Goal: Task Accomplishment & Management: Manage account settings

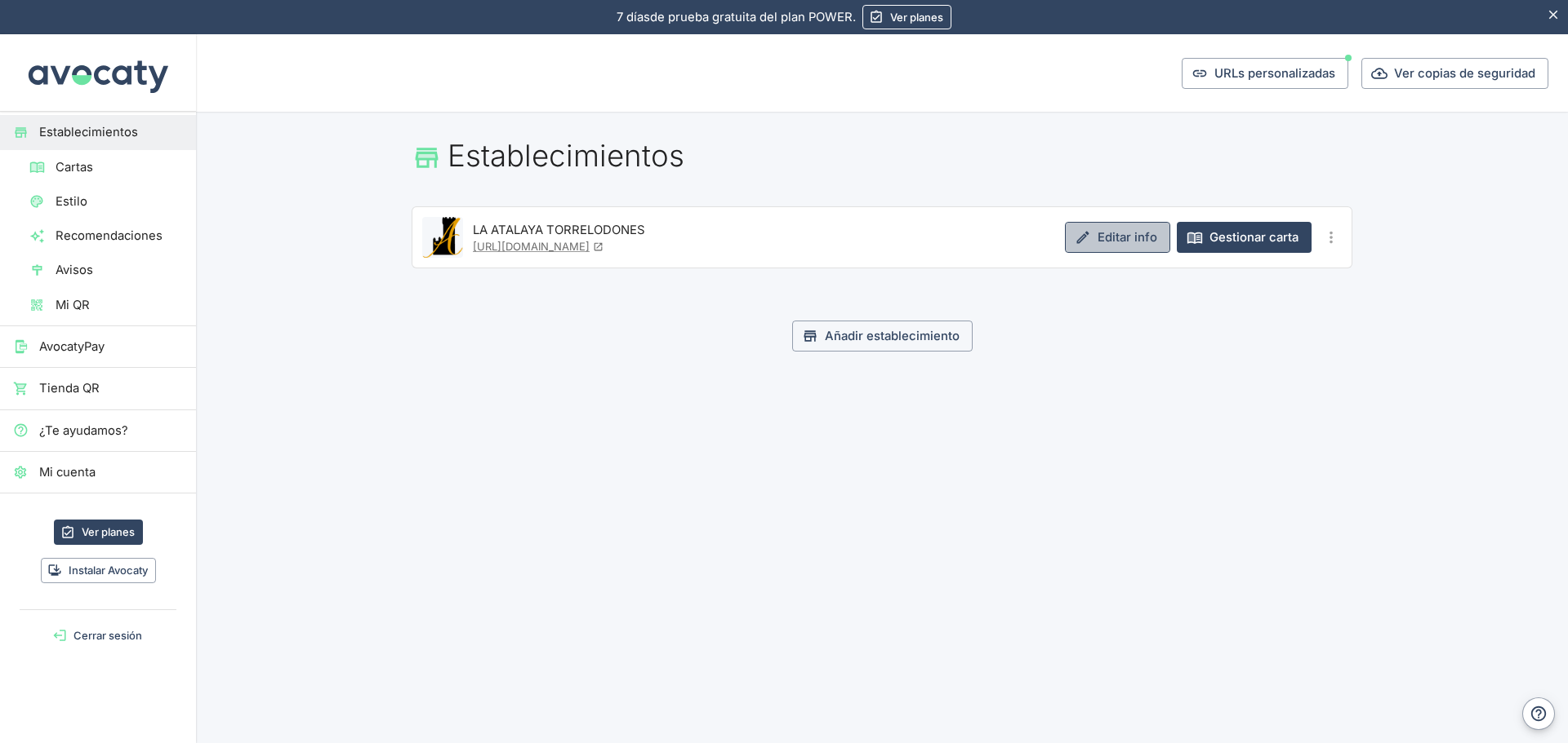
click at [1128, 232] on link "Editar info" at bounding box center [1118, 237] width 106 height 31
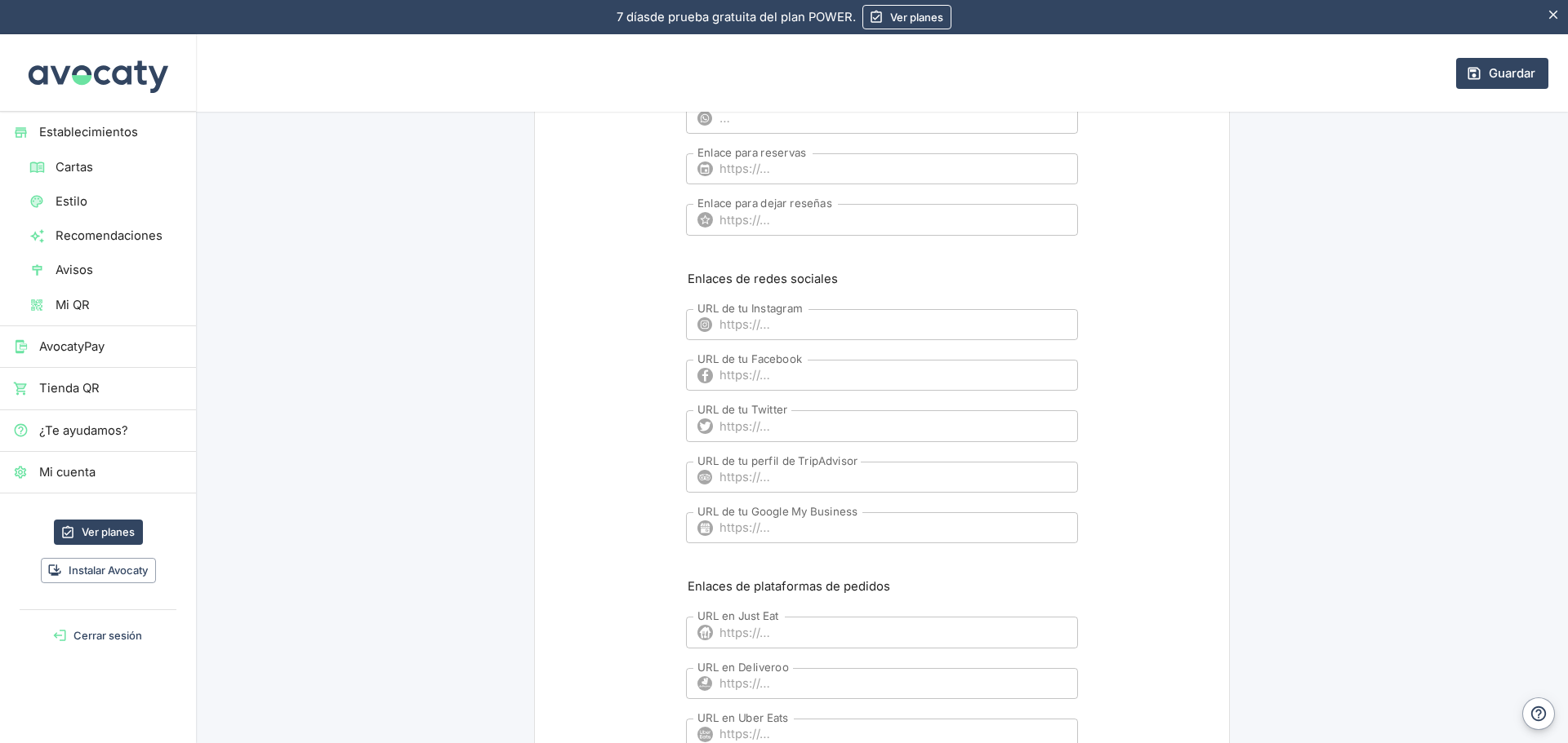
scroll to position [1083, 0]
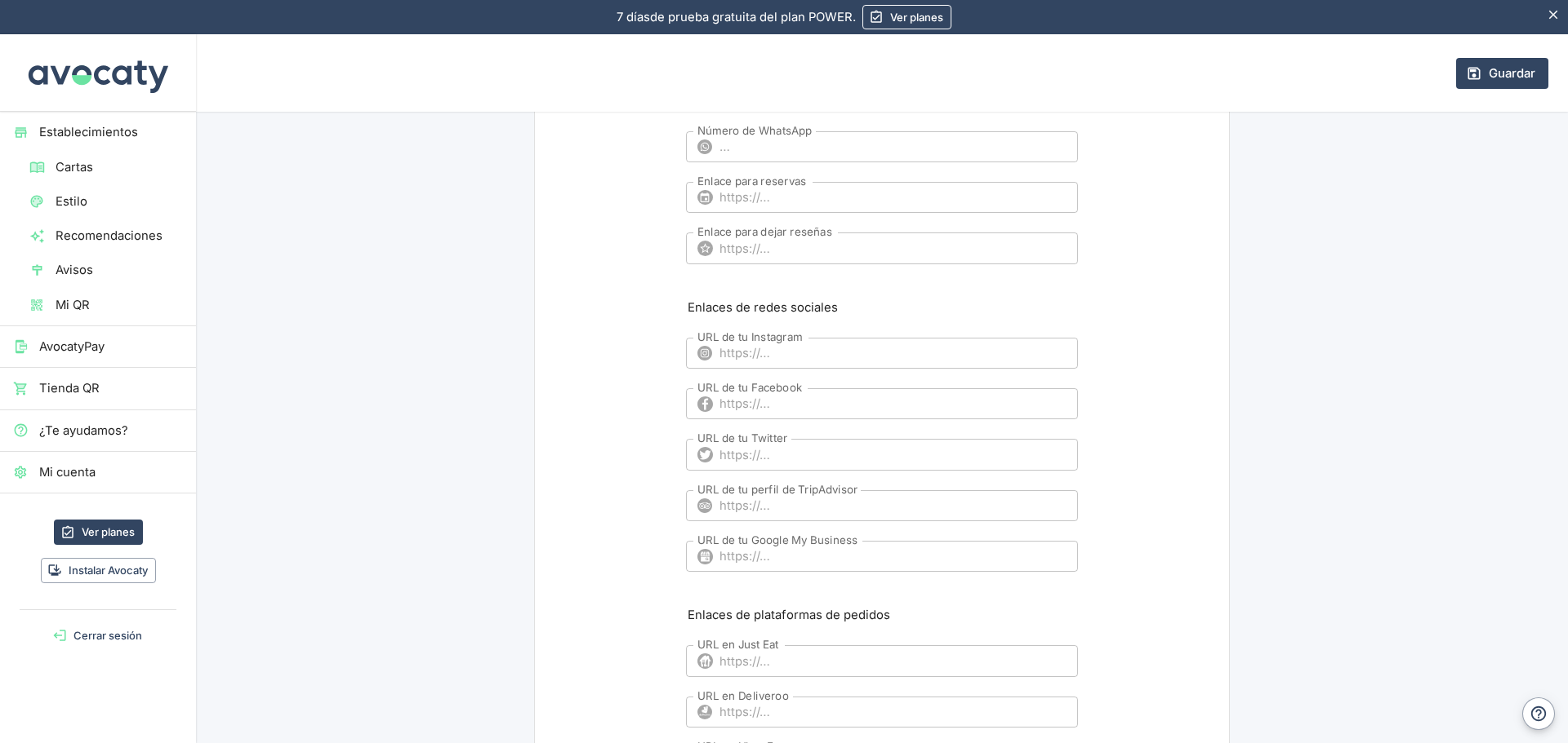
click at [814, 554] on input "URL de tu Google My Business" at bounding box center [898, 556] width 358 height 31
paste input "[URL][DOMAIN_NAME]"
type input "[URL][DOMAIN_NAME]"
click at [1511, 65] on button "Guardar" at bounding box center [1502, 73] width 92 height 31
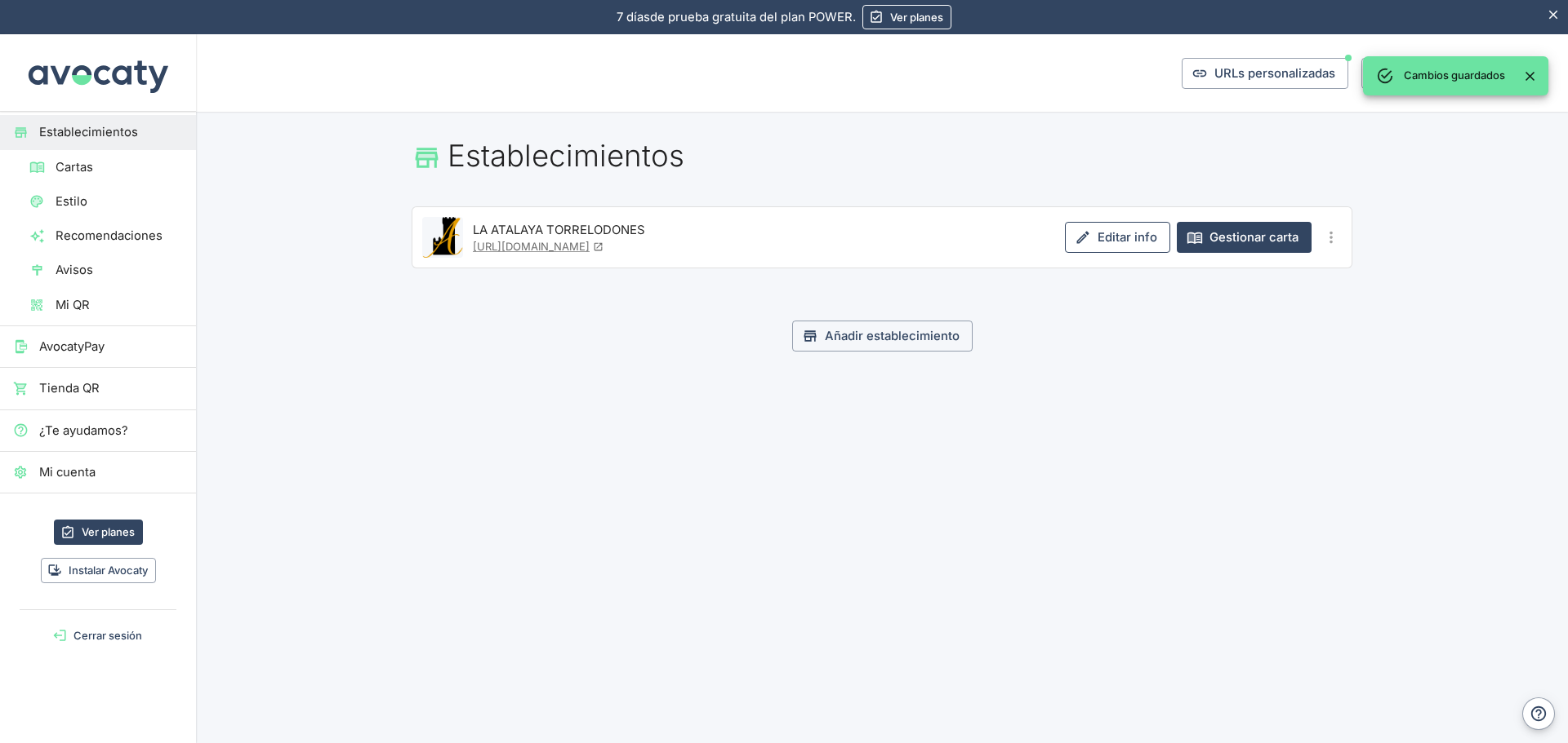
click at [1123, 231] on link "Editar info" at bounding box center [1118, 237] width 106 height 31
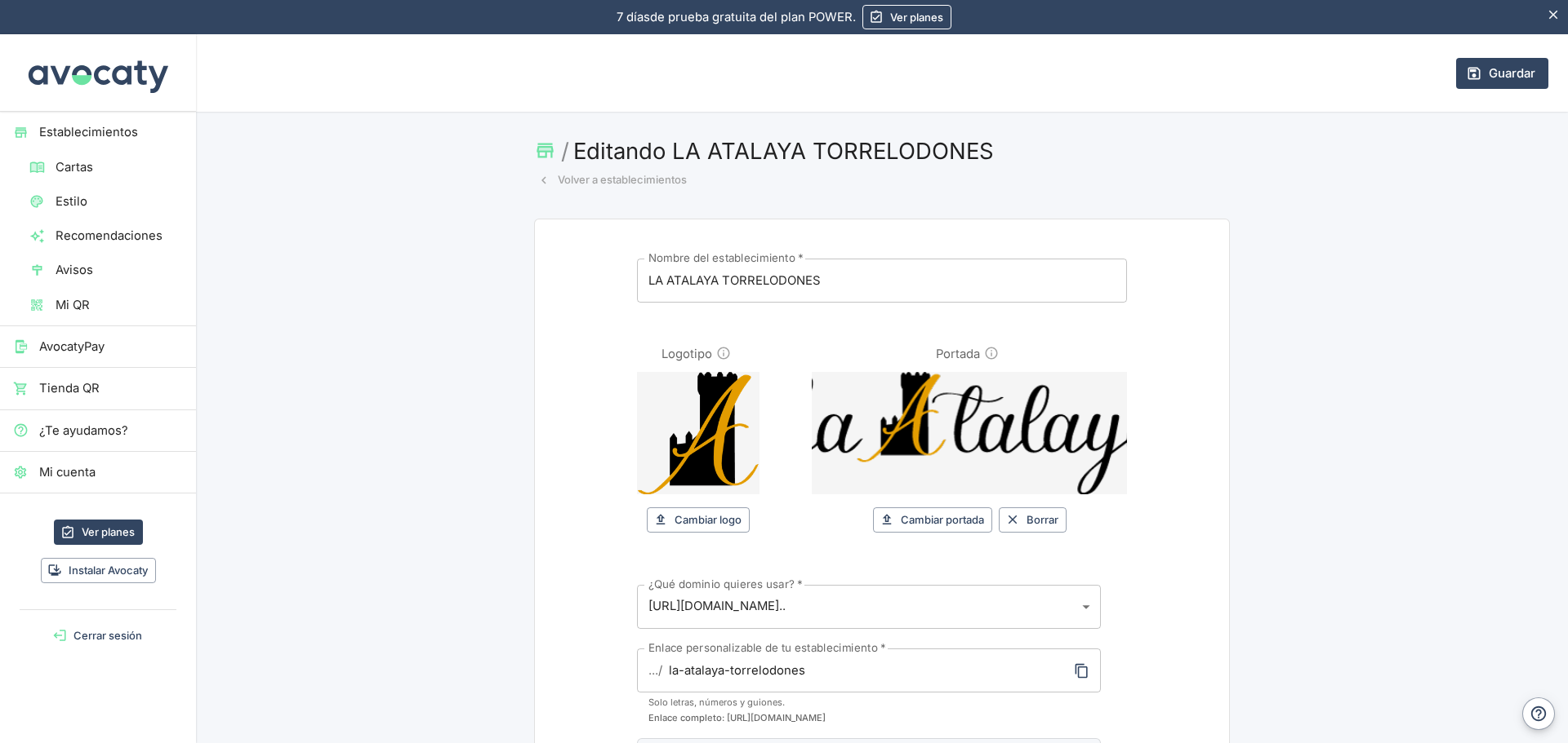
click at [71, 167] on span "Cartas" at bounding box center [119, 167] width 127 height 18
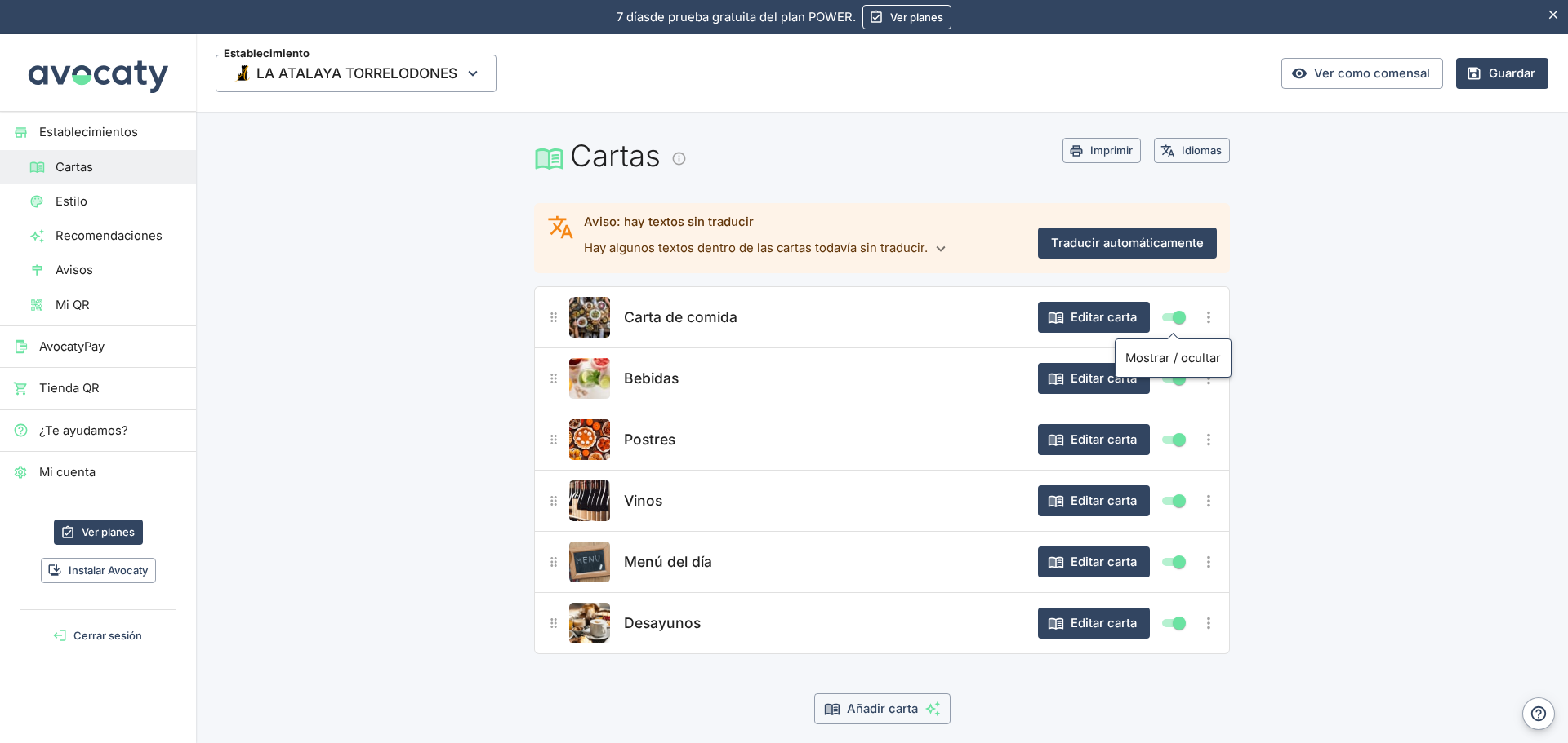
click at [1166, 316] on input "Mostrar/ocultar elemento" at bounding box center [1179, 317] width 58 height 20
checkbox input "false"
click at [1159, 432] on input "Mostrar/ocultar elemento" at bounding box center [1179, 440] width 58 height 20
checkbox input "false"
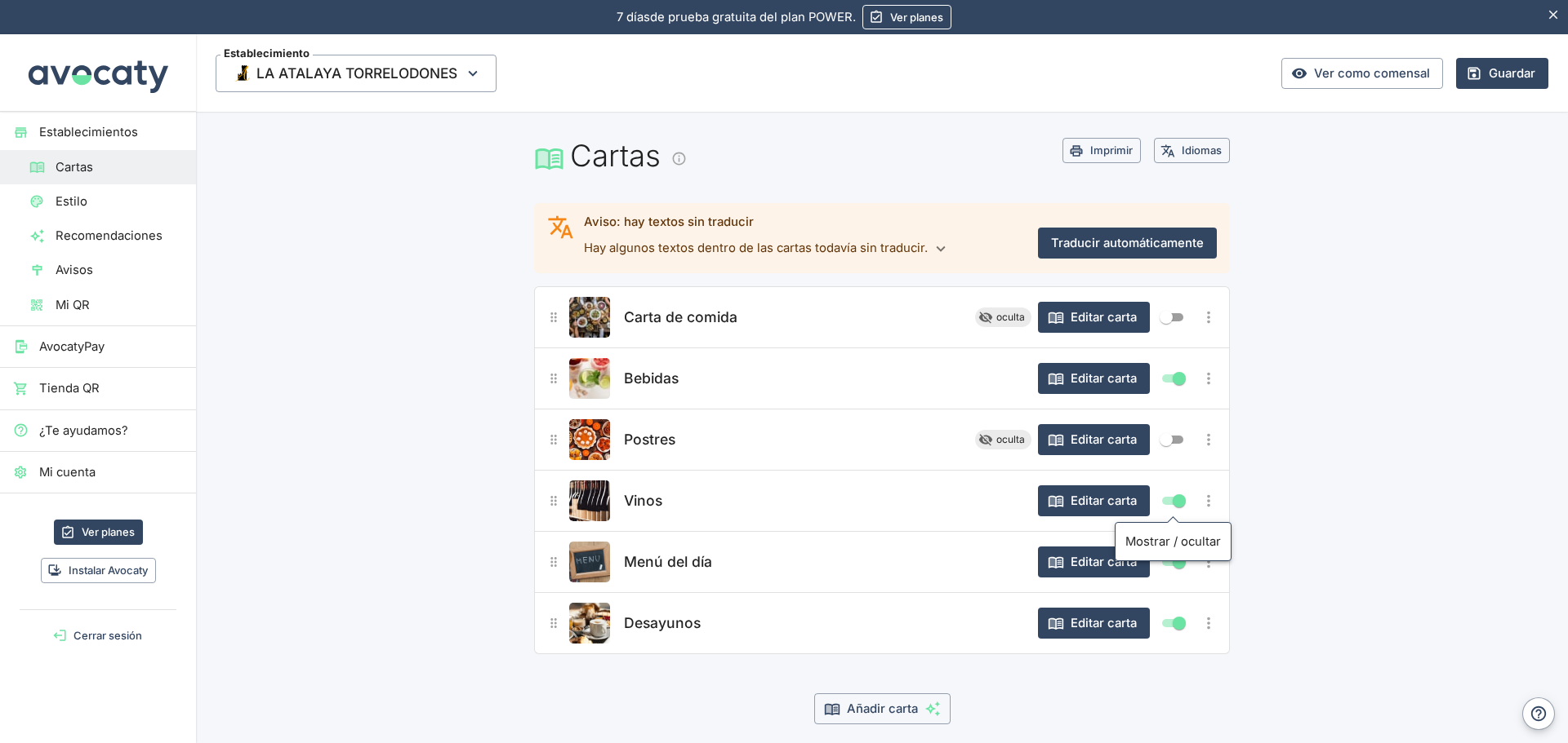
click at [1160, 496] on input "Mostrar/ocultar elemento" at bounding box center [1179, 501] width 58 height 20
checkbox input "false"
click at [1159, 561] on input "Mostrar/ocultar elemento" at bounding box center [1179, 562] width 58 height 20
checkbox input "false"
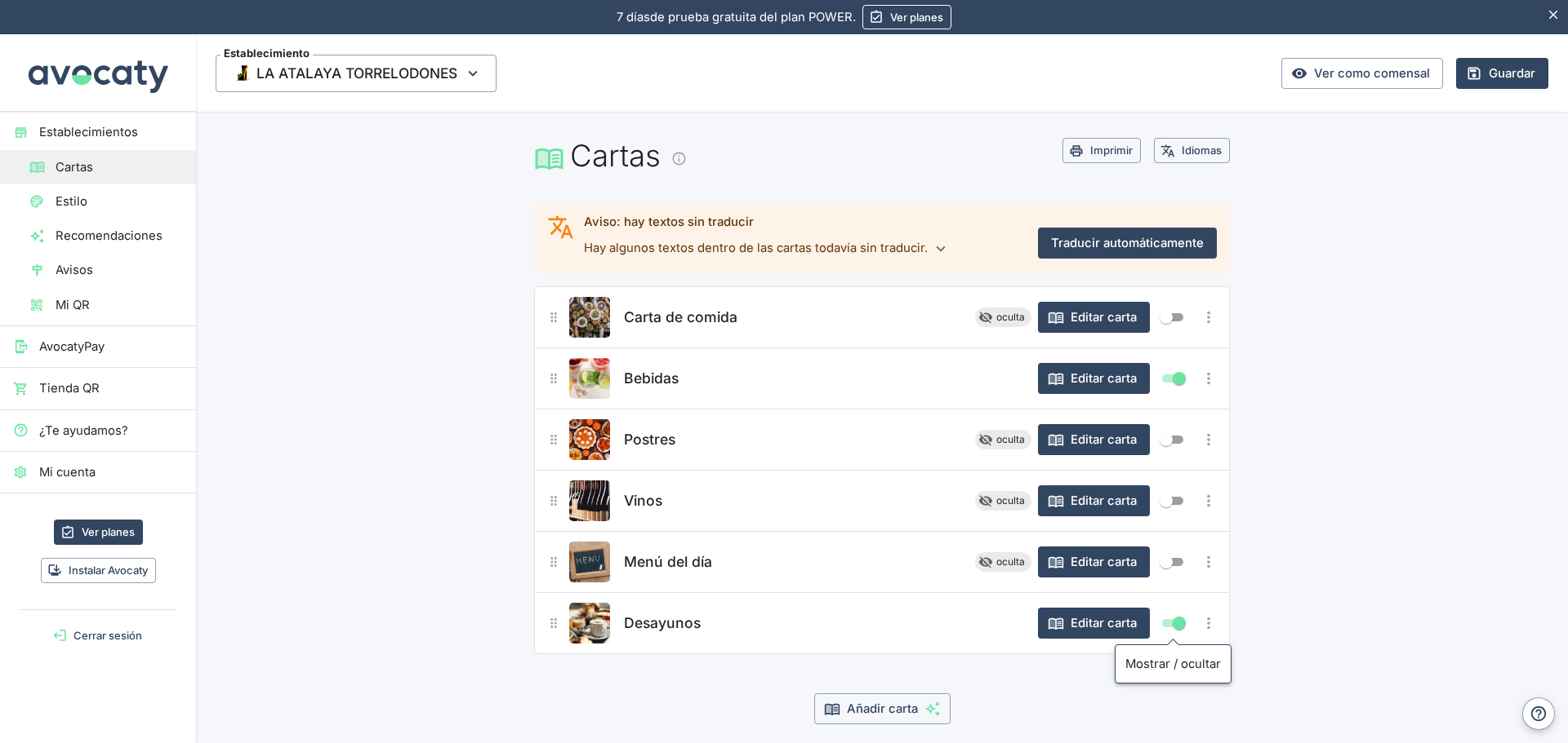
click at [1168, 623] on input "Mostrar/ocultar elemento" at bounding box center [1179, 623] width 58 height 20
checkbox input "false"
click at [1115, 373] on button "Editar carta" at bounding box center [1093, 379] width 112 height 31
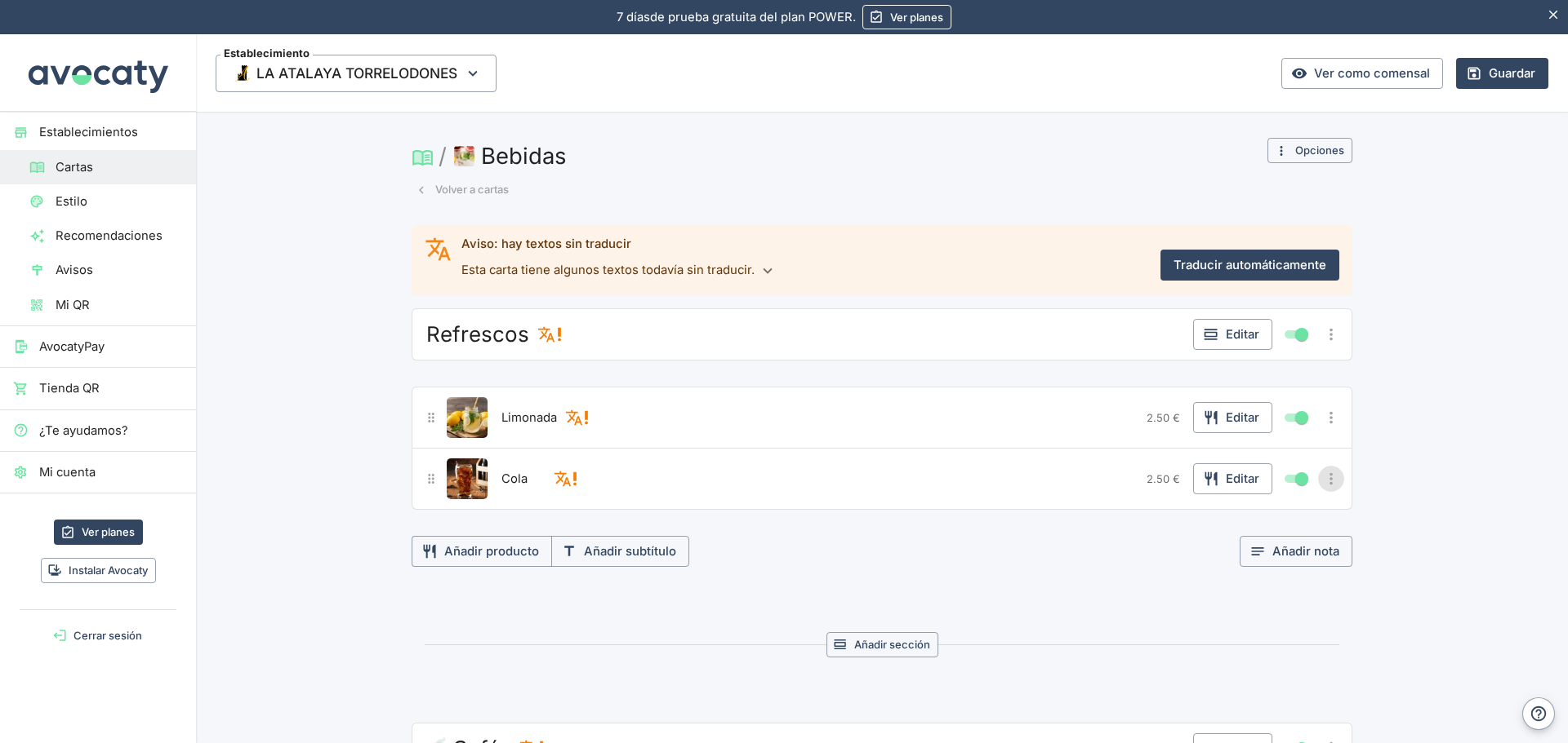
click at [1330, 482] on icon "Más opciones" at bounding box center [1331, 478] width 3 height 12
click at [1005, 425] on div at bounding box center [784, 371] width 1568 height 743
click at [1323, 424] on icon "Más opciones" at bounding box center [1331, 417] width 18 height 18
click at [536, 415] on div at bounding box center [784, 371] width 1568 height 743
click at [1203, 423] on icon "button" at bounding box center [1210, 417] width 16 height 16
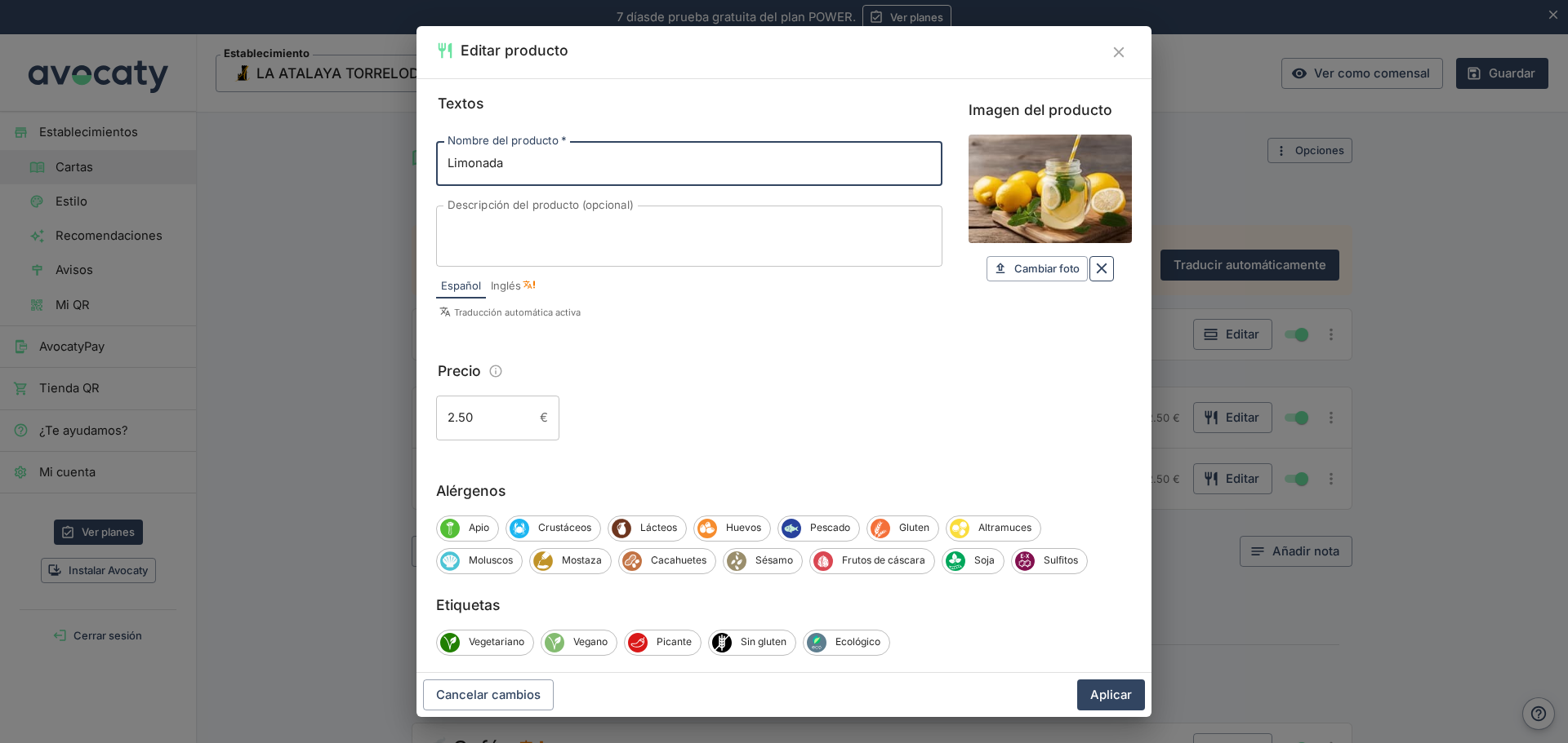
click at [1092, 263] on icon "Borrar" at bounding box center [1101, 268] width 18 height 18
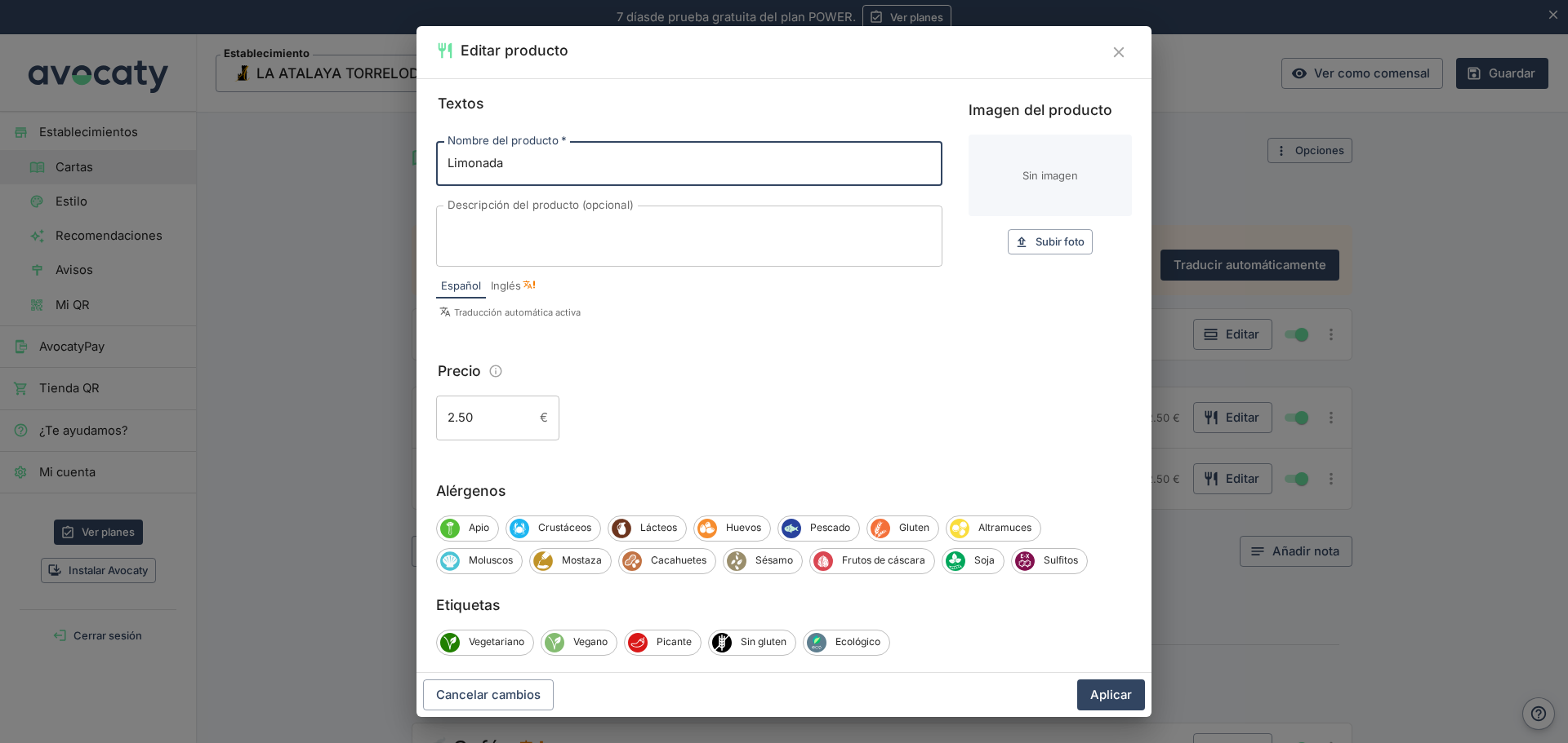
drag, startPoint x: 558, startPoint y: 159, endPoint x: 443, endPoint y: 171, distance: 115.6
click at [443, 171] on input "Limonada" at bounding box center [689, 163] width 506 height 44
click at [1116, 52] on icon "Cerrar" at bounding box center [1118, 52] width 18 height 18
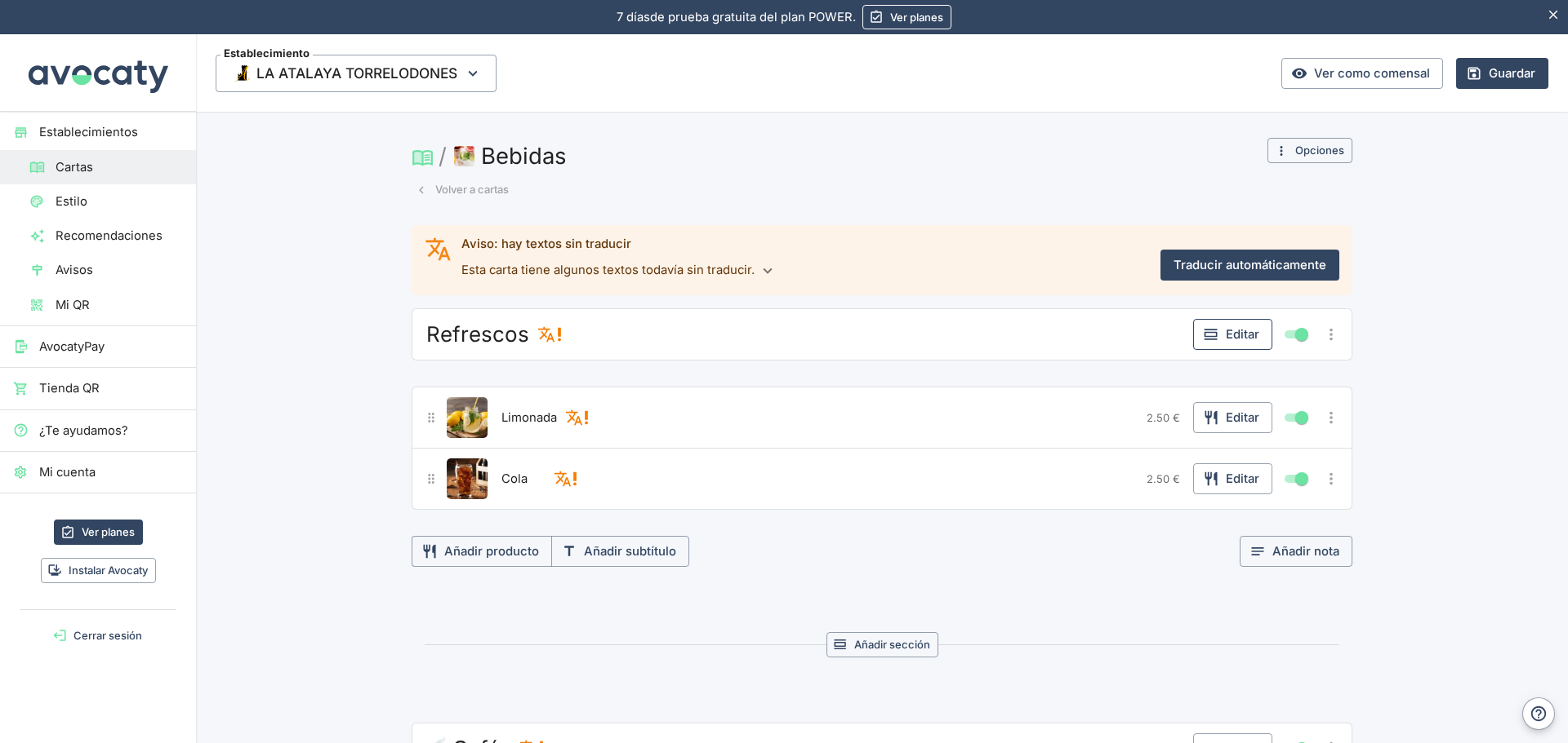
click at [1235, 338] on button "Editar" at bounding box center [1233, 334] width 79 height 31
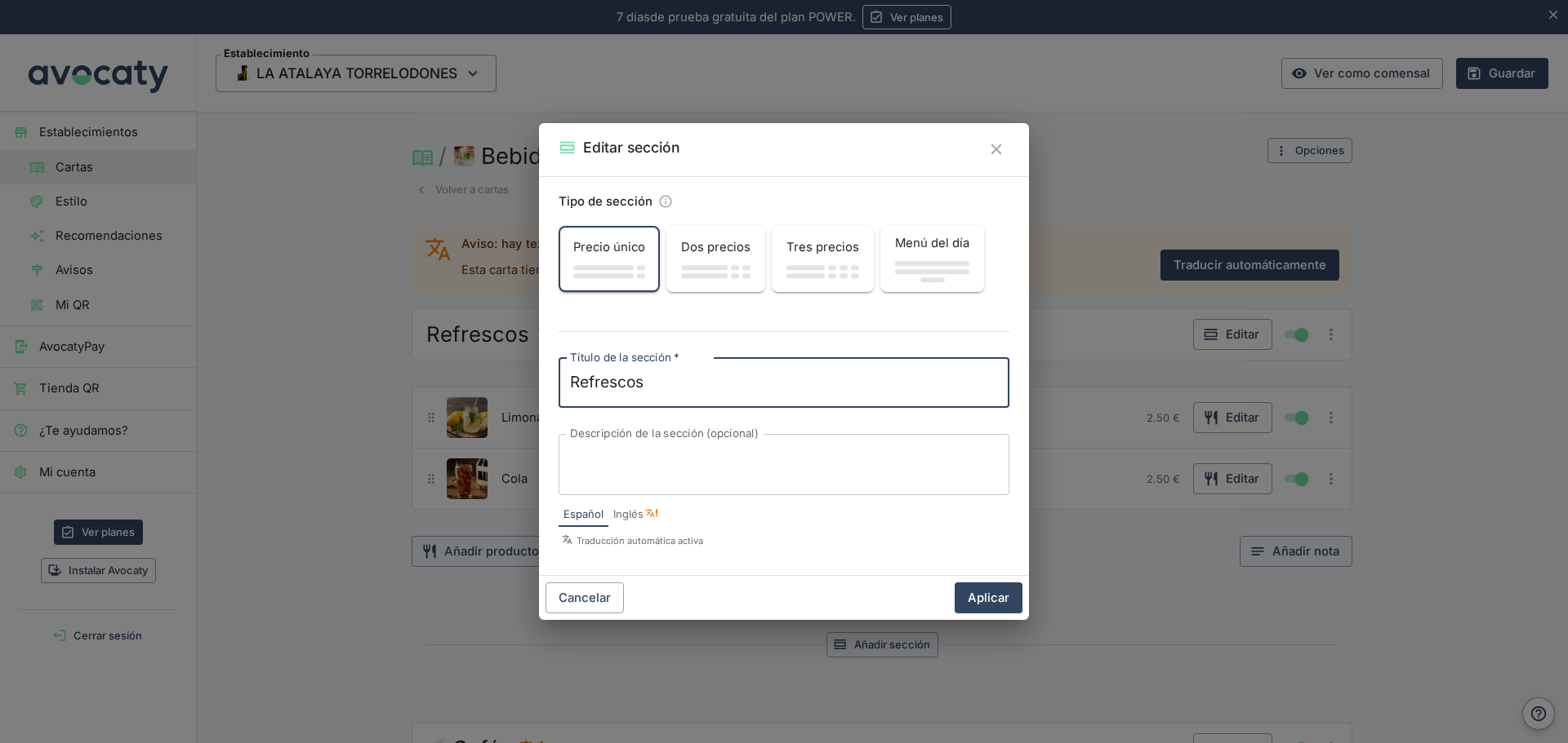
drag, startPoint x: 657, startPoint y: 387, endPoint x: 529, endPoint y: 383, distance: 128.1
click at [529, 383] on div "Editar sección Tipo de sección Precio único Dos precios Tres precios Menú del d…" at bounding box center [784, 371] width 1568 height 743
type textarea "ERVEZAS"
drag, startPoint x: 674, startPoint y: 375, endPoint x: 523, endPoint y: 373, distance: 151.0
click at [523, 373] on div "Editar sección Tipo de sección Precio único Dos precios Tres precios Menú del d…" at bounding box center [784, 371] width 1568 height 743
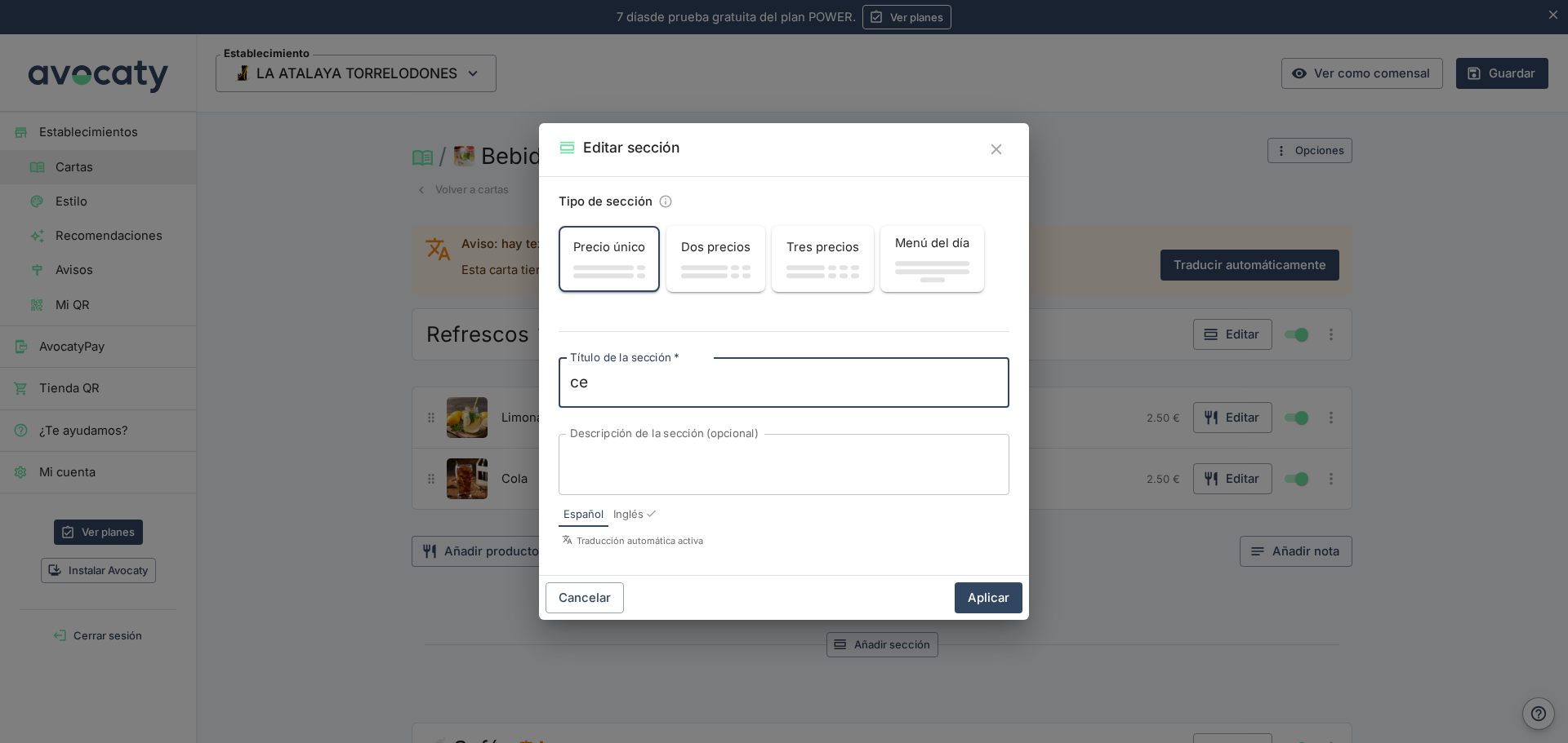
type textarea "c"
type textarea "E"
type textarea "CERVEZAS"
click at [975, 596] on button "Aplicar" at bounding box center [988, 598] width 68 height 31
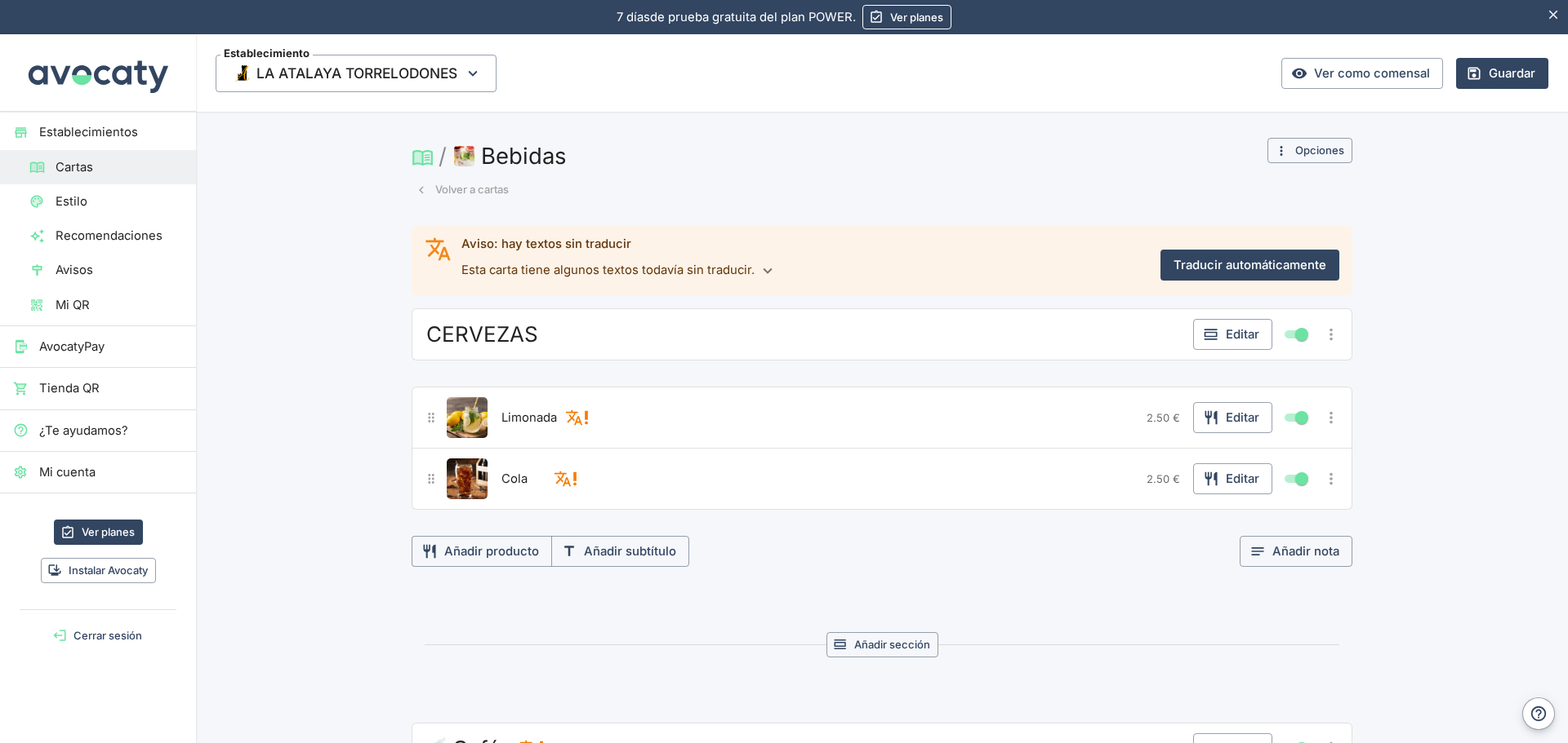
click at [1328, 336] on icon "Más opciones" at bounding box center [1331, 334] width 18 height 18
click at [1328, 336] on div at bounding box center [784, 371] width 1568 height 743
click at [1330, 331] on icon "Más opciones" at bounding box center [1331, 333] width 3 height 12
click at [1236, 331] on div at bounding box center [784, 371] width 1568 height 743
click at [1236, 331] on button "Editar" at bounding box center [1233, 334] width 79 height 31
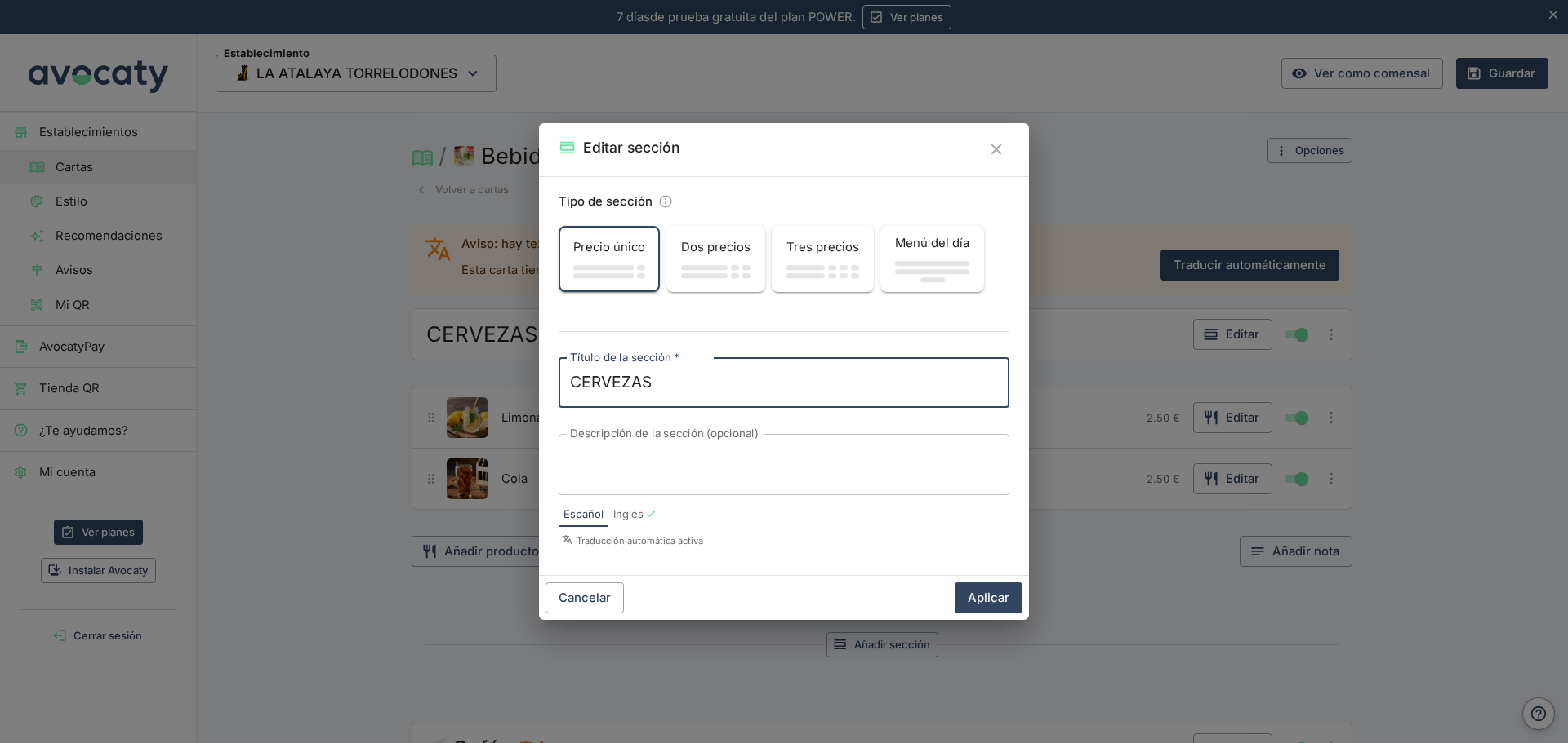
click at [1000, 149] on icon "Cerrar" at bounding box center [996, 149] width 18 height 18
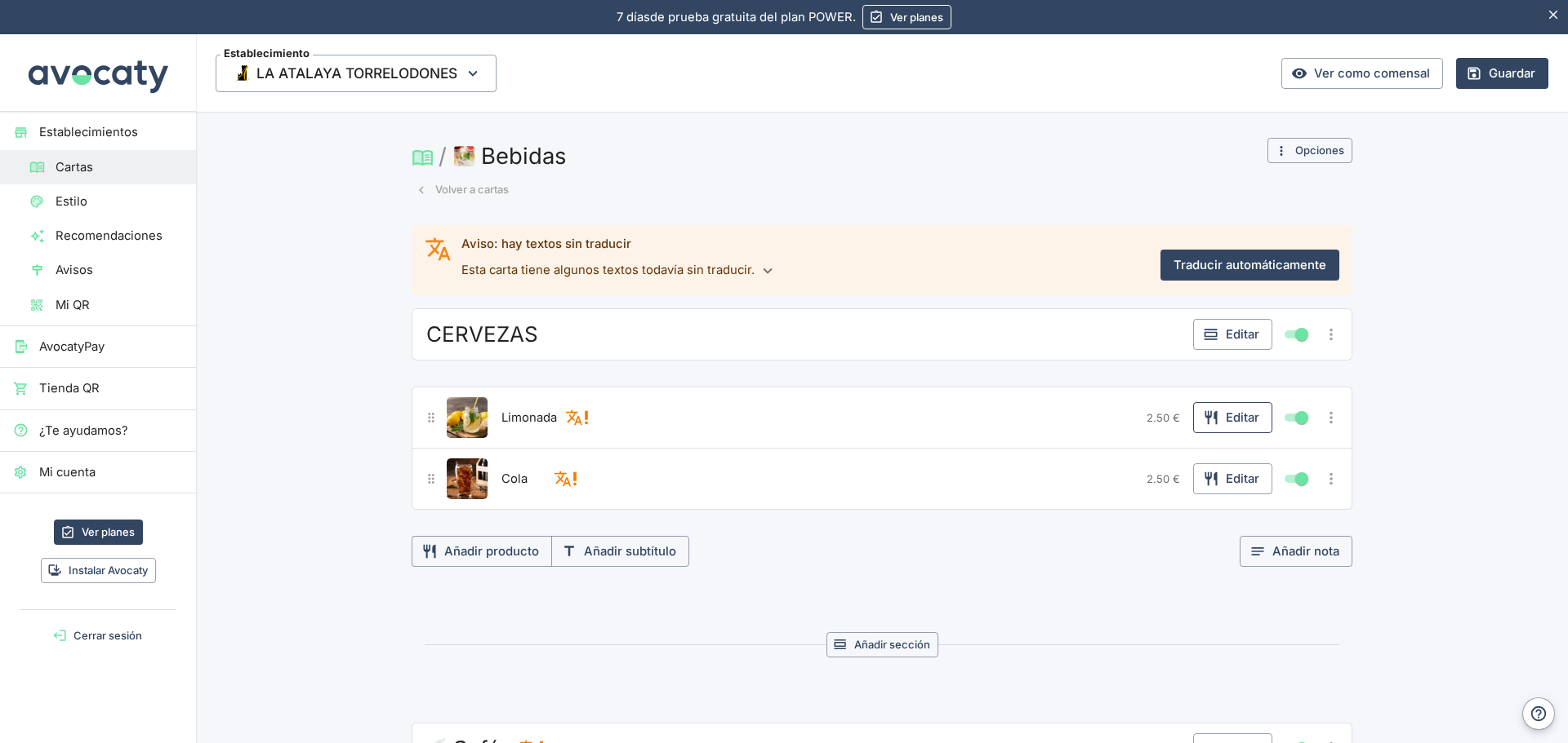
click at [1235, 420] on button "Editar" at bounding box center [1233, 417] width 79 height 31
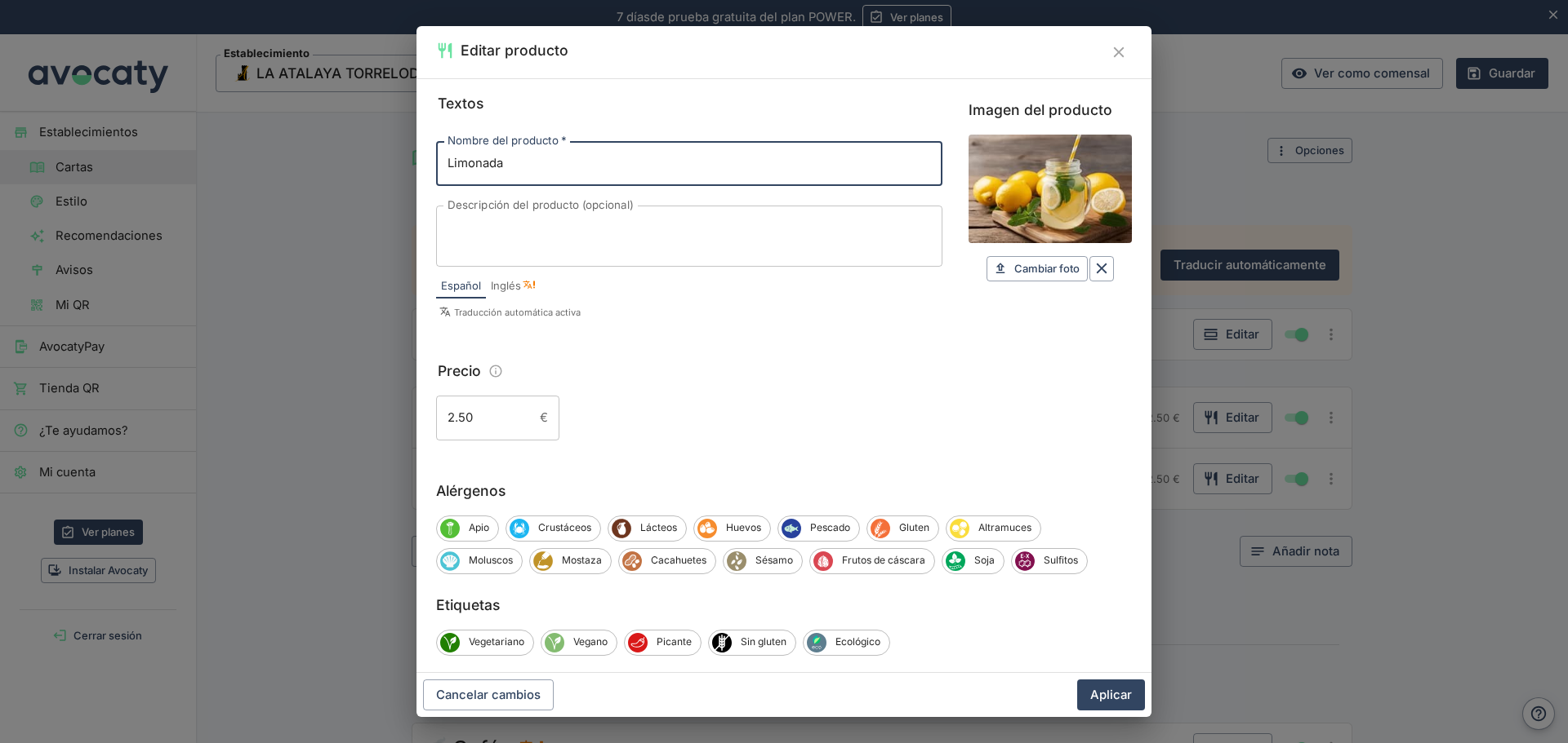
drag, startPoint x: 547, startPoint y: 178, endPoint x: 399, endPoint y: 165, distance: 148.6
click at [399, 165] on div "Editar producto Textos Nombre del producto   * Limonada Nombre del producto   *…" at bounding box center [784, 371] width 1568 height 743
paste input "Doble [PERSON_NAME]"
type input "Doble [PERSON_NAME]"
click at [480, 423] on input "2.50" at bounding box center [484, 417] width 97 height 44
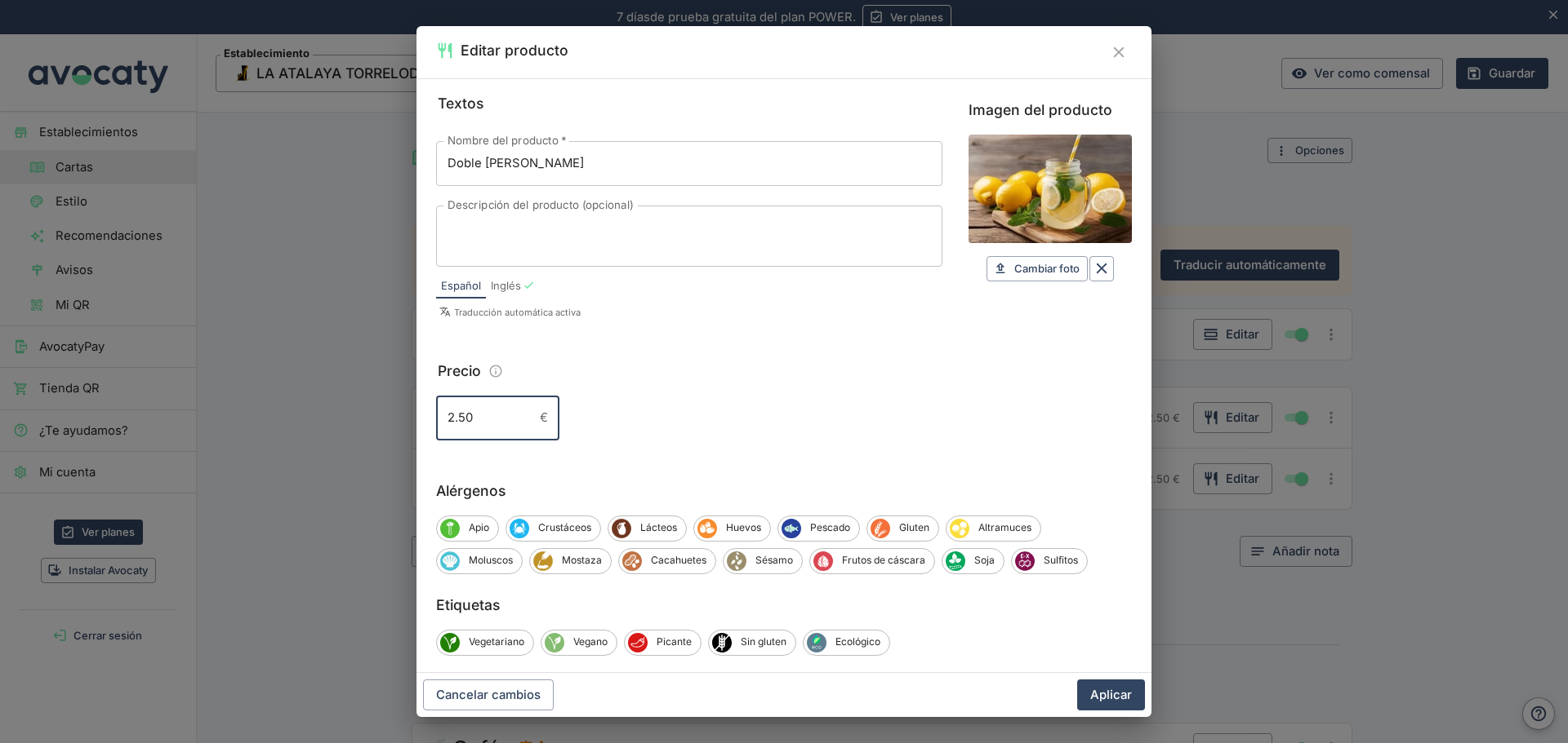
drag, startPoint x: 454, startPoint y: 415, endPoint x: 434, endPoint y: 418, distance: 20.2
click at [434, 418] on div "Textos Nombre del producto   * Doble Brutus Nombre del producto   * Descripción…" at bounding box center [784, 376] width 735 height 595
type input "3.50"
click at [1092, 270] on icon "Borrar" at bounding box center [1101, 268] width 18 height 18
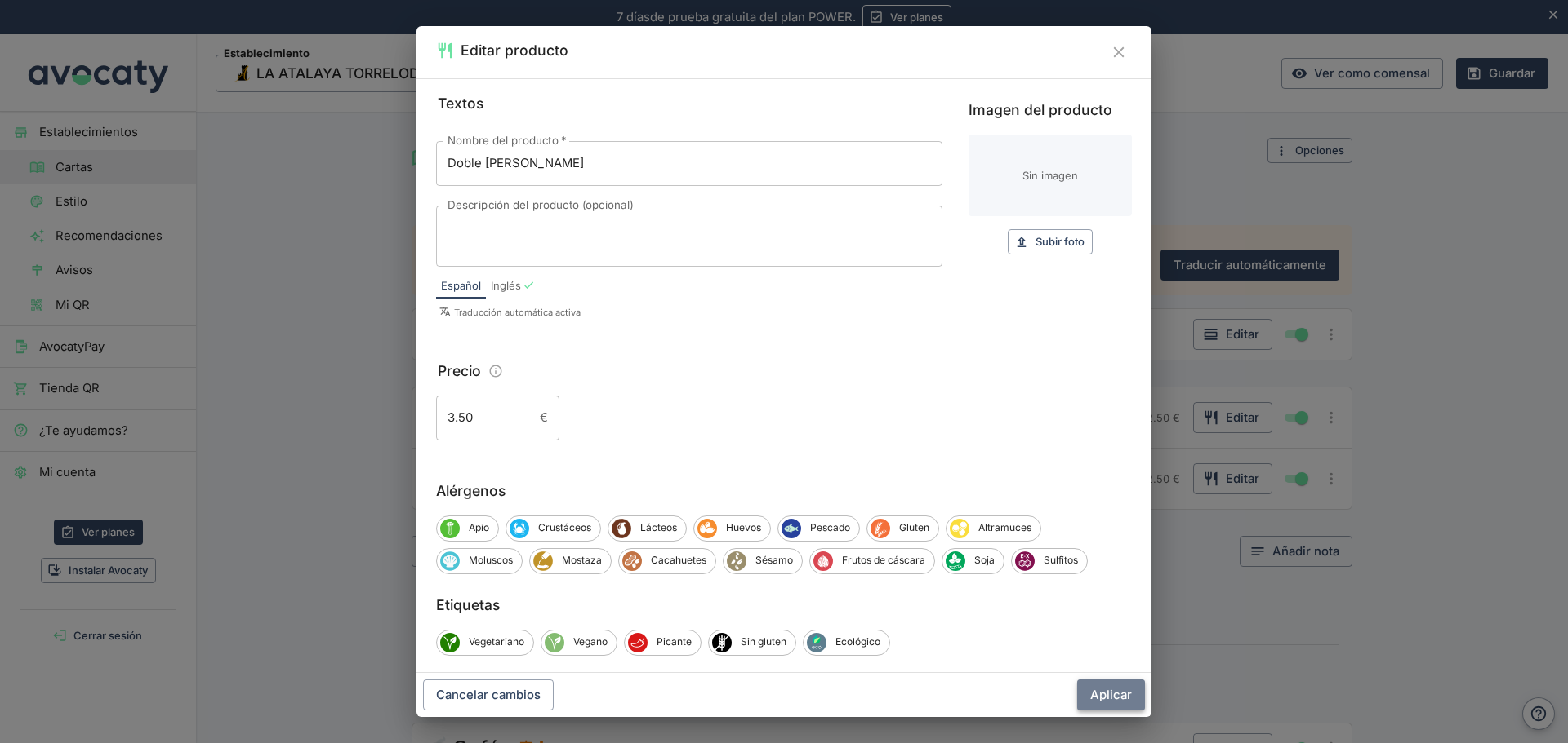
click at [1107, 697] on button "Aplicar" at bounding box center [1111, 695] width 68 height 31
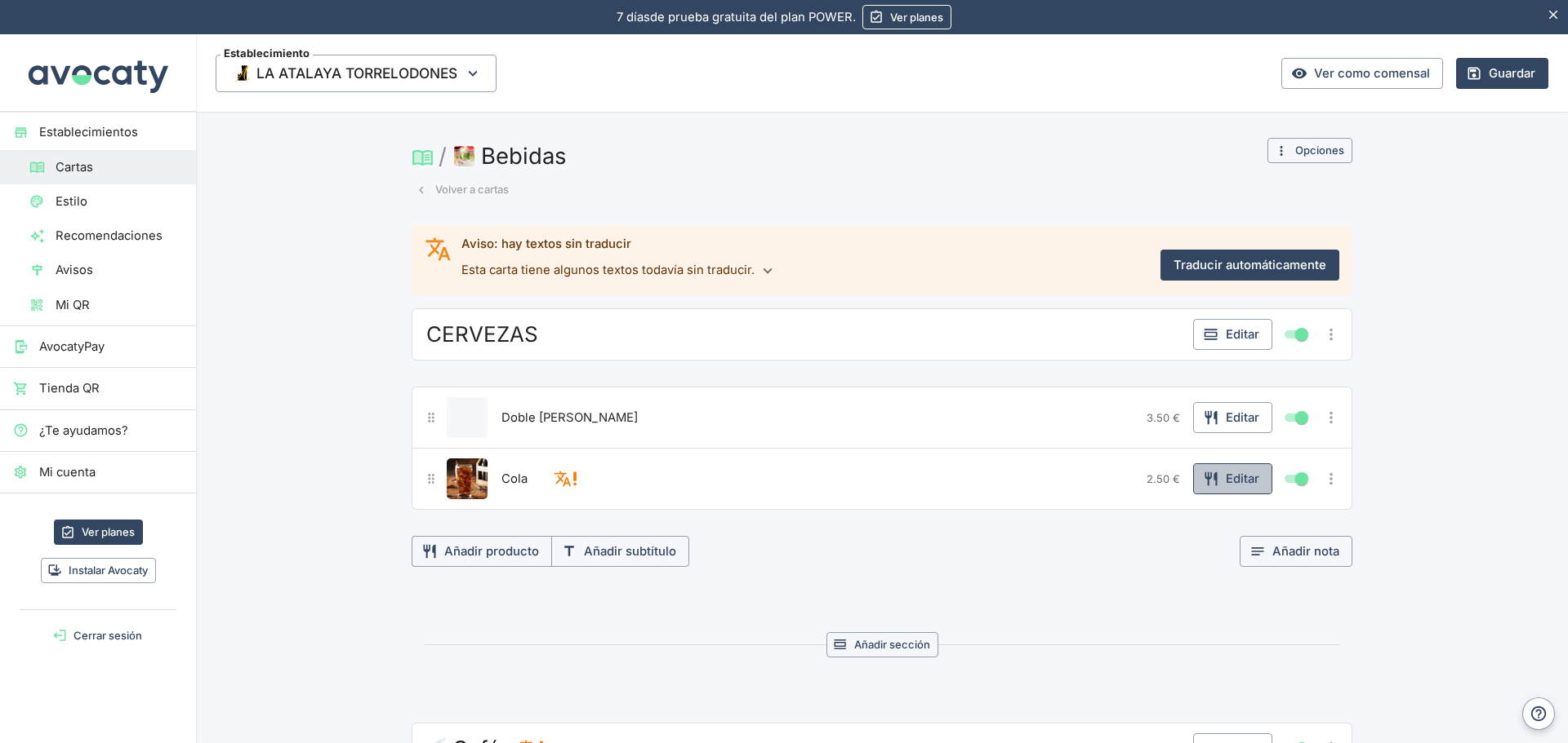
click at [1228, 478] on button "Editar" at bounding box center [1233, 478] width 79 height 31
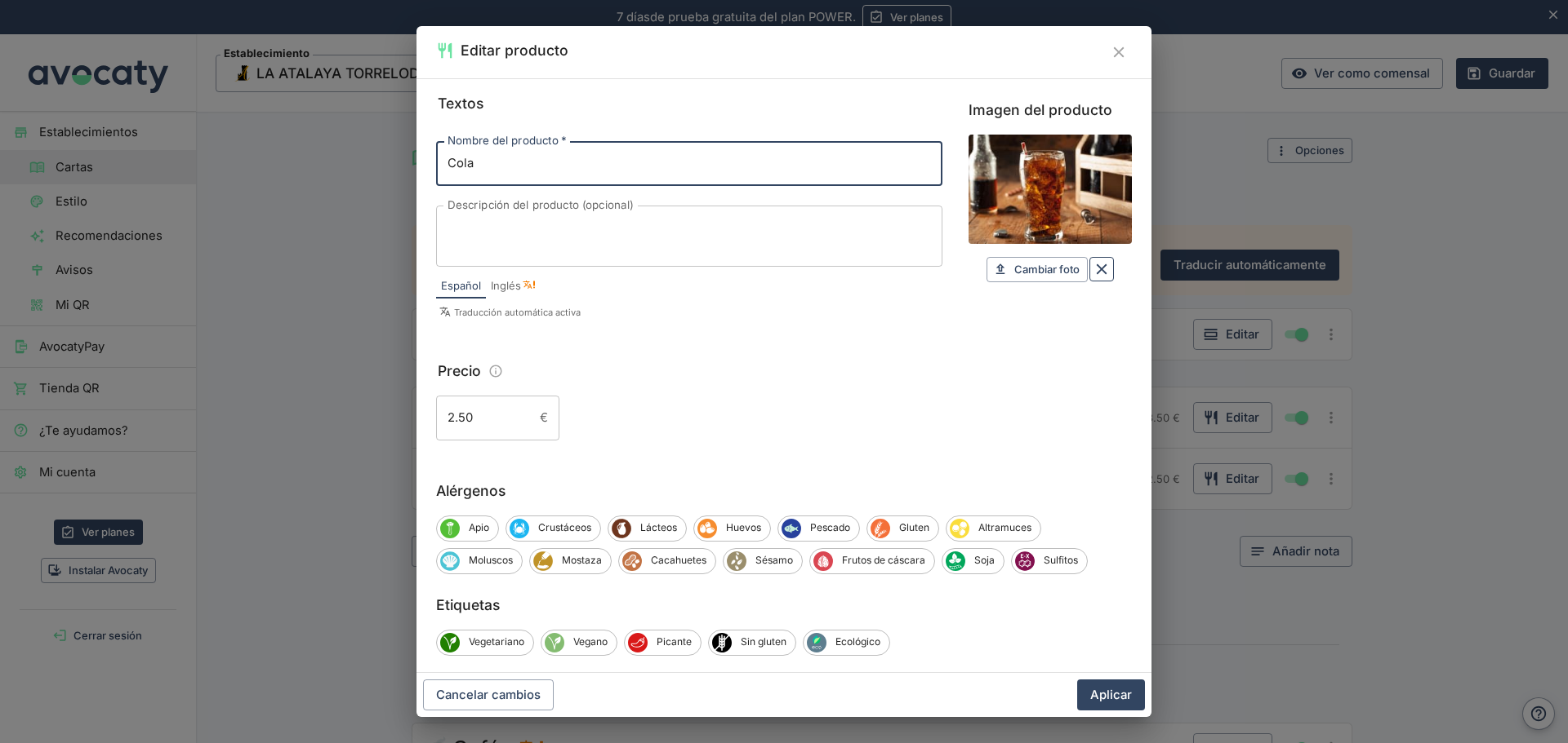
click at [1097, 267] on icon "Borrar" at bounding box center [1102, 269] width 10 height 10
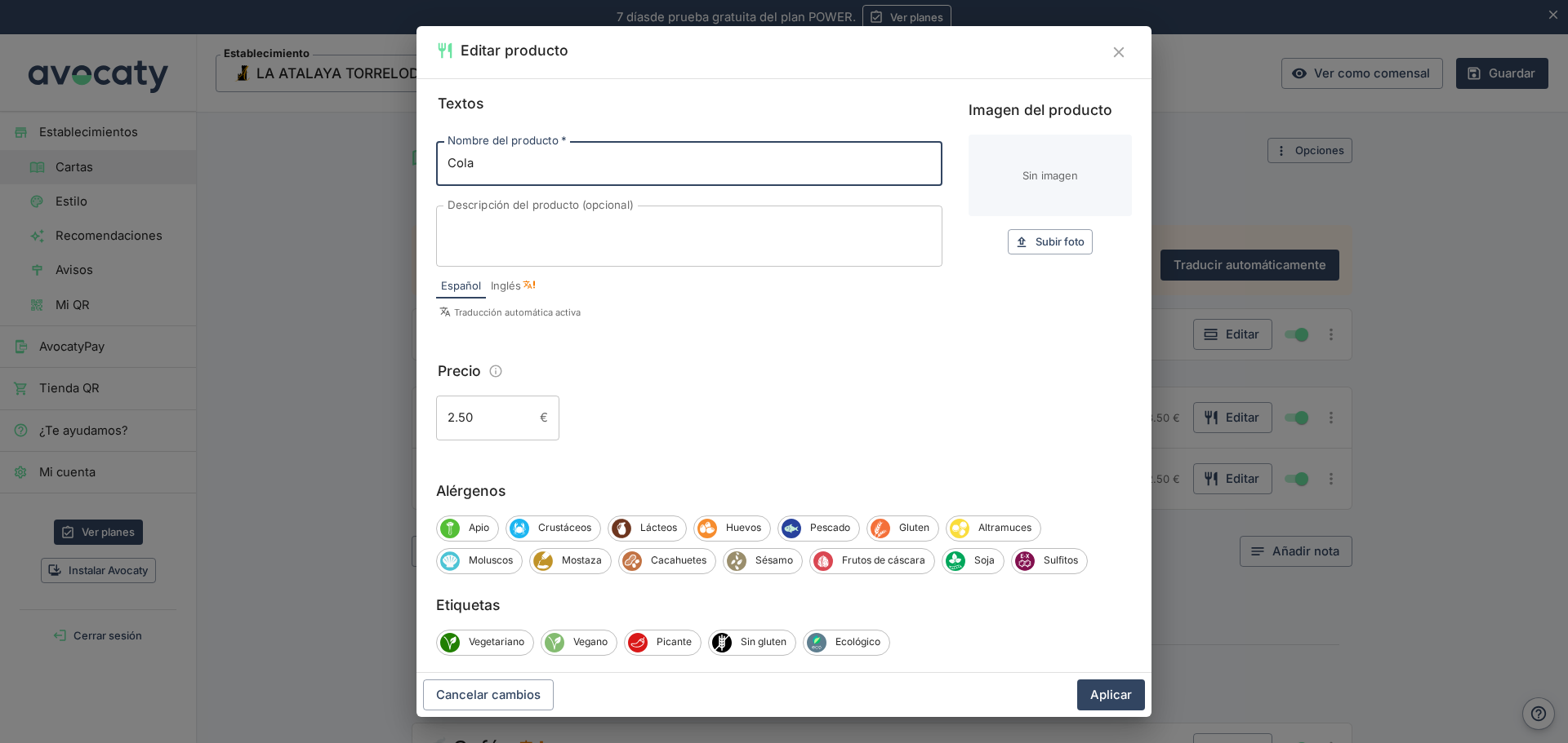
drag, startPoint x: 497, startPoint y: 160, endPoint x: 420, endPoint y: 171, distance: 77.8
click at [420, 171] on div "Textos Nombre del producto   * Cola Nombre del producto   * Descripción del pro…" at bounding box center [784, 376] width 735 height 595
paste input "[PERSON_NAME]"
type input "Caña Brutus"
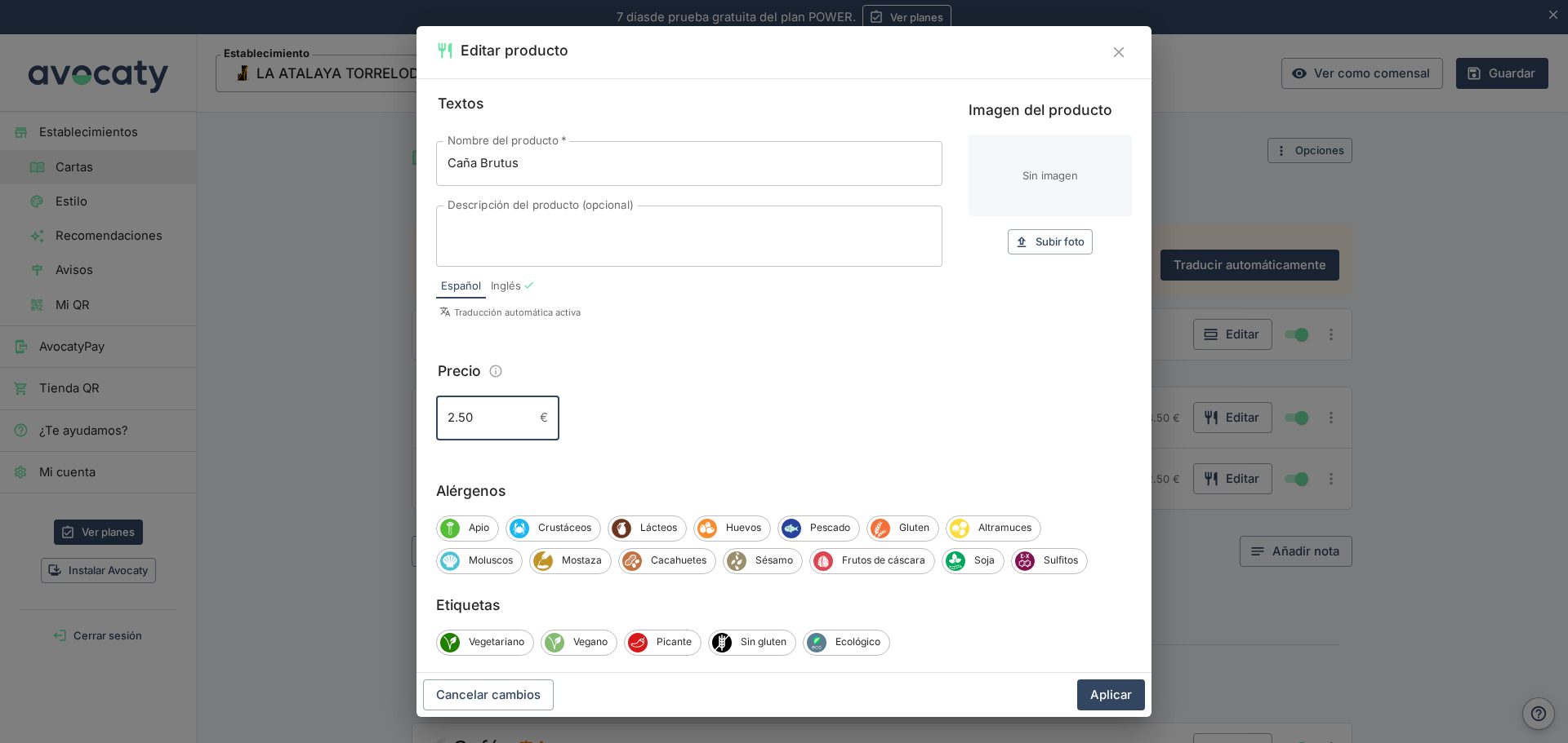
drag, startPoint x: 466, startPoint y: 419, endPoint x: 449, endPoint y: 415, distance: 17.5
click at [449, 415] on input "2.50" at bounding box center [484, 417] width 97 height 44
click at [452, 424] on input "2.50" at bounding box center [484, 417] width 97 height 44
drag, startPoint x: 453, startPoint y: 424, endPoint x: 440, endPoint y: 421, distance: 13.3
click at [440, 421] on input "2.50" at bounding box center [484, 417] width 97 height 44
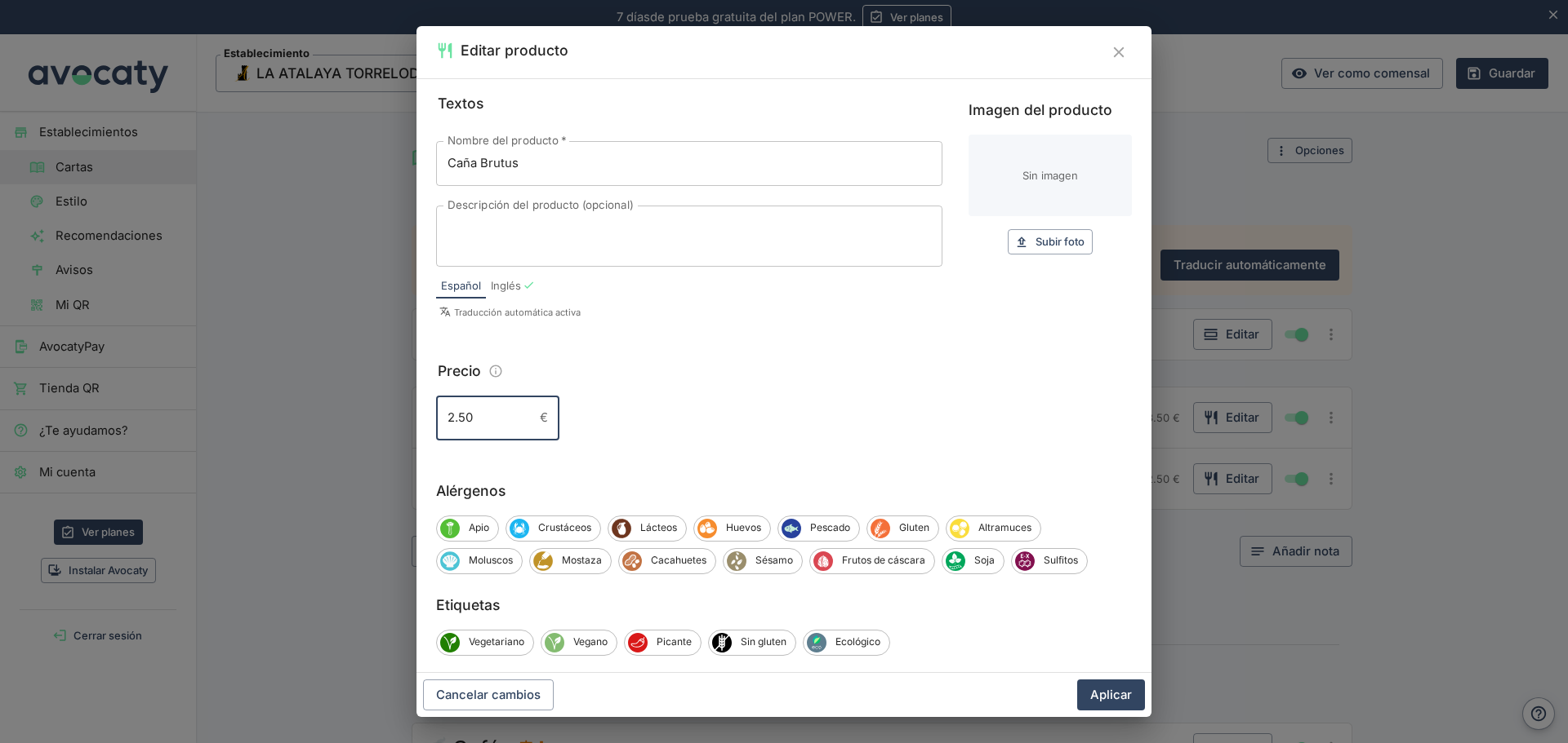
click at [449, 422] on input "2.50" at bounding box center [484, 417] width 97 height 44
drag, startPoint x: 450, startPoint y: 414, endPoint x: 434, endPoint y: 412, distance: 16.1
click at [434, 412] on div "Textos Nombre del producto   * Caña Brutus Nombre del producto   * Descripción …" at bounding box center [784, 376] width 735 height 595
click at [444, 418] on input "2.50" at bounding box center [484, 417] width 97 height 44
click at [452, 421] on input "2.50" at bounding box center [484, 417] width 97 height 44
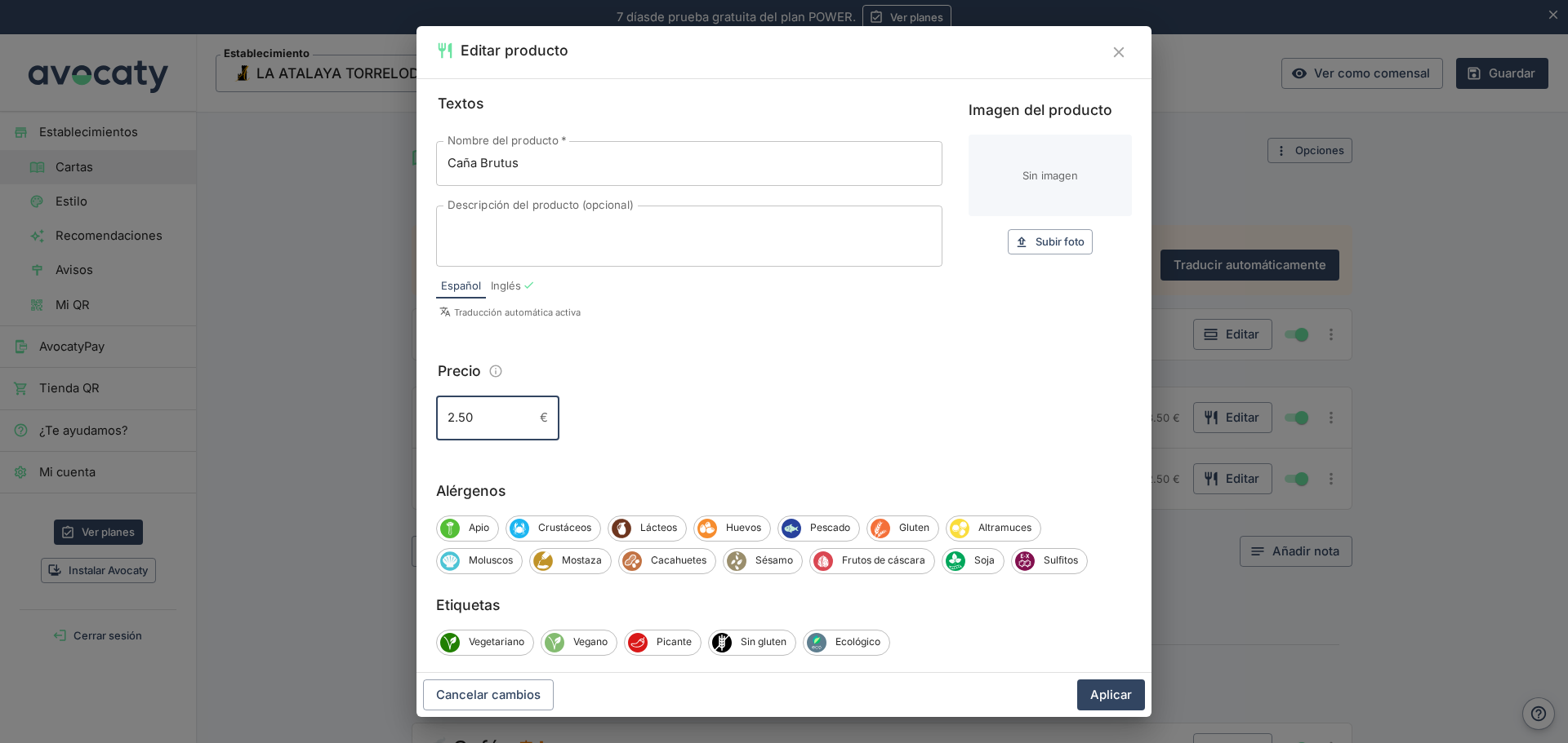
click at [466, 420] on input "2.50" at bounding box center [484, 417] width 97 height 44
type input "2.20"
click at [1115, 687] on button "Aplicar" at bounding box center [1111, 695] width 68 height 31
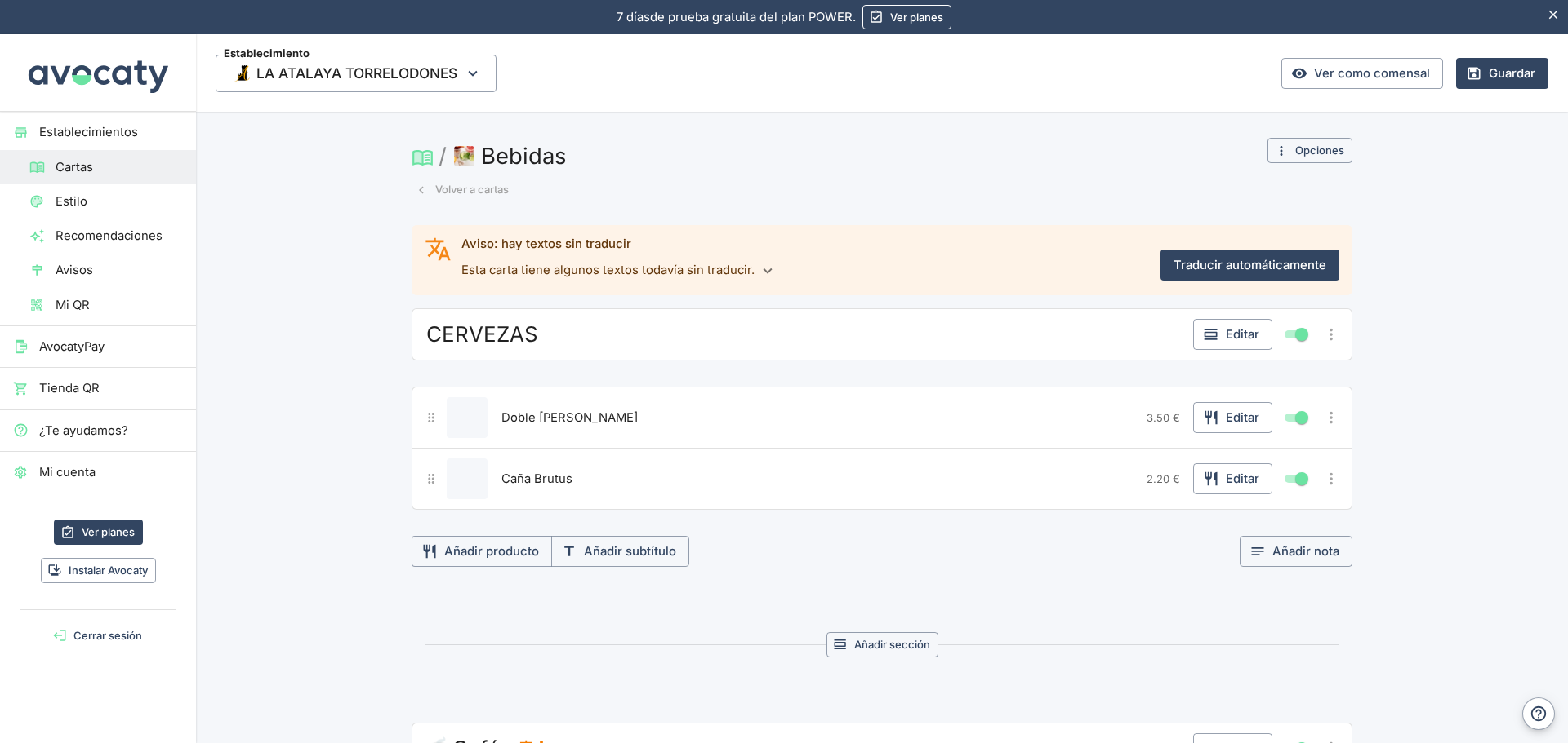
click at [1328, 485] on icon "Más opciones" at bounding box center [1331, 478] width 18 height 18
click at [1282, 512] on span "Duplicar producto" at bounding box center [1271, 512] width 105 height 18
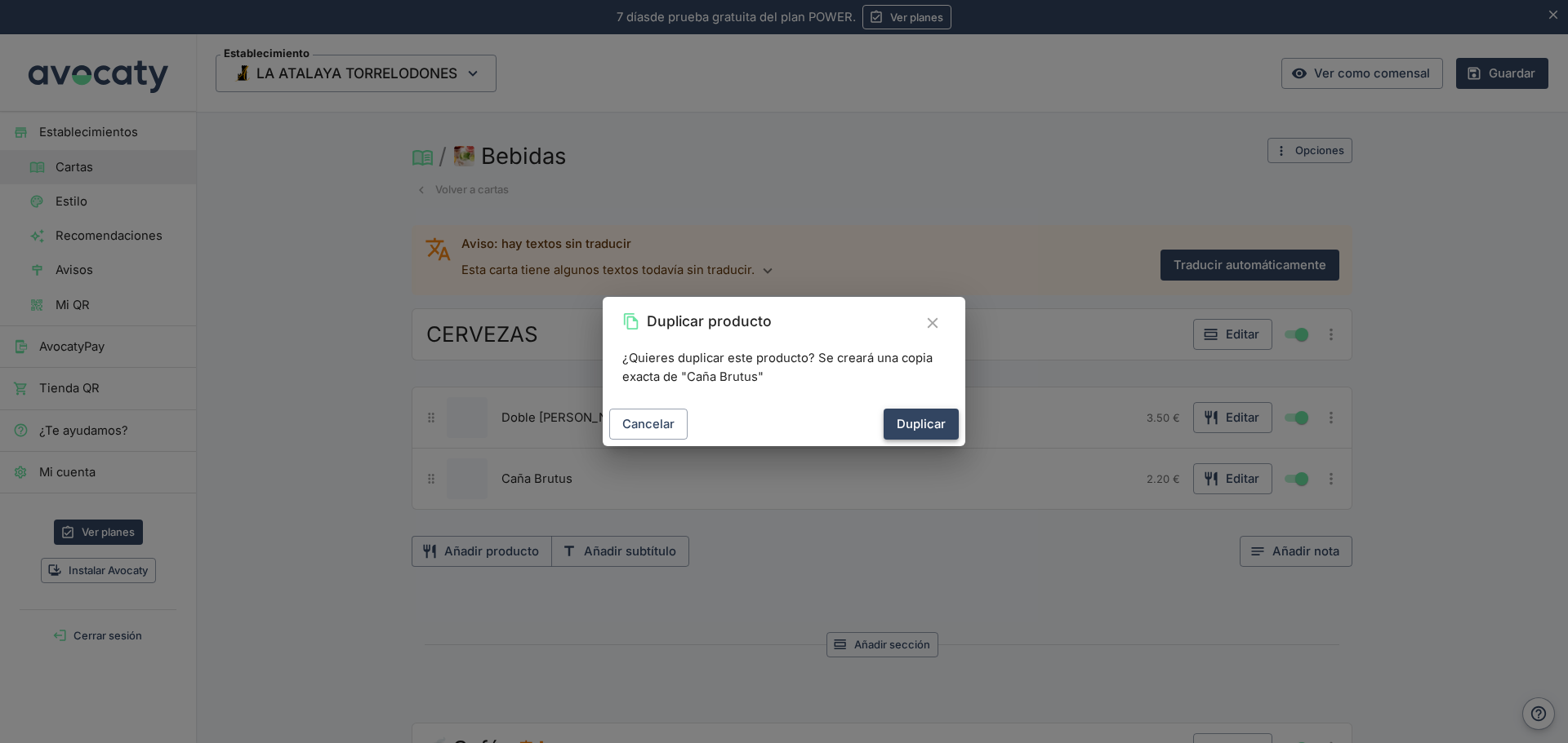
click at [914, 421] on button "Duplicar" at bounding box center [921, 424] width 75 height 31
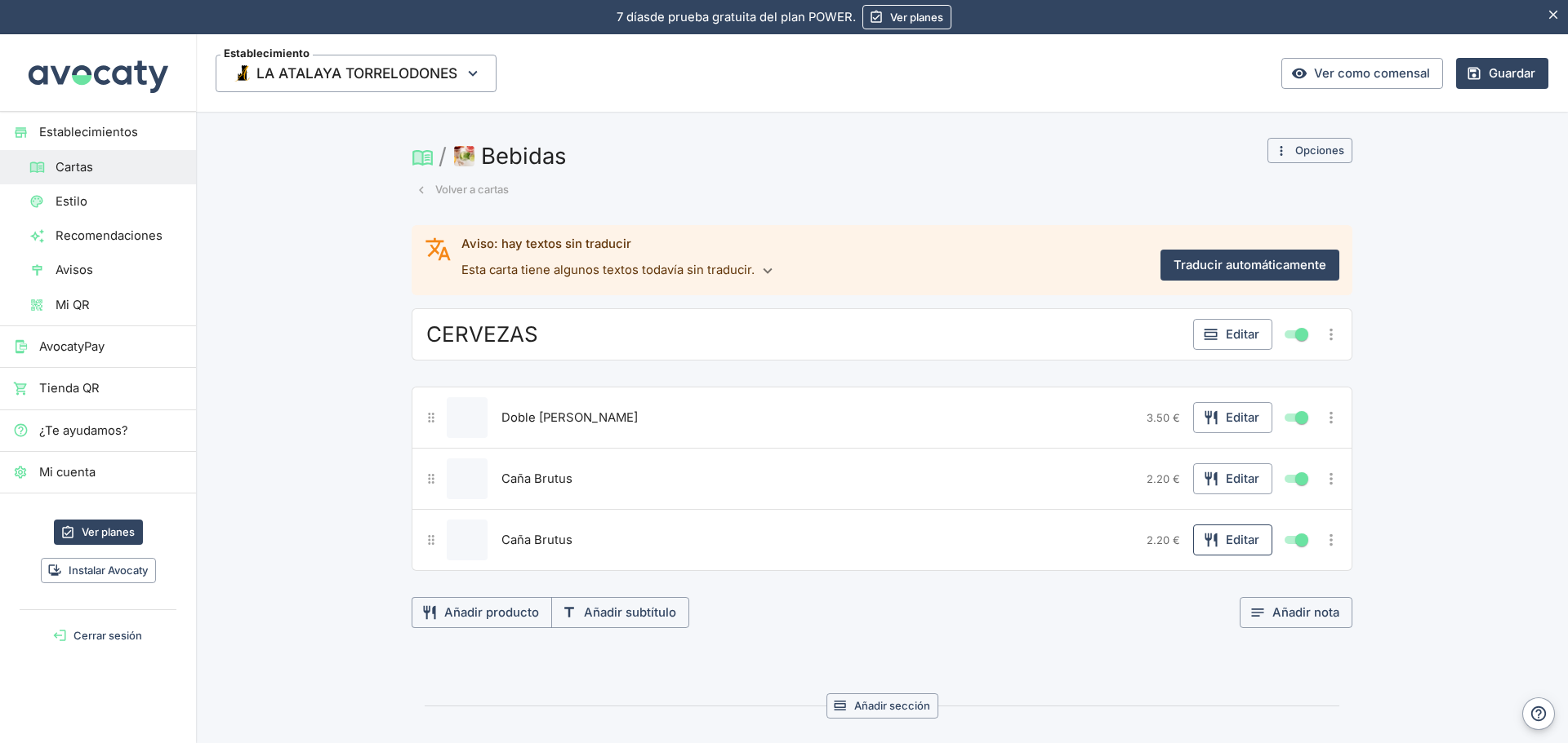
click at [1241, 546] on button "Editar" at bounding box center [1233, 540] width 79 height 31
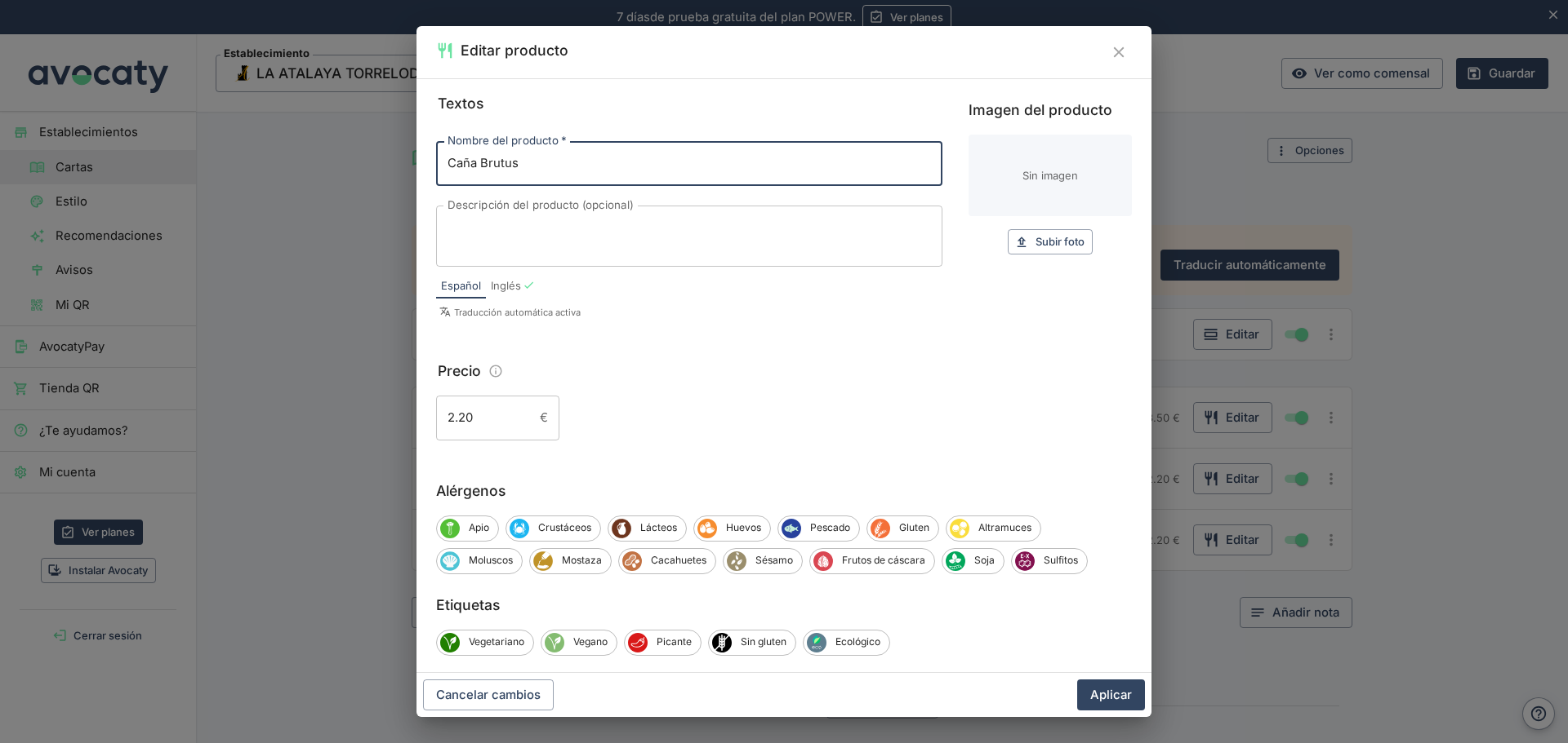
drag, startPoint x: 550, startPoint y: 163, endPoint x: 429, endPoint y: 168, distance: 121.1
click at [429, 168] on div "Textos Nombre del producto   * Caña Brutus Nombre del producto   * Descripción …" at bounding box center [784, 376] width 735 height 595
type input "[PERSON_NAME]"
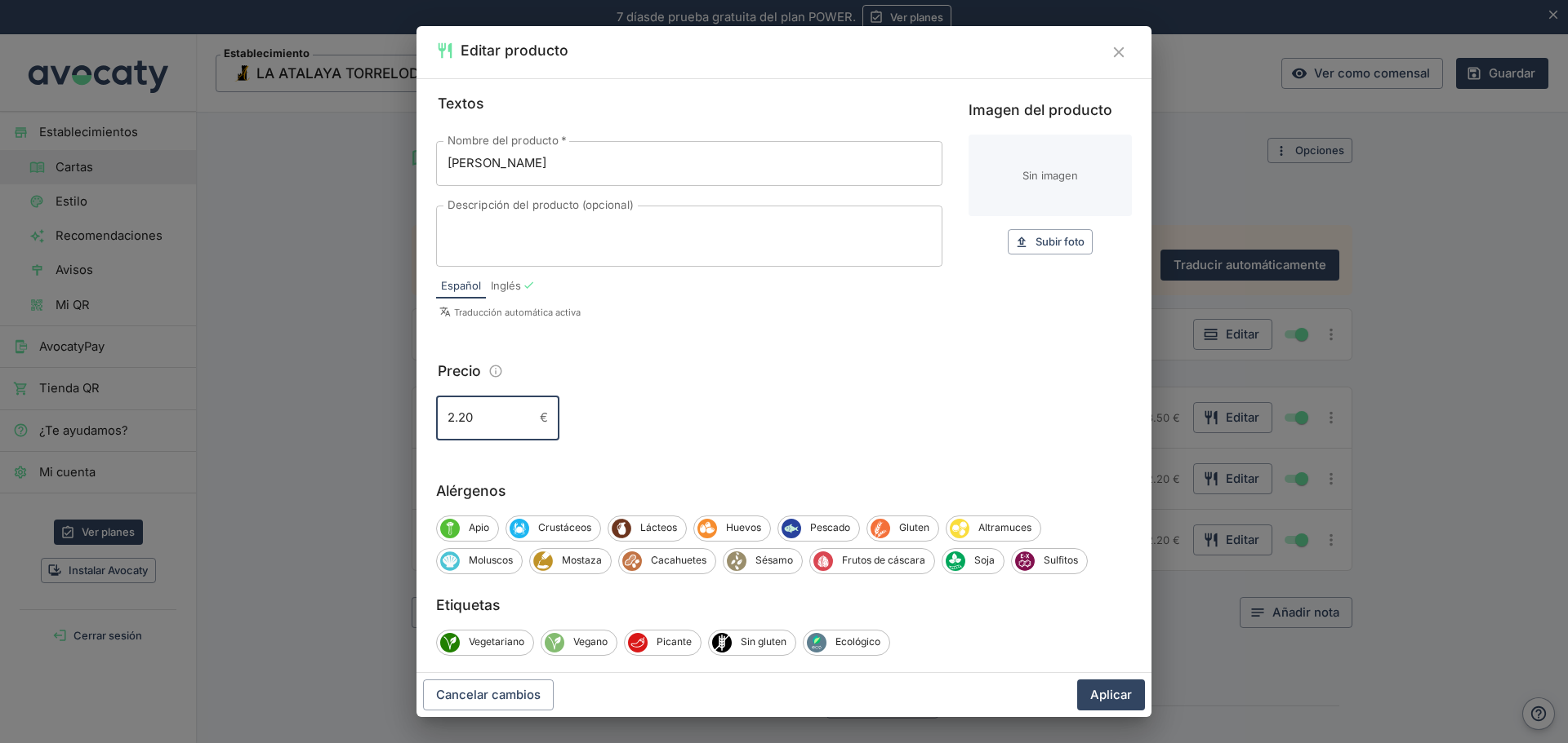
drag, startPoint x: 477, startPoint y: 417, endPoint x: 418, endPoint y: 417, distance: 59.0
click at [418, 417] on div "Textos Nombre del producto   * Tercio Mahou Nombre del producto   * Descripción…" at bounding box center [784, 376] width 735 height 595
type input "3.30"
click at [1100, 693] on button "Aplicar" at bounding box center [1111, 695] width 68 height 31
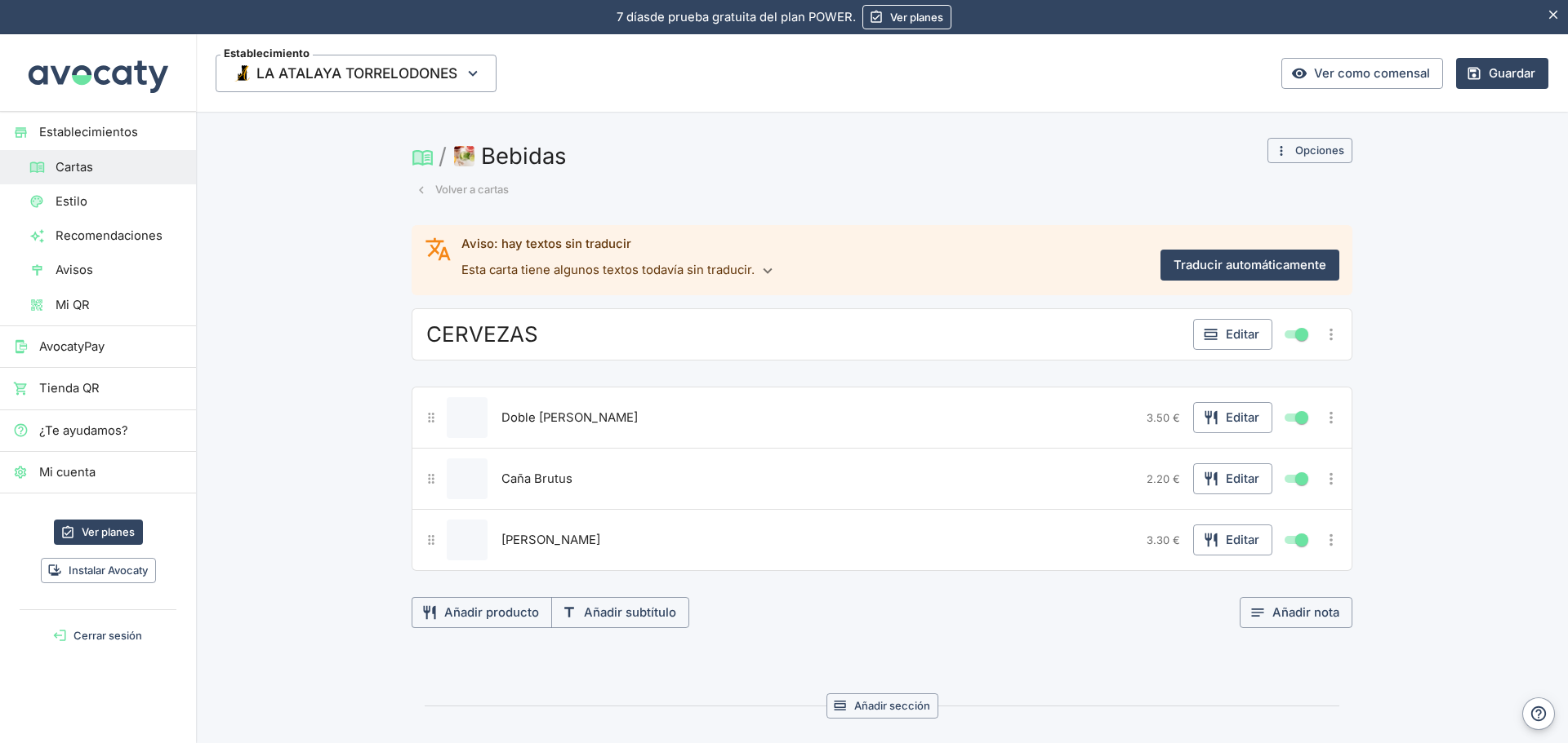
click at [1329, 539] on icon "Más opciones" at bounding box center [1331, 540] width 18 height 18
click at [1268, 577] on span "Duplicar producto" at bounding box center [1271, 573] width 105 height 18
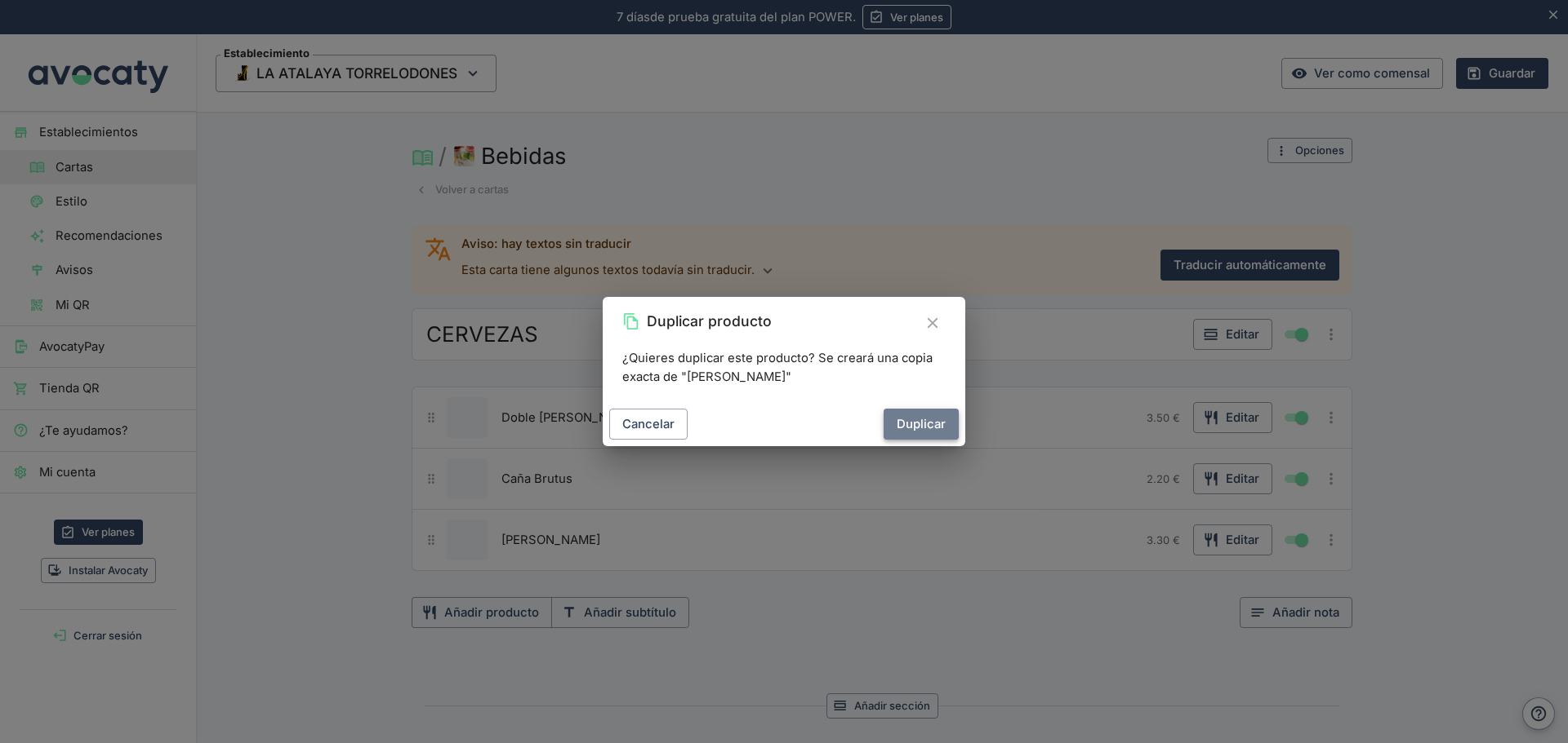
click at [903, 429] on button "Duplicar" at bounding box center [921, 424] width 75 height 31
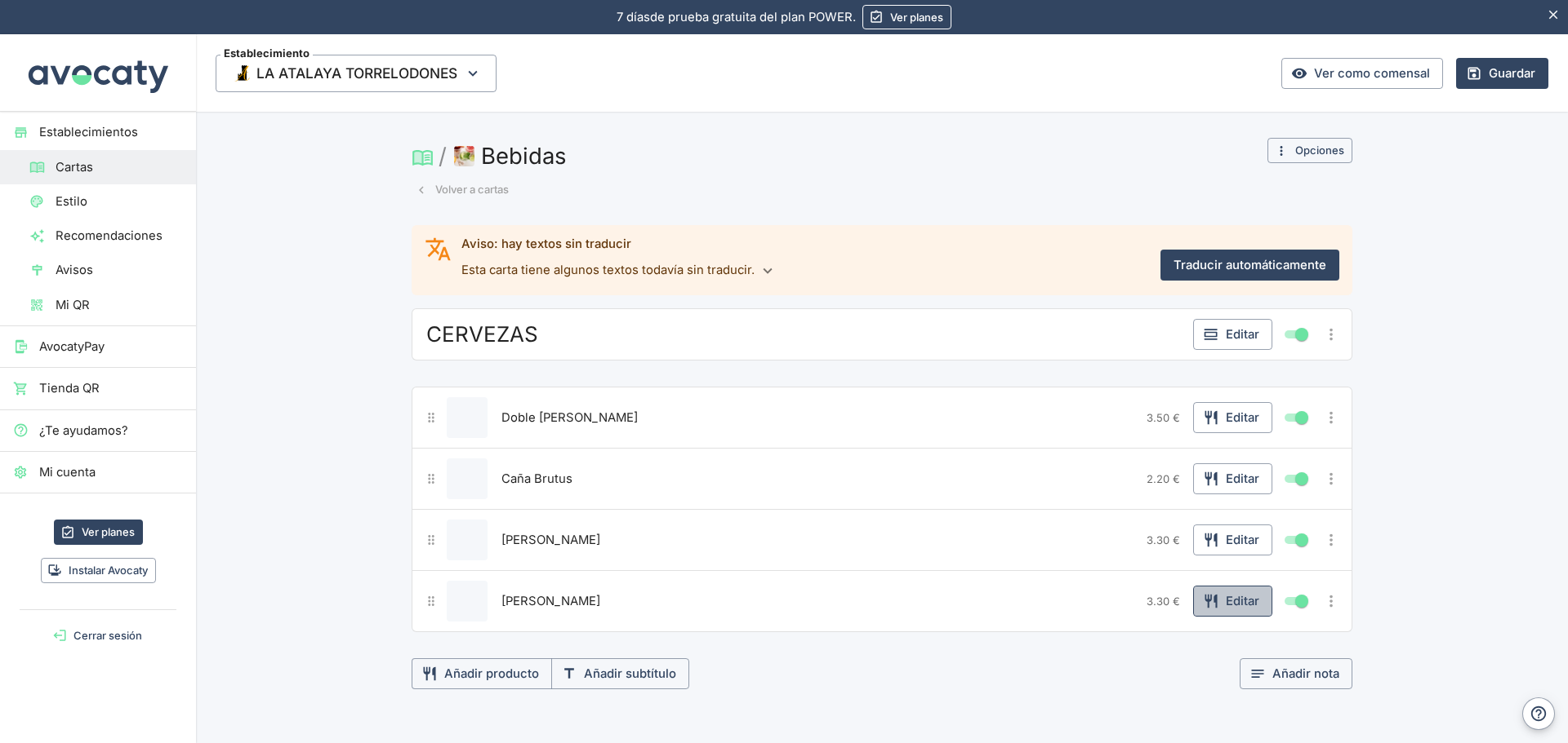
click at [1220, 601] on button "Editar" at bounding box center [1233, 601] width 79 height 31
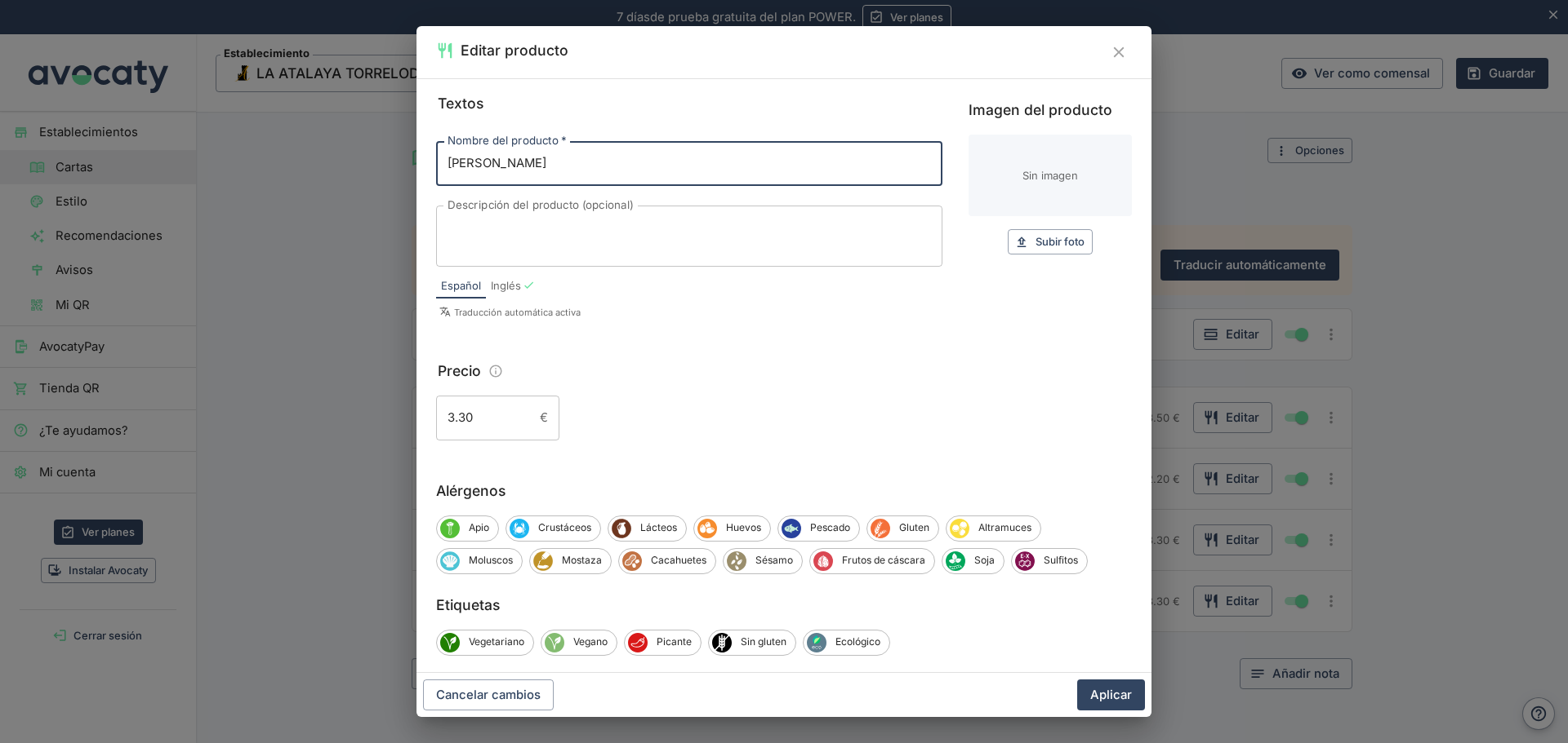
drag, startPoint x: 565, startPoint y: 160, endPoint x: 402, endPoint y: 155, distance: 163.1
click at [402, 155] on div "Editar producto Textos Nombre del producto   * Tercio Mahou Nombre del producto…" at bounding box center [784, 371] width 1568 height 743
type input "Botellín Mahou"
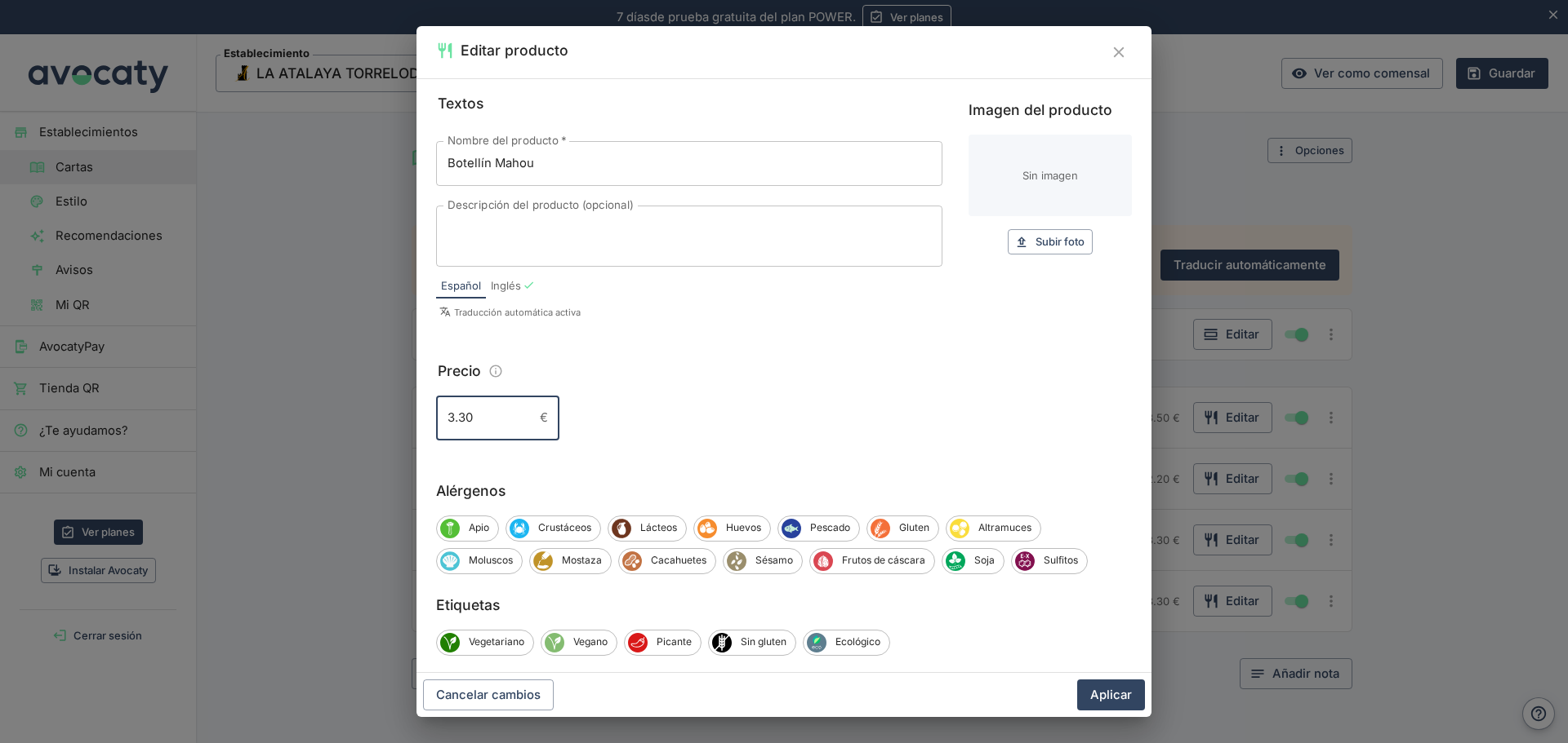
drag, startPoint x: 472, startPoint y: 419, endPoint x: 351, endPoint y: 417, distance: 121.0
click at [351, 417] on div "Editar producto Textos Nombre del producto   * Botellín Mahou Nombre del produc…" at bounding box center [784, 371] width 1568 height 743
type input "2.20"
click at [1099, 692] on button "Aplicar" at bounding box center [1111, 695] width 68 height 31
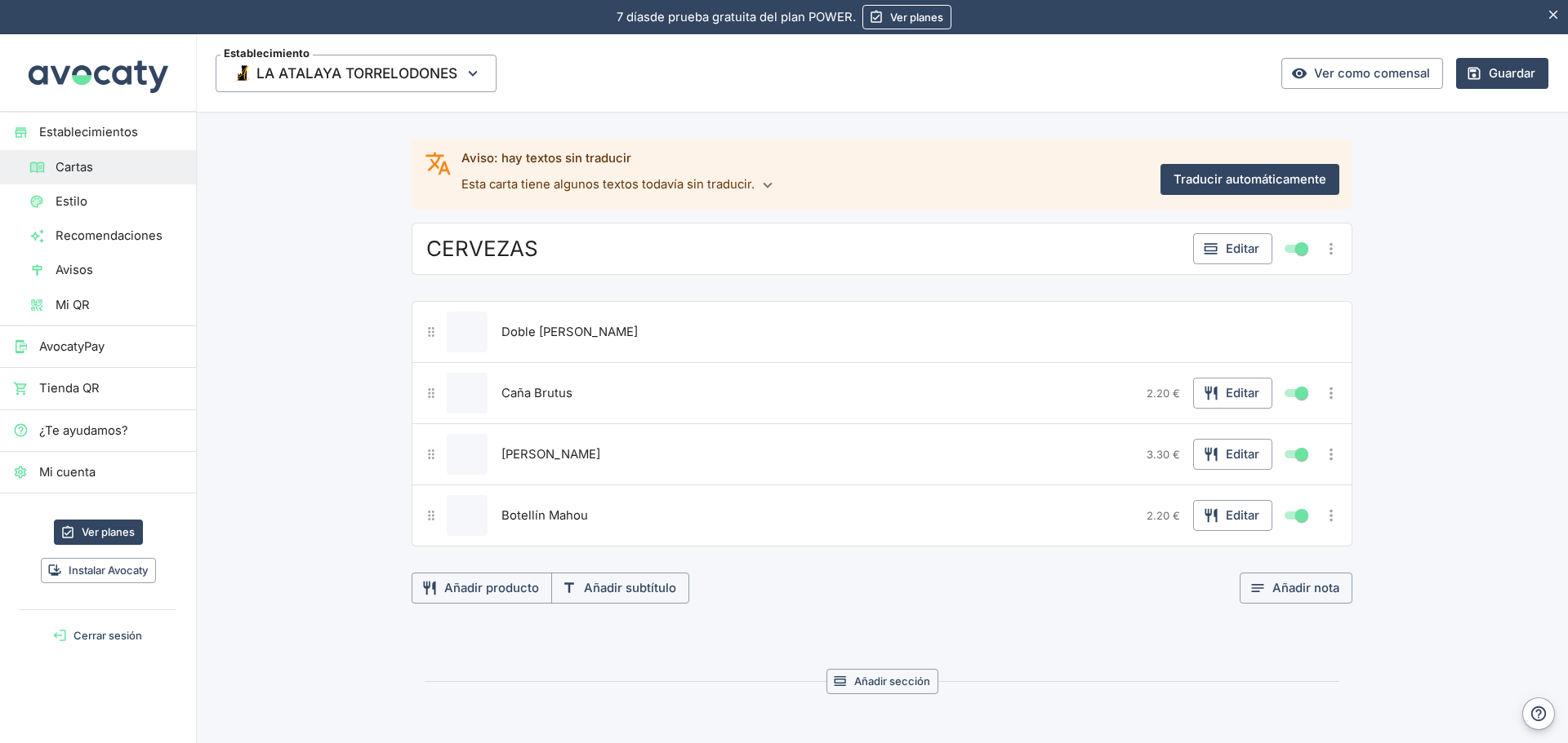
scroll to position [82, 0]
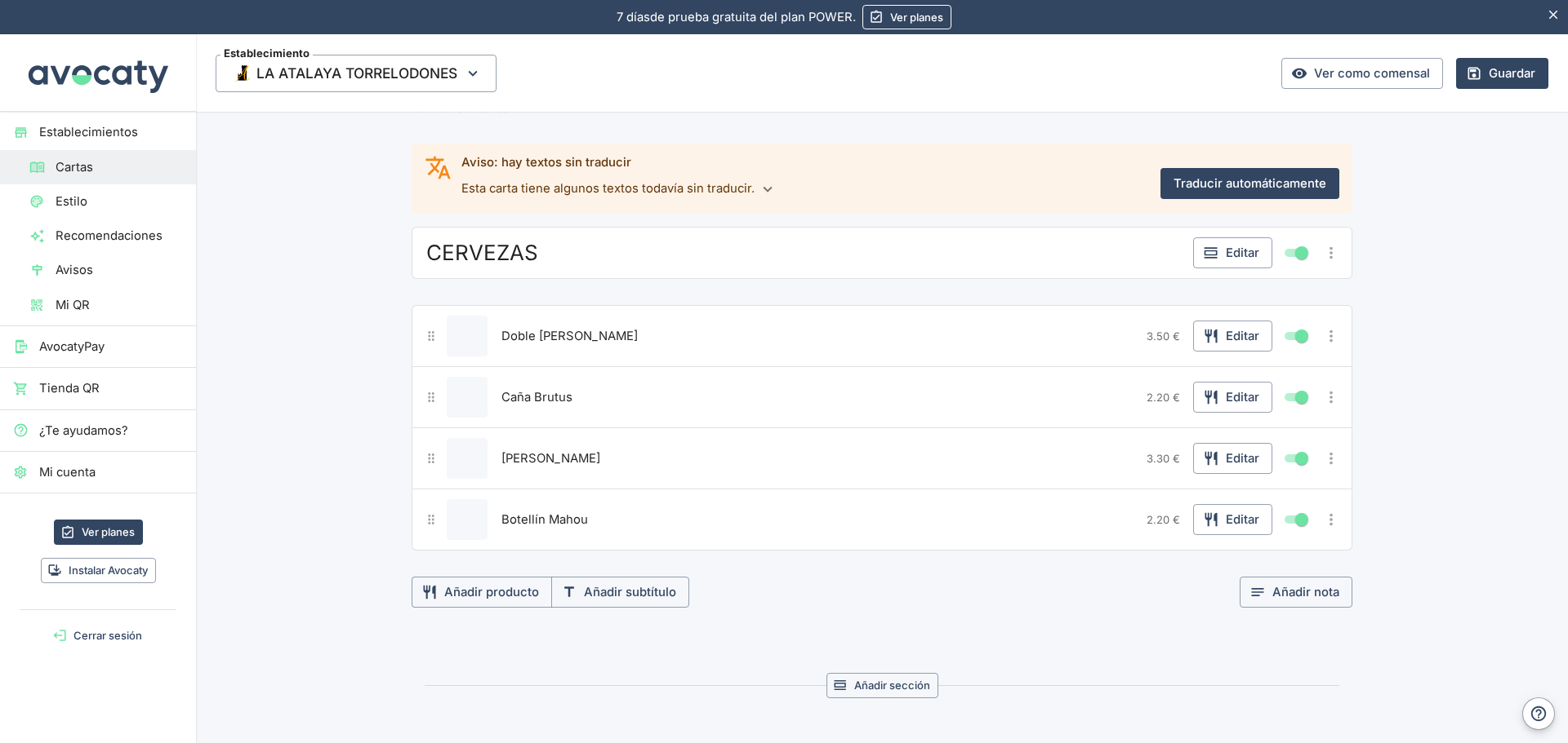
click at [1323, 525] on icon "Más opciones" at bounding box center [1331, 519] width 18 height 18
click at [1294, 553] on span "Duplicar producto" at bounding box center [1271, 553] width 105 height 18
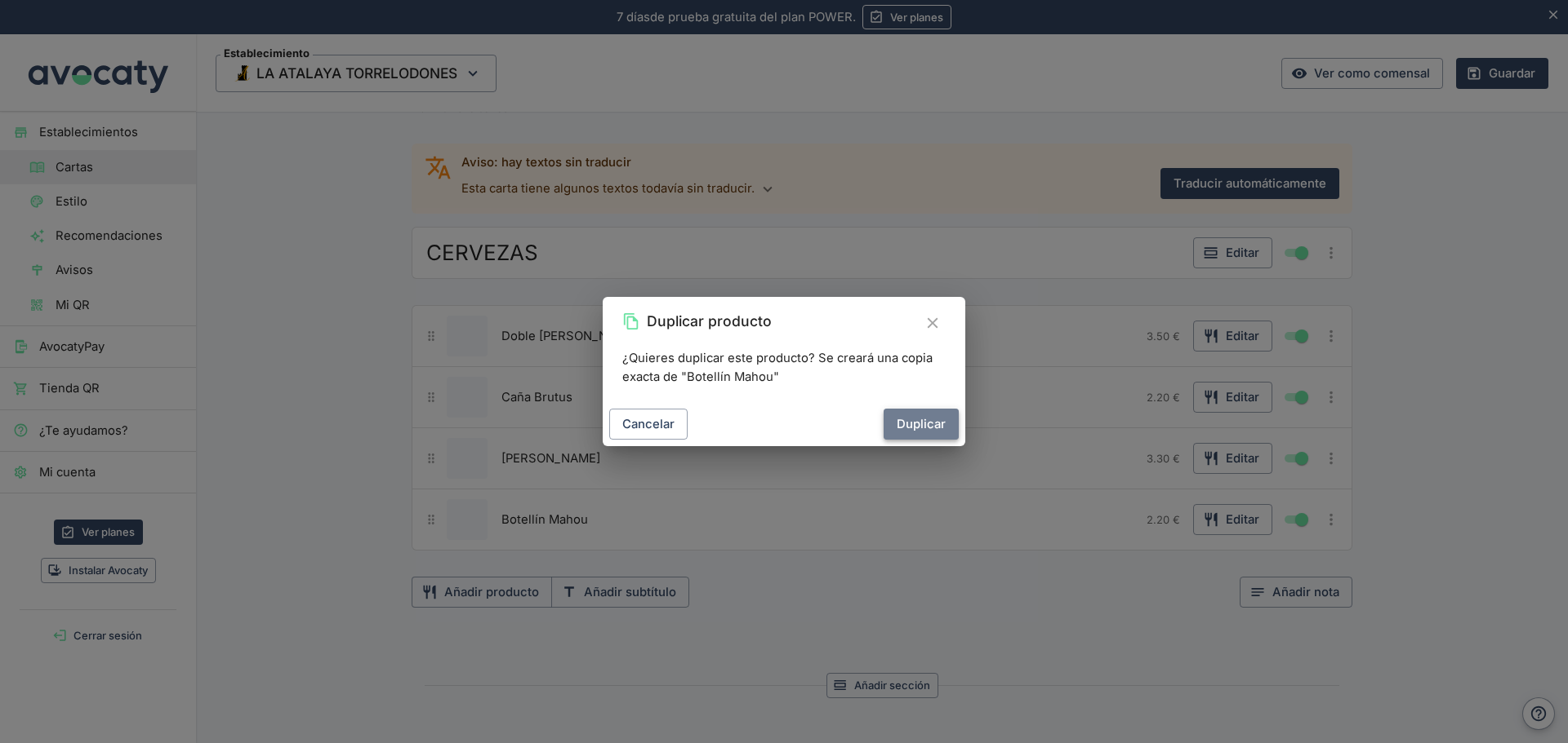
click at [911, 435] on button "Duplicar" at bounding box center [921, 424] width 75 height 31
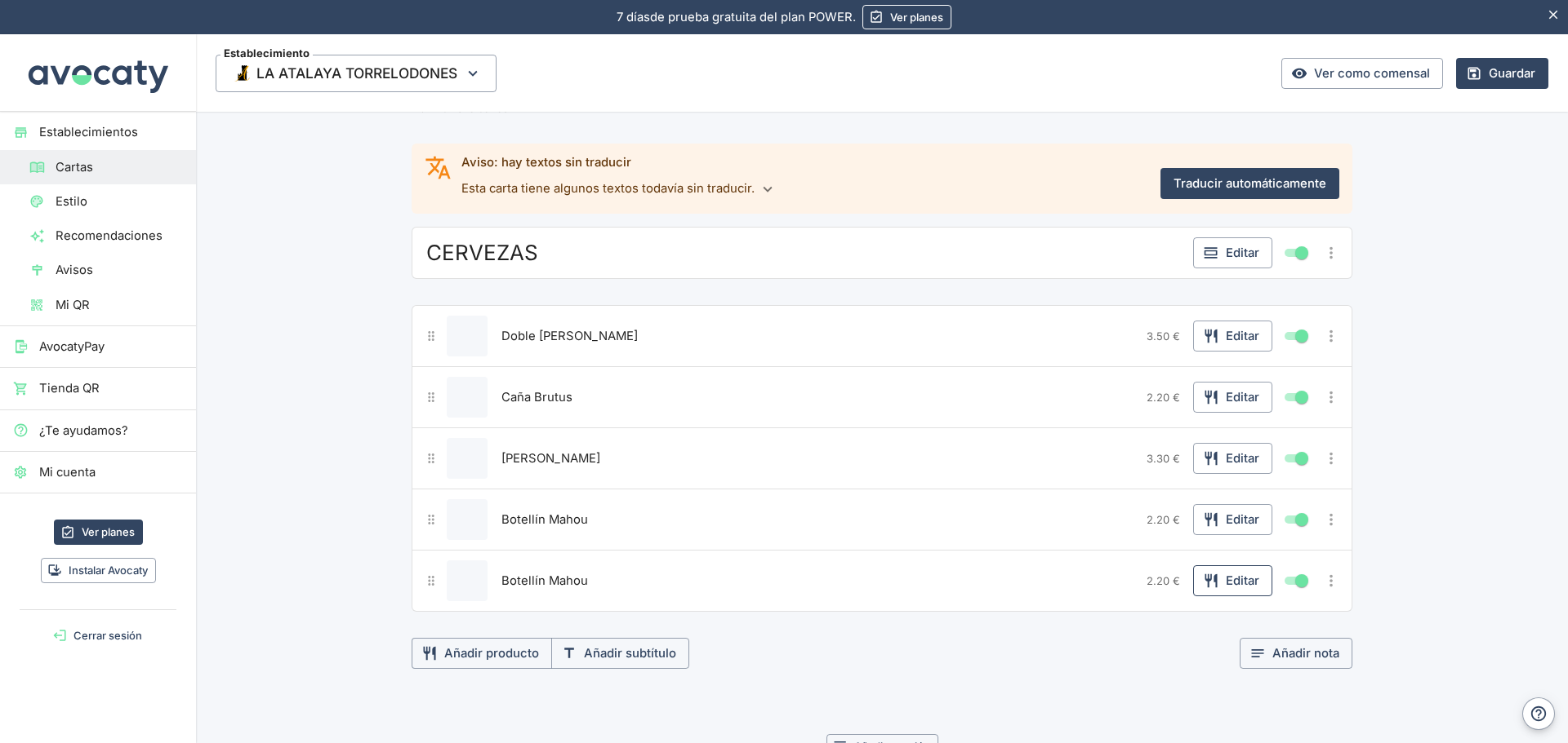
click at [1233, 588] on button "Editar" at bounding box center [1233, 580] width 79 height 31
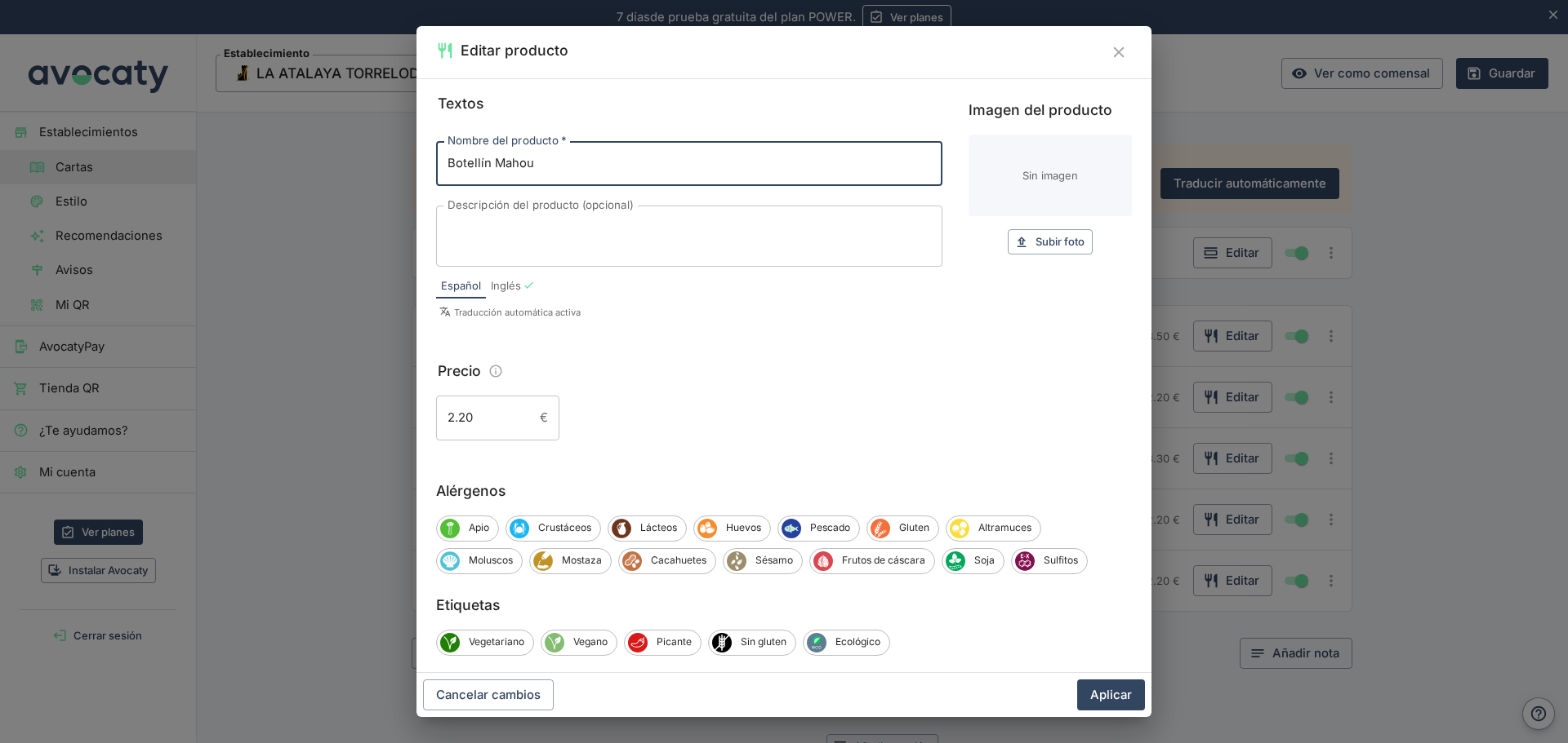
drag, startPoint x: 565, startPoint y: 162, endPoint x: 389, endPoint y: 174, distance: 176.4
click at [389, 174] on div "Editar producto Textos Nombre del producto   * Botellín Mahou Nombre del produc…" at bounding box center [784, 371] width 1568 height 743
type input "Tercio sin Gluten"
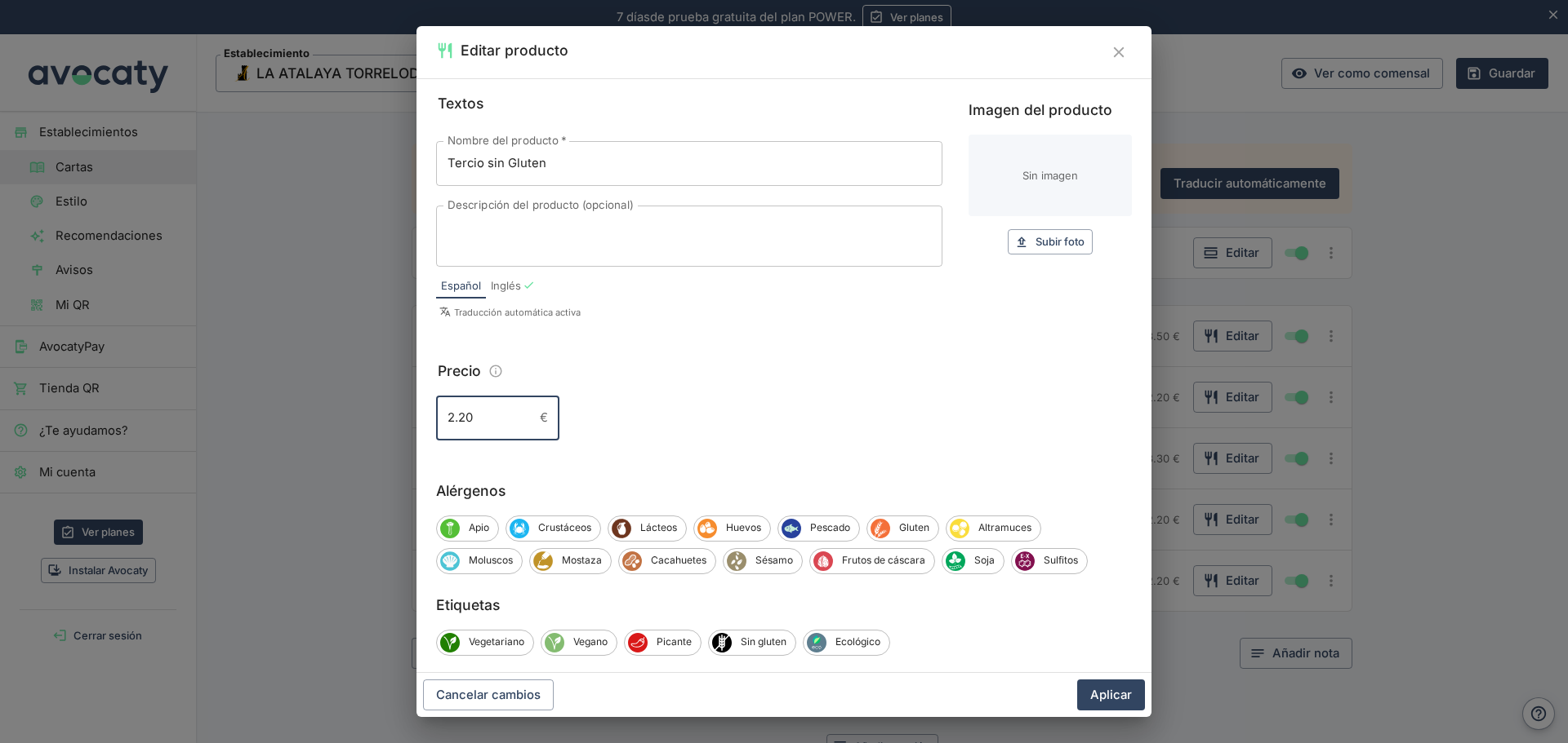
drag, startPoint x: 471, startPoint y: 418, endPoint x: 368, endPoint y: 418, distance: 103.0
click at [368, 418] on div "Editar producto Textos Nombre del producto   * Tercio sin Gluten Nombre del pro…" at bounding box center [784, 371] width 1568 height 743
type input "3.80"
click at [1121, 690] on button "Aplicar" at bounding box center [1111, 695] width 68 height 31
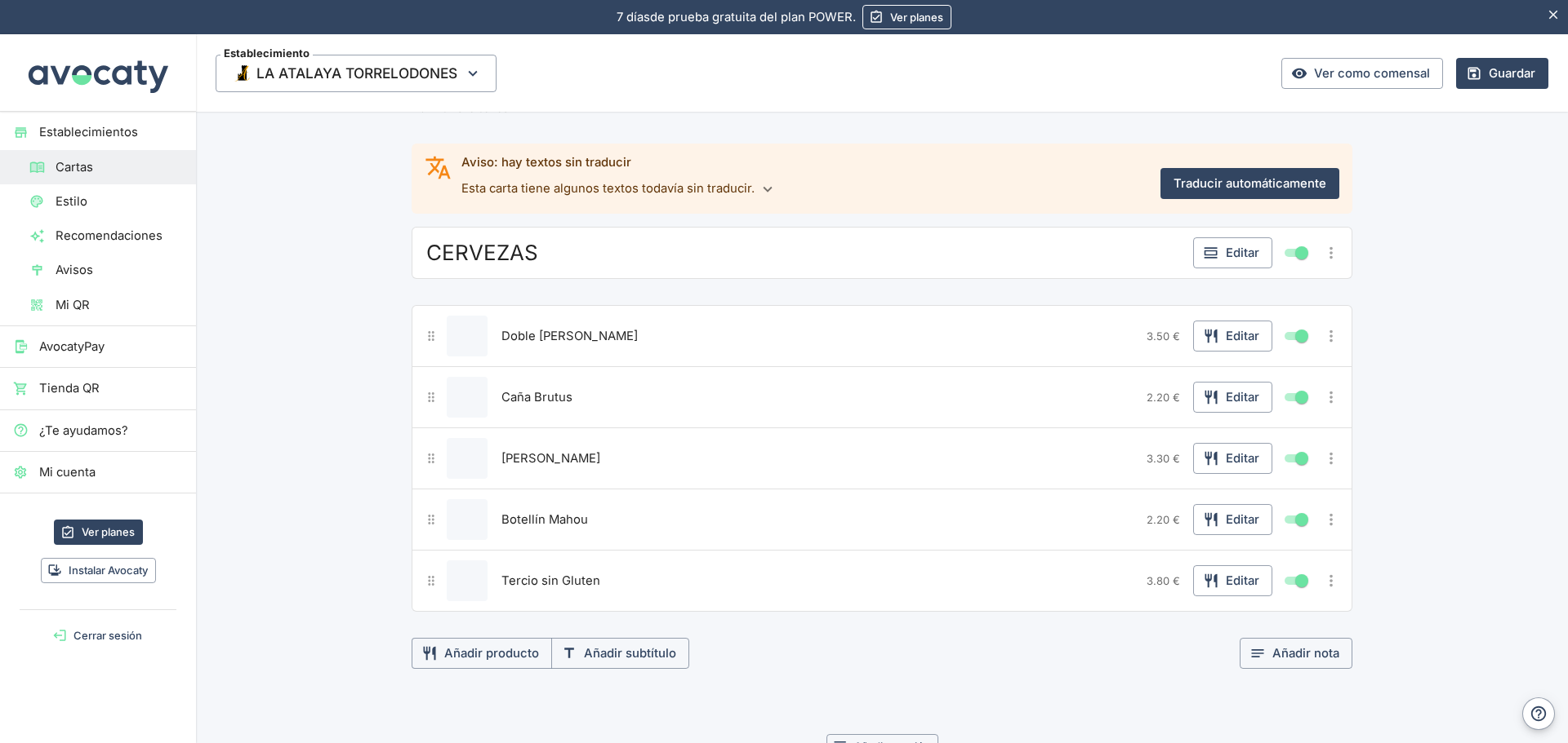
click at [1330, 585] on icon "Más opciones" at bounding box center [1331, 580] width 3 height 12
click at [1297, 610] on span "Duplicar producto" at bounding box center [1271, 614] width 105 height 18
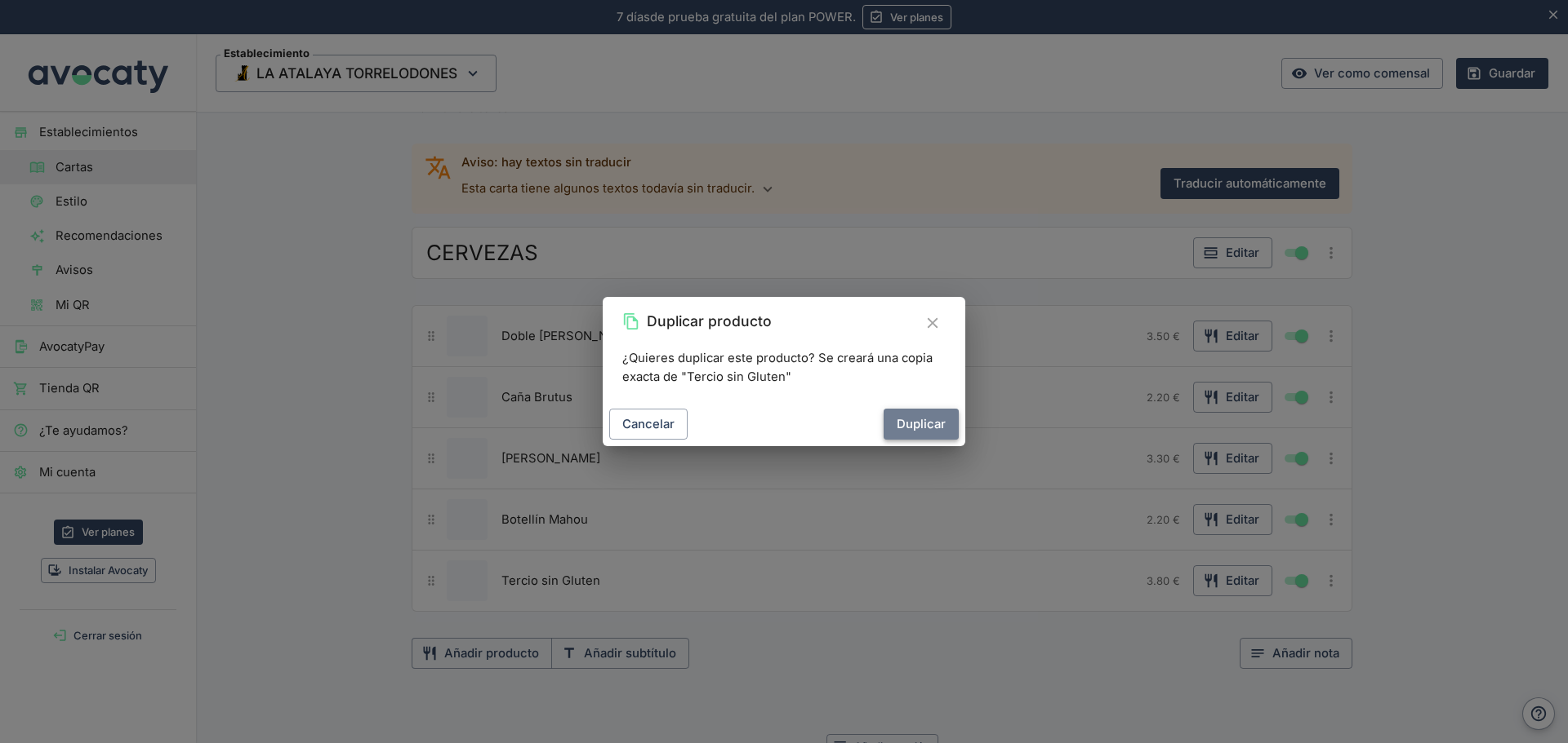
click at [895, 422] on button "Duplicar" at bounding box center [921, 424] width 75 height 31
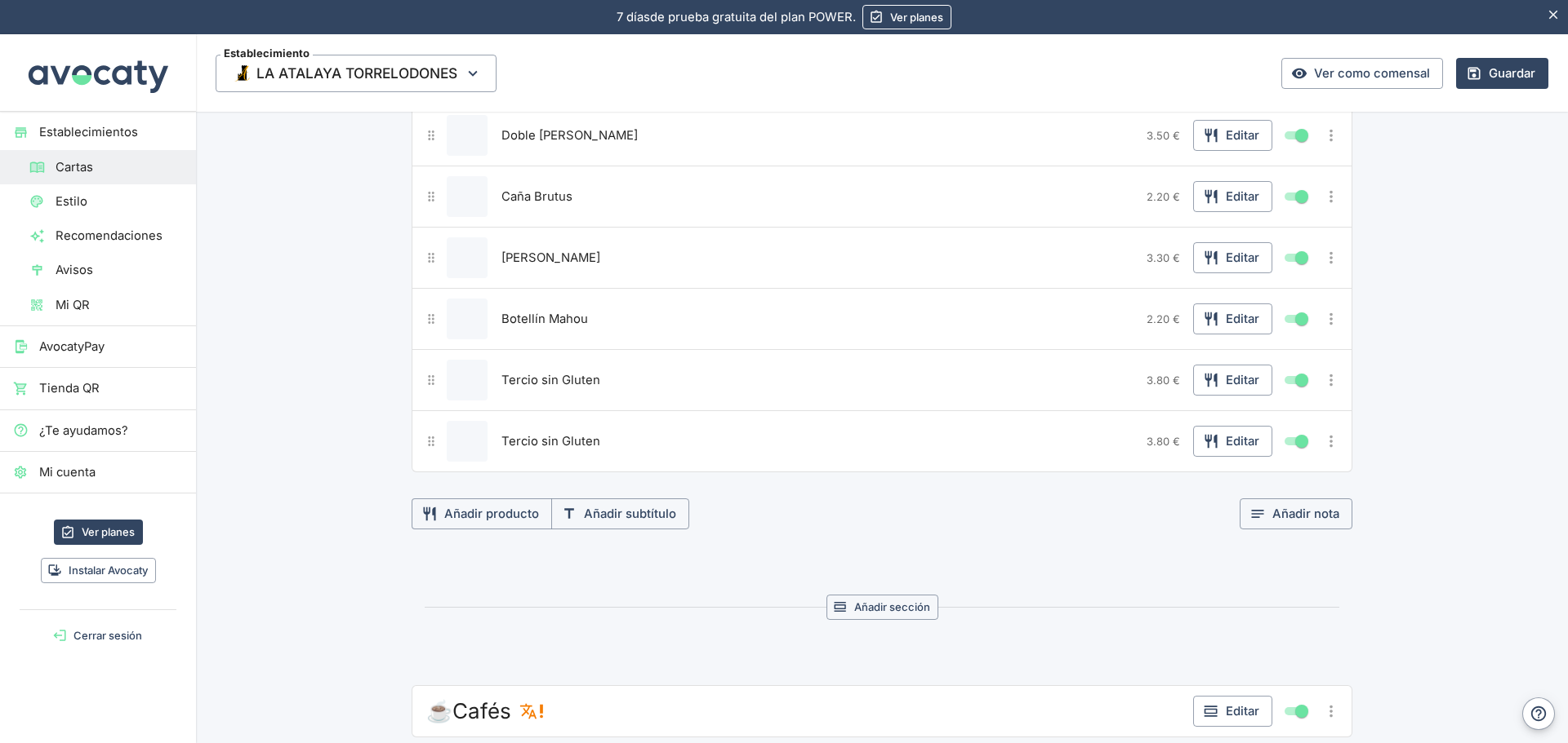
scroll to position [327, 0]
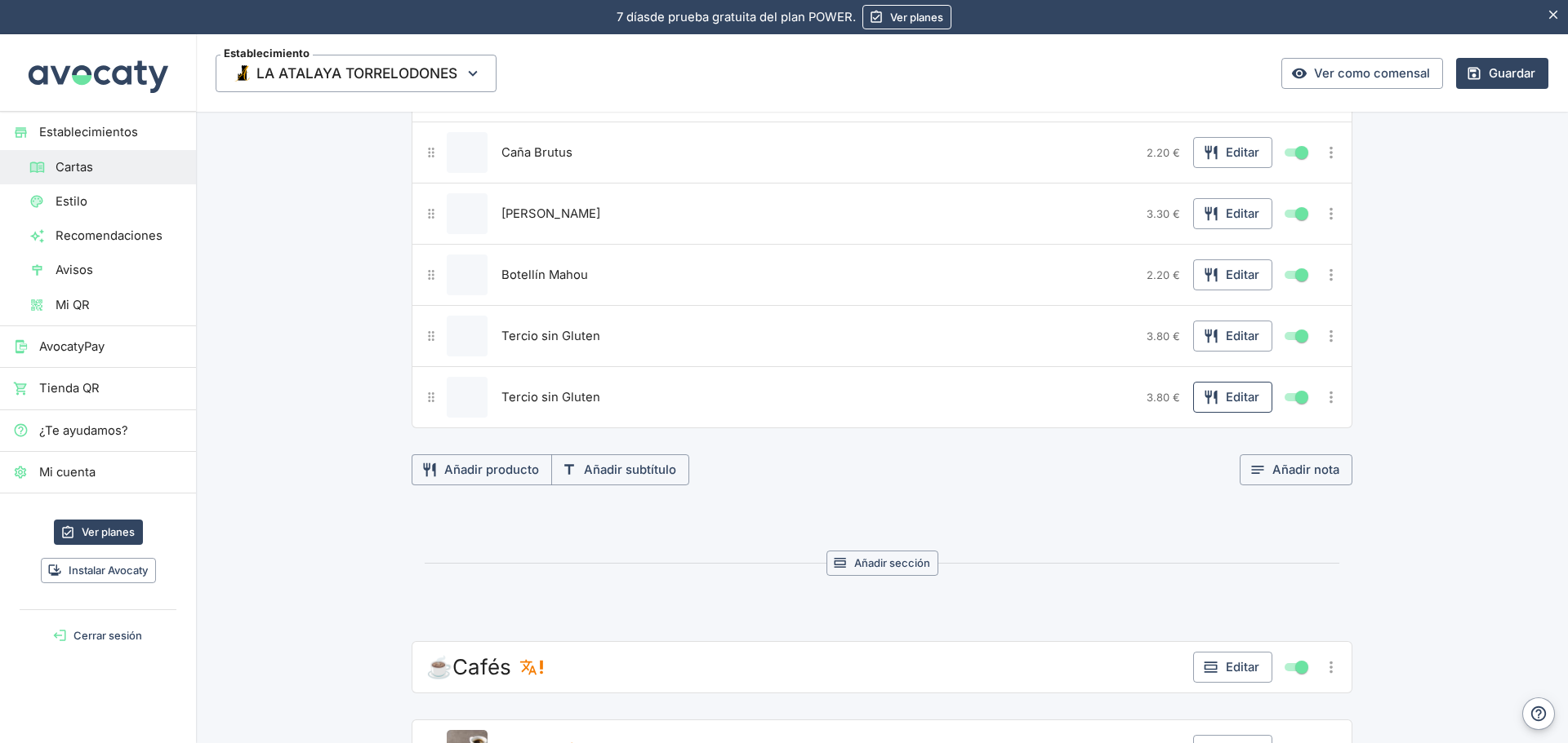
click at [1247, 398] on button "Editar" at bounding box center [1233, 396] width 79 height 31
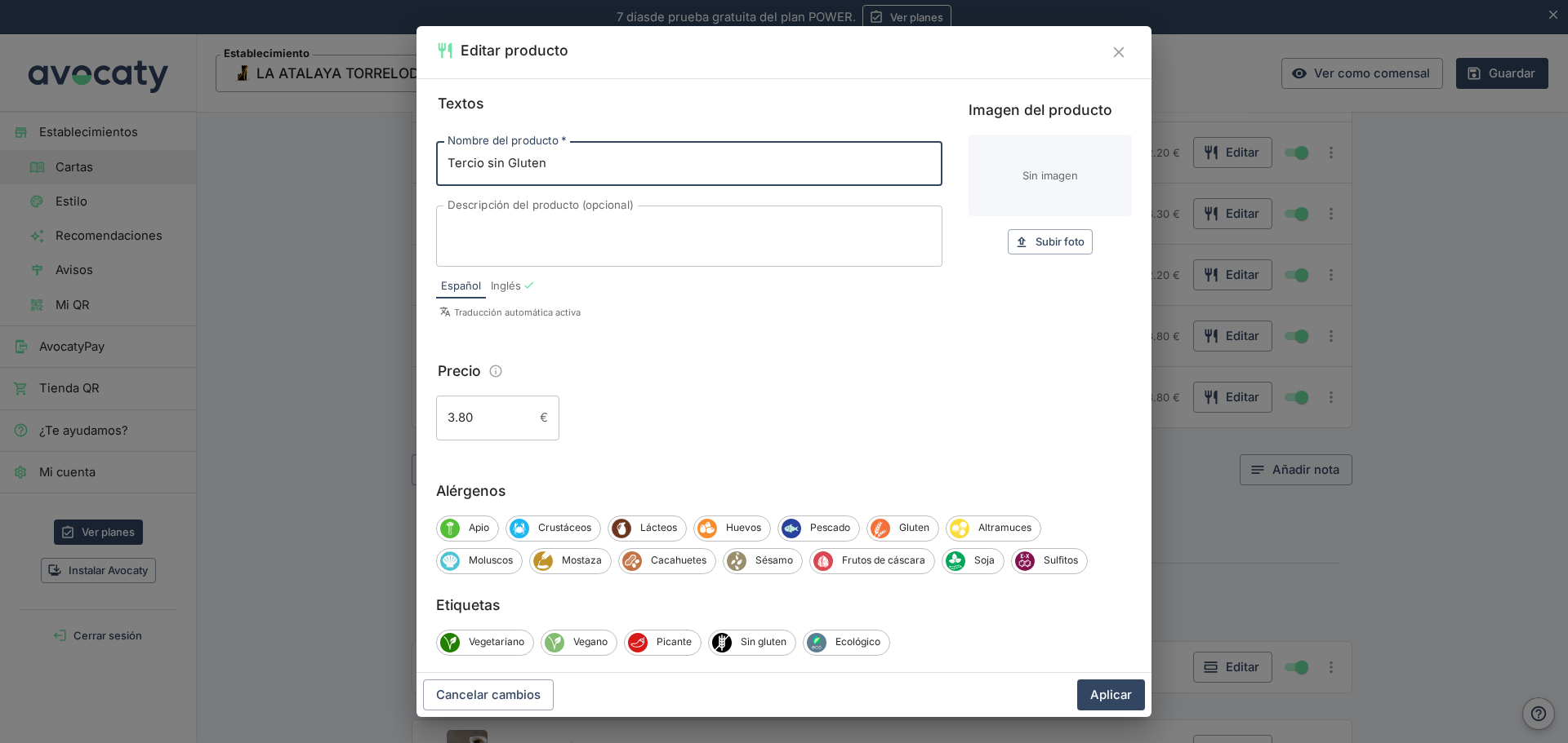
drag, startPoint x: 593, startPoint y: 153, endPoint x: 374, endPoint y: 189, distance: 221.9
click at [374, 189] on div "Editar producto Textos Nombre del producto   * Tercio sin Gluten Nombre del pro…" at bounding box center [784, 371] width 1568 height 743
type input "Tercio Tostada s/alcohol"
click at [1128, 694] on button "Aplicar" at bounding box center [1111, 695] width 68 height 31
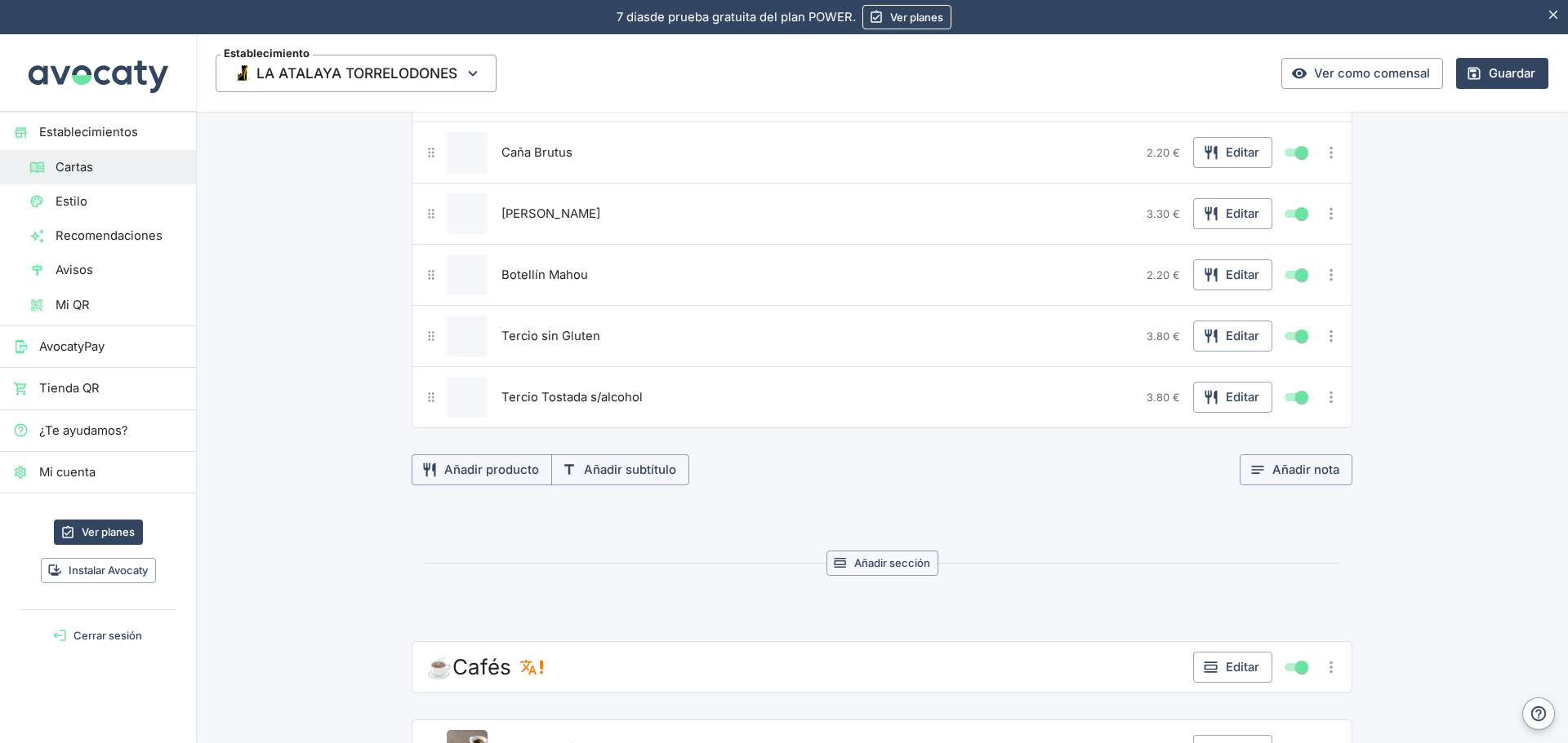
drag, startPoint x: 1329, startPoint y: 394, endPoint x: 764, endPoint y: 386, distance: 565.1
click at [764, 386] on div "Tercio Tostada s/alcohol" at bounding box center [819, 396] width 643 height 40
click at [1322, 397] on icon "Más opciones" at bounding box center [1331, 396] width 18 height 18
click at [1264, 433] on span "Duplicar producto" at bounding box center [1271, 430] width 105 height 18
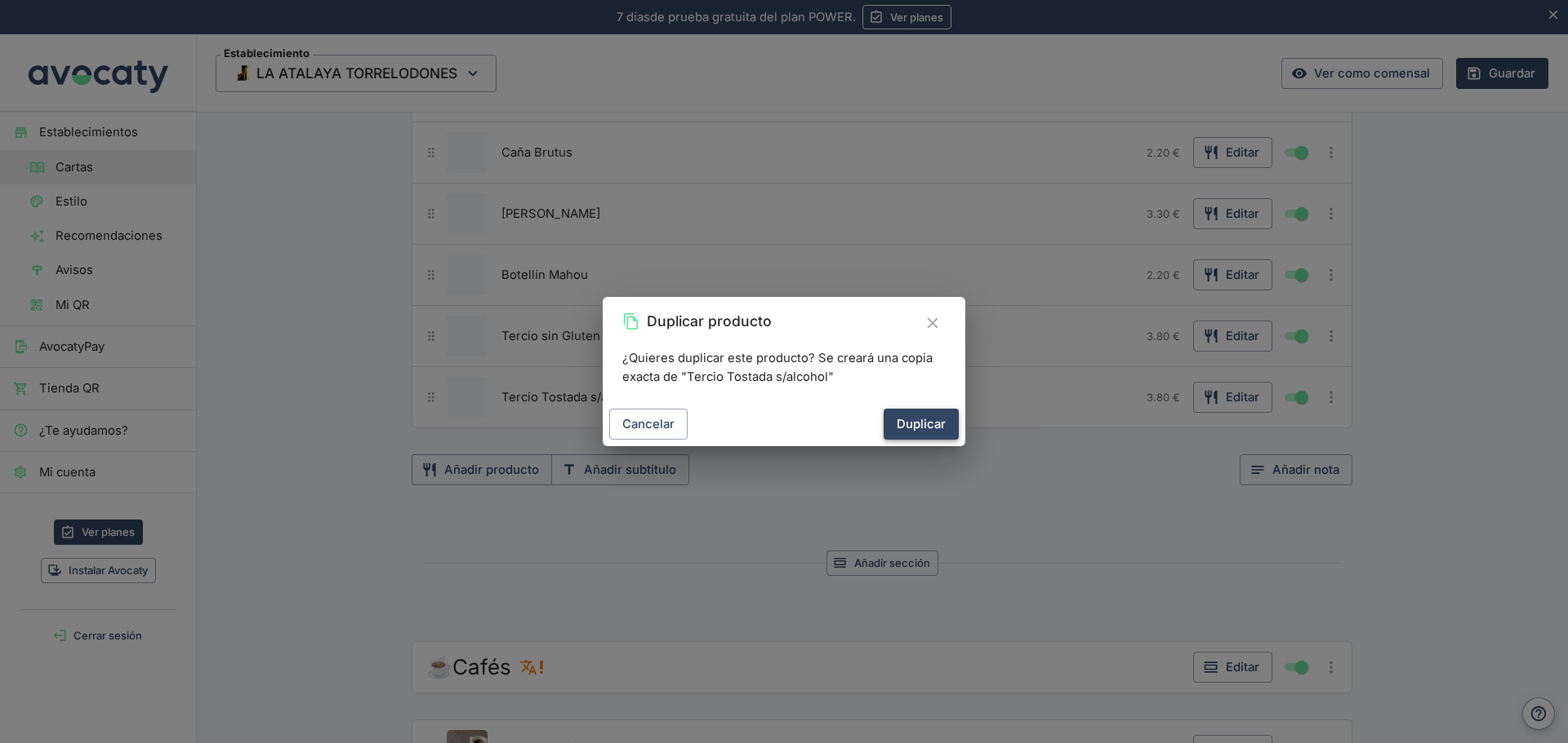
click at [924, 437] on button "Duplicar" at bounding box center [921, 424] width 75 height 31
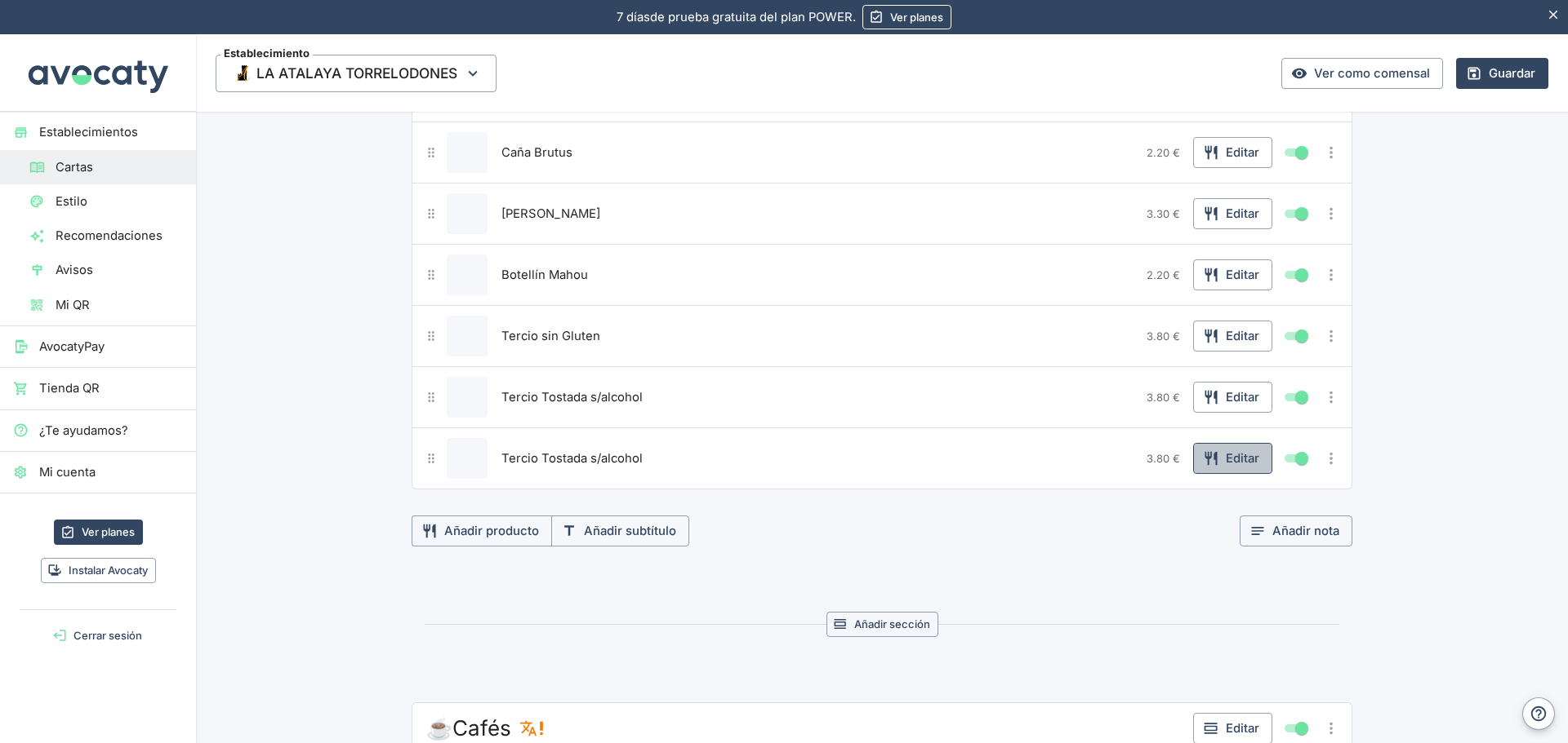
click at [1224, 463] on button "Editar" at bounding box center [1233, 458] width 79 height 31
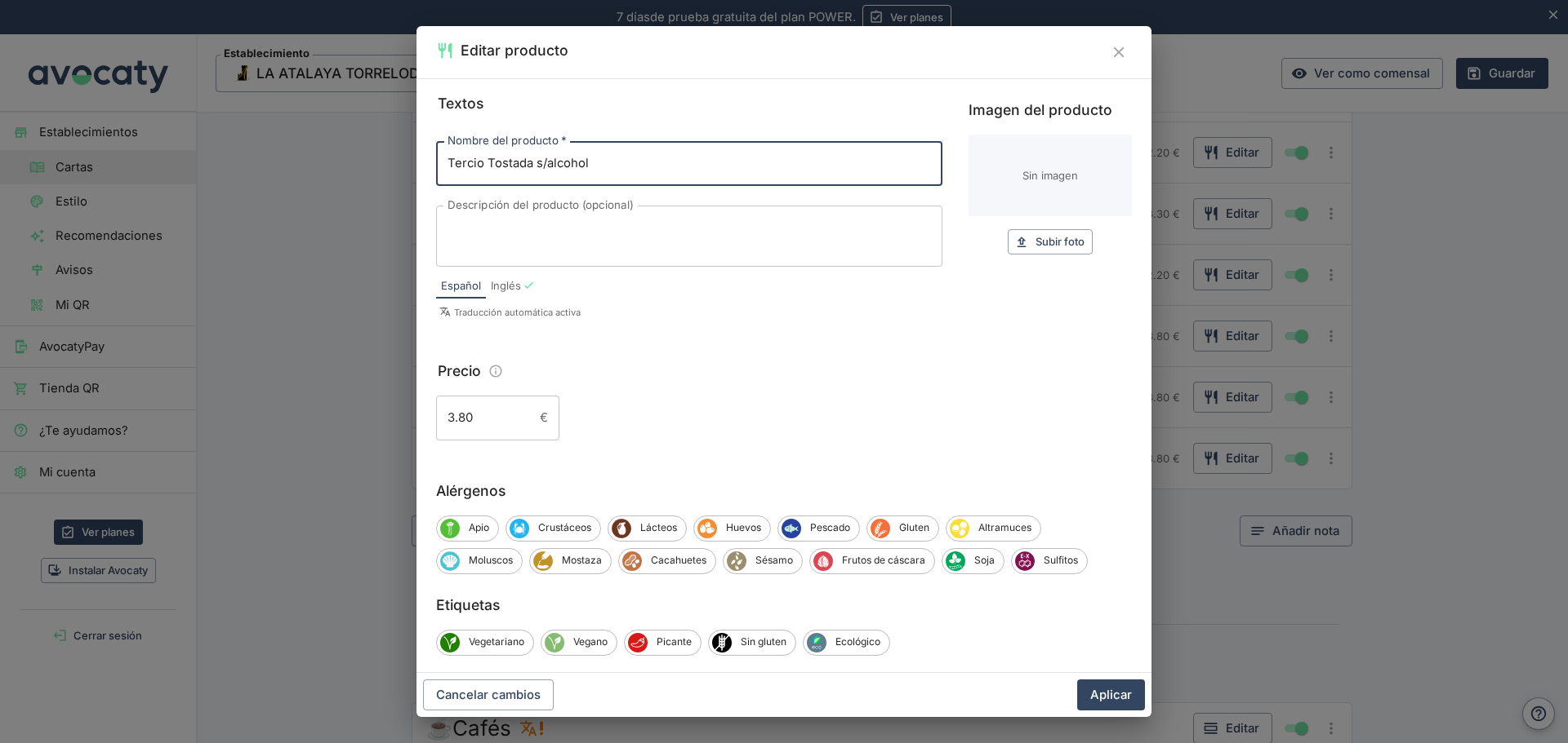
drag, startPoint x: 596, startPoint y: 170, endPoint x: 368, endPoint y: 170, distance: 228.0
click at [368, 170] on div "Editar producto Textos Nombre del producto   * Tercio Tostada s/alcohol Nombre …" at bounding box center [784, 371] width 1568 height 743
type input "Corona"
click at [1100, 695] on button "Aplicar" at bounding box center [1111, 695] width 68 height 31
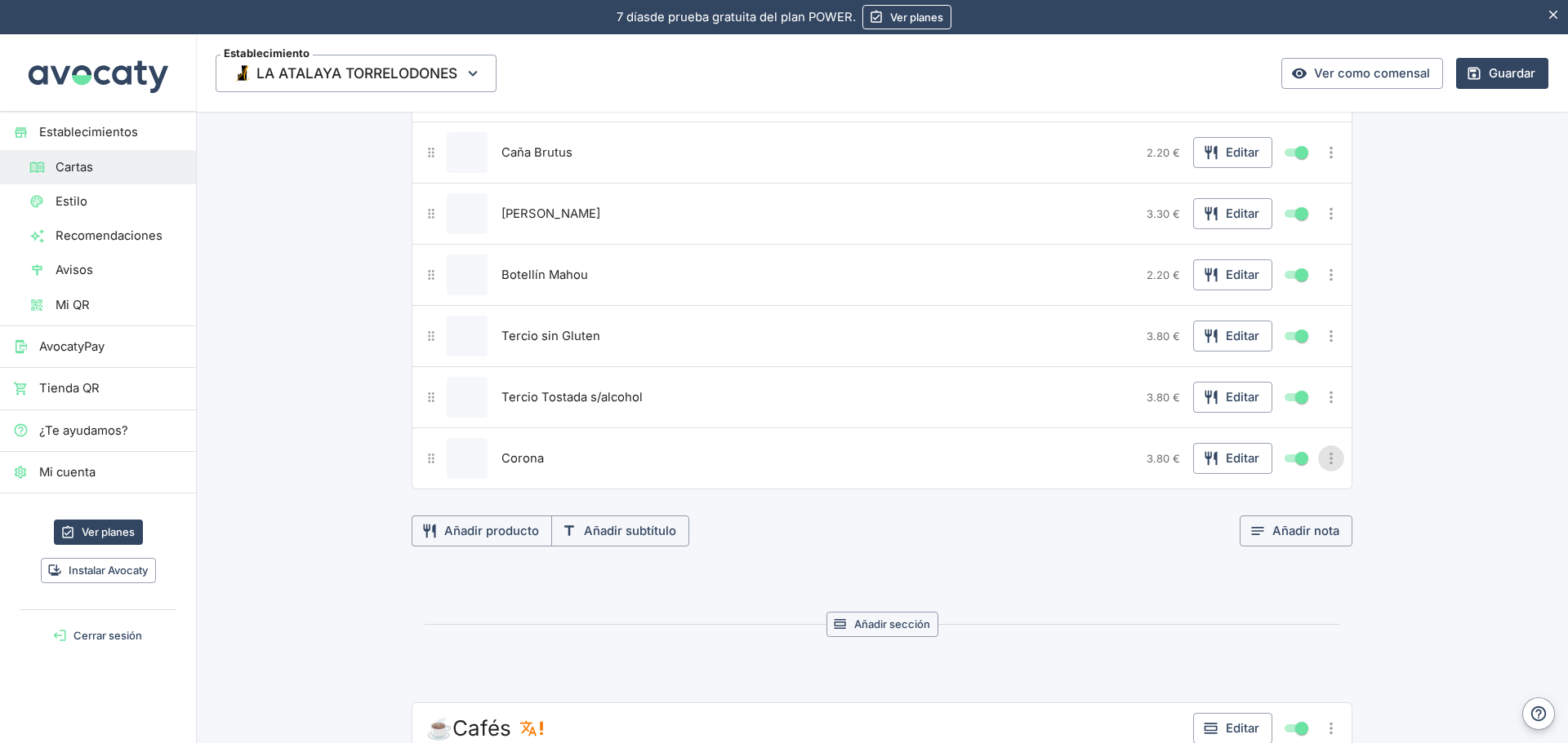
click at [1324, 466] on icon "Más opciones" at bounding box center [1331, 458] width 18 height 18
click at [1268, 495] on span "Duplicar producto" at bounding box center [1271, 492] width 105 height 18
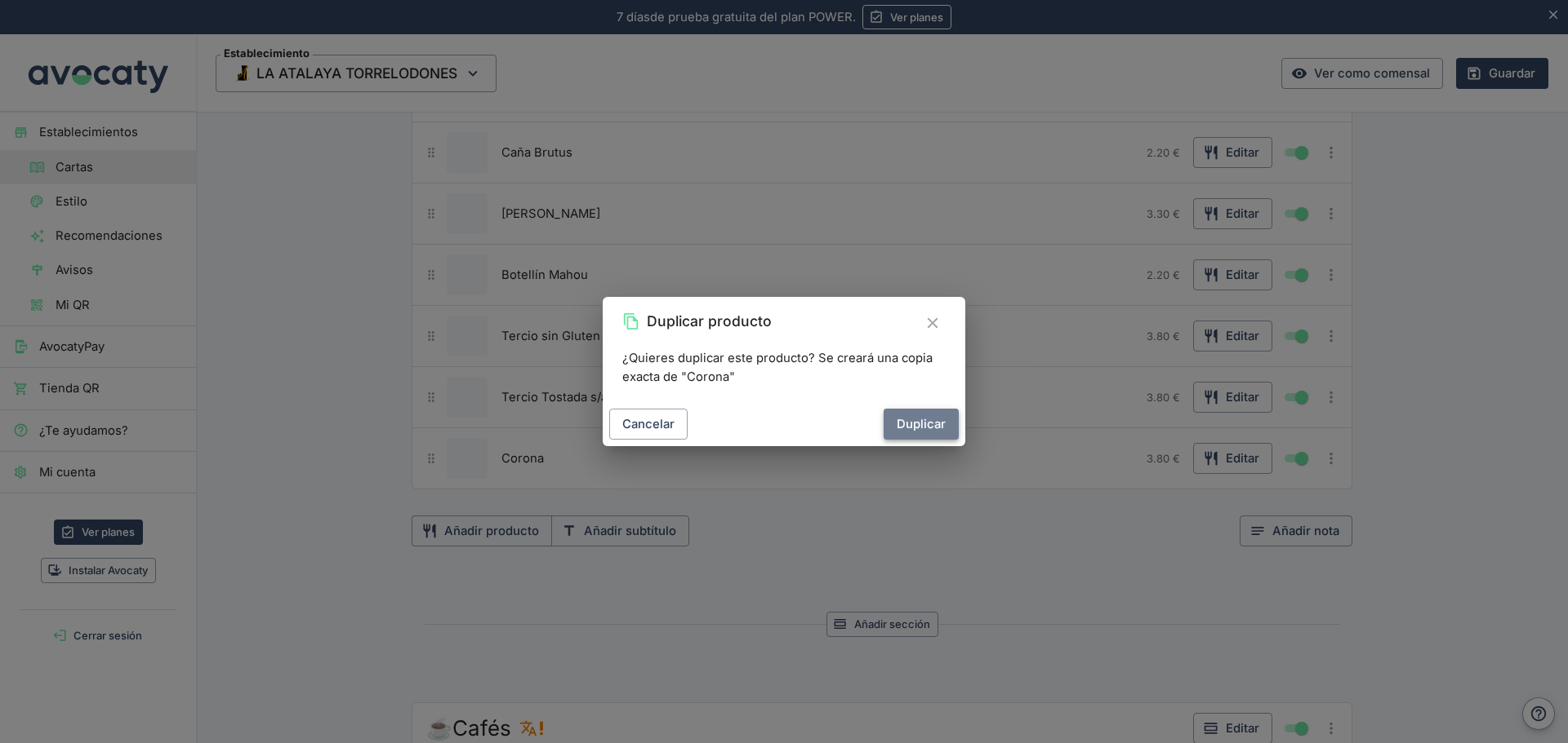
click at [926, 417] on button "Duplicar" at bounding box center [921, 424] width 75 height 31
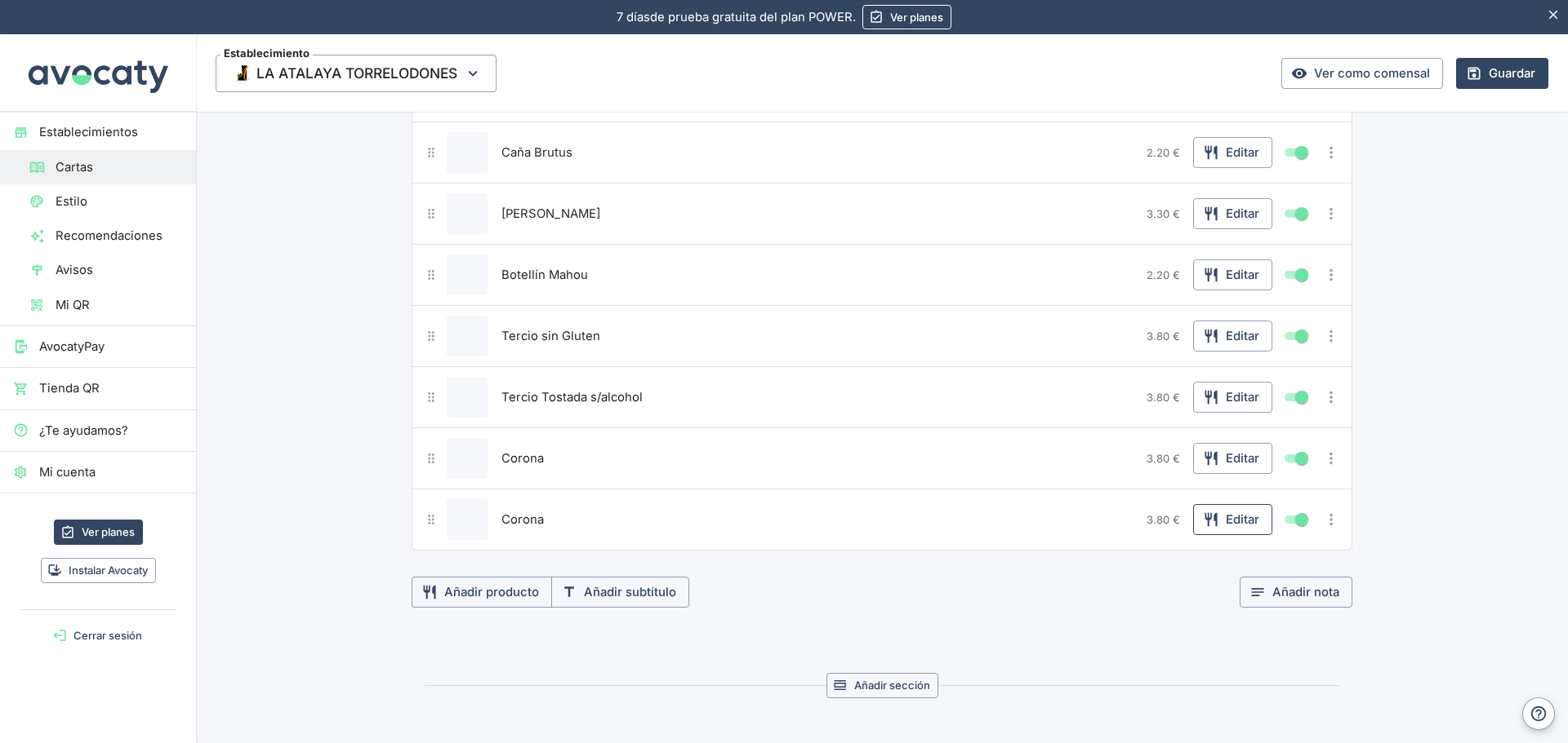
click at [1237, 517] on button "Editar" at bounding box center [1233, 519] width 79 height 31
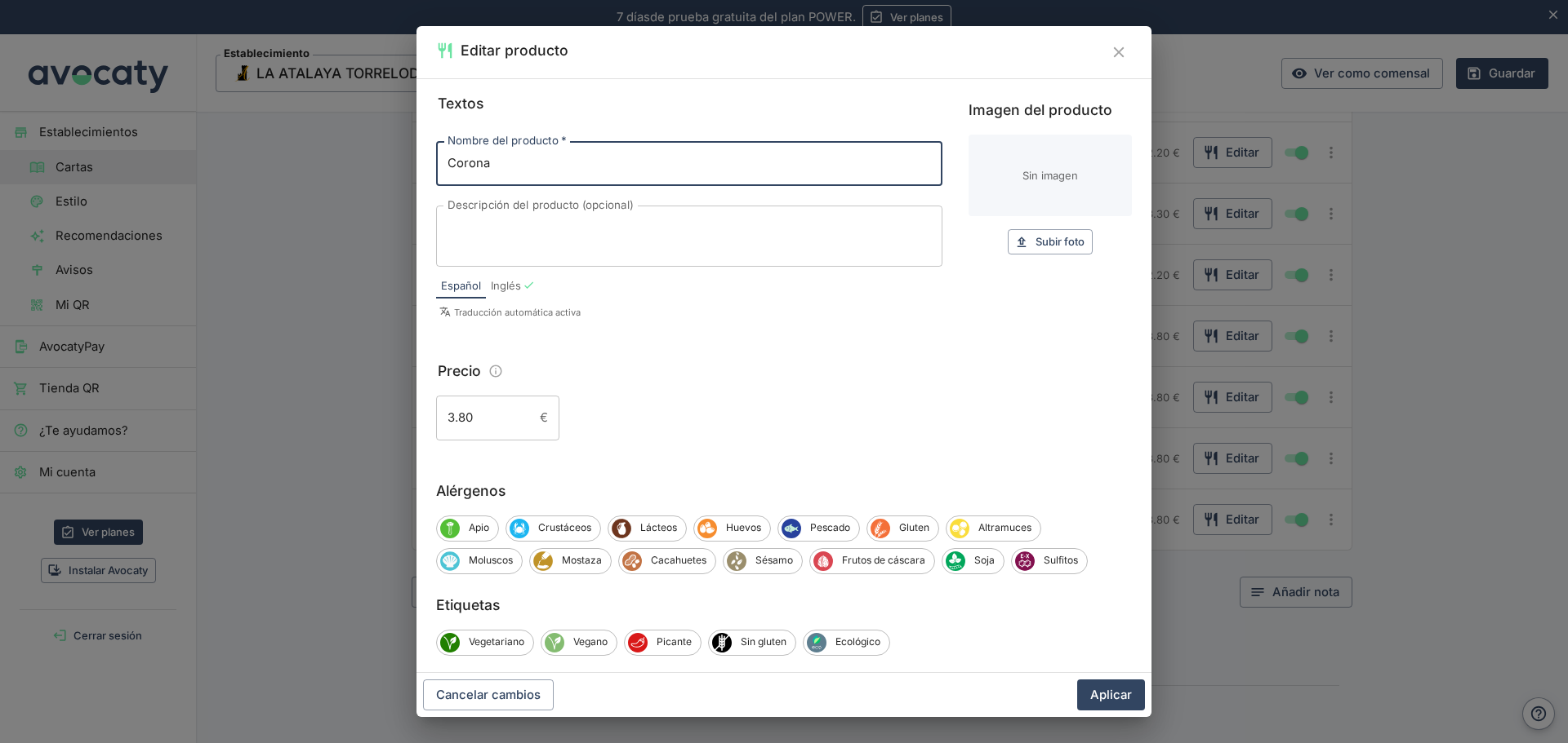
drag, startPoint x: 525, startPoint y: 162, endPoint x: 280, endPoint y: 202, distance: 248.2
click at [280, 202] on div "Editar producto Textos Nombre del producto   * Corona Nombre del producto   * D…" at bounding box center [784, 371] width 1568 height 743
paste input "Alhambr"
type input "Alhambra"
click at [1119, 700] on button "Aplicar" at bounding box center [1111, 695] width 68 height 31
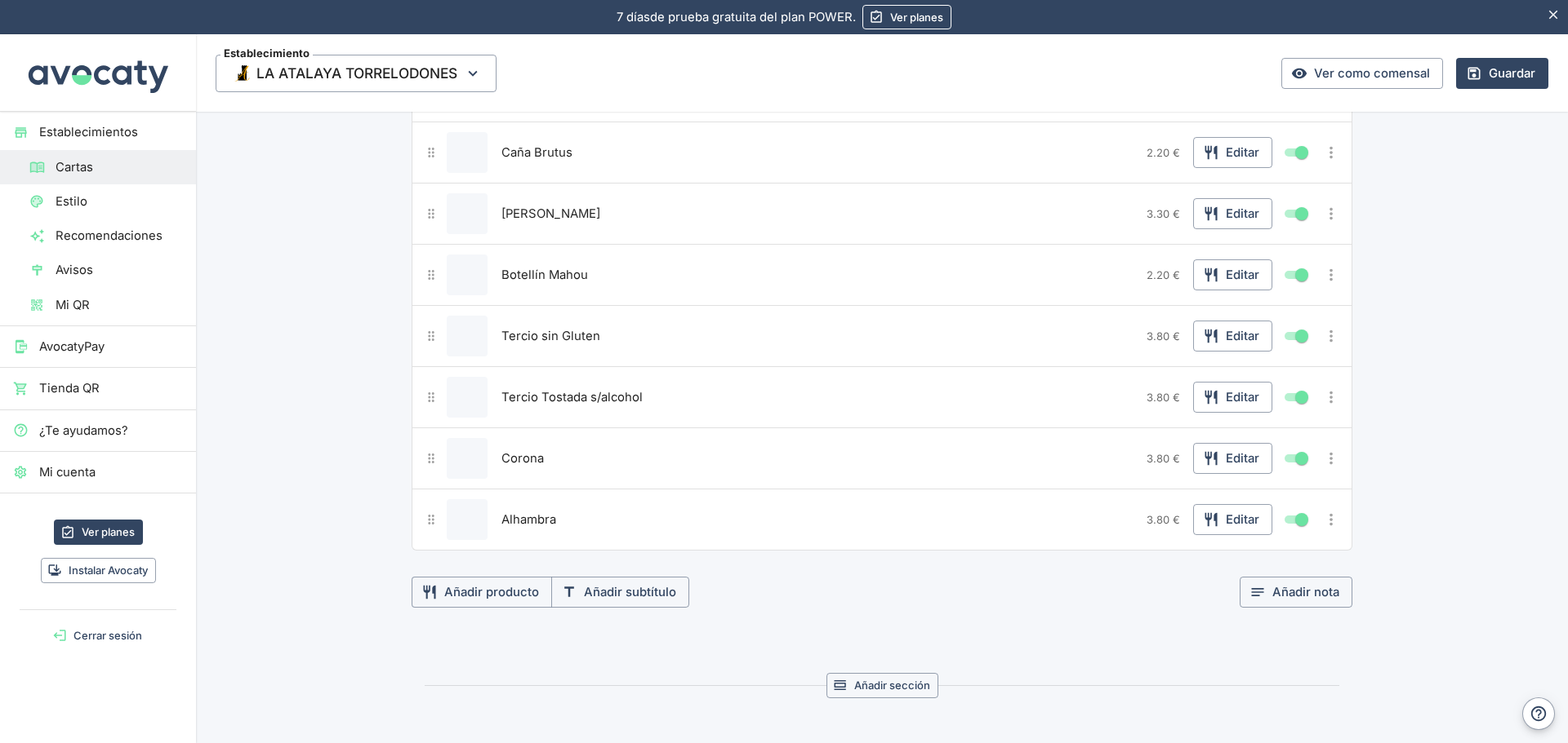
click at [1330, 525] on icon "Más opciones" at bounding box center [1331, 520] width 3 height 12
click at [1253, 557] on span "Duplicar producto" at bounding box center [1271, 553] width 105 height 18
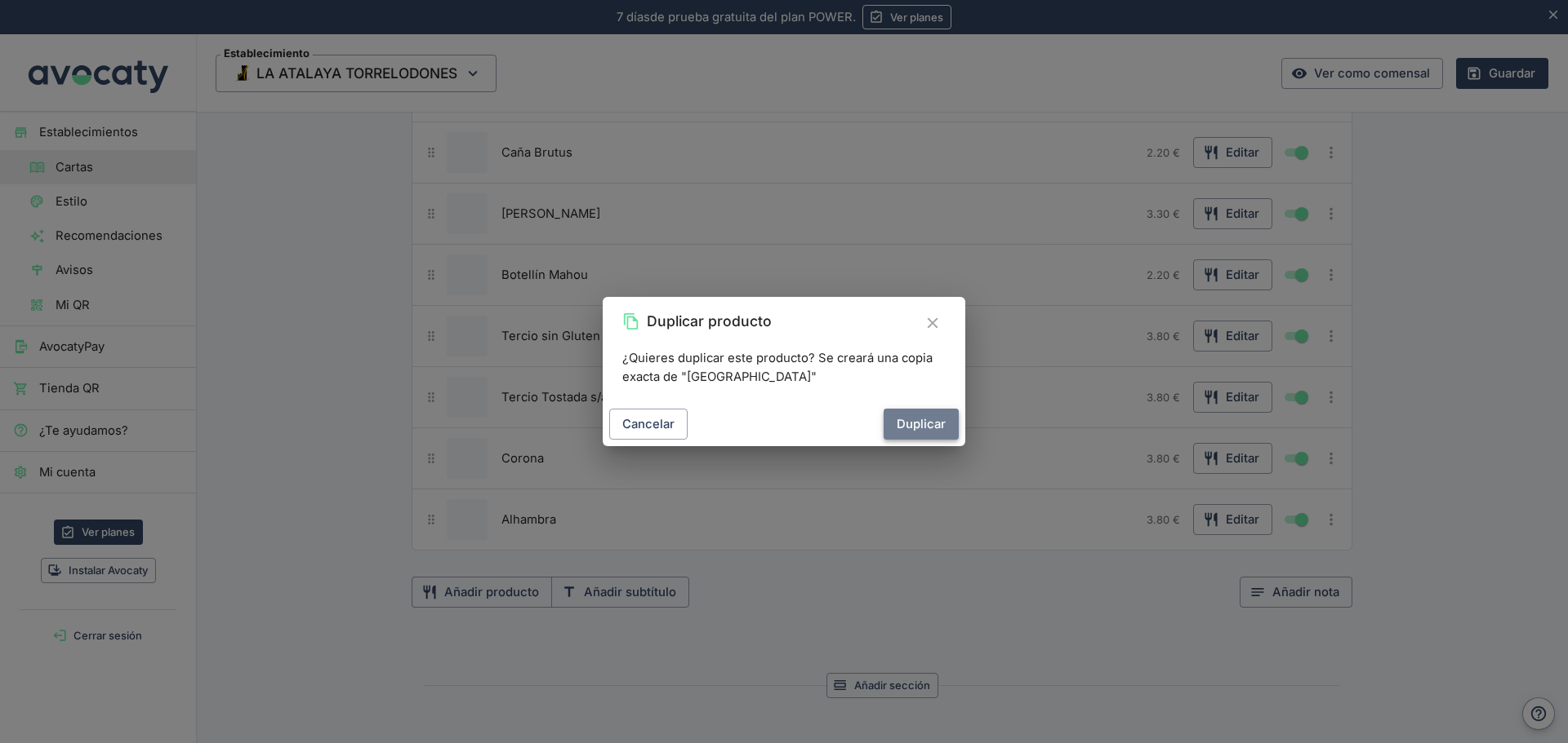
click at [901, 424] on button "Duplicar" at bounding box center [921, 424] width 75 height 31
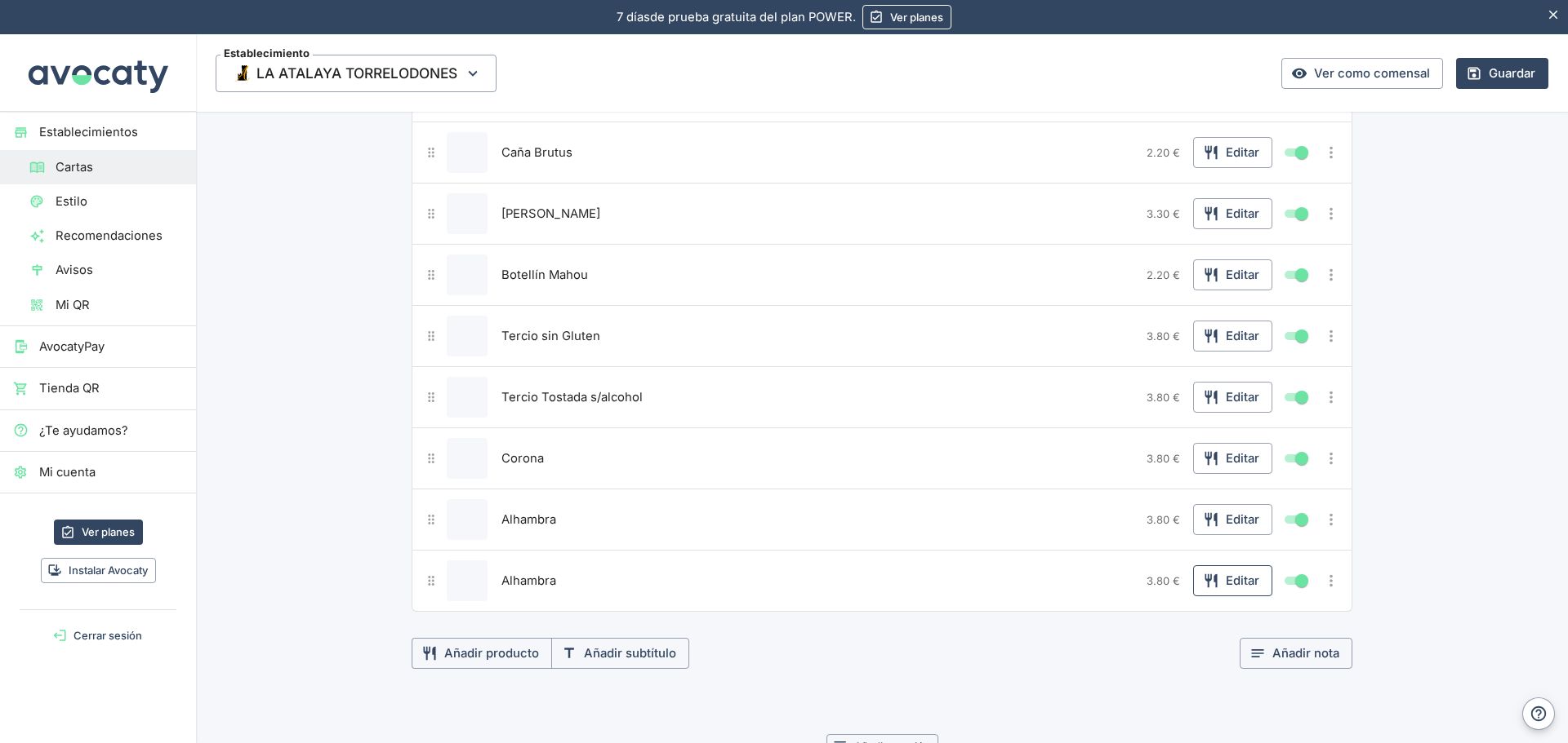
click at [1247, 585] on button "Editar" at bounding box center [1233, 580] width 79 height 31
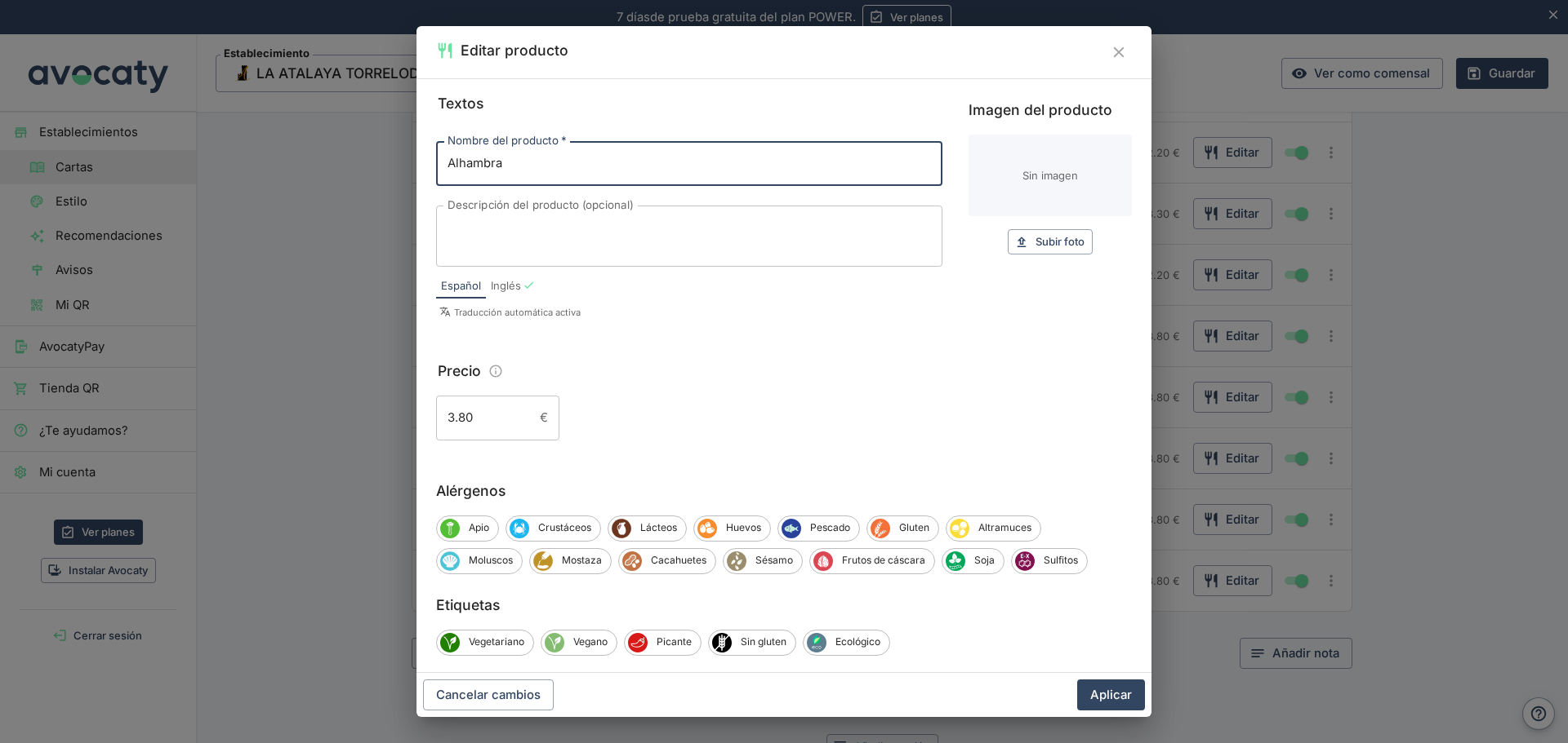
drag, startPoint x: 555, startPoint y: 170, endPoint x: 433, endPoint y: 173, distance: 122.0
click at [433, 173] on div "Textos Nombre del producto   * Alhambra Nombre del producto   * Descripción del…" at bounding box center [784, 376] width 735 height 595
type input "[GEOGRAPHIC_DATA]"
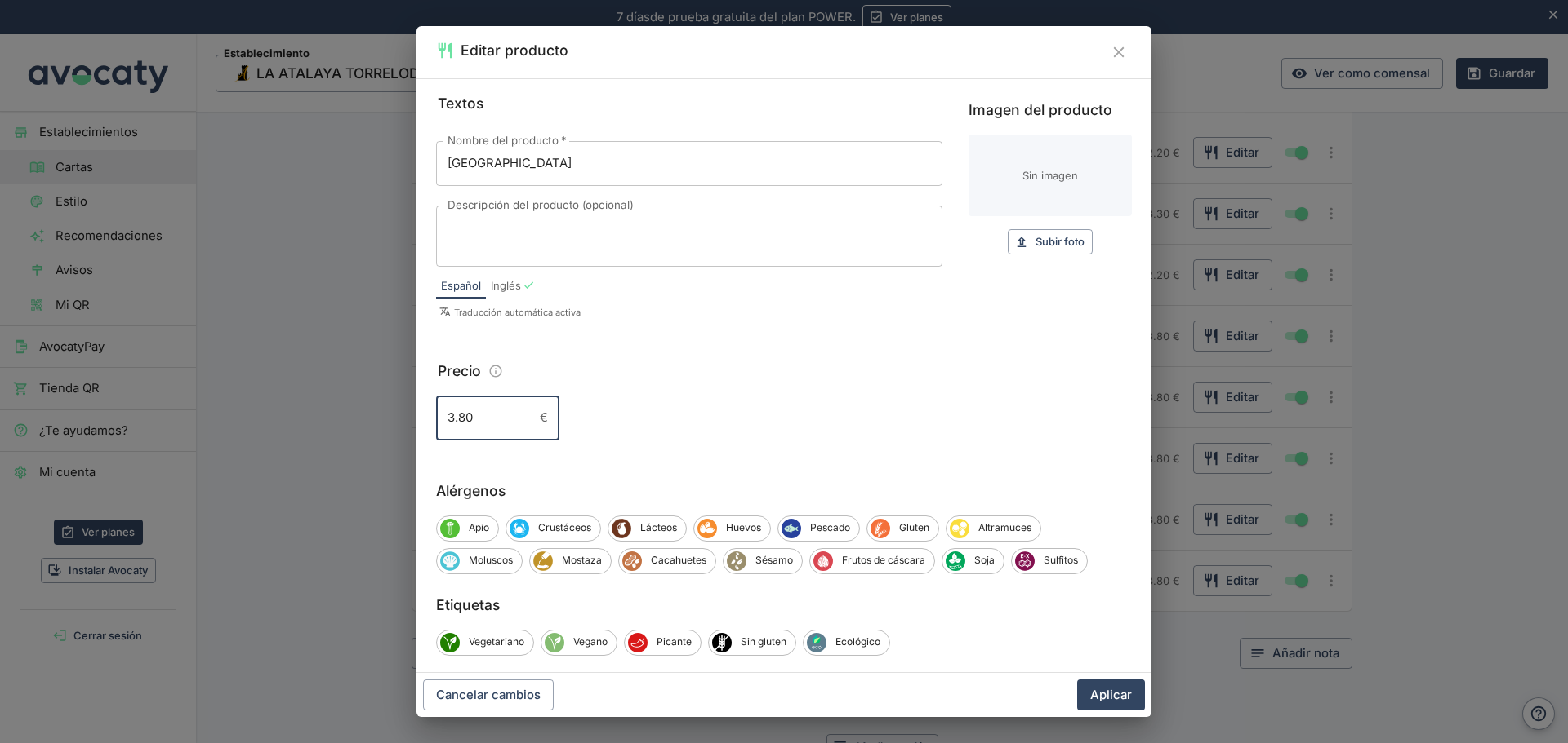
drag, startPoint x: 478, startPoint y: 416, endPoint x: 382, endPoint y: 428, distance: 96.7
click at [382, 428] on div "Editar producto Textos Nombre del producto   * Mahou Reserva Nombre del product…" at bounding box center [784, 371] width 1568 height 743
type input "4.00"
click at [1096, 700] on button "Aplicar" at bounding box center [1111, 695] width 68 height 31
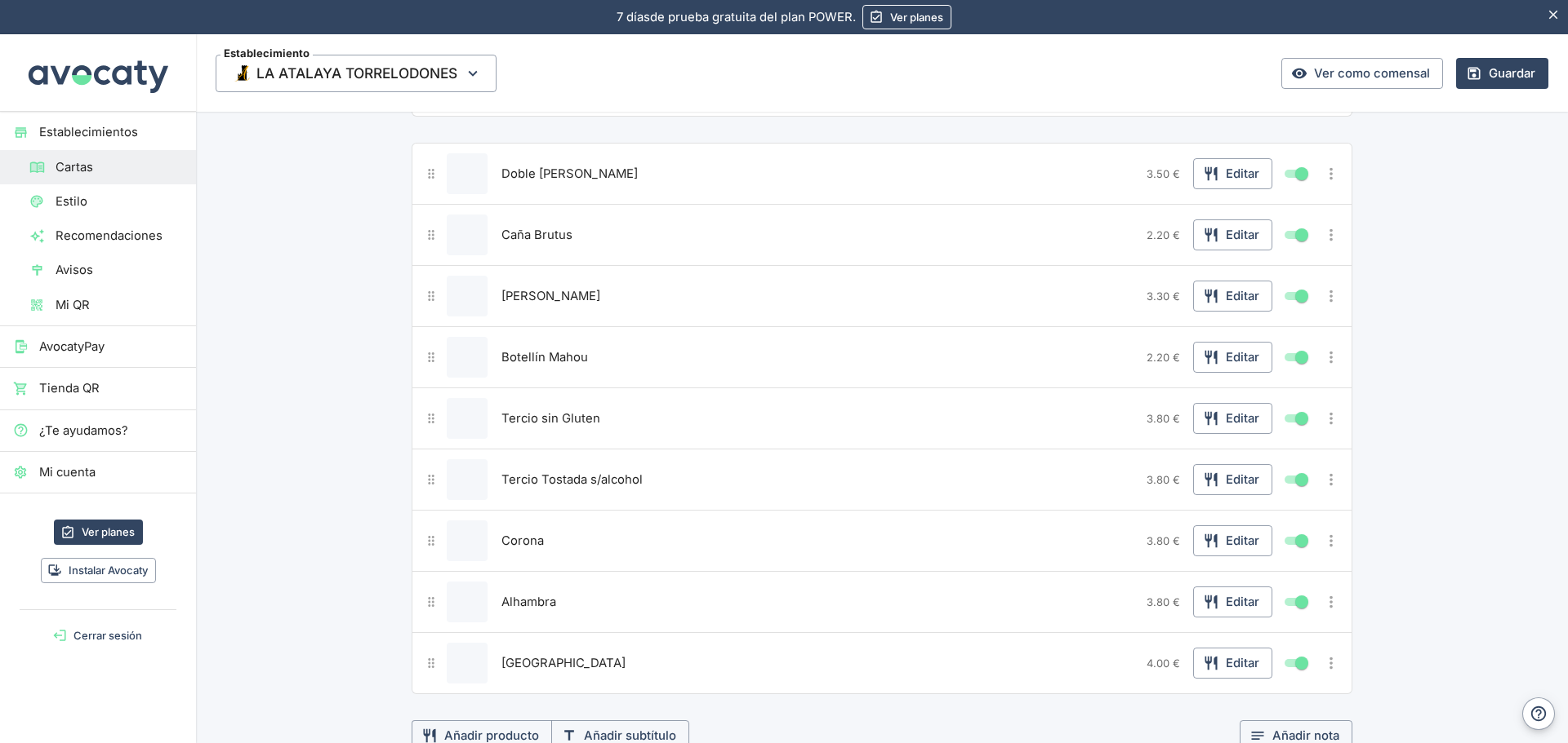
scroll to position [0, 0]
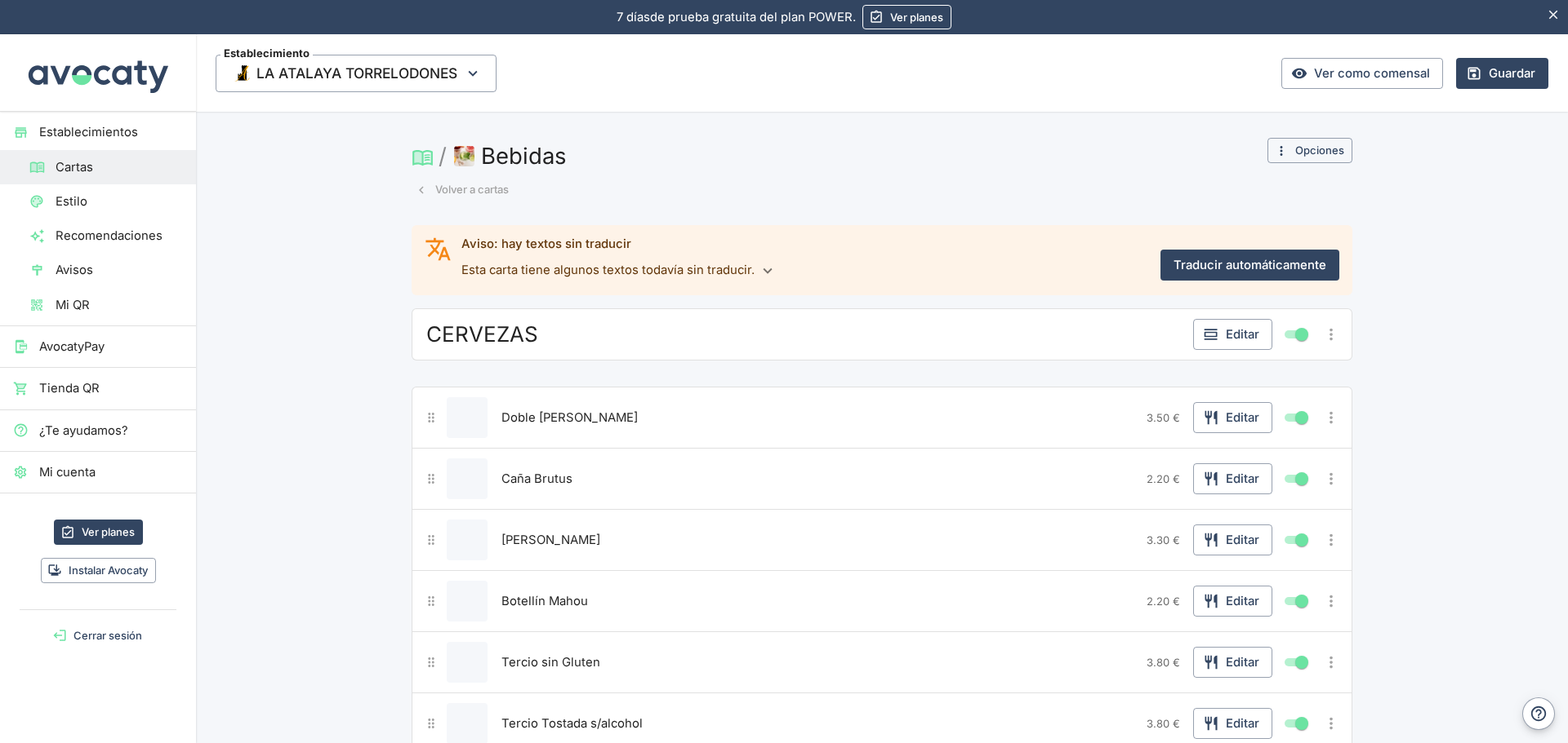
drag, startPoint x: 1322, startPoint y: 342, endPoint x: 779, endPoint y: 331, distance: 543.1
click at [779, 331] on div "CERVEZAS" at bounding box center [804, 334] width 764 height 29
click at [1330, 339] on icon "Más opciones" at bounding box center [1331, 333] width 3 height 12
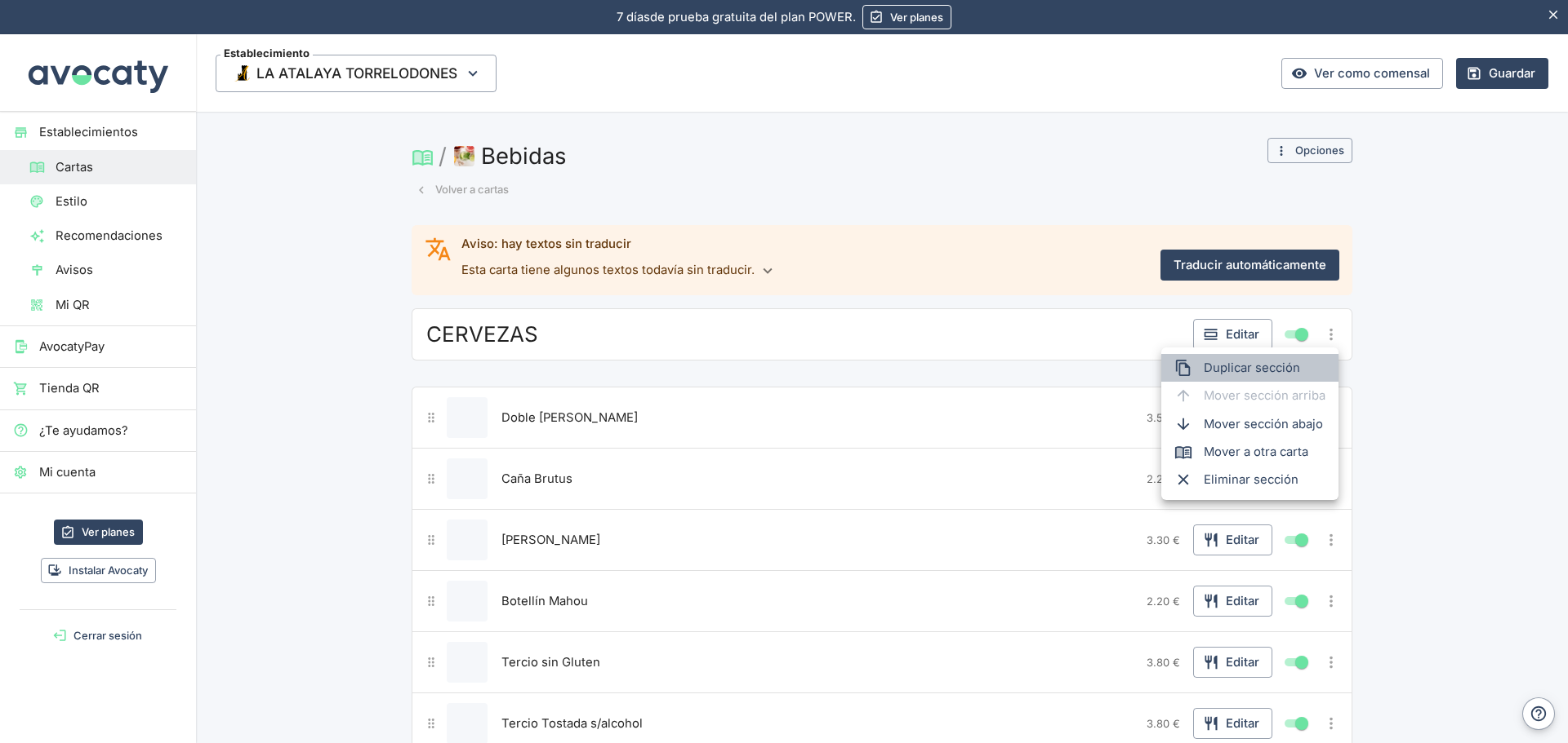
click at [1256, 374] on span "Duplicar sección" at bounding box center [1264, 367] width 122 height 18
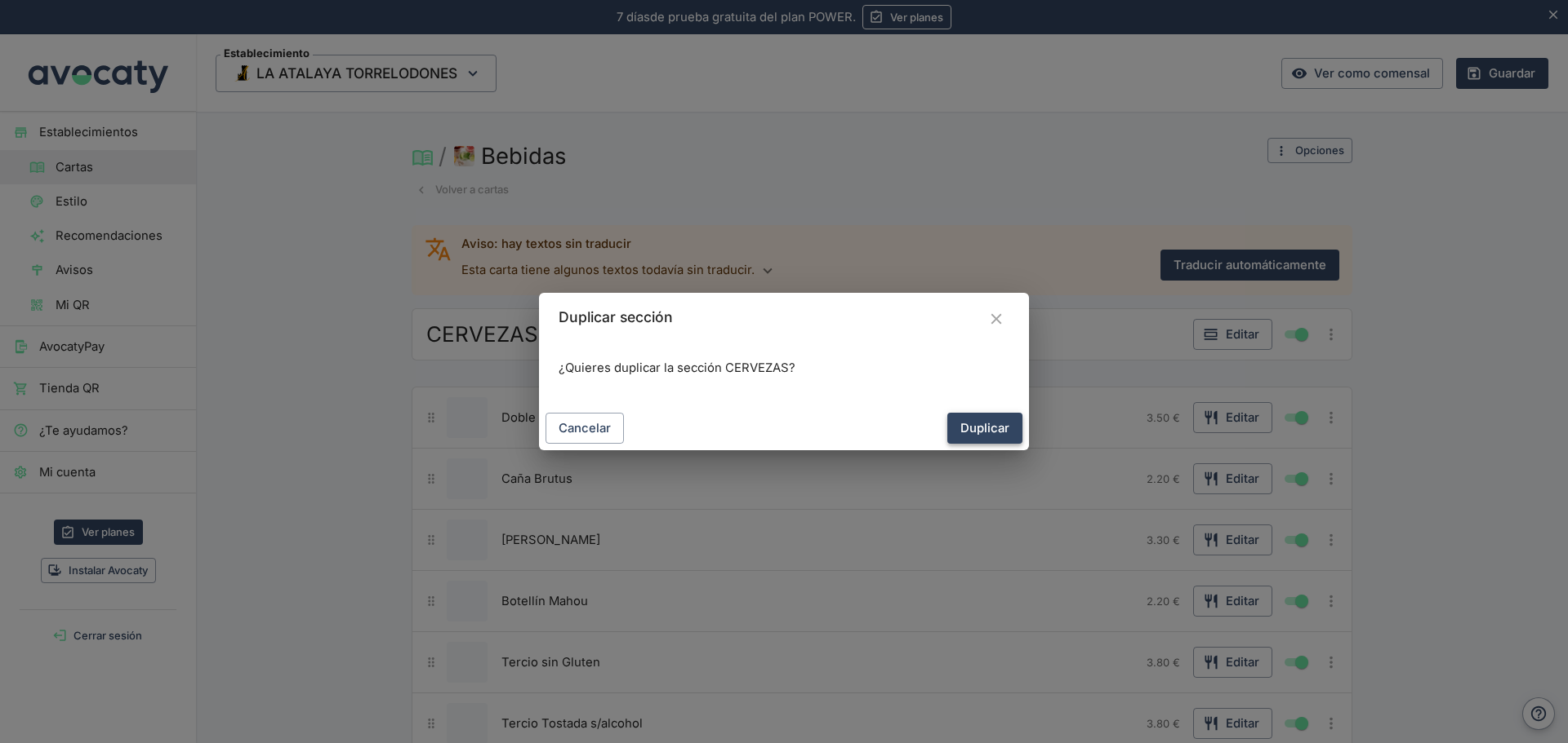
click at [993, 437] on button "Duplicar" at bounding box center [985, 428] width 75 height 31
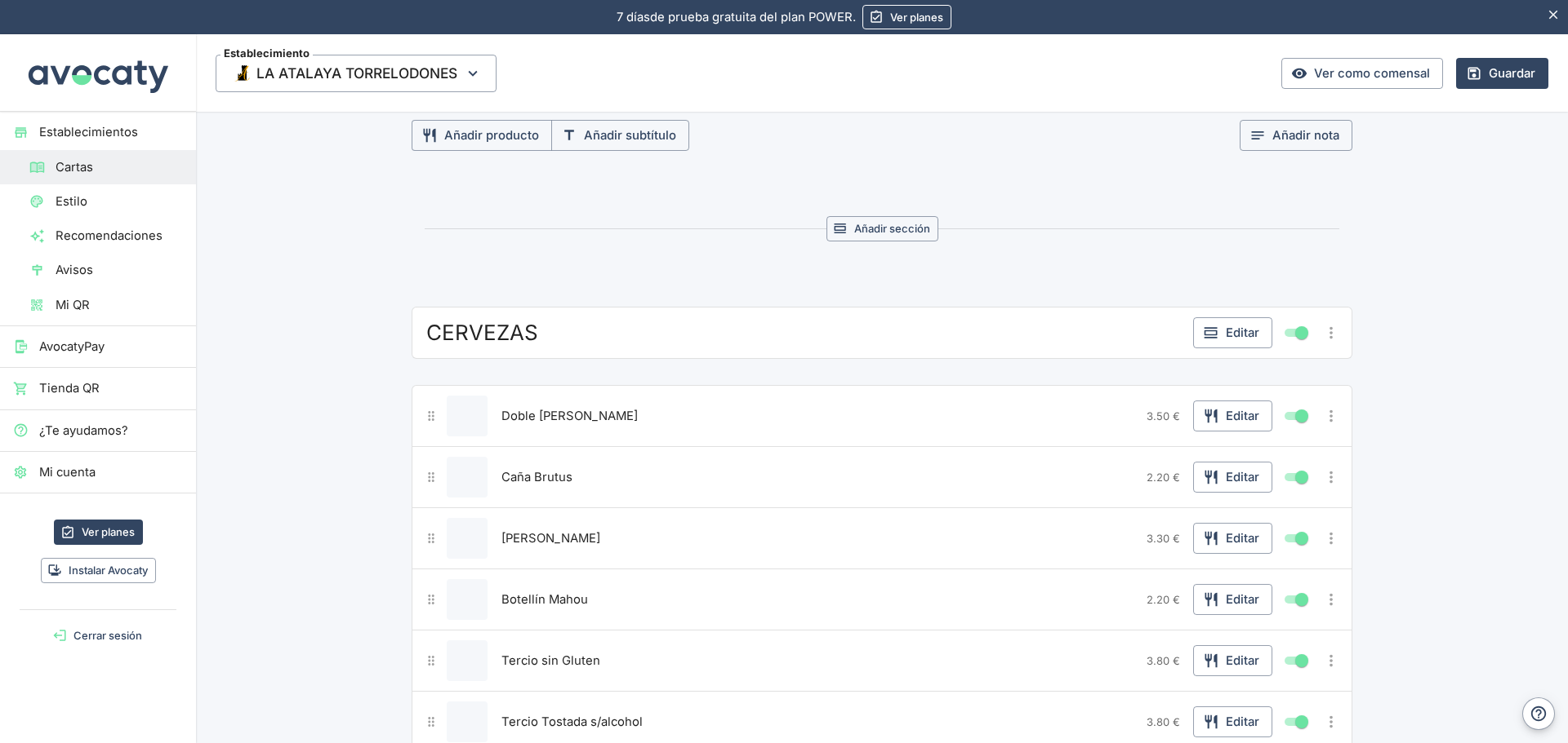
scroll to position [897, 0]
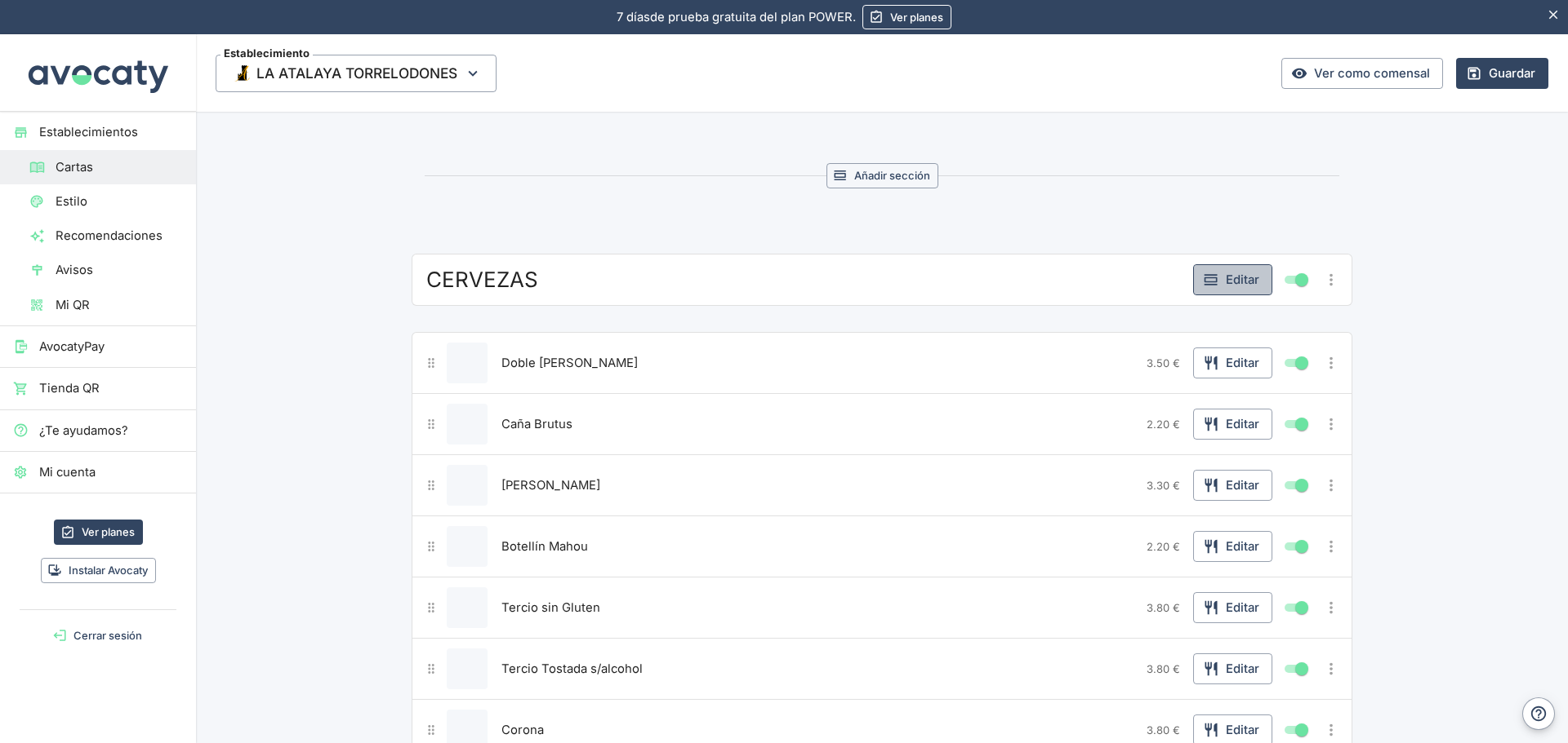
click at [1232, 272] on button "Editar" at bounding box center [1233, 280] width 79 height 31
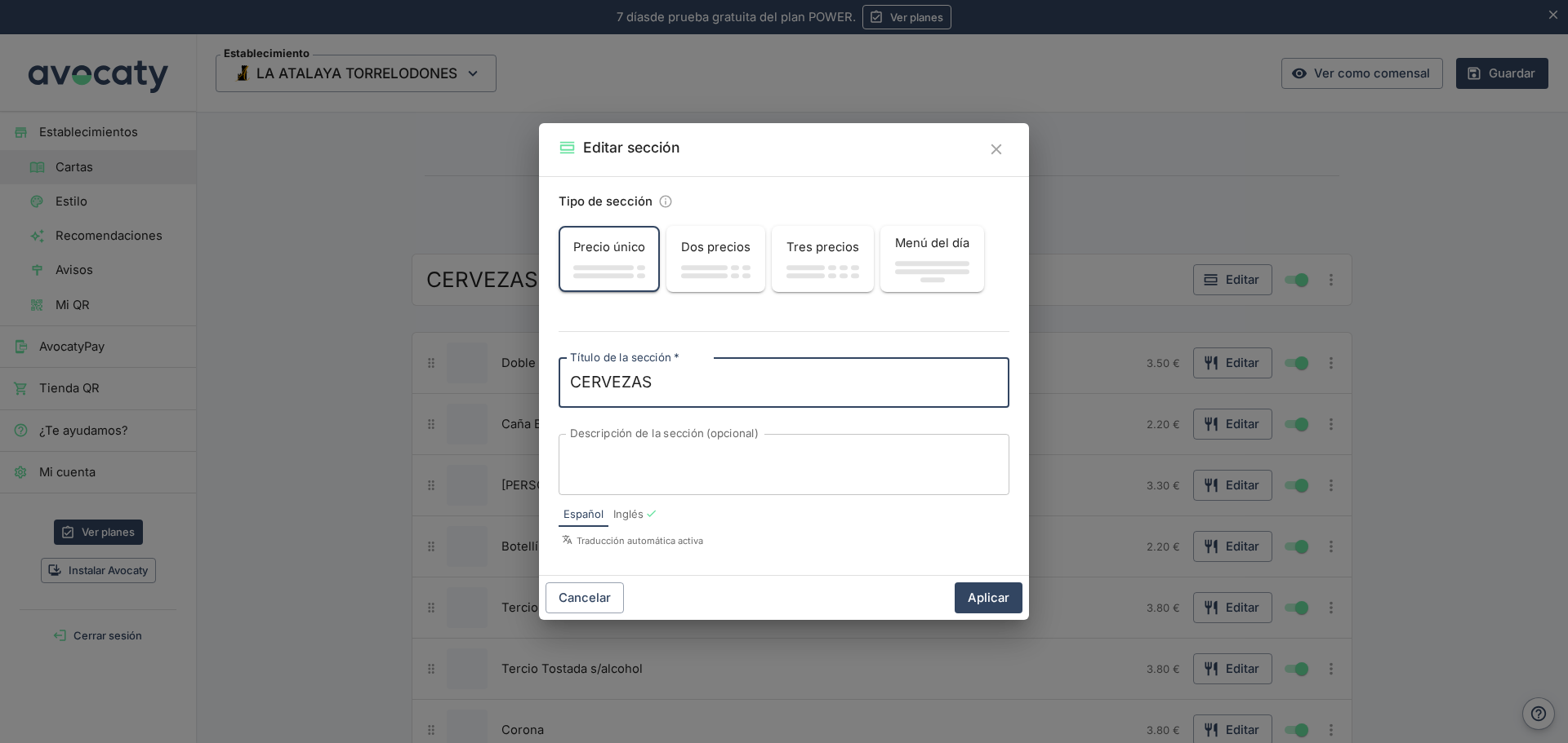
drag, startPoint x: 693, startPoint y: 385, endPoint x: 494, endPoint y: 377, distance: 199.2
click at [494, 377] on div "Editar sección Tipo de sección Precio único Dos precios Tres precios Menú del d…" at bounding box center [784, 371] width 1568 height 743
type textarea "VINOS"
click at [971, 590] on button "Aplicar" at bounding box center [988, 598] width 68 height 31
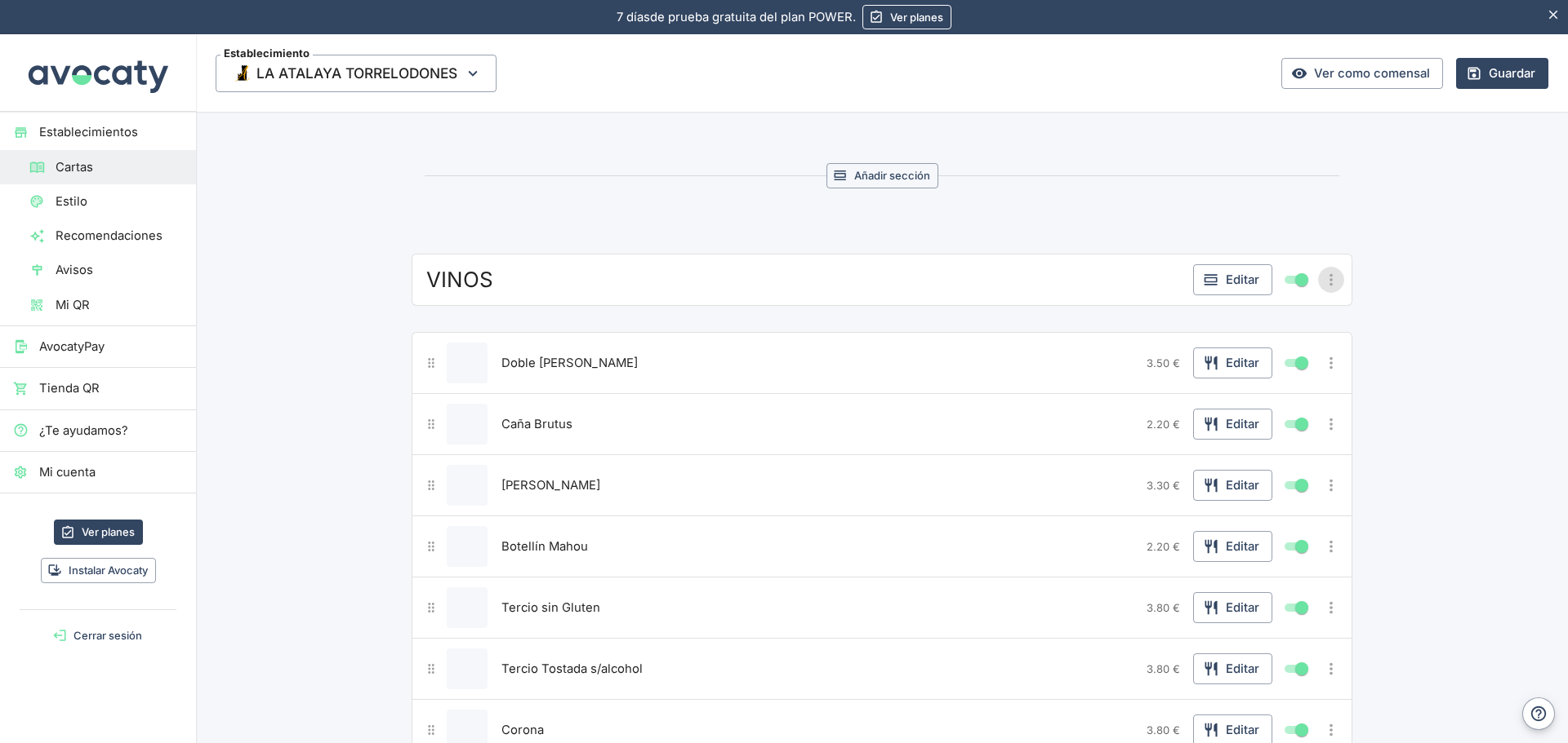
click at [1330, 275] on icon "Más opciones" at bounding box center [1331, 280] width 18 height 18
click at [1446, 270] on div at bounding box center [784, 371] width 1568 height 743
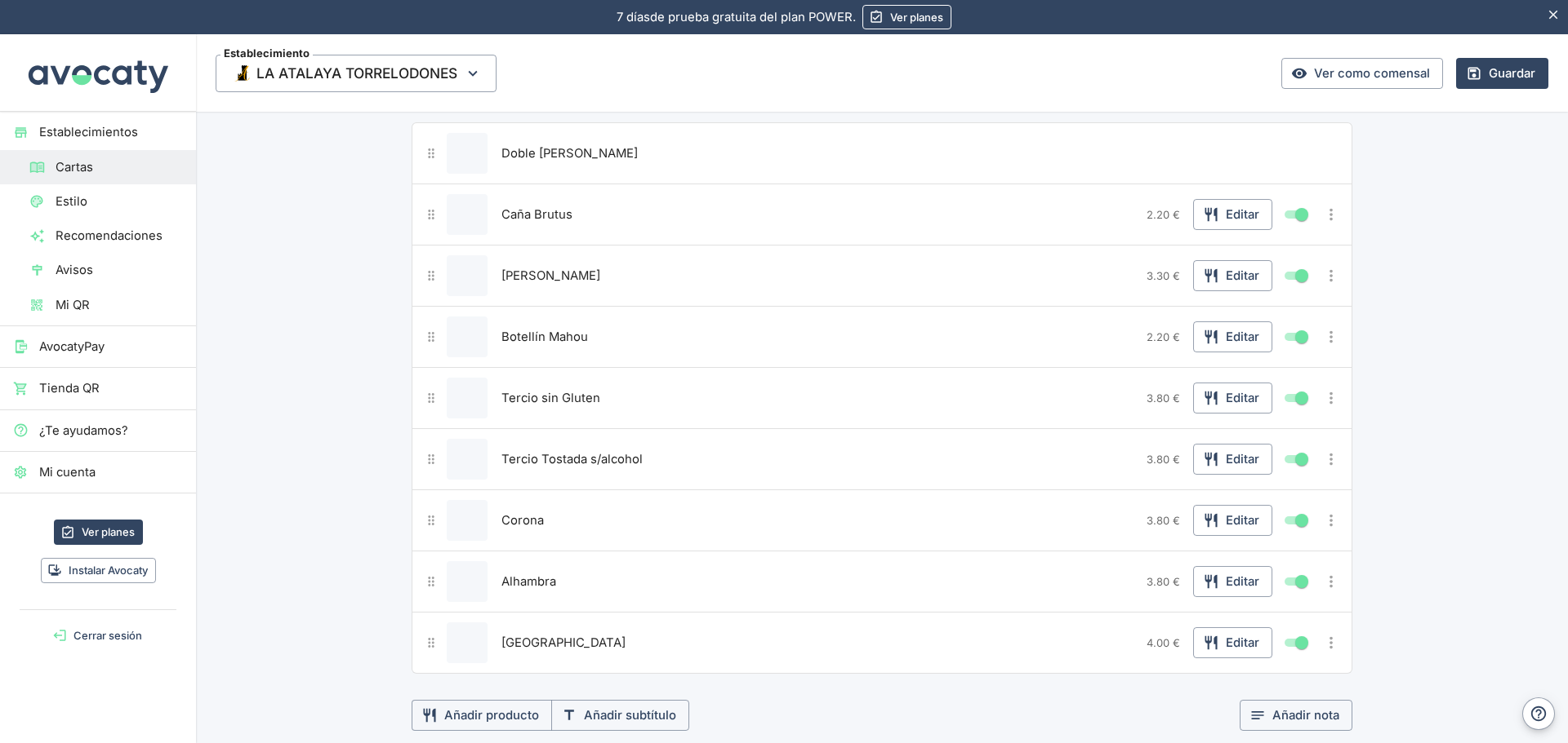
scroll to position [1305, 0]
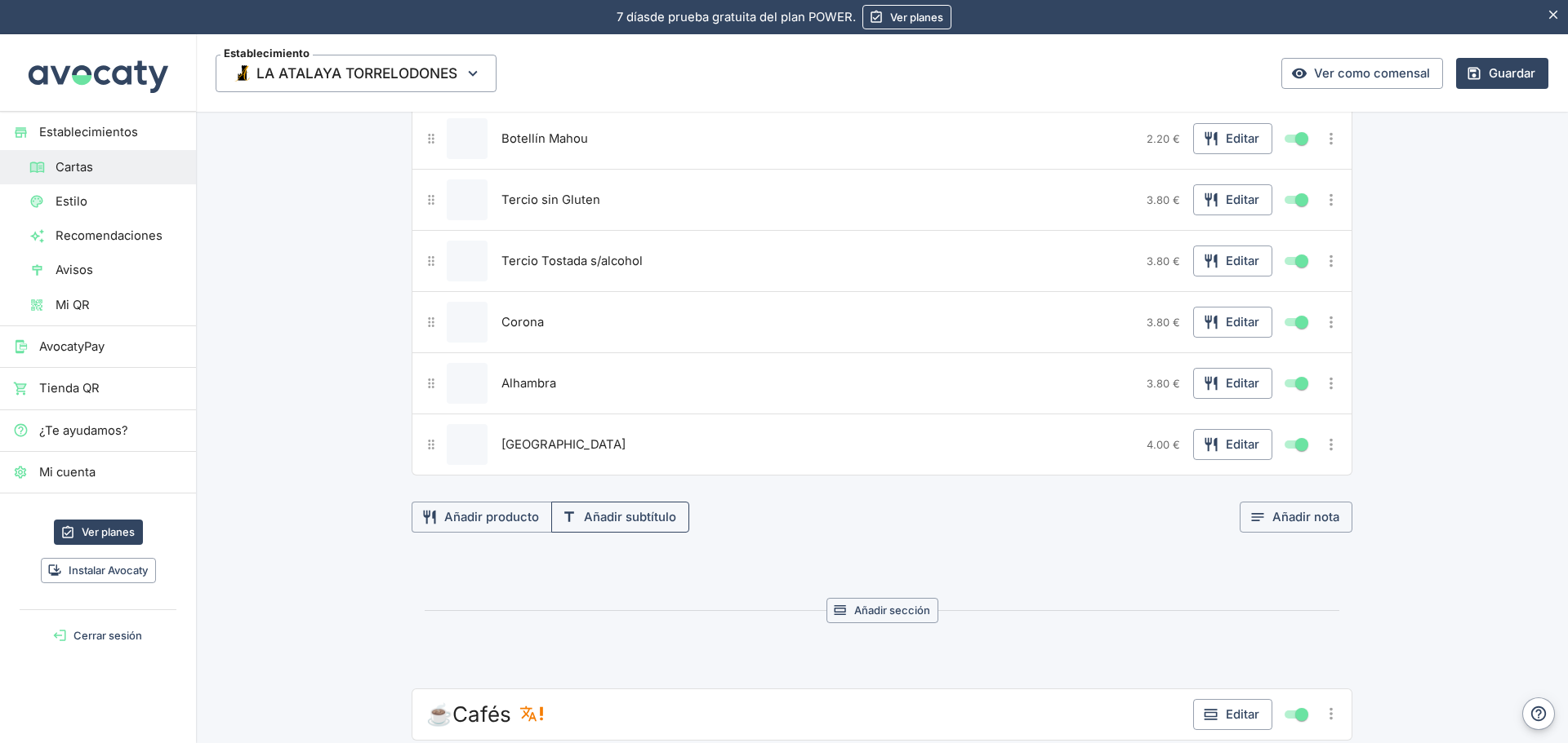
click at [629, 520] on button "Añadir subtítulo" at bounding box center [620, 517] width 138 height 31
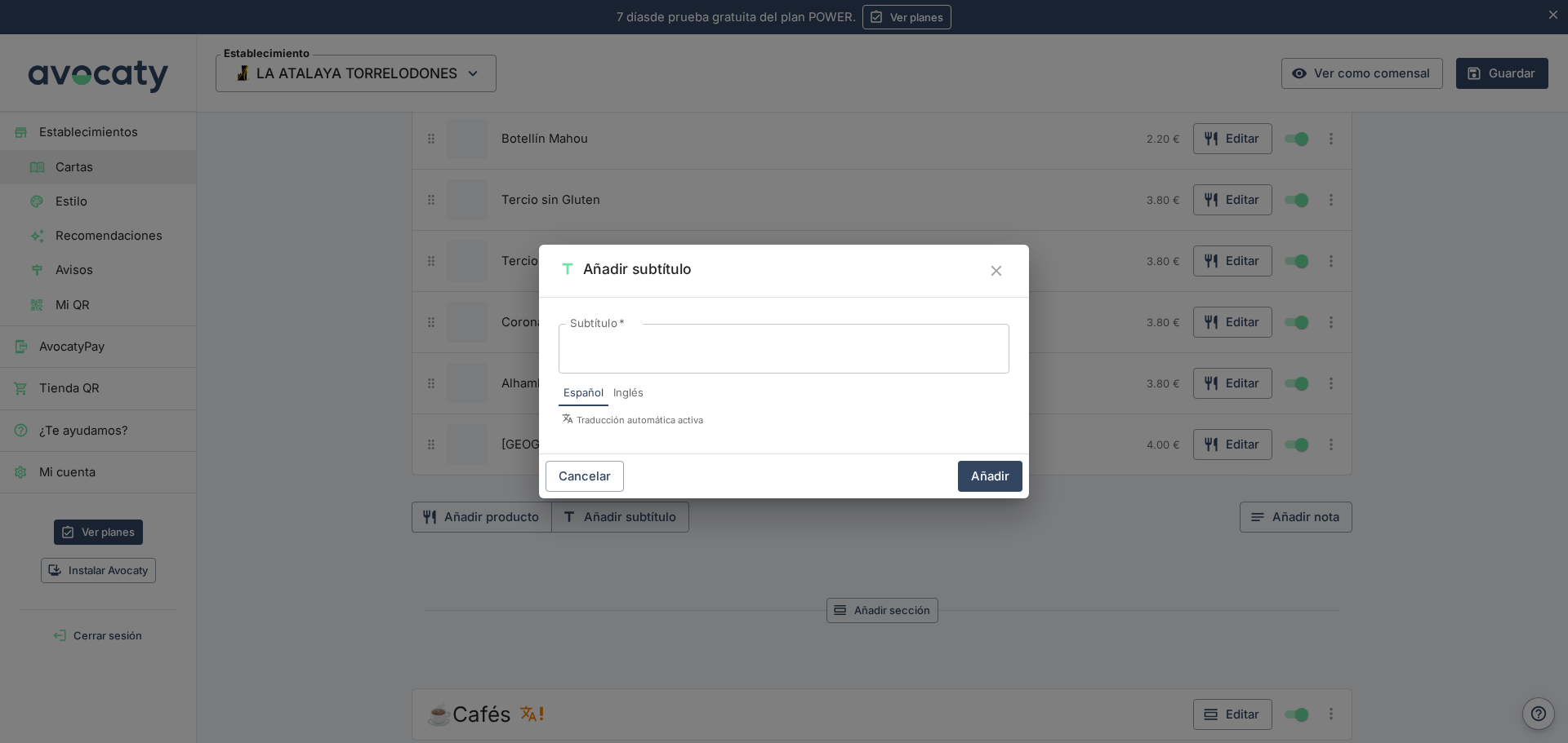
click at [639, 363] on div "x Subtítulo   *" at bounding box center [784, 348] width 450 height 50
type textarea "r"
type textarea "RIOJA"
click at [981, 479] on button "Añadir" at bounding box center [989, 476] width 64 height 31
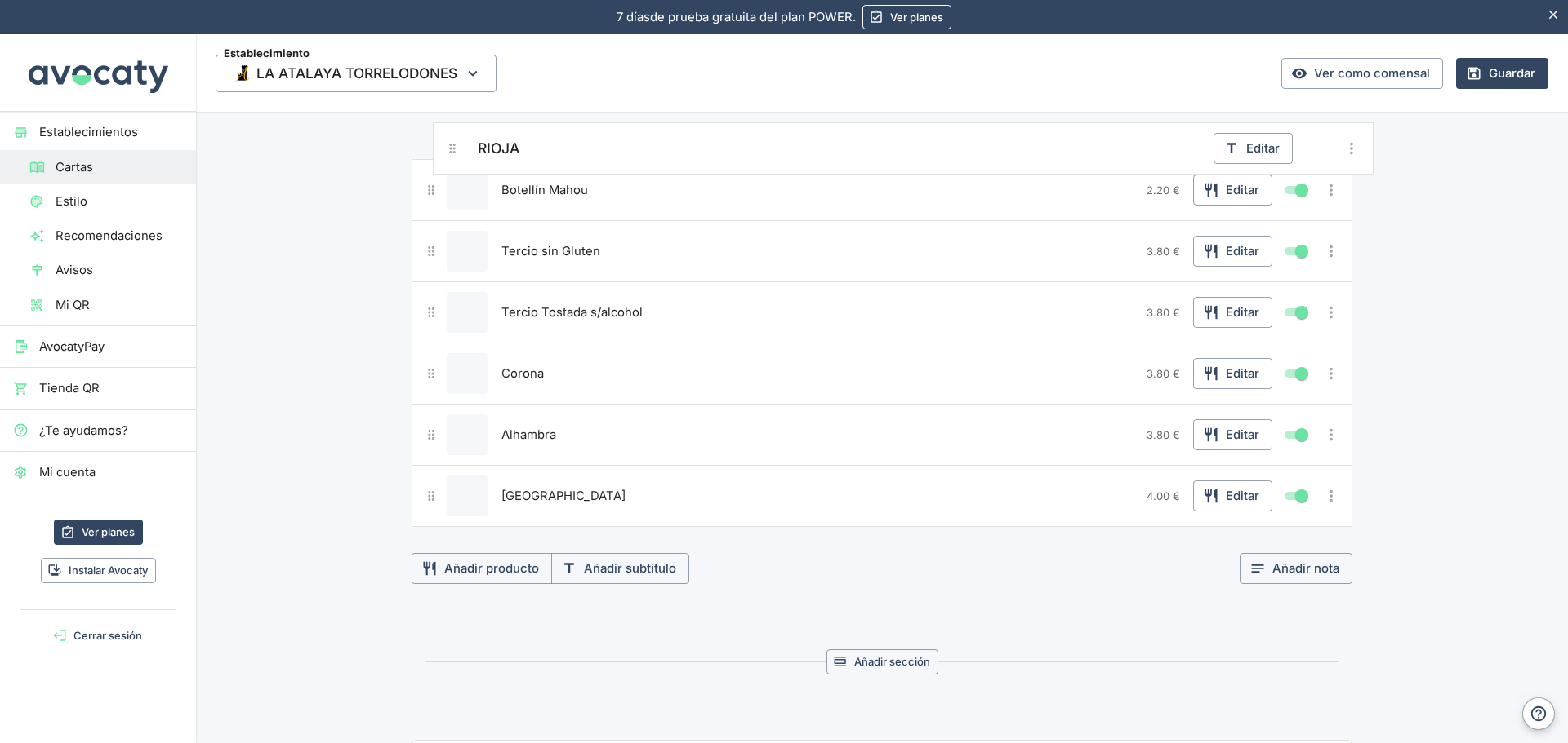
drag, startPoint x: 427, startPoint y: 501, endPoint x: 462, endPoint y: 141, distance: 361.7
click at [460, 144] on div "Doble Brutus Editar Caña Brutus 2.20 € Editar Tercio Mahou 3.30 € Editar Botell…" at bounding box center [882, 225] width 940 height 603
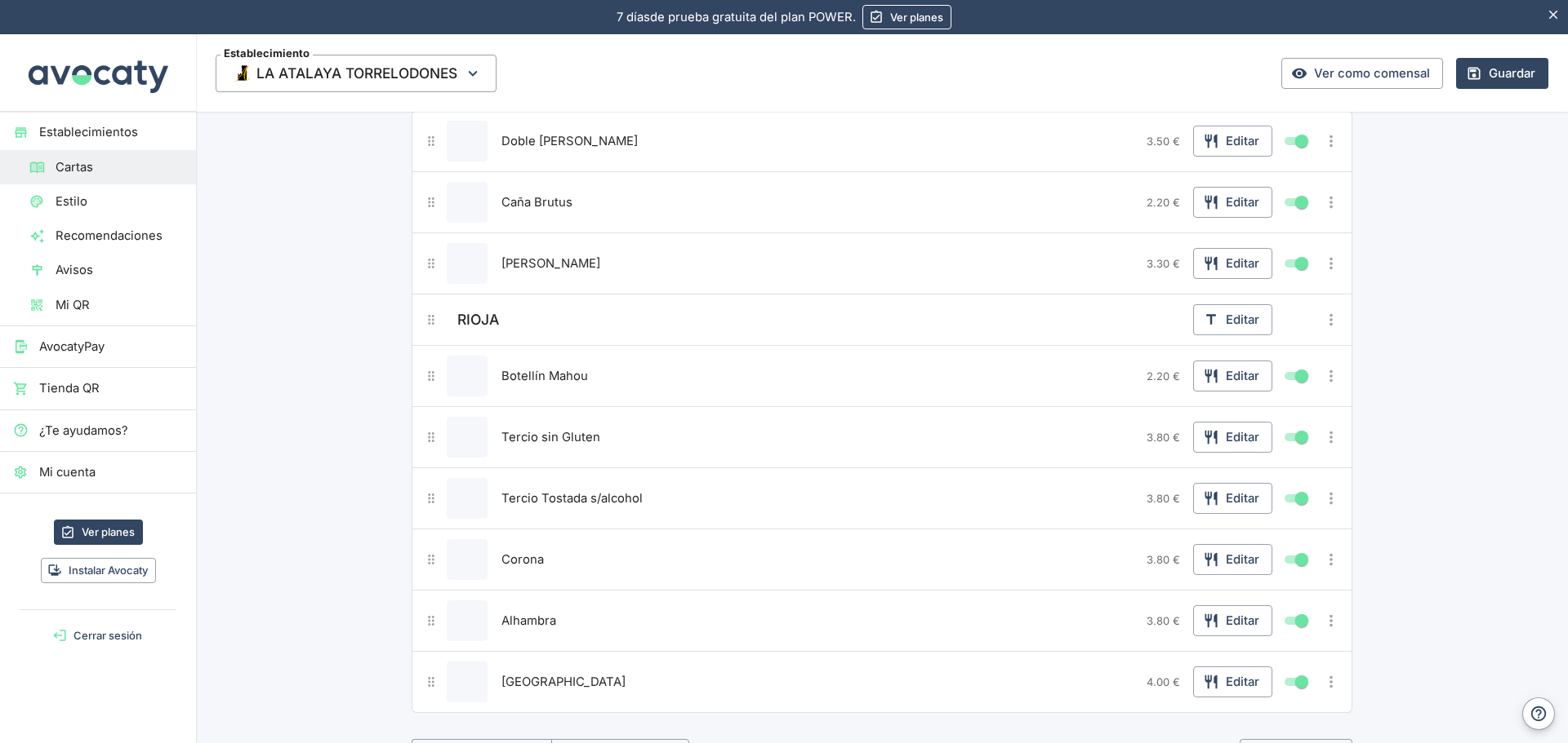
scroll to position [1060, 0]
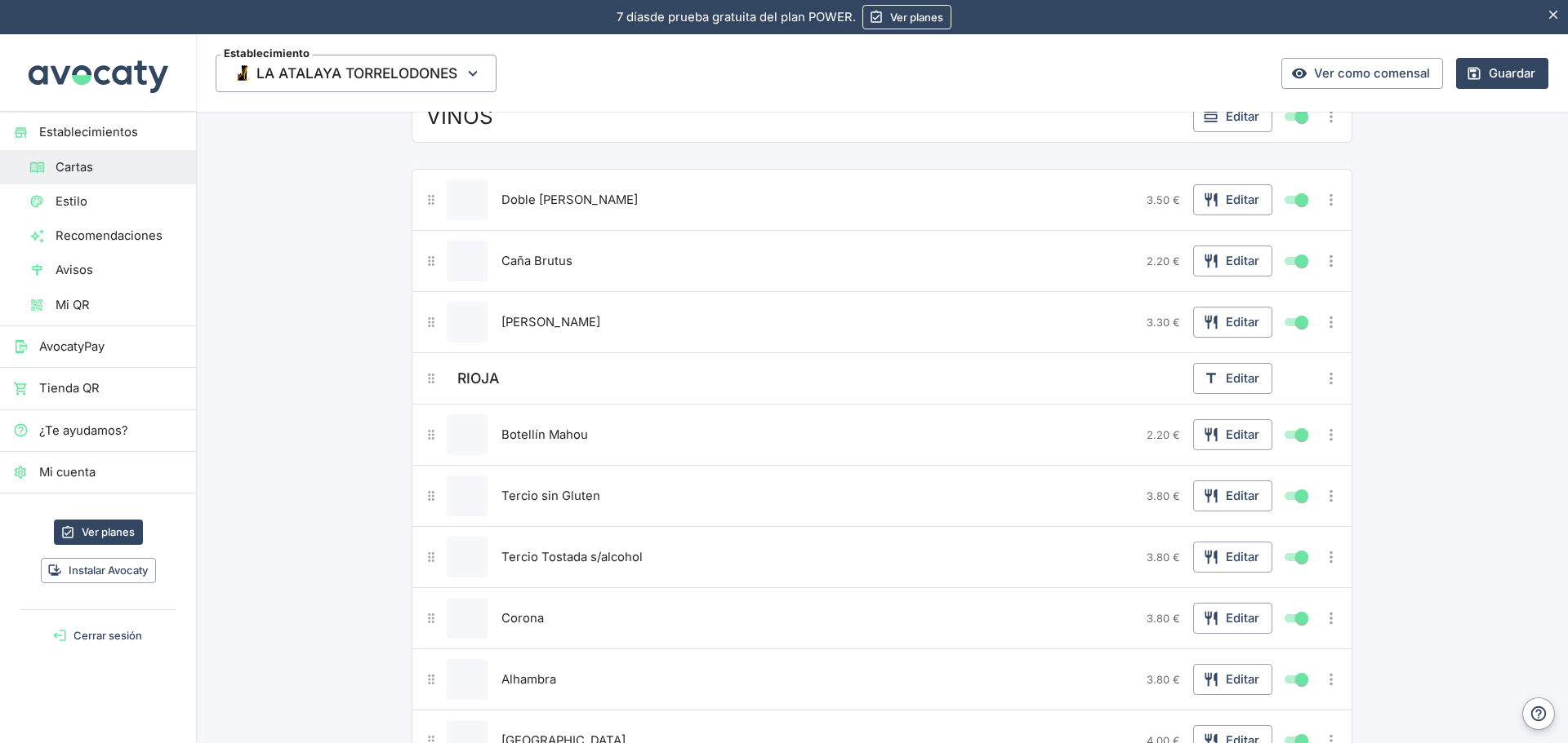
drag, startPoint x: 462, startPoint y: 378, endPoint x: 517, endPoint y: 174, distance: 211.3
click at [516, 174] on div "Doble Brutus 3.50 € Editar Caña Brutus 2.20 € Editar Tercio Mahou 3.30 € Editar…" at bounding box center [882, 470] width 940 height 603
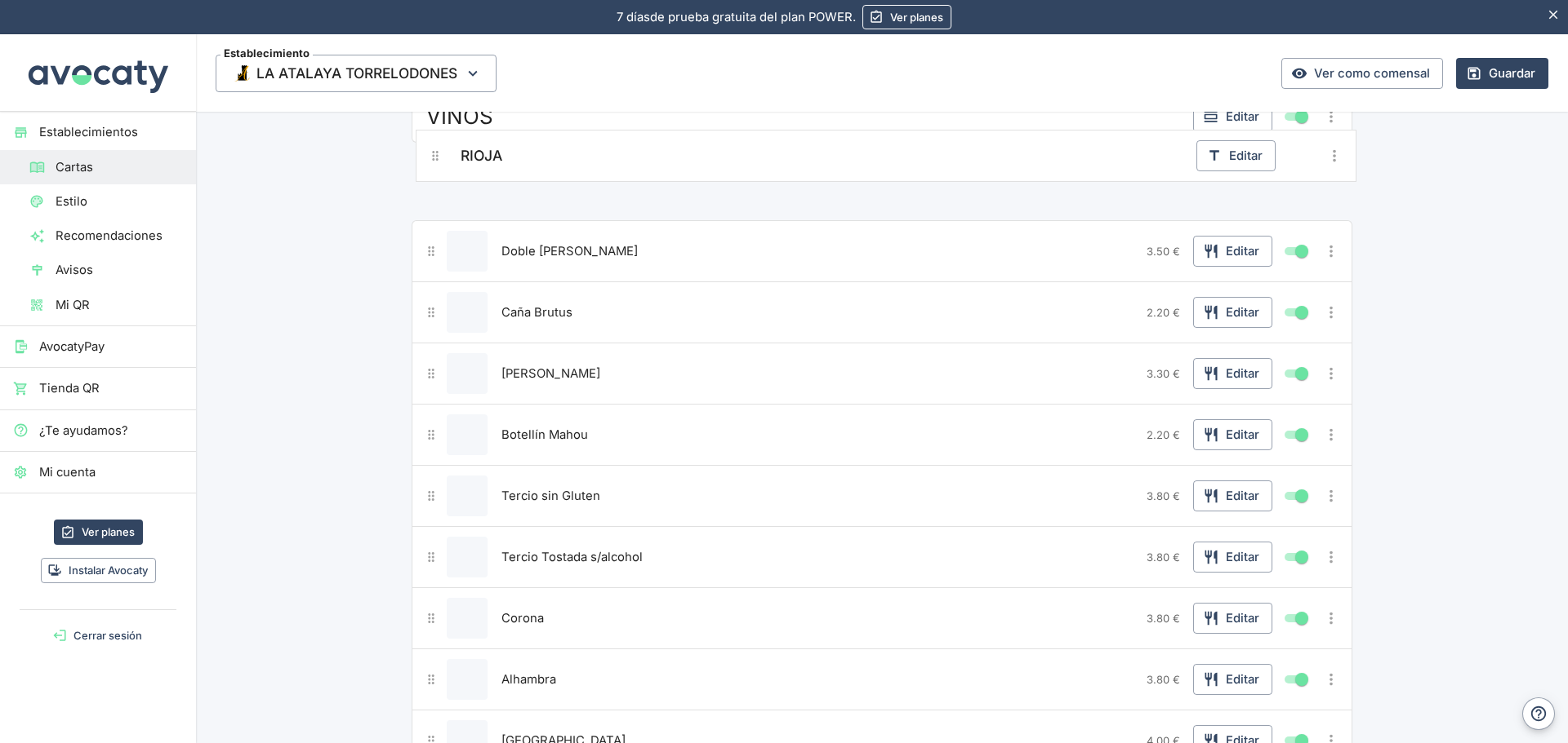
drag, startPoint x: 424, startPoint y: 384, endPoint x: 436, endPoint y: 155, distance: 229.3
click at [436, 155] on div "VINOS Editar Doble Brutus 3.50 € Editar Caña Brutus 2.20 € Editar Tercio Mahou …" at bounding box center [882, 460] width 940 height 738
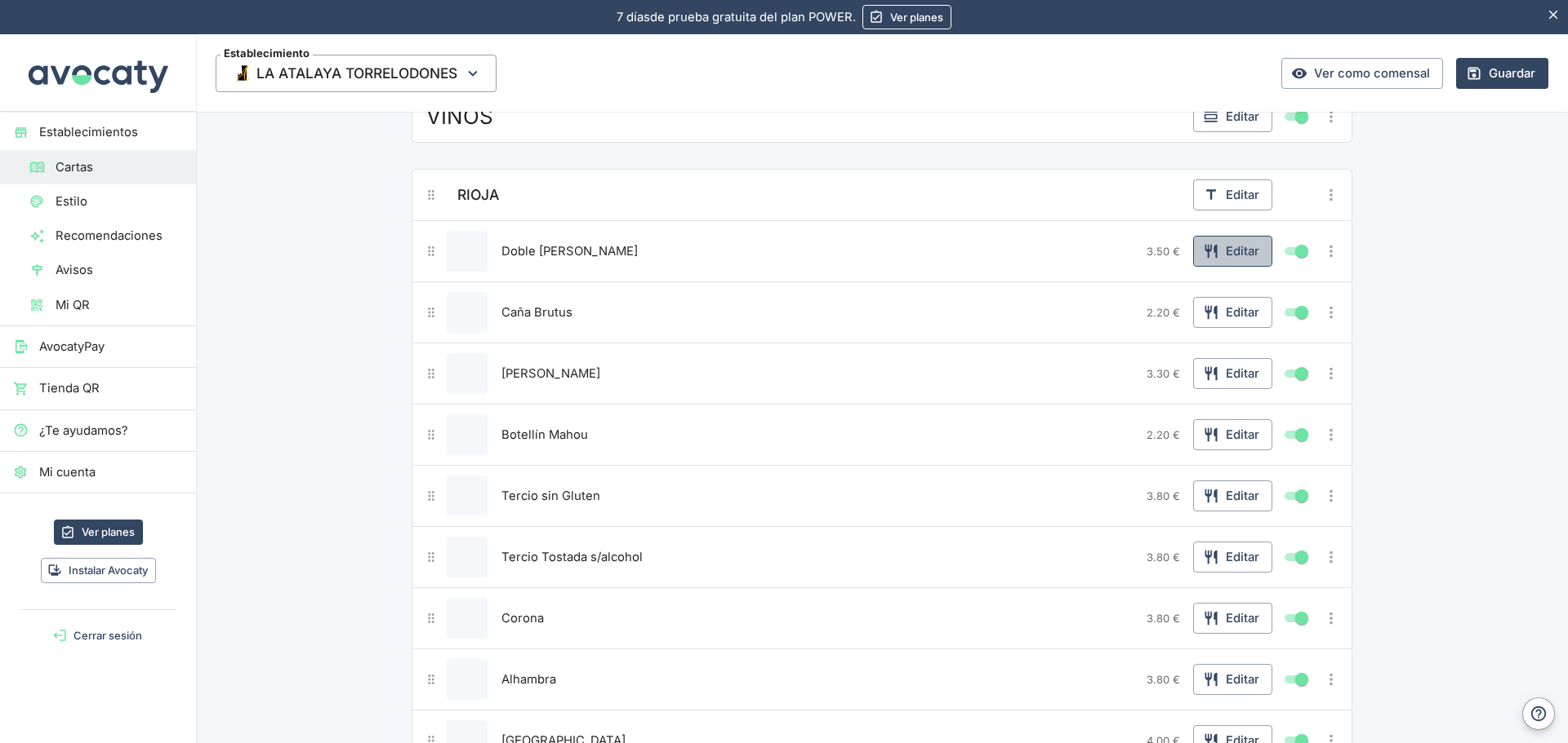
click at [1259, 250] on button "Editar" at bounding box center [1233, 250] width 79 height 31
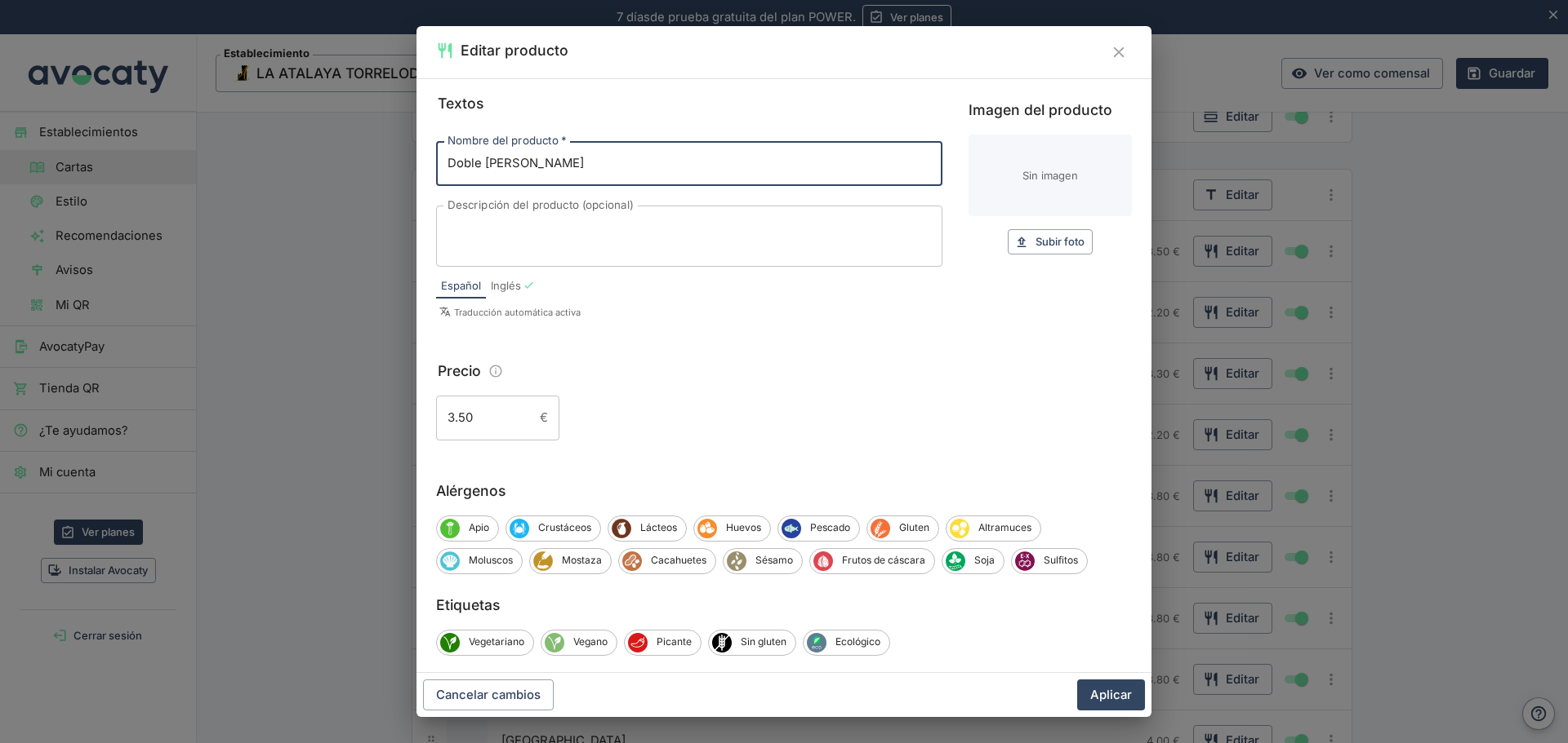
drag, startPoint x: 653, startPoint y: 152, endPoint x: 382, endPoint y: 170, distance: 271.6
click at [382, 170] on div "Editar producto Textos Nombre del producto   * Doble Brutus Nombre del producto…" at bounding box center [784, 371] width 1568 height 743
type input "[PERSON_NAME]"
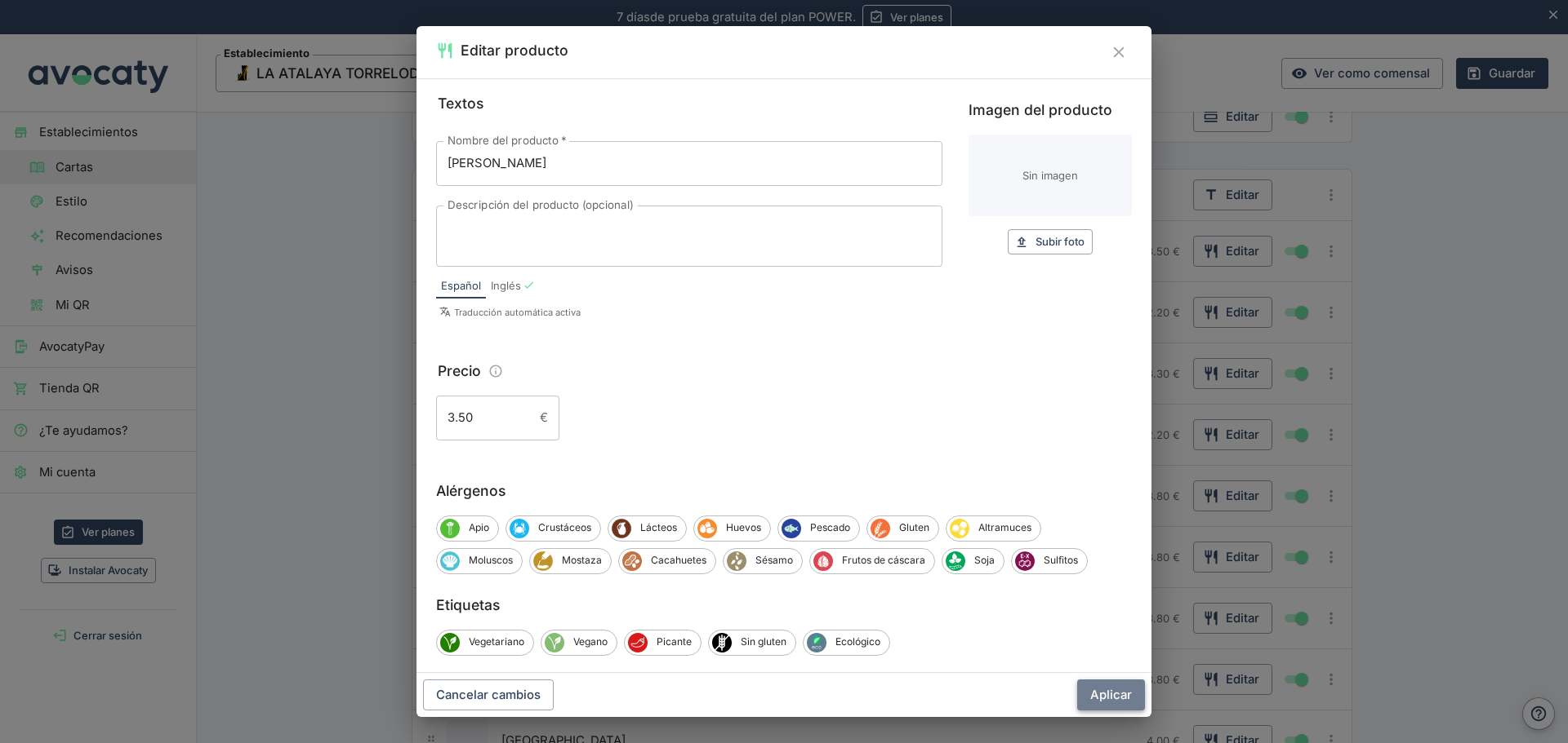
click at [1112, 691] on button "Aplicar" at bounding box center [1111, 695] width 68 height 31
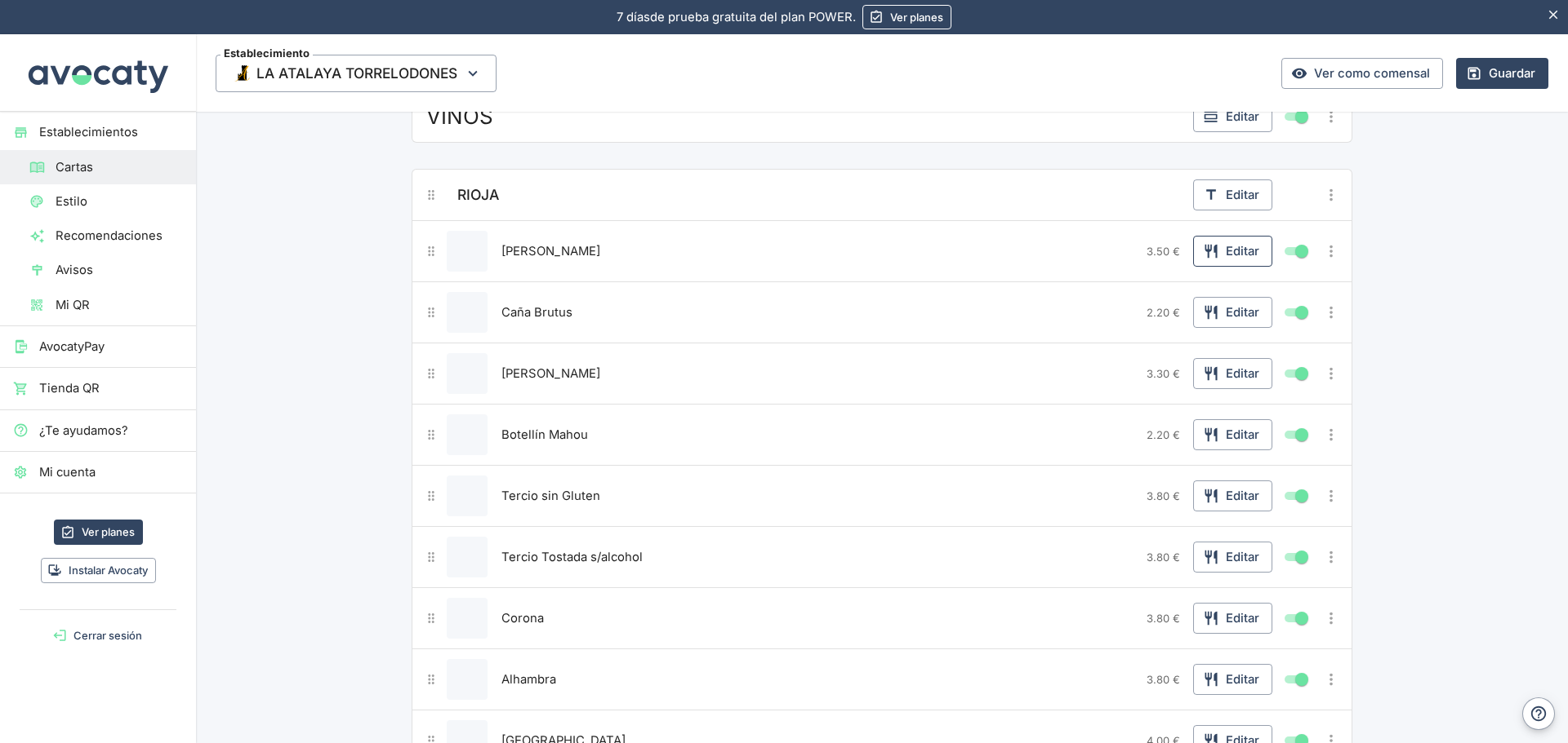
click at [1224, 253] on button "Editar" at bounding box center [1233, 250] width 79 height 31
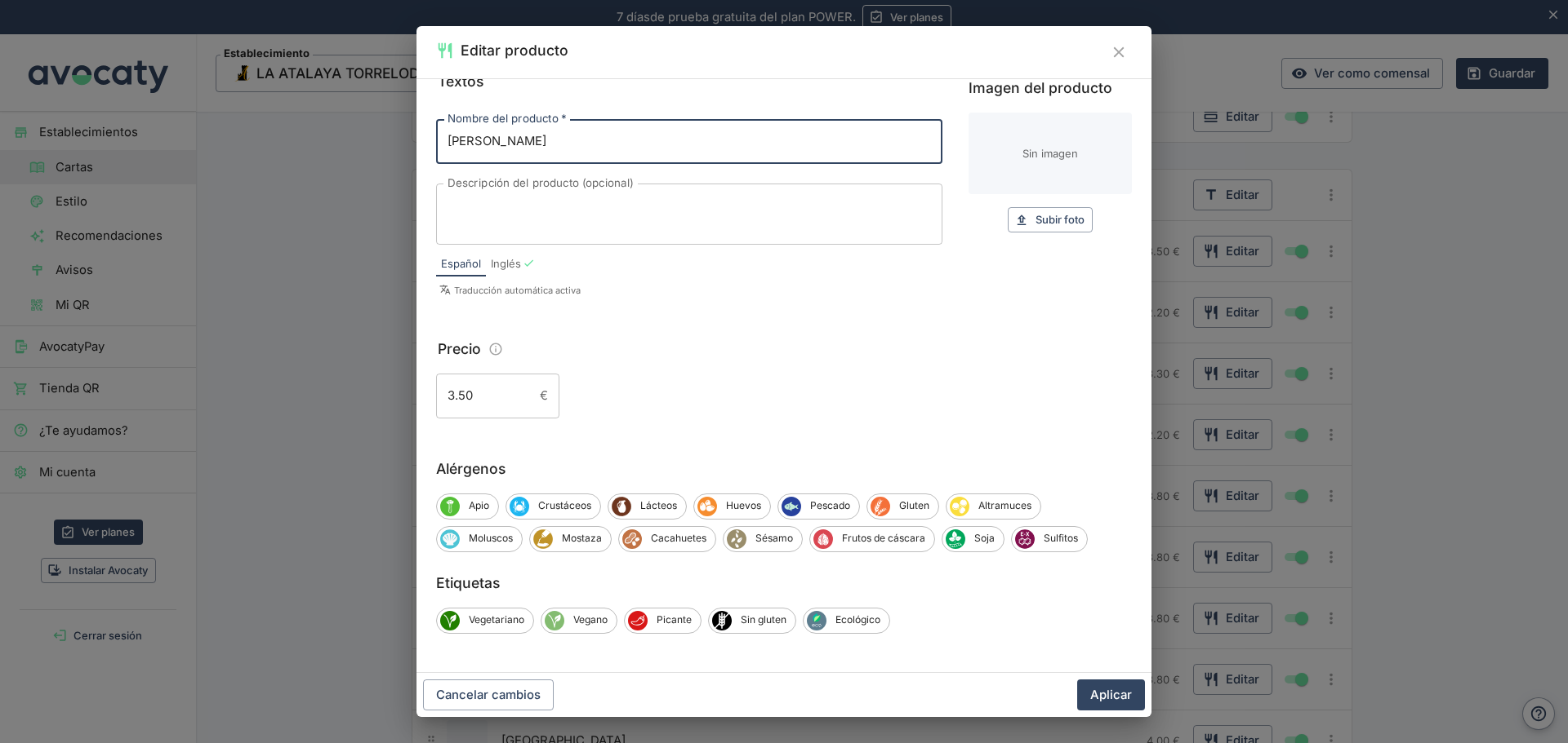
scroll to position [0, 0]
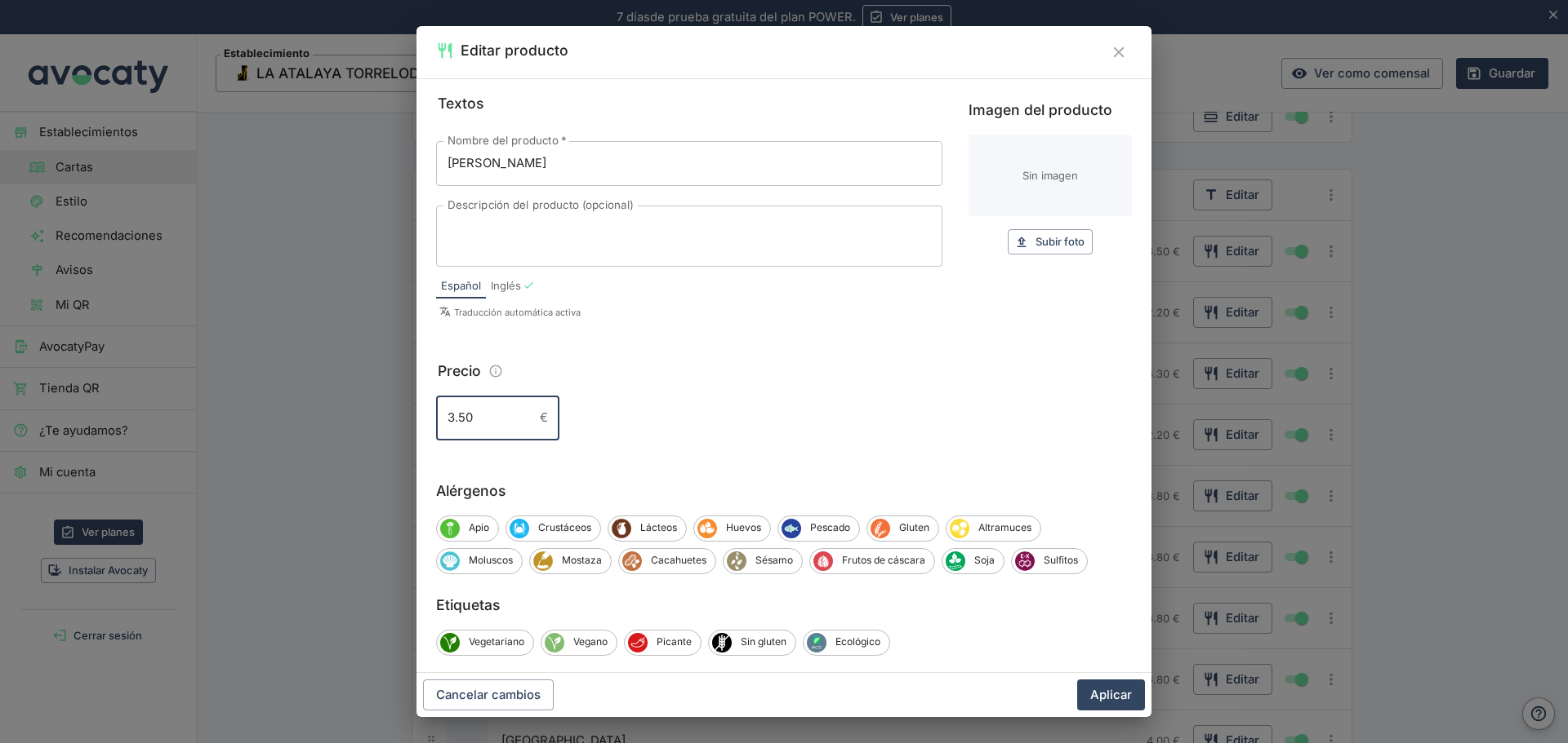
drag, startPoint x: 491, startPoint y: 418, endPoint x: 400, endPoint y: 412, distance: 91.2
click at [400, 412] on div "Editar producto Textos Nombre del producto   * [PERSON_NAME] Crianza Nombre del…" at bounding box center [784, 371] width 1568 height 743
type input "3.80"
click at [547, 229] on textarea "Descripción del producto (opcional)" at bounding box center [689, 235] width 483 height 34
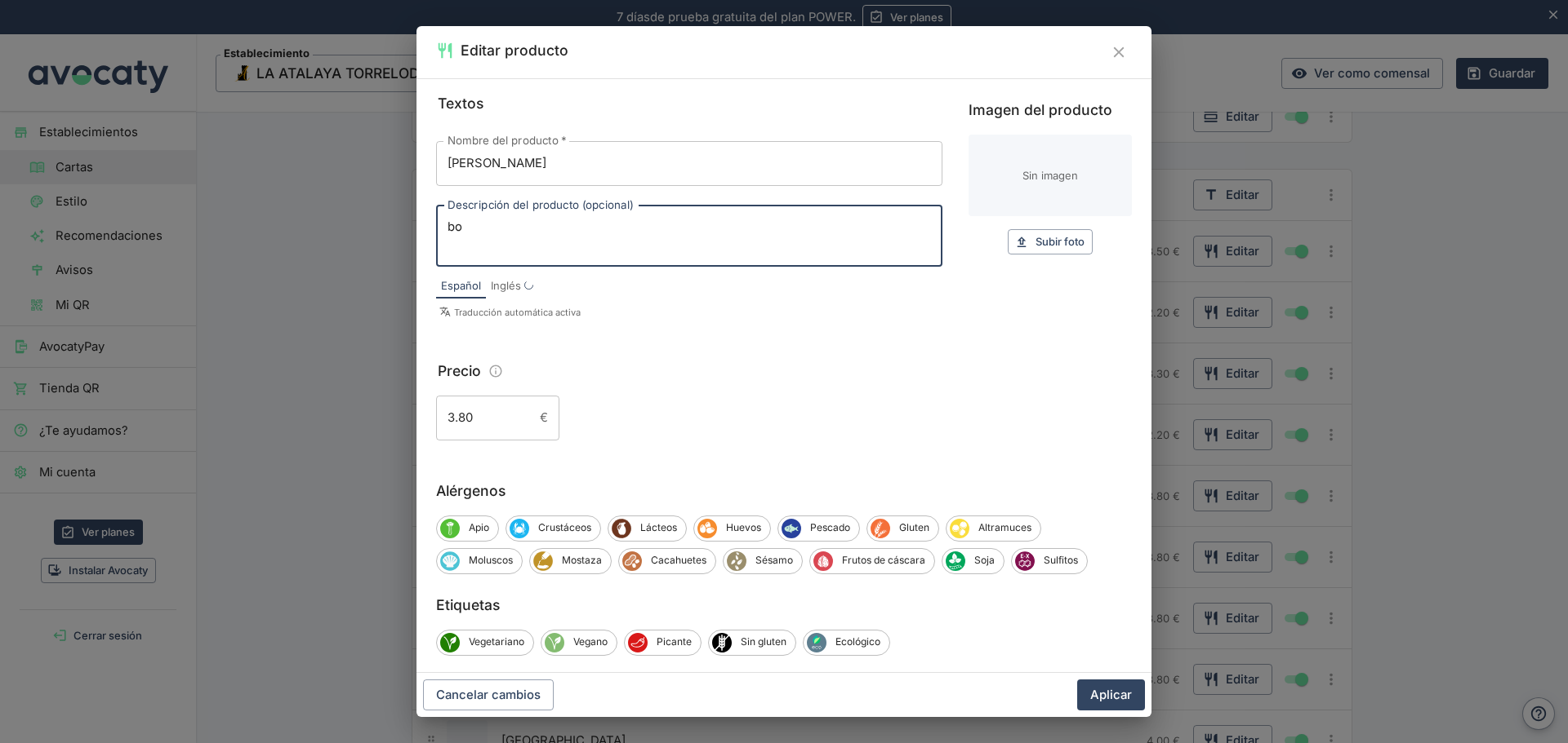
type textarea "b"
type textarea "Botella 22.00€"
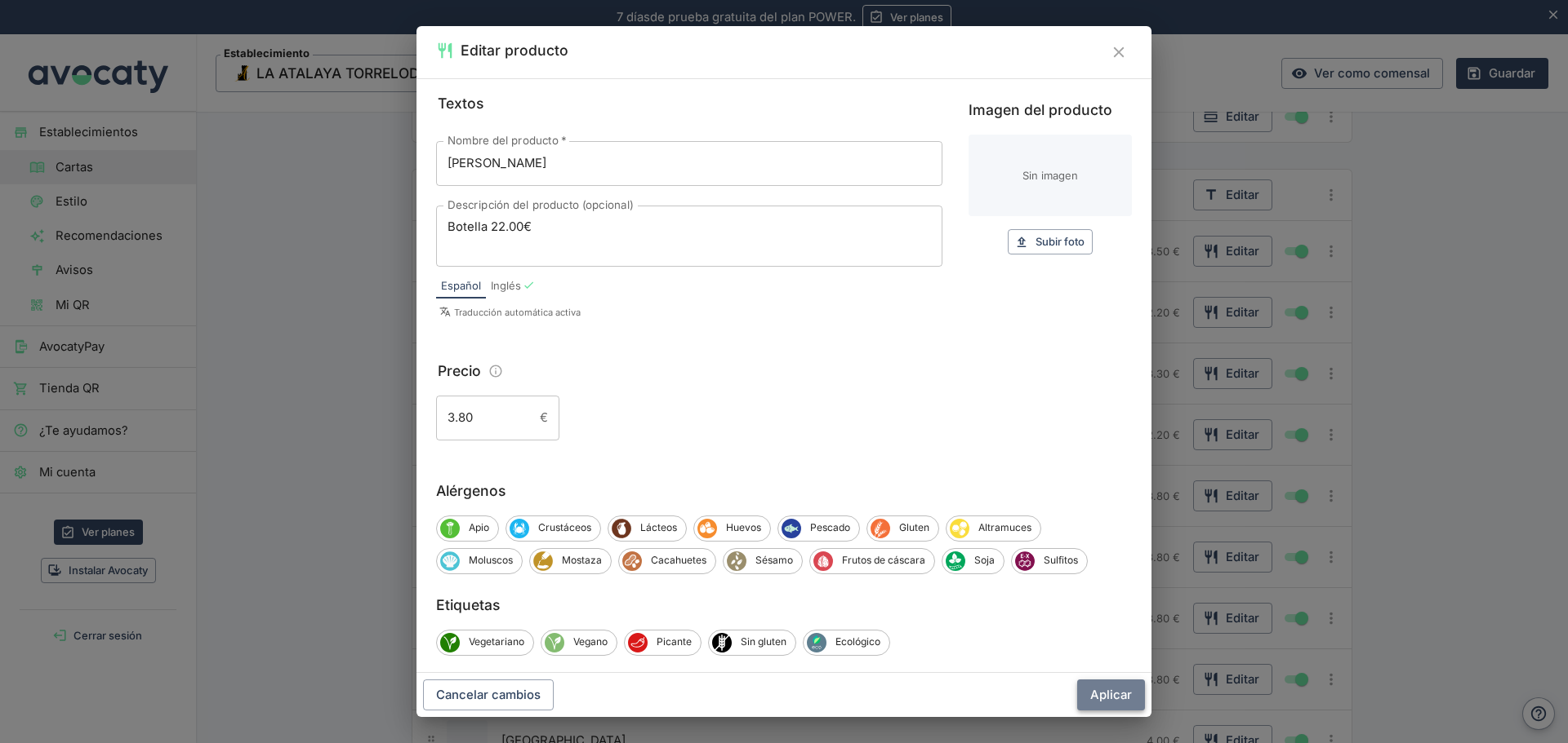
click at [1105, 694] on button "Aplicar" at bounding box center [1111, 695] width 68 height 31
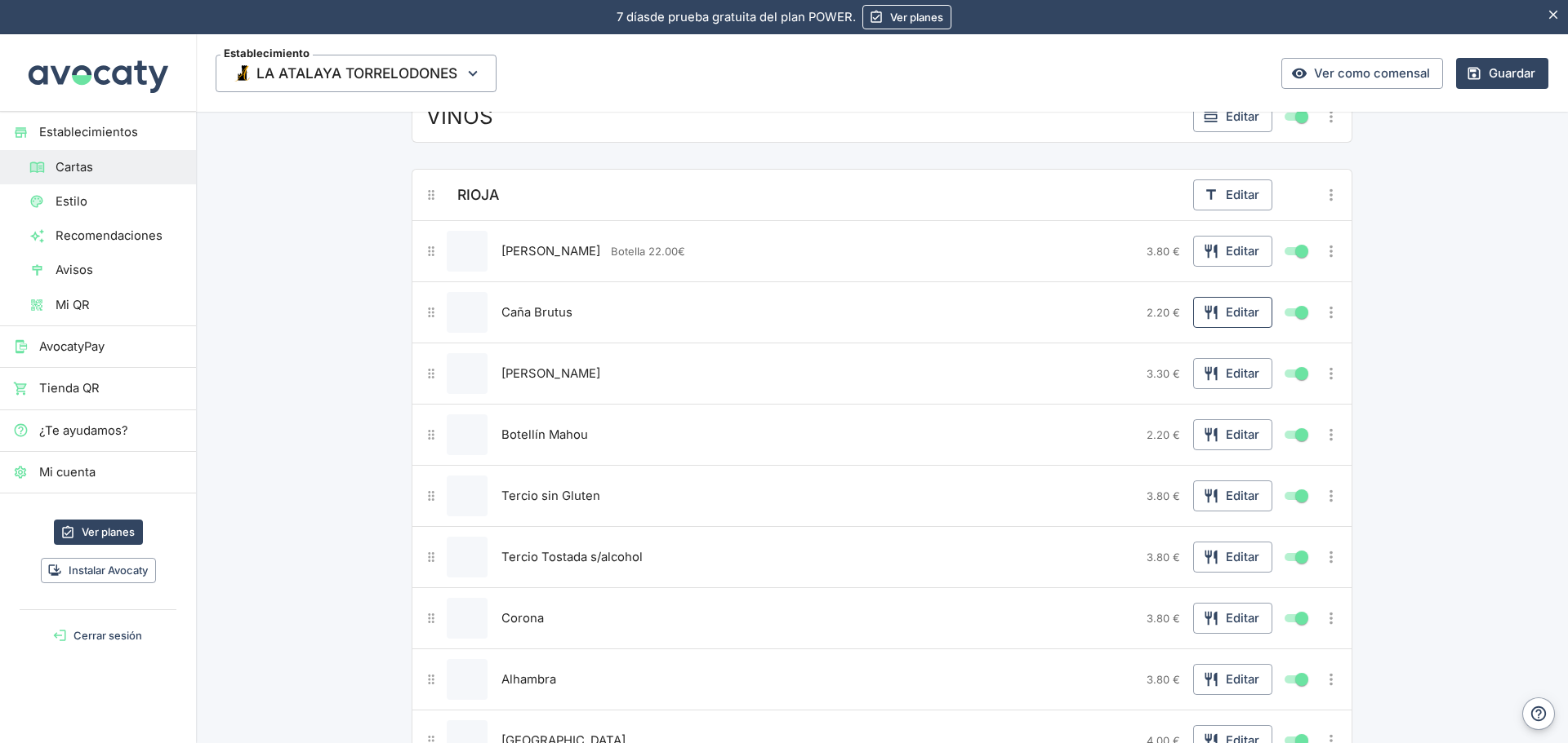
click at [1244, 315] on button "Editar" at bounding box center [1233, 312] width 79 height 31
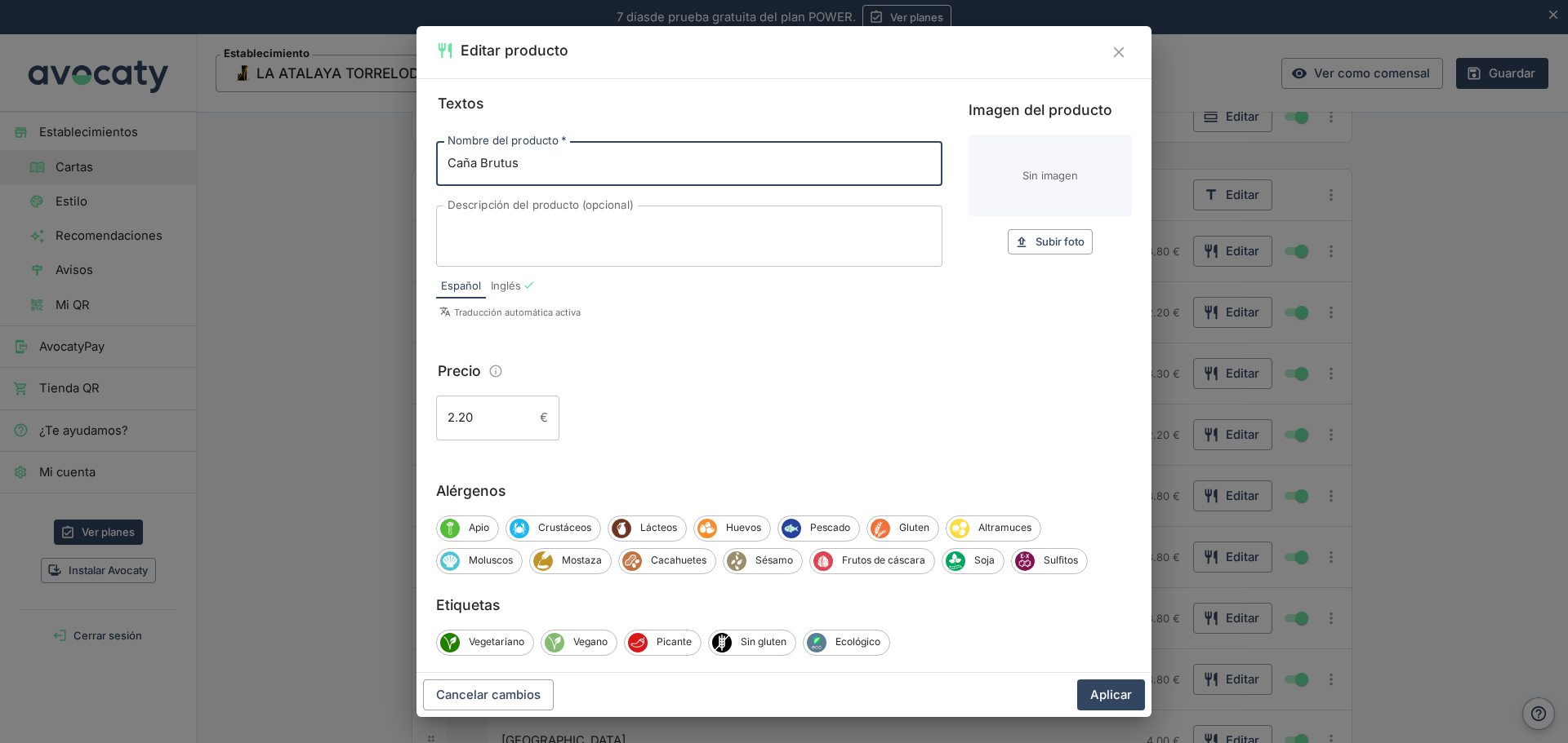
drag, startPoint x: 593, startPoint y: 161, endPoint x: 401, endPoint y: 168, distance: 192.1
click at [401, 168] on div "Editar producto Textos Nombre del producto   * Caña Brutus Nombre del producto …" at bounding box center [784, 371] width 1568 height 743
paste input "[PERSON_NAME]. Limitada"
type input "[PERSON_NAME]. Limitada"
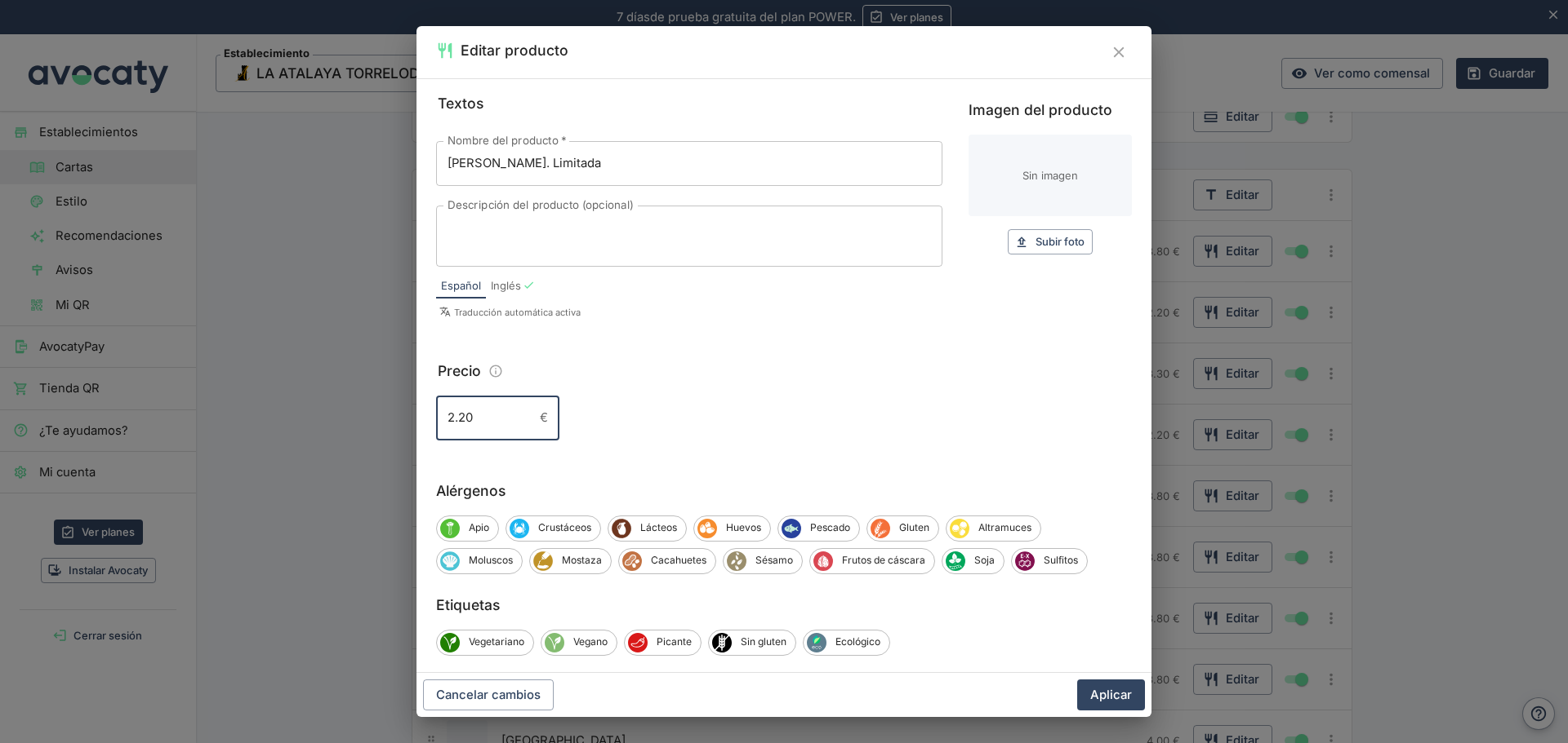
drag, startPoint x: 485, startPoint y: 412, endPoint x: 415, endPoint y: 412, distance: 70.0
click at [415, 412] on div "Editar producto Textos Nombre del producto   * [PERSON_NAME] Ed. Limitada Nombr…" at bounding box center [784, 371] width 1568 height 743
type input "28"
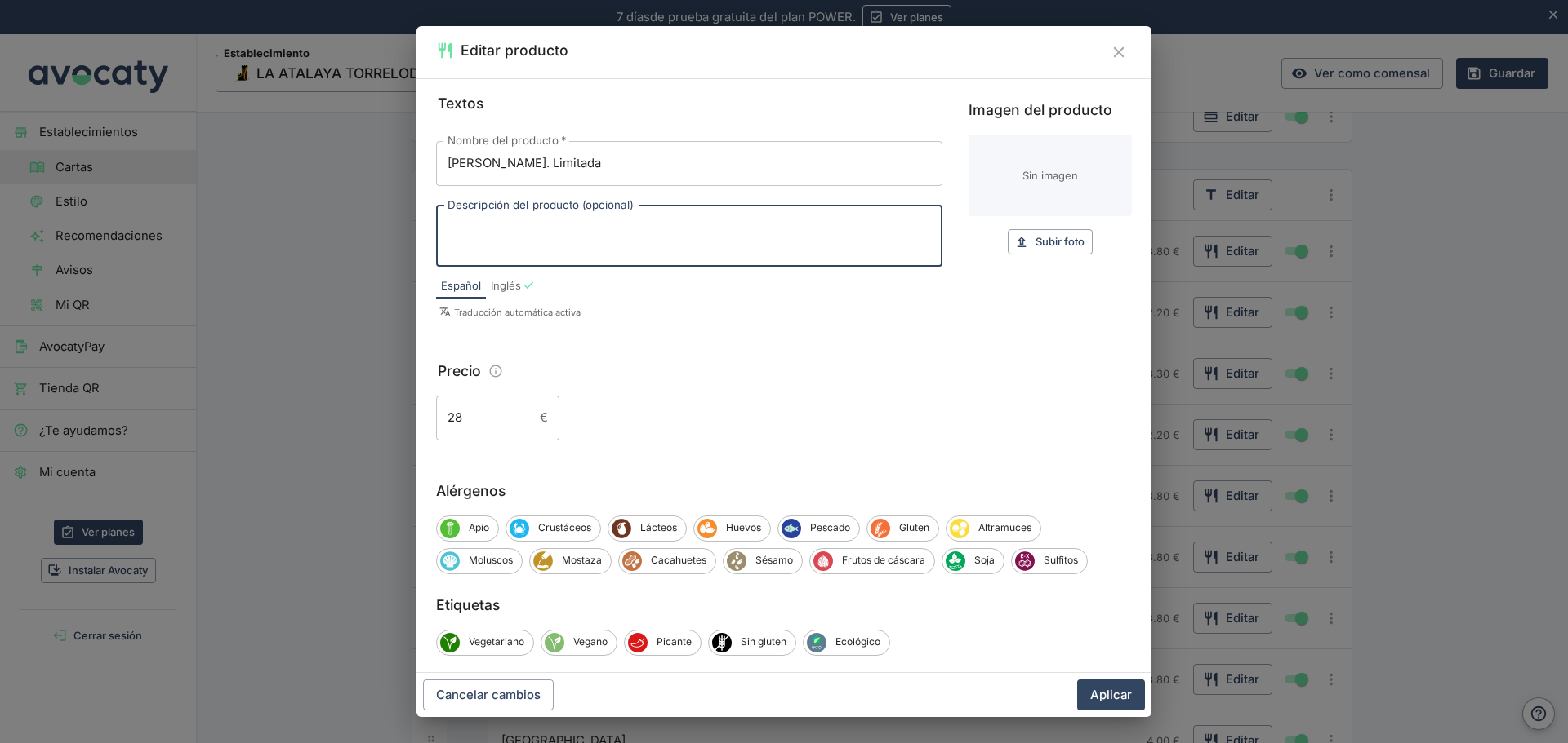
click at [517, 242] on textarea "Descripción del producto (opcional)" at bounding box center [689, 235] width 483 height 34
type textarea "Solo Botella"
click at [1131, 702] on button "Aplicar" at bounding box center [1111, 695] width 68 height 31
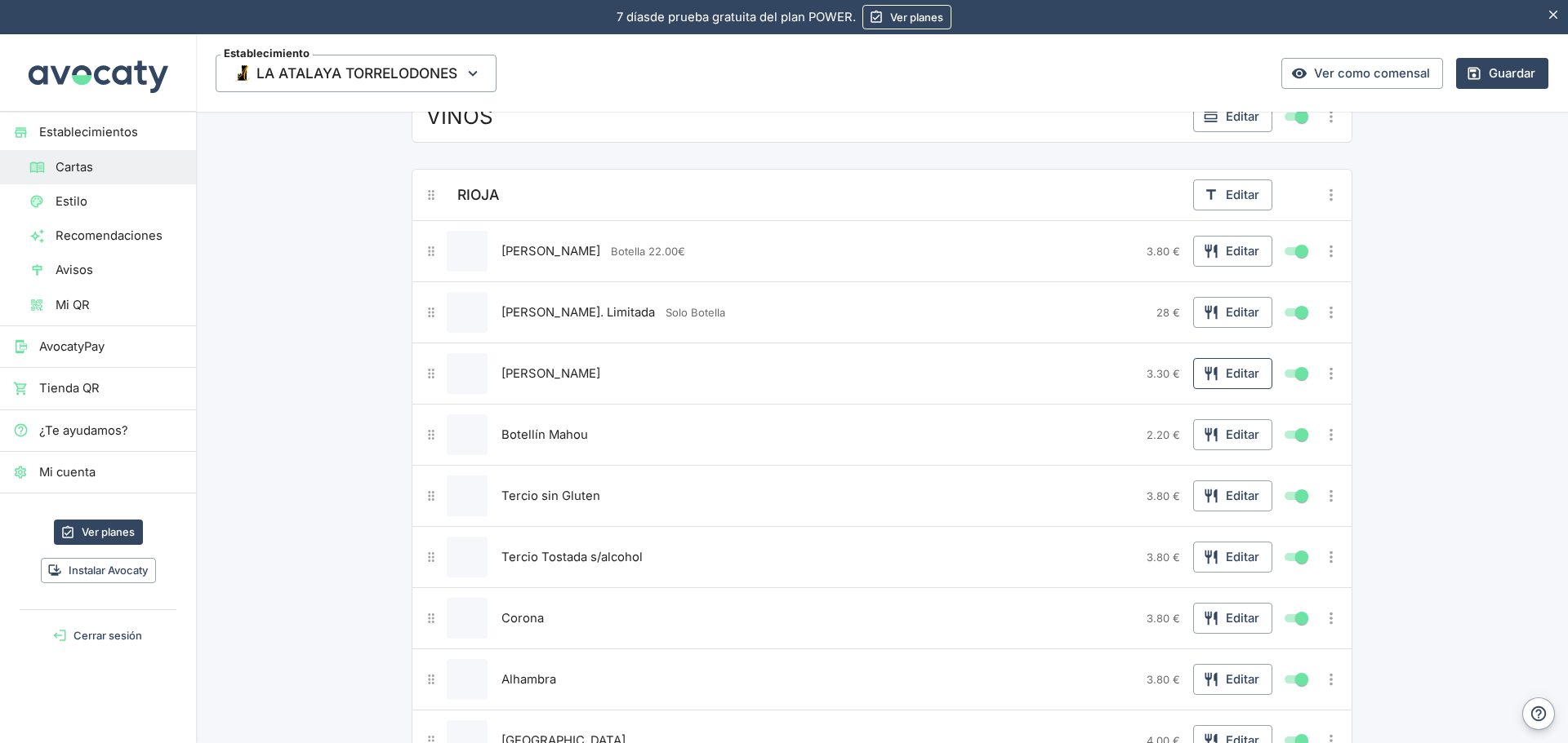
click at [1243, 376] on button "Editar" at bounding box center [1233, 373] width 79 height 31
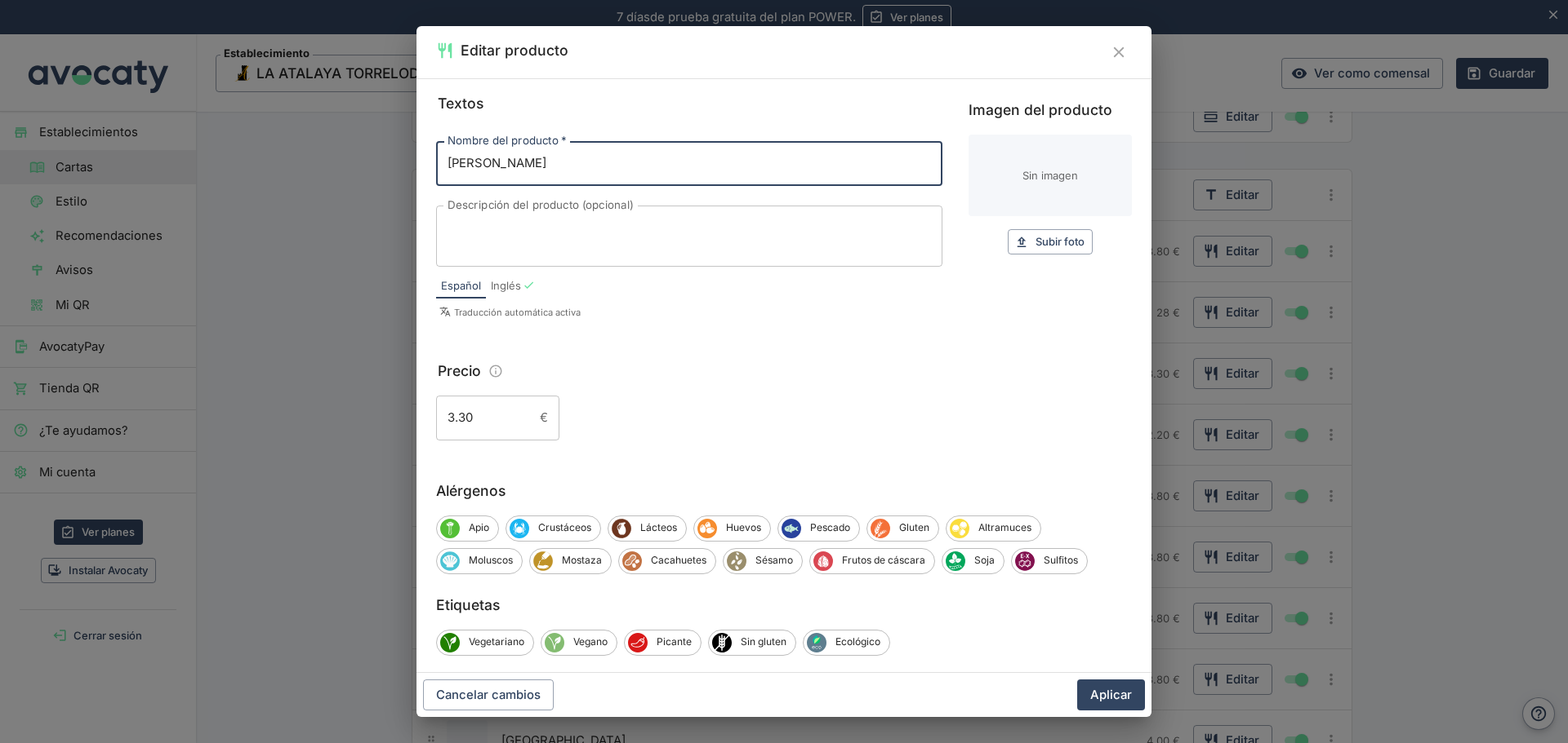
drag, startPoint x: 476, startPoint y: 163, endPoint x: 353, endPoint y: 167, distance: 123.1
click at [353, 167] on div "Editar producto Textos Nombre del producto   * Tercio Mahou Nombre del producto…" at bounding box center [784, 371] width 1568 height 743
type input "Rioja de la Casa"
click at [466, 418] on input "3.30" at bounding box center [484, 417] width 97 height 44
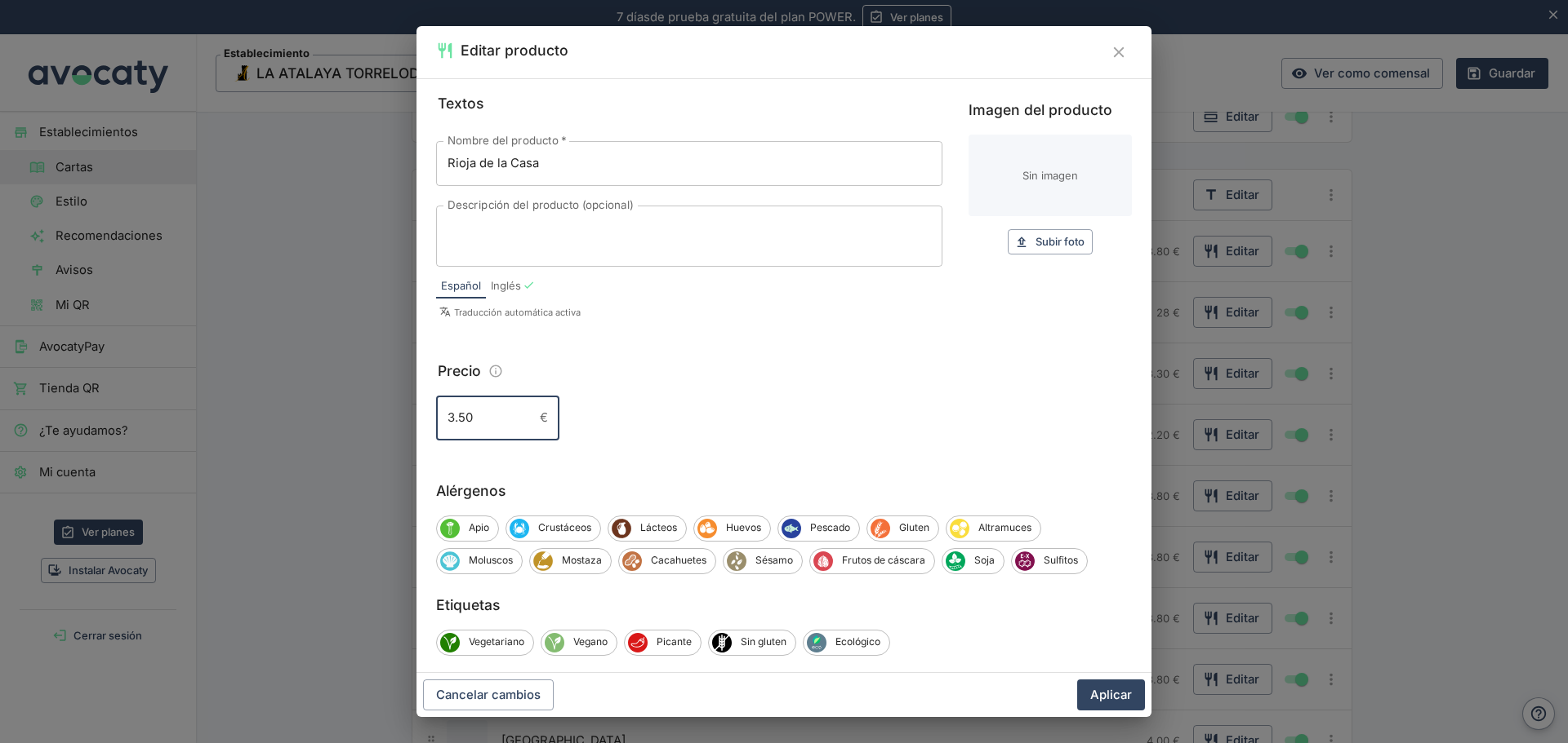
type input "3.50"
click at [522, 217] on div "x Descripción del producto (opcional)" at bounding box center [689, 235] width 506 height 61
click at [545, 218] on div "Botella x Descripción del producto (opcional)" at bounding box center [689, 235] width 506 height 61
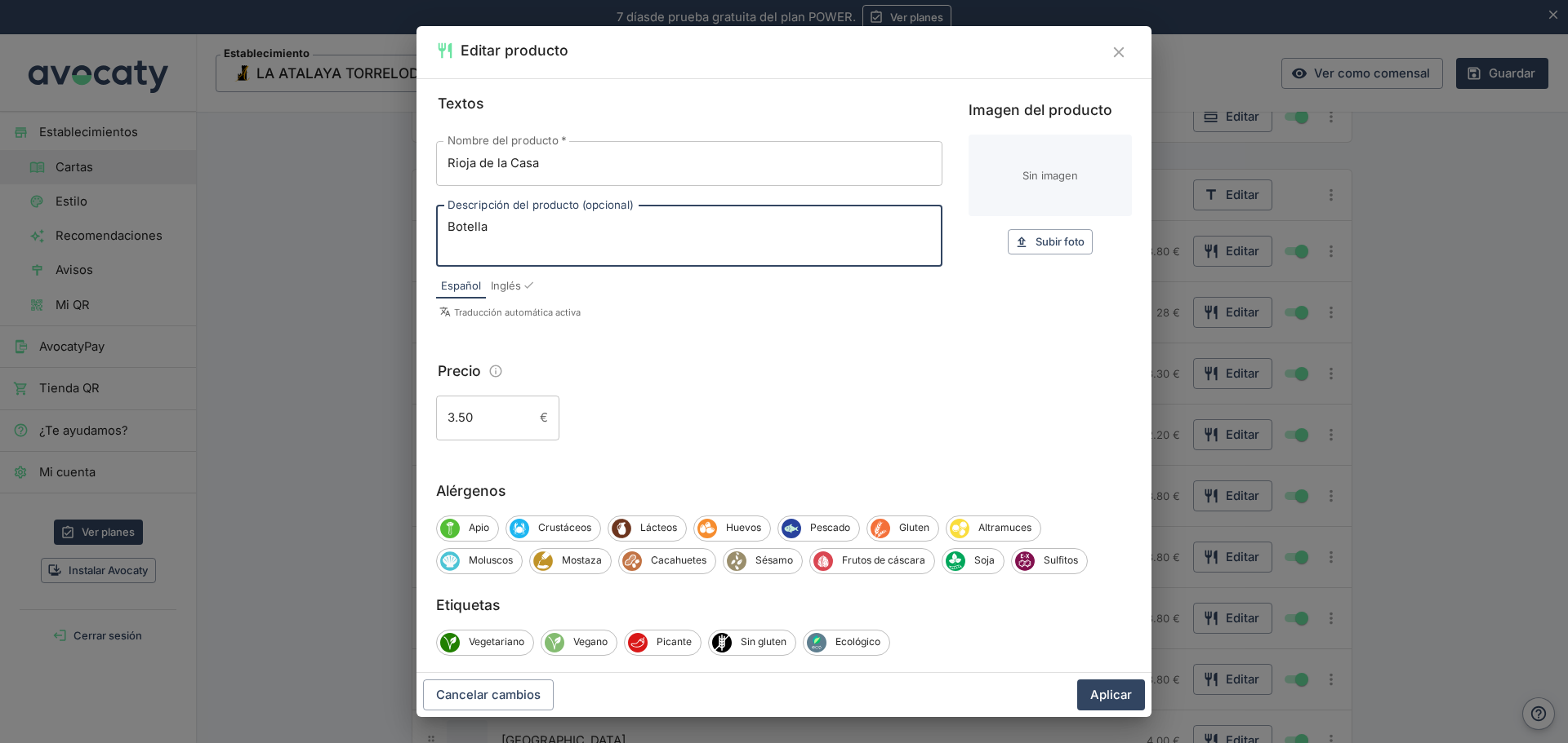
paste textarea "16,00€"
type textarea "Botella 16,00€"
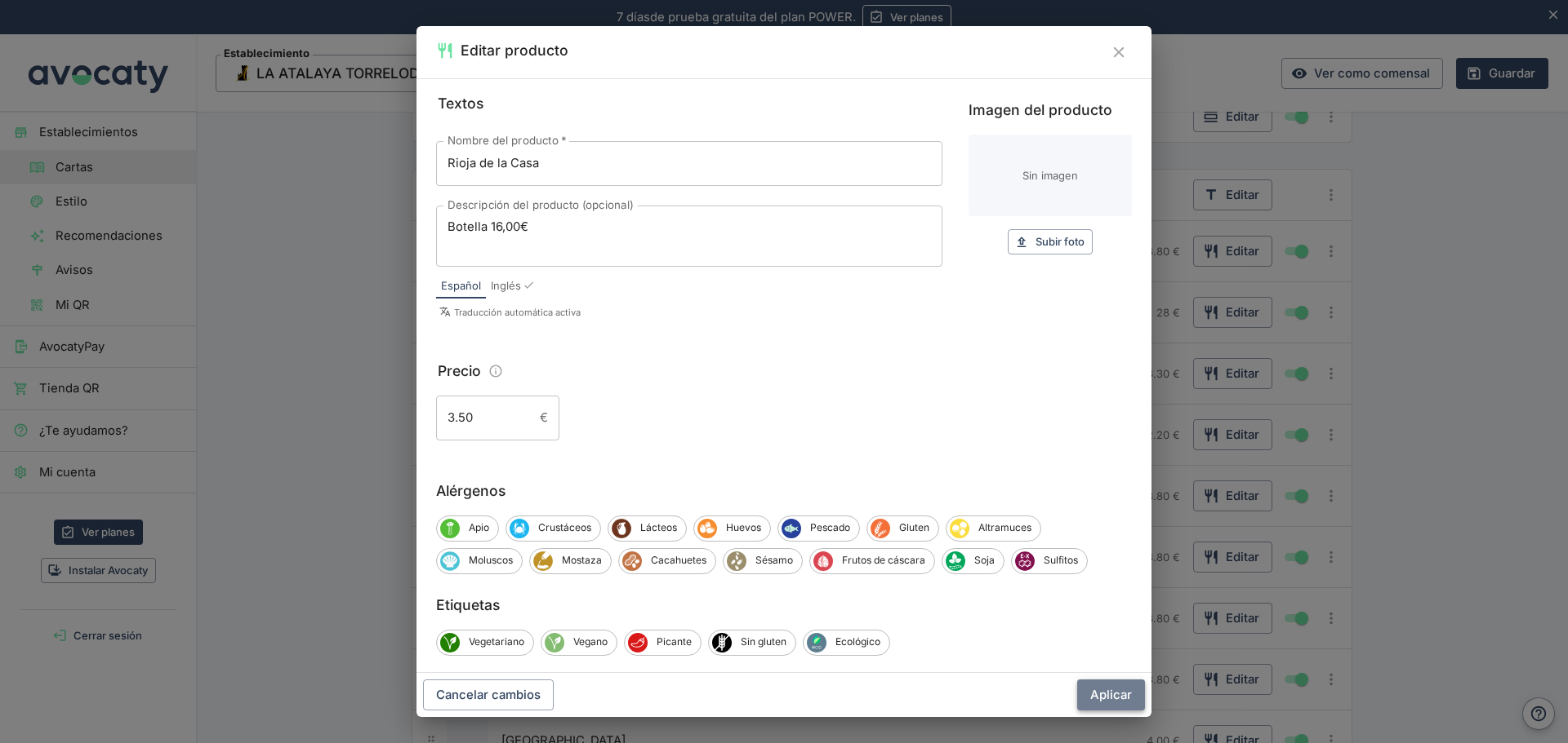
click at [1124, 694] on button "Aplicar" at bounding box center [1111, 695] width 68 height 31
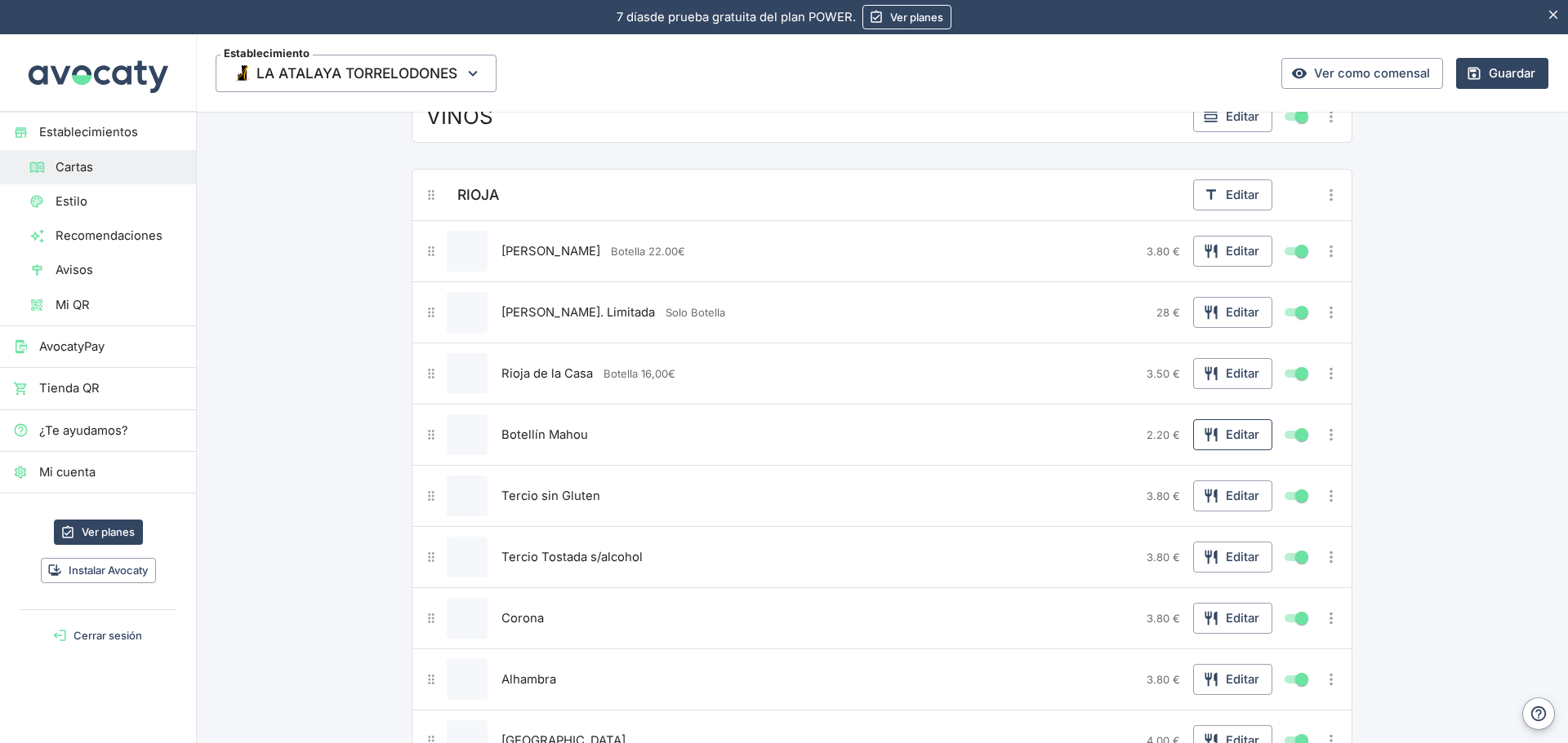
click at [1228, 440] on button "Editar" at bounding box center [1233, 434] width 79 height 31
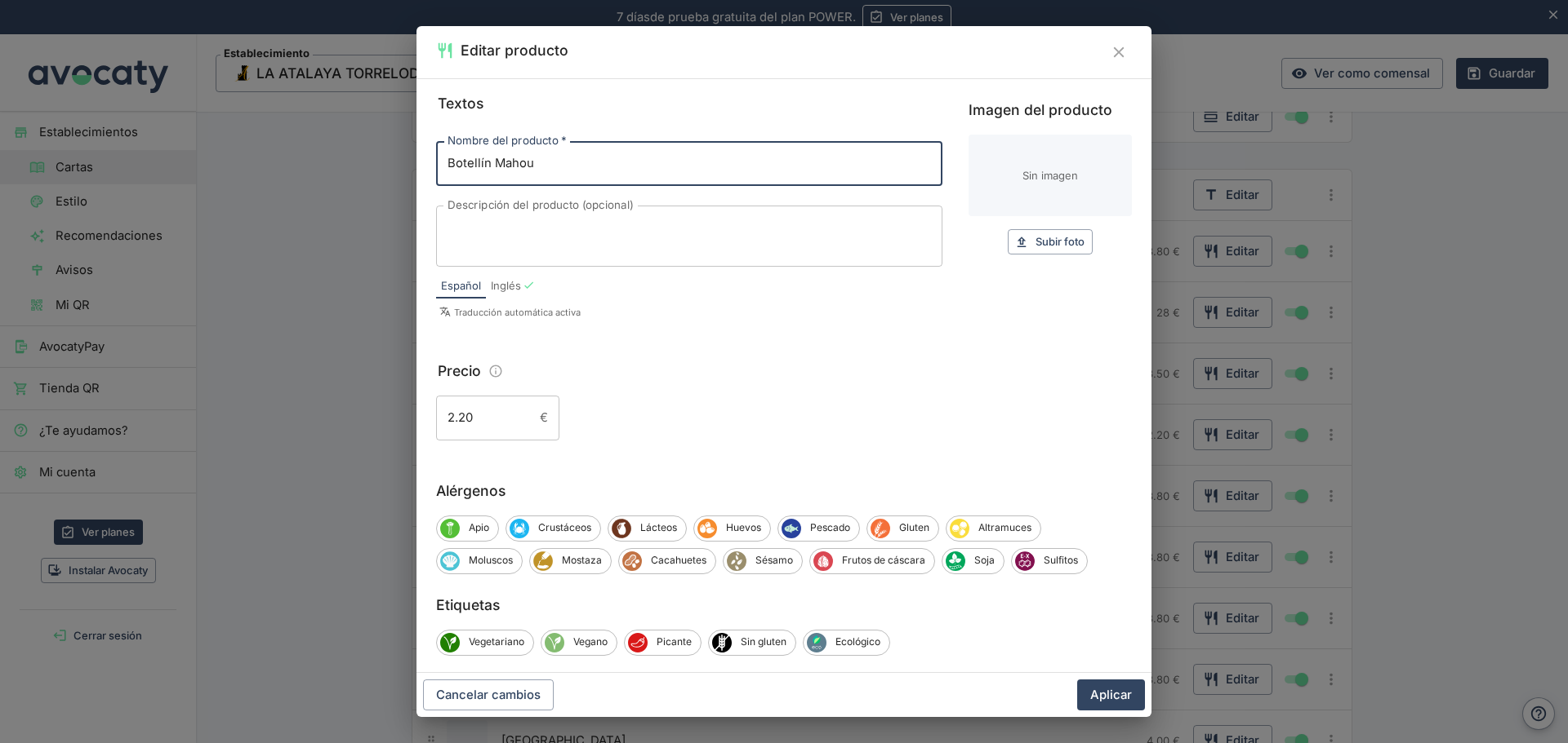
drag, startPoint x: 575, startPoint y: 166, endPoint x: 384, endPoint y: 165, distance: 191.0
click at [384, 165] on div "Editar producto Textos Nombre del producto   * Botellín Mahou Nombre del produc…" at bounding box center [784, 371] width 1568 height 743
type input "Rioja [PERSON_NAME] Crianza"
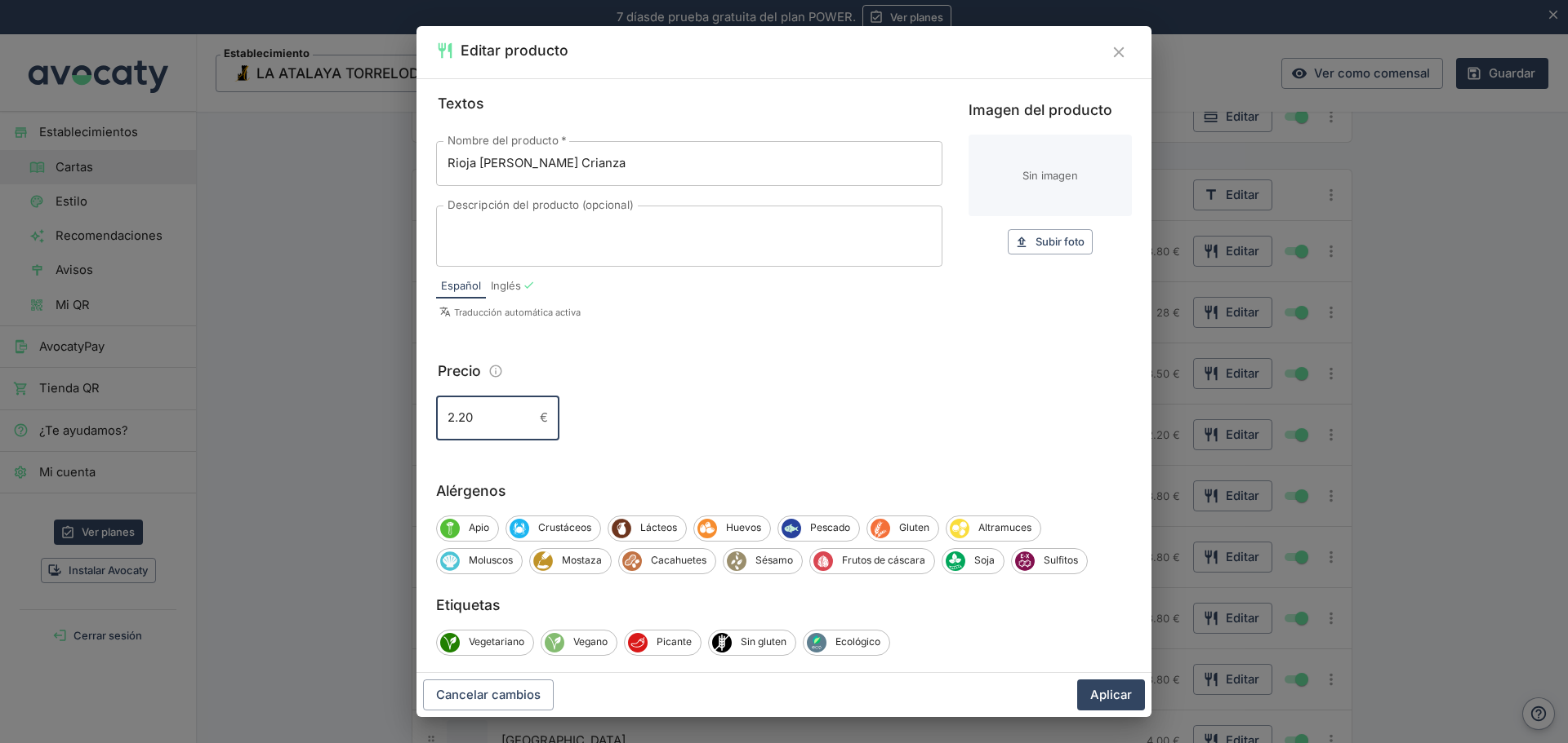
drag, startPoint x: 480, startPoint y: 422, endPoint x: 367, endPoint y: 419, distance: 113.0
click at [367, 419] on div "Editar producto Textos Nombre del producto   * Rioja [PERSON_NAME] Crianza Nomb…" at bounding box center [784, 371] width 1568 height 743
type input "3.80"
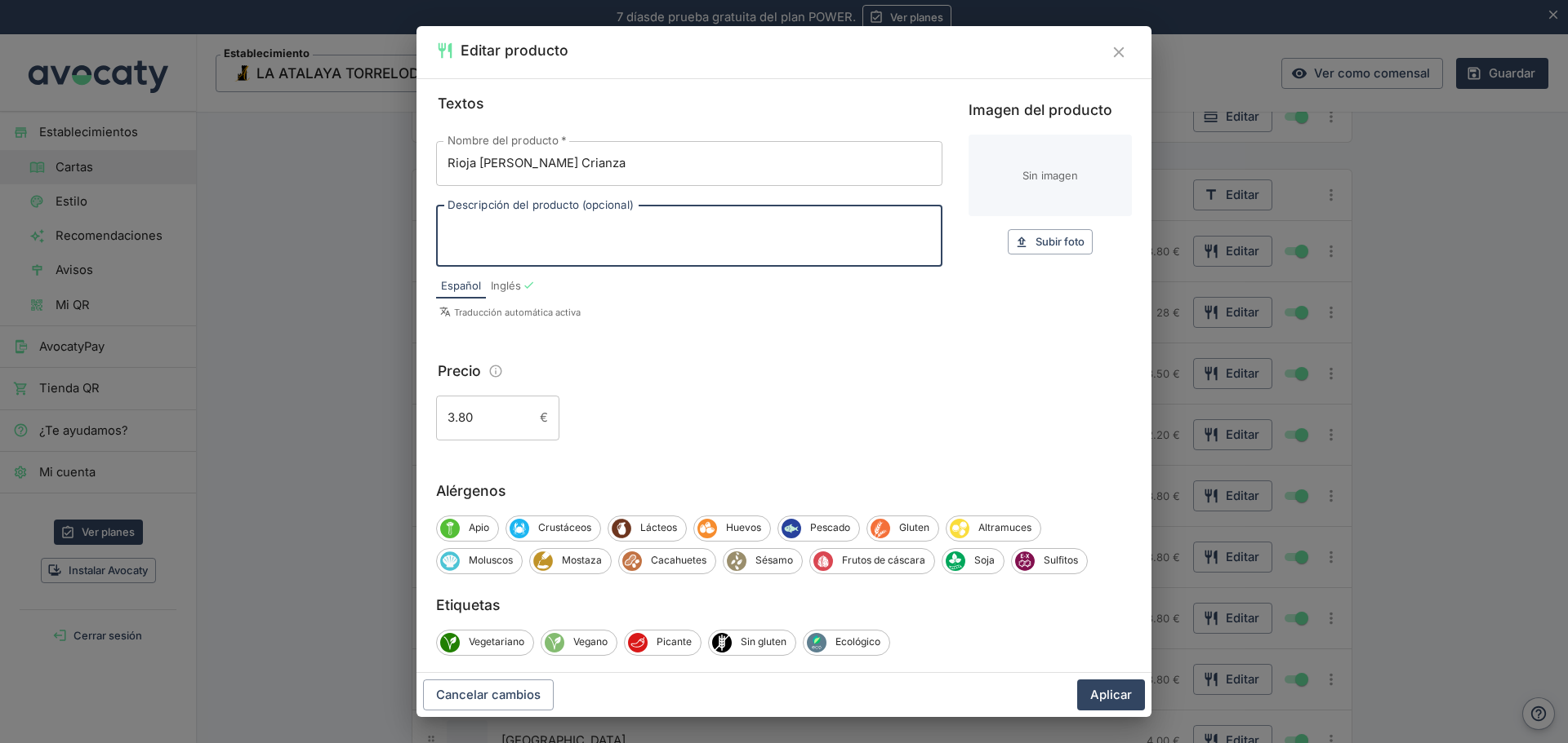
click at [568, 225] on textarea "Descripción del producto (opcional)" at bounding box center [689, 235] width 483 height 34
type textarea "V"
type textarea "Botella 20.00€"
click at [1104, 694] on button "Aplicar" at bounding box center [1111, 695] width 68 height 31
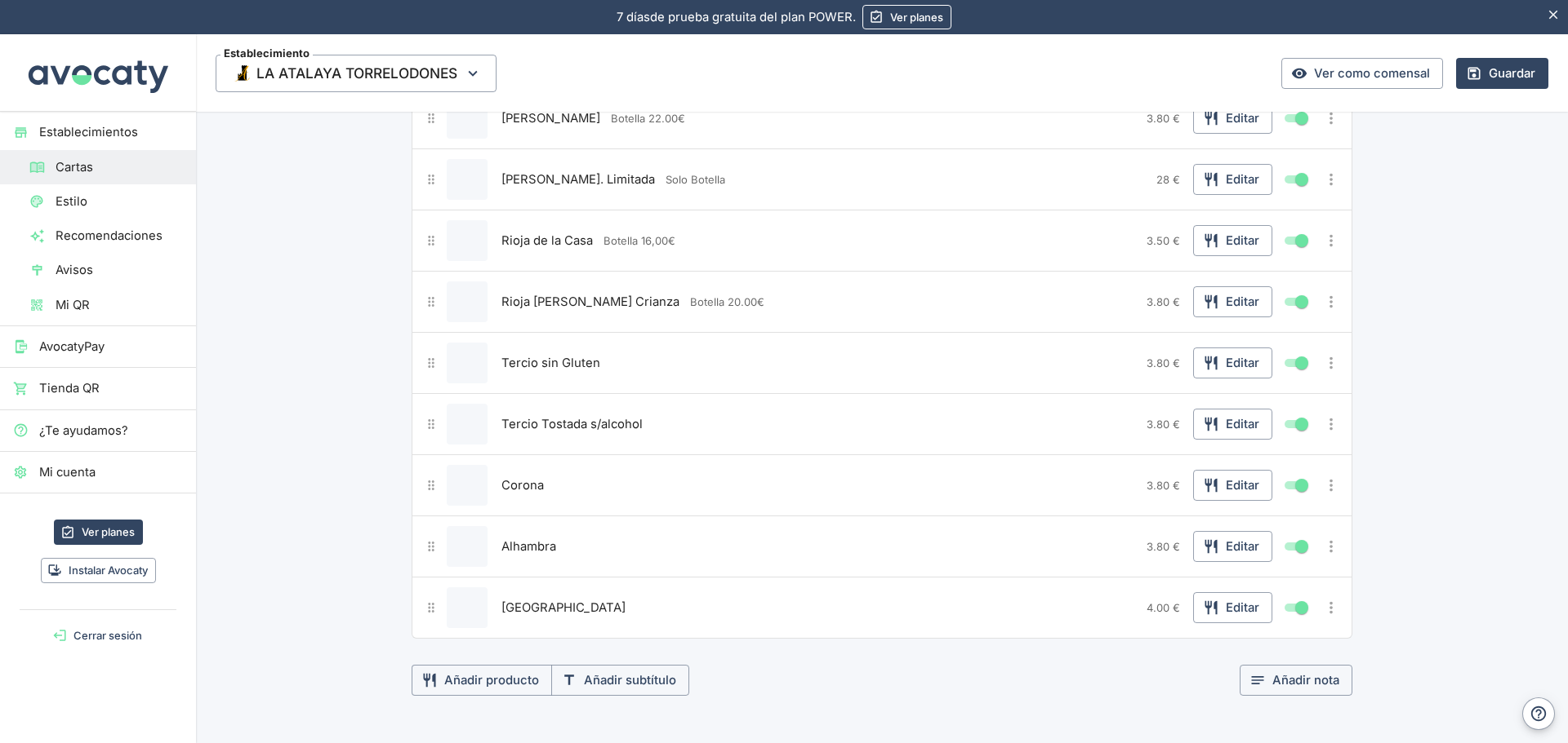
scroll to position [1224, 0]
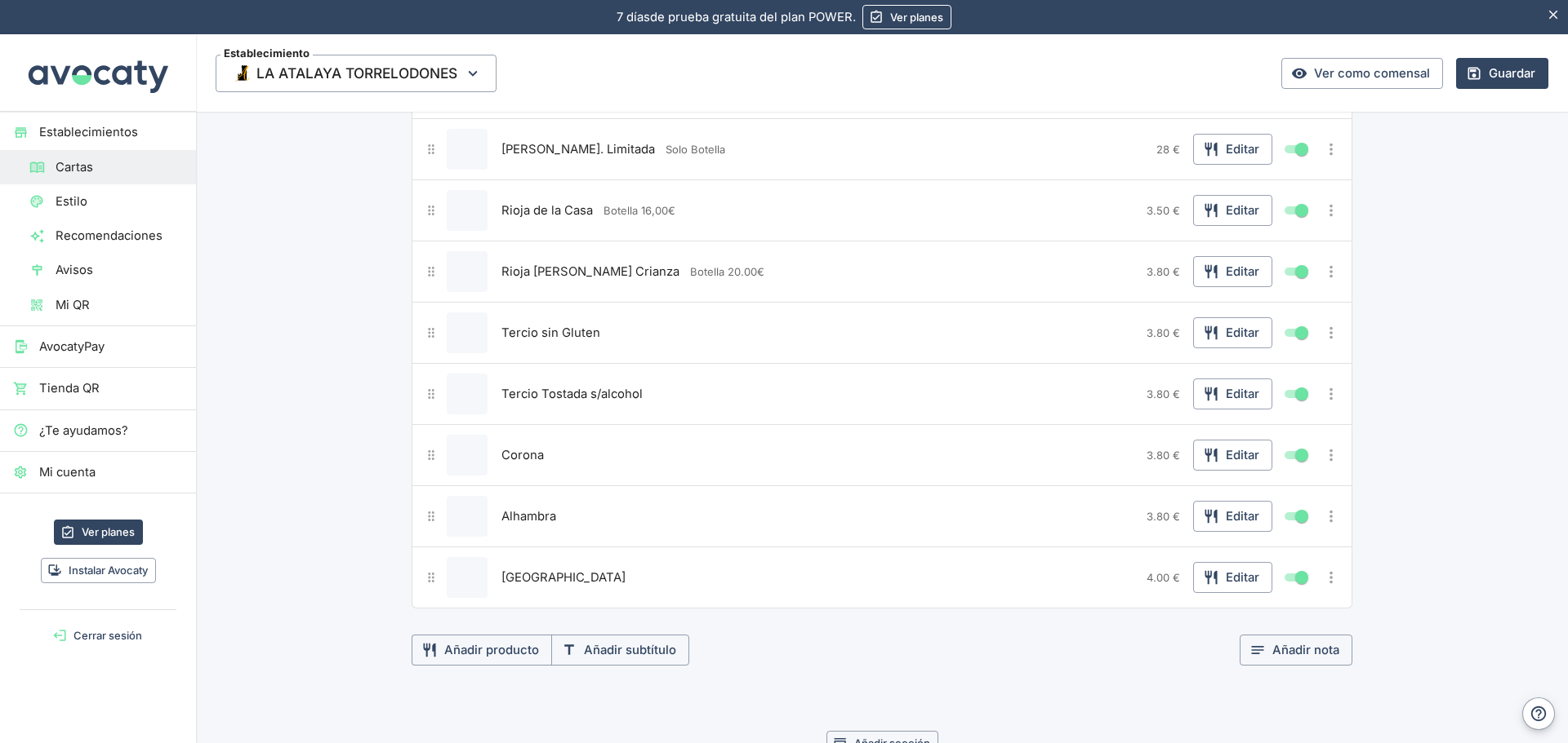
click at [1324, 334] on icon "Más opciones" at bounding box center [1331, 332] width 18 height 18
click at [1197, 422] on icon at bounding box center [1199, 422] width 18 height 18
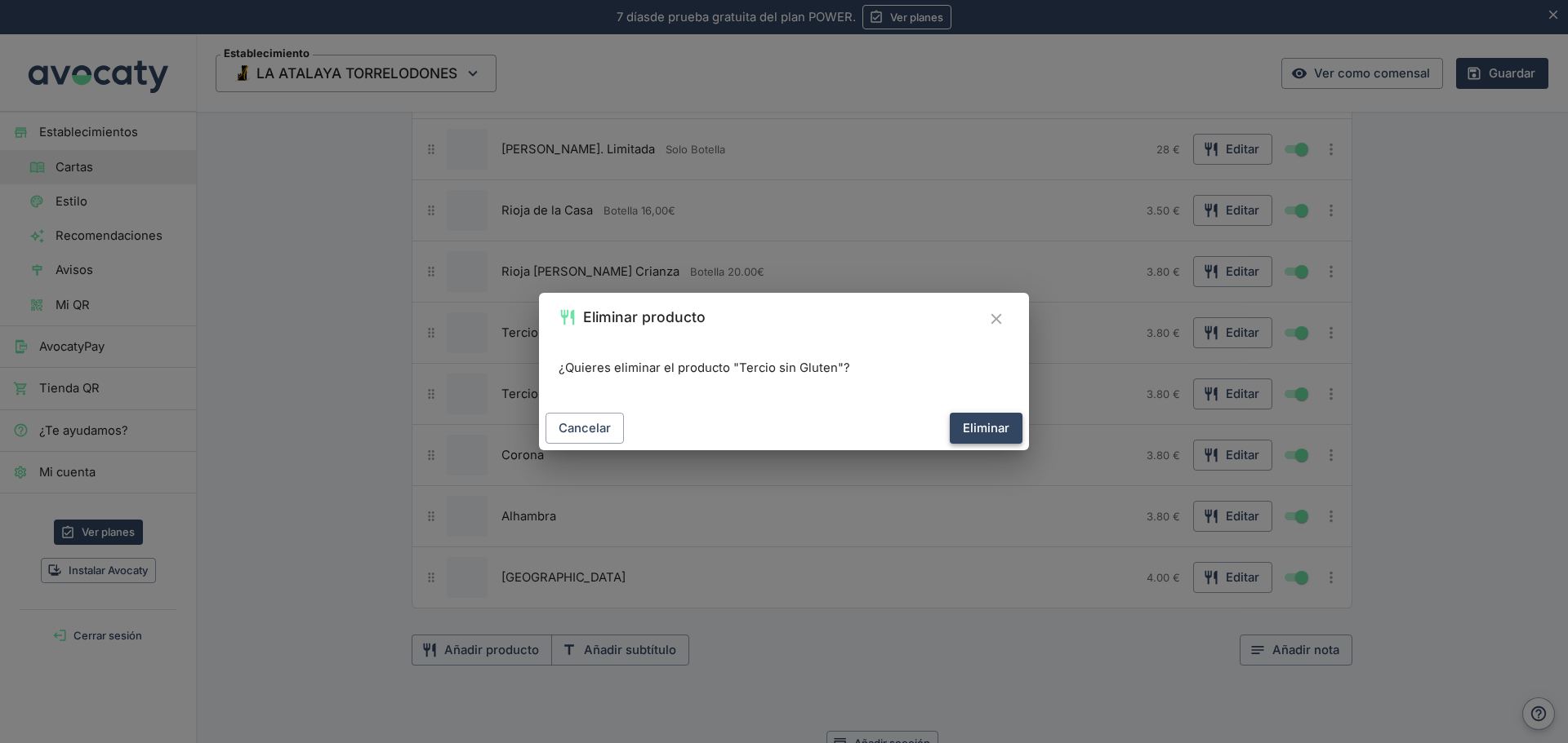
click at [1004, 428] on button "Eliminar" at bounding box center [986, 428] width 73 height 31
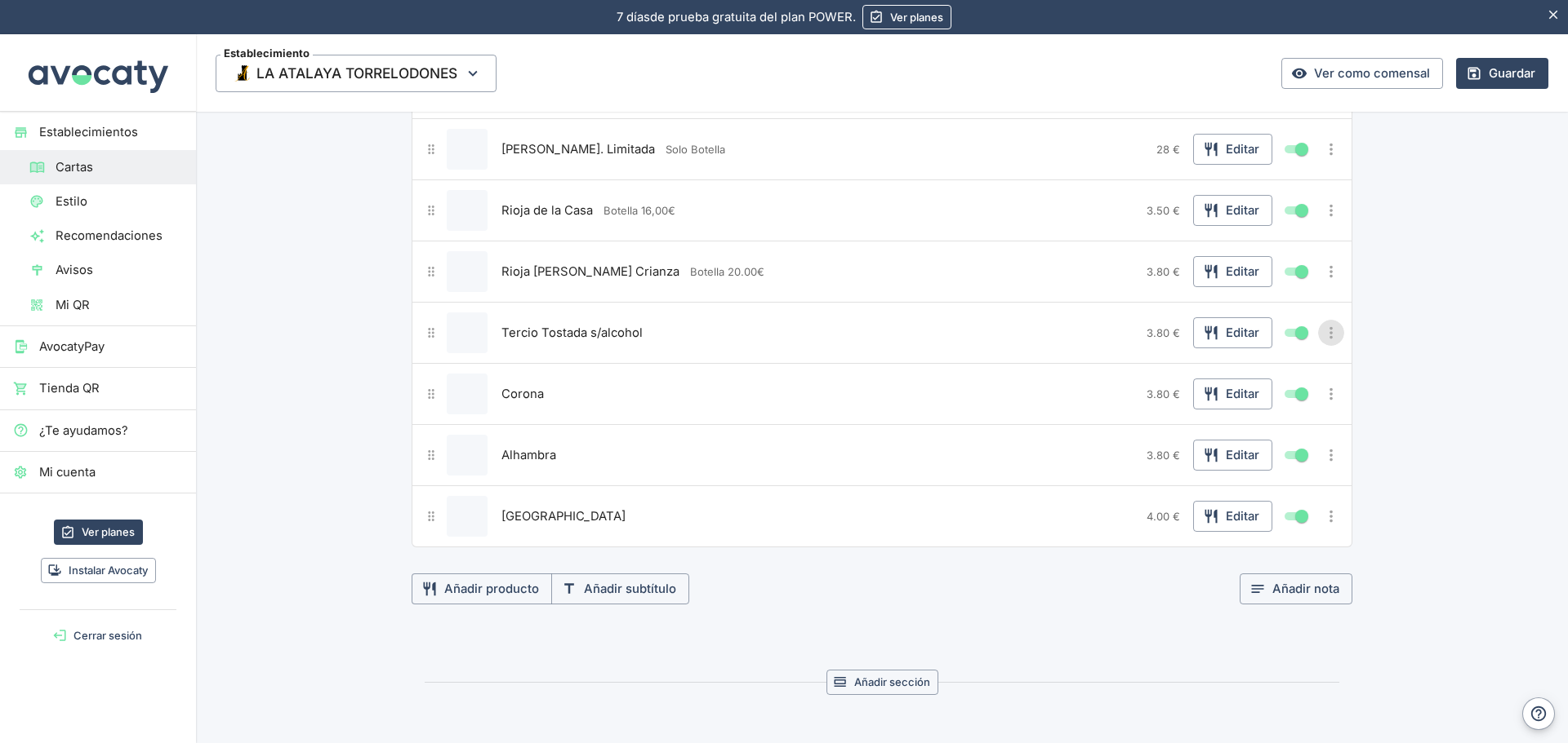
click at [1321, 344] on button "Más opciones" at bounding box center [1331, 333] width 26 height 26
click at [1237, 372] on span "Duplicar producto" at bounding box center [1271, 365] width 105 height 18
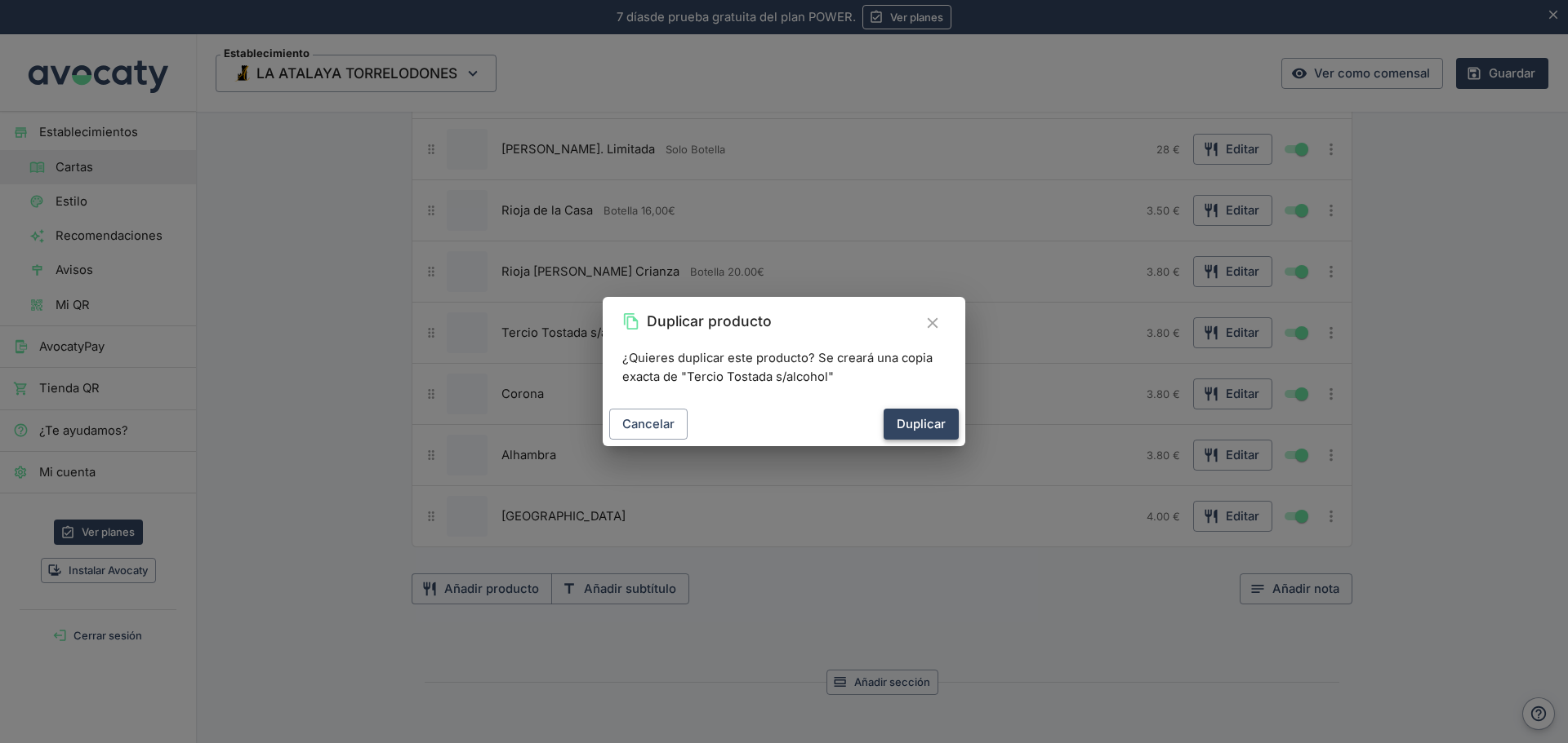
click at [925, 430] on button "Duplicar" at bounding box center [921, 424] width 75 height 31
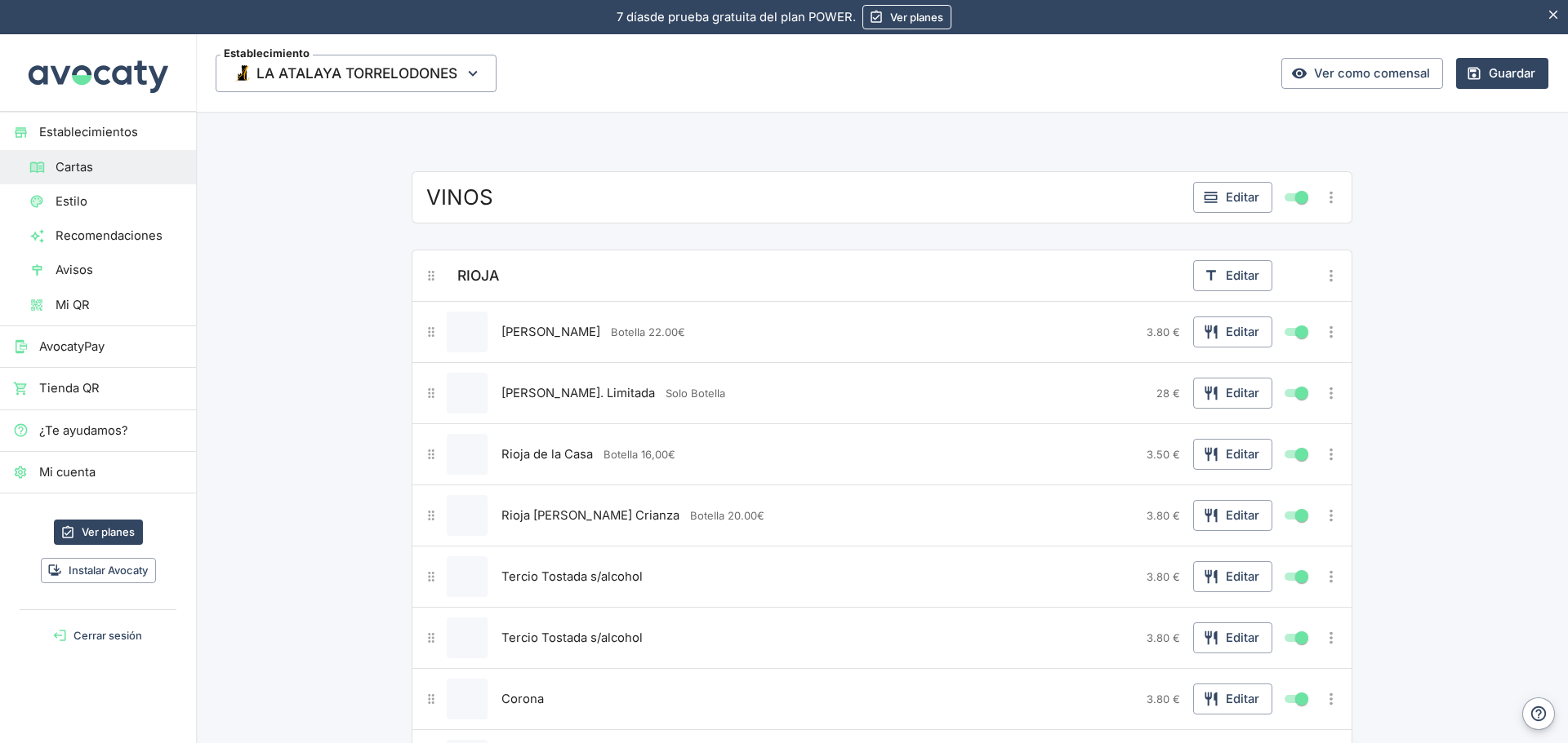
scroll to position [979, 0]
click at [1322, 271] on icon "Más opciones" at bounding box center [1331, 276] width 18 height 18
click at [1248, 314] on span "Duplicar subtítulo" at bounding box center [1271, 310] width 105 height 18
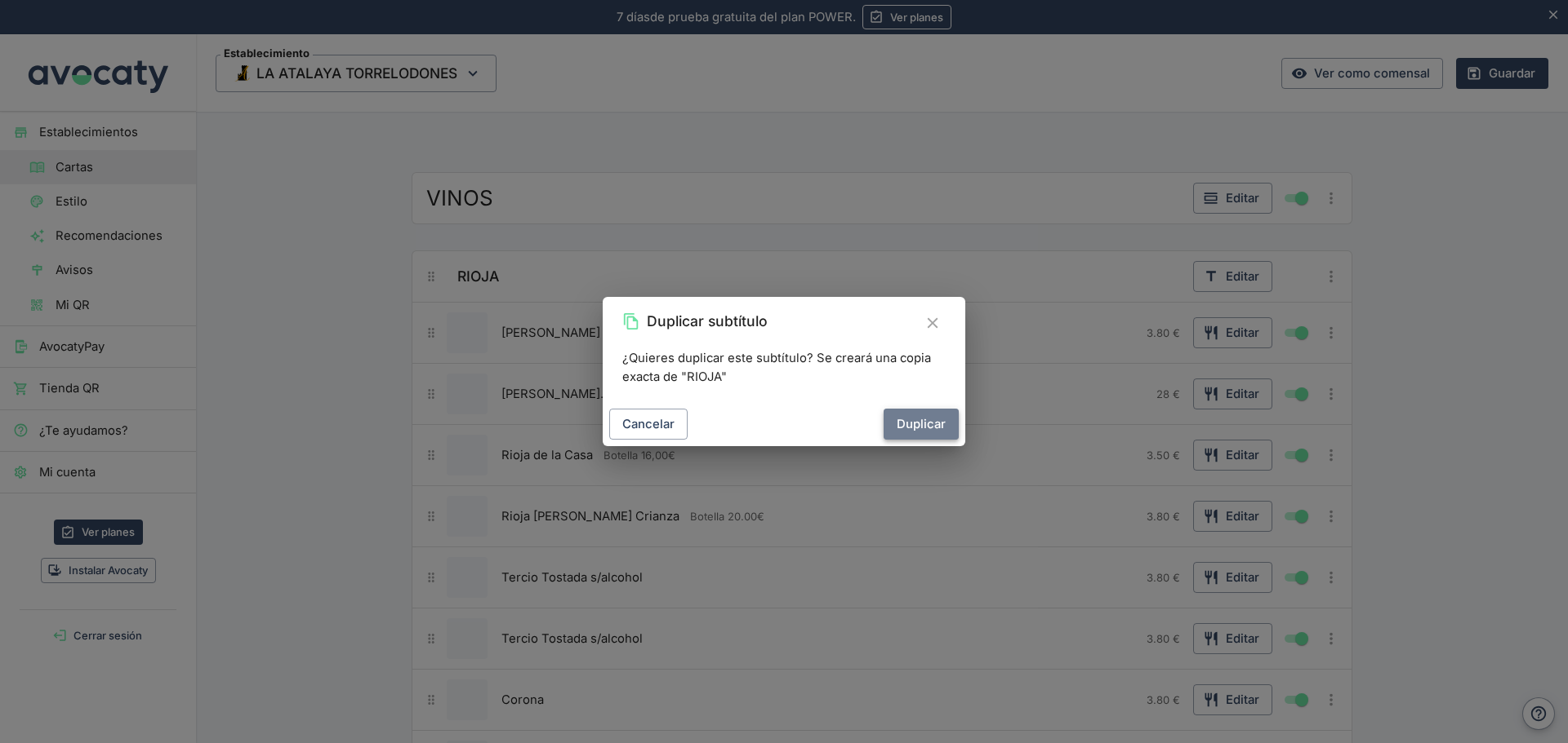
click at [941, 429] on button "Duplicar" at bounding box center [921, 424] width 75 height 31
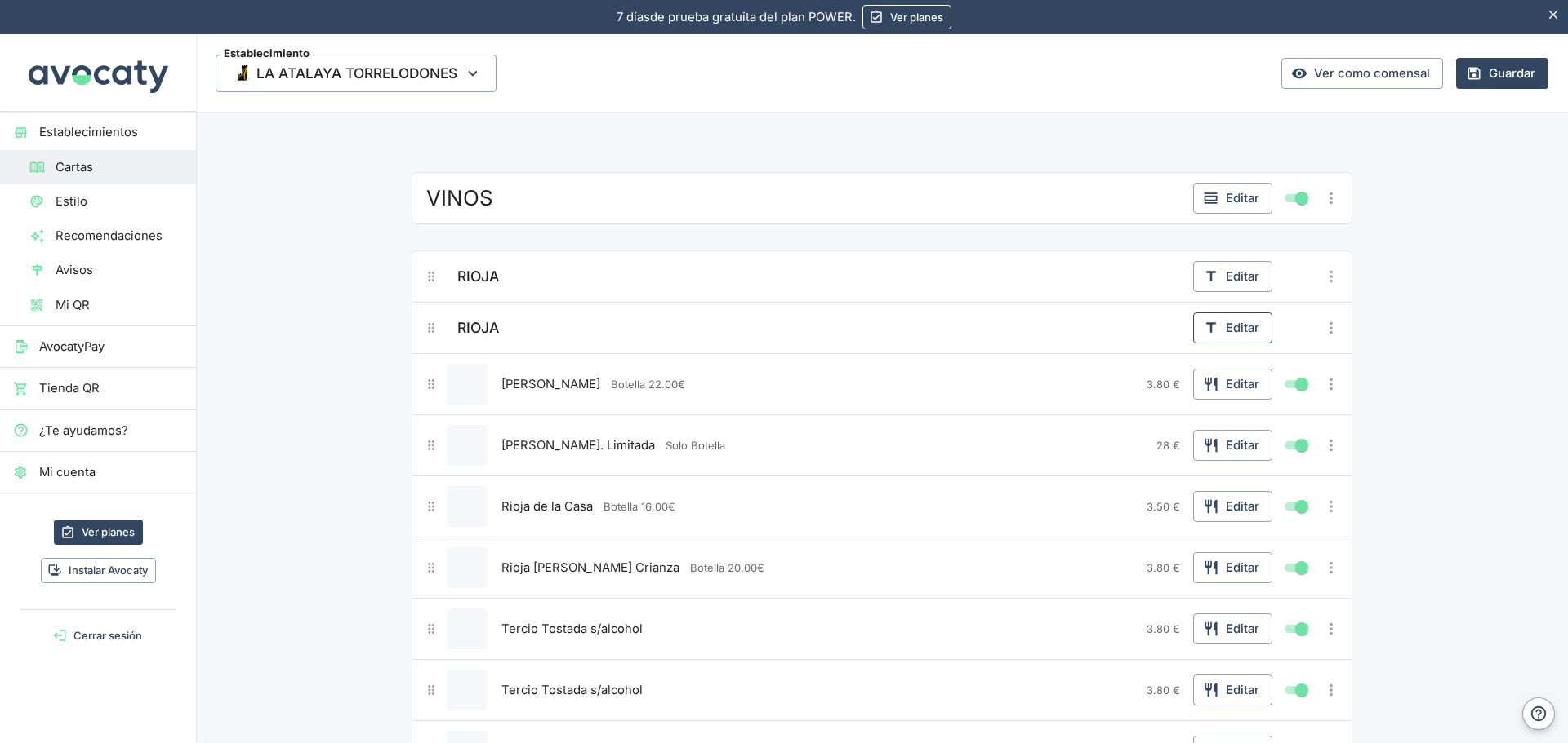
click at [1250, 328] on button "Editar" at bounding box center [1233, 328] width 79 height 31
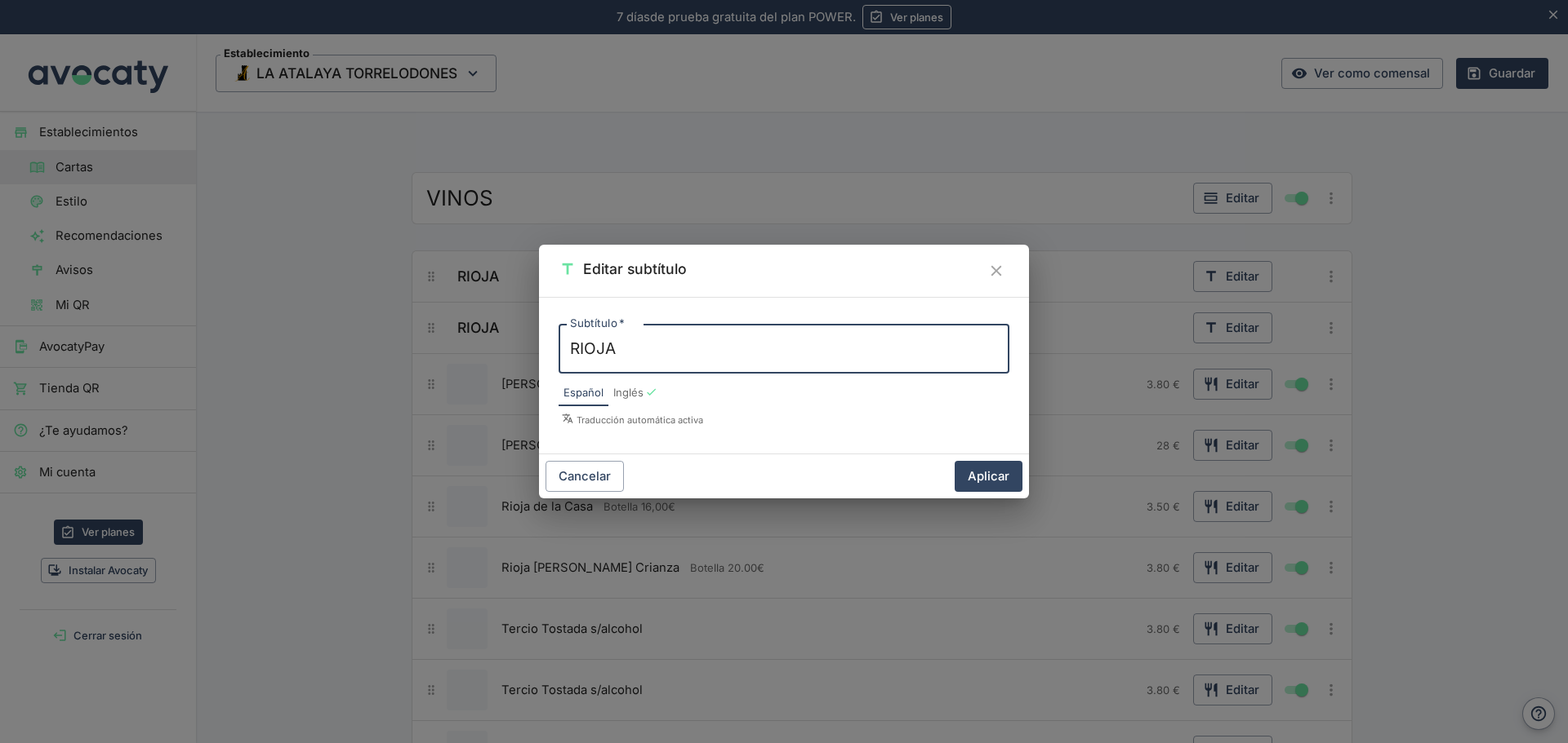
drag, startPoint x: 628, startPoint y: 344, endPoint x: 486, endPoint y: 343, distance: 142.0
click at [486, 343] on div "Editar subtítulo Subtítulo   * RIOJA x Subtítulo   * Español Inglés Traducción …" at bounding box center [784, 371] width 1568 height 743
type textarea "RIBERA"
click at [993, 483] on button "Aplicar" at bounding box center [988, 476] width 68 height 31
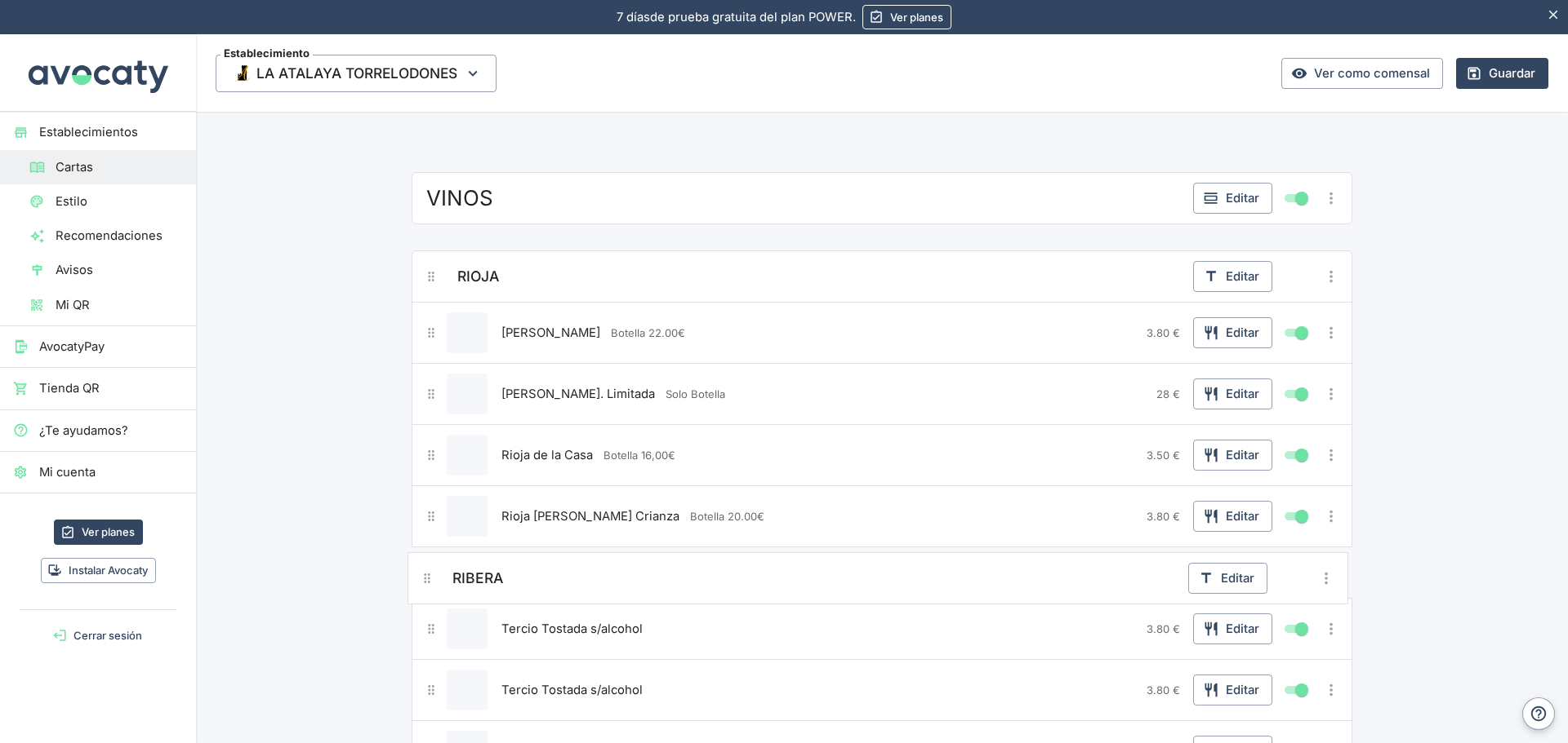
drag, startPoint x: 427, startPoint y: 324, endPoint x: 429, endPoint y: 581, distance: 257.0
click at [429, 581] on div "RIOJA Editar RIBERA Editar [PERSON_NAME] Crianza Botella 22.00€ 3.80 € Editar […" at bounding box center [882, 577] width 940 height 654
click at [718, 631] on div "Tercio Tostada s/alcohol" at bounding box center [819, 628] width 643 height 40
click at [1225, 630] on button "Editar" at bounding box center [1233, 629] width 79 height 31
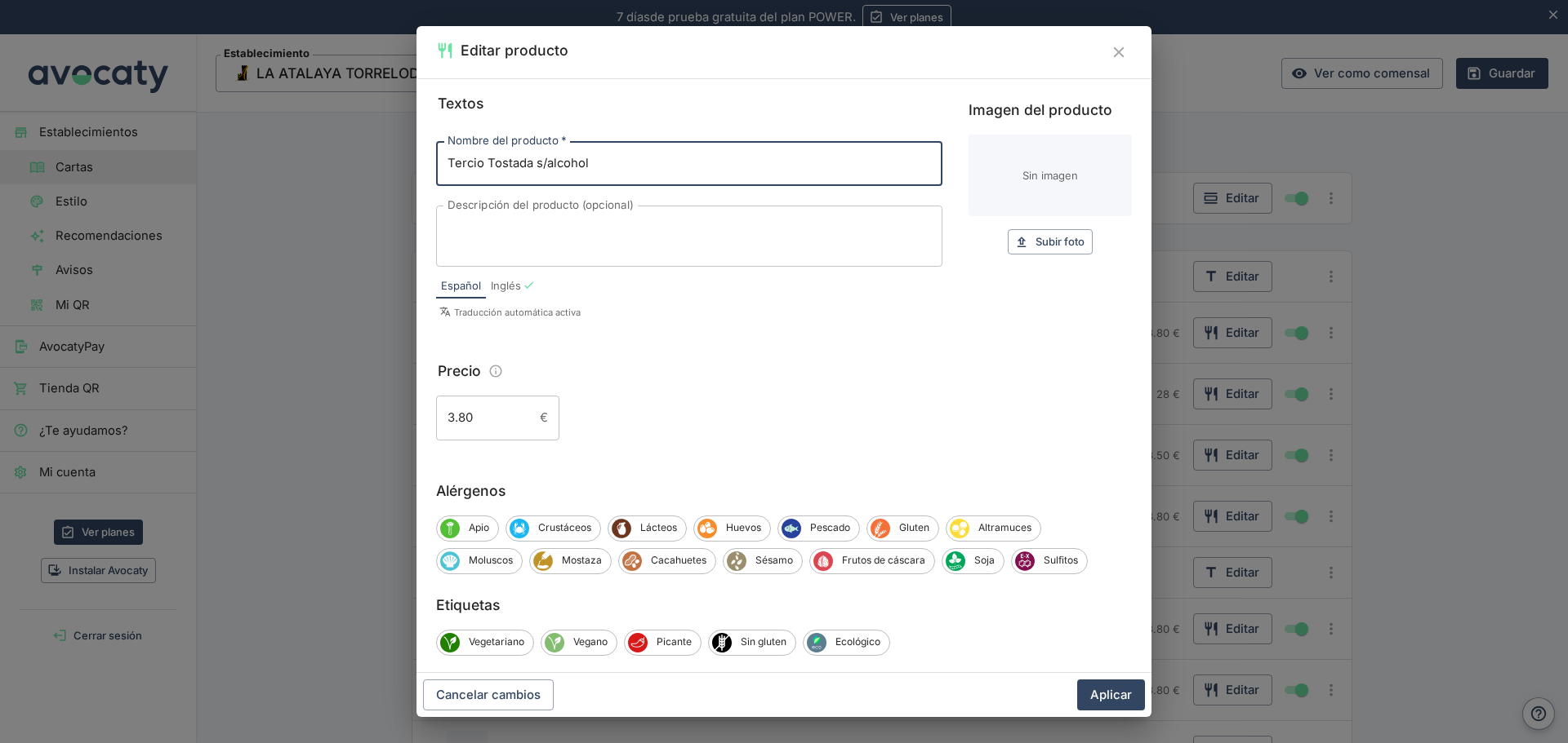
drag, startPoint x: 622, startPoint y: 166, endPoint x: 342, endPoint y: 178, distance: 280.3
click at [342, 178] on div "Editar producto Textos Nombre del producto   * Tercio Tostada s/alcohol Nombre …" at bounding box center [784, 371] width 1568 height 743
type input "[PERSON_NAME] de [PERSON_NAME]"
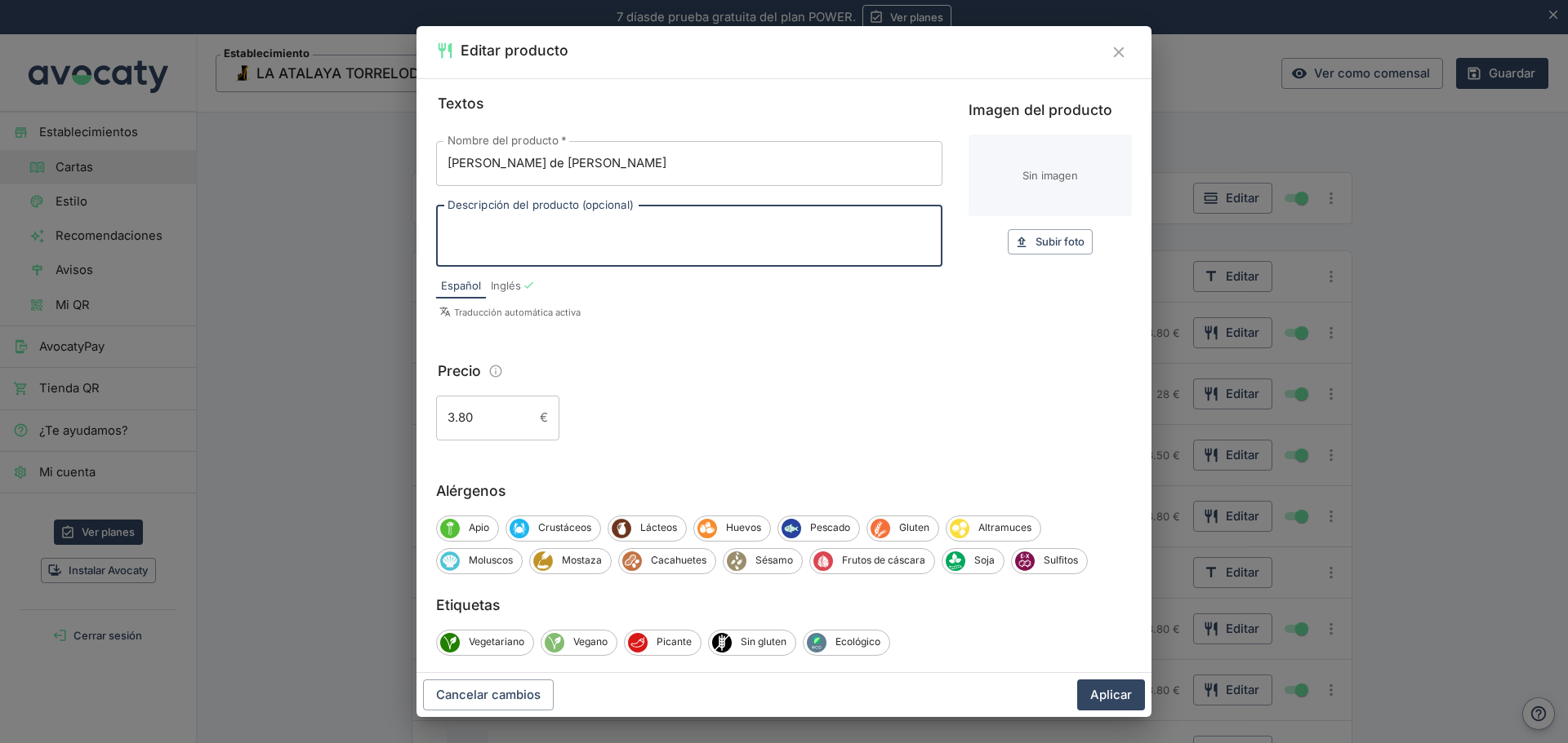
click at [651, 226] on textarea "Descripción del producto (opcional)" at bounding box center [689, 235] width 483 height 34
type textarea "b"
type textarea "Botella 22.00€"
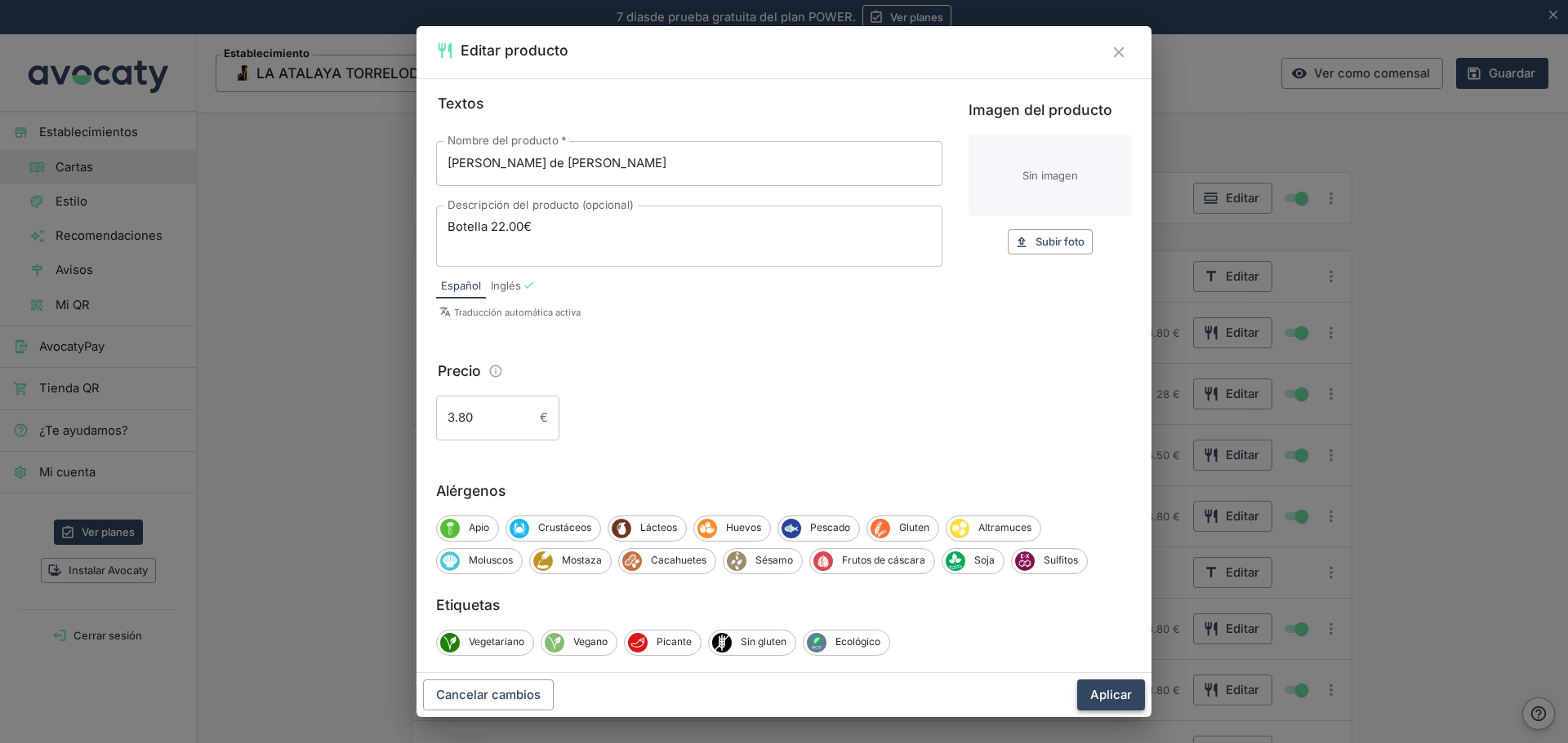
click at [1096, 682] on div "Cancelar cambios Aplicar" at bounding box center [784, 695] width 735 height 44
click at [1100, 691] on button "Aplicar" at bounding box center [1111, 695] width 68 height 31
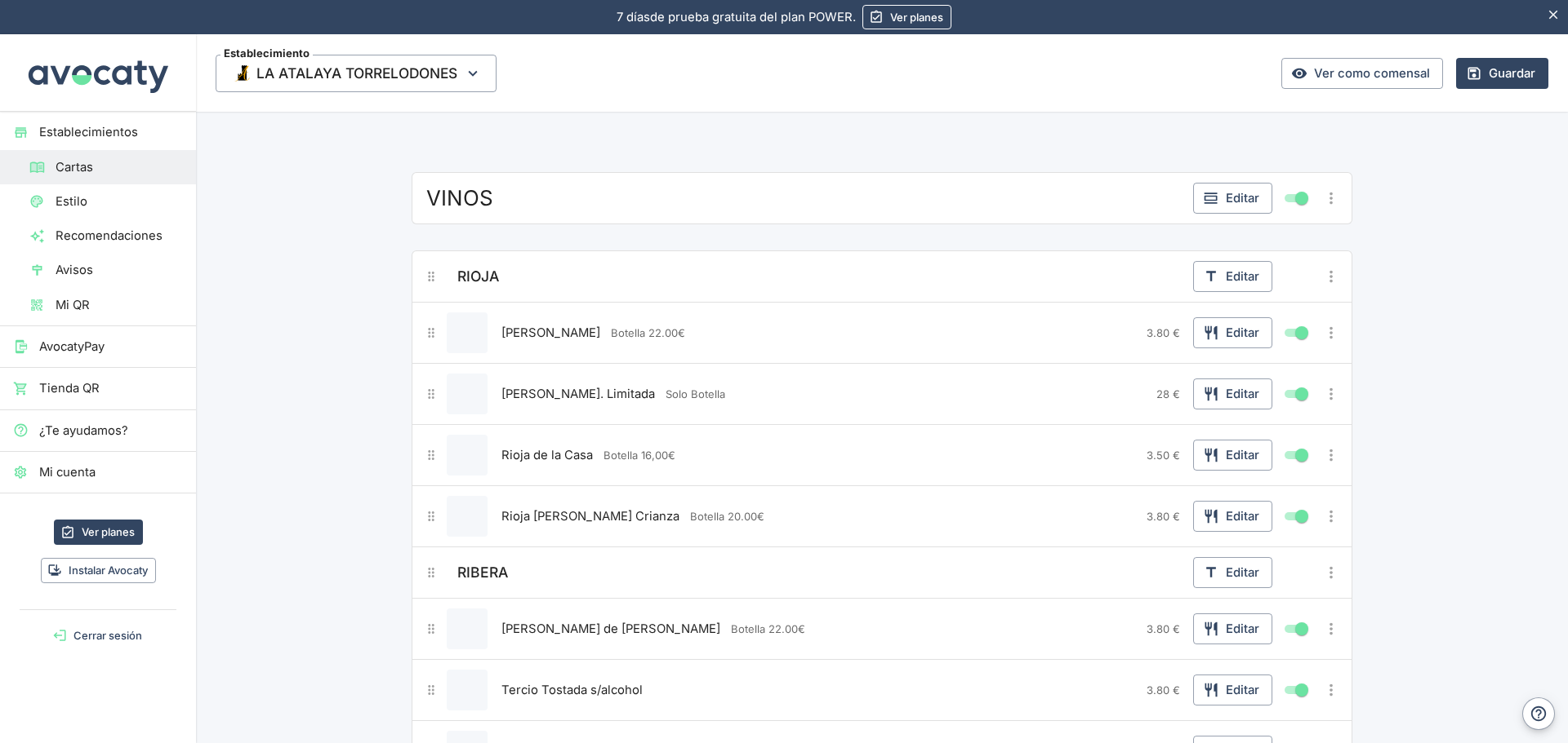
scroll to position [1305, 0]
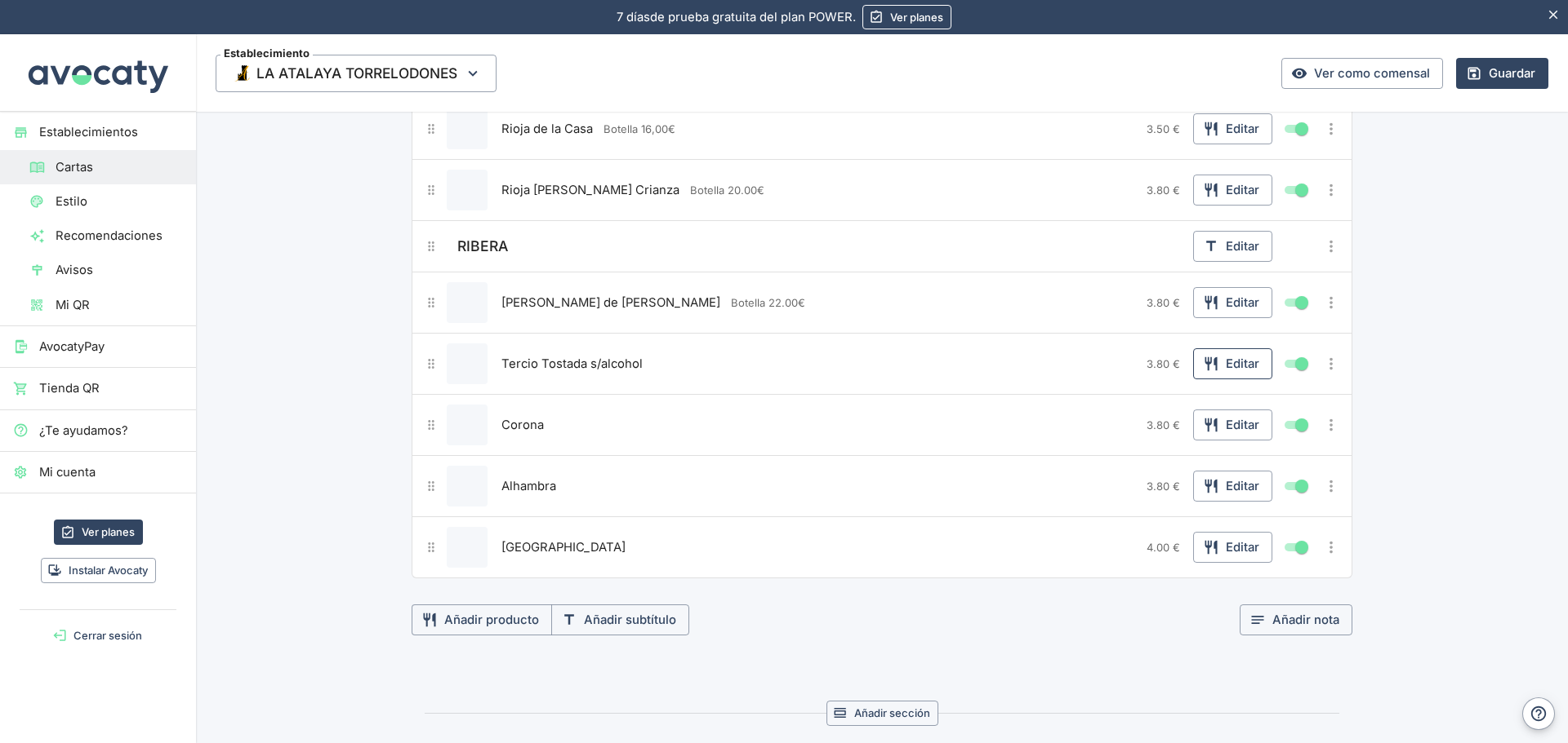
click at [1249, 364] on button "Editar" at bounding box center [1233, 363] width 79 height 31
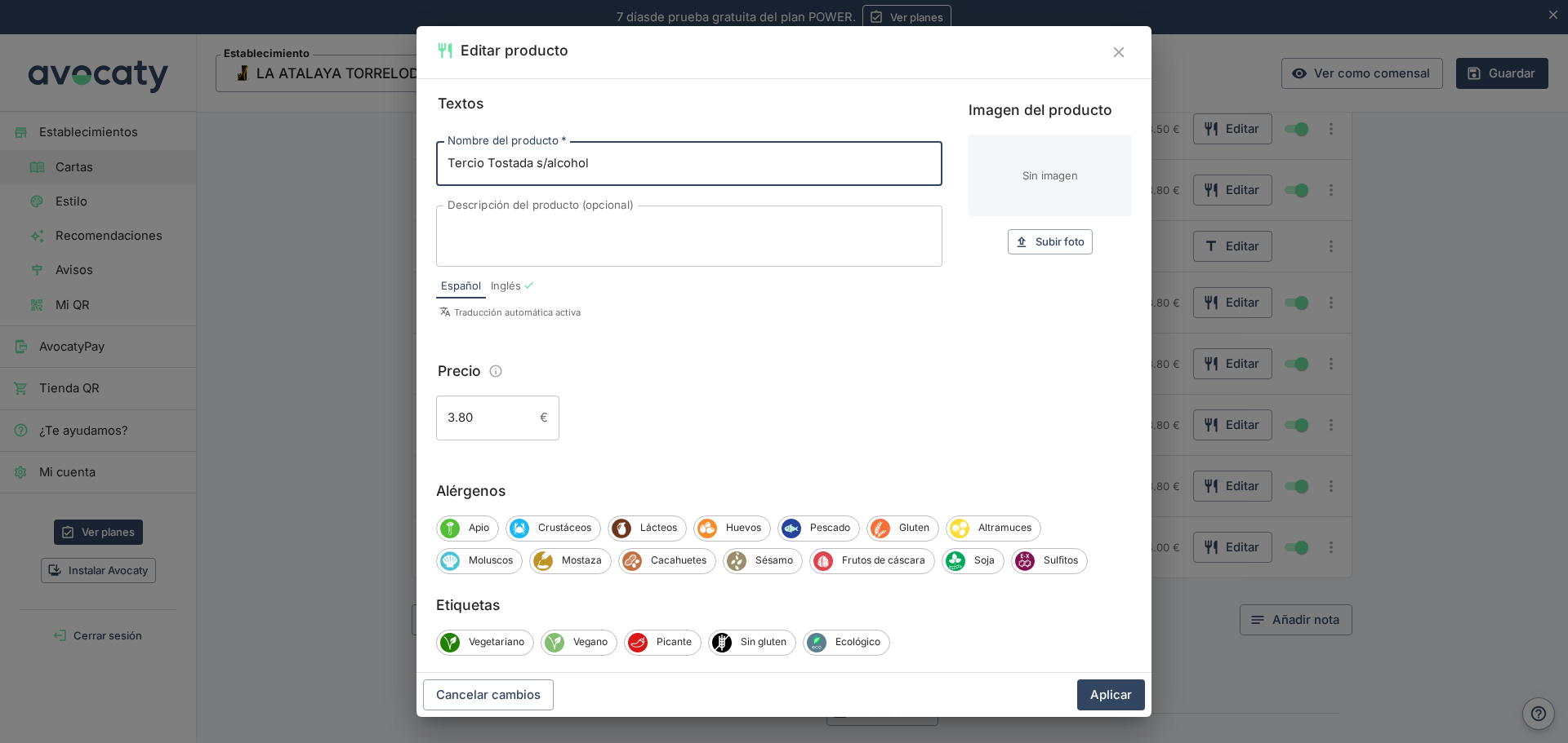
drag, startPoint x: 631, startPoint y: 156, endPoint x: 394, endPoint y: 166, distance: 237.2
click at [394, 166] on div "Editar producto Textos Nombre del producto   * Tercio Tostada s/alcohol Nombre …" at bounding box center [784, 371] width 1568 height 743
type input "Corimbo Ecológico"
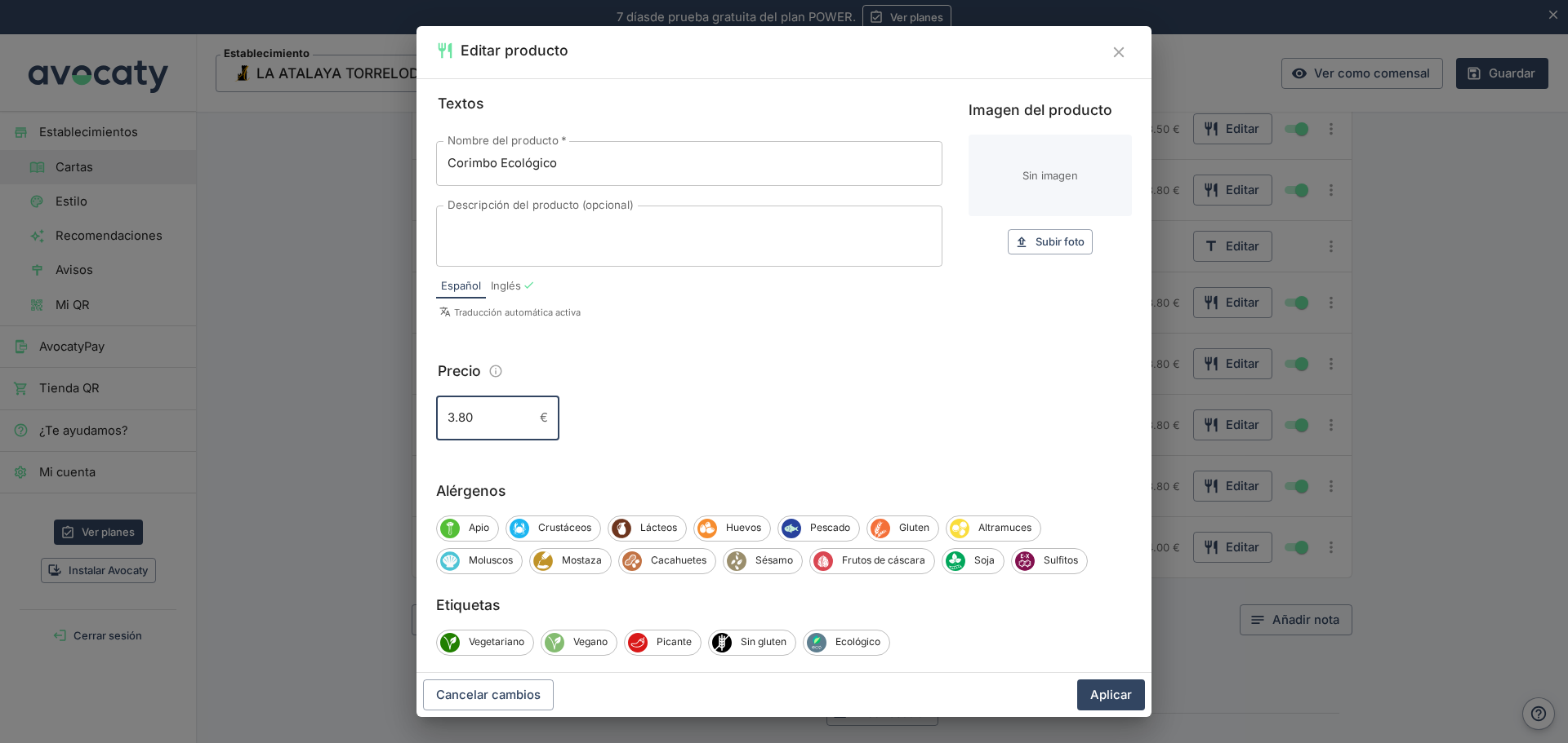
drag, startPoint x: 480, startPoint y: 413, endPoint x: 376, endPoint y: 424, distance: 104.6
click at [376, 424] on div "Editar producto Textos Nombre del producto   * Corimbo Ecológico Nombre del pro…" at bounding box center [784, 371] width 1568 height 743
type input "34.00"
click at [544, 227] on textarea "Descripción del producto (opcional)" at bounding box center [689, 235] width 483 height 34
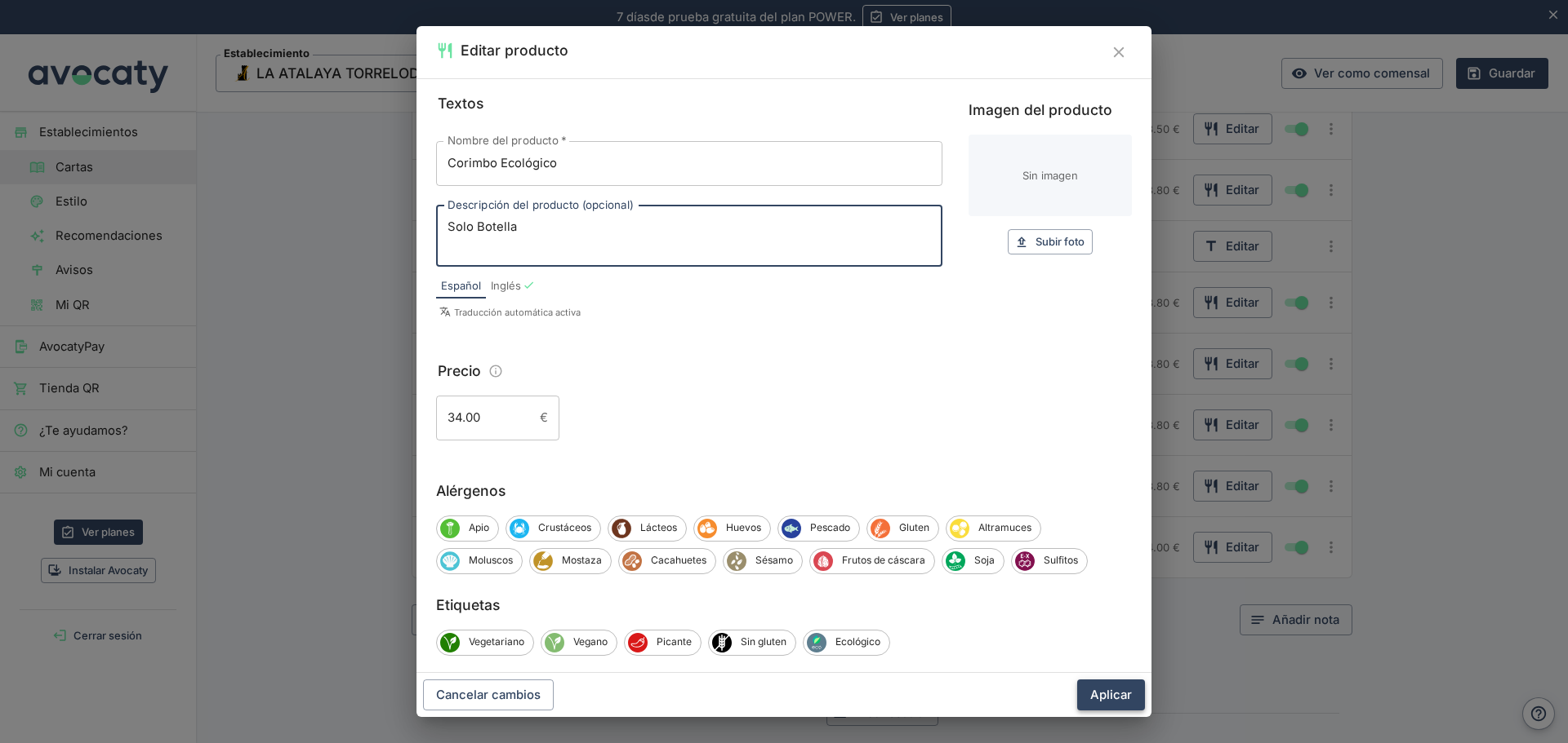
type textarea "Solo Botella"
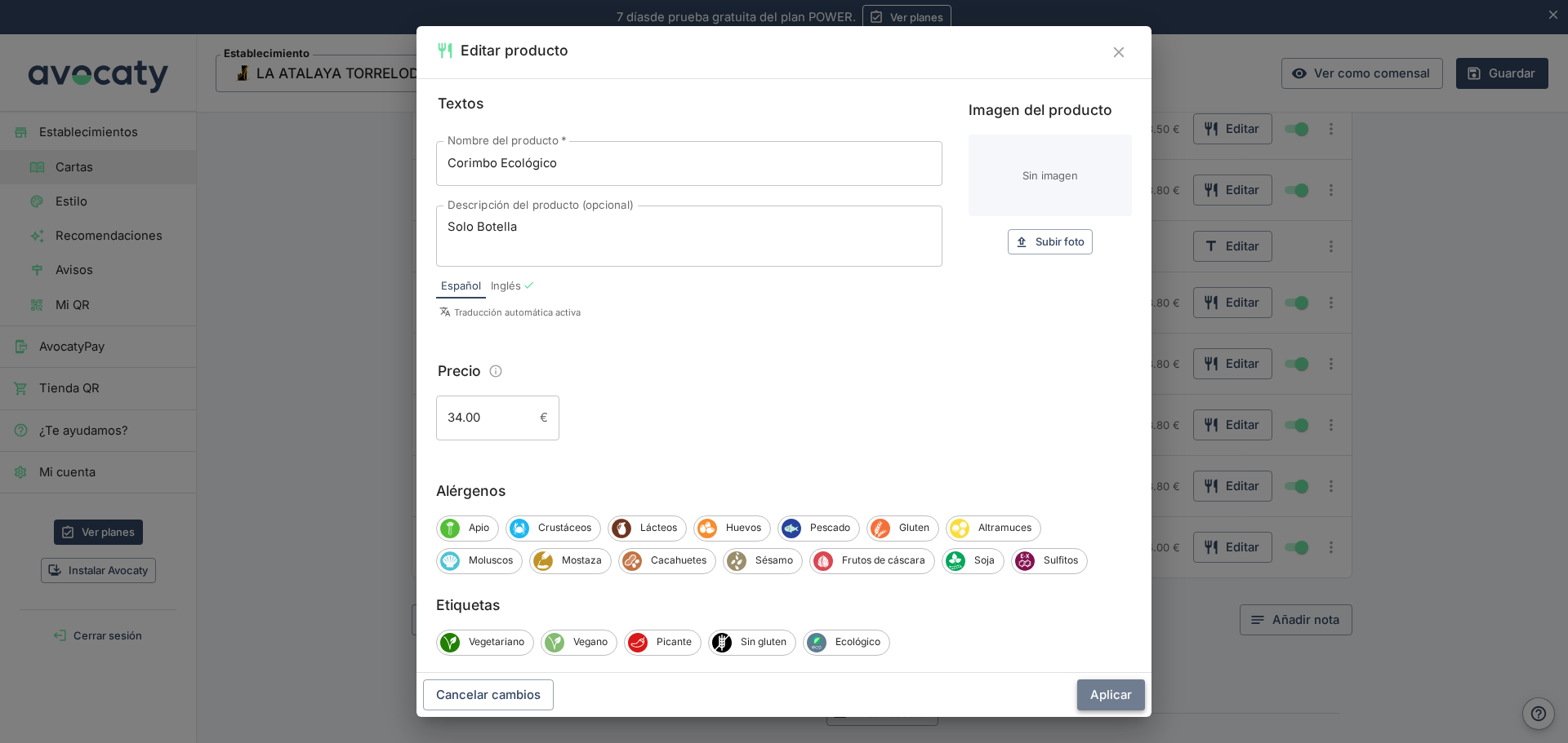
click at [1120, 700] on button "Aplicar" at bounding box center [1111, 695] width 68 height 31
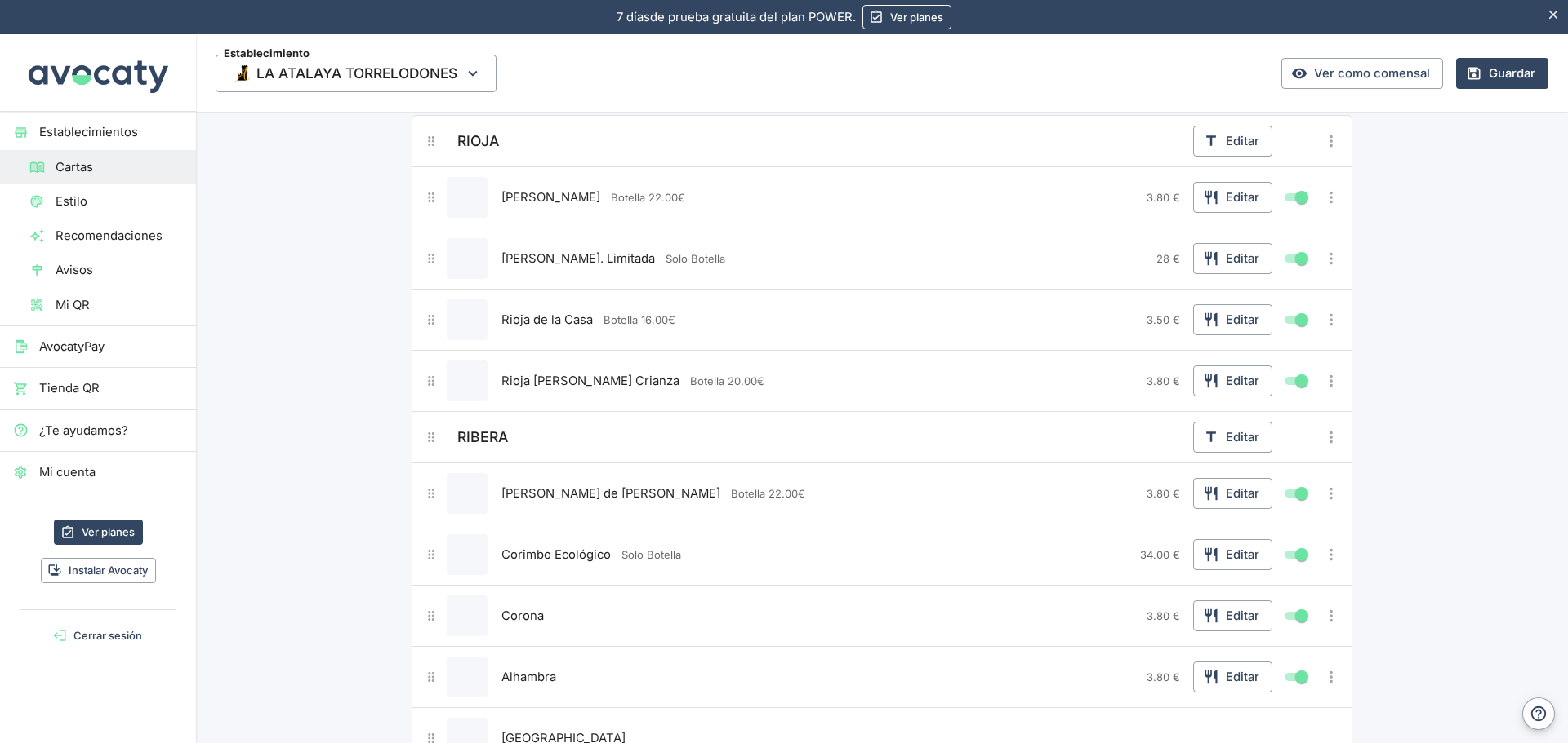
scroll to position [1224, 0]
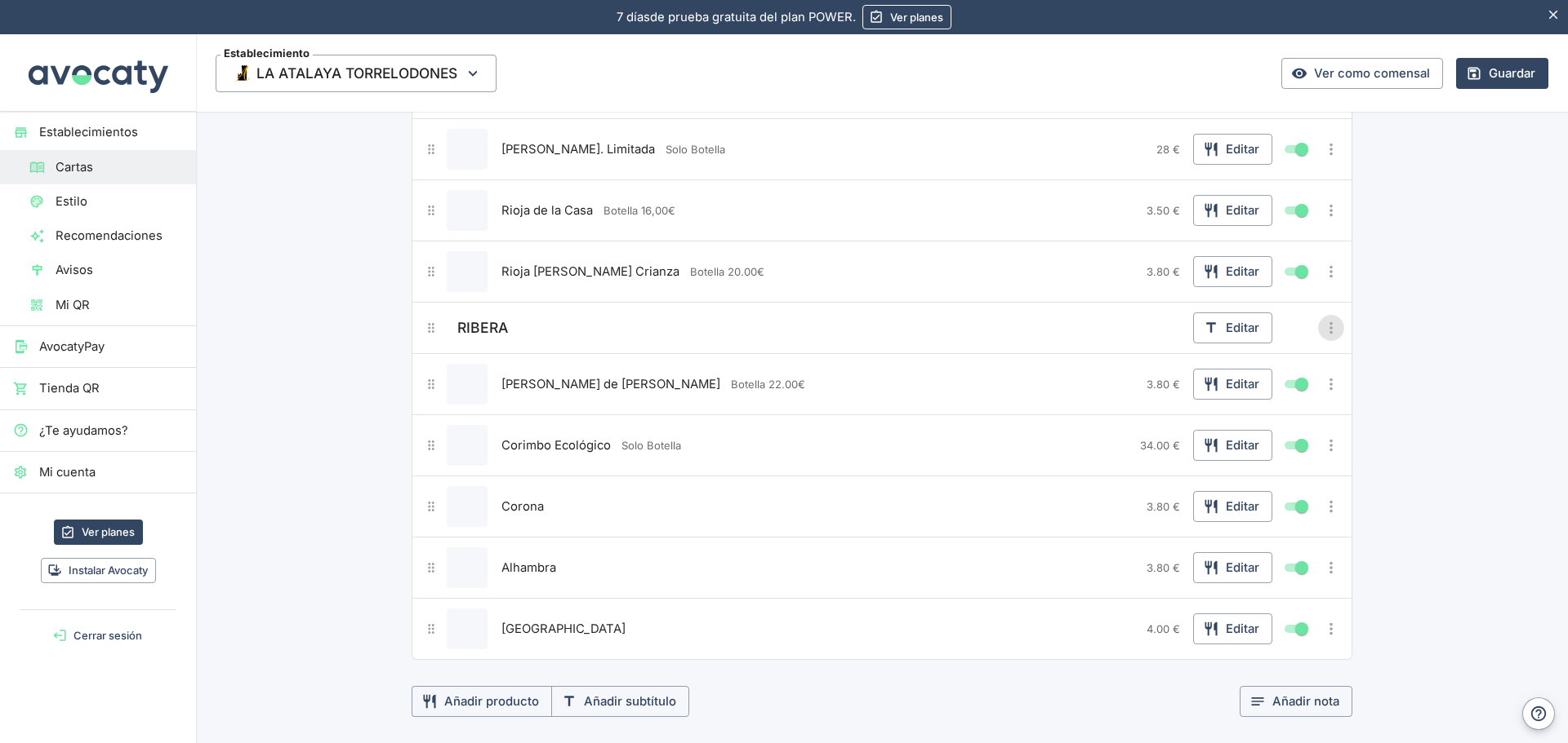
click at [1322, 330] on icon "Más opciones" at bounding box center [1331, 328] width 18 height 18
click at [1277, 365] on span "Duplicar subtítulo" at bounding box center [1271, 361] width 105 height 18
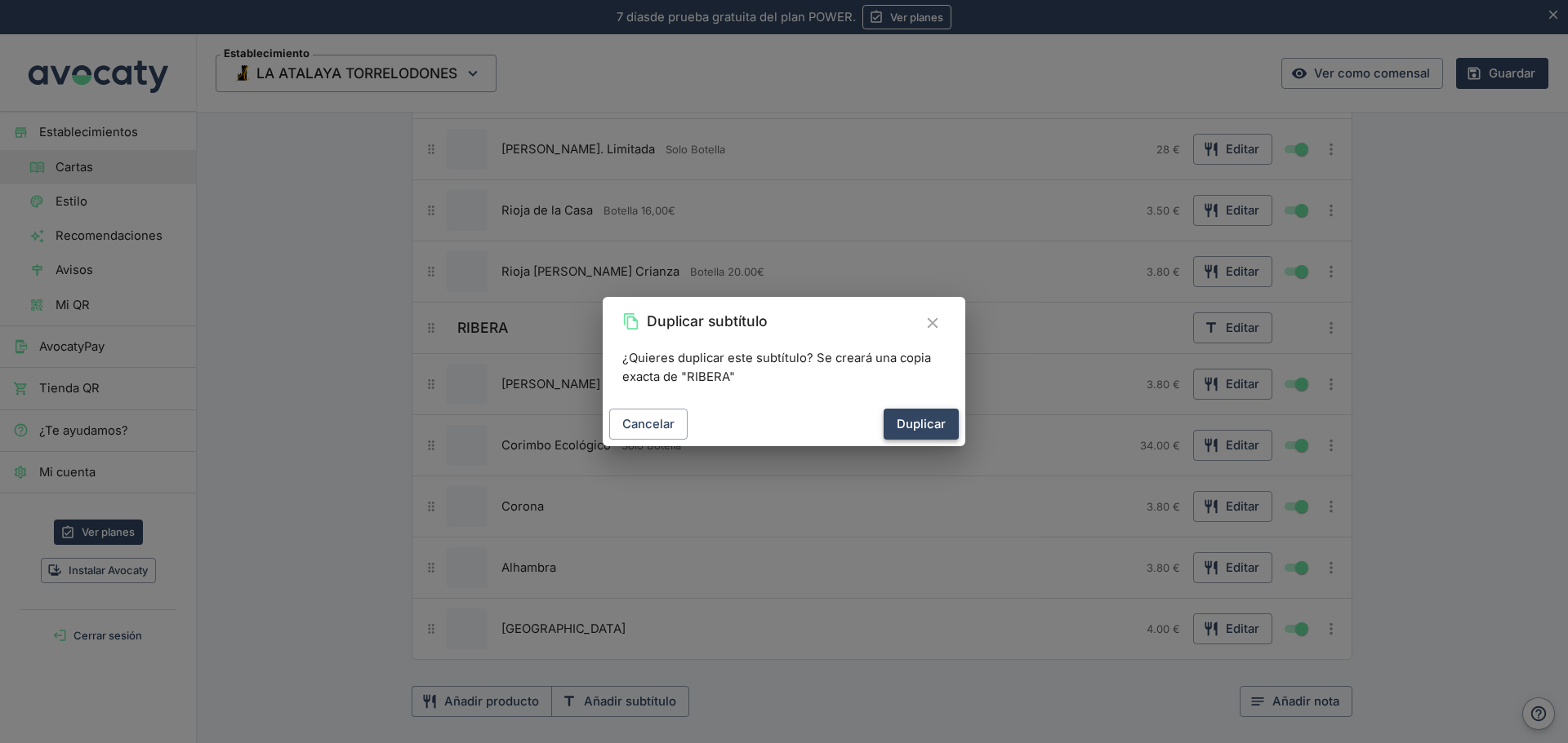
click at [910, 425] on button "Duplicar" at bounding box center [921, 424] width 75 height 31
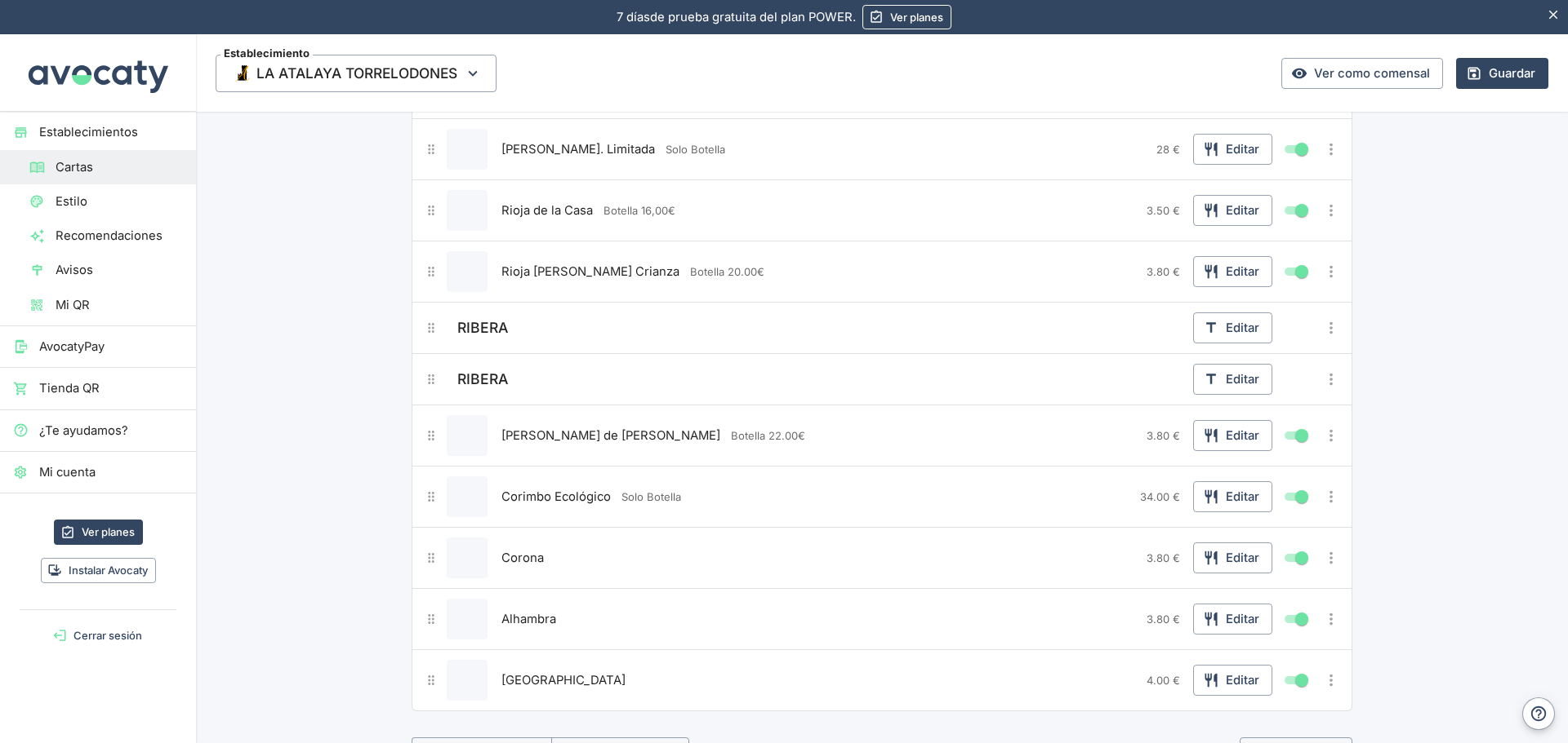
click at [559, 381] on div "RIBERA" at bounding box center [820, 380] width 733 height 26
click at [1233, 378] on button "Editar" at bounding box center [1233, 379] width 79 height 31
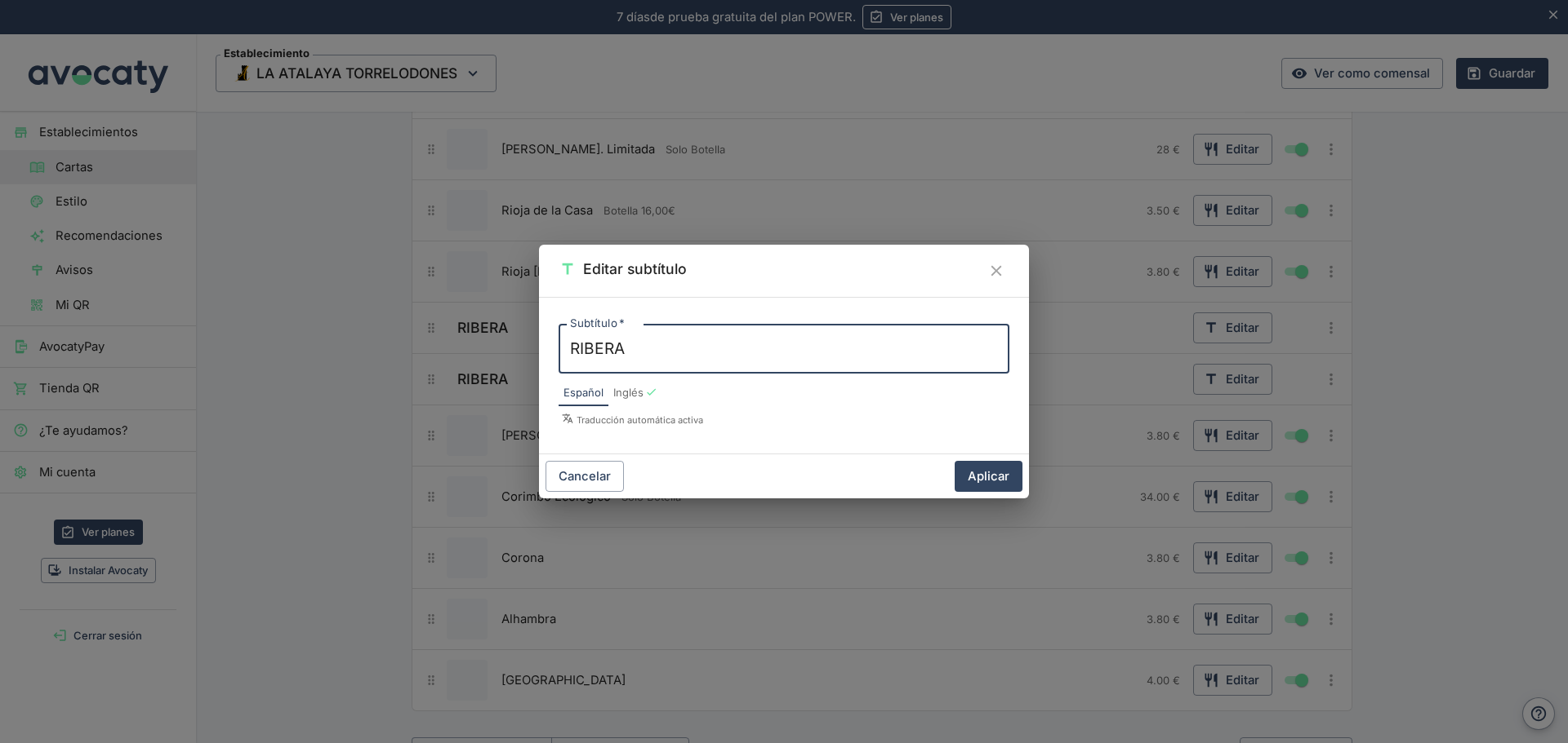
drag, startPoint x: 698, startPoint y: 339, endPoint x: 428, endPoint y: 354, distance: 270.4
click at [428, 354] on div "Editar subtítulo Subtítulo   * RIBERA x Subtítulo   * Español Inglés Traducción…" at bounding box center [784, 371] width 1568 height 743
type textarea "BLANCO"
click at [995, 469] on button "Aplicar" at bounding box center [988, 476] width 68 height 31
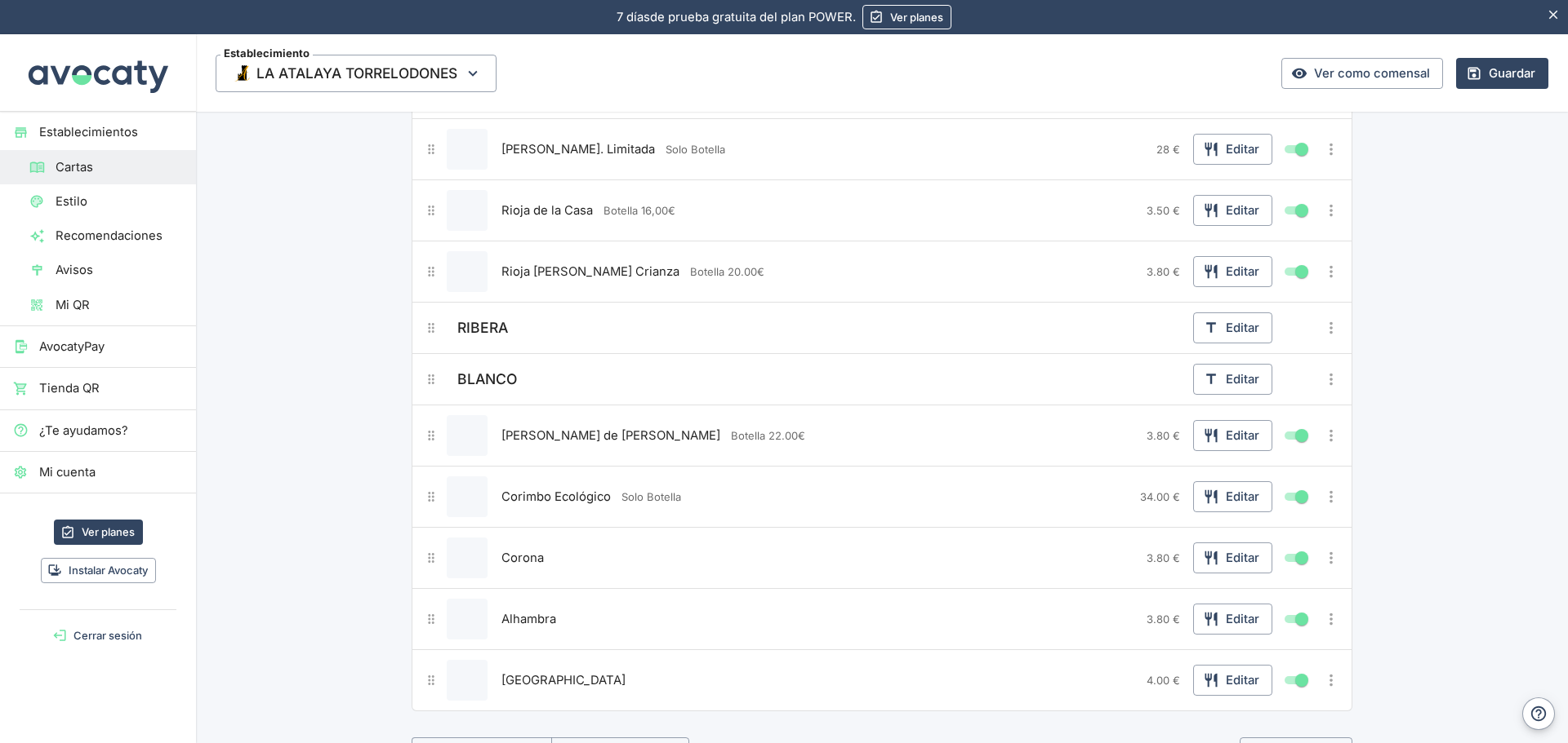
drag, startPoint x: 420, startPoint y: 370, endPoint x: 419, endPoint y: 493, distance: 123.0
click at [446, 552] on div "RIOJA Editar [PERSON_NAME] Botella 22.00€ 3.80 € Editar [PERSON_NAME]. Limitada…" at bounding box center [882, 358] width 940 height 705
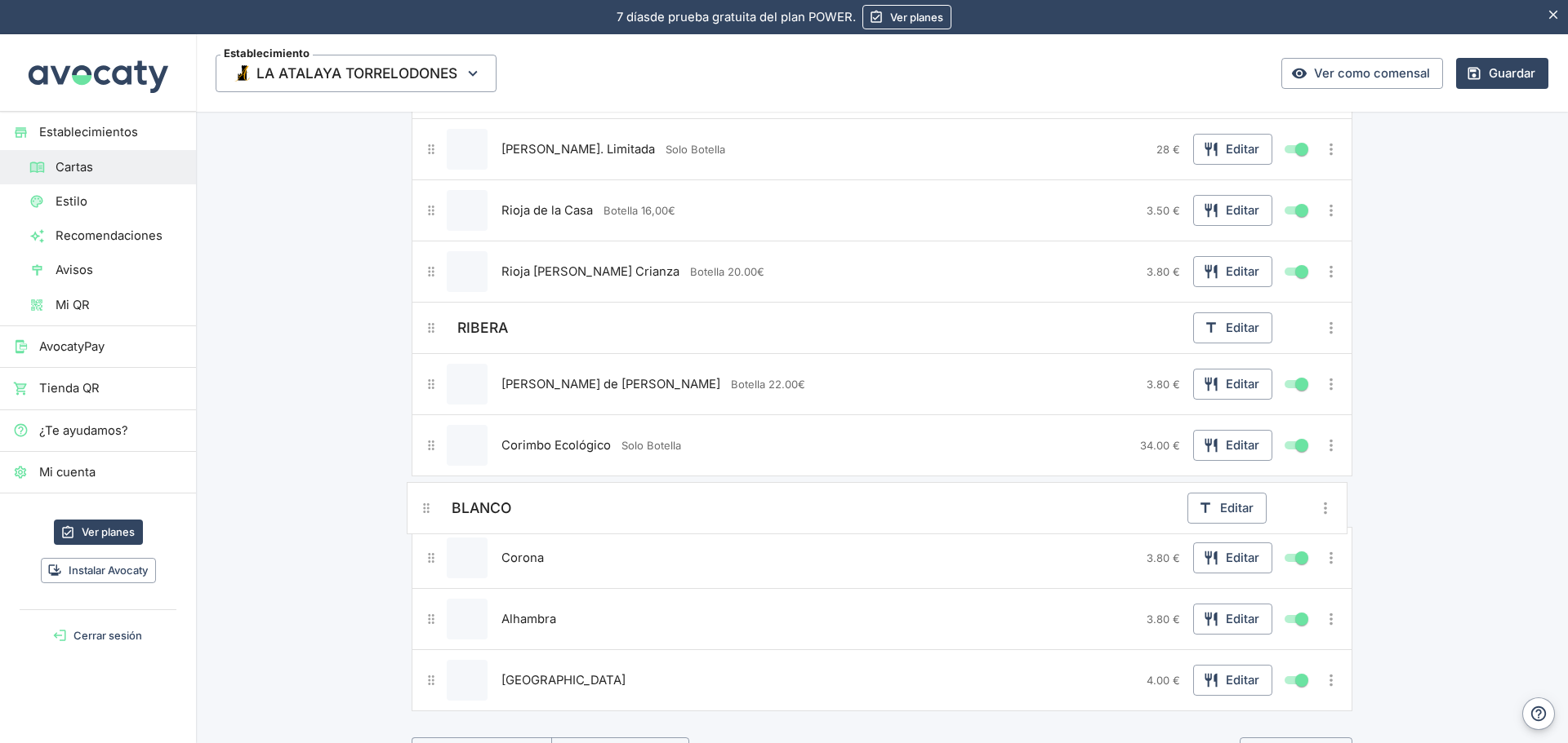
drag, startPoint x: 425, startPoint y: 384, endPoint x: 425, endPoint y: 521, distance: 137.0
click at [425, 521] on div "RIOJA Editar [PERSON_NAME] Botella 22.00€ 3.80 € Editar [PERSON_NAME]. Limitada…" at bounding box center [882, 358] width 940 height 705
click at [1222, 559] on button "Editar" at bounding box center [1233, 557] width 79 height 31
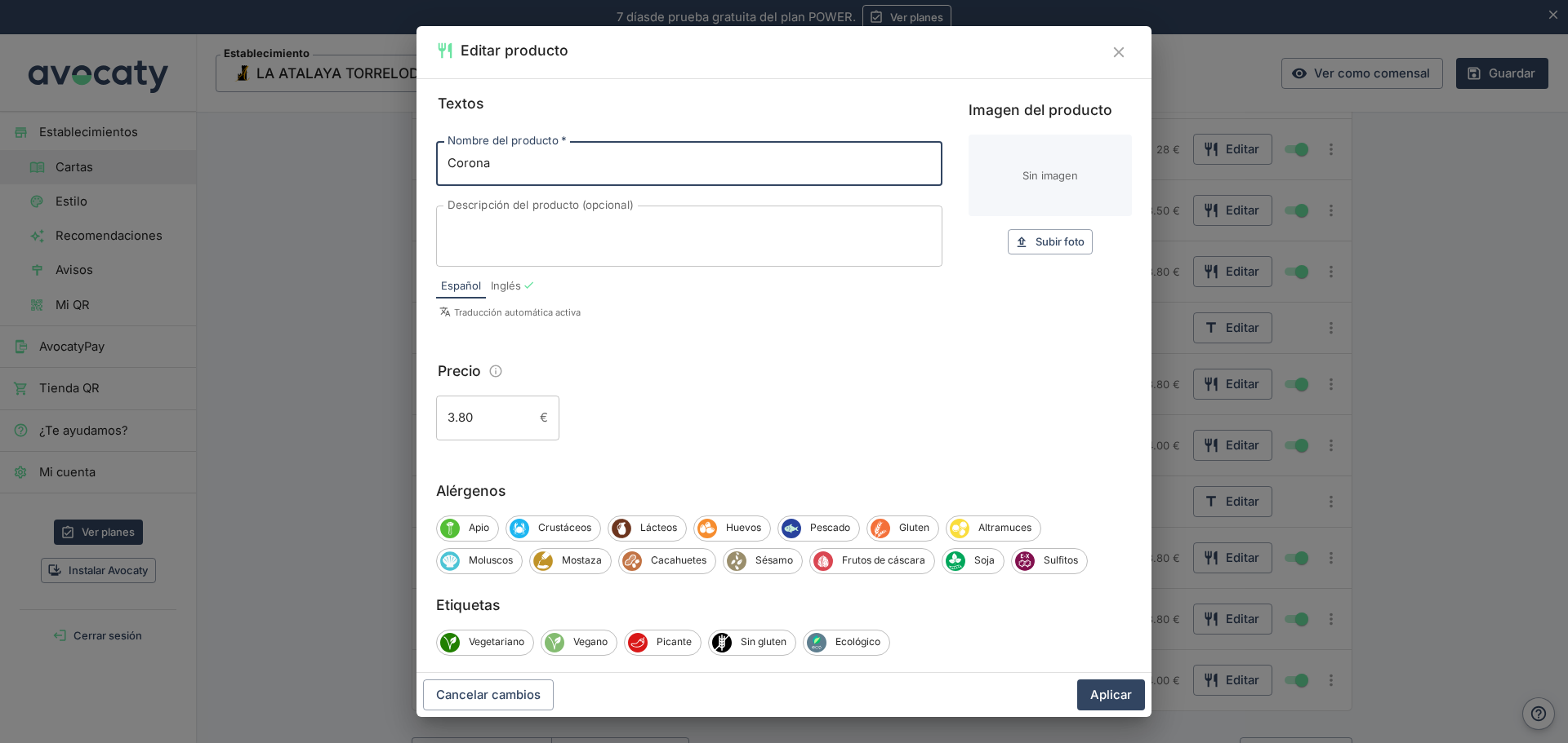
drag, startPoint x: 492, startPoint y: 159, endPoint x: 385, endPoint y: 158, distance: 107.0
click at [385, 158] on div "Editar producto Textos Nombre del producto   * Corona Nombre del producto   * D…" at bounding box center [784, 371] width 1568 height 743
type input "[PERSON_NAME] de la Casa"
click at [491, 415] on input "3.80" at bounding box center [484, 417] width 97 height 44
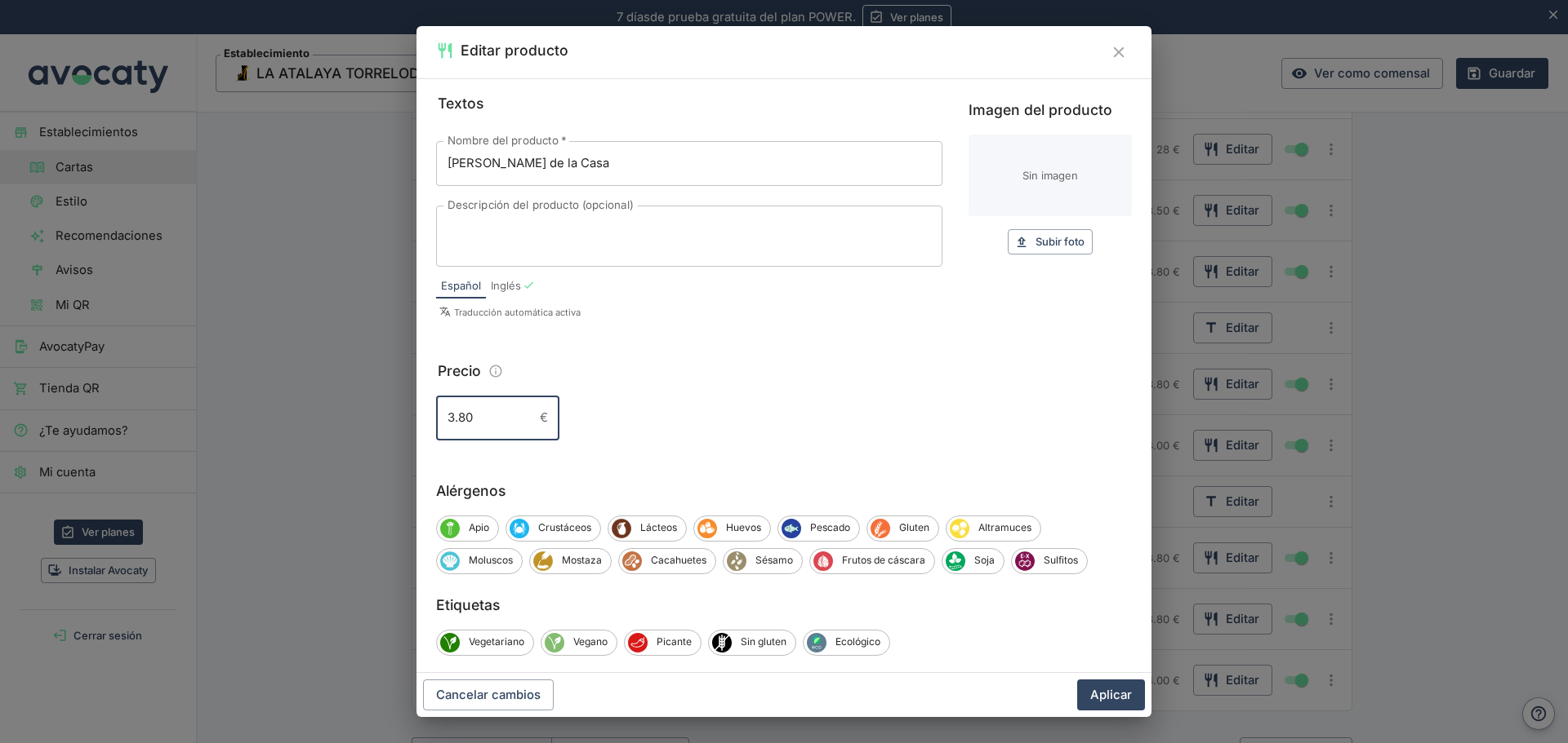
click at [463, 421] on input "3.80" at bounding box center [484, 417] width 97 height 44
type input "3.50"
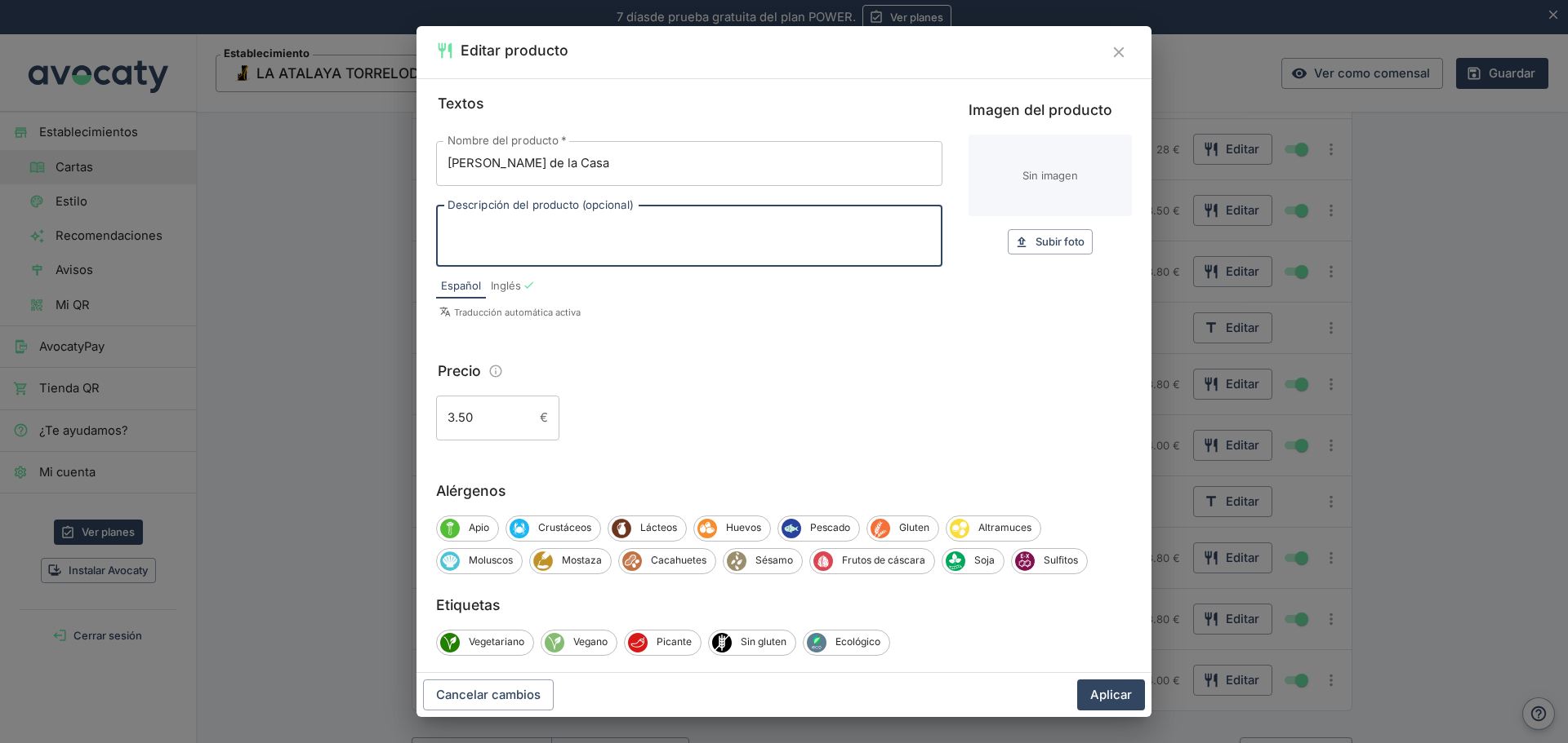
click at [453, 229] on textarea "Descripción del producto (opcional)" at bounding box center [689, 235] width 483 height 34
type textarea "O"
type textarea "b"
type textarea "Botella 16.00€"
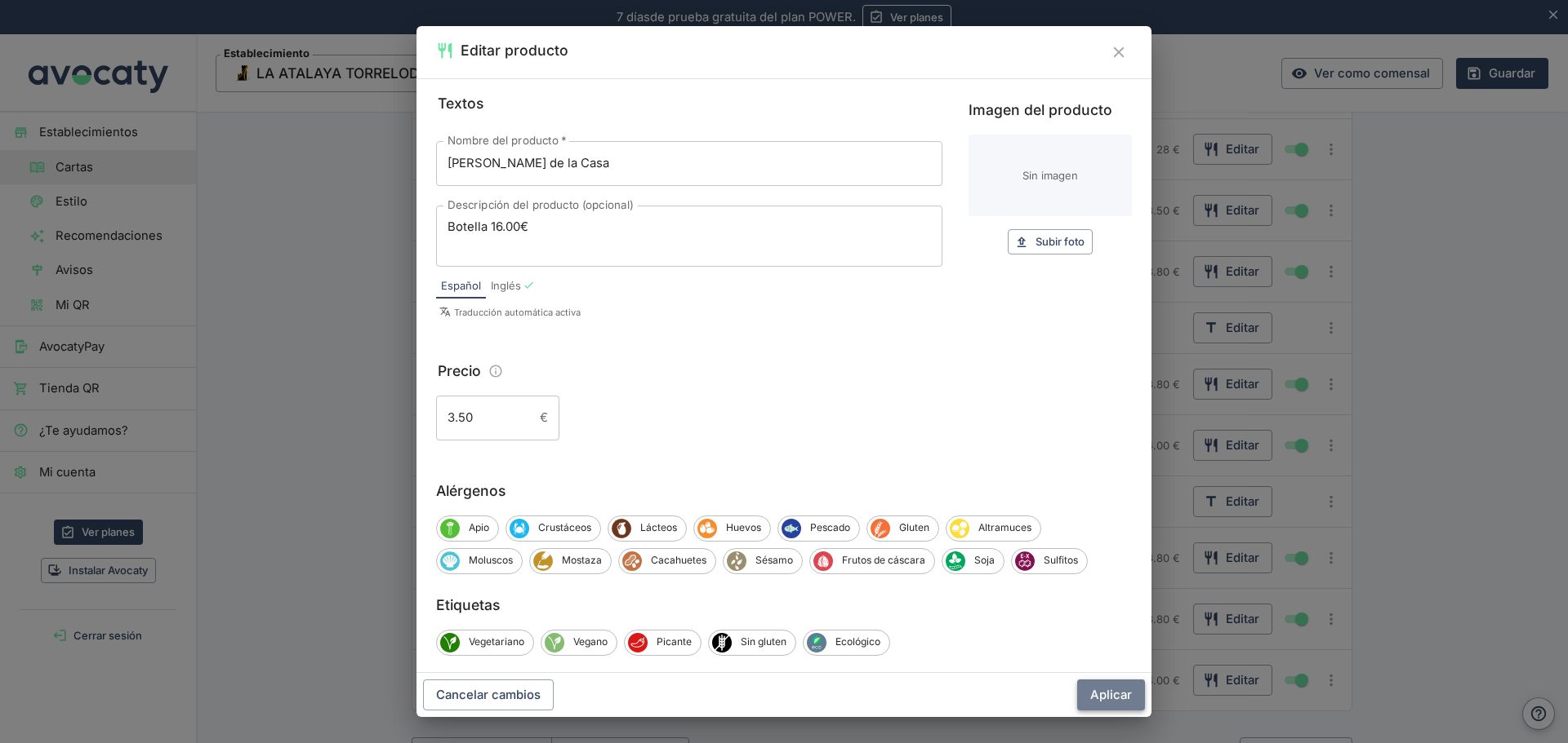
click at [1120, 688] on button "Aplicar" at bounding box center [1111, 695] width 68 height 31
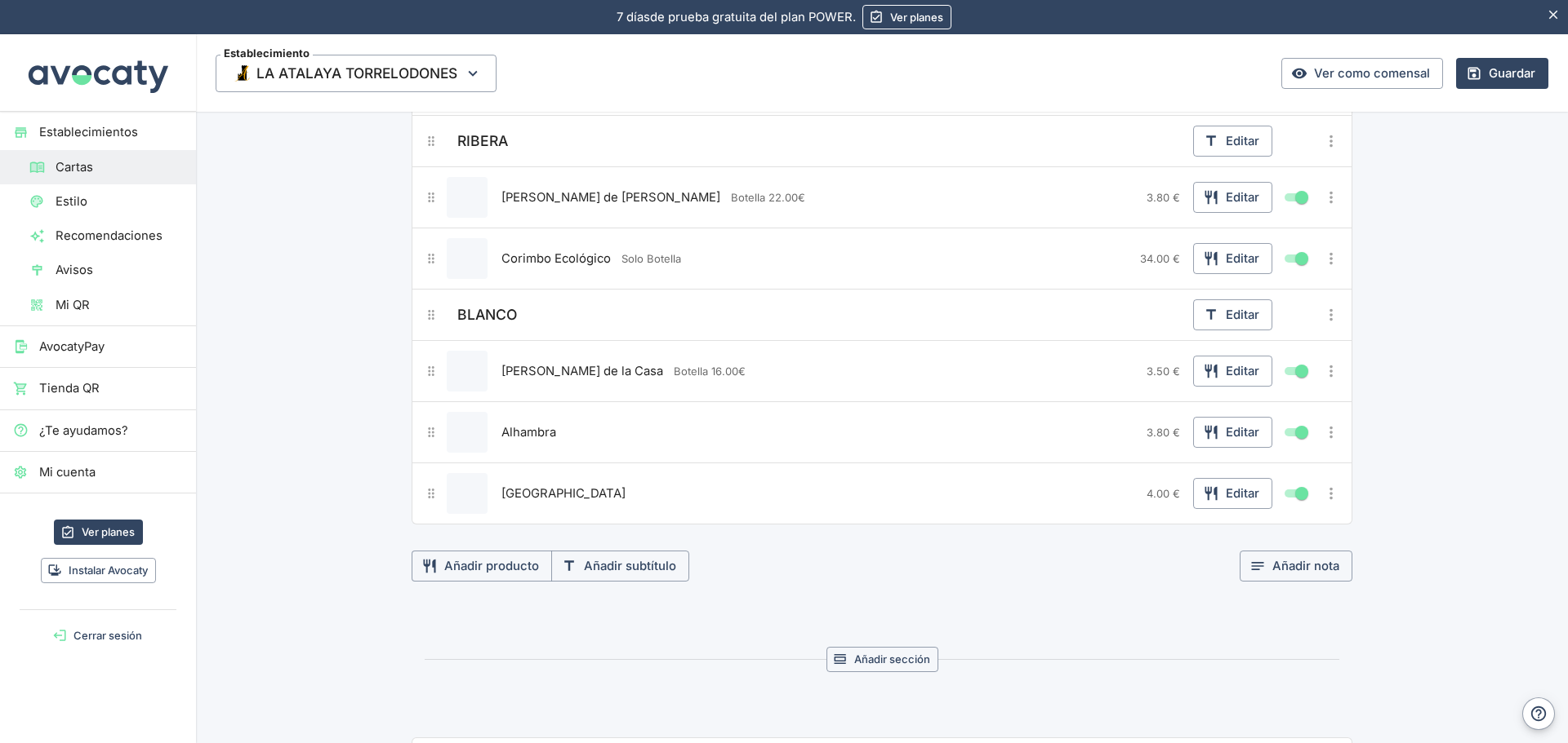
scroll to position [1469, 0]
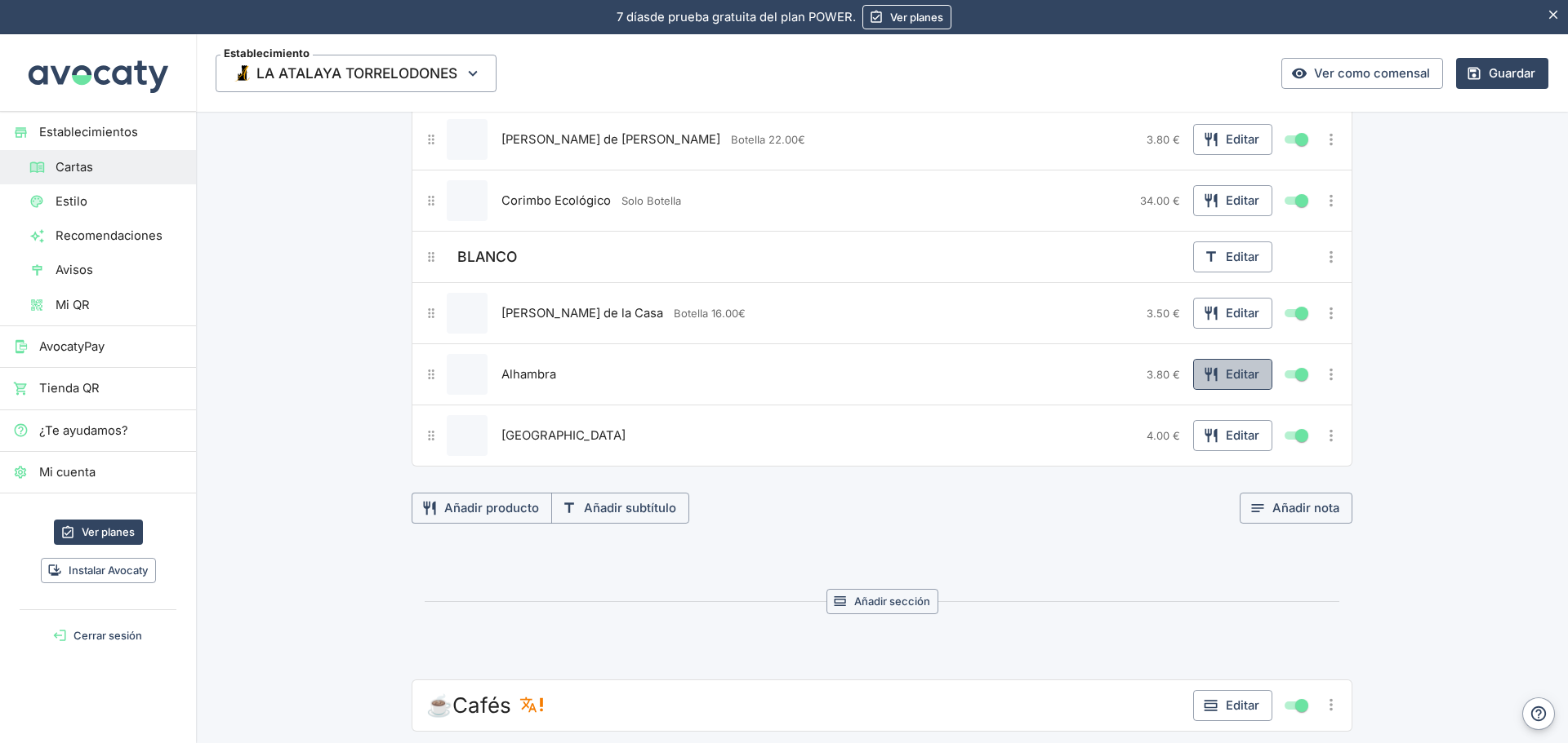
click at [1214, 383] on button "Editar" at bounding box center [1233, 374] width 79 height 31
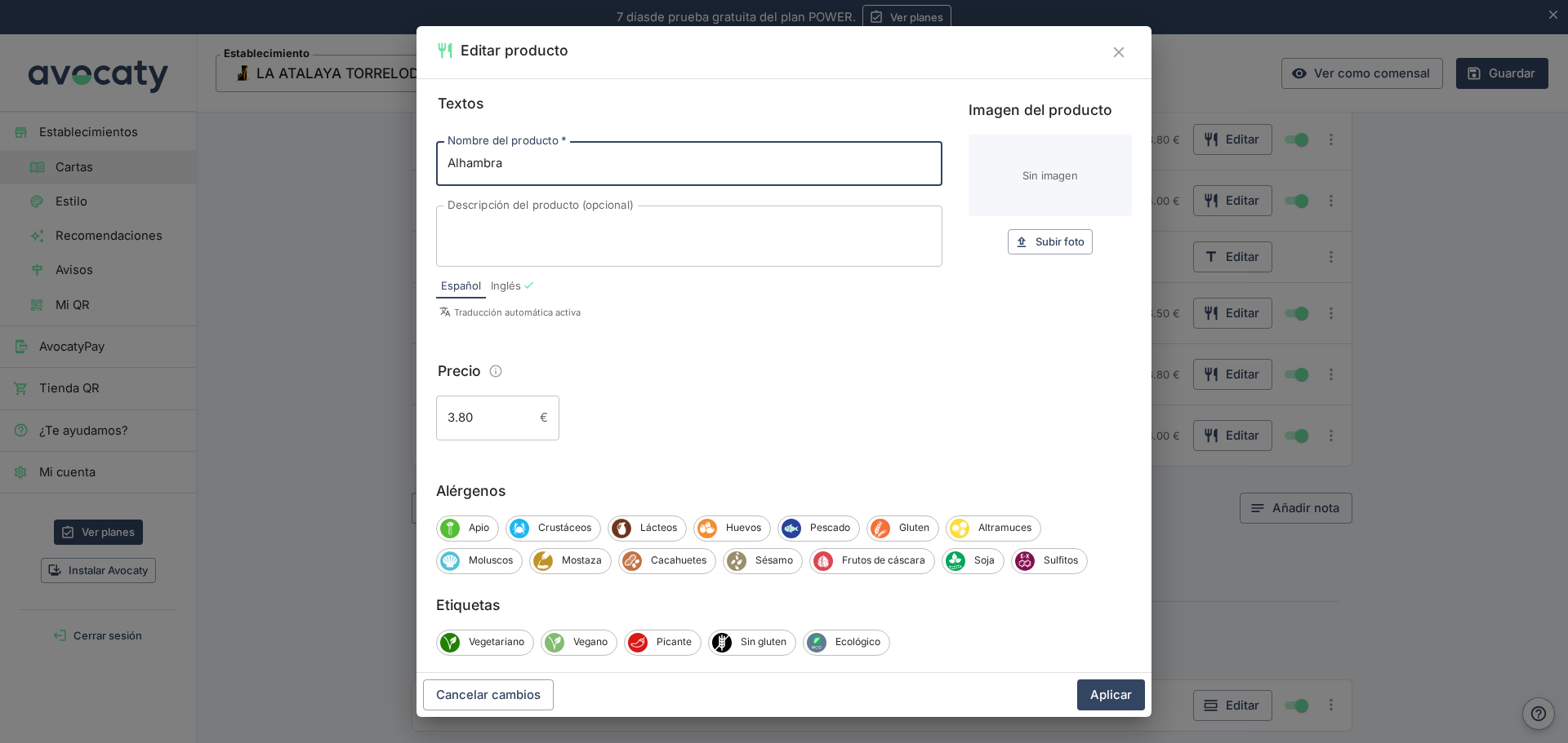
drag, startPoint x: 521, startPoint y: 152, endPoint x: 292, endPoint y: 164, distance: 229.3
click at [292, 164] on div "Editar producto Textos Nombre del producto   * Alhambra Nombre del producto   *…" at bounding box center [784, 371] width 1568 height 743
type input "Godello"
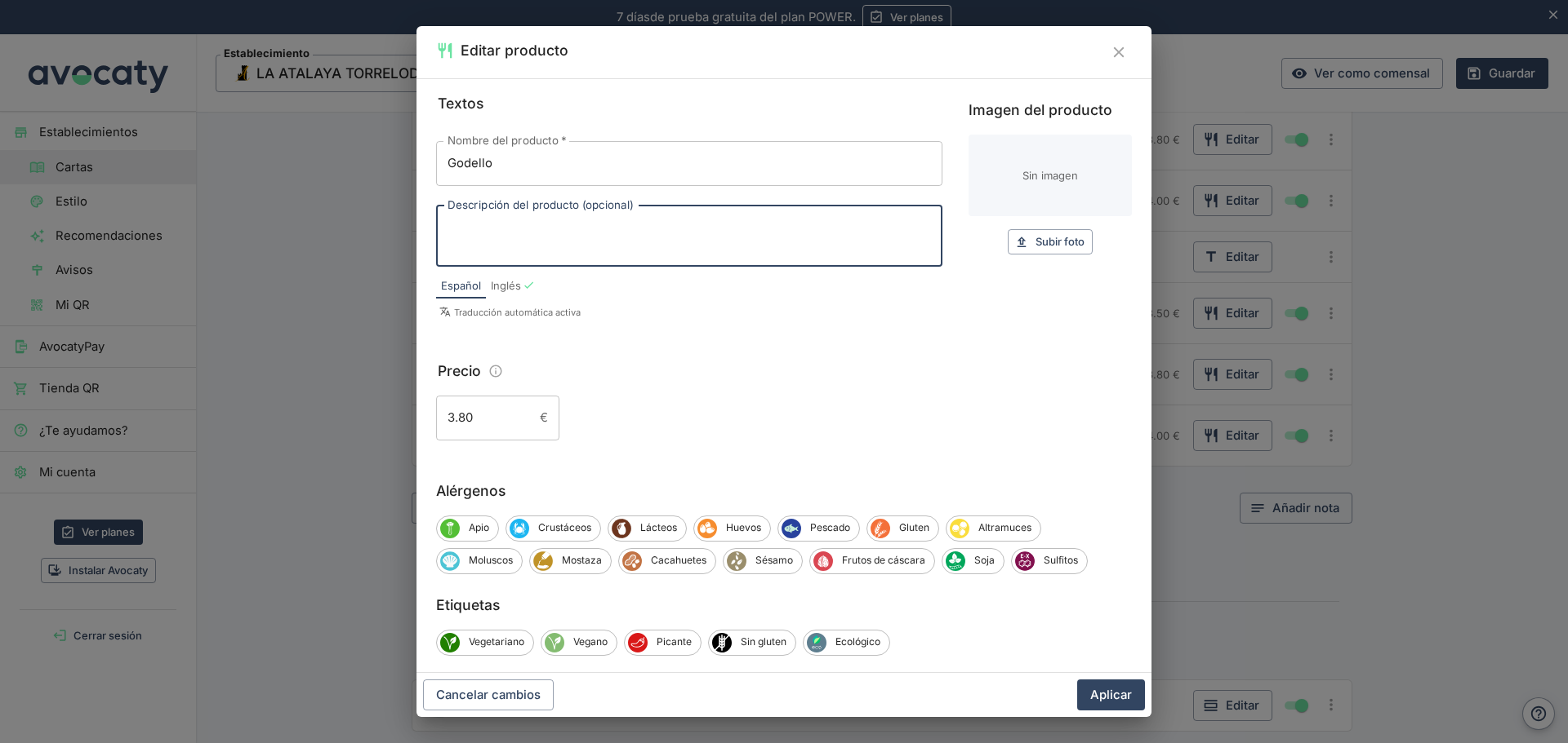
click at [576, 235] on textarea "Descripción del producto (opcional)" at bounding box center [689, 235] width 483 height 34
click at [545, 170] on input "Godello" at bounding box center [689, 163] width 506 height 44
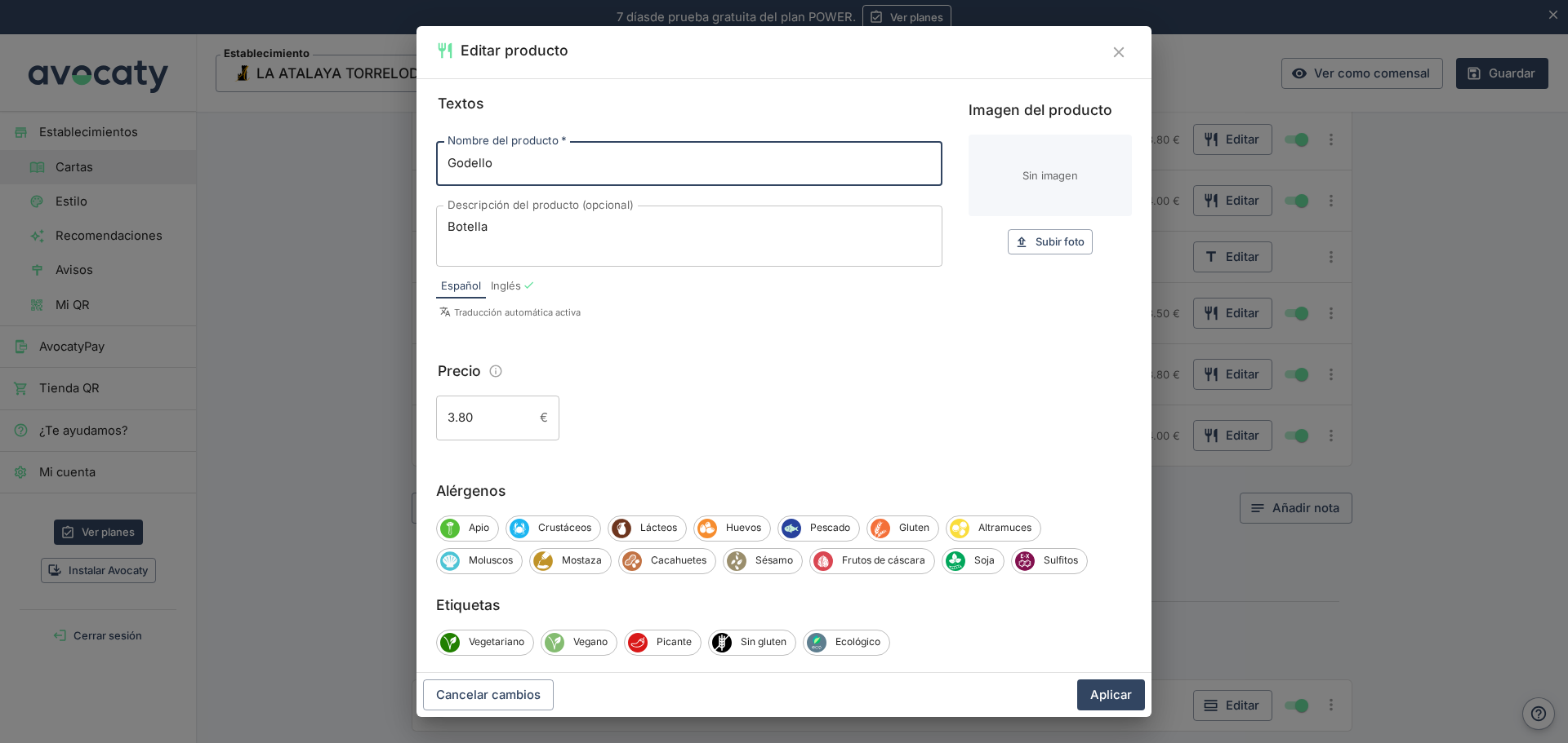
click at [548, 224] on textarea "Botella" at bounding box center [689, 235] width 483 height 34
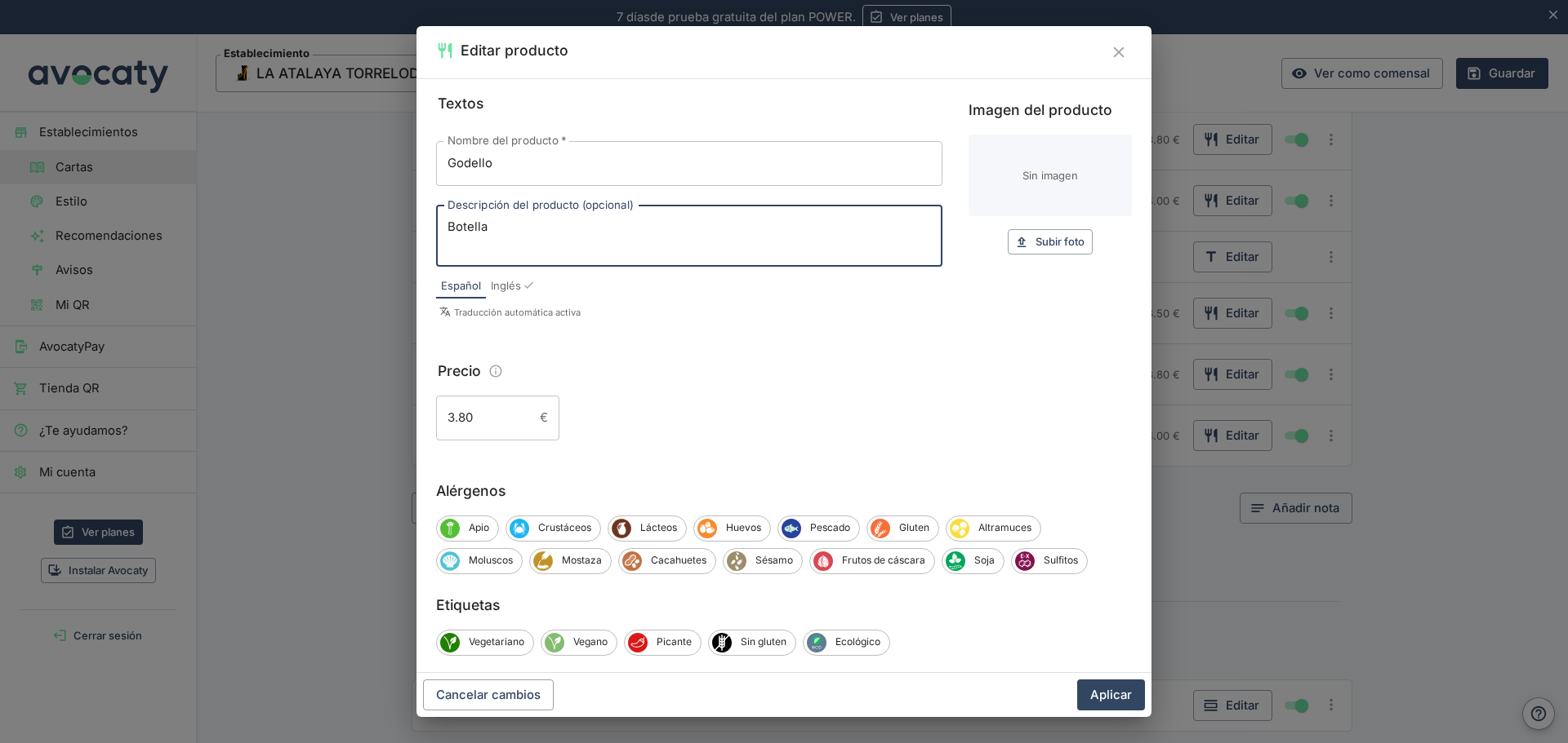
paste textarea "22,00€"
click at [508, 231] on textarea "Botella 22,00€" at bounding box center [689, 235] width 483 height 34
type textarea "Botella 22.00€"
click at [1122, 693] on button "Aplicar" at bounding box center [1111, 695] width 68 height 31
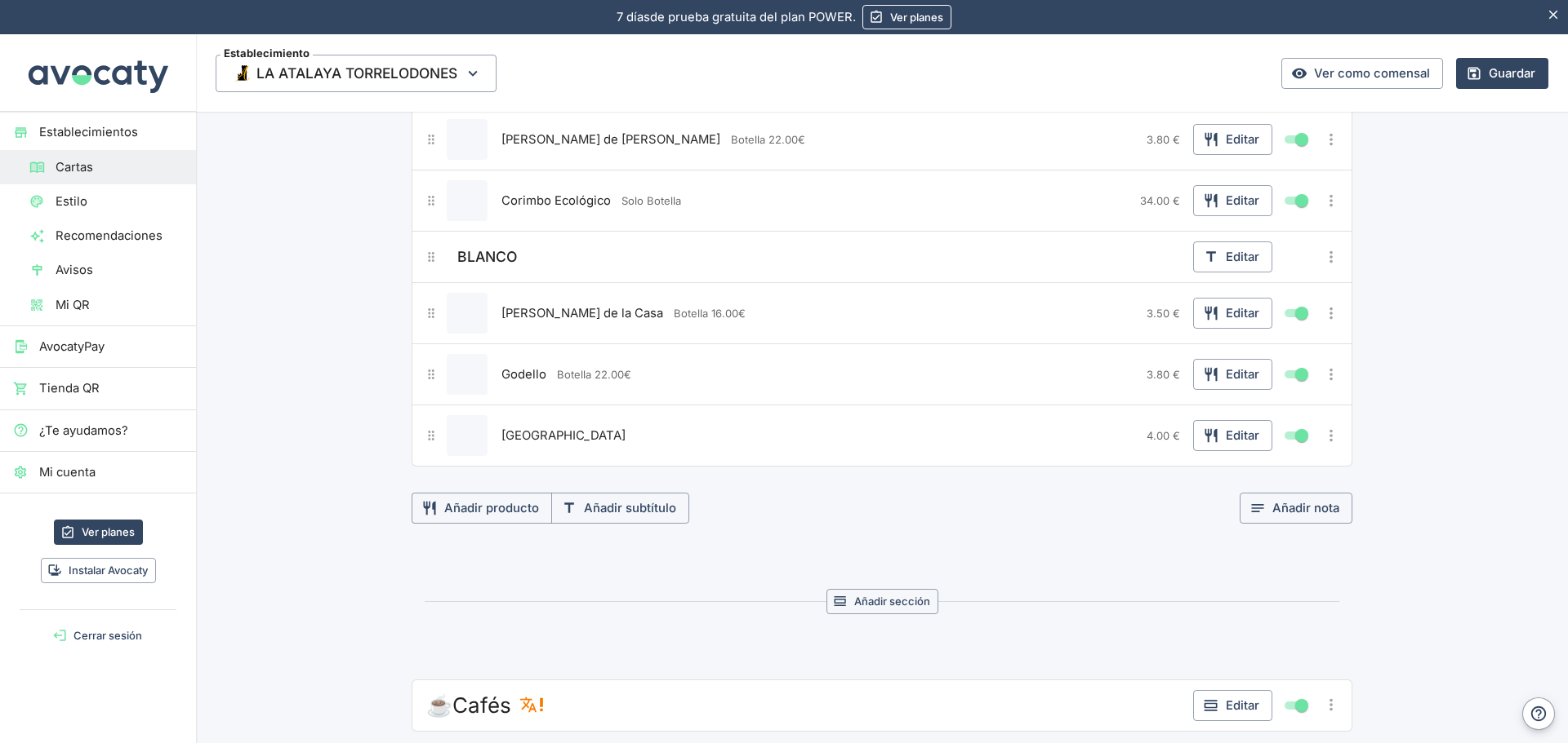
click at [1488, 75] on button "Guardar" at bounding box center [1502, 73] width 92 height 31
click at [1210, 437] on icon "button" at bounding box center [1210, 436] width 12 height 14
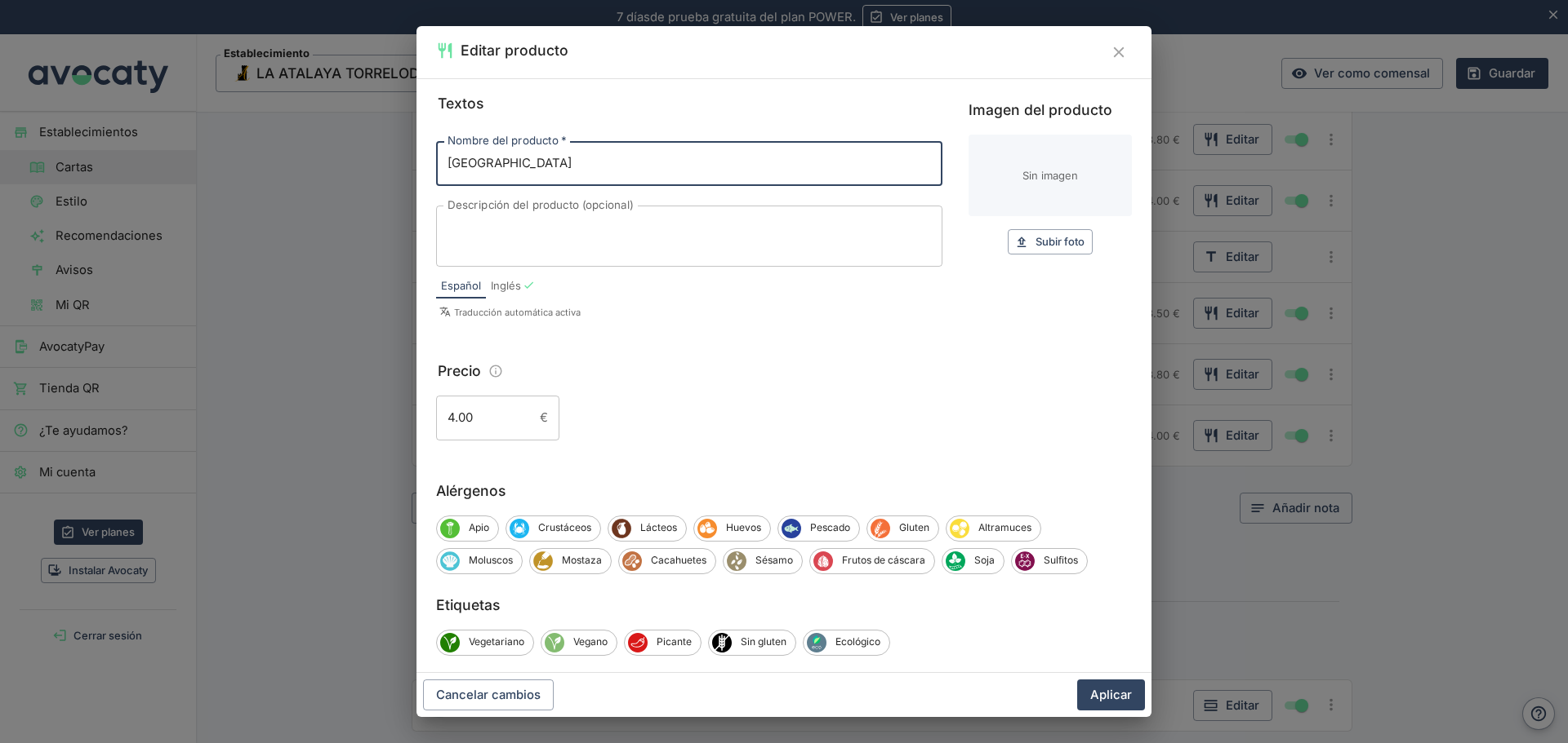
drag, startPoint x: 633, startPoint y: 165, endPoint x: 287, endPoint y: 143, distance: 346.7
click at [287, 143] on div "Editar producto Textos Nombre del producto   * Mahou Reserva Nombre del product…" at bounding box center [784, 371] width 1568 height 743
type input "[PERSON_NAME], [GEOGRAPHIC_DATA]"
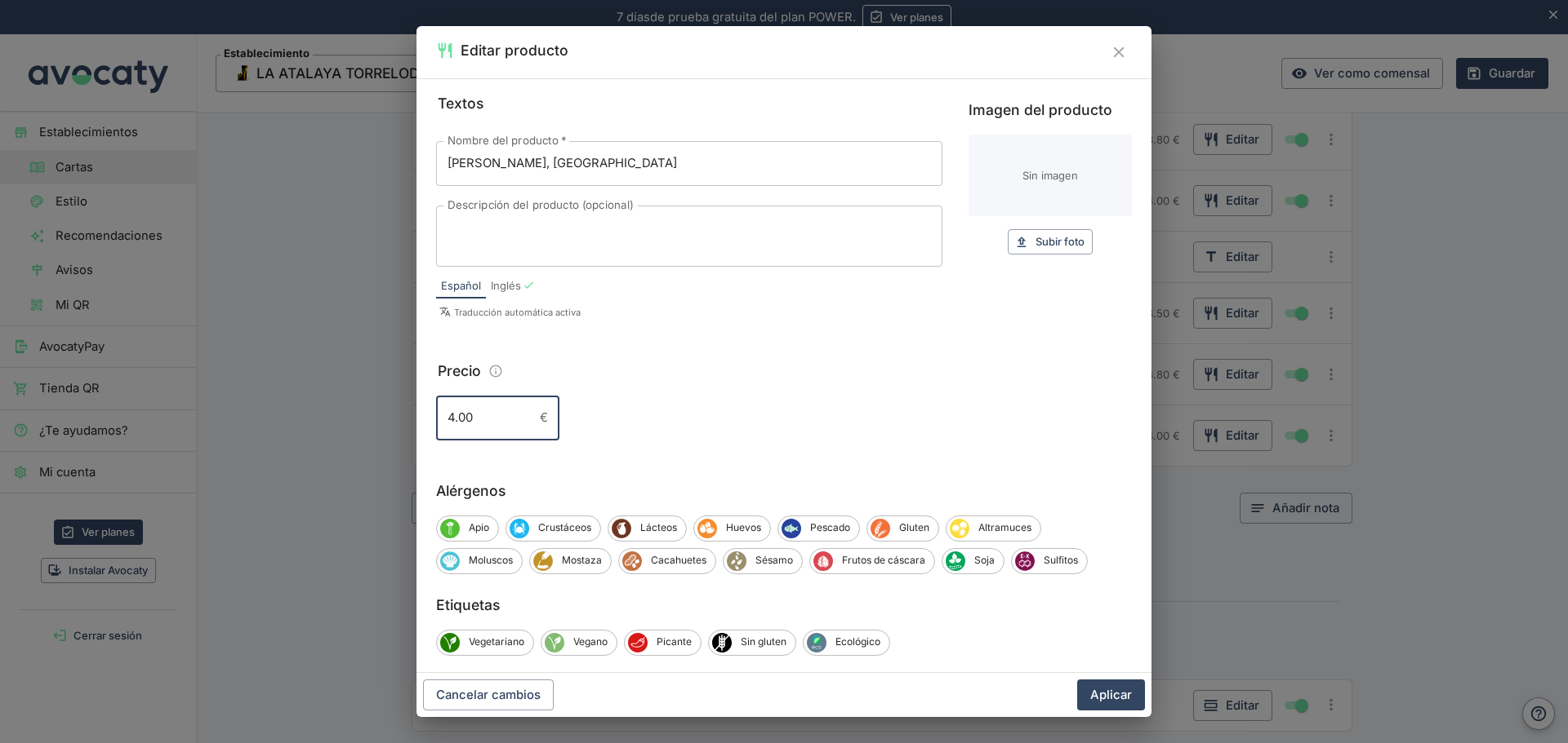
drag, startPoint x: 490, startPoint y: 408, endPoint x: 368, endPoint y: 421, distance: 122.7
click at [368, 421] on div "Editar producto Textos Nombre del producto   * Pazo Baión, Albariño Nombre del …" at bounding box center [784, 371] width 1568 height 743
type input "32.00"
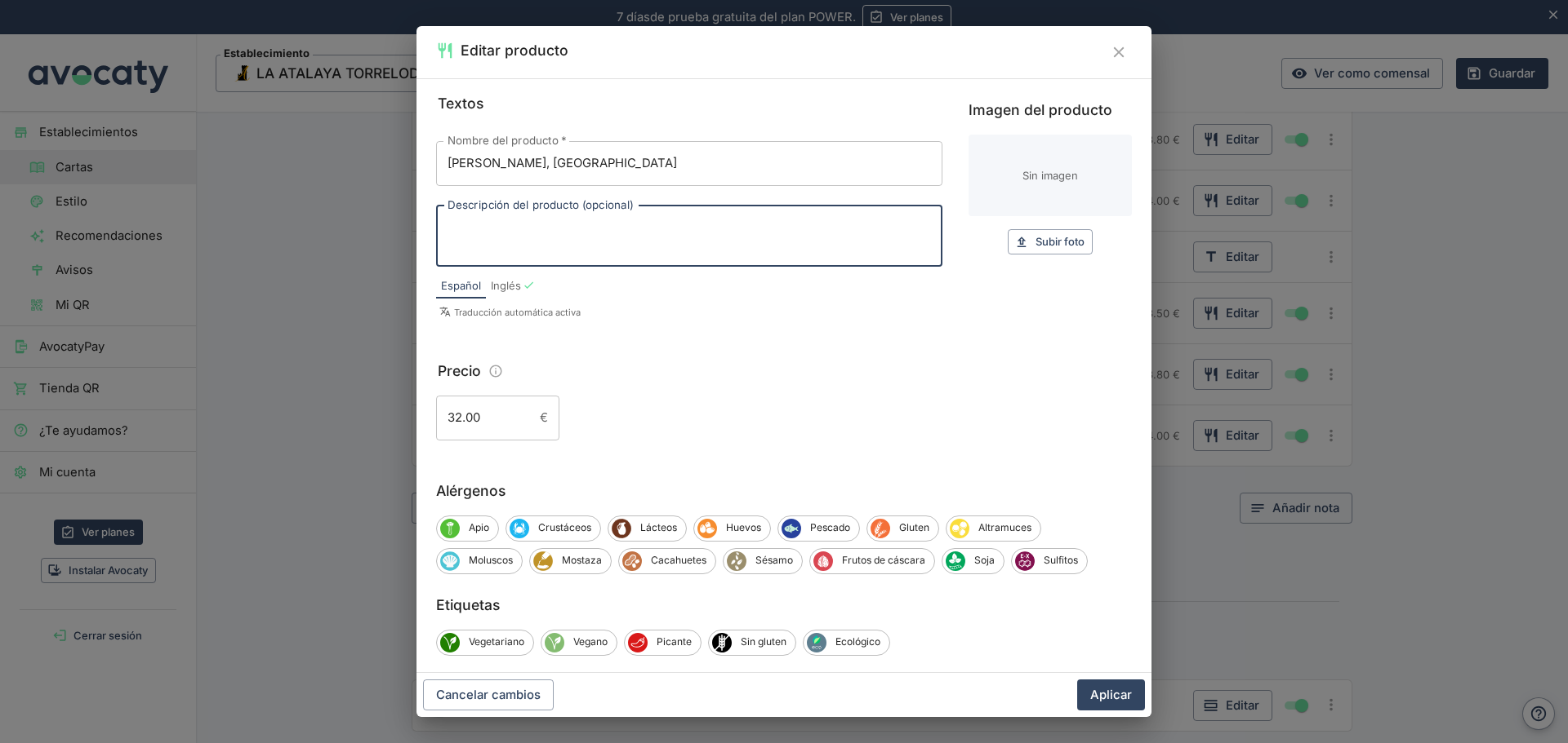
click at [544, 248] on textarea "Descripción del producto (opcional)" at bounding box center [689, 235] width 483 height 34
type textarea "Solo Botella"
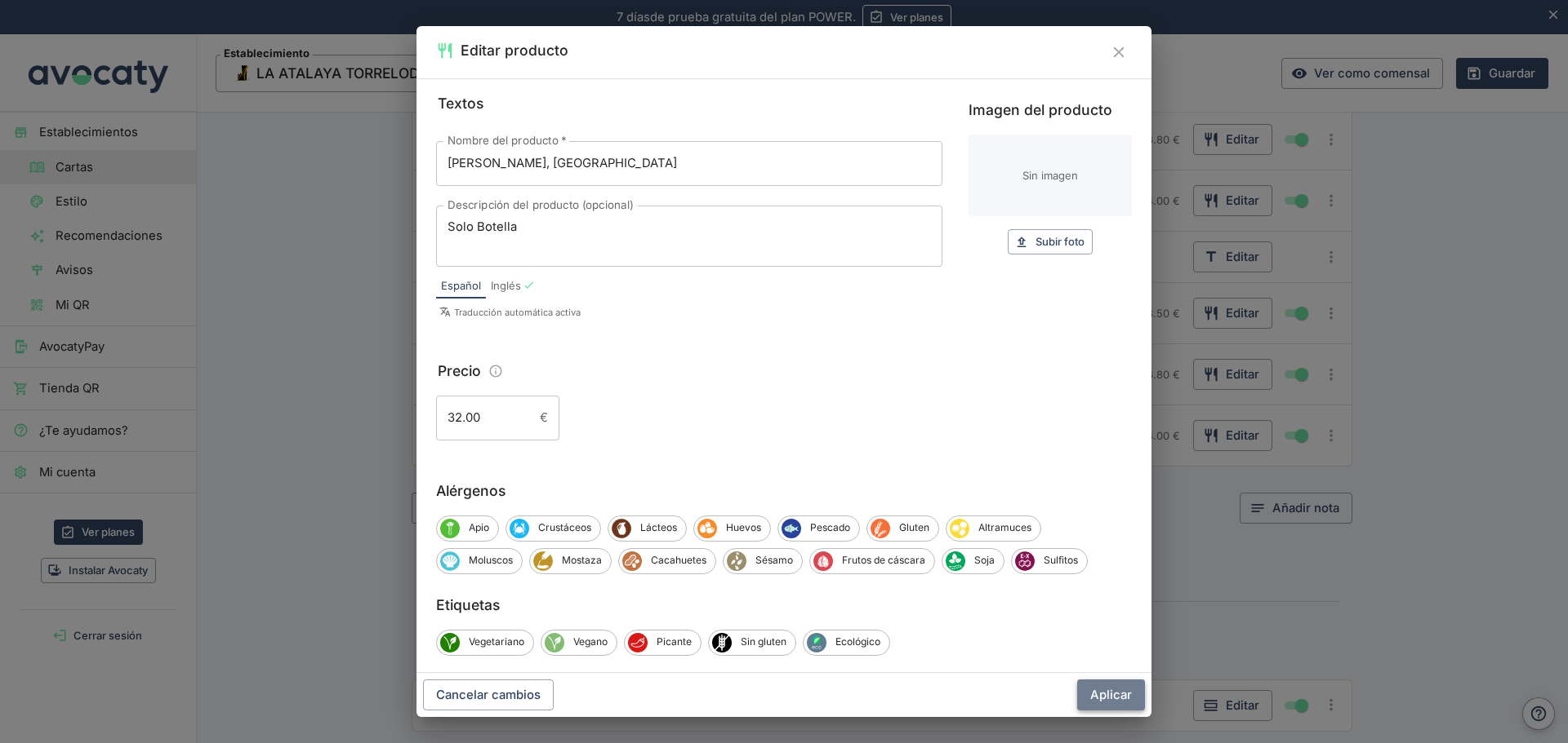
click at [1118, 698] on button "Aplicar" at bounding box center [1111, 695] width 68 height 31
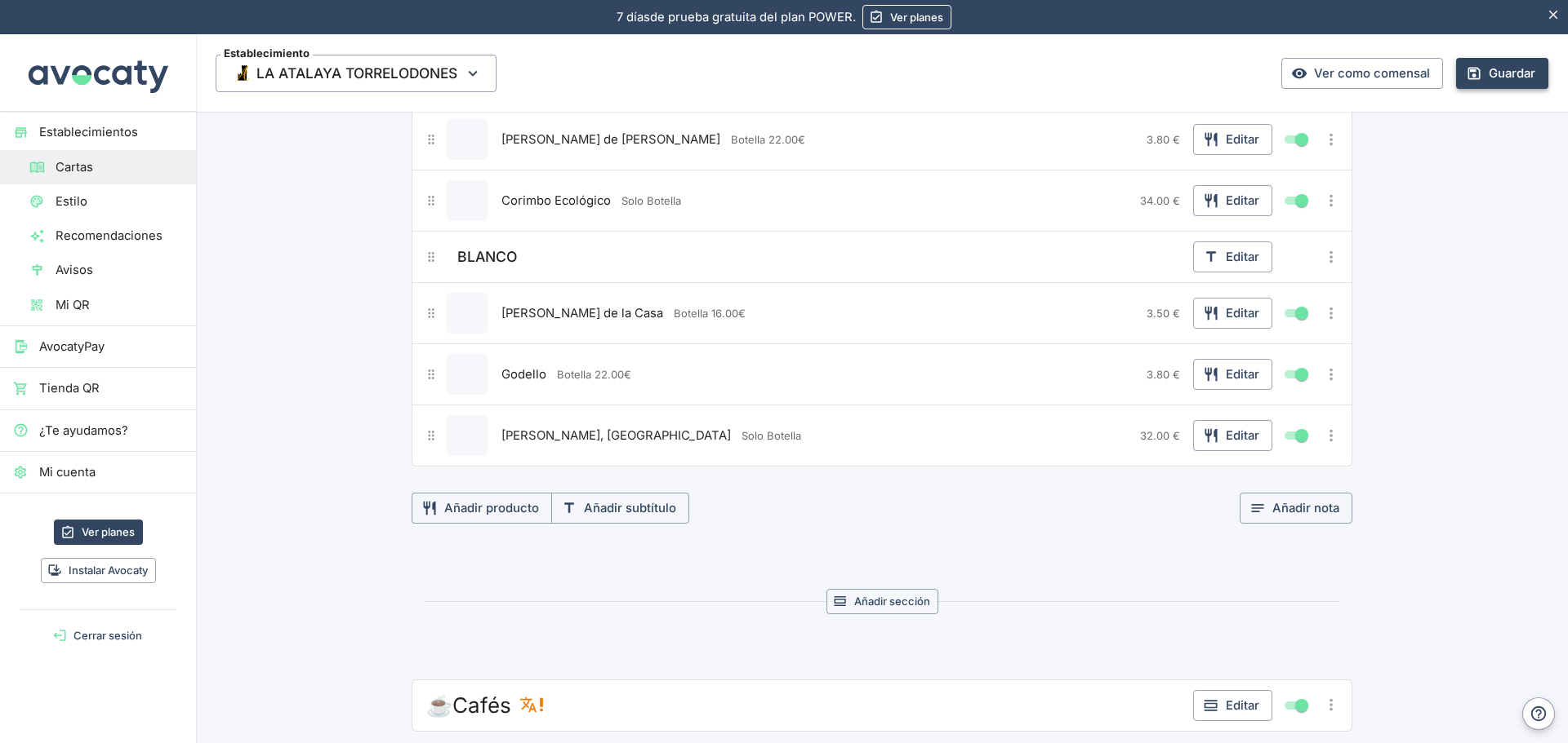
click at [1488, 63] on button "Guardar" at bounding box center [1502, 73] width 92 height 31
click at [1323, 443] on icon "Más opciones" at bounding box center [1331, 435] width 18 height 18
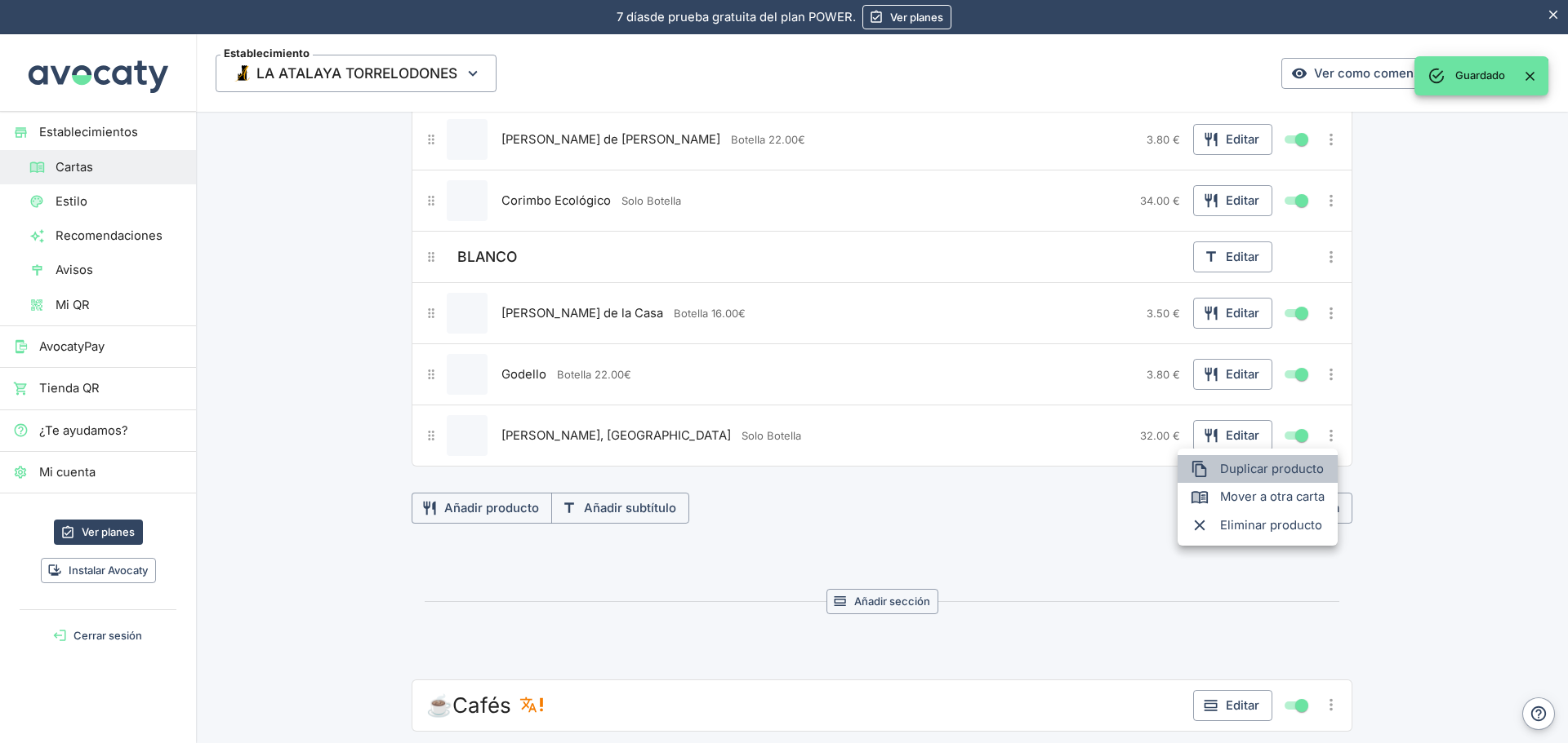
click at [1260, 475] on span "Duplicar producto" at bounding box center [1271, 469] width 105 height 18
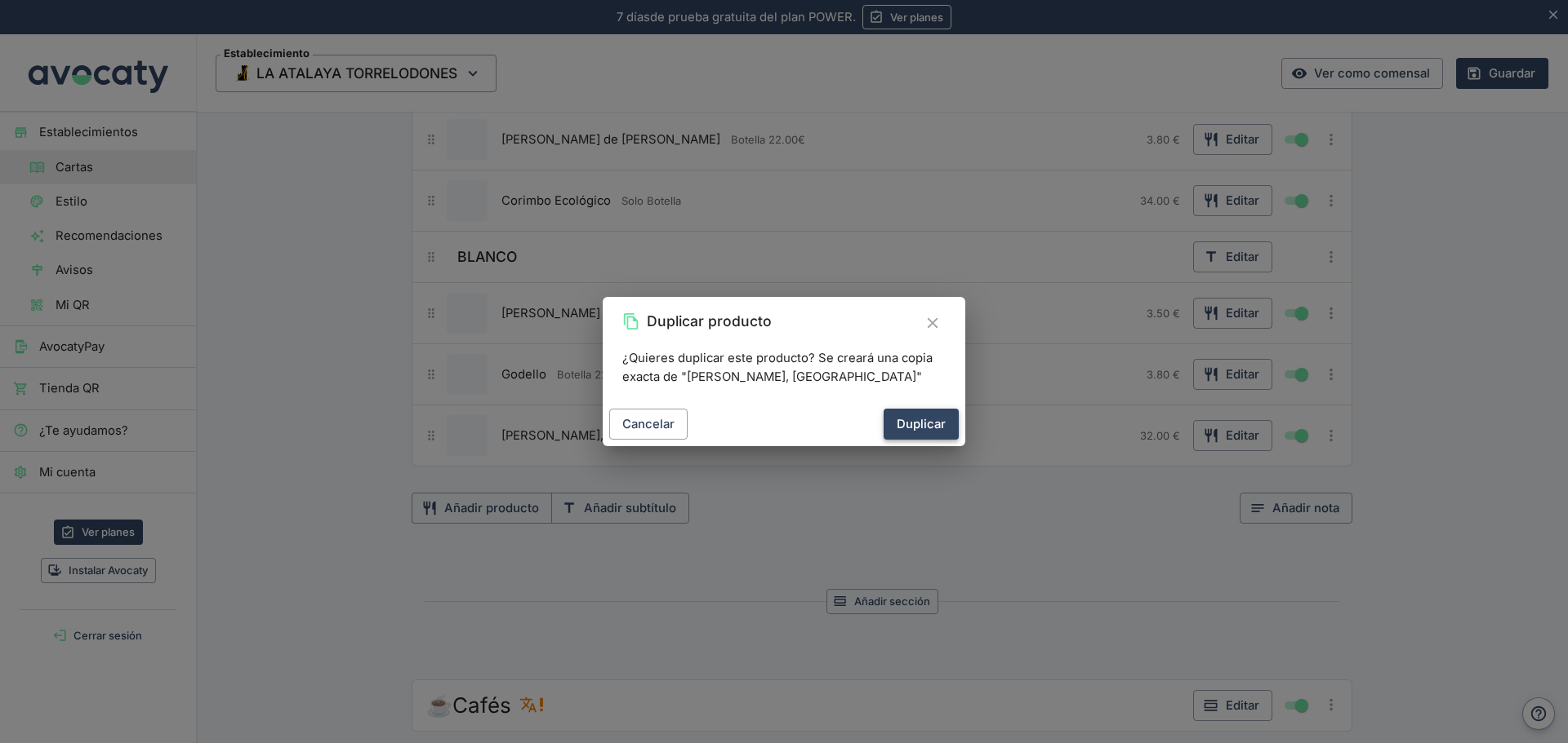
click at [939, 416] on button "Duplicar" at bounding box center [921, 424] width 75 height 31
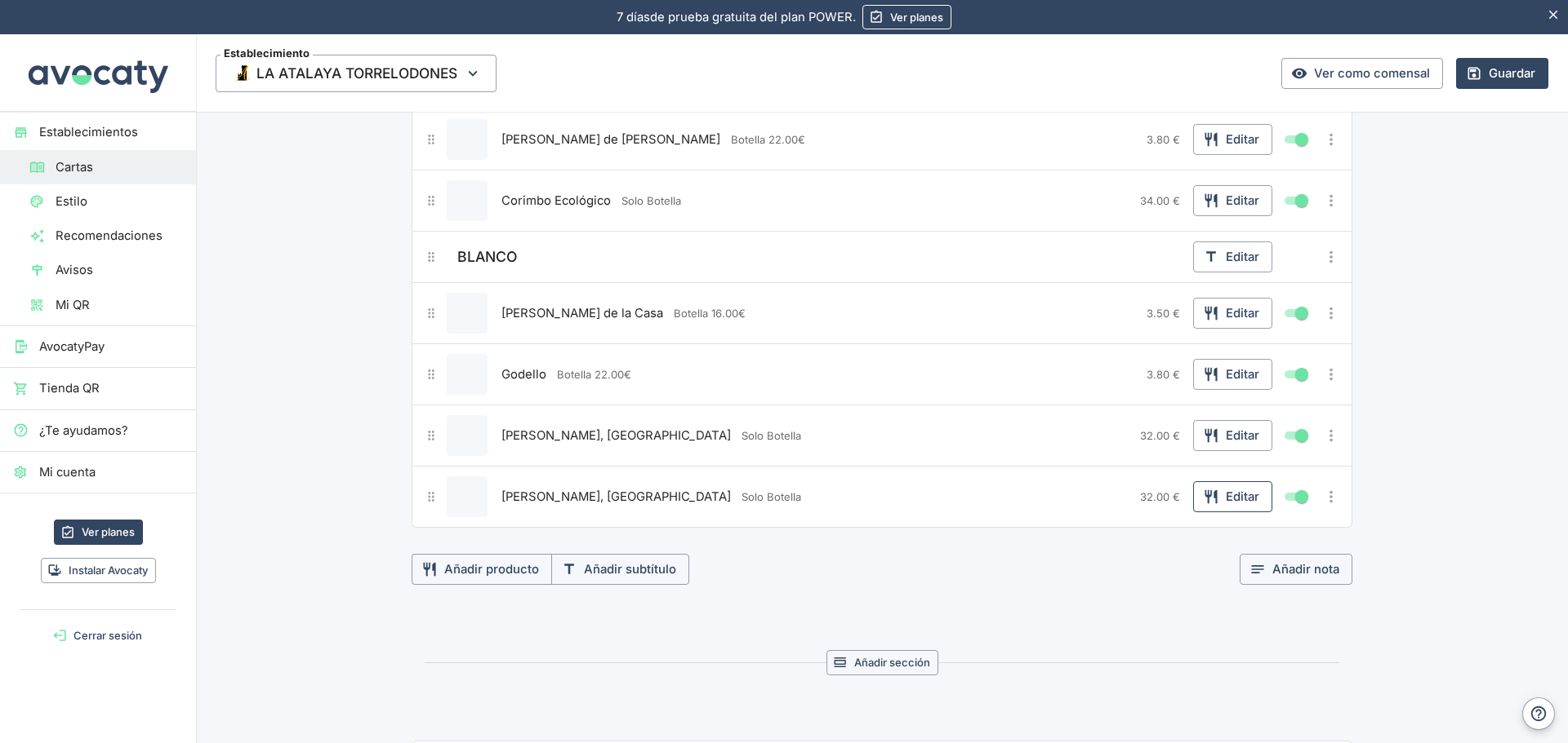
click at [1213, 504] on button "Editar" at bounding box center [1233, 496] width 79 height 31
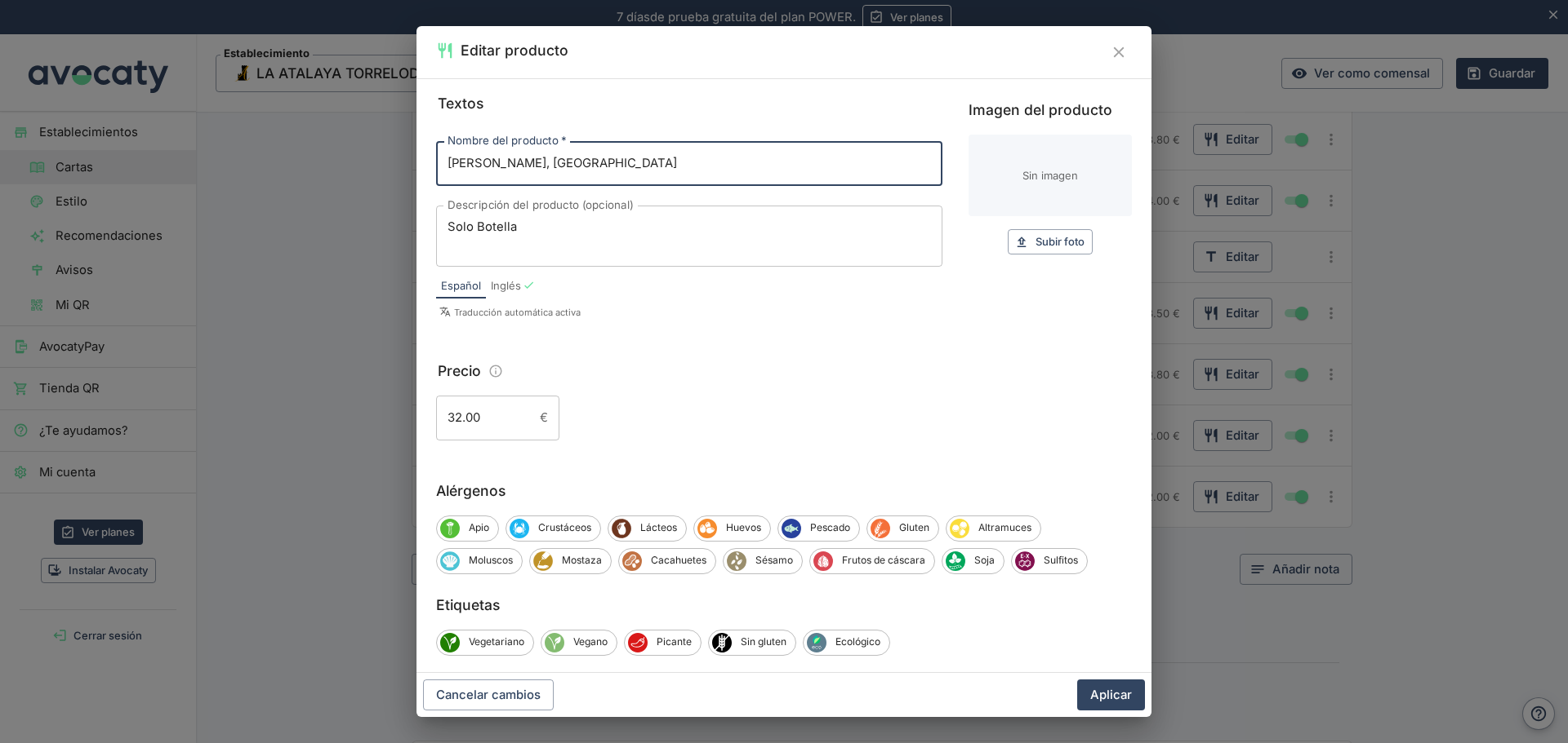
drag, startPoint x: 593, startPoint y: 165, endPoint x: 371, endPoint y: 166, distance: 222.0
click at [371, 166] on div "Editar producto Textos Nombre del producto   * Pazo Baión, Albariño Nombre del …" at bounding box center [784, 371] width 1568 height 743
type input "[PERSON_NAME], Albariño"
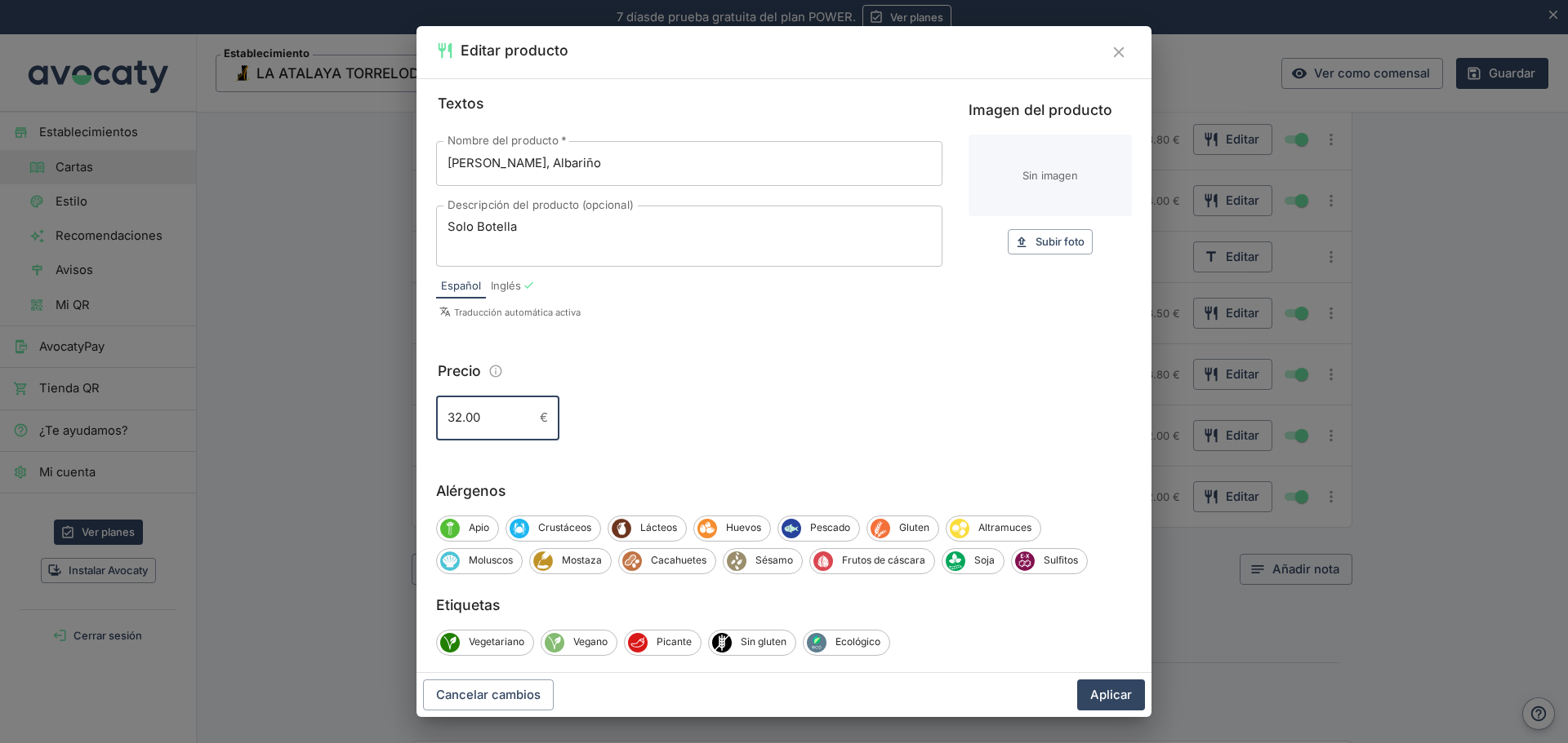
drag, startPoint x: 504, startPoint y: 425, endPoint x: 392, endPoint y: 416, distance: 112.4
click at [393, 416] on div "Editar producto Textos Nombre del producto   * [PERSON_NAME], Albariño Nombre d…" at bounding box center [784, 371] width 1568 height 743
type input "3.80"
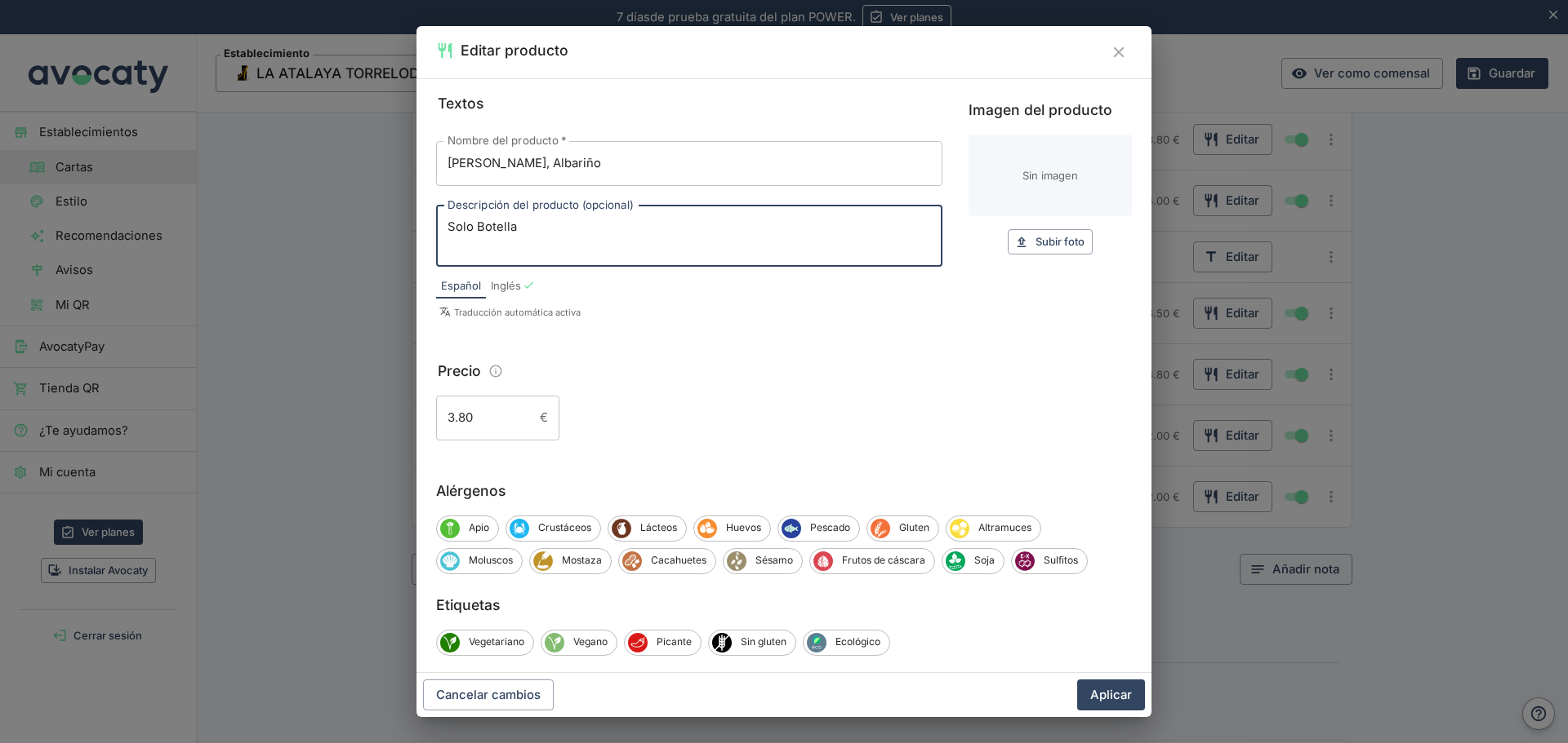
drag, startPoint x: 552, startPoint y: 223, endPoint x: 417, endPoint y: 228, distance: 135.1
click at [417, 228] on div "Textos Nombre del producto   * [PERSON_NAME], Albariño Nombre del producto   * …" at bounding box center [784, 376] width 735 height 595
click at [500, 230] on textarea "Solo Botella" at bounding box center [689, 235] width 483 height 34
drag, startPoint x: 476, startPoint y: 225, endPoint x: 344, endPoint y: 223, distance: 132.0
click at [344, 223] on div "Editar producto Textos Nombre del producto   * [PERSON_NAME], Albariño Nombre d…" at bounding box center [784, 371] width 1568 height 743
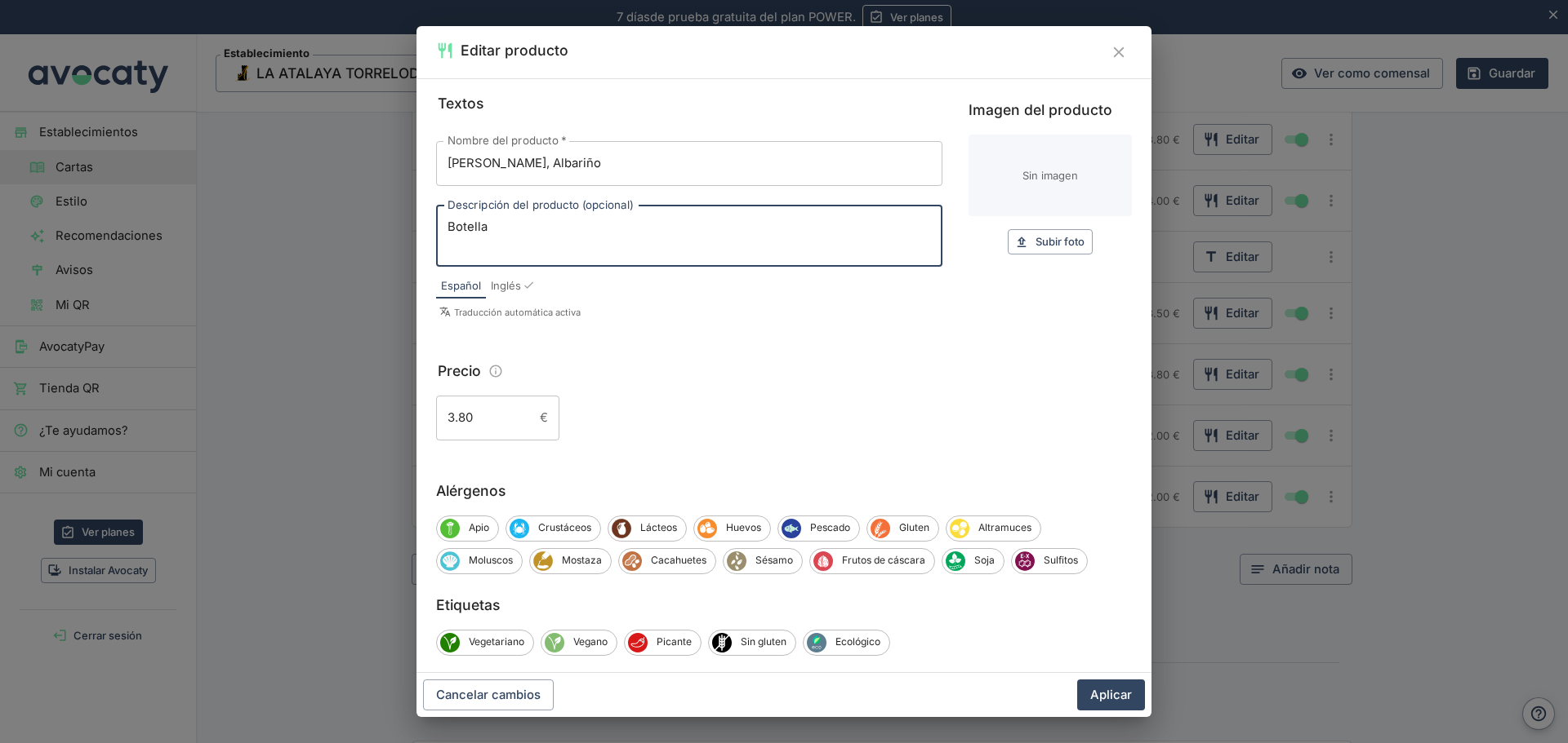
click at [503, 229] on textarea "Botella" at bounding box center [689, 235] width 483 height 34
type textarea "Botella 22.00€"
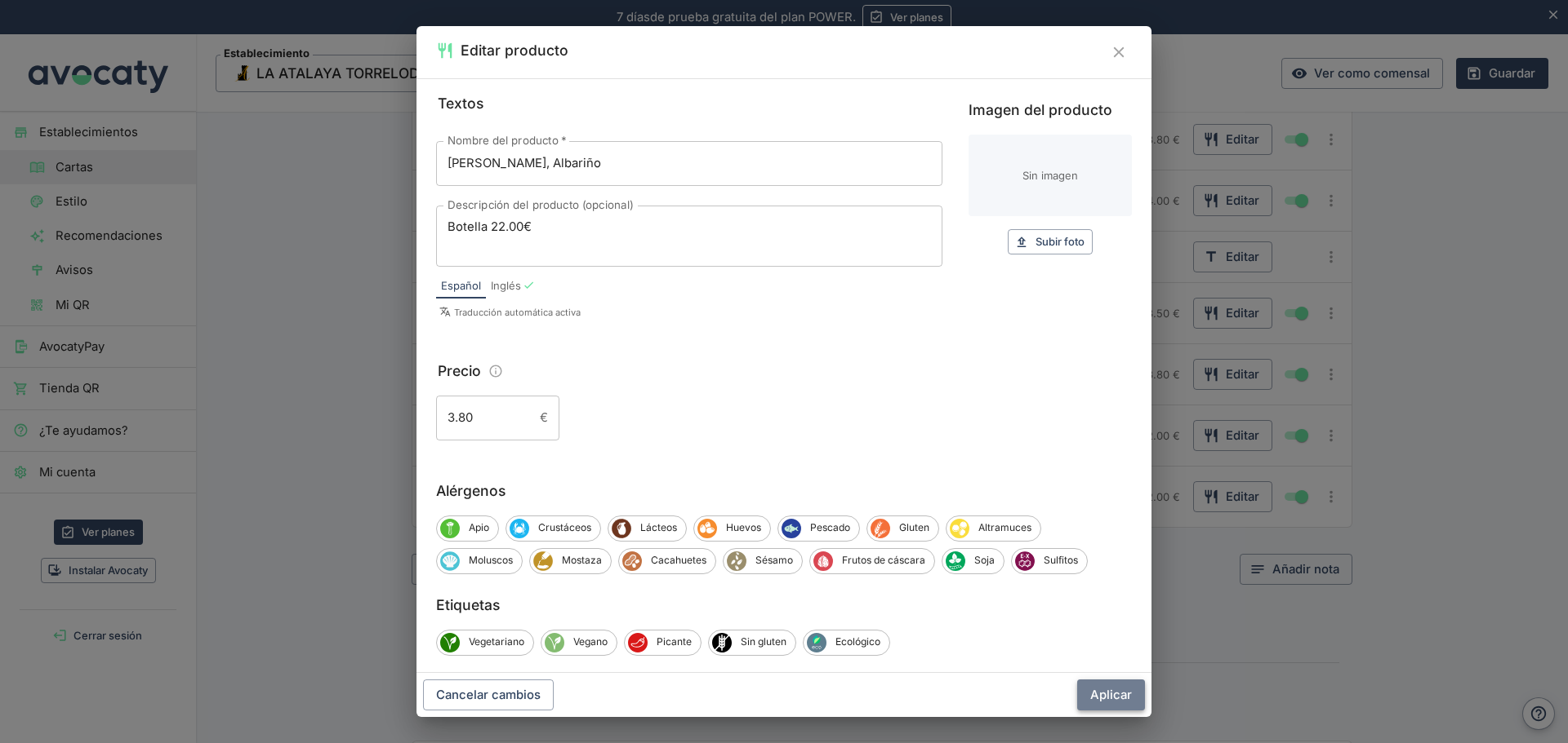
click at [1097, 701] on button "Aplicar" at bounding box center [1111, 695] width 68 height 31
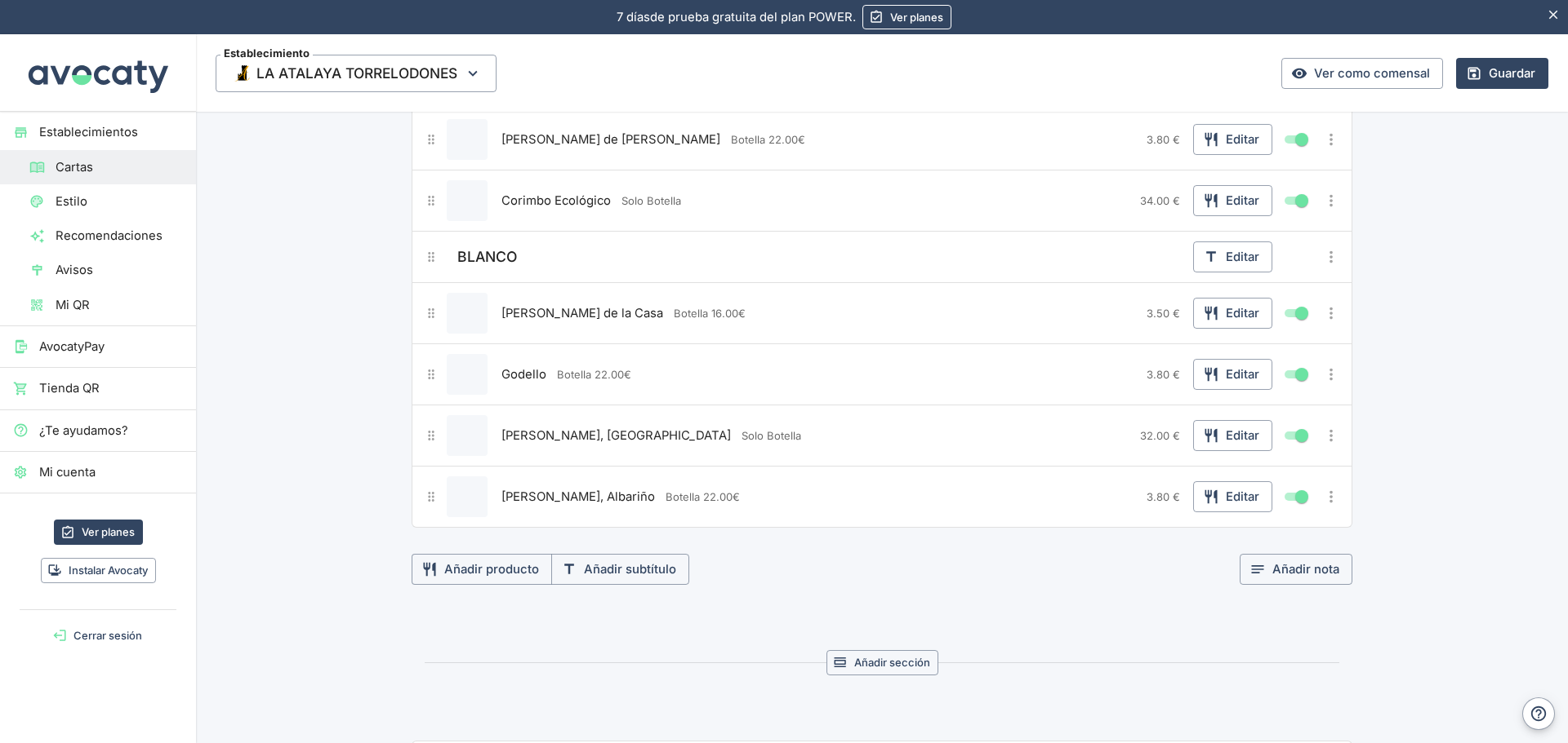
click at [1322, 261] on icon "Más opciones" at bounding box center [1331, 256] width 18 height 18
click at [1233, 294] on span "Duplicar subtítulo" at bounding box center [1271, 290] width 105 height 18
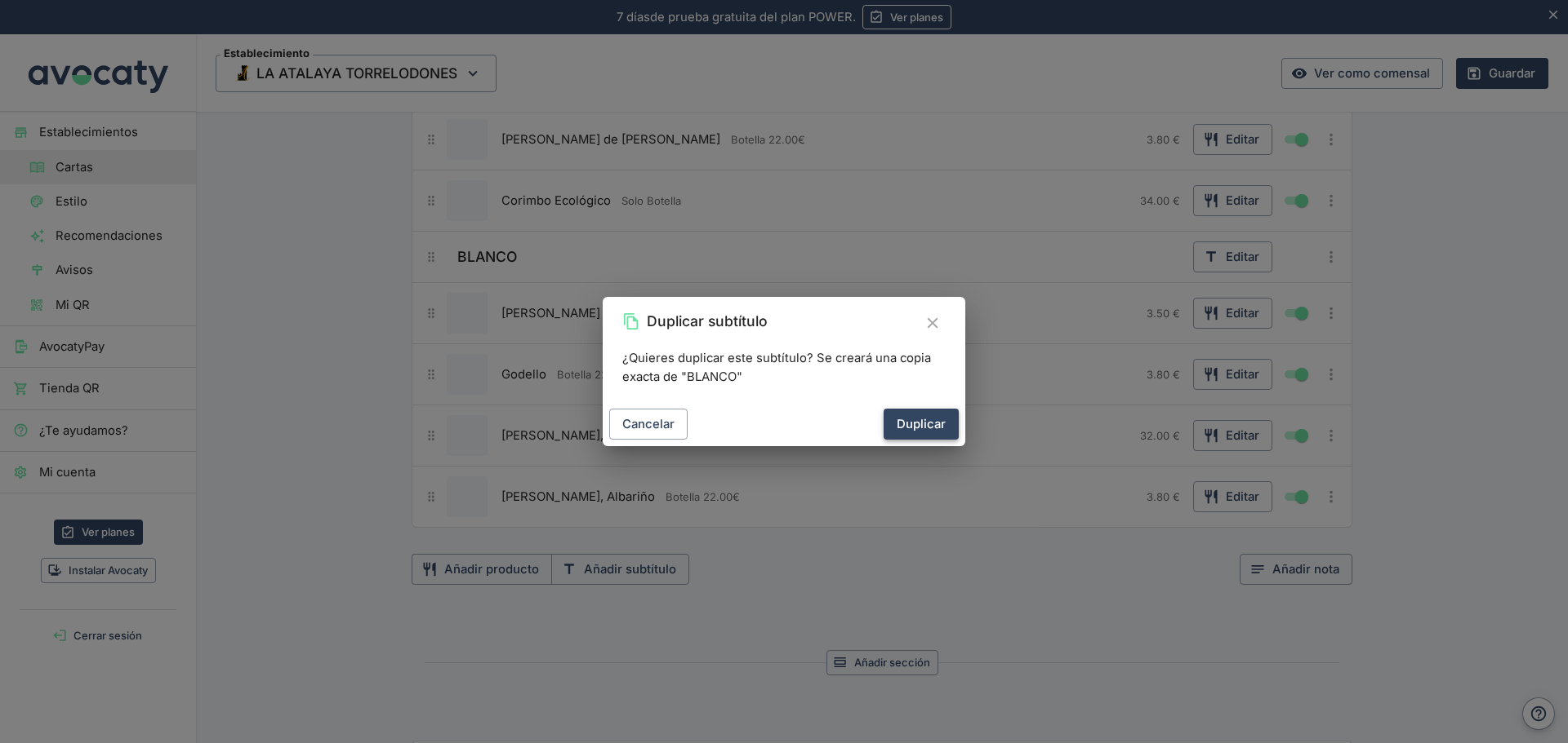
click at [916, 426] on button "Duplicar" at bounding box center [921, 424] width 75 height 31
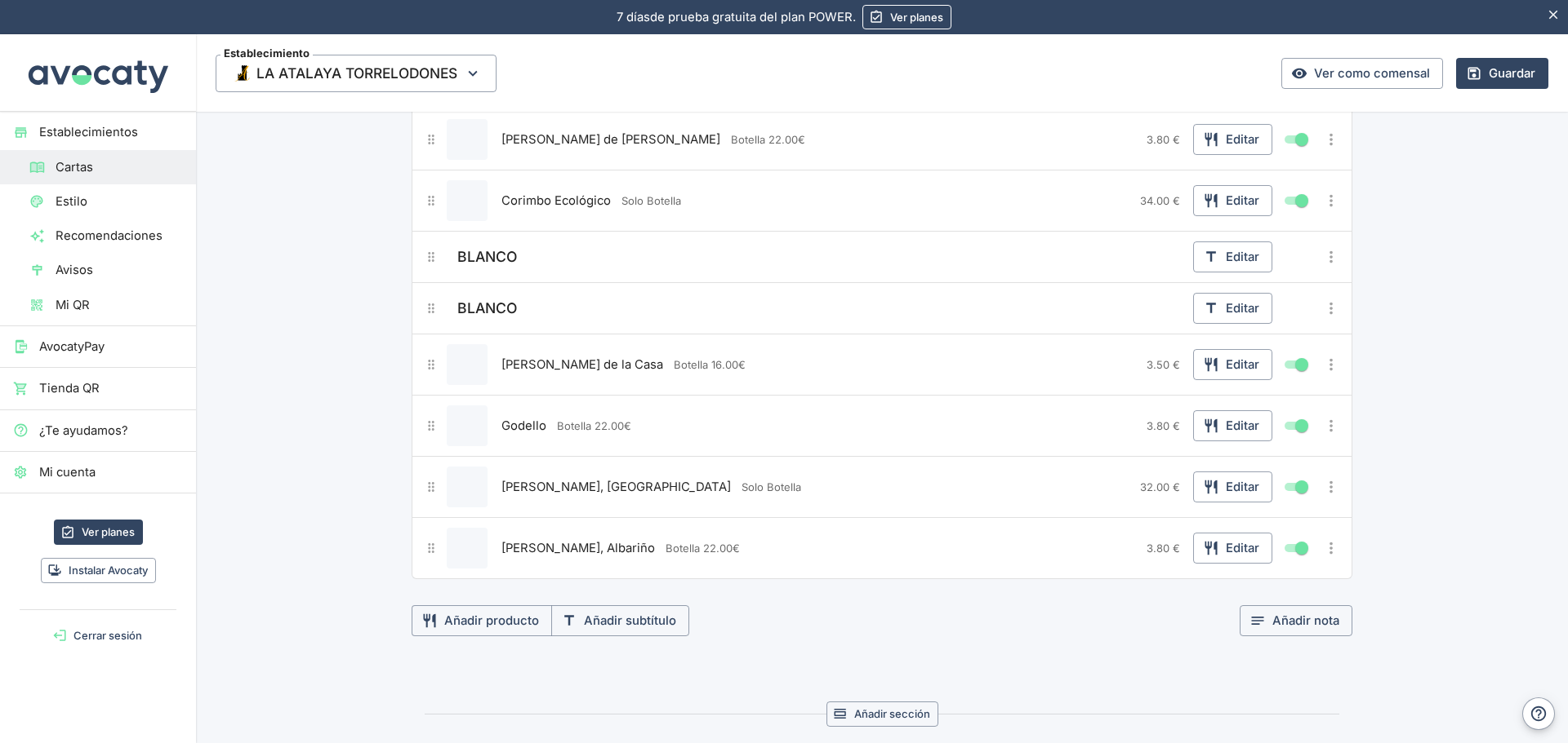
drag, startPoint x: 493, startPoint y: 310, endPoint x: 459, endPoint y: 384, distance: 81.4
click at [474, 455] on div "RIOJA Editar [PERSON_NAME] Editar [PERSON_NAME]. Limitada Editar Rioja de la Ca…" at bounding box center [882, 170] width 940 height 818
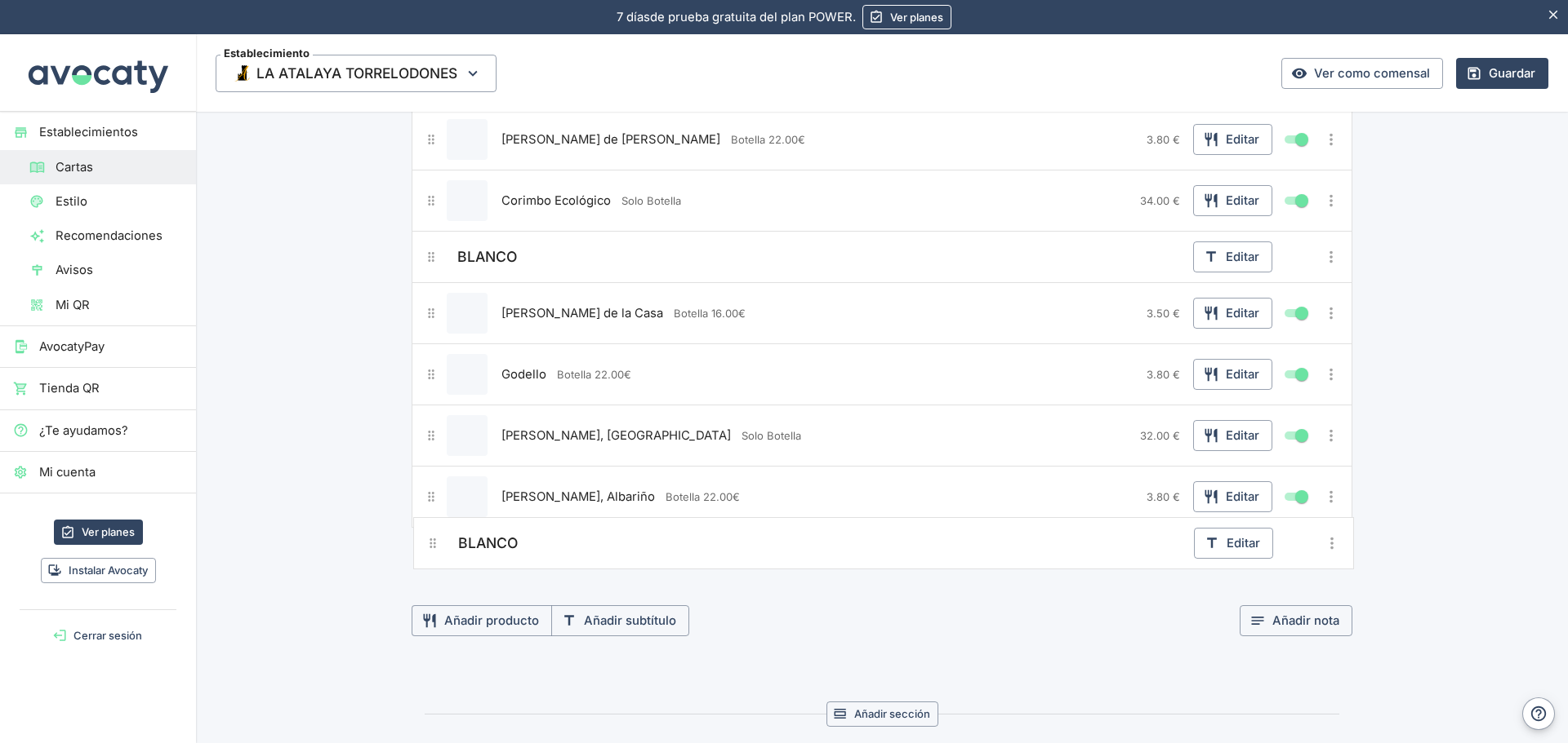
drag, startPoint x: 424, startPoint y: 308, endPoint x: 433, endPoint y: 549, distance: 241.2
click at [433, 549] on div "RIOJA Editar [PERSON_NAME] Editar [PERSON_NAME]. Limitada Editar Rioja de la Ca…" at bounding box center [882, 170] width 940 height 818
click at [1235, 556] on button "Editar" at bounding box center [1233, 553] width 79 height 31
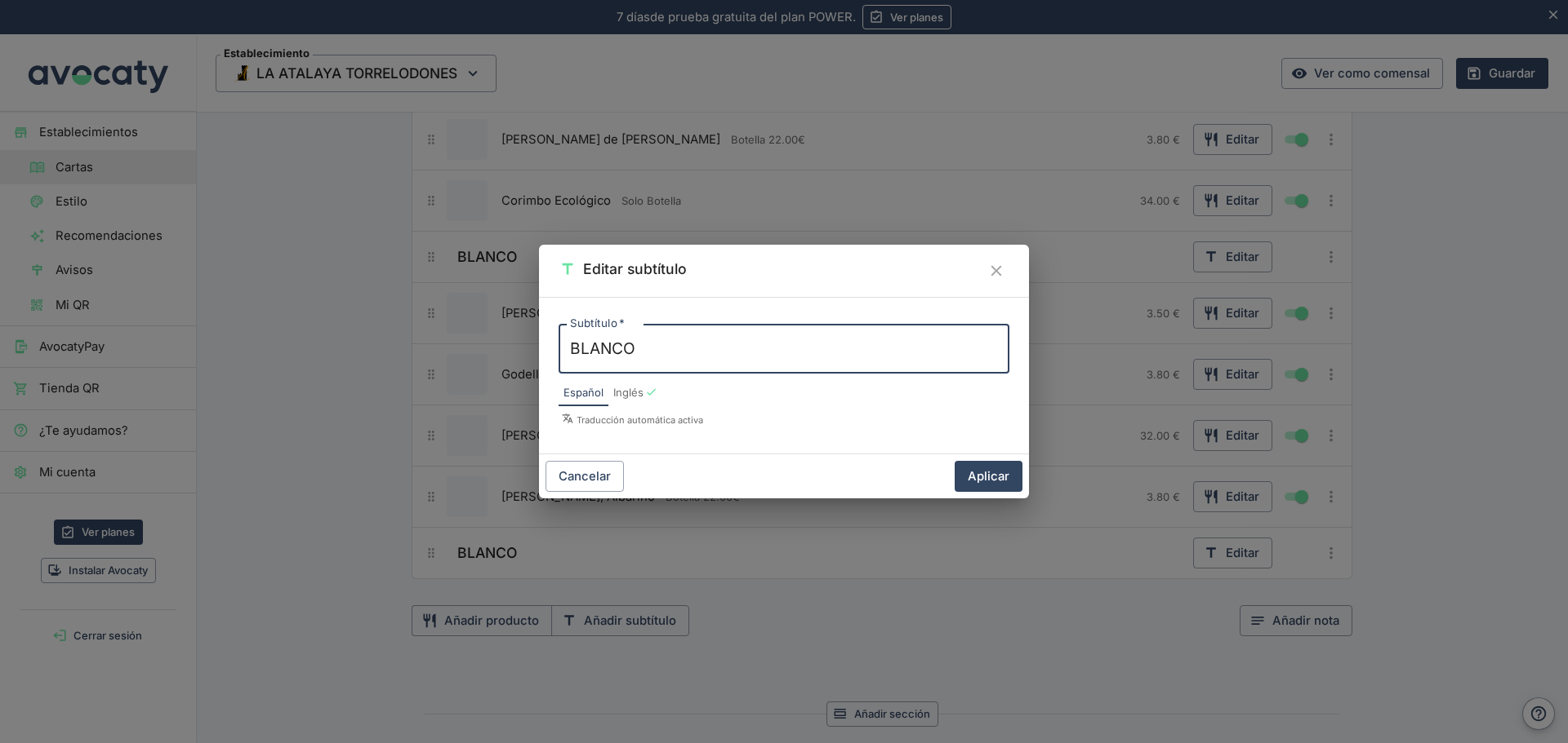
drag, startPoint x: 652, startPoint y: 353, endPoint x: 520, endPoint y: 337, distance: 133.0
click at [520, 337] on div "Editar subtítulo Subtítulo   * BLANCO x Subtítulo   * Español Inglés Traducción…" at bounding box center [784, 371] width 1568 height 743
type textarea "CAVA"
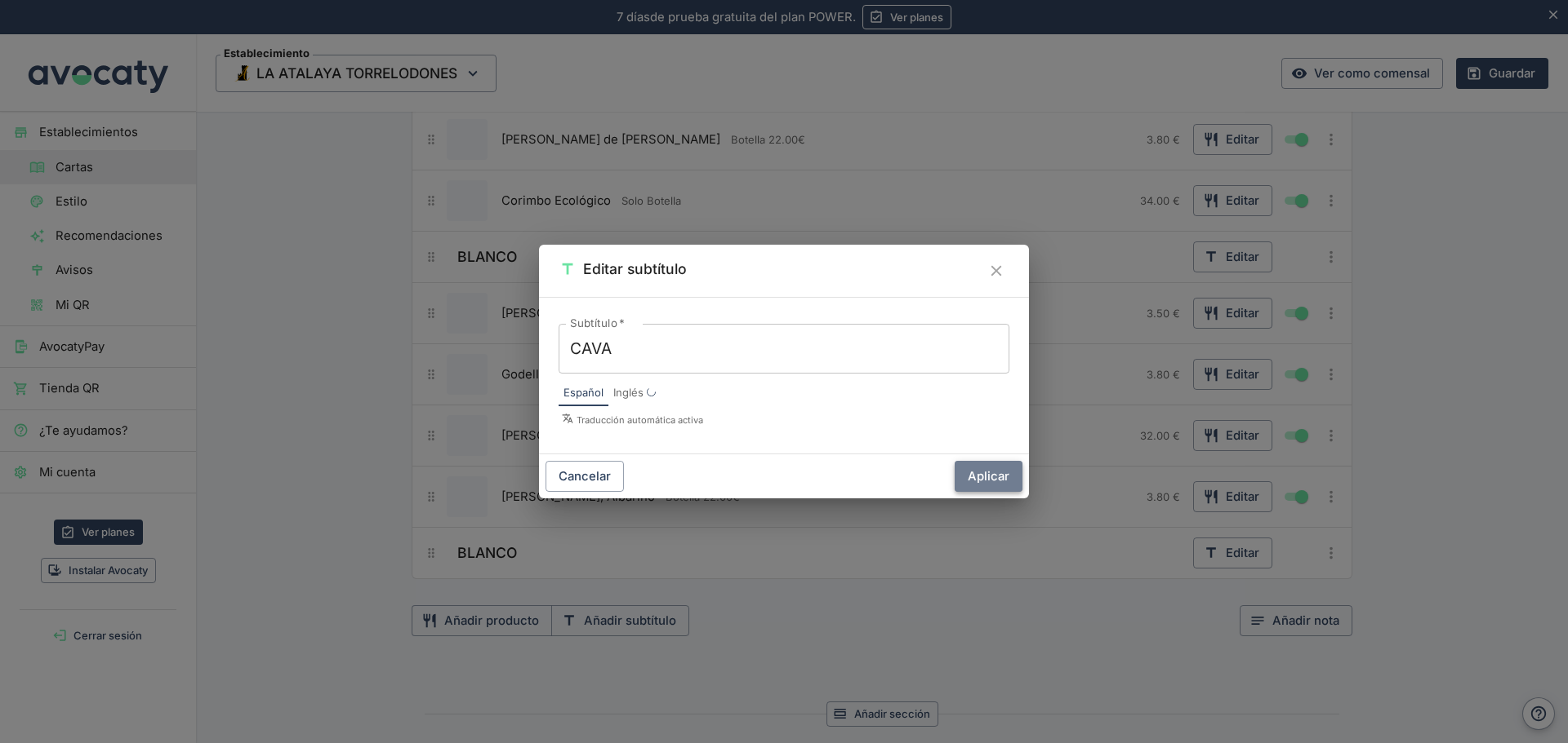
click at [999, 475] on button "Aplicar" at bounding box center [988, 476] width 68 height 31
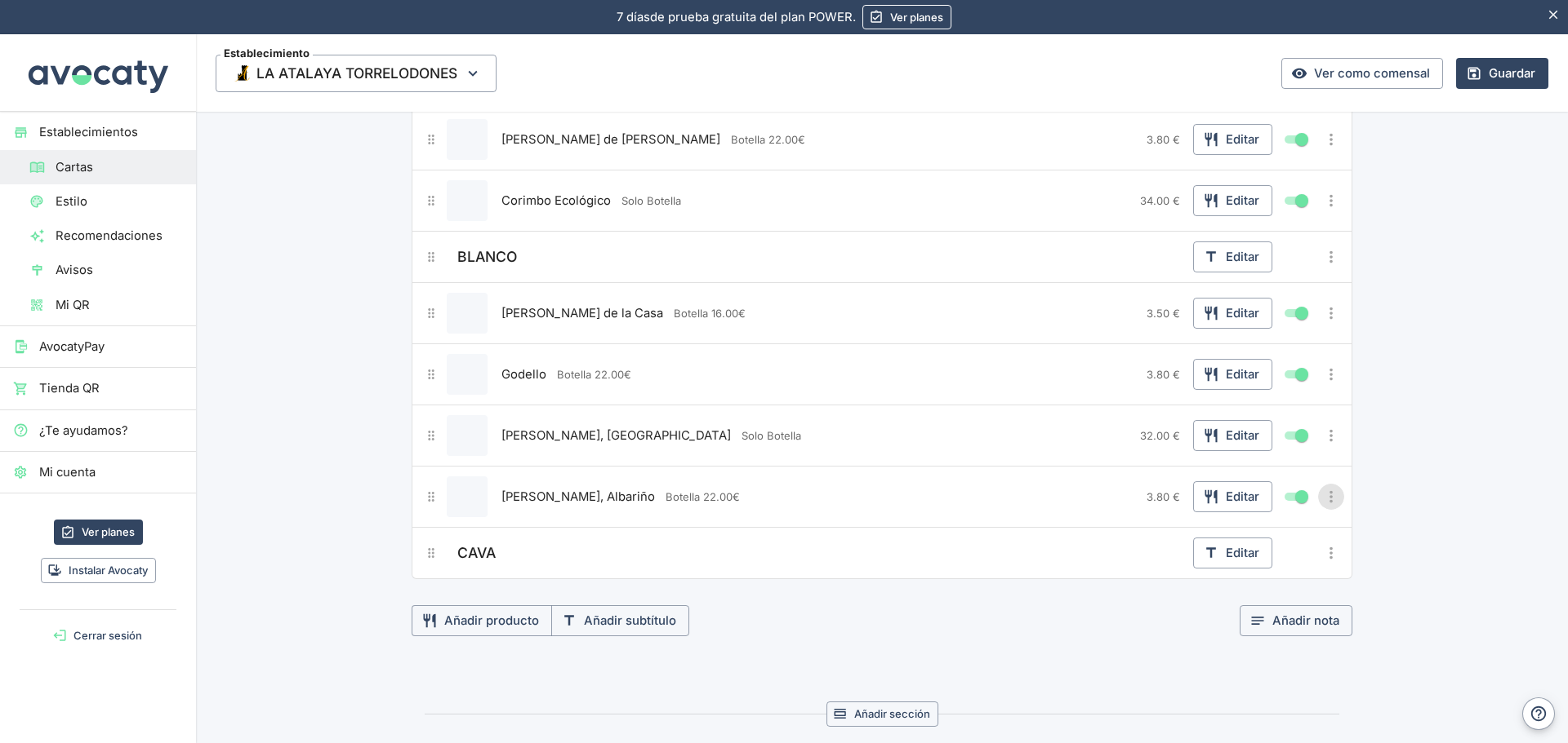
click at [1327, 497] on icon "Más opciones" at bounding box center [1331, 496] width 18 height 18
click at [1277, 535] on span "Duplicar producto" at bounding box center [1271, 530] width 105 height 18
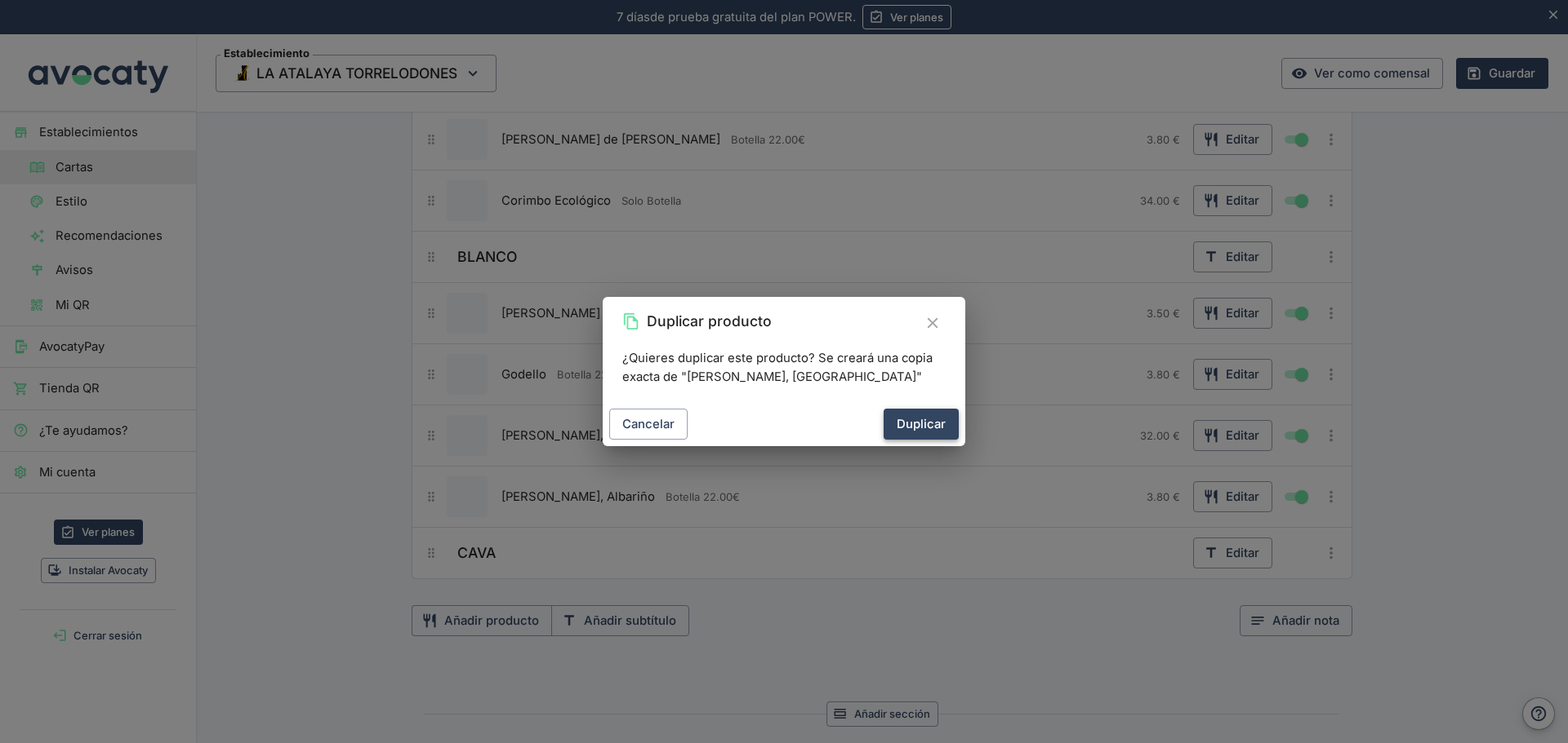
click at [918, 425] on button "Duplicar" at bounding box center [921, 424] width 75 height 31
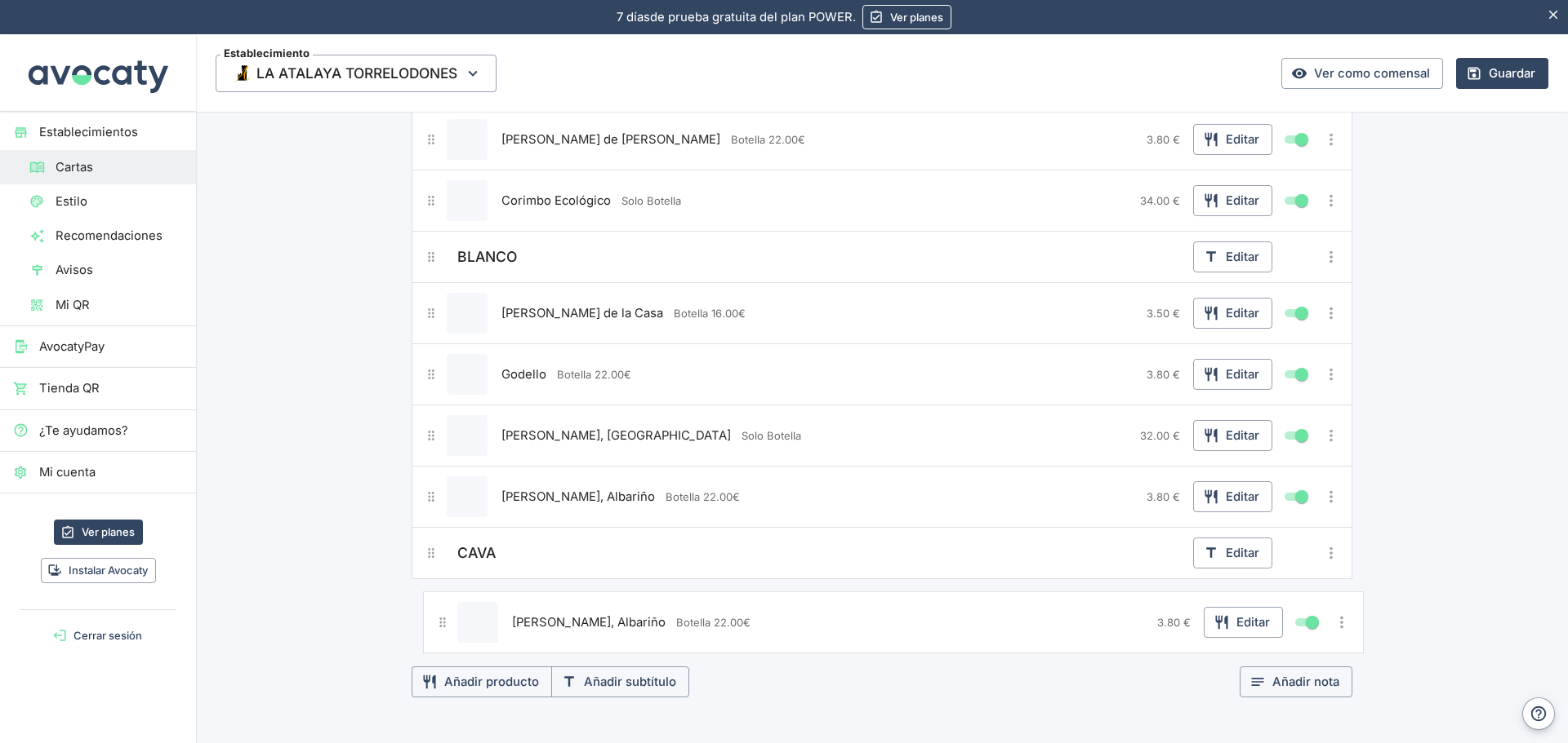
drag, startPoint x: 421, startPoint y: 565, endPoint x: 436, endPoint y: 632, distance: 68.7
click at [437, 633] on div "RIOJA Editar [PERSON_NAME] Editar [PERSON_NAME]. Limitada Editar Rioja de la Ca…" at bounding box center [882, 201] width 940 height 880
click at [1237, 611] on button "Editar" at bounding box center [1233, 609] width 79 height 31
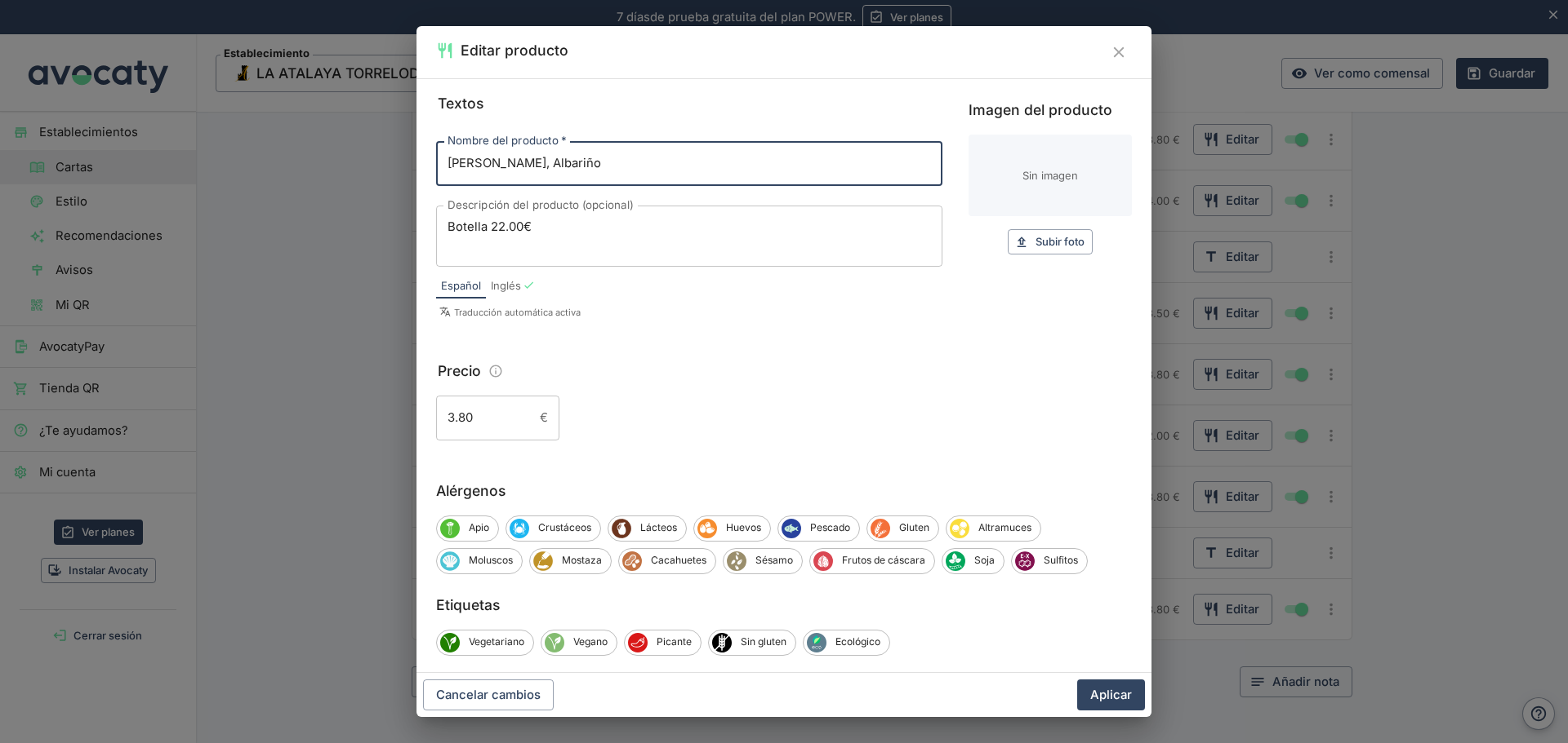
drag, startPoint x: 462, startPoint y: 161, endPoint x: 361, endPoint y: 168, distance: 101.2
click at [361, 168] on div "Editar producto Textos Nombre del producto   * [PERSON_NAME], Albariño Nombre d…" at bounding box center [784, 371] width 1568 height 743
type input "Juve Camps, Reserva Familia"
click at [1104, 695] on button "Aplicar" at bounding box center [1111, 695] width 68 height 31
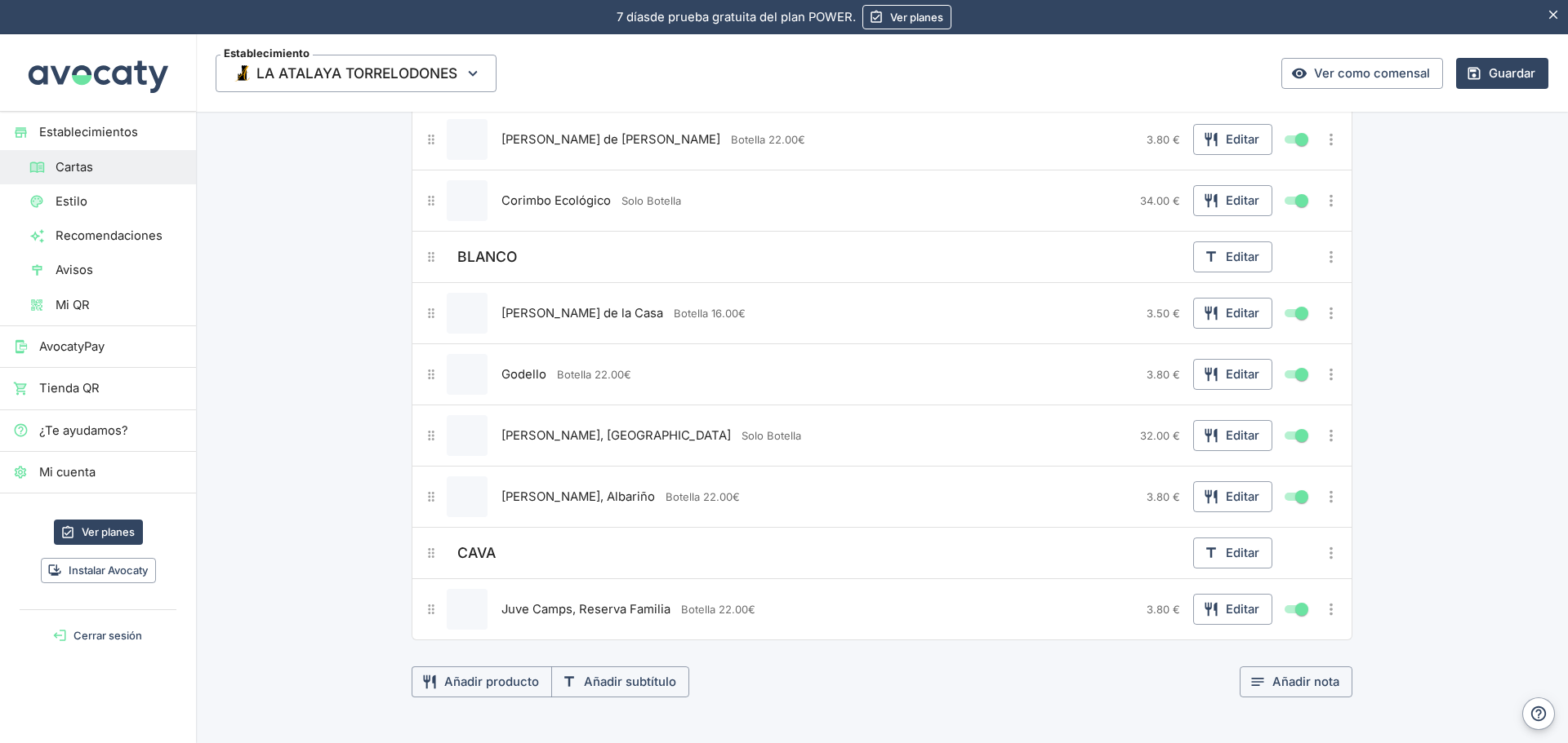
click at [1331, 615] on icon "Más opciones" at bounding box center [1331, 609] width 18 height 18
click at [1266, 642] on span "Duplicar producto" at bounding box center [1271, 642] width 105 height 18
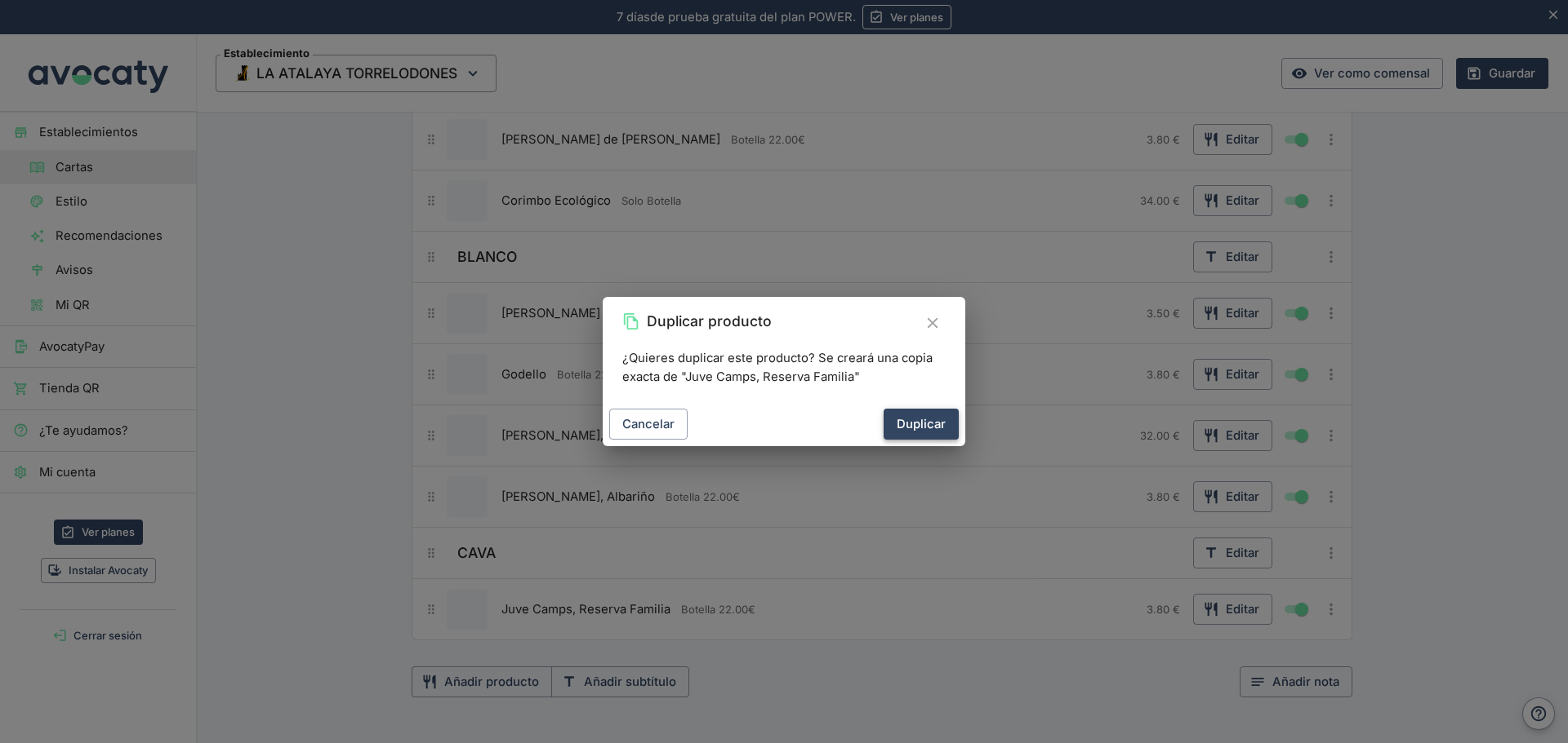
click at [912, 429] on button "Duplicar" at bounding box center [921, 424] width 75 height 31
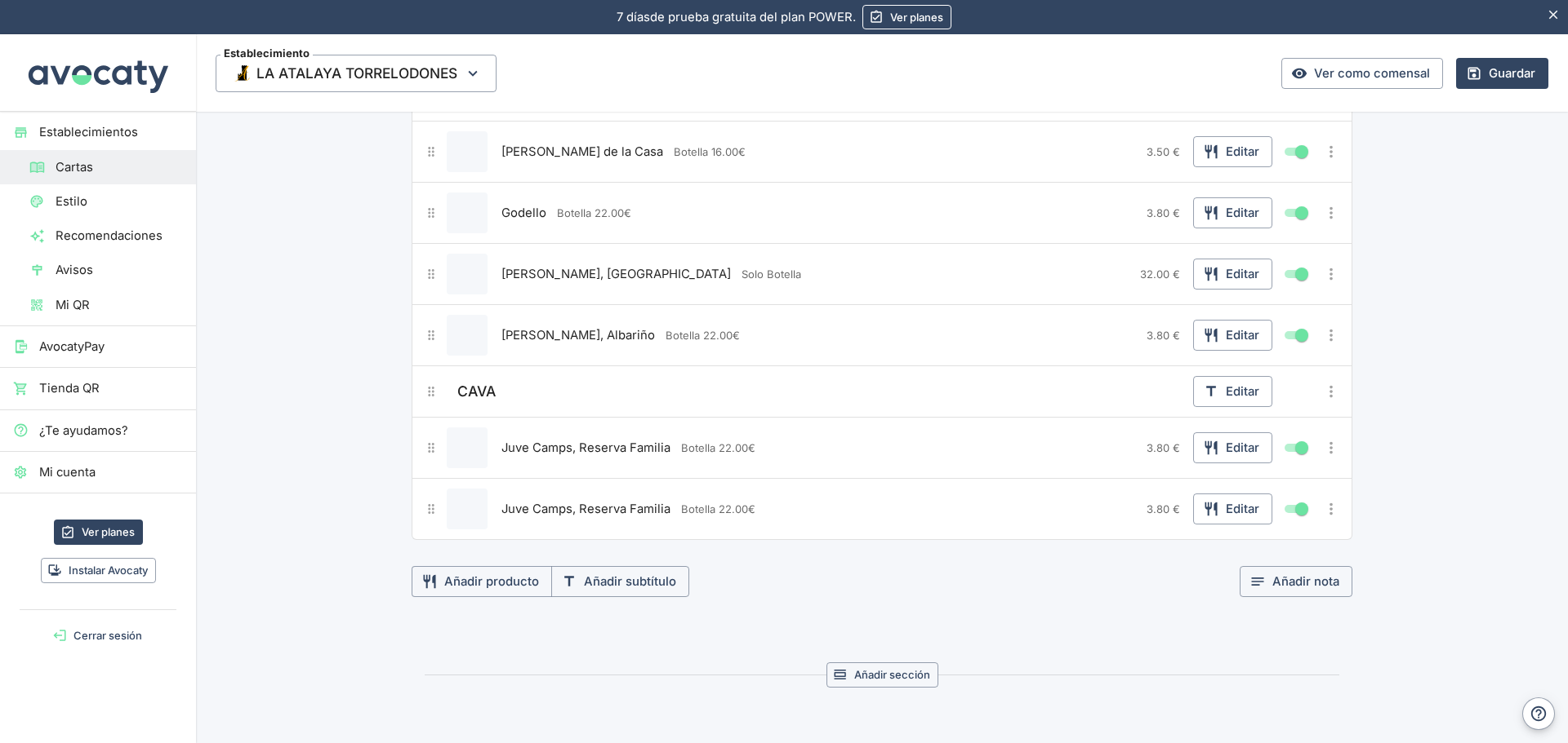
scroll to position [1632, 0]
click at [1234, 448] on button "Editar" at bounding box center [1233, 445] width 79 height 31
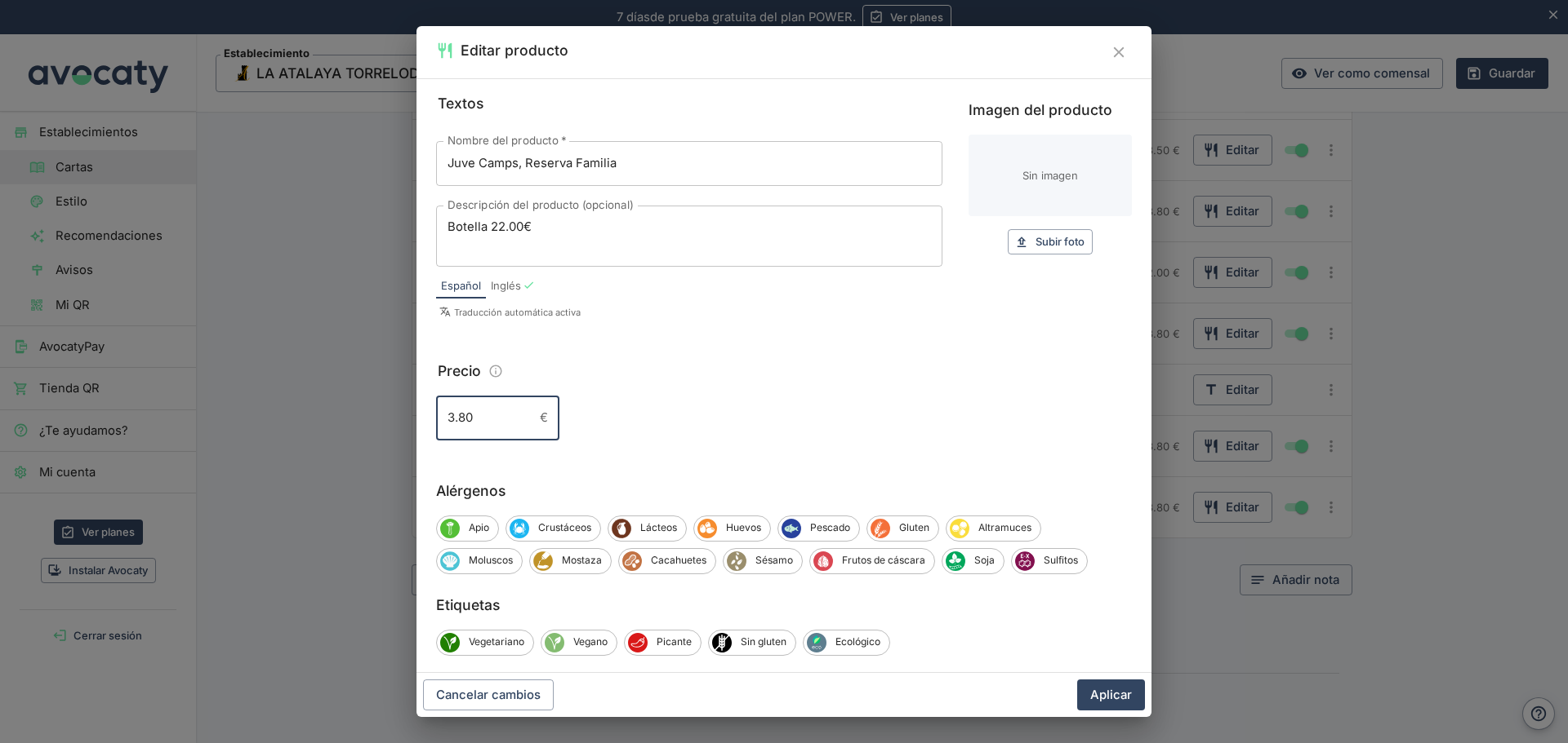
drag, startPoint x: 432, startPoint y: 412, endPoint x: 388, endPoint y: 415, distance: 44.1
click at [388, 415] on div "Editar producto Textos Nombre del producto   * Juve Camps, Reserva Familia Nomb…" at bounding box center [784, 371] width 1568 height 743
type input "35.00"
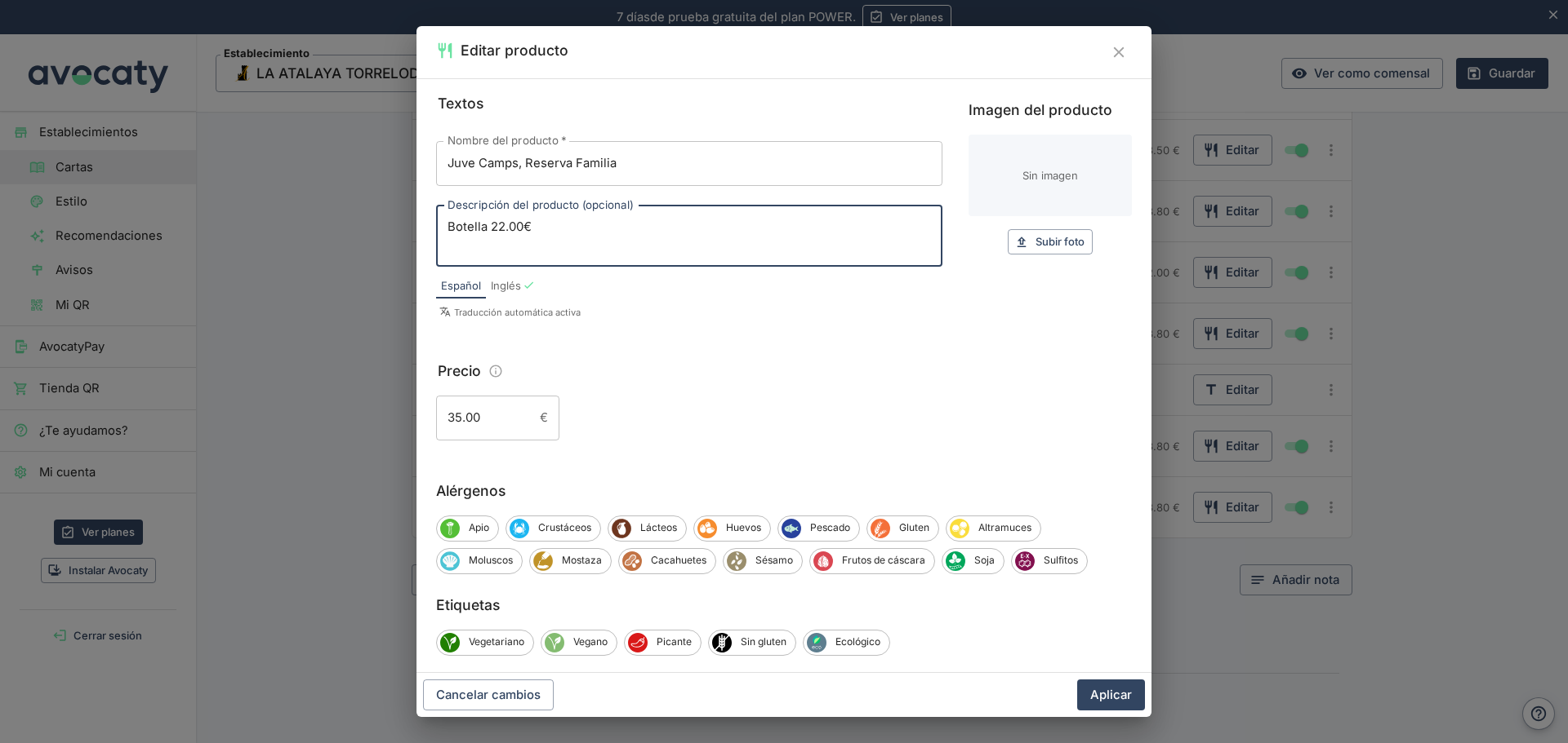
drag, startPoint x: 608, startPoint y: 389, endPoint x: 559, endPoint y: 237, distance: 159.7
click at [561, 239] on textarea "Botella 22.00€" at bounding box center [689, 235] width 483 height 34
drag, startPoint x: 562, startPoint y: 227, endPoint x: 413, endPoint y: 223, distance: 149.1
click at [413, 223] on div "Editar producto Textos Nombre del producto   * Juve Camps, Reserva Familia Nomb…" at bounding box center [784, 371] width 1568 height 743
type textarea "s"
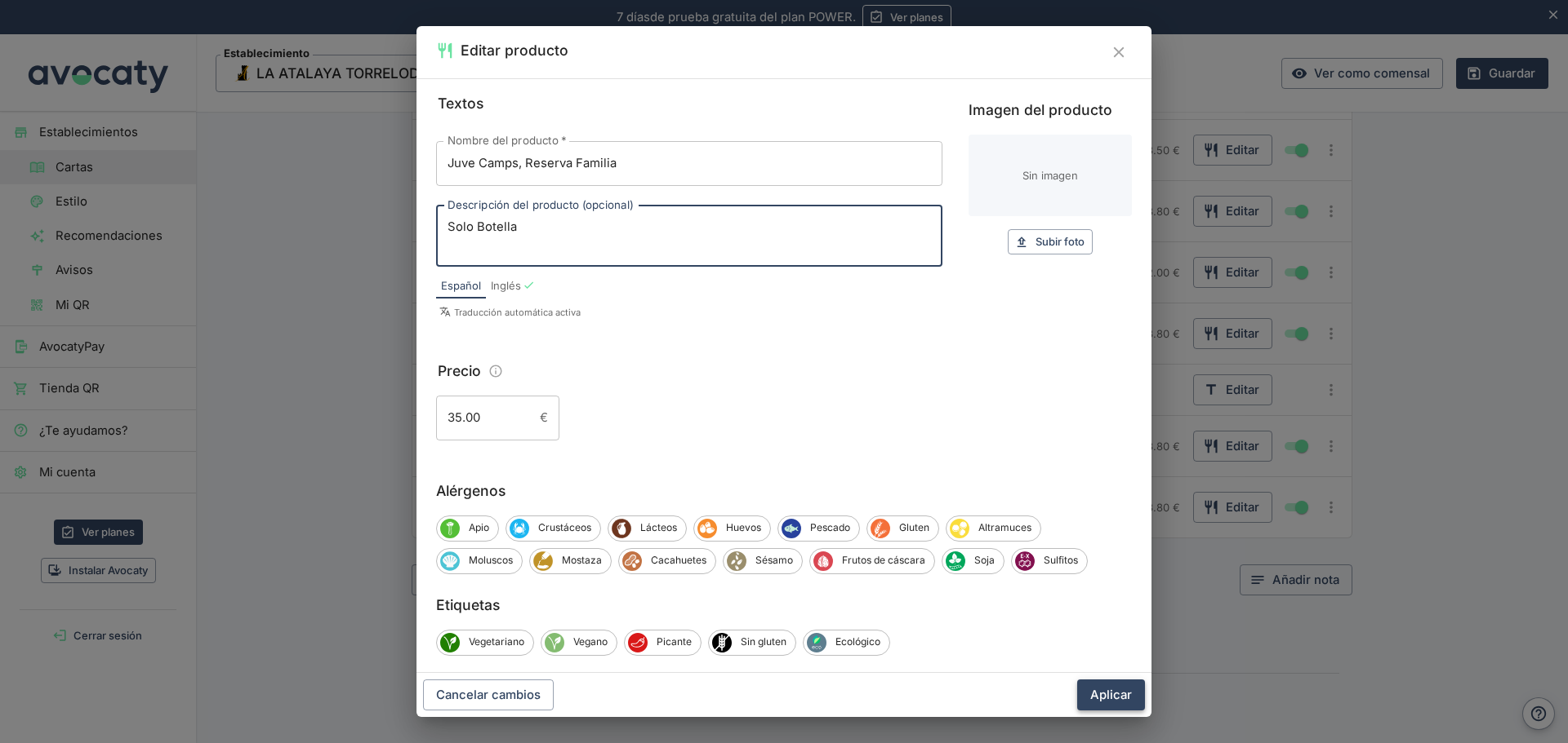
type textarea "Solo Botella"
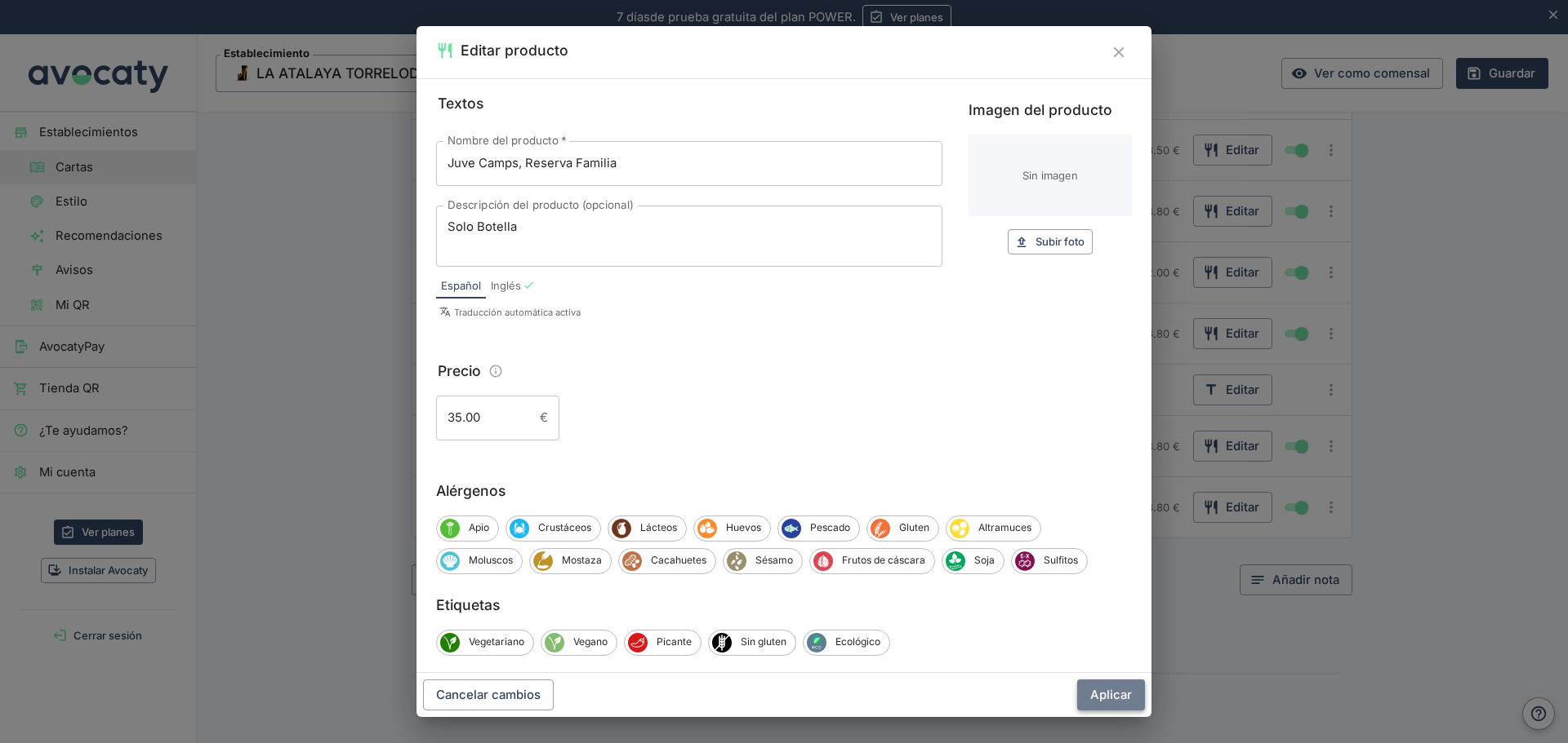
click at [1120, 689] on button "Aplicar" at bounding box center [1111, 695] width 68 height 31
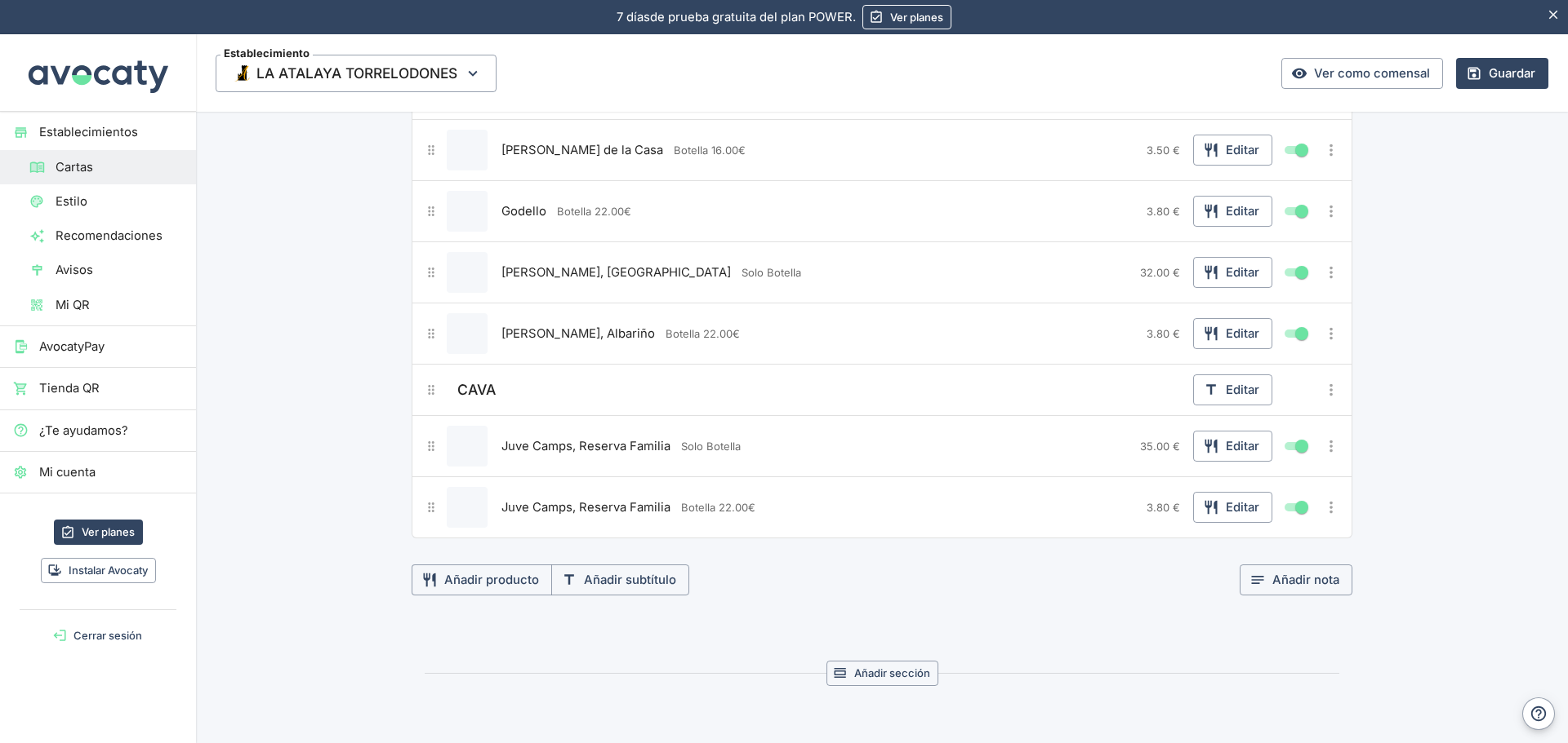
click at [1322, 389] on icon "Más opciones" at bounding box center [1331, 390] width 18 height 18
click at [1268, 418] on span "Duplicar subtítulo" at bounding box center [1271, 423] width 105 height 18
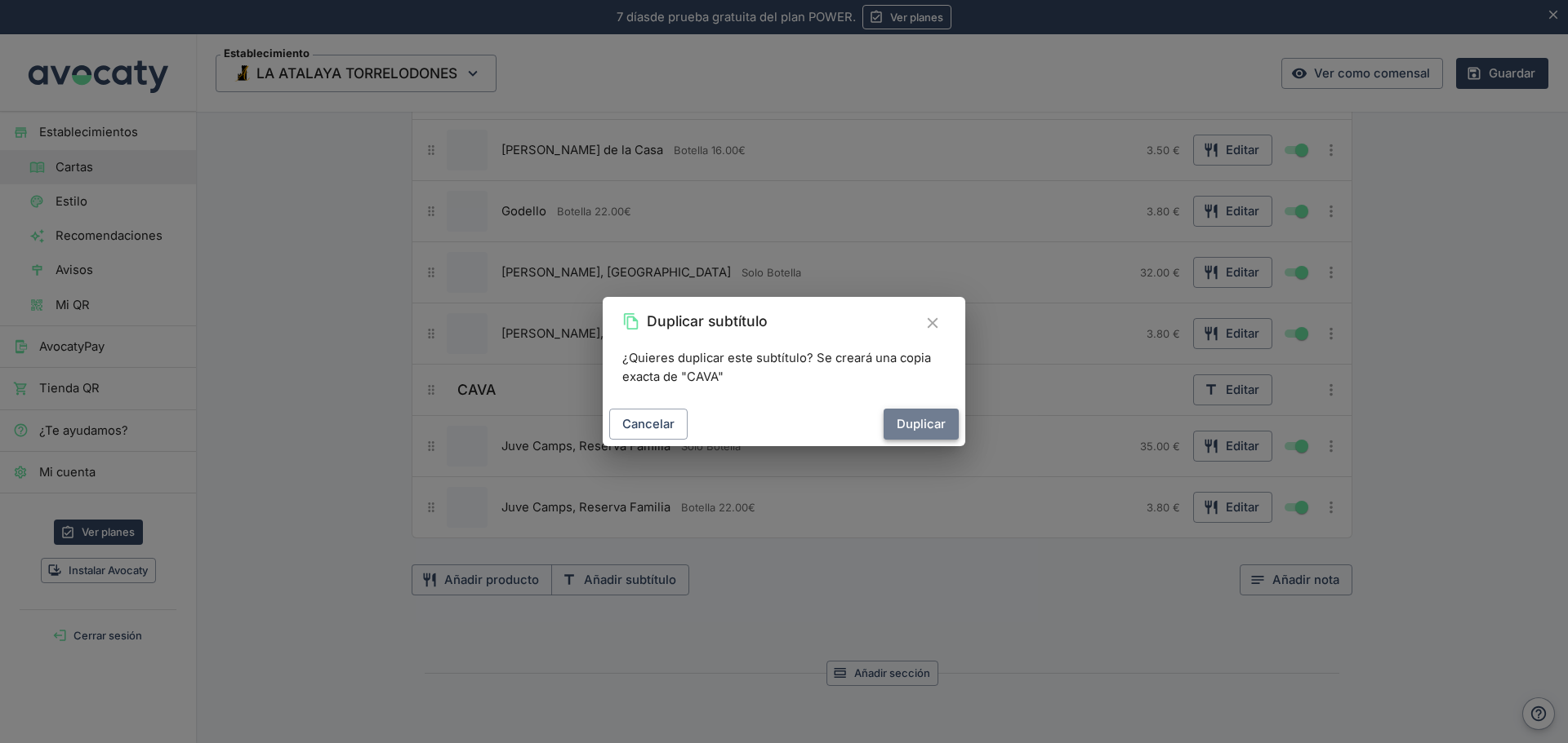
click at [922, 428] on button "Duplicar" at bounding box center [921, 424] width 75 height 31
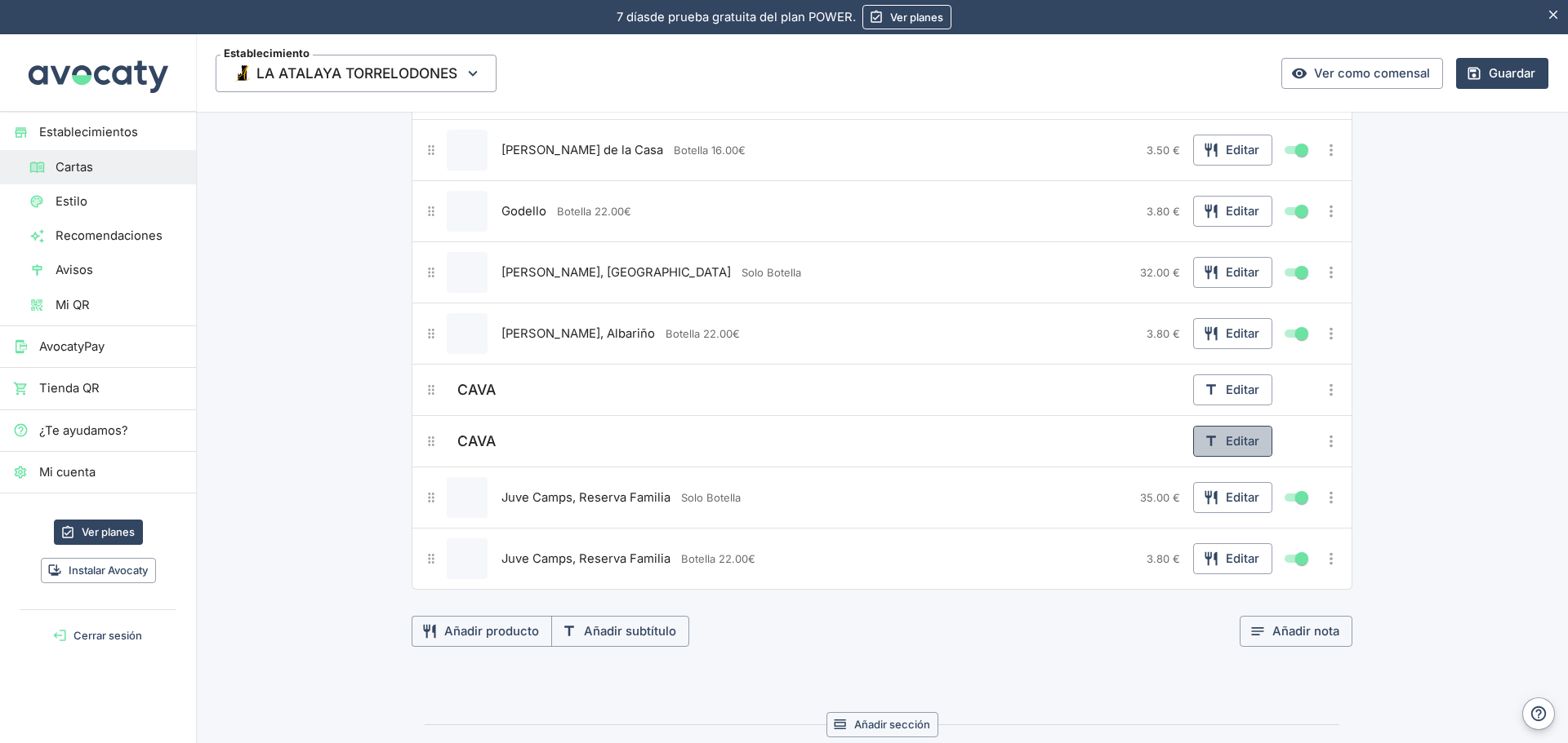
click at [1234, 444] on button "Editar" at bounding box center [1233, 441] width 79 height 31
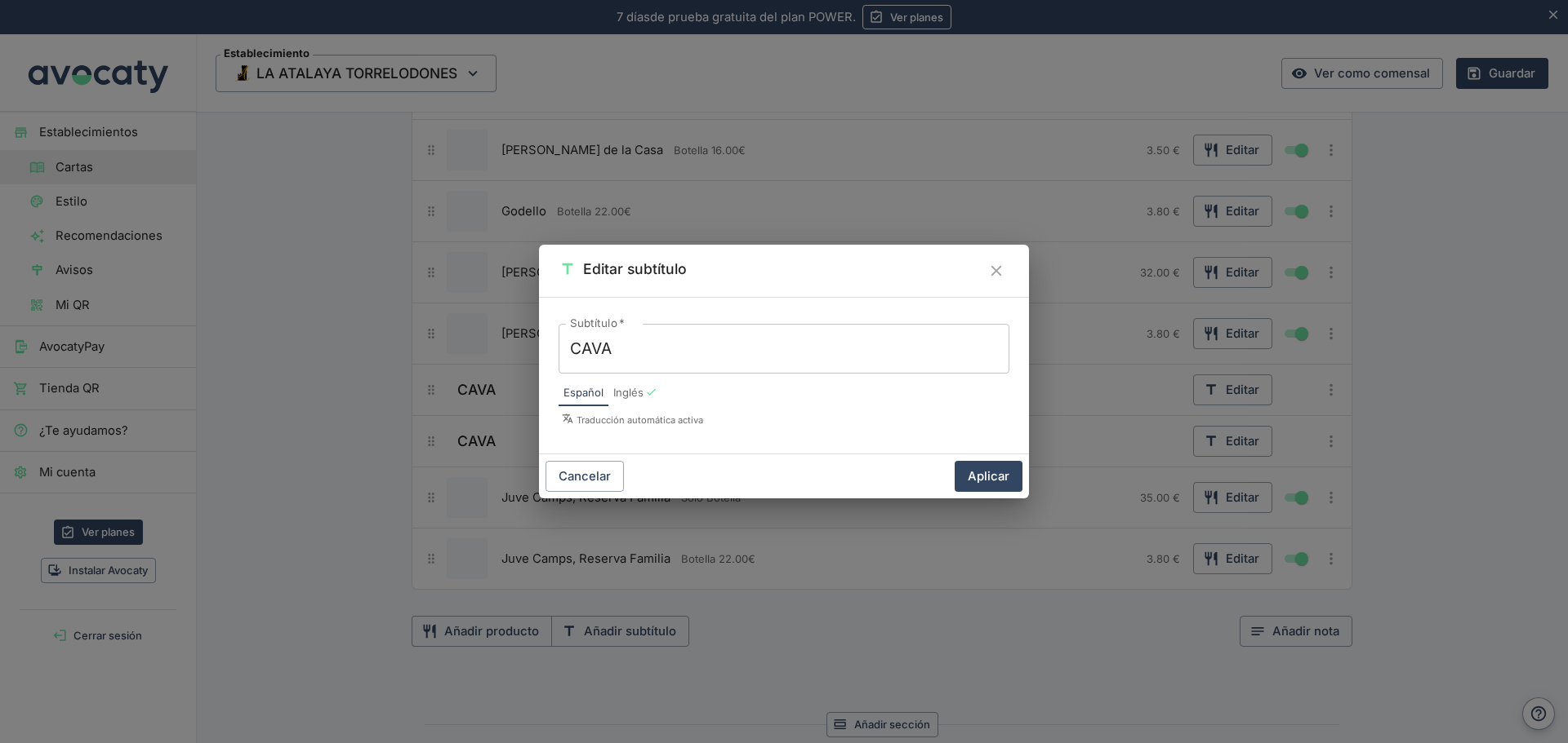
drag, startPoint x: 664, startPoint y: 329, endPoint x: 631, endPoint y: 332, distance: 33.1
click at [631, 332] on div "CAVA x Subtítulo   *" at bounding box center [784, 348] width 450 height 50
drag, startPoint x: 643, startPoint y: 351, endPoint x: 531, endPoint y: 353, distance: 112.0
click at [531, 353] on div "Editar subtítulo Subtítulo   * CAVA x Subtítulo   * Español Inglés Traducción a…" at bounding box center [784, 371] width 1568 height 743
type textarea "o"
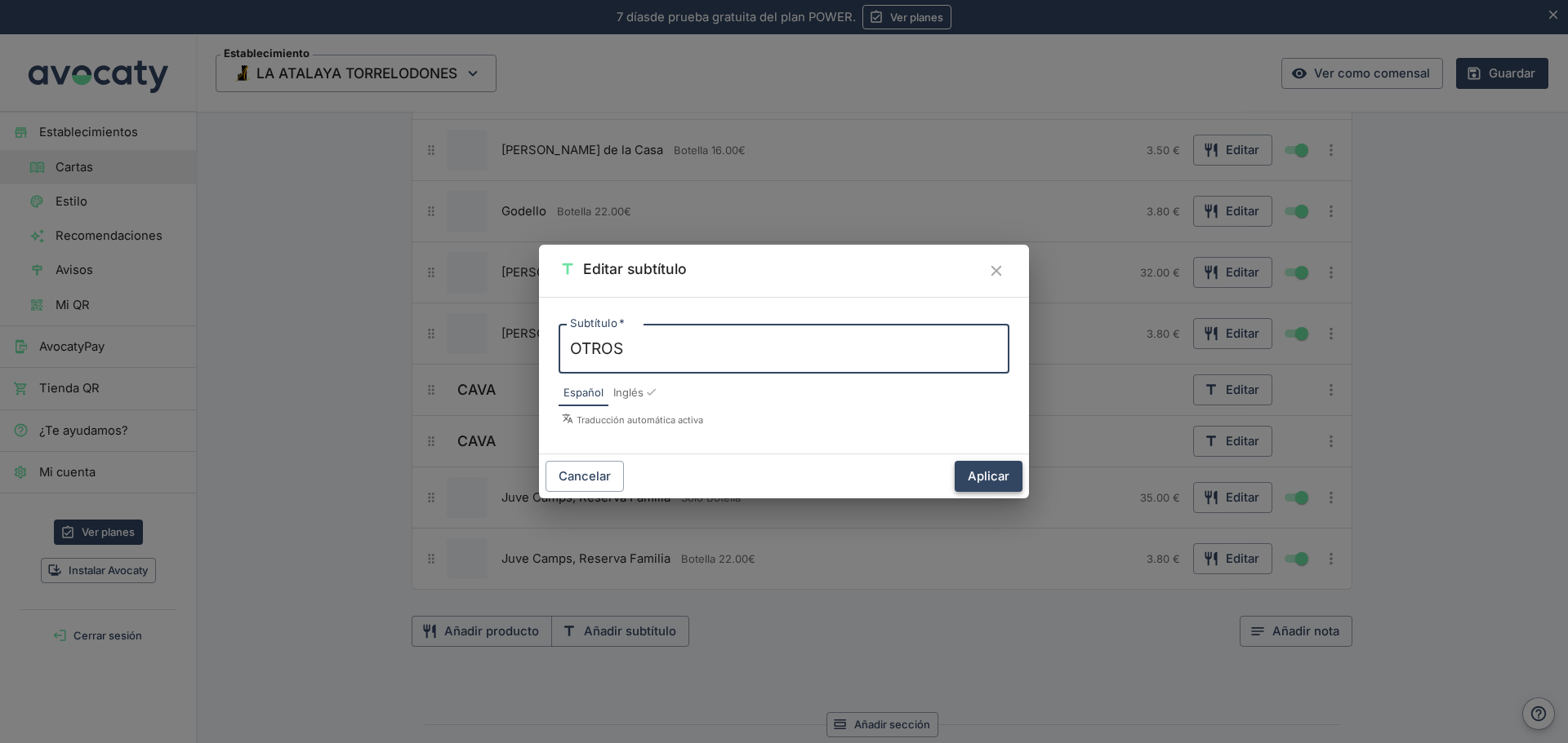
type textarea "OTROS"
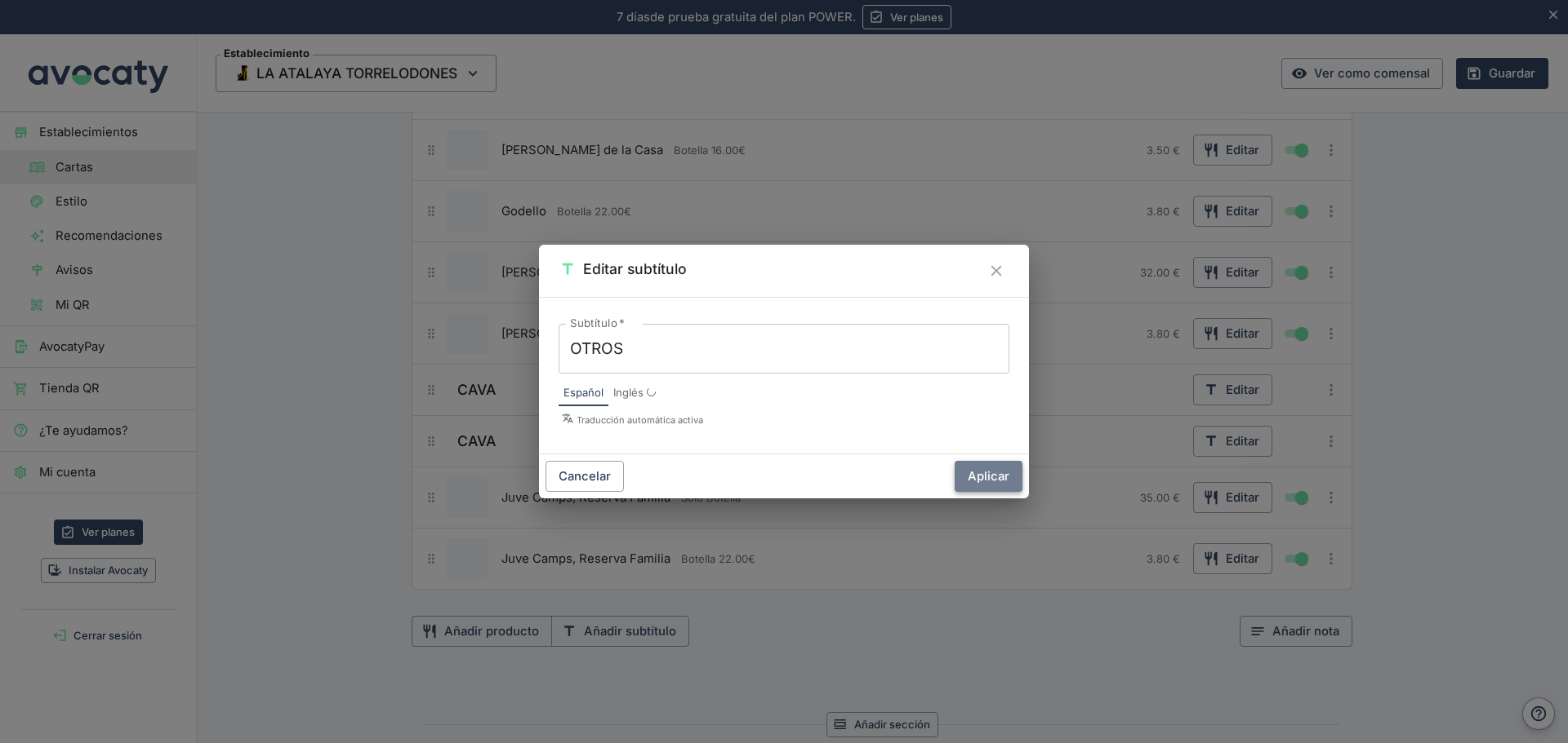
click at [981, 474] on button "Aplicar" at bounding box center [988, 476] width 68 height 31
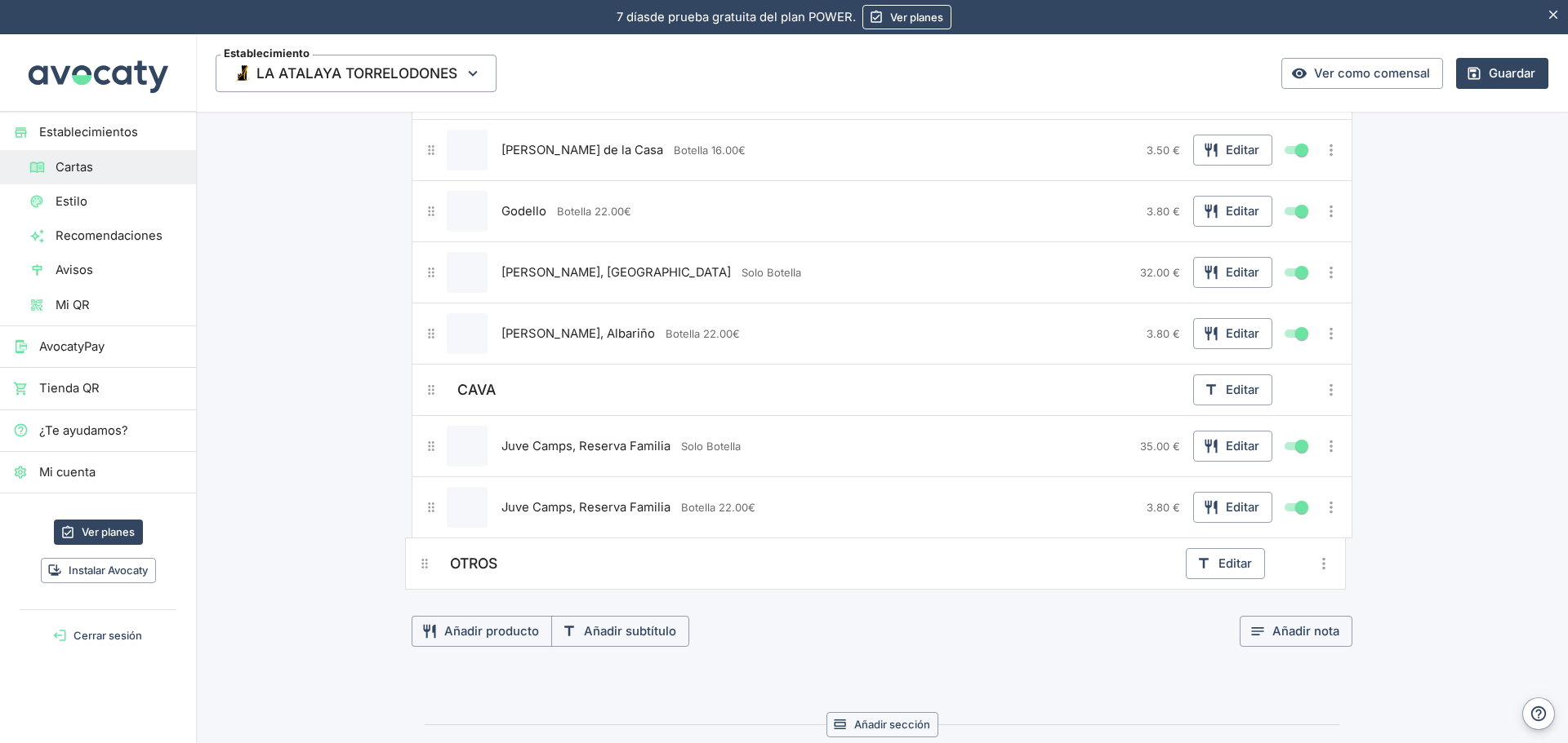
drag, startPoint x: 430, startPoint y: 449, endPoint x: 431, endPoint y: 578, distance: 129.0
click at [431, 578] on div "RIOJA Editar [PERSON_NAME] Editar [PERSON_NAME]. Limitada Editar Rioja de la Ca…" at bounding box center [882, 94] width 940 height 993
drag, startPoint x: 891, startPoint y: 508, endPoint x: 878, endPoint y: 562, distance: 55.5
click at [878, 562] on div "RIOJA Editar [PERSON_NAME] Editar [PERSON_NAME]. Limitada Editar Rioja de la Ca…" at bounding box center [882, 94] width 940 height 993
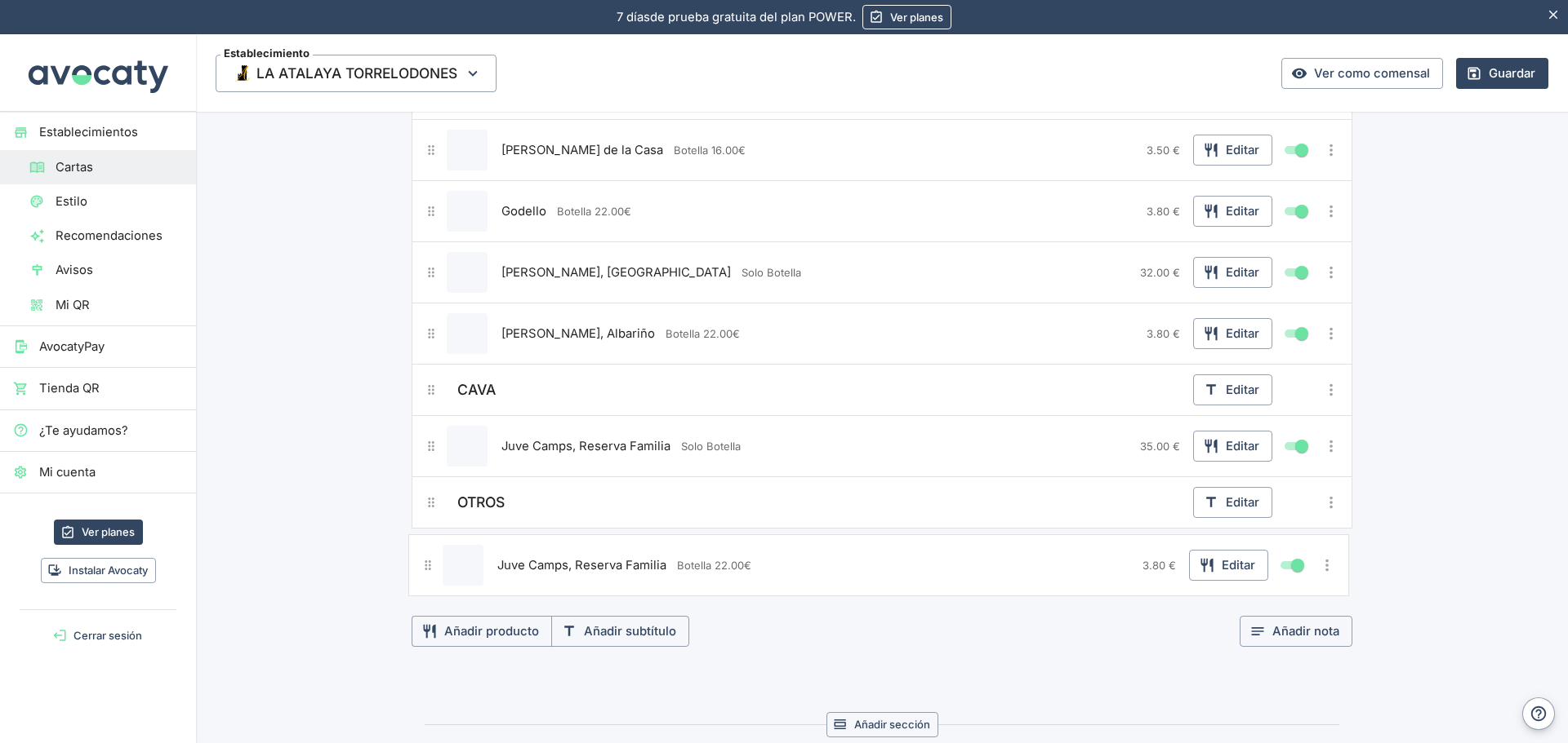
drag, startPoint x: 427, startPoint y: 505, endPoint x: 430, endPoint y: 569, distance: 64.1
click at [430, 569] on div "RIOJA Editar [PERSON_NAME] Editar [PERSON_NAME]. Limitada Editar Rioja de la Ca…" at bounding box center [882, 94] width 940 height 993
click at [1235, 559] on button "Editar" at bounding box center [1233, 558] width 79 height 31
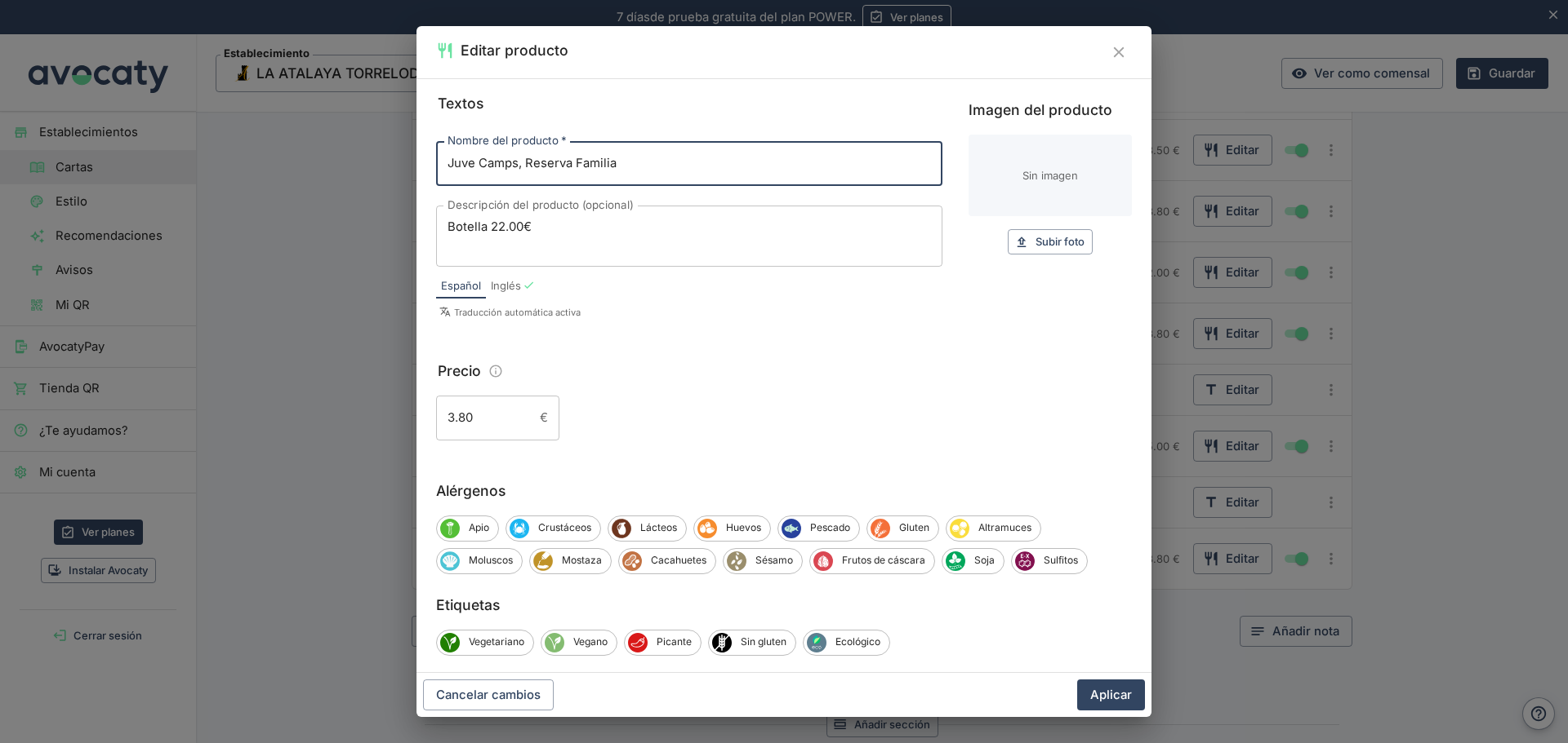
drag, startPoint x: 526, startPoint y: 162, endPoint x: 405, endPoint y: 173, distance: 121.5
click at [405, 173] on div "Editar producto Textos Nombre del producto   * Juve Camps, Reserva Familia Nomb…" at bounding box center [784, 371] width 1568 height 743
paste input "Vermut de Barric"
type input "Vermut de Barrica"
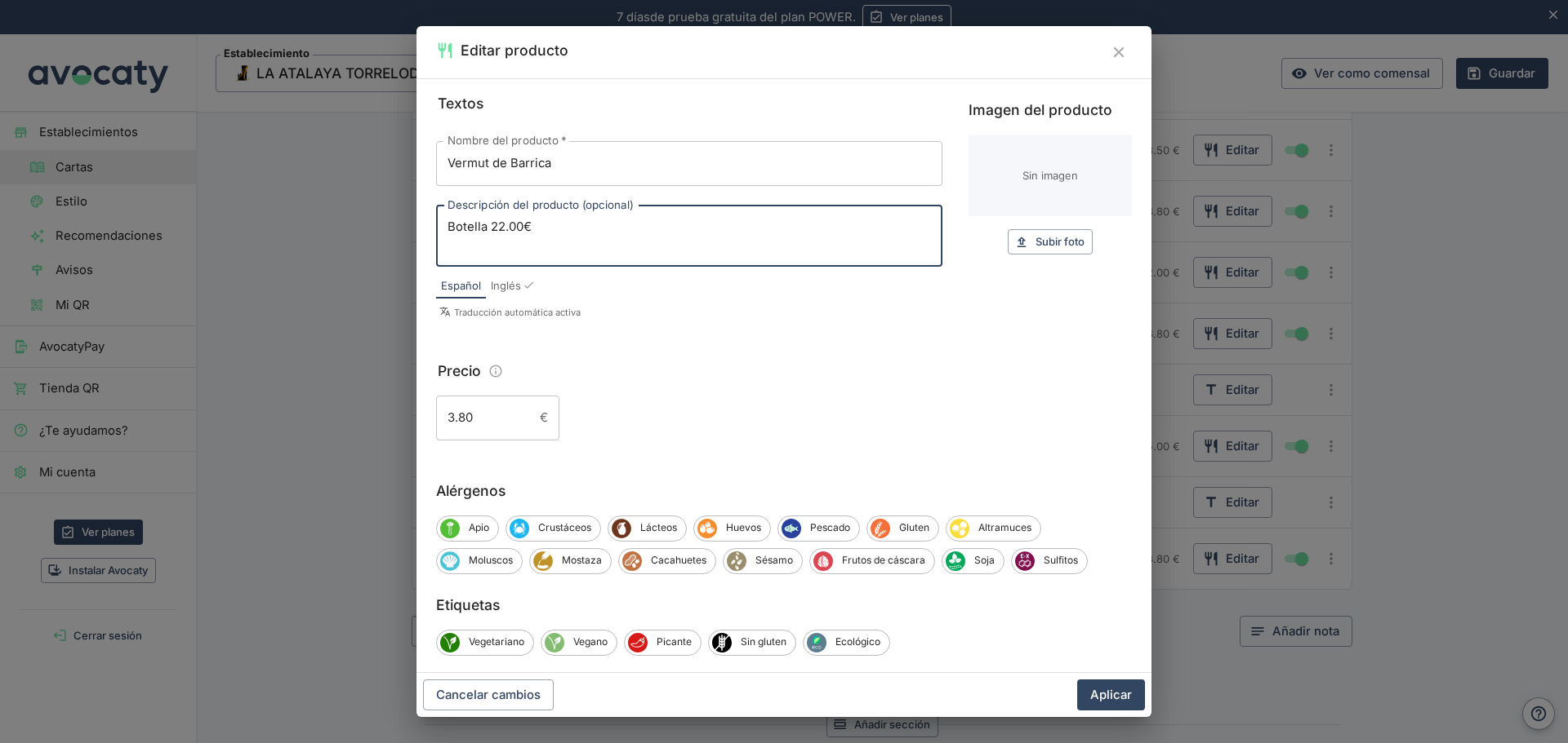
drag, startPoint x: 538, startPoint y: 234, endPoint x: 388, endPoint y: 229, distance: 150.1
click at [388, 229] on div "Editar producto Textos Nombre del producto   * Vermut de Barrica Nombre del pro…" at bounding box center [784, 371] width 1568 height 743
click at [1117, 705] on button "Aplicar" at bounding box center [1111, 695] width 68 height 31
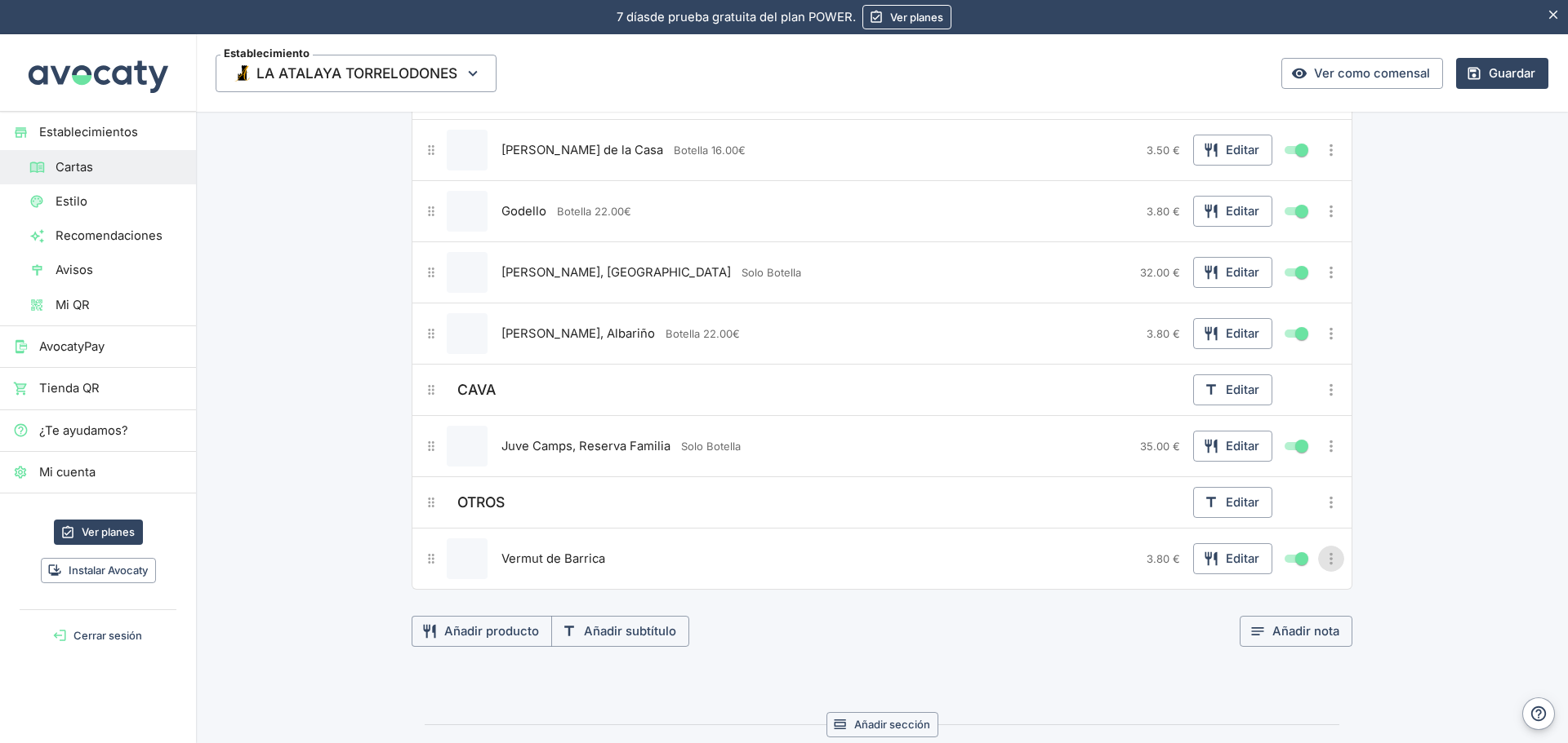
click at [1322, 563] on icon "Más opciones" at bounding box center [1331, 558] width 18 height 18
click at [1262, 597] on span "Duplicar producto" at bounding box center [1271, 591] width 105 height 18
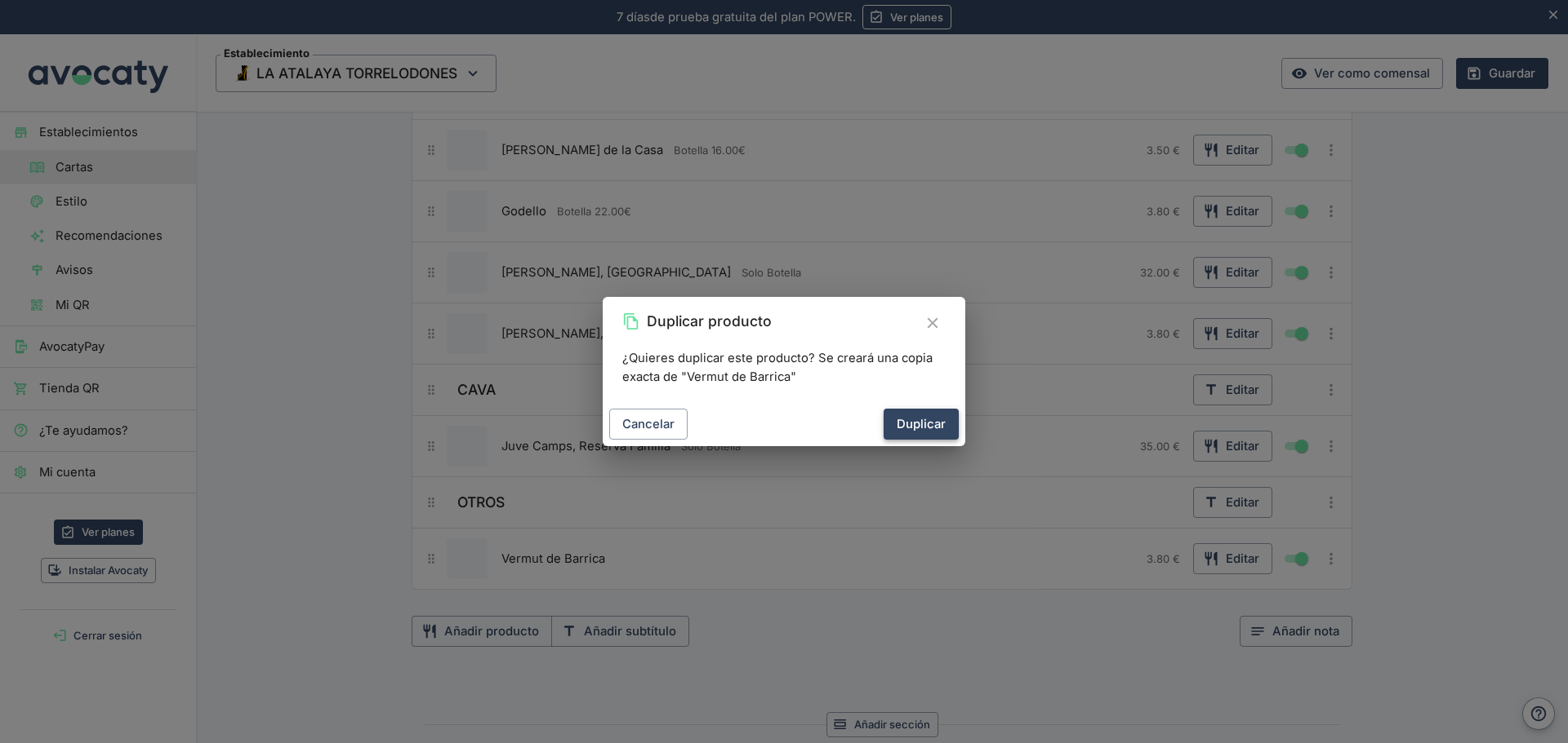
click at [946, 425] on button "Duplicar" at bounding box center [921, 424] width 75 height 31
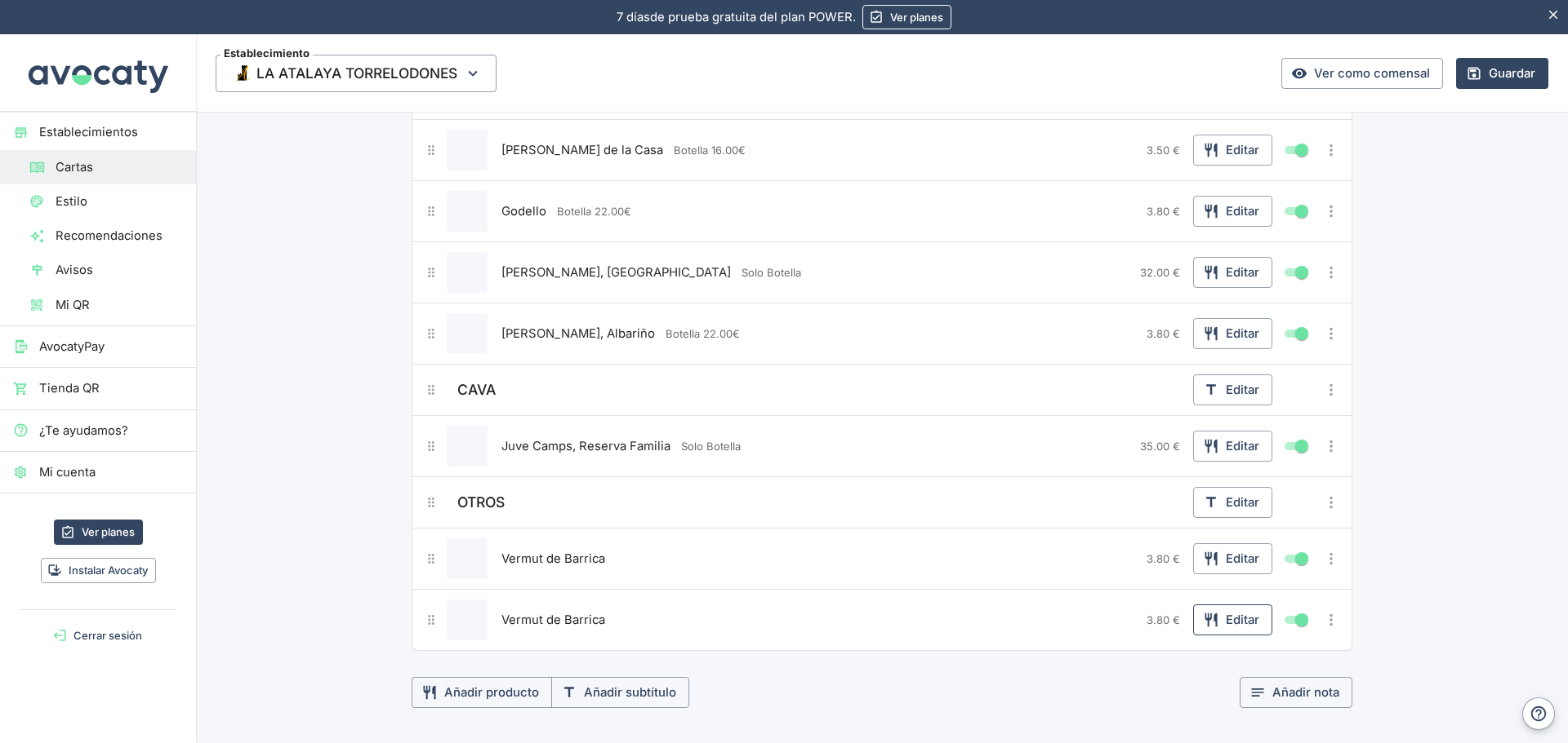
click at [1253, 620] on button "Editar" at bounding box center [1233, 620] width 79 height 31
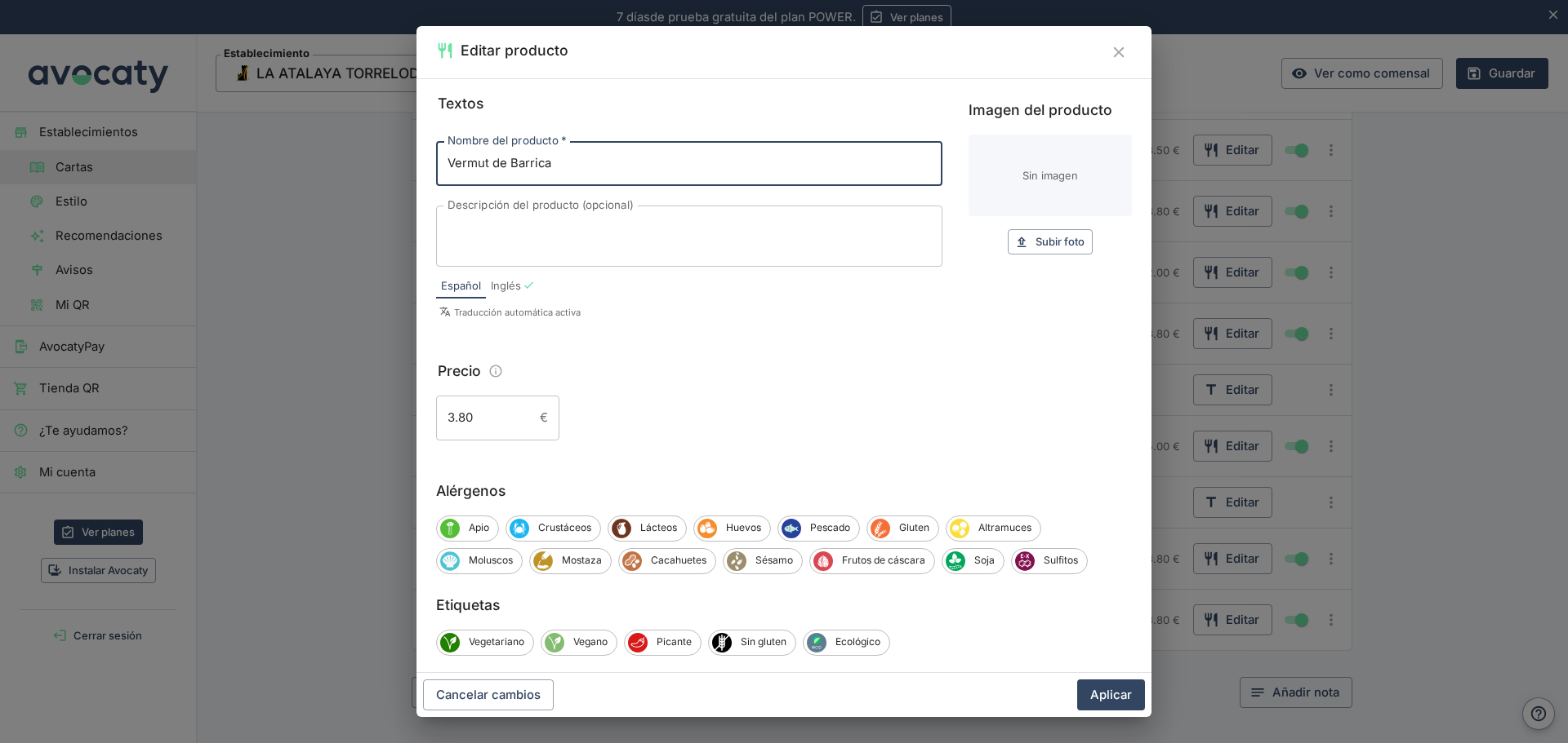
drag, startPoint x: 565, startPoint y: 167, endPoint x: 410, endPoint y: 170, distance: 155.0
click at [410, 170] on div "Editar producto Textos Nombre del producto   * Vermut de Barrica Nombre del pro…" at bounding box center [784, 371] width 1568 height 743
type input "Refrescos y Zumos"
click at [465, 418] on input "3.80" at bounding box center [484, 417] width 97 height 44
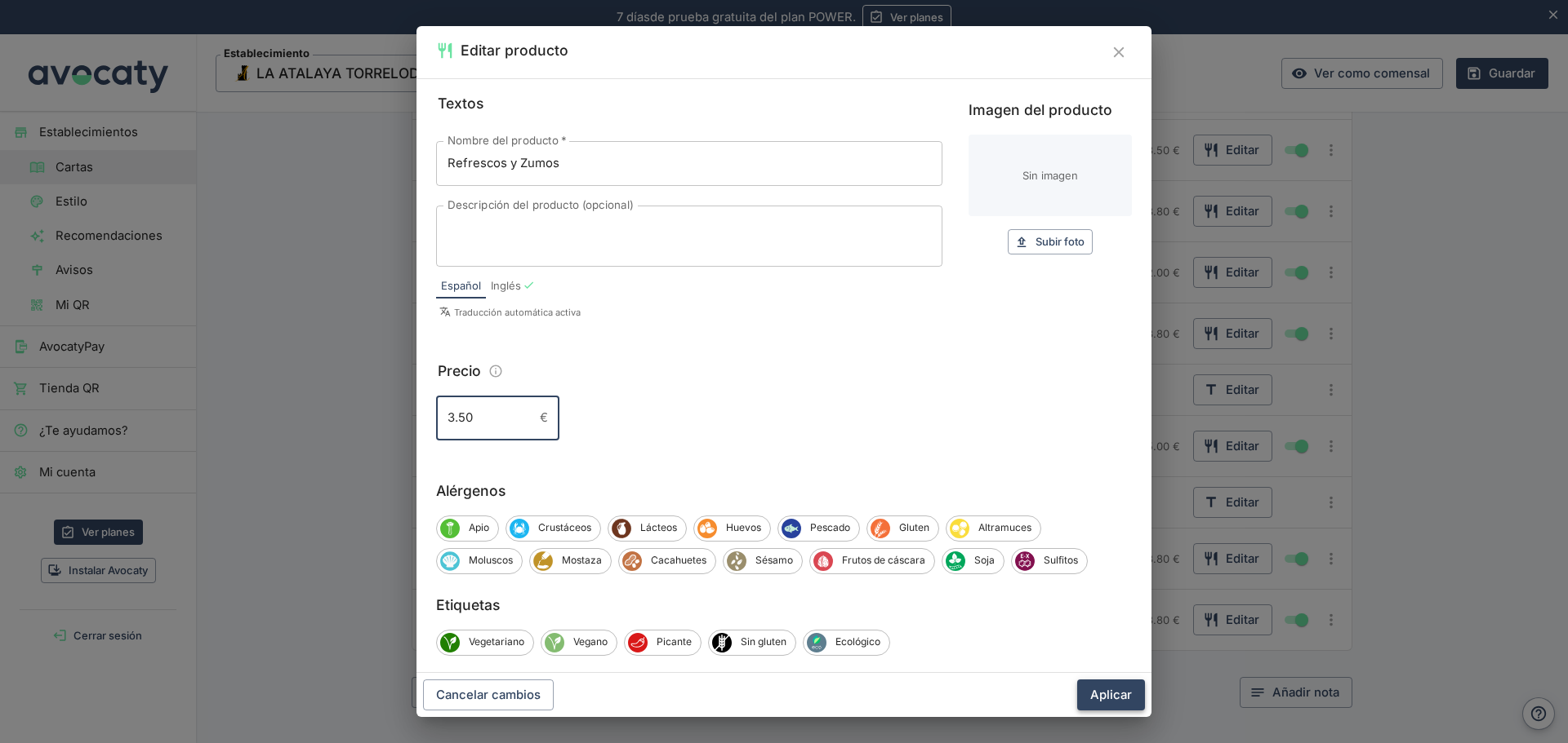
type input "3.50"
click at [1091, 697] on button "Aplicar" at bounding box center [1111, 695] width 68 height 31
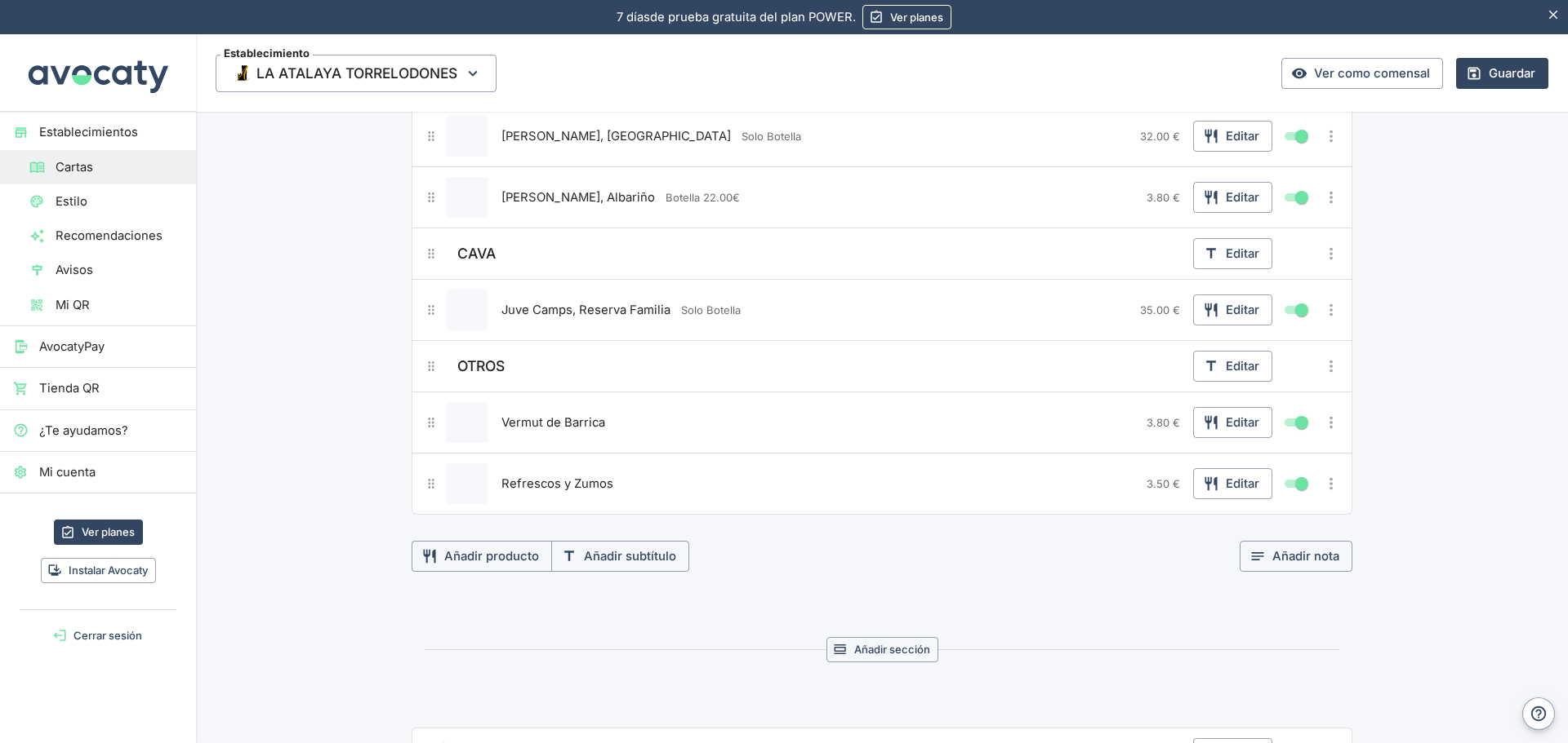
scroll to position [1958, 0]
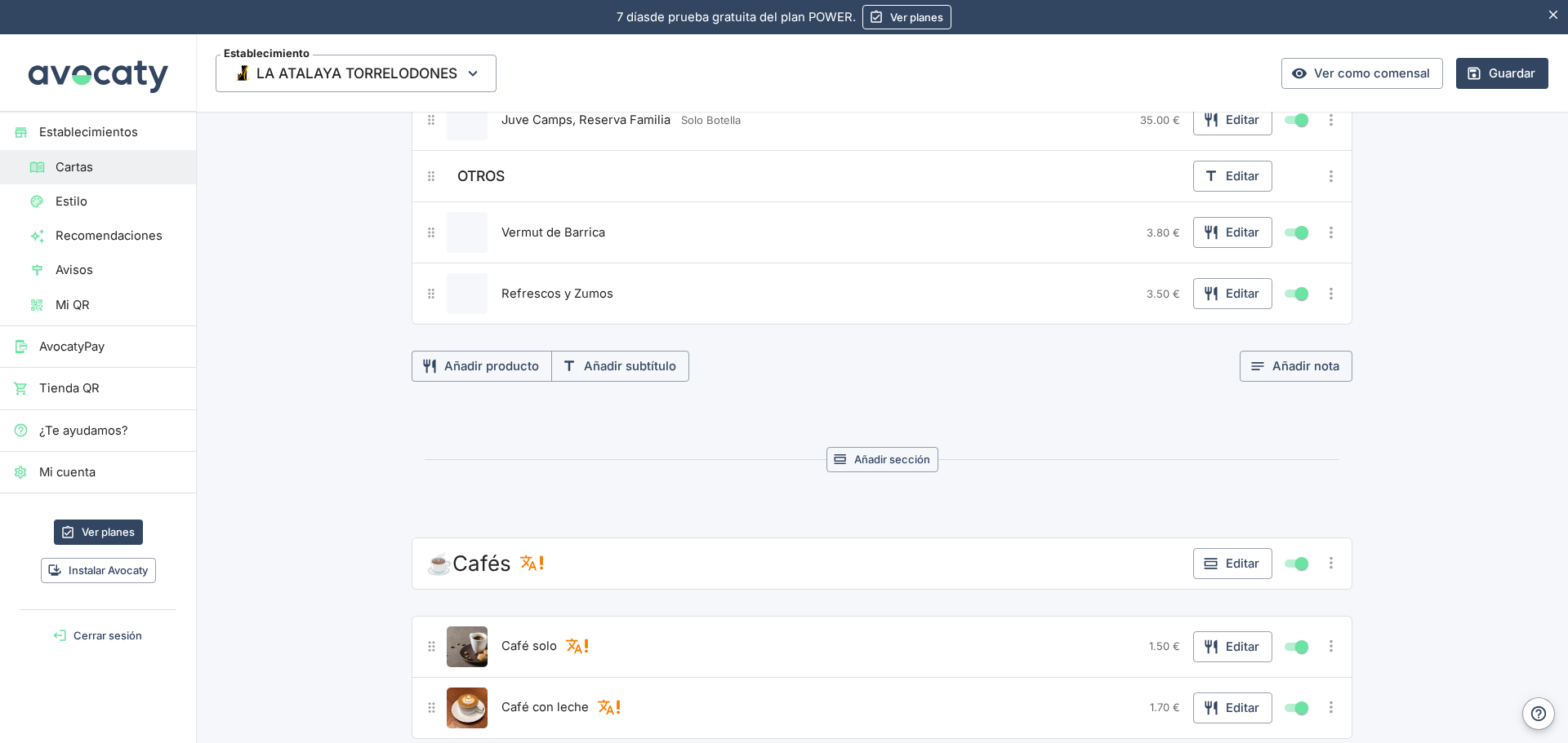
click at [1330, 299] on icon "Más opciones" at bounding box center [1331, 293] width 3 height 12
click at [1276, 331] on span "Duplicar producto" at bounding box center [1271, 327] width 105 height 18
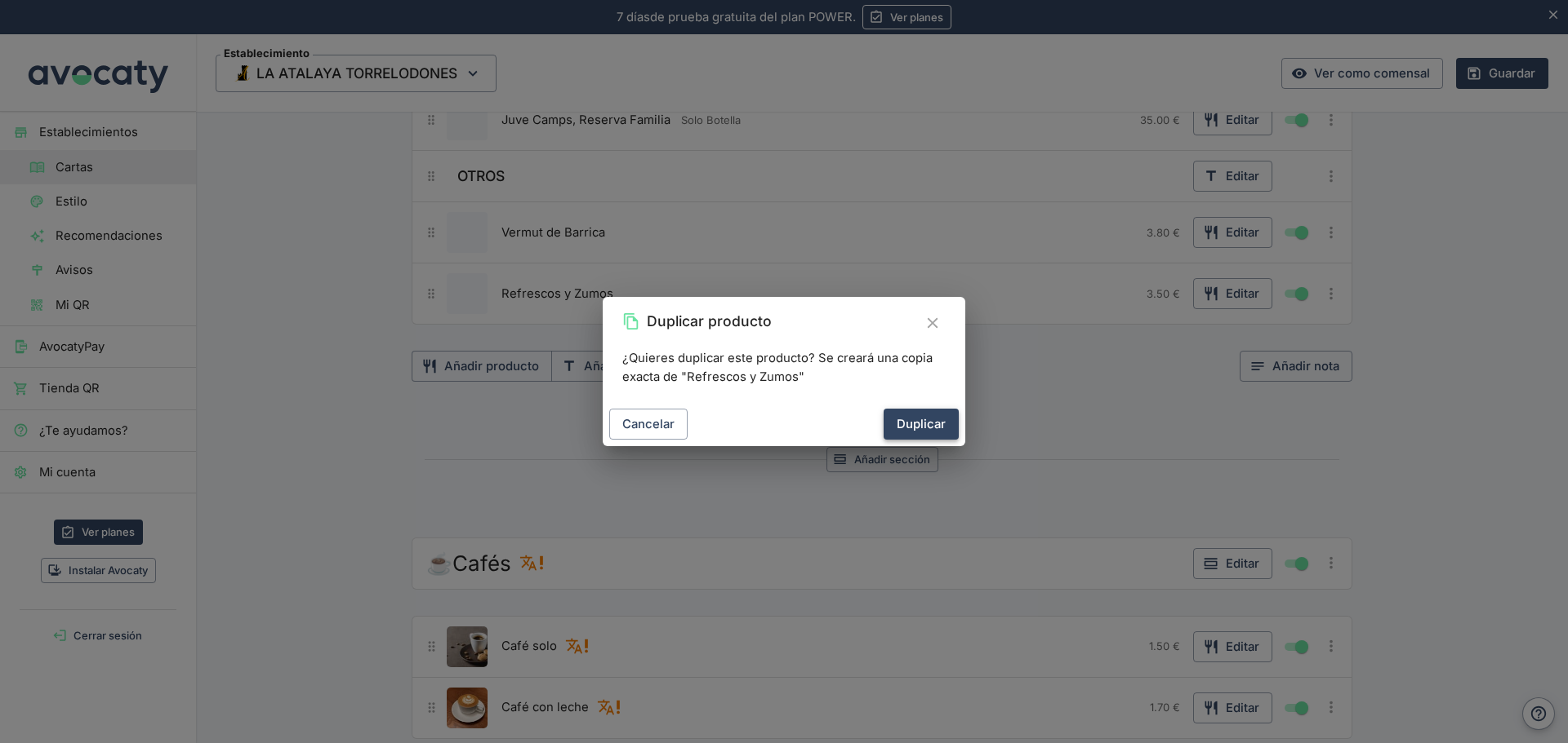
click at [931, 426] on button "Duplicar" at bounding box center [921, 424] width 75 height 31
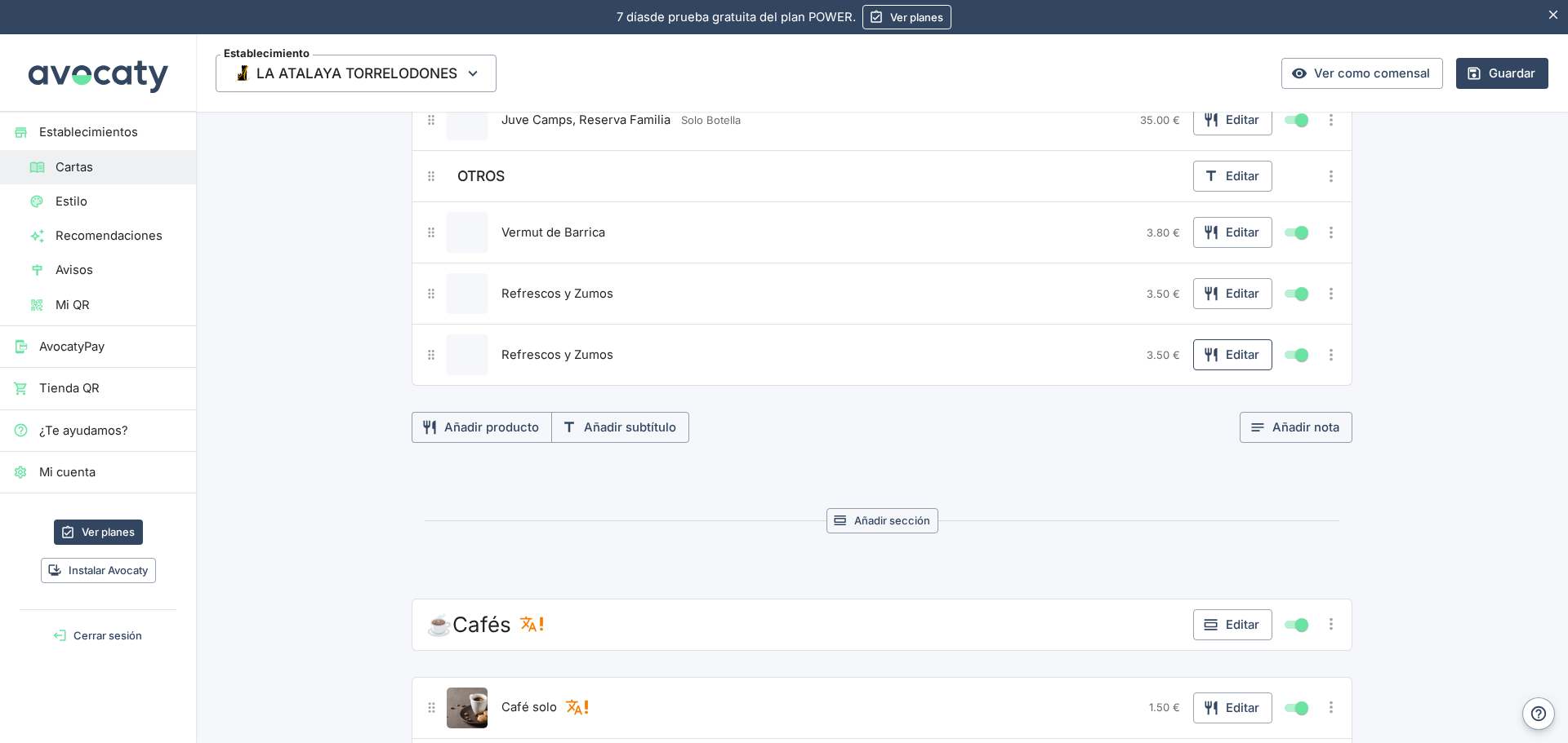
click at [1225, 364] on button "Editar" at bounding box center [1233, 354] width 79 height 31
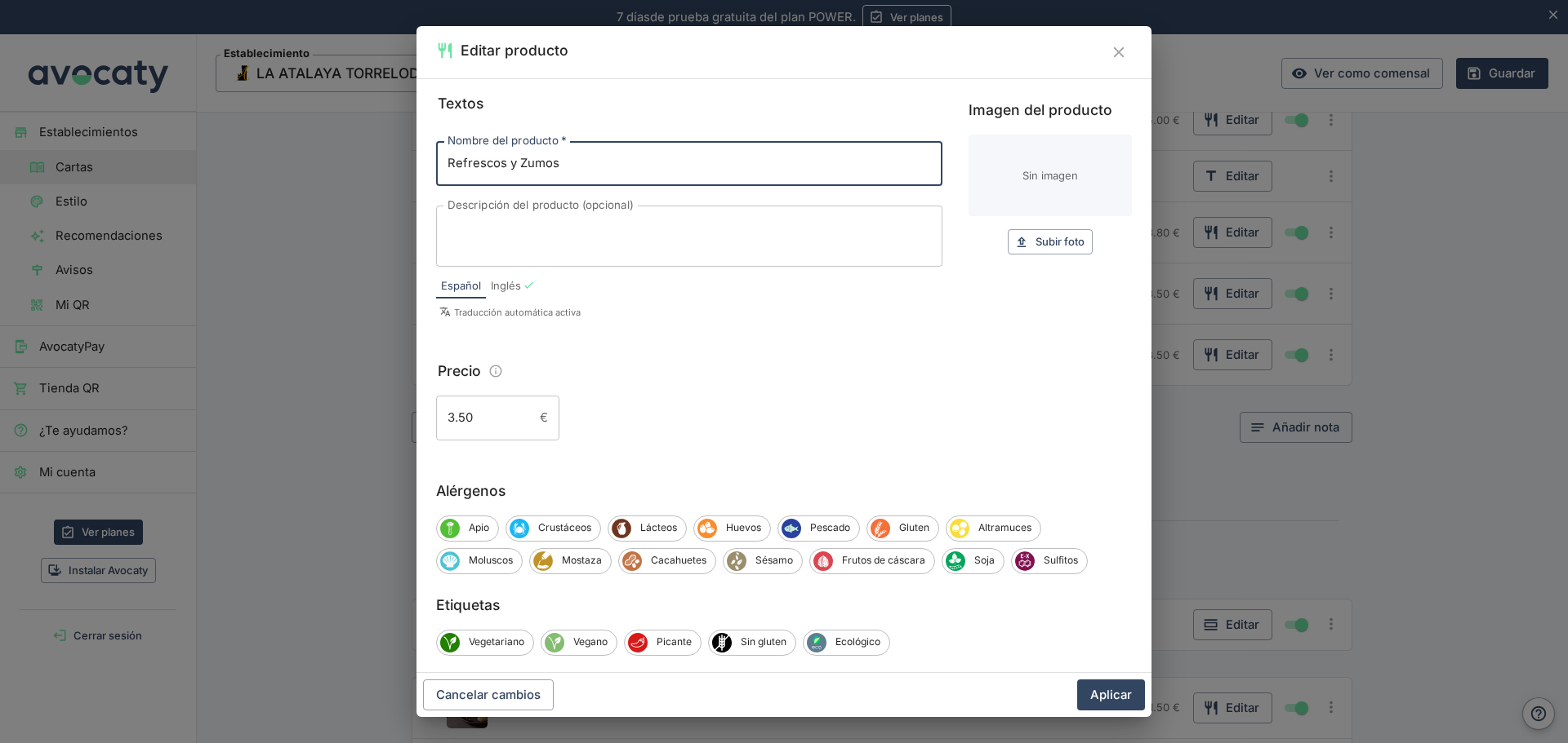
drag, startPoint x: 656, startPoint y: 175, endPoint x: 218, endPoint y: 160, distance: 438.3
click at [218, 160] on div "Editar producto Textos Nombre del producto   * Refrescos y Zumos Nombre del pro…" at bounding box center [784, 371] width 1568 height 743
type input "Aperol Spritz con Cava"
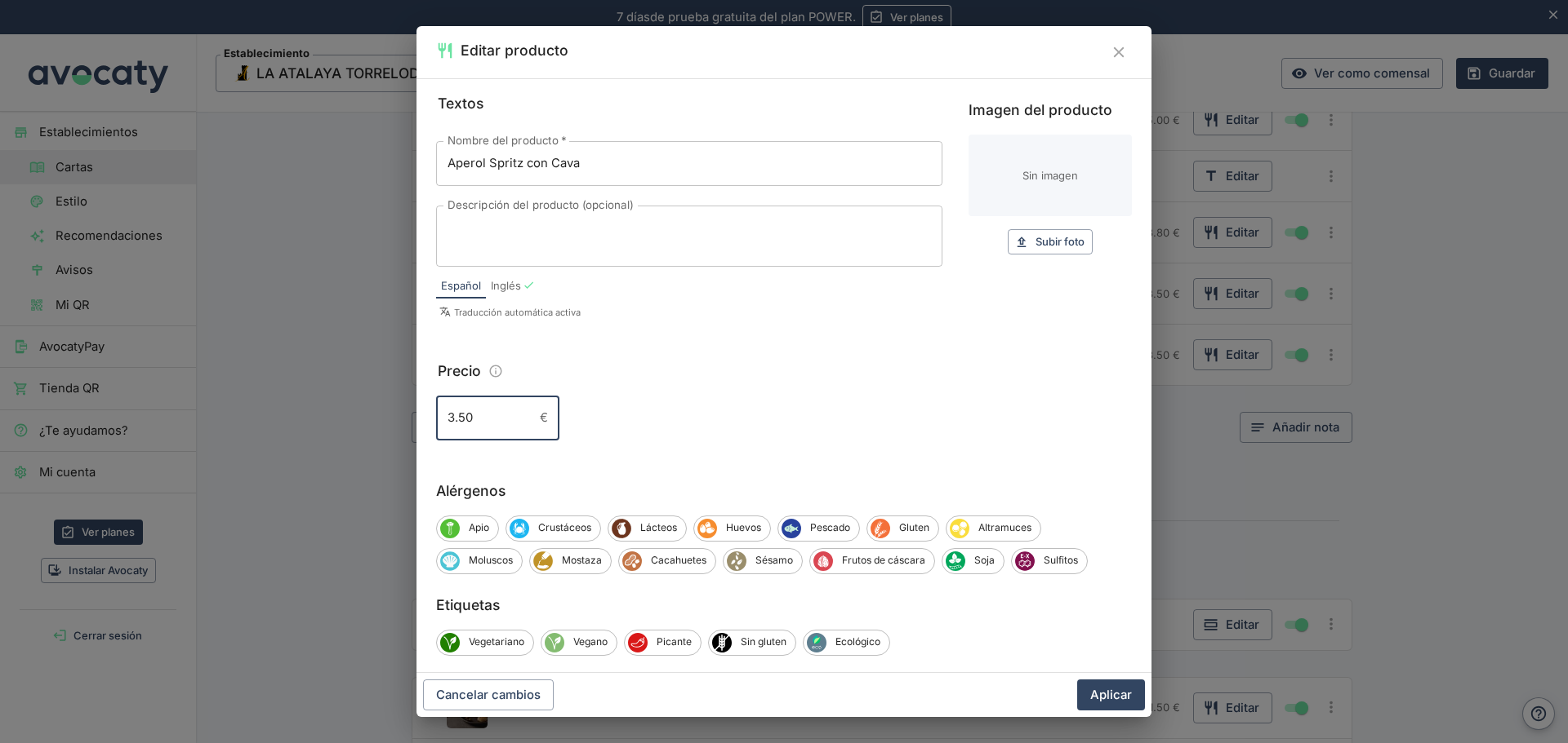
drag, startPoint x: 480, startPoint y: 421, endPoint x: 351, endPoint y: 412, distance: 129.3
click at [351, 412] on div "Editar producto Textos Nombre del producto   * Aperol Spritz con Cava Nombre de…" at bounding box center [784, 371] width 1568 height 743
type input "8.00"
click at [1100, 697] on button "Aplicar" at bounding box center [1111, 695] width 68 height 31
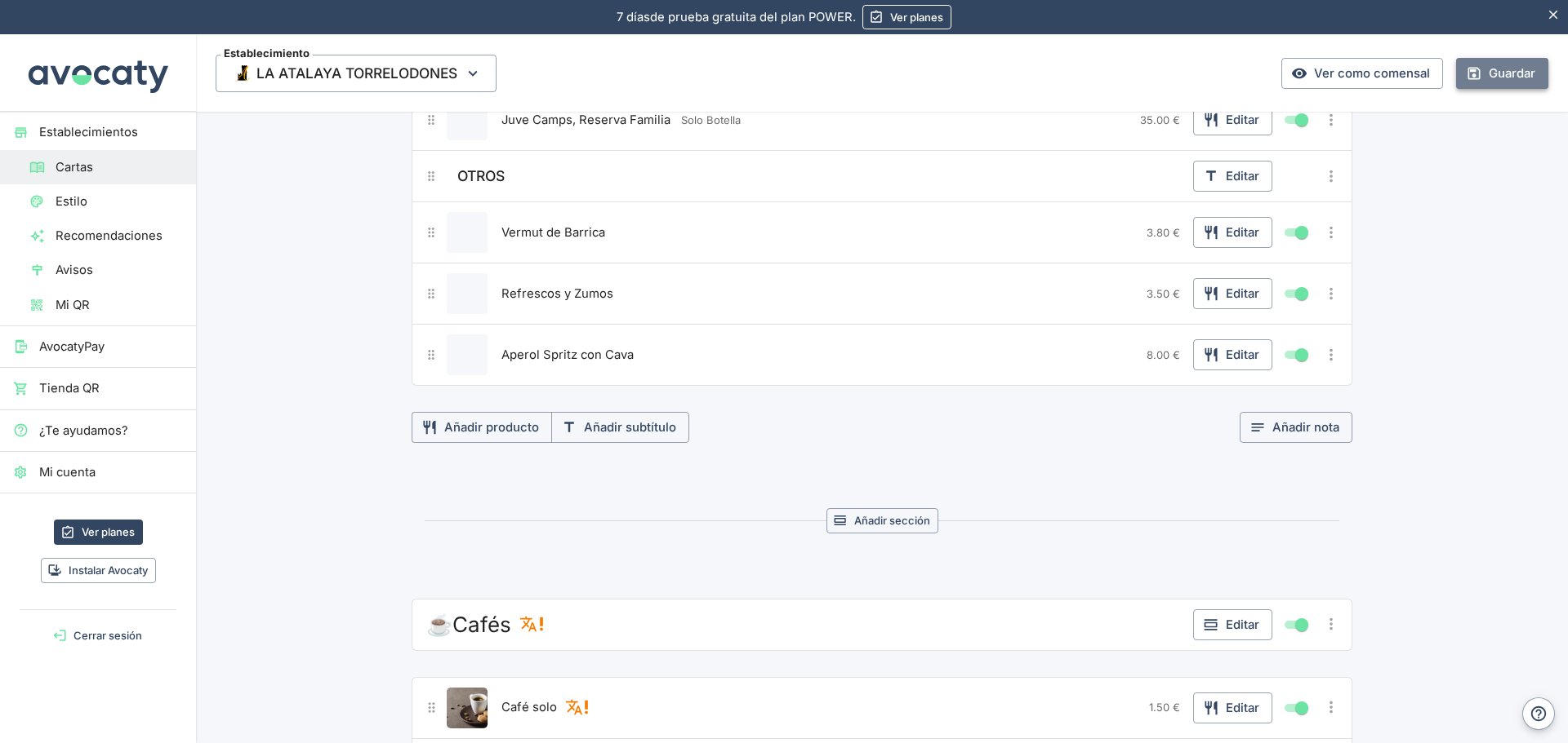
click at [1465, 87] on button "Guardar" at bounding box center [1502, 73] width 92 height 31
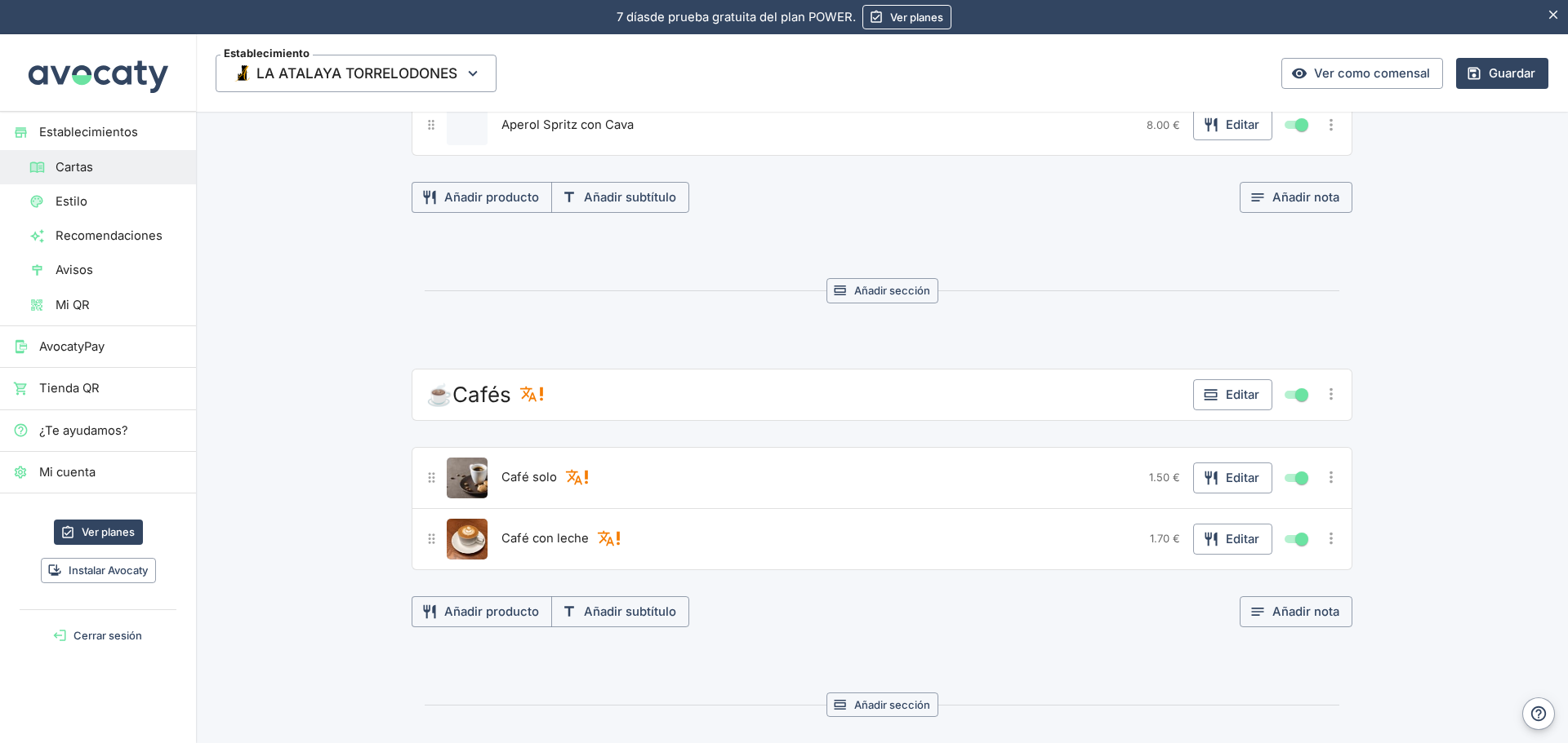
scroll to position [2203, 0]
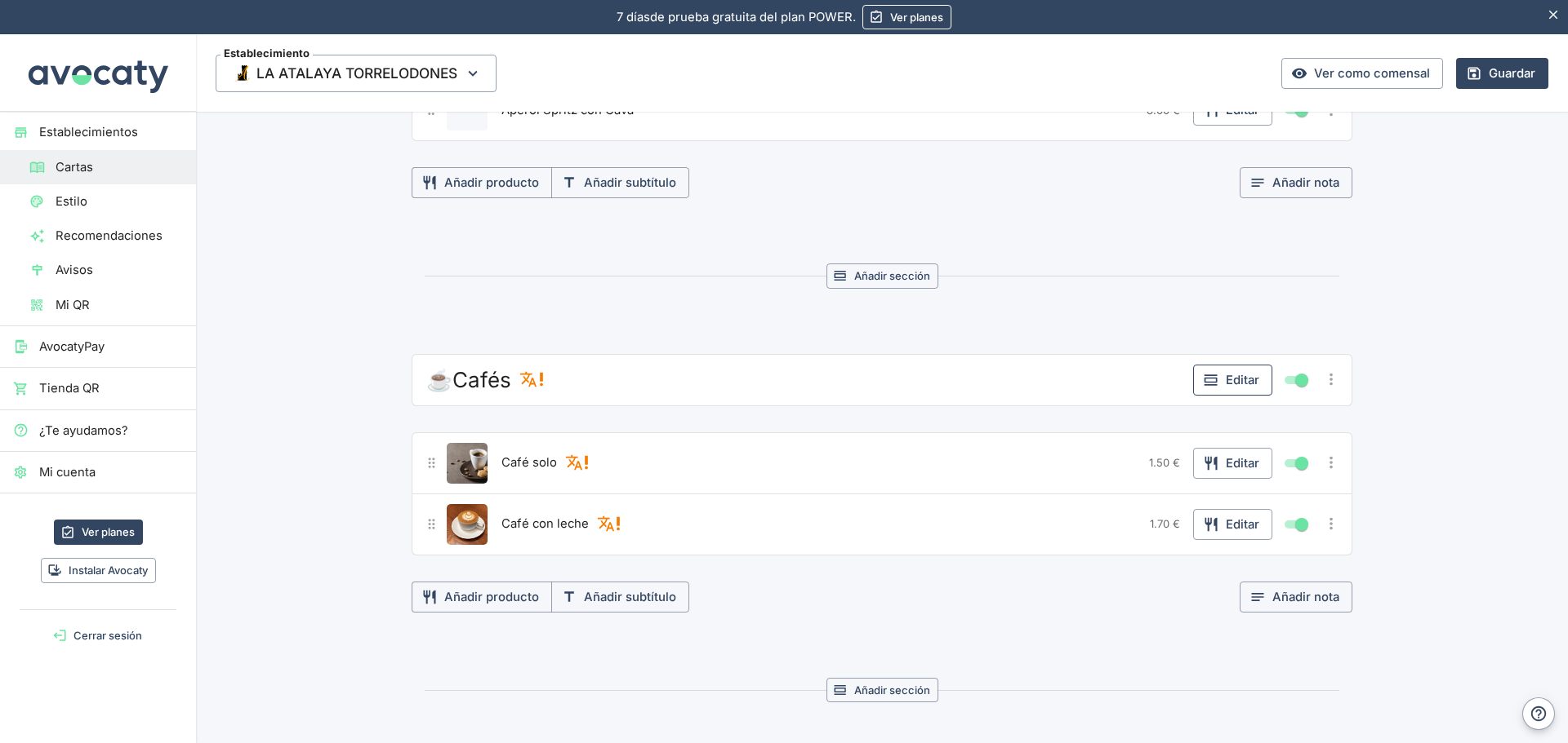
click at [1236, 383] on button "Editar" at bounding box center [1233, 380] width 79 height 31
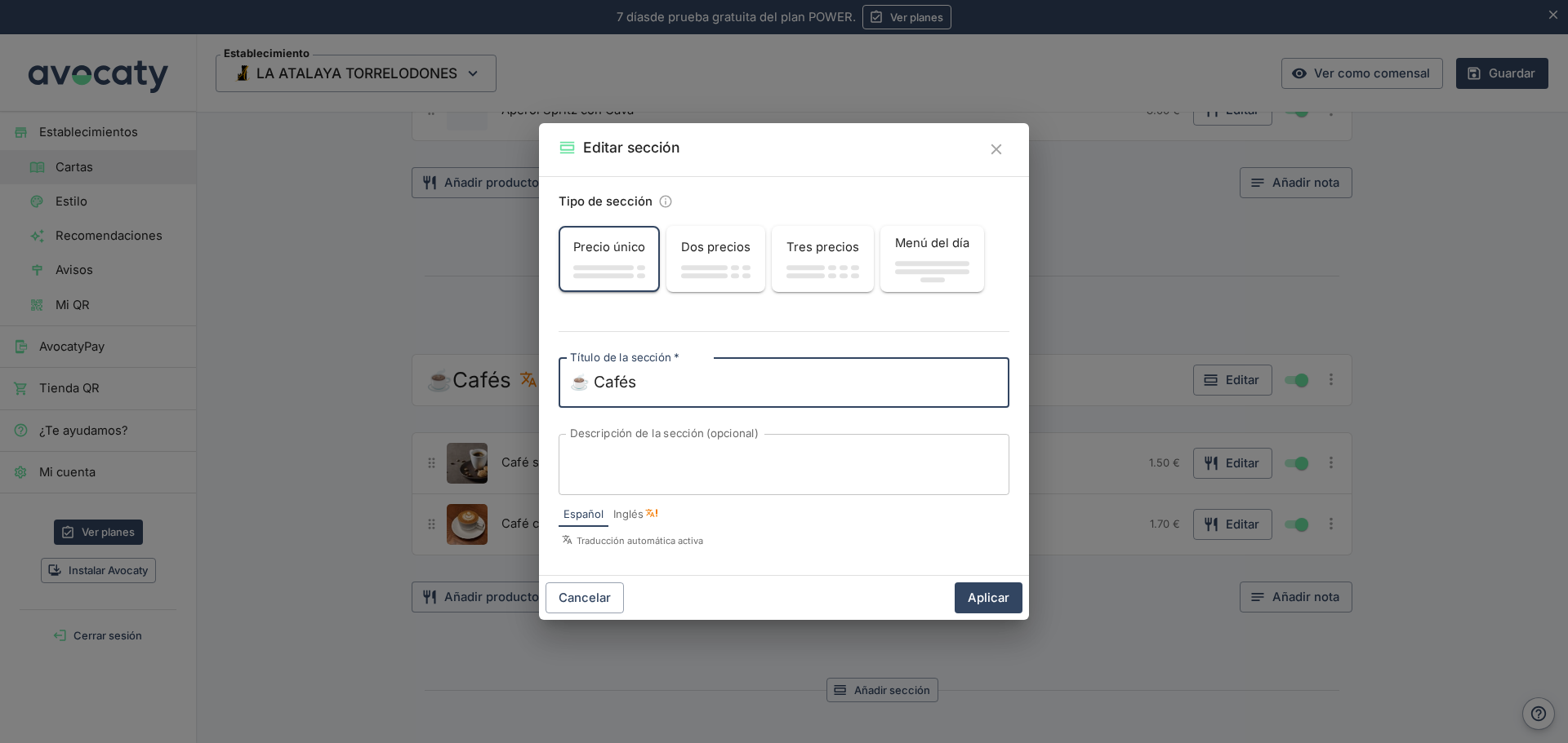
click at [650, 379] on textarea "☕️ Cafés" at bounding box center [784, 382] width 428 height 23
type textarea "☕️DESAYUNOS"
click at [977, 602] on button "Aplicar" at bounding box center [988, 598] width 68 height 31
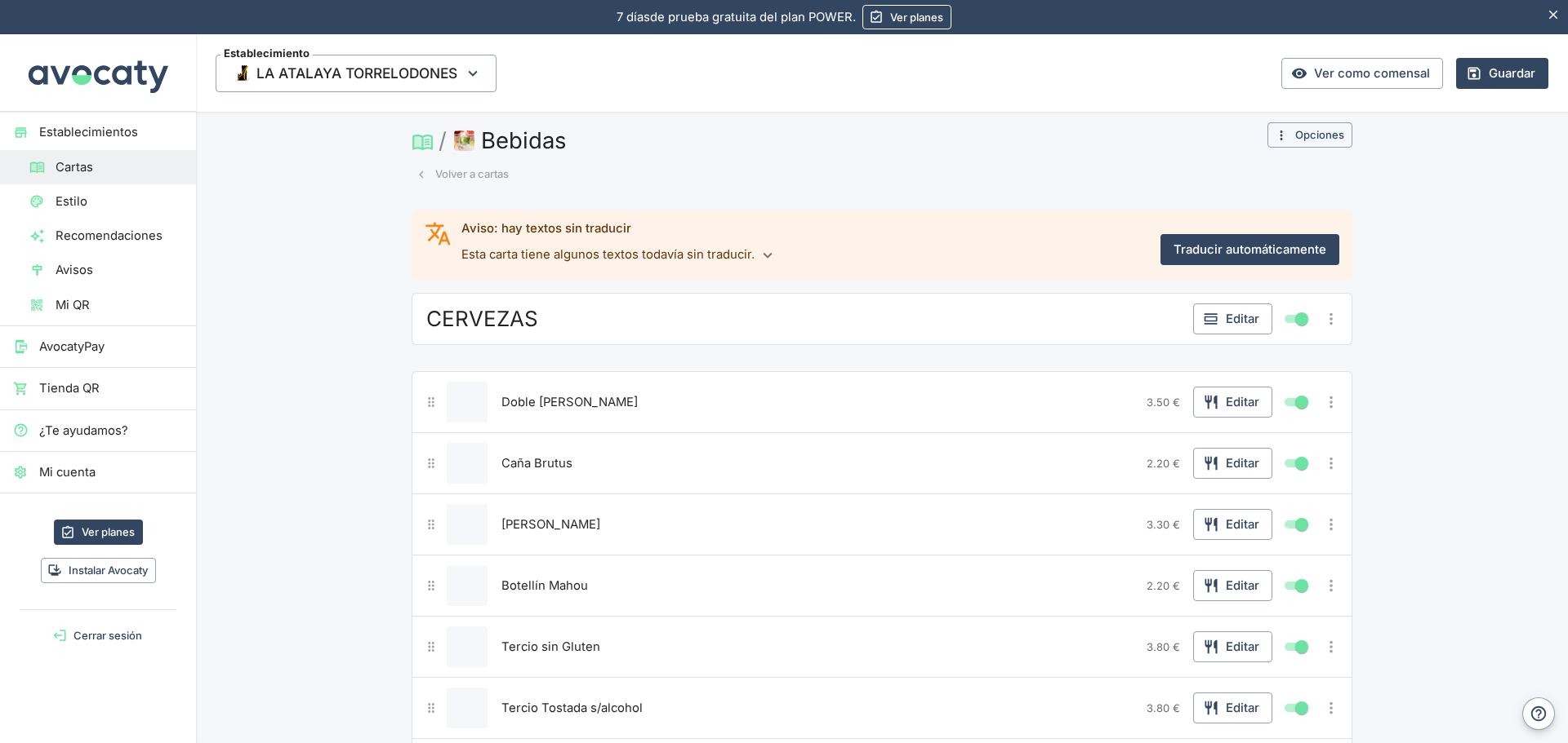
scroll to position [0, 0]
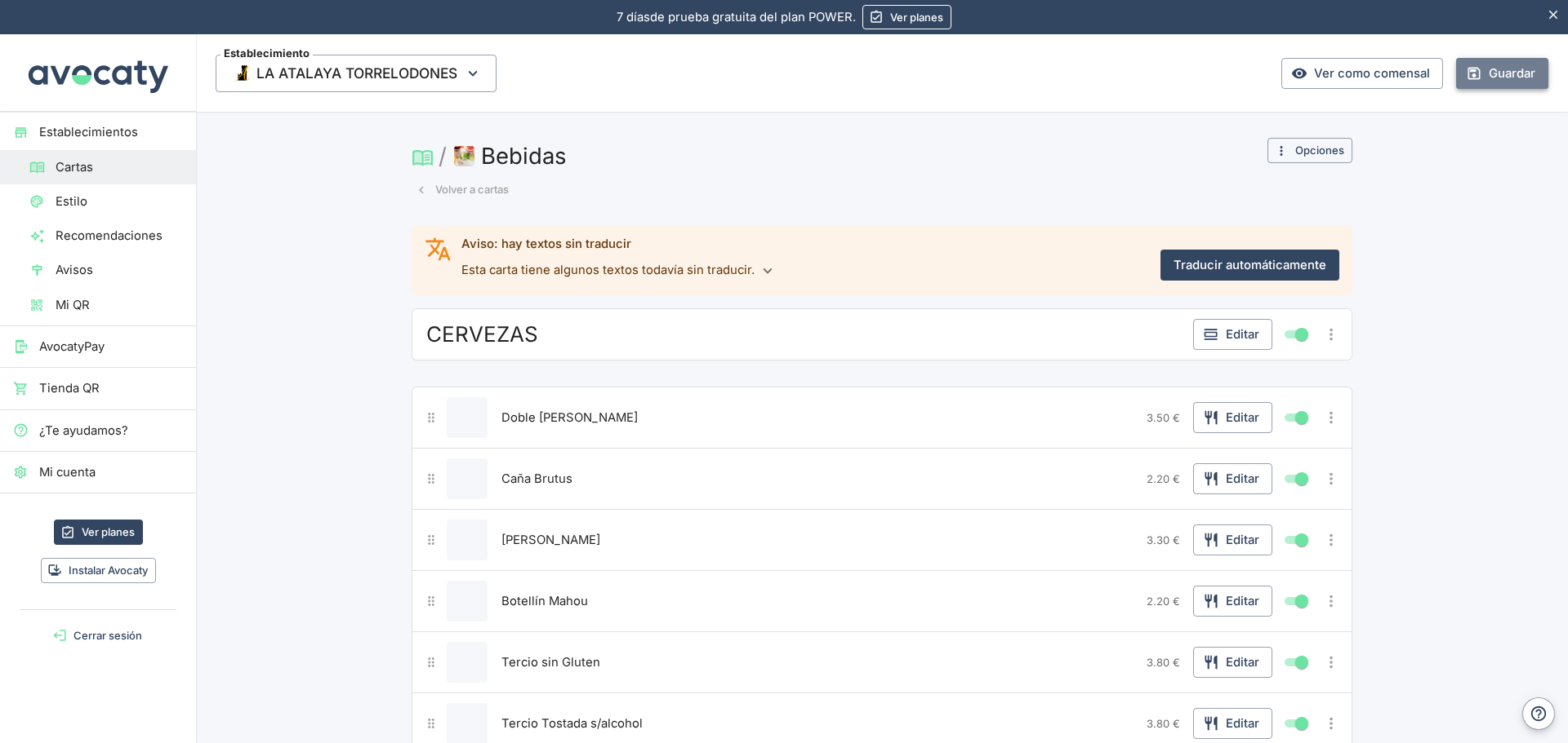
click at [1492, 76] on button "Guardar" at bounding box center [1502, 73] width 92 height 31
click at [1225, 267] on button "Traducir automáticamente" at bounding box center [1250, 265] width 179 height 31
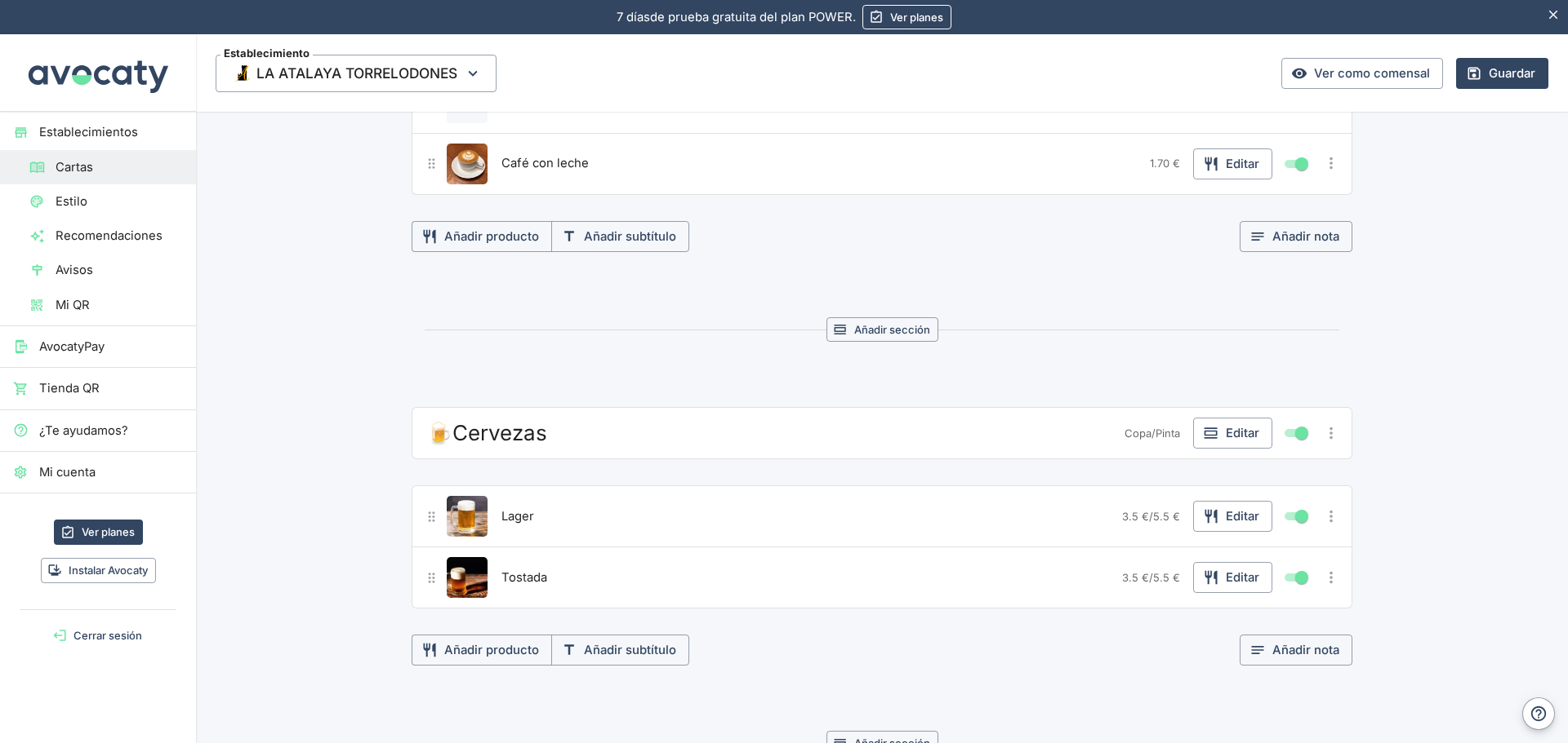
scroll to position [2351, 0]
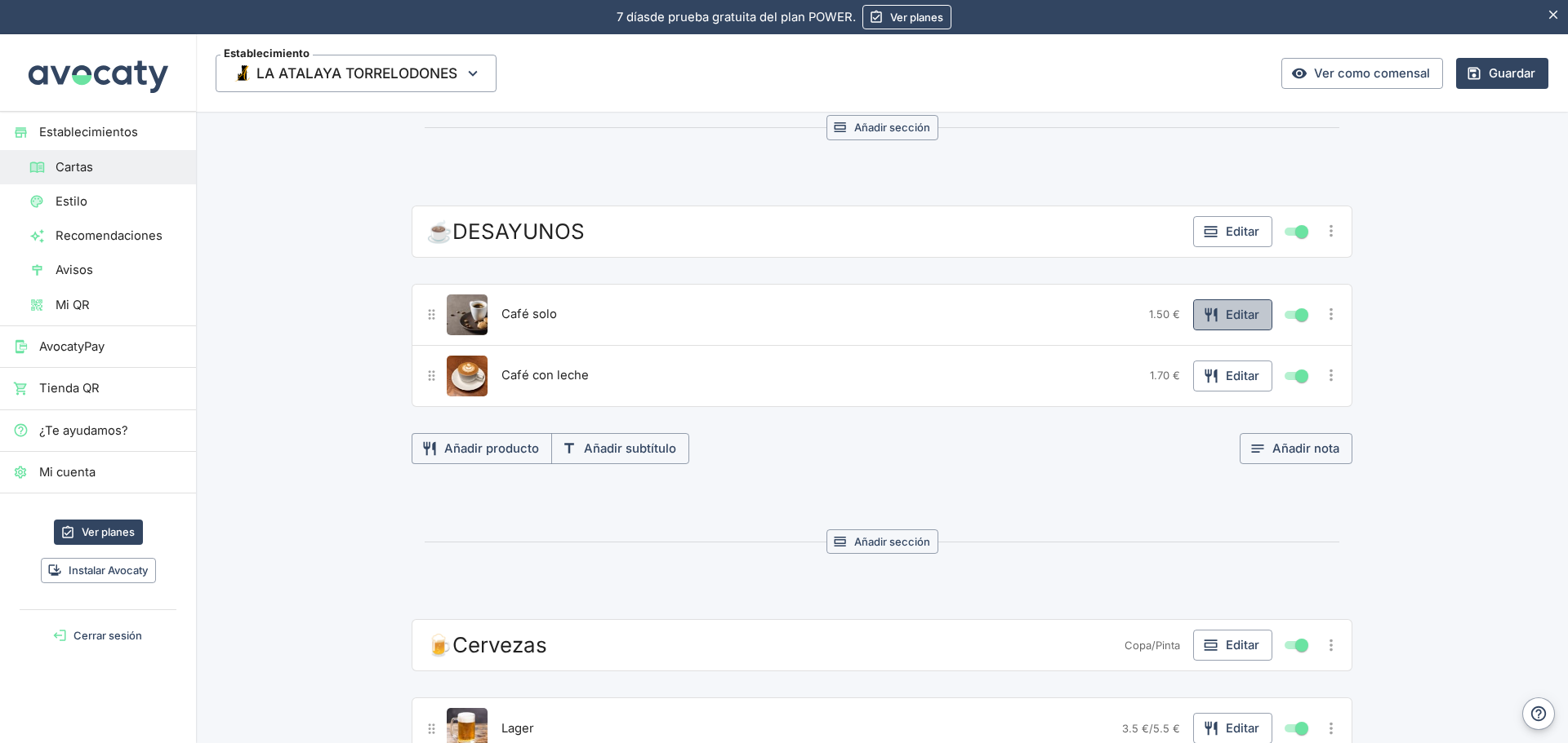
click at [1228, 317] on button "Editar" at bounding box center [1233, 315] width 79 height 31
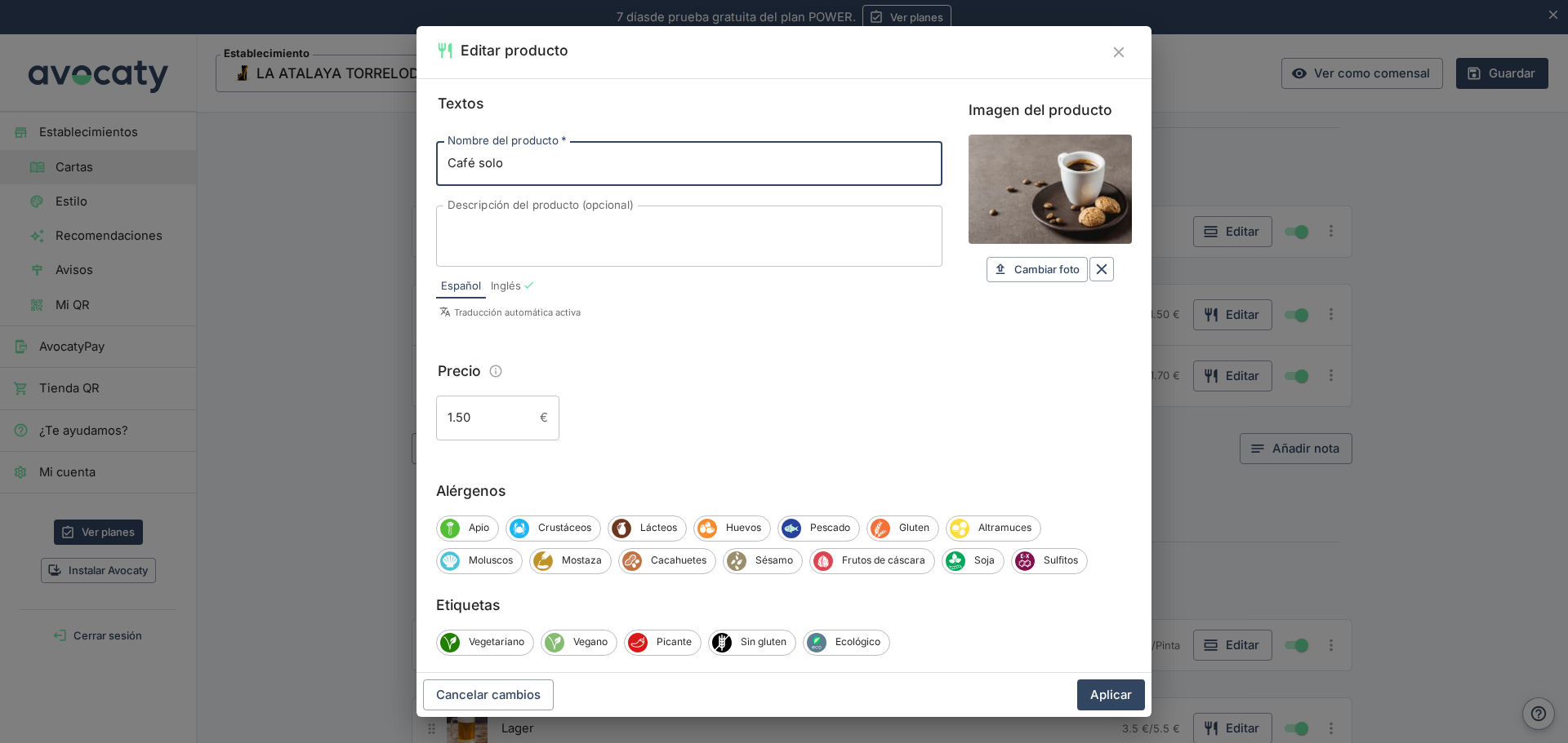
drag, startPoint x: 526, startPoint y: 162, endPoint x: 190, endPoint y: 174, distance: 336.2
click at [190, 174] on div "Editar producto Textos Nombre del producto   * Café solo Nombre del producto   …" at bounding box center [784, 371] width 1568 height 743
paste input "+ Tostada"
type input "Café + Tostada"
click at [450, 415] on input "1.50" at bounding box center [484, 417] width 97 height 44
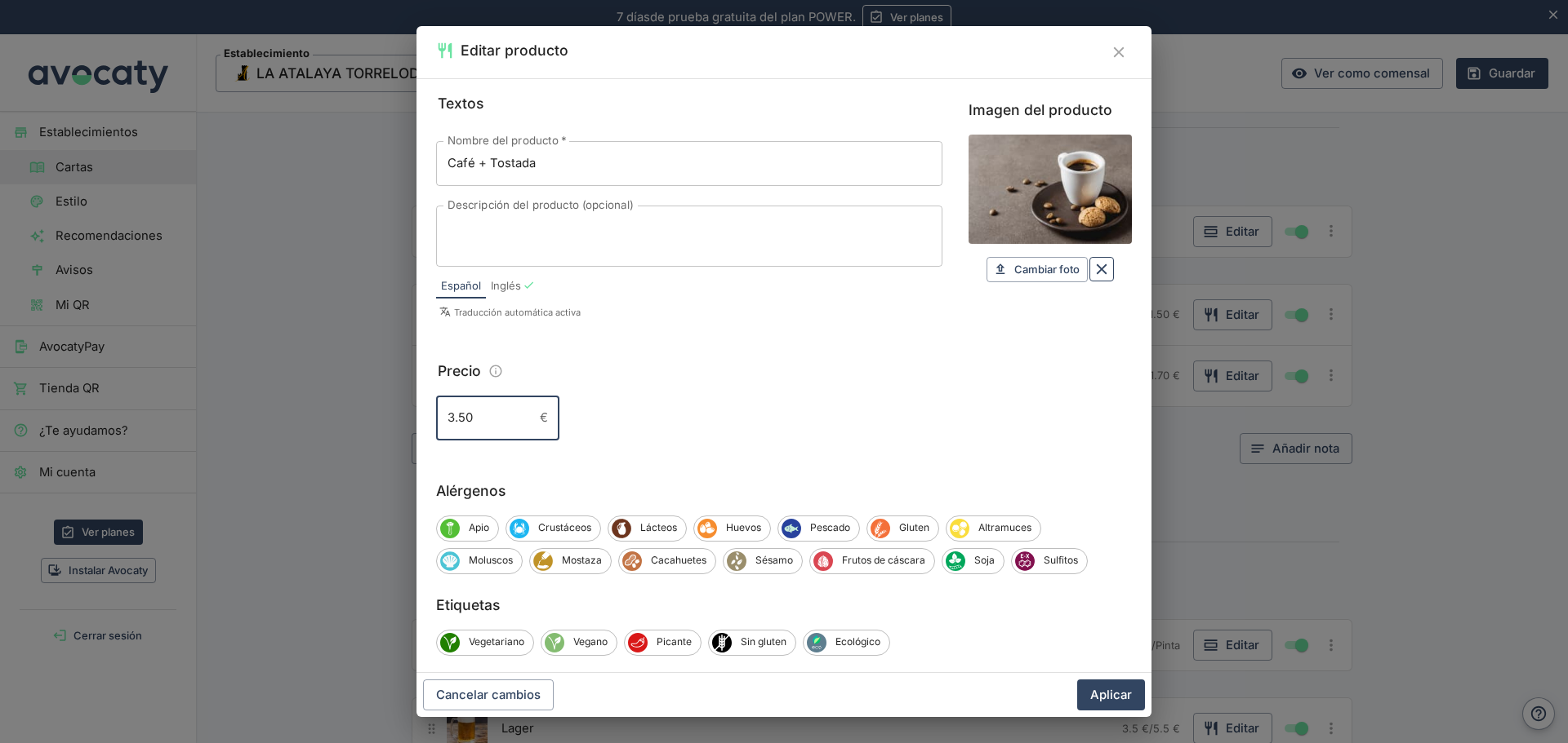
type input "3.50"
click at [1097, 268] on icon "Borrar" at bounding box center [1102, 269] width 10 height 10
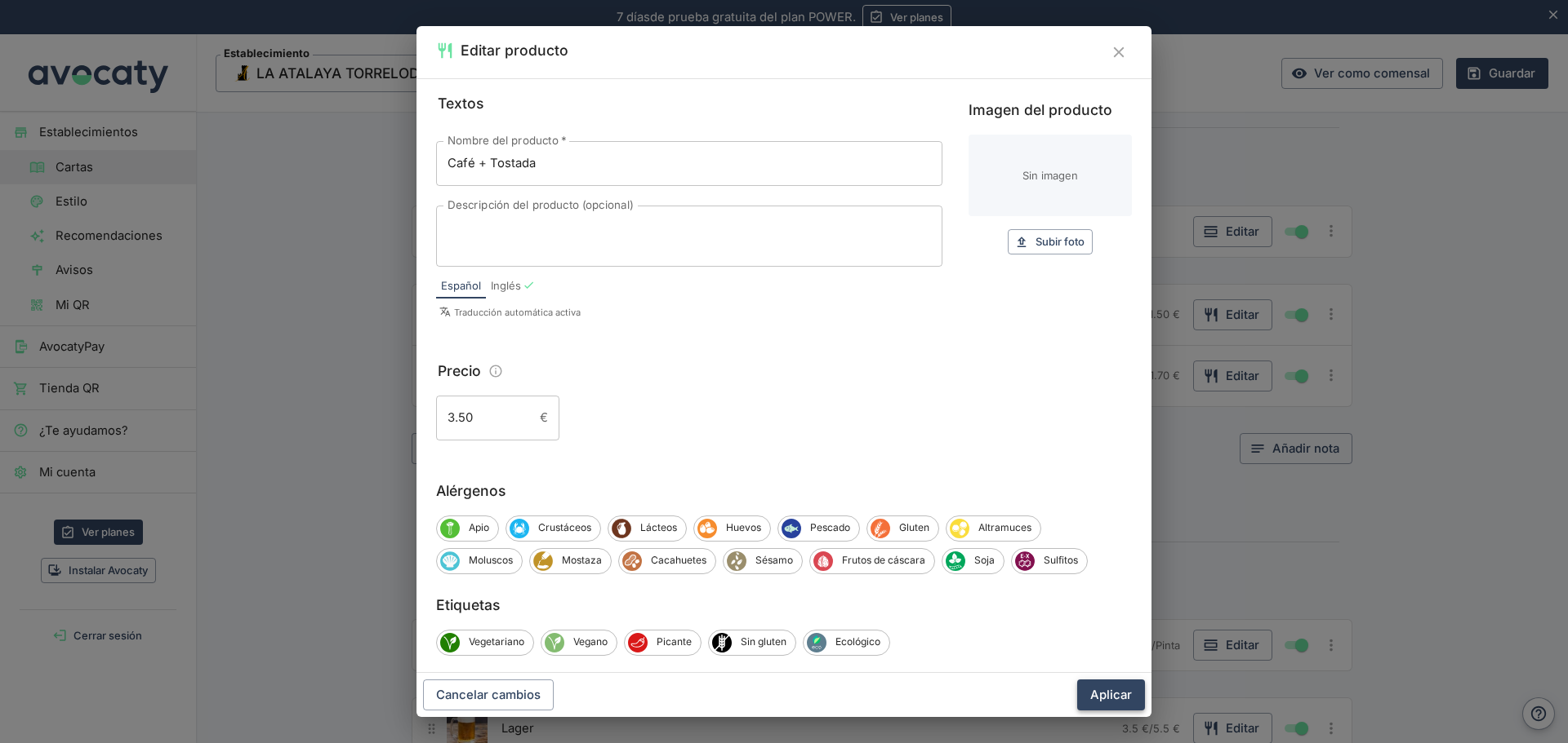
click at [1115, 690] on button "Aplicar" at bounding box center [1111, 695] width 68 height 31
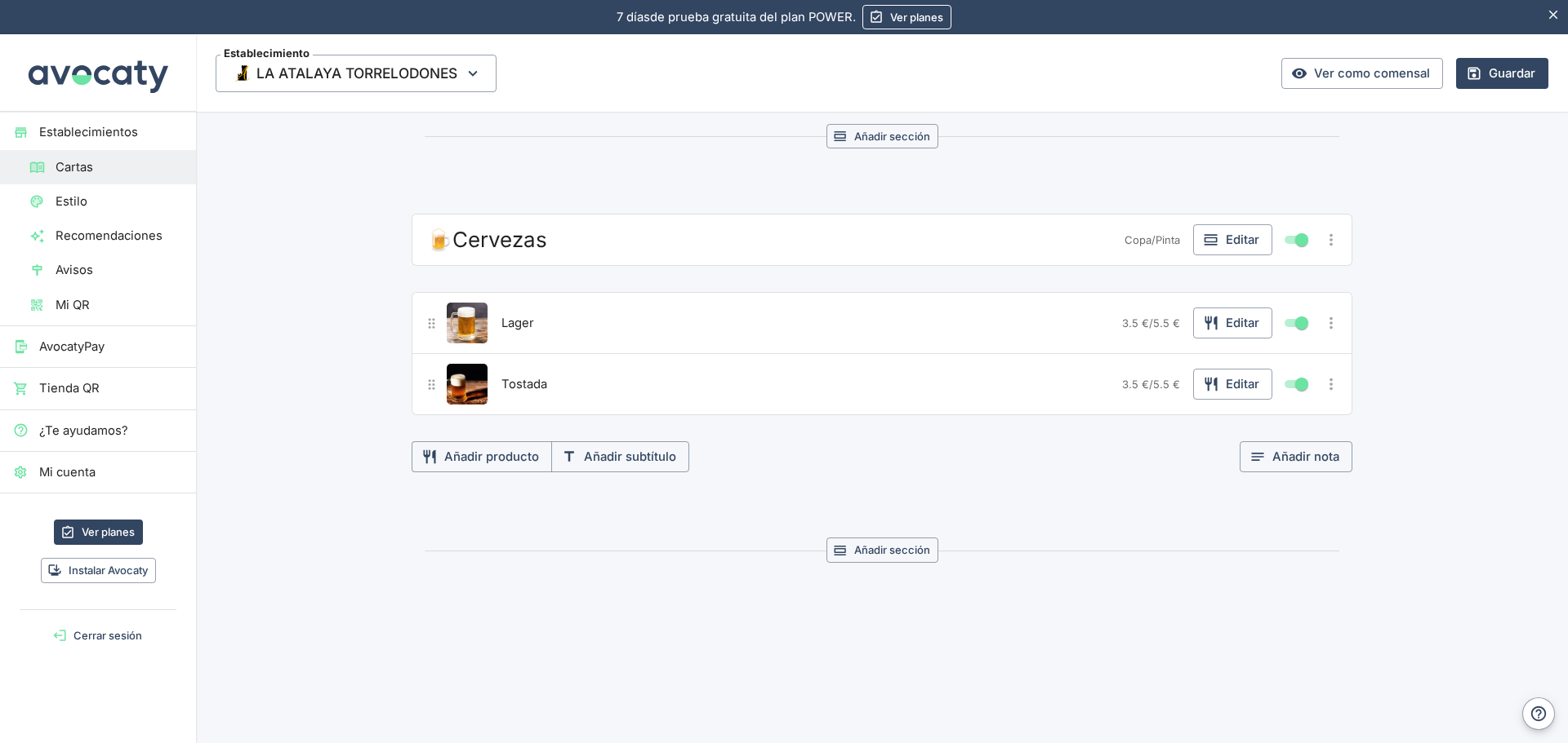
scroll to position [2759, 0]
click at [1202, 236] on icon "button" at bounding box center [1210, 236] width 16 height 16
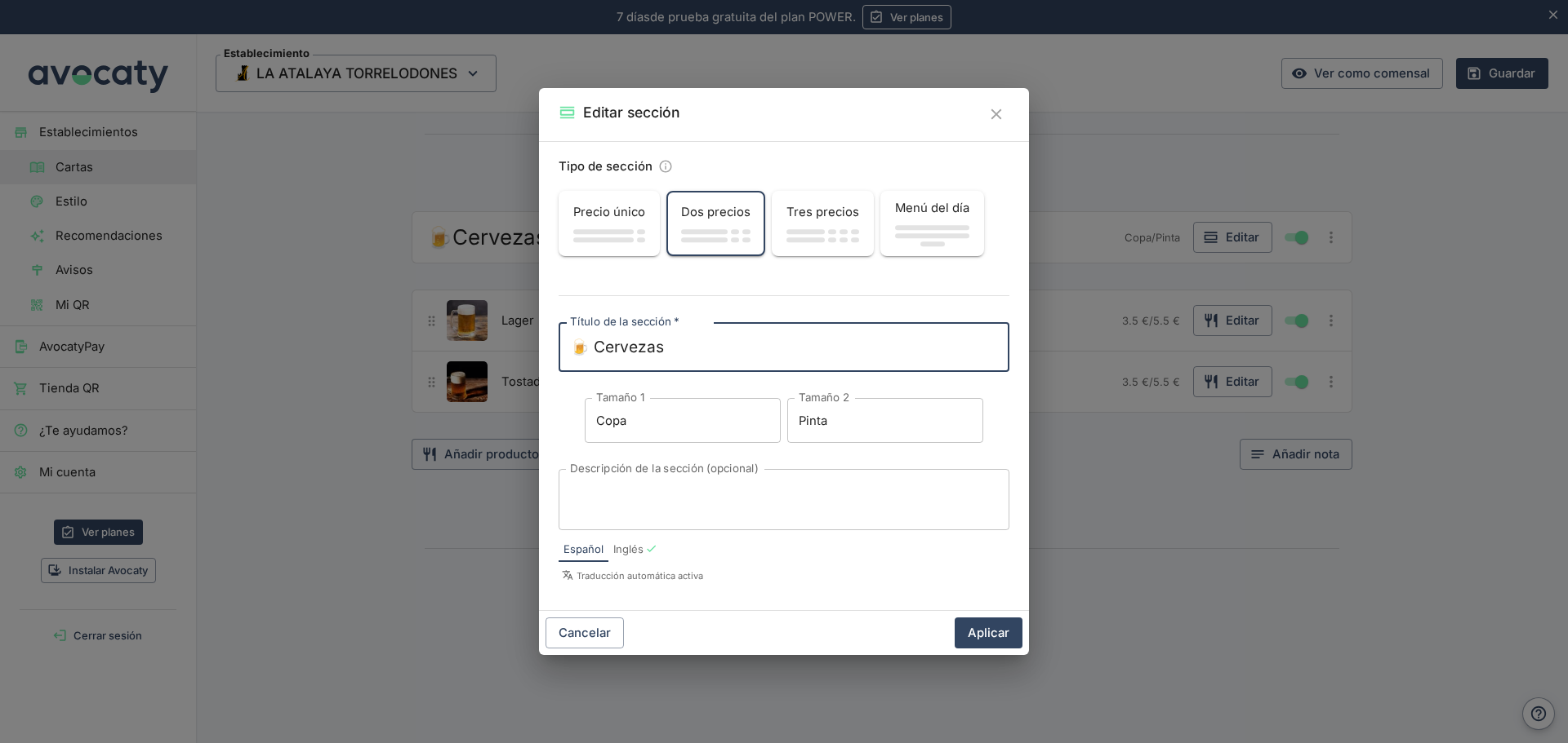
drag, startPoint x: 590, startPoint y: 344, endPoint x: 560, endPoint y: 345, distance: 30.0
click at [560, 345] on div "🍺 Cervezas x Título de la sección   *" at bounding box center [784, 347] width 450 height 50
click at [990, 114] on icon "Cerrar" at bounding box center [996, 114] width 18 height 18
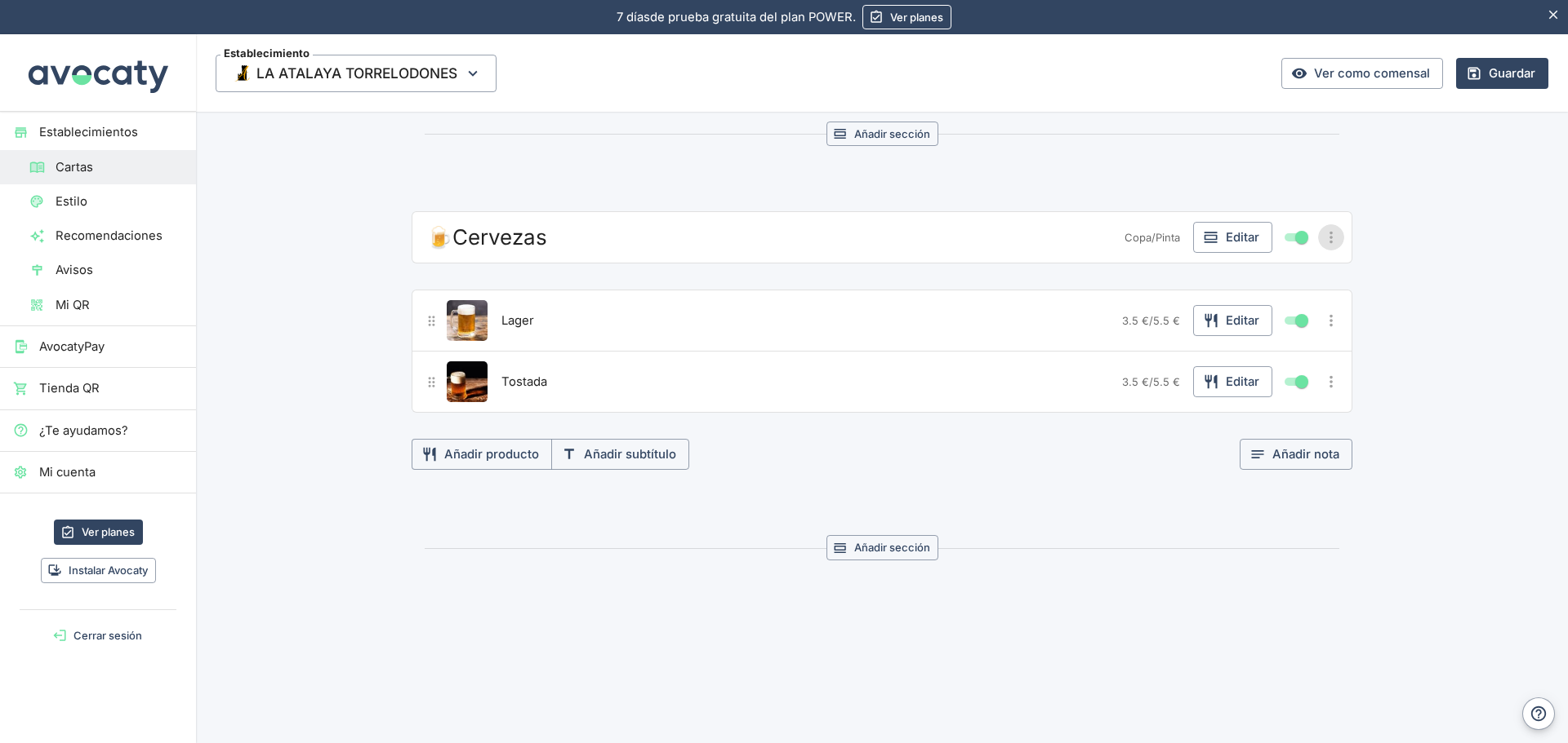
click at [1326, 241] on icon "Más opciones" at bounding box center [1331, 237] width 18 height 18
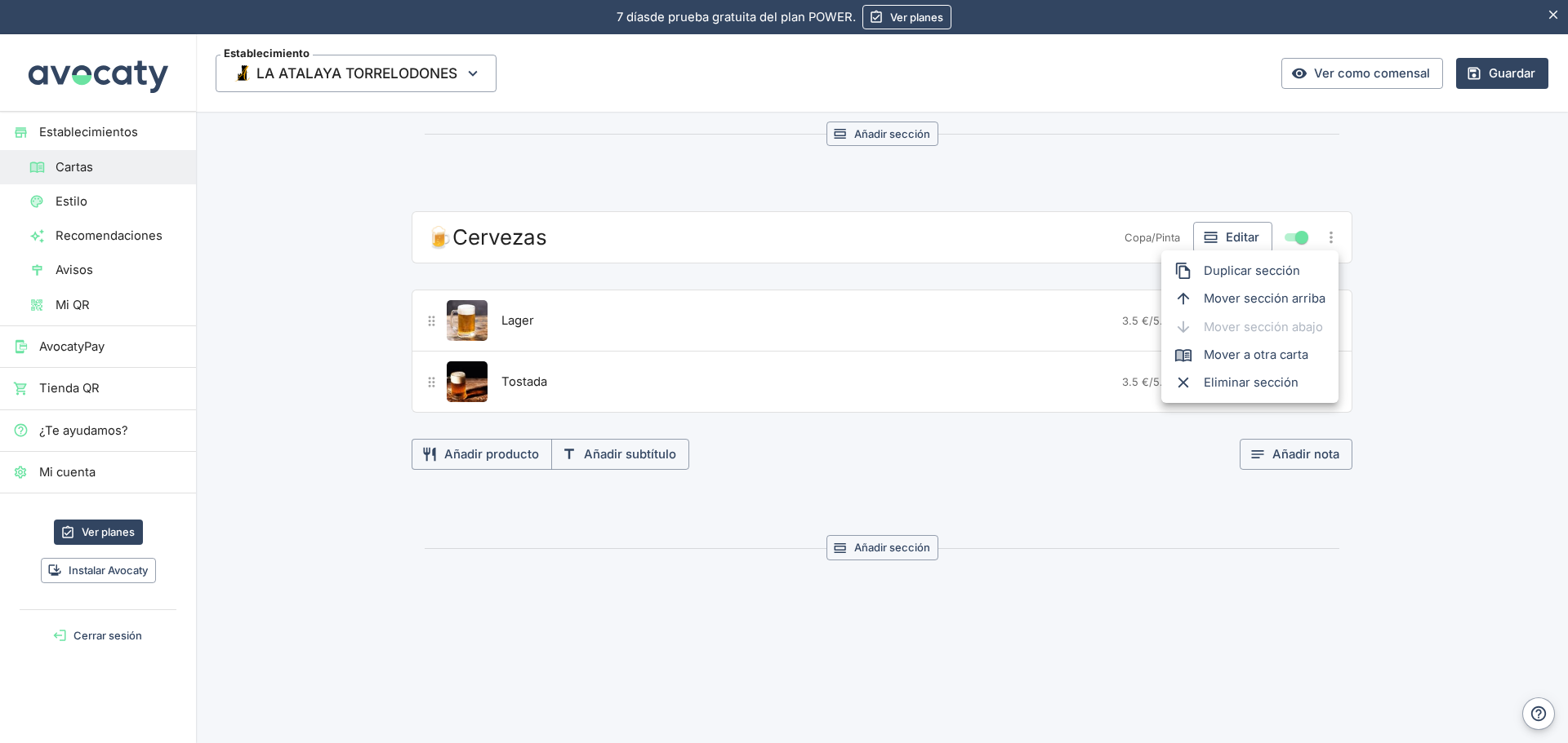
click at [1259, 382] on span "Eliminar sección" at bounding box center [1264, 382] width 122 height 18
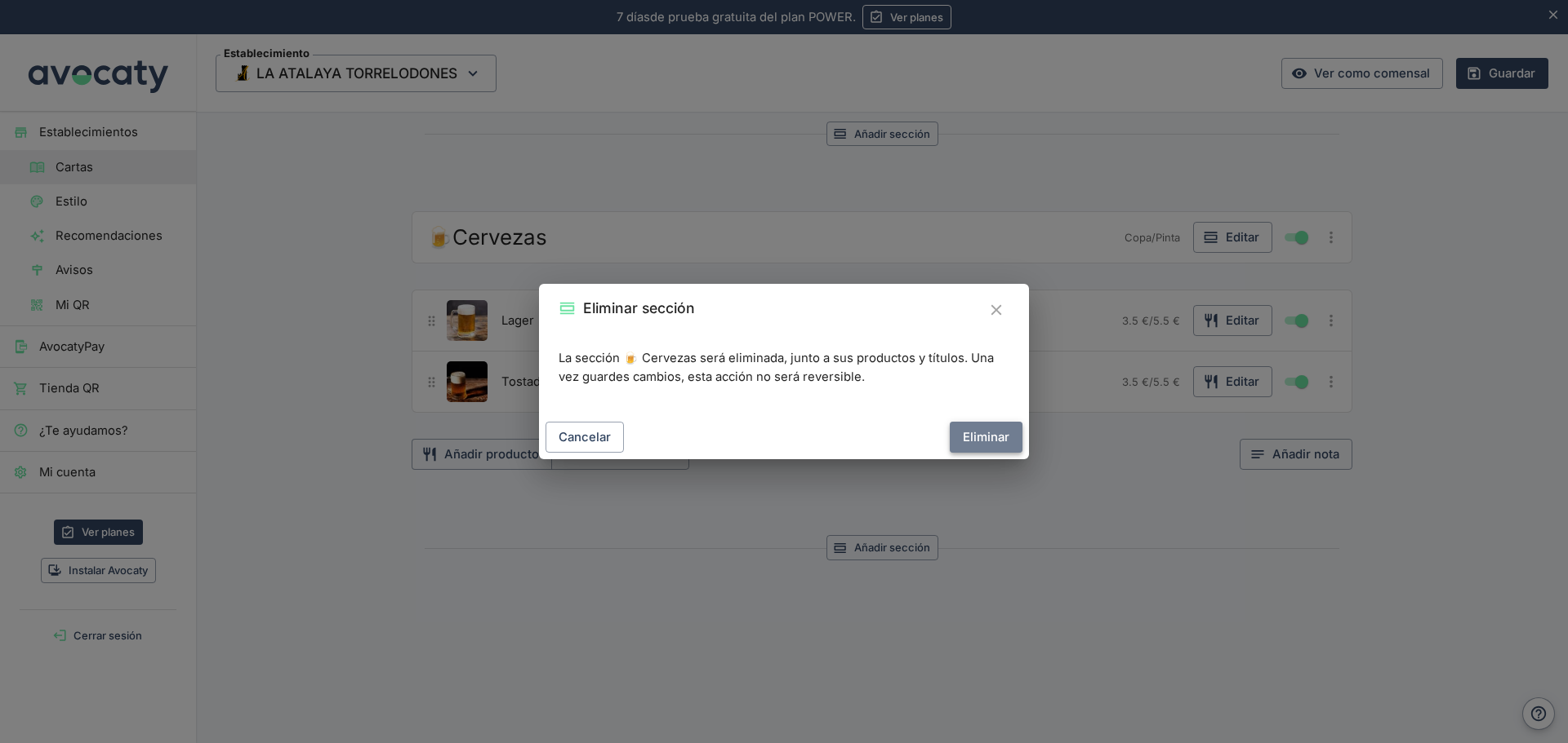
click at [952, 440] on button "Eliminar" at bounding box center [986, 437] width 73 height 31
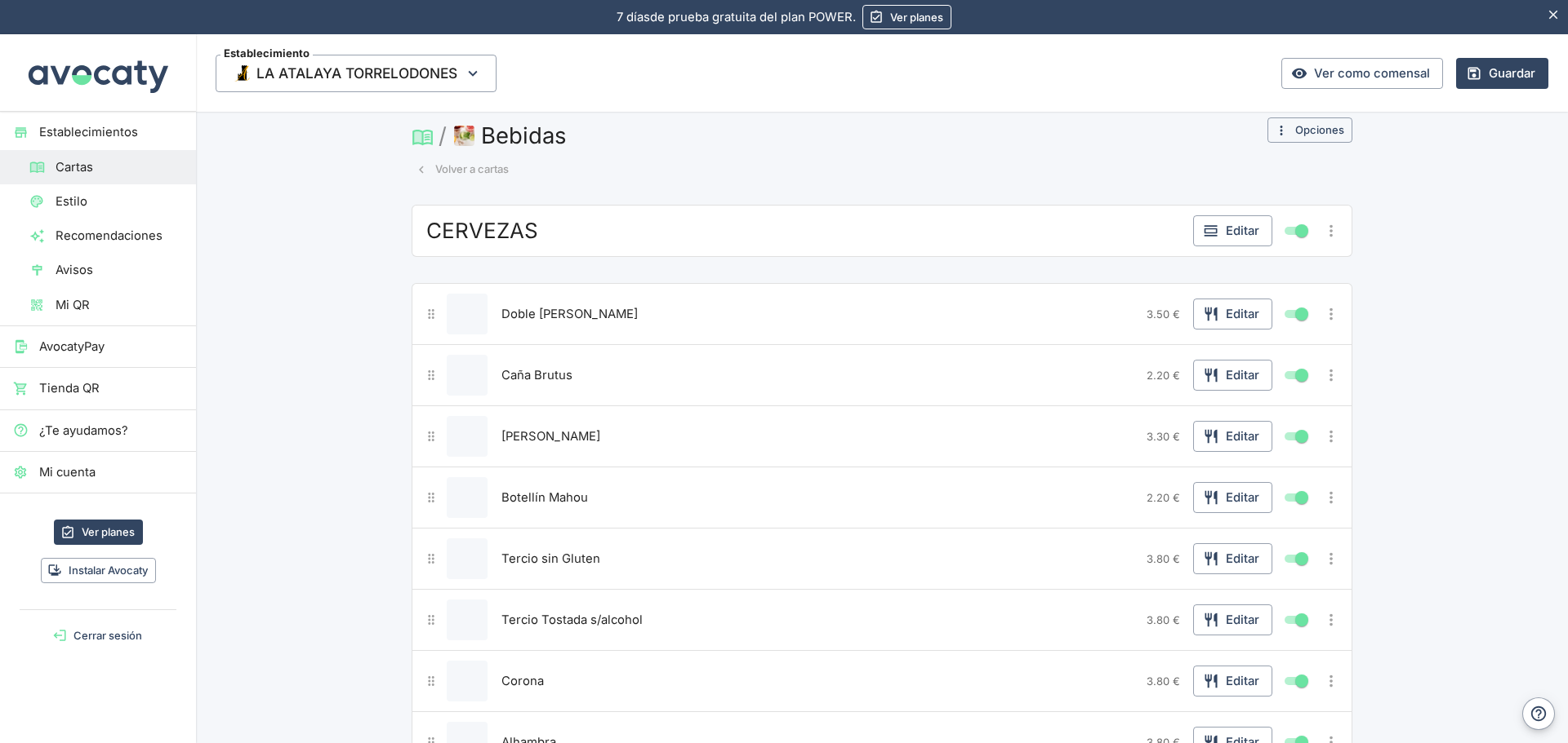
scroll to position [0, 0]
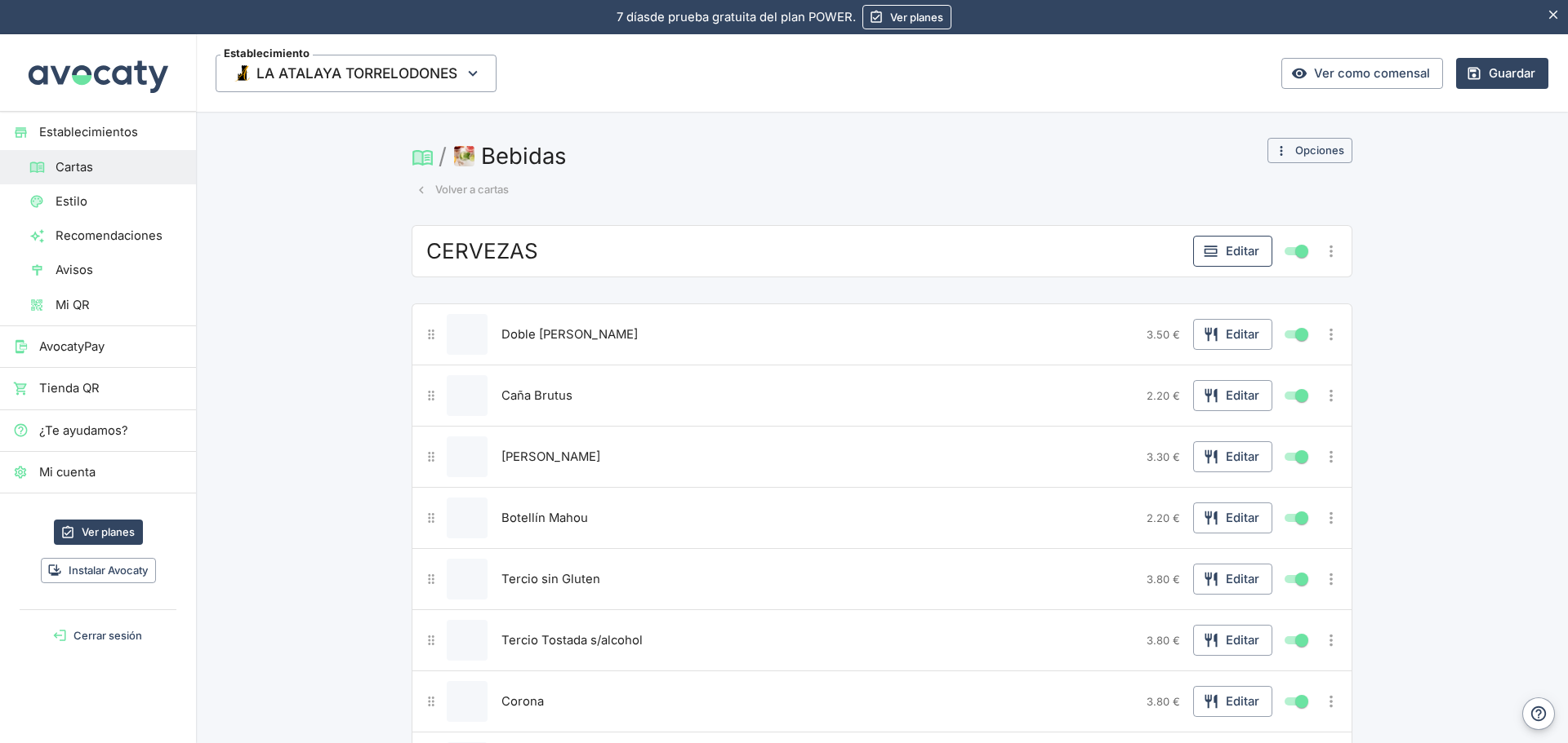
click at [1227, 260] on button "Editar" at bounding box center [1233, 250] width 79 height 31
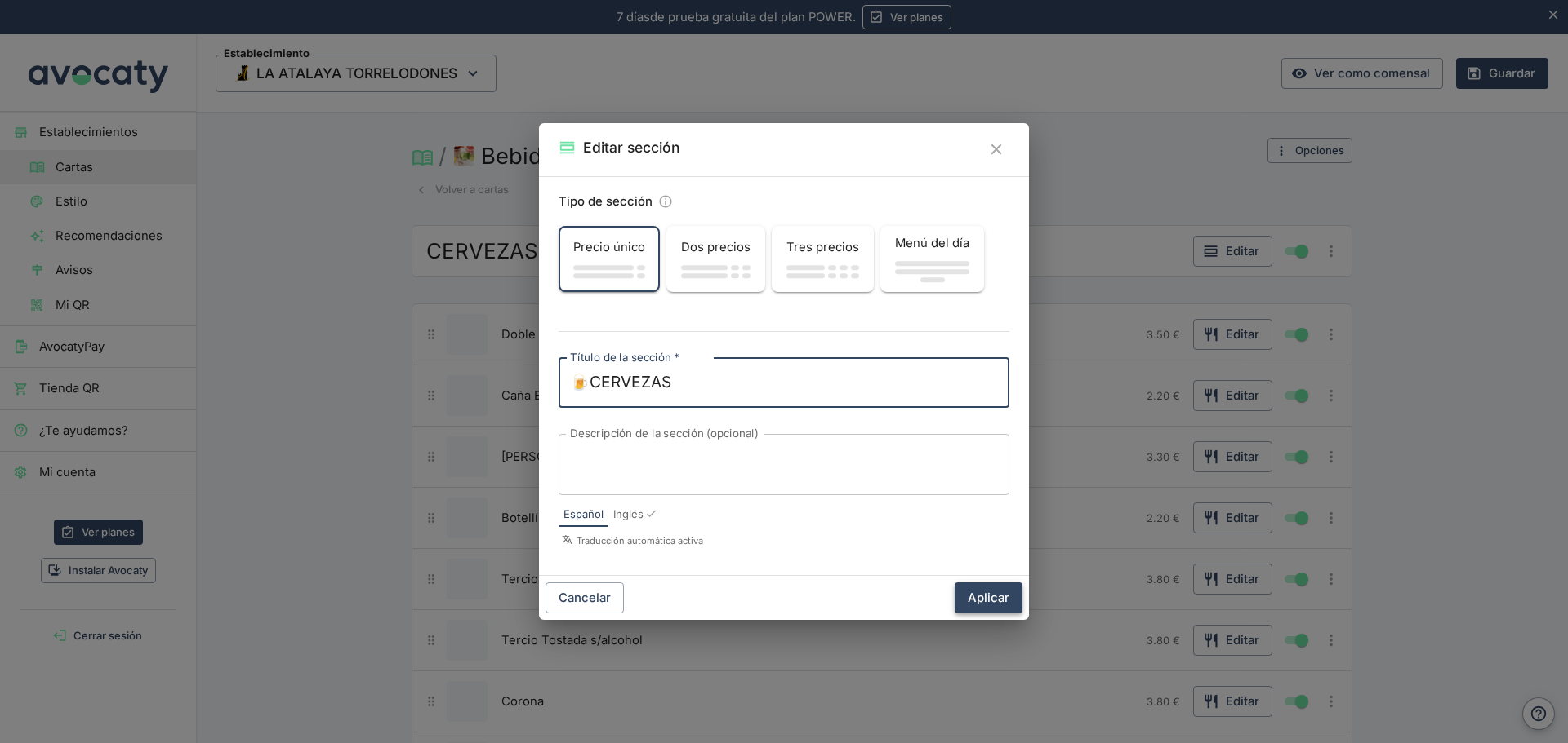
type textarea "🍺CERVEZAS"
click at [988, 600] on button "Aplicar" at bounding box center [988, 598] width 68 height 31
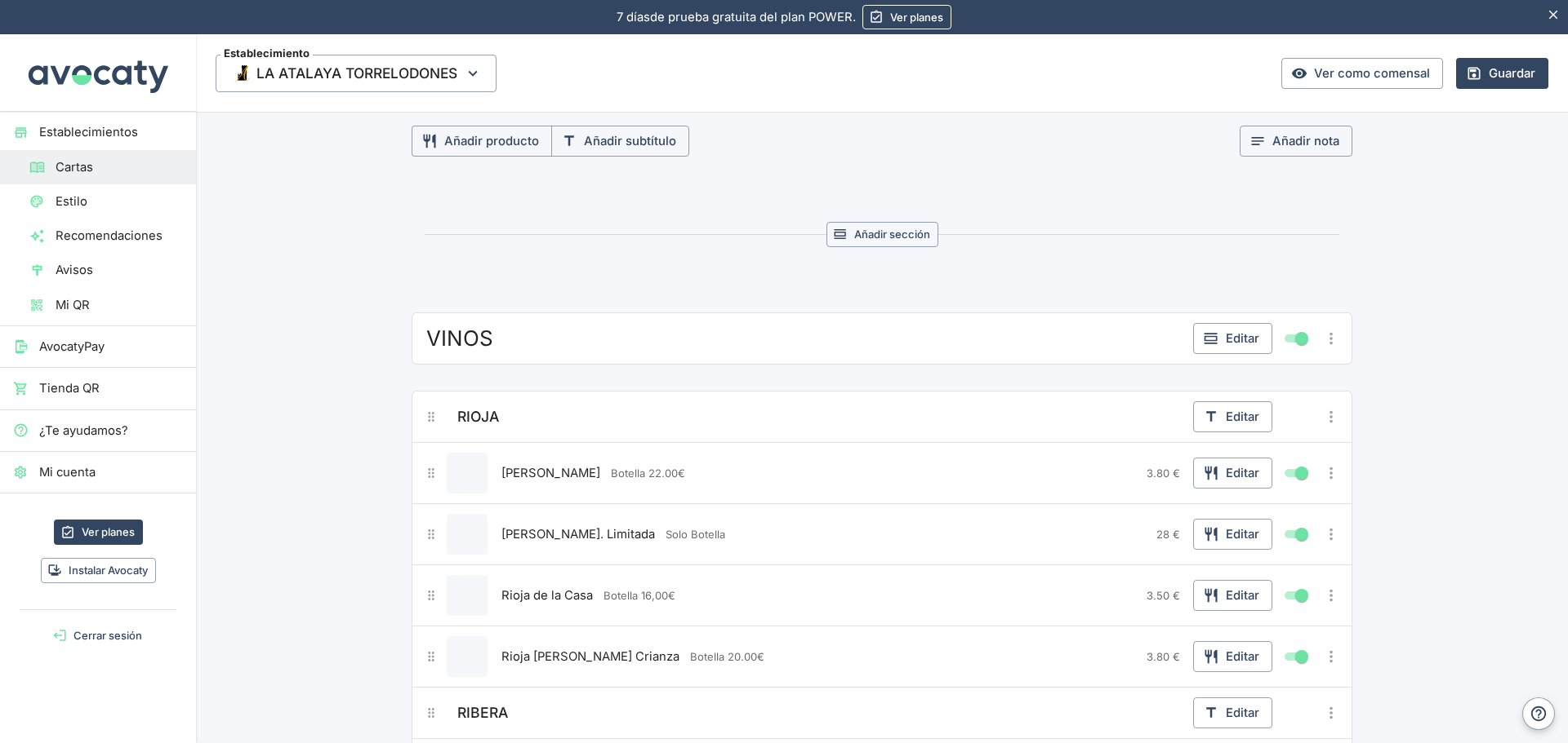
scroll to position [897, 0]
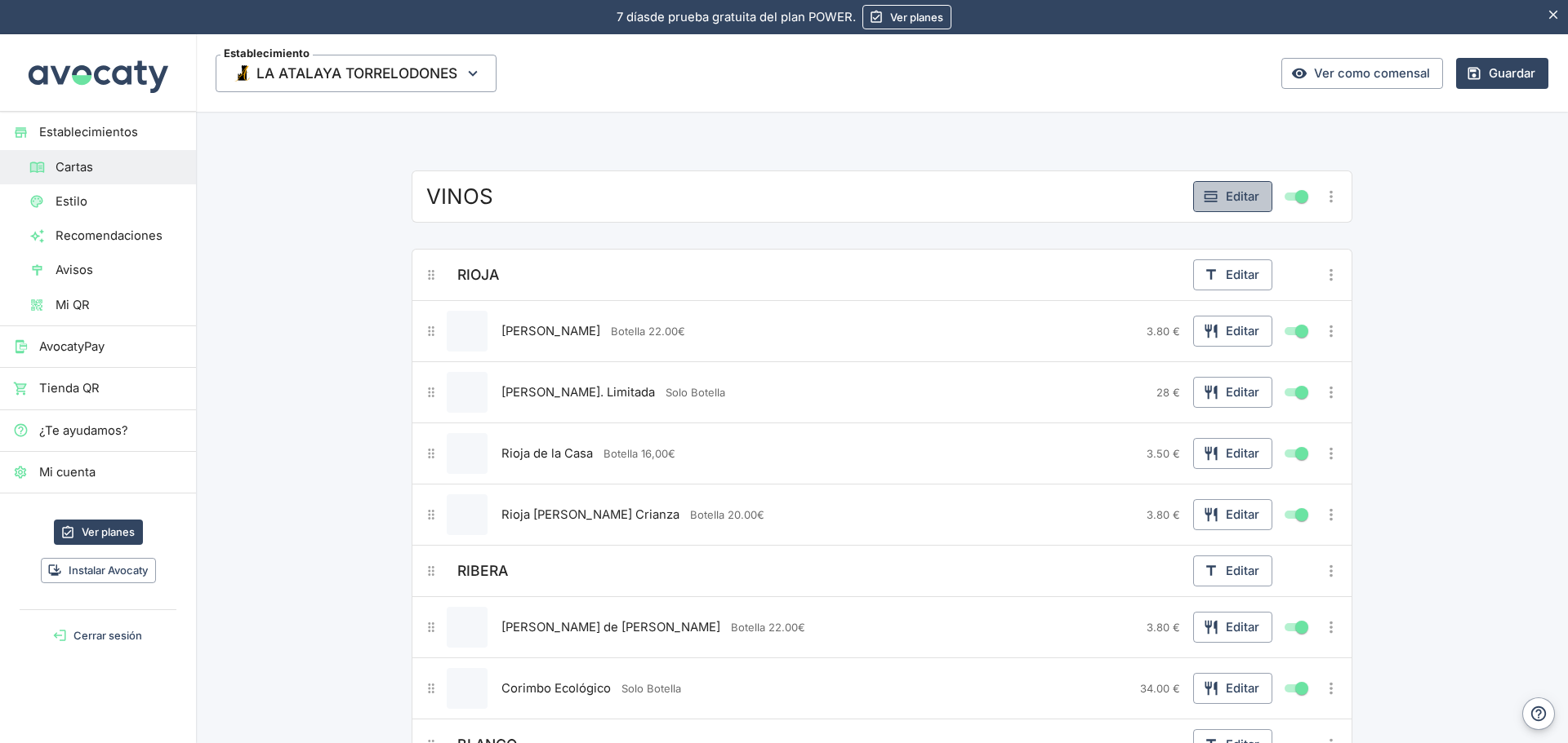
click at [1229, 204] on button "Editar" at bounding box center [1233, 196] width 79 height 31
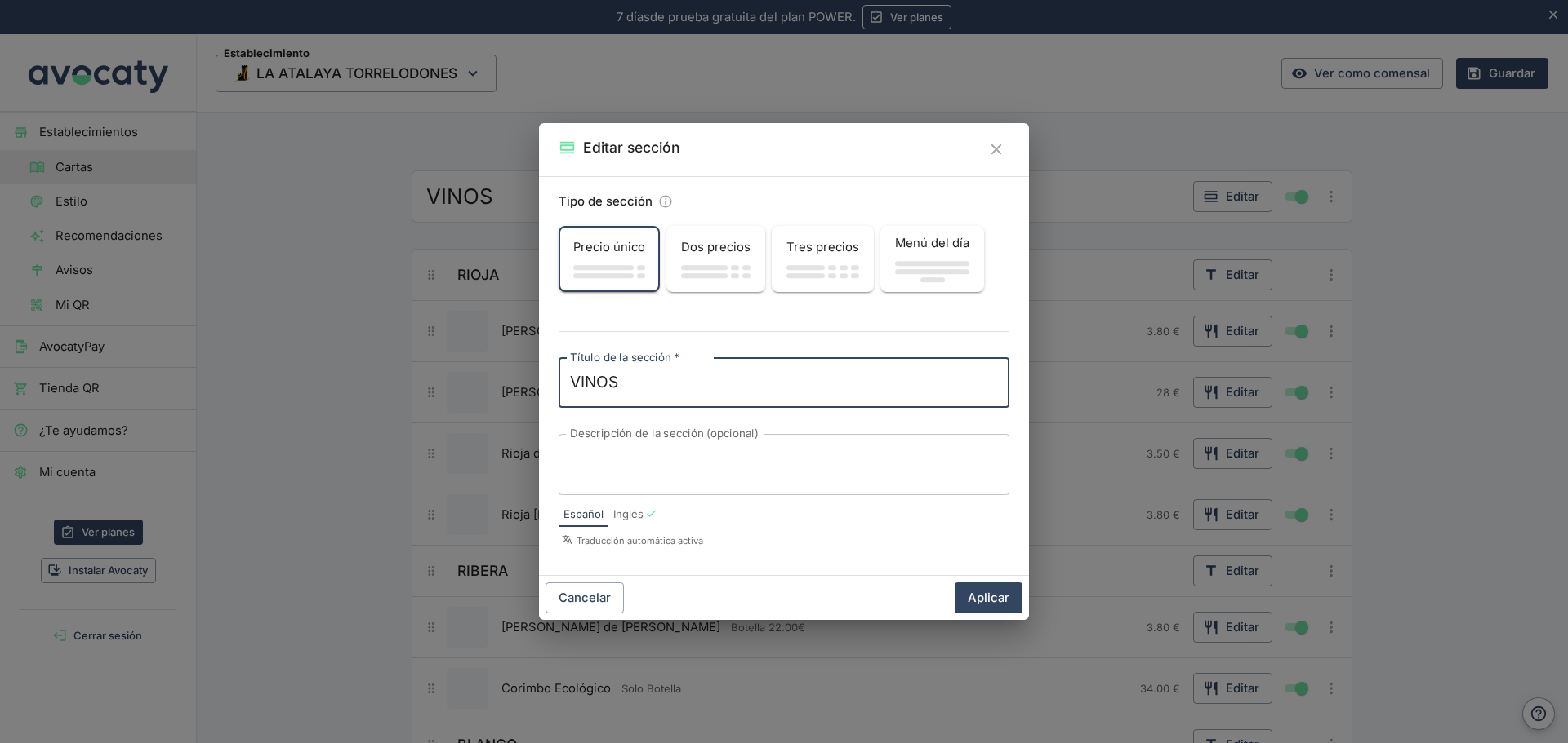
click at [571, 382] on textarea "VINOS" at bounding box center [784, 382] width 428 height 23
paste textarea "🍷"
type textarea "🍷VINOS"
click at [979, 592] on button "Aplicar" at bounding box center [988, 598] width 68 height 31
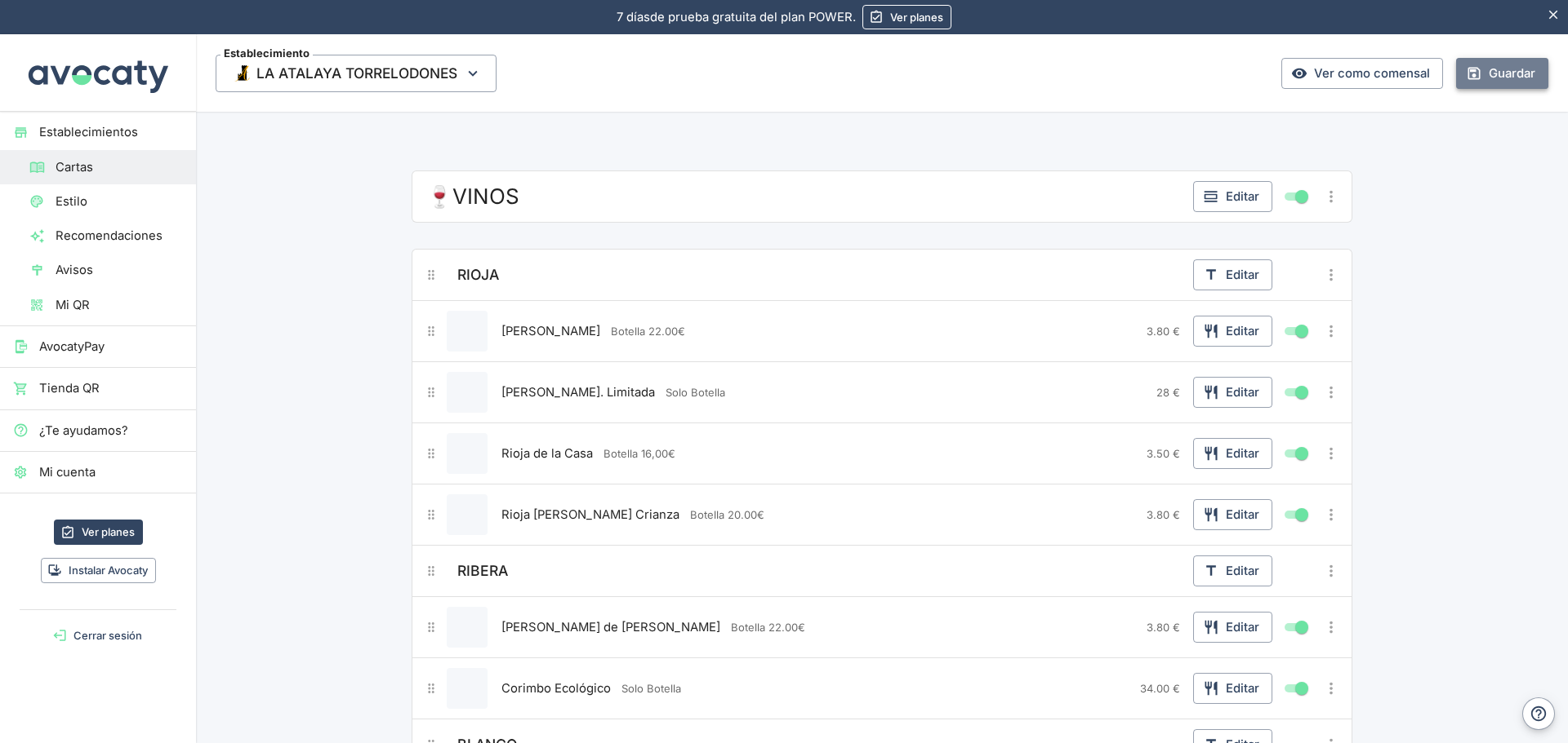
click at [1482, 79] on button "Guardar" at bounding box center [1502, 73] width 92 height 31
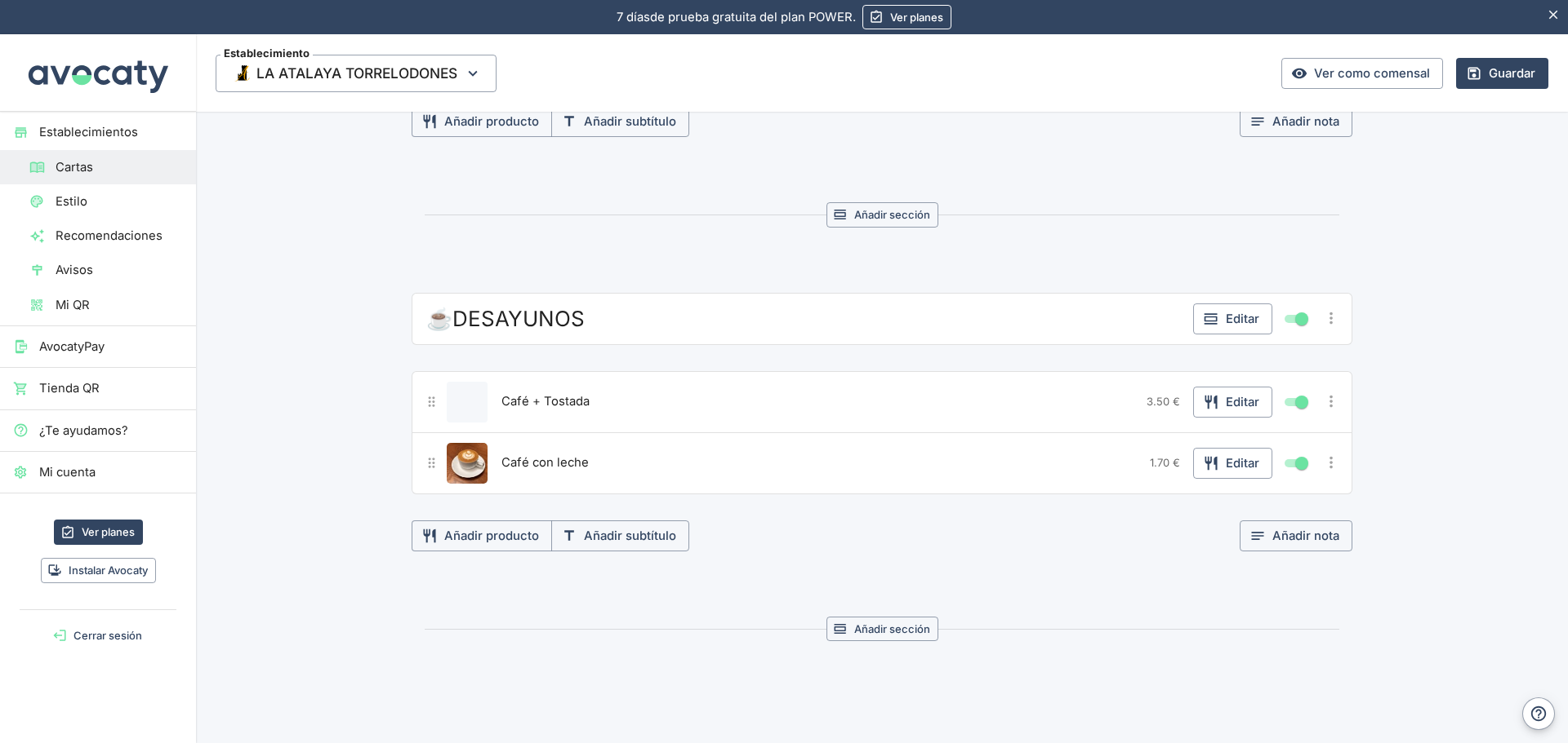
scroll to position [2262, 0]
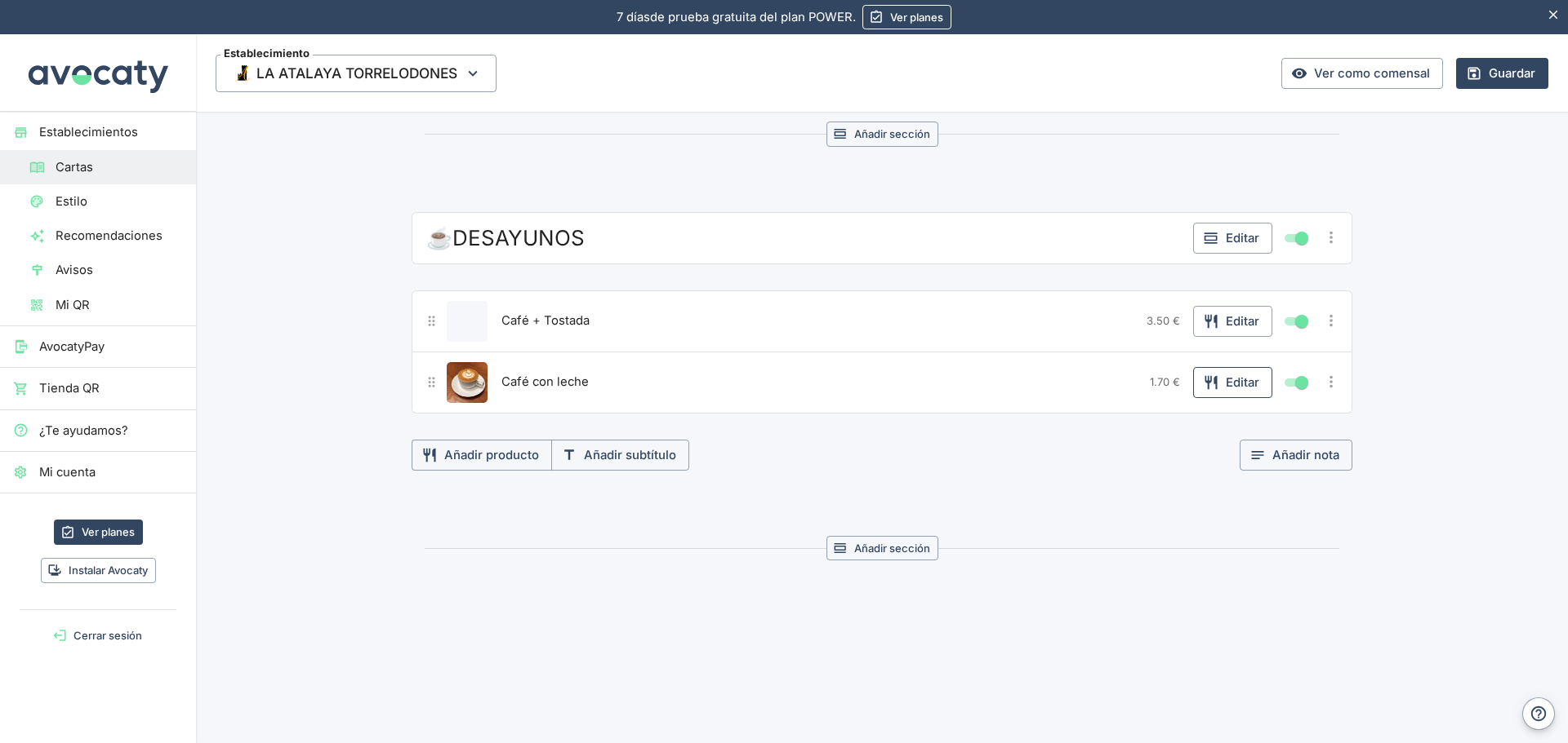
click at [1244, 384] on button "Editar" at bounding box center [1233, 382] width 79 height 31
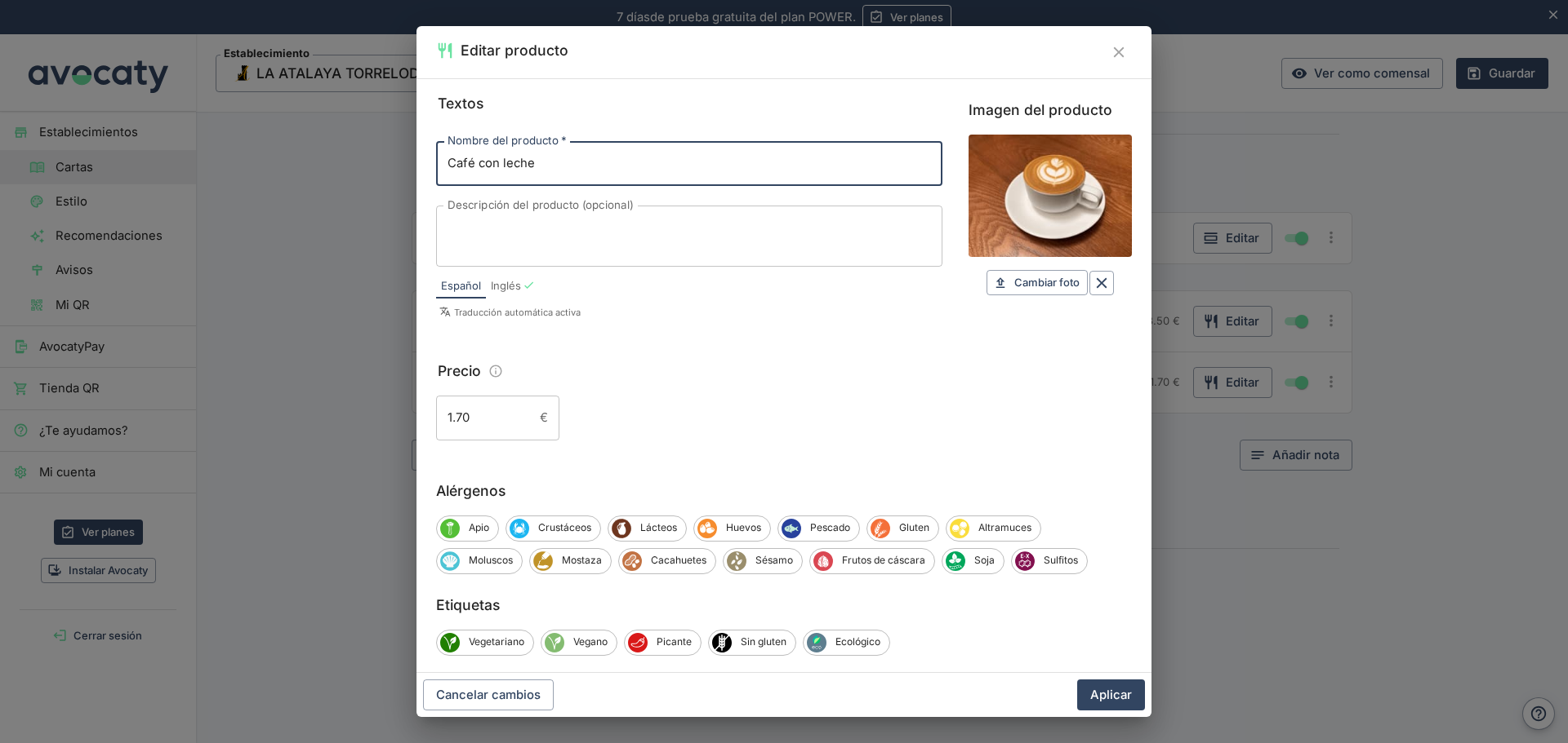
drag, startPoint x: 564, startPoint y: 163, endPoint x: 399, endPoint y: 162, distance: 165.0
click at [399, 162] on div "Editar producto Textos Nombre del producto   * Café con leche Nombre del produc…" at bounding box center [784, 371] width 1568 height 743
type input "Café + Pincho de Tortilla"
click at [1092, 276] on icon "Borrar" at bounding box center [1101, 283] width 18 height 18
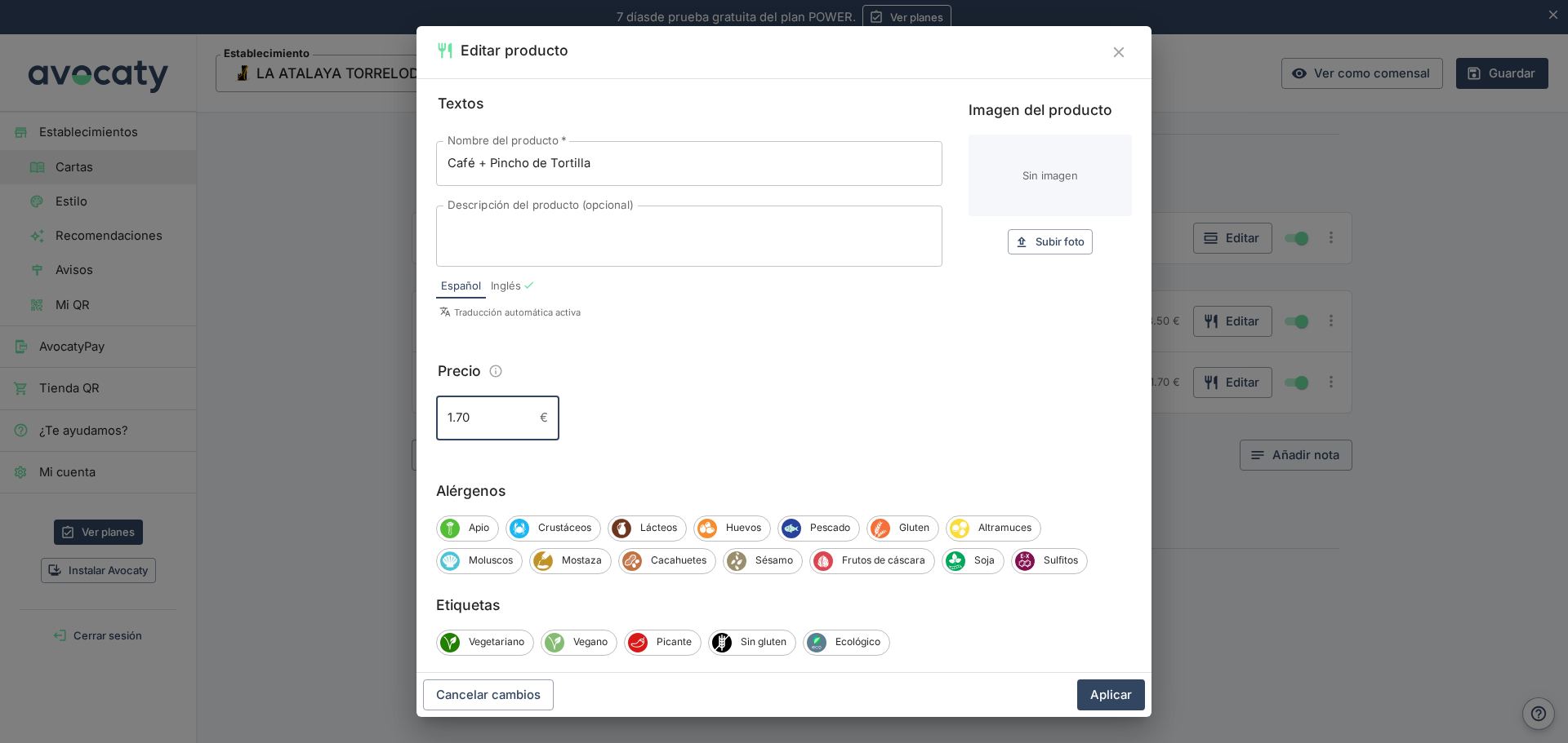
drag, startPoint x: 470, startPoint y: 418, endPoint x: 337, endPoint y: 418, distance: 133.0
click at [337, 418] on div "Editar producto Textos Nombre del producto   * Café + Pincho de Tortilla Nombre…" at bounding box center [784, 371] width 1568 height 743
type input "3.50"
click at [1104, 693] on button "Aplicar" at bounding box center [1111, 695] width 68 height 31
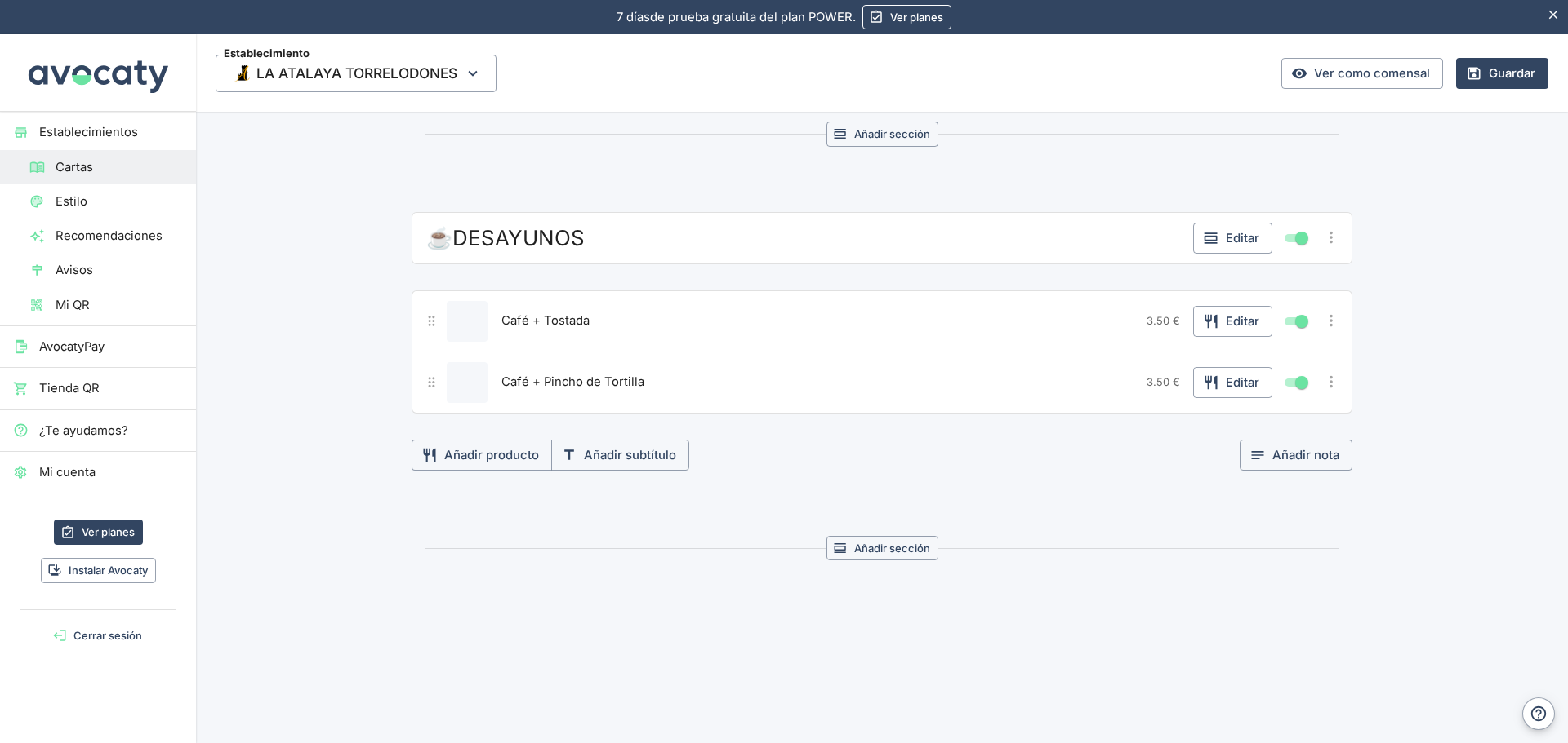
click at [1322, 383] on icon "Más opciones" at bounding box center [1331, 381] width 18 height 18
click at [1275, 410] on span "Duplicar producto" at bounding box center [1271, 415] width 105 height 18
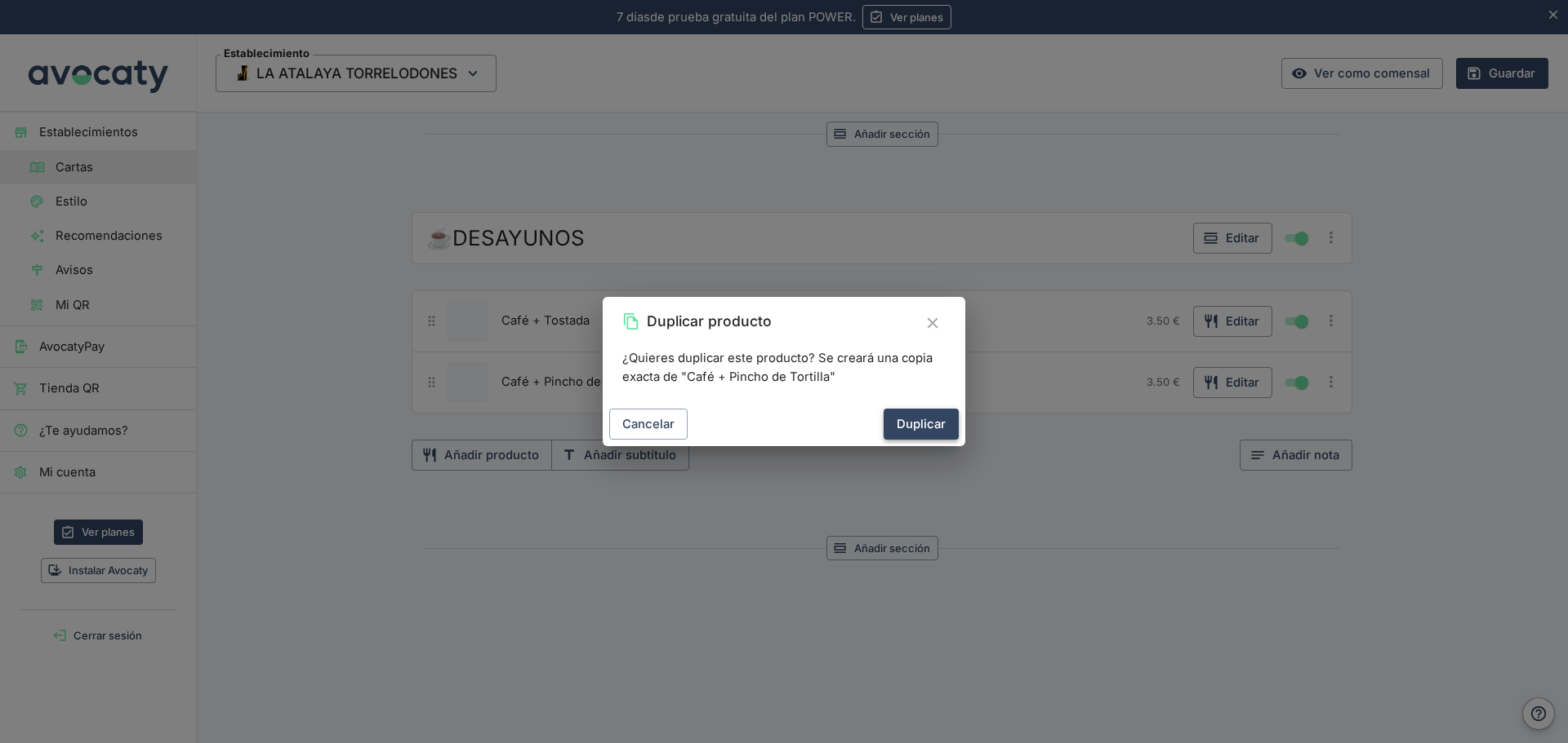
click at [928, 418] on button "Duplicar" at bounding box center [921, 424] width 75 height 31
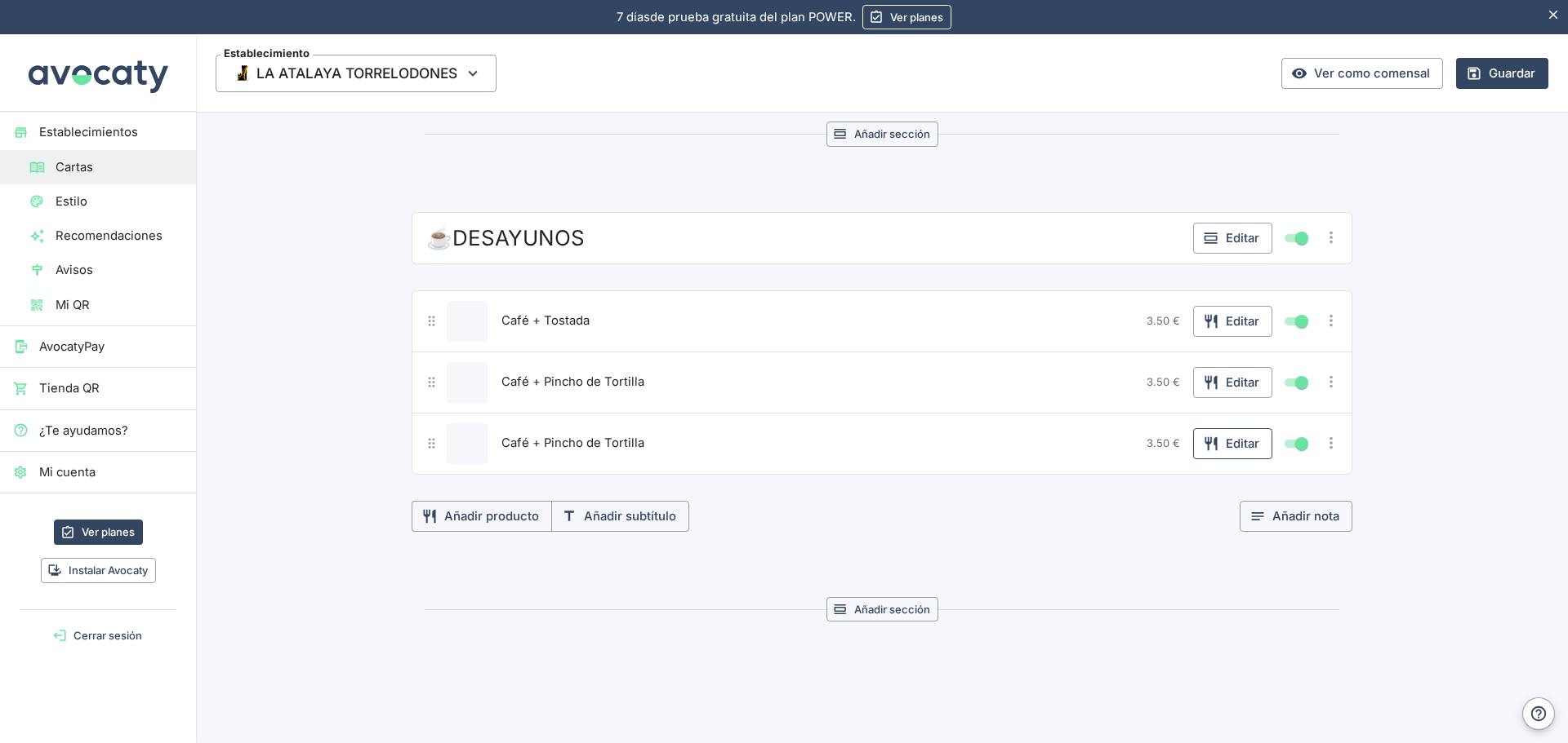
click at [1256, 443] on button "Editar" at bounding box center [1233, 444] width 79 height 31
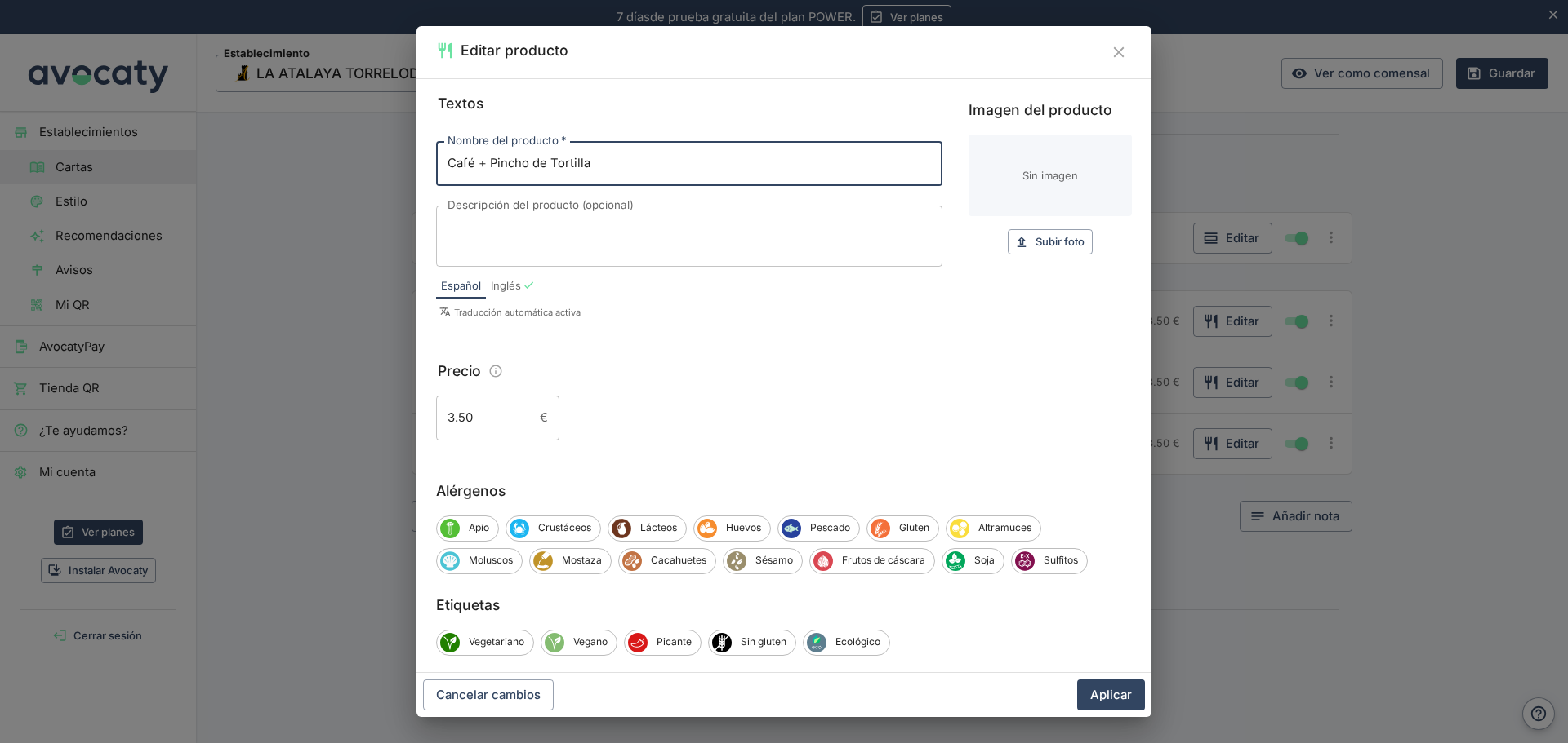
drag, startPoint x: 489, startPoint y: 173, endPoint x: 321, endPoint y: 201, distance: 170.3
click at [321, 201] on div "Editar producto Textos Nombre del producto   * Café + Pincho de Tortilla Nombre…" at bounding box center [784, 371] width 1568 height 743
type input "Café + 4 Churros o 2 [PERSON_NAME]"
click at [1096, 690] on button "Aplicar" at bounding box center [1111, 695] width 68 height 31
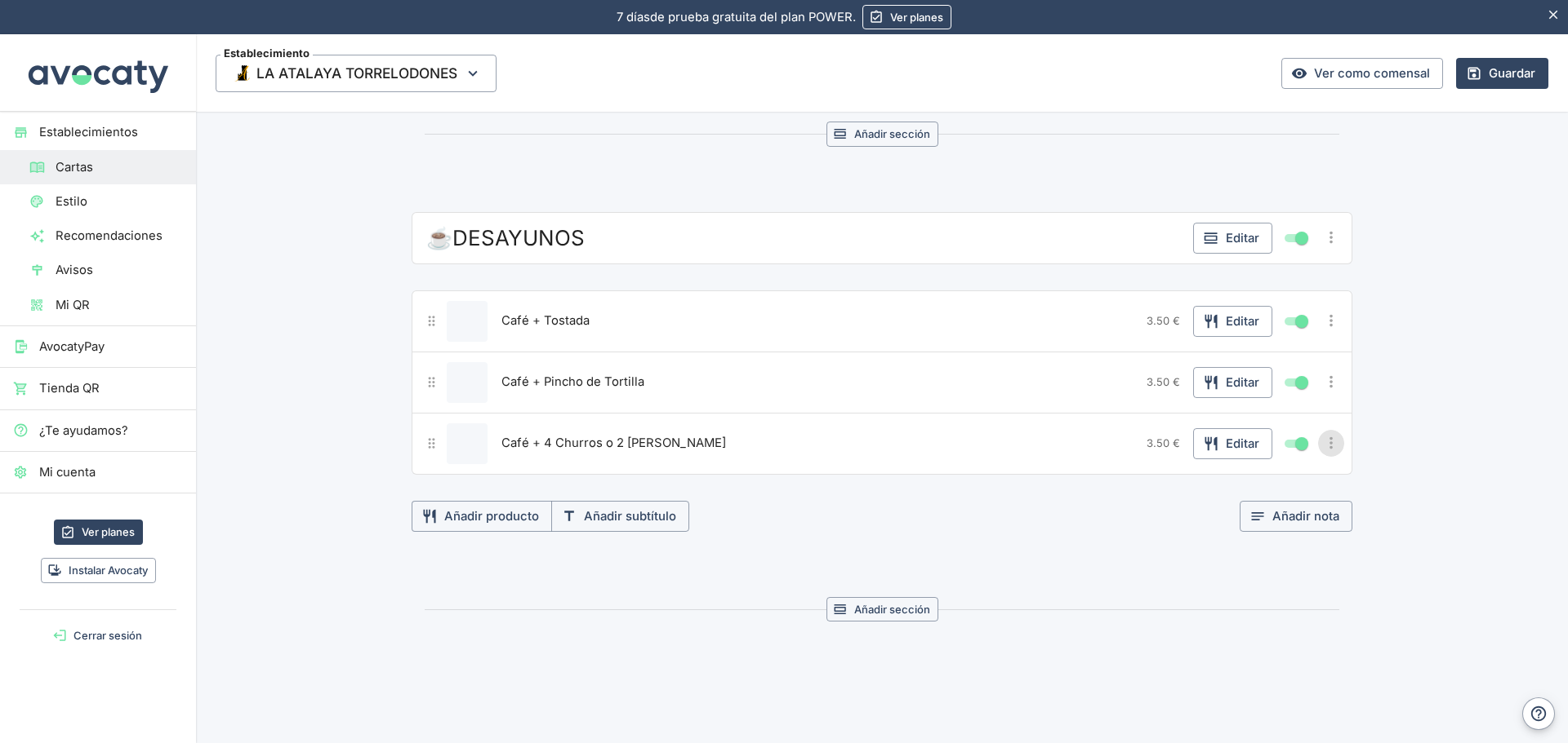
click at [1327, 449] on icon "Más opciones" at bounding box center [1331, 443] width 18 height 18
click at [1276, 477] on span "Duplicar producto" at bounding box center [1271, 476] width 105 height 18
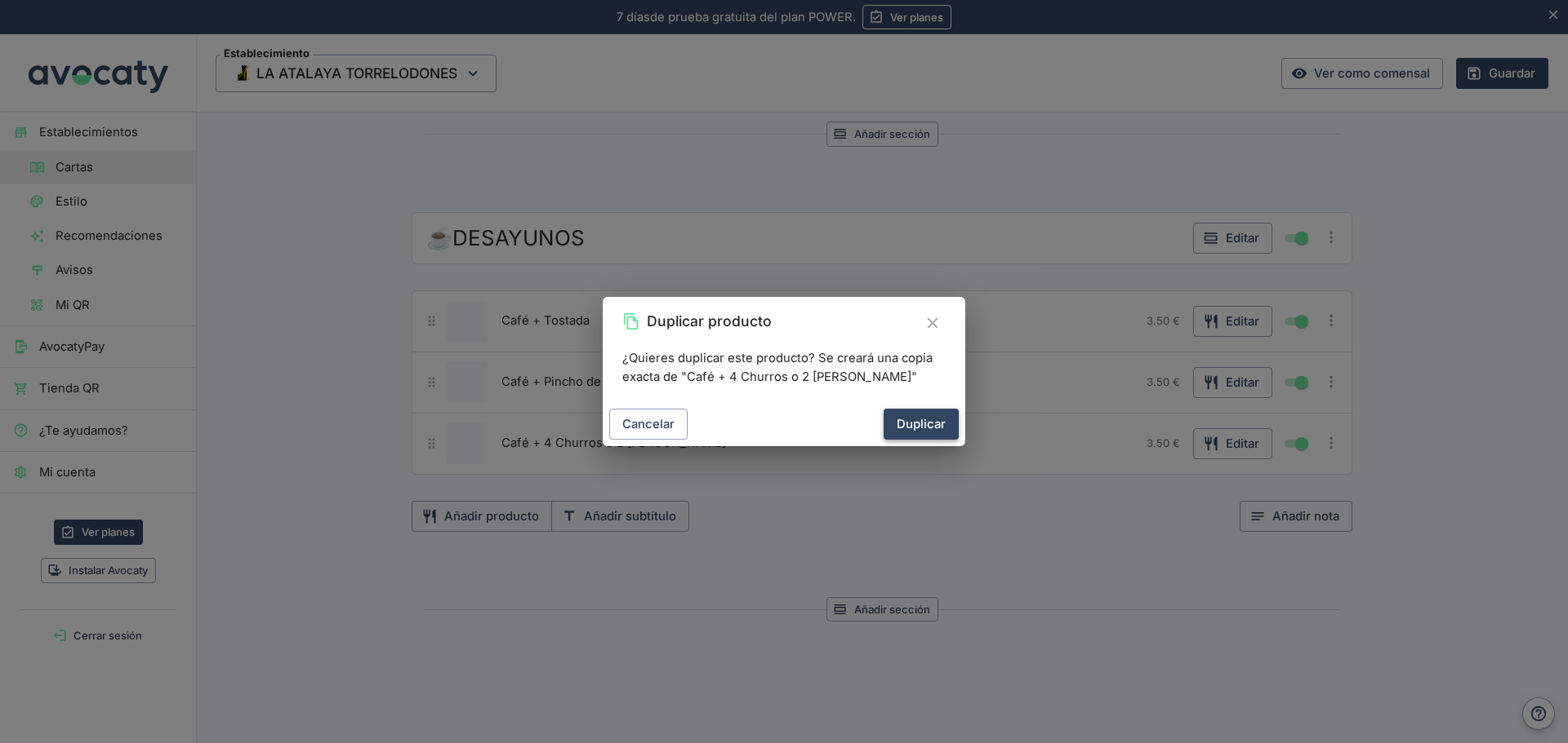
click at [923, 426] on button "Duplicar" at bounding box center [921, 424] width 75 height 31
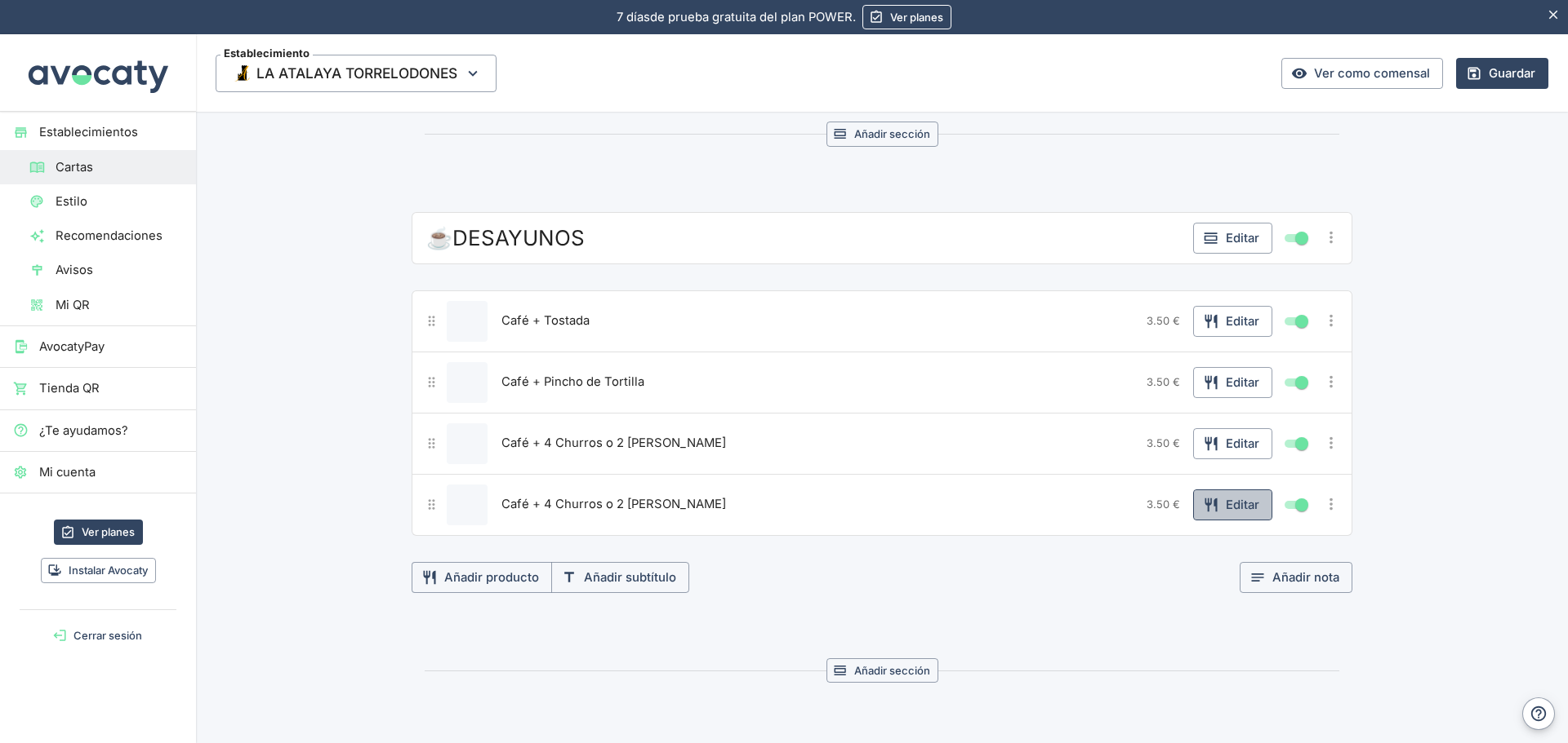
click at [1212, 503] on icon "button" at bounding box center [1210, 505] width 16 height 16
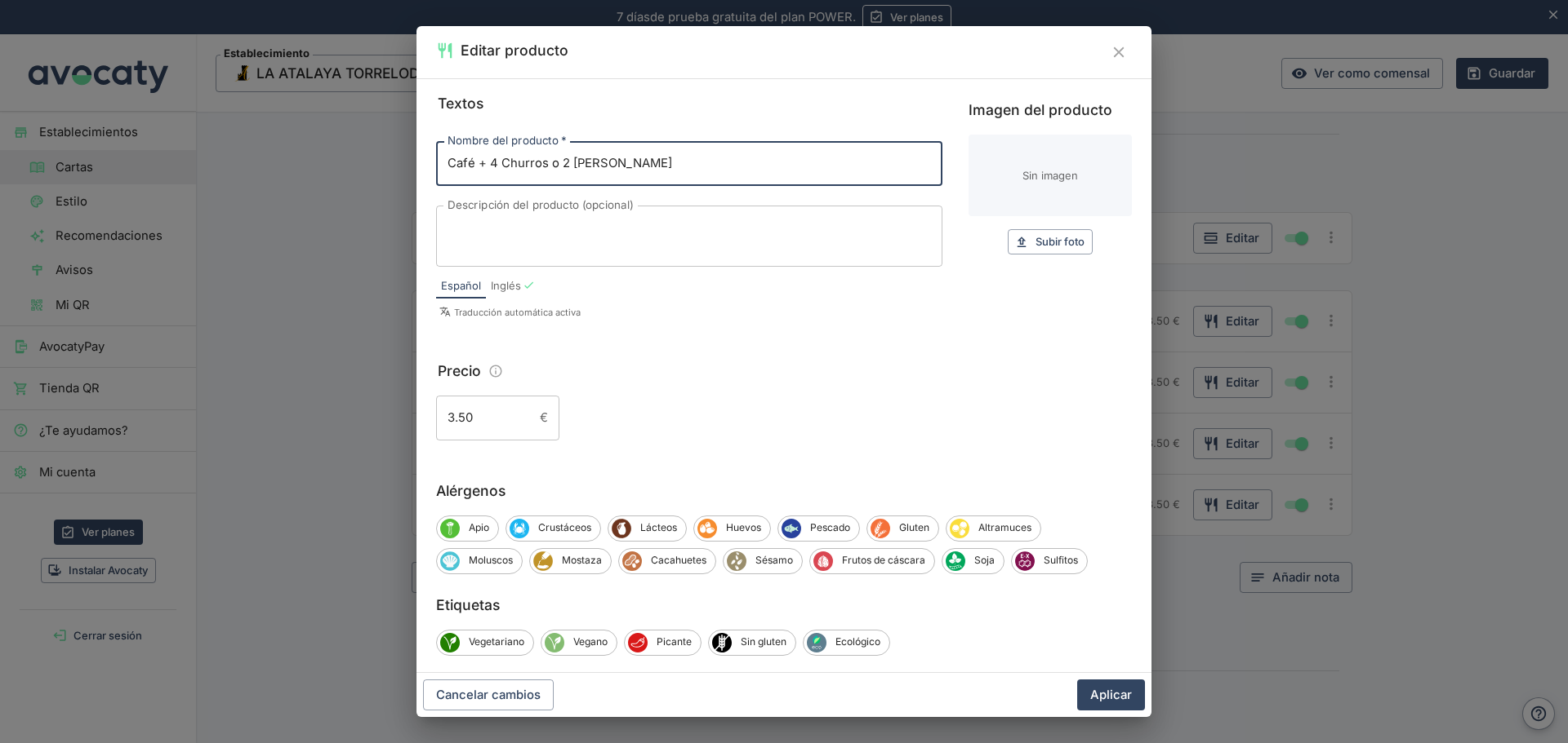
drag, startPoint x: 645, startPoint y: 165, endPoint x: 402, endPoint y: 160, distance: 243.1
click at [402, 159] on div "Editar producto Textos Nombre del producto   * Café + 4 Churros o 2 [PERSON_NAM…" at bounding box center [784, 371] width 1568 height 743
type input "Café + Croissant"
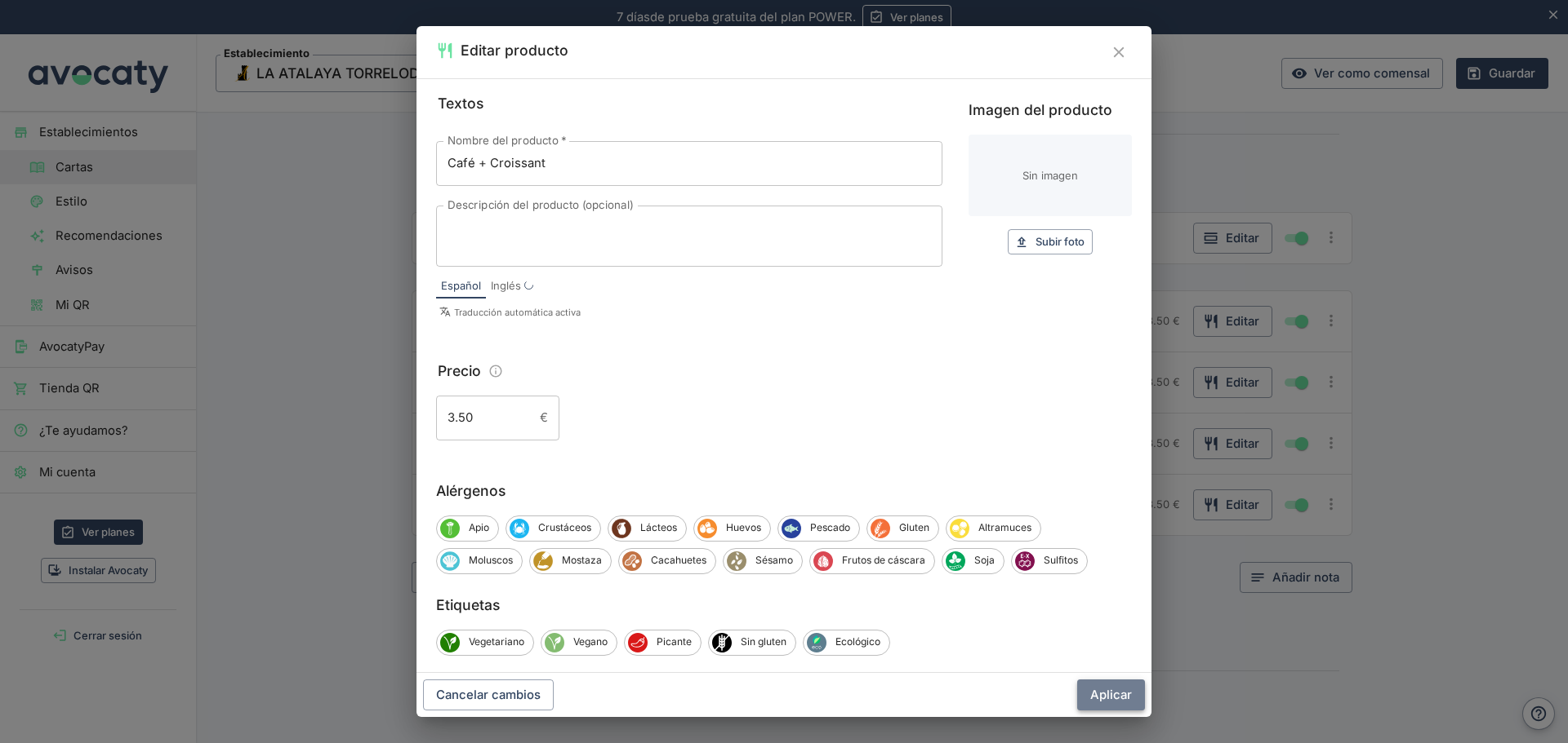
click at [1117, 696] on button "Aplicar" at bounding box center [1111, 695] width 68 height 31
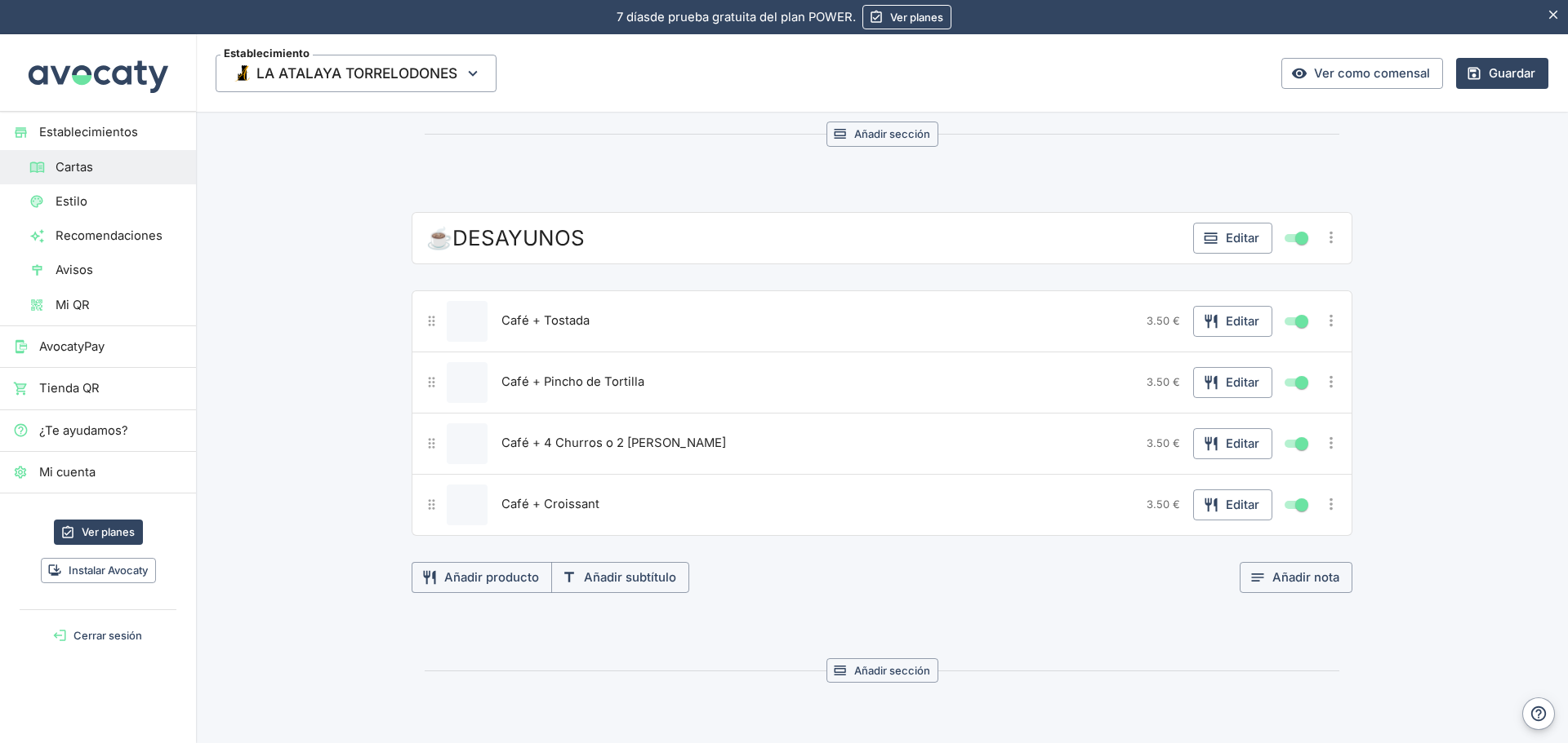
click at [1322, 510] on icon "Más opciones" at bounding box center [1331, 504] width 18 height 18
click at [1233, 539] on span "Duplicar producto" at bounding box center [1271, 538] width 105 height 18
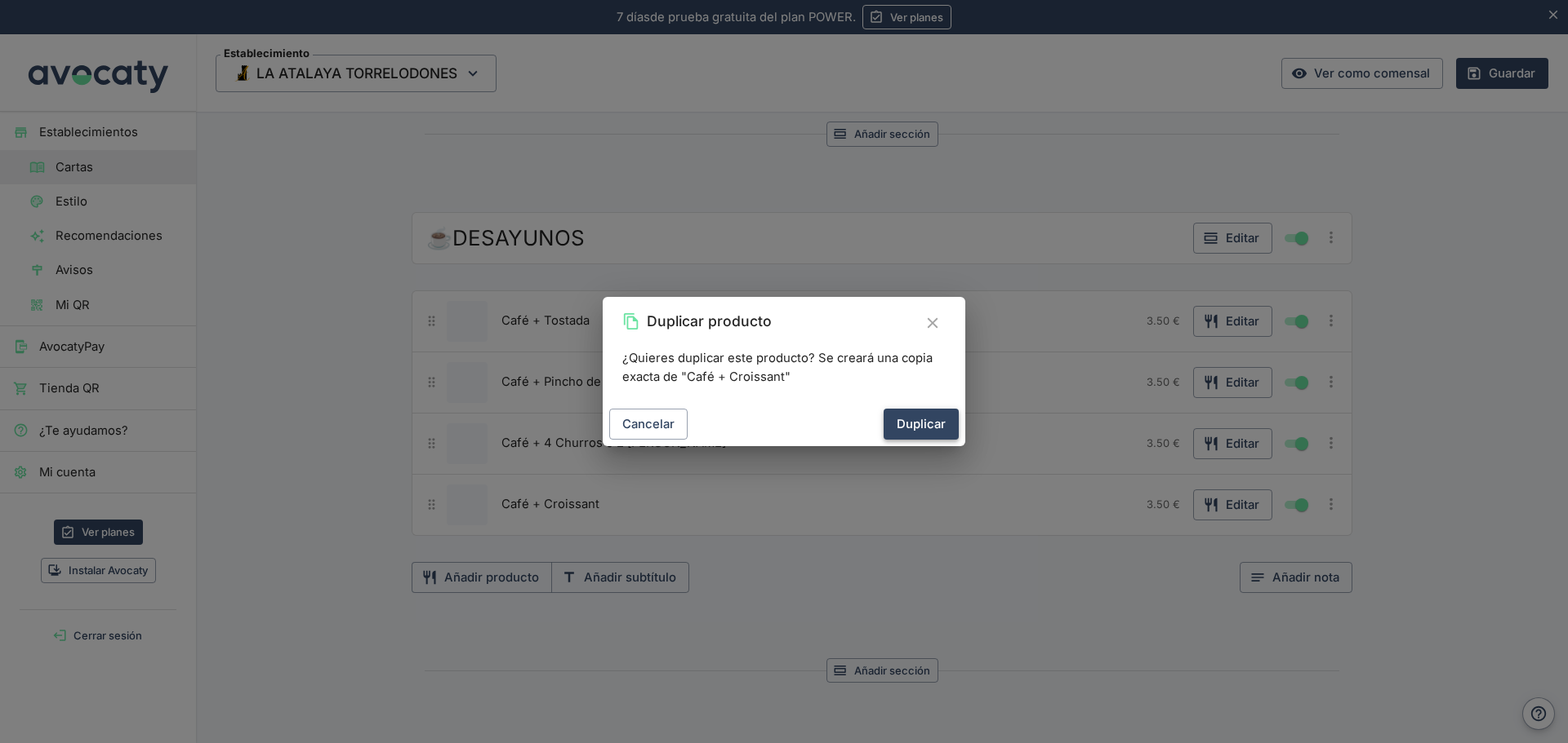
click at [920, 425] on button "Duplicar" at bounding box center [921, 424] width 75 height 31
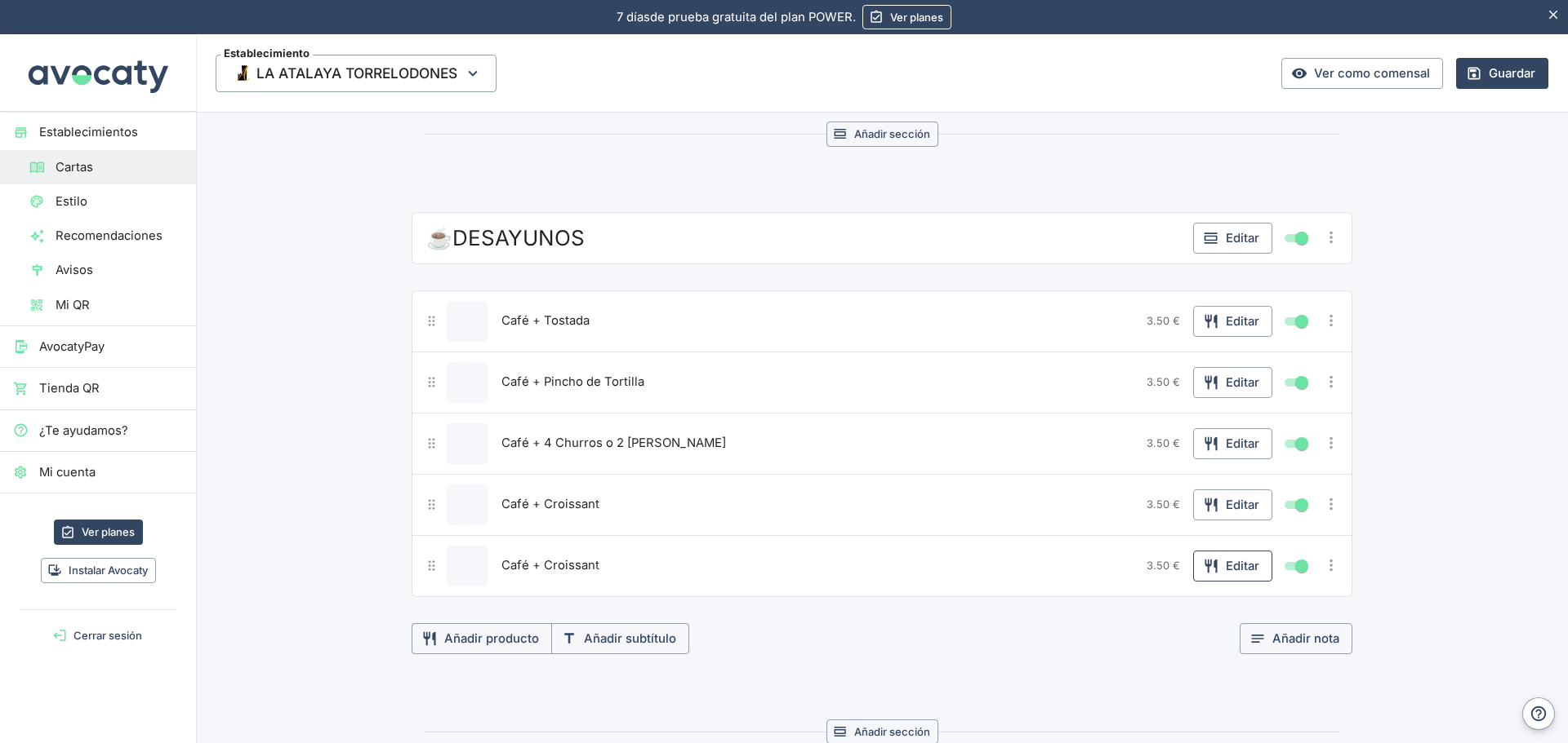
click at [1235, 558] on button "Editar" at bounding box center [1233, 566] width 79 height 31
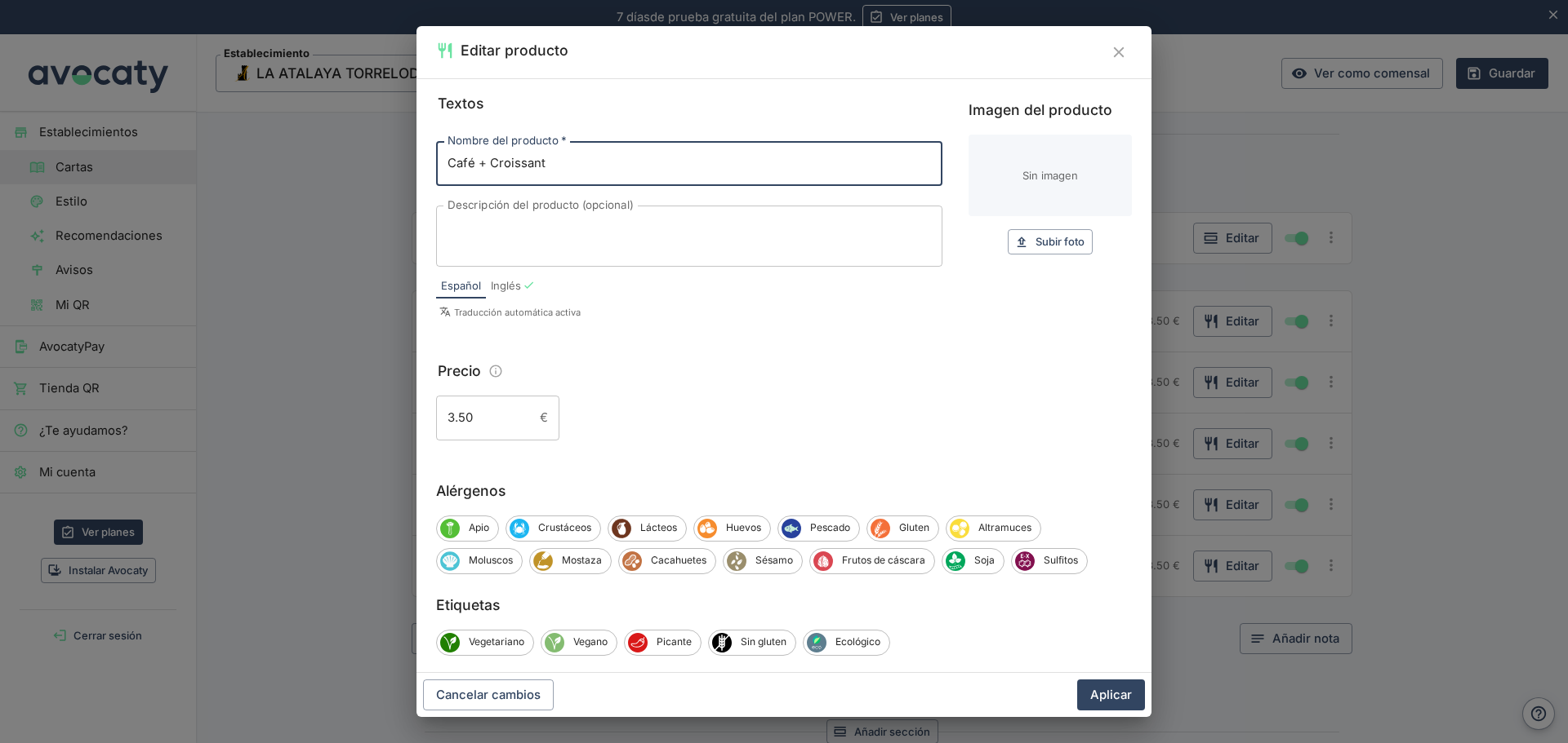
drag, startPoint x: 587, startPoint y: 168, endPoint x: 396, endPoint y: 181, distance: 191.4
click at [396, 181] on div "Editar producto Textos Nombre del producto   * Café + Croissant Nombre del prod…" at bounding box center [784, 371] width 1568 height 743
type input "Café + Bizcocho Casero"
click at [1131, 681] on button "Aplicar" at bounding box center [1111, 695] width 68 height 31
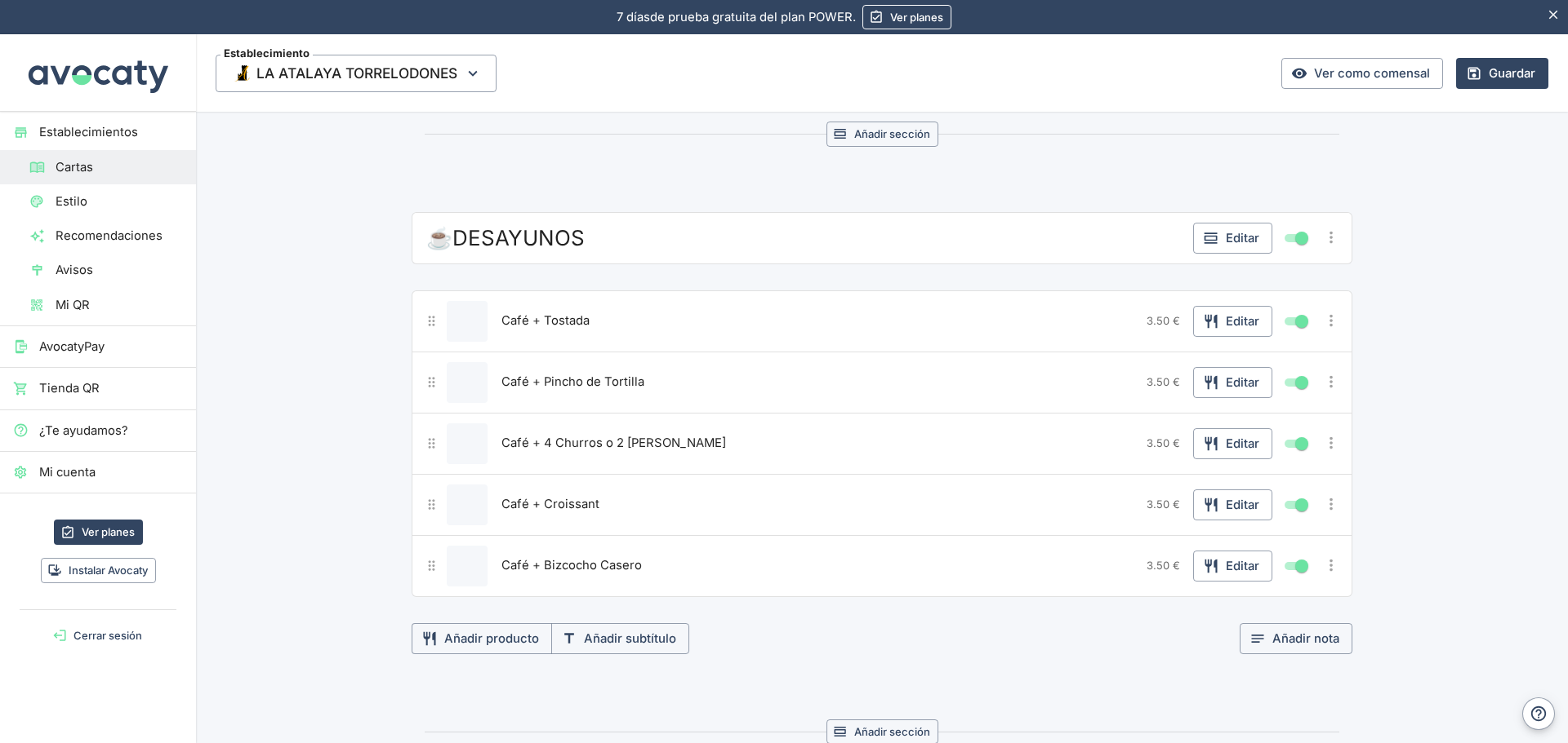
click at [1324, 568] on icon "Más opciones" at bounding box center [1331, 565] width 18 height 18
click at [1294, 595] on span "Duplicar producto" at bounding box center [1271, 599] width 105 height 18
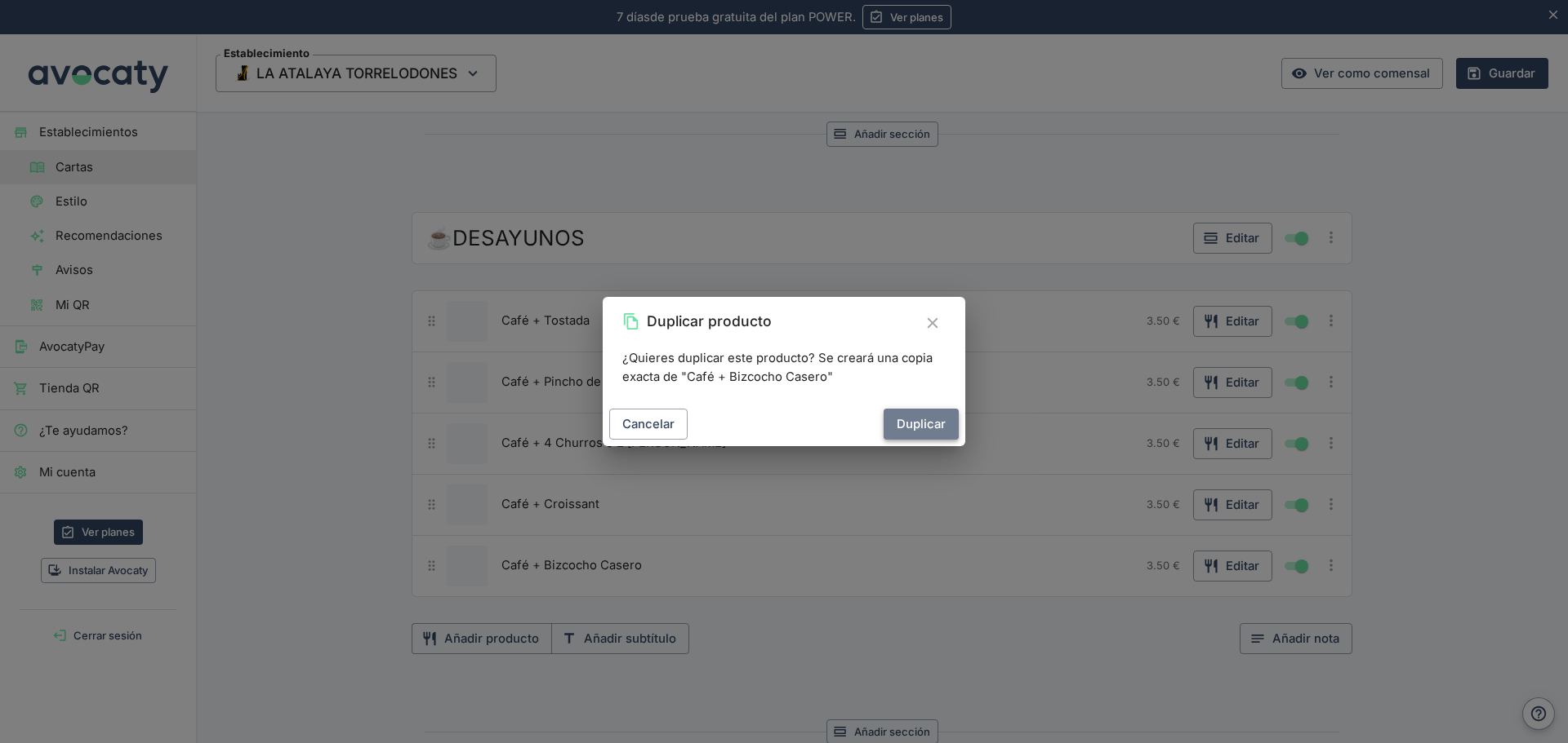
click at [930, 439] on button "Duplicar" at bounding box center [921, 424] width 75 height 31
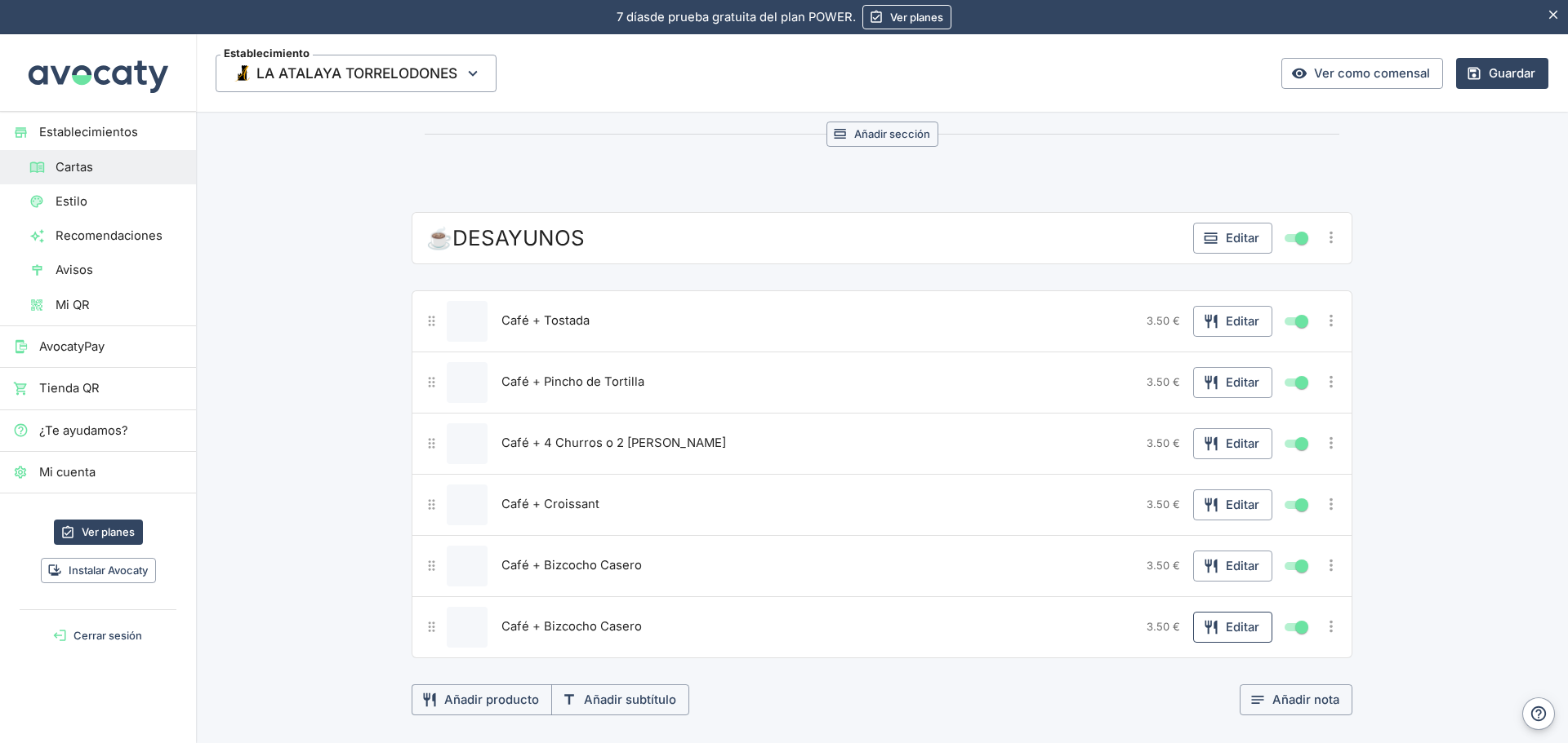
click at [1219, 626] on button "Editar" at bounding box center [1233, 627] width 79 height 31
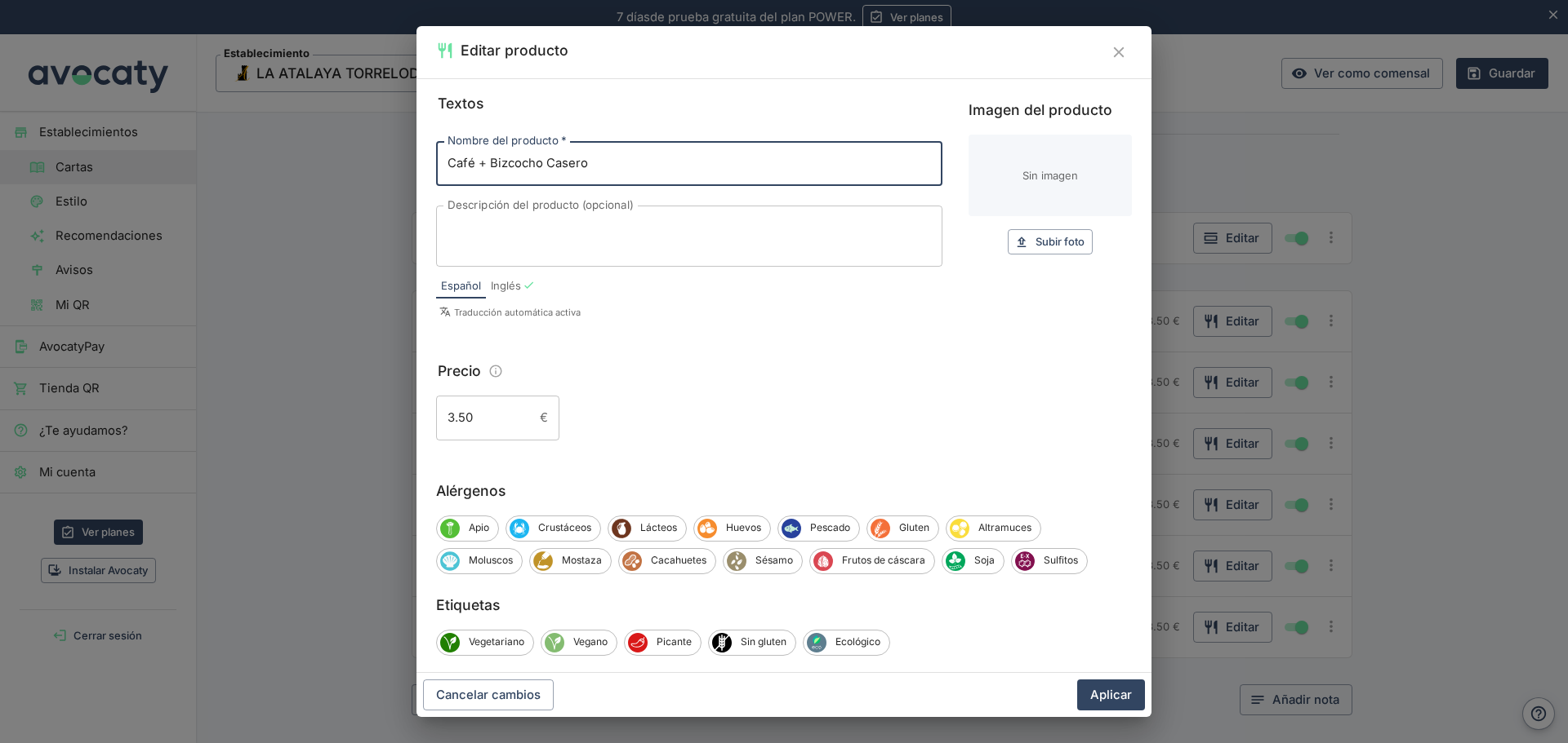
drag, startPoint x: 424, startPoint y: 176, endPoint x: 353, endPoint y: 188, distance: 72.0
click at [353, 188] on div "Editar producto Textos Nombre del producto   * Café + Bizcocho Casero Nombre de…" at bounding box center [784, 371] width 1568 height 743
type input "Café + Tostada c/Jamón"
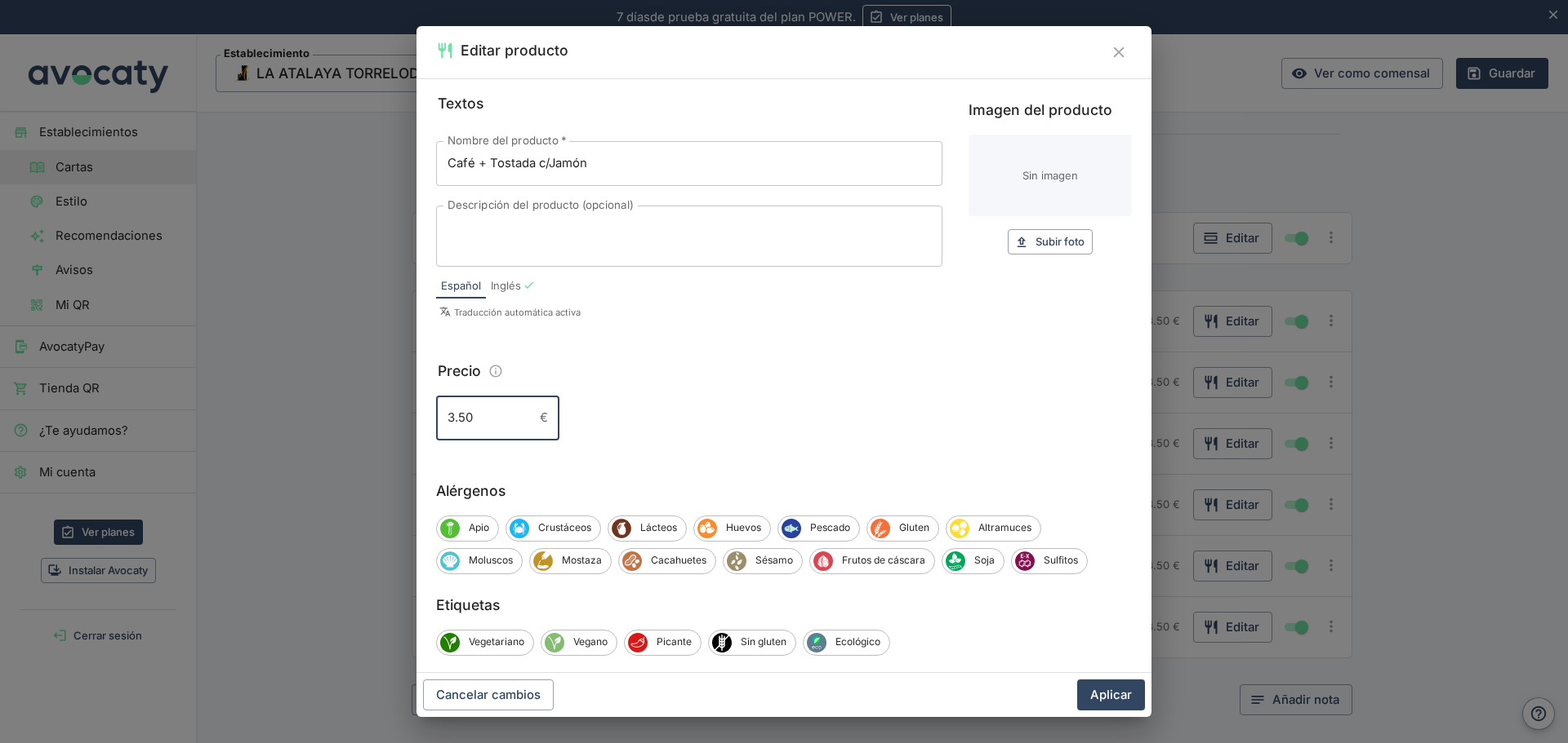
click at [454, 413] on input "3.50" at bounding box center [484, 417] width 97 height 44
type input "4.50"
click at [1116, 690] on button "Aplicar" at bounding box center [1111, 695] width 68 height 31
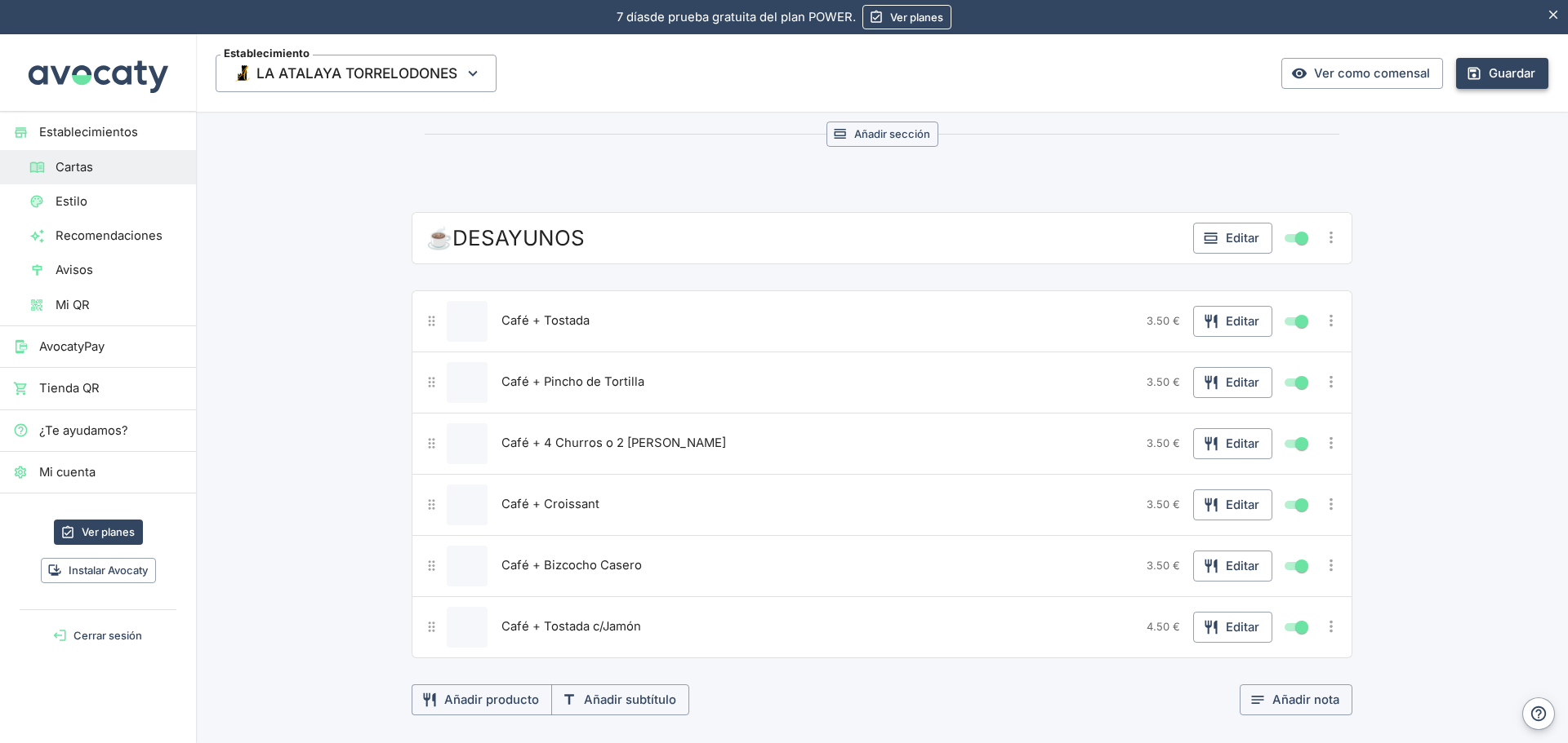
click at [1465, 71] on icon "button" at bounding box center [1473, 73] width 16 height 16
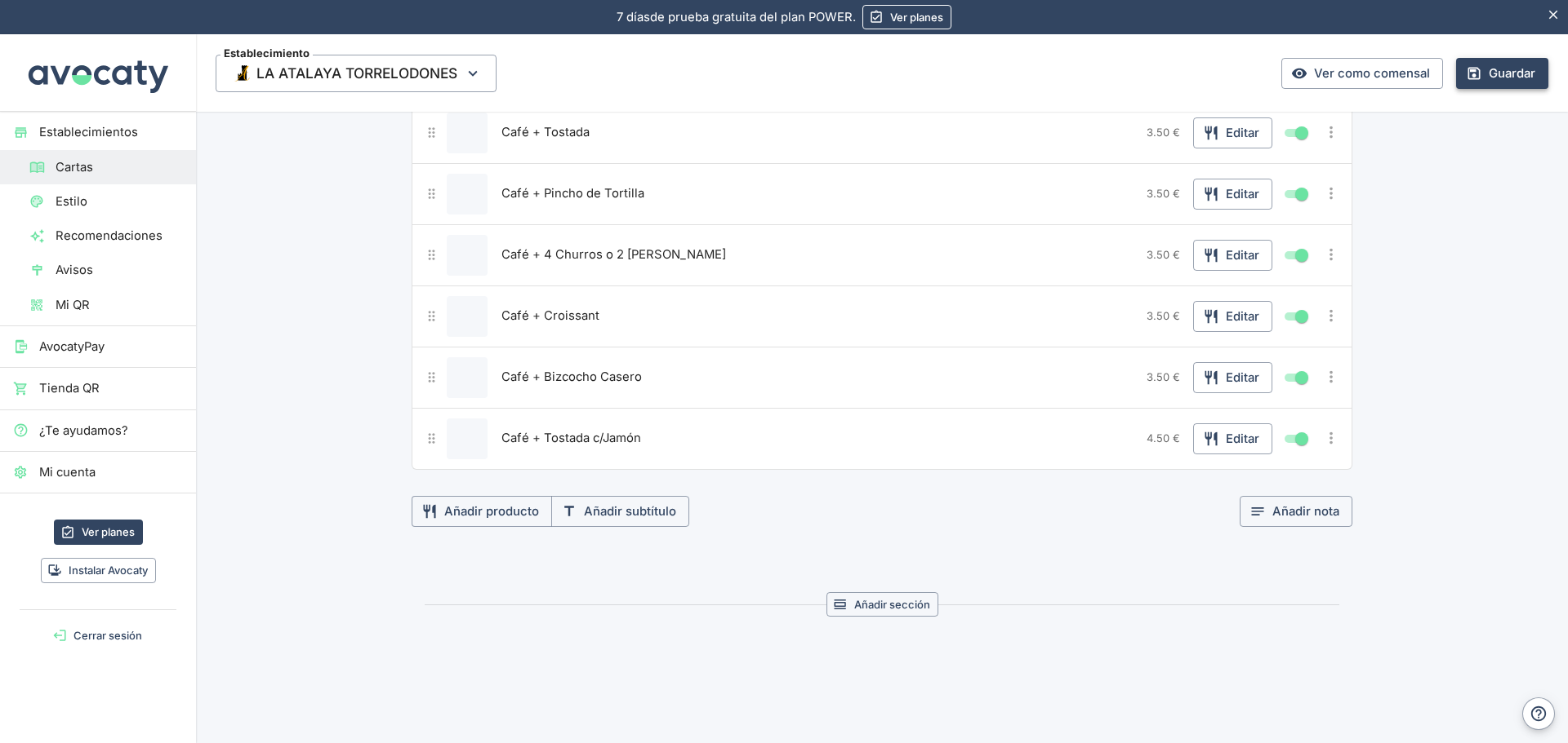
scroll to position [2507, 0]
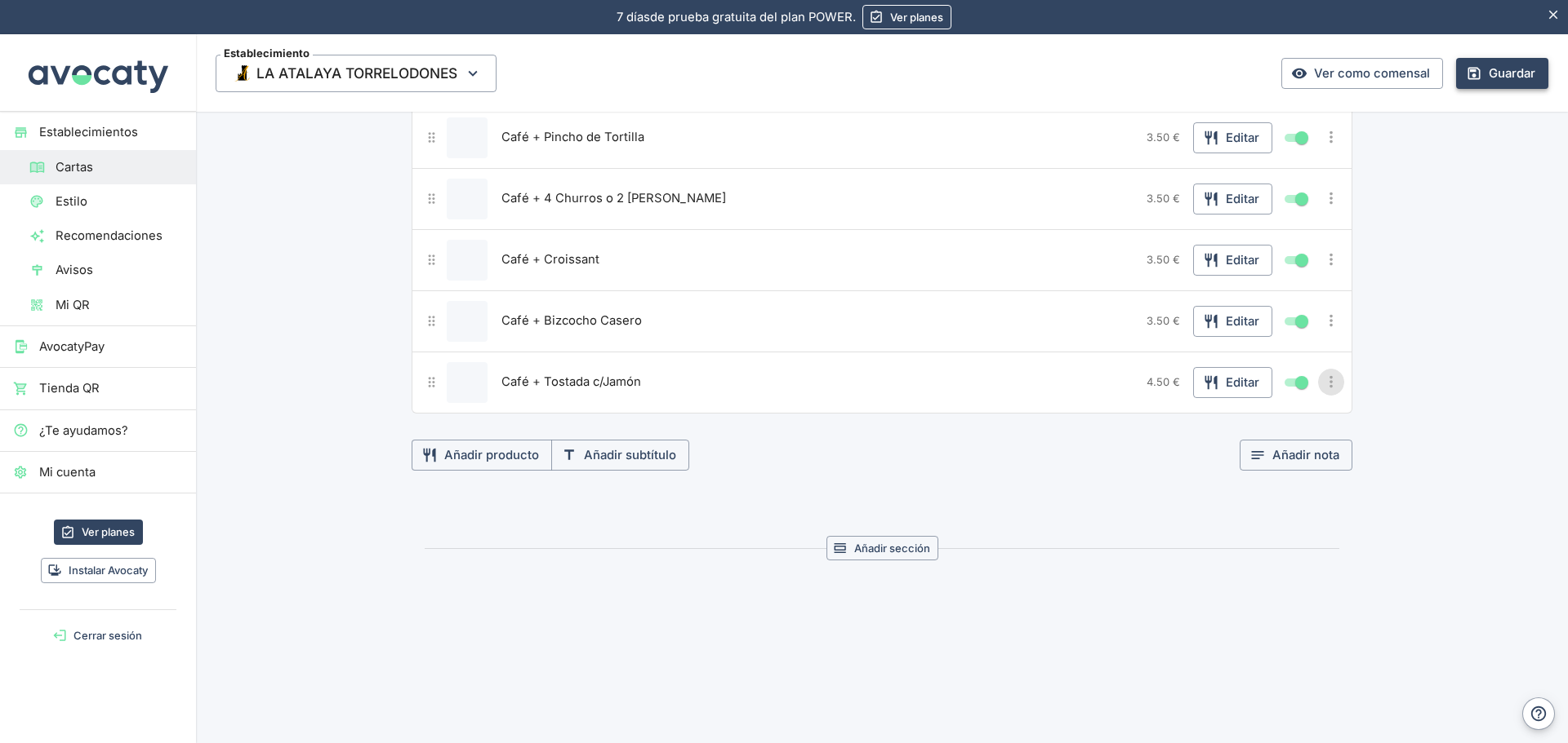
click at [1330, 381] on icon "Más opciones" at bounding box center [1331, 381] width 18 height 18
click at [1285, 414] on span "Duplicar producto" at bounding box center [1271, 415] width 105 height 18
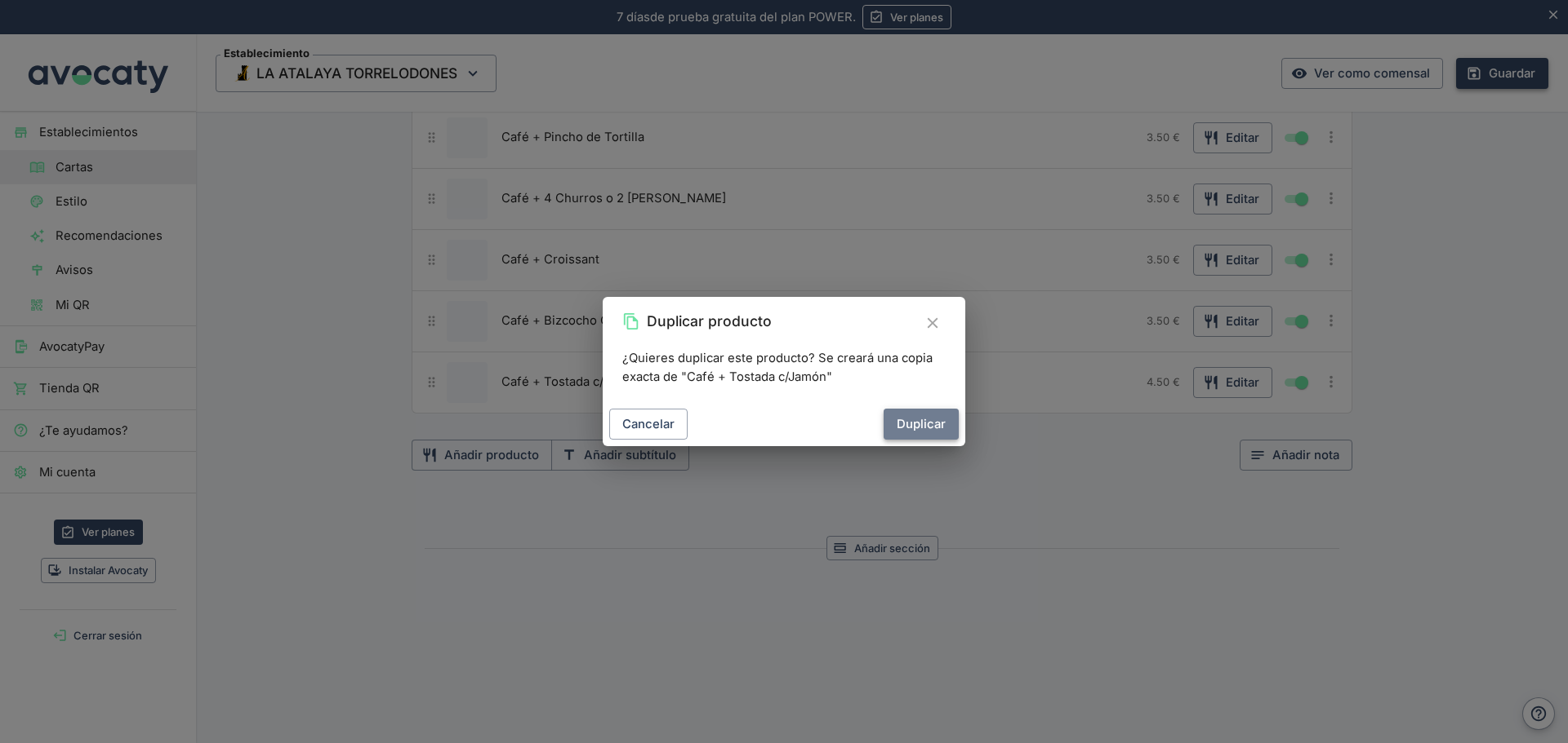
click at [923, 425] on button "Duplicar" at bounding box center [921, 424] width 75 height 31
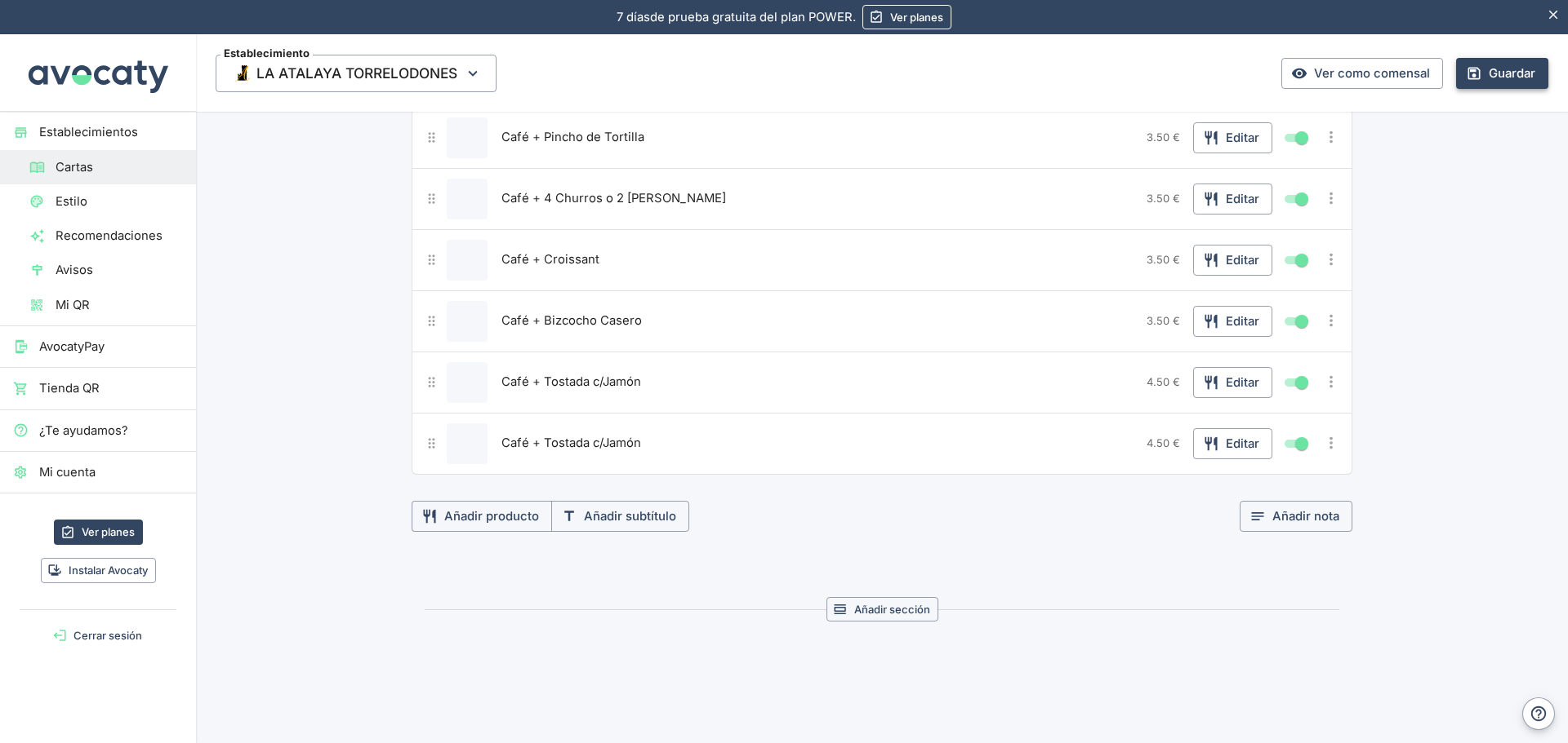
click at [1329, 447] on icon "Más opciones" at bounding box center [1331, 443] width 18 height 18
click at [1219, 440] on div at bounding box center [784, 371] width 1568 height 743
click at [1219, 440] on div "Duplicar producto Mover a otra carta Eliminar producto" at bounding box center [784, 371] width 1568 height 743
click at [1216, 449] on button "Editar" at bounding box center [1233, 444] width 79 height 31
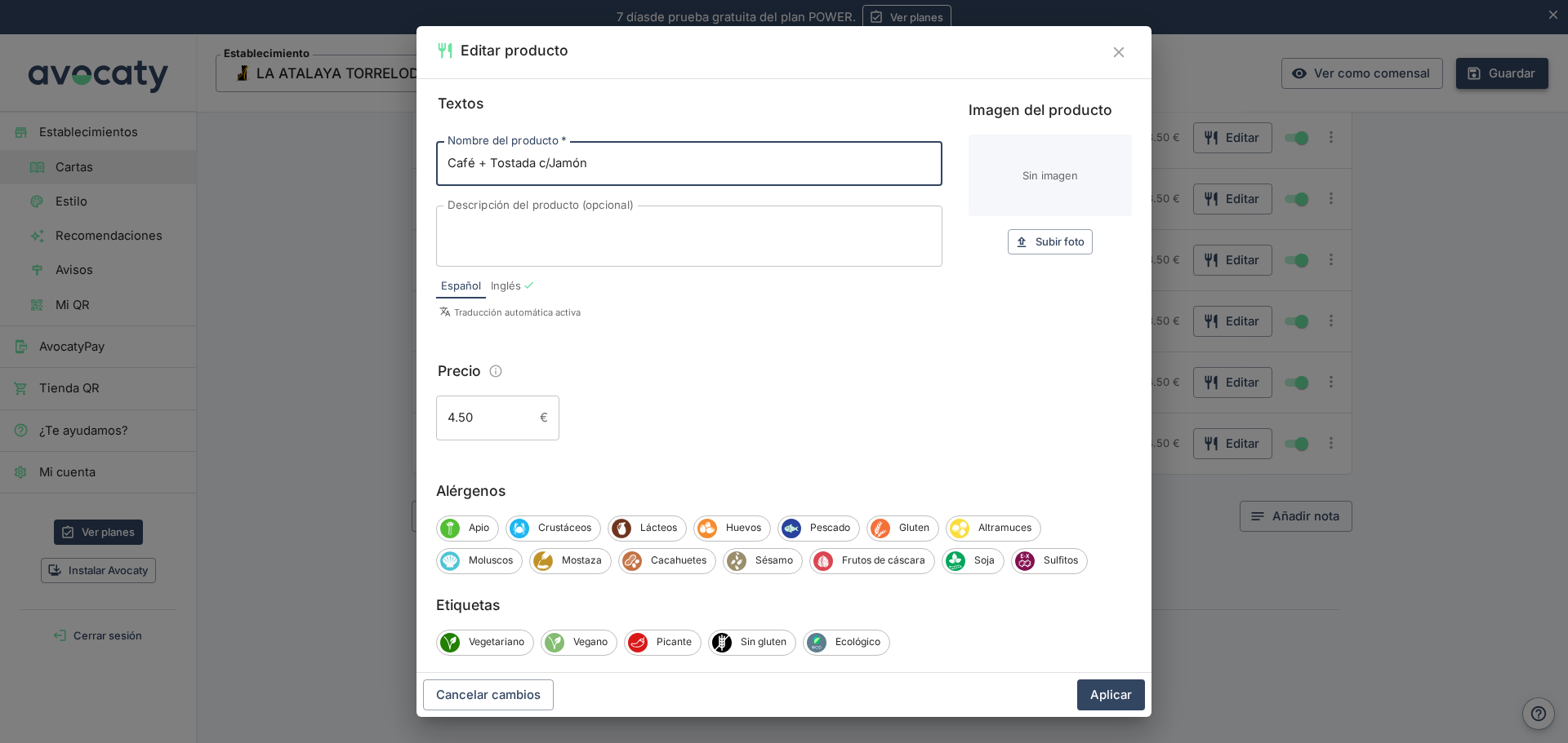
drag, startPoint x: 657, startPoint y: 157, endPoint x: 275, endPoint y: 218, distance: 386.8
click at [275, 218] on div "Editar producto Textos Nombre del producto   * Café + Tostada c/Jamón Nombre de…" at bounding box center [784, 371] width 1568 height 743
type input "Montaditos (beicon, jamón, queso, [GEOGRAPHIC_DATA], etc.)"
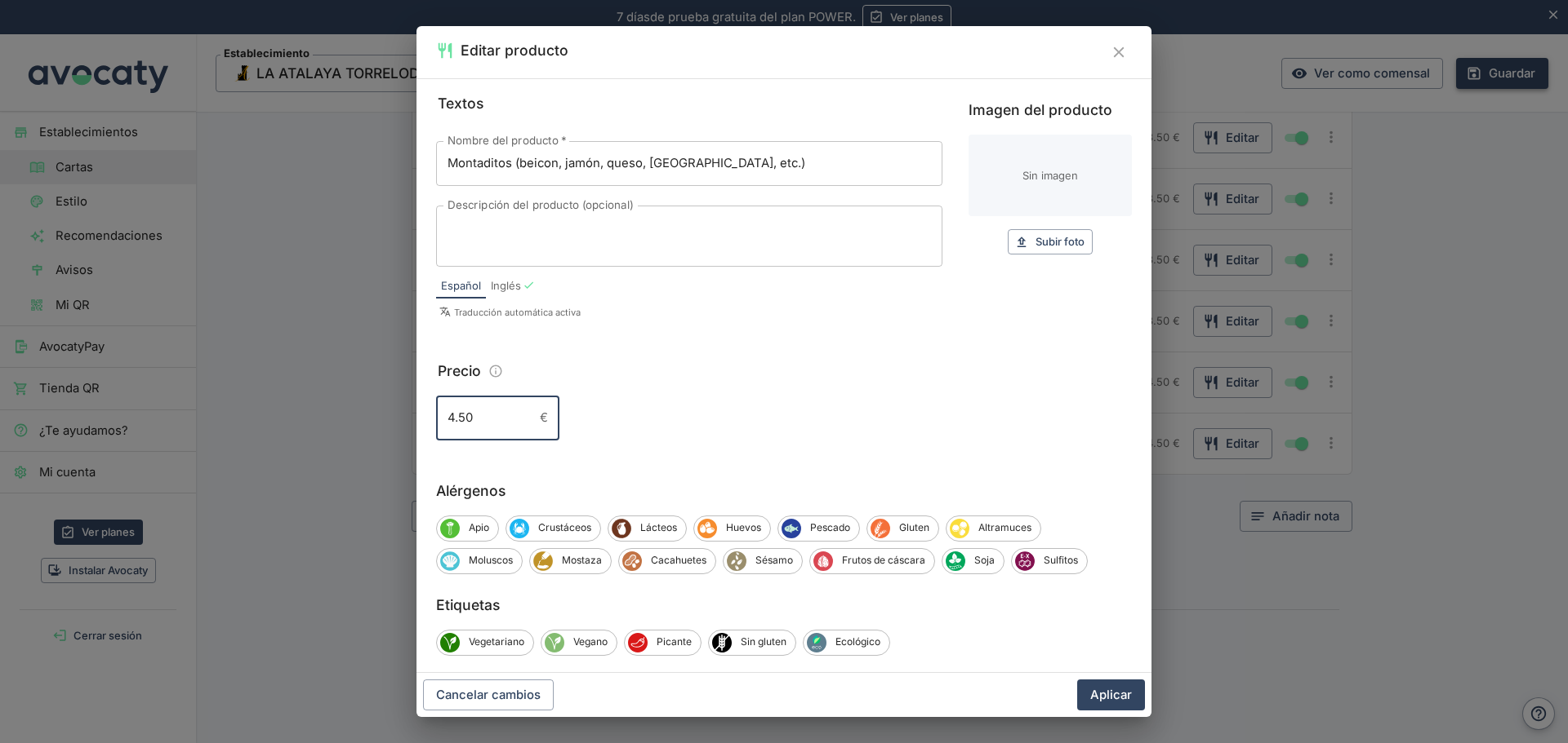
drag, startPoint x: 475, startPoint y: 417, endPoint x: 408, endPoint y: 408, distance: 67.6
click at [409, 408] on div "Editar producto Textos Nombre del producto   * Montaditos (beicon, jamón, queso…" at bounding box center [784, 371] width 1568 height 743
type input "5.00"
click at [1100, 696] on button "Aplicar" at bounding box center [1111, 695] width 68 height 31
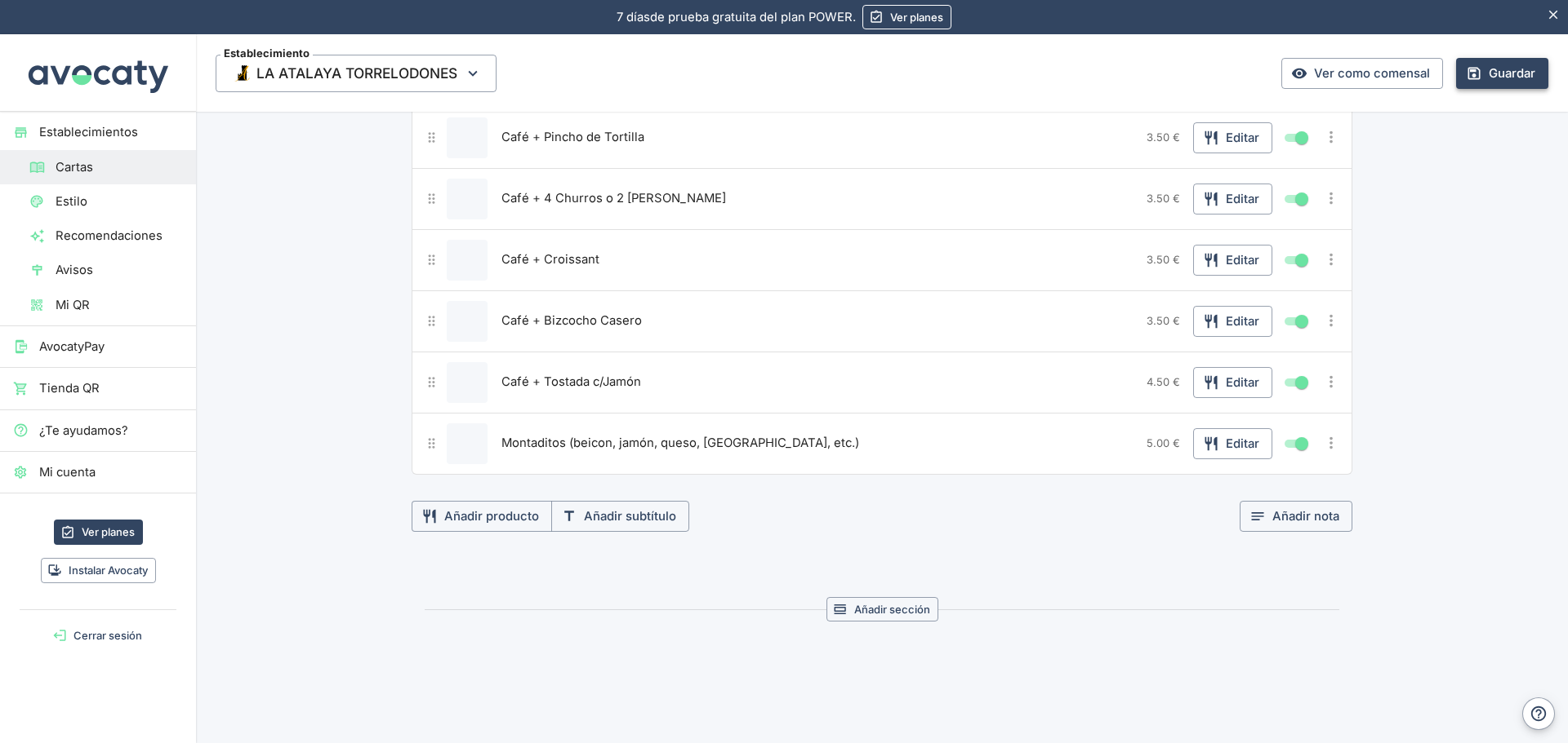
click at [1330, 447] on icon "Más opciones" at bounding box center [1331, 443] width 3 height 12
click at [1278, 475] on span "Duplicar producto" at bounding box center [1271, 476] width 105 height 18
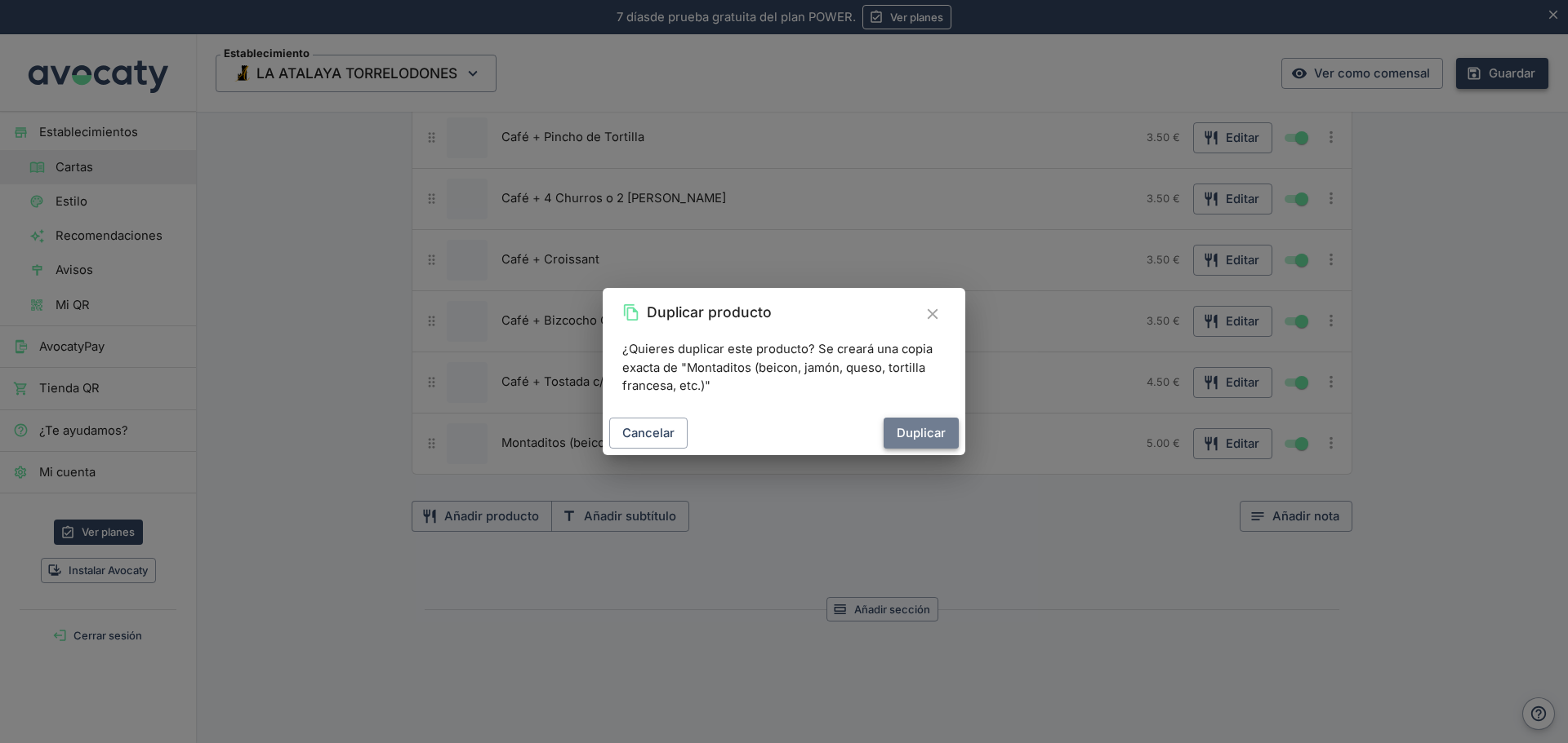
click at [915, 440] on button "Duplicar" at bounding box center [921, 433] width 75 height 31
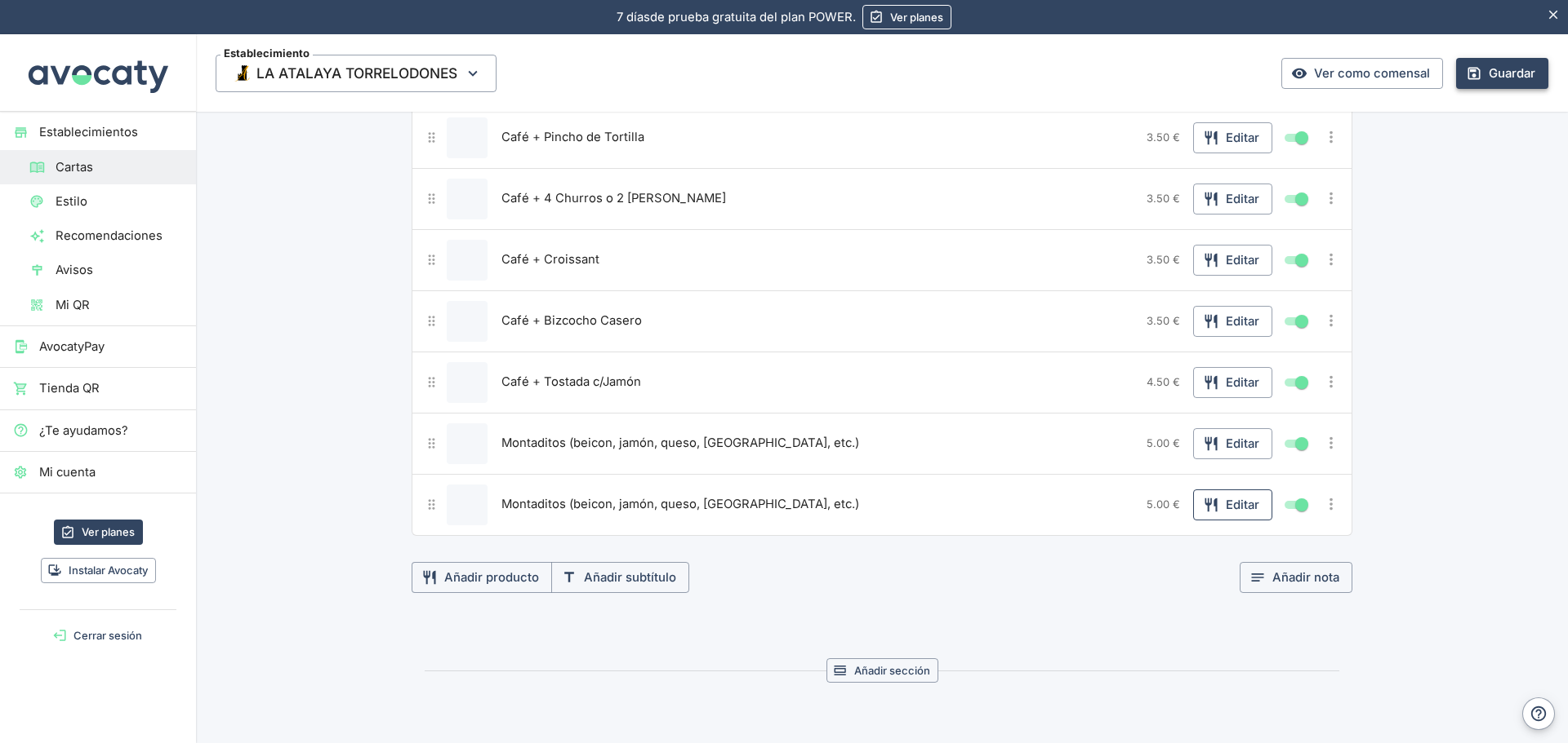
click at [1210, 503] on icon "button" at bounding box center [1210, 505] width 12 height 14
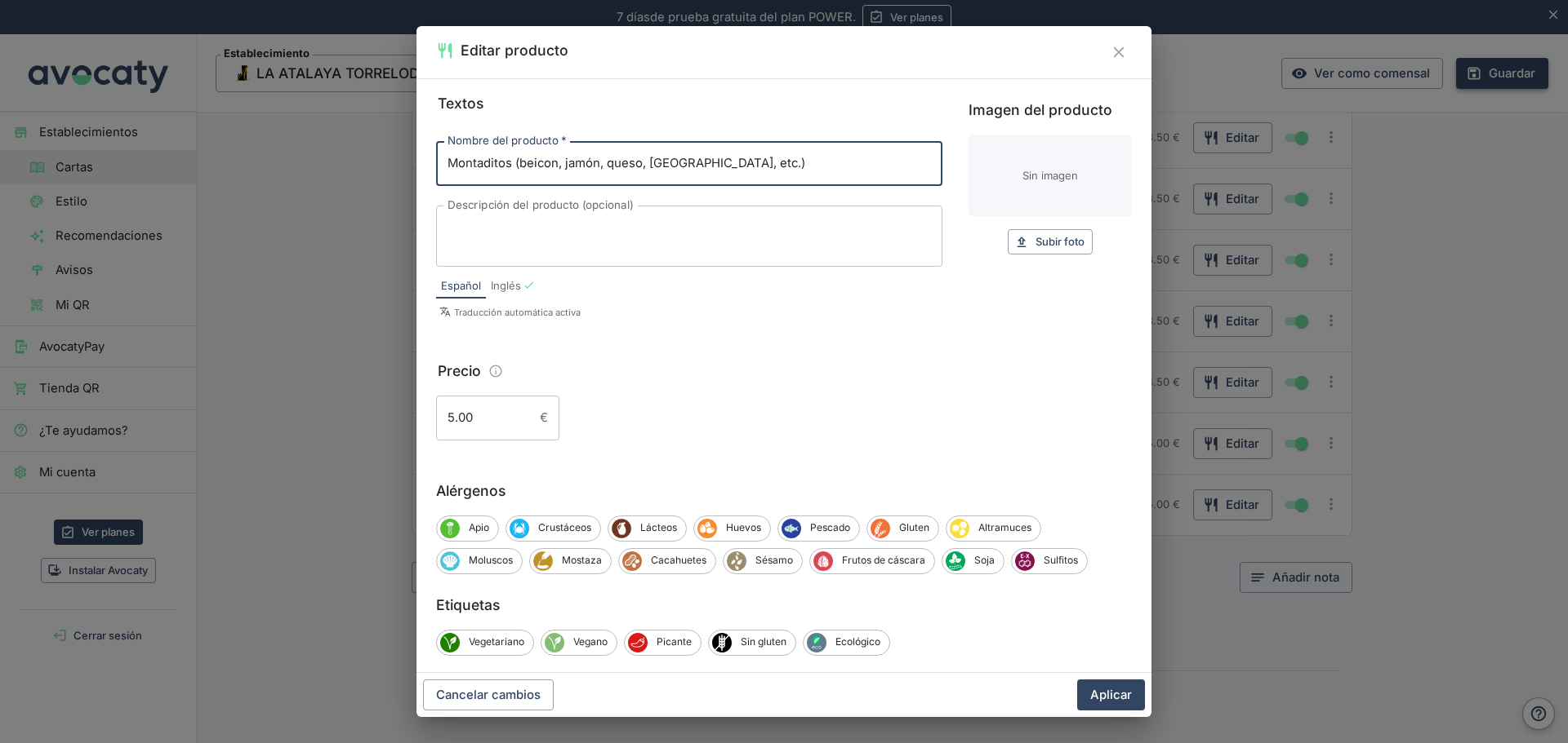
drag, startPoint x: 783, startPoint y: 164, endPoint x: 426, endPoint y: 186, distance: 357.7
click at [426, 186] on div "Textos Nombre del producto   * Montaditos (beicon, jamón, queso, tortilla franc…" at bounding box center [784, 376] width 735 height 595
type input "Sandwich Mixto"
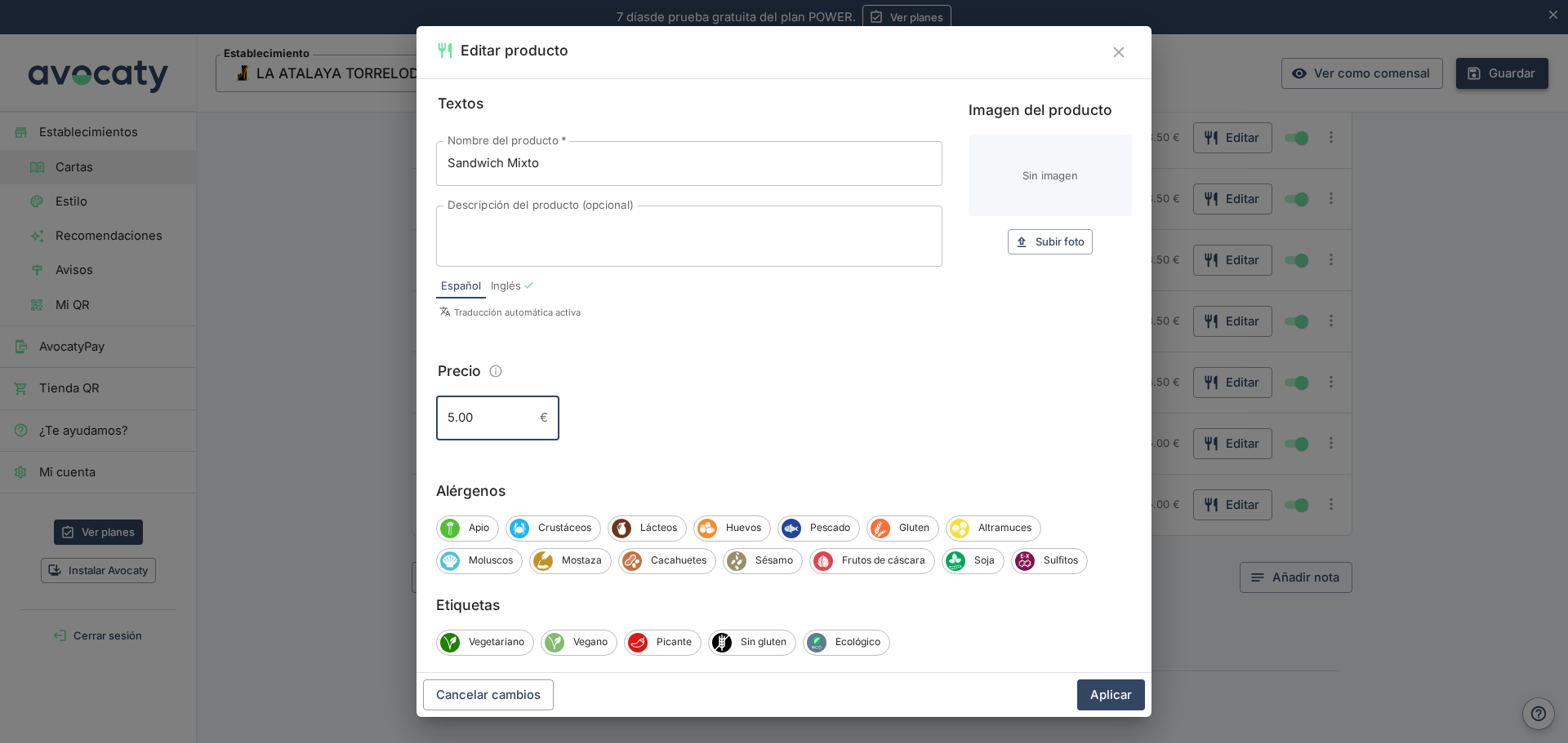
click at [449, 418] on input "5.00" at bounding box center [484, 417] width 97 height 44
drag, startPoint x: 451, startPoint y: 418, endPoint x: 373, endPoint y: 412, distance: 78.2
click at [389, 413] on div "Editar producto Textos Nombre del producto   * Sandwich Mixto Nombre del produc…" at bounding box center [784, 371] width 1568 height 743
type input "4.00"
click at [1103, 694] on button "Aplicar" at bounding box center [1111, 695] width 68 height 31
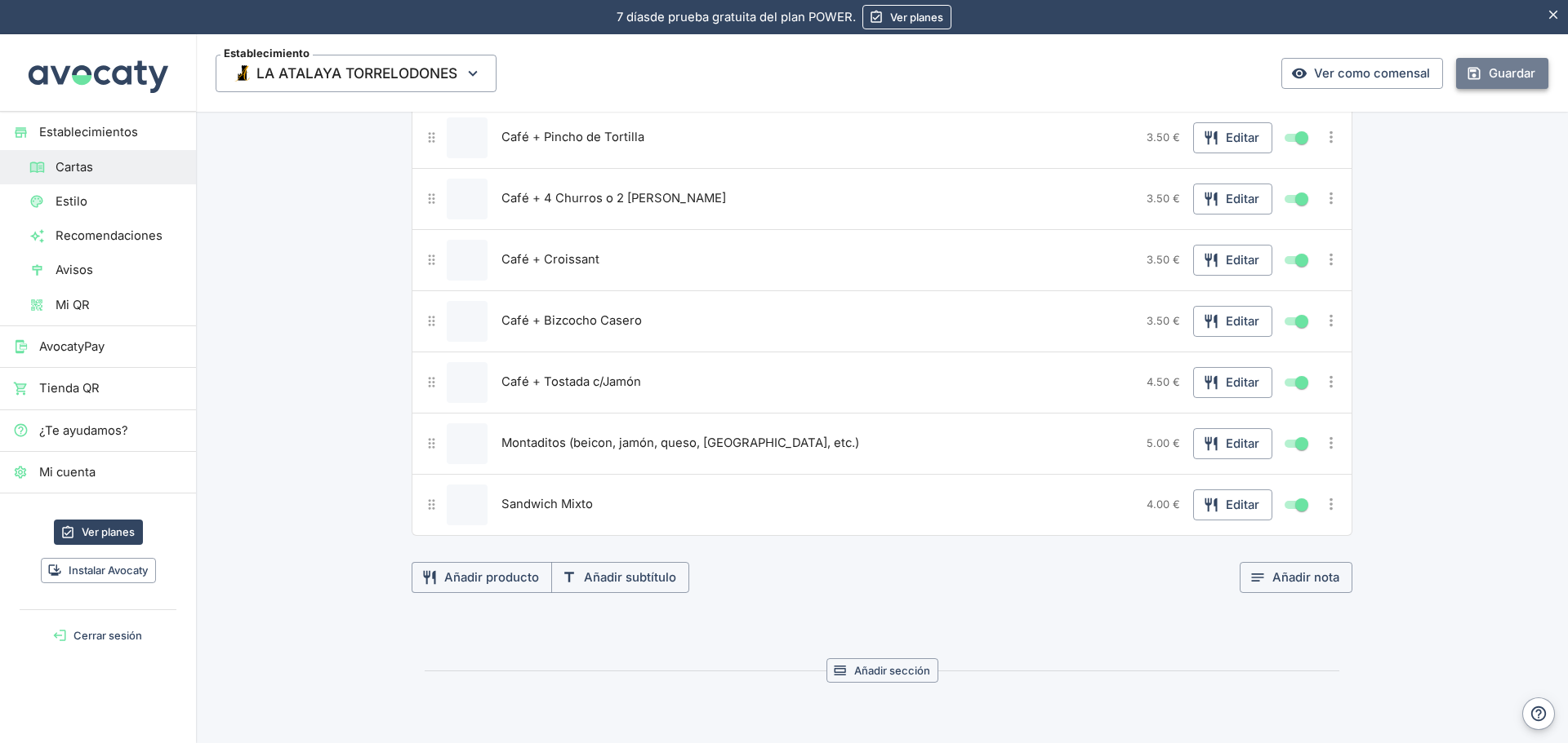
click at [1498, 72] on button "Guardar" at bounding box center [1502, 73] width 92 height 31
click at [1322, 505] on icon "Más opciones" at bounding box center [1331, 504] width 18 height 18
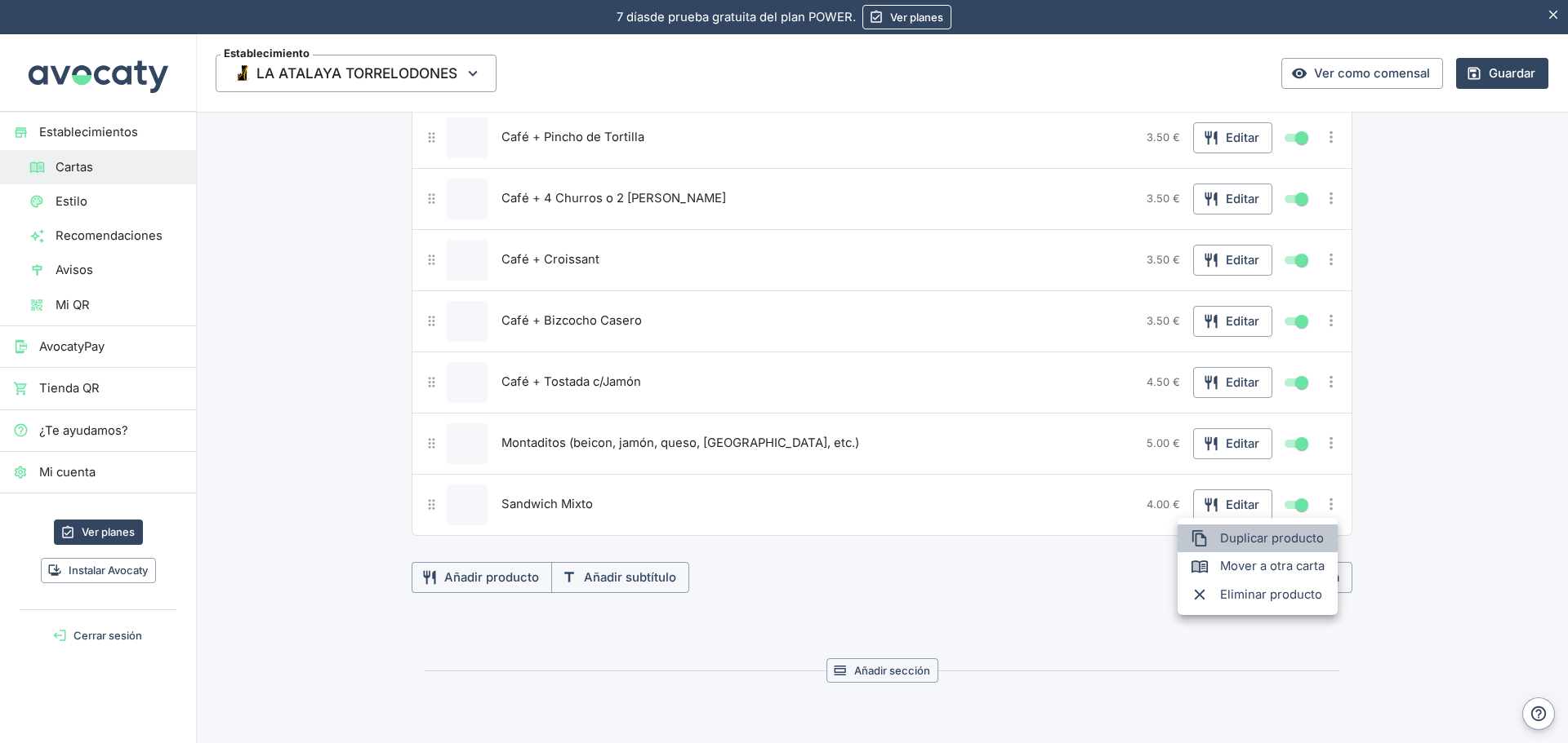
click at [1254, 539] on span "Duplicar producto" at bounding box center [1271, 538] width 105 height 18
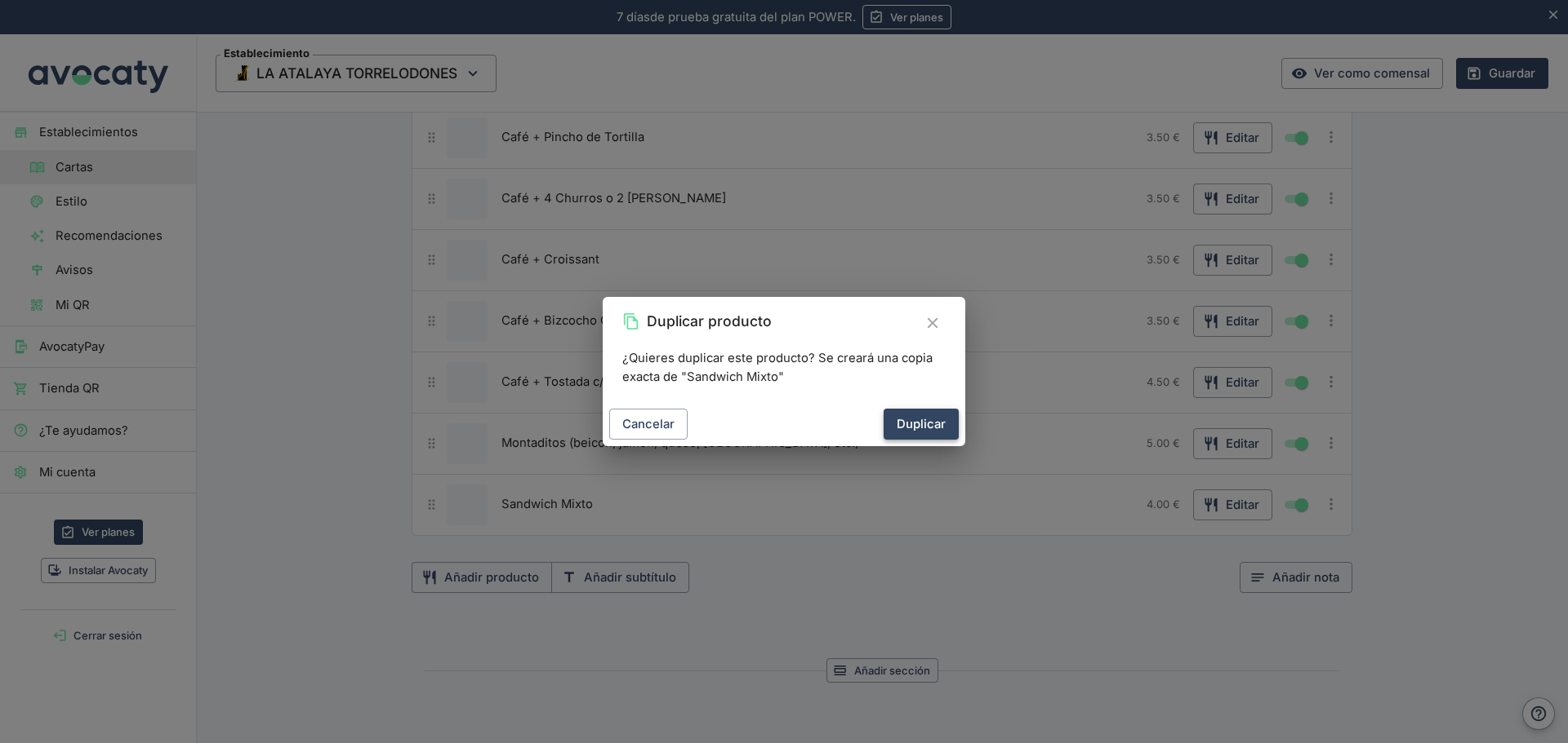
click at [902, 426] on button "Duplicar" at bounding box center [921, 424] width 75 height 31
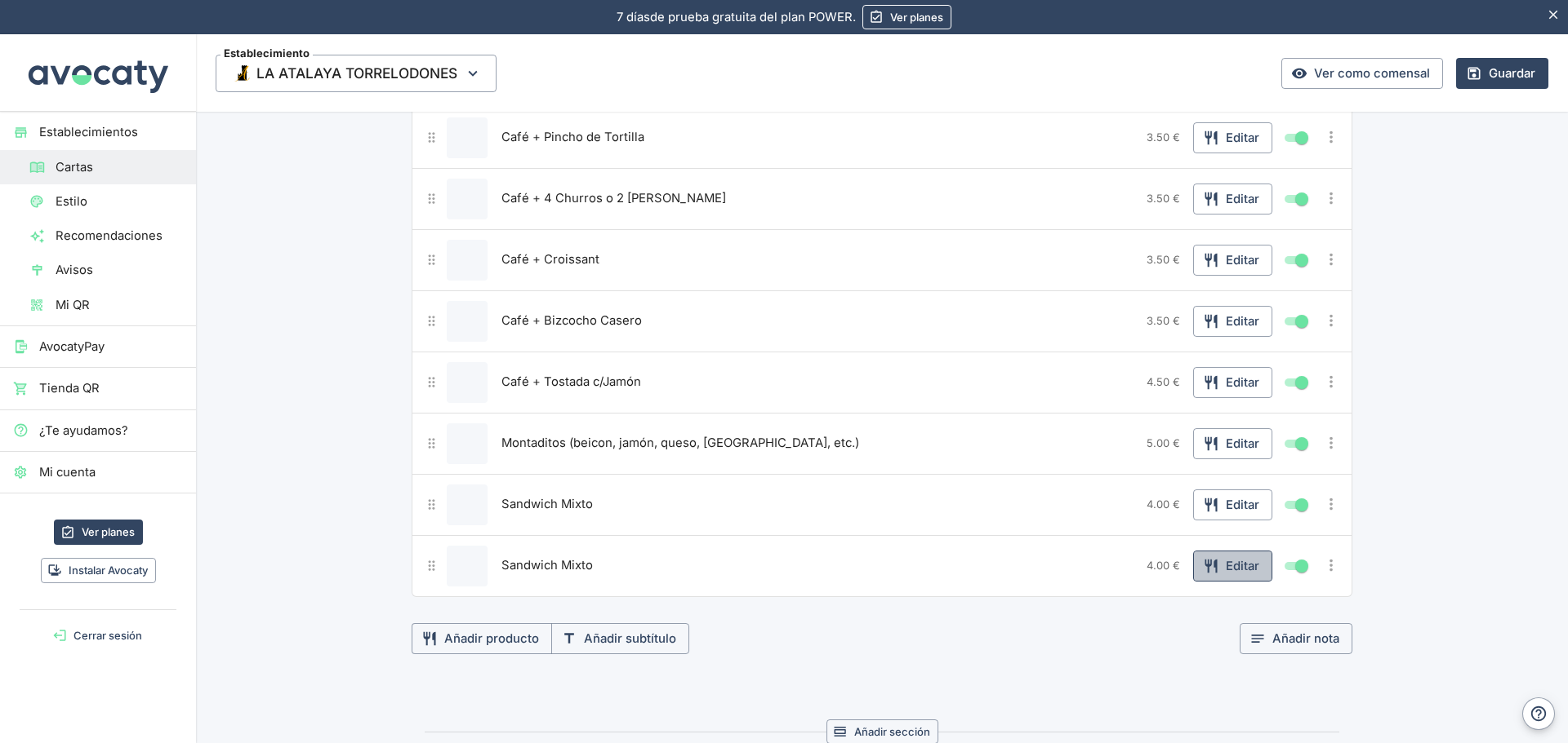
click at [1248, 563] on button "Editar" at bounding box center [1233, 566] width 79 height 31
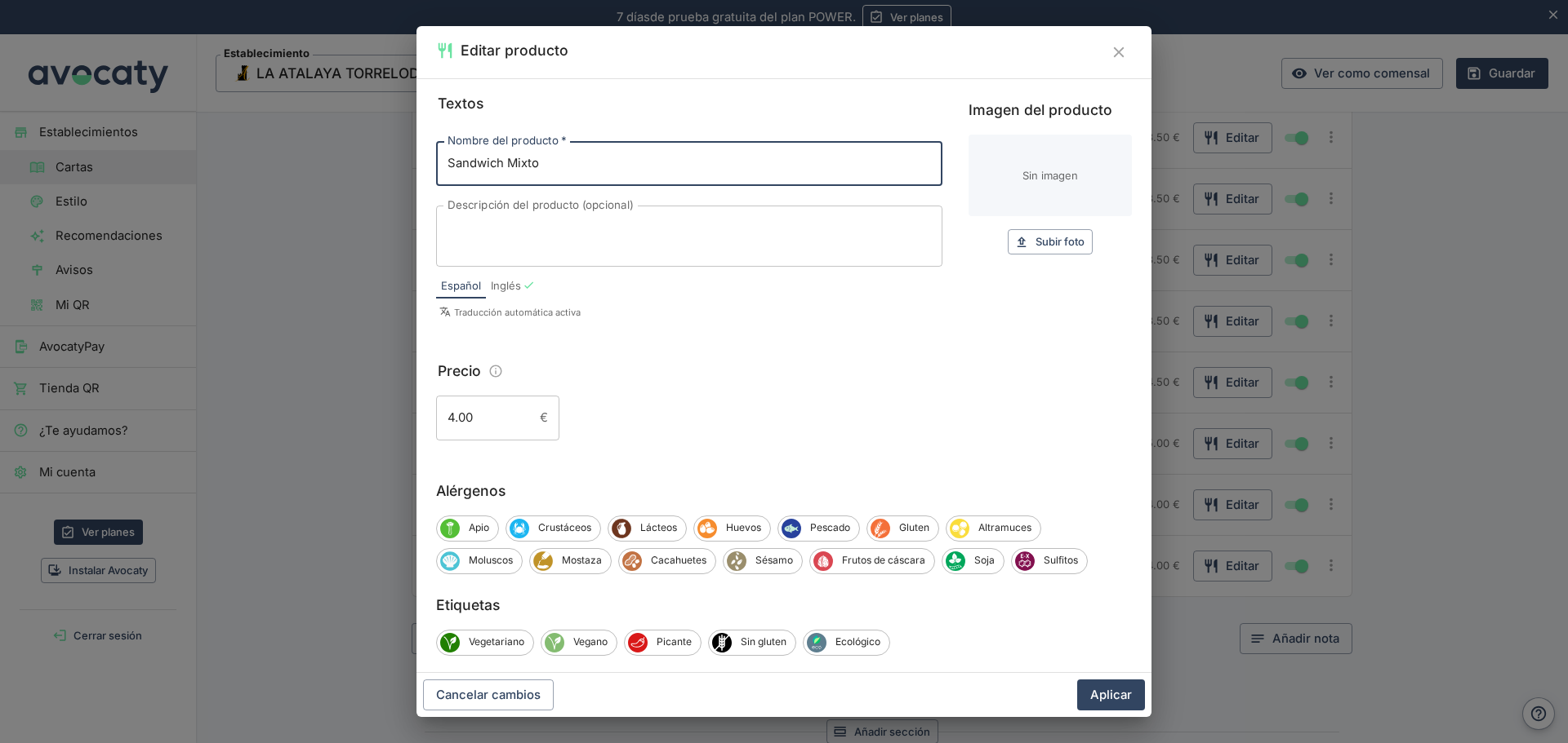
drag, startPoint x: 567, startPoint y: 171, endPoint x: 418, endPoint y: 168, distance: 149.0
click at [418, 168] on div "Textos Nombre del producto   * Sandwich Mixto Nombre del producto   * Descripci…" at bounding box center [784, 376] width 735 height 595
type input "Zumo de Naranja Natural"
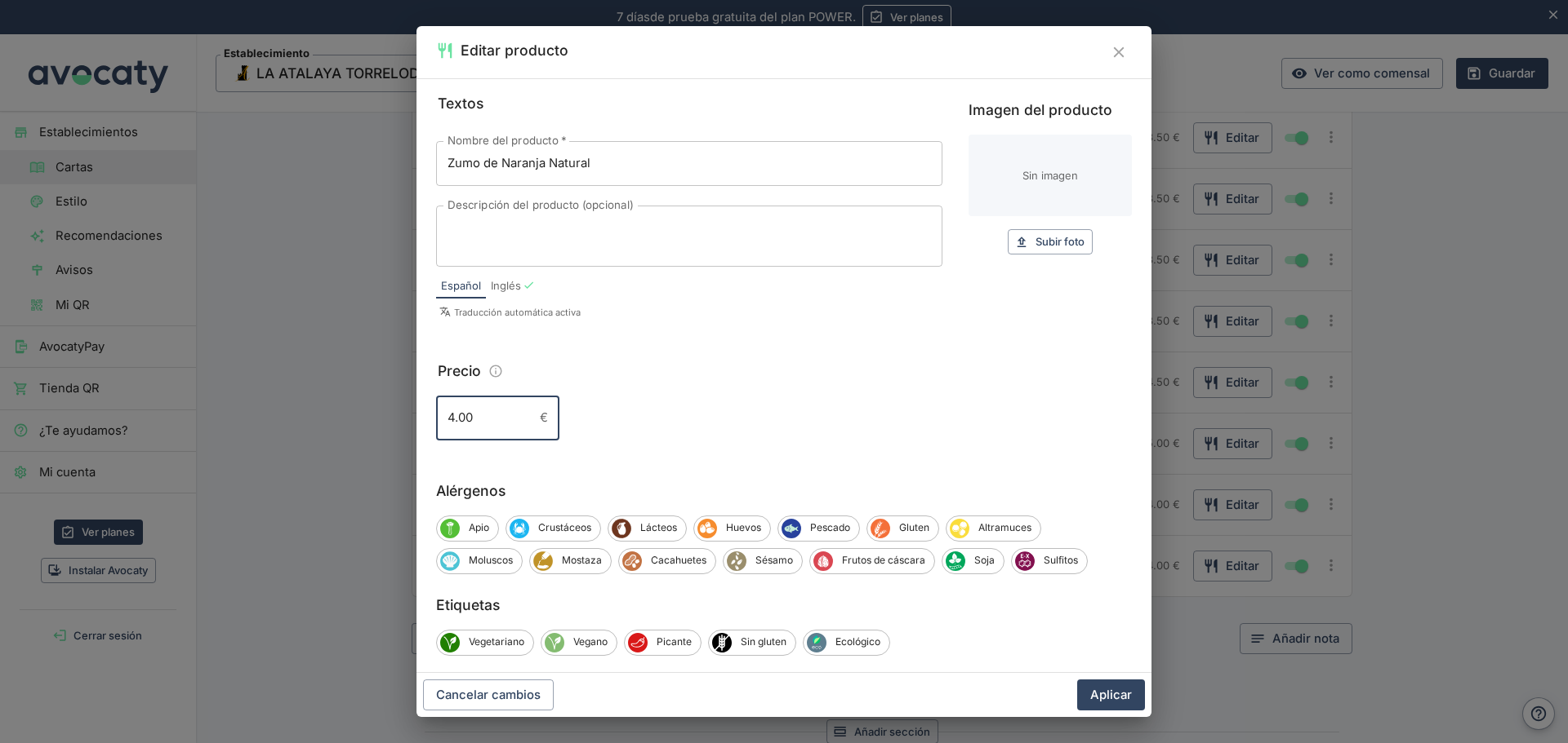
drag, startPoint x: 480, startPoint y: 417, endPoint x: 377, endPoint y: 414, distance: 103.0
click at [377, 414] on div "Editar producto Textos Nombre del producto   * Zumo de Naranja Natural Nombre d…" at bounding box center [784, 371] width 1568 height 743
type input "2.50"
click at [1087, 693] on button "Aplicar" at bounding box center [1111, 695] width 68 height 31
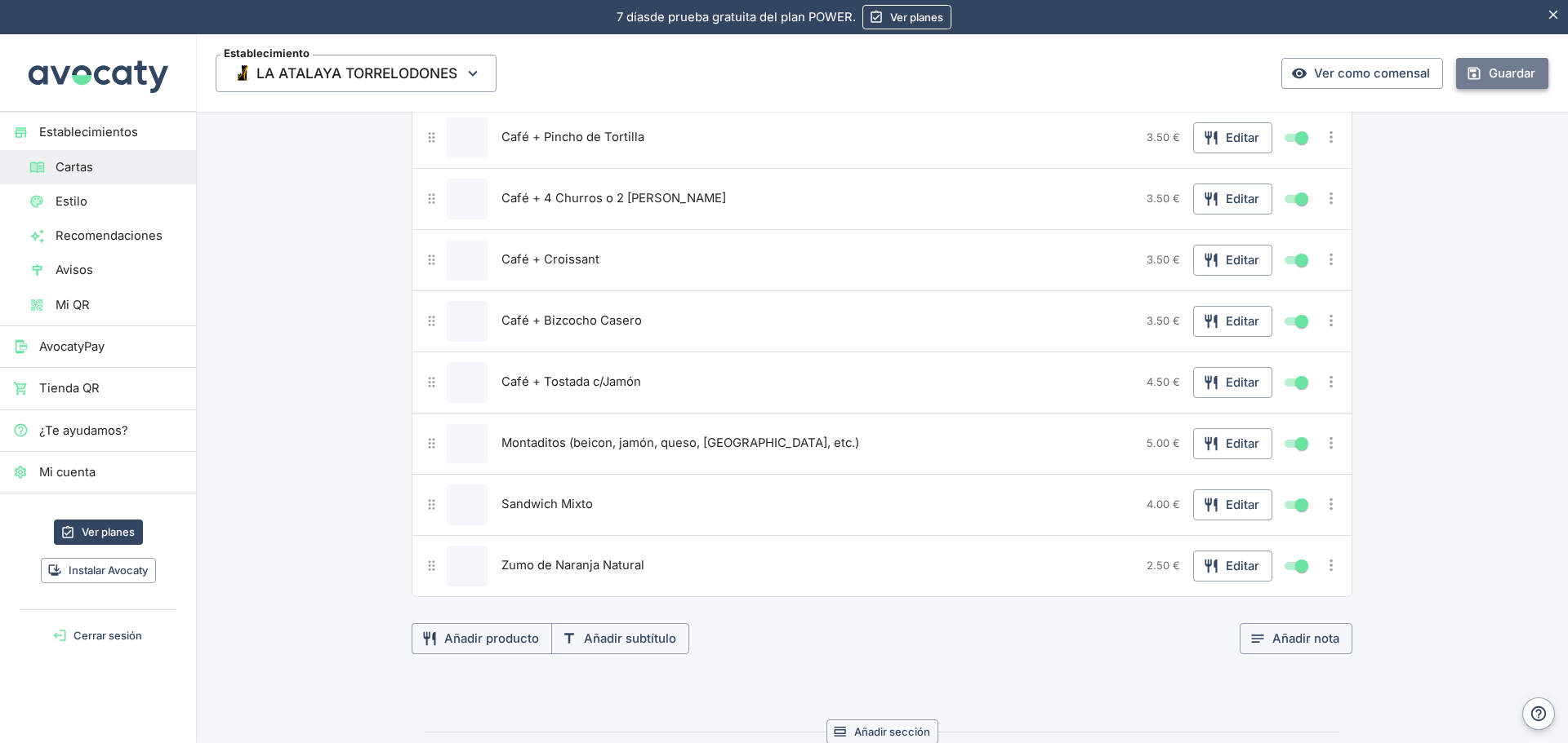
click at [1486, 75] on button "Guardar" at bounding box center [1502, 73] width 92 height 31
click at [1330, 571] on icon "Más opciones" at bounding box center [1331, 565] width 3 height 12
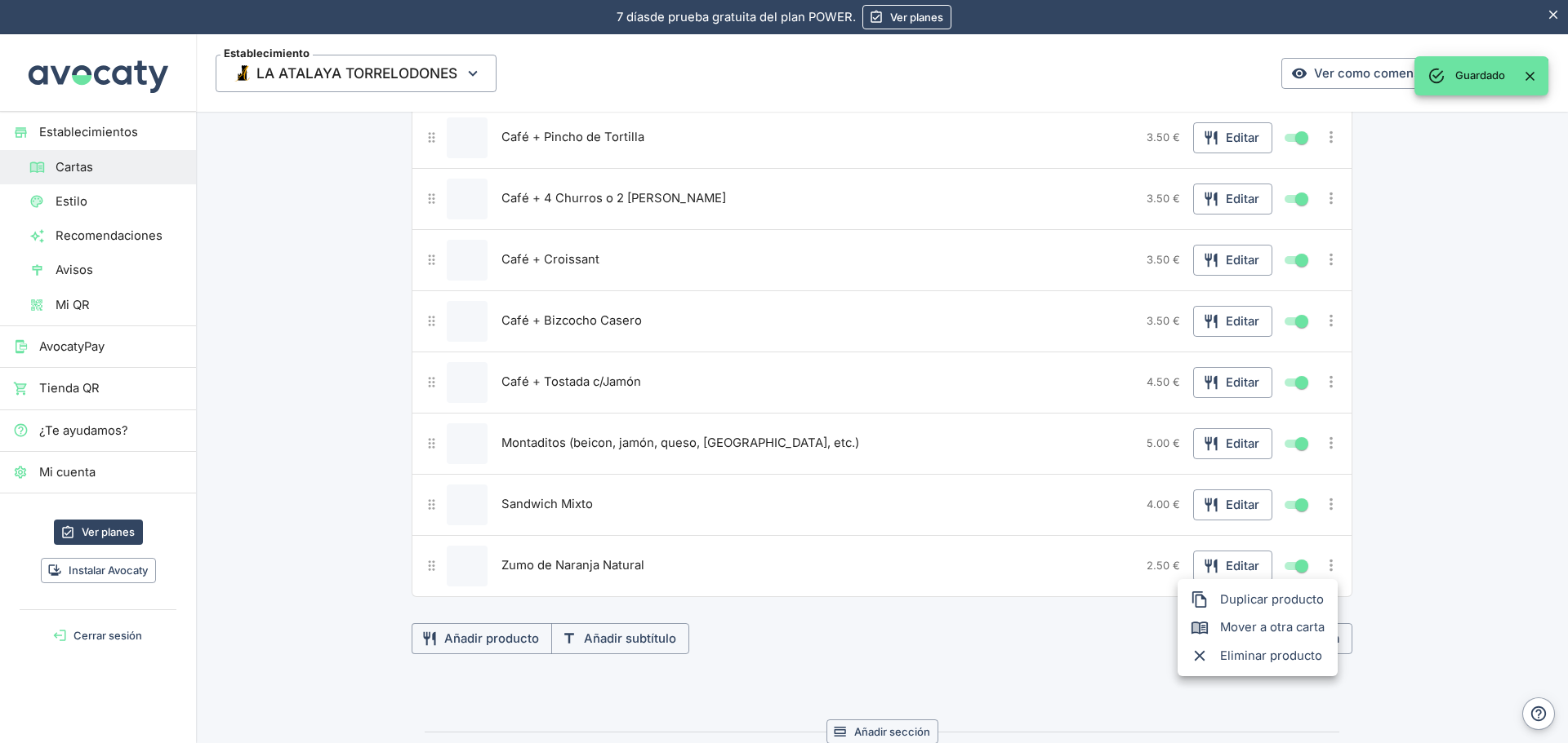
click at [1302, 599] on span "Duplicar producto" at bounding box center [1271, 599] width 105 height 18
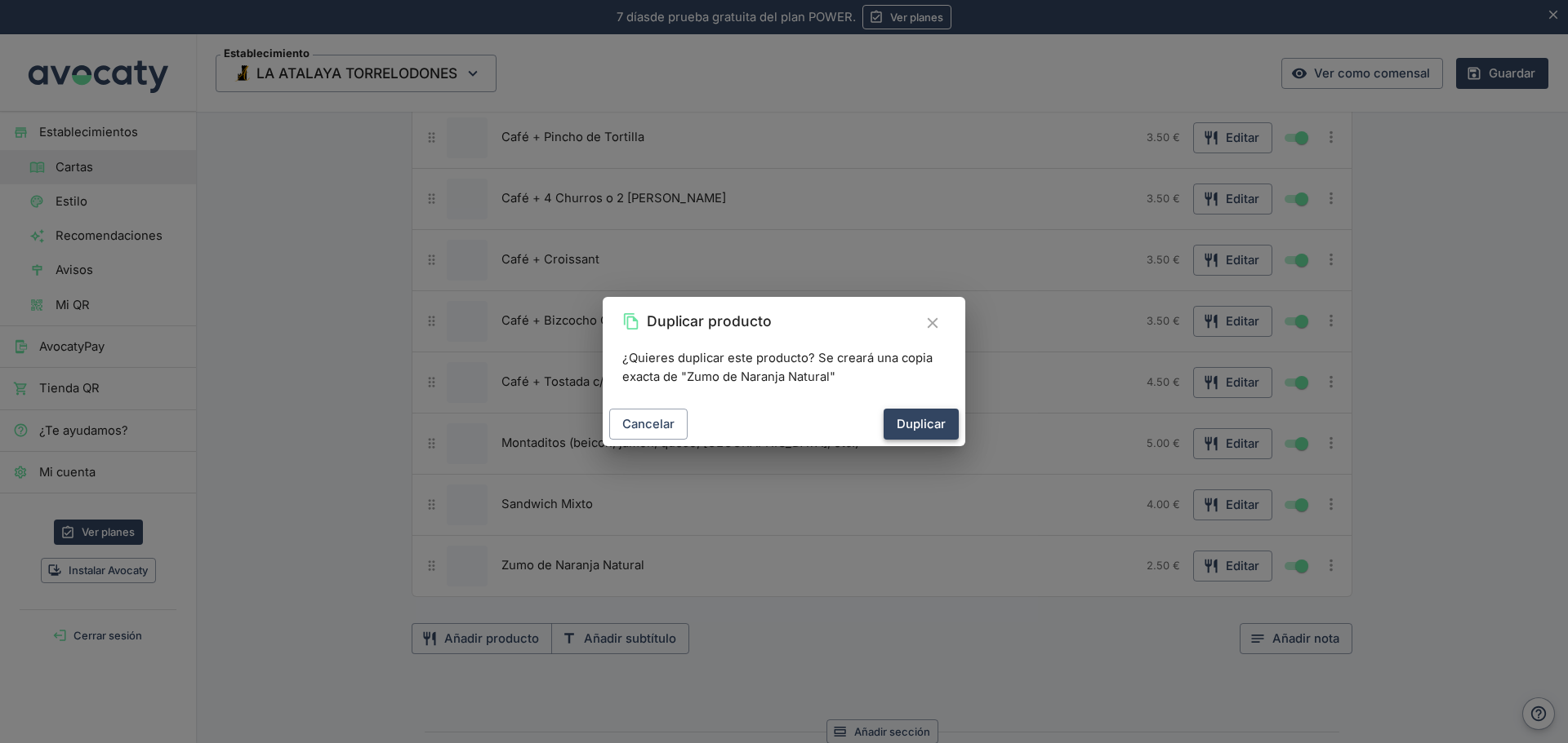
click at [938, 423] on button "Duplicar" at bounding box center [921, 424] width 75 height 31
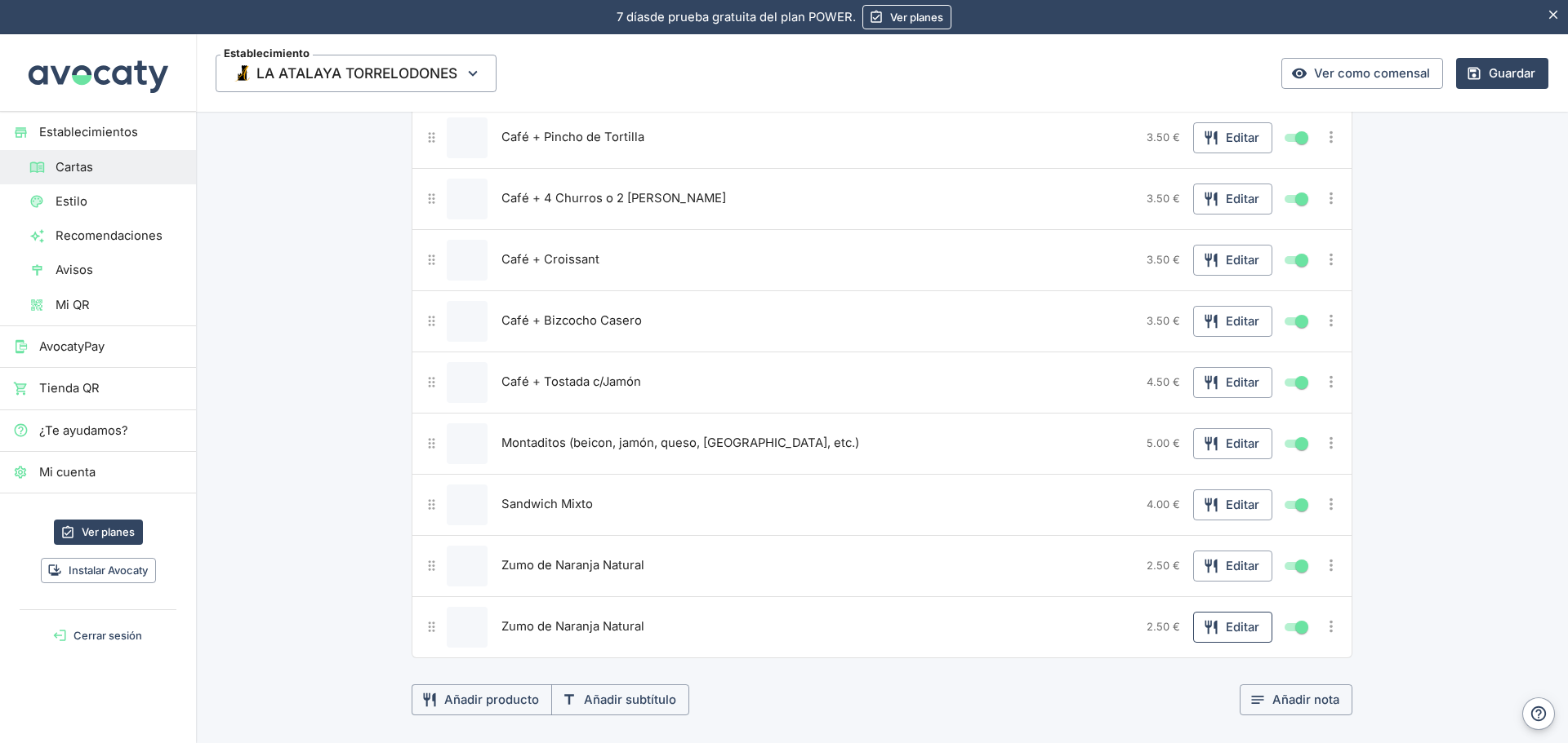
click at [1219, 632] on button "Editar" at bounding box center [1233, 627] width 79 height 31
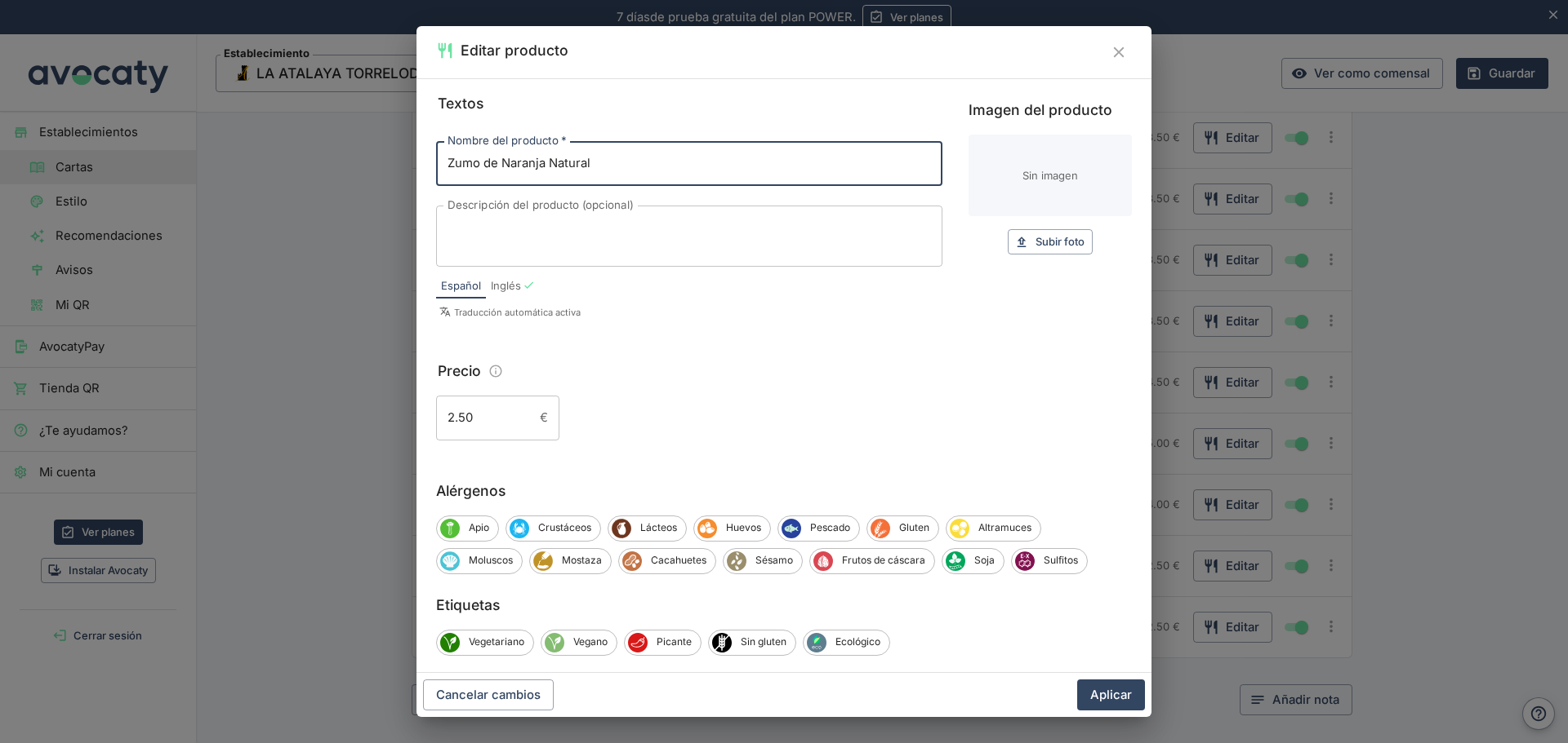
drag, startPoint x: 629, startPoint y: 159, endPoint x: 345, endPoint y: 171, distance: 284.3
click at [345, 171] on div "Editar producto Textos Nombre del producto   * Zumo de Naranja Natural Nombre d…" at bounding box center [784, 371] width 1568 height 743
type input "Café Montecelio"
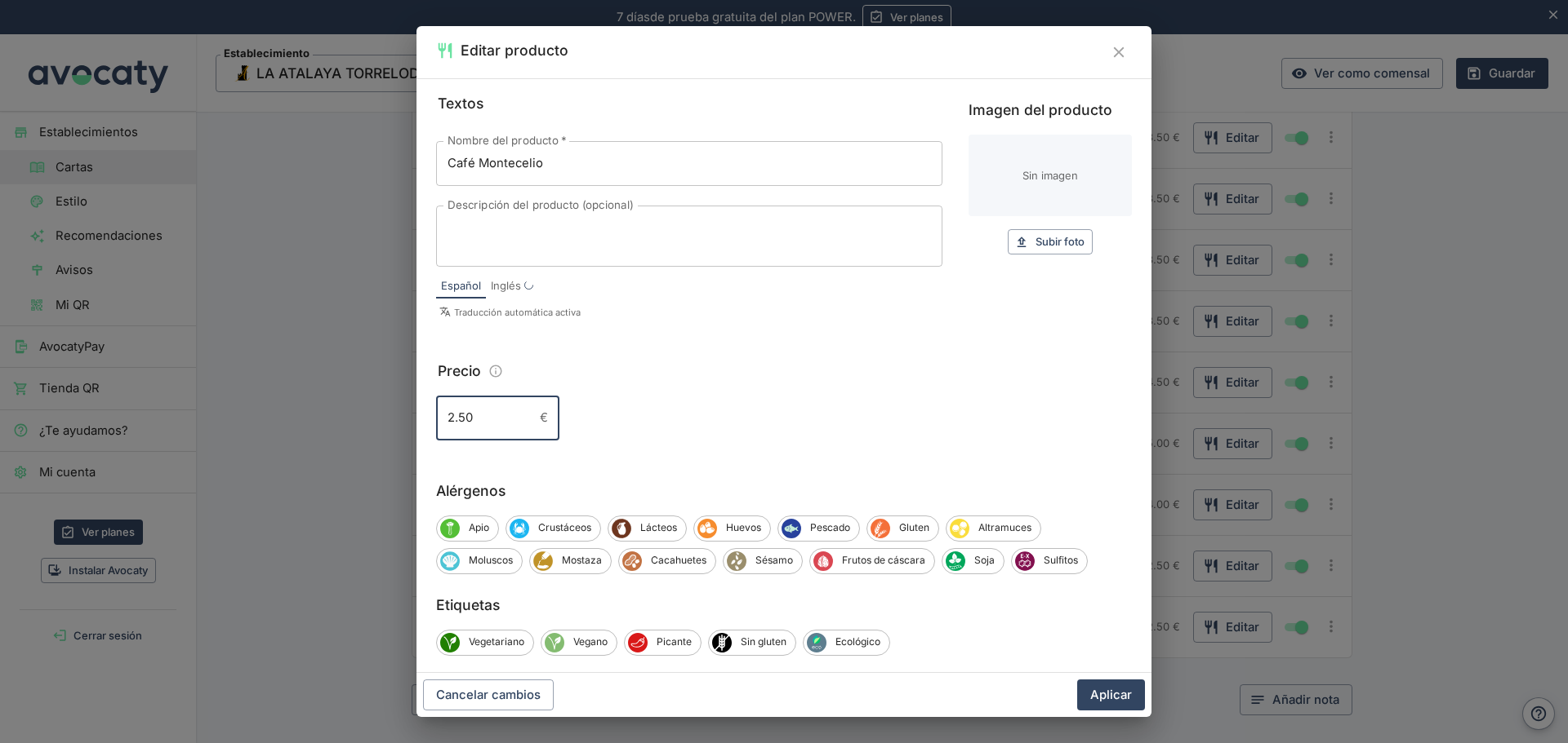
drag, startPoint x: 471, startPoint y: 419, endPoint x: 333, endPoint y: 432, distance: 138.6
click at [333, 432] on div "Editar producto Textos Nombre del producto   * Café Montecelio Nombre del produ…" at bounding box center [784, 371] width 1568 height 743
type input "1.80"
click at [1122, 697] on button "Aplicar" at bounding box center [1111, 695] width 68 height 31
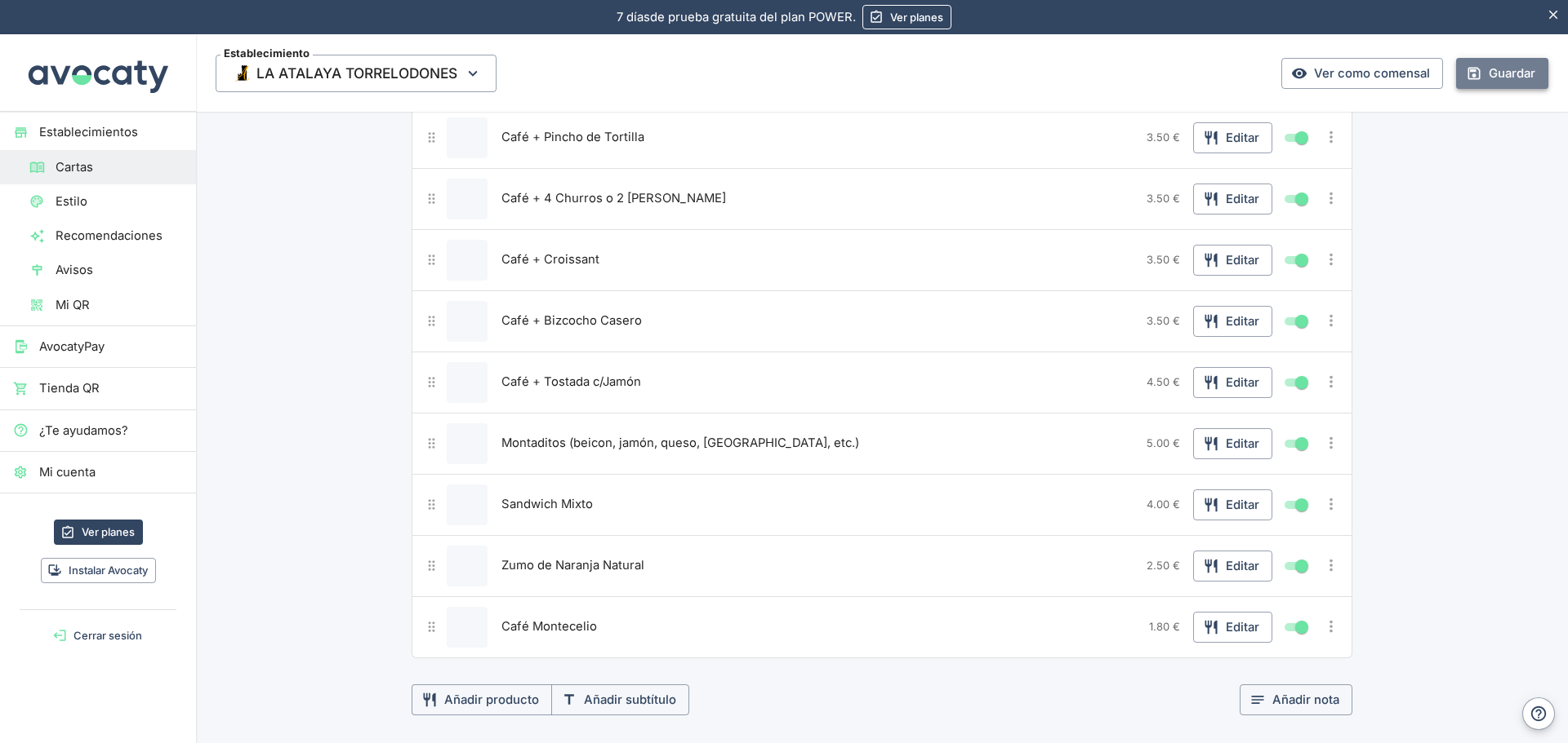
click at [1488, 73] on button "Guardar" at bounding box center [1502, 73] width 92 height 31
click at [1325, 629] on icon "Más opciones" at bounding box center [1331, 626] width 18 height 18
click at [1265, 651] on span "Duplicar producto" at bounding box center [1271, 653] width 105 height 18
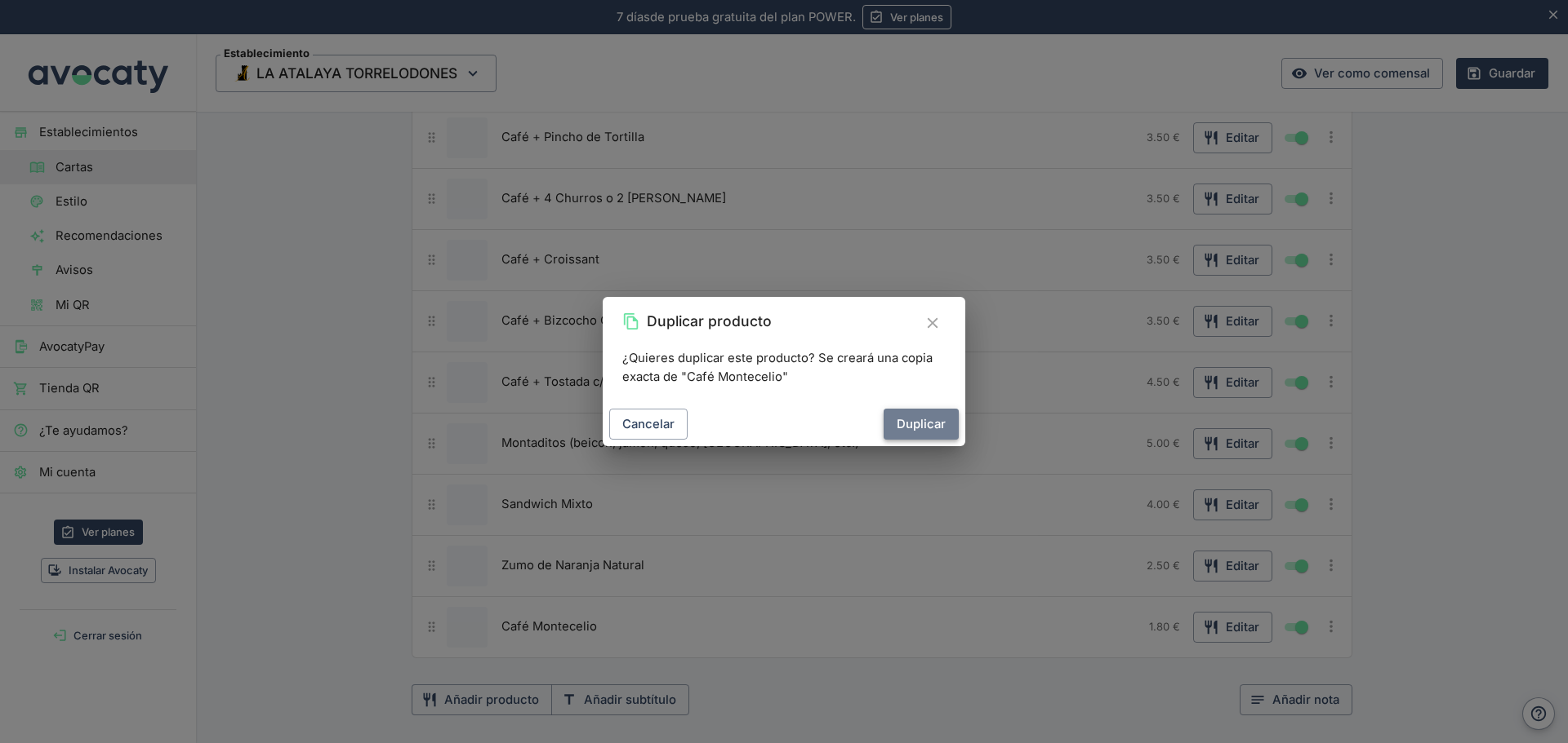
click at [901, 428] on button "Duplicar" at bounding box center [921, 424] width 75 height 31
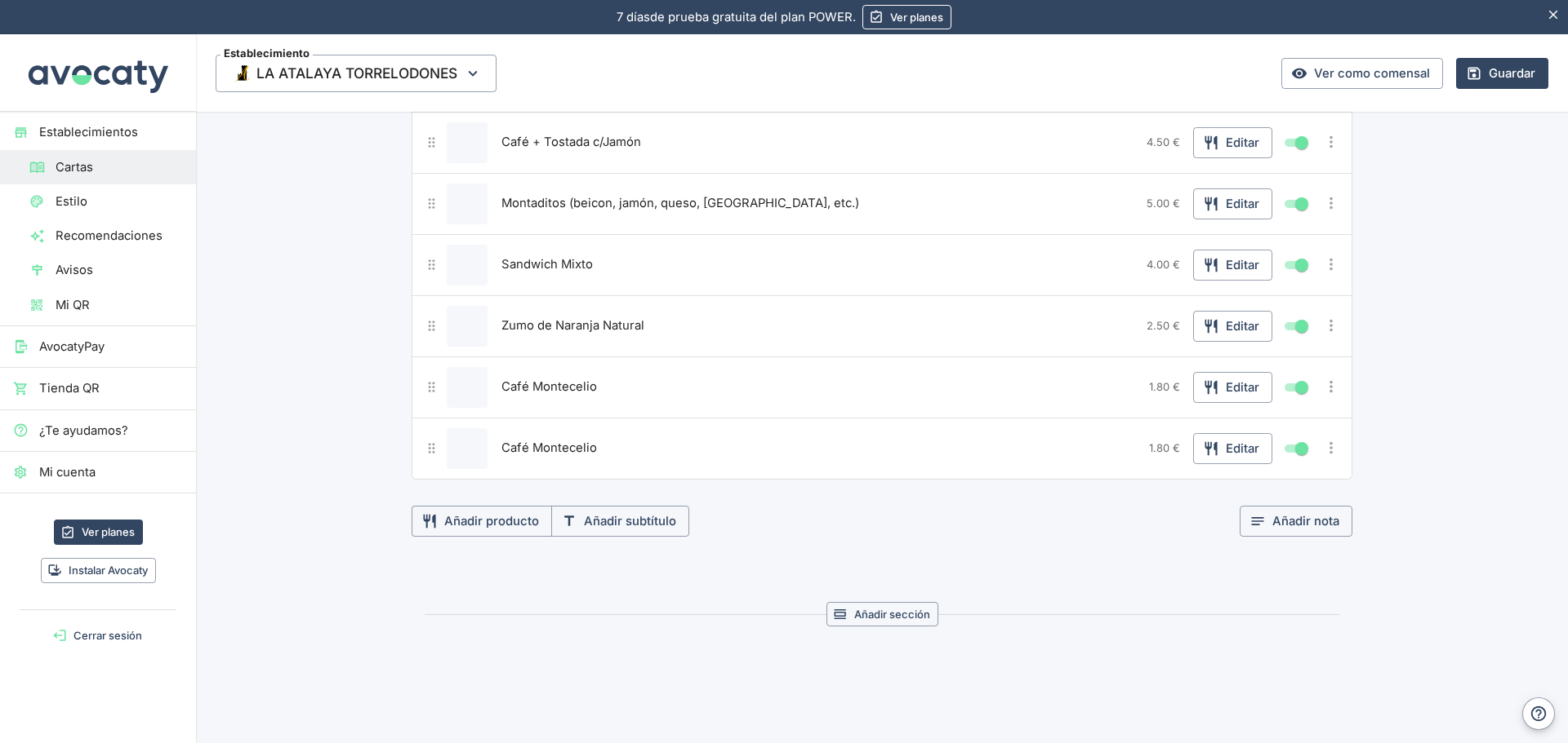
scroll to position [2813, 0]
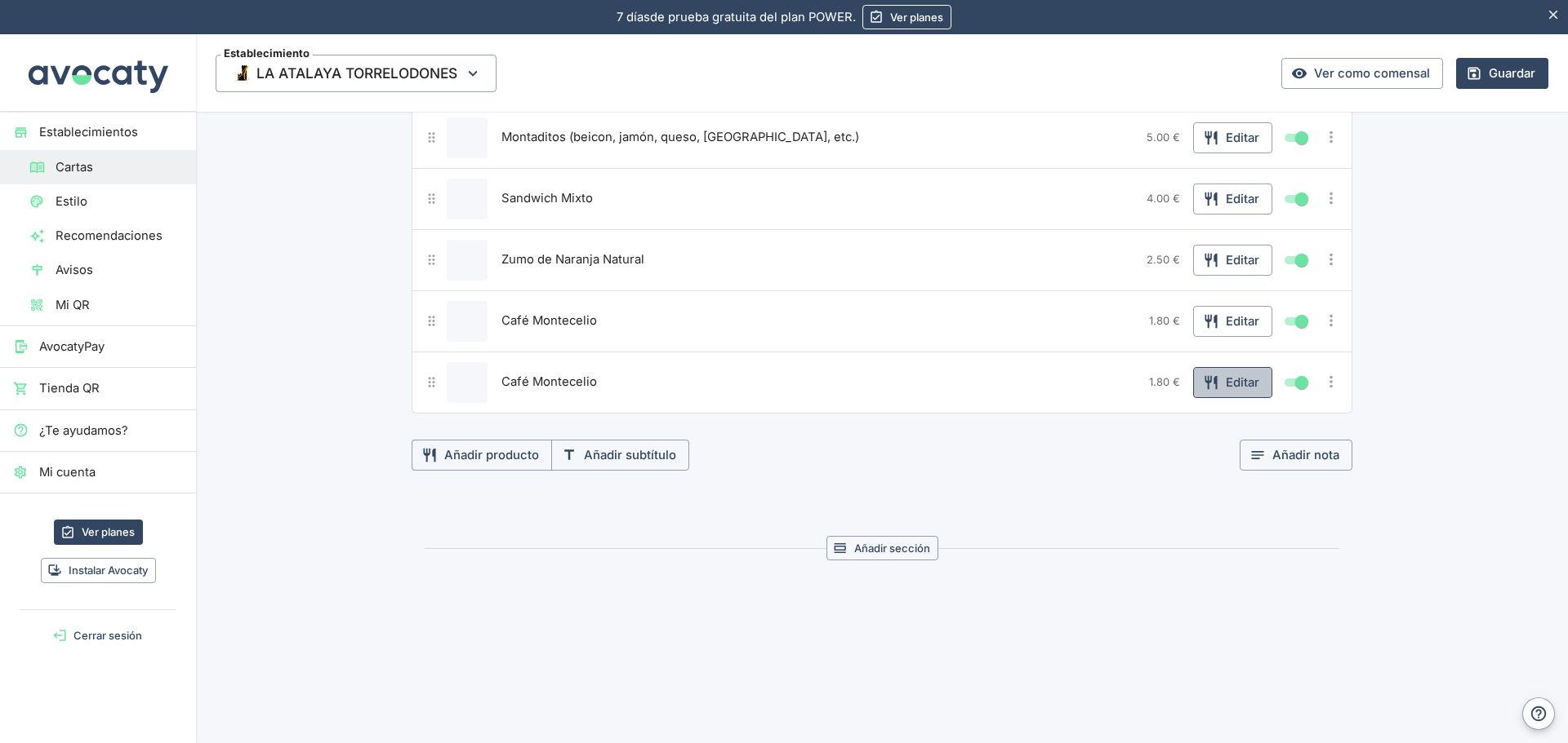
click at [1242, 384] on button "Editar" at bounding box center [1233, 382] width 79 height 31
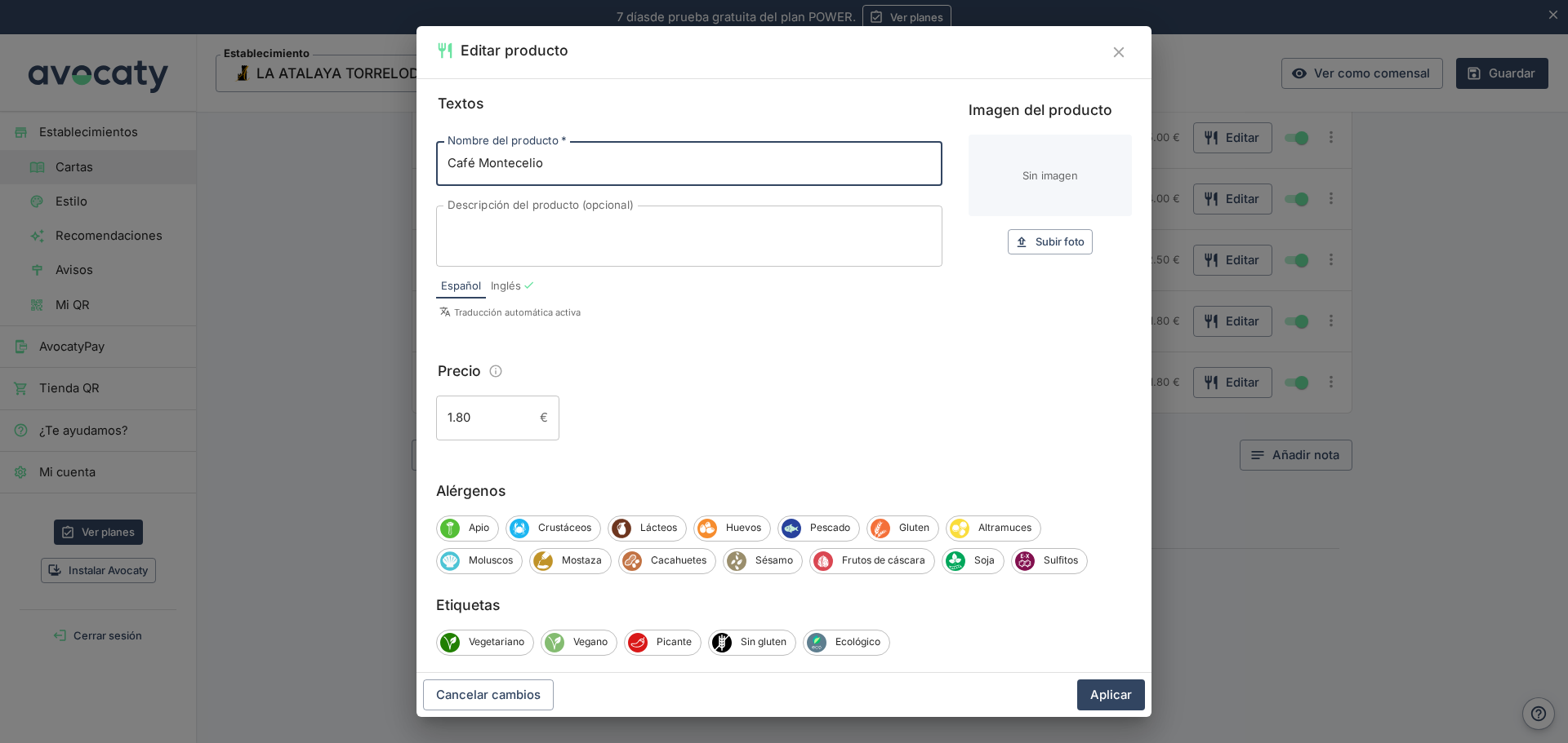
drag, startPoint x: 562, startPoint y: 170, endPoint x: 369, endPoint y: 170, distance: 193.0
click at [369, 170] on div "Editar producto Textos Nombre del producto   * Café Montecelio Nombre del produ…" at bounding box center [784, 371] width 1568 height 743
type input "Infusiones"
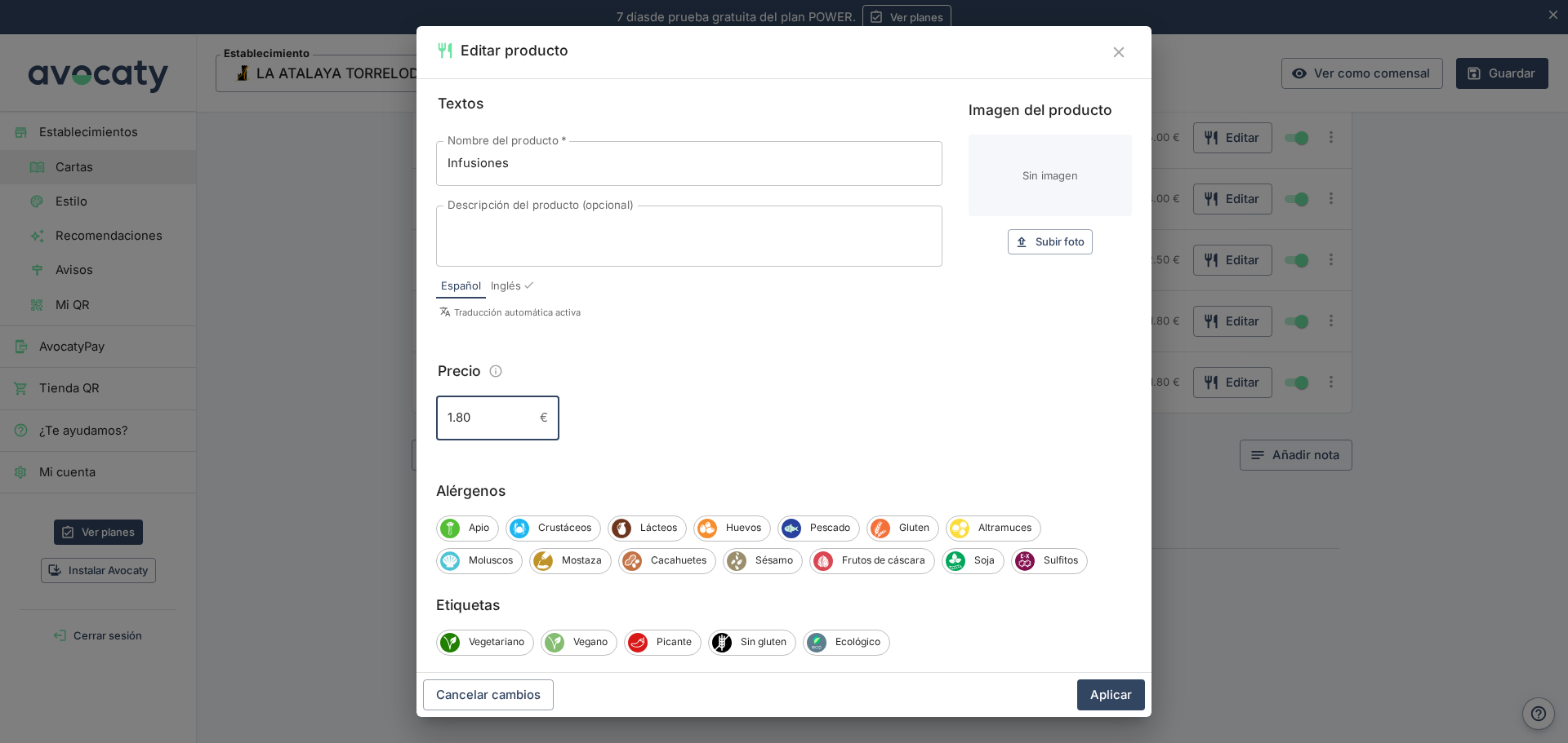
drag, startPoint x: 472, startPoint y: 422, endPoint x: 283, endPoint y: 419, distance: 189.0
click at [283, 419] on div "Editar producto Textos Nombre del producto   * Infusiones Nombre del producto  …" at bounding box center [784, 371] width 1568 height 743
type input "2.00"
click at [1110, 697] on button "Aplicar" at bounding box center [1111, 695] width 68 height 31
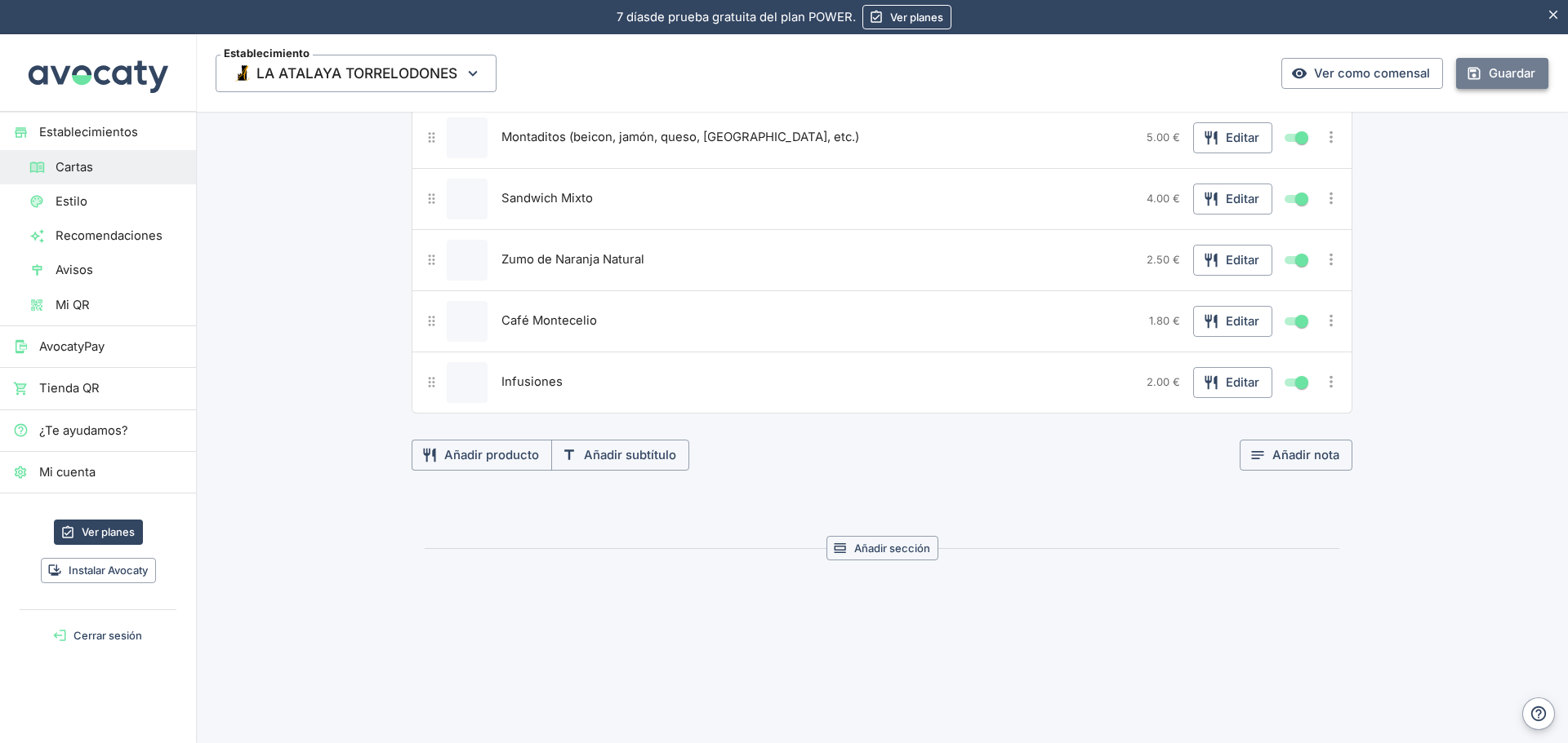
click at [1505, 72] on button "Guardar" at bounding box center [1502, 73] width 92 height 31
click at [1505, 72] on div "7 [PERSON_NAME] de prueba gratuita. 7 [PERSON_NAME] de prueba gratuita del plan…" at bounding box center [784, 371] width 1568 height 743
click at [73, 272] on span "Avisos" at bounding box center [119, 269] width 127 height 18
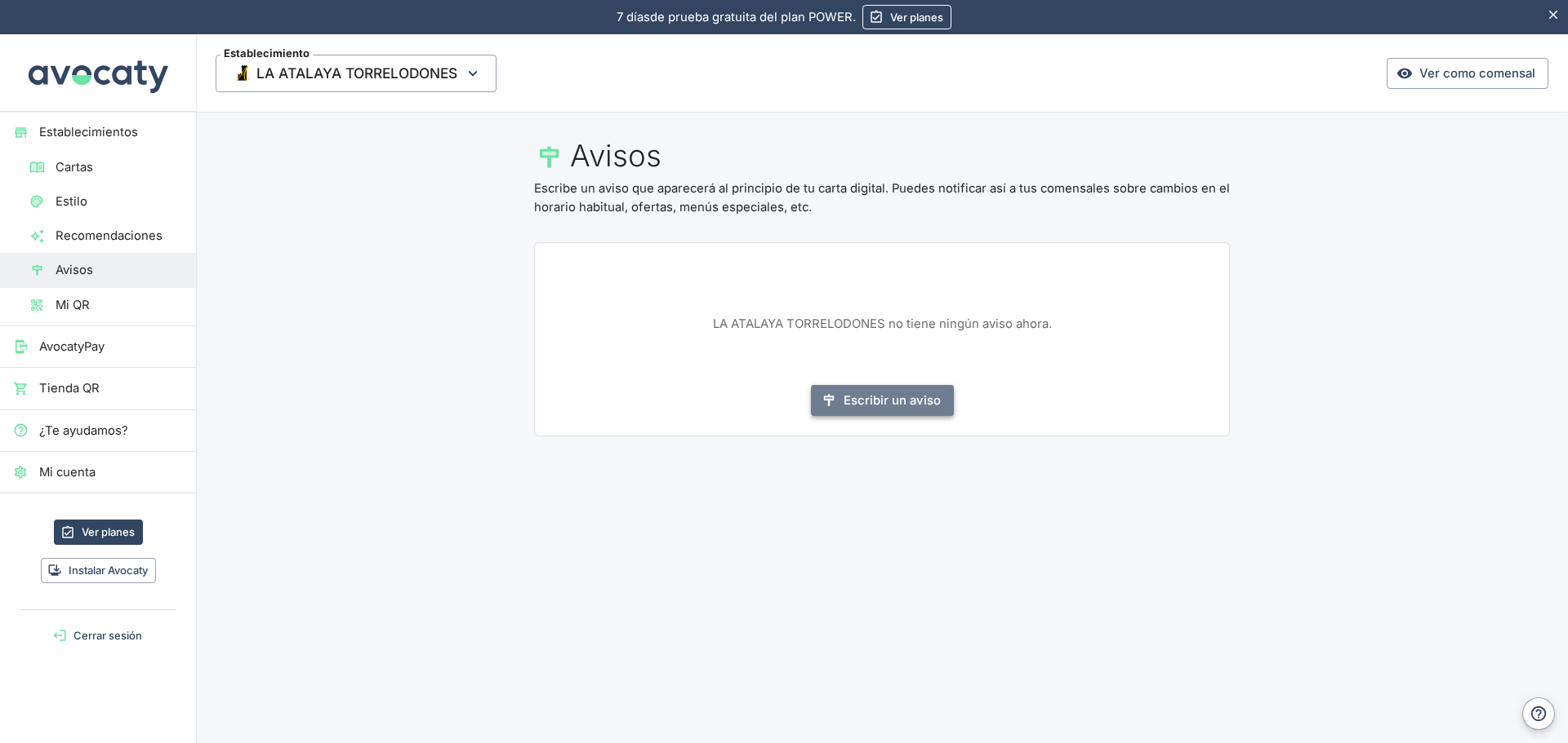
click at [907, 402] on button "Escribir un aviso" at bounding box center [882, 400] width 143 height 31
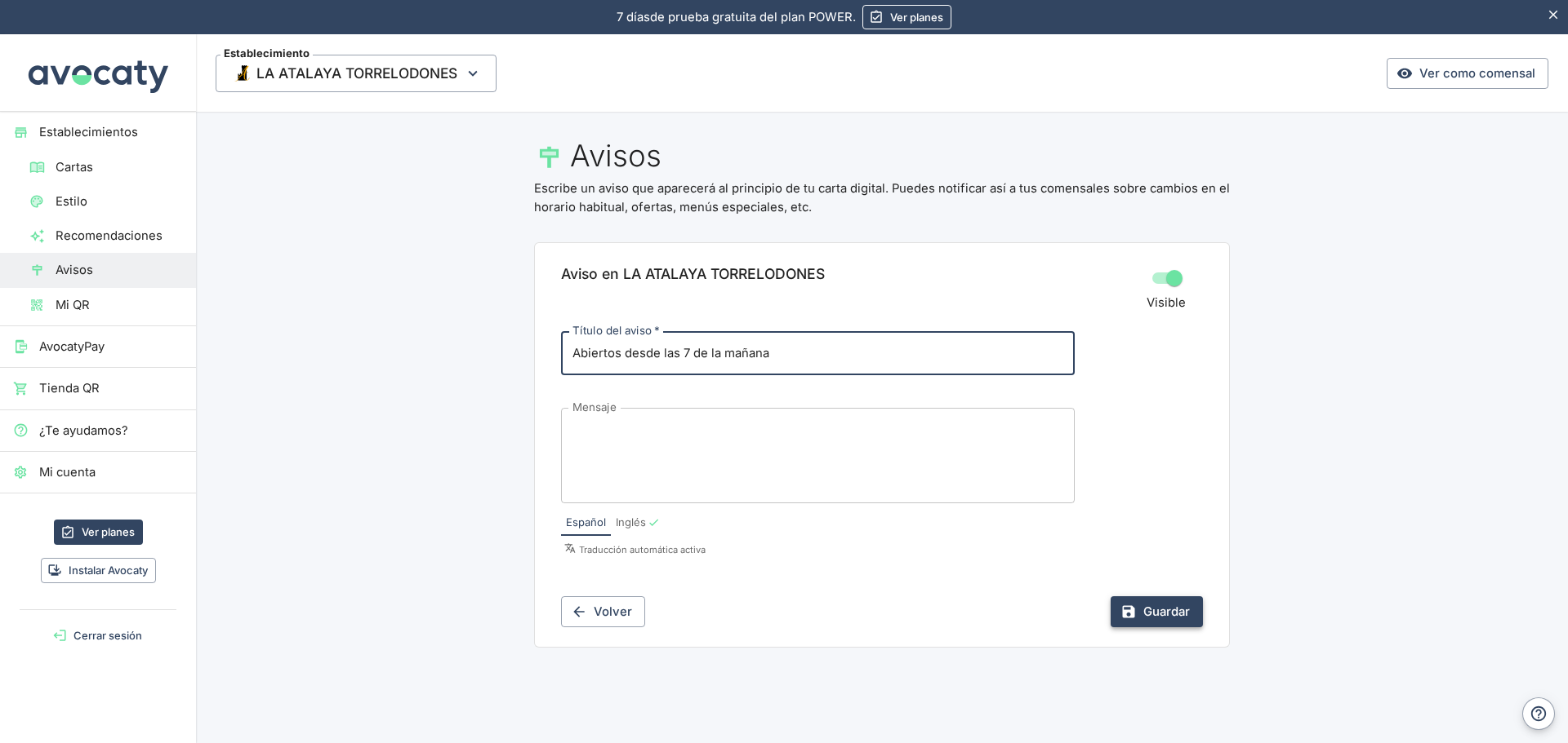
type input "Abiertos desde las 7 de la mañana"
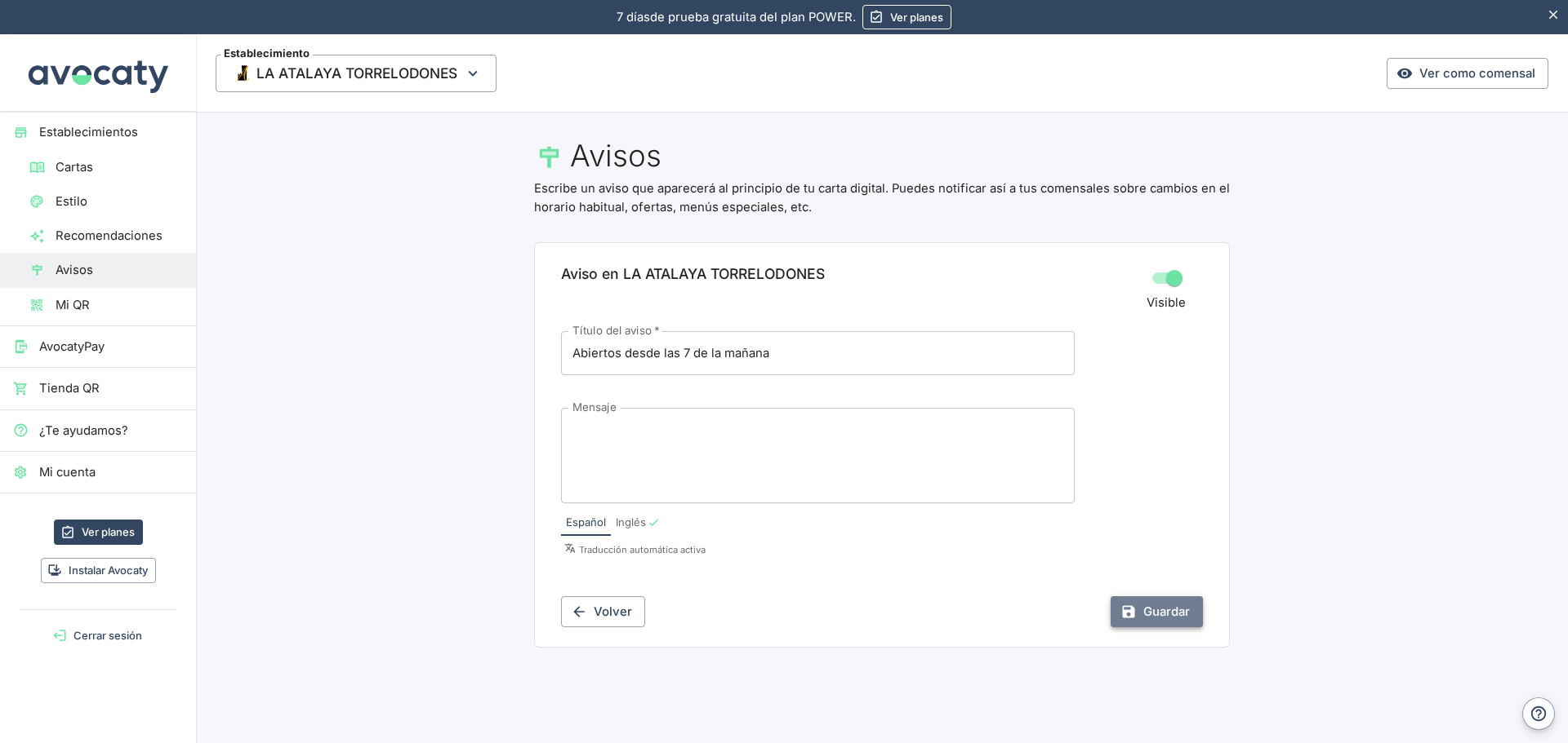
click at [1161, 610] on button "Guardar" at bounding box center [1156, 611] width 92 height 31
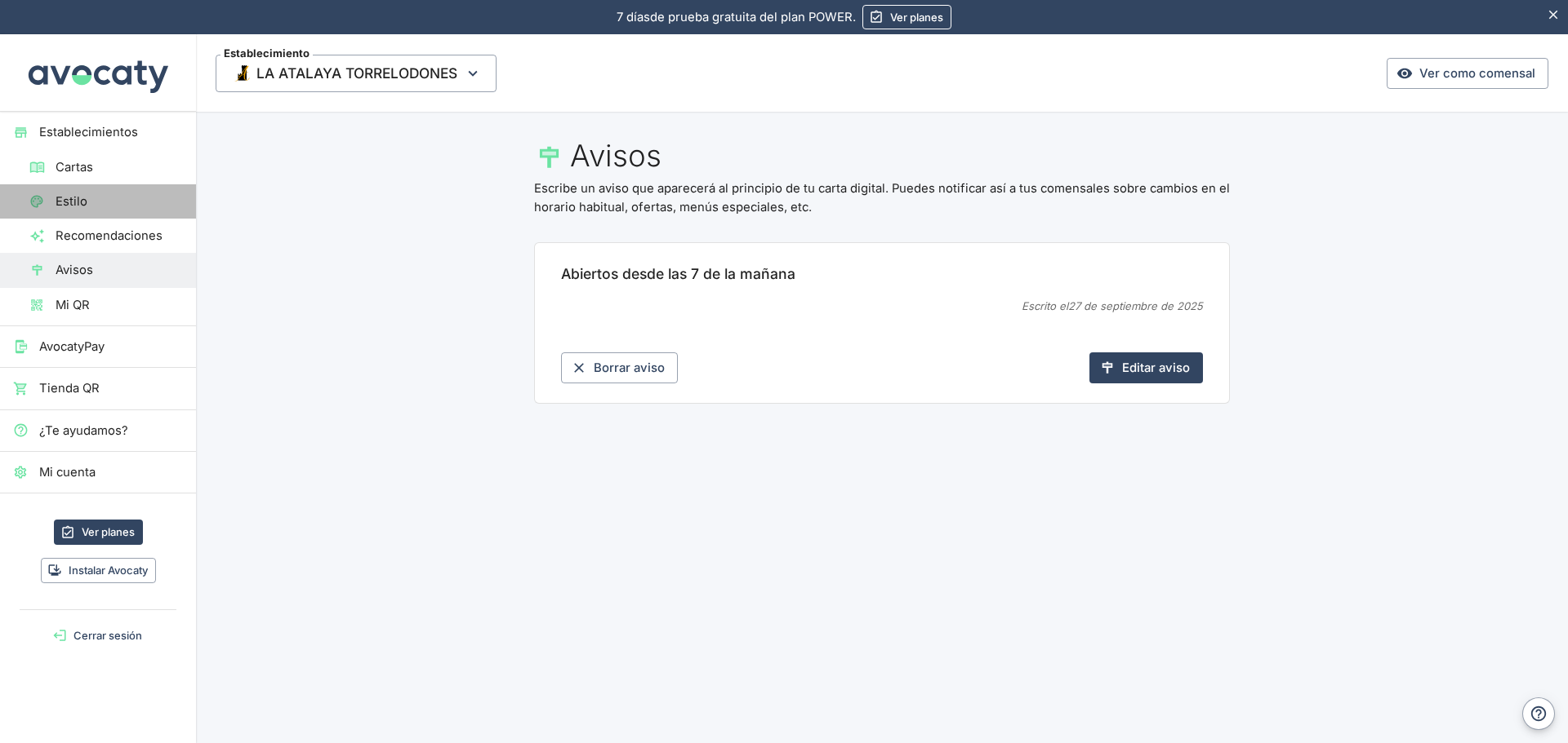
click at [76, 202] on span "Estilo" at bounding box center [119, 201] width 127 height 18
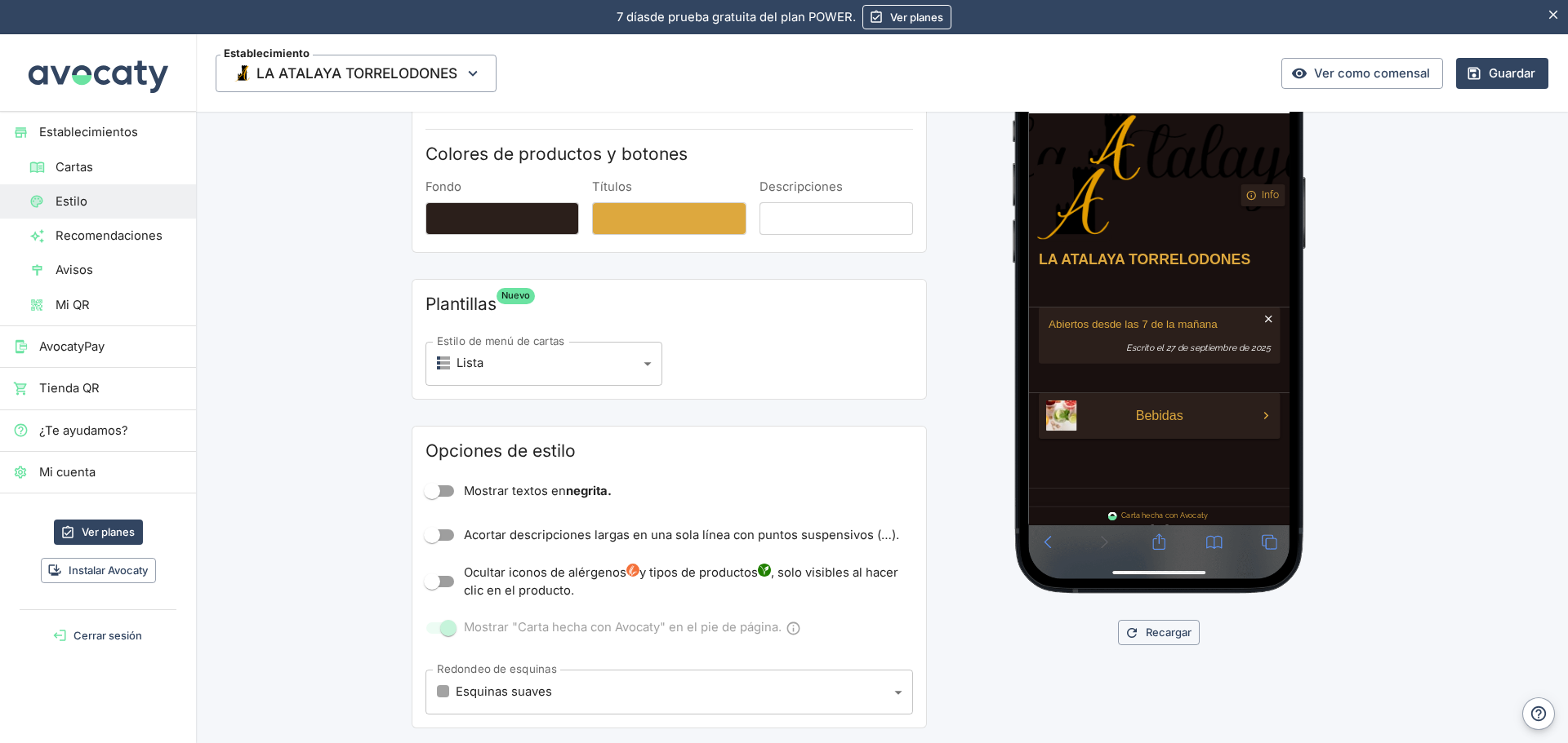
scroll to position [245, 0]
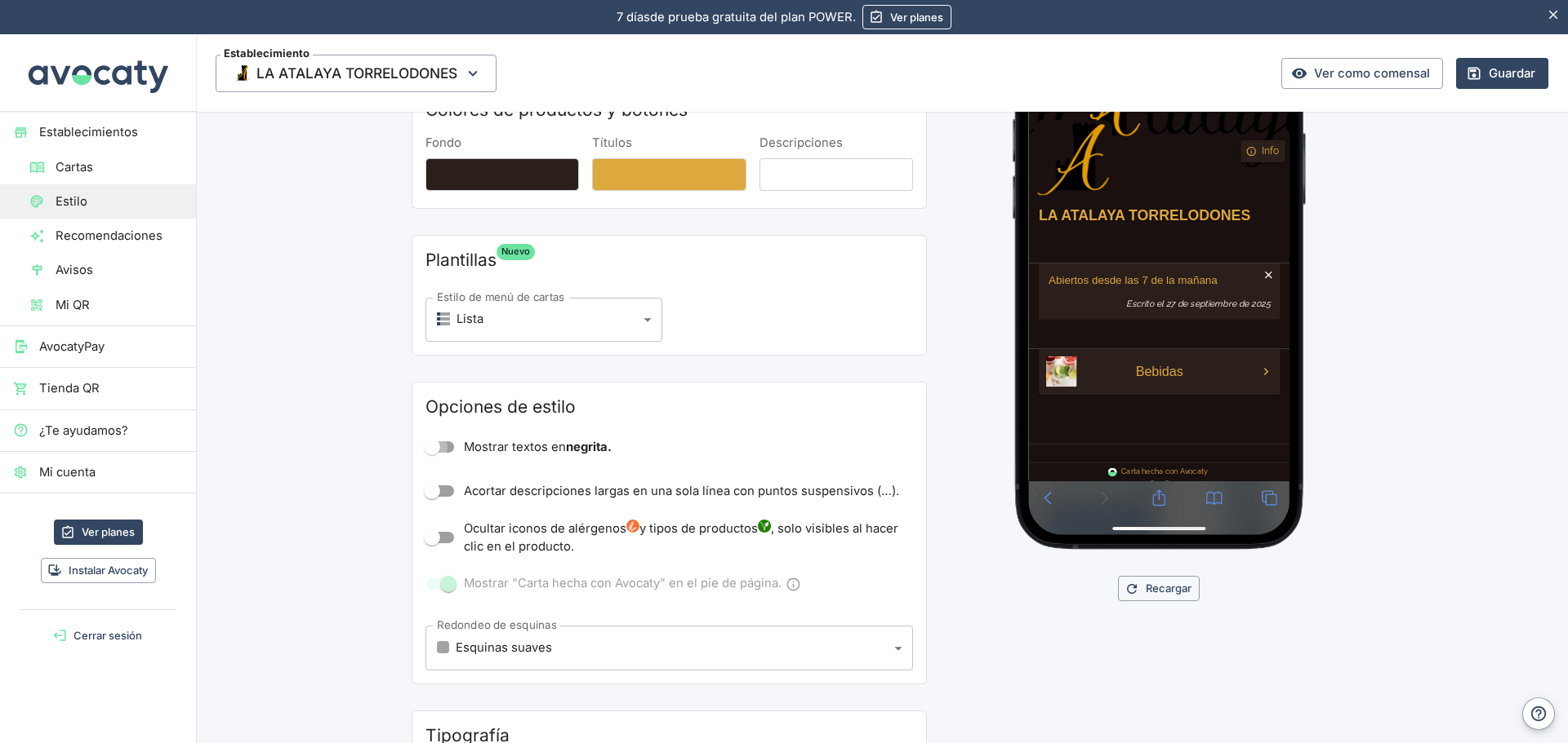
click at [442, 448] on input "Mostrar textos en negrita." at bounding box center [432, 446] width 93 height 31
click at [431, 442] on input "Mostrar textos en negrita." at bounding box center [448, 446] width 93 height 31
checkbox input "false"
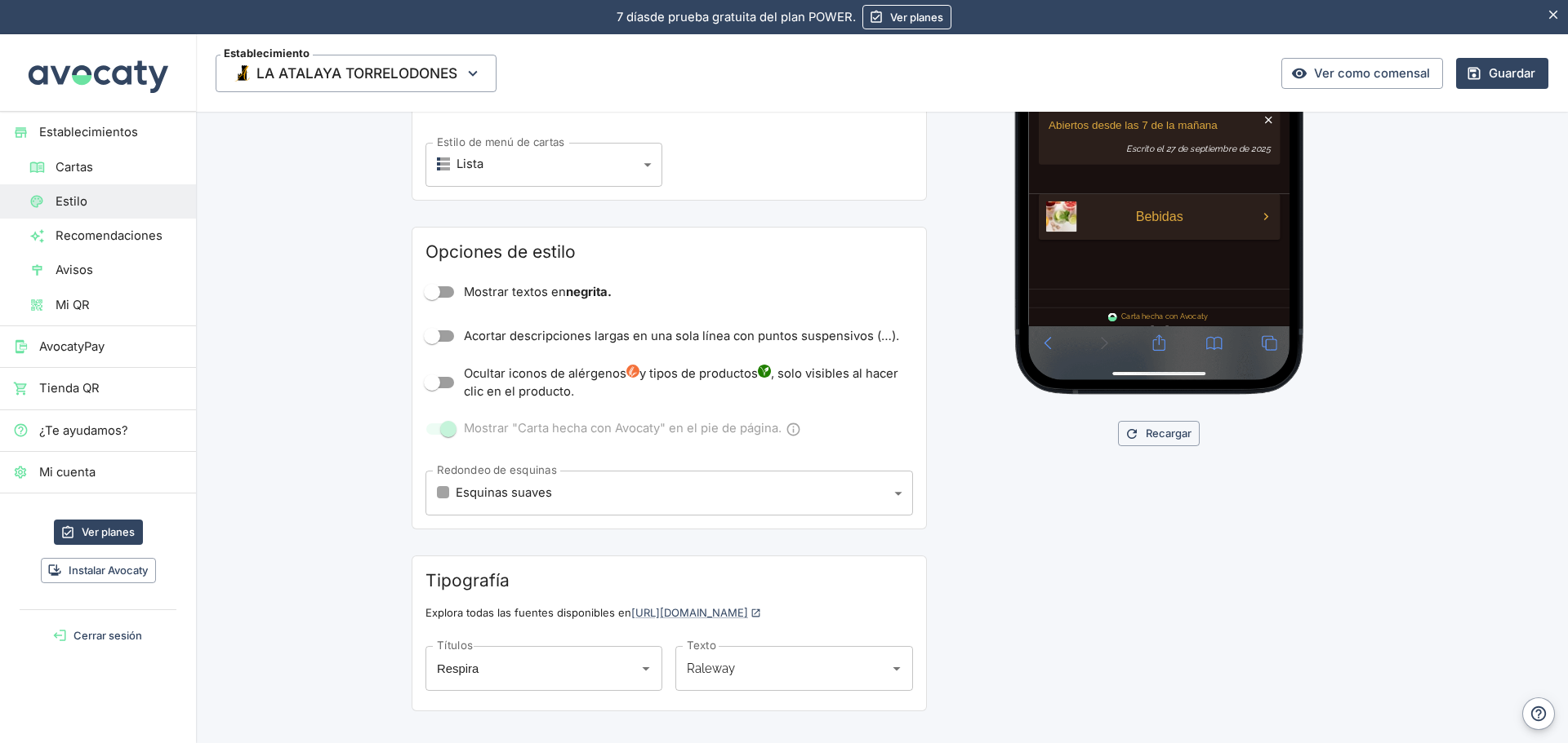
scroll to position [432, 0]
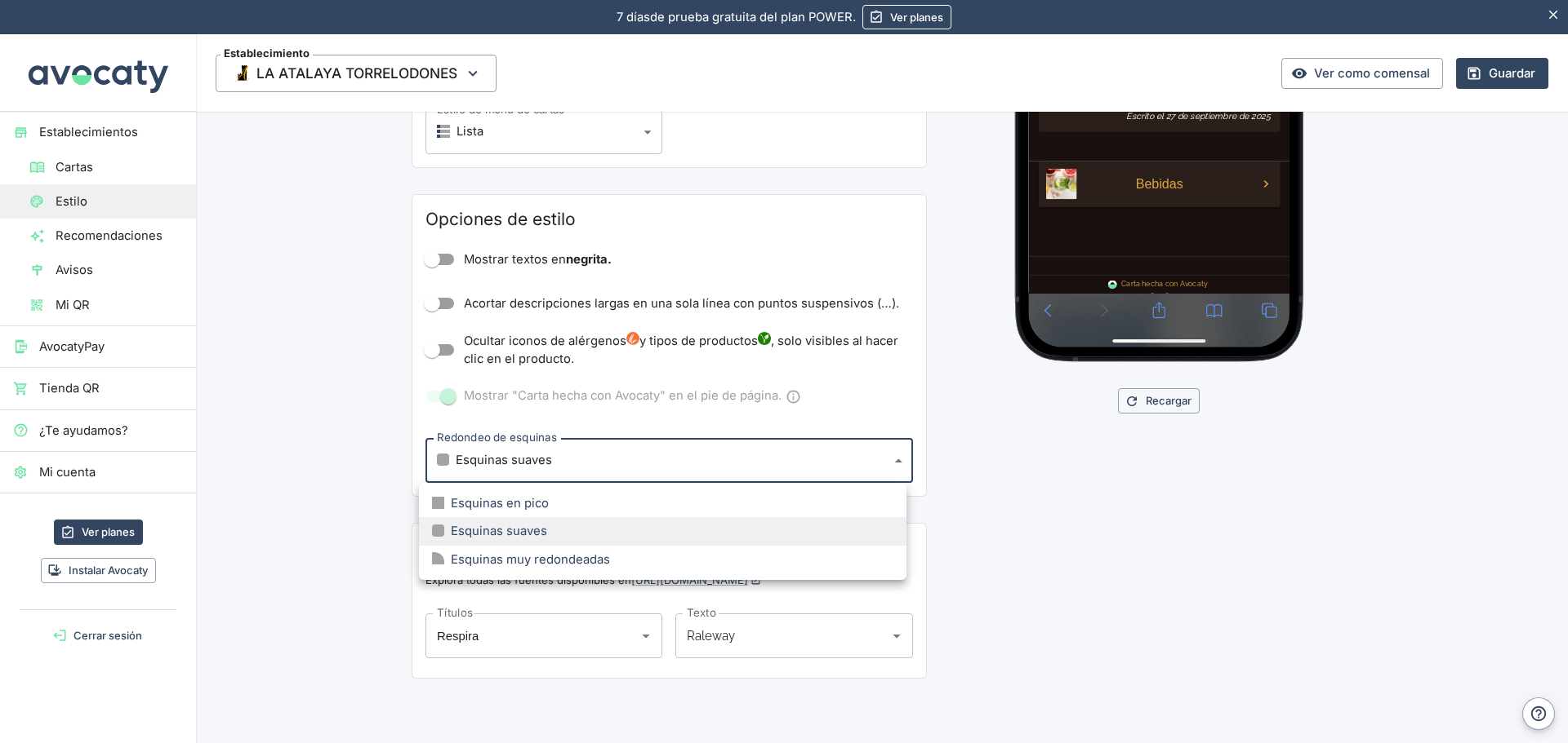
click at [890, 461] on body "Valoramos tu privacidad Usamos cookies para mejorar su experiencia de navegació…" at bounding box center [784, 371] width 1568 height 743
click at [890, 461] on div at bounding box center [784, 371] width 1568 height 743
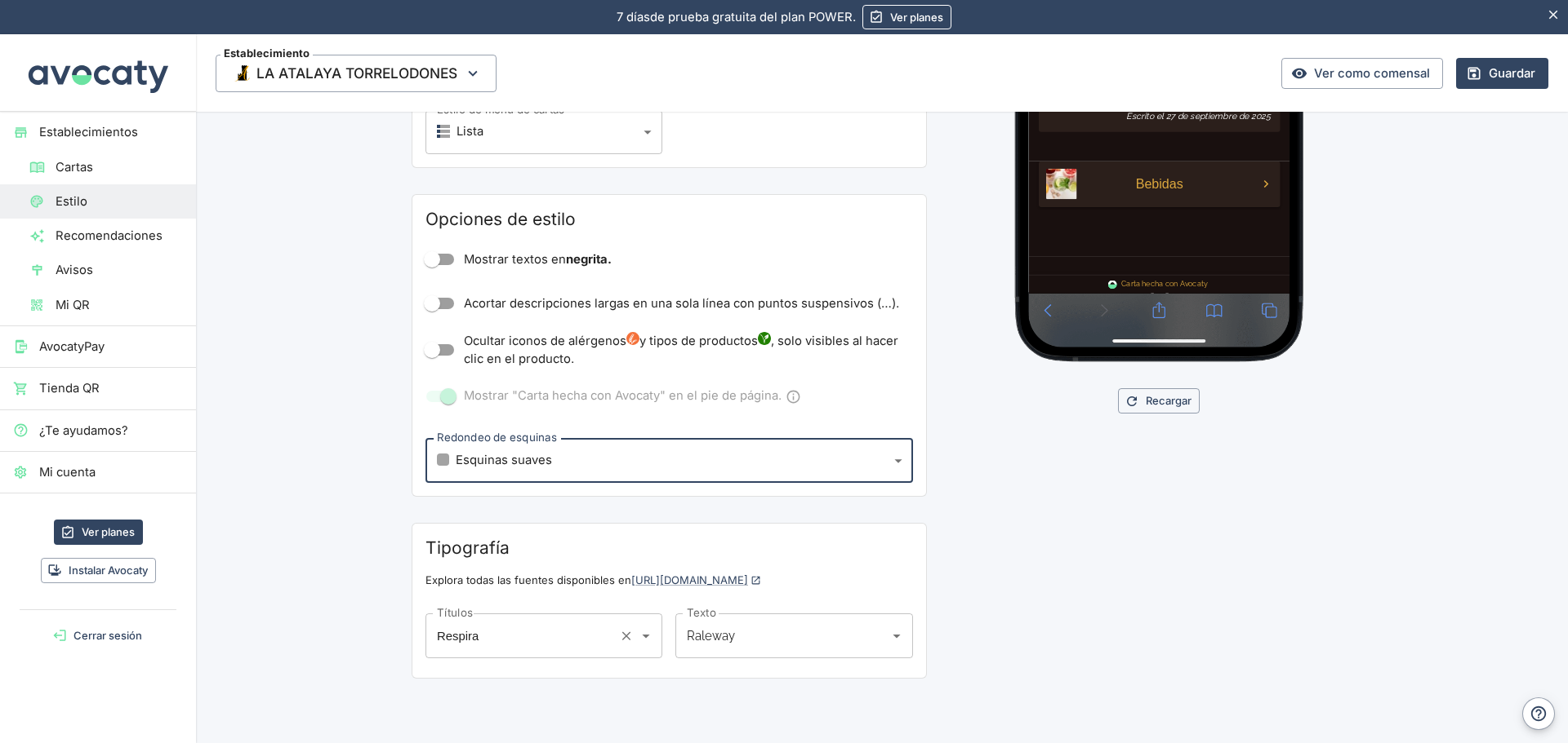
click at [567, 638] on input "Respira" at bounding box center [520, 635] width 176 height 29
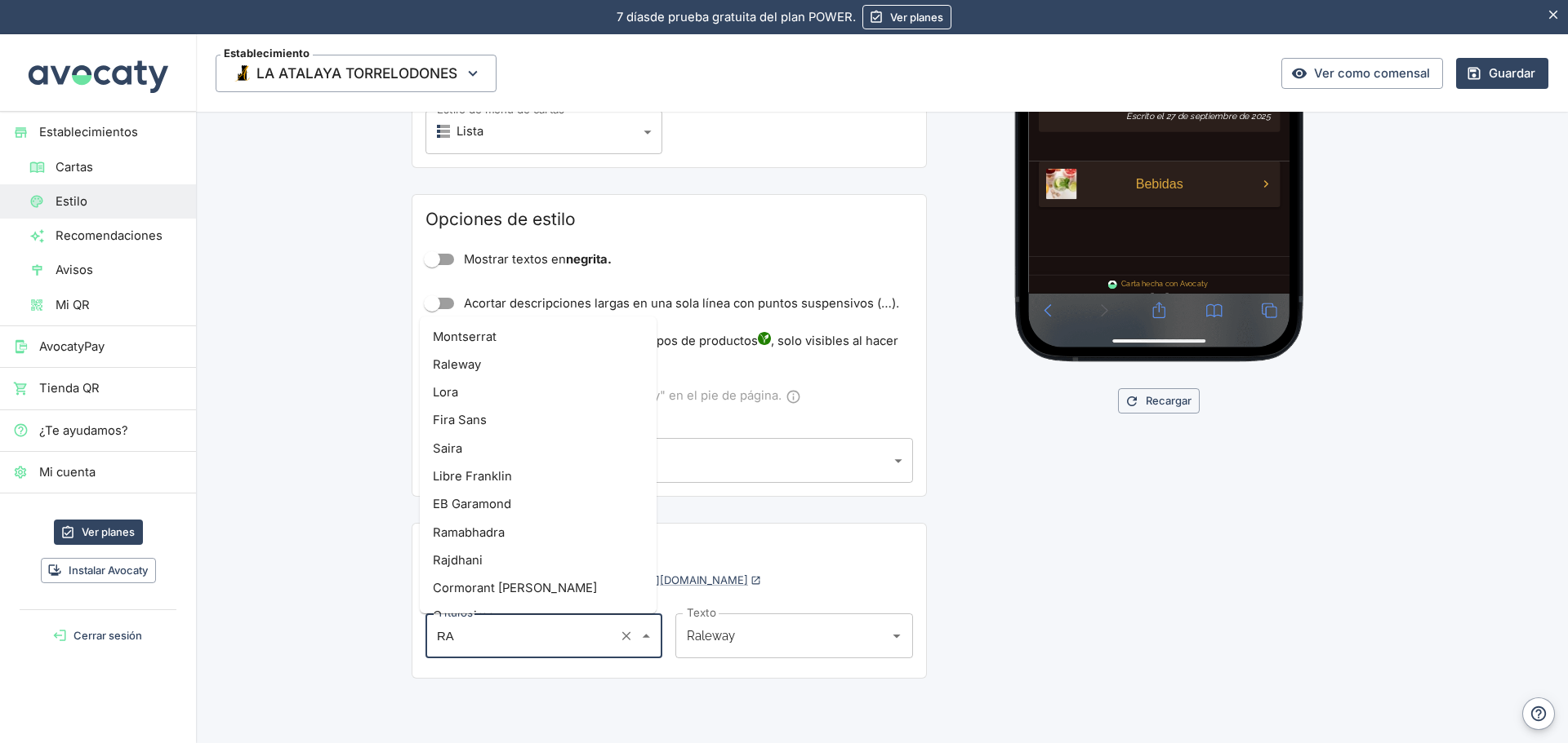
click at [510, 363] on li "Raleway" at bounding box center [537, 364] width 237 height 27
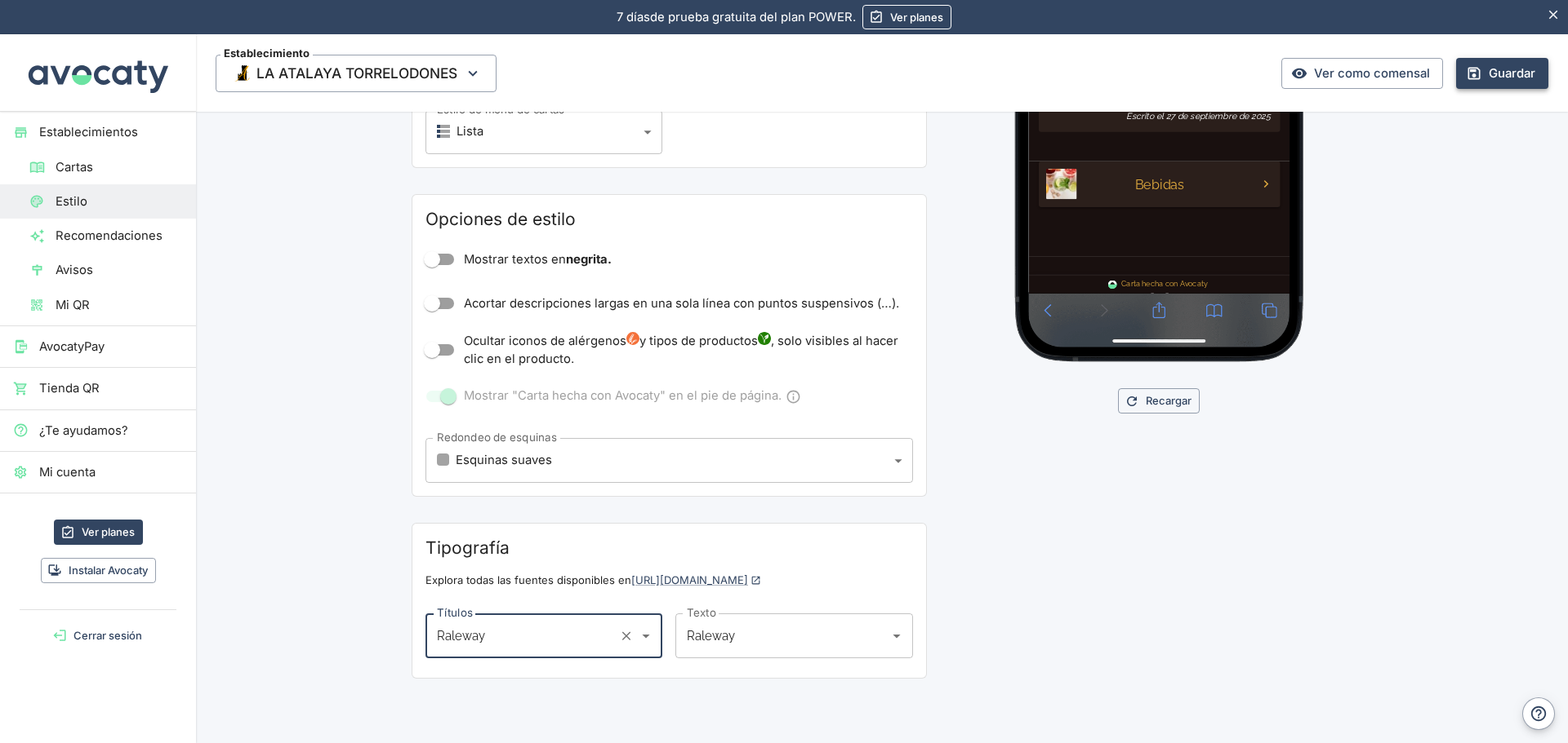
type input "Raleway"
click at [1473, 83] on button "Guardar" at bounding box center [1502, 73] width 92 height 31
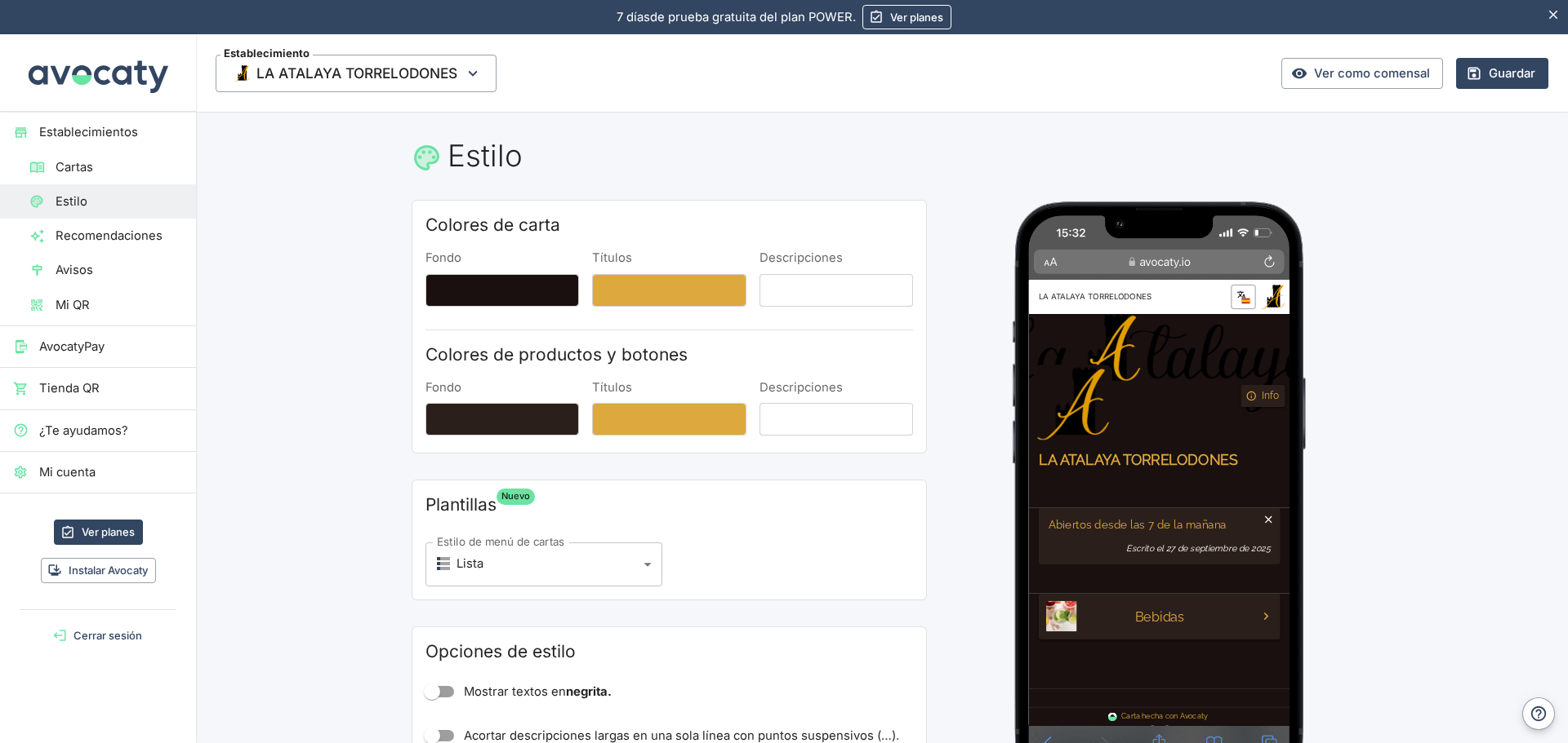
scroll to position [245, 0]
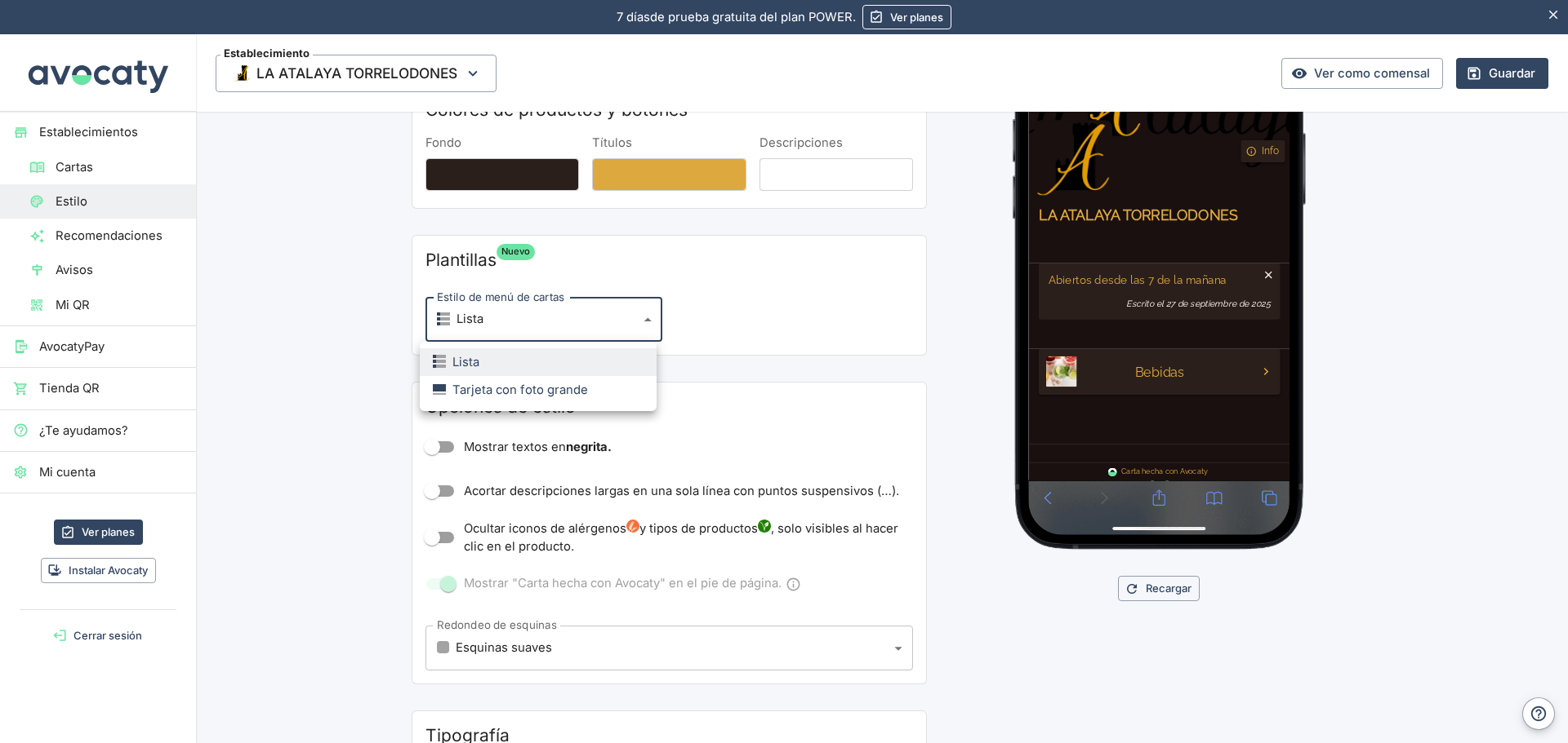
click at [515, 321] on body "Valoramos tu privacidad Usamos cookies para mejorar su experiencia de navegació…" at bounding box center [784, 371] width 1568 height 743
click at [512, 360] on li "Lista" at bounding box center [537, 362] width 237 height 27
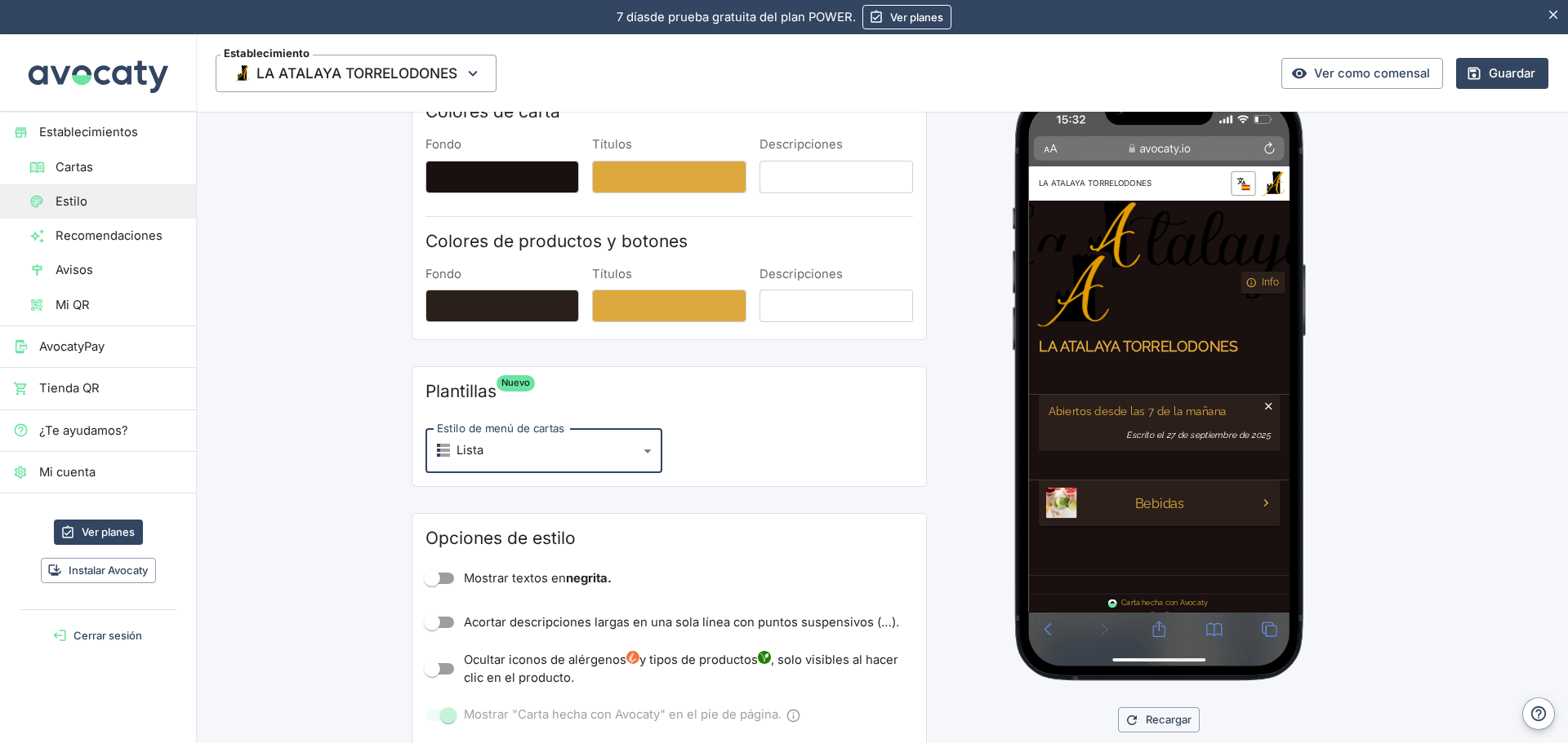
scroll to position [0, 0]
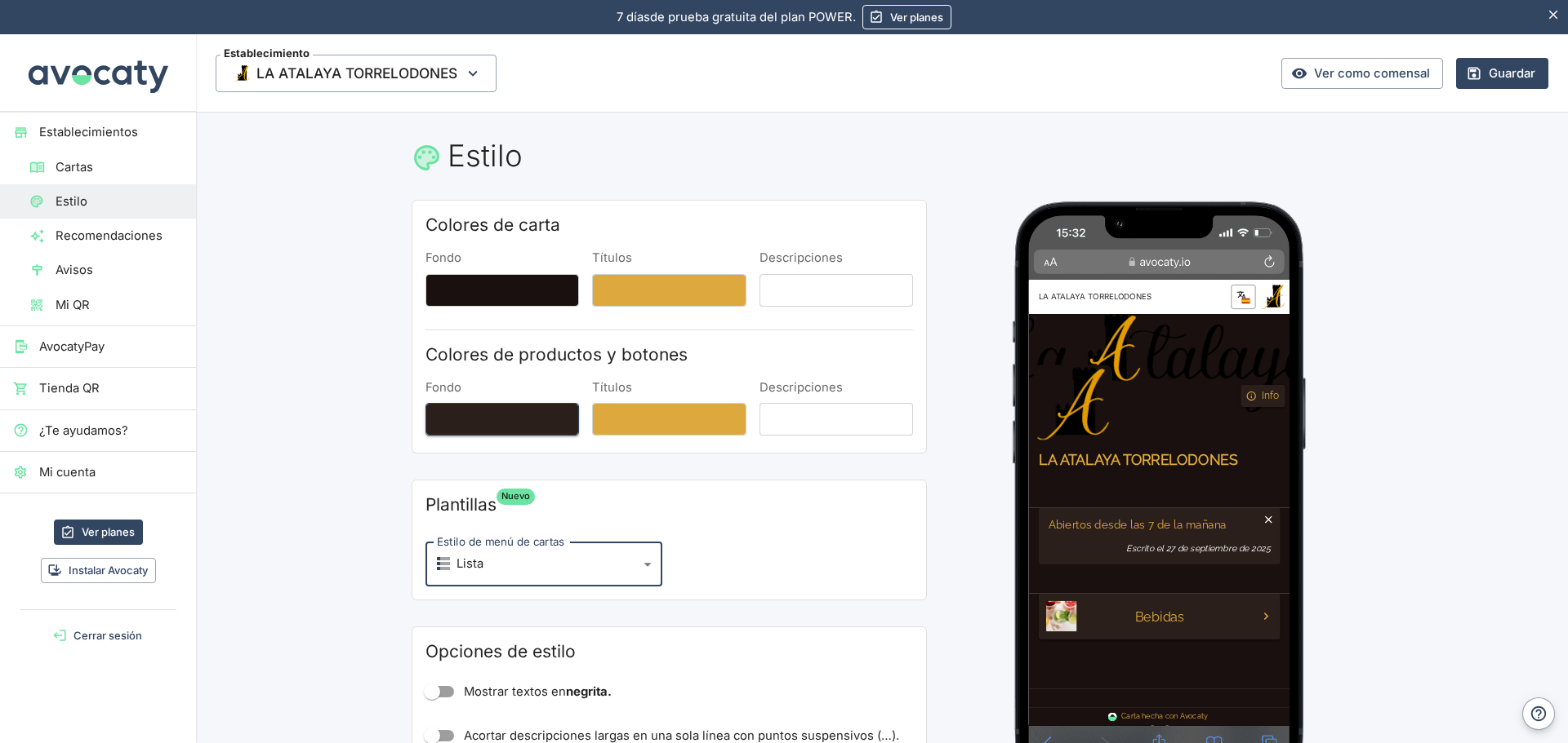
click at [523, 409] on button "Fondo" at bounding box center [501, 419] width 154 height 33
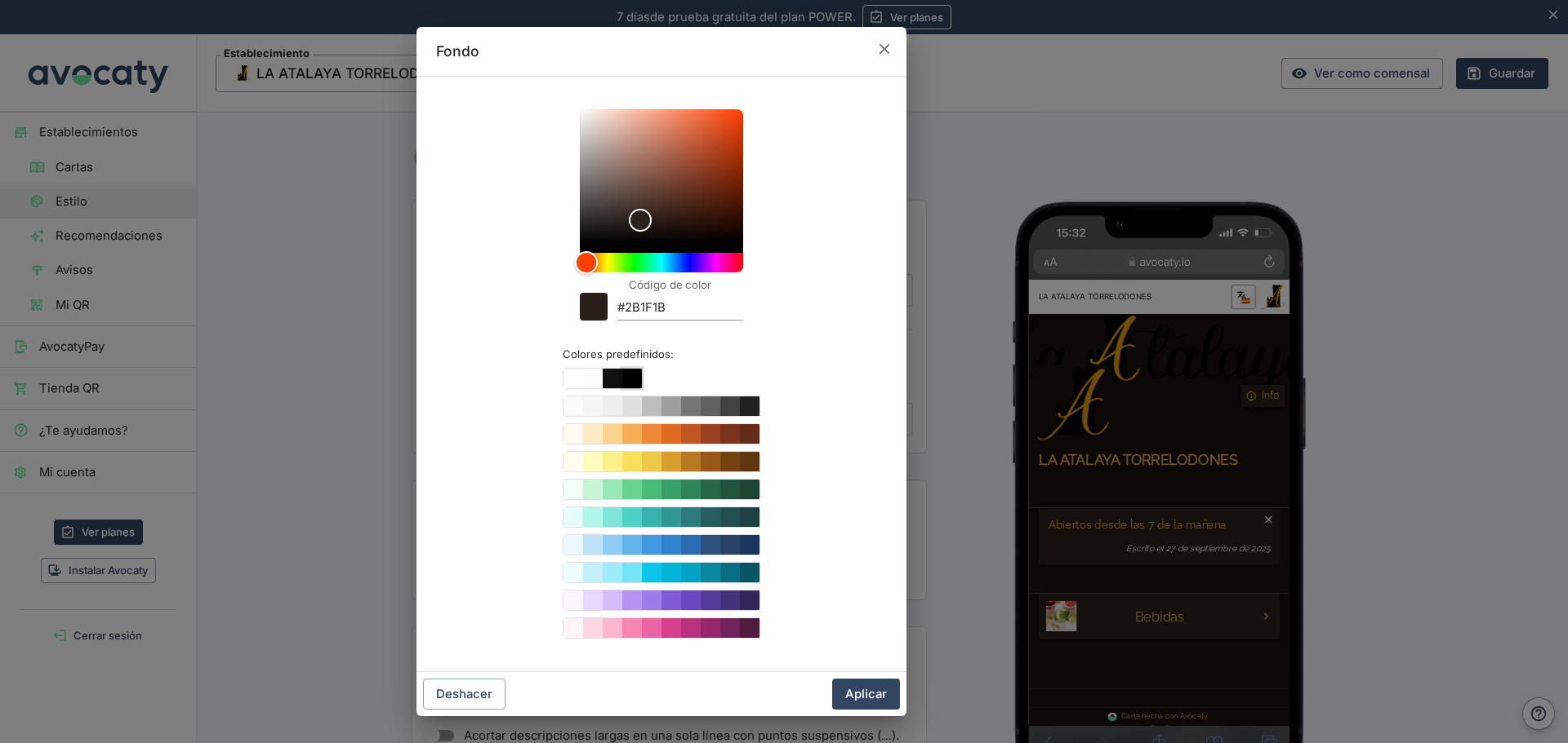
click at [632, 378] on button "Color #000000" at bounding box center [631, 379] width 20 height 20
type input "#000000"
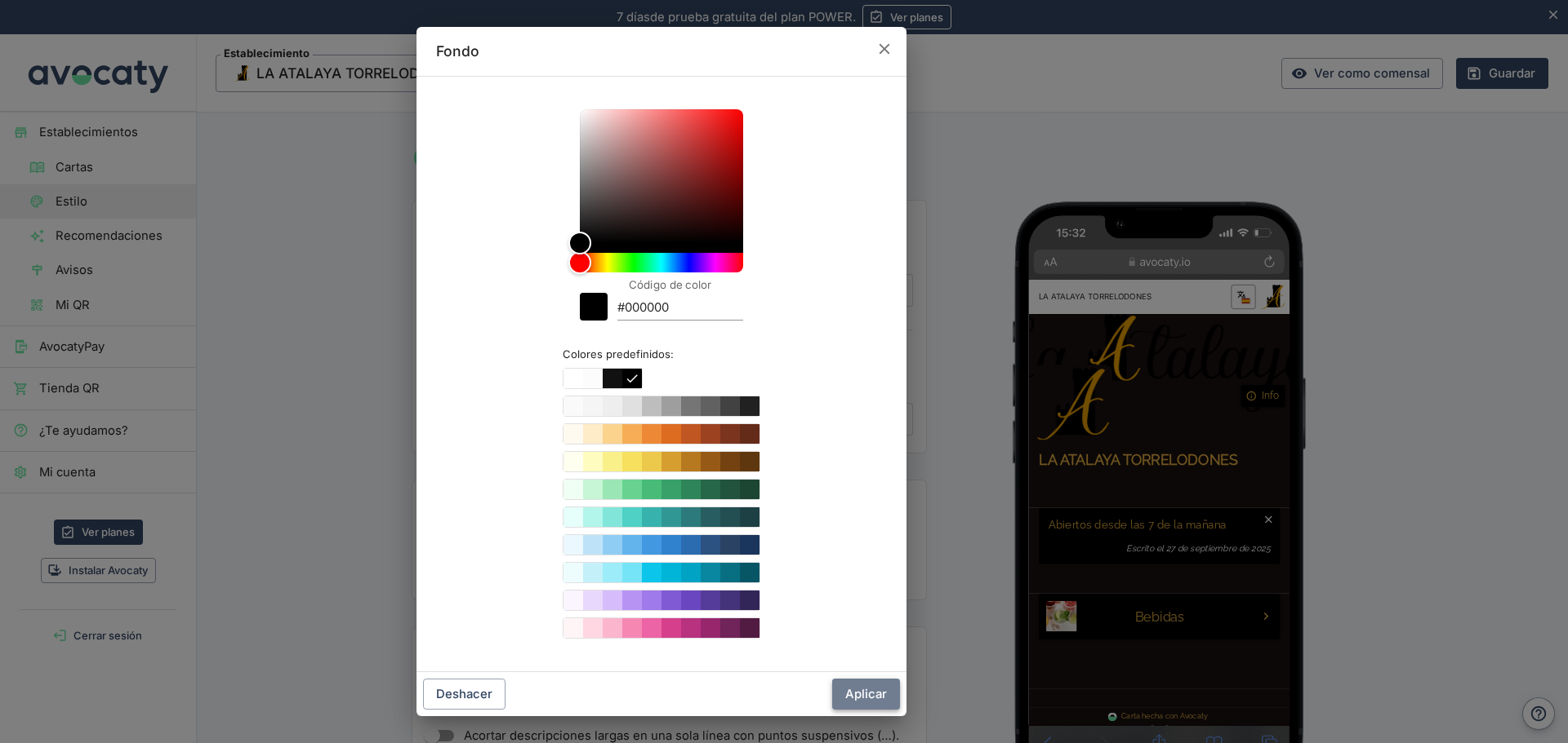
click at [869, 696] on button "Aplicar" at bounding box center [866, 694] width 68 height 31
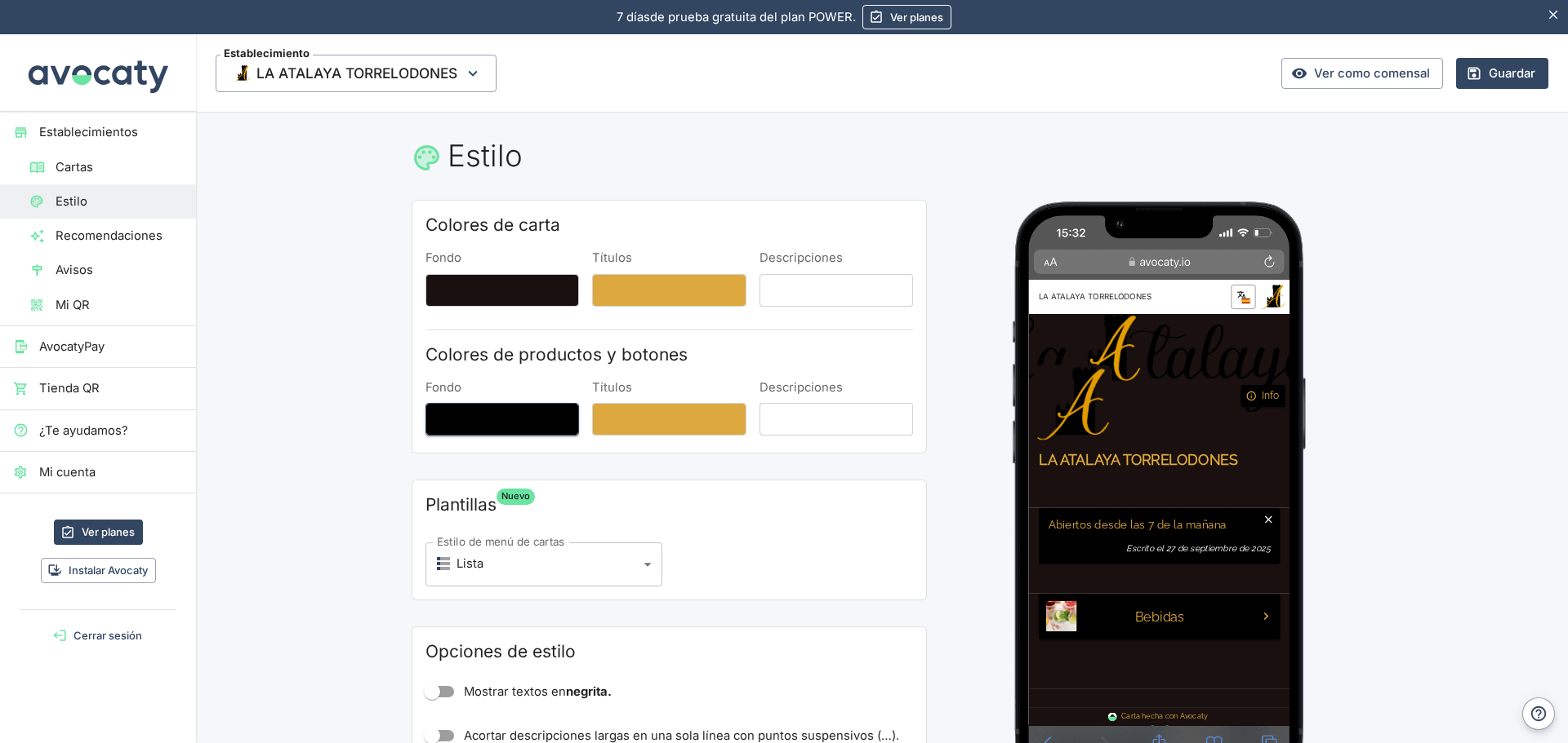
click at [507, 422] on button "Fondo" at bounding box center [501, 419] width 154 height 33
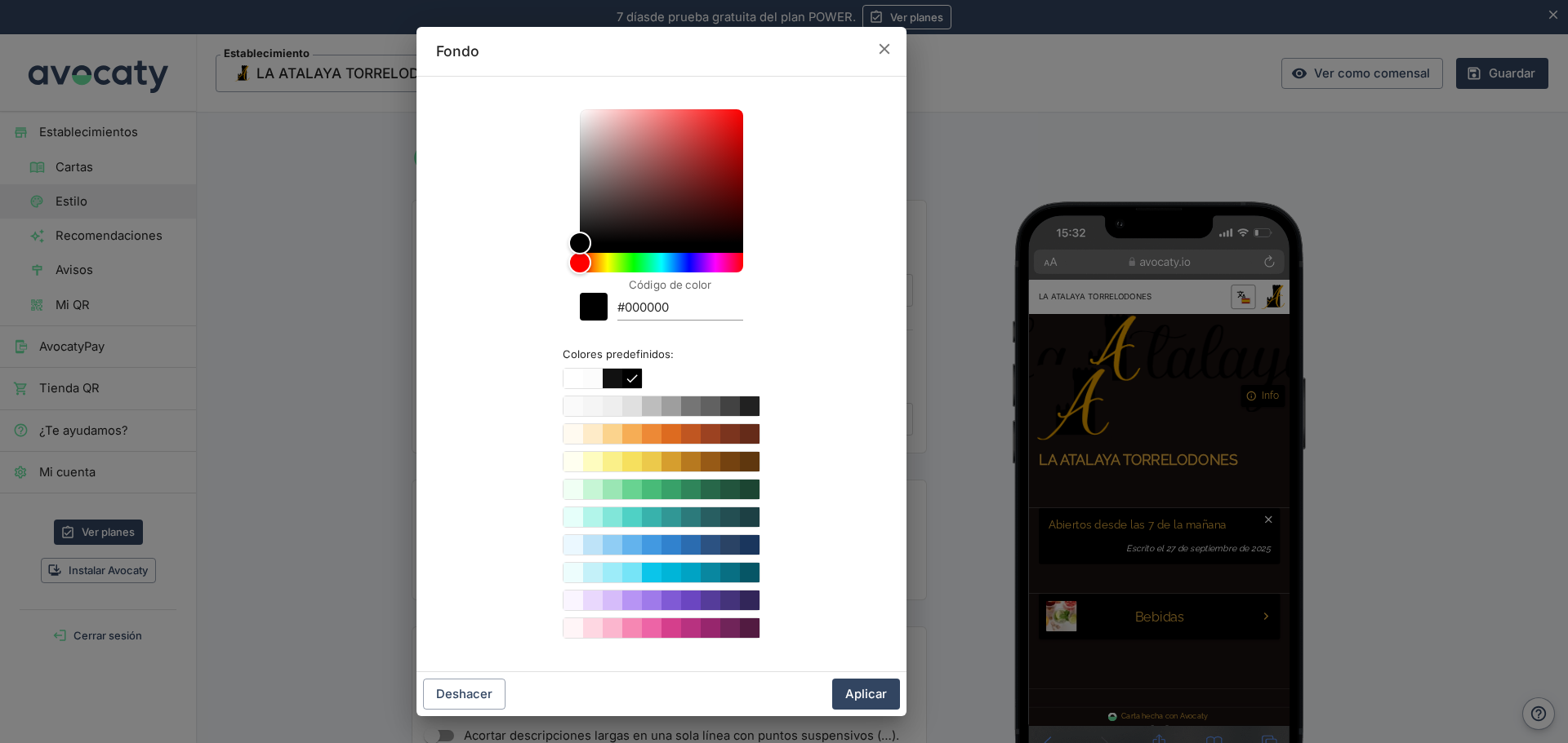
click at [595, 304] on div "Color #000000" at bounding box center [593, 306] width 27 height 27
click at [870, 697] on button "Aplicar" at bounding box center [866, 694] width 68 height 31
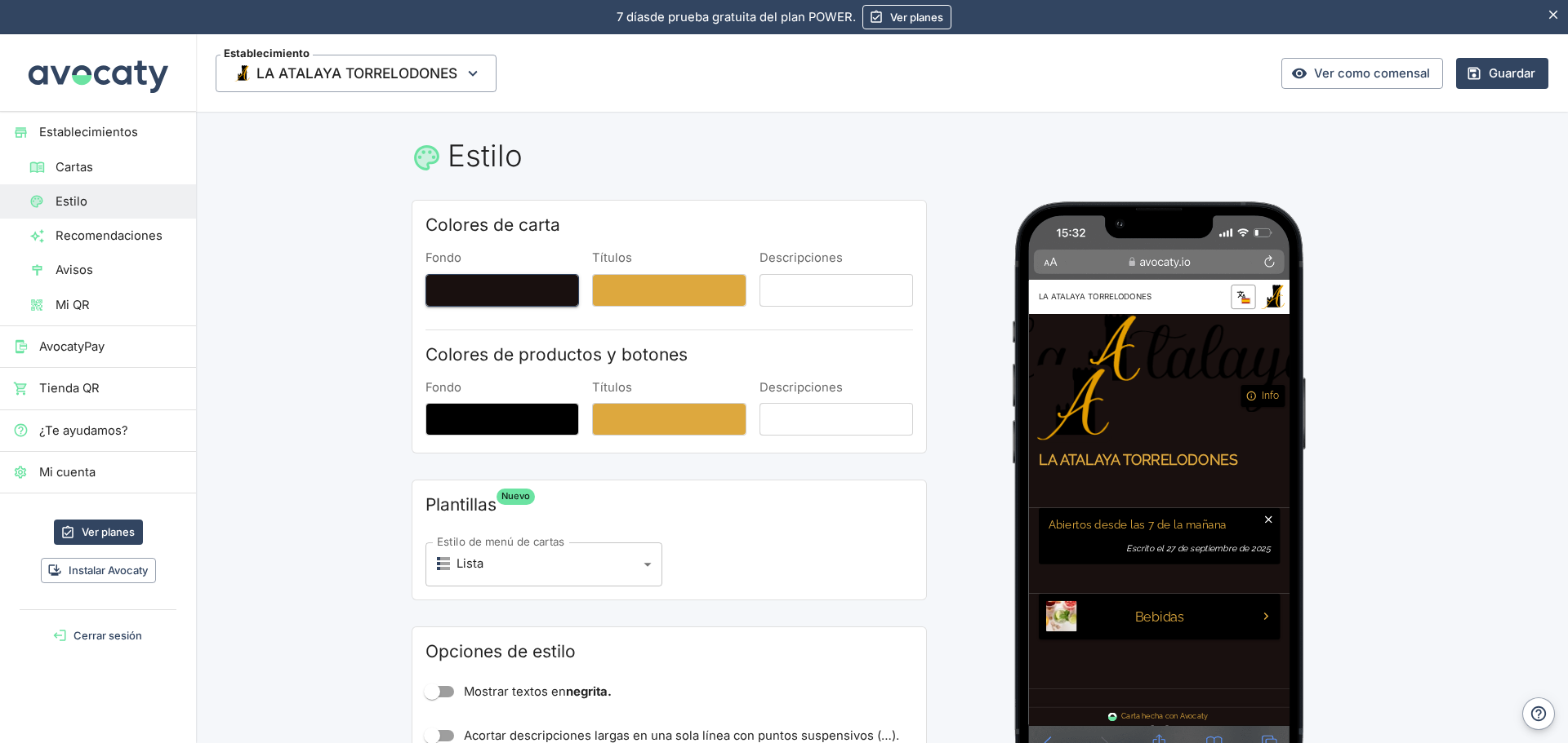
click at [482, 288] on button "Fondo" at bounding box center [501, 290] width 154 height 33
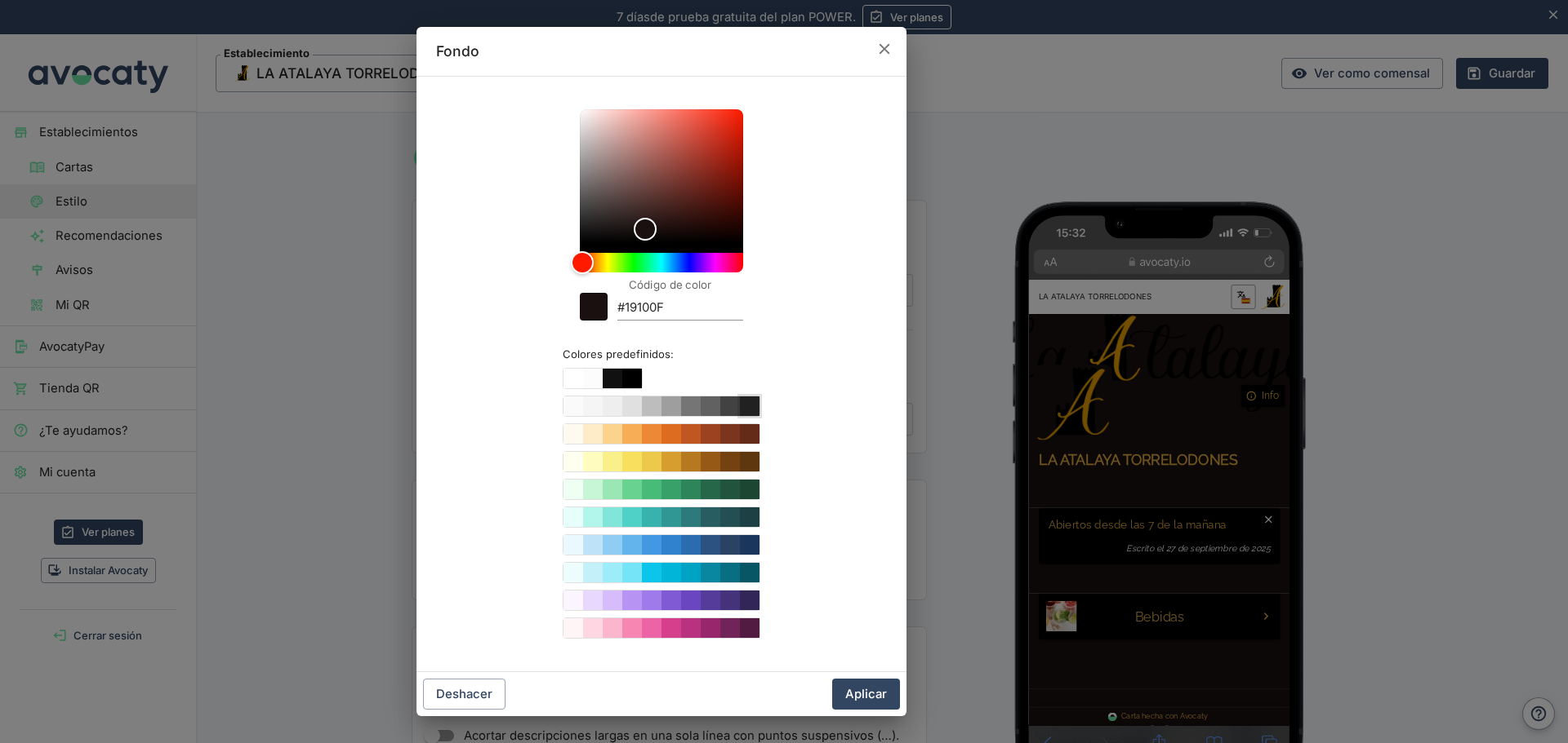
click at [747, 409] on button "Color #212121" at bounding box center [749, 406] width 20 height 20
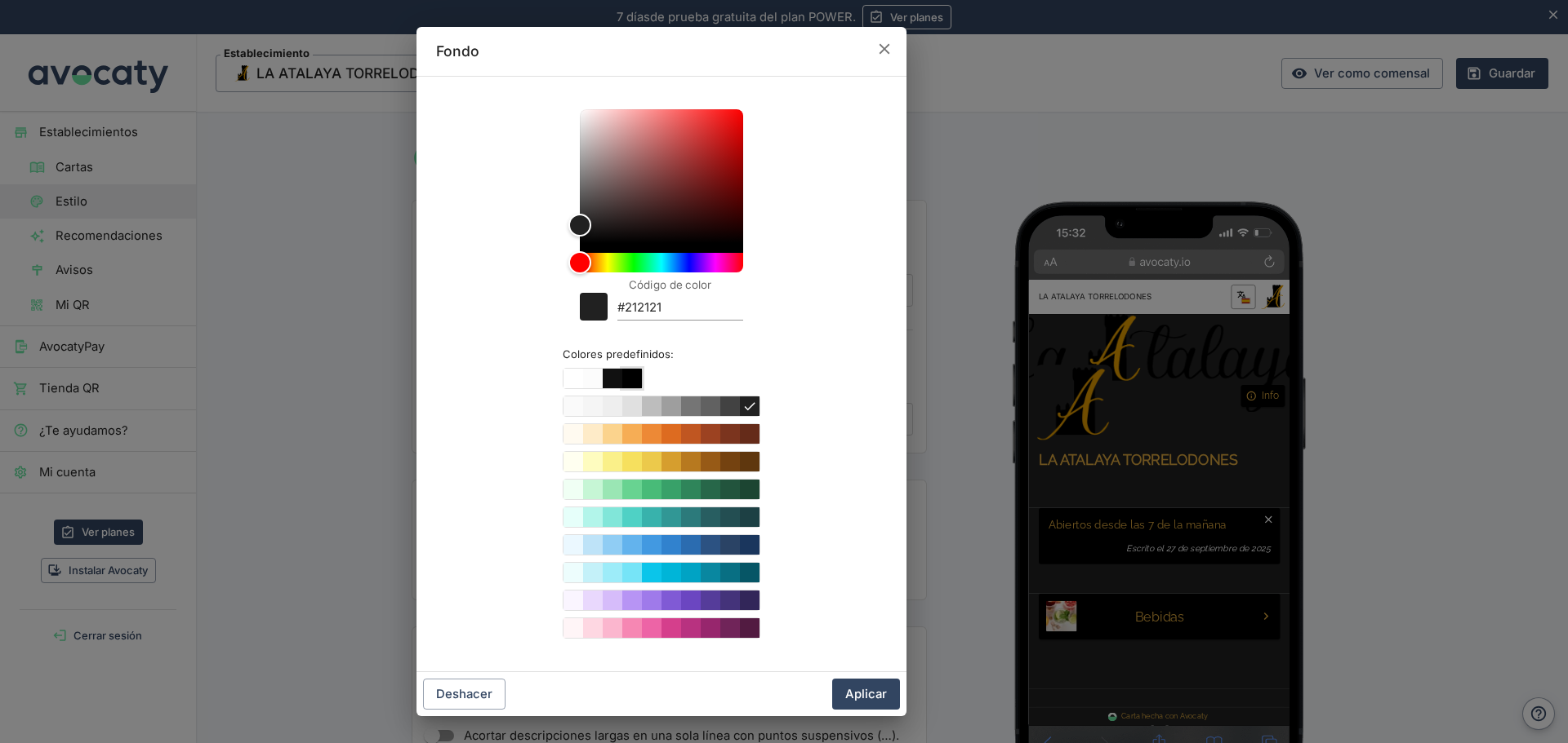
click at [630, 372] on button "Color #000000" at bounding box center [631, 379] width 20 height 20
type input "#000000"
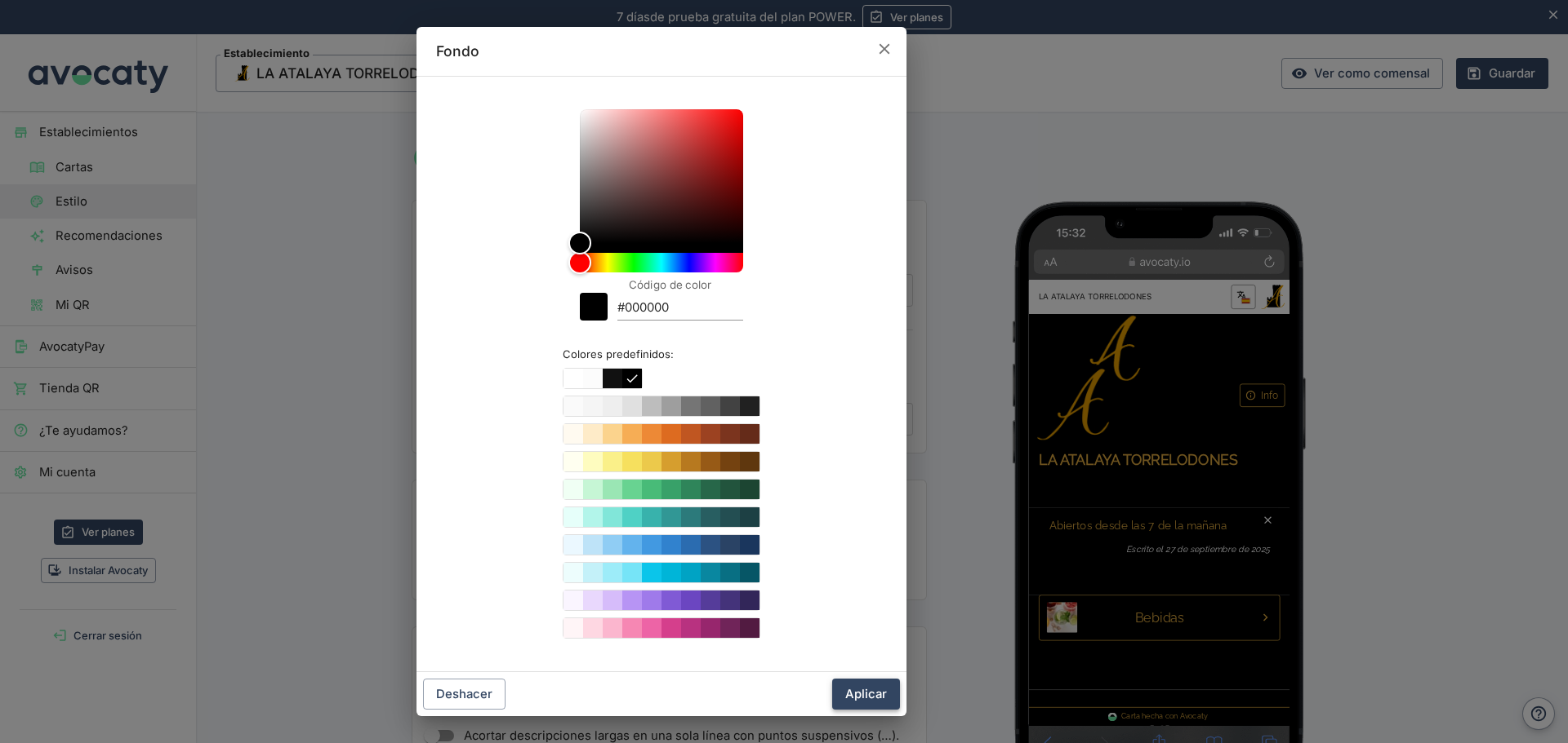
click at [871, 695] on button "Aplicar" at bounding box center [866, 694] width 68 height 31
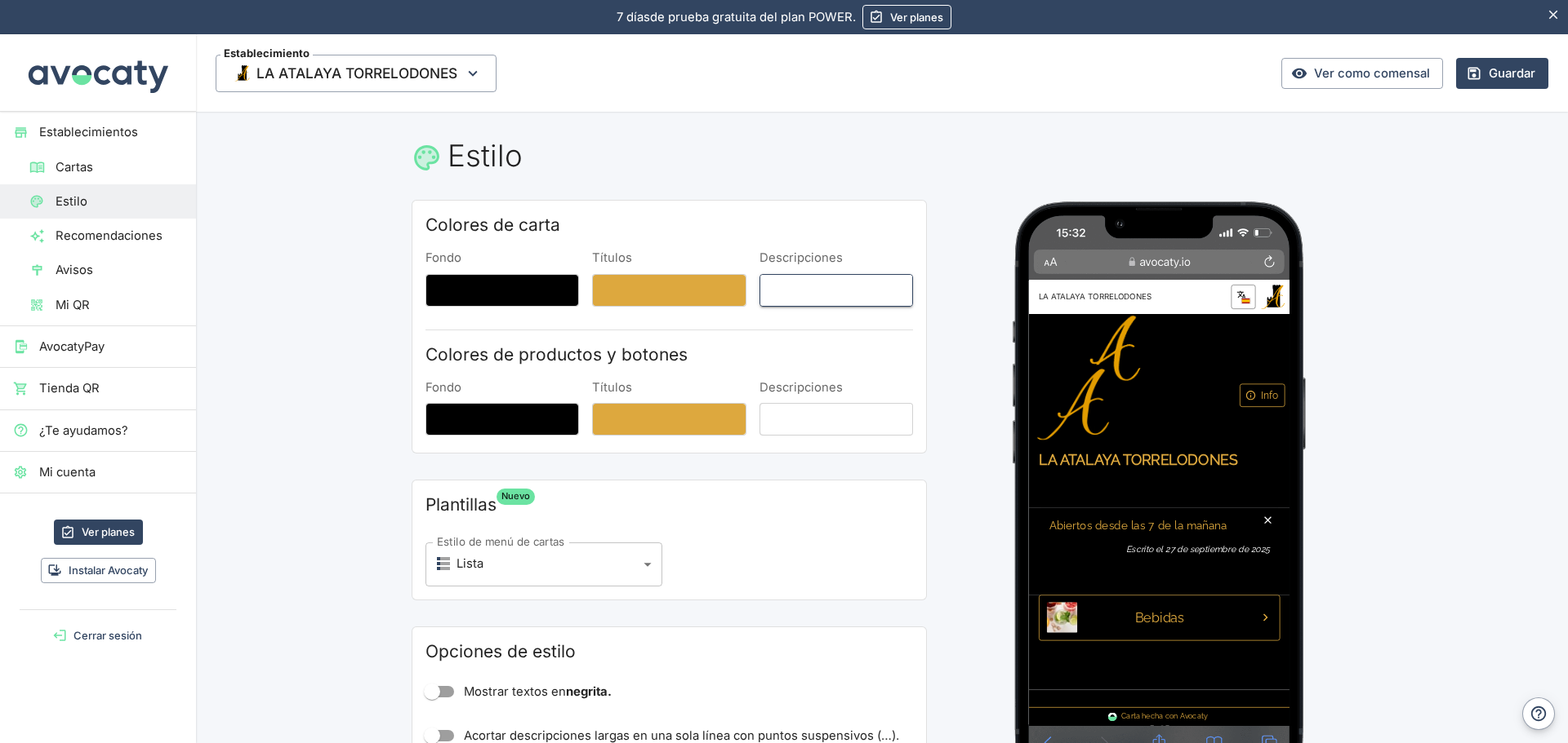
click at [799, 287] on button "Descripciones" at bounding box center [836, 290] width 154 height 33
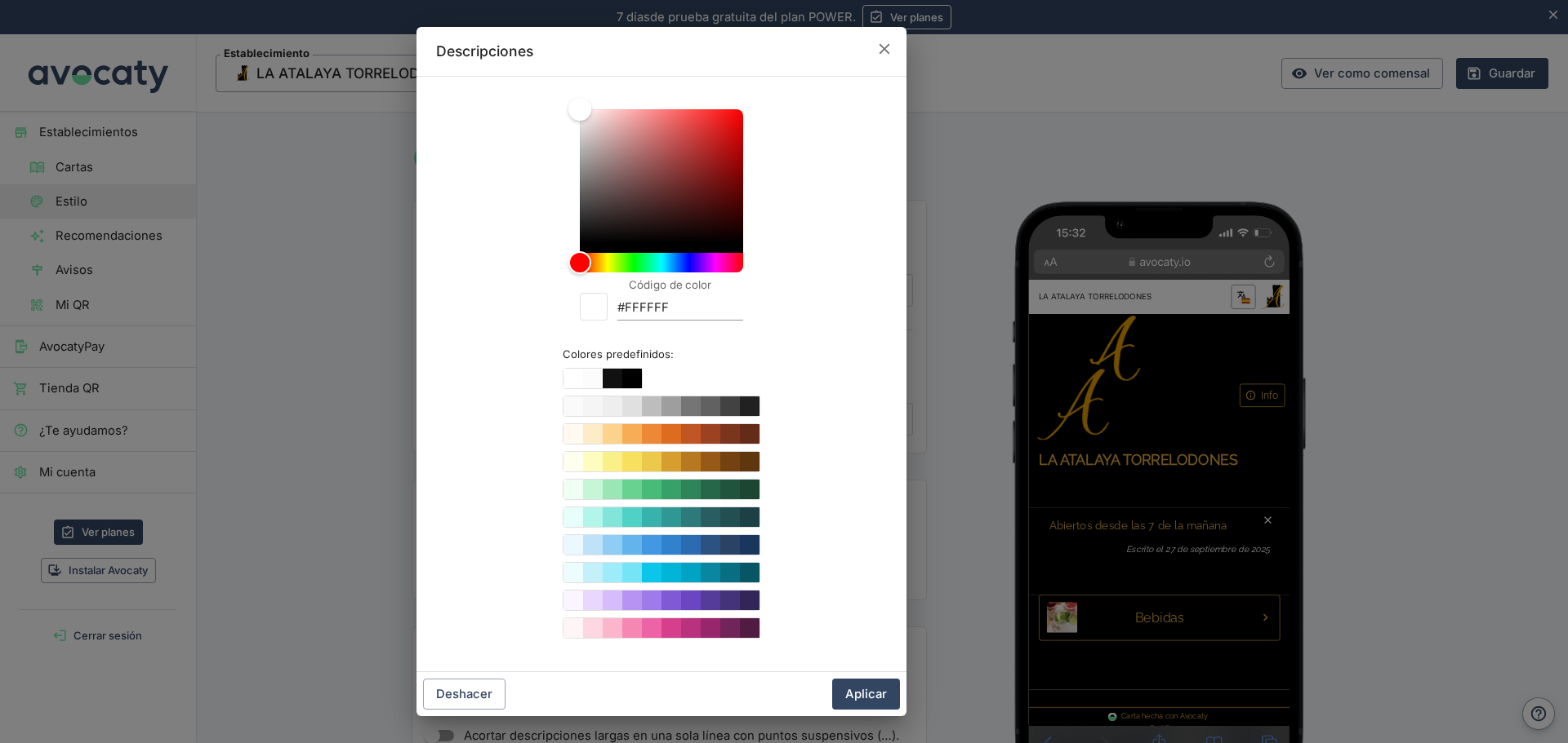
click at [939, 224] on div "Descripciones Código de color #FFFFFF Colores predefinidos: Deshacer Aplicar" at bounding box center [662, 371] width 1323 height 743
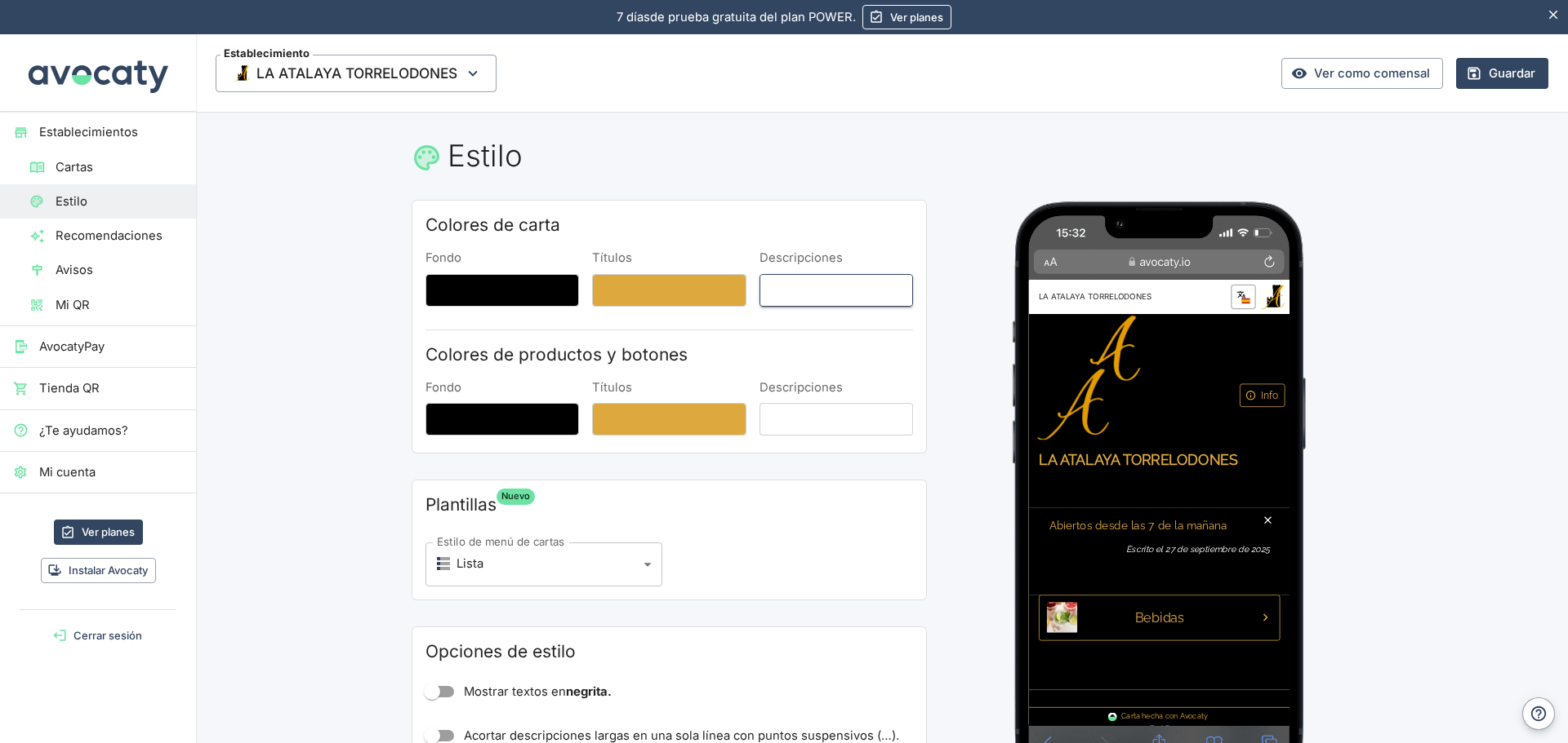
click at [833, 295] on button "Descripciones" at bounding box center [836, 290] width 154 height 33
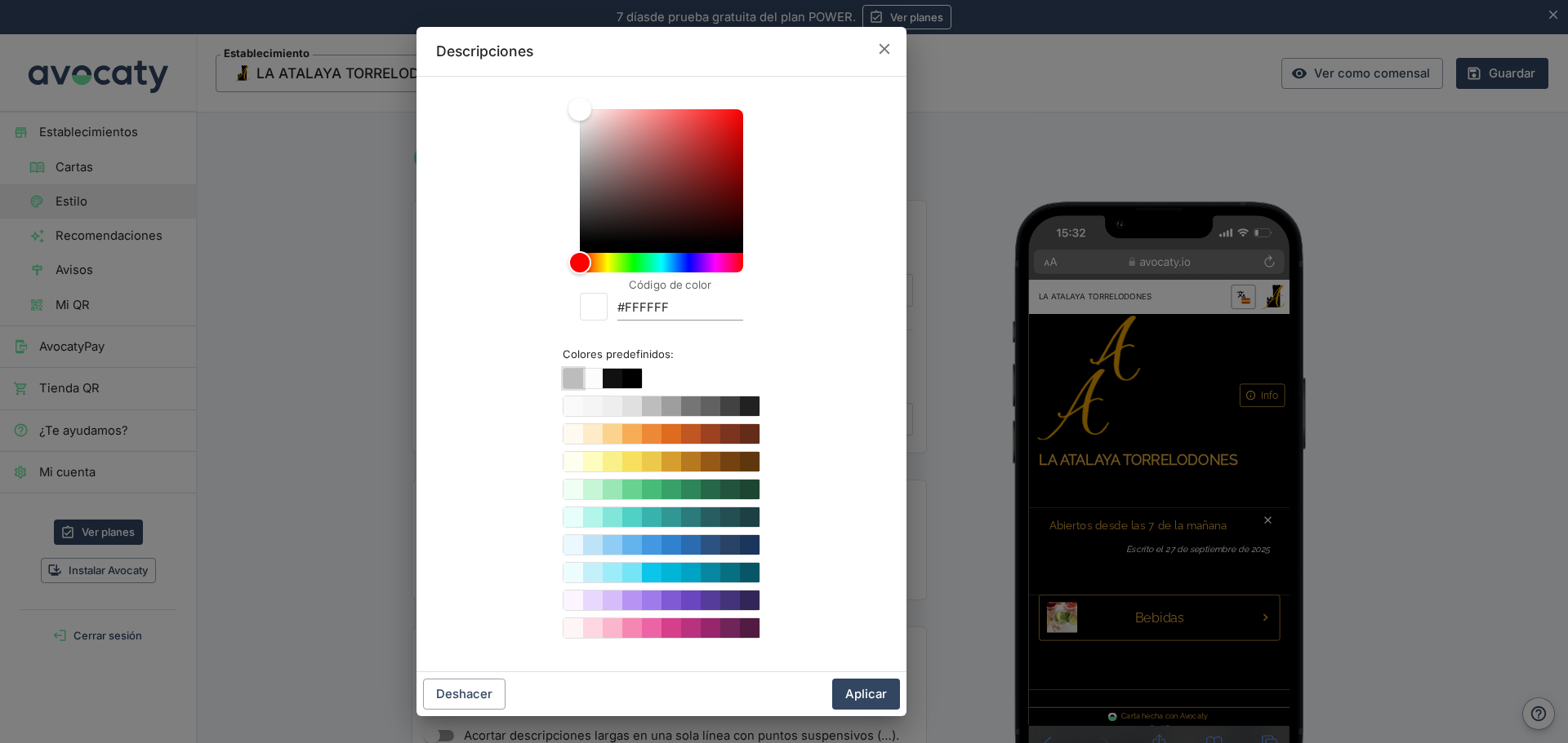
click at [571, 380] on button "Color #ffffff" at bounding box center [573, 379] width 20 height 20
type input "#ffffff"
click at [863, 695] on button "Aplicar" at bounding box center [866, 694] width 68 height 31
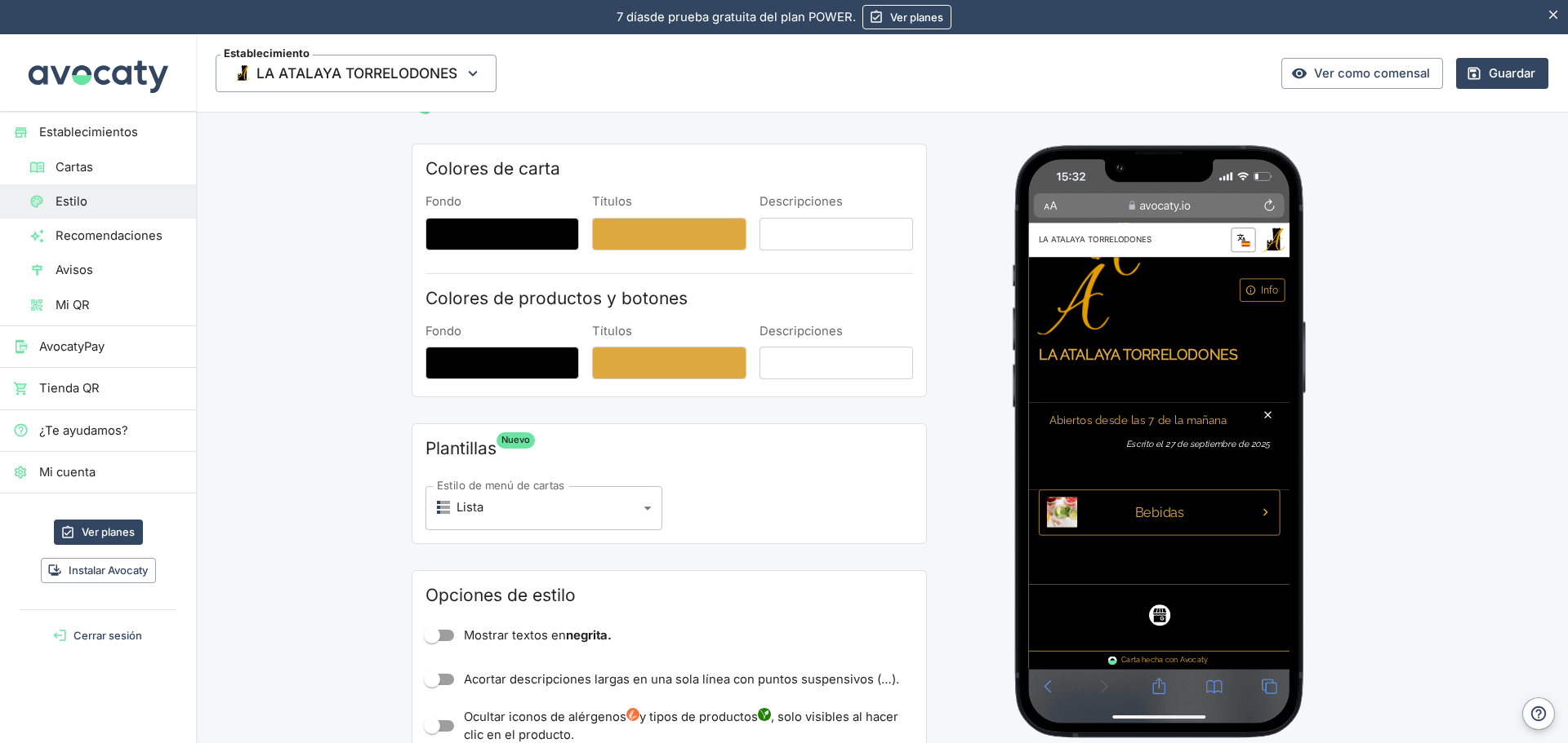
scroll to position [82, 0]
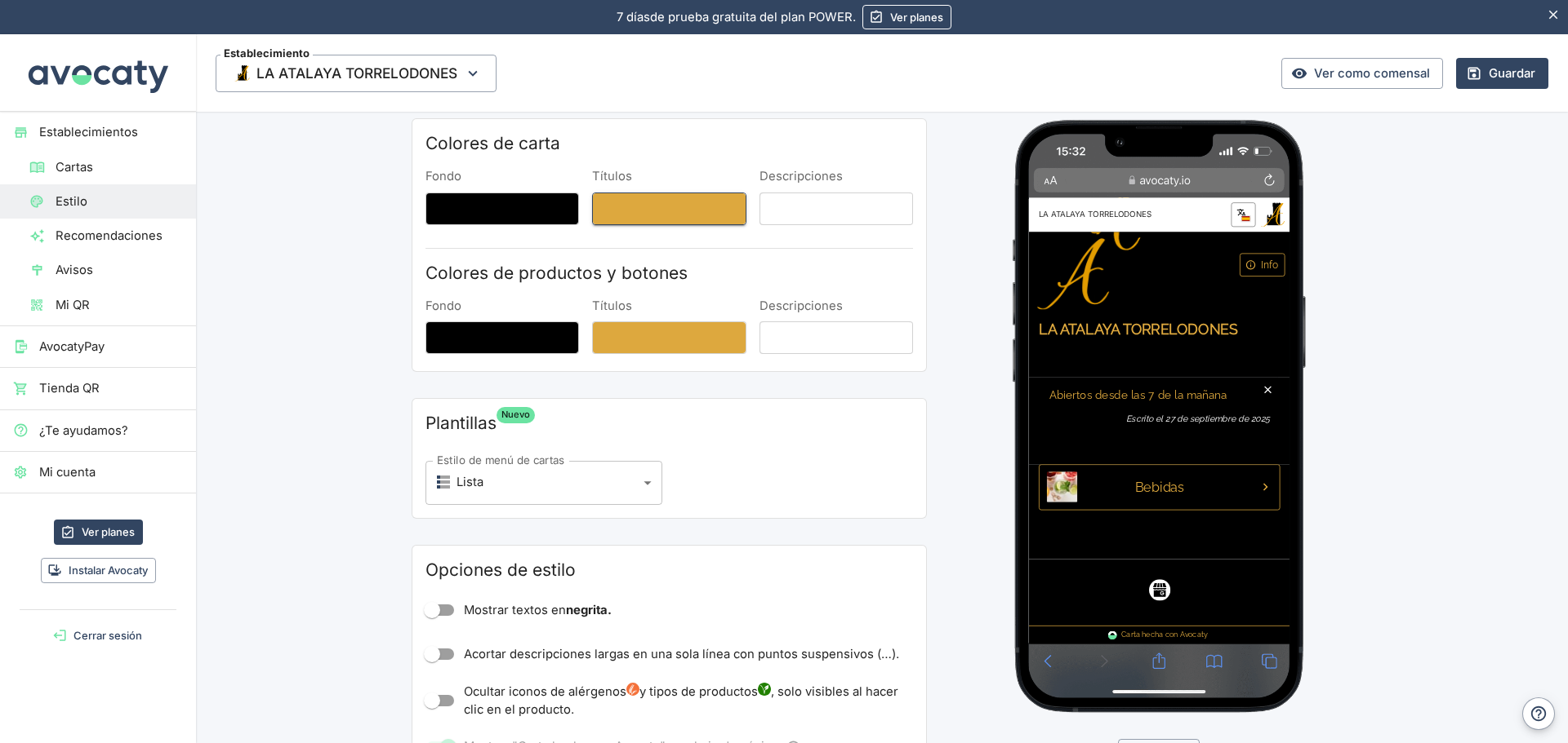
click at [639, 202] on button "Títulos" at bounding box center [668, 208] width 154 height 33
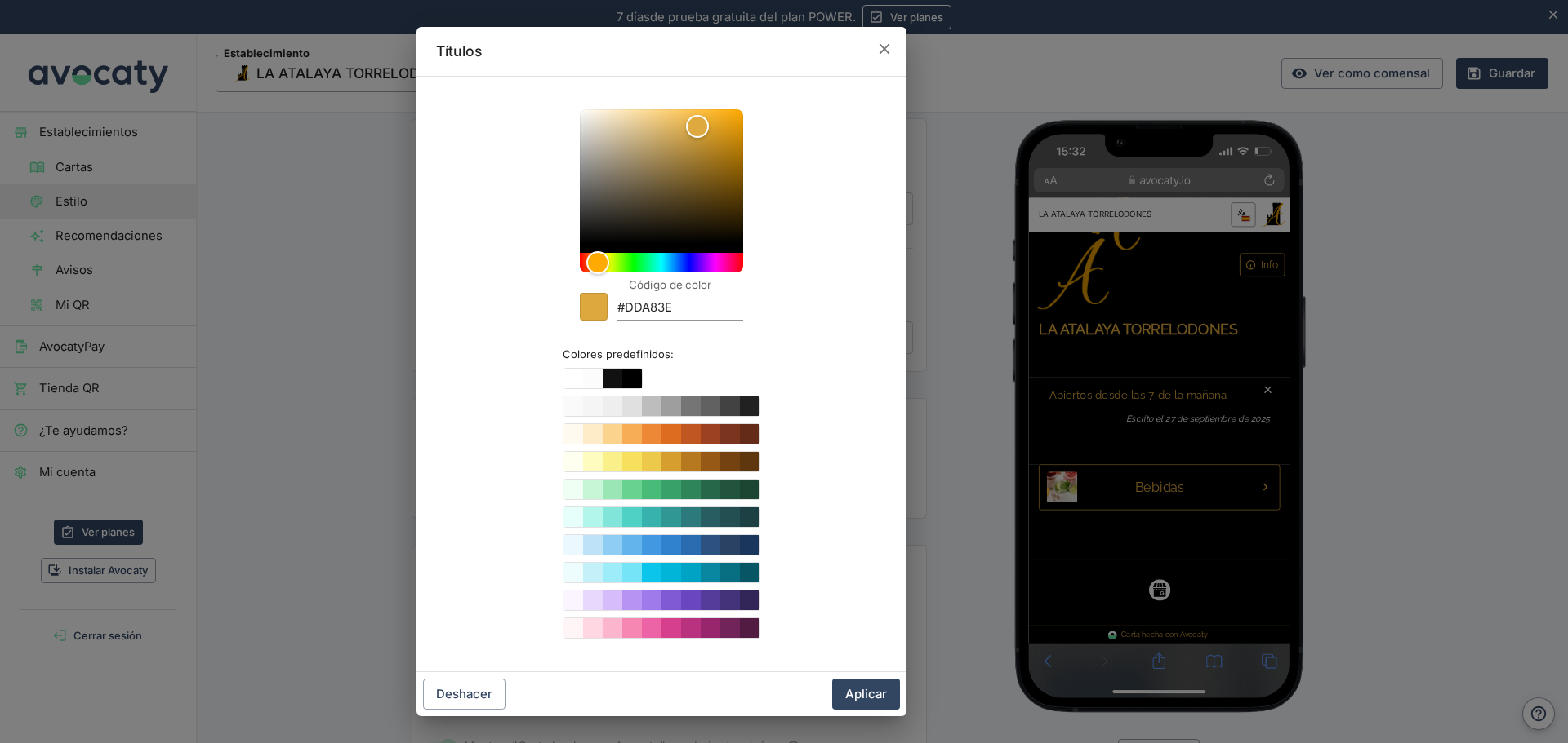
click at [669, 309] on input "#DDA83E" at bounding box center [679, 309] width 125 height 22
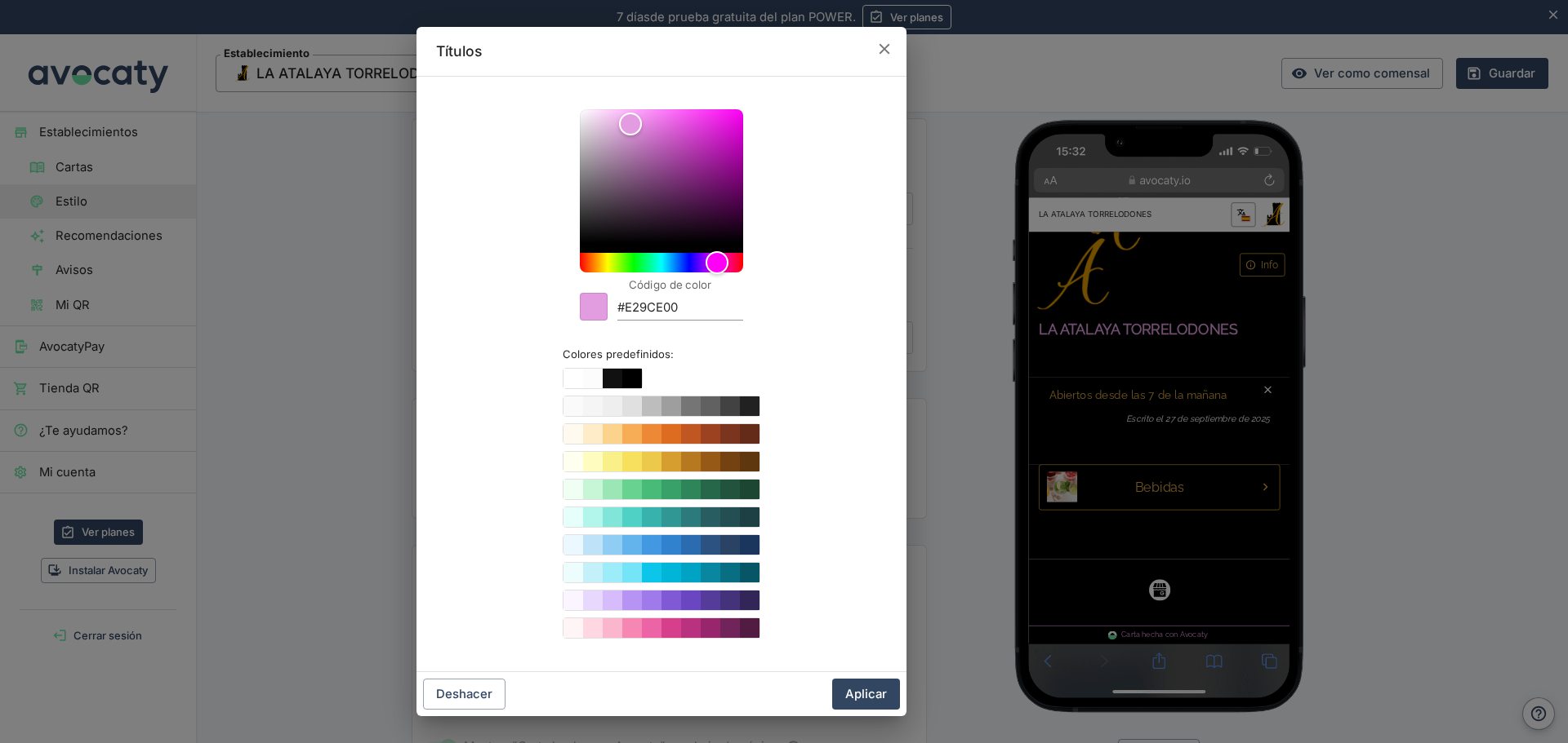
click at [651, 307] on input "#E29CE00" at bounding box center [679, 309] width 125 height 22
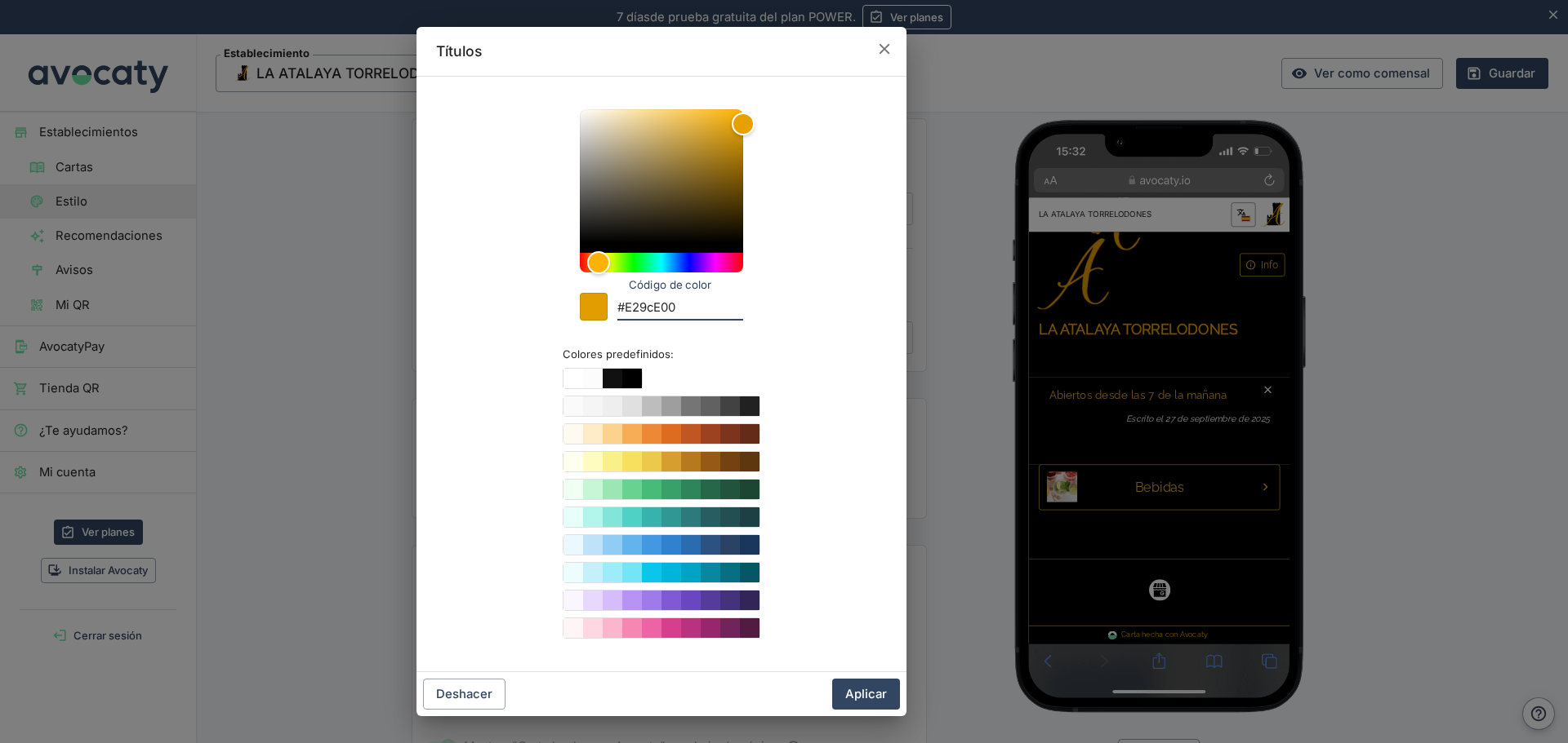
click at [657, 309] on input "#E29cE00" at bounding box center [679, 309] width 125 height 22
click at [631, 305] on input "#E29eE00" at bounding box center [679, 309] width 125 height 22
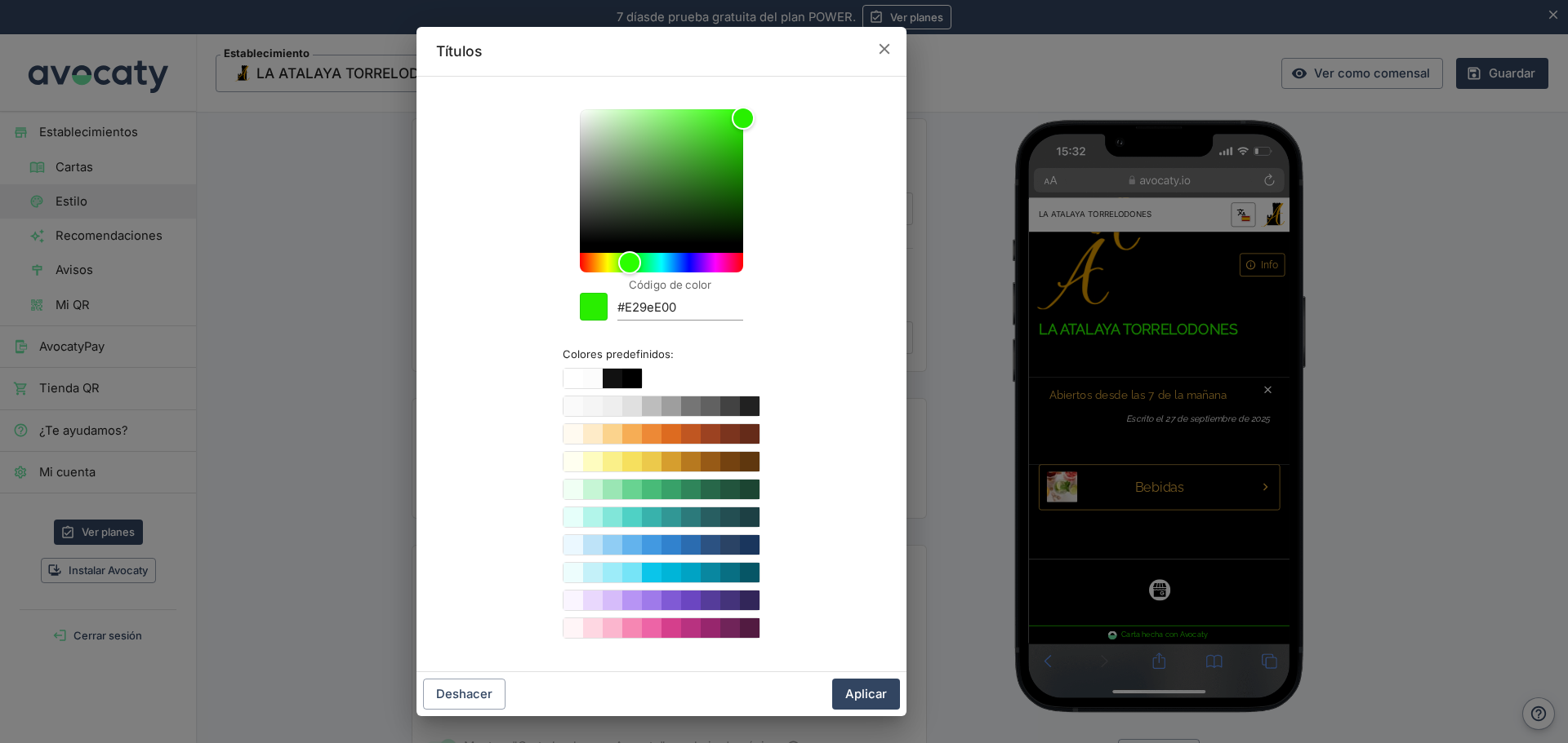
click at [630, 308] on input "#E29eE00" at bounding box center [679, 309] width 125 height 22
type input "#e29eE00"
click at [865, 692] on button "Aplicar" at bounding box center [866, 694] width 68 height 31
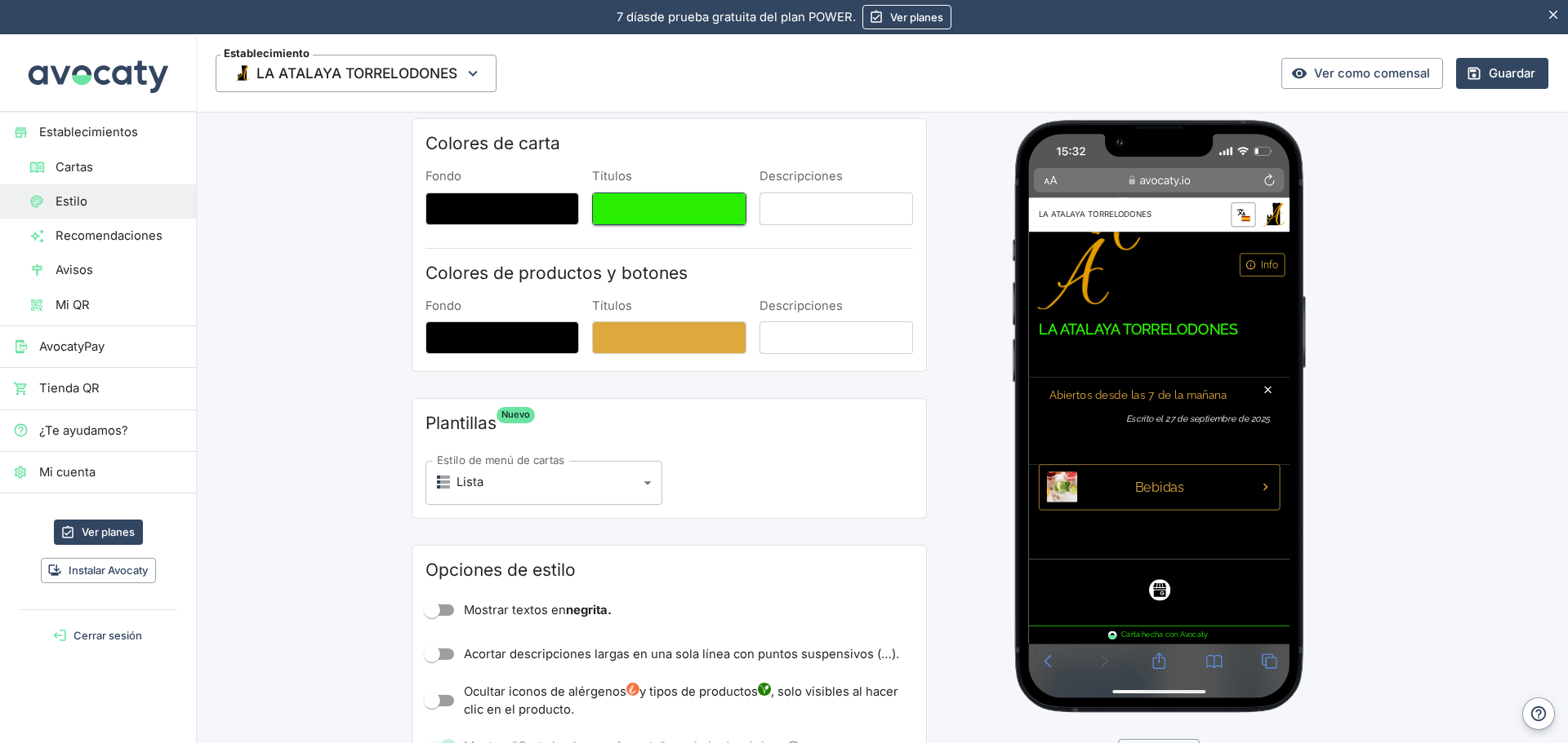
click at [671, 218] on button "Títulos" at bounding box center [668, 208] width 154 height 33
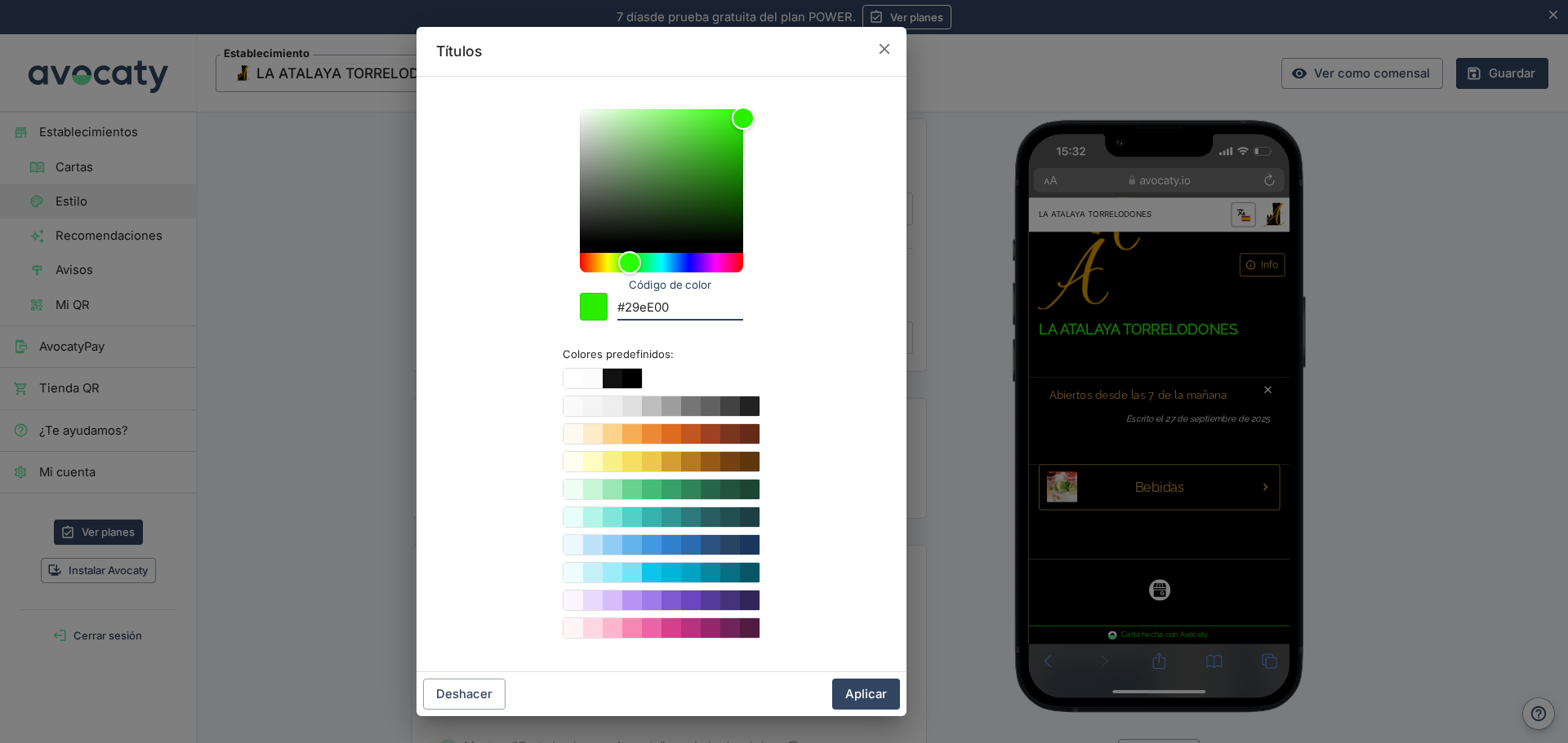
drag, startPoint x: 684, startPoint y: 315, endPoint x: 576, endPoint y: 304, distance: 108.6
click at [576, 304] on div "Código de color #29eE00 Colores predefinidos:" at bounding box center [662, 374] width 450 height 570
click at [651, 305] on input "#29eE00" at bounding box center [679, 309] width 125 height 22
click at [626, 309] on input "#29eE00" at bounding box center [679, 309] width 125 height 22
click at [652, 309] on input "#e29eE00" at bounding box center [679, 309] width 125 height 22
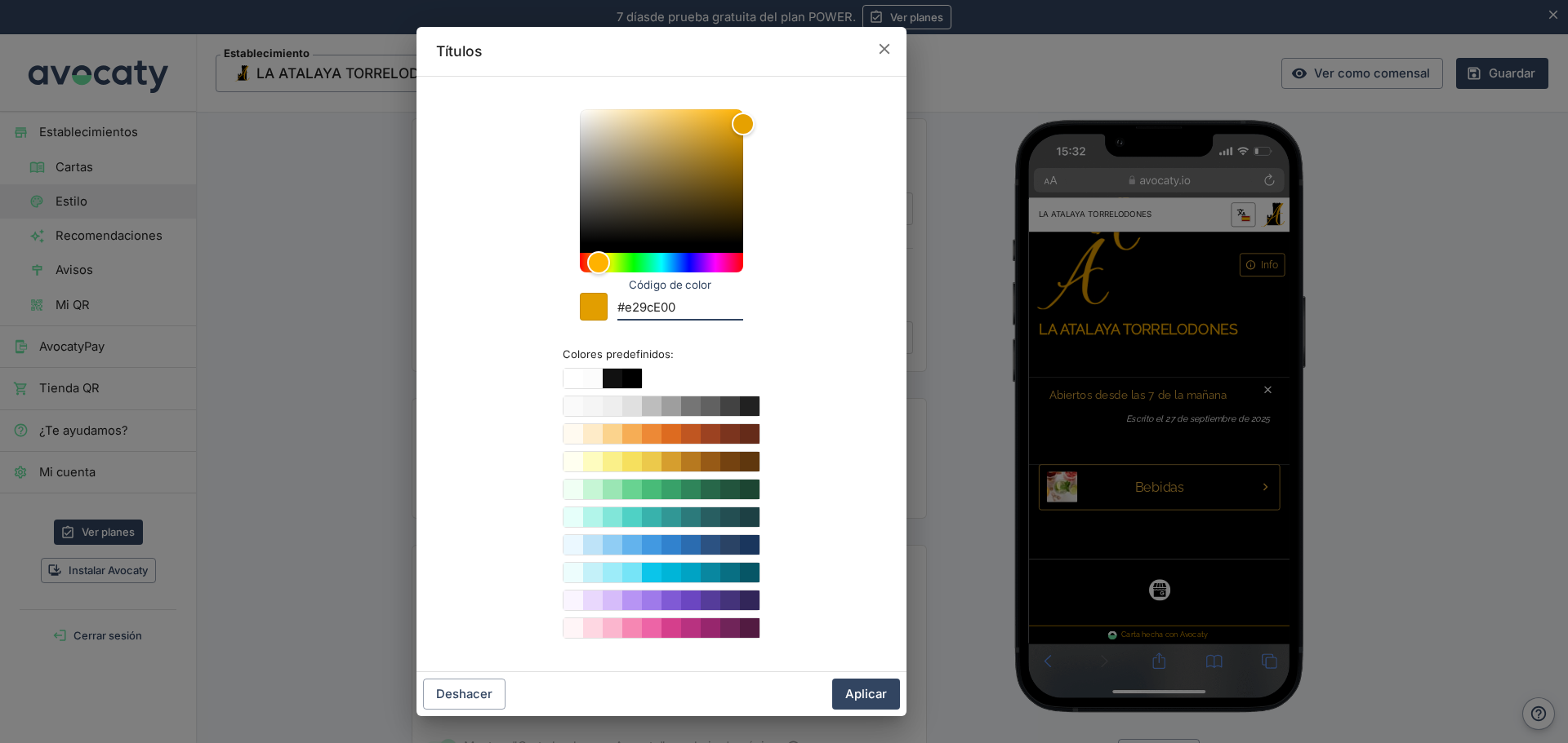
click at [662, 312] on input "#e29cE00" at bounding box center [679, 309] width 125 height 22
type input "#e29c00"
click at [872, 687] on button "Aplicar" at bounding box center [866, 694] width 68 height 31
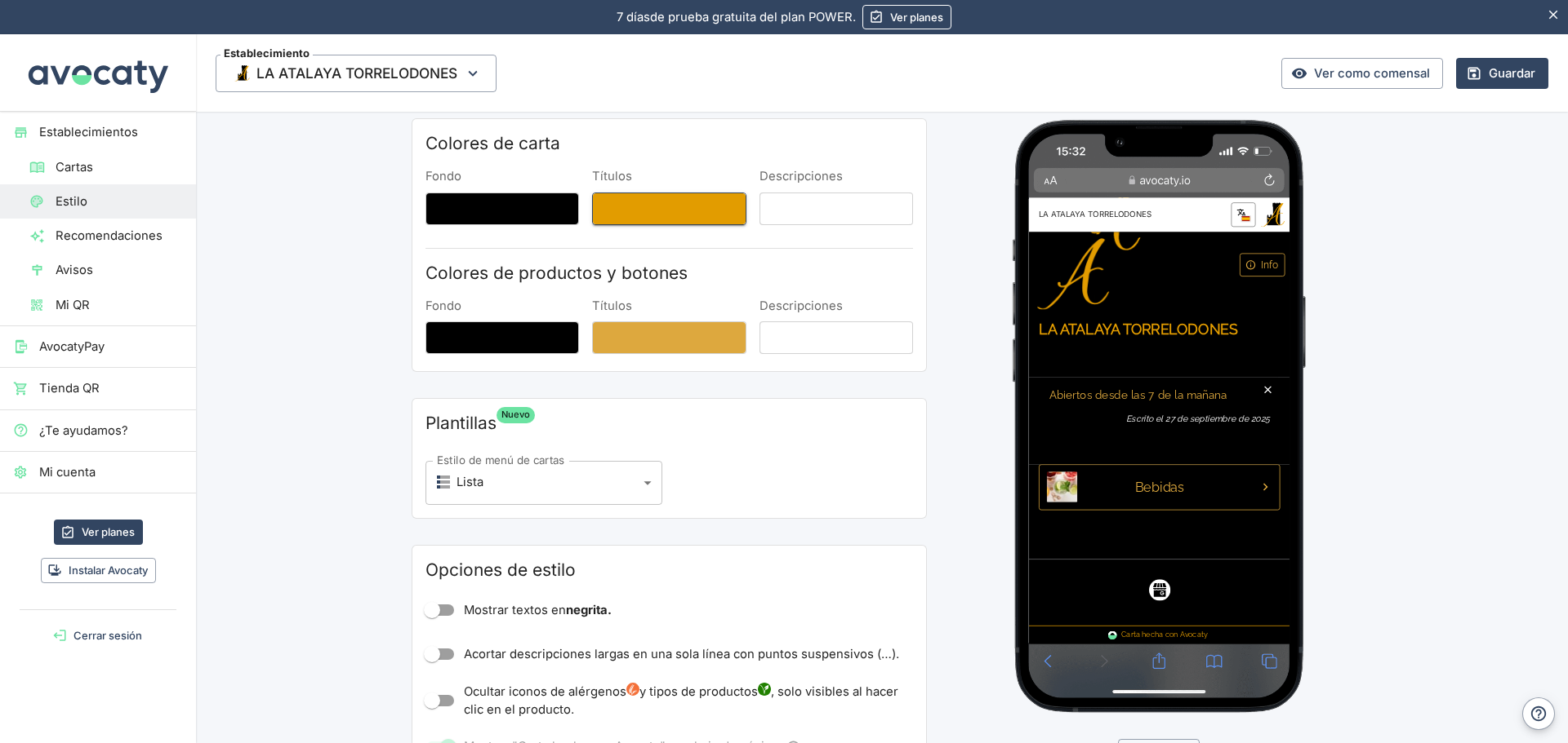
click at [650, 210] on button "Títulos" at bounding box center [668, 208] width 154 height 33
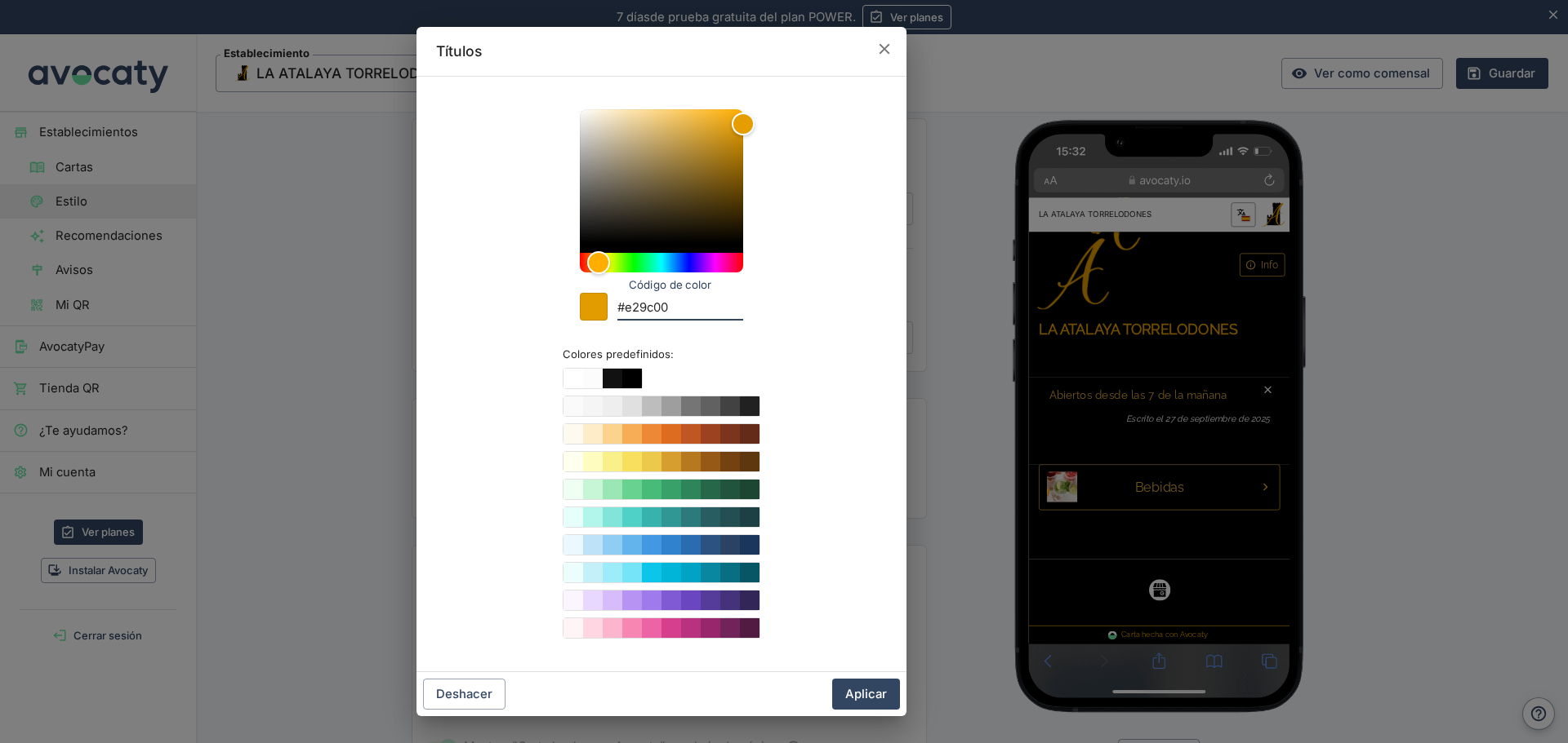
drag, startPoint x: 690, startPoint y: 304, endPoint x: 586, endPoint y: 302, distance: 104.0
click at [586, 302] on div "Código de color #e29c00" at bounding box center [661, 302] width 163 height 35
click at [873, 703] on button "Aplicar" at bounding box center [866, 694] width 68 height 31
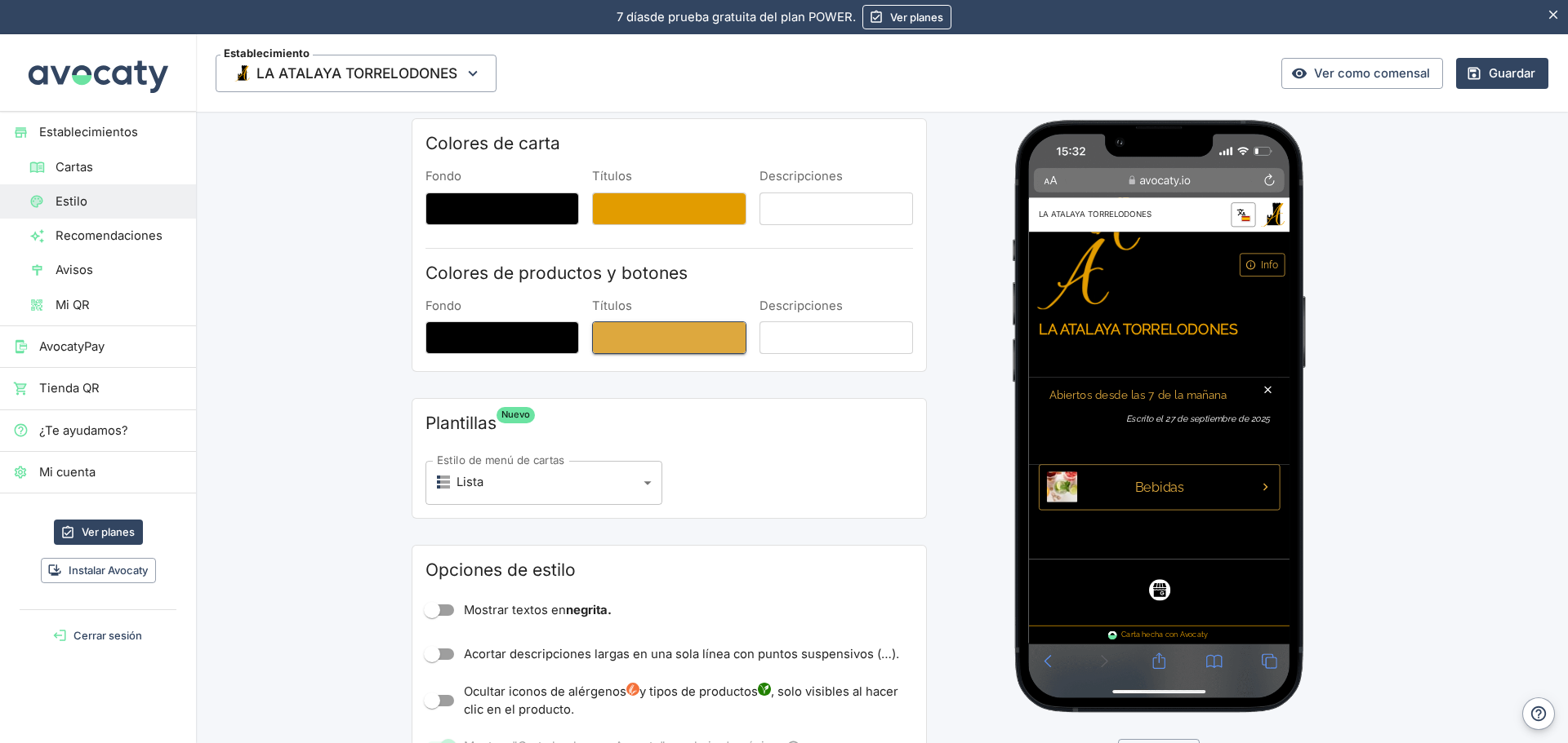
click at [678, 345] on button "Títulos" at bounding box center [668, 337] width 154 height 33
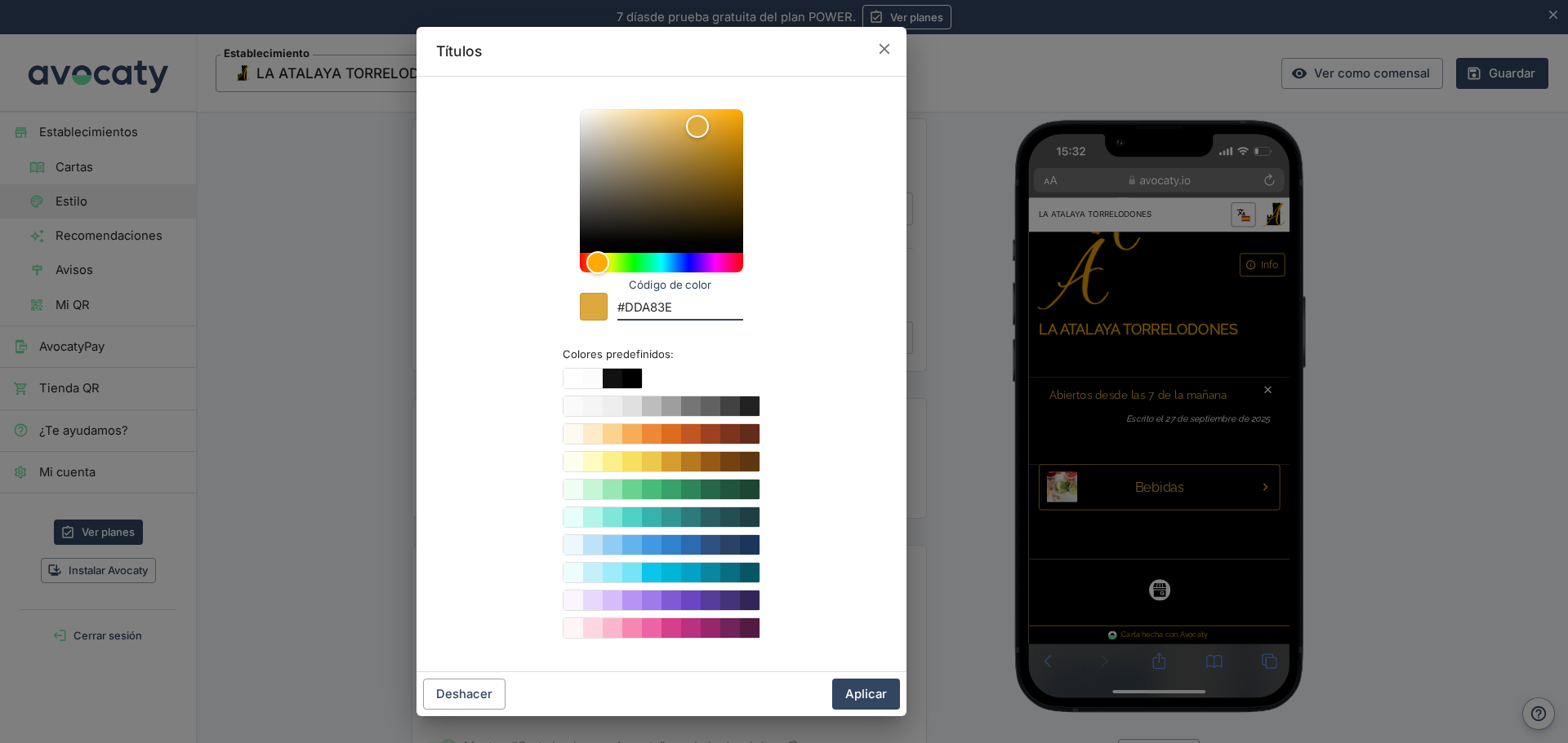
drag, startPoint x: 682, startPoint y: 314, endPoint x: 598, endPoint y: 303, distance: 84.7
click at [598, 303] on div "Código de color #DDA83E" at bounding box center [661, 302] width 163 height 35
paste input "e29c00"
type input "#e29c00"
click at [860, 687] on button "Aplicar" at bounding box center [866, 694] width 68 height 31
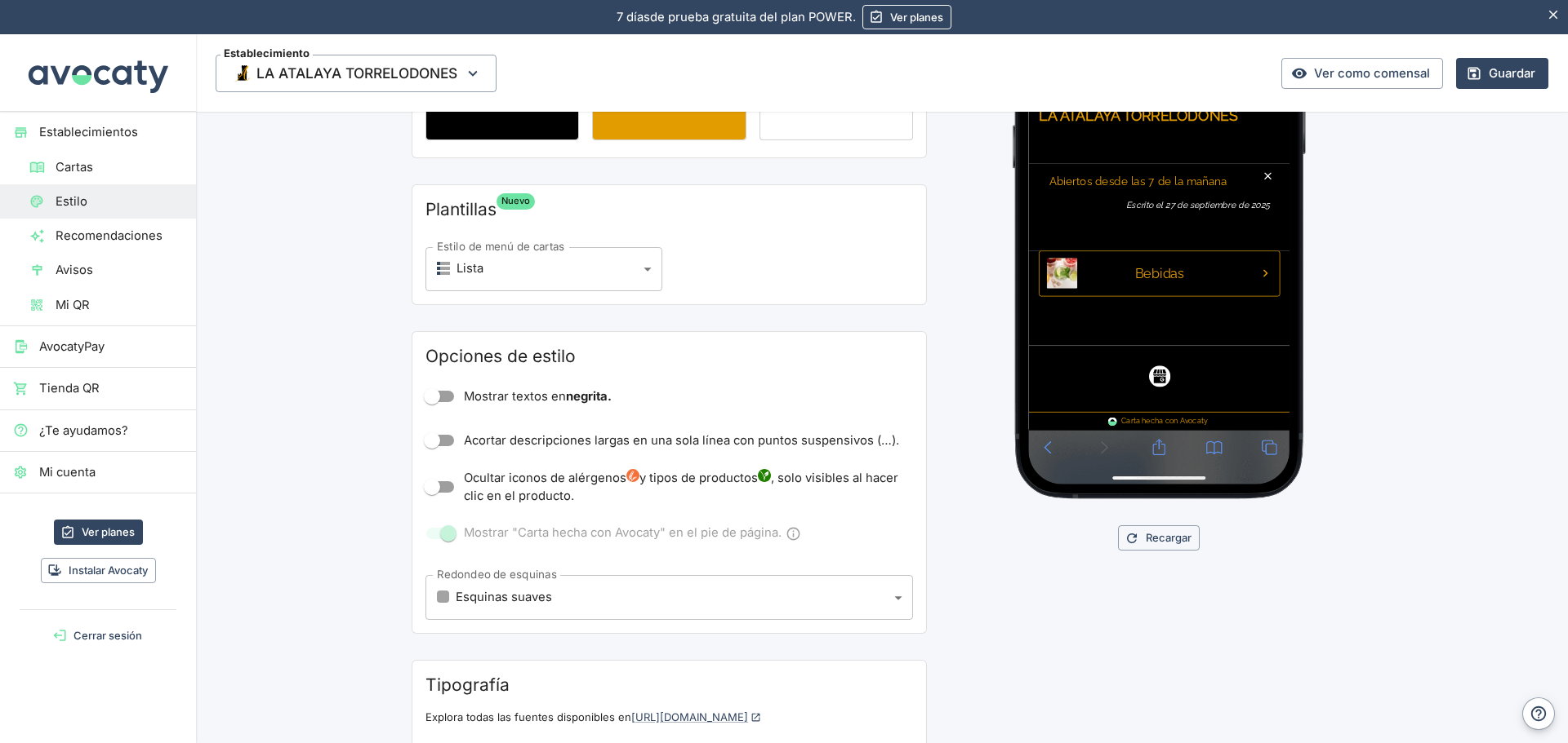
scroll to position [327, 0]
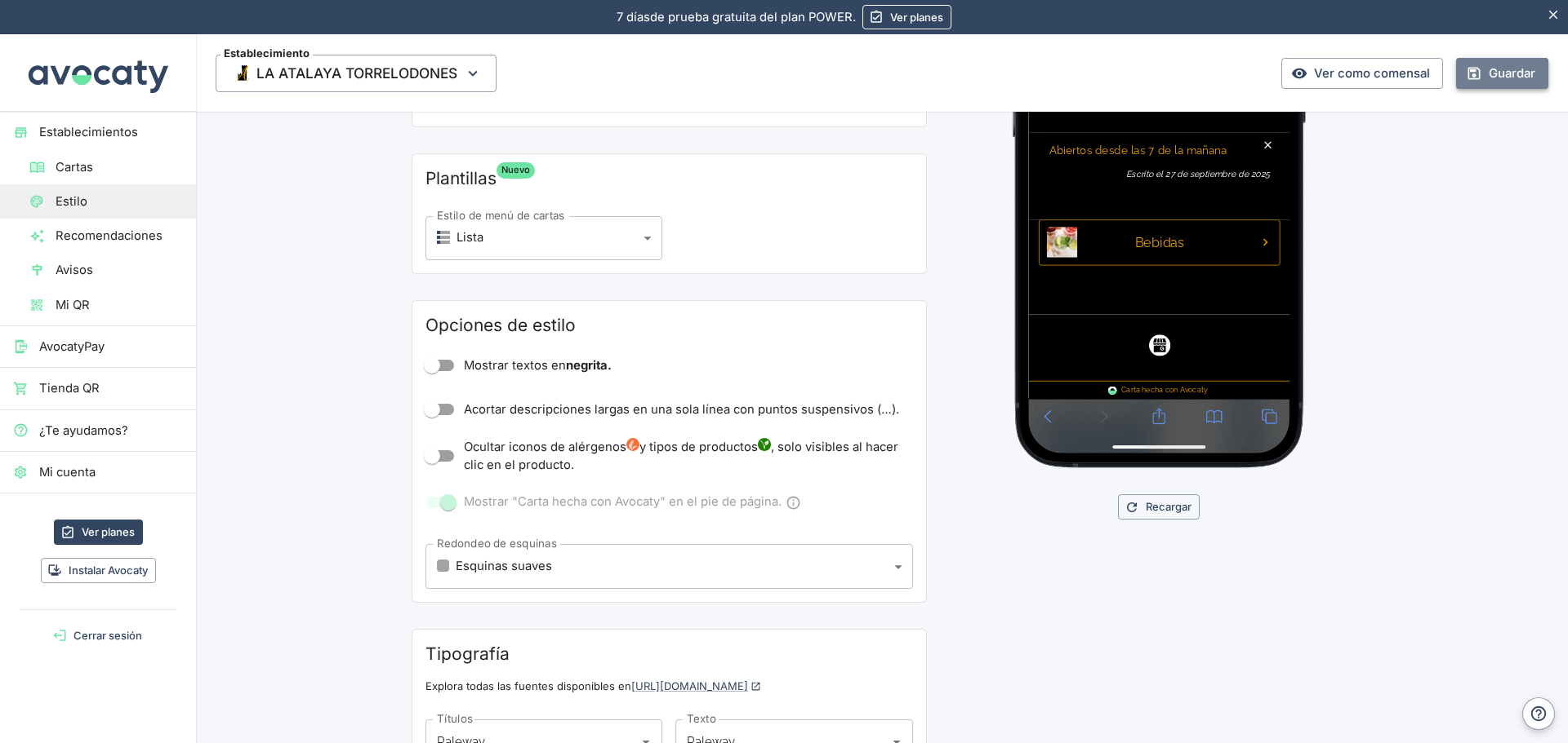
click at [1507, 77] on button "Guardar" at bounding box center [1502, 73] width 92 height 31
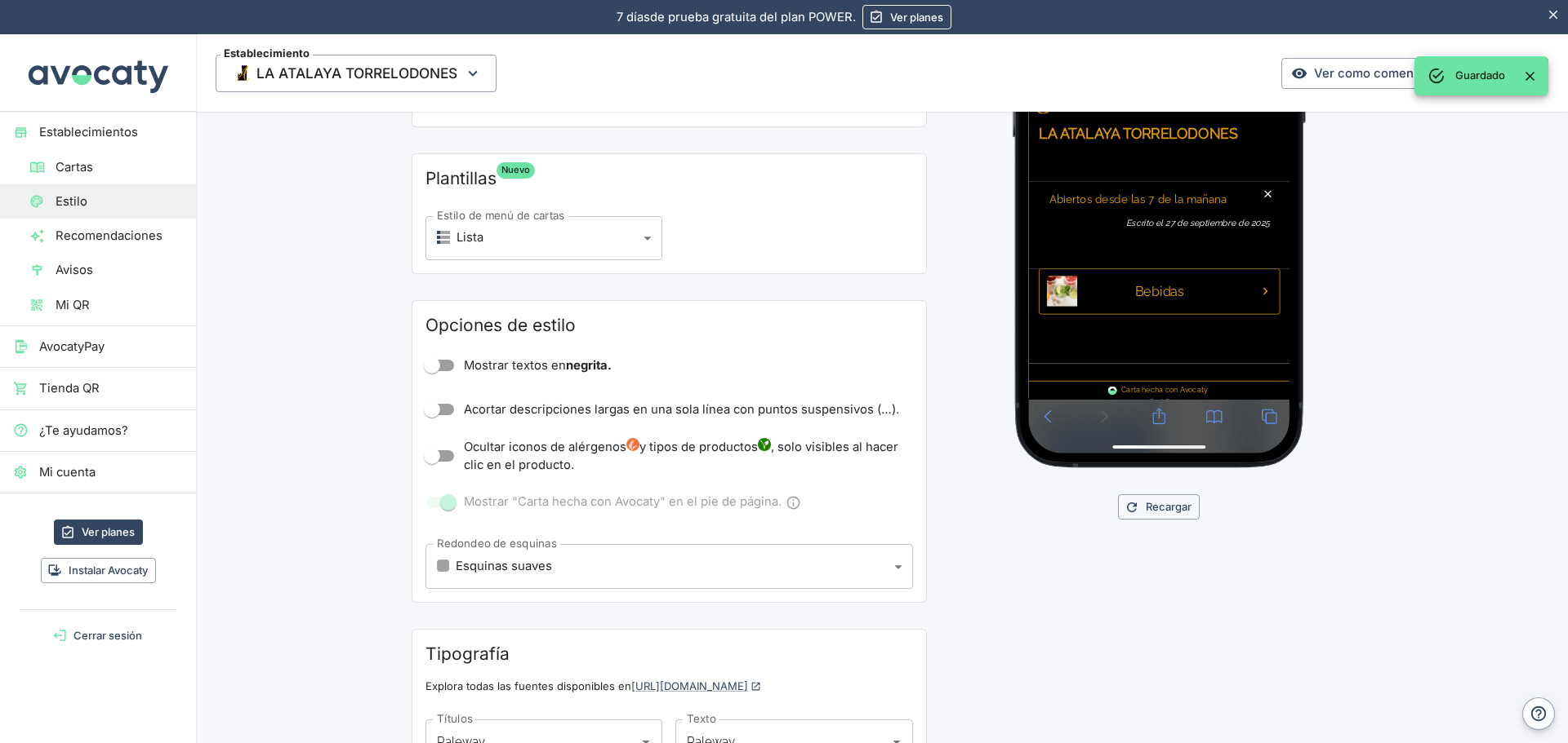
scroll to position [432, 0]
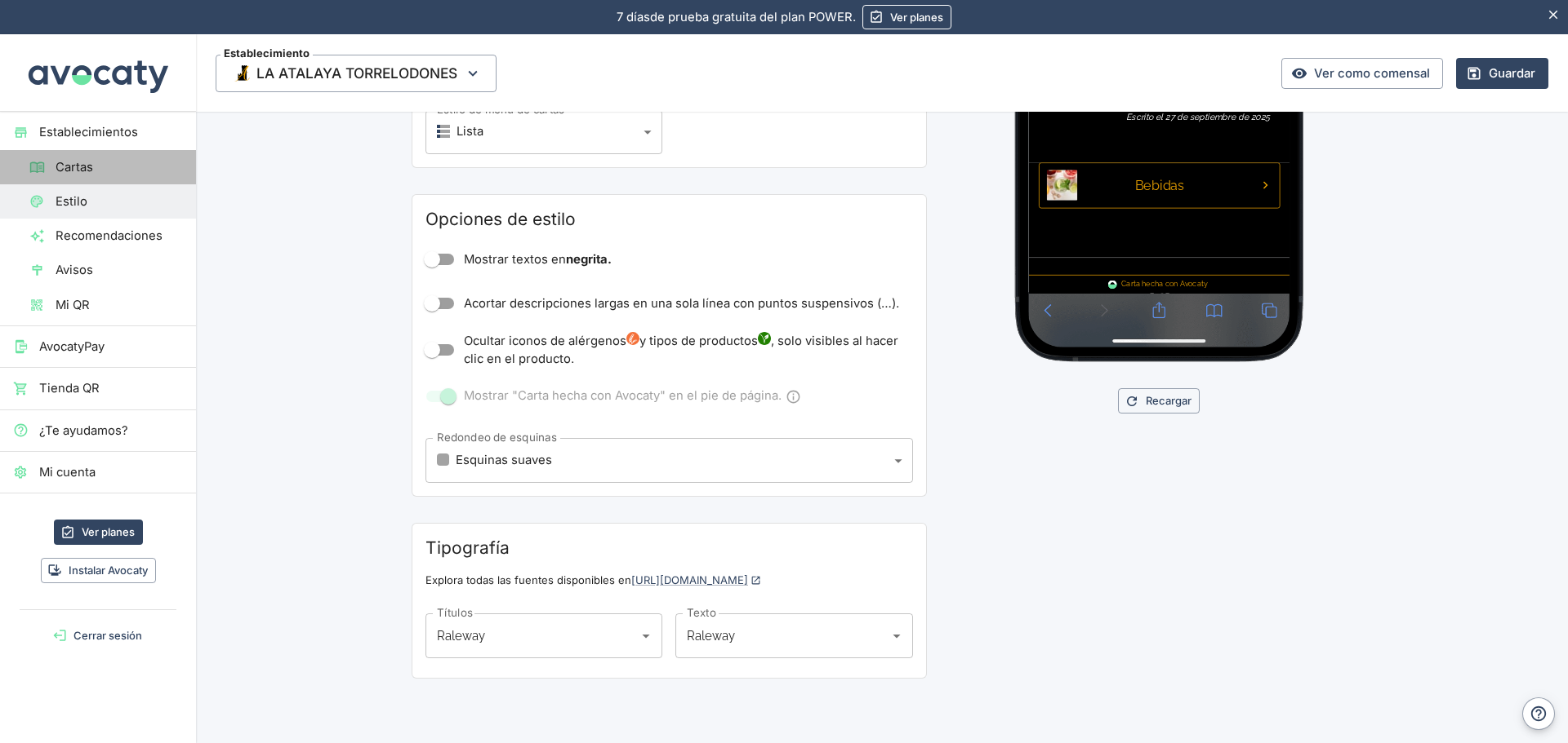
click at [64, 166] on span "Cartas" at bounding box center [119, 167] width 127 height 18
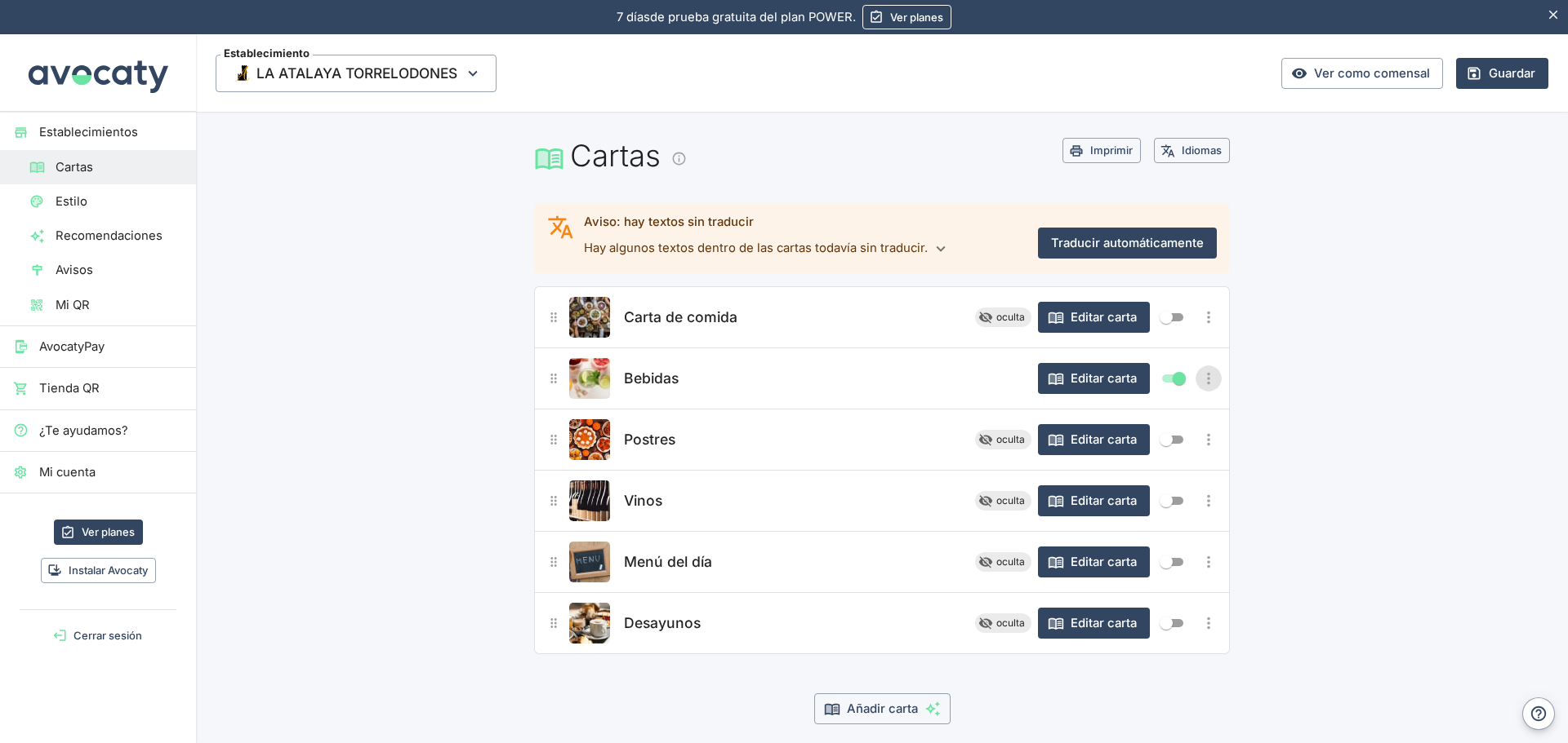
click at [1200, 380] on icon "Más opciones" at bounding box center [1208, 378] width 18 height 18
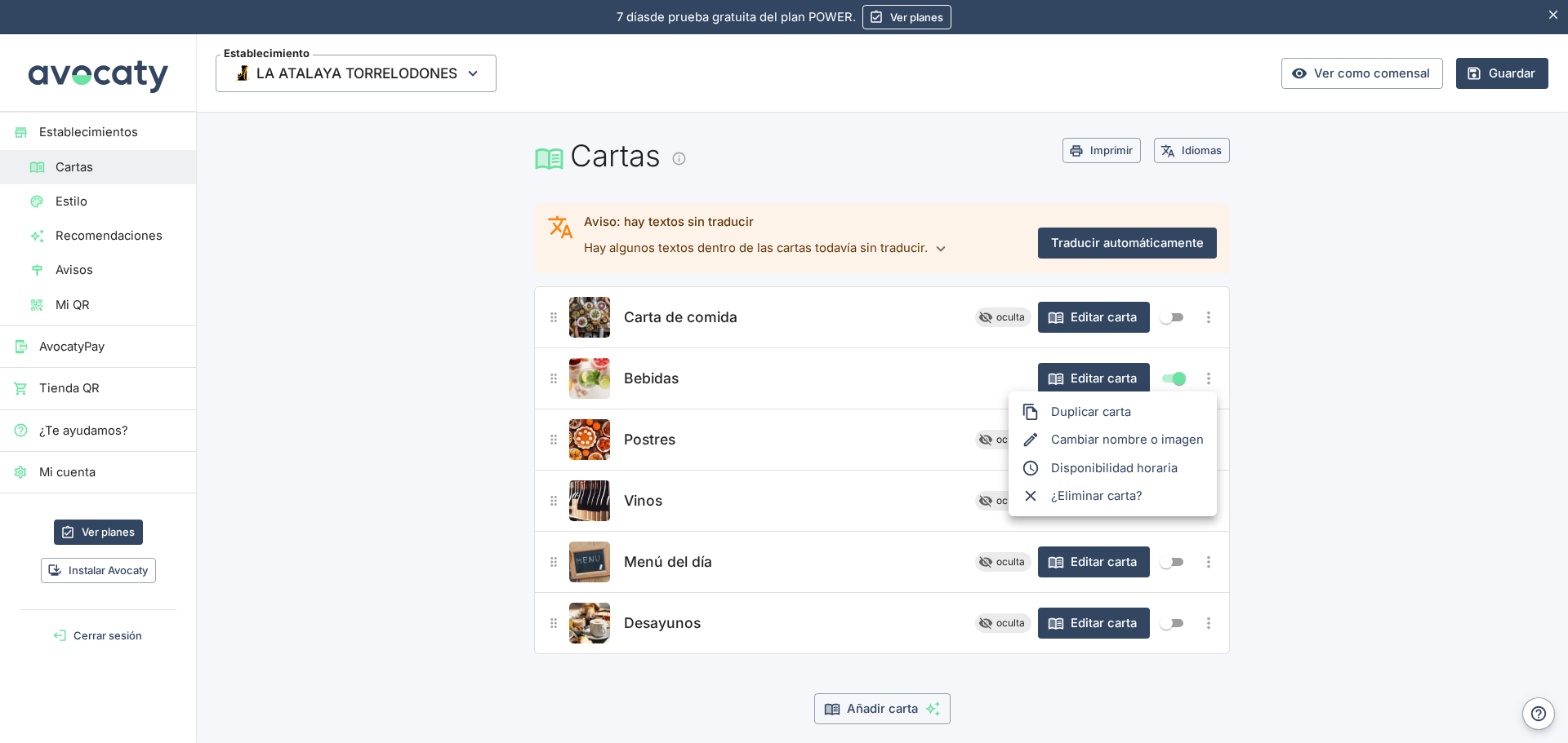
click at [902, 373] on div at bounding box center [784, 371] width 1568 height 743
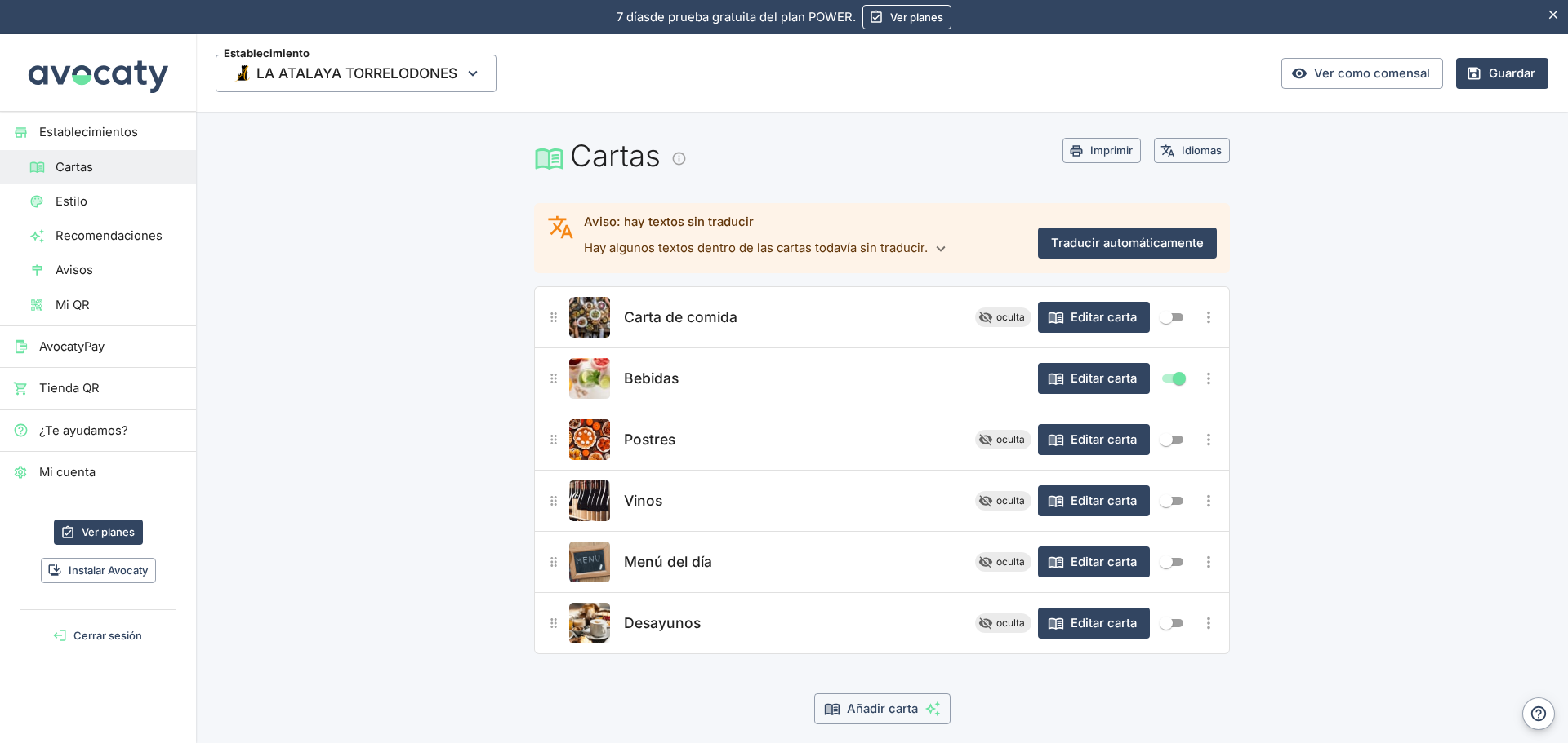
click at [1170, 616] on input "Mostrar/ocultar elemento" at bounding box center [1166, 623] width 58 height 20
checkbox input "true"
click at [1167, 498] on input "Mostrar/ocultar elemento" at bounding box center [1166, 501] width 58 height 20
click at [1160, 504] on input "Mostrar/ocultar elemento" at bounding box center [1179, 501] width 58 height 20
checkbox input "false"
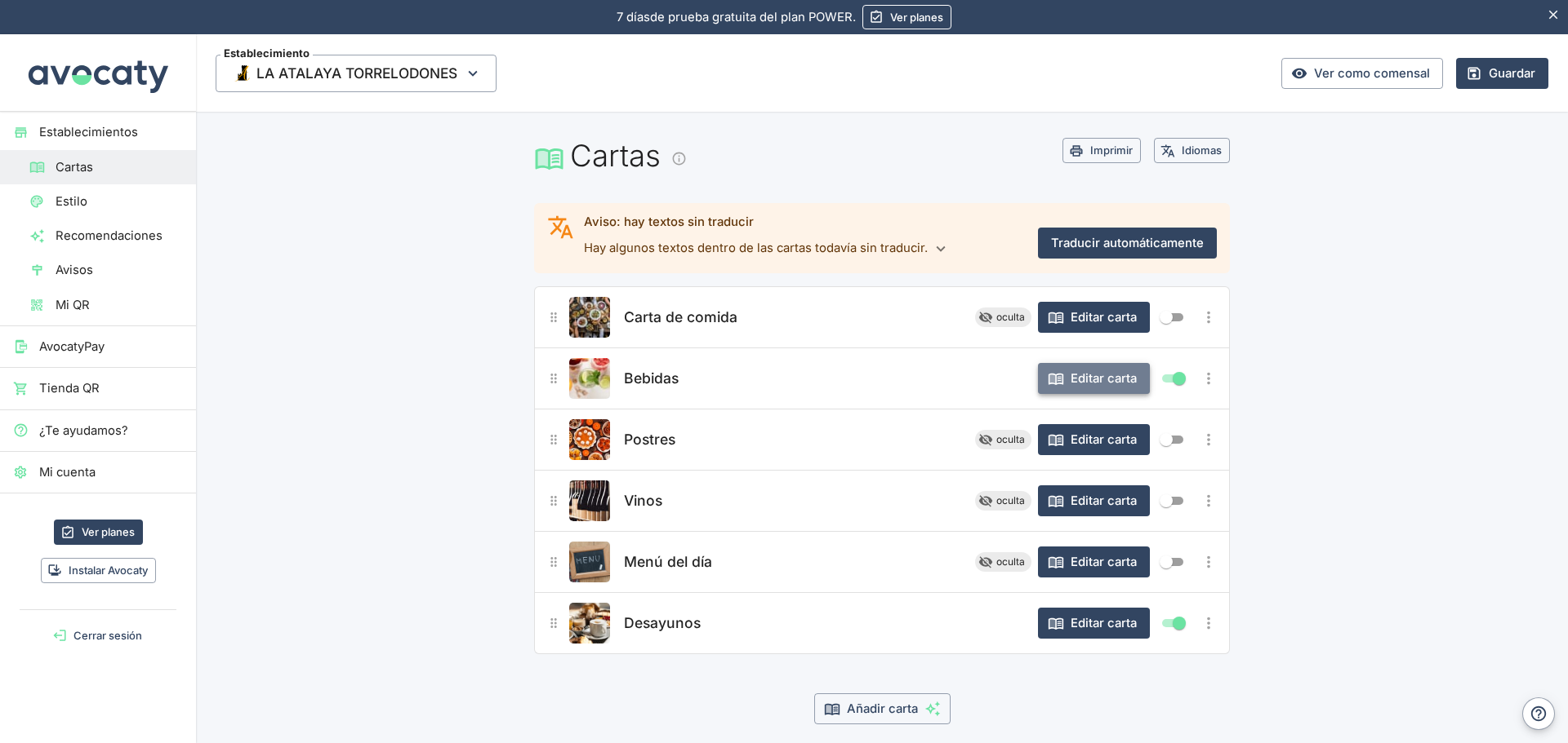
click at [1058, 378] on button "Editar carta" at bounding box center [1093, 379] width 112 height 31
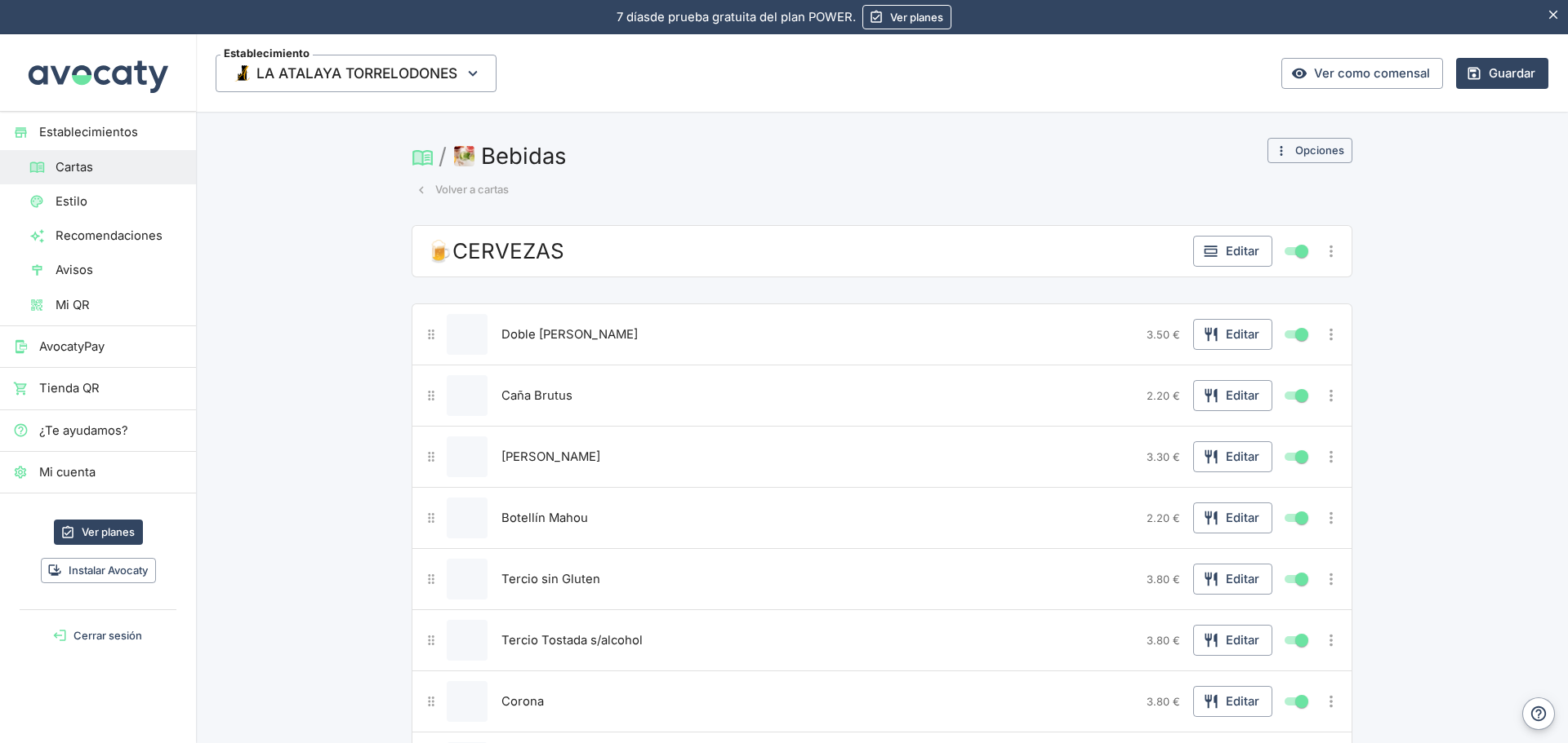
click at [418, 190] on icon "button" at bounding box center [420, 190] width 5 height 8
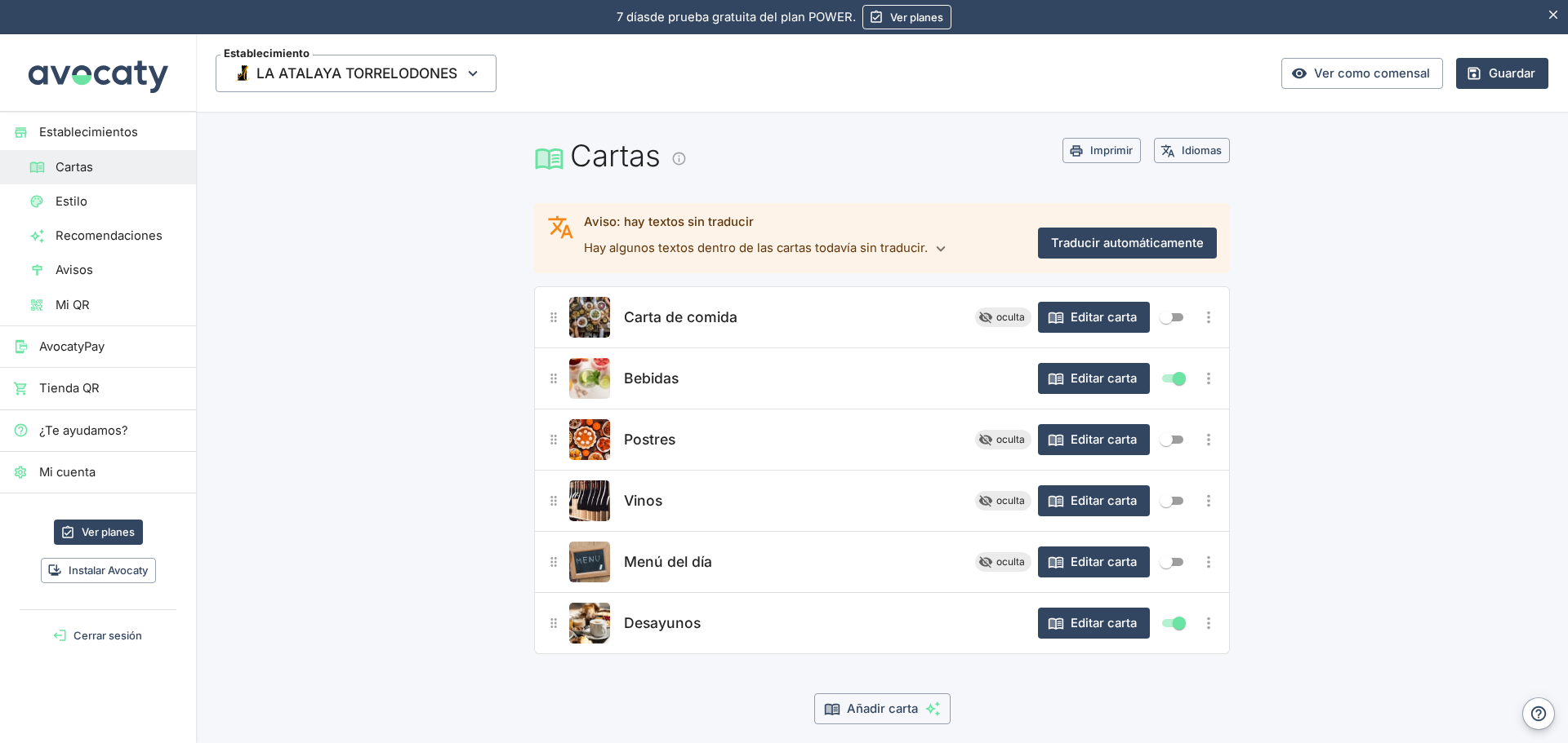
scroll to position [59, 0]
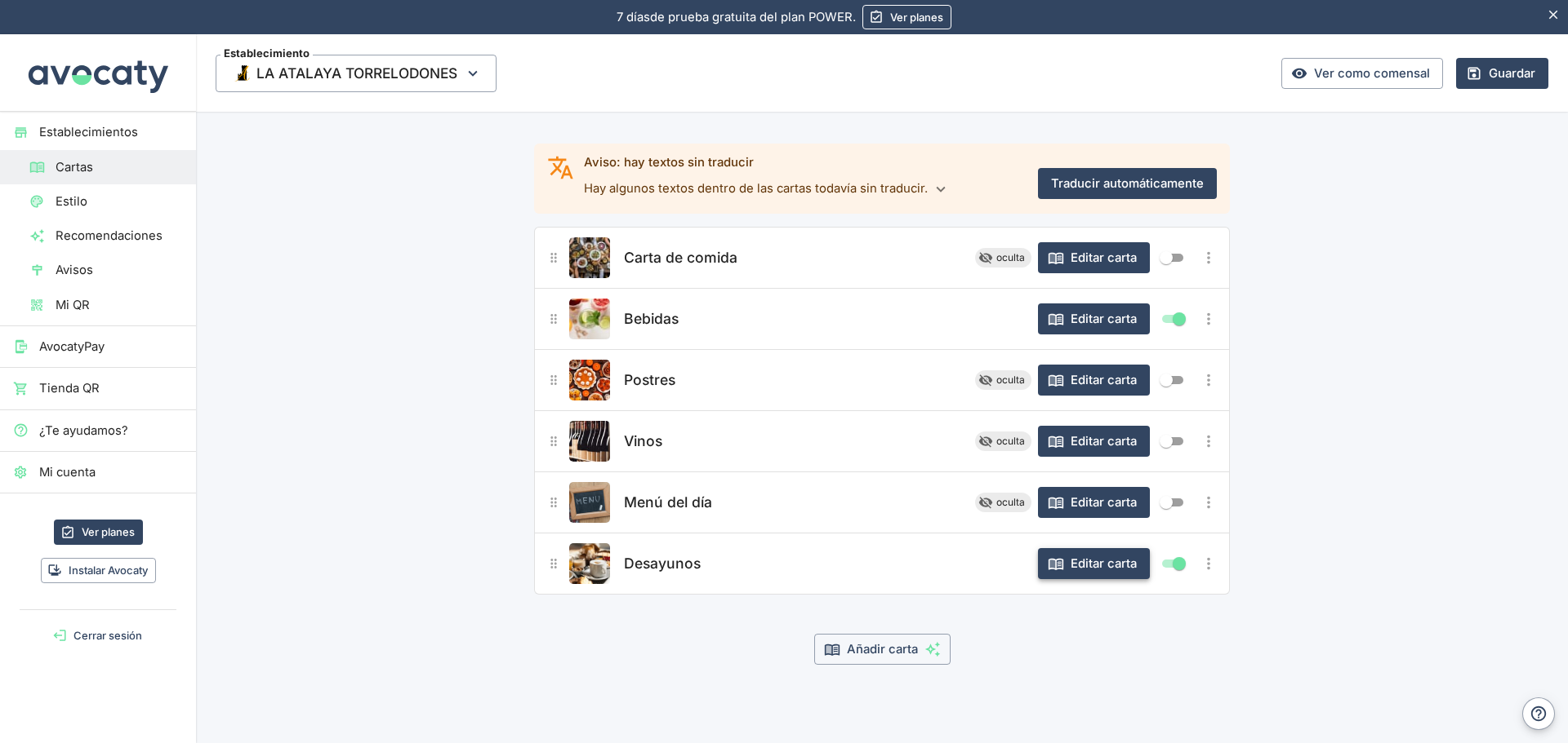
click at [1066, 566] on button "Editar carta" at bounding box center [1093, 563] width 112 height 31
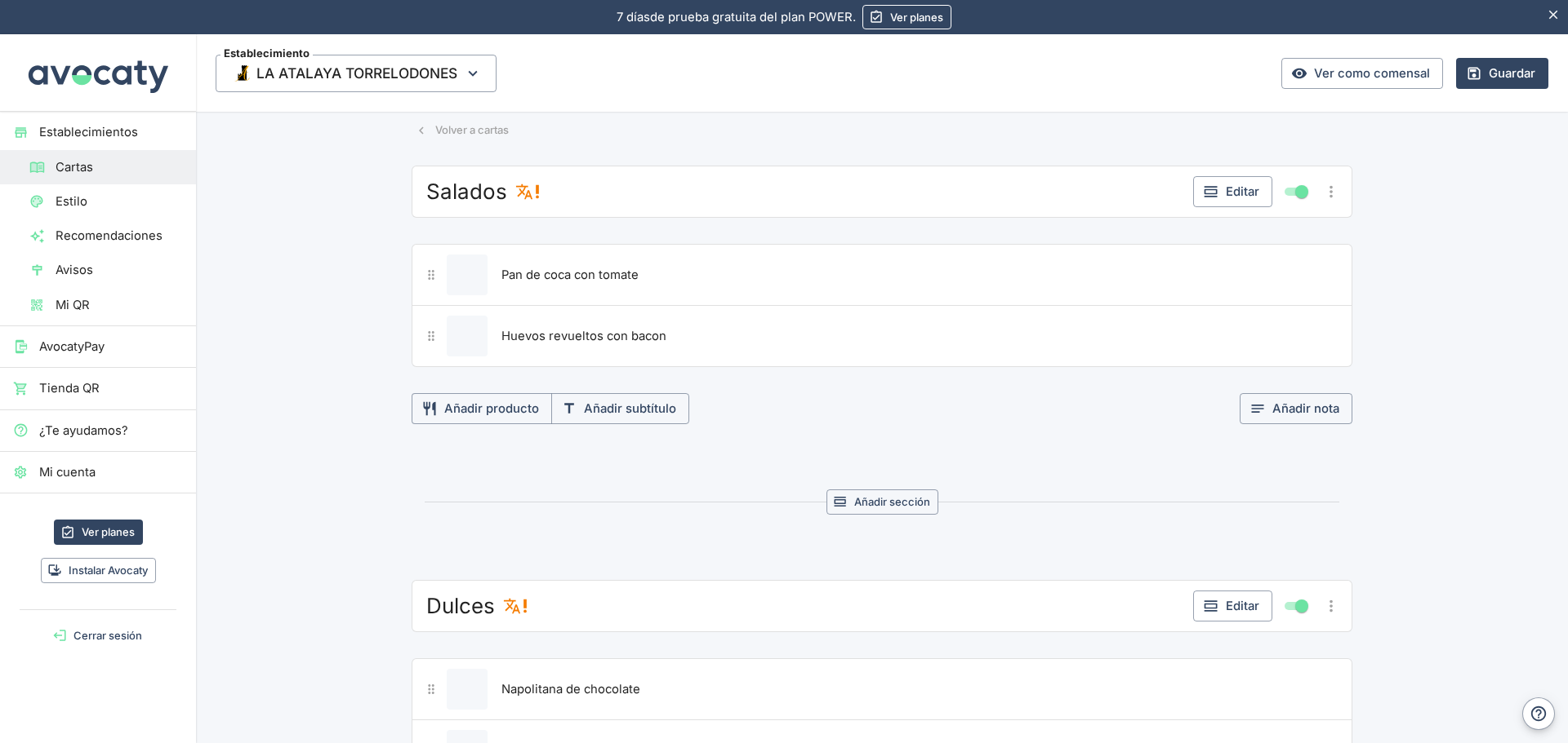
scroll to position [0, 0]
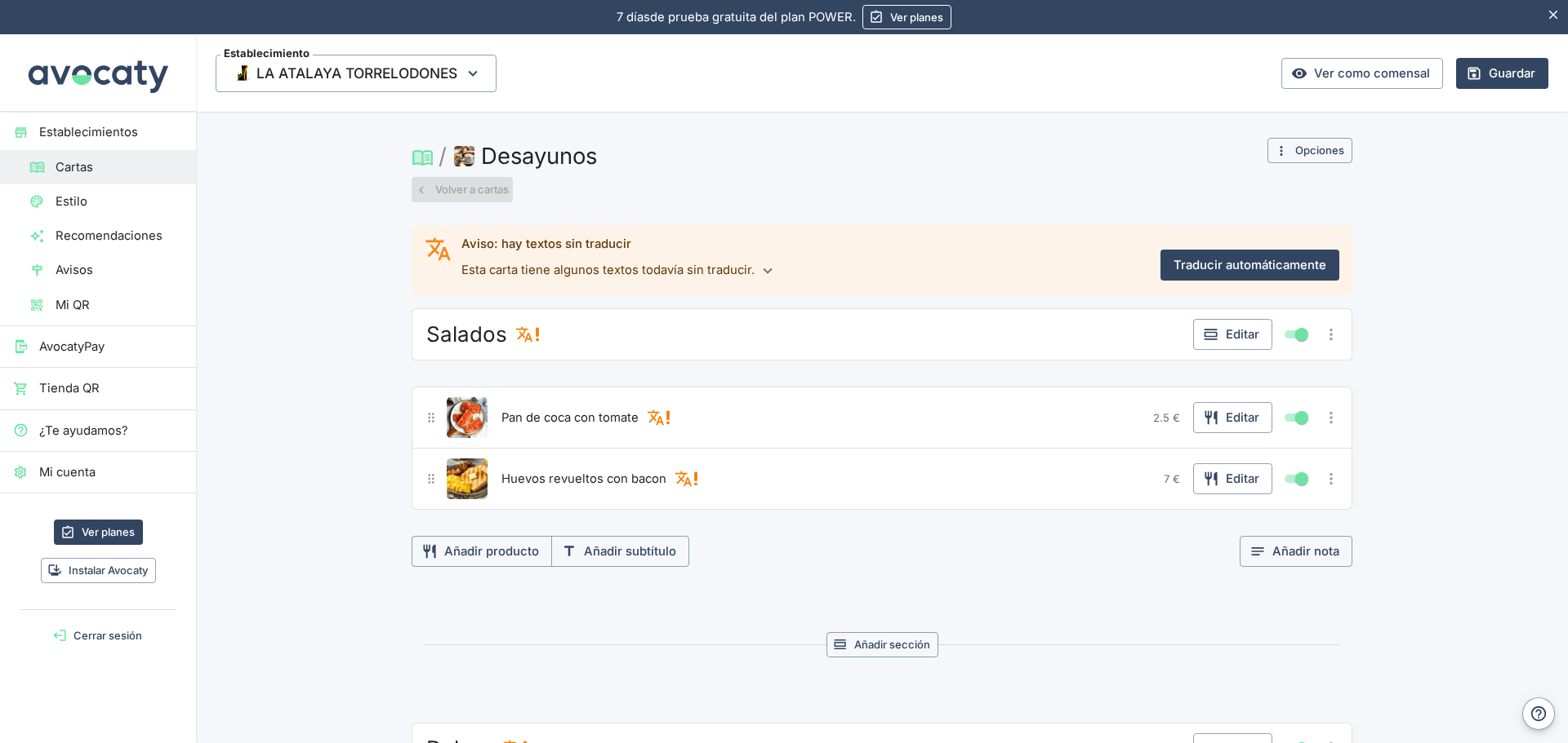
click at [415, 185] on icon "button" at bounding box center [421, 190] width 15 height 15
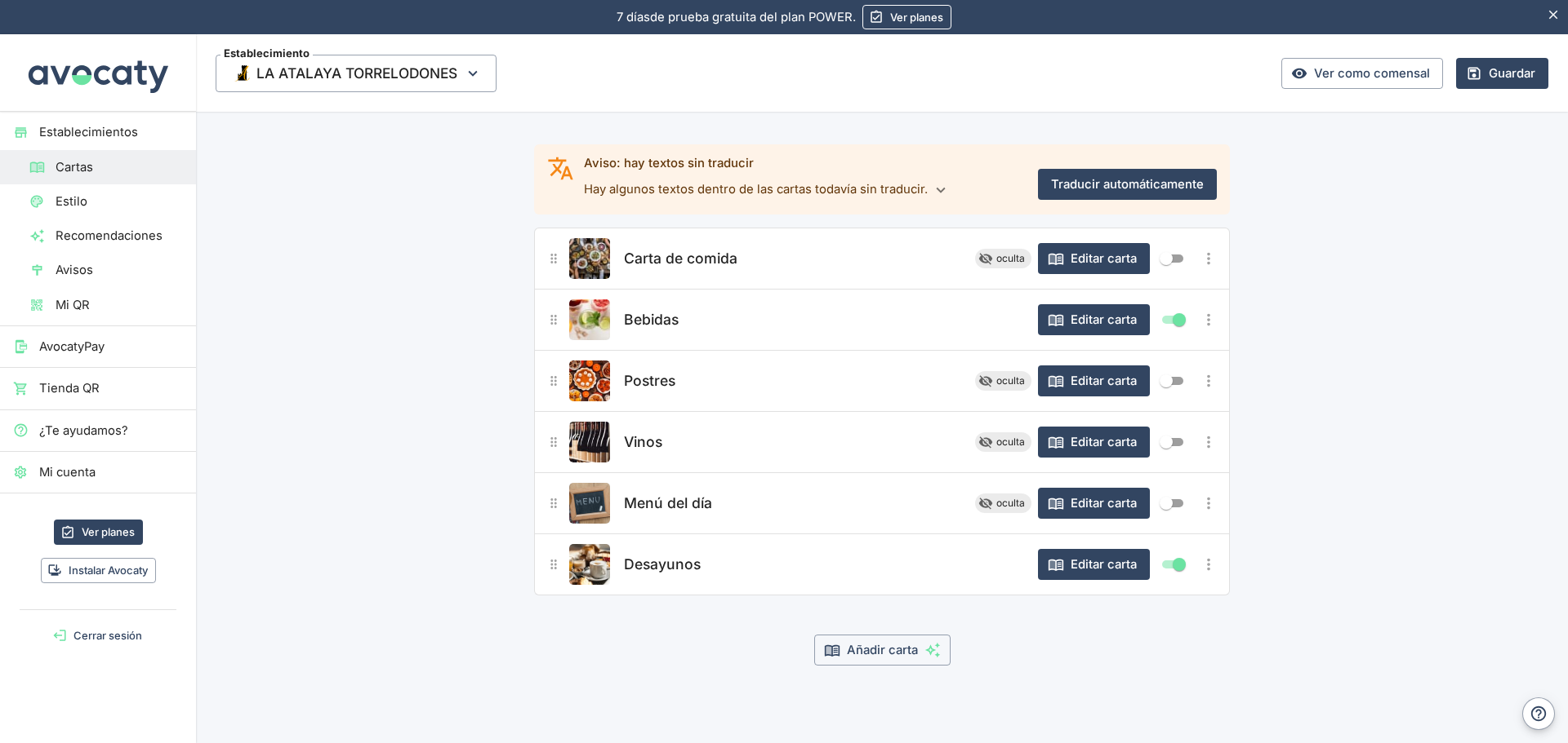
scroll to position [59, 0]
click at [1064, 320] on button "Editar carta" at bounding box center [1093, 318] width 112 height 31
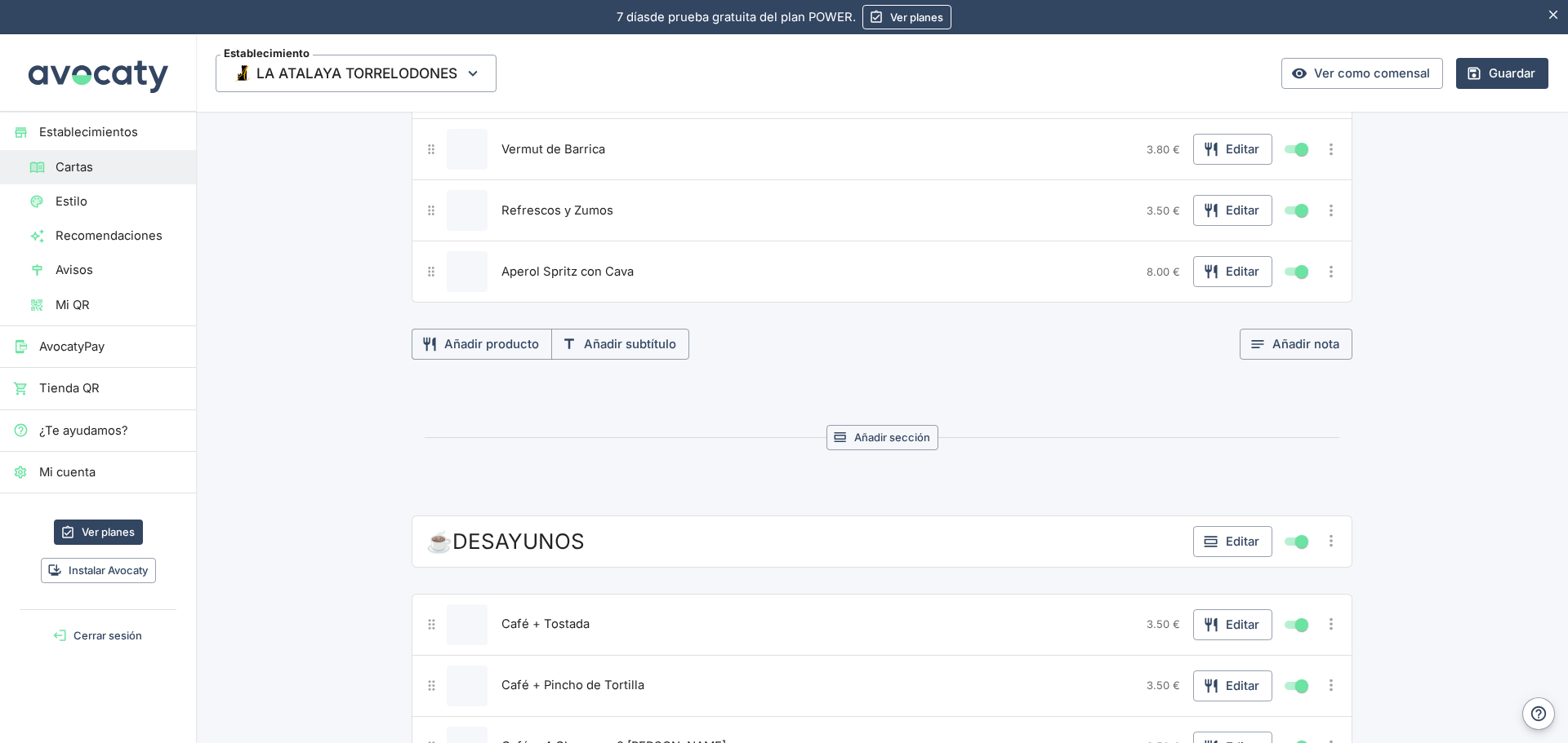
scroll to position [2366, 0]
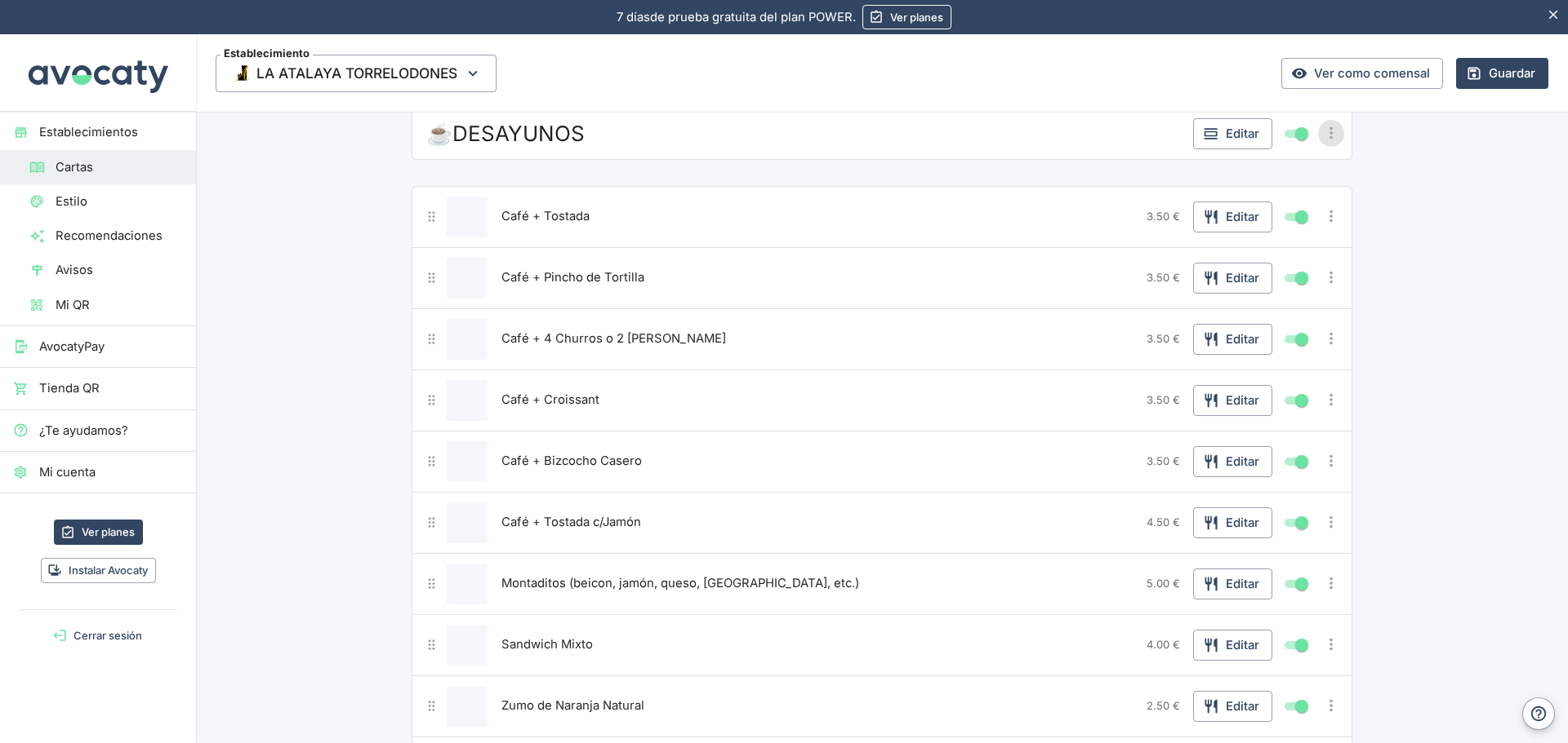
click at [1330, 134] on icon "Más opciones" at bounding box center [1331, 133] width 18 height 18
click at [1263, 253] on span "Mover a otra carta" at bounding box center [1264, 250] width 122 height 18
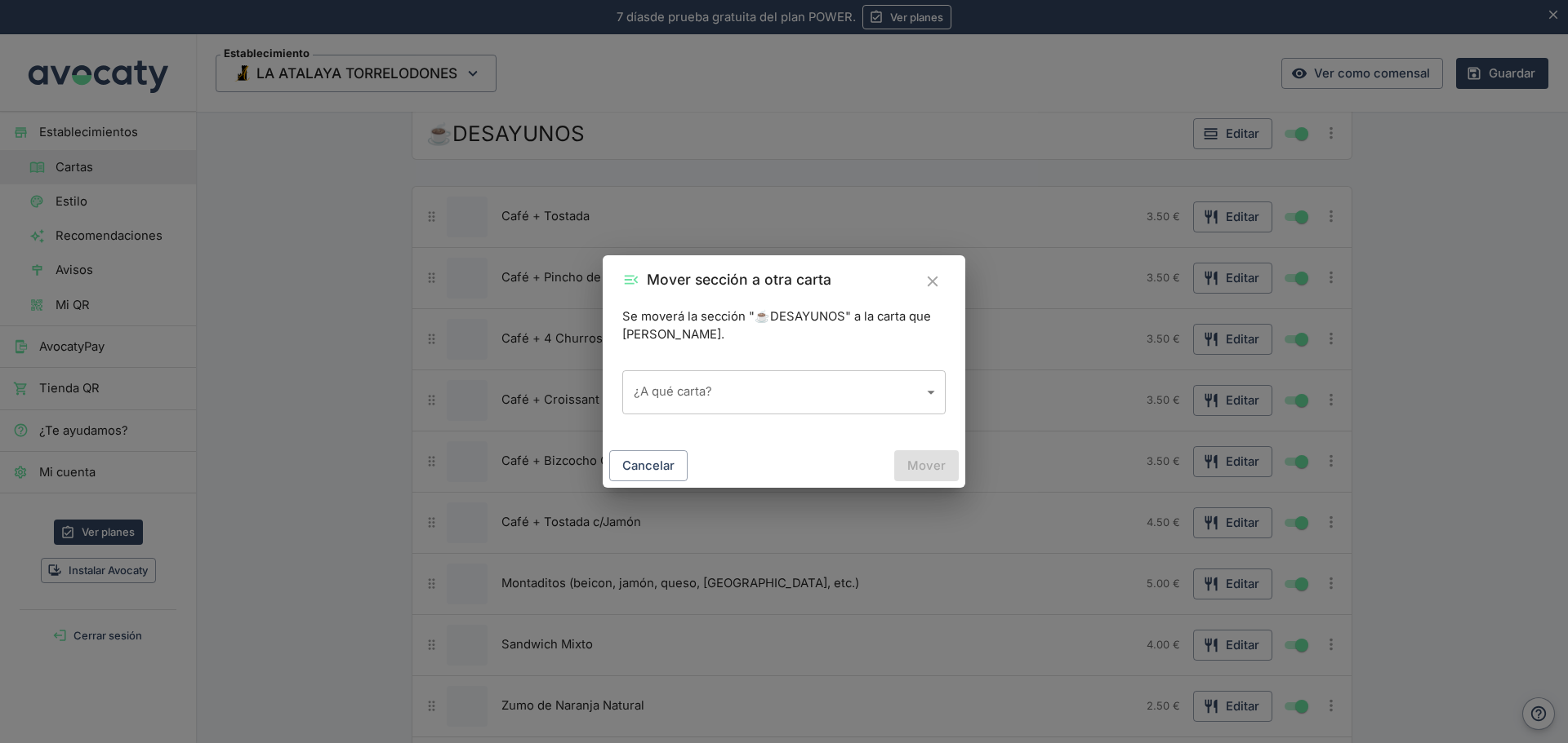
click at [807, 407] on body "Valoramos tu privacidad Usamos cookies para mejorar su experiencia de navegació…" at bounding box center [784, 371] width 1568 height 743
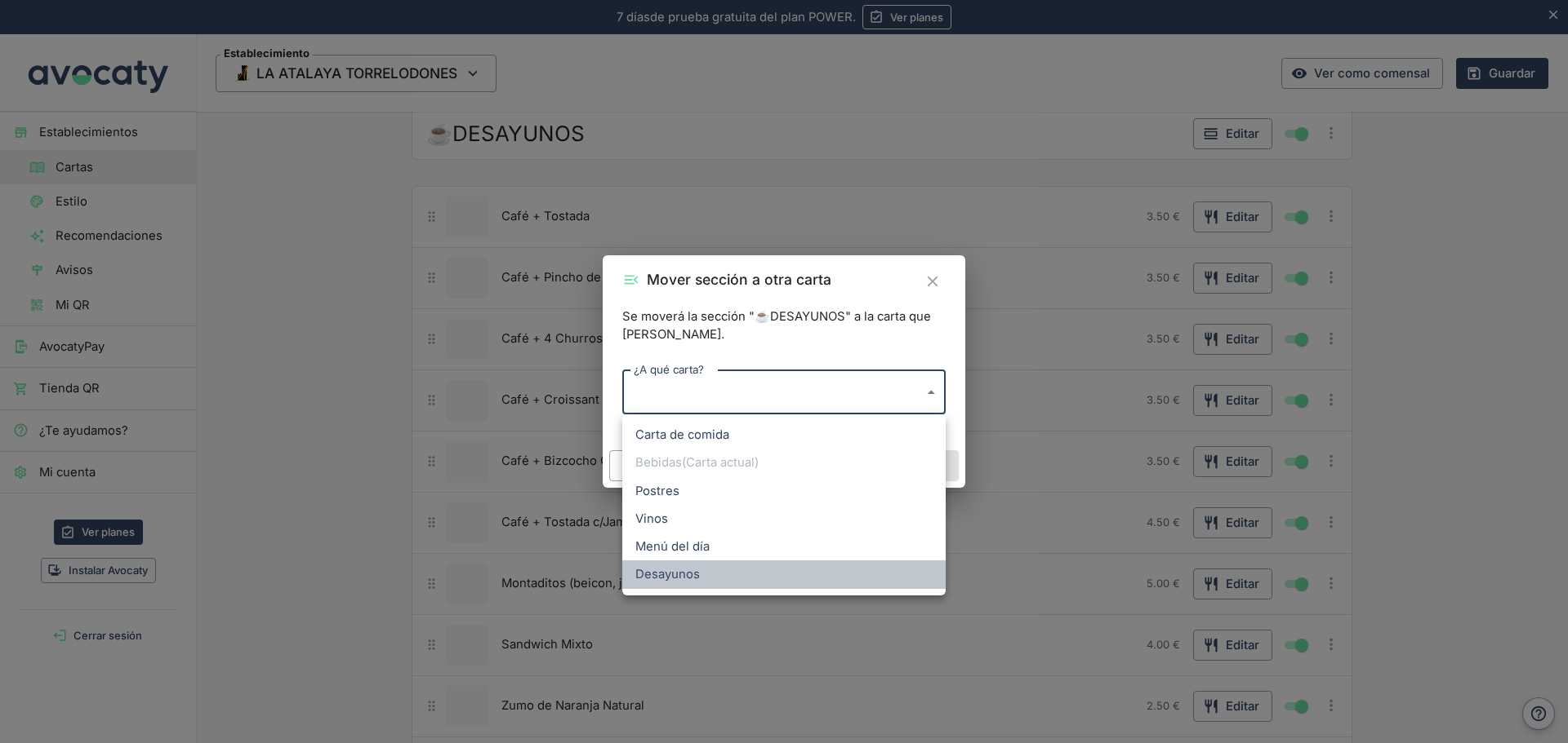
click at [732, 572] on li "Desayunos" at bounding box center [783, 573] width 323 height 27
type input "boAM8QTi2TZWj4Er0IqF"
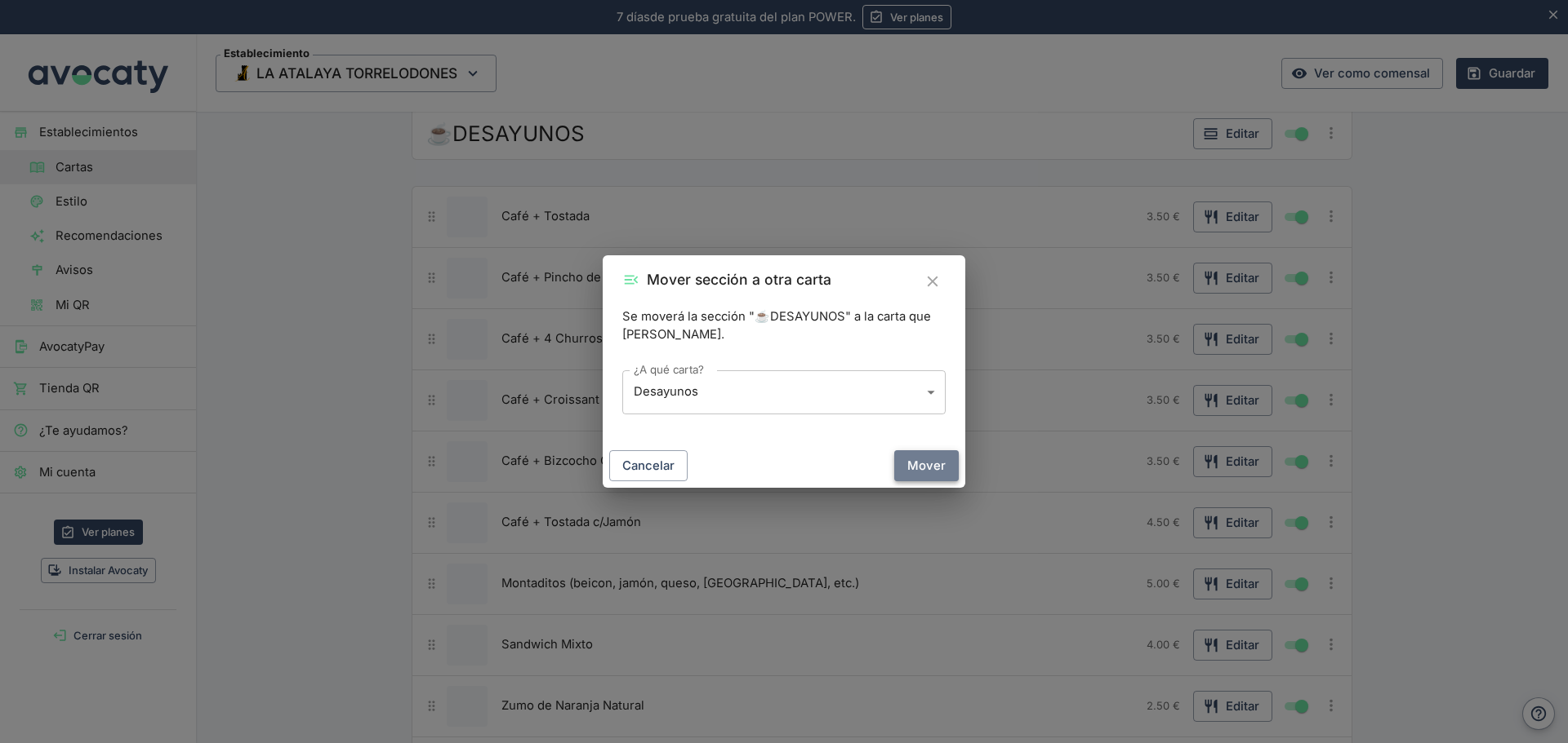
click at [937, 462] on button "Mover" at bounding box center [926, 465] width 64 height 31
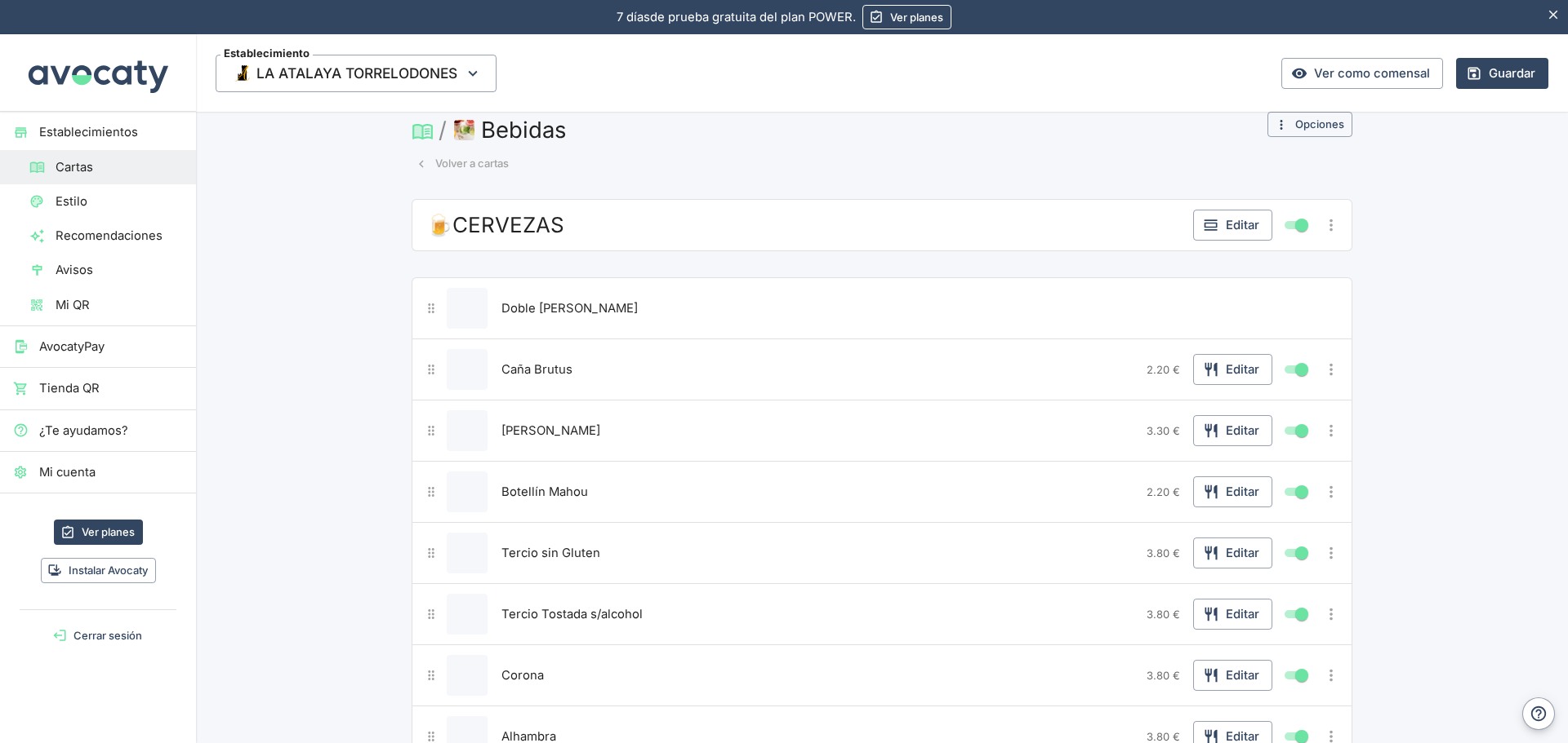
scroll to position [0, 0]
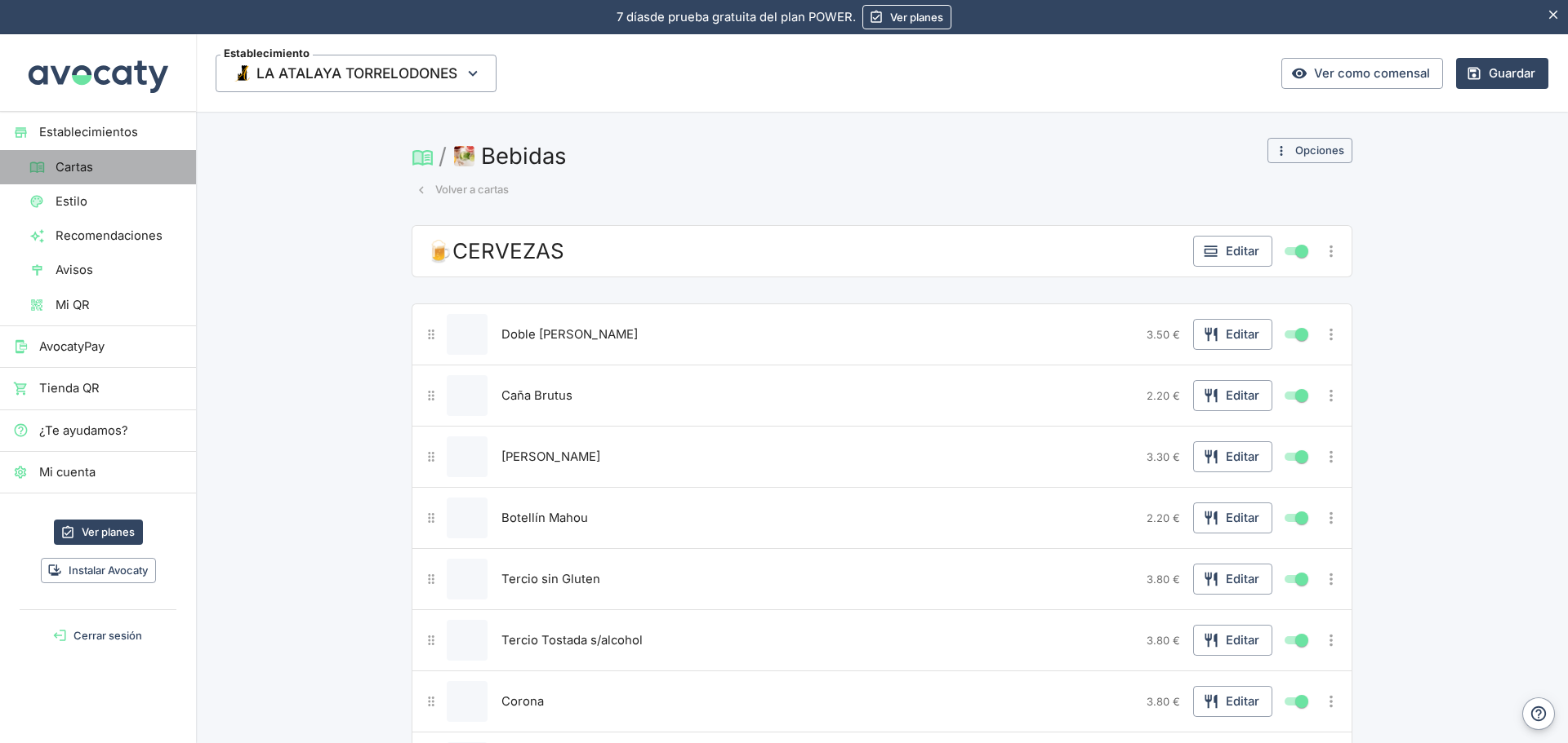
click at [125, 165] on span "Cartas" at bounding box center [119, 167] width 127 height 18
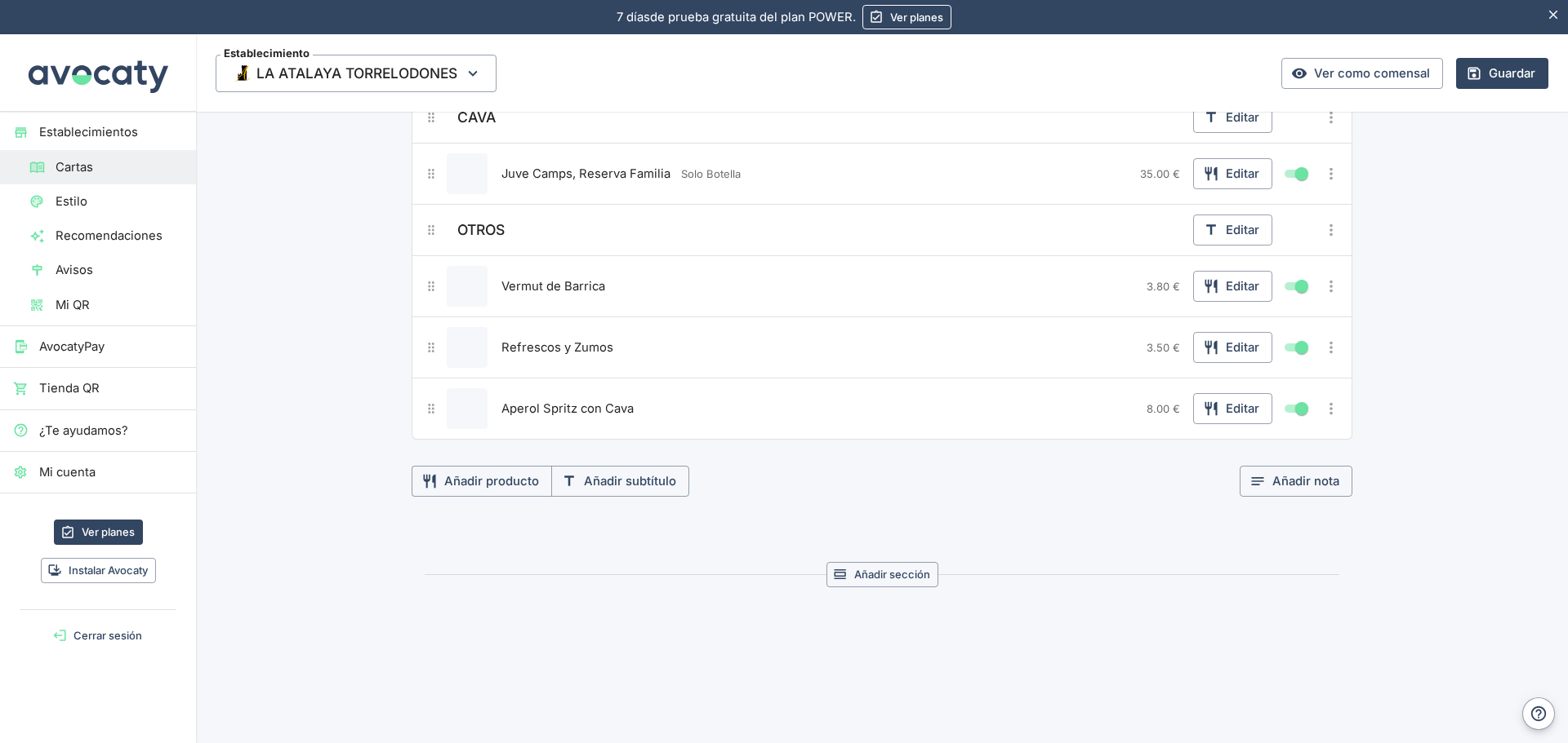
scroll to position [1848, 0]
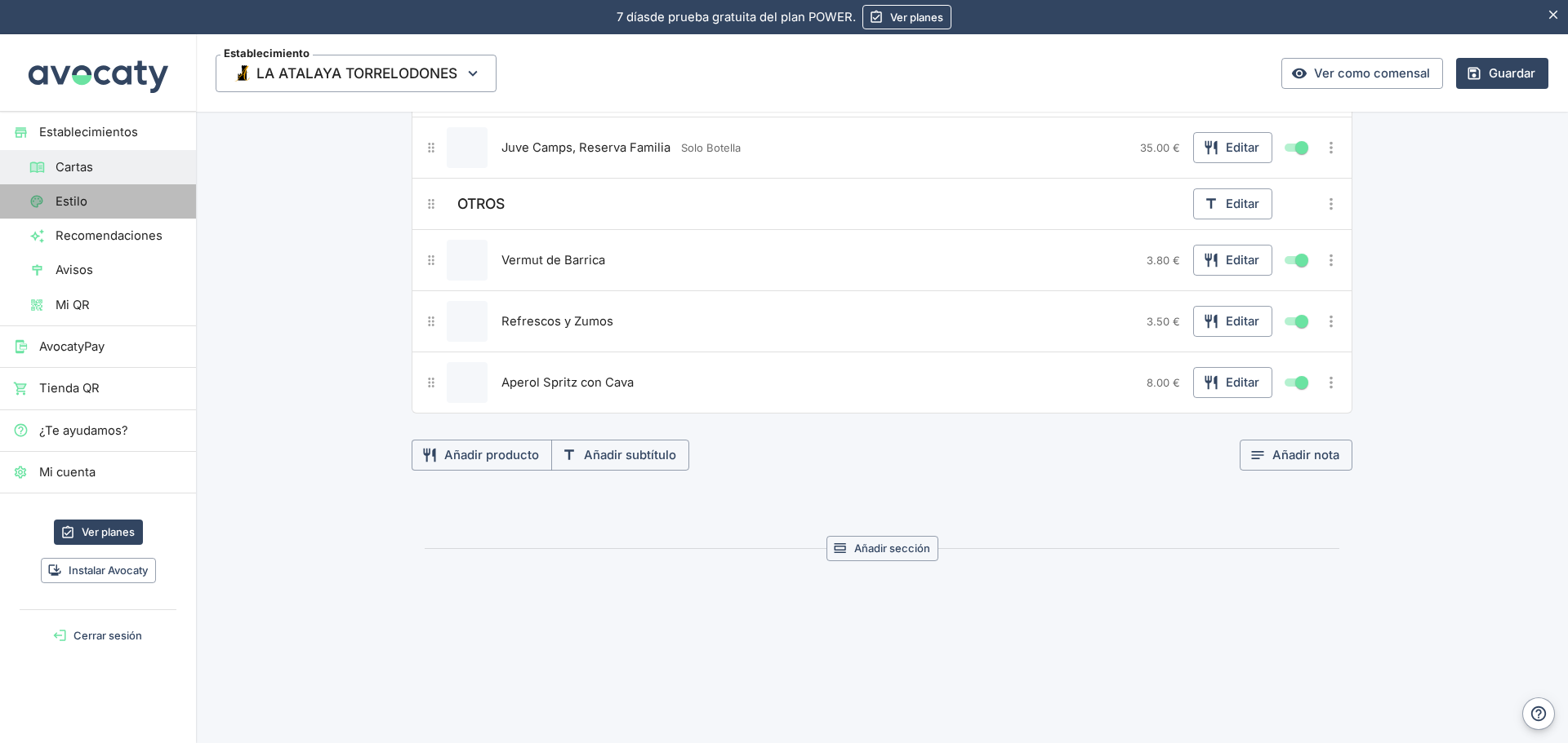
click at [74, 202] on span "Estilo" at bounding box center [119, 201] width 127 height 18
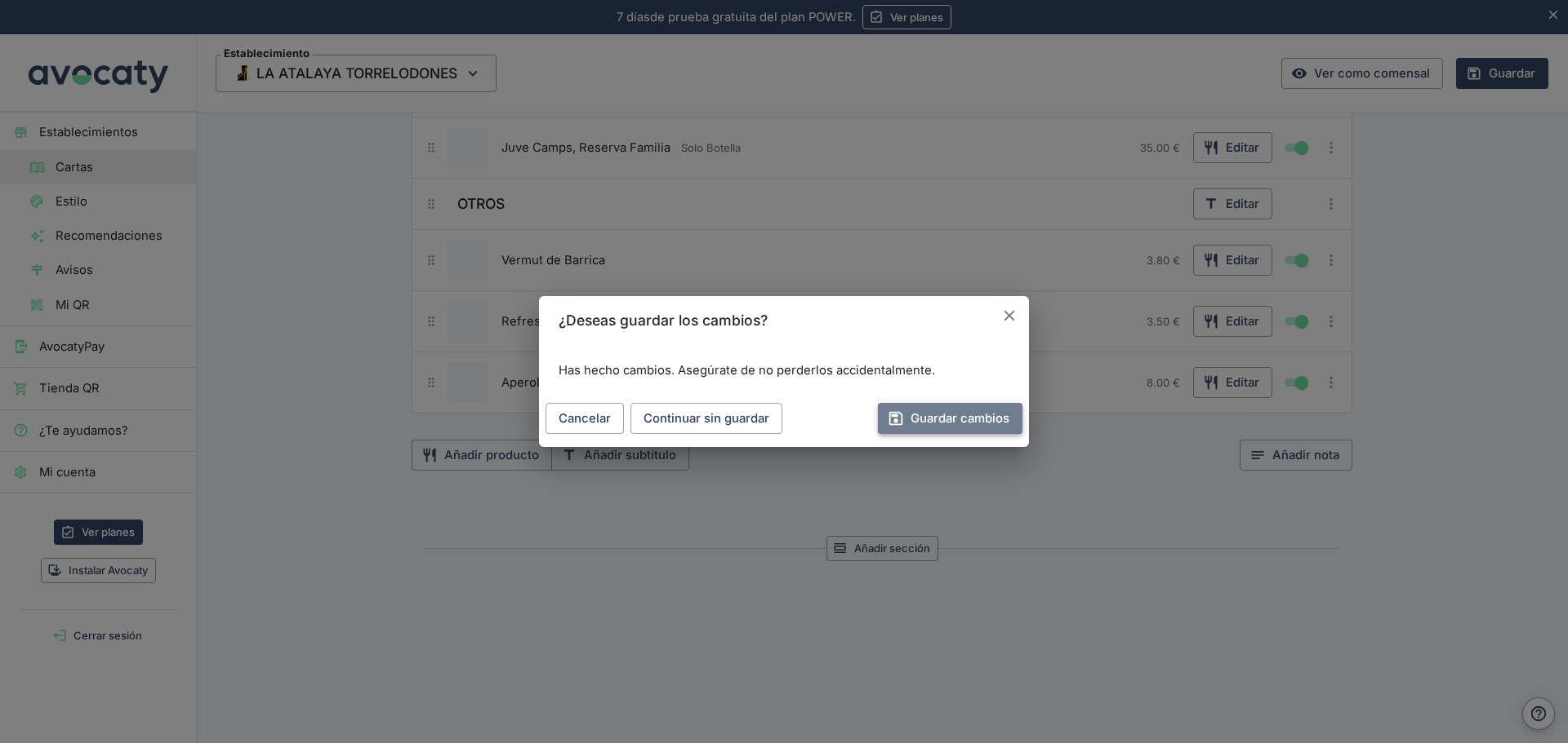
click at [944, 412] on button "Guardar cambios" at bounding box center [949, 418] width 144 height 31
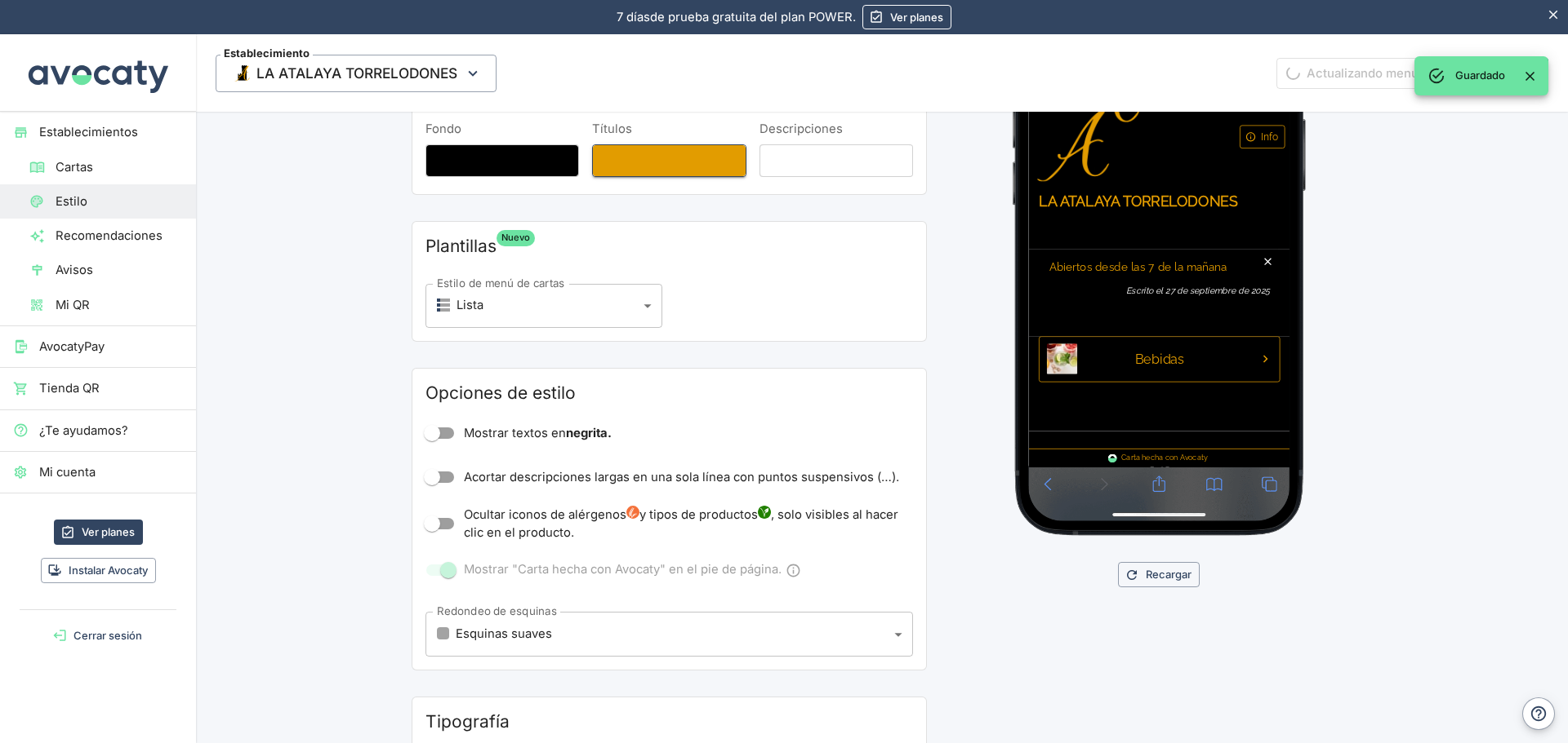
scroll to position [432, 0]
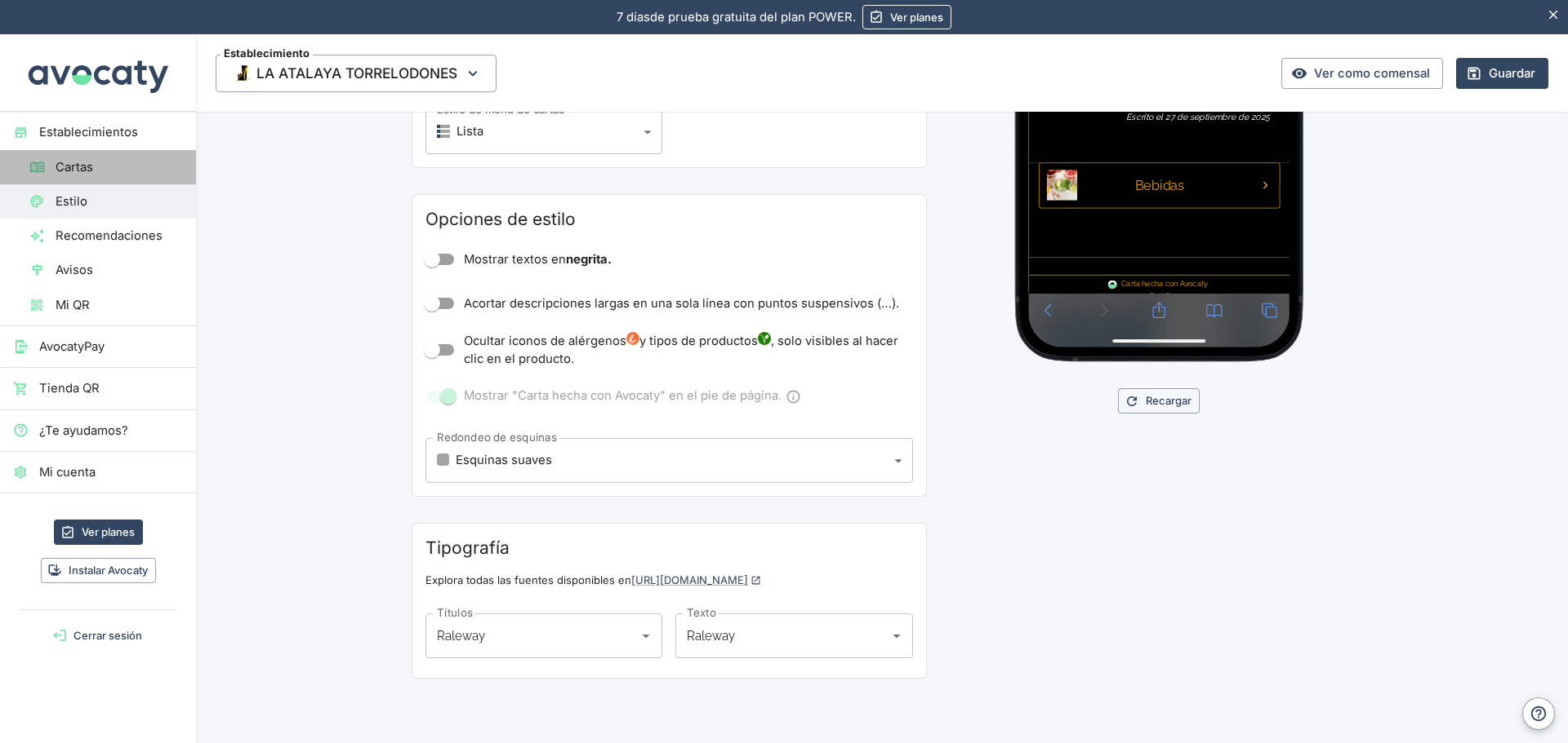
click at [65, 160] on span "Cartas" at bounding box center [119, 167] width 127 height 18
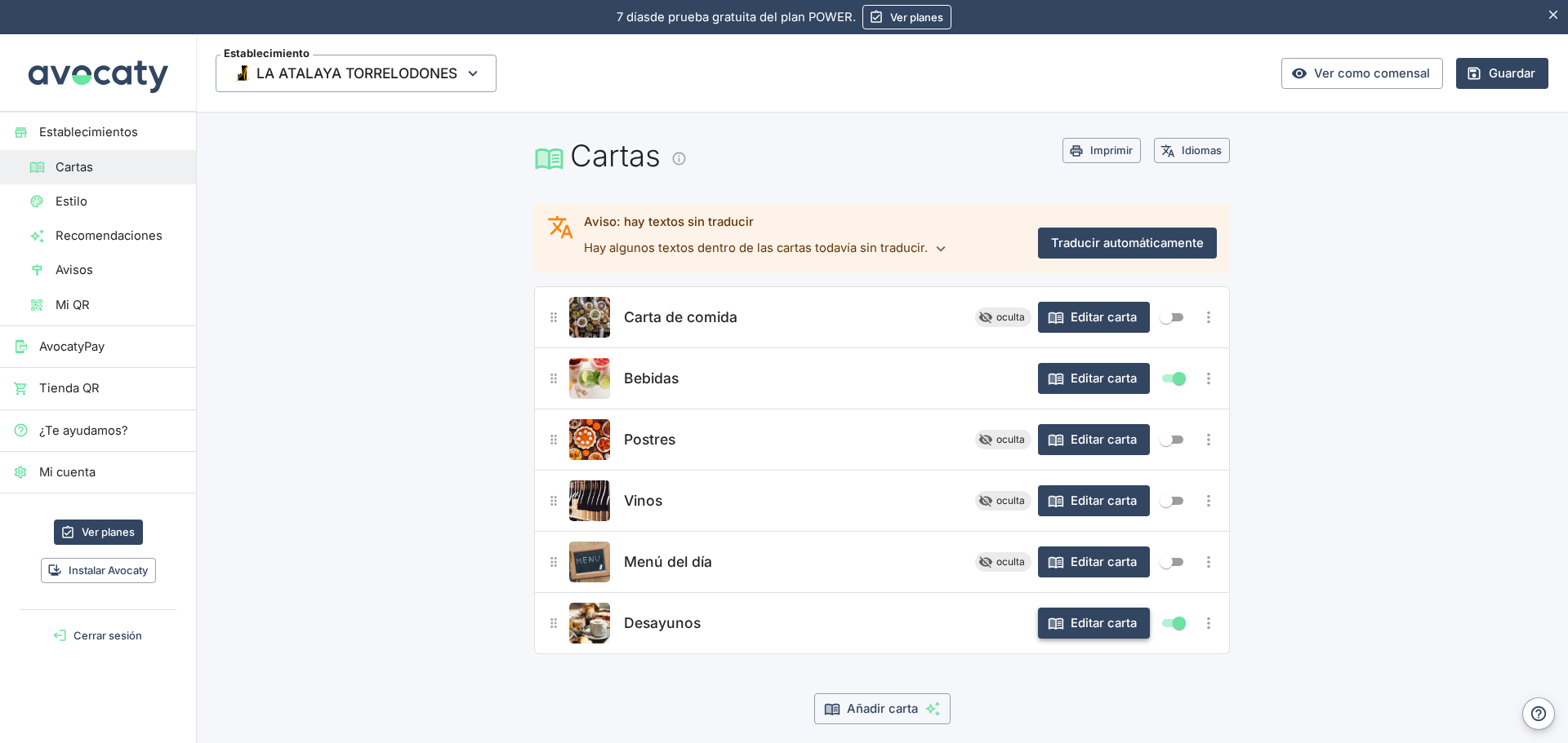
click at [1085, 625] on button "Editar carta" at bounding box center [1093, 622] width 112 height 31
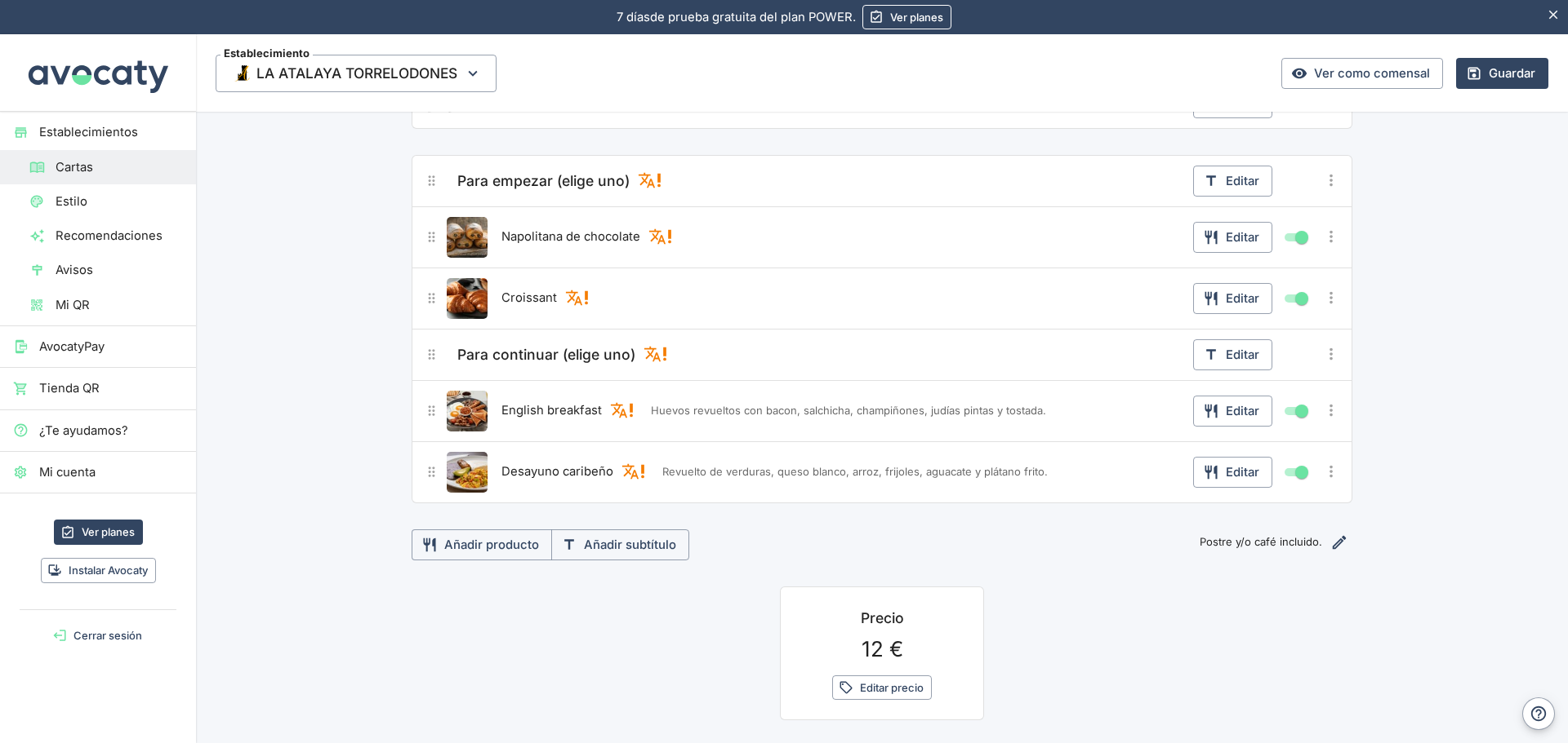
scroll to position [979, 0]
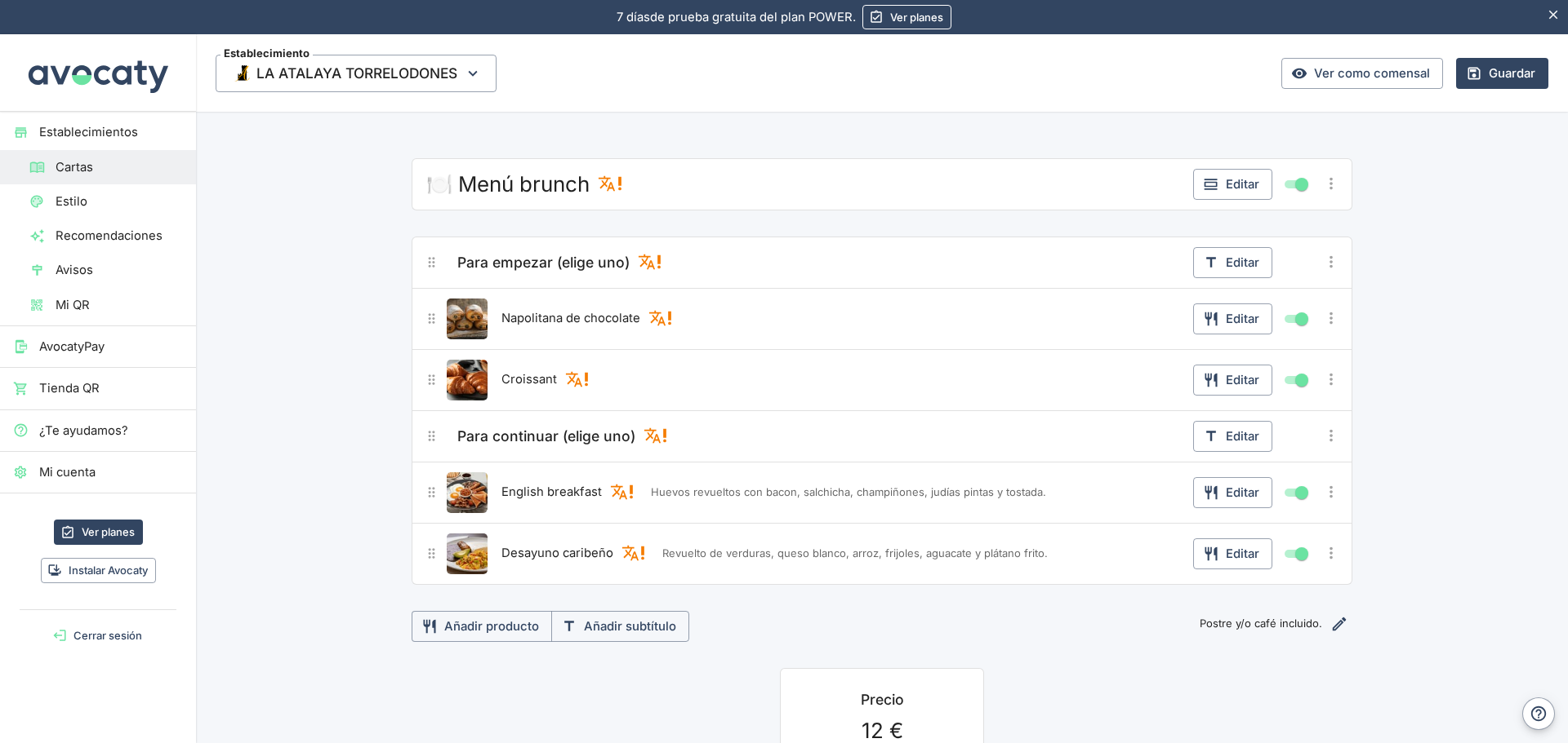
click at [1322, 189] on icon "Más opciones" at bounding box center [1331, 183] width 18 height 18
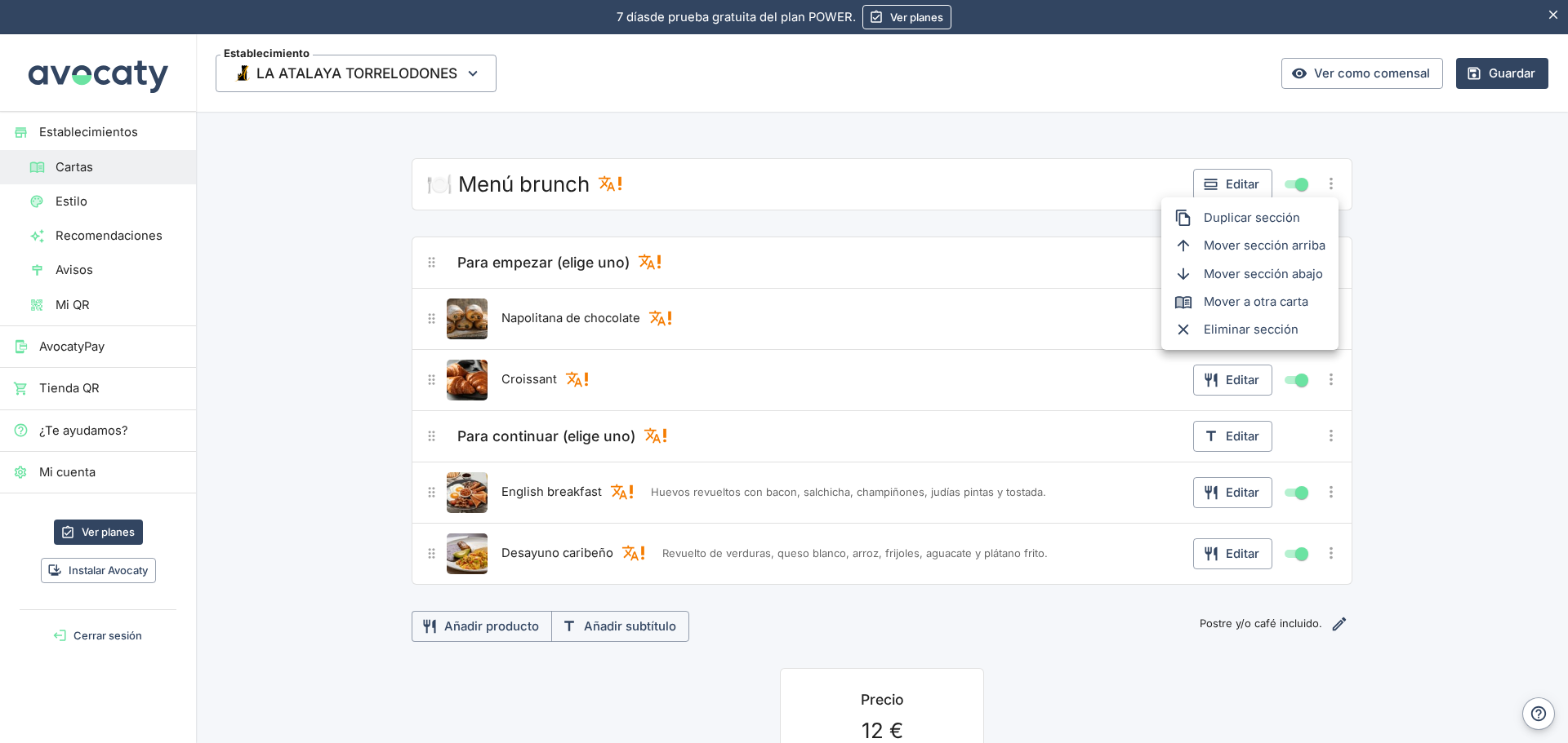
click at [1231, 331] on span "Eliminar sección" at bounding box center [1264, 330] width 122 height 18
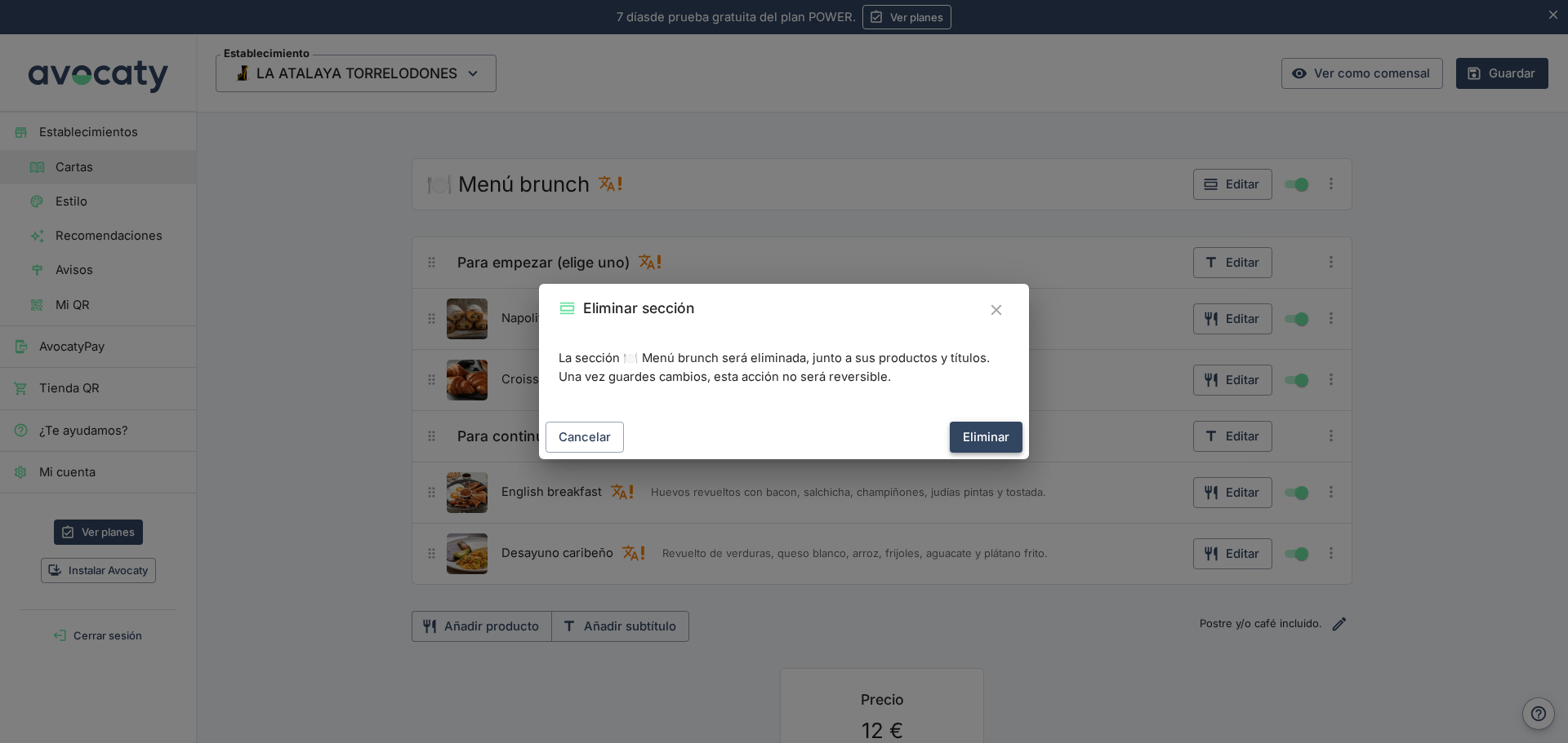
click at [994, 431] on button "Eliminar" at bounding box center [986, 437] width 73 height 31
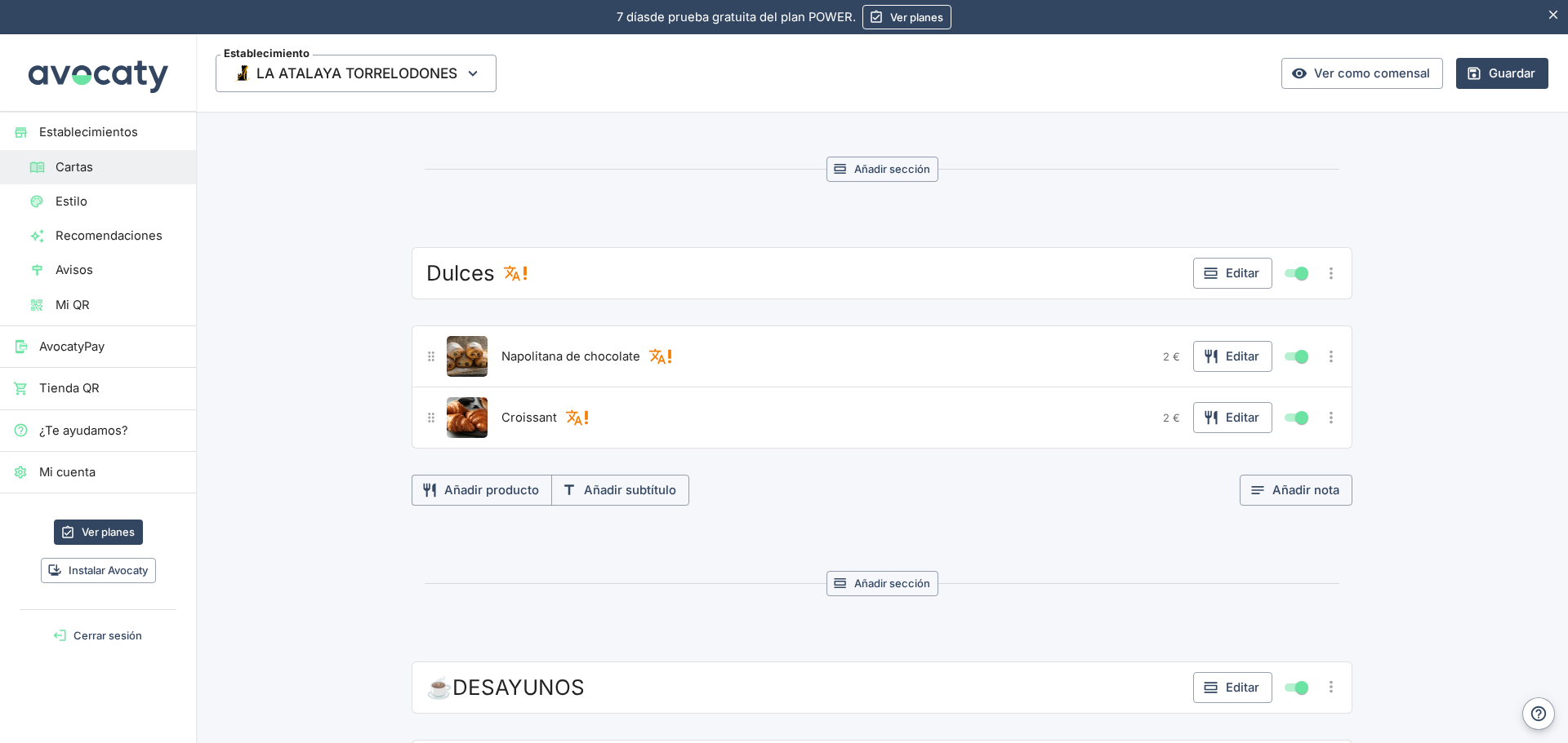
scroll to position [408, 0]
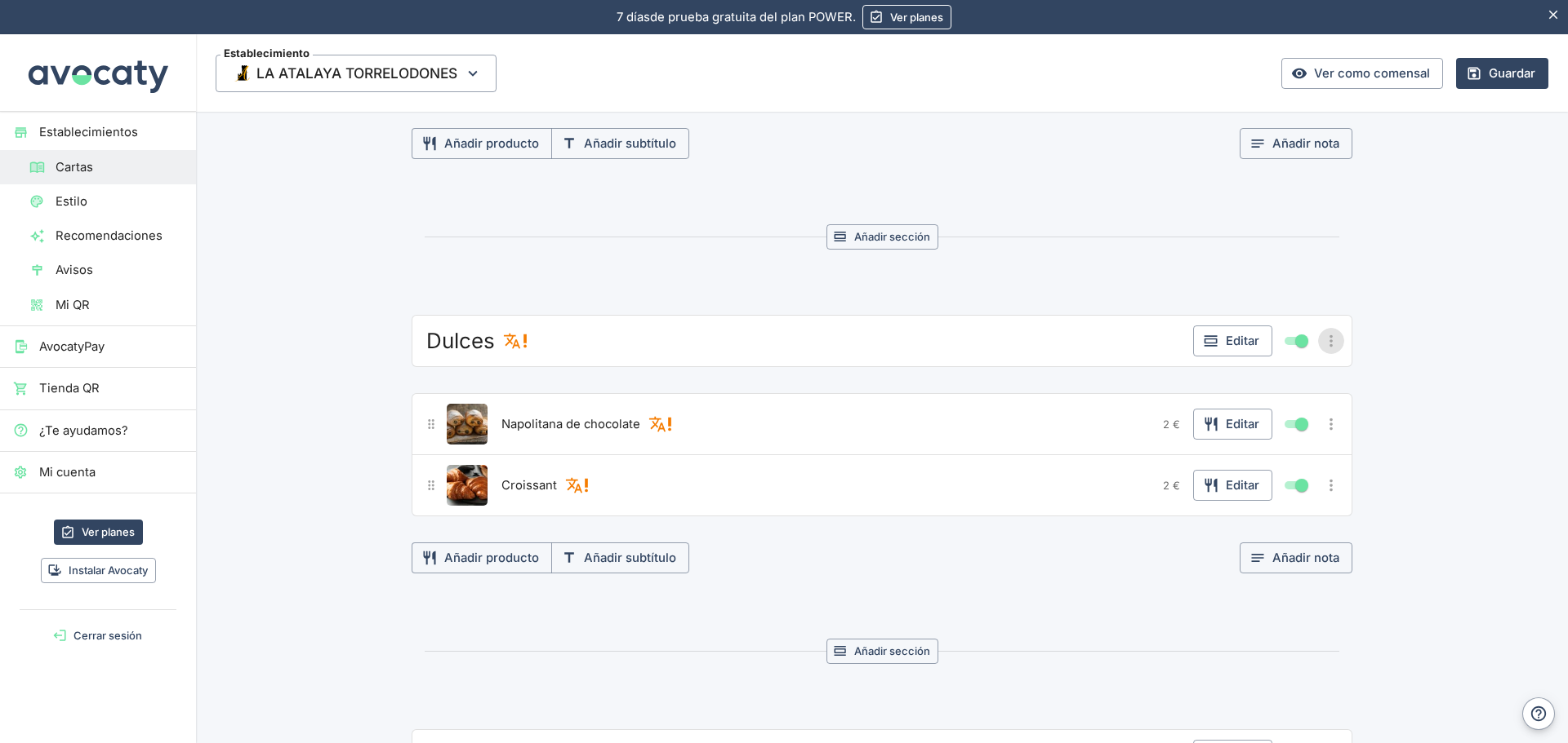
click at [1322, 336] on icon "Más opciones" at bounding box center [1331, 341] width 18 height 18
click at [1265, 491] on span "Eliminar sección" at bounding box center [1264, 486] width 122 height 18
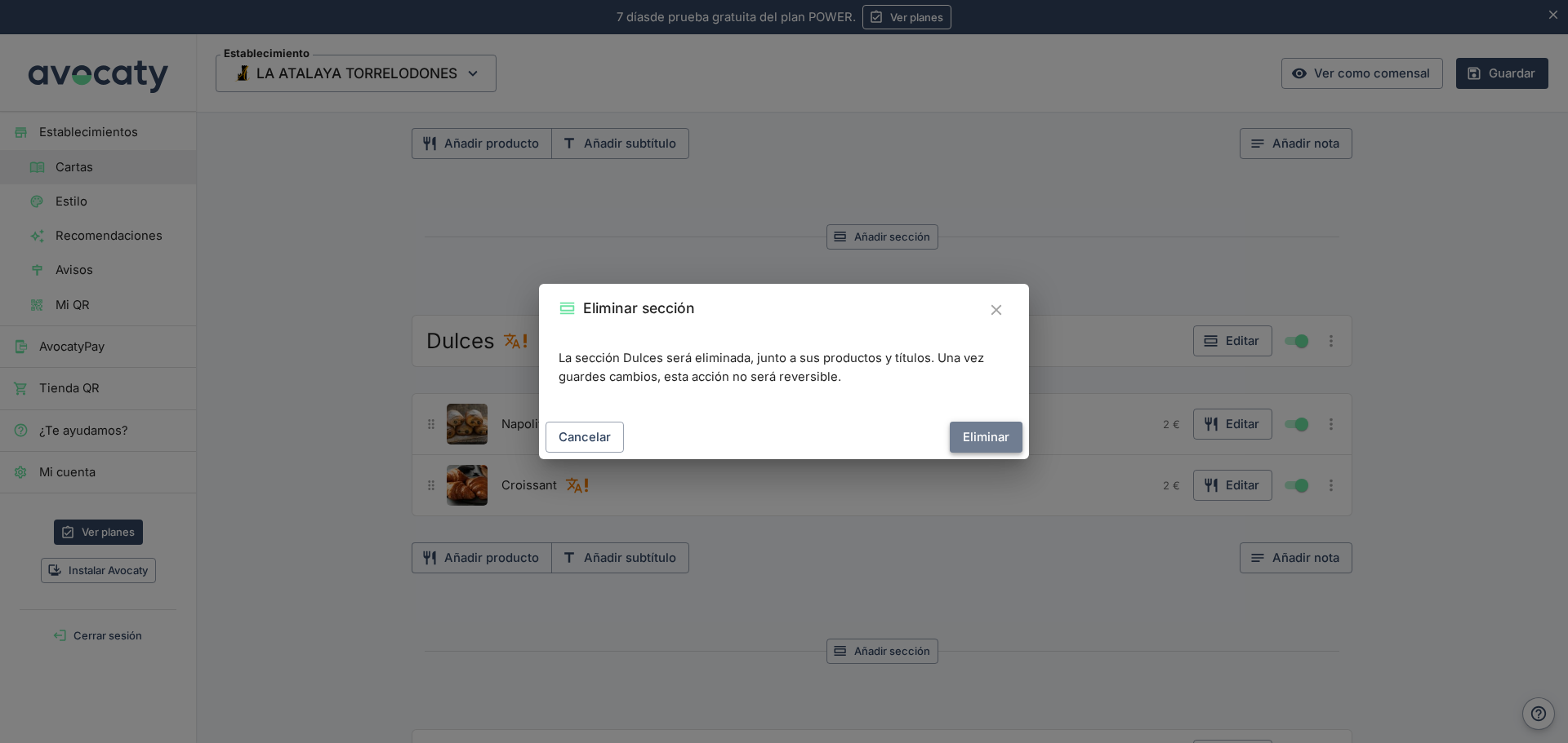
click at [999, 435] on button "Eliminar" at bounding box center [986, 437] width 73 height 31
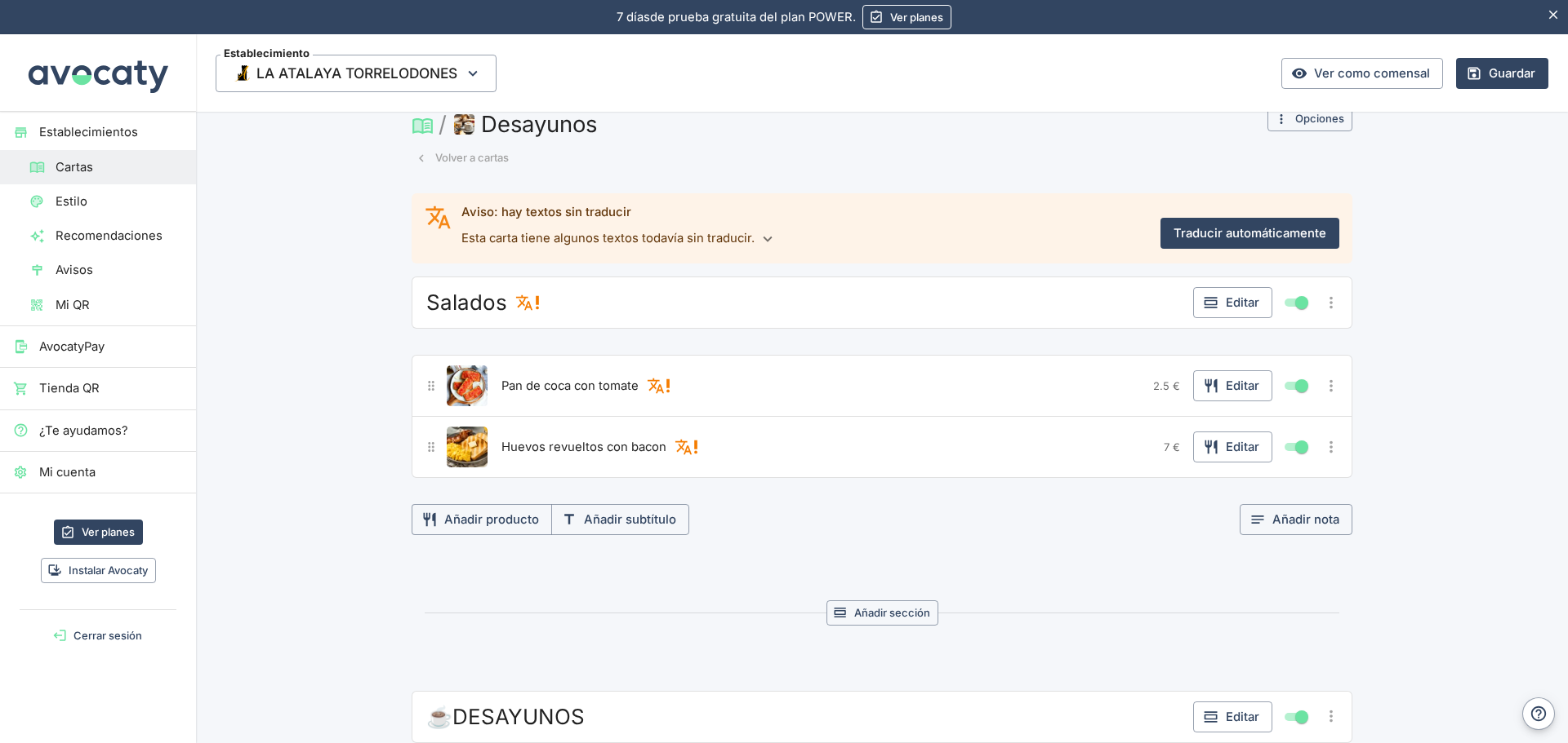
scroll to position [0, 0]
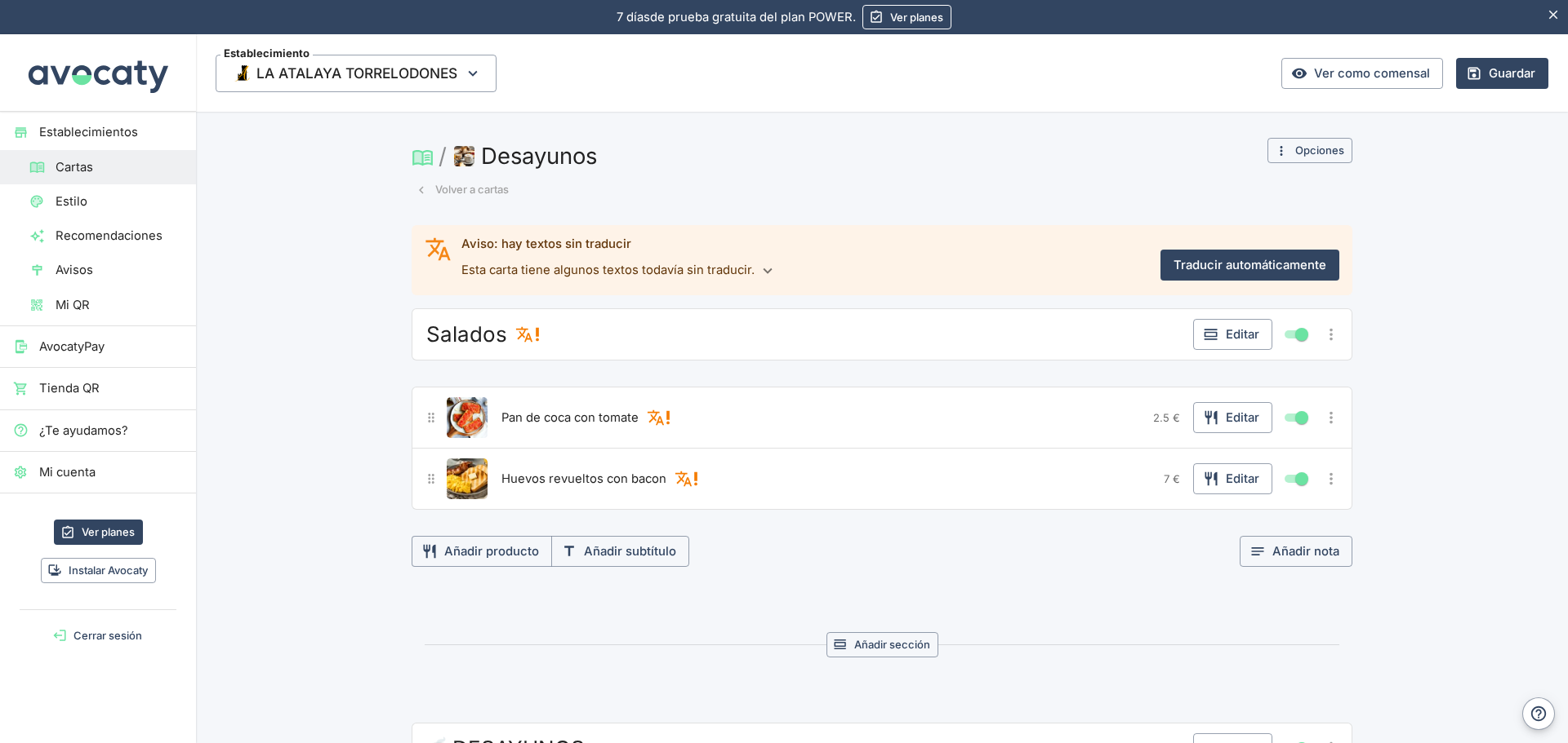
click at [1322, 335] on icon "Más opciones" at bounding box center [1331, 334] width 18 height 18
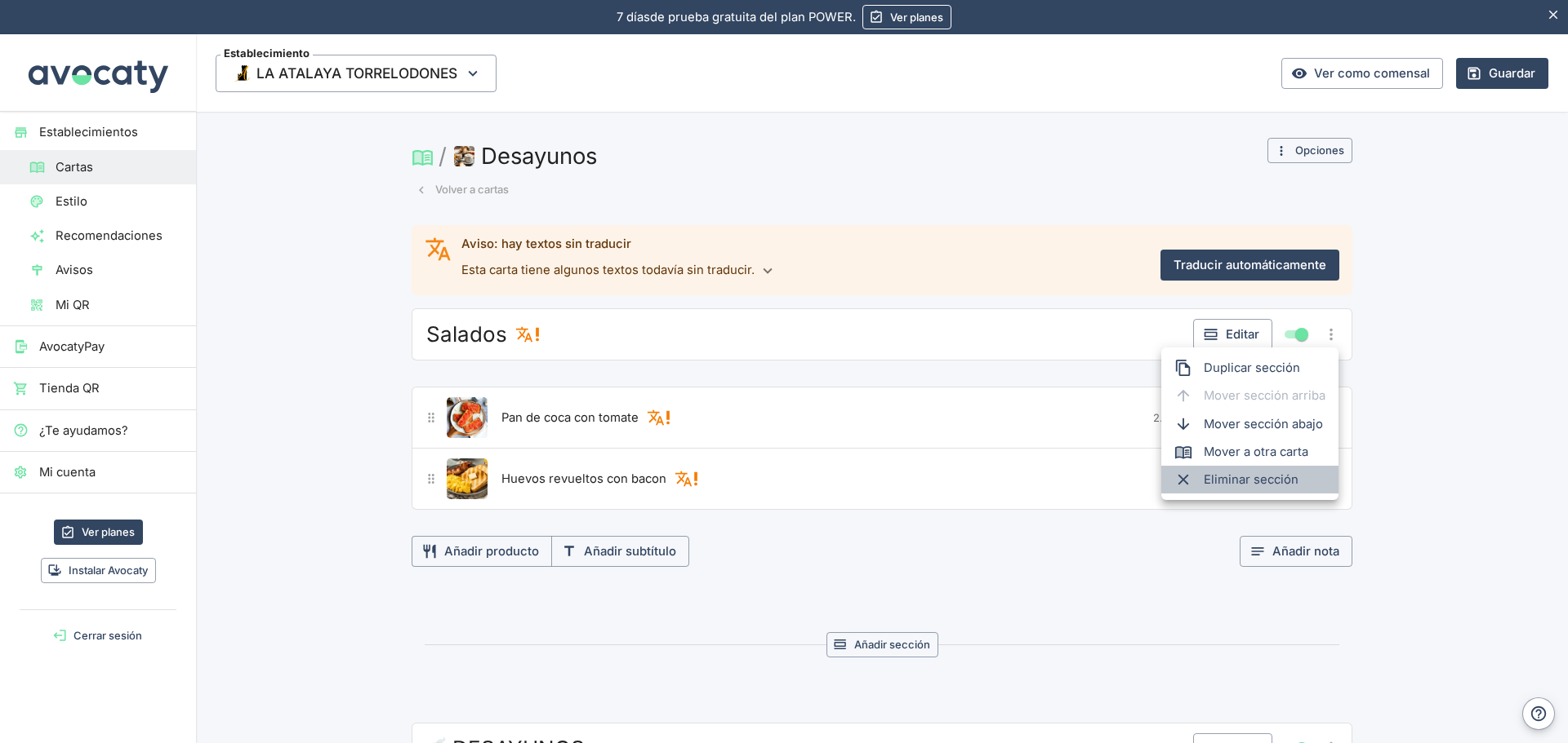
click at [1261, 476] on span "Eliminar sección" at bounding box center [1264, 479] width 122 height 18
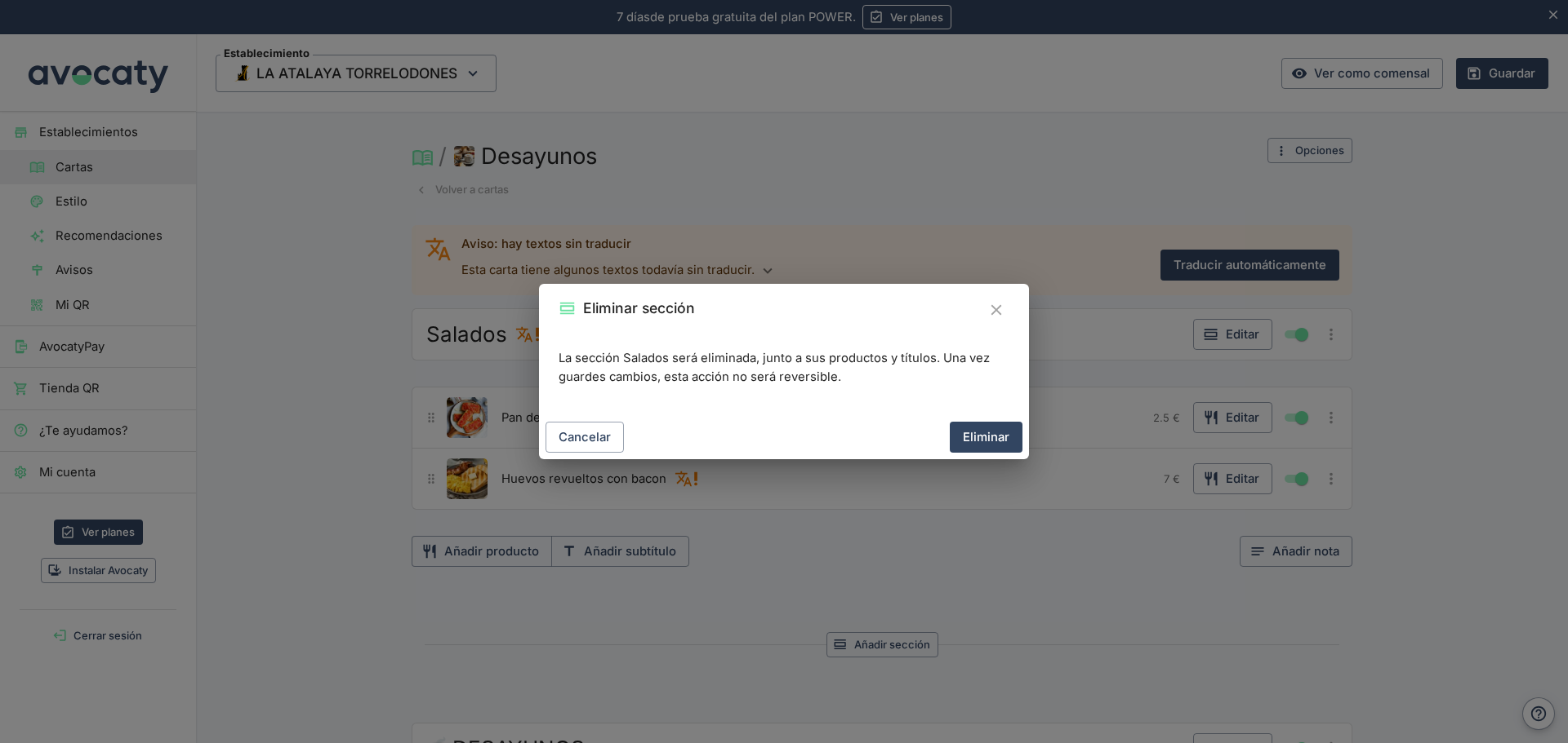
click at [1010, 436] on button "Eliminar" at bounding box center [986, 437] width 73 height 31
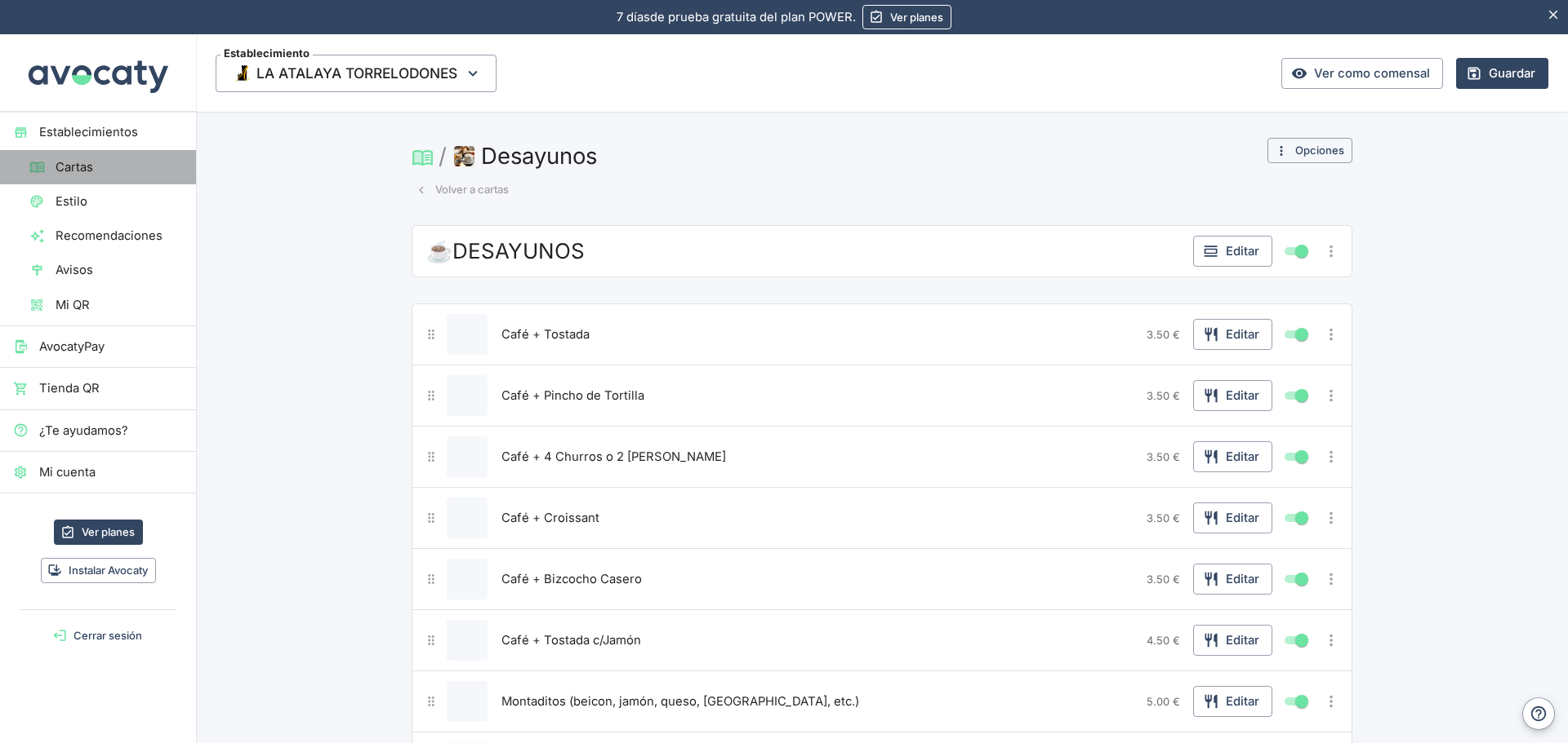
click at [83, 175] on span "Cartas" at bounding box center [119, 167] width 127 height 18
click at [1472, 73] on button "Guardar" at bounding box center [1502, 73] width 92 height 31
click at [52, 178] on link "Cartas" at bounding box center [98, 167] width 196 height 34
click at [68, 204] on span "Estilo" at bounding box center [119, 201] width 127 height 18
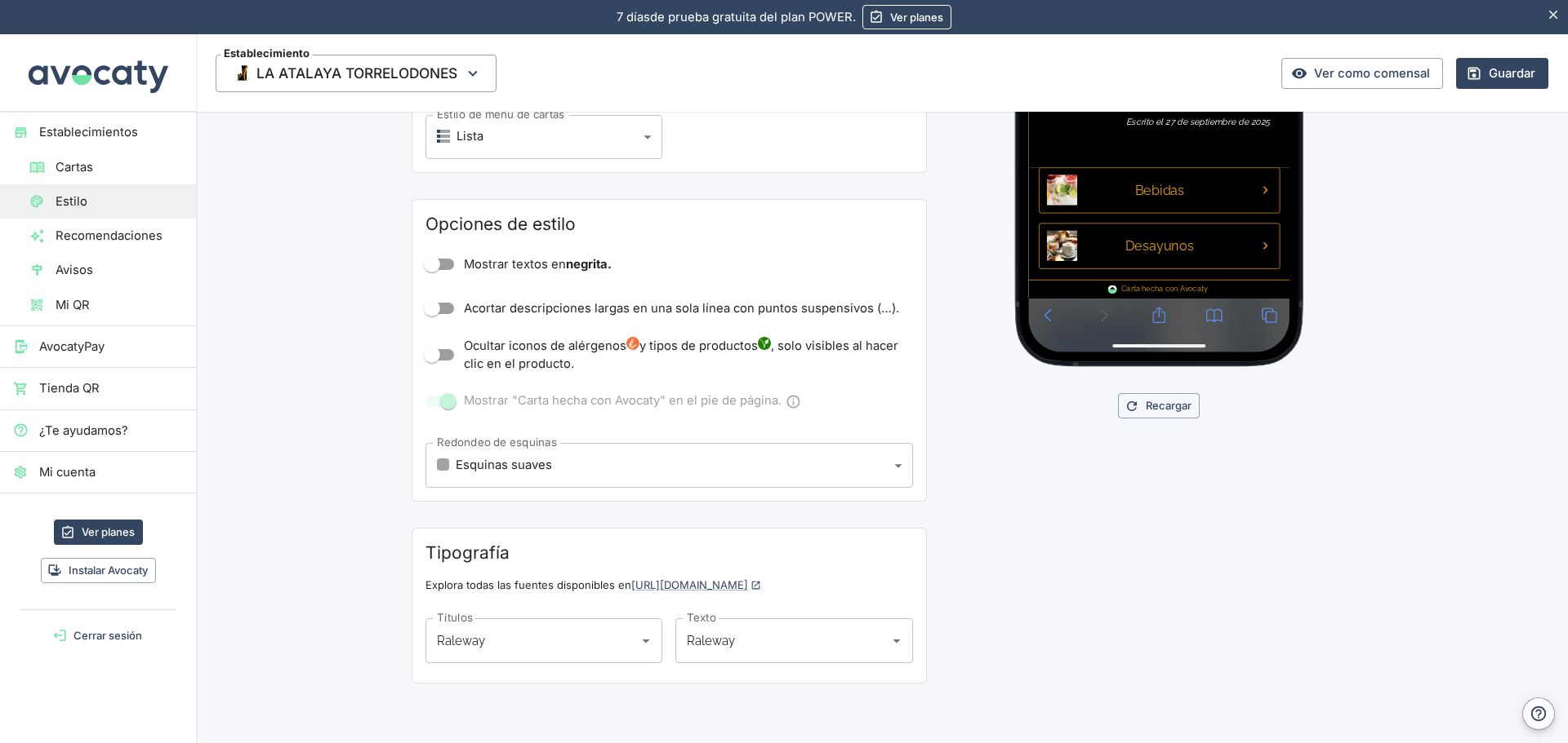
scroll to position [432, 0]
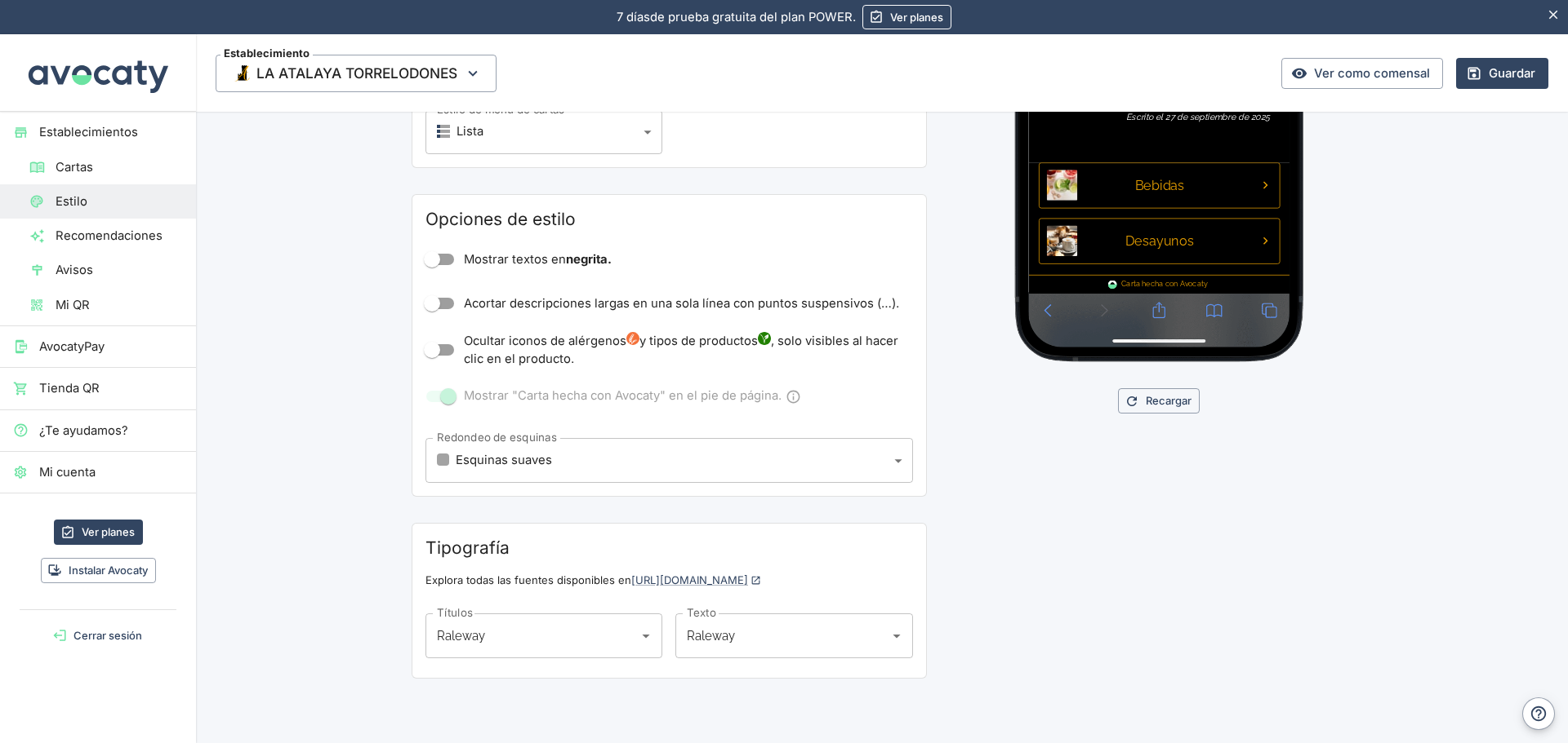
click at [74, 162] on span "Cartas" at bounding box center [119, 167] width 127 height 18
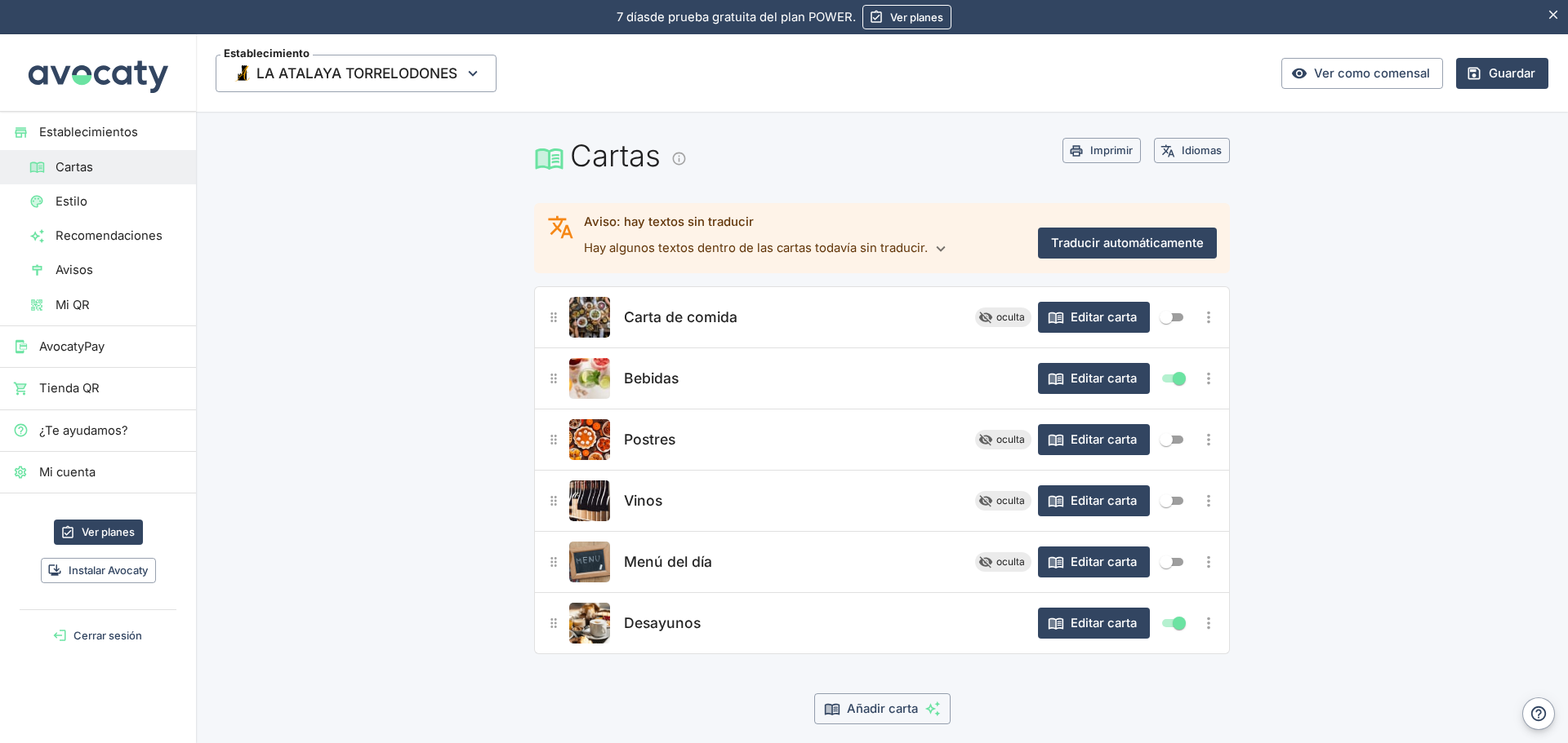
click at [628, 620] on span "Desayunos" at bounding box center [662, 623] width 76 height 23
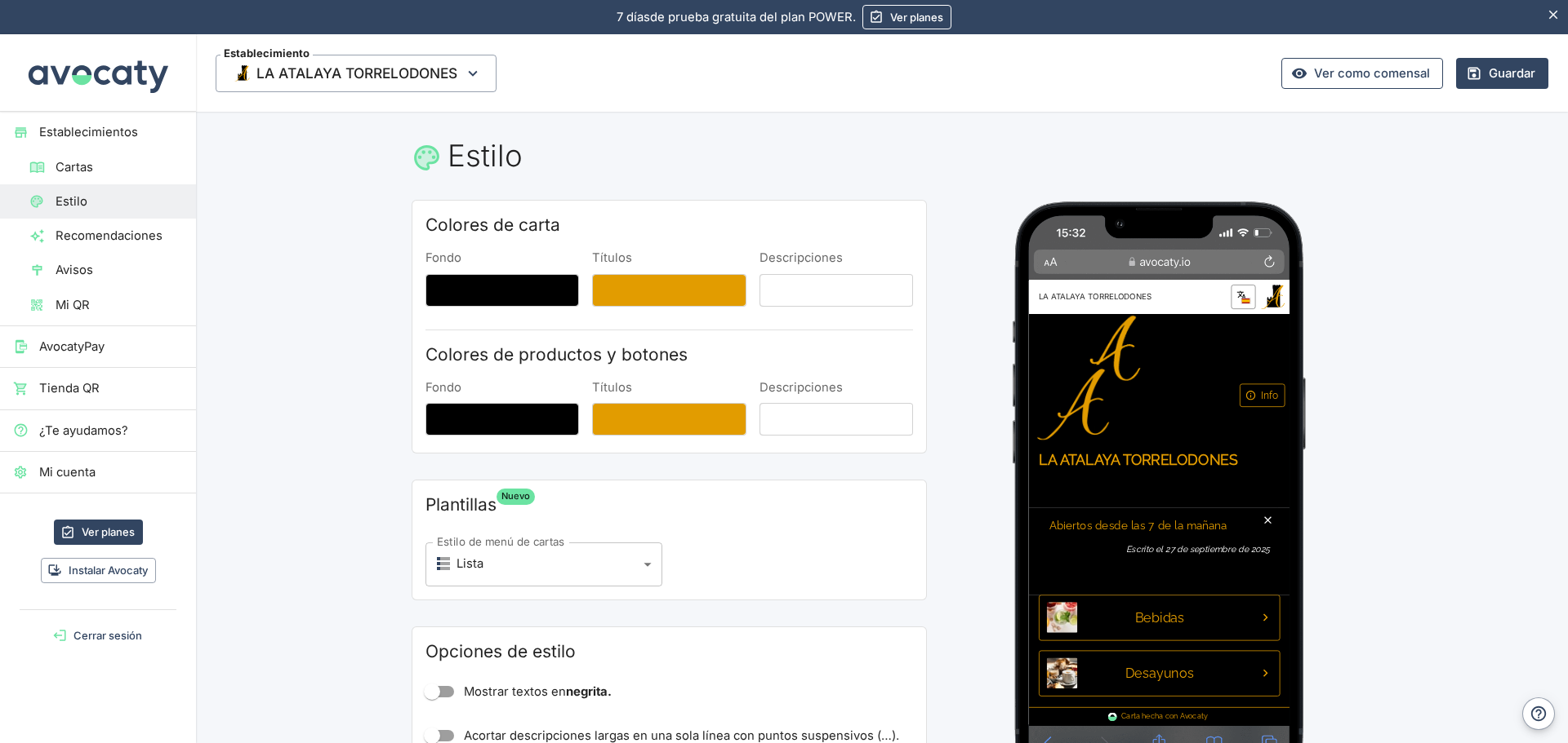
click at [1343, 74] on link "Ver como comensal" at bounding box center [1362, 73] width 162 height 31
click at [88, 206] on span "Estilo" at bounding box center [119, 201] width 127 height 18
click at [61, 164] on span "Cartas" at bounding box center [119, 167] width 127 height 18
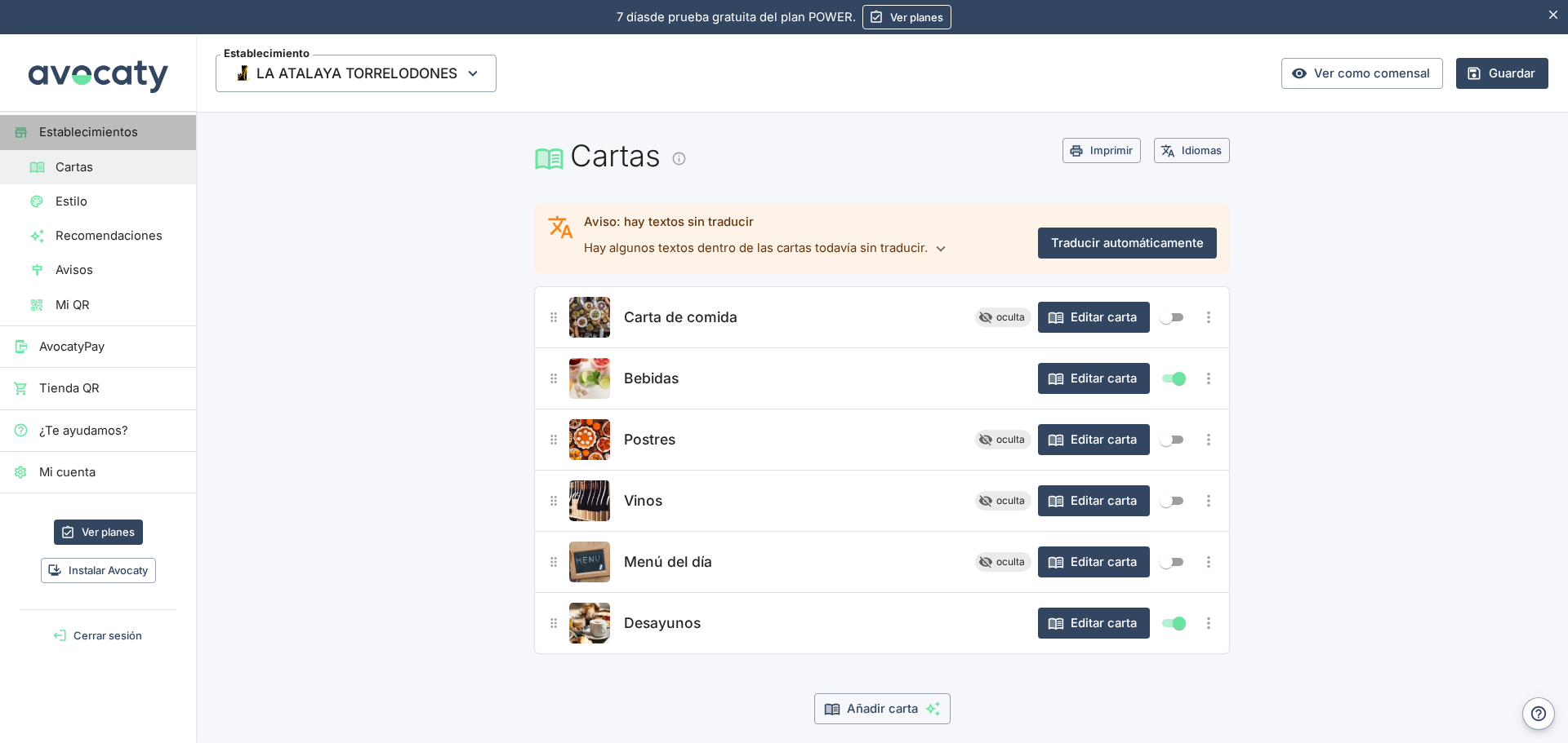
click at [74, 134] on span "Establecimientos" at bounding box center [111, 132] width 143 height 18
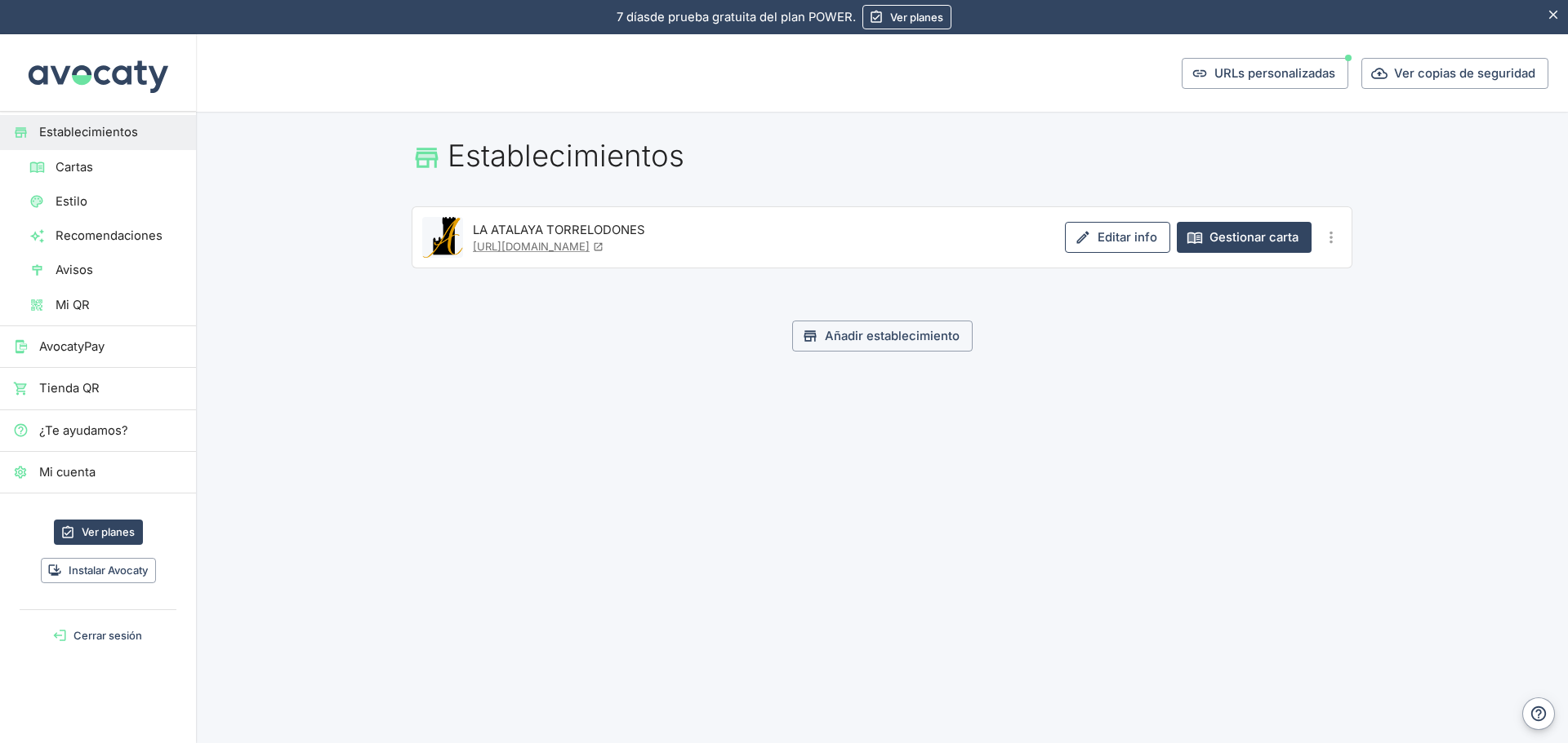
click at [1119, 235] on link "Editar info" at bounding box center [1118, 237] width 106 height 31
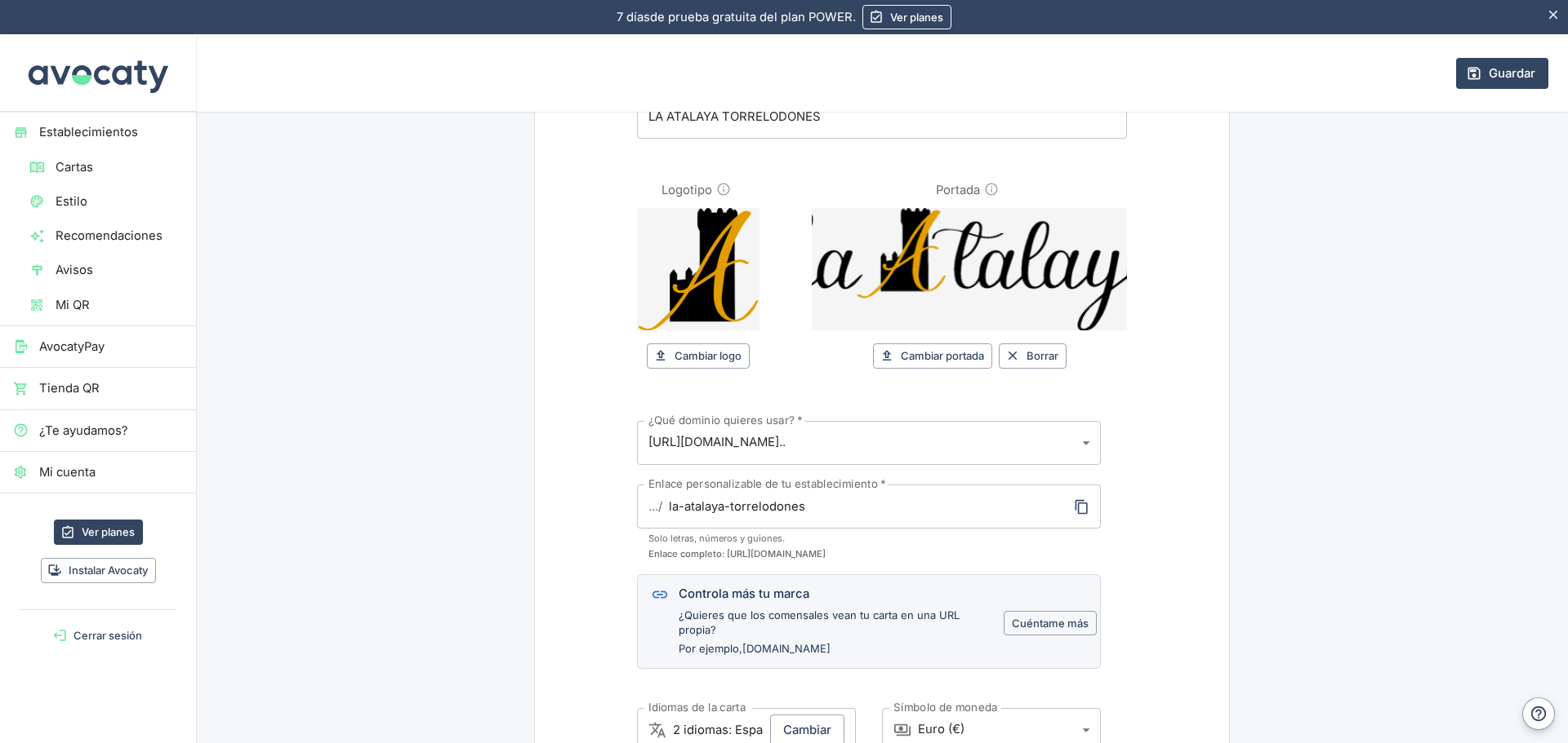
scroll to position [163, 0]
click at [1042, 355] on button "Borrar" at bounding box center [1033, 357] width 68 height 25
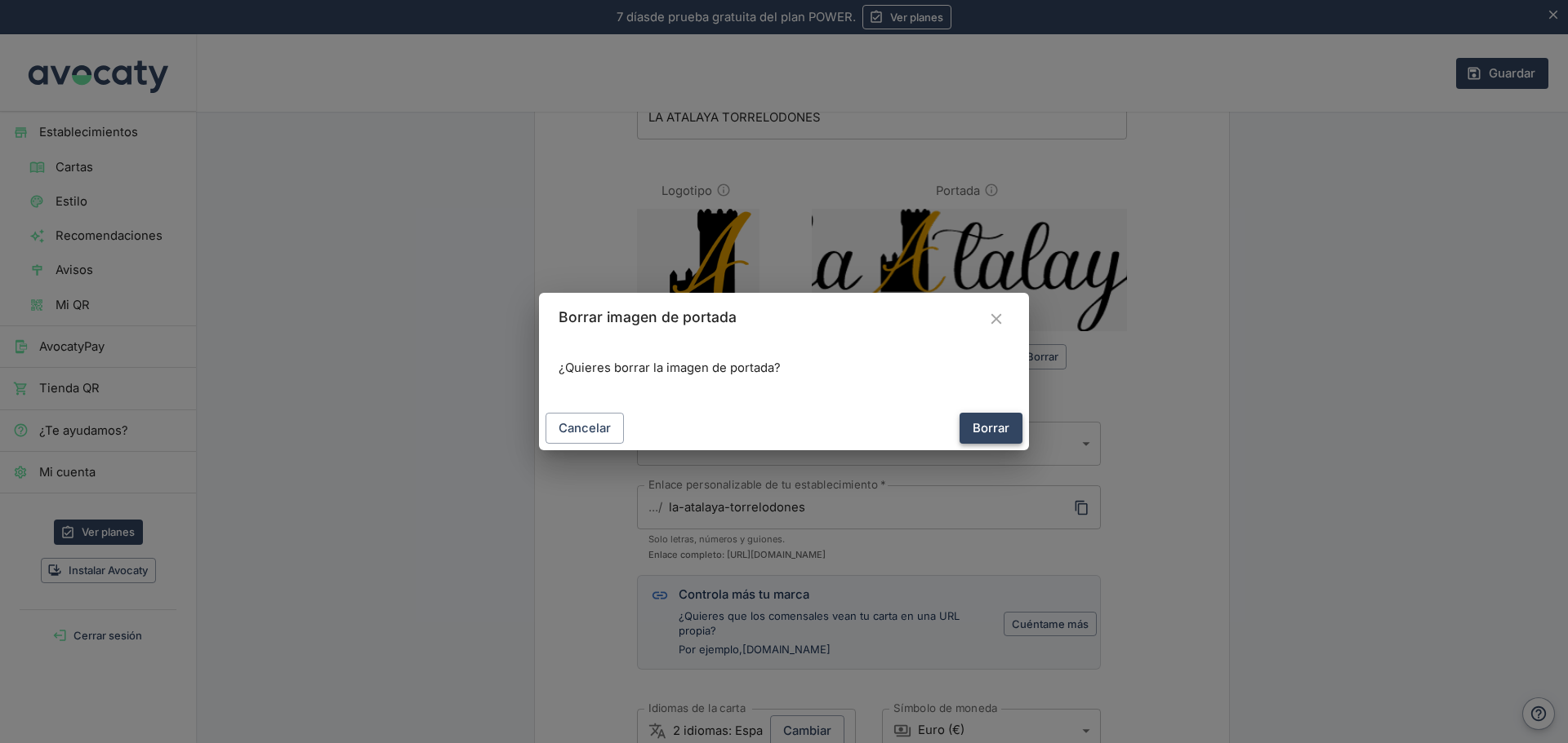
click at [979, 418] on button "Borrar" at bounding box center [990, 428] width 63 height 31
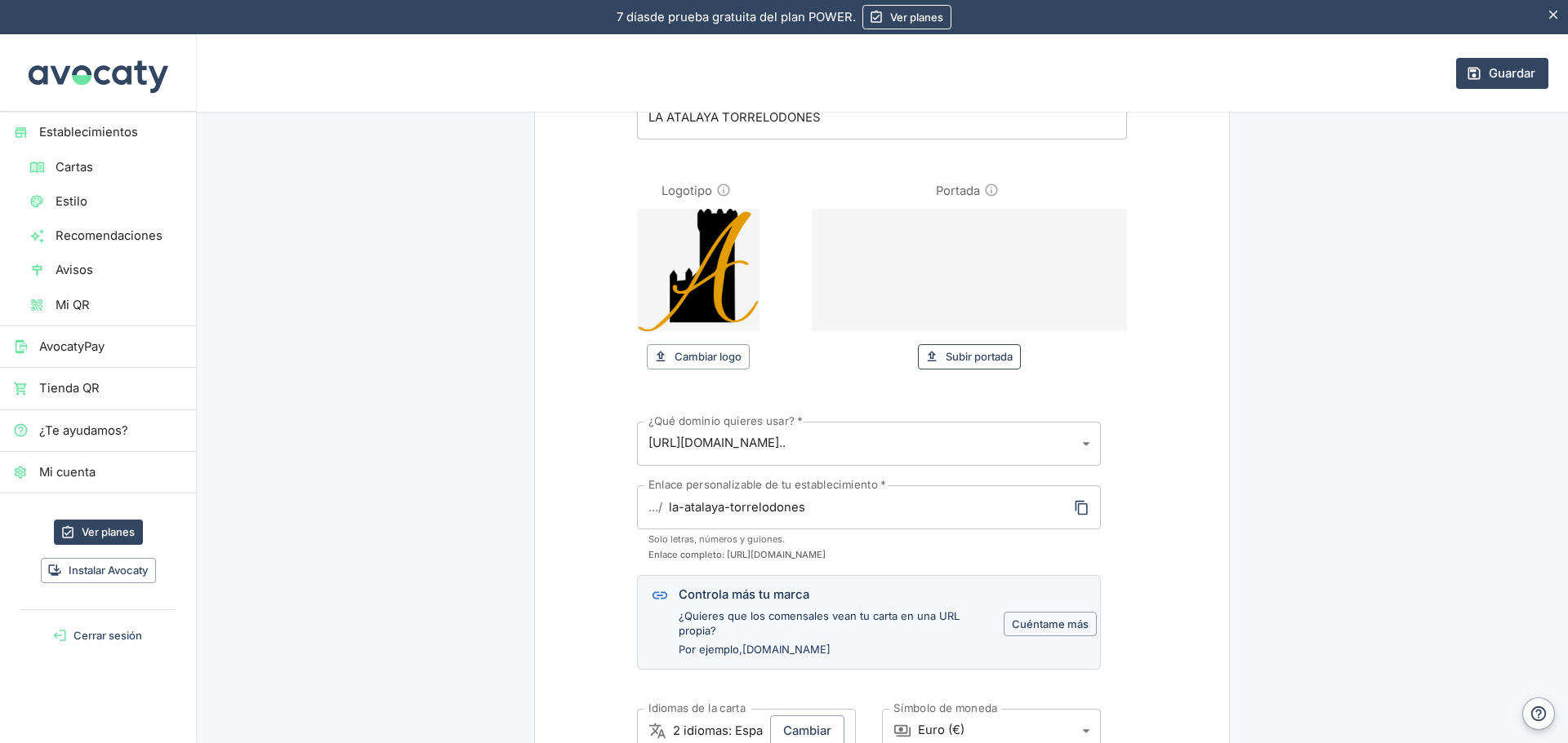
click at [952, 357] on button "Subir portada" at bounding box center [969, 357] width 103 height 25
type input "C:\fakepath\[DATE].webp"
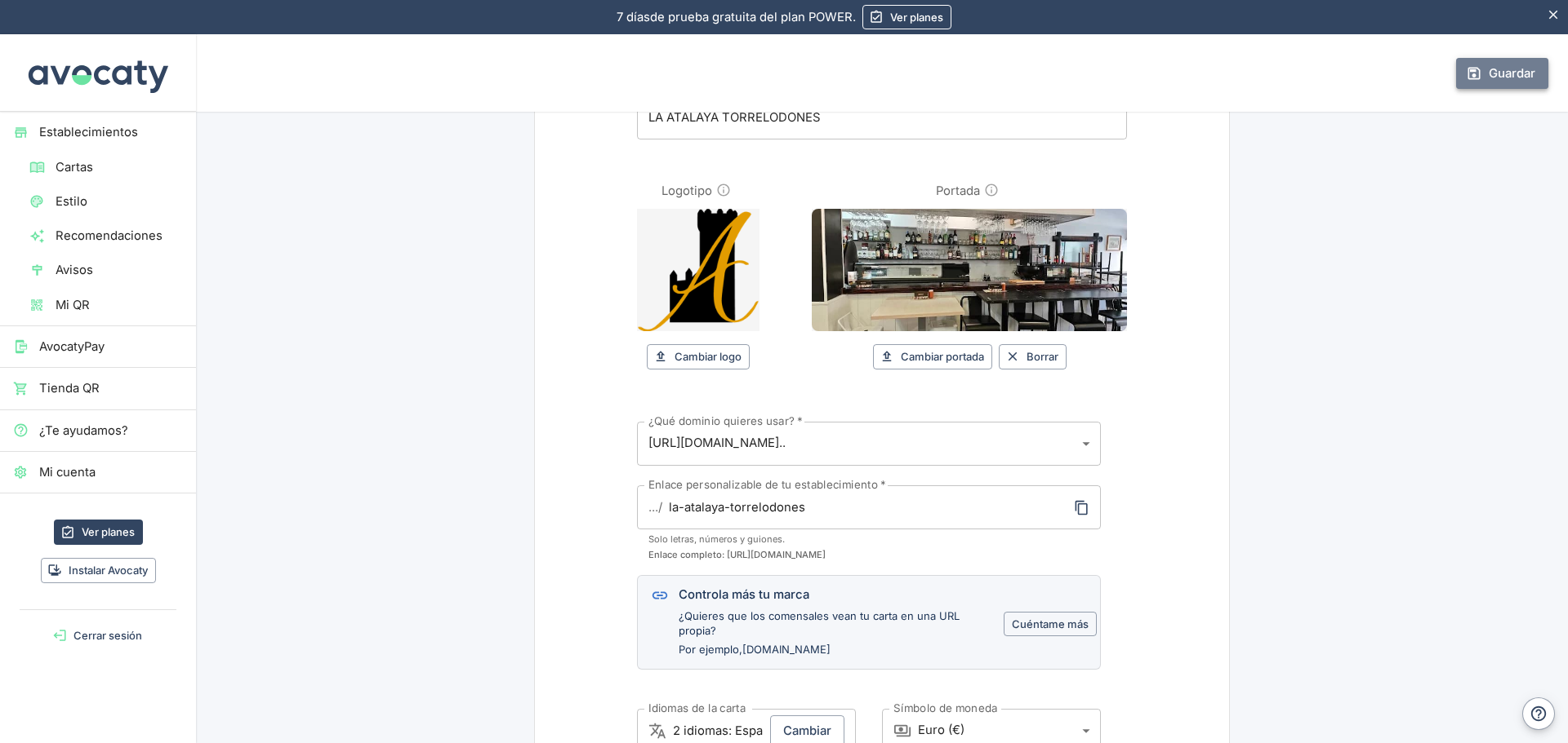
click at [1476, 84] on button "Guardar" at bounding box center [1502, 73] width 92 height 31
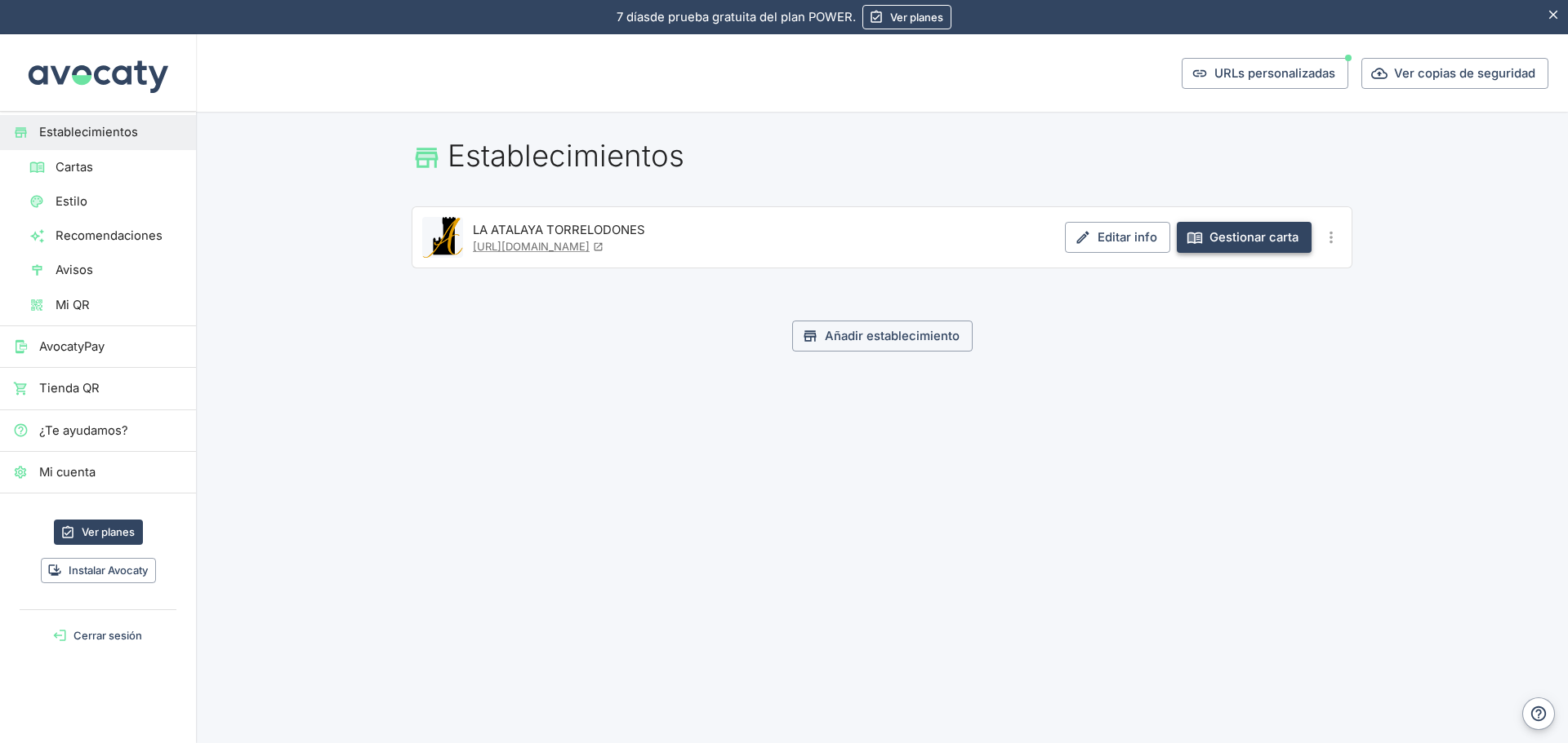
click at [1237, 228] on link "Gestionar carta" at bounding box center [1244, 237] width 135 height 31
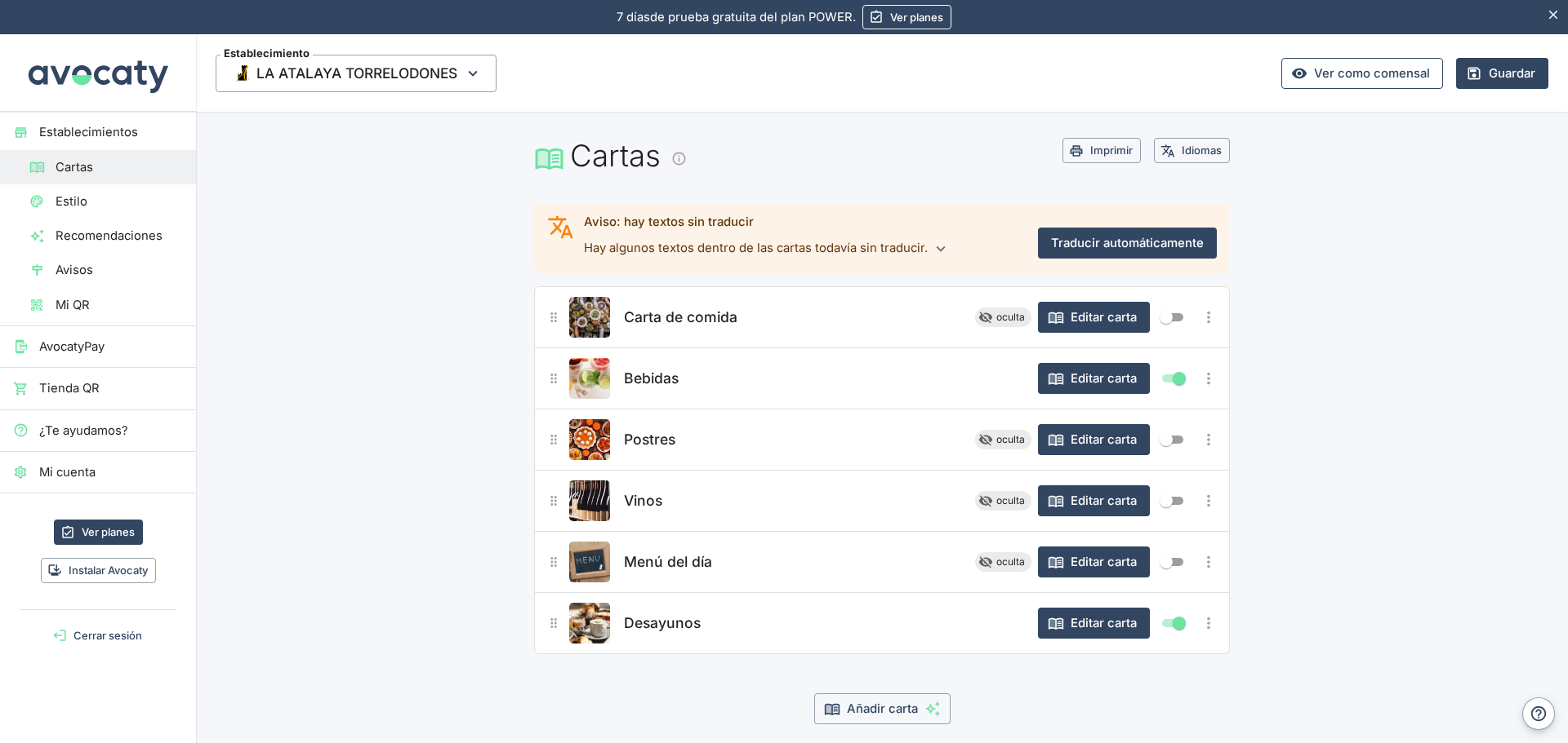
click at [1315, 81] on link "Ver como comensal" at bounding box center [1362, 73] width 162 height 31
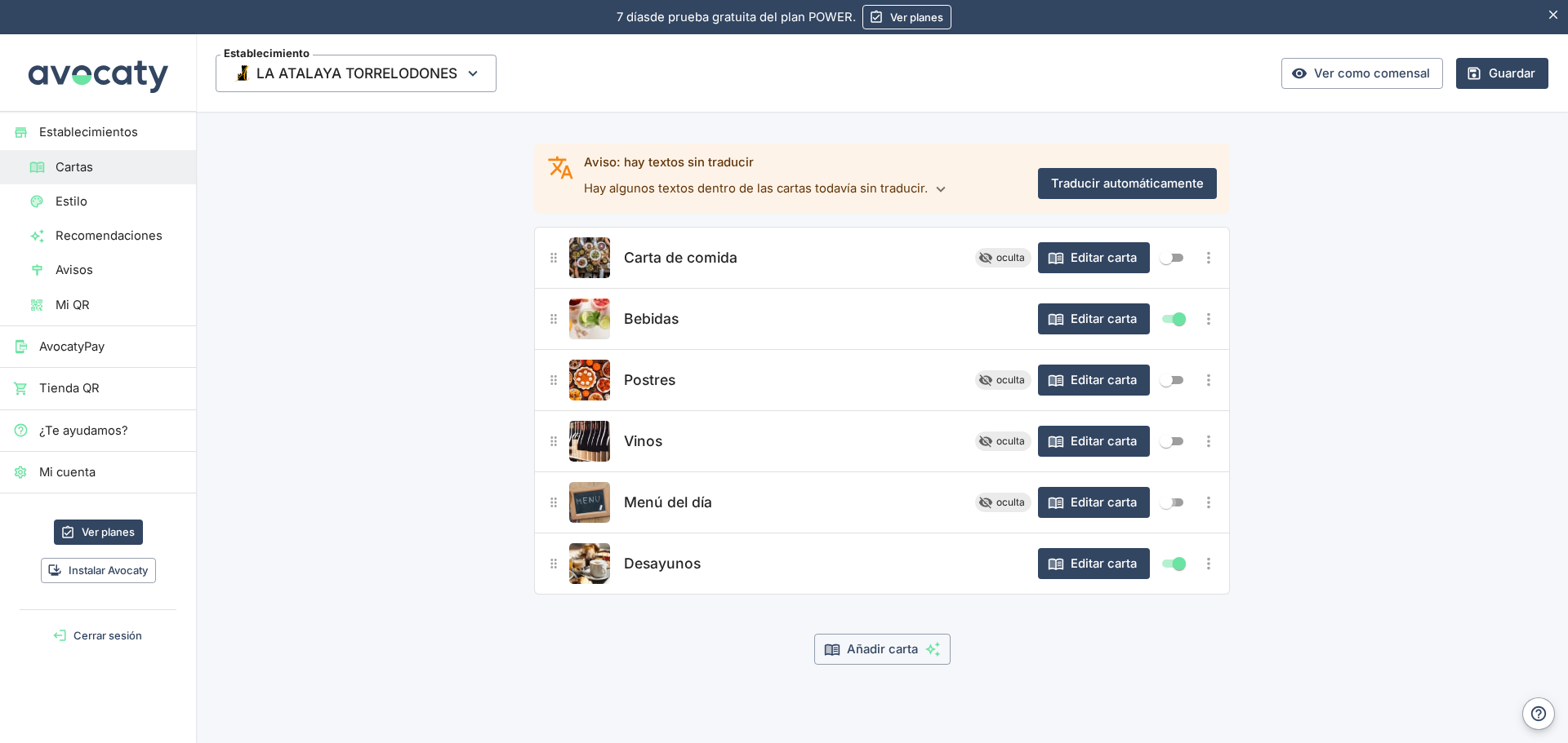
click at [1166, 500] on input "Mostrar/ocultar elemento" at bounding box center [1166, 502] width 58 height 20
click at [1154, 501] on input "Mostrar/ocultar elemento" at bounding box center [1179, 502] width 58 height 20
checkbox input "false"
click at [1168, 261] on input "Mostrar/ocultar elemento" at bounding box center [1166, 257] width 58 height 20
checkbox input "true"
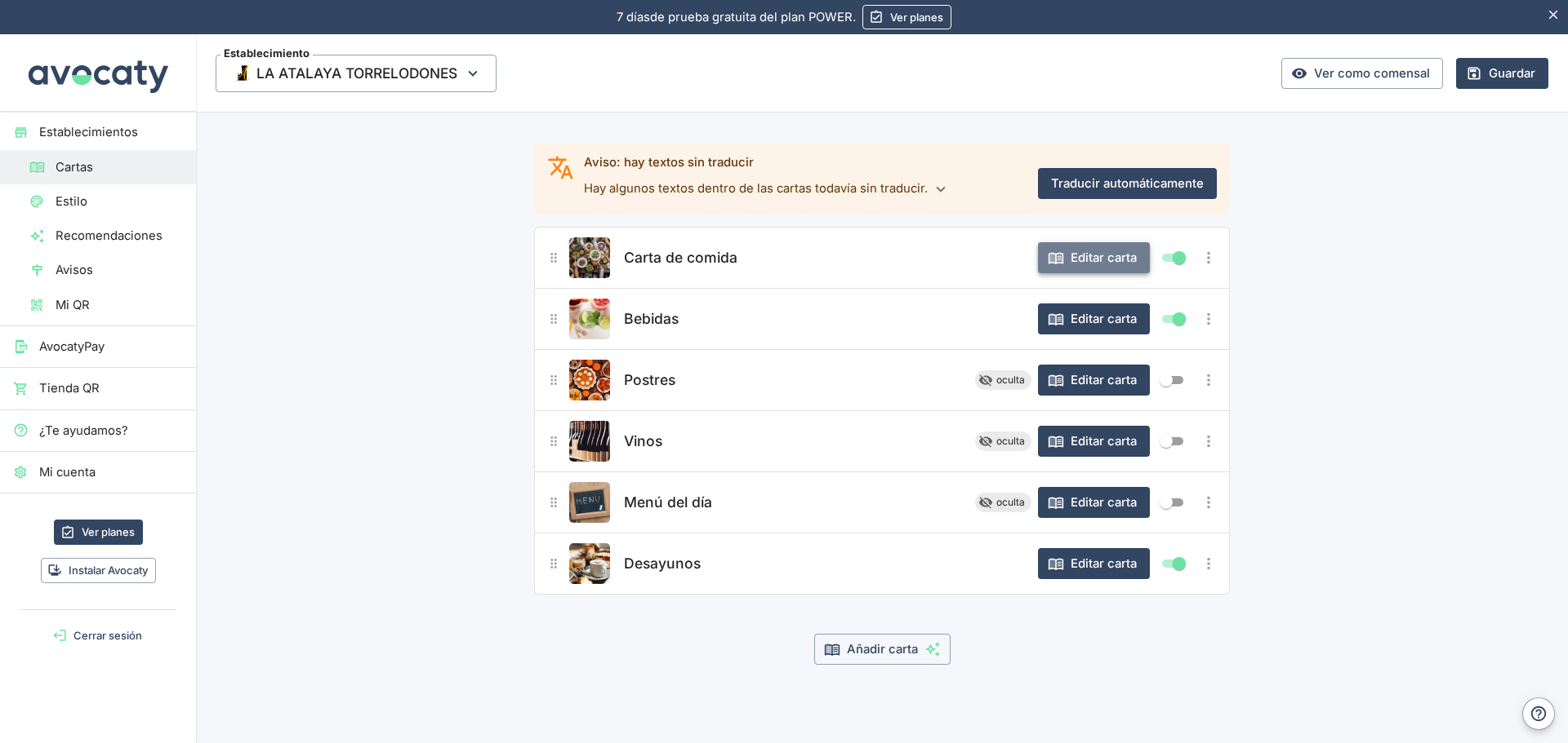
click at [1091, 258] on button "Editar carta" at bounding box center [1093, 257] width 112 height 31
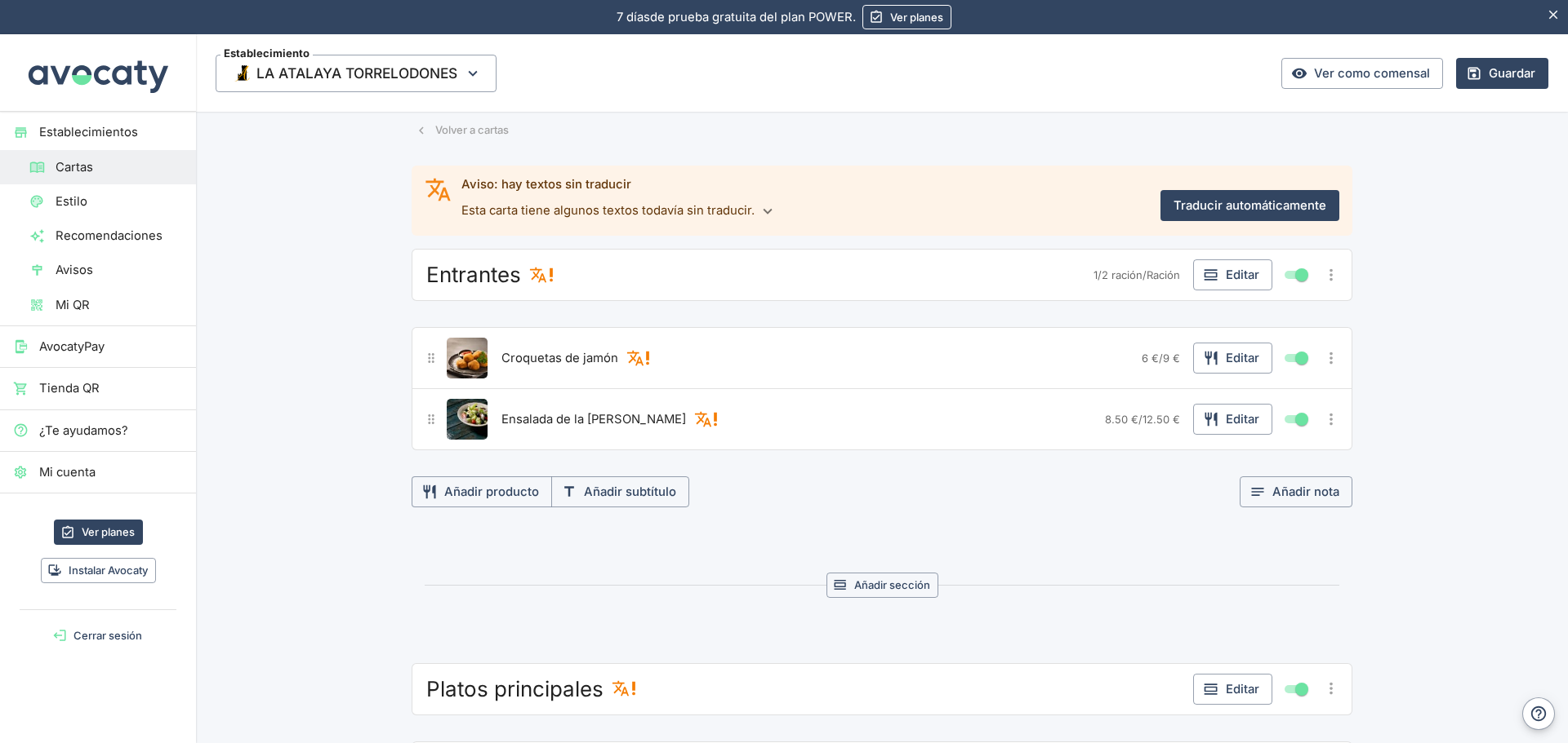
scroll to position [0, 0]
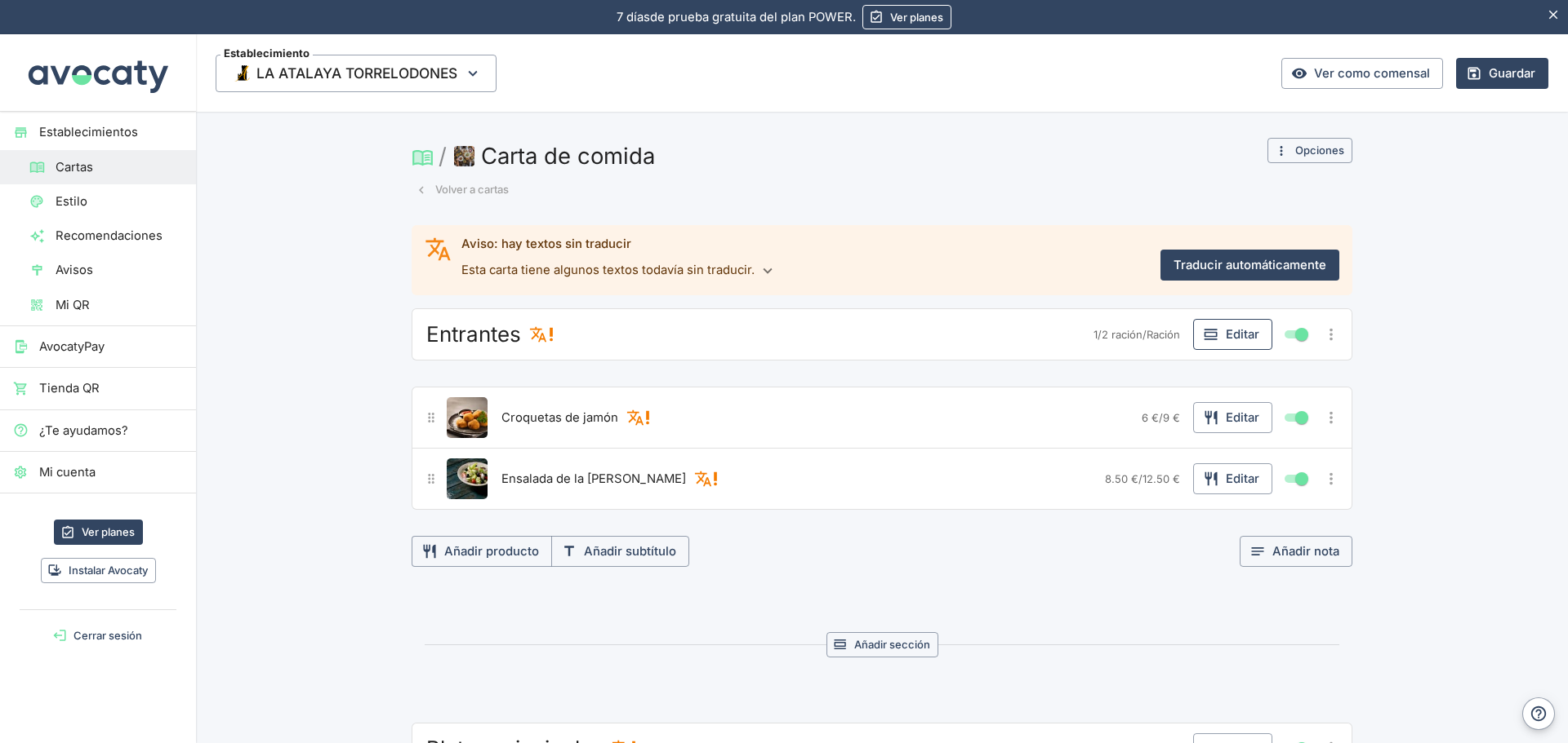
click at [1233, 337] on button "Editar" at bounding box center [1233, 334] width 79 height 31
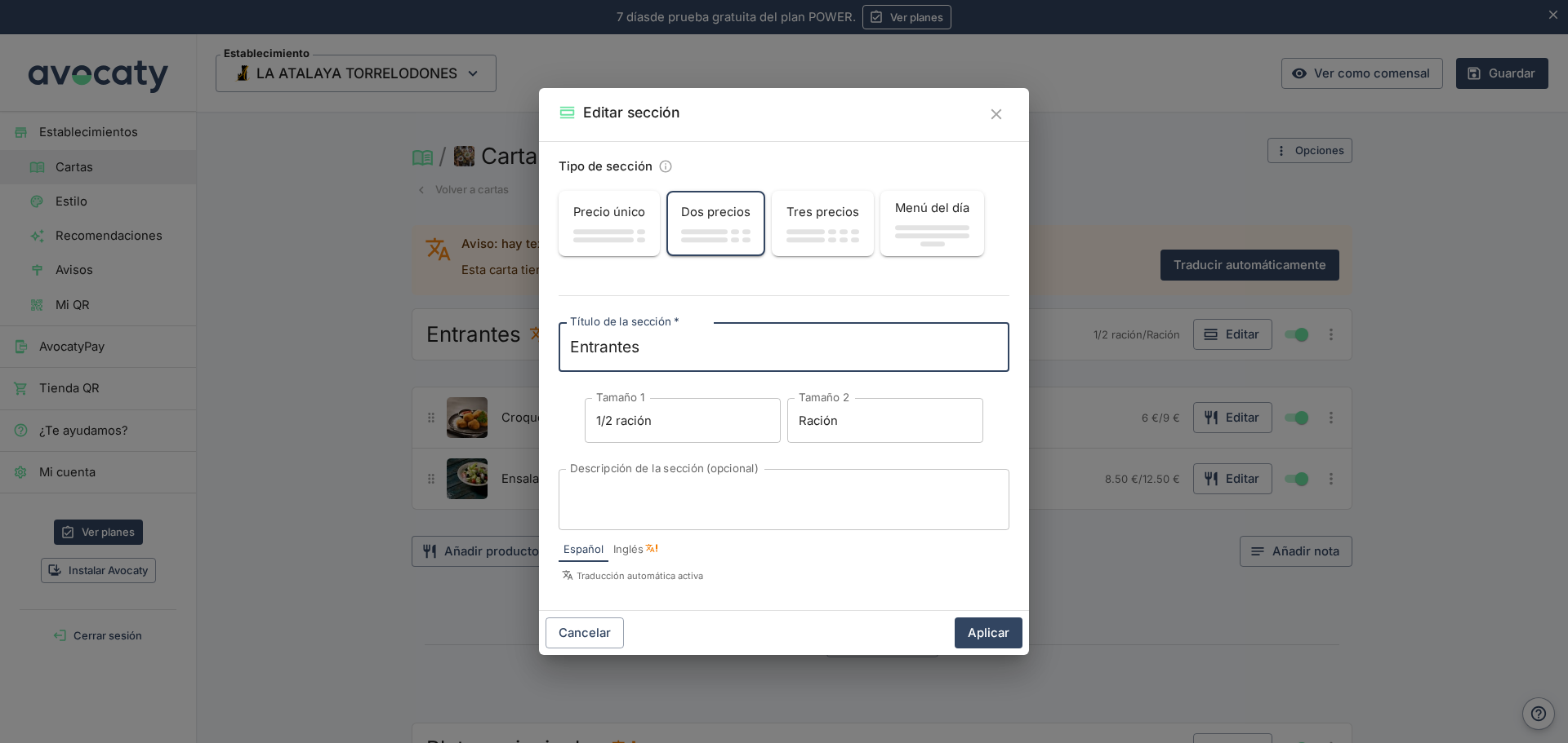
drag, startPoint x: 651, startPoint y: 345, endPoint x: 513, endPoint y: 328, distance: 139.0
click at [513, 328] on div "Editar sección Tipo de sección Precio único Dos precios Tres precios Menú del d…" at bounding box center [784, 371] width 1568 height 743
type textarea "RACIONES"
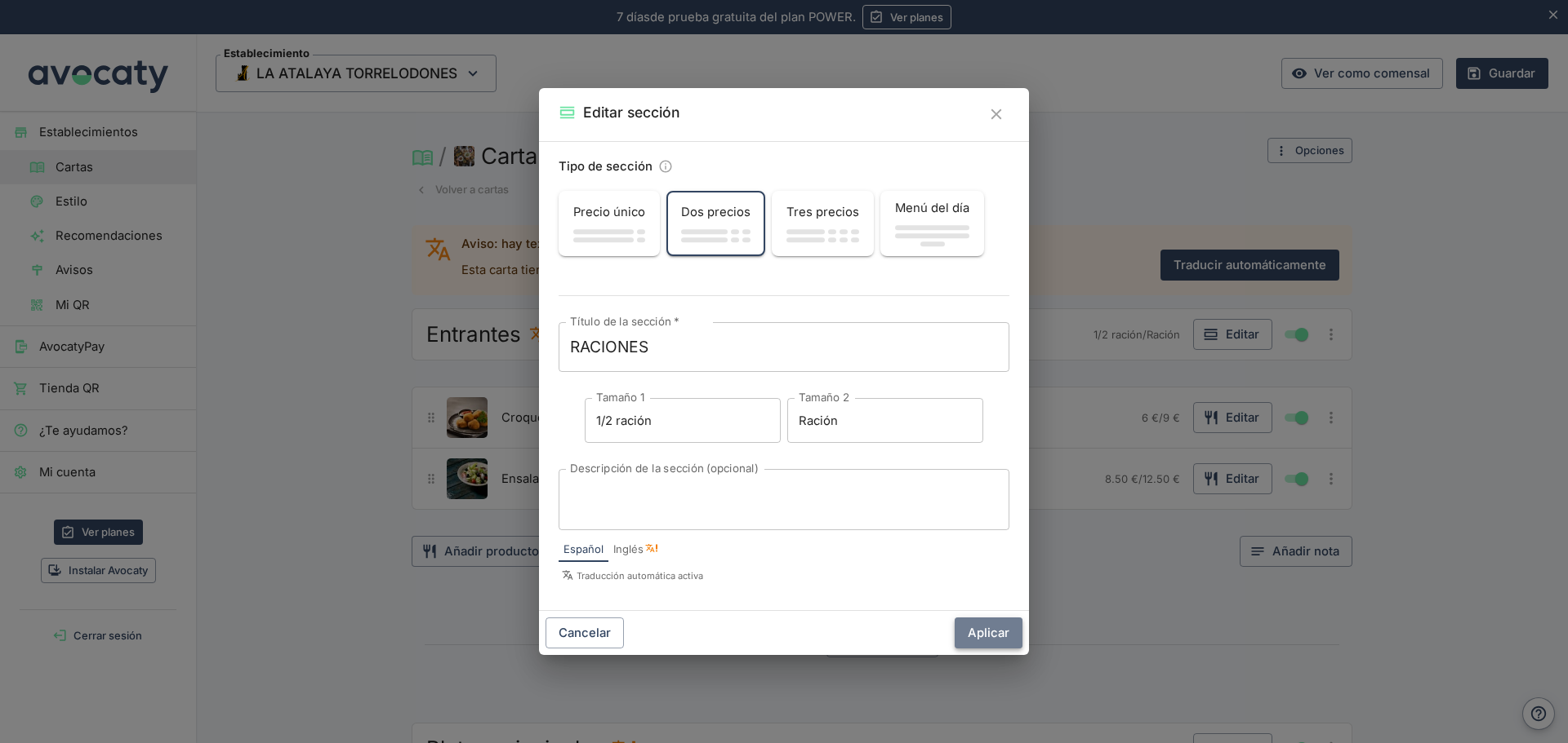
click at [987, 638] on button "Aplicar" at bounding box center [988, 633] width 68 height 31
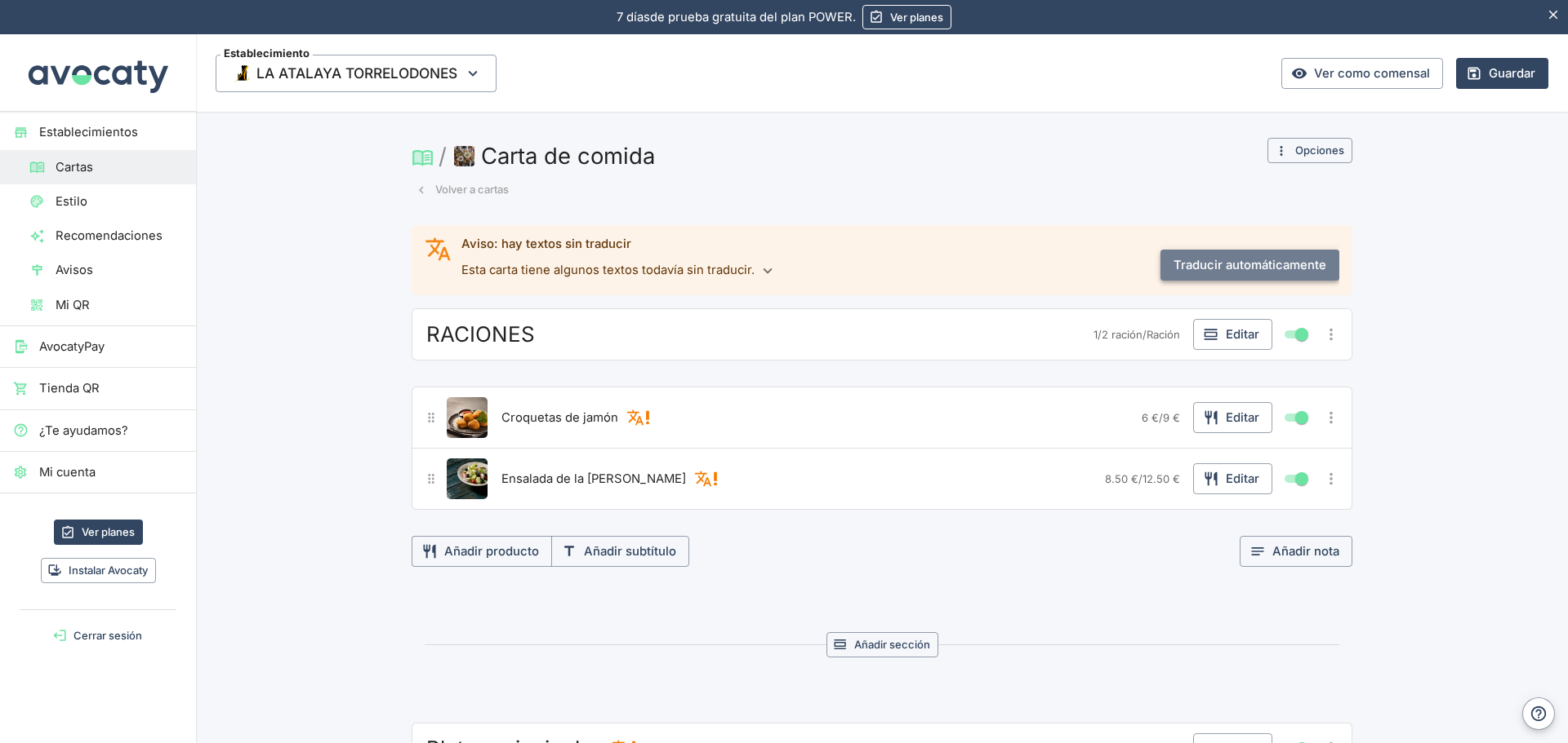
click at [1215, 267] on button "Traducir automáticamente" at bounding box center [1250, 265] width 179 height 31
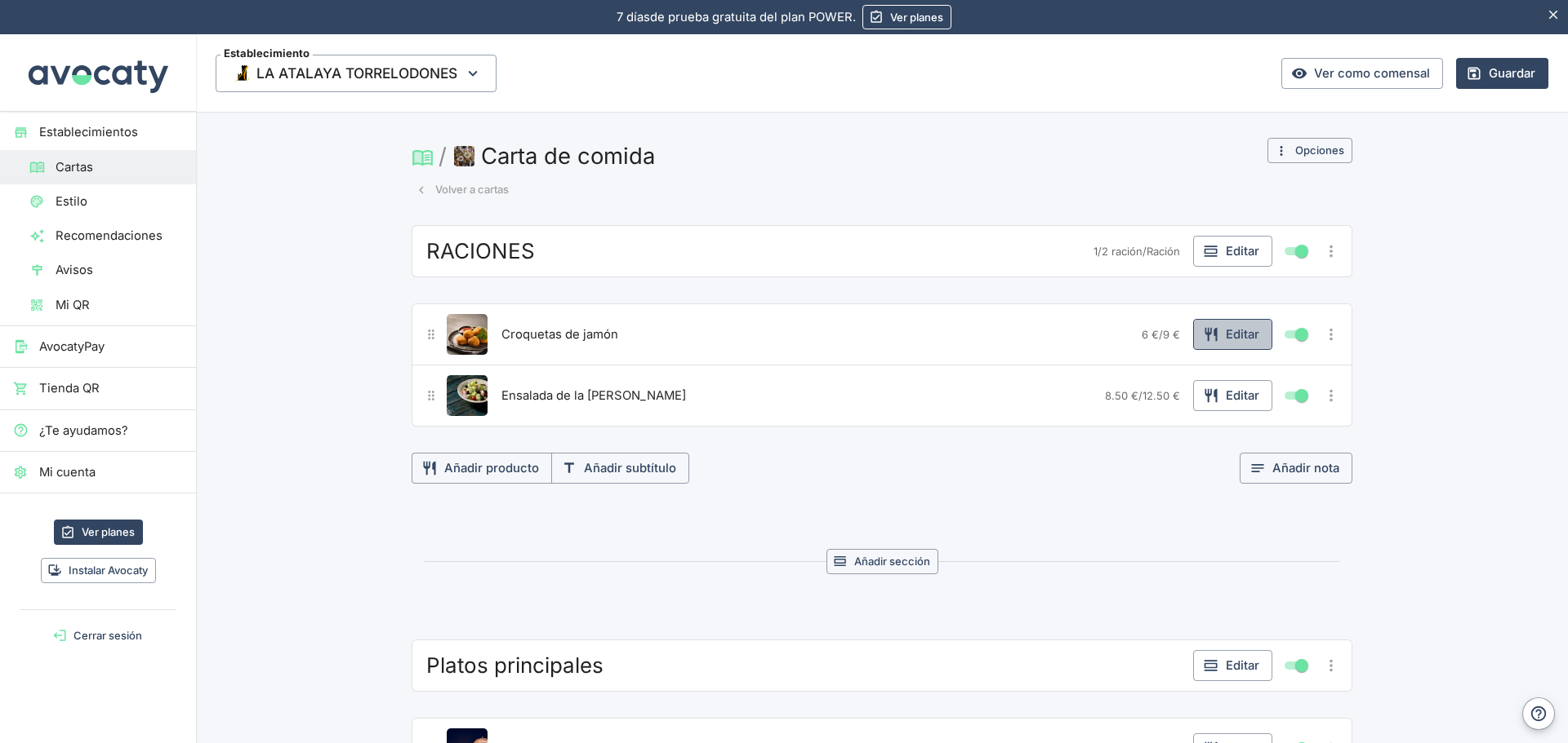
click at [1227, 332] on button "Editar" at bounding box center [1233, 334] width 79 height 31
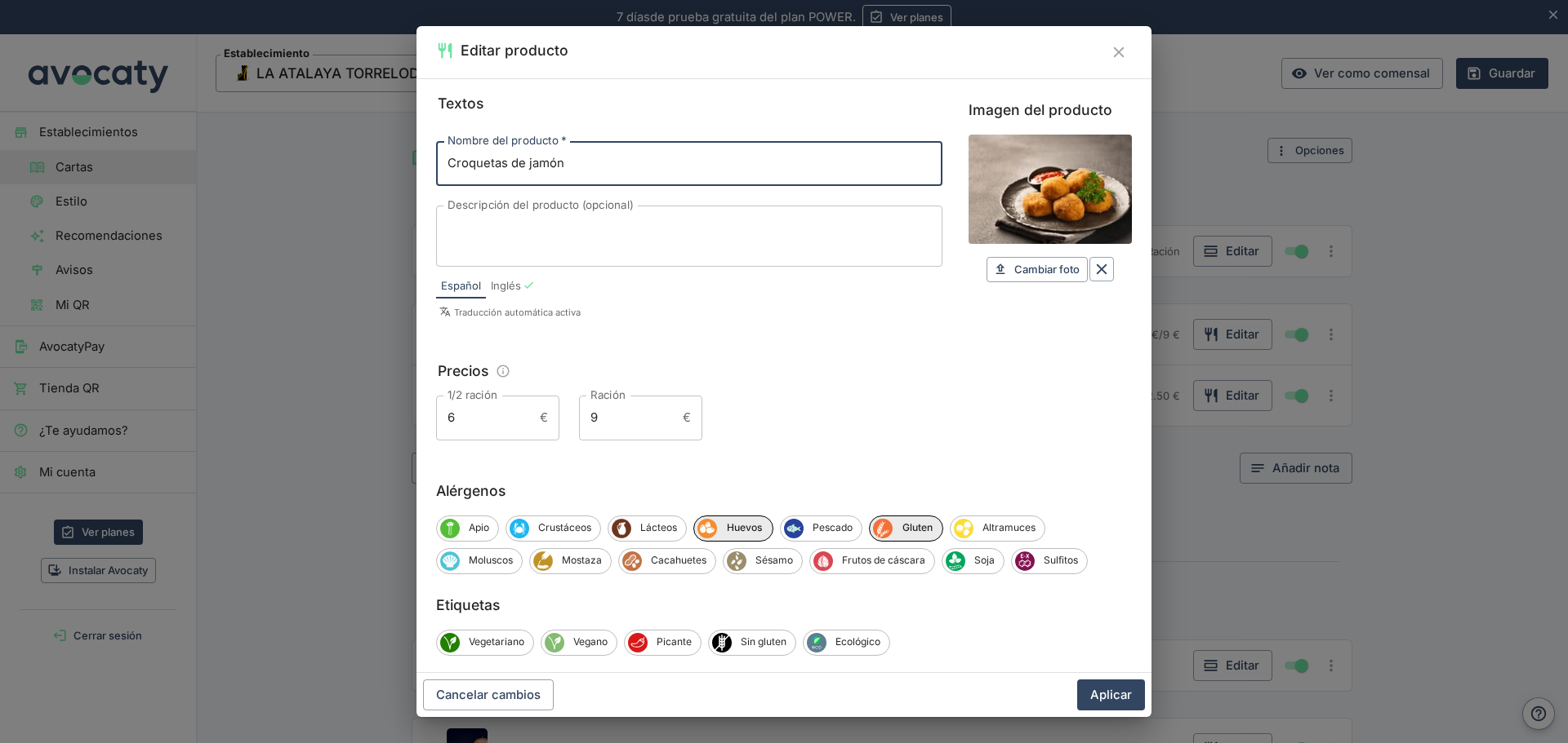
drag, startPoint x: 581, startPoint y: 155, endPoint x: 370, endPoint y: 170, distance: 211.5
click at [370, 170] on div "Editar producto Textos Nombre del producto   * Croquetas de jamón Nombre del pr…" at bounding box center [784, 371] width 1568 height 743
paste input "Jamón Ibérico de Salamanca"
type input "Jamón Ibérico de Salamanca"
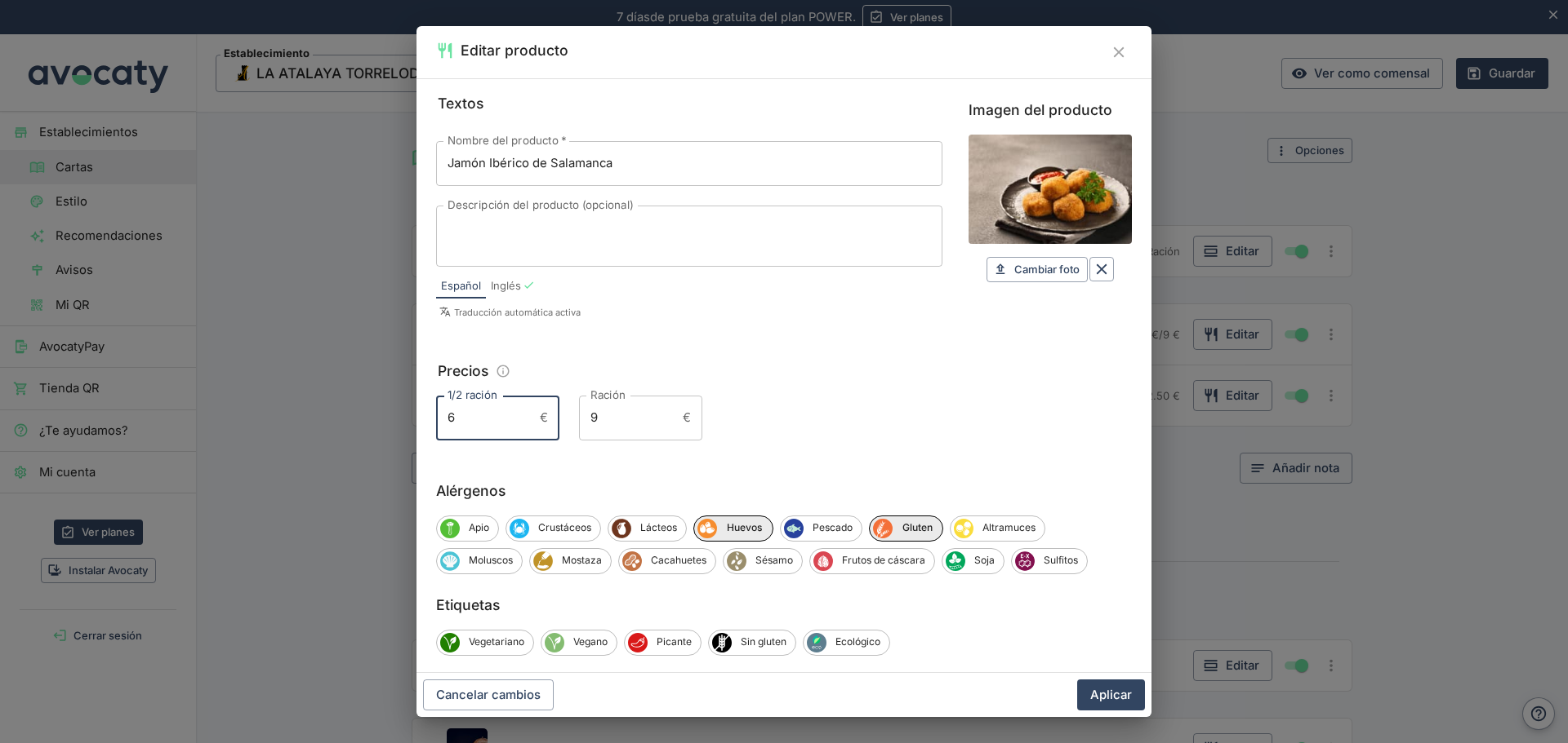
drag, startPoint x: 484, startPoint y: 412, endPoint x: 390, endPoint y: 421, distance: 94.4
click at [392, 421] on div "Editar producto Textos Nombre del producto   * Jamón Ibérico de Salamanca Nombr…" at bounding box center [784, 371] width 1568 height 743
type input "0"
type input "10"
drag, startPoint x: 593, startPoint y: 419, endPoint x: 555, endPoint y: 412, distance: 38.6
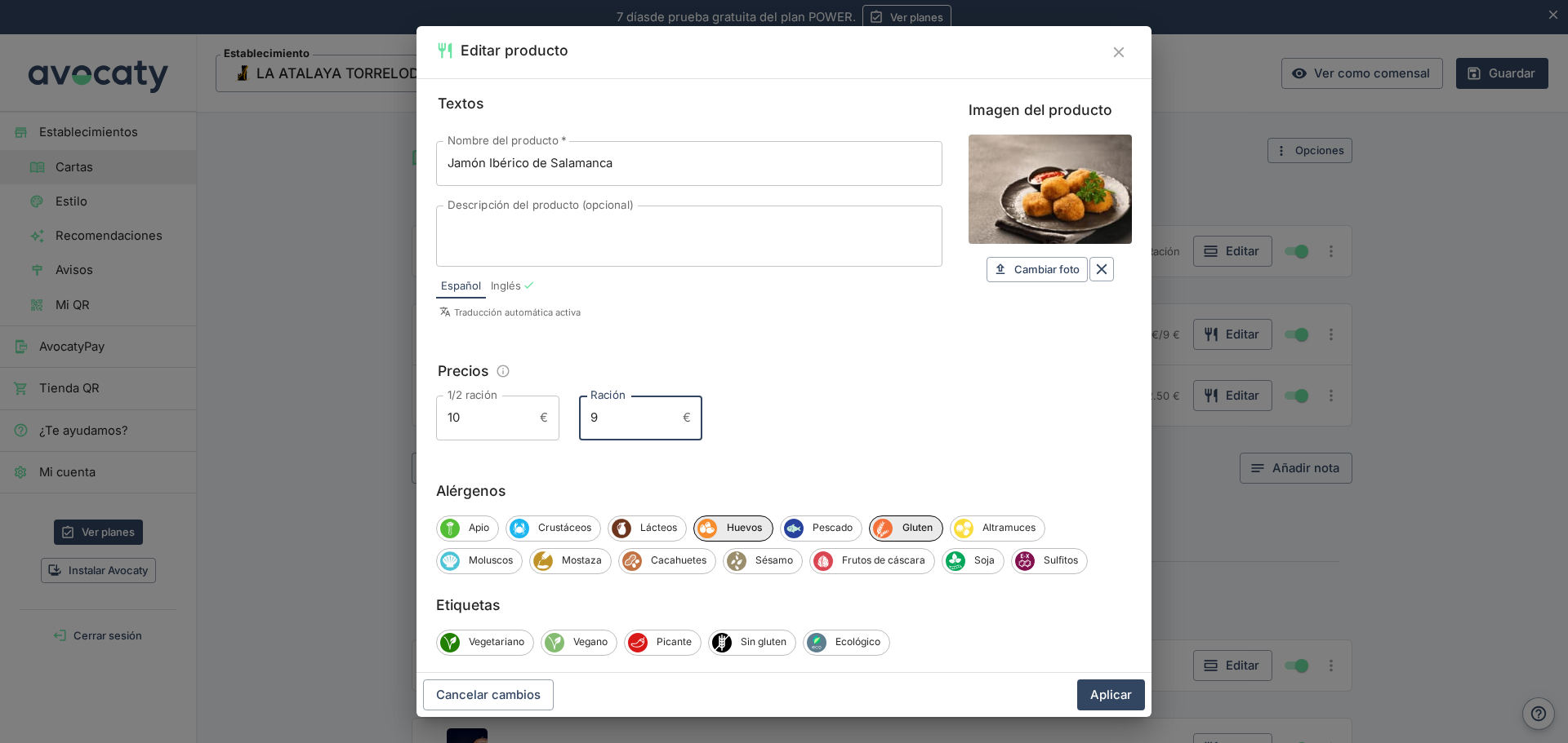
click at [555, 412] on div "1/2 ración 10 € 1/2 ración Ración 9 € Ración" at bounding box center [784, 417] width 695 height 44
type input "20"
click at [1092, 271] on icon "Borrar" at bounding box center [1101, 268] width 18 height 18
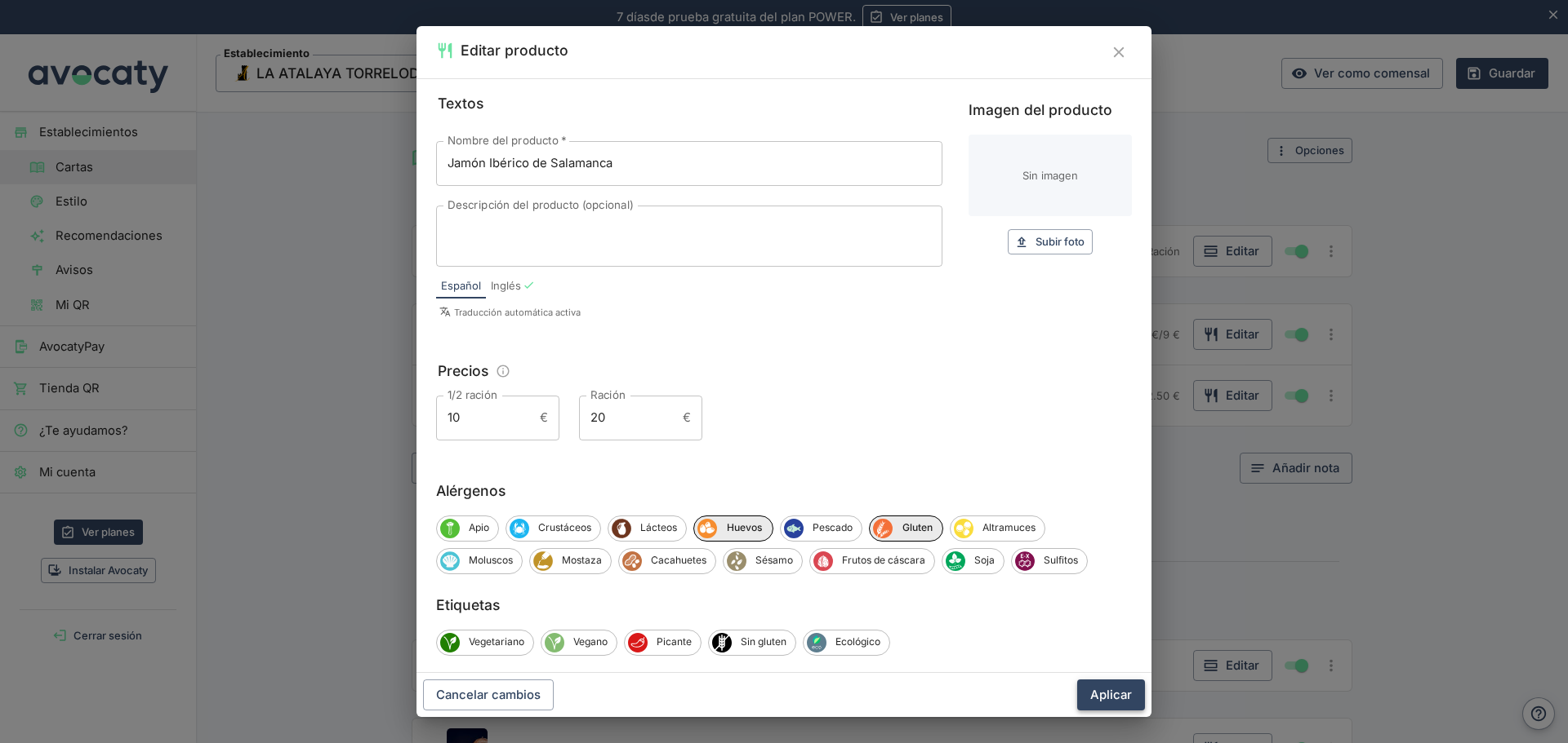
click at [1105, 690] on button "Aplicar" at bounding box center [1111, 695] width 68 height 31
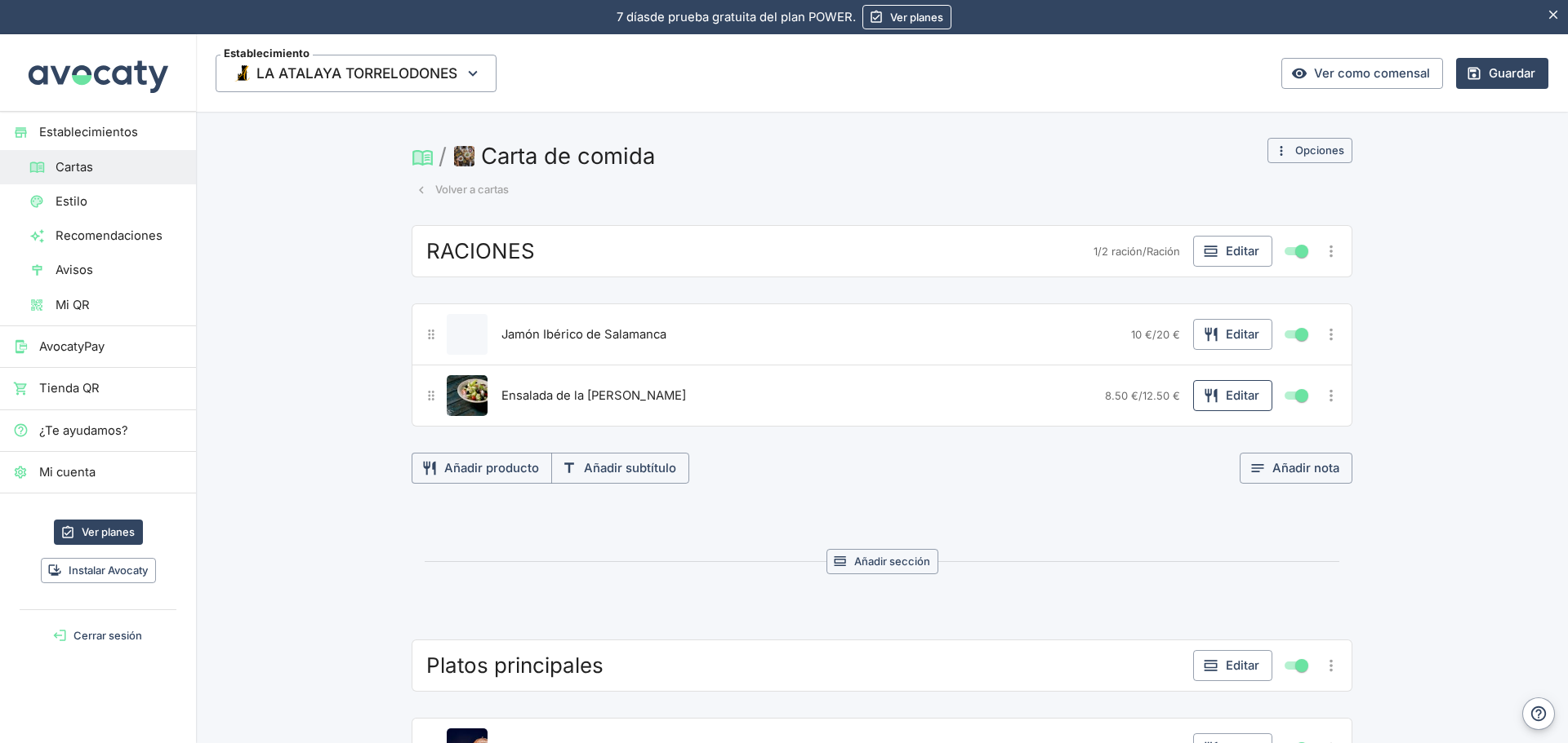
click at [1237, 394] on button "Editar" at bounding box center [1233, 396] width 79 height 31
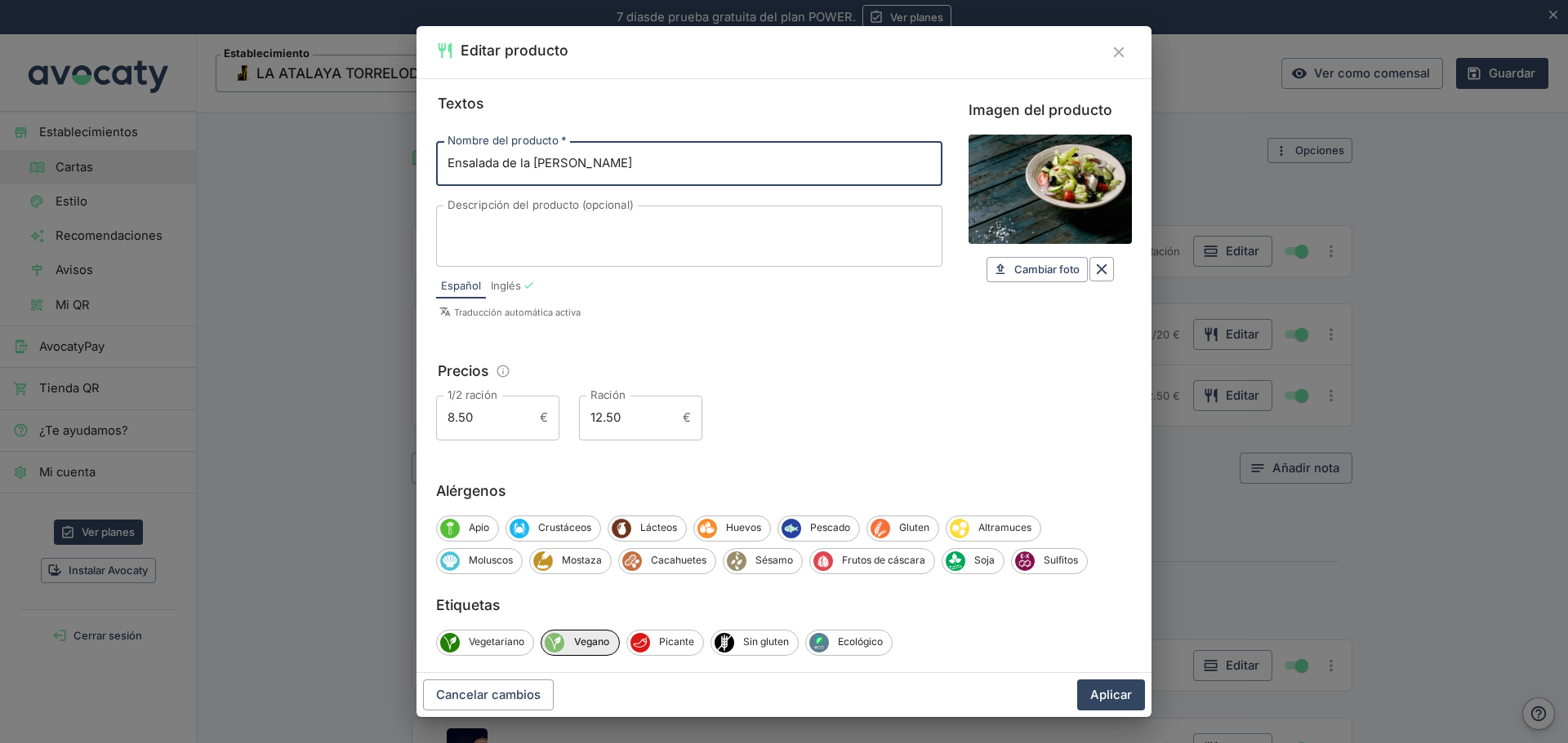
drag, startPoint x: 627, startPoint y: 164, endPoint x: 331, endPoint y: 179, distance: 296.4
click at [331, 179] on div "Editar producto Textos Nombre del producto   * Ensalada de la [PERSON_NAME] Nom…" at bounding box center [784, 371] width 1568 height 743
paste input "Plato ½ Ración Jamón Ibérico de Salamanca 10,00€ 20,00€ Queso Mantecado de Cuenc"
click at [655, 159] on input "Plato ½ Ración Jamón Ibérico de Salamanca 10,00€ 20,00€ Queso Mantecado [PERSON…" at bounding box center [689, 163] width 506 height 44
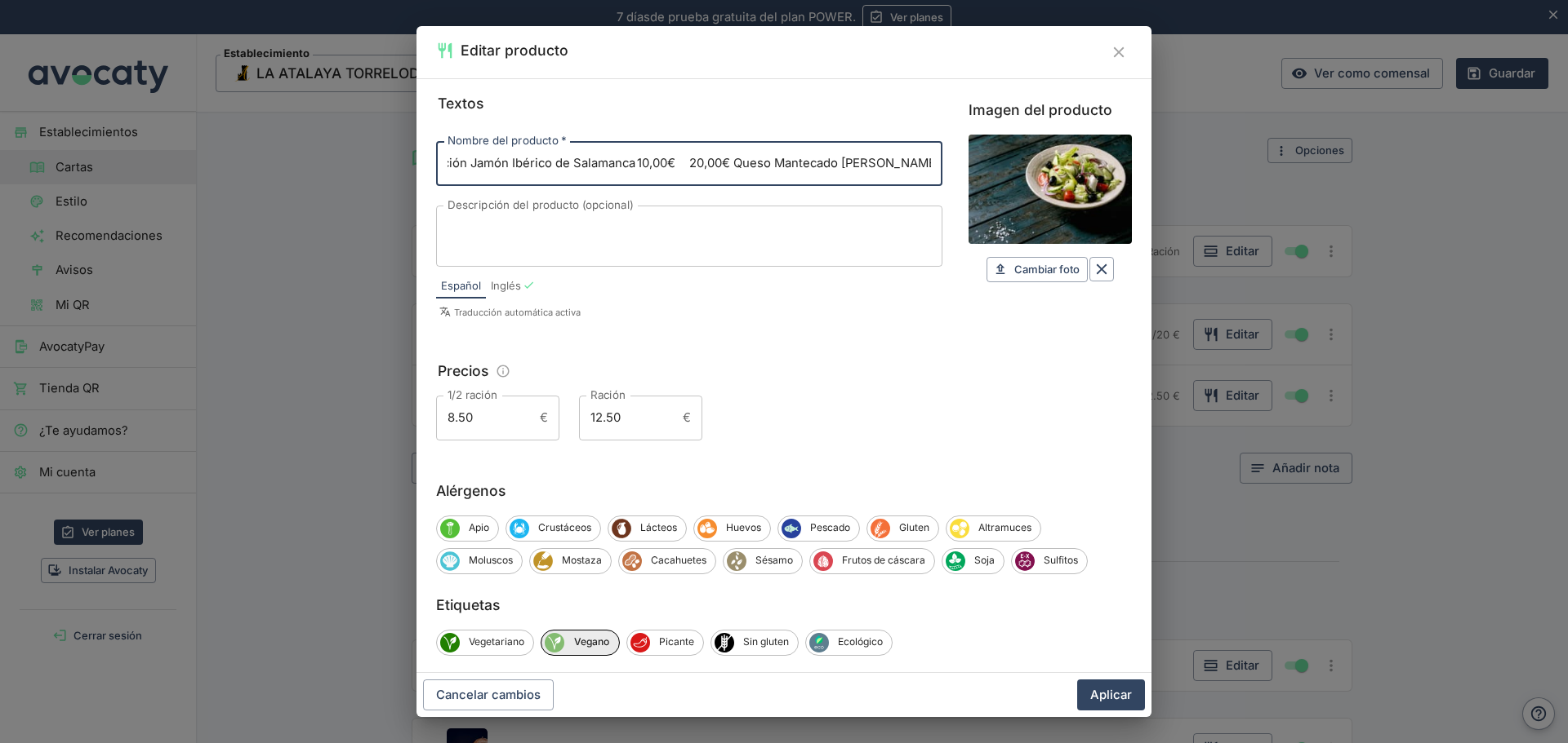
scroll to position [0, 0]
drag, startPoint x: 744, startPoint y: 162, endPoint x: 355, endPoint y: 181, distance: 389.5
click at [355, 181] on div "Editar producto Textos Nombre del producto   * Plato ½ Ración Jamón Ibérico de …" at bounding box center [784, 371] width 1568 height 743
click at [455, 162] on input "Queso Mantecado [PERSON_NAME]" at bounding box center [689, 163] width 506 height 44
type input "Queso Mantecado [PERSON_NAME]"
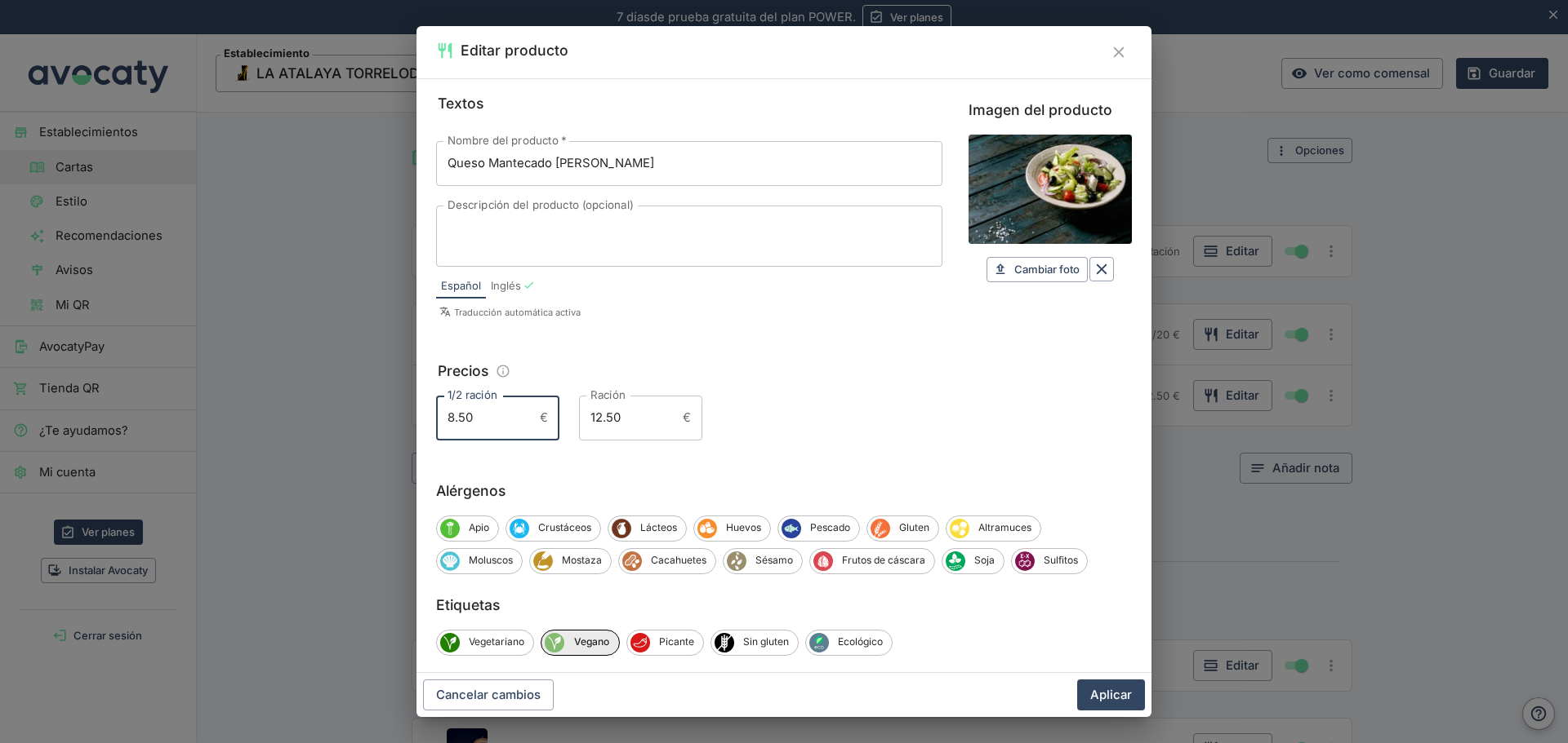
drag, startPoint x: 486, startPoint y: 420, endPoint x: 304, endPoint y: 415, distance: 182.1
click at [304, 415] on div "Editar producto Textos Nombre del producto   * Queso Mantecado [PERSON_NAME] No…" at bounding box center [784, 371] width 1568 height 743
type input "10"
drag, startPoint x: 619, startPoint y: 413, endPoint x: 500, endPoint y: 423, distance: 119.4
click at [500, 423] on div "1/2 ración 10 € 1/2 ración Ración 12.50 € Ración" at bounding box center [784, 417] width 695 height 44
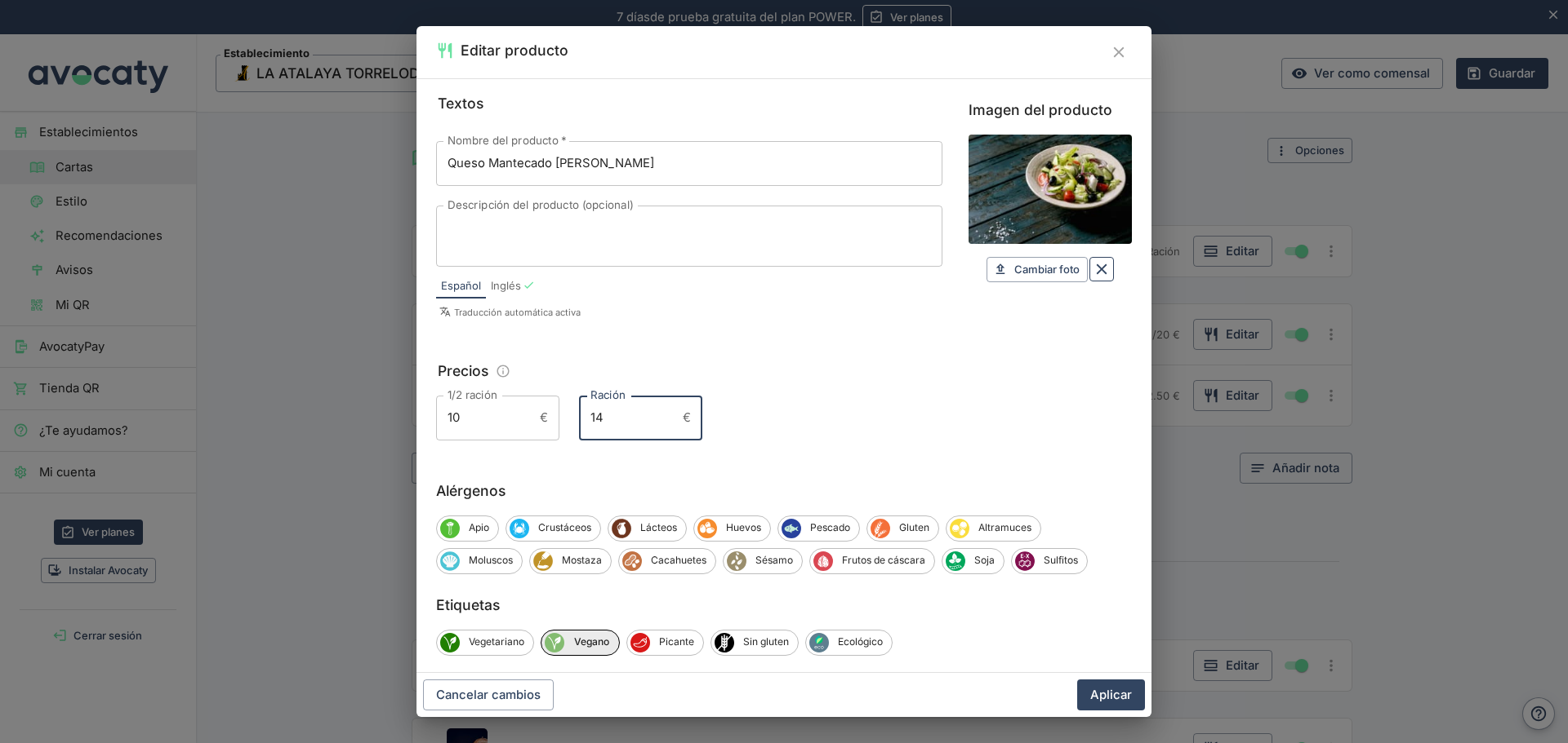
type input "14"
click at [1092, 278] on icon "Borrar" at bounding box center [1101, 268] width 18 height 18
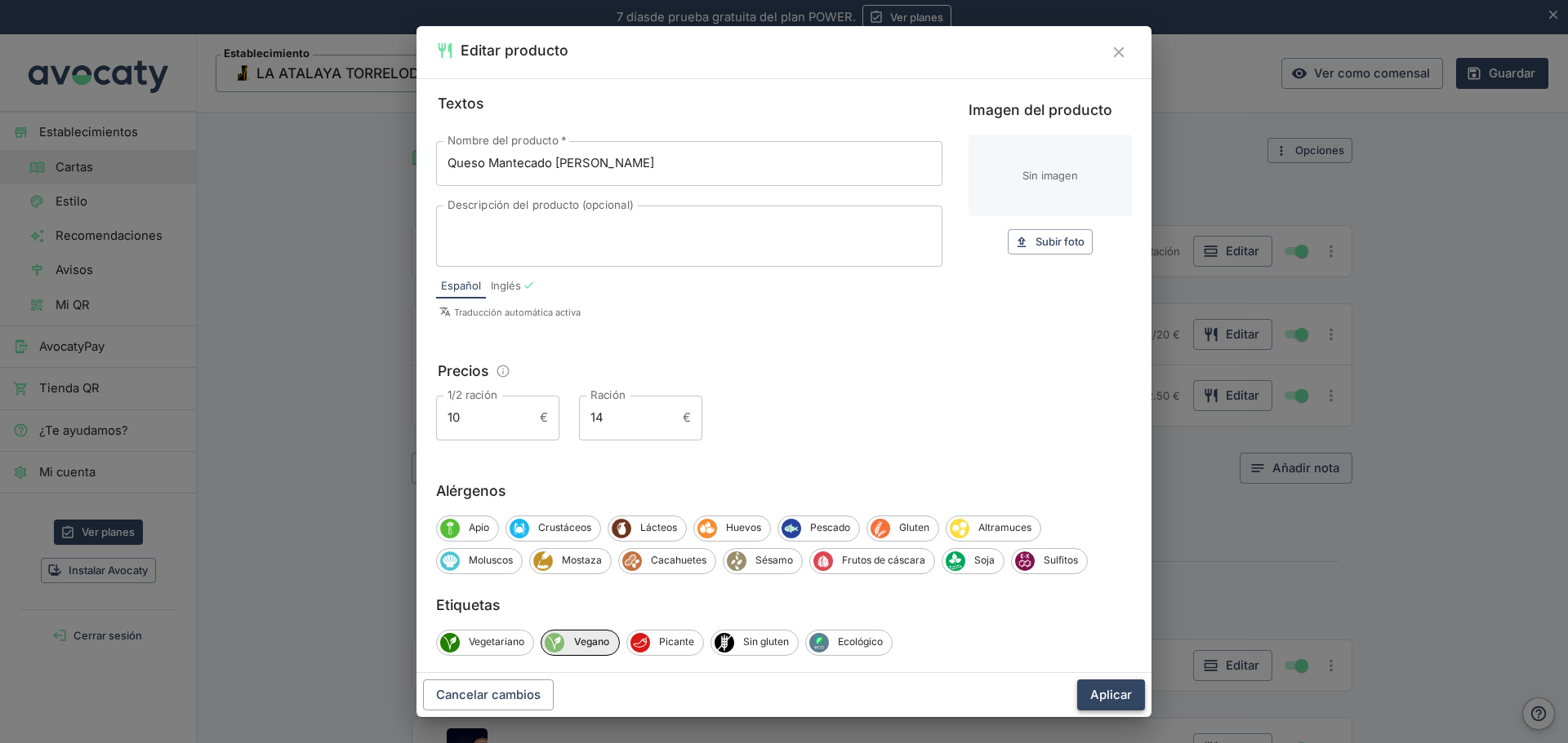
click at [1116, 694] on button "Aplicar" at bounding box center [1111, 695] width 68 height 31
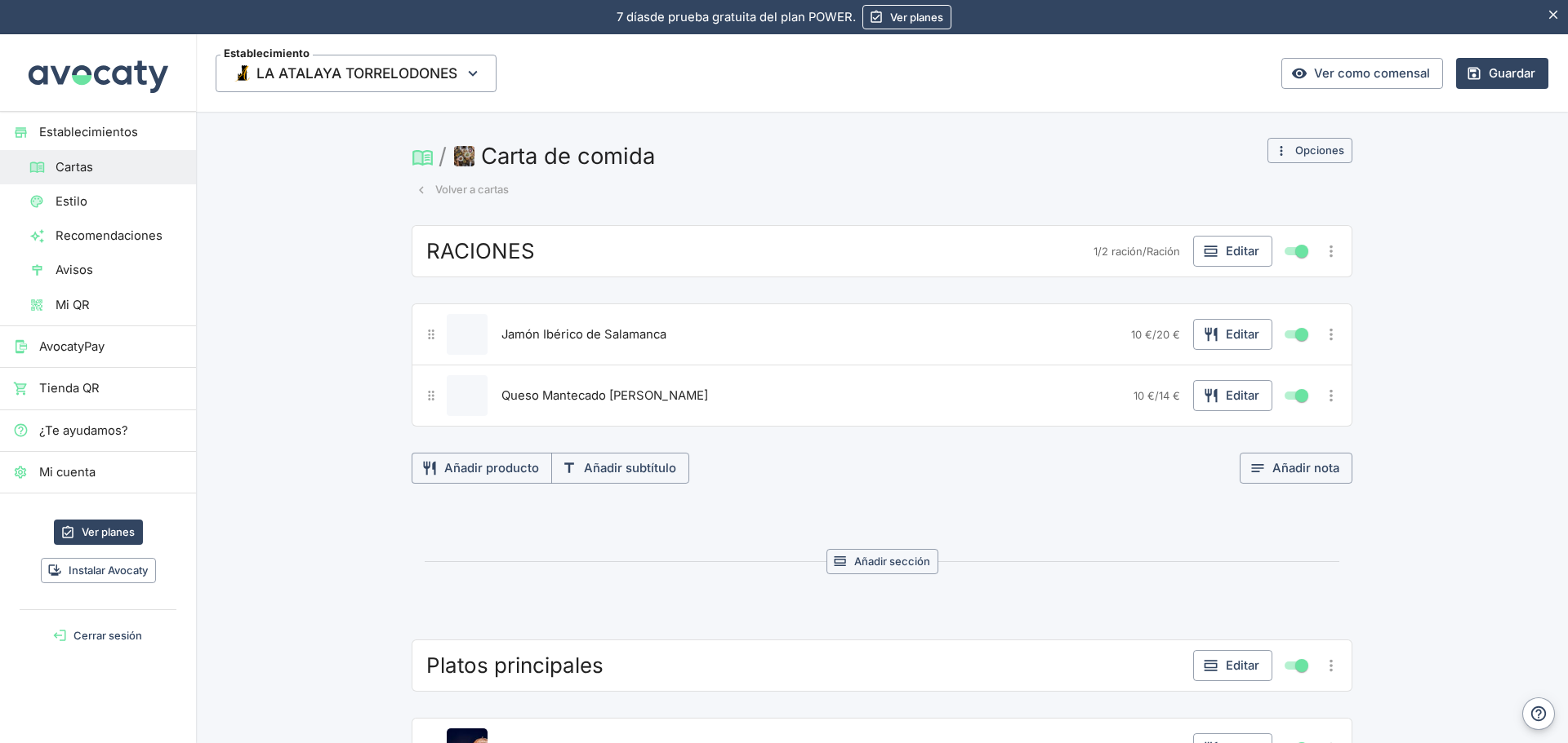
click at [1471, 82] on button "Guardar" at bounding box center [1502, 73] width 92 height 31
click at [1330, 396] on icon "Más opciones" at bounding box center [1331, 396] width 3 height 12
click at [1269, 430] on span "Duplicar producto" at bounding box center [1271, 428] width 105 height 18
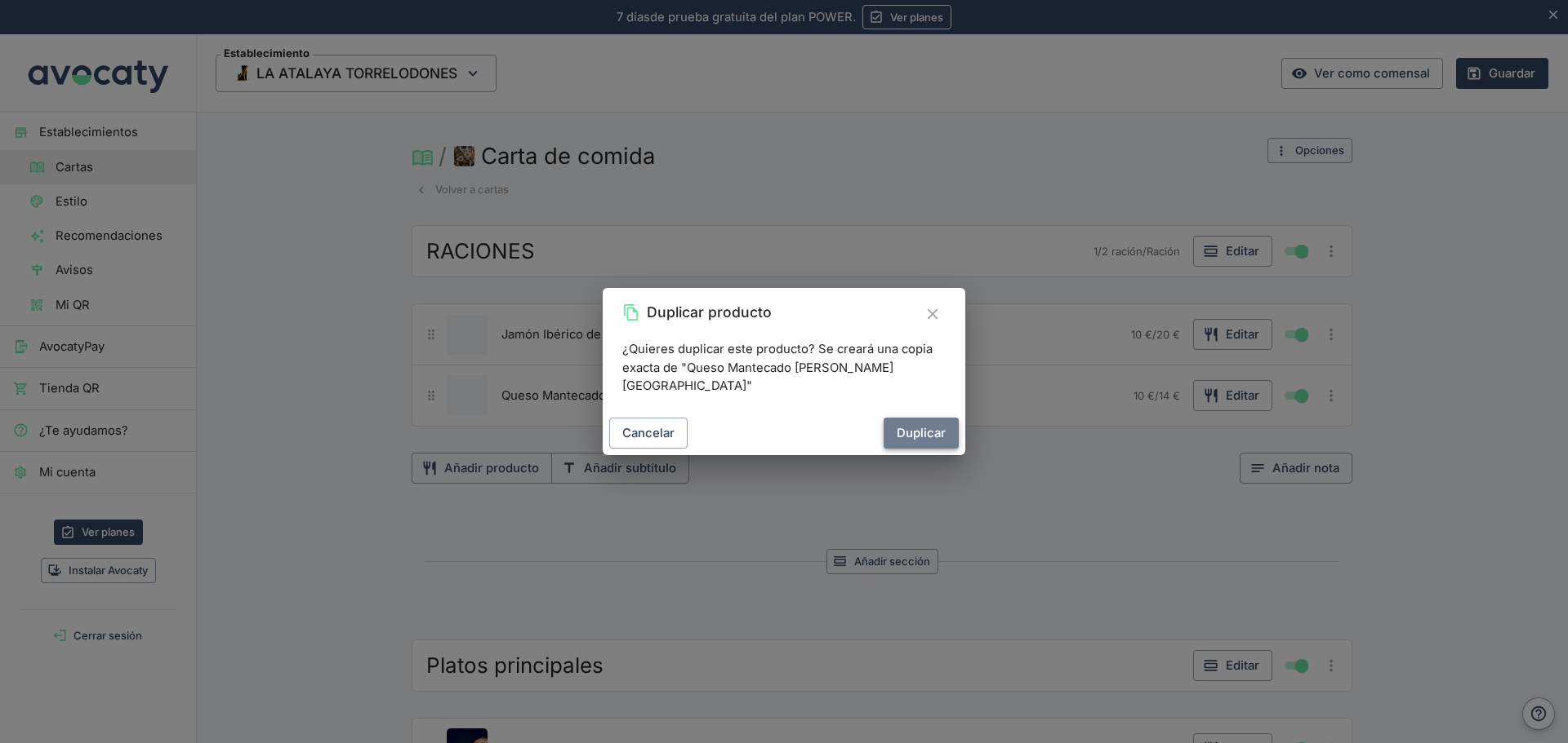
click at [902, 427] on button "Duplicar" at bounding box center [921, 433] width 75 height 31
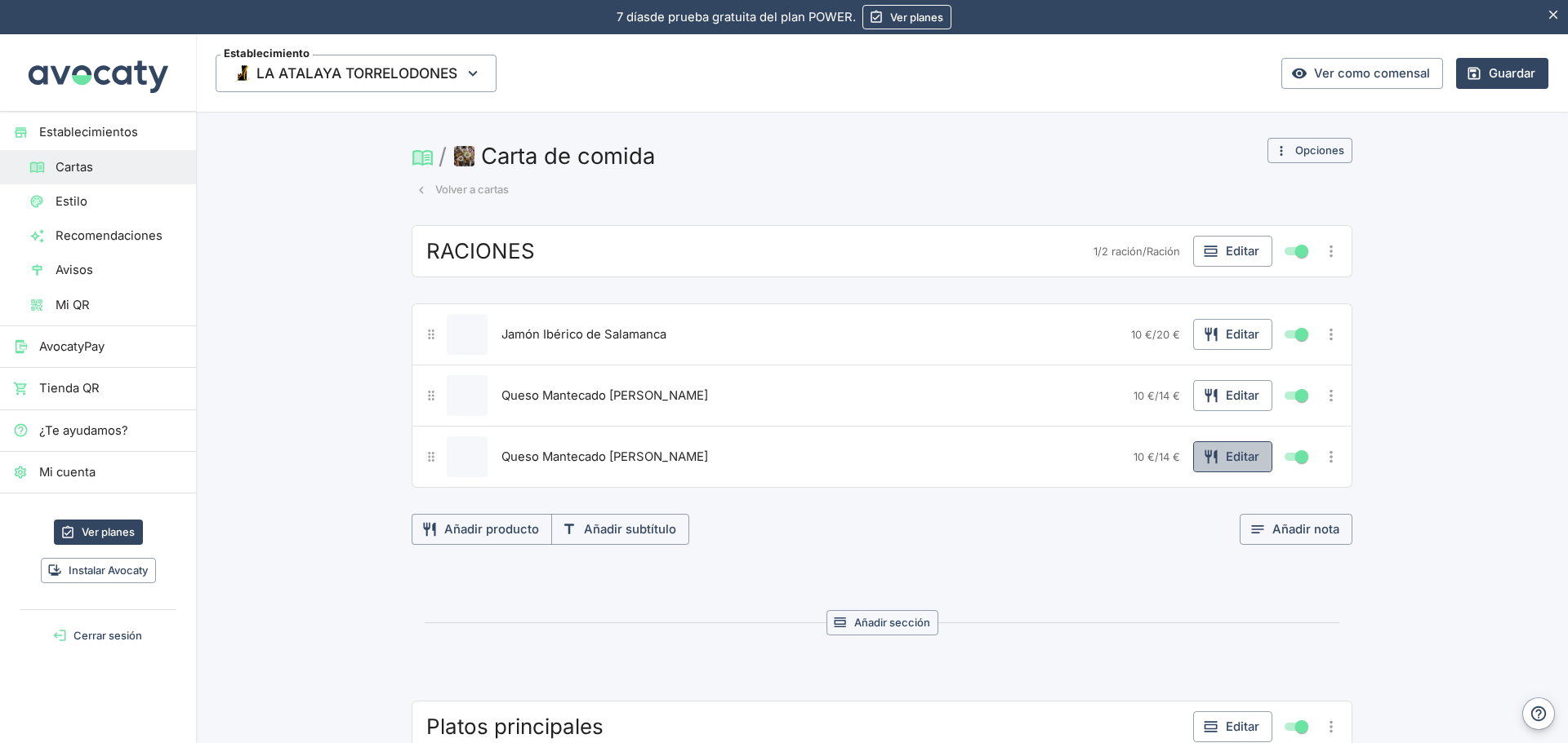
click at [1235, 448] on button "Editar" at bounding box center [1233, 457] width 79 height 31
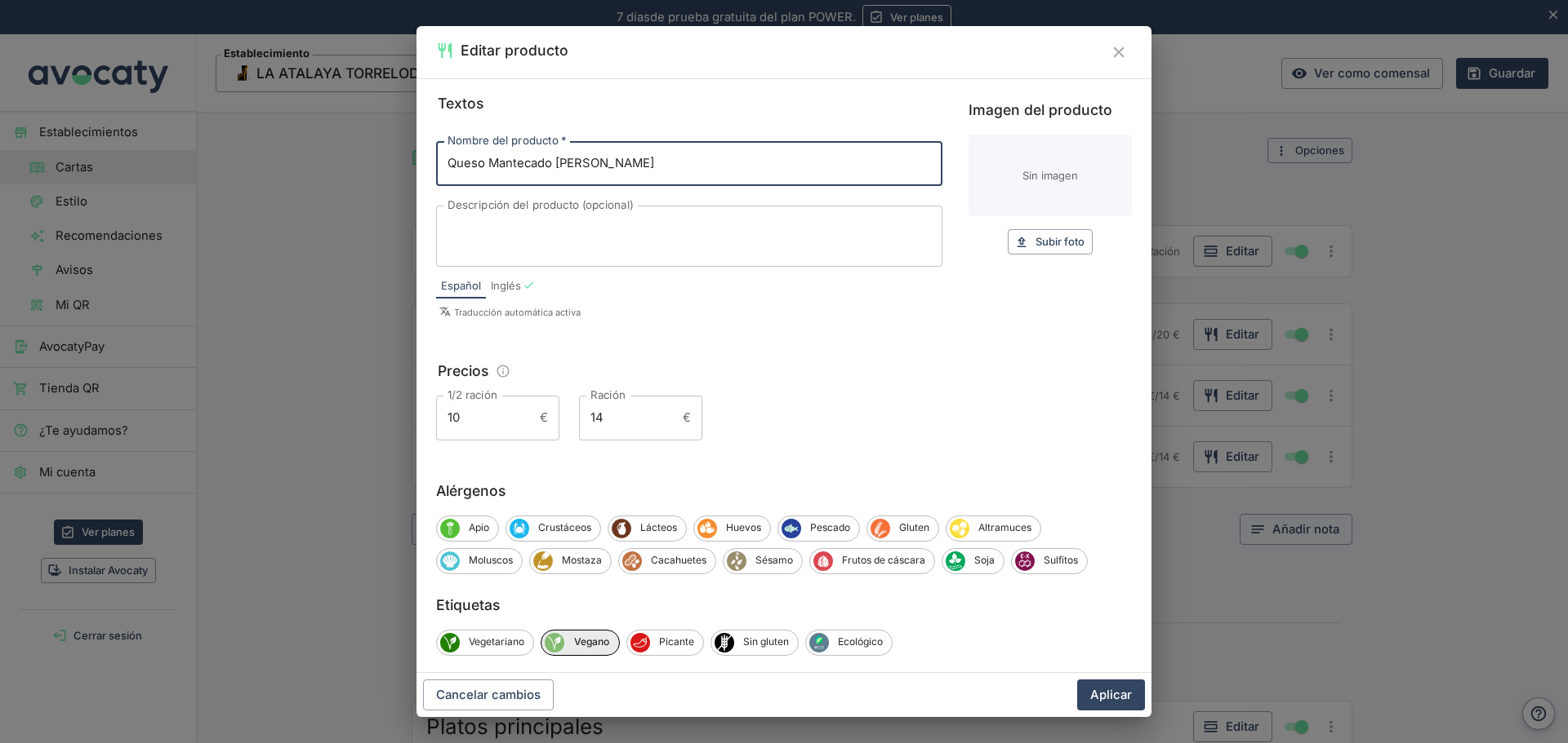
drag, startPoint x: 583, startPoint y: 160, endPoint x: 363, endPoint y: 193, distance: 222.5
click at [363, 193] on div "Editar producto Textos Nombre del producto   * Queso Mantecado [PERSON_NAME] No…" at bounding box center [784, 371] width 1568 height 743
type input "[PERSON_NAME]"
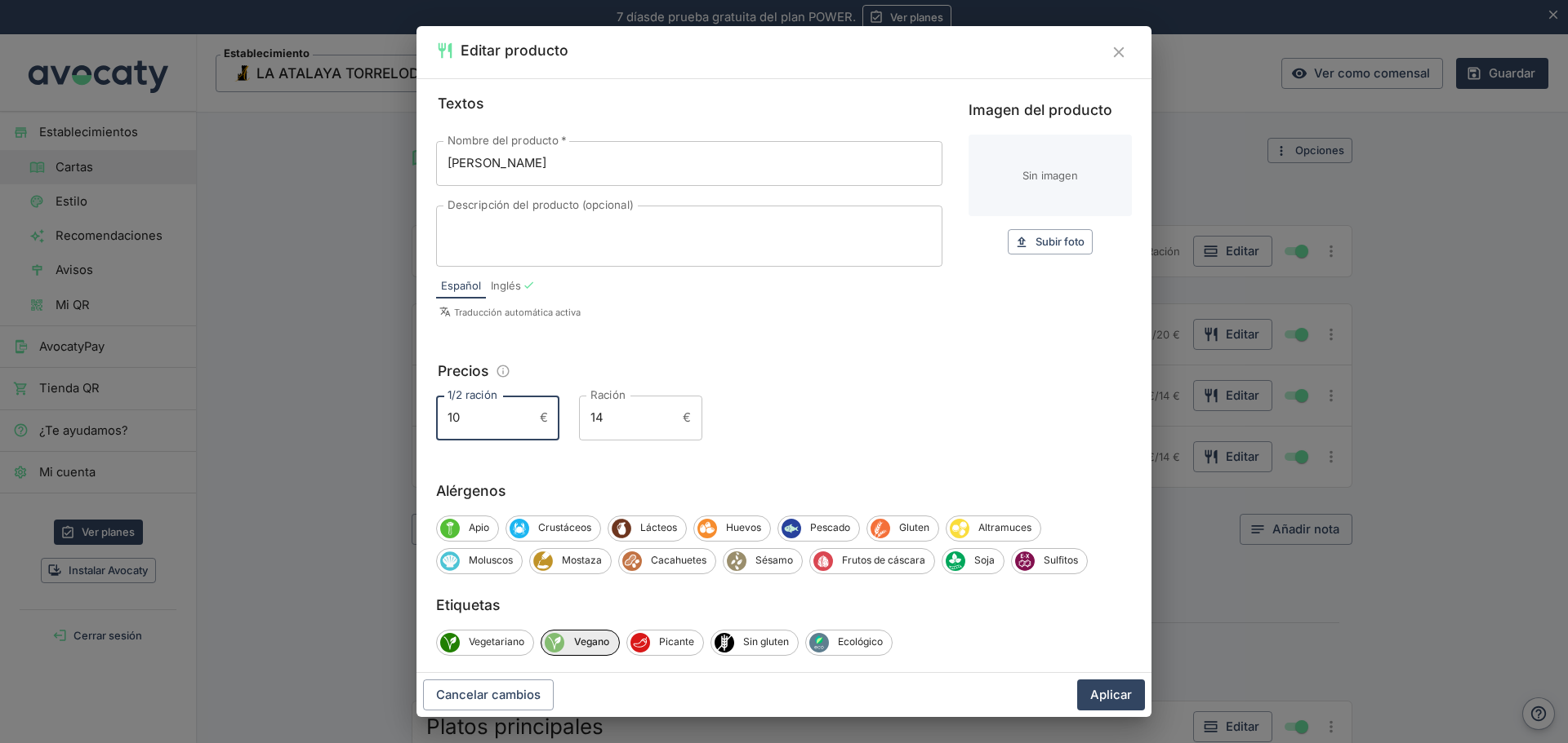
drag, startPoint x: 480, startPoint y: 419, endPoint x: 384, endPoint y: 418, distance: 96.0
click at [384, 418] on div "Editar producto Textos Nombre del producto   * Tomatito Aliñado Nombre del prod…" at bounding box center [784, 371] width 1568 height 743
type input "8"
drag, startPoint x: 601, startPoint y: 416, endPoint x: 410, endPoint y: 418, distance: 191.0
click at [410, 418] on div "Editar producto Textos Nombre del producto   * Tomatito Aliñado Nombre del prod…" at bounding box center [784, 371] width 1568 height 743
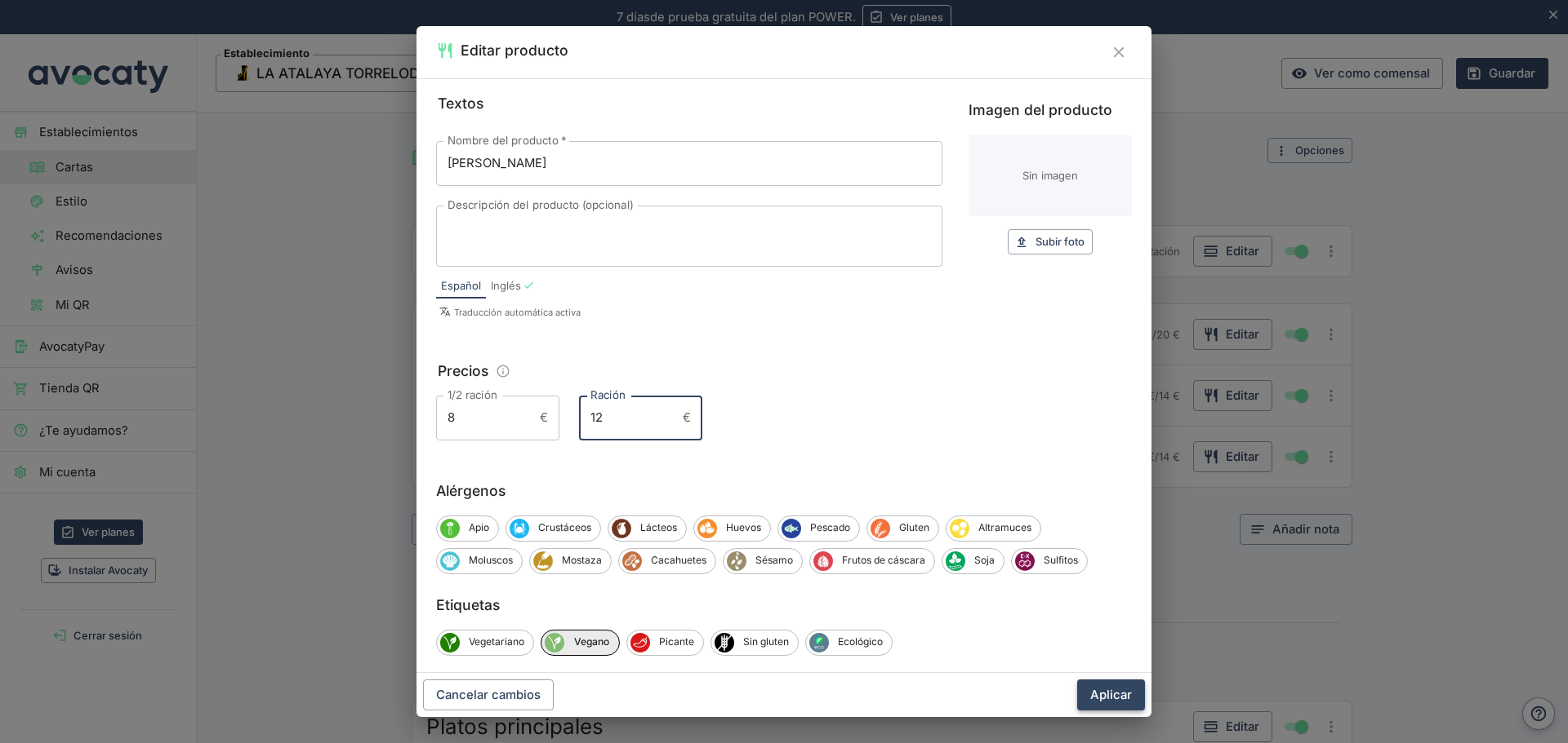
type input "12"
click at [1119, 693] on button "Aplicar" at bounding box center [1111, 695] width 68 height 31
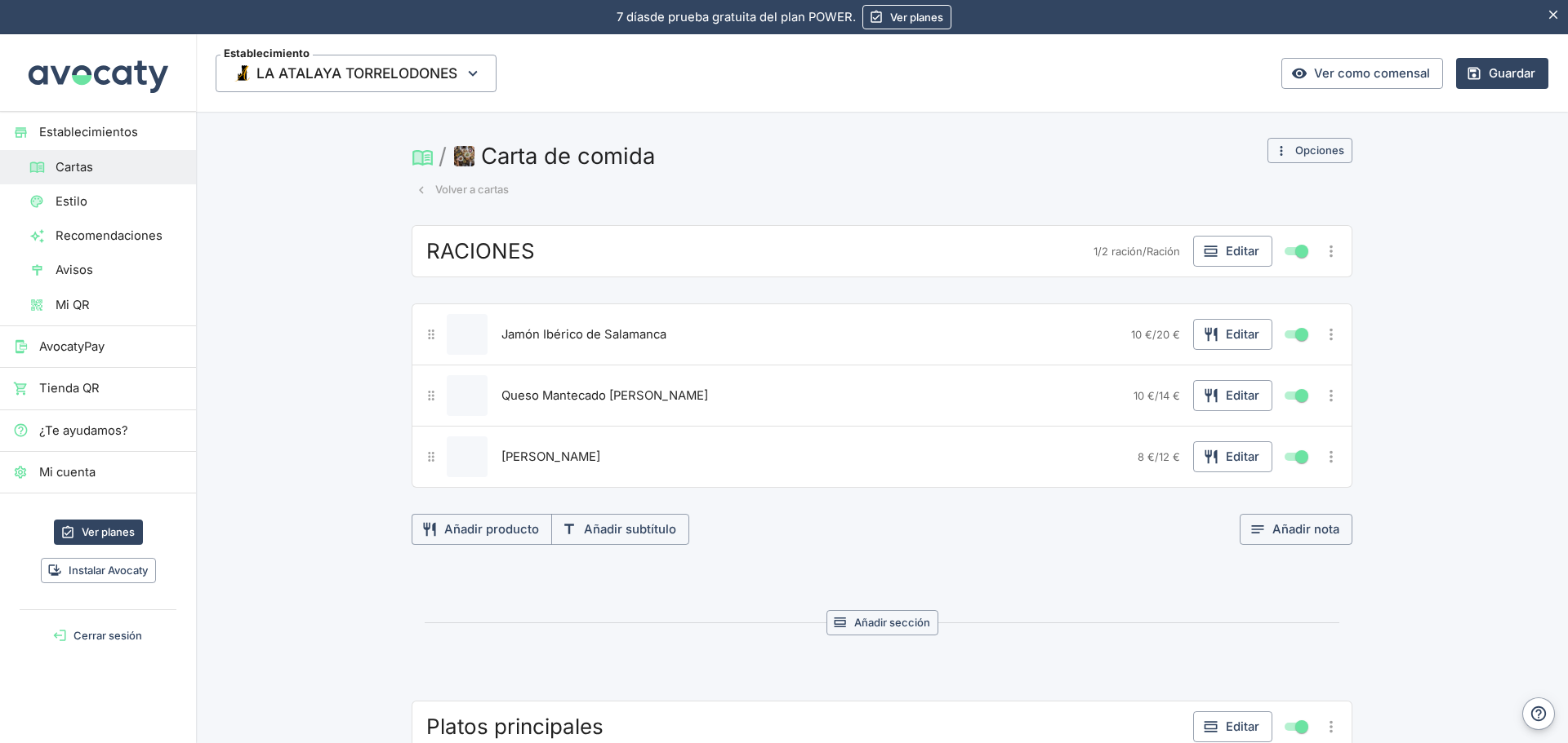
click at [1488, 61] on button "Guardar" at bounding box center [1502, 73] width 92 height 31
click at [1322, 463] on icon "Más opciones" at bounding box center [1331, 457] width 18 height 18
click at [1258, 485] on span "Duplicar producto" at bounding box center [1271, 490] width 105 height 18
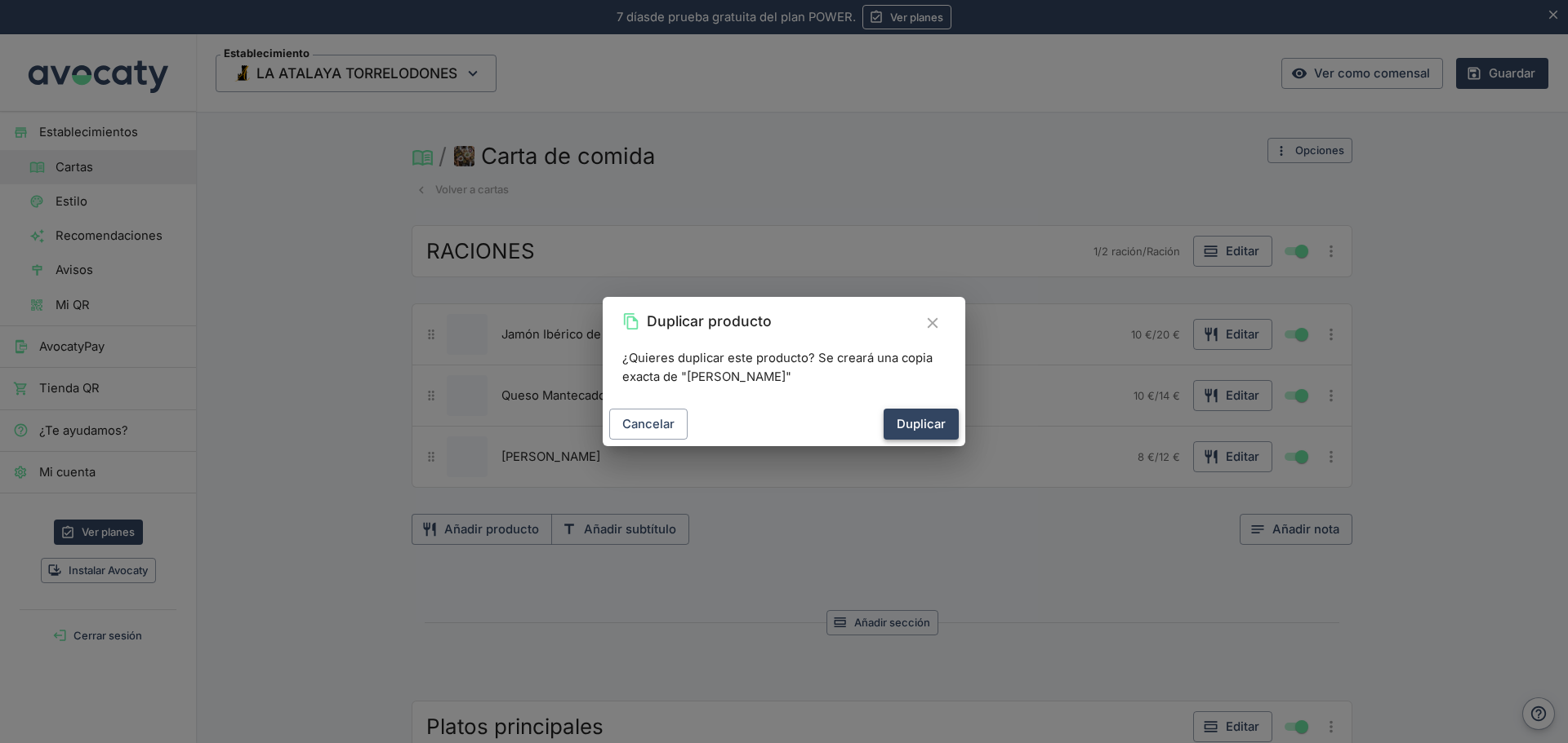
click at [931, 414] on button "Duplicar" at bounding box center [921, 424] width 75 height 31
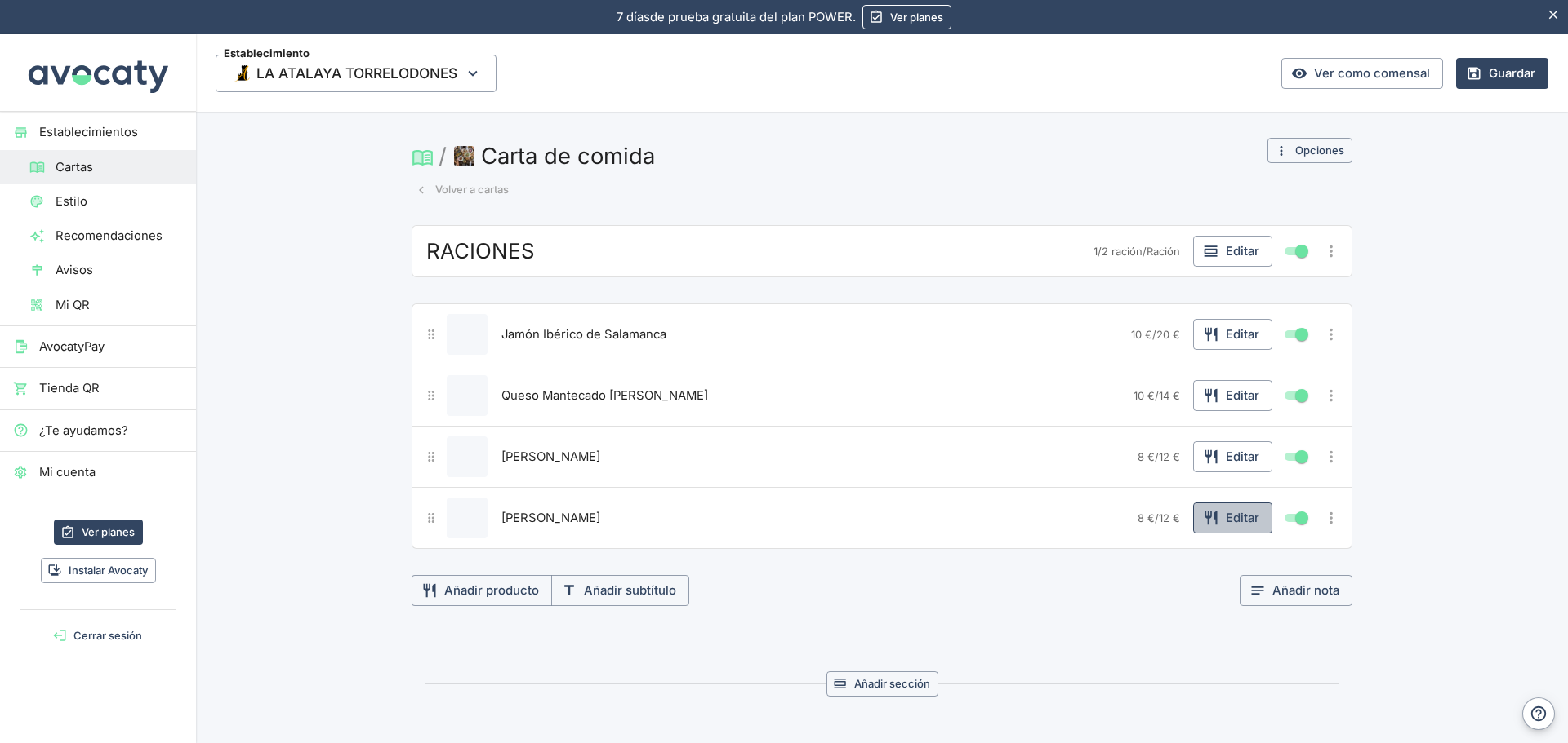
click at [1202, 519] on icon "button" at bounding box center [1210, 518] width 16 height 16
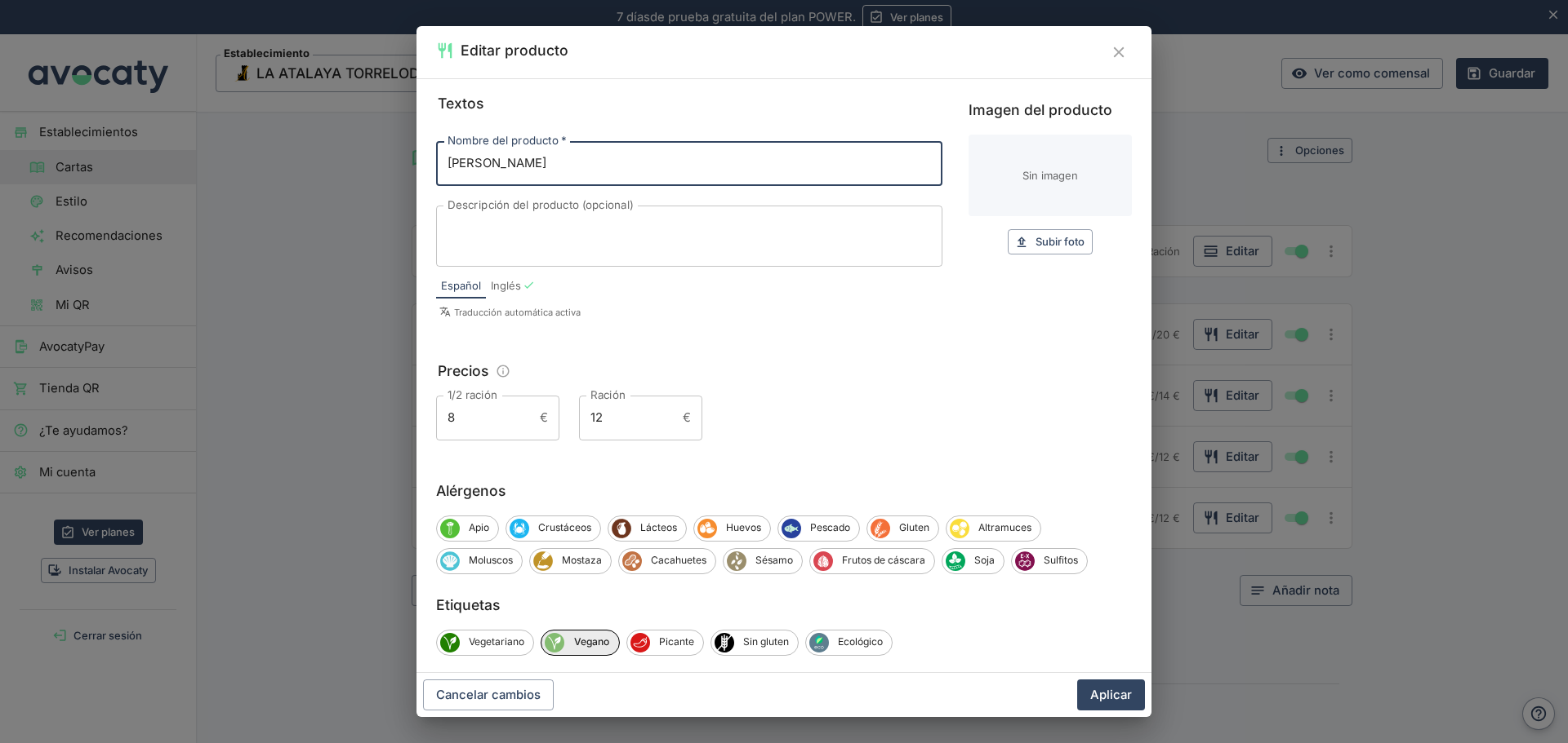
drag, startPoint x: 565, startPoint y: 155, endPoint x: 384, endPoint y: 170, distance: 181.6
click at [384, 170] on div "Editar producto Textos Nombre del producto   * Tomatito Aliñado Nombre del prod…" at bounding box center [784, 371] width 1568 height 743
type input "Tomate con Ventresca"
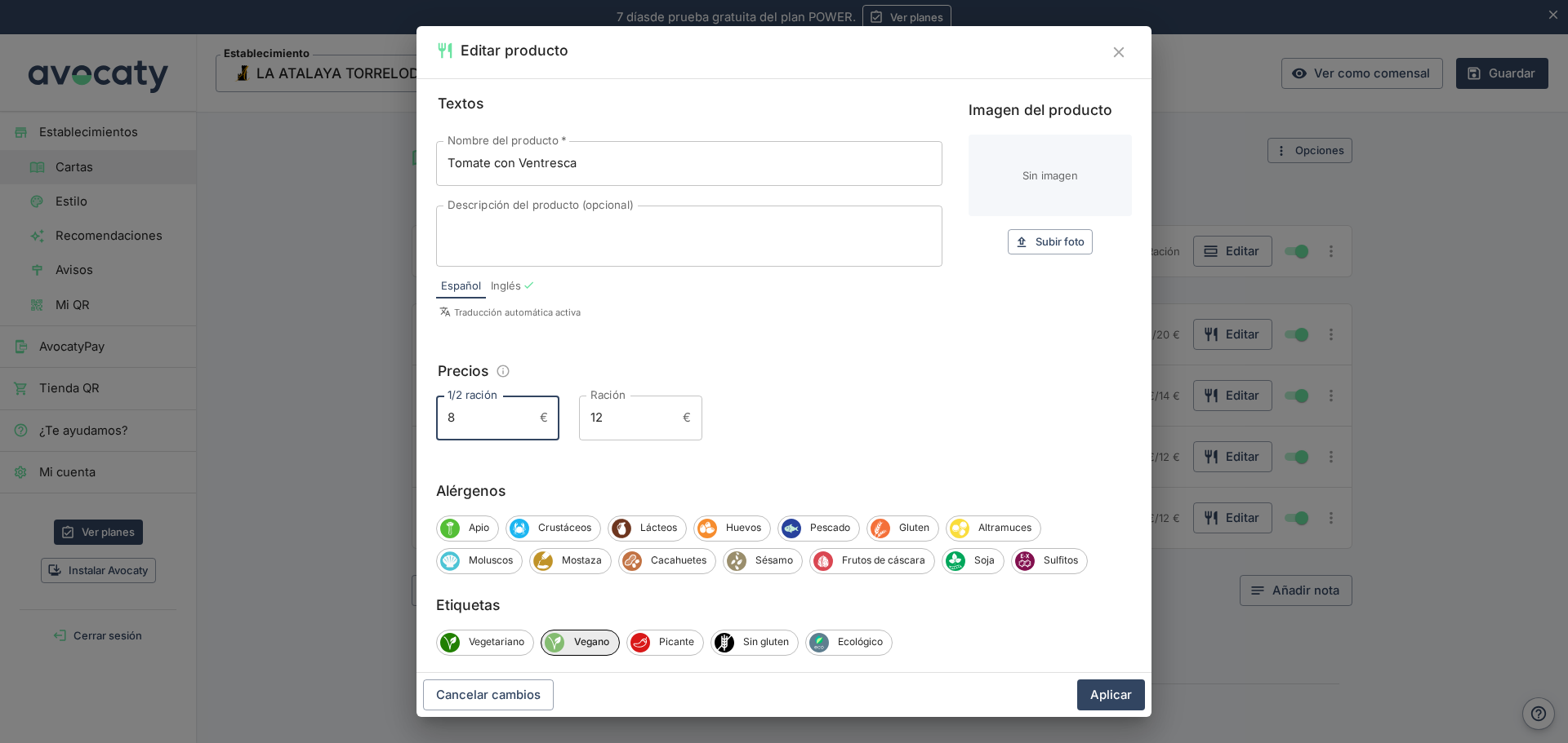
drag, startPoint x: 484, startPoint y: 433, endPoint x: 423, endPoint y: 436, distance: 61.1
click at [423, 436] on div "Textos Nombre del producto   * Tomate con Ventresca Nombre del producto   * Des…" at bounding box center [784, 376] width 735 height 595
type input "10"
drag, startPoint x: 613, startPoint y: 415, endPoint x: 431, endPoint y: 412, distance: 182.0
click at [431, 412] on div "Textos Nombre del producto   * Tomate con Ventresca Nombre del producto   * Des…" at bounding box center [784, 376] width 735 height 595
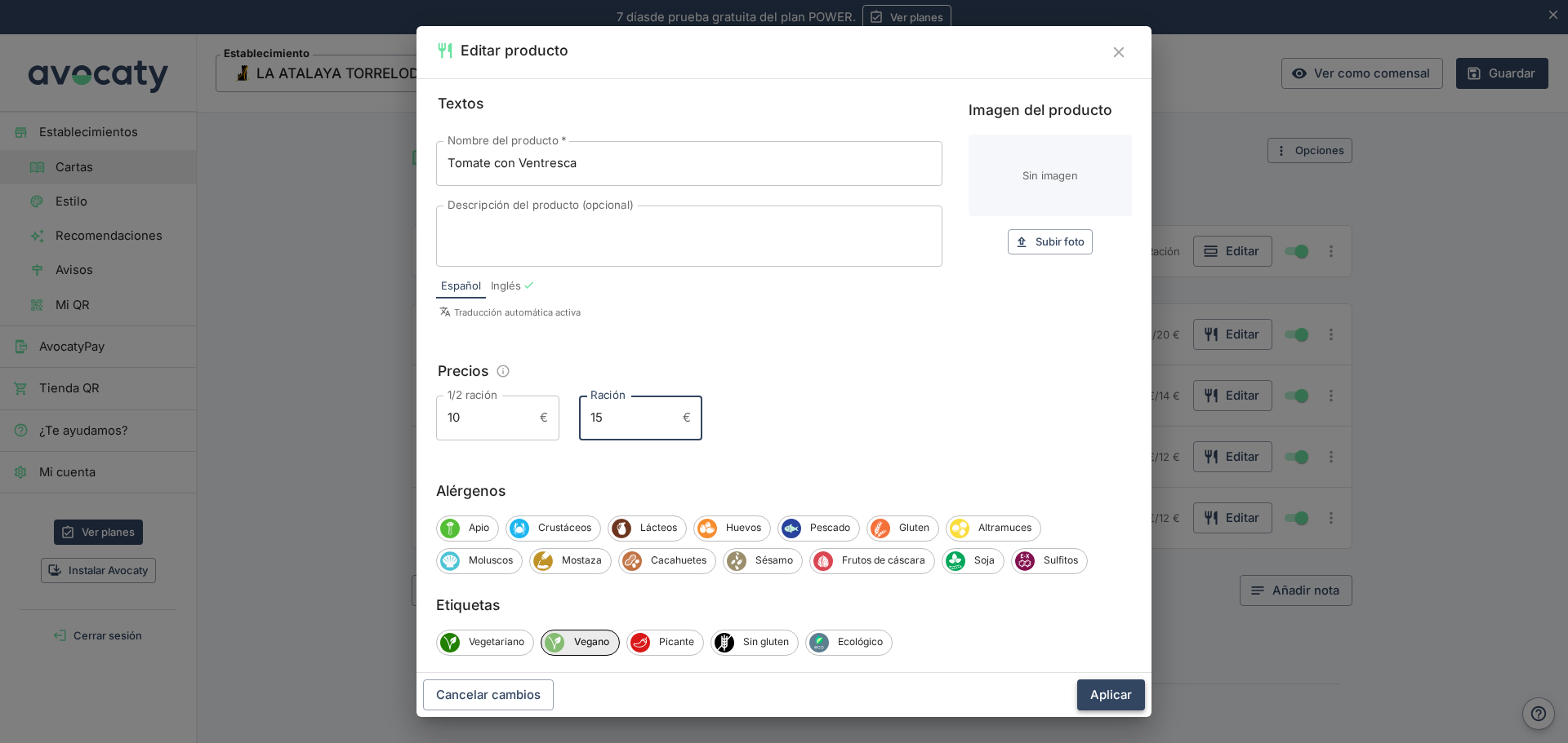
type input "15"
click at [1088, 693] on button "Aplicar" at bounding box center [1111, 695] width 68 height 31
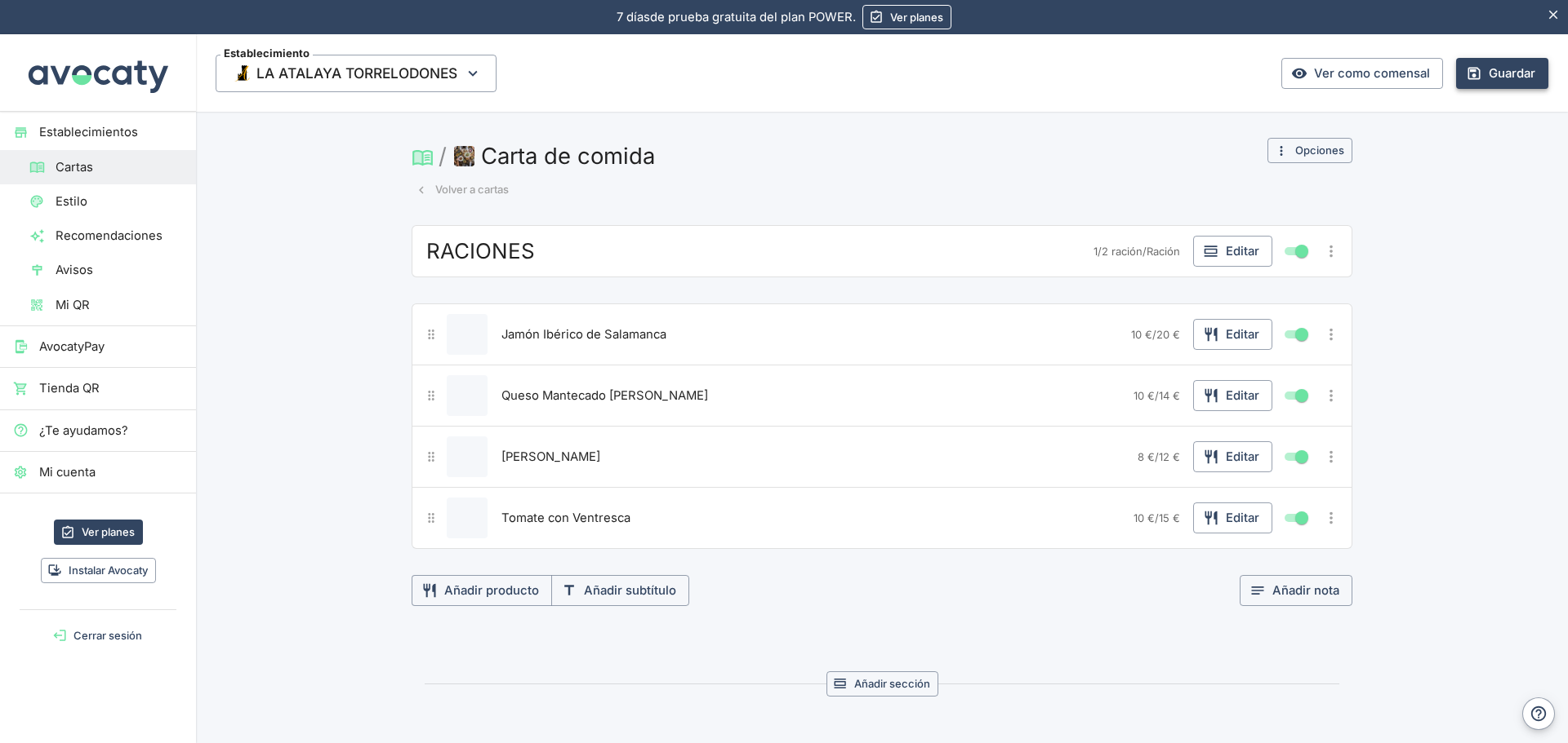
click at [1478, 70] on button "Guardar" at bounding box center [1502, 73] width 92 height 31
click at [1236, 248] on button "Editar" at bounding box center [1233, 250] width 79 height 31
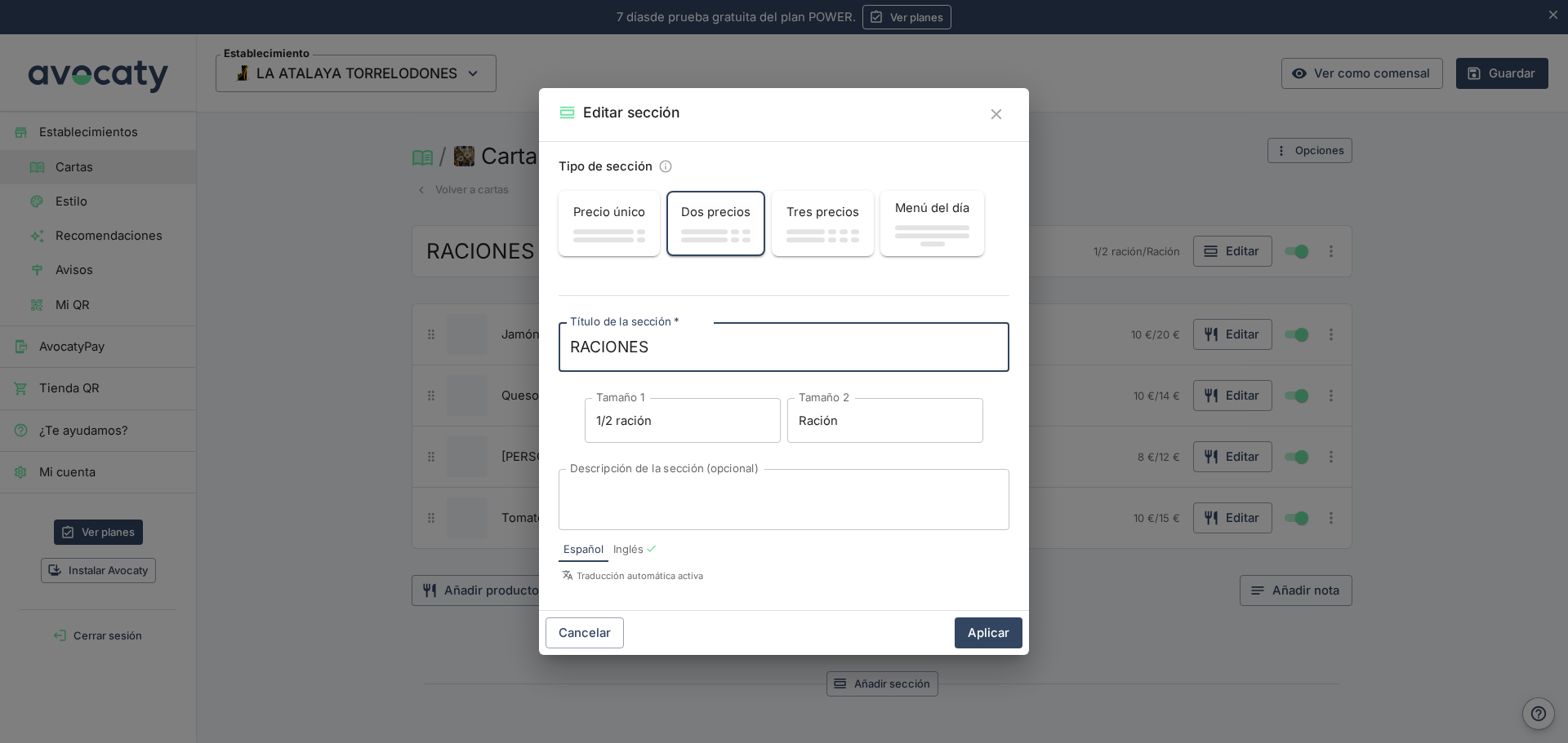
click at [571, 345] on textarea "RACIONES" at bounding box center [784, 347] width 428 height 23
paste textarea "🍽"
type textarea "🍽 RACIONES"
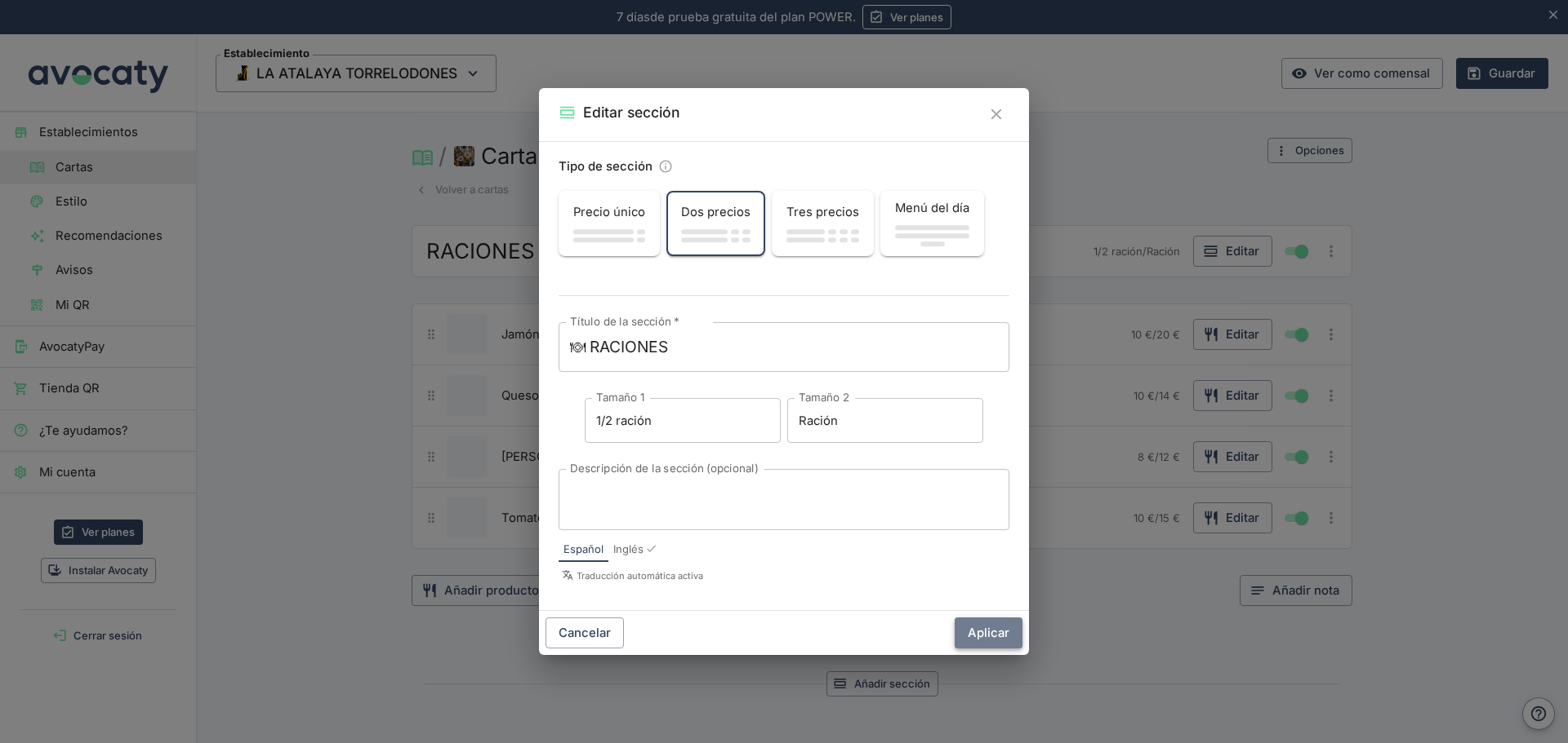
click at [991, 635] on button "Aplicar" at bounding box center [988, 633] width 68 height 31
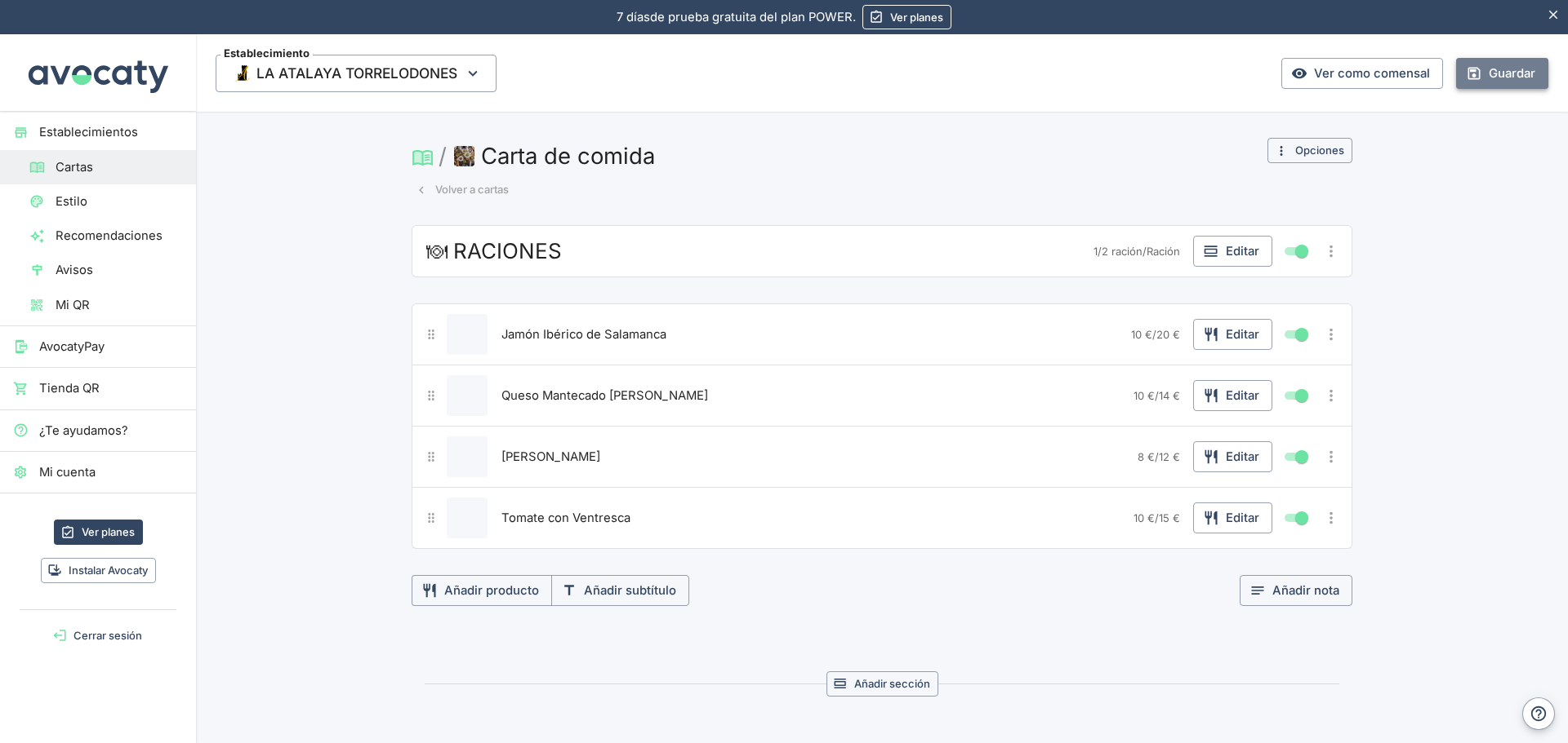
click at [1499, 74] on button "Guardar" at bounding box center [1502, 73] width 92 height 31
click at [1333, 529] on div at bounding box center [1329, 518] width 24 height 26
click at [1330, 522] on icon "Más opciones" at bounding box center [1331, 518] width 3 height 12
click at [1270, 549] on span "Duplicar producto" at bounding box center [1271, 551] width 105 height 18
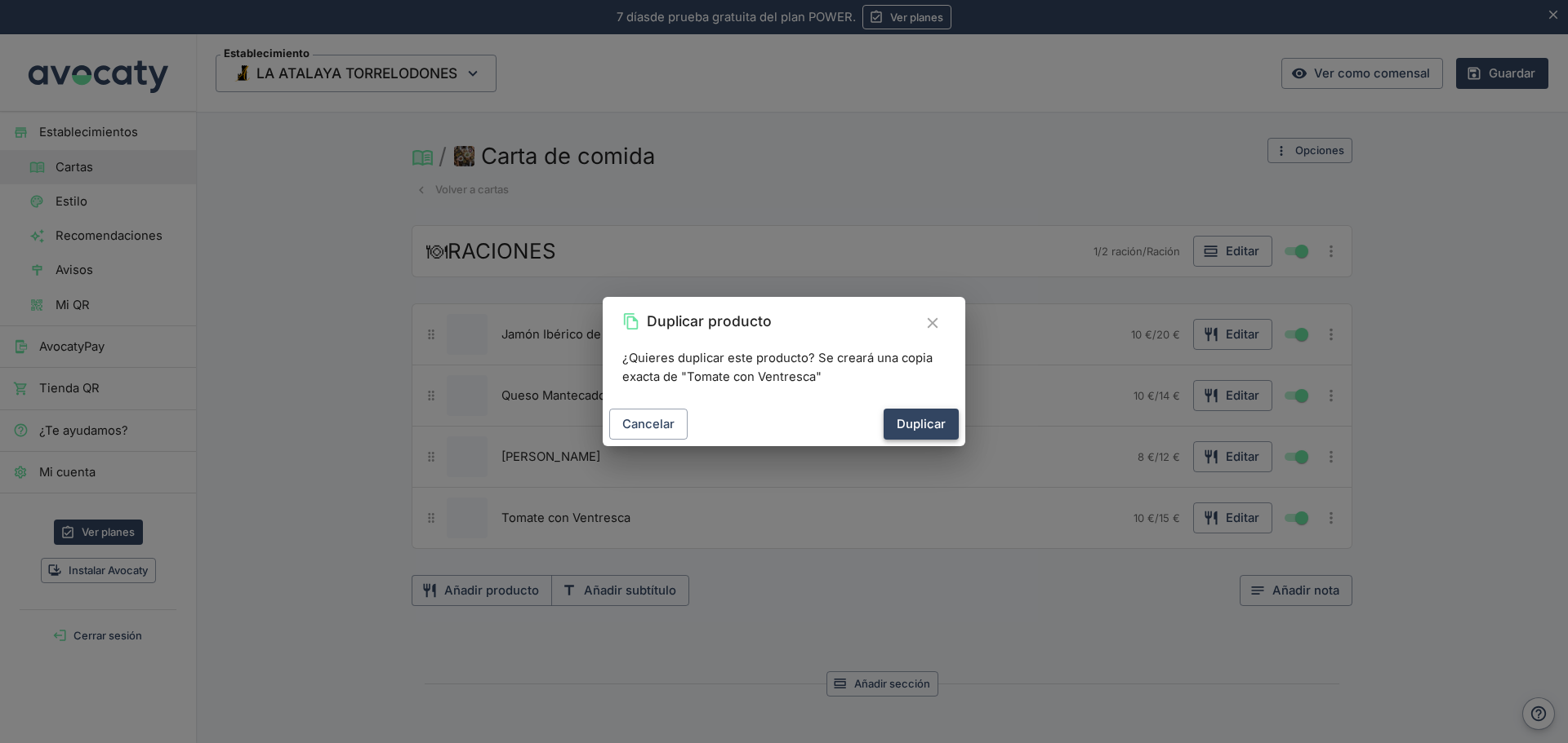
click at [911, 421] on button "Duplicar" at bounding box center [921, 424] width 75 height 31
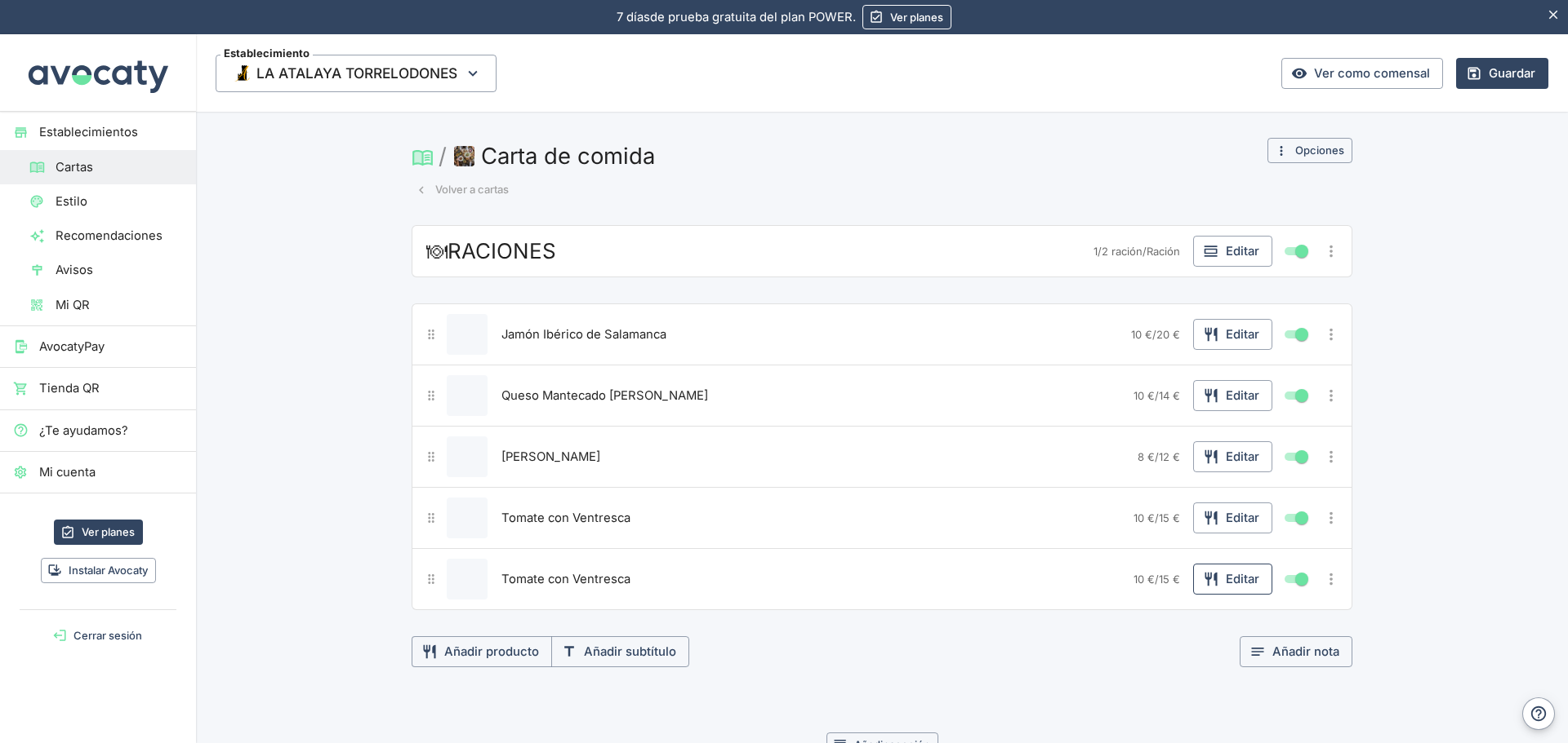
click at [1250, 575] on button "Editar" at bounding box center [1233, 579] width 79 height 31
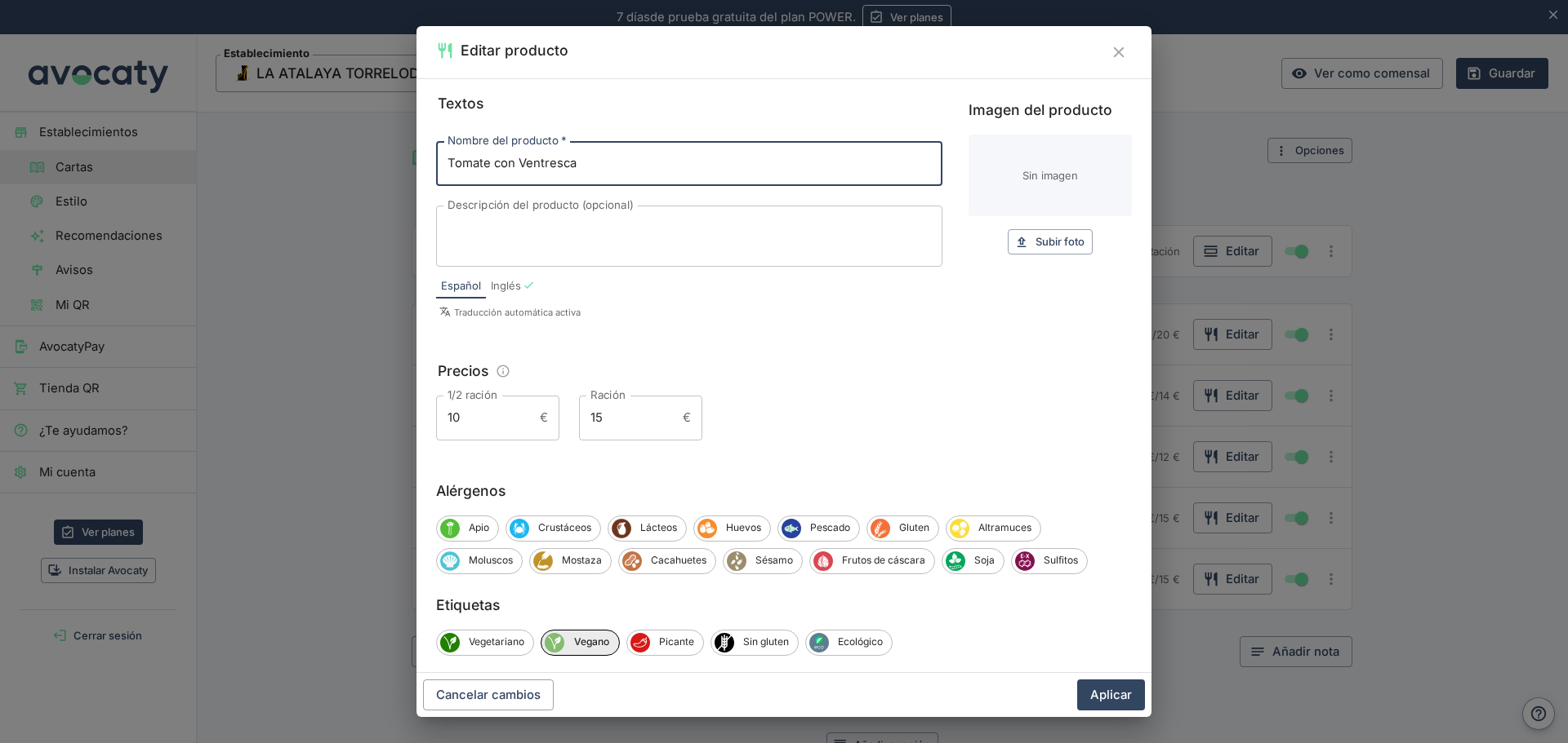
drag, startPoint x: 612, startPoint y: 162, endPoint x: 424, endPoint y: 160, distance: 188.0
click at [424, 160] on div "Textos Nombre del producto   * Tomate con Ventresca Nombre del producto   * Des…" at bounding box center [784, 376] width 735 height 595
type input "Parrillada de Verduras"
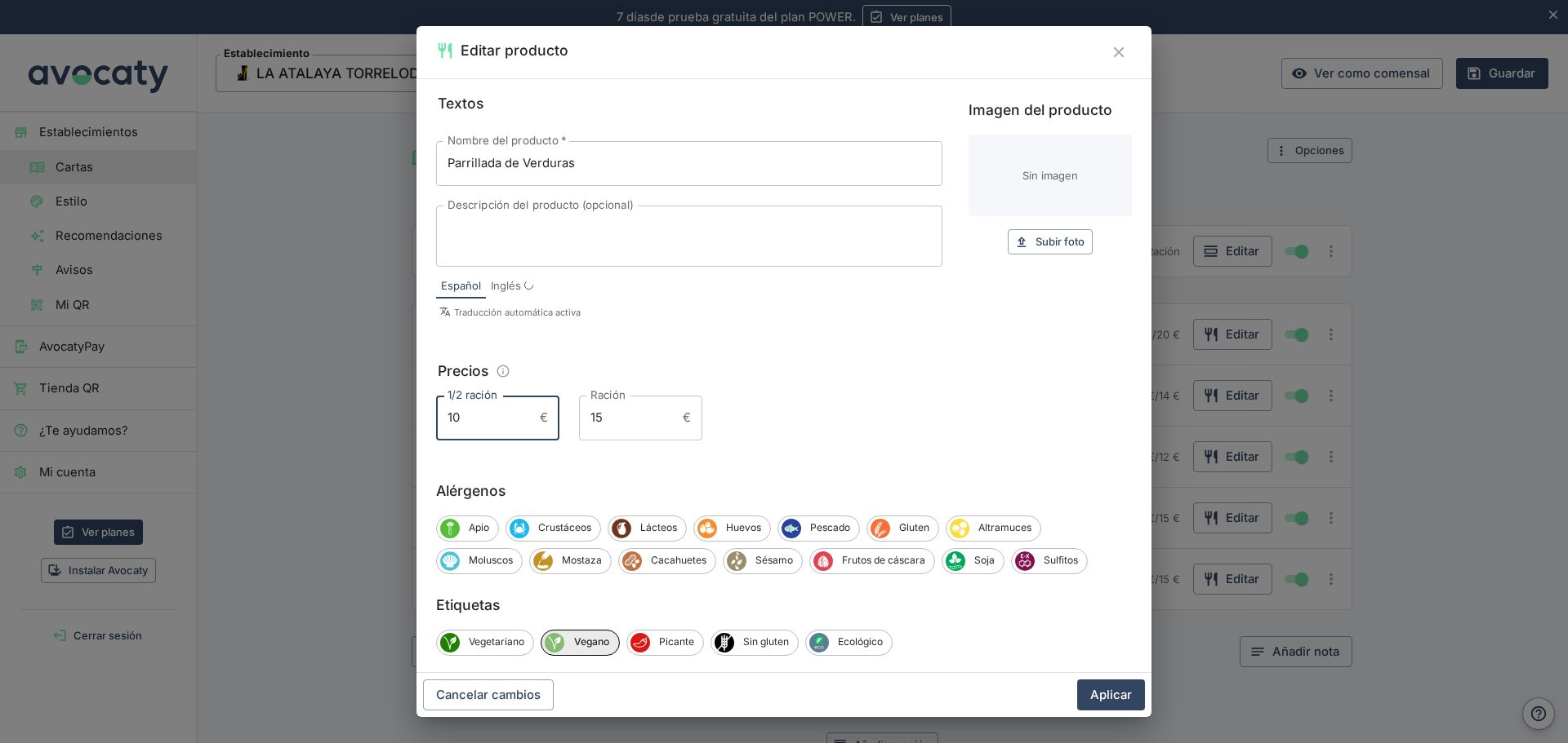
drag, startPoint x: 476, startPoint y: 418, endPoint x: 386, endPoint y: 412, distance: 90.2
click at [386, 412] on div "Editar producto Textos Nombre del producto   * Parrillada de Verduras Nombre de…" at bounding box center [784, 371] width 1568 height 743
type input "-"
drag, startPoint x: 600, startPoint y: 418, endPoint x: 609, endPoint y: 416, distance: 9.2
click at [609, 416] on input "15" at bounding box center [627, 417] width 97 height 44
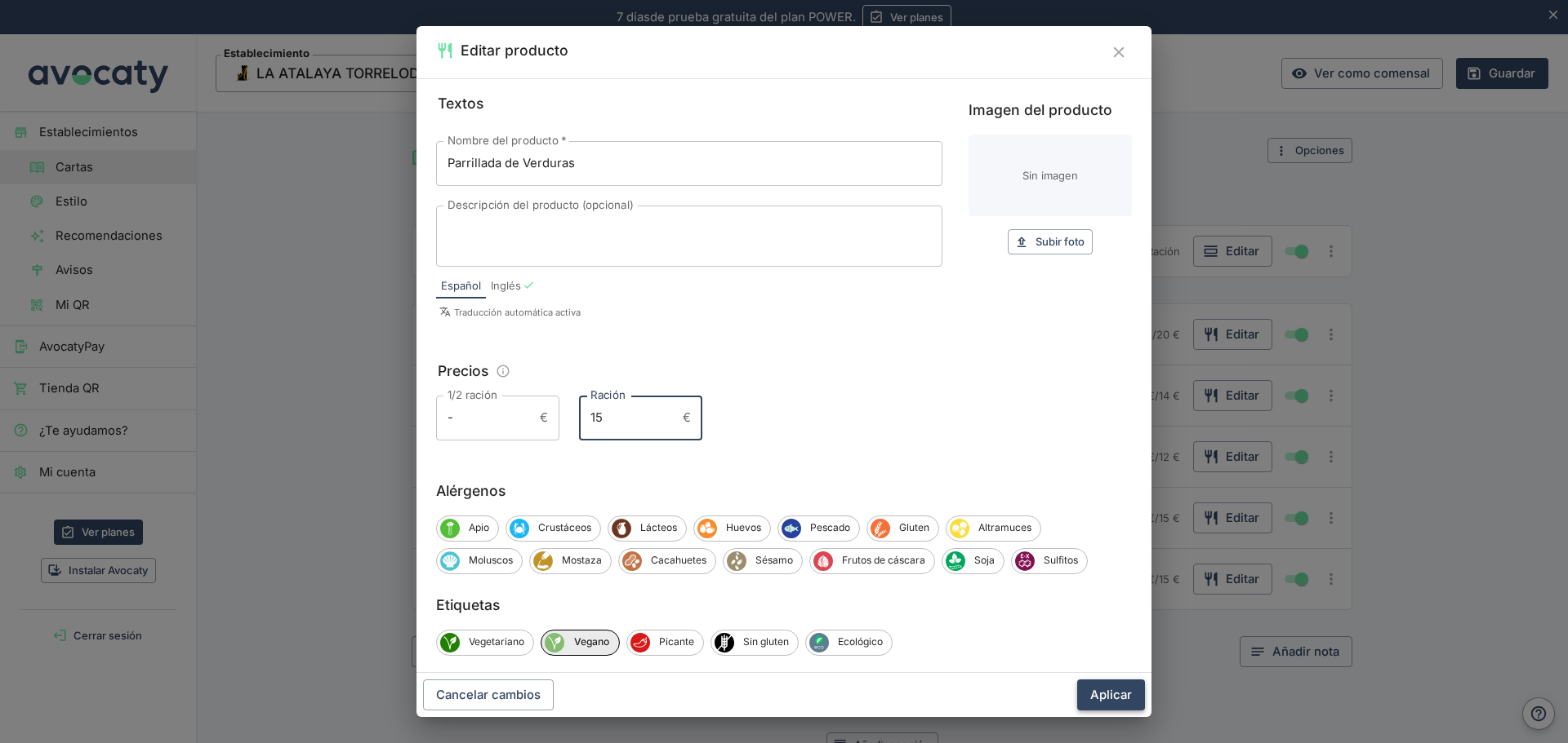
click at [1109, 687] on button "Aplicar" at bounding box center [1111, 695] width 68 height 31
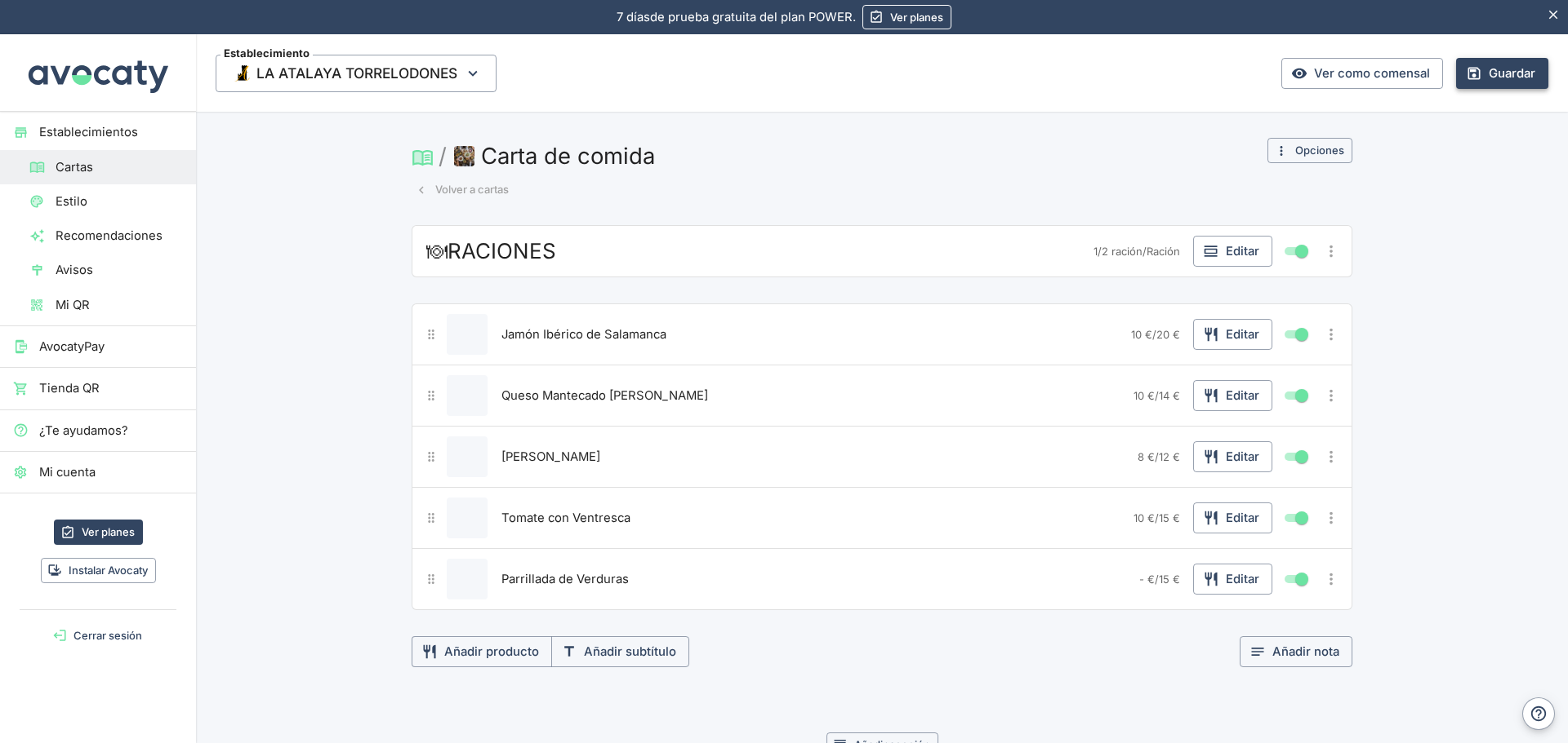
click at [1494, 65] on button "Guardar" at bounding box center [1502, 73] width 92 height 31
click at [1330, 581] on icon "Más opciones" at bounding box center [1331, 579] width 18 height 18
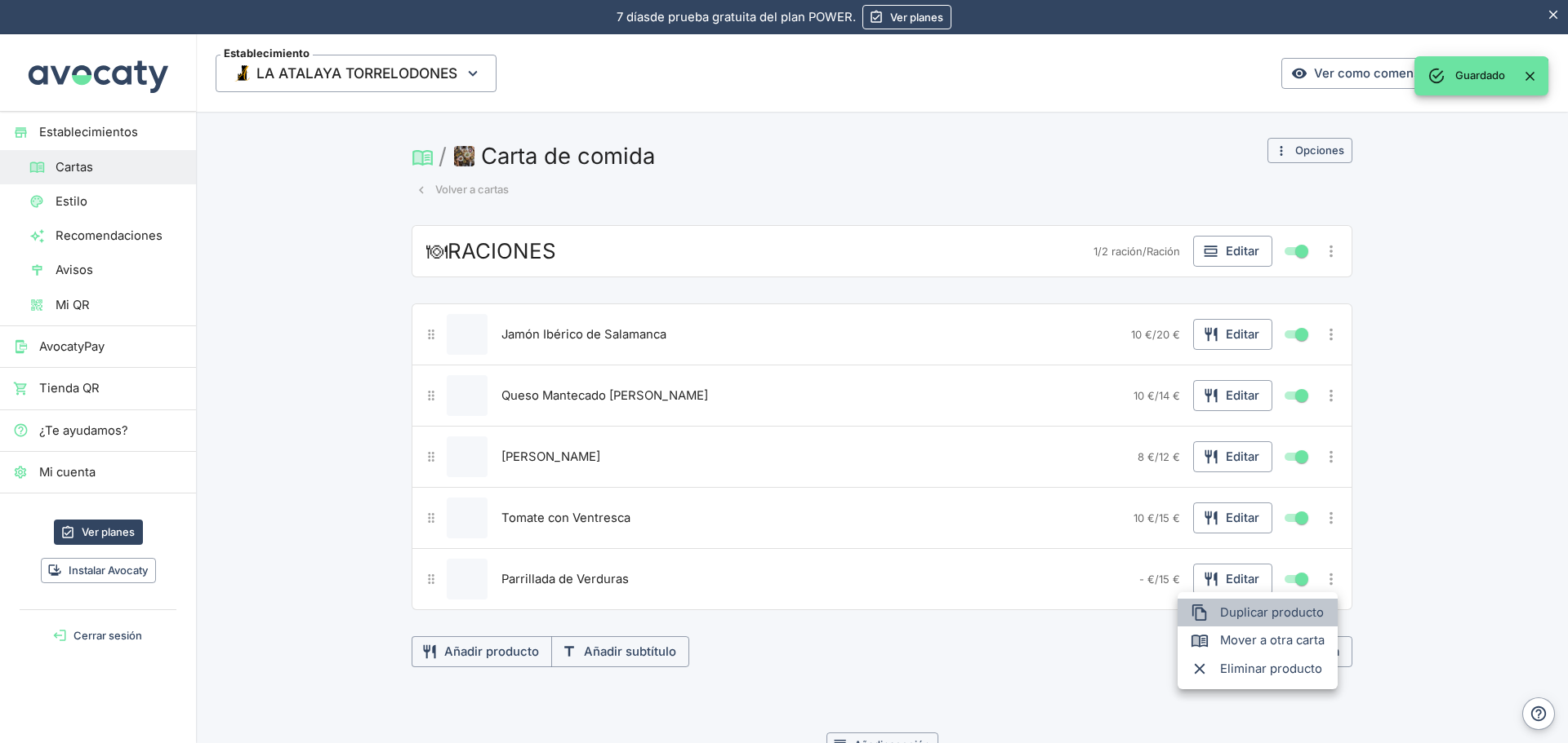
click at [1266, 614] on span "Duplicar producto" at bounding box center [1271, 612] width 105 height 18
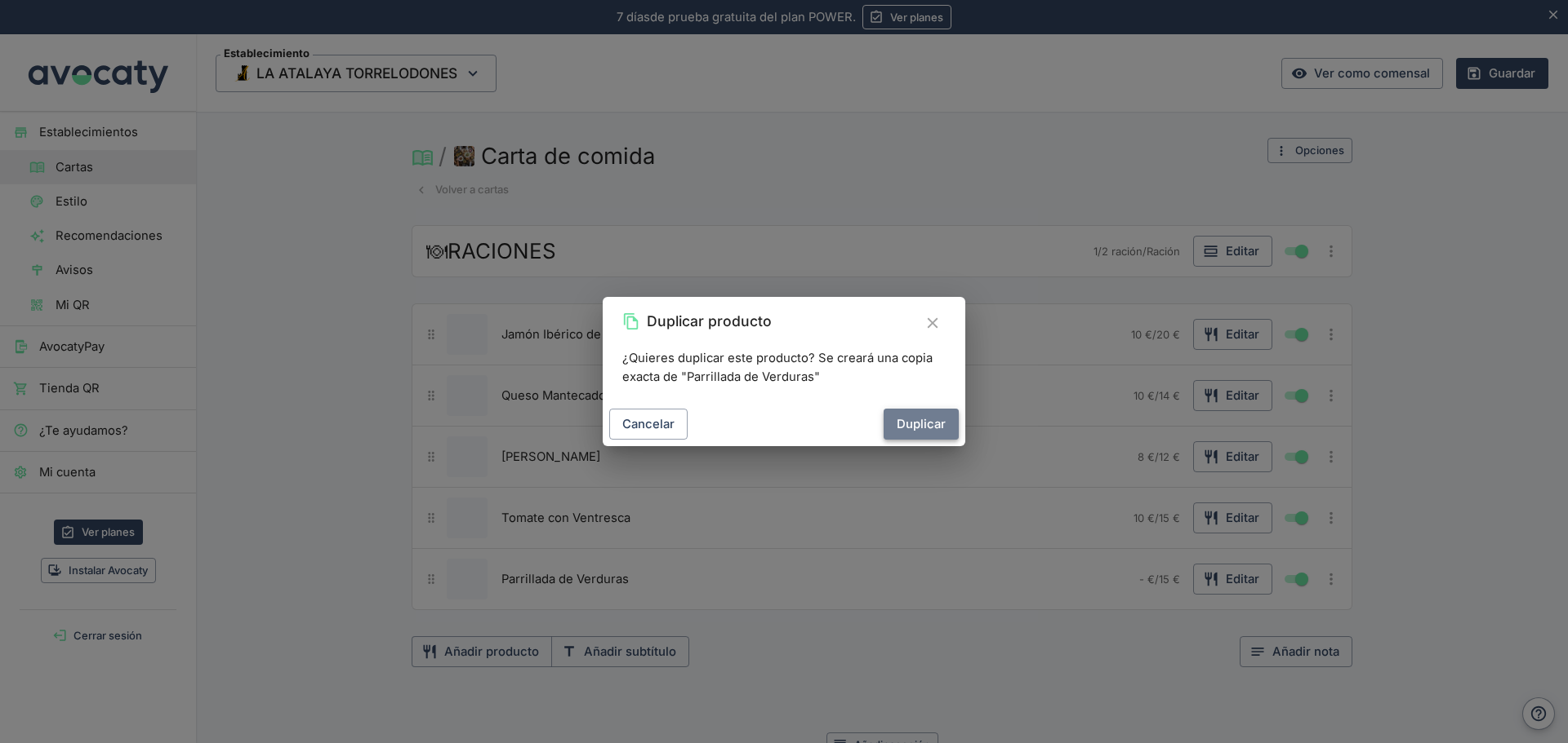
click at [906, 412] on button "Duplicar" at bounding box center [921, 424] width 75 height 31
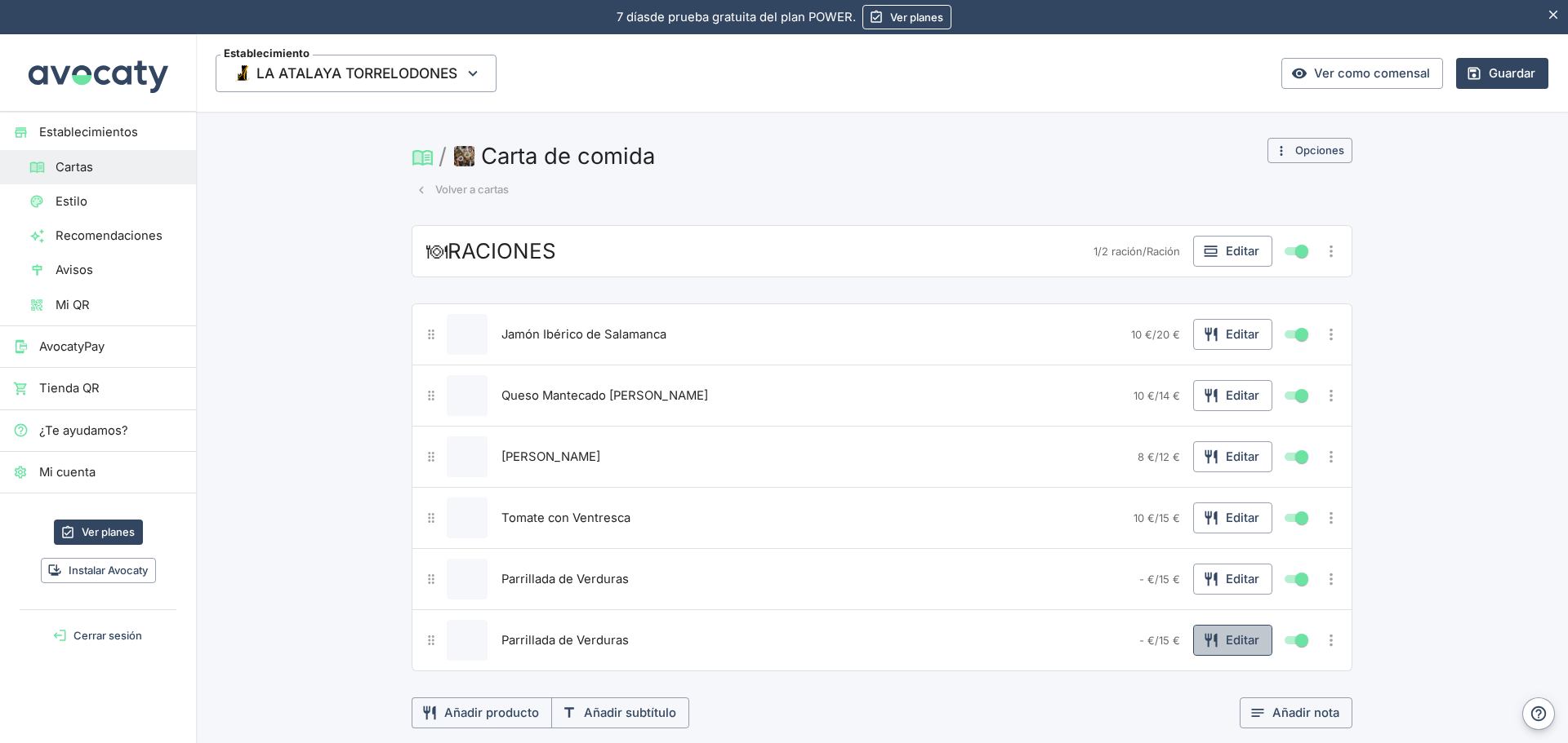
click at [1204, 637] on icon "button" at bounding box center [1210, 640] width 12 height 14
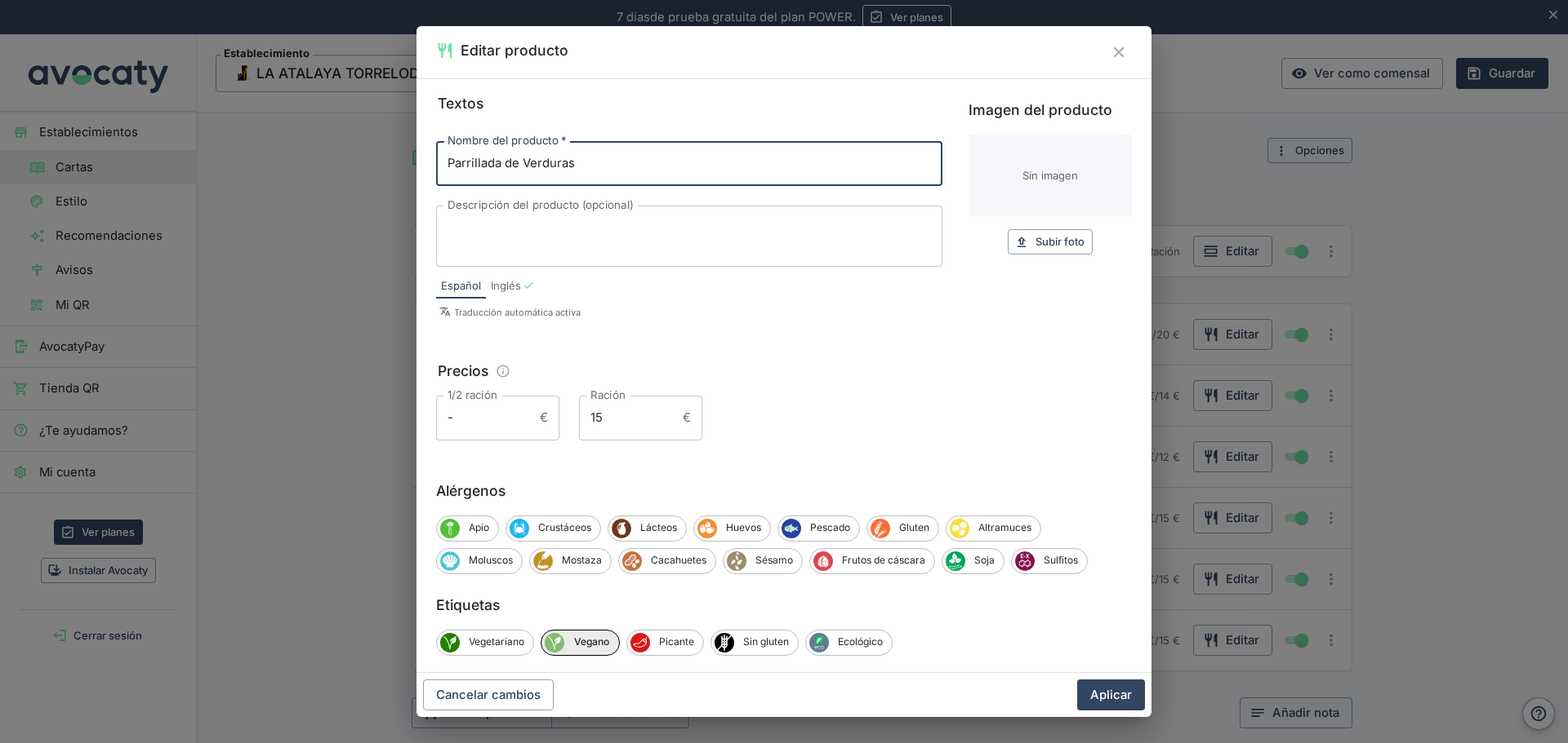
drag, startPoint x: 579, startPoint y: 150, endPoint x: 398, endPoint y: 171, distance: 182.2
click at [398, 171] on div "Editar producto Textos Nombre del producto   * Parrillada de Verduras Nombre de…" at bounding box center [784, 371] width 1568 height 743
paste input "Tortilla de Patatas con Cebolla"
type input "Tortilla de Patatas con Cebolla"
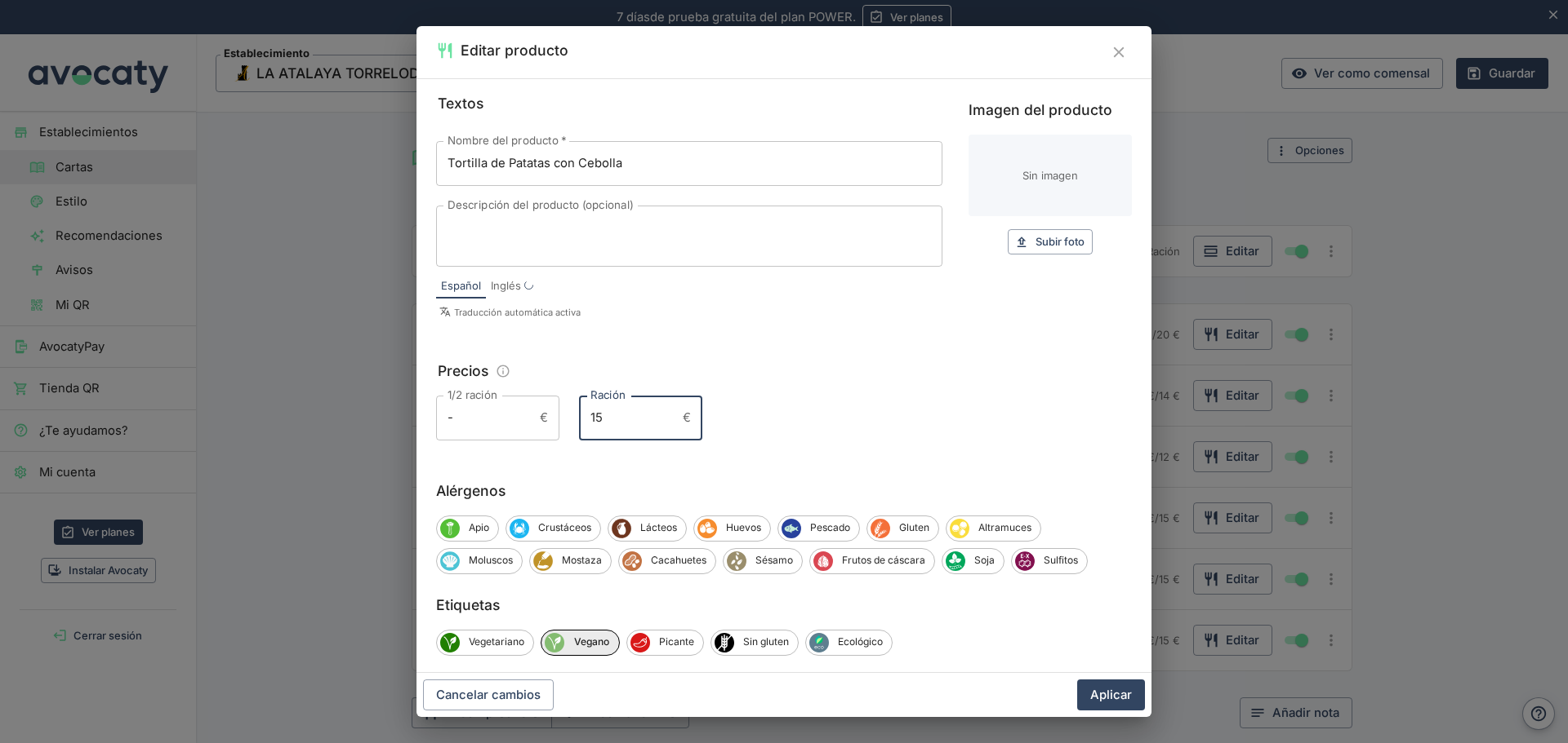
drag, startPoint x: 608, startPoint y: 406, endPoint x: 549, endPoint y: 421, distance: 60.9
click at [549, 421] on div "1/2 ración - € 1/2 ración Ración 15 € Ración" at bounding box center [784, 417] width 695 height 44
type input "12"
click at [1102, 693] on button "Aplicar" at bounding box center [1111, 695] width 68 height 31
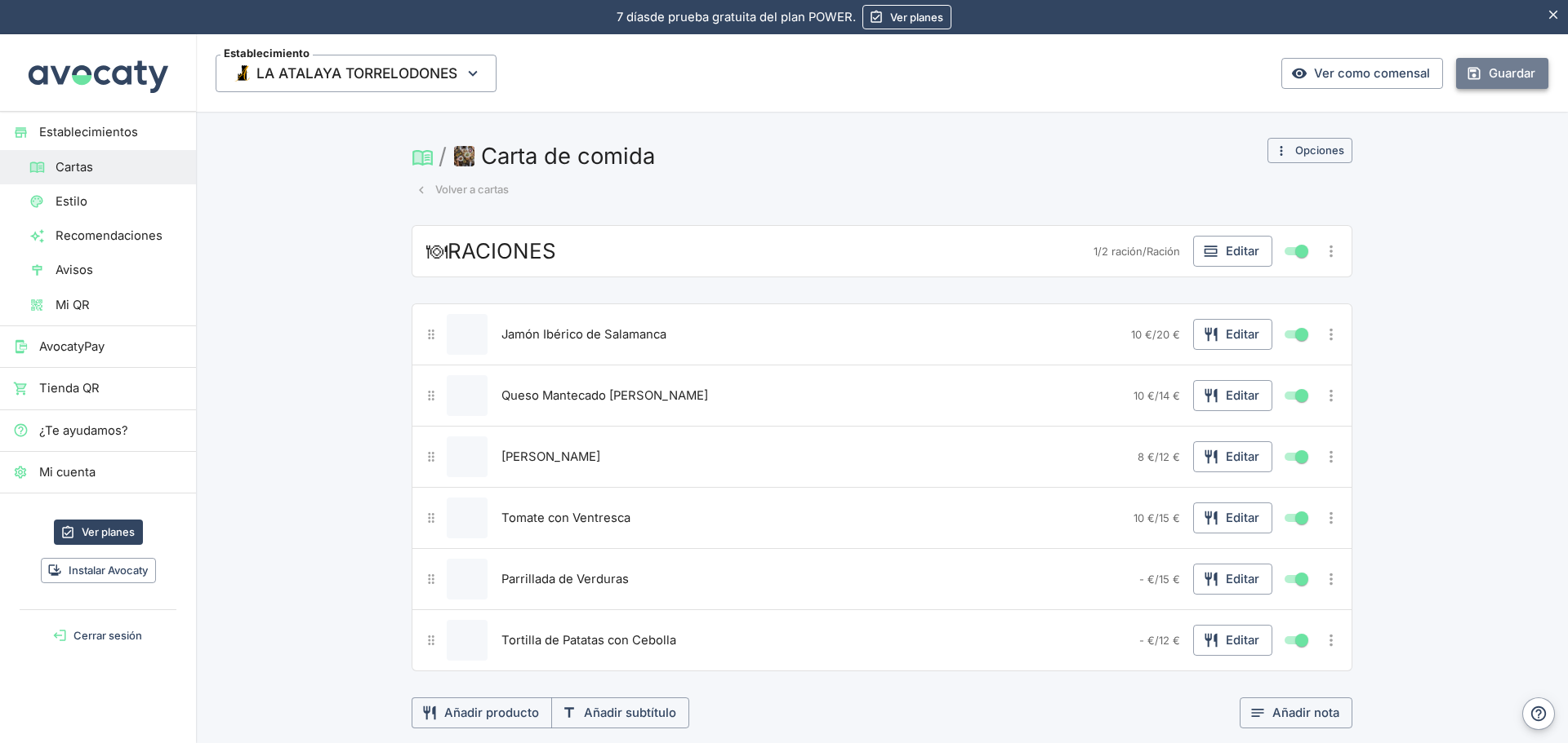
click at [1482, 69] on button "Guardar" at bounding box center [1502, 73] width 92 height 31
click at [1322, 642] on icon "Más opciones" at bounding box center [1331, 640] width 18 height 18
click at [1280, 651] on span "Duplicar producto" at bounding box center [1271, 653] width 105 height 18
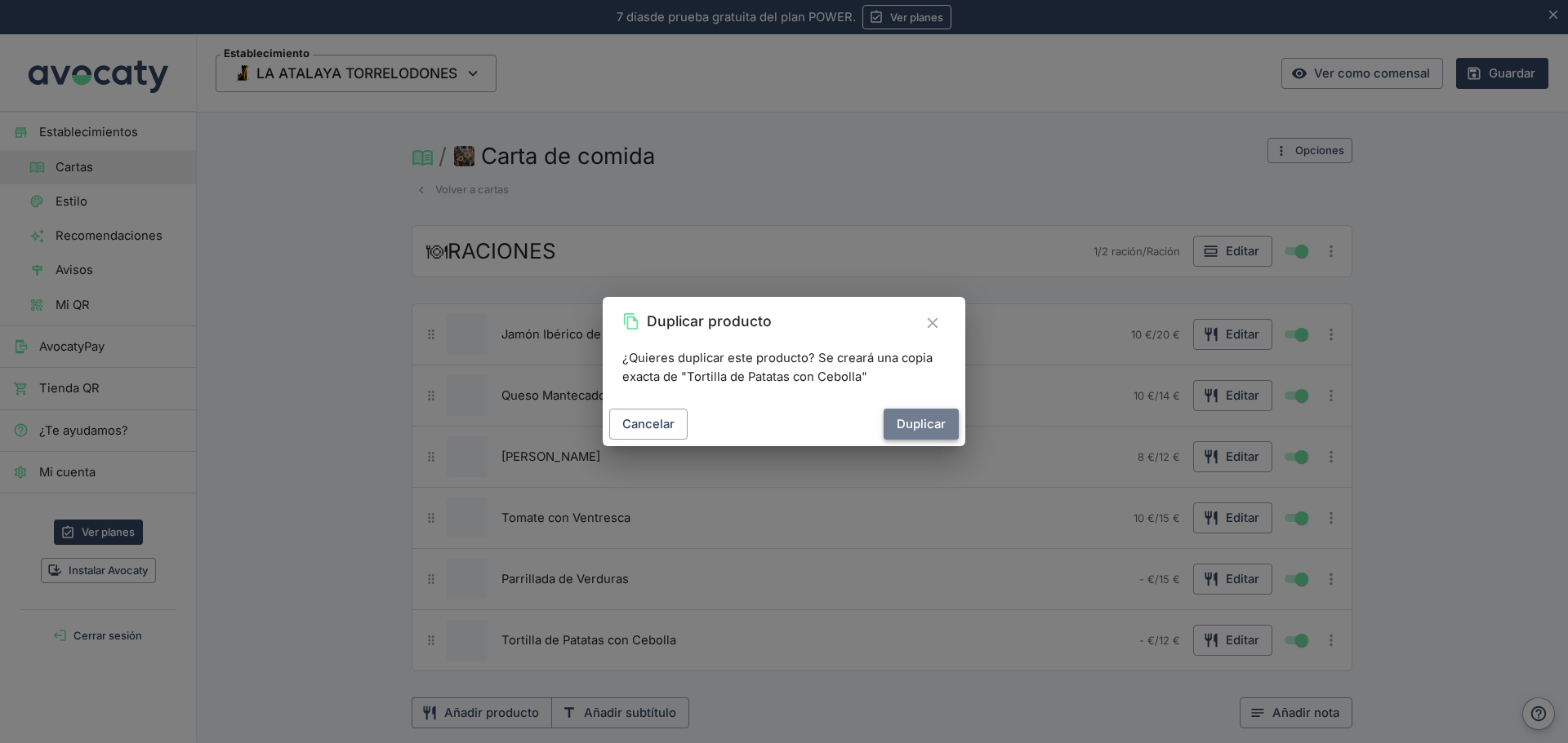
click at [930, 428] on button "Duplicar" at bounding box center [921, 424] width 75 height 31
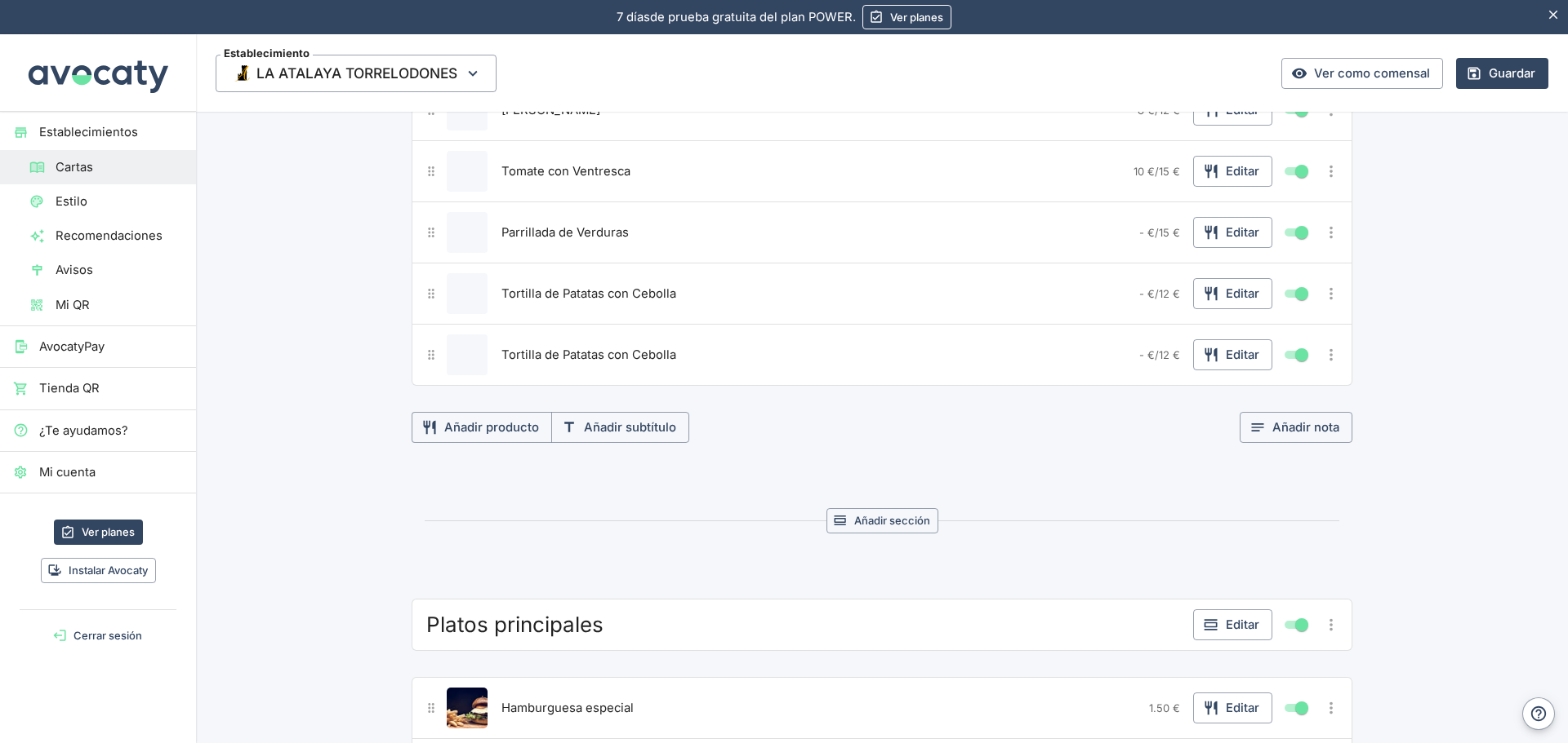
scroll to position [492, 0]
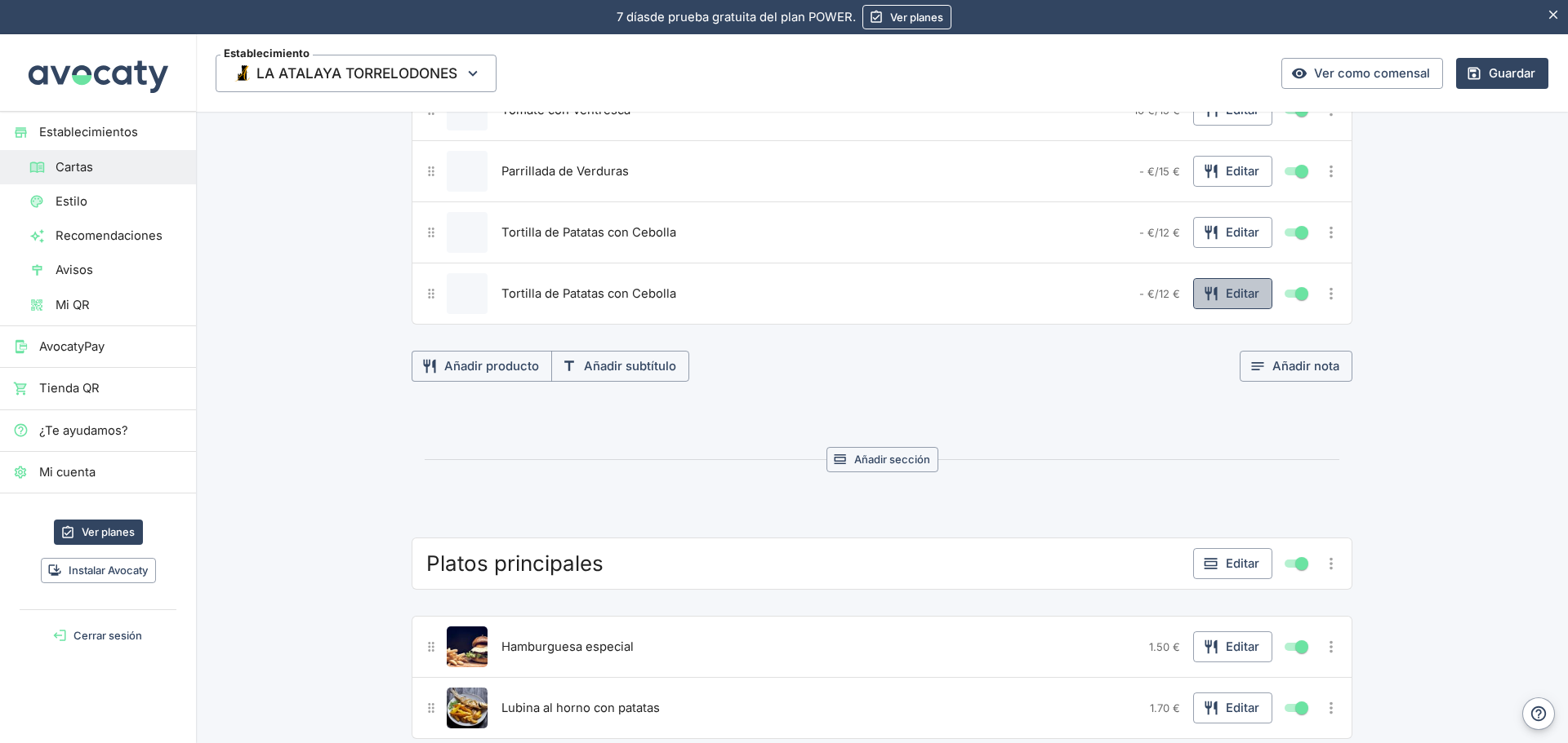
click at [1234, 289] on button "Editar" at bounding box center [1233, 293] width 79 height 31
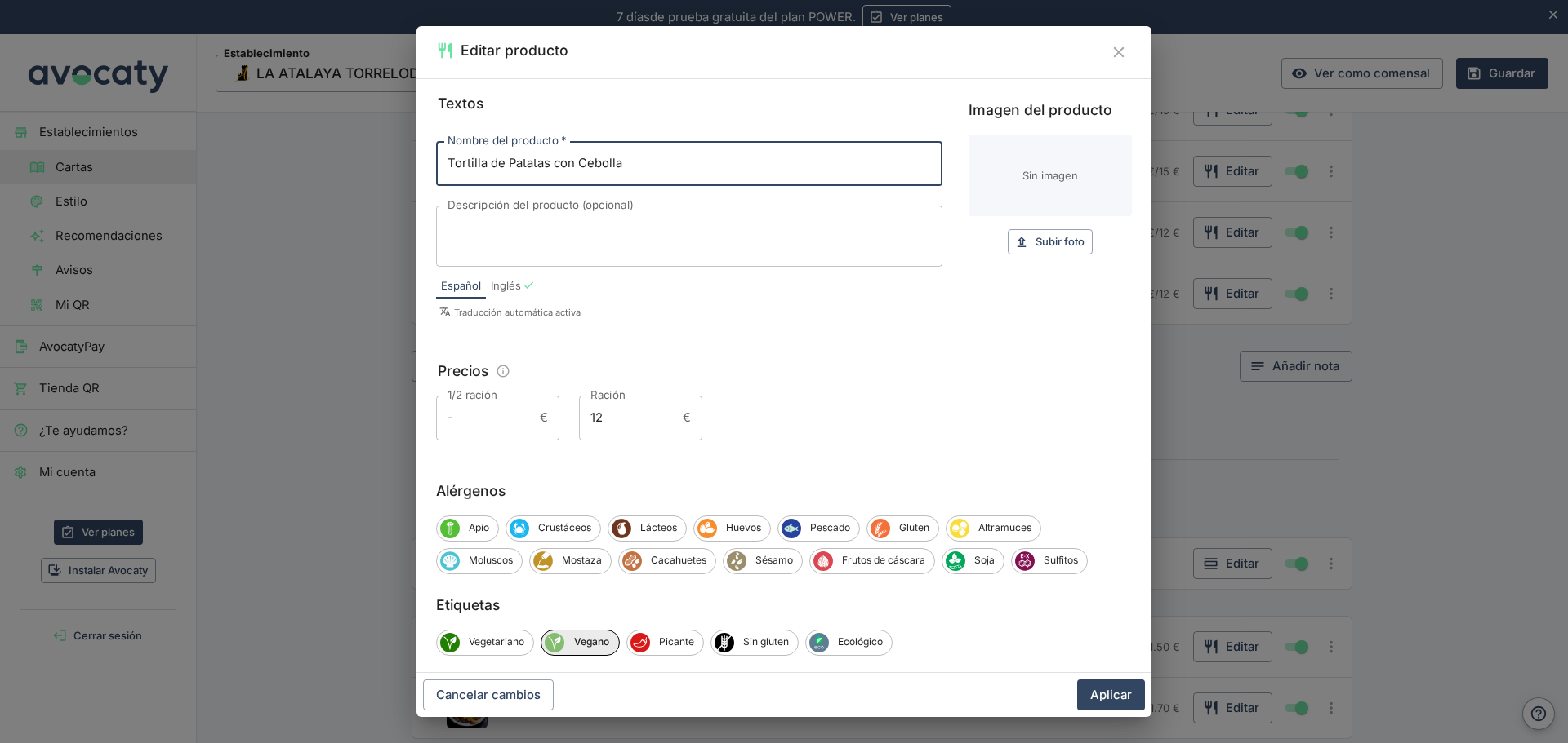
drag, startPoint x: 634, startPoint y: 163, endPoint x: 335, endPoint y: 201, distance: 301.4
click at [335, 201] on div "Editar producto Textos Nombre del producto   * Tortilla de Patatas con Cebolla …" at bounding box center [784, 371] width 1568 height 743
type input "Patatas con Salsa Brava Auténticas"
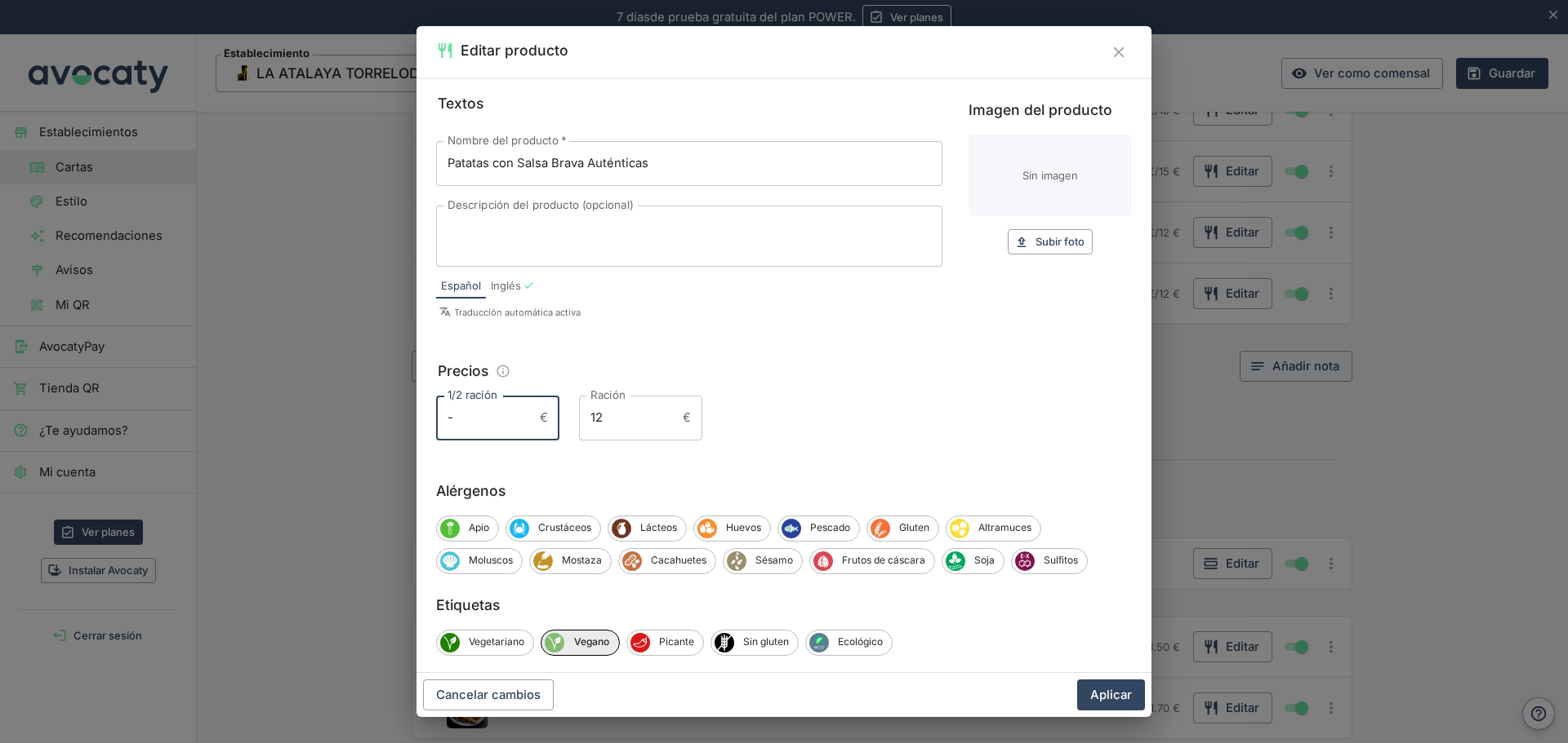
drag, startPoint x: 469, startPoint y: 414, endPoint x: 412, endPoint y: 411, distance: 57.1
click at [413, 411] on div "Editar producto Textos Nombre del producto   * Patatas con Salsa Brava Auténtic…" at bounding box center [784, 371] width 1568 height 743
type input "8"
drag, startPoint x: 602, startPoint y: 422, endPoint x: 443, endPoint y: 413, distance: 159.3
click at [449, 413] on div "1/2 ración 8 € 1/2 ración Ración 12 € Ración" at bounding box center [784, 417] width 695 height 44
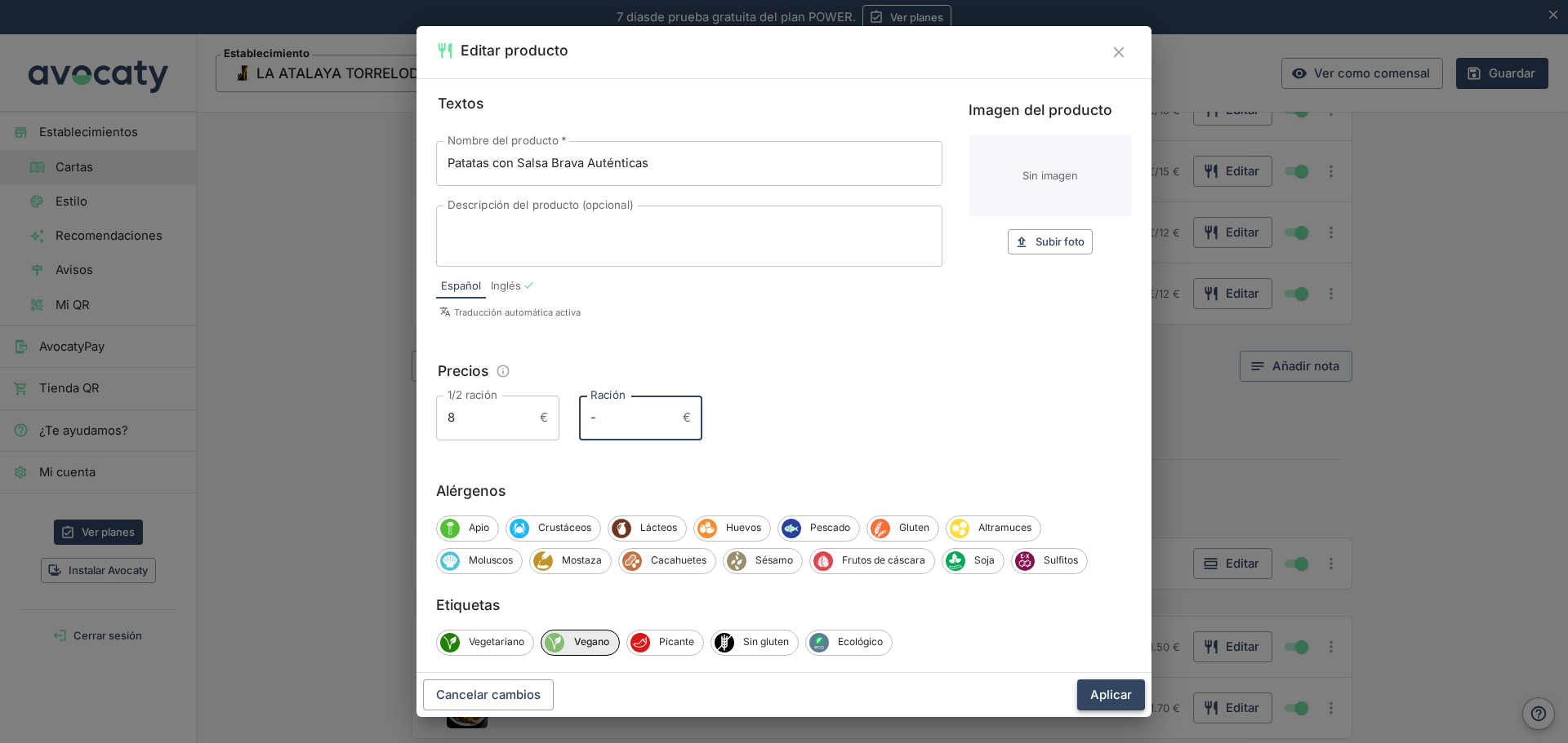
type input "-"
click at [1127, 698] on button "Aplicar" at bounding box center [1111, 695] width 68 height 31
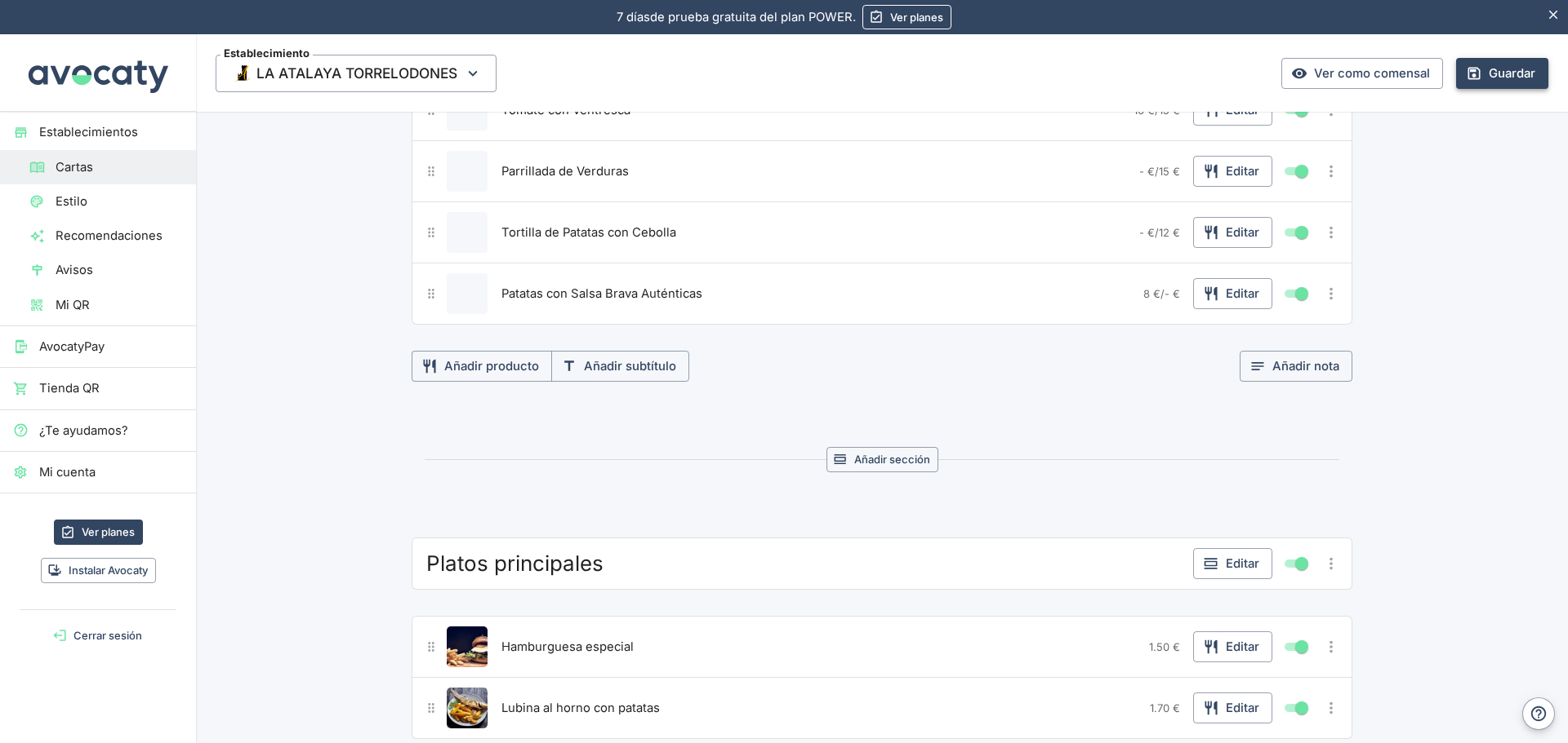
click at [1492, 80] on button "Guardar" at bounding box center [1502, 73] width 92 height 31
click at [1331, 300] on icon "Más opciones" at bounding box center [1331, 293] width 18 height 18
click at [1304, 326] on span "Duplicar producto" at bounding box center [1271, 327] width 105 height 18
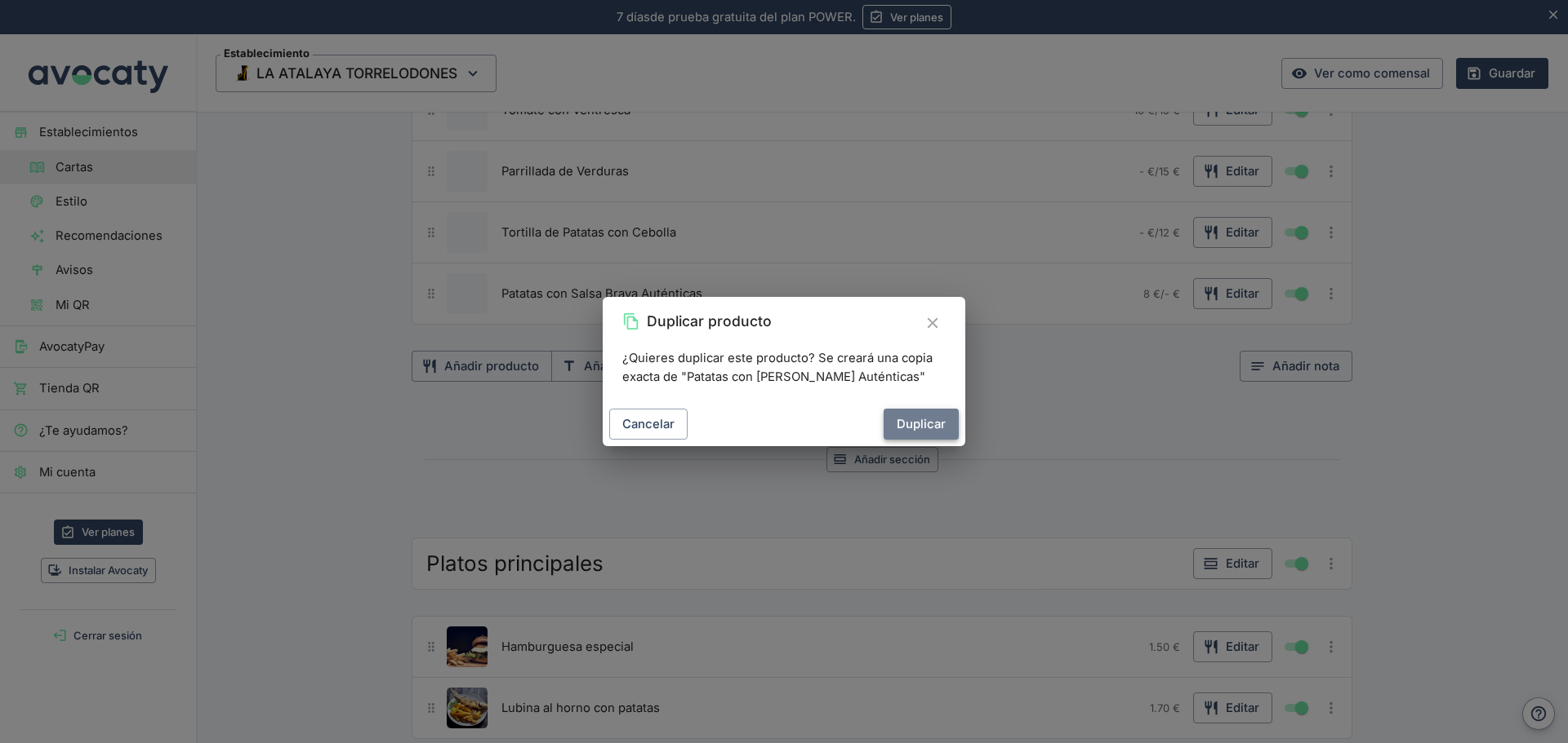
click at [917, 414] on button "Duplicar" at bounding box center [921, 424] width 75 height 31
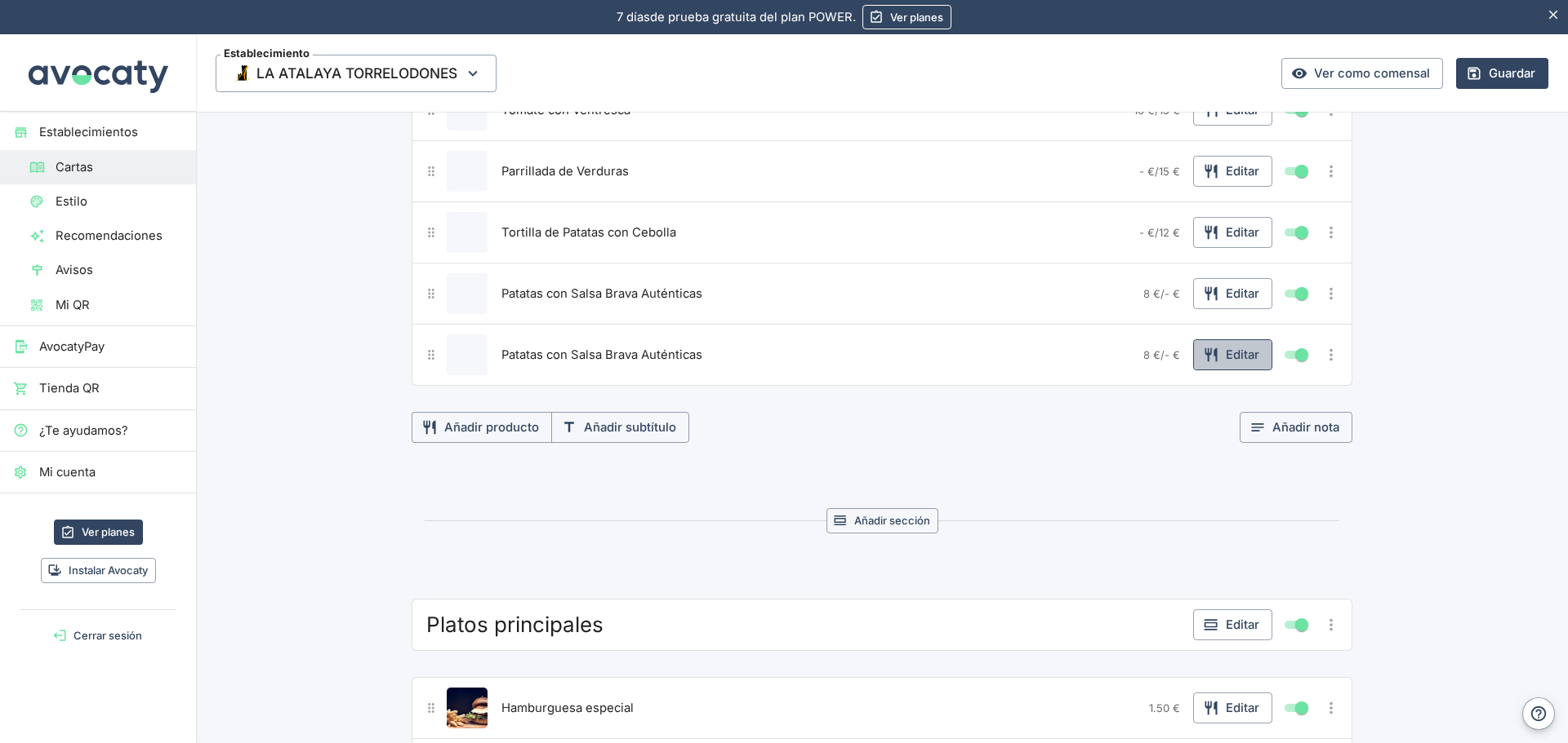
click at [1233, 360] on button "Editar" at bounding box center [1233, 354] width 79 height 31
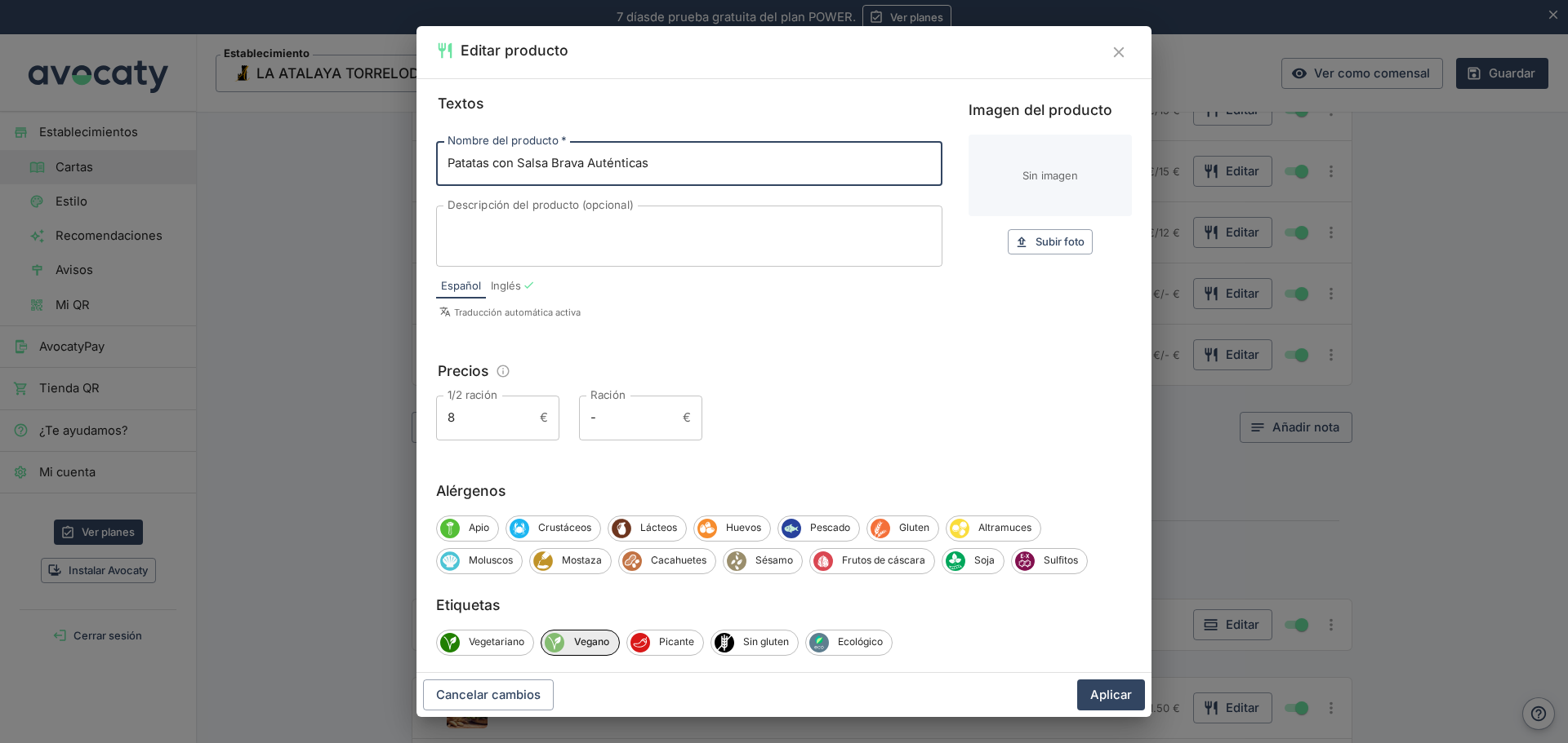
drag, startPoint x: 661, startPoint y: 158, endPoint x: 349, endPoint y: 179, distance: 312.7
click at [349, 179] on div "Editar producto Textos Nombre del producto   * Patatas con Salsa Brava Auténtic…" at bounding box center [784, 371] width 1568 height 743
type input "Huevos Rotos con Paletilla Ibérica"
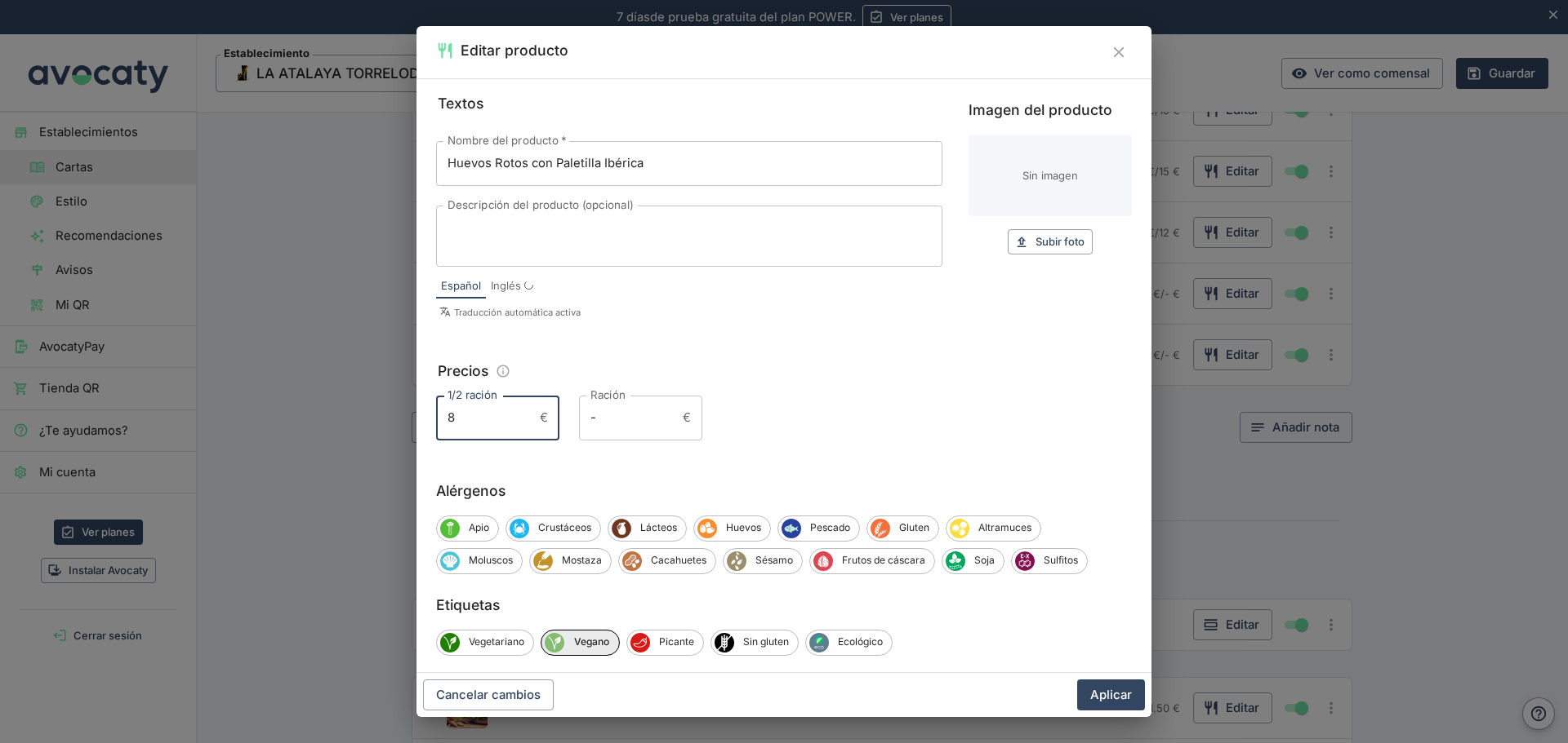
drag, startPoint x: 507, startPoint y: 418, endPoint x: 346, endPoint y: 417, distance: 161.0
click at [346, 417] on div "Editar producto Textos Nombre del producto   * Huevos Rotos con Paletilla Ibéri…" at bounding box center [784, 371] width 1568 height 743
type input "*"
type input "-"
drag, startPoint x: 624, startPoint y: 419, endPoint x: 492, endPoint y: 415, distance: 132.1
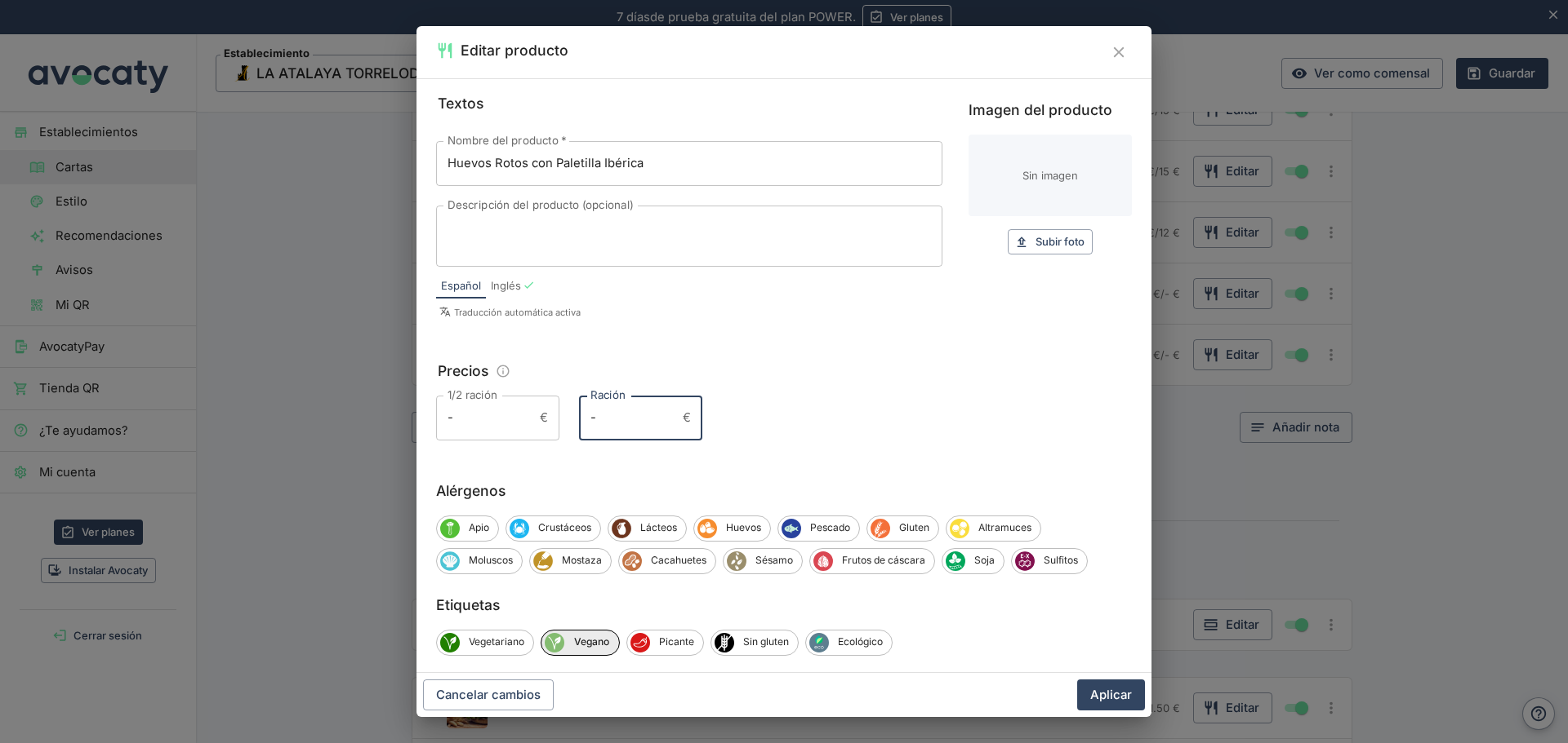
click at [492, 415] on div "1/2 ración - € 1/2 ración Ración - € Ración" at bounding box center [784, 417] width 695 height 44
type input "14"
click at [1086, 700] on button "Aplicar" at bounding box center [1111, 695] width 68 height 31
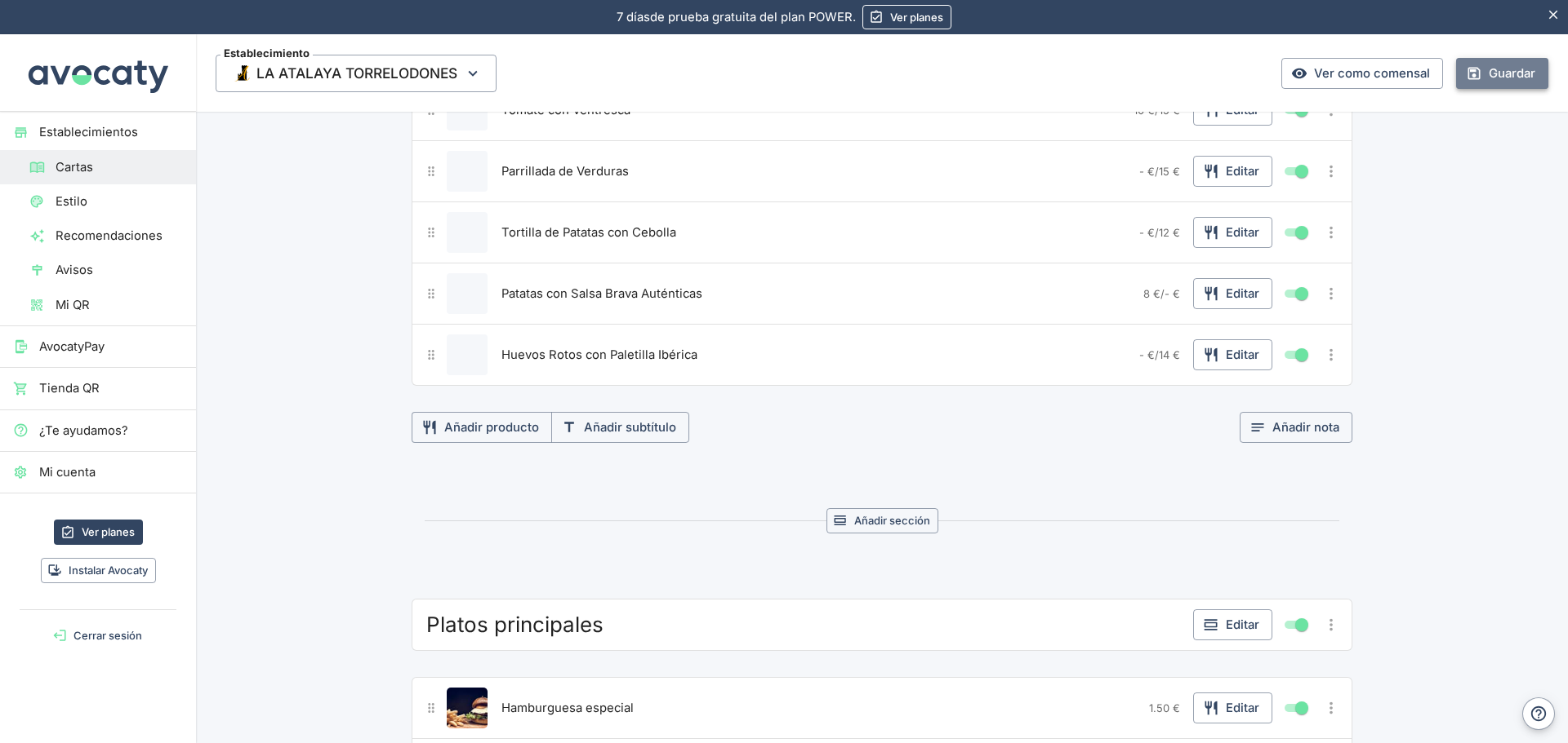
click at [1476, 74] on button "Guardar" at bounding box center [1502, 73] width 92 height 31
click at [1322, 358] on icon "Más opciones" at bounding box center [1331, 354] width 18 height 18
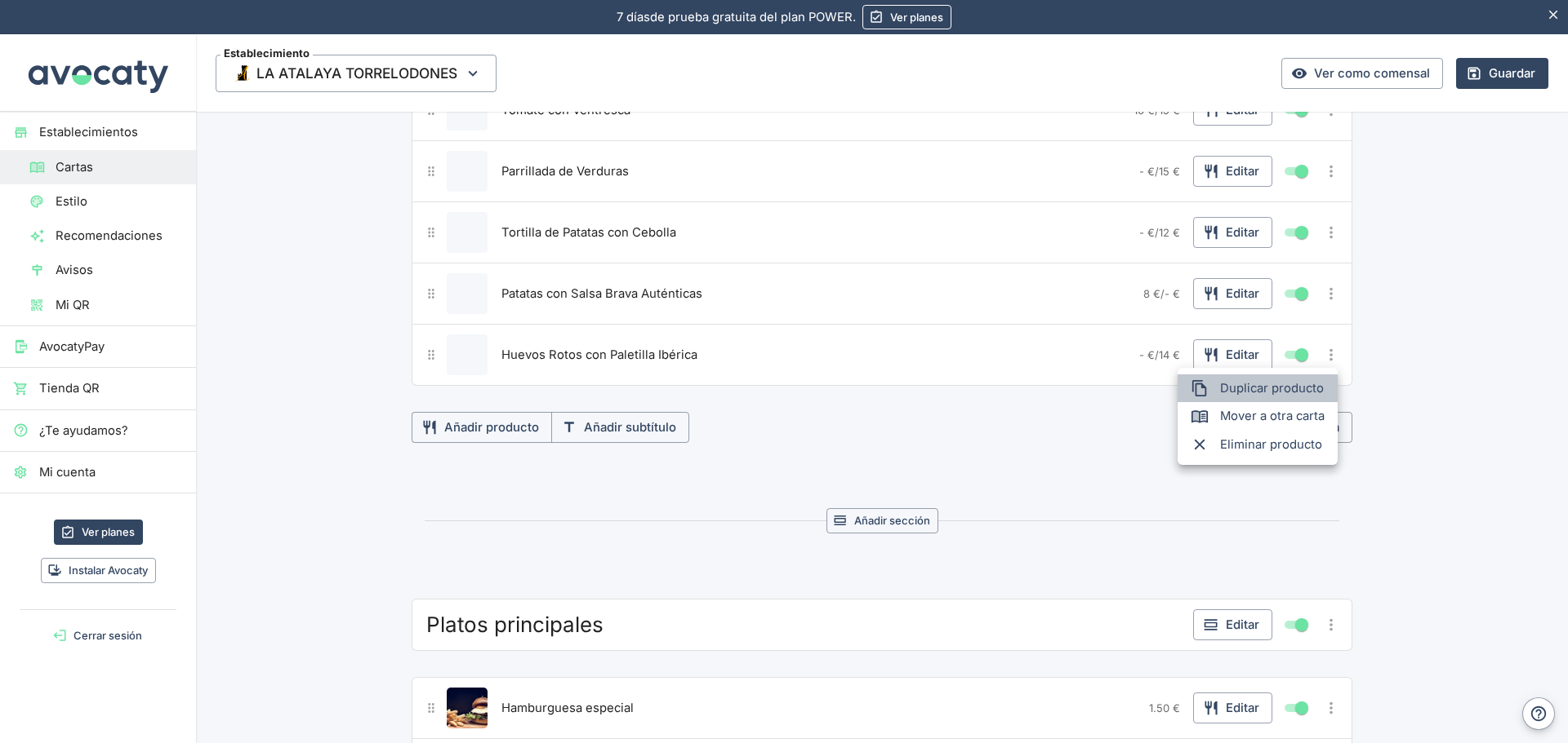
click at [1267, 388] on span "Duplicar producto" at bounding box center [1271, 388] width 105 height 18
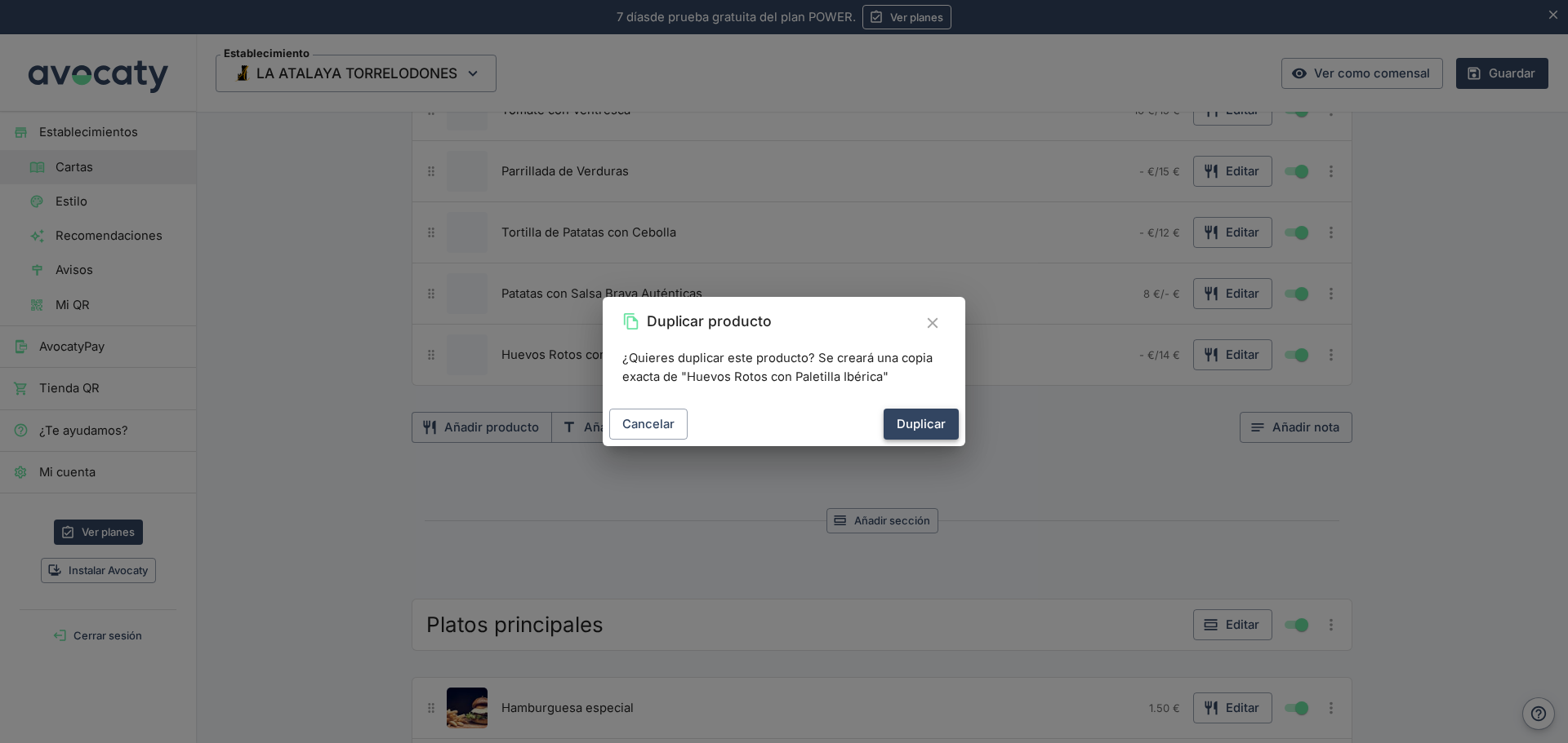
click at [890, 439] on button "Duplicar" at bounding box center [921, 424] width 75 height 31
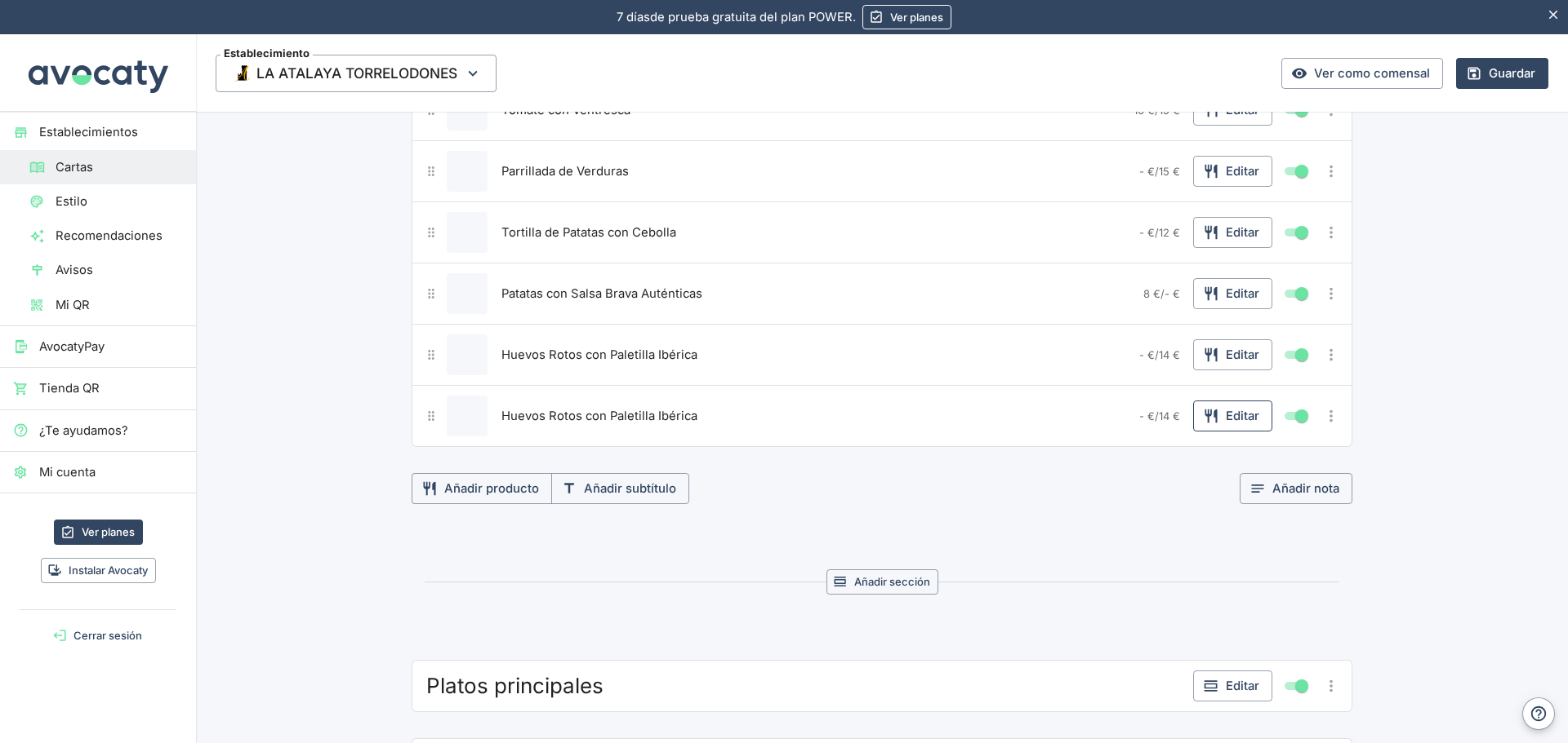
click at [1236, 422] on button "Editar" at bounding box center [1233, 415] width 79 height 31
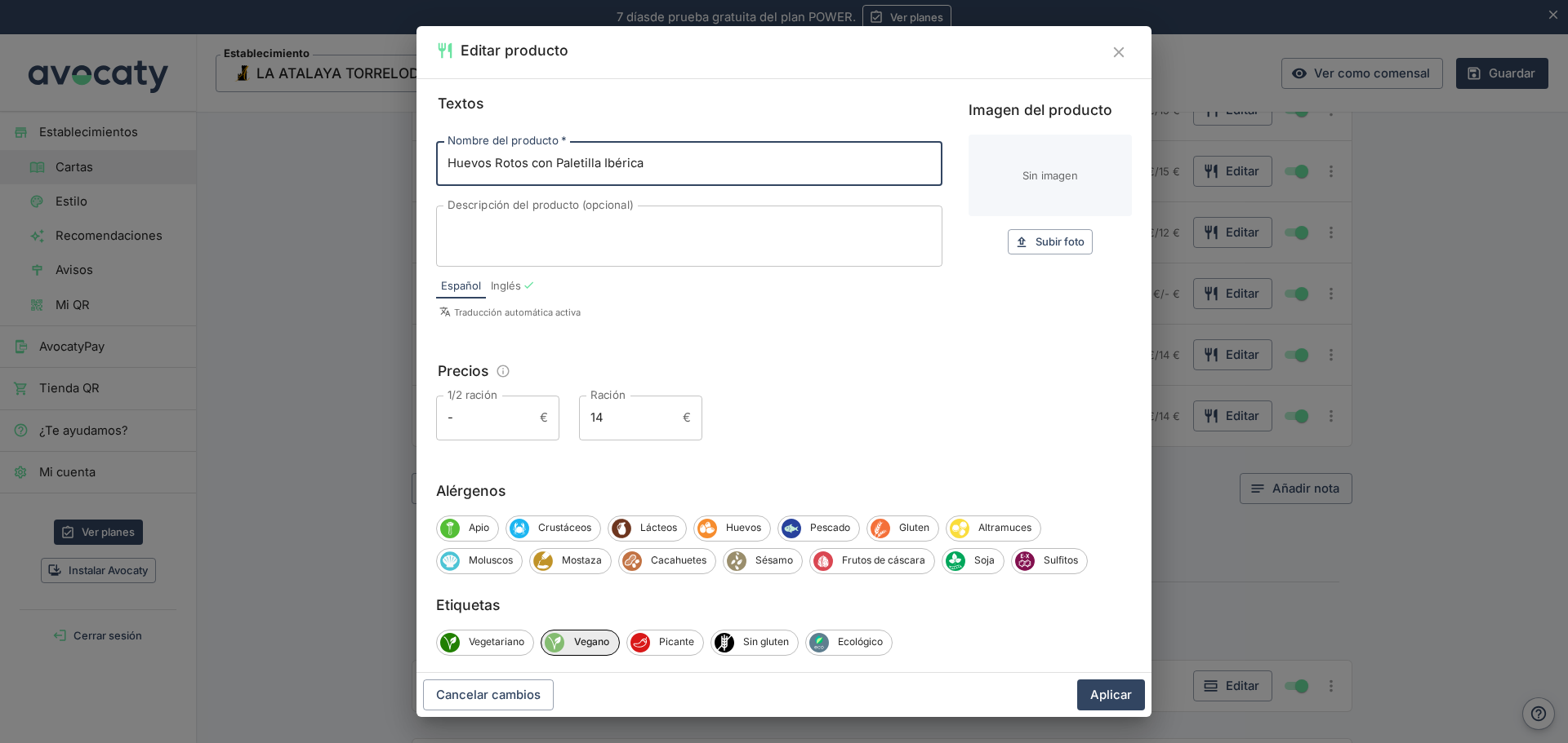
drag, startPoint x: 603, startPoint y: 170, endPoint x: 273, endPoint y: 195, distance: 330.9
click at [273, 195] on div "Editar producto Textos Nombre del producto   * Huevos Rotos con Paletilla Ibéri…" at bounding box center [784, 371] width 1568 height 743
type input "Torreznos [PERSON_NAME][GEOGRAPHIC_DATA]"
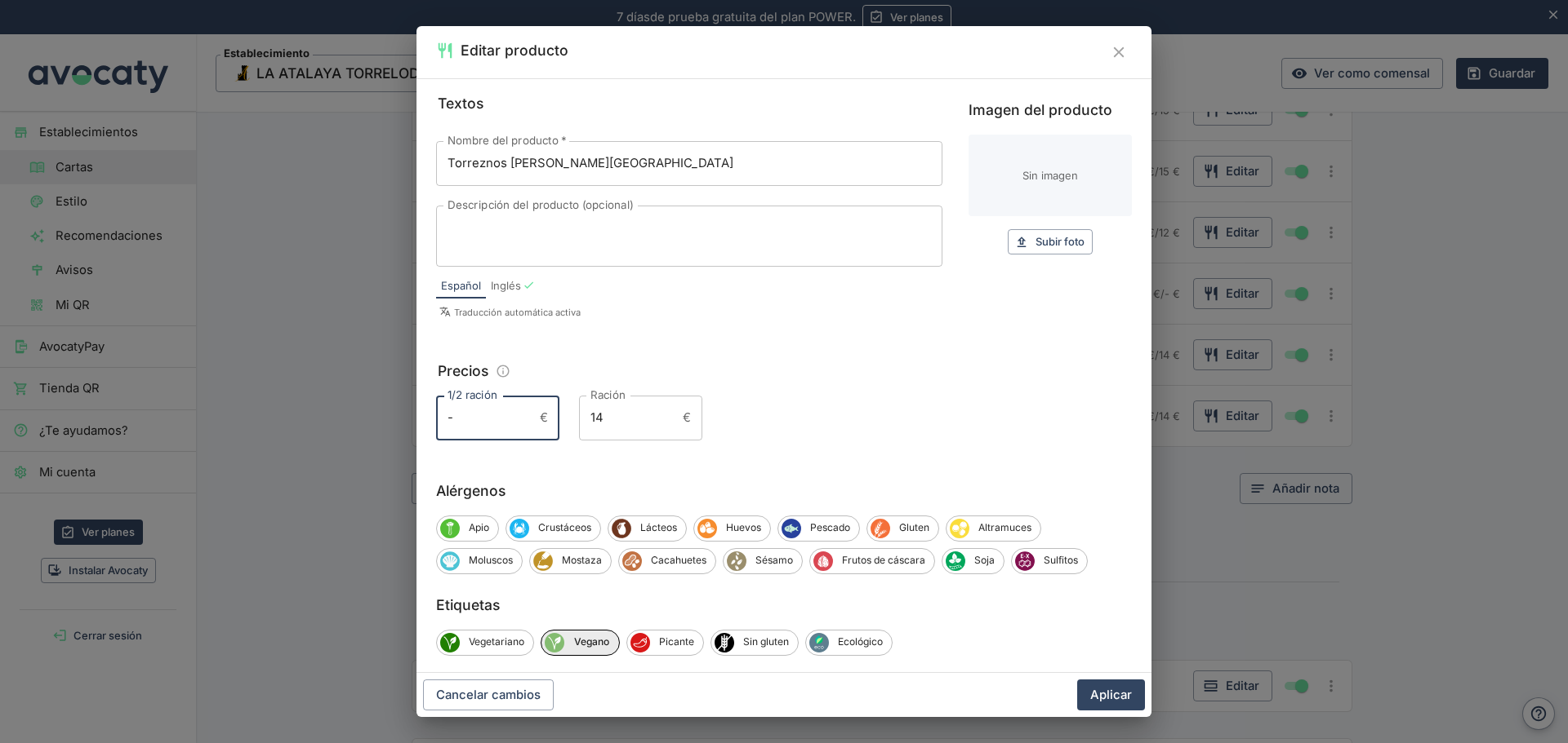
drag, startPoint x: 487, startPoint y: 418, endPoint x: 345, endPoint y: 413, distance: 142.1
click at [345, 413] on div "Editar producto Textos Nombre del producto   * Torreznos [PERSON_NAME] Nombre d…" at bounding box center [784, 371] width 1568 height 743
type input "10"
drag, startPoint x: 612, startPoint y: 428, endPoint x: 523, endPoint y: 422, distance: 89.2
click at [523, 422] on div "1/2 ración 10 € 1/2 ración Ración 14 € Ración" at bounding box center [784, 417] width 695 height 44
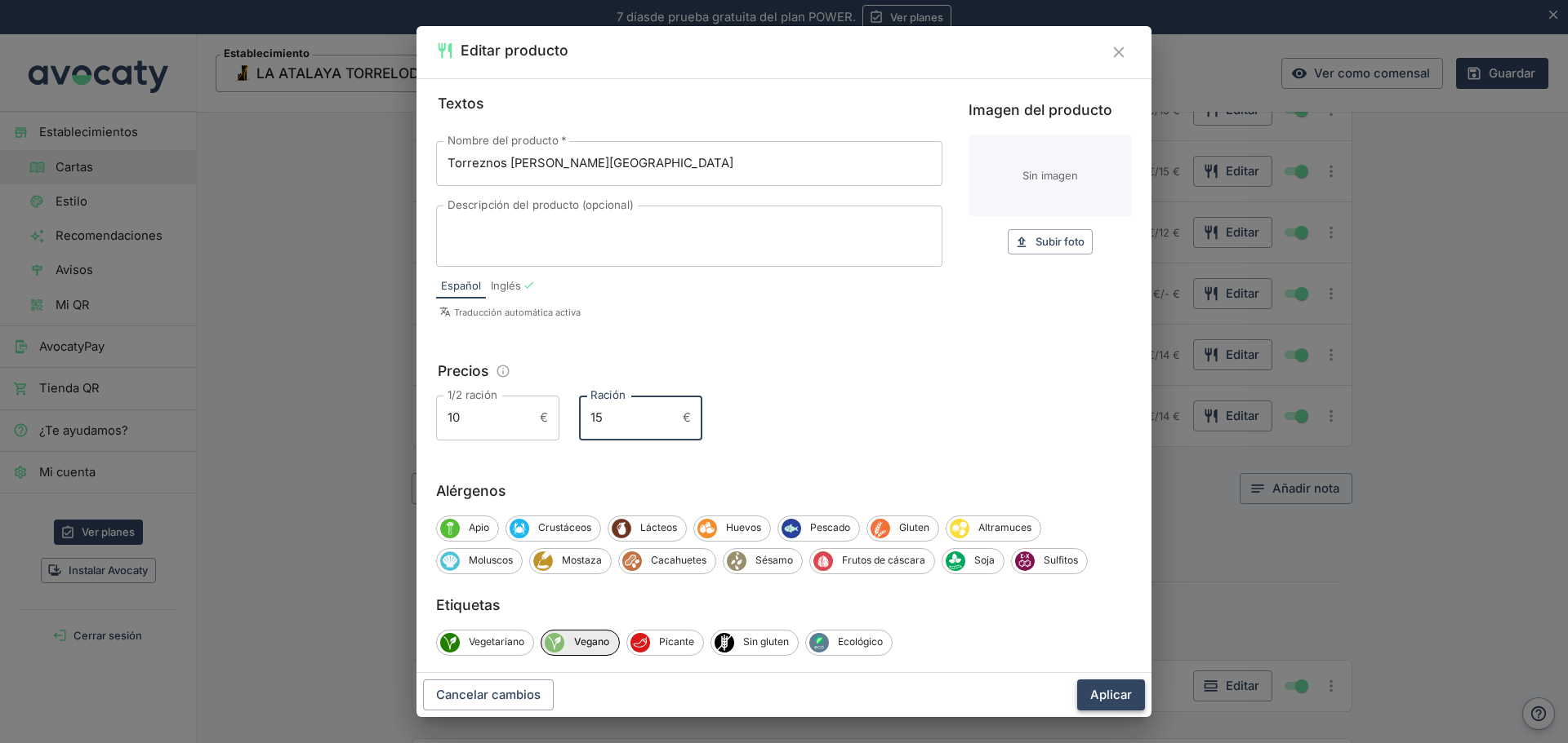
type input "15"
click at [1116, 694] on button "Aplicar" at bounding box center [1111, 695] width 68 height 31
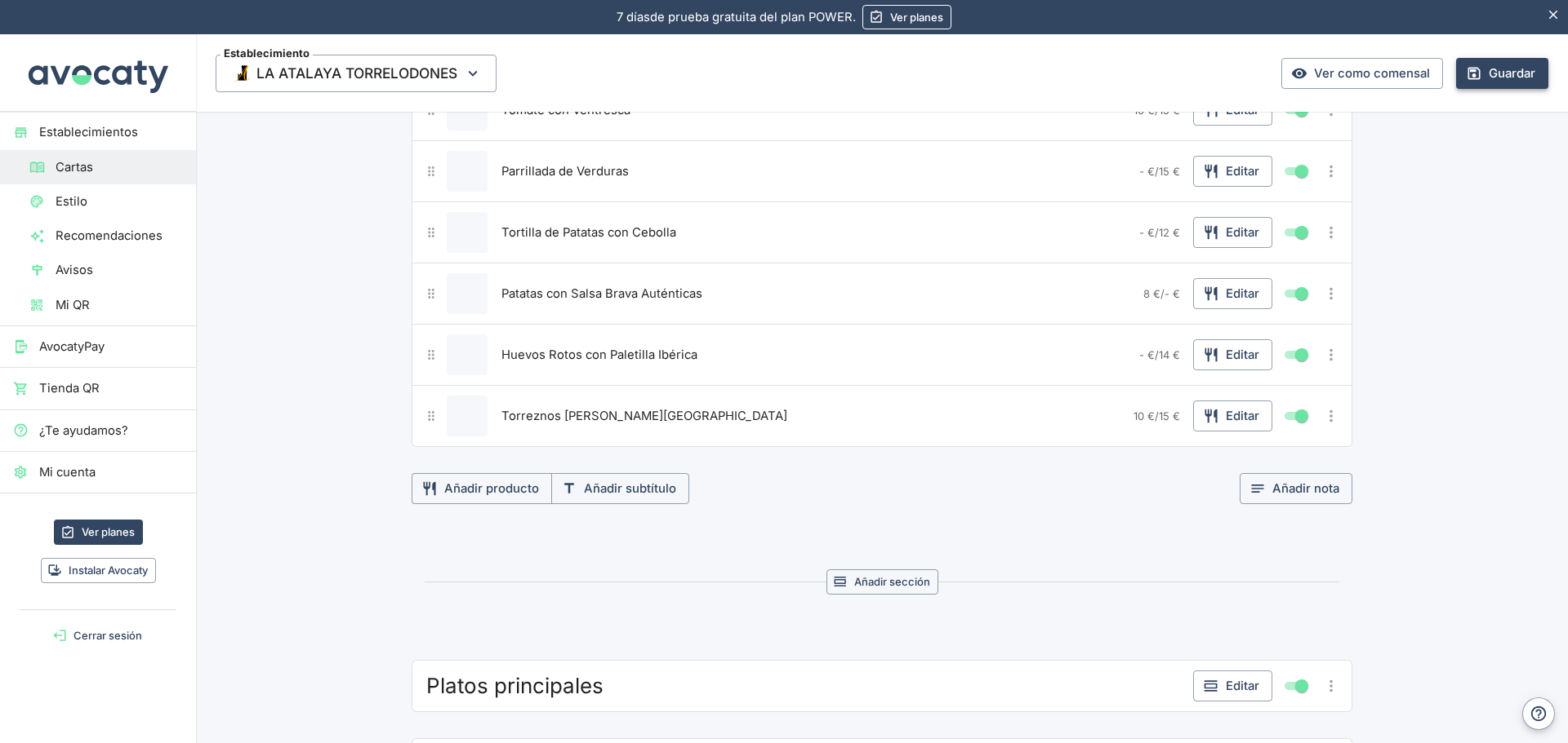
click at [1475, 69] on button "Guardar" at bounding box center [1502, 73] width 92 height 31
click at [1332, 418] on icon "Más opciones" at bounding box center [1331, 415] width 18 height 18
click at [1287, 445] on span "Duplicar producto" at bounding box center [1271, 449] width 105 height 18
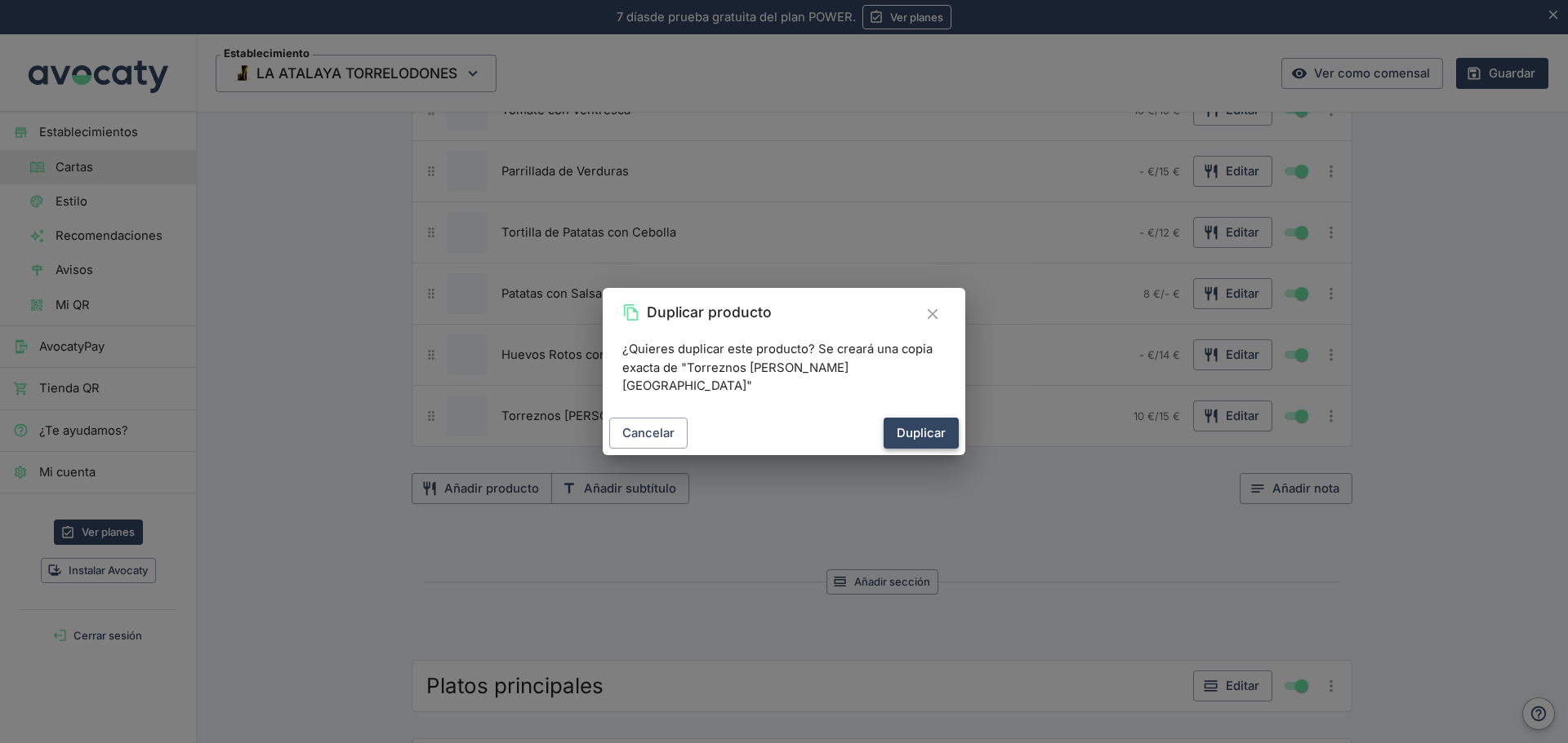
click at [921, 418] on button "Duplicar" at bounding box center [921, 433] width 75 height 31
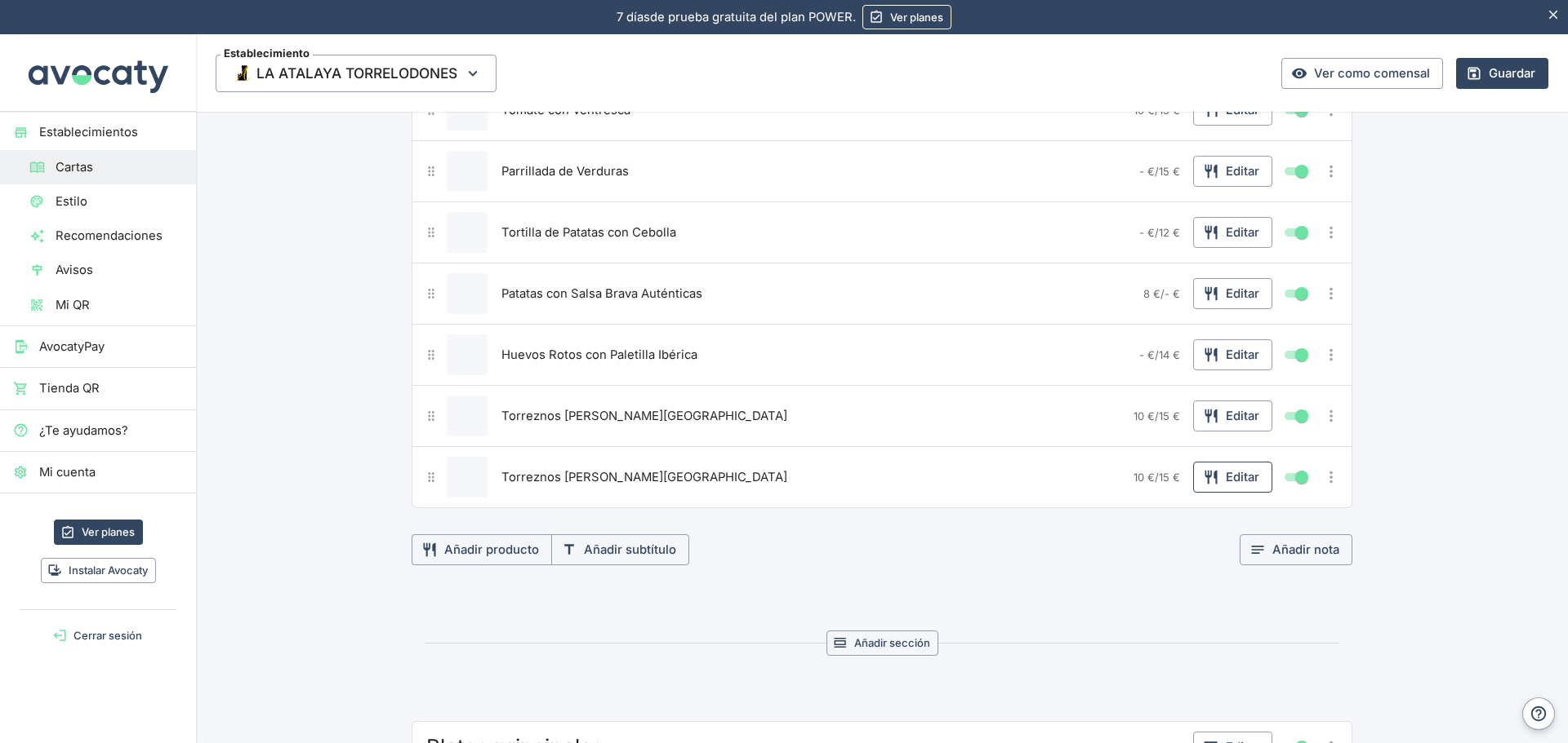
click at [1226, 479] on button "Editar" at bounding box center [1233, 476] width 79 height 31
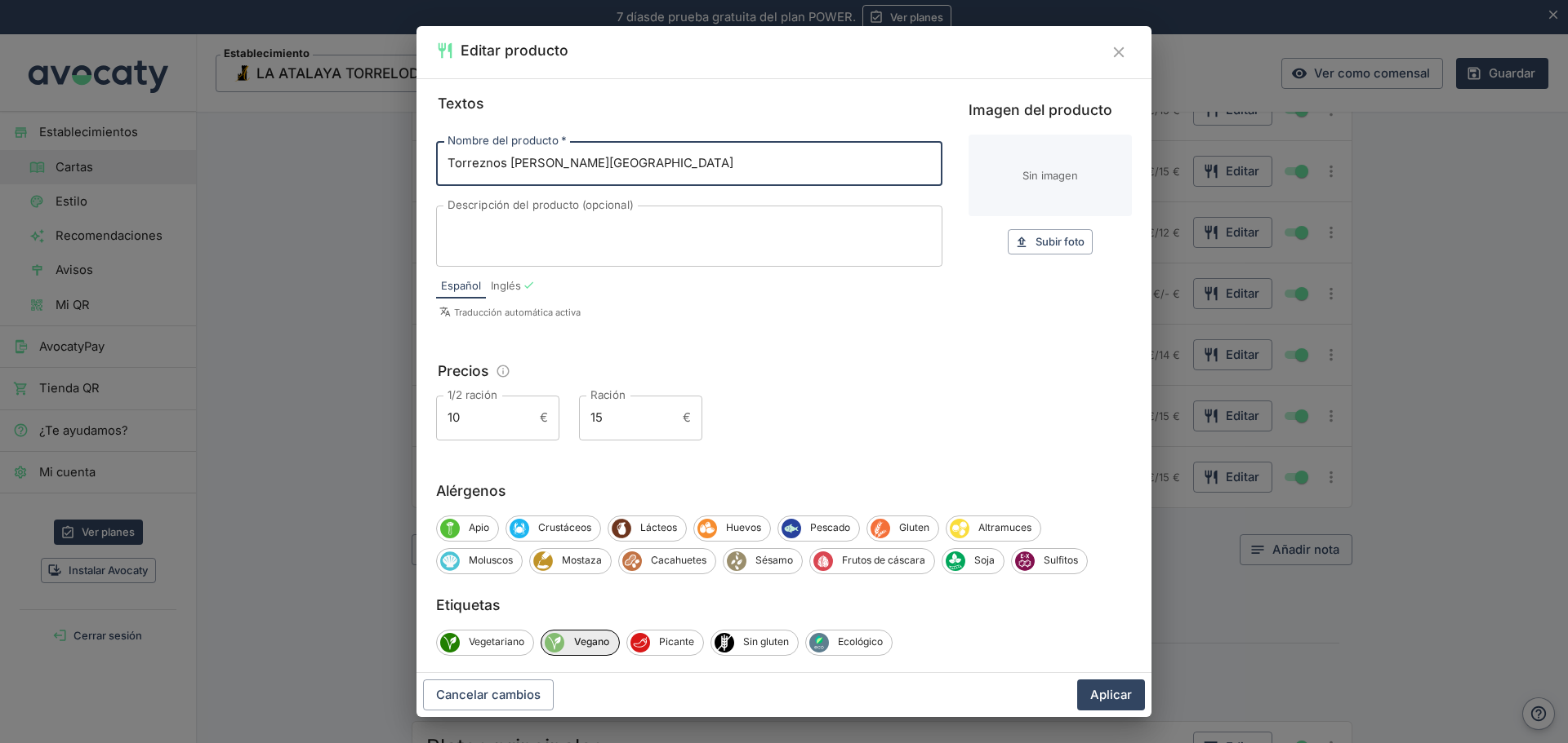
drag, startPoint x: 575, startPoint y: 158, endPoint x: 319, endPoint y: 164, distance: 256.1
click at [319, 164] on div "Editar producto Textos Nombre del producto   * Torreznos [PERSON_NAME] Nombre d…" at bounding box center [784, 371] width 1568 height 743
type input "Alitas de Pollo Fritas"
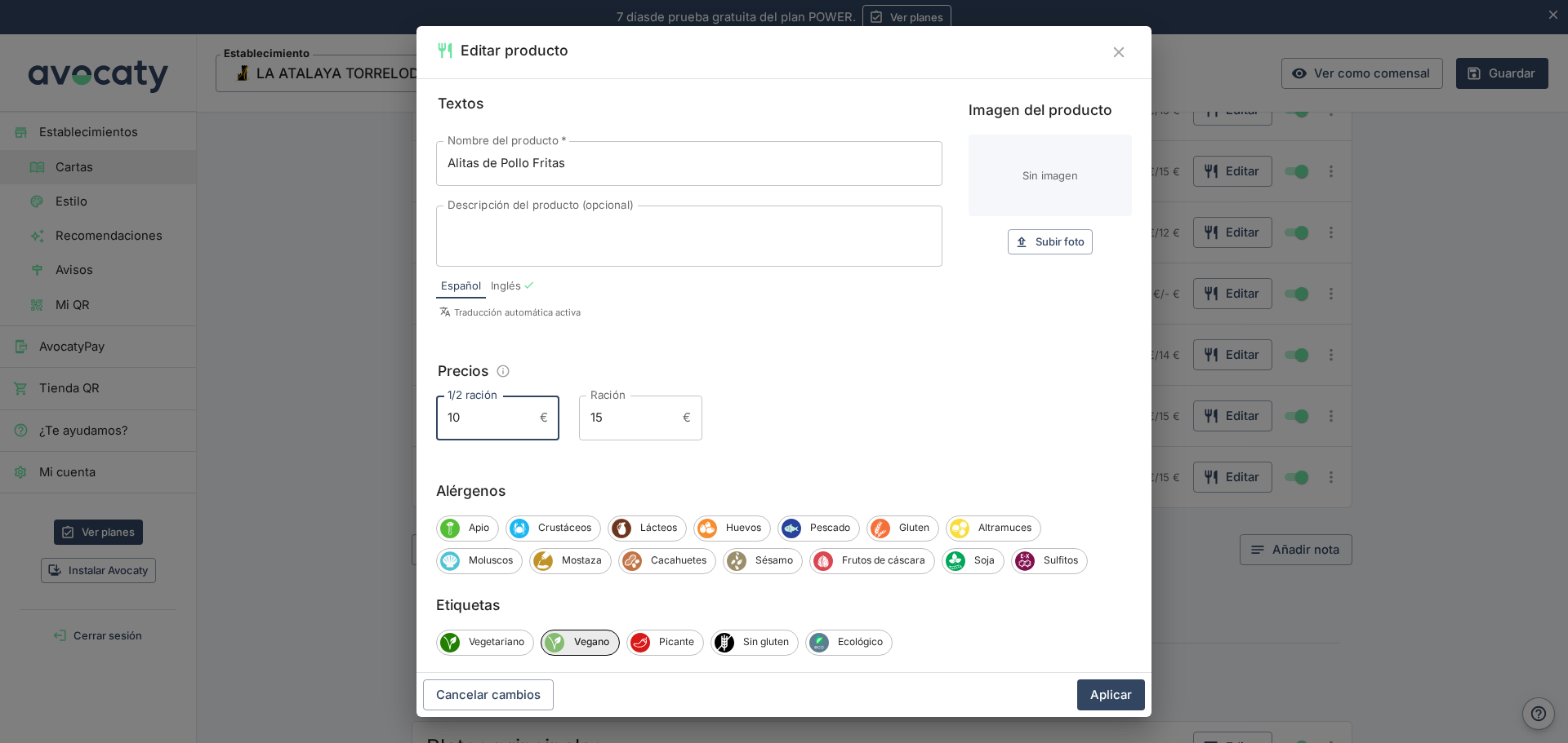
drag, startPoint x: 474, startPoint y: 416, endPoint x: 215, endPoint y: 439, distance: 260.0
click at [280, 430] on div "Editar producto Textos Nombre del producto   * Alitas de Pollo Fritas Nombre de…" at bounding box center [784, 371] width 1568 height 743
type input "-"
click at [597, 425] on input "15" at bounding box center [627, 417] width 97 height 44
type input "12"
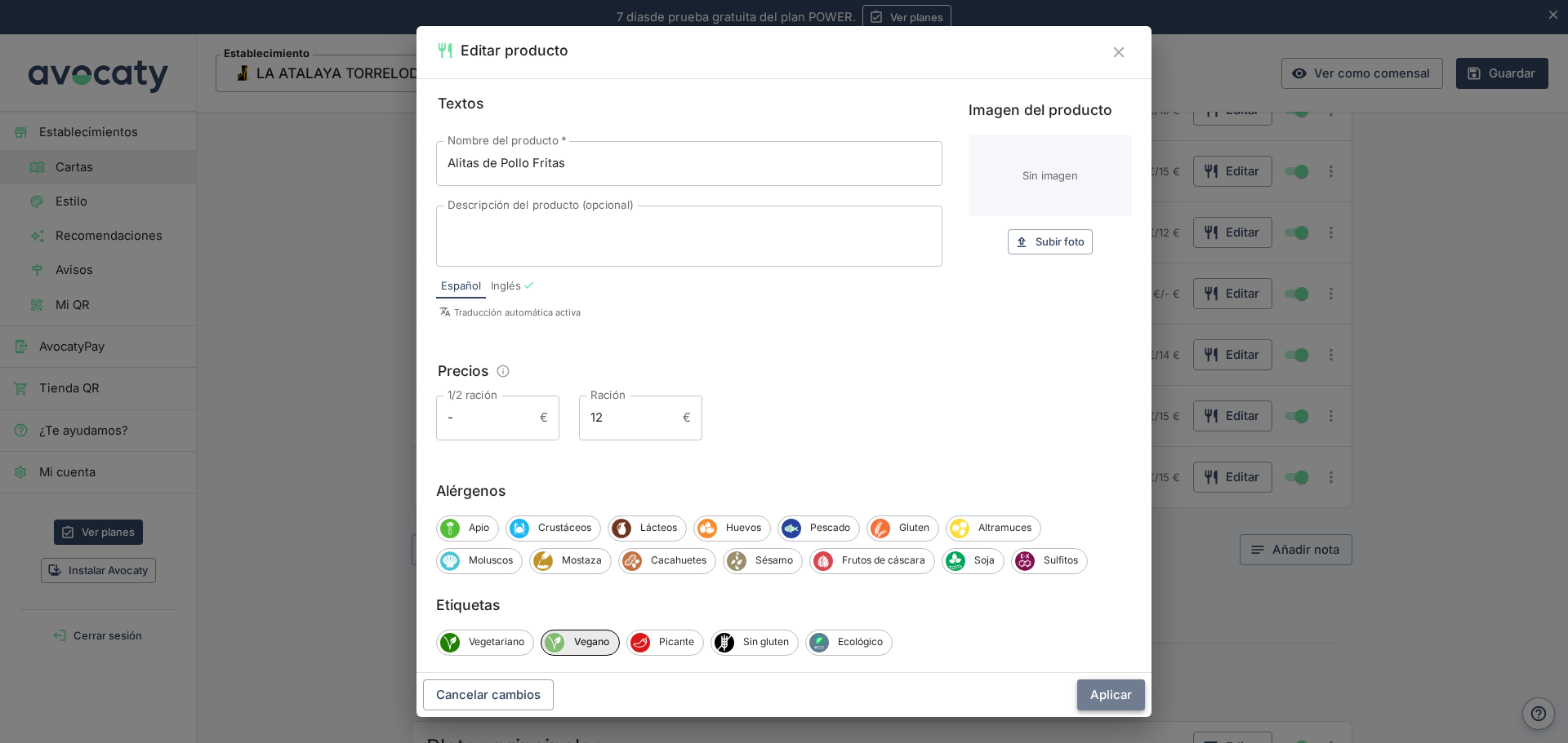
click at [1116, 695] on button "Aplicar" at bounding box center [1111, 695] width 68 height 31
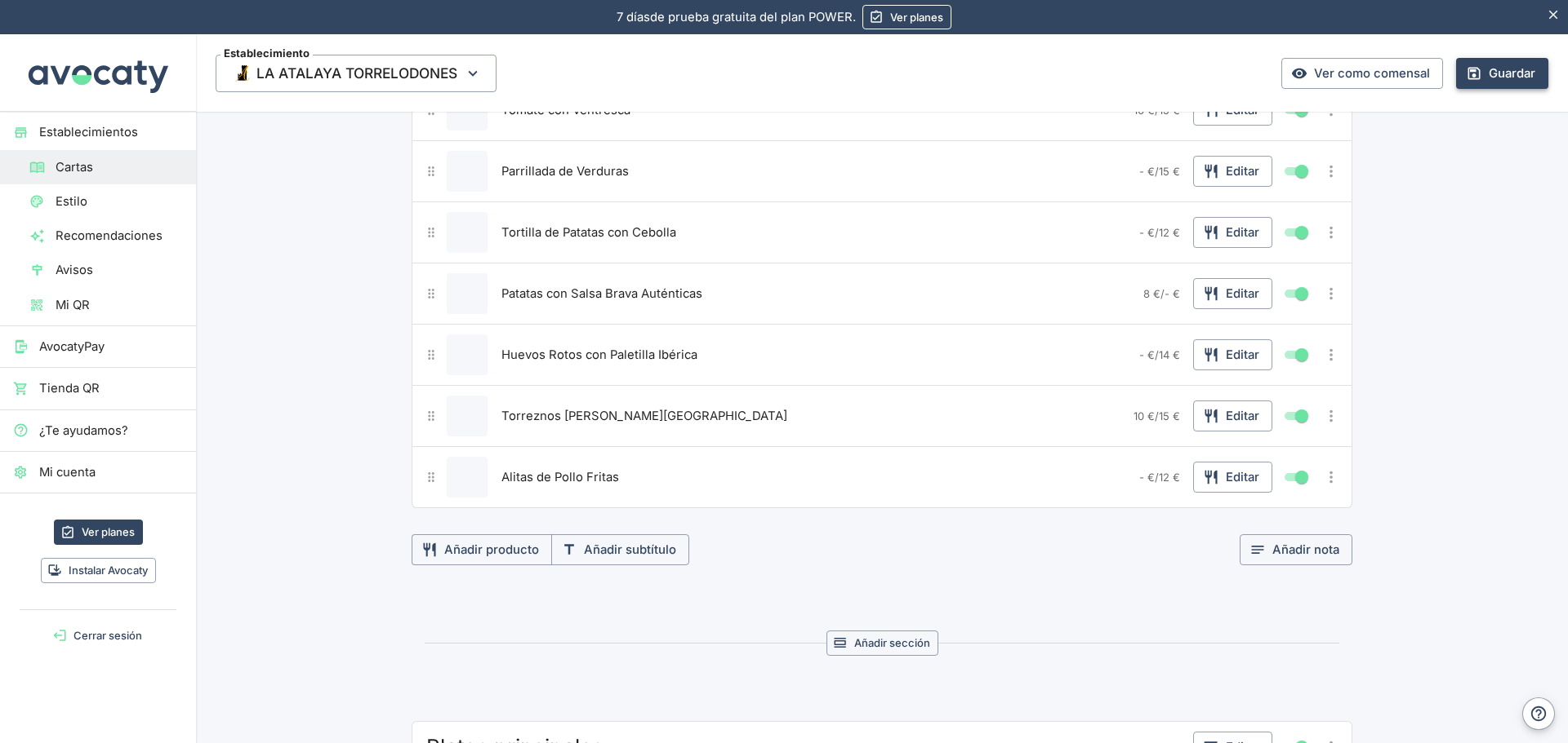
click at [1500, 76] on button "Guardar" at bounding box center [1502, 73] width 92 height 31
click at [1326, 483] on icon "Más opciones" at bounding box center [1331, 476] width 18 height 18
click at [1274, 504] on span "Duplicar producto" at bounding box center [1271, 510] width 105 height 18
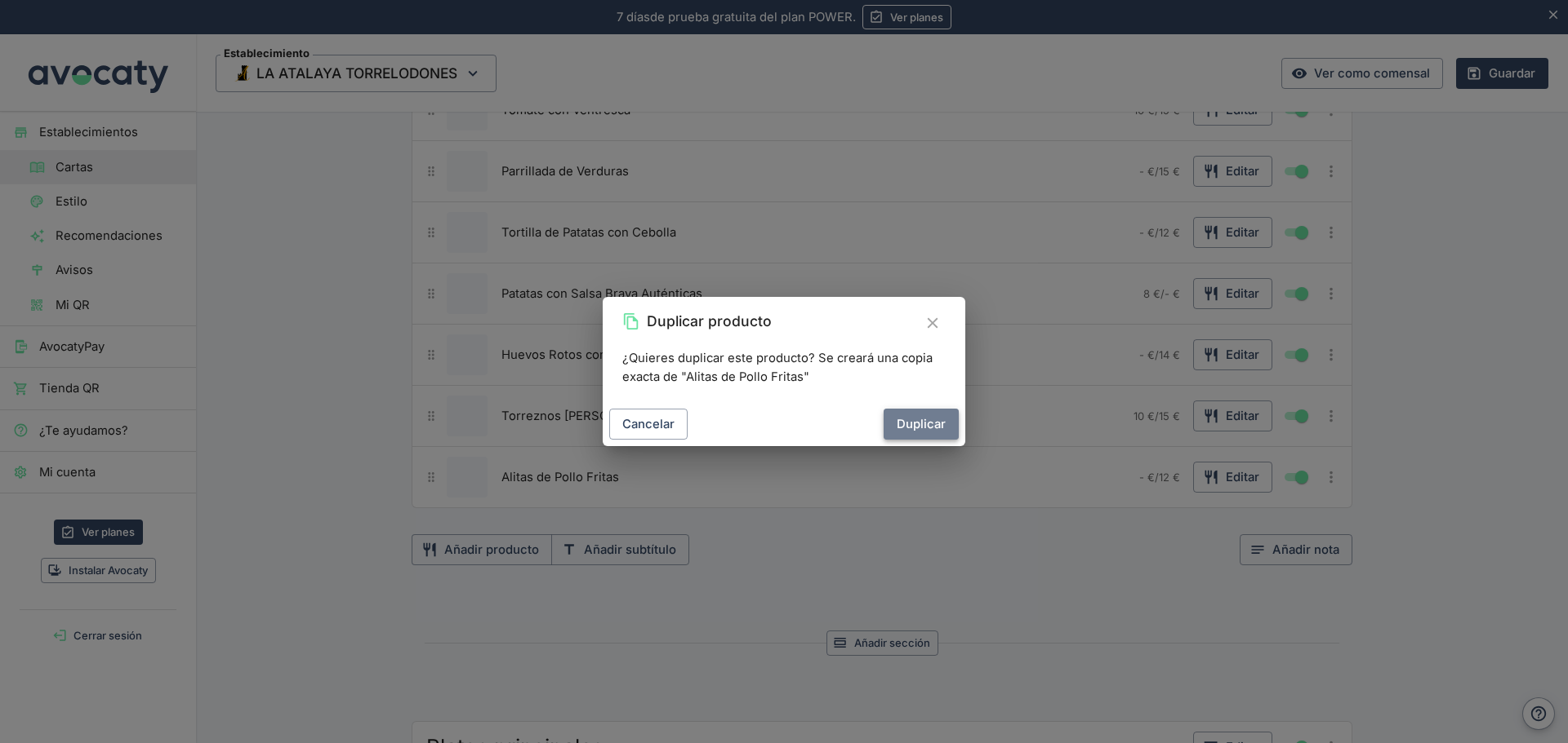
click at [903, 431] on button "Duplicar" at bounding box center [921, 424] width 75 height 31
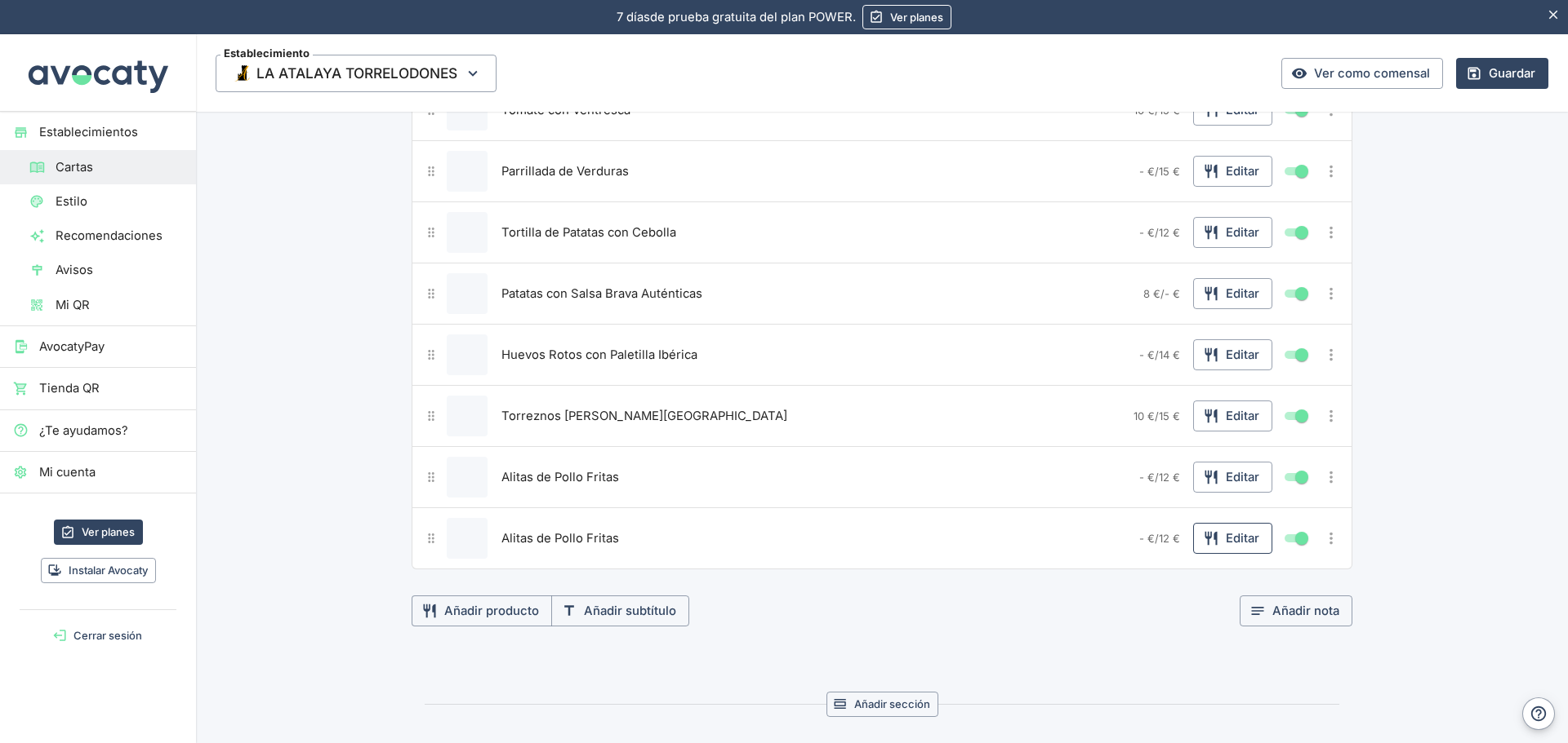
click at [1250, 536] on button "Editar" at bounding box center [1233, 538] width 79 height 31
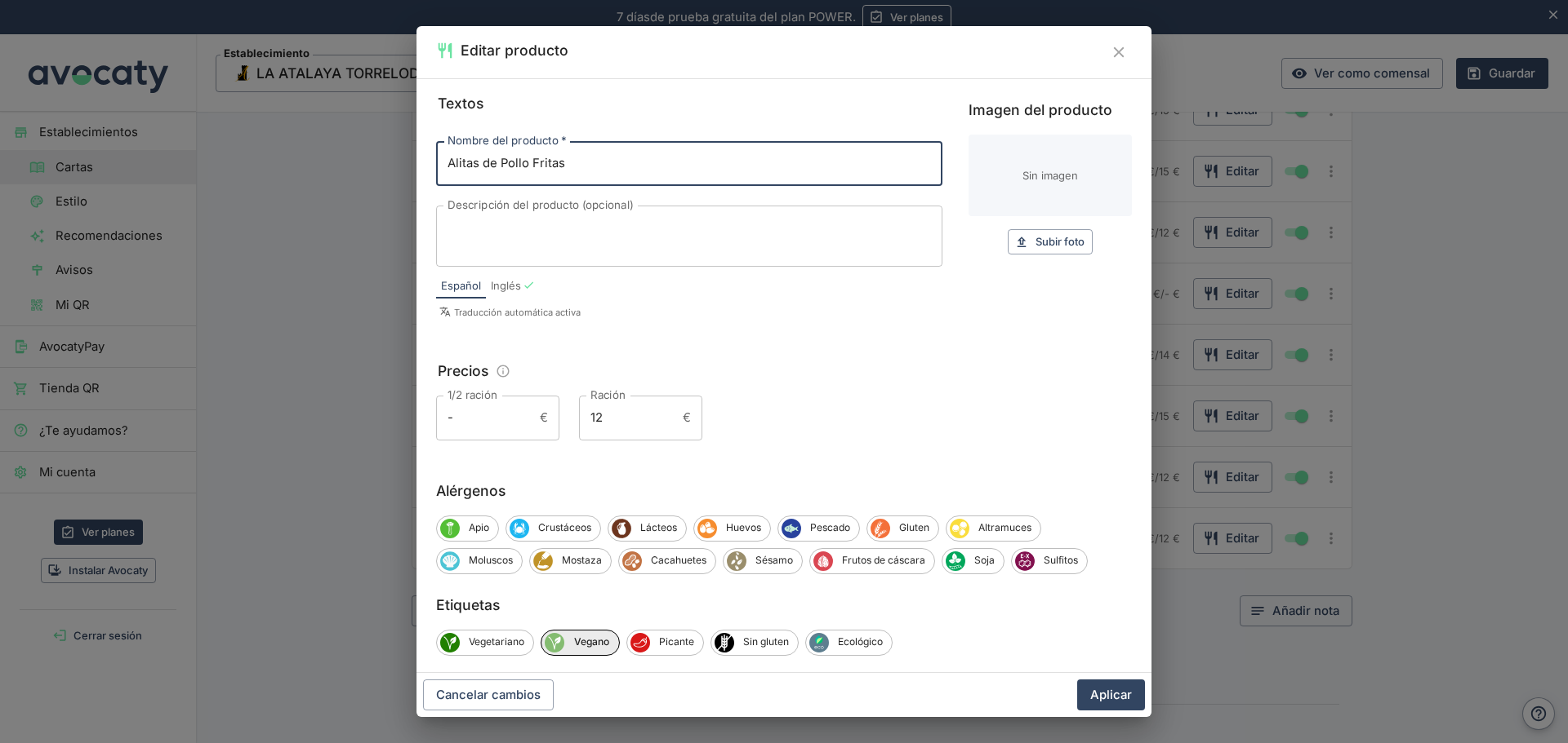
drag, startPoint x: 604, startPoint y: 165, endPoint x: 321, endPoint y: 155, distance: 283.2
click at [321, 155] on div "Editar producto Textos Nombre del producto   * Alitas de Pollo Fritas Nombre de…" at bounding box center [784, 371] width 1568 height 743
type input "Oreja a la Plancha"
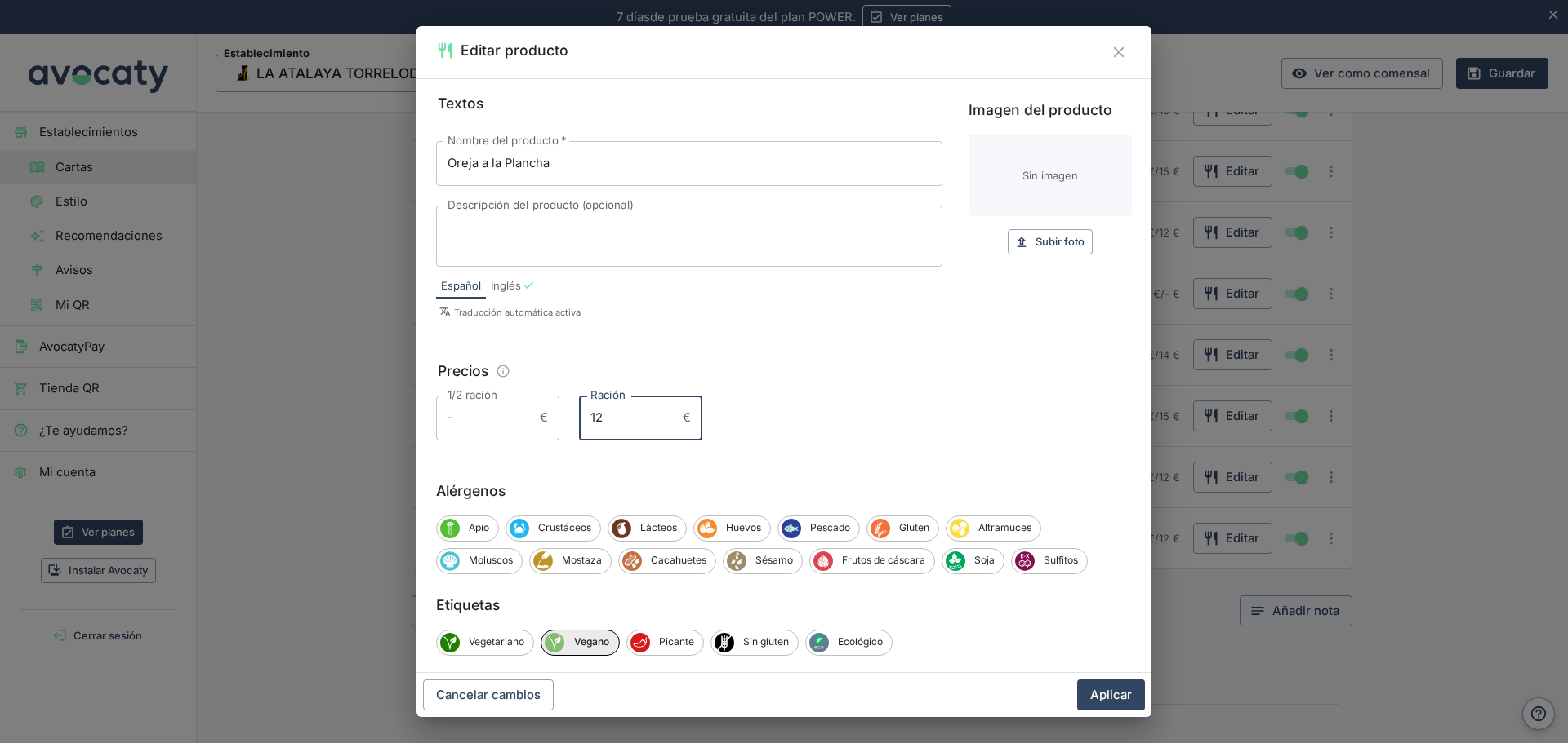
drag, startPoint x: 622, startPoint y: 425, endPoint x: 559, endPoint y: 418, distance: 63.4
click at [559, 418] on div "1/2 ración - € 1/2 ración Ración 12 € Ración" at bounding box center [784, 417] width 695 height 44
type input "14"
click at [1096, 692] on button "Aplicar" at bounding box center [1111, 695] width 68 height 31
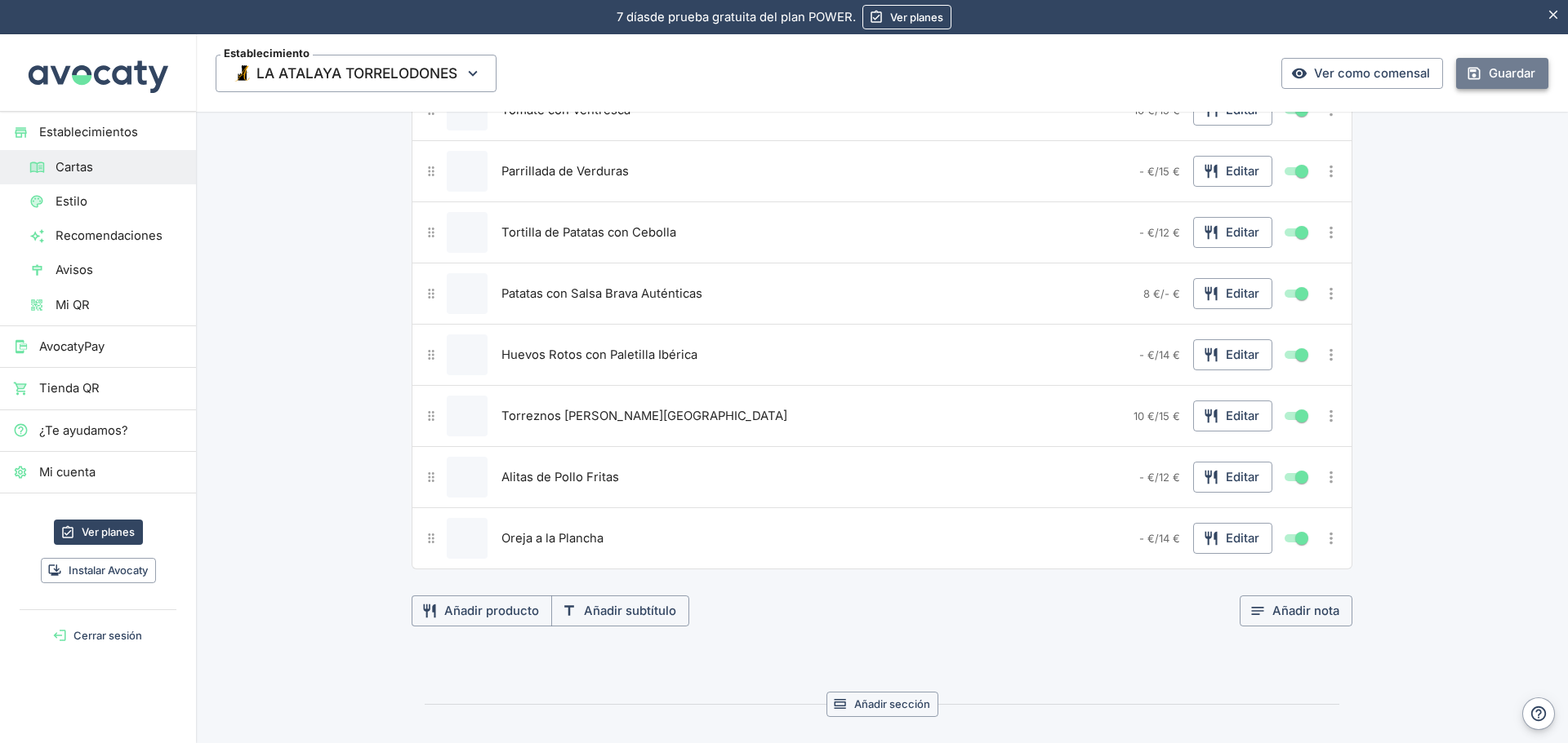
click at [1480, 73] on button "Guardar" at bounding box center [1502, 73] width 92 height 31
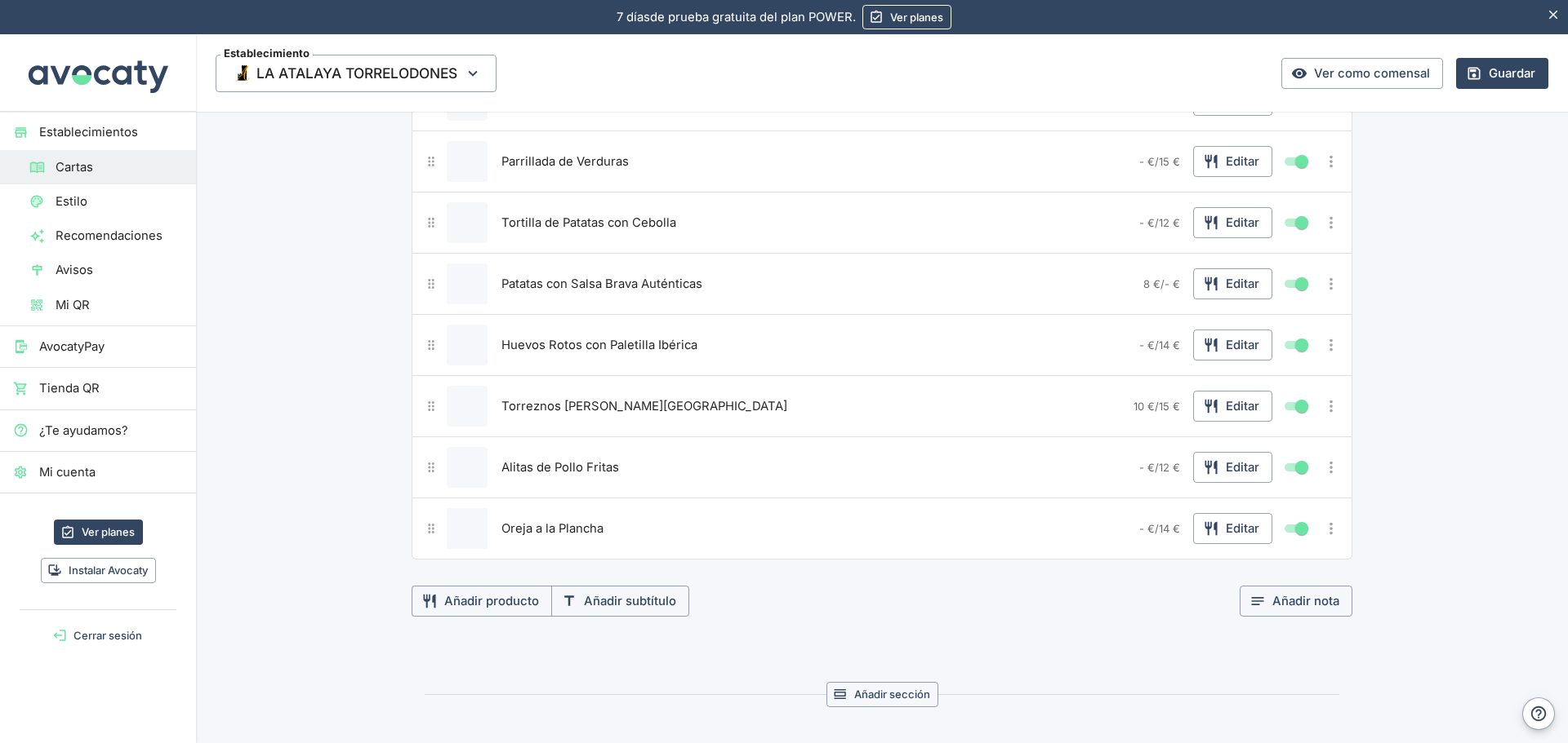
scroll to position [573, 0]
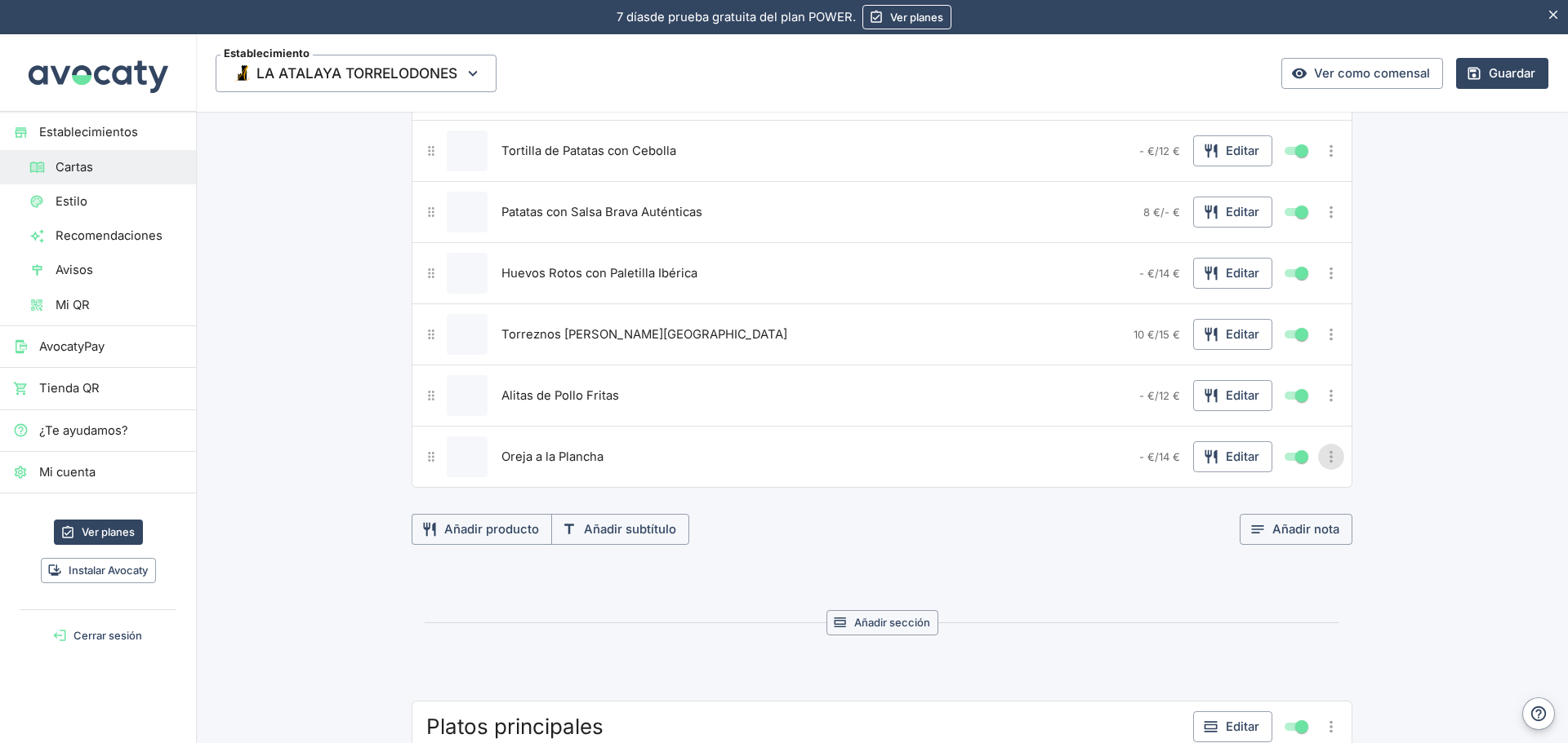
click at [1329, 455] on icon "Más opciones" at bounding box center [1331, 457] width 18 height 18
click at [1260, 493] on span "Duplicar producto" at bounding box center [1271, 490] width 105 height 18
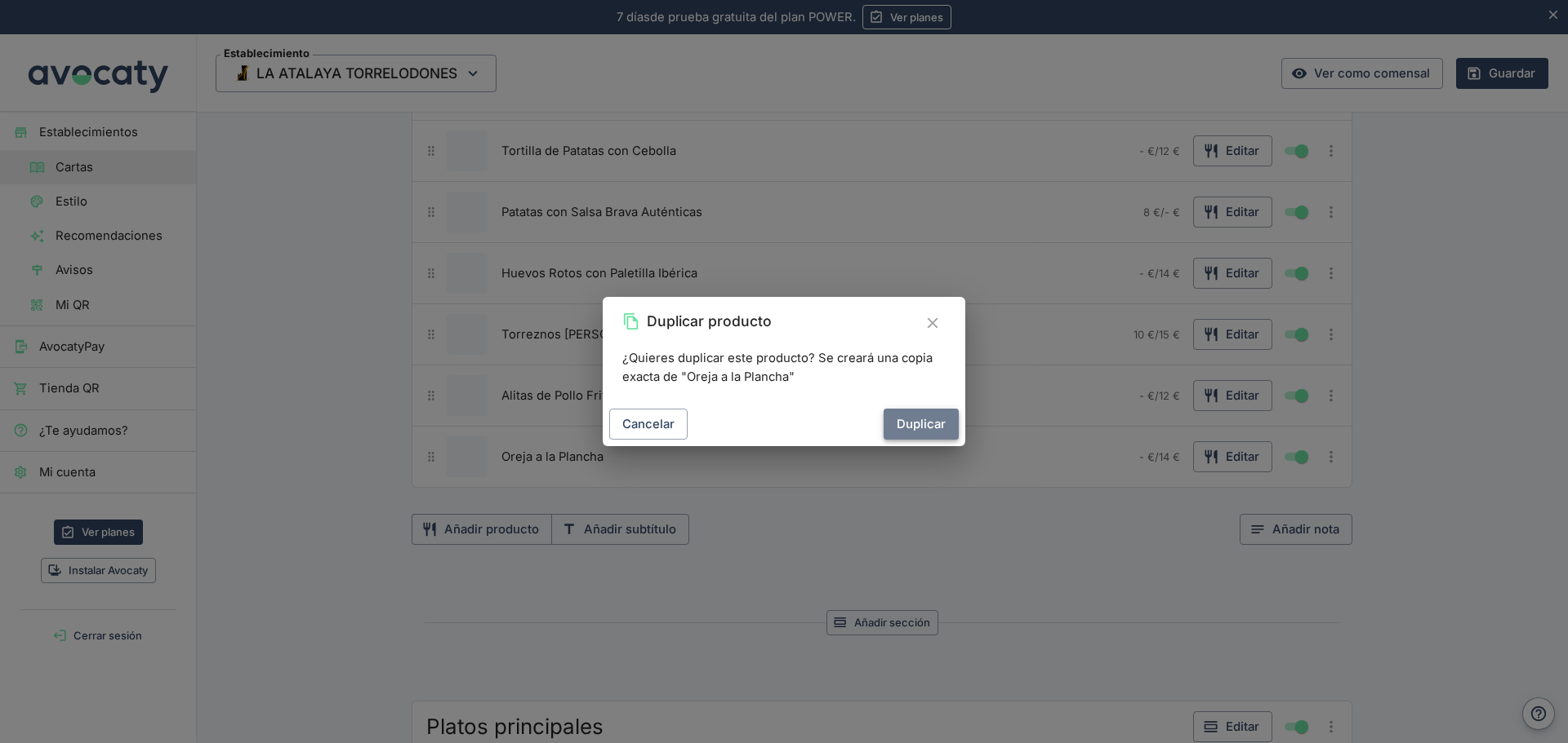
click at [920, 423] on button "Duplicar" at bounding box center [921, 424] width 75 height 31
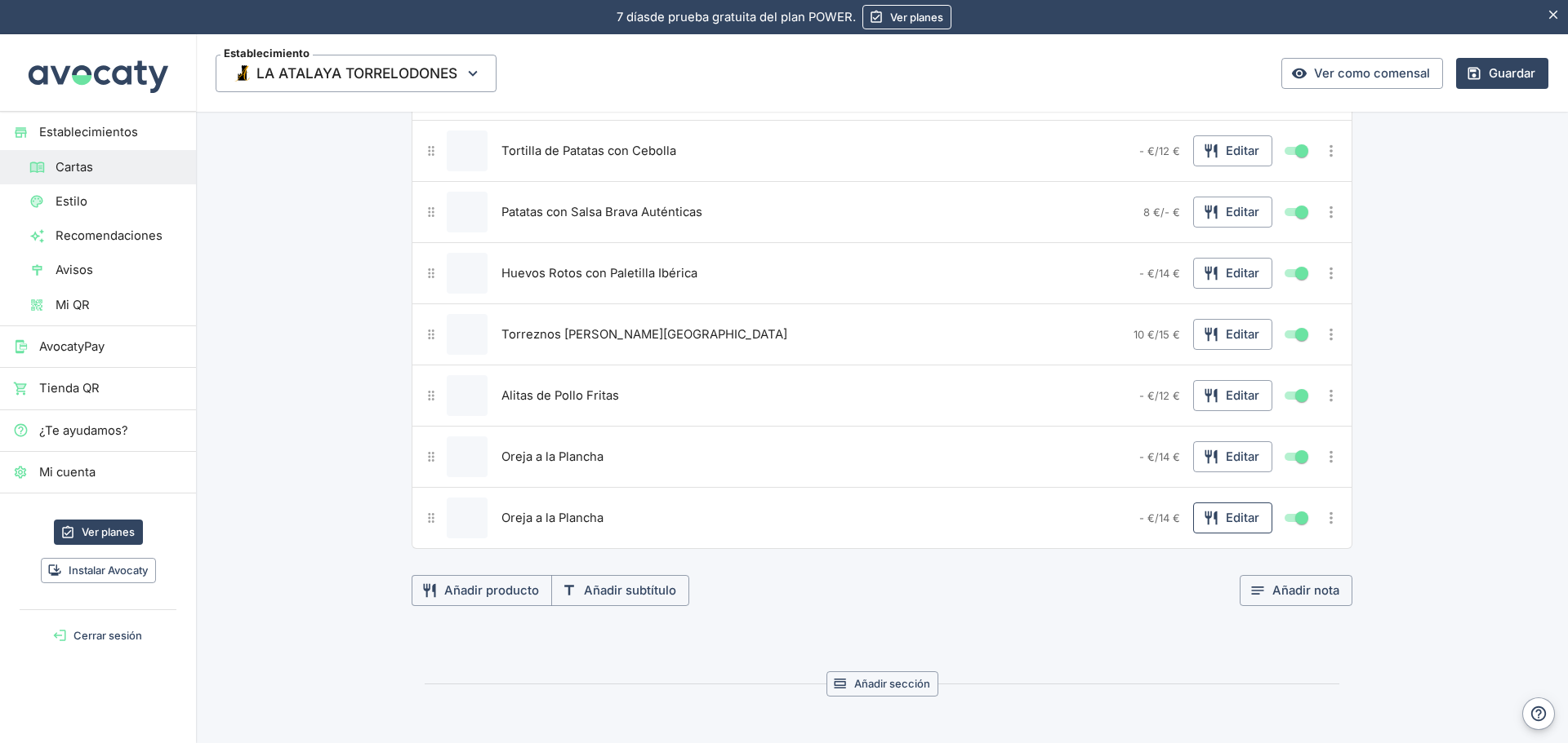
click at [1253, 519] on button "Editar" at bounding box center [1233, 518] width 79 height 31
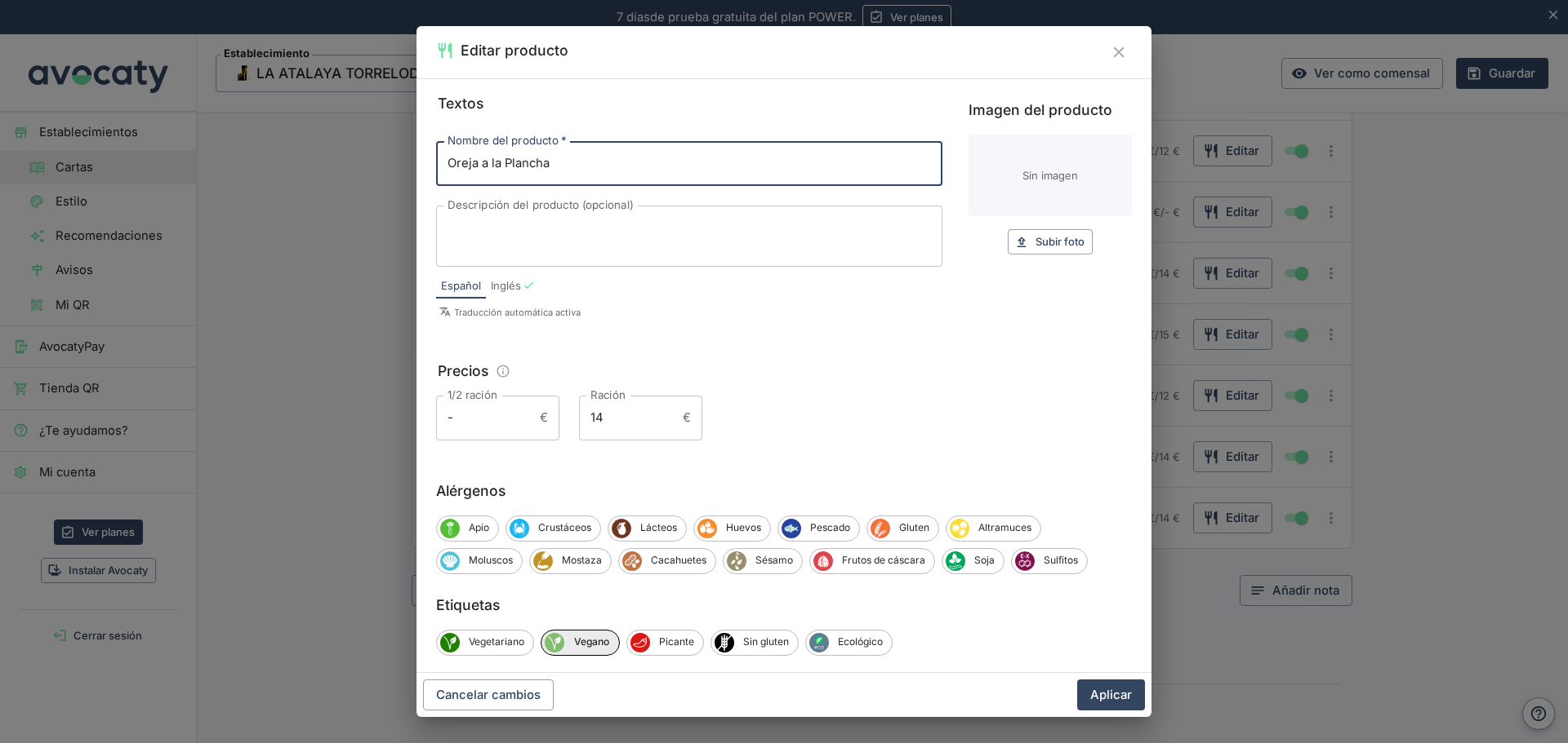
drag, startPoint x: 633, startPoint y: 162, endPoint x: 347, endPoint y: 150, distance: 286.3
click at [347, 150] on div "Editar producto Textos Nombre del producto   * Oreja a la Plancha Nombre del pr…" at bounding box center [784, 371] width 1568 height 743
type input "Cazuela [PERSON_NAME] y Gambas al Ajillo"
click at [617, 422] on input "14" at bounding box center [627, 417] width 97 height 44
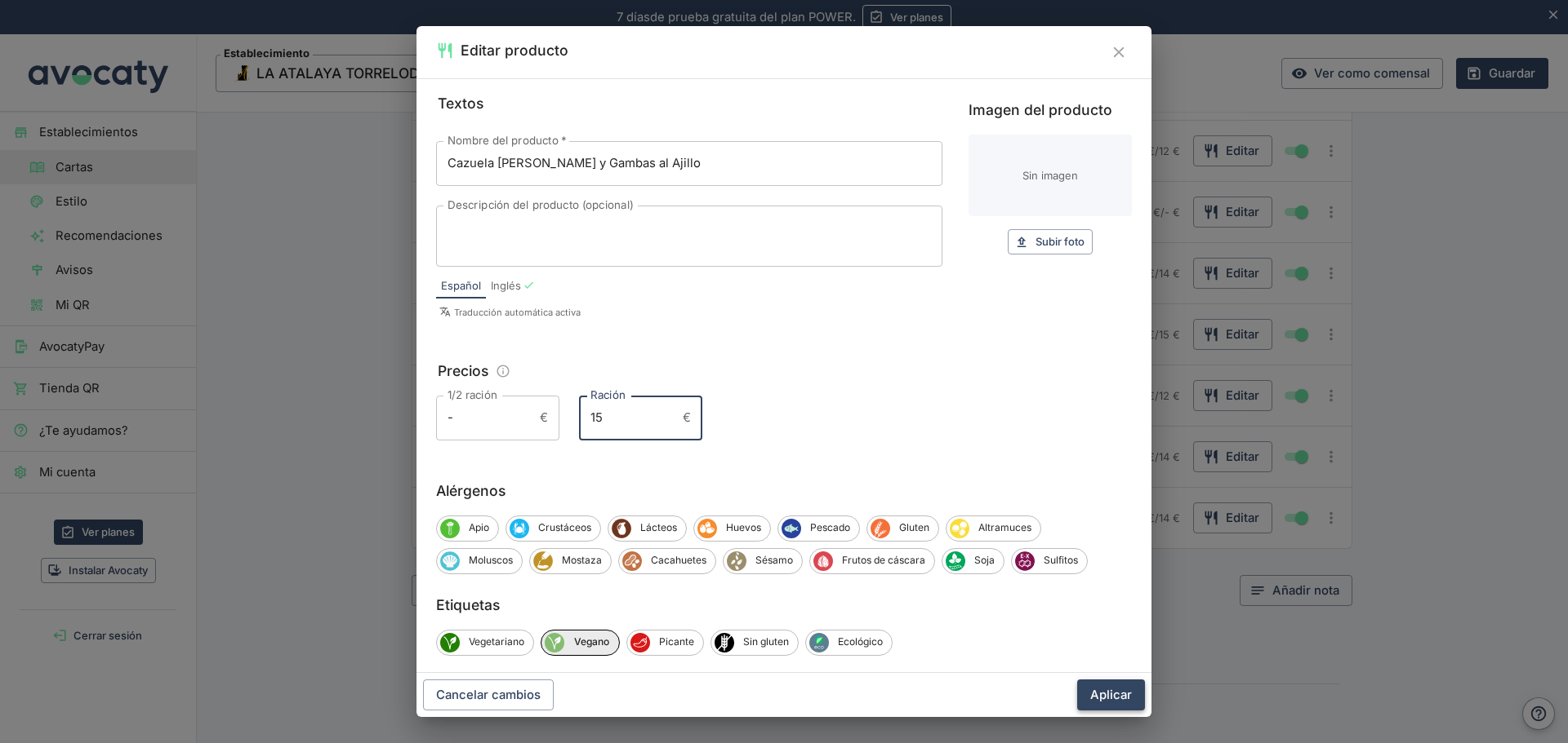
type input "15"
click at [1103, 696] on button "Aplicar" at bounding box center [1111, 695] width 68 height 31
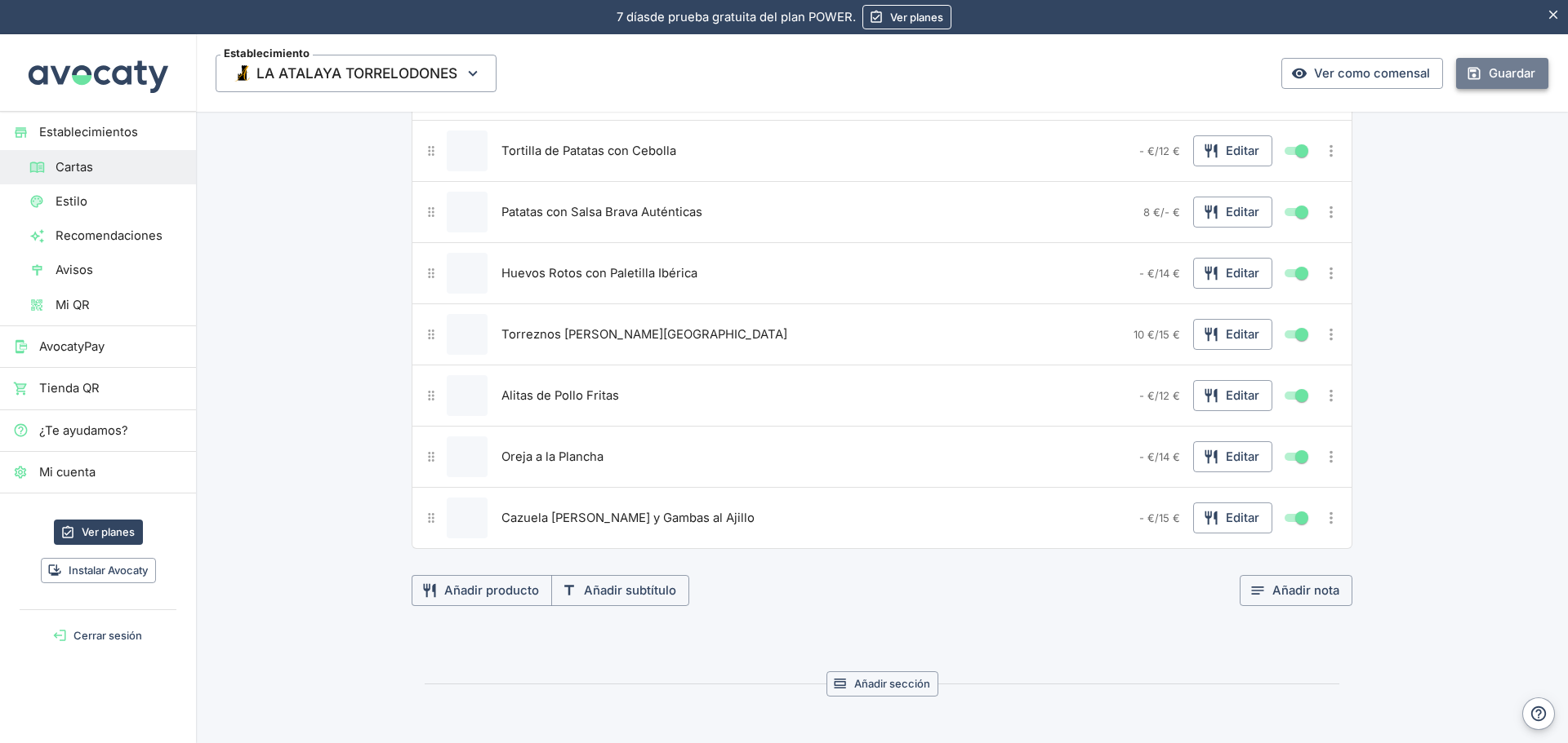
click at [1489, 67] on button "Guardar" at bounding box center [1502, 73] width 92 height 31
click at [1323, 526] on icon "Más opciones" at bounding box center [1331, 518] width 18 height 18
click at [1297, 547] on span "Duplicar producto" at bounding box center [1271, 551] width 105 height 18
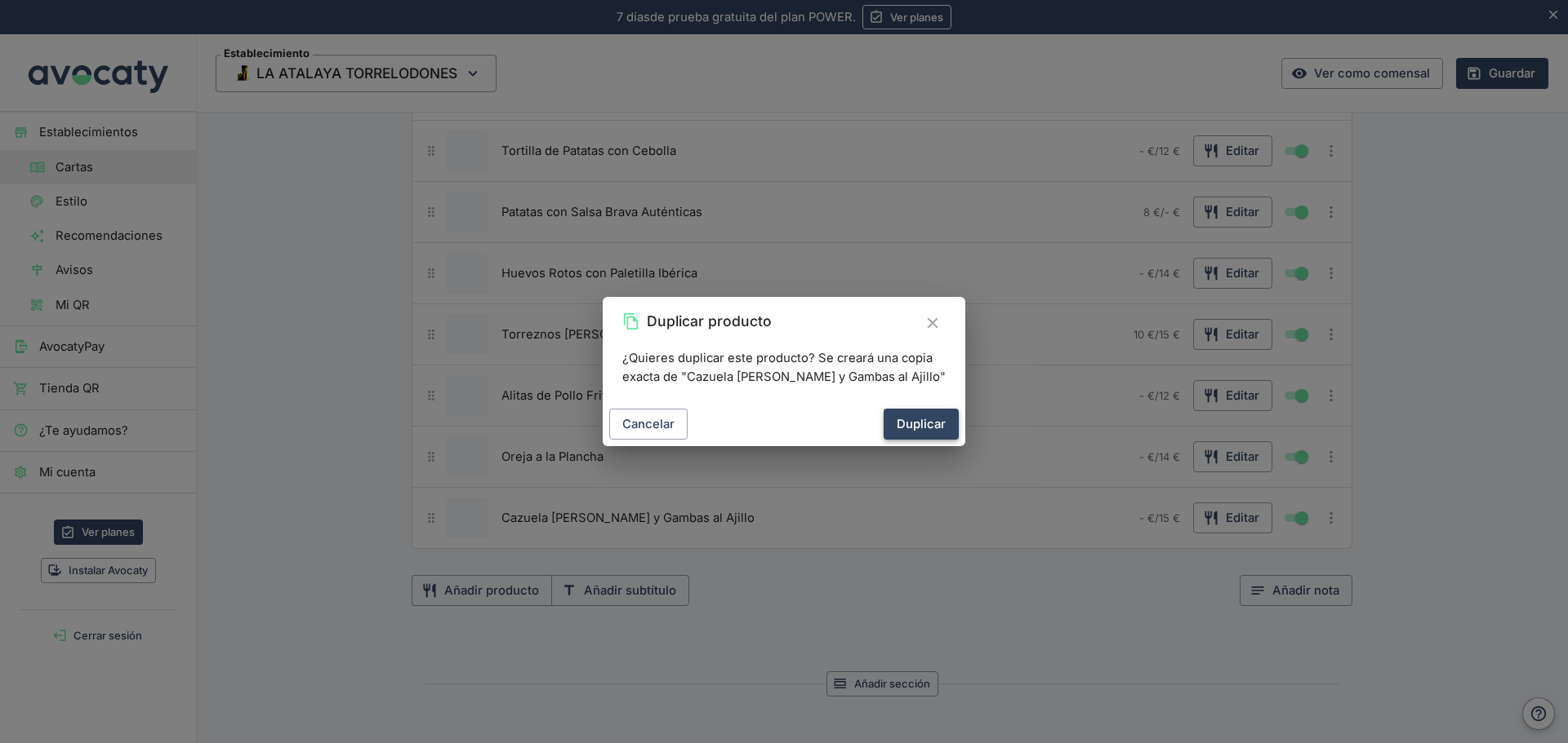
click at [923, 411] on button "Duplicar" at bounding box center [921, 424] width 75 height 31
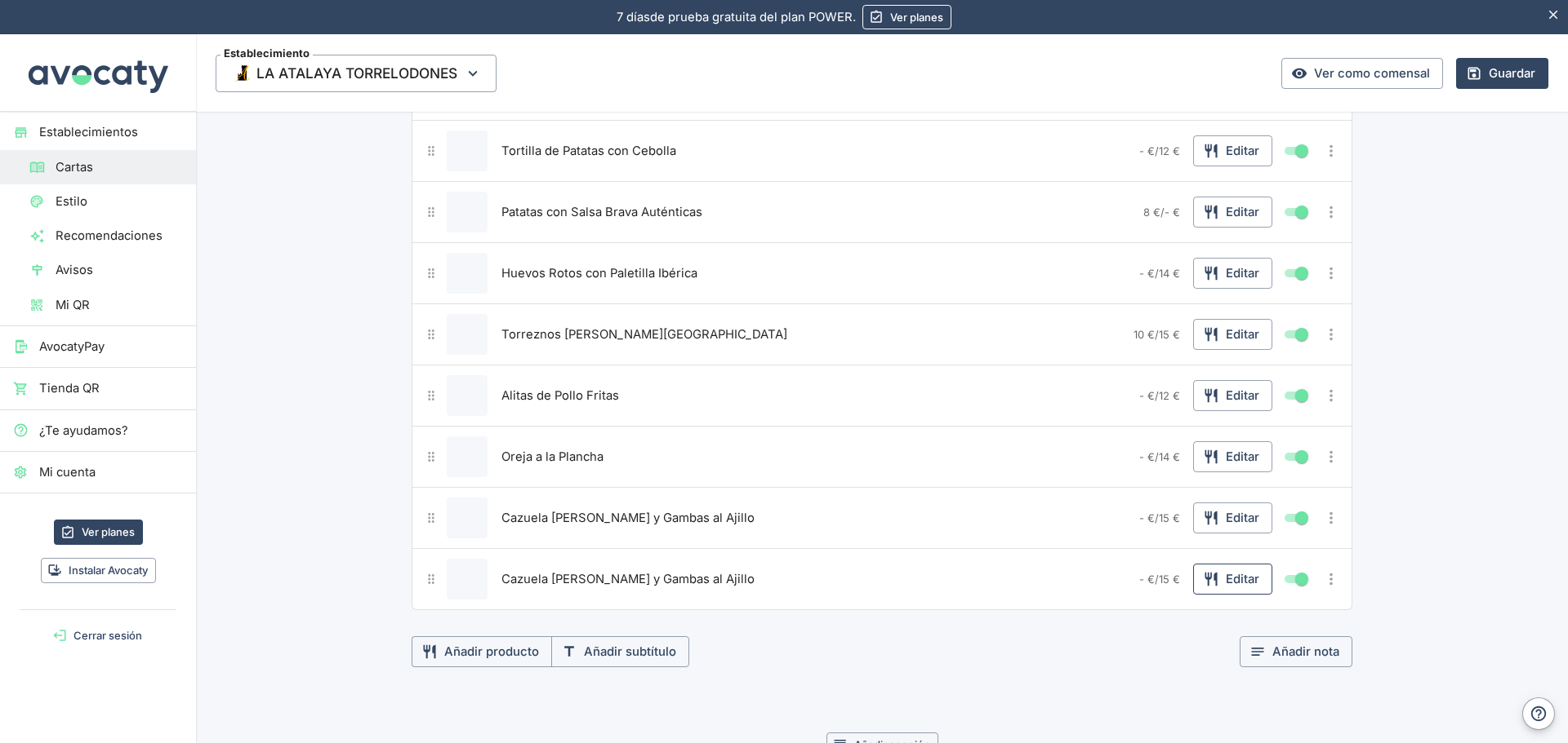
click at [1205, 583] on icon "button" at bounding box center [1210, 578] width 16 height 16
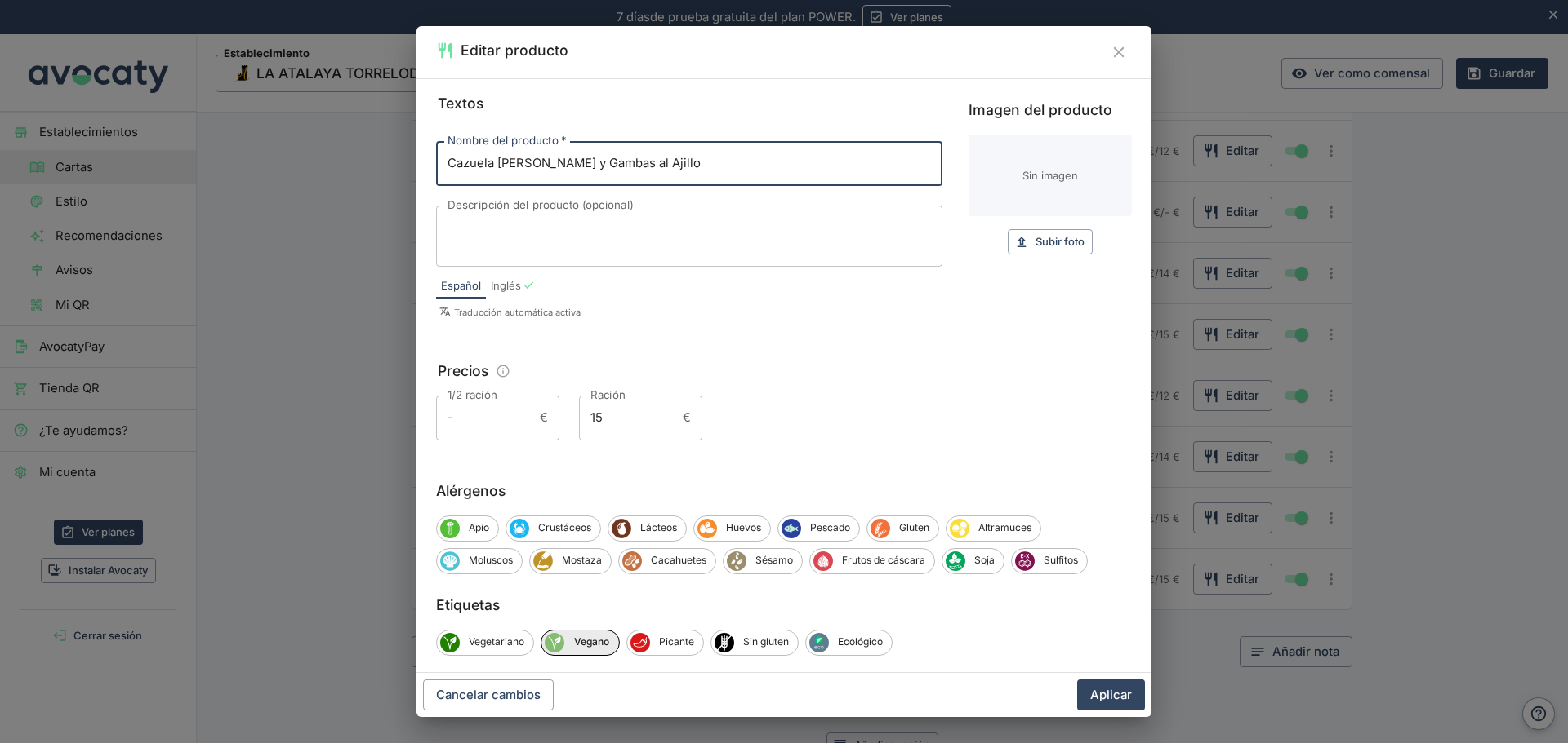
drag, startPoint x: 694, startPoint y: 153, endPoint x: 336, endPoint y: 192, distance: 360.1
click at [336, 192] on div "Editar producto Textos Nombre del producto   * Cazuela [PERSON_NAME] y Gambas a…" at bounding box center [784, 371] width 1568 height 743
type input "Sepia a la Plancha con [PERSON_NAME]"
click at [608, 424] on input "15" at bounding box center [627, 417] width 97 height 44
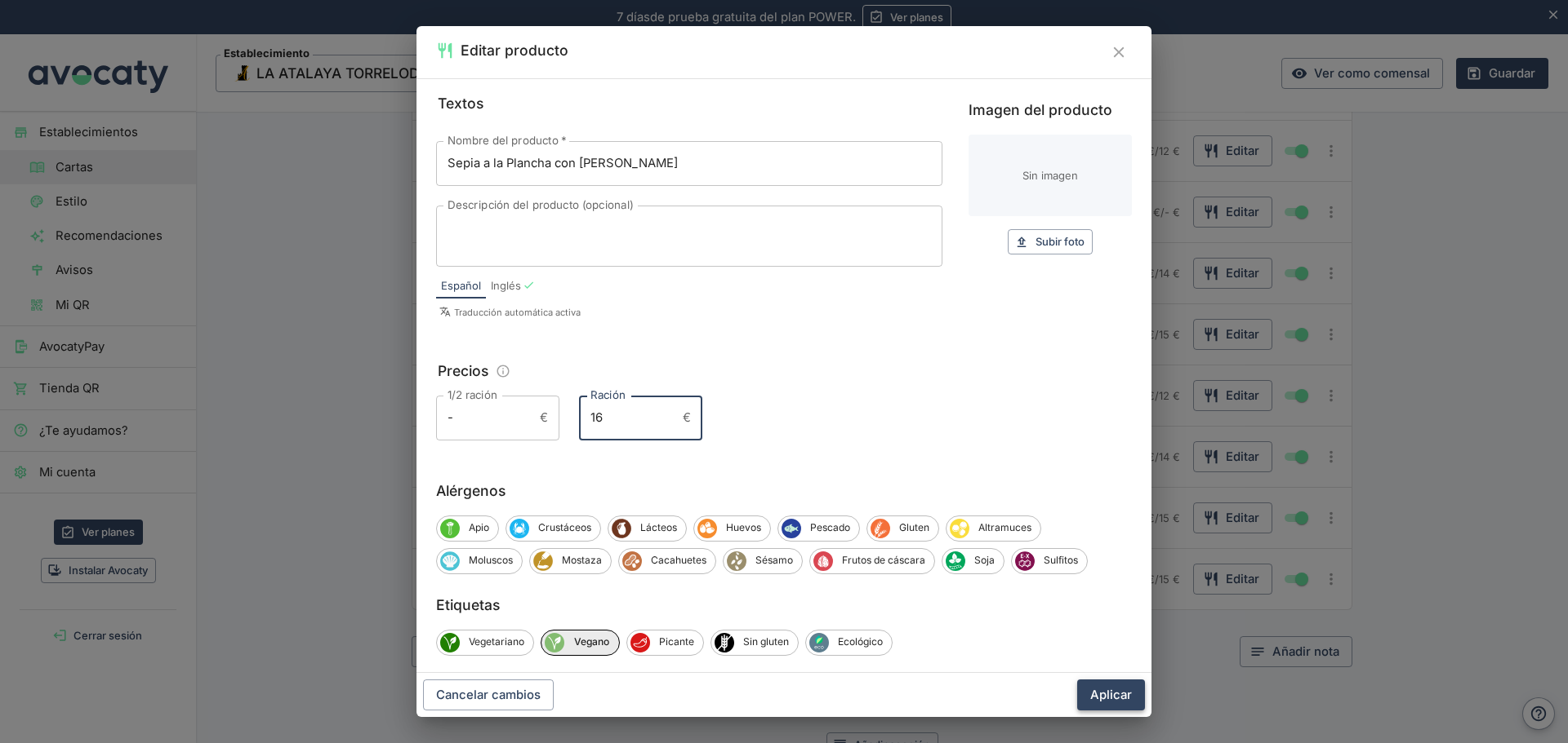
type input "16"
click at [1117, 697] on button "Aplicar" at bounding box center [1111, 695] width 68 height 31
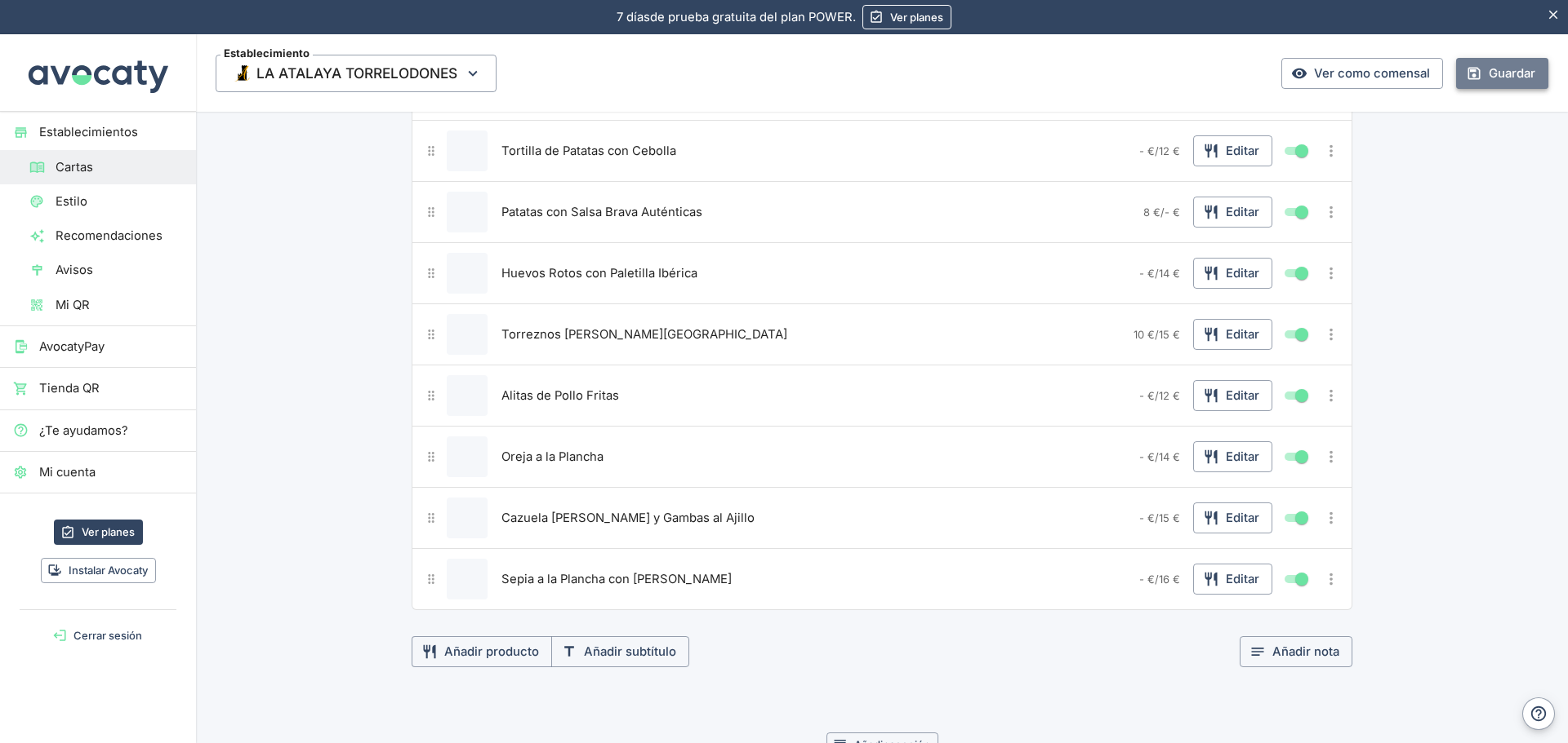
click at [1469, 76] on icon "button" at bounding box center [1473, 73] width 16 height 16
click at [1332, 577] on button "Más opciones" at bounding box center [1331, 579] width 26 height 26
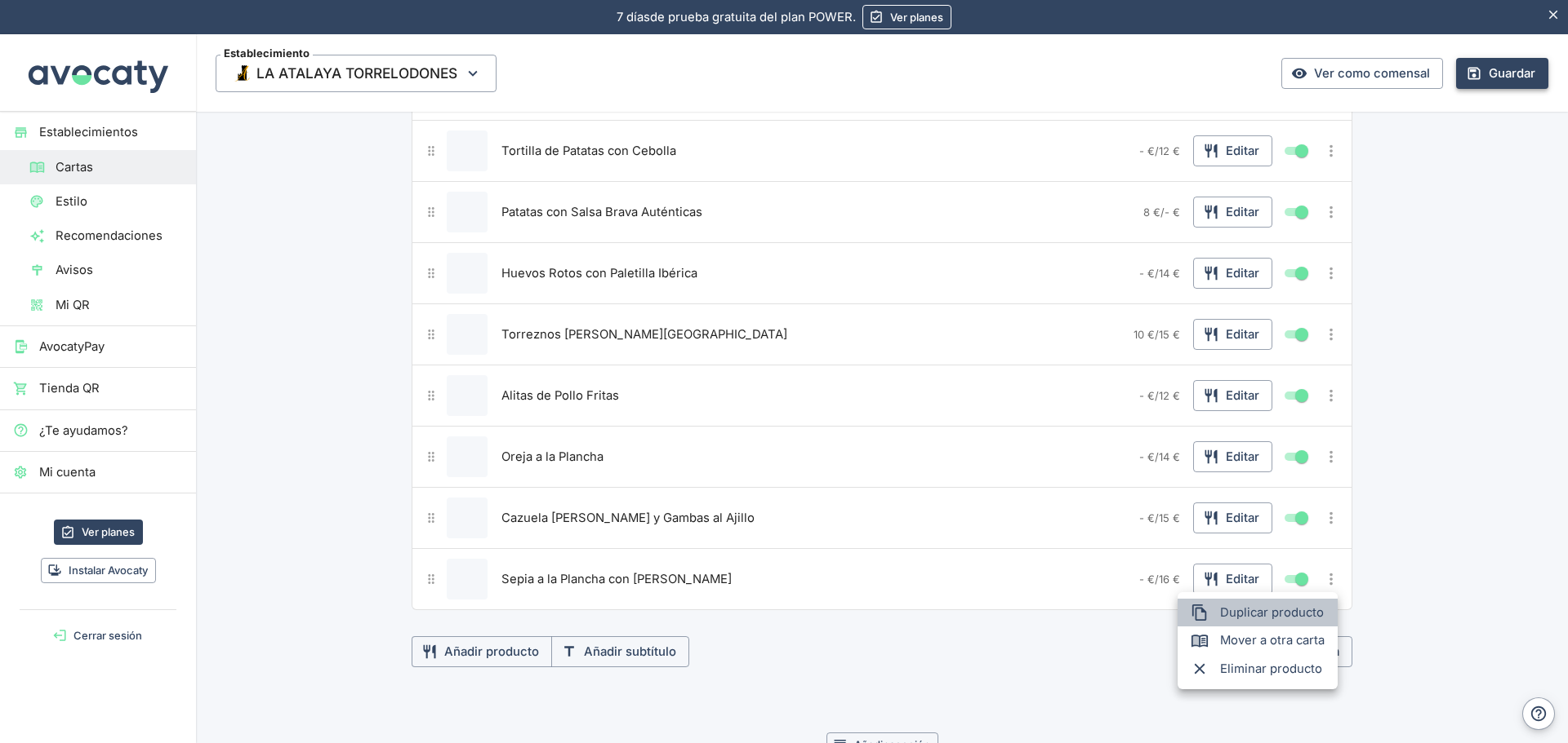
click at [1267, 607] on span "Duplicar producto" at bounding box center [1271, 612] width 105 height 18
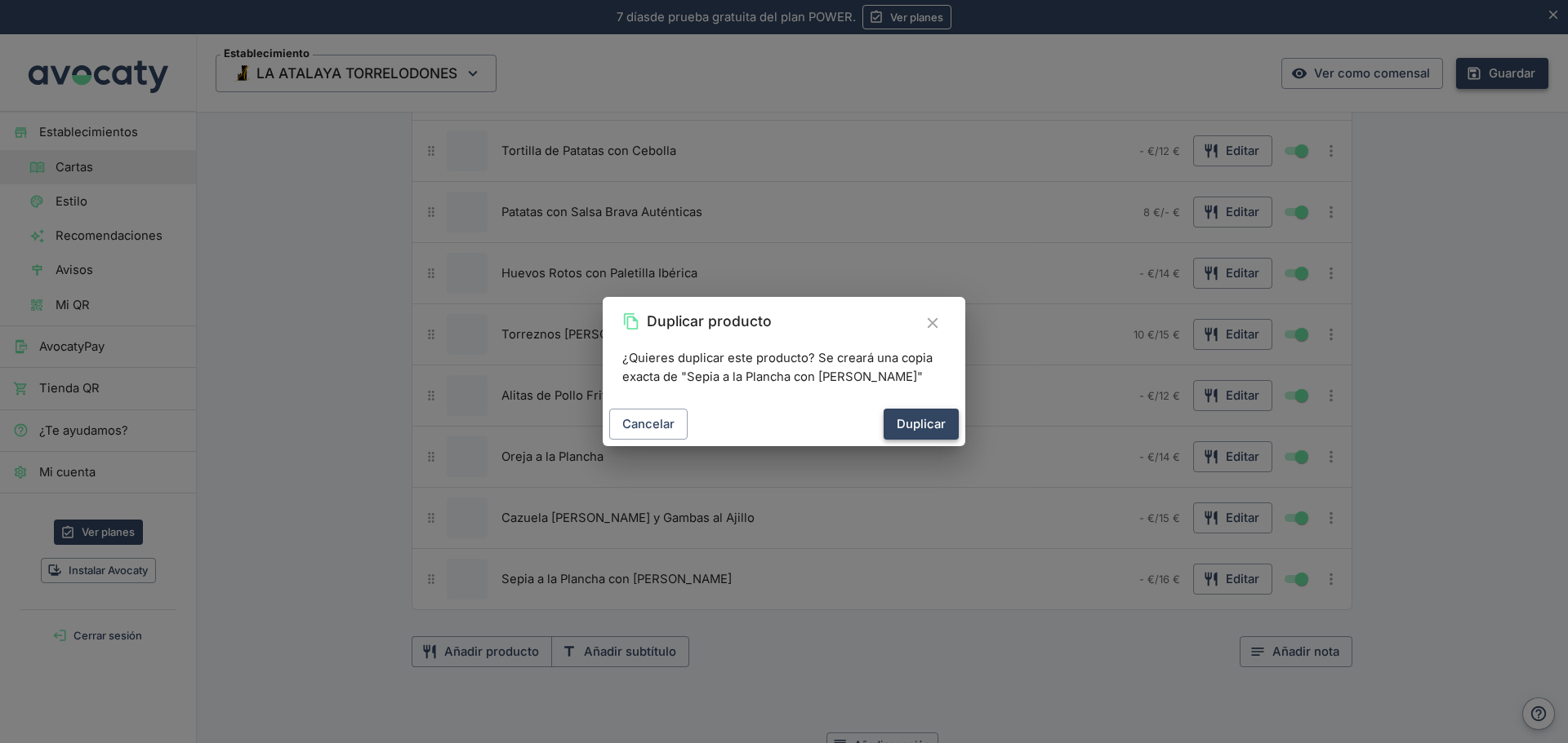
click at [922, 423] on button "Duplicar" at bounding box center [921, 424] width 75 height 31
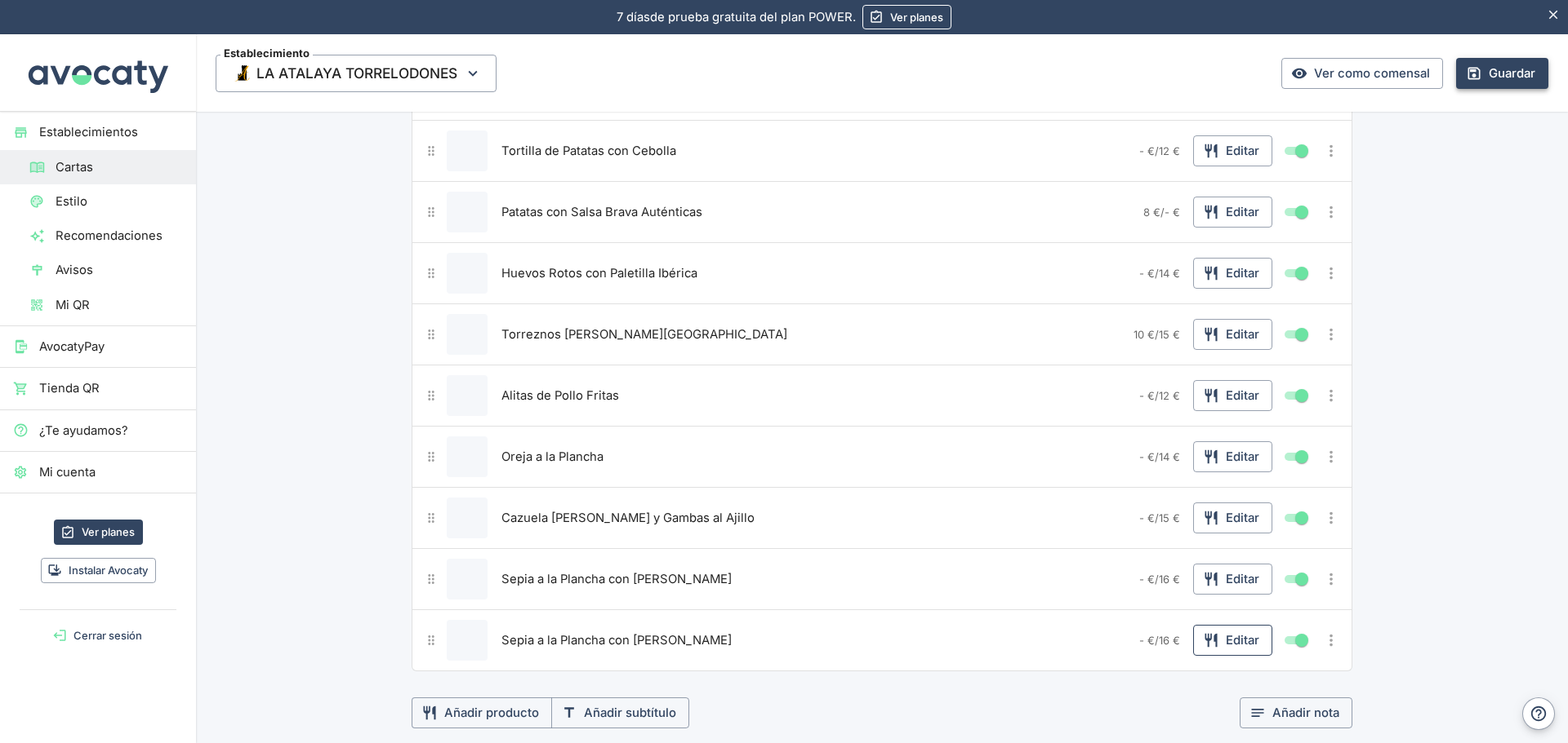
click at [1250, 646] on button "Editar" at bounding box center [1233, 640] width 79 height 31
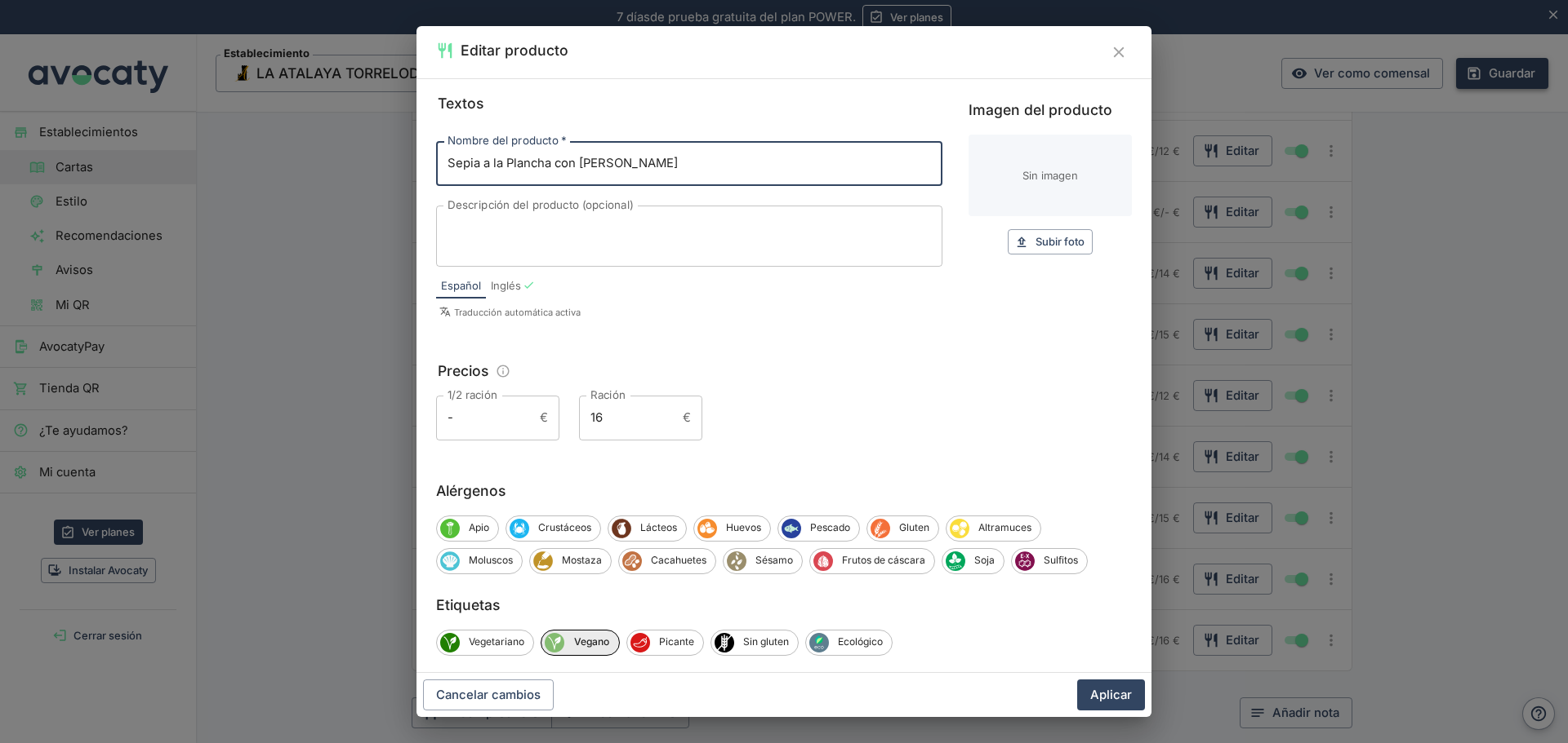
drag, startPoint x: 627, startPoint y: 161, endPoint x: 356, endPoint y: 171, distance: 271.2
click at [356, 171] on div "Editar producto Textos Nombre del producto   * Sepia a la Plancha con Ali-Oli N…" at bounding box center [784, 371] width 1568 height 743
type input "Tacos de Merluza a la Romana"
click at [1102, 687] on button "Aplicar" at bounding box center [1111, 695] width 68 height 31
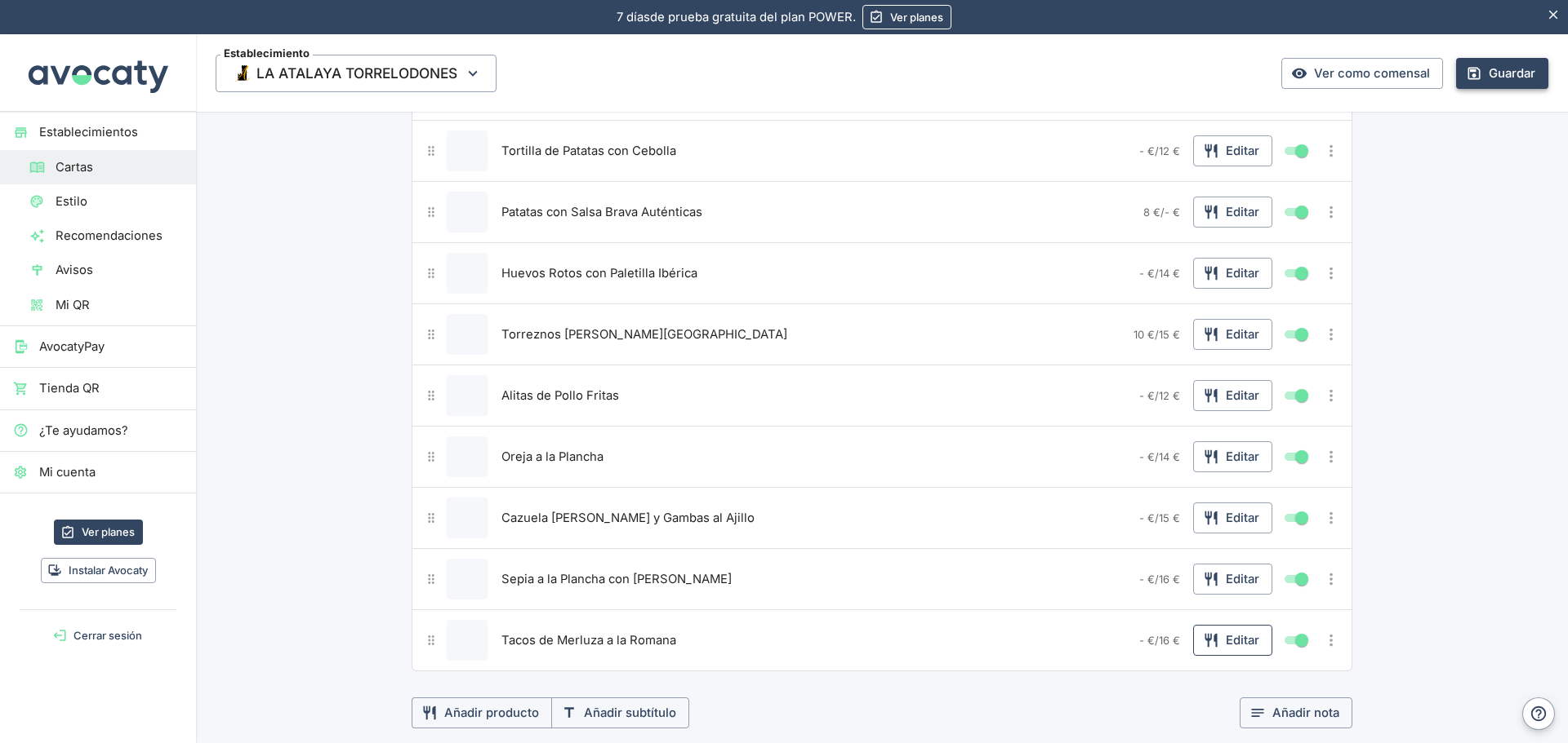
click at [1232, 647] on button "Editar" at bounding box center [1233, 640] width 79 height 31
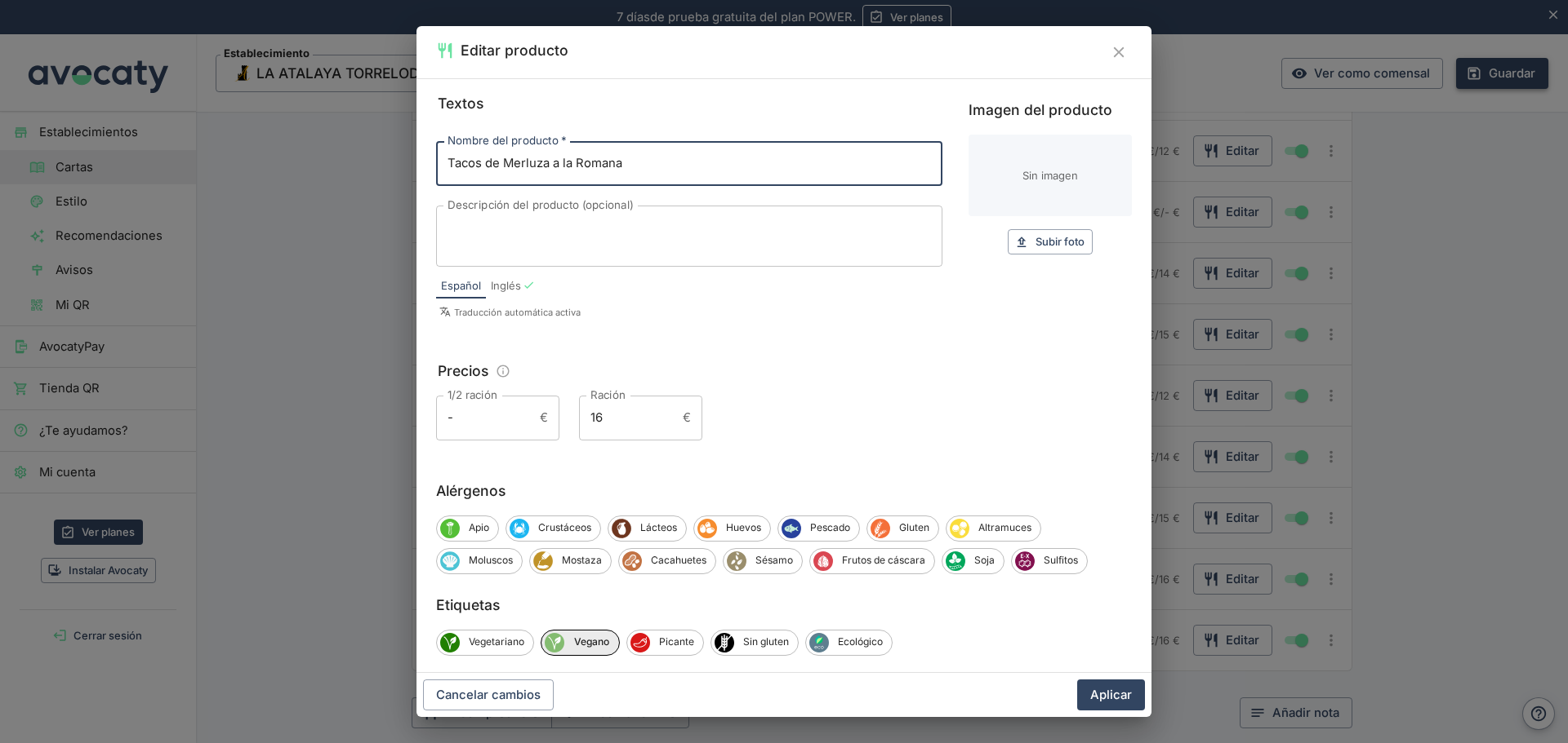
click at [613, 419] on input "16" at bounding box center [627, 417] width 97 height 44
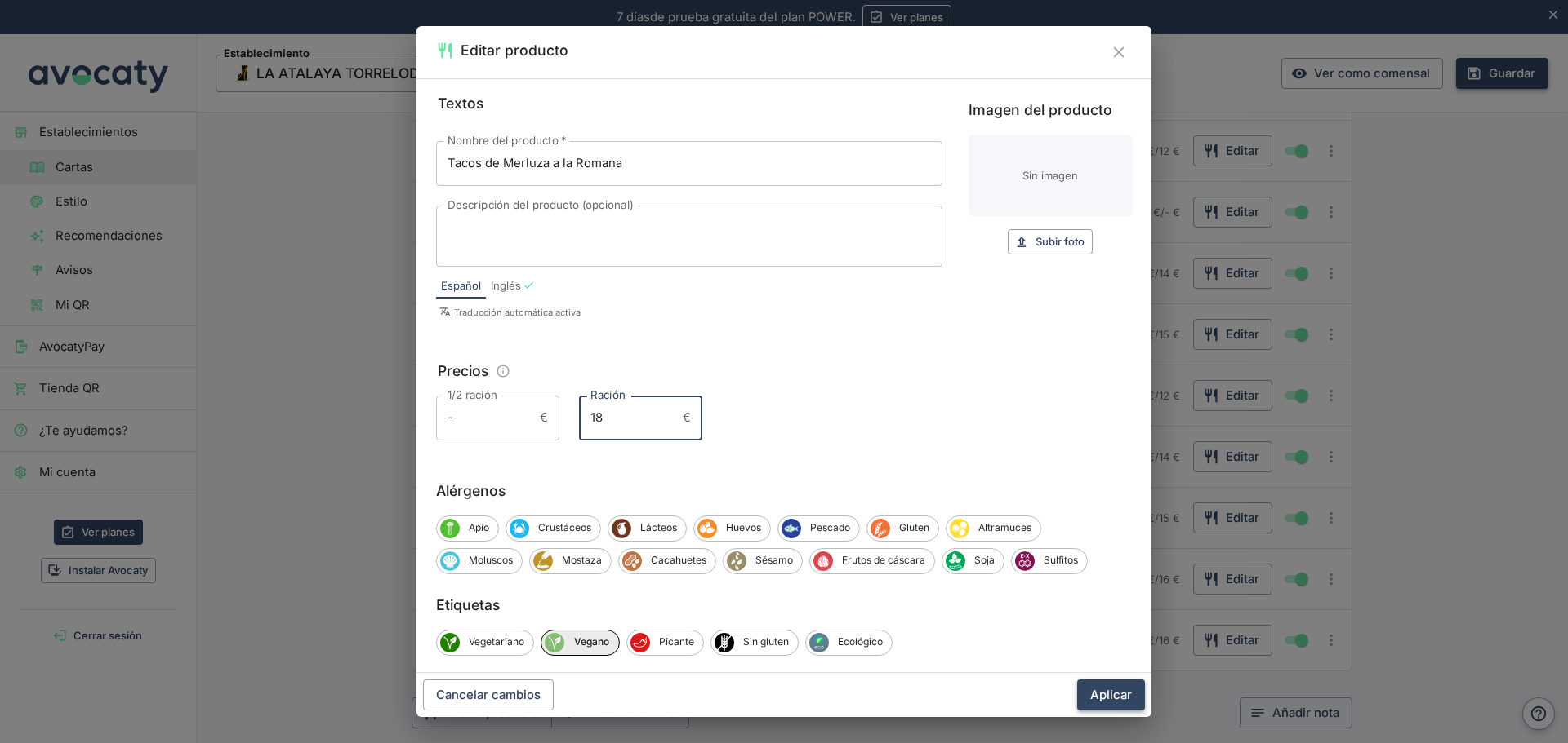
type input "18"
click at [1105, 693] on button "Aplicar" at bounding box center [1111, 695] width 68 height 31
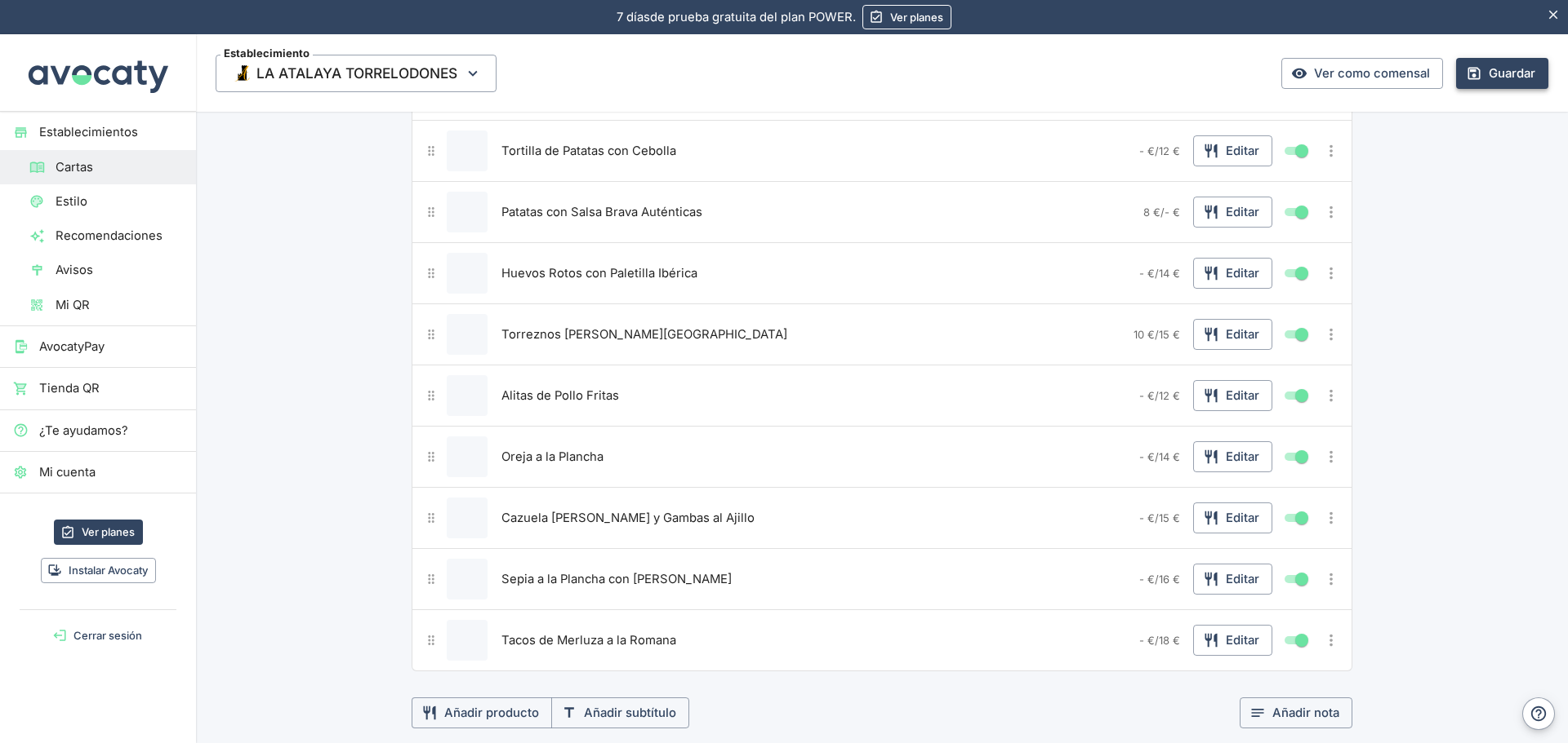
click at [1500, 73] on button "Guardar" at bounding box center [1502, 73] width 92 height 31
click at [1330, 645] on icon "Más opciones" at bounding box center [1331, 640] width 3 height 12
click at [1298, 656] on span "Duplicar producto" at bounding box center [1271, 653] width 105 height 18
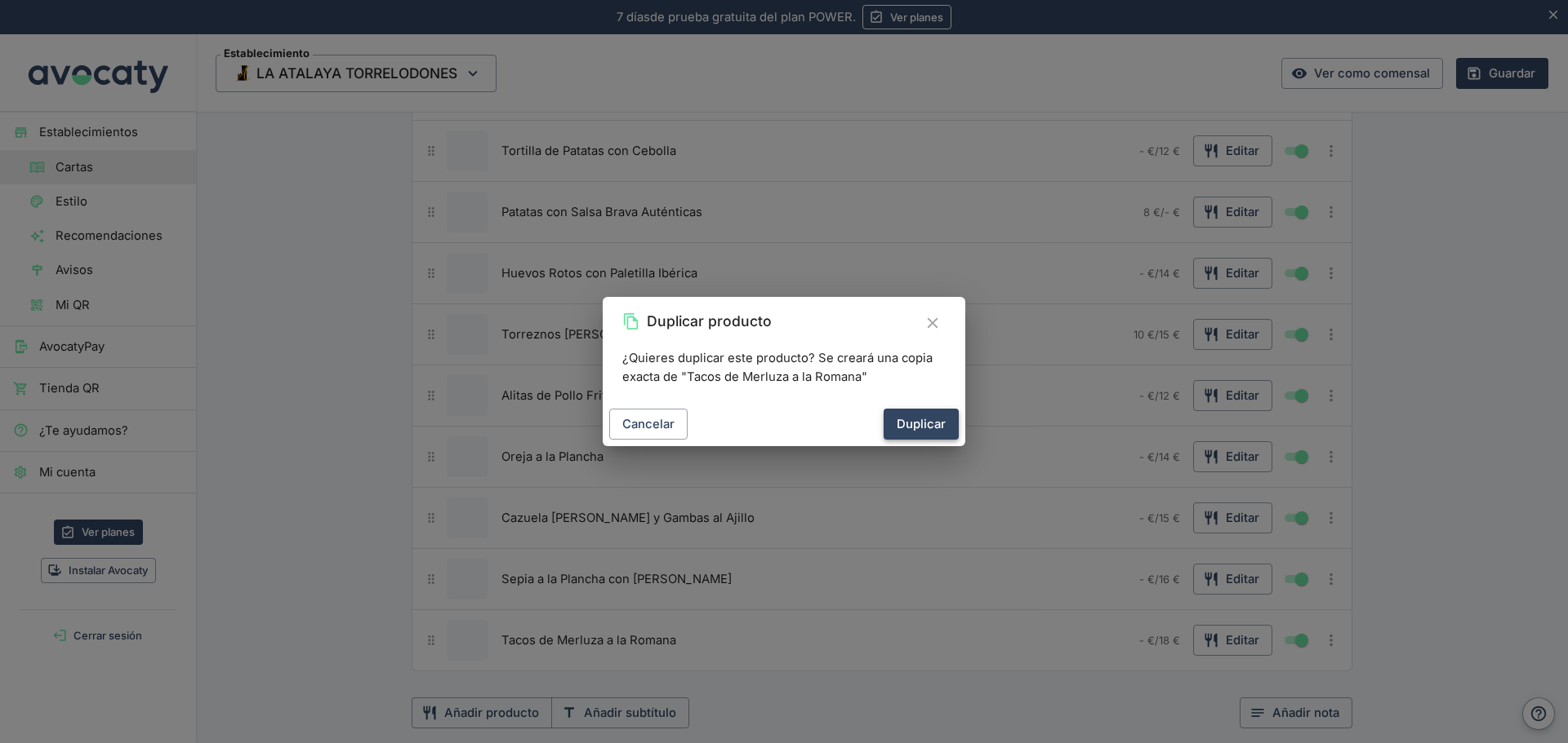
click at [915, 427] on button "Duplicar" at bounding box center [921, 424] width 75 height 31
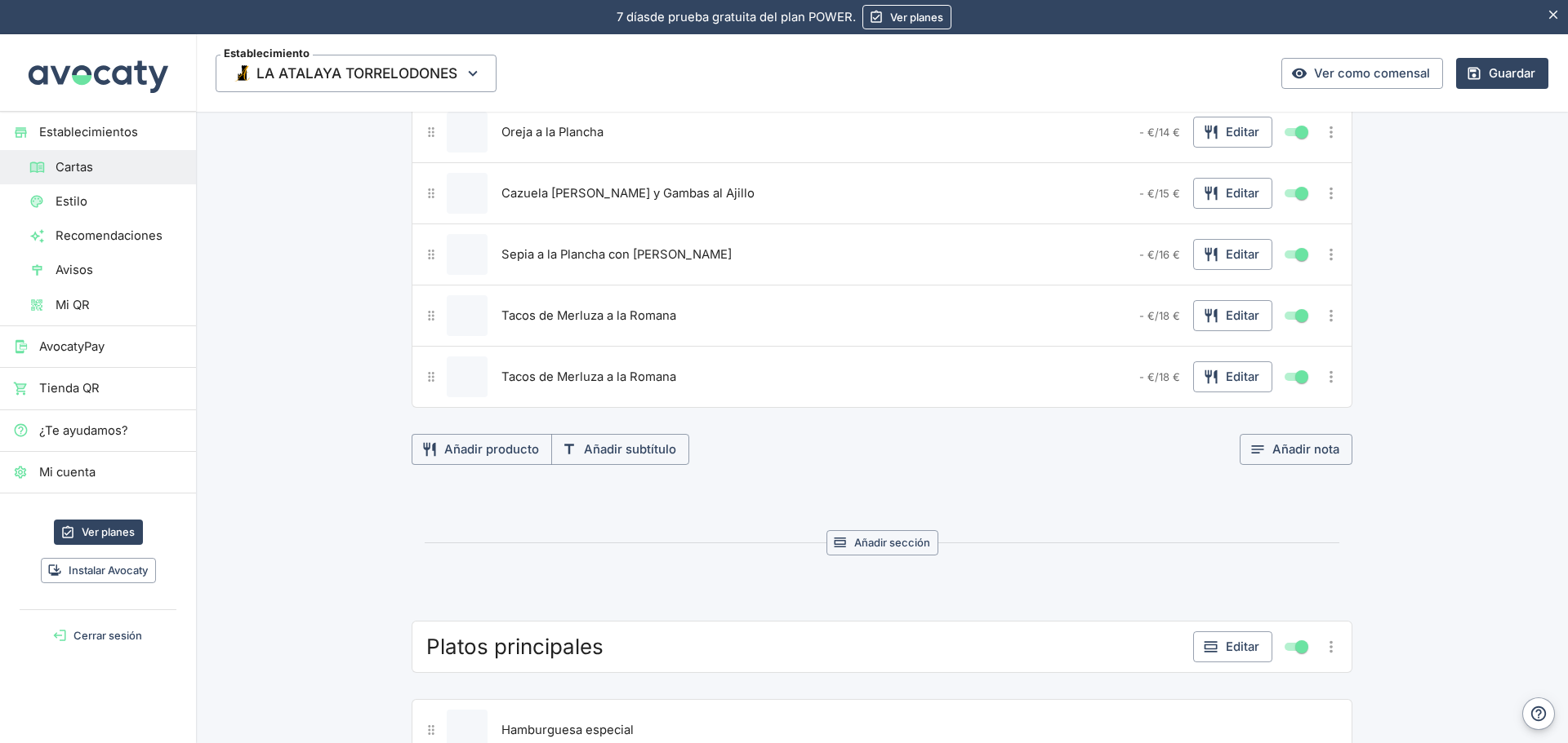
scroll to position [899, 0]
click at [1206, 376] on icon "button" at bounding box center [1210, 375] width 16 height 16
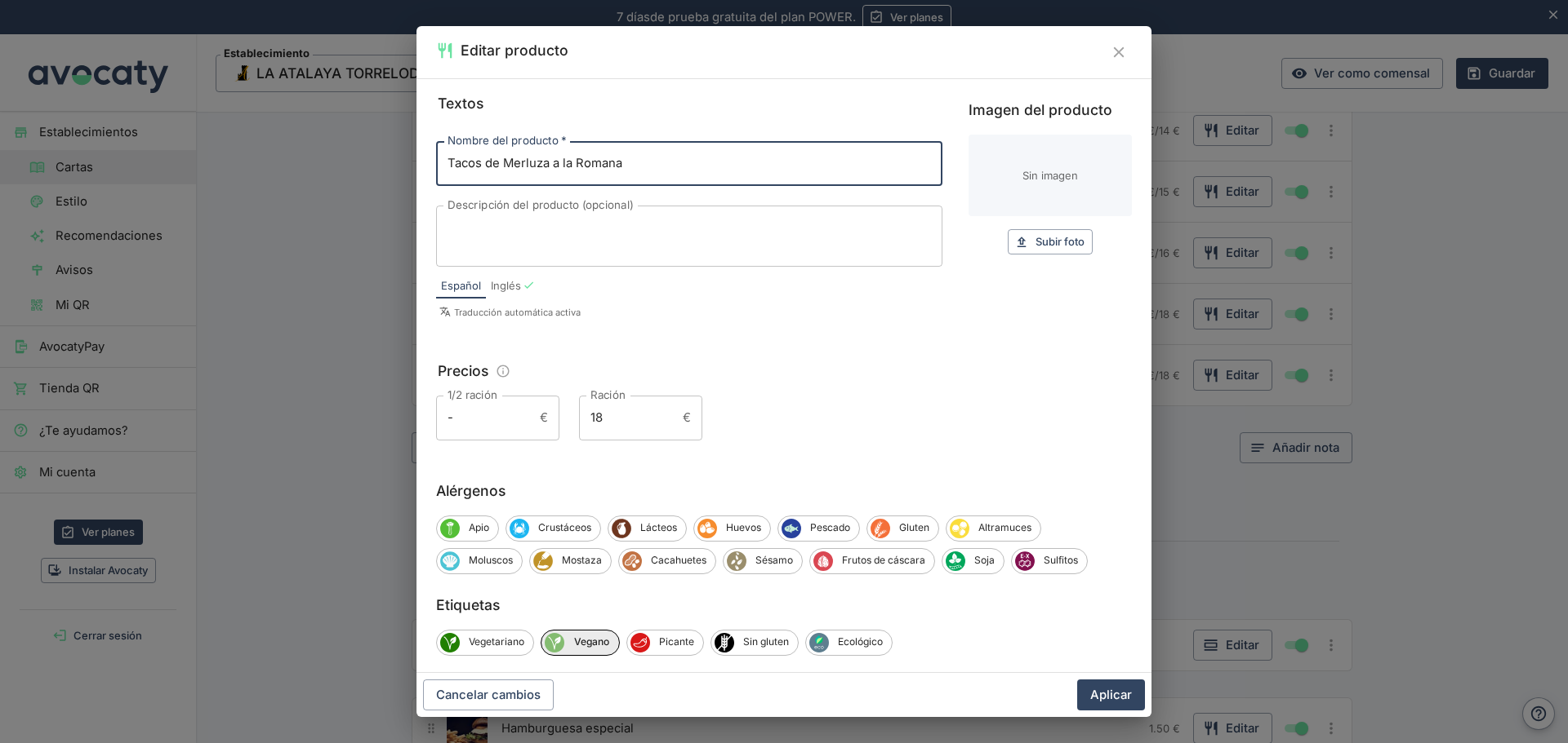
drag, startPoint x: 498, startPoint y: 170, endPoint x: 415, endPoint y: 178, distance: 83.4
click at [415, 178] on div "Editar producto Textos Nombre del producto   * Tacos de Merluza a la Romana Nom…" at bounding box center [784, 371] width 1568 height 743
drag, startPoint x: 696, startPoint y: 164, endPoint x: 359, endPoint y: 177, distance: 337.3
click at [359, 177] on div "Editar producto Textos Nombre del producto   * Plato ½ Ración Jamón Ibérico de …" at bounding box center [784, 371] width 1568 height 743
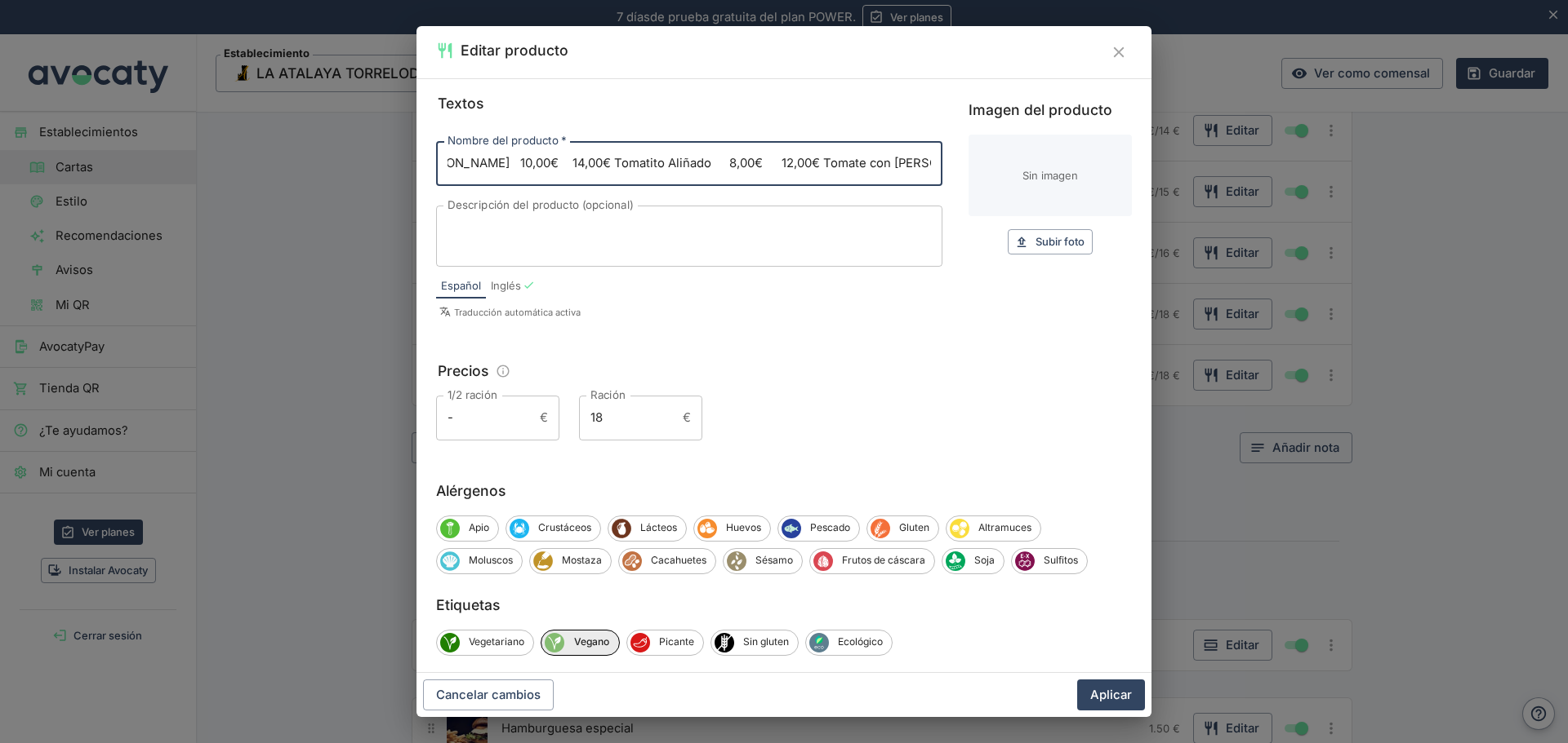
scroll to position [0, 0]
drag, startPoint x: 694, startPoint y: 160, endPoint x: 339, endPoint y: 194, distance: 356.6
click at [339, 194] on div "Editar producto Textos Nombre del producto   * Plato ½ Ración Jamón Ibérico de …" at bounding box center [784, 371] width 1568 height 743
type input "Entrecot de Ternera Individual (180 gr.)"
click at [632, 414] on input "18" at bounding box center [627, 417] width 97 height 44
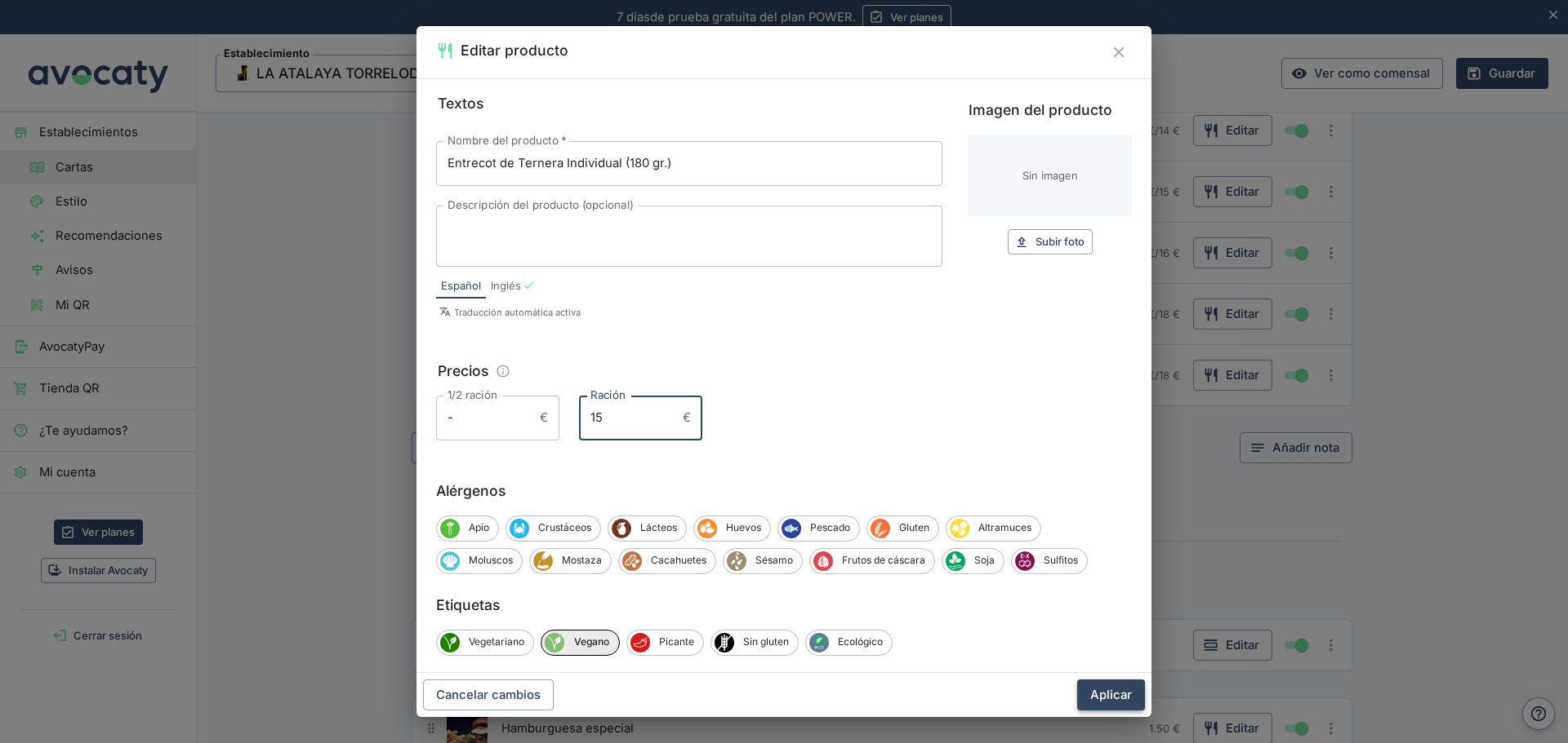
type input "15"
click at [1109, 693] on button "Aplicar" at bounding box center [1111, 695] width 68 height 31
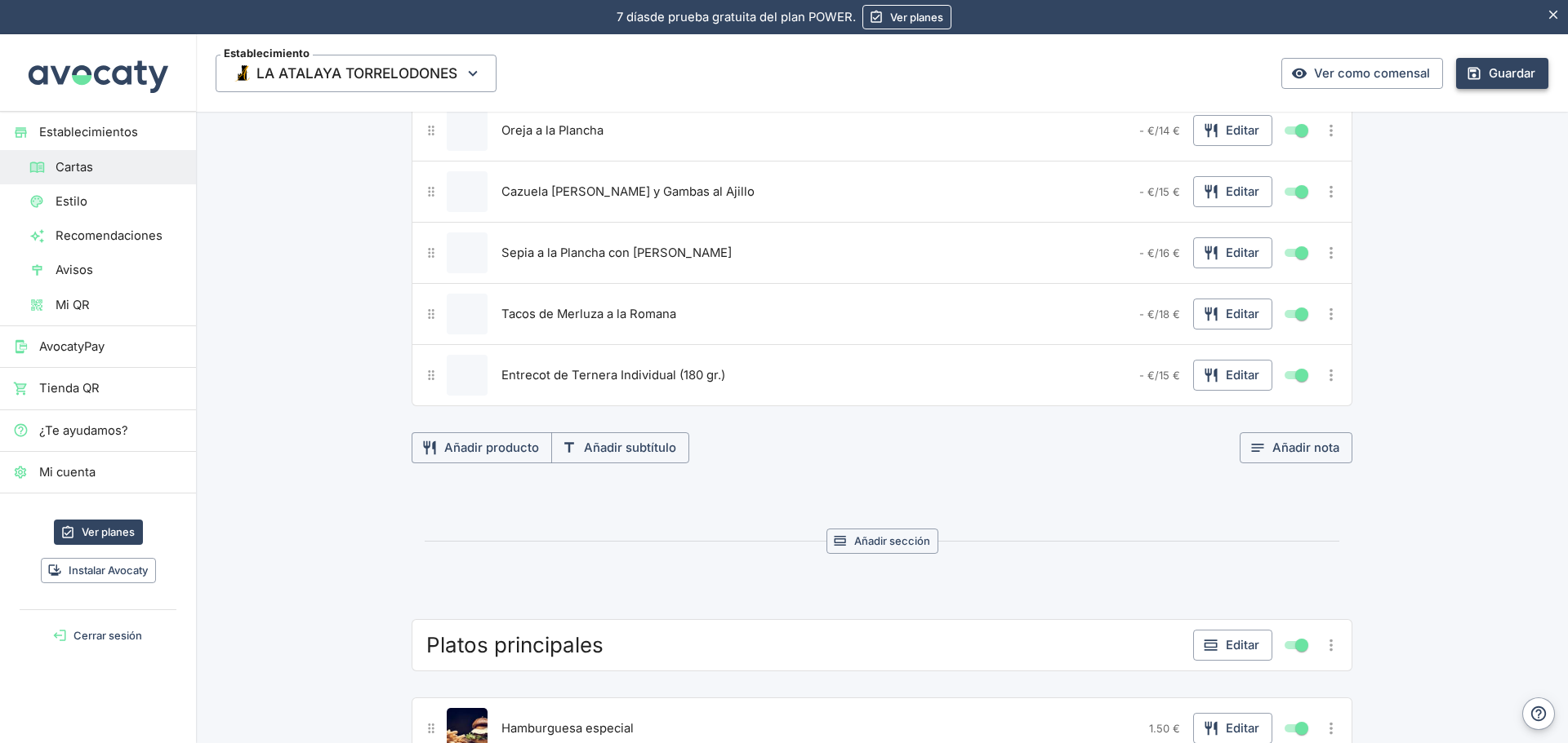
click at [1505, 73] on button "Guardar" at bounding box center [1502, 73] width 92 height 31
click at [1322, 379] on icon "Más opciones" at bounding box center [1331, 375] width 18 height 18
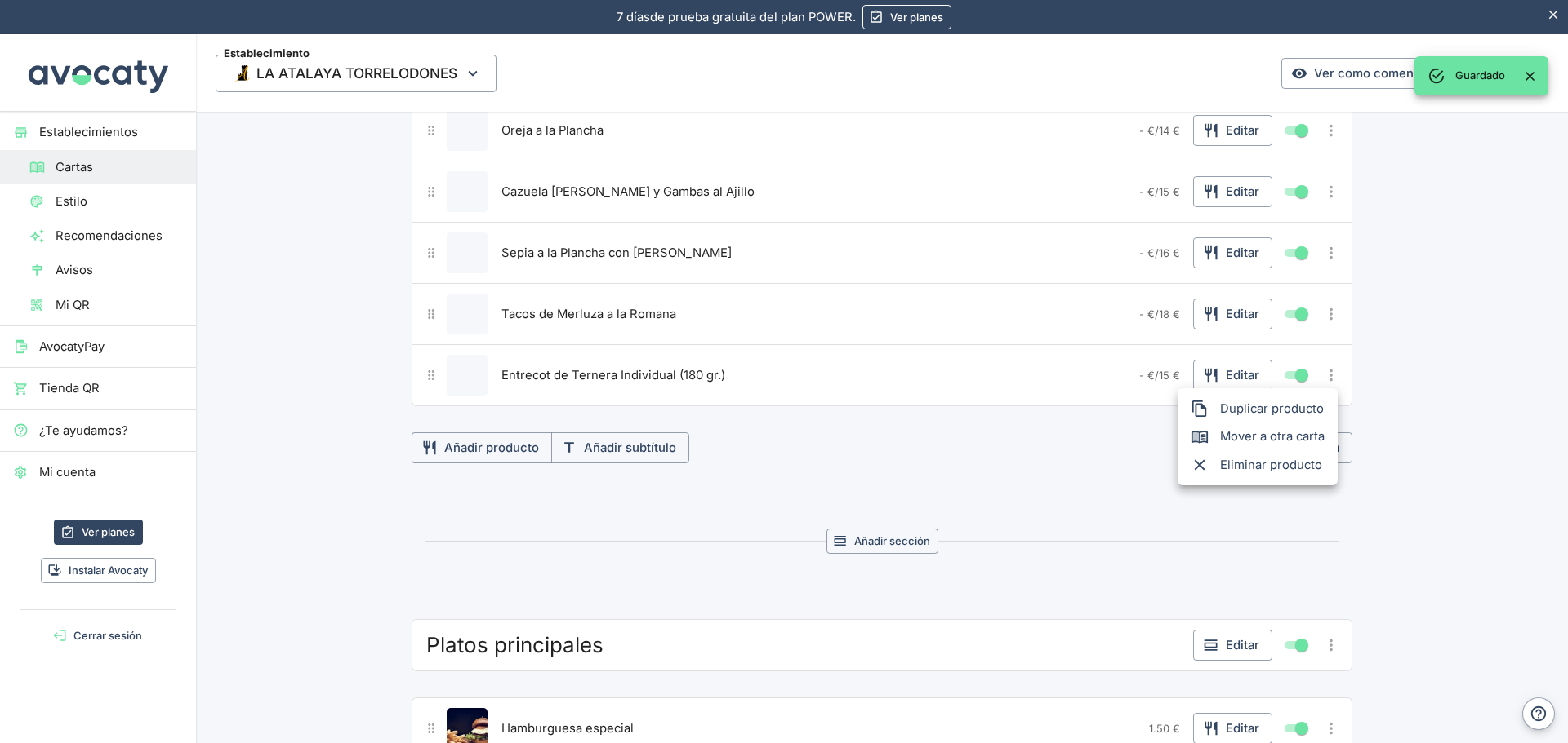
click at [1286, 406] on span "Duplicar producto" at bounding box center [1271, 409] width 105 height 18
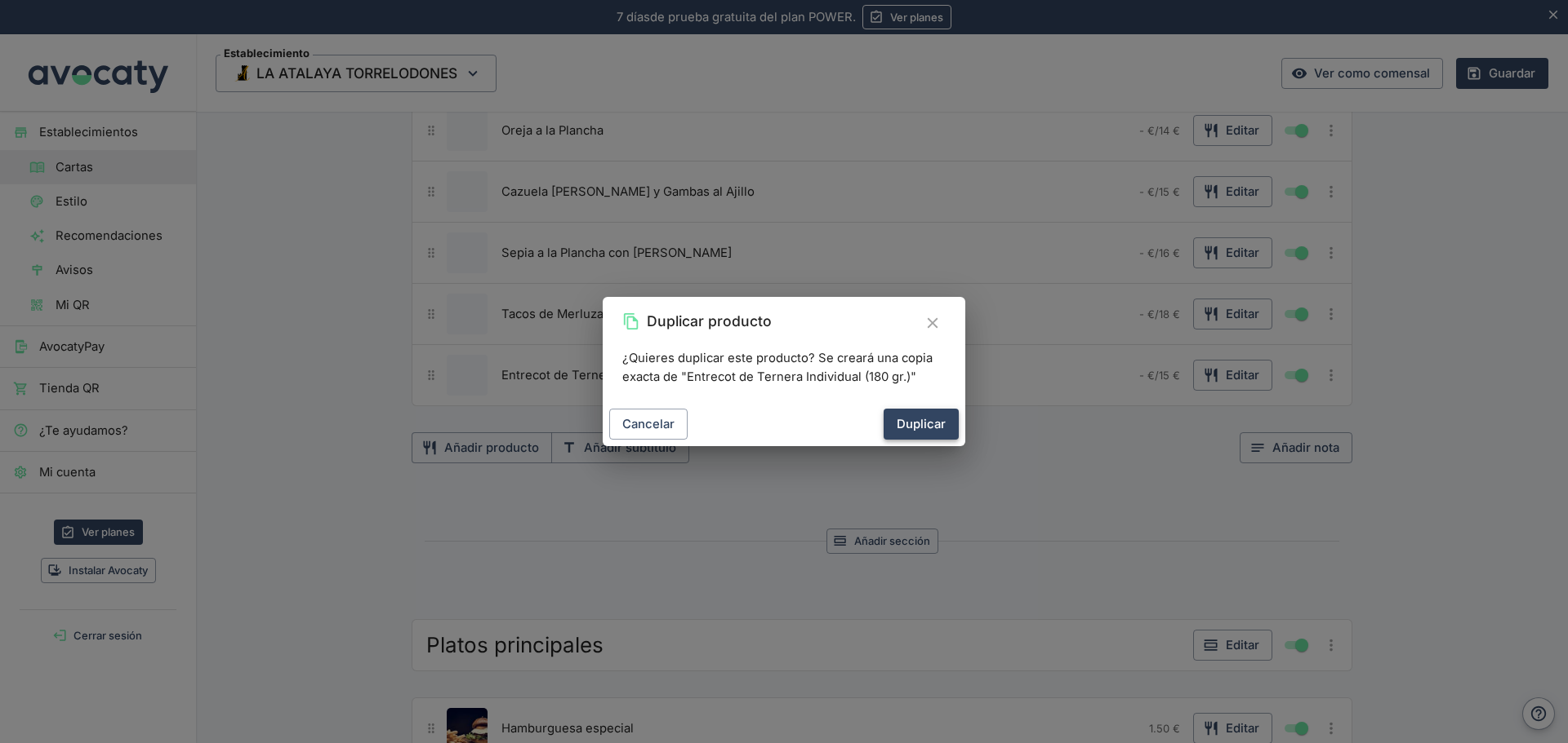
click at [942, 426] on button "Duplicar" at bounding box center [921, 424] width 75 height 31
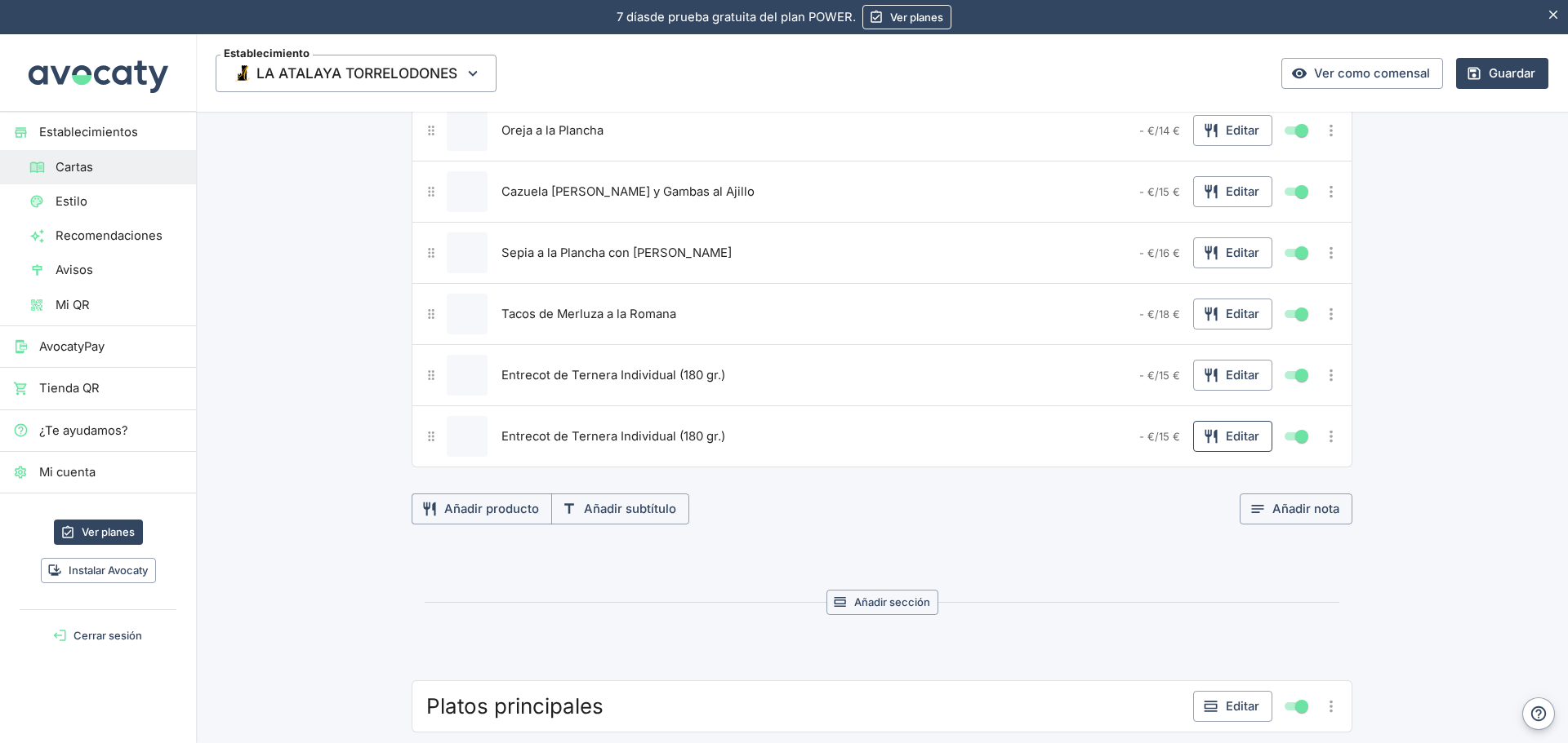
click at [1247, 432] on button "Editar" at bounding box center [1233, 436] width 79 height 31
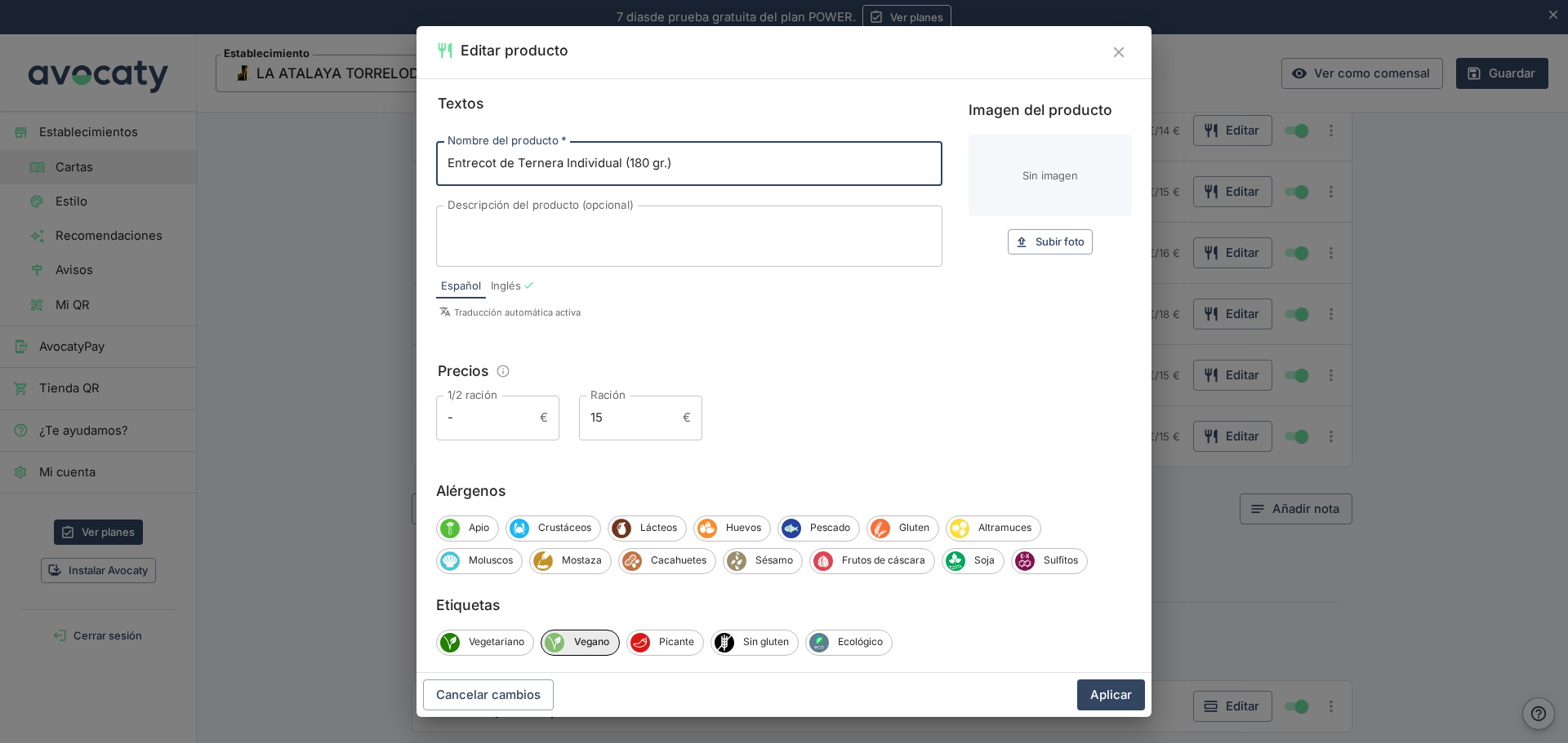
drag, startPoint x: 699, startPoint y: 146, endPoint x: 366, endPoint y: 190, distance: 335.9
click at [366, 190] on div "Editar producto Textos Nombre del producto   * Entrecot de Ternera Individual (…" at bounding box center [784, 371] width 1568 height 743
paste input "Secreto Ibérico (40"
type input "Secreto Ibérico (400 gr.)"
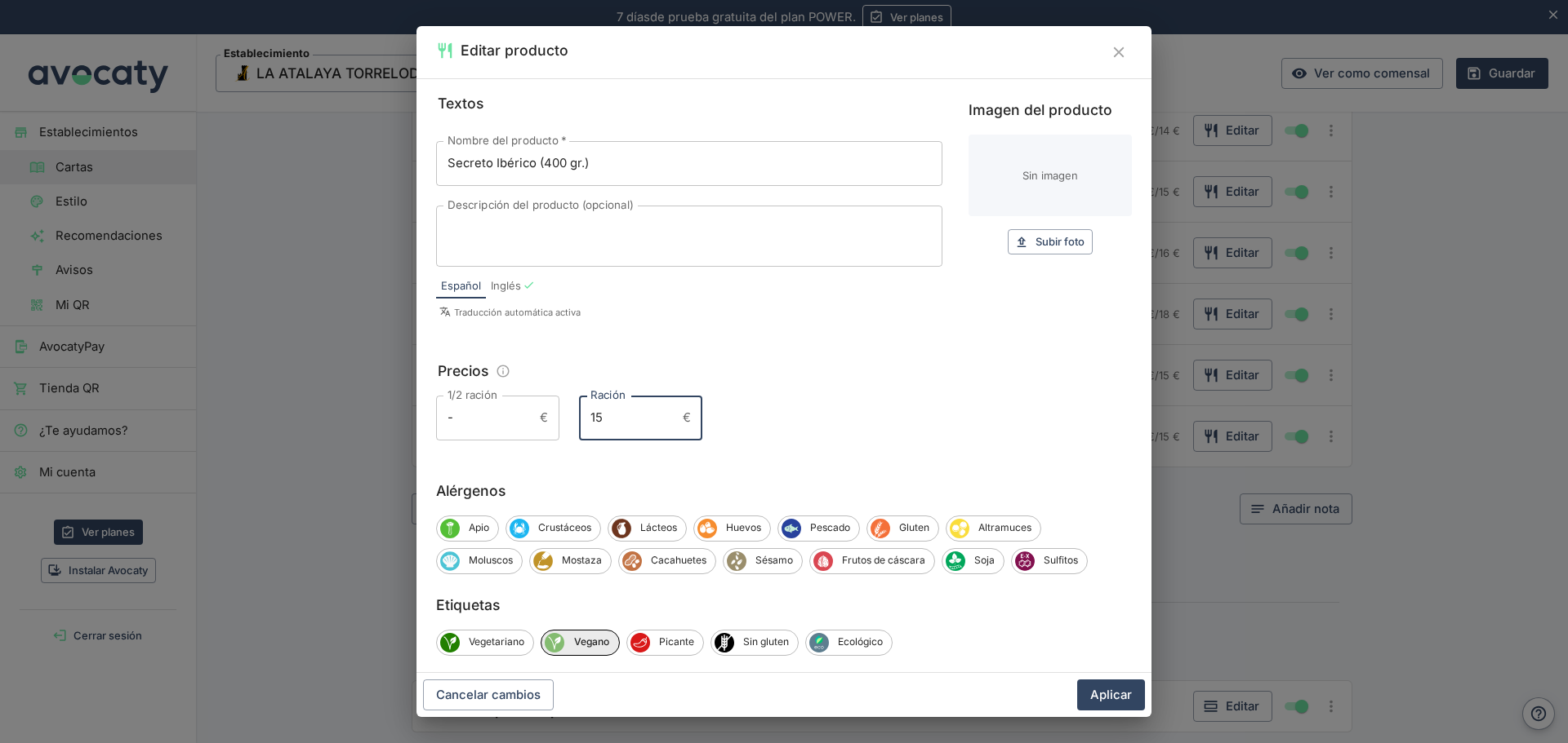
drag, startPoint x: 632, startPoint y: 418, endPoint x: 484, endPoint y: 413, distance: 148.1
click at [484, 413] on div "1/2 ración - € 1/2 ración Ración 15 € Ración" at bounding box center [784, 417] width 695 height 44
type input "20"
click at [1108, 693] on button "Aplicar" at bounding box center [1111, 695] width 68 height 31
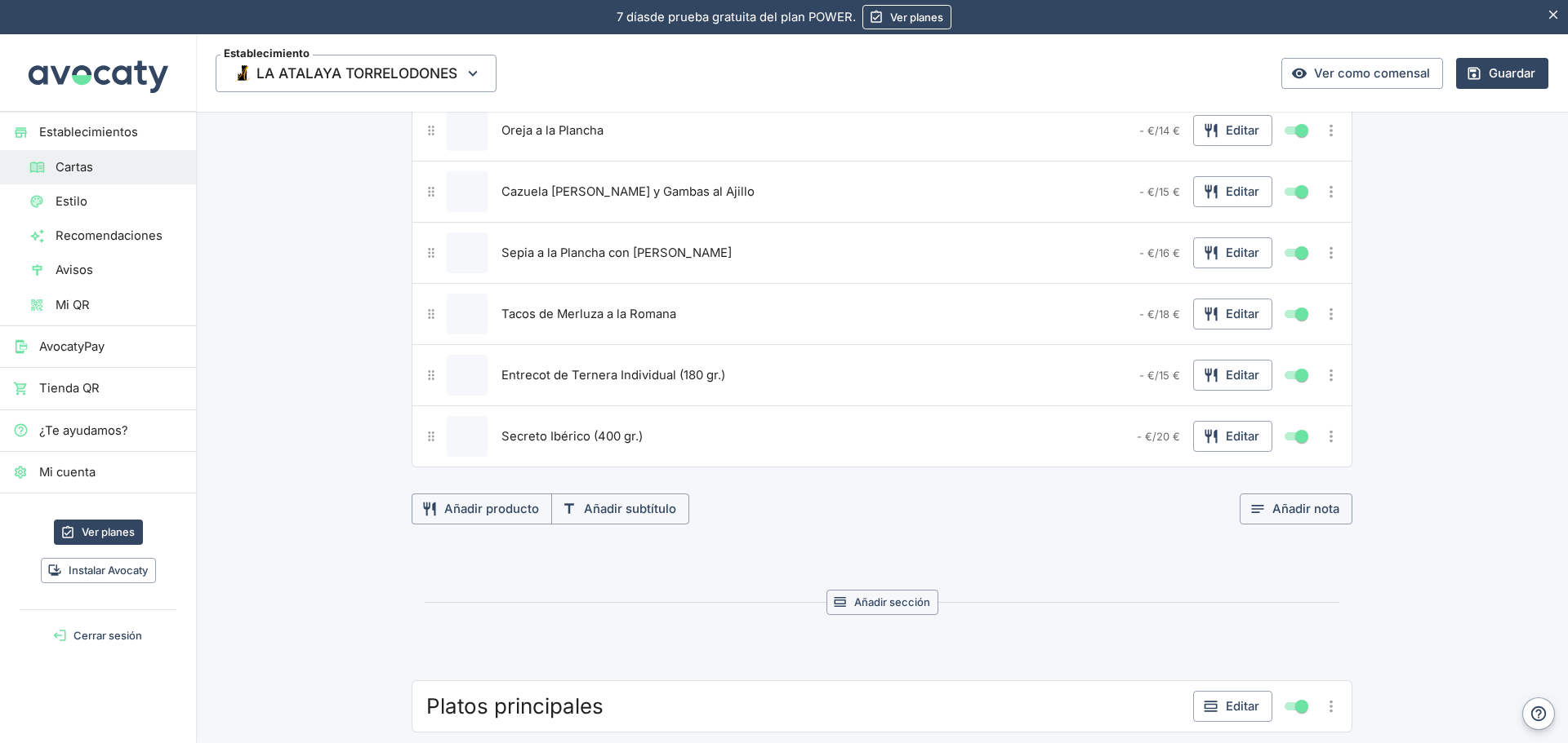
click at [1468, 72] on icon "button" at bounding box center [1474, 73] width 12 height 12
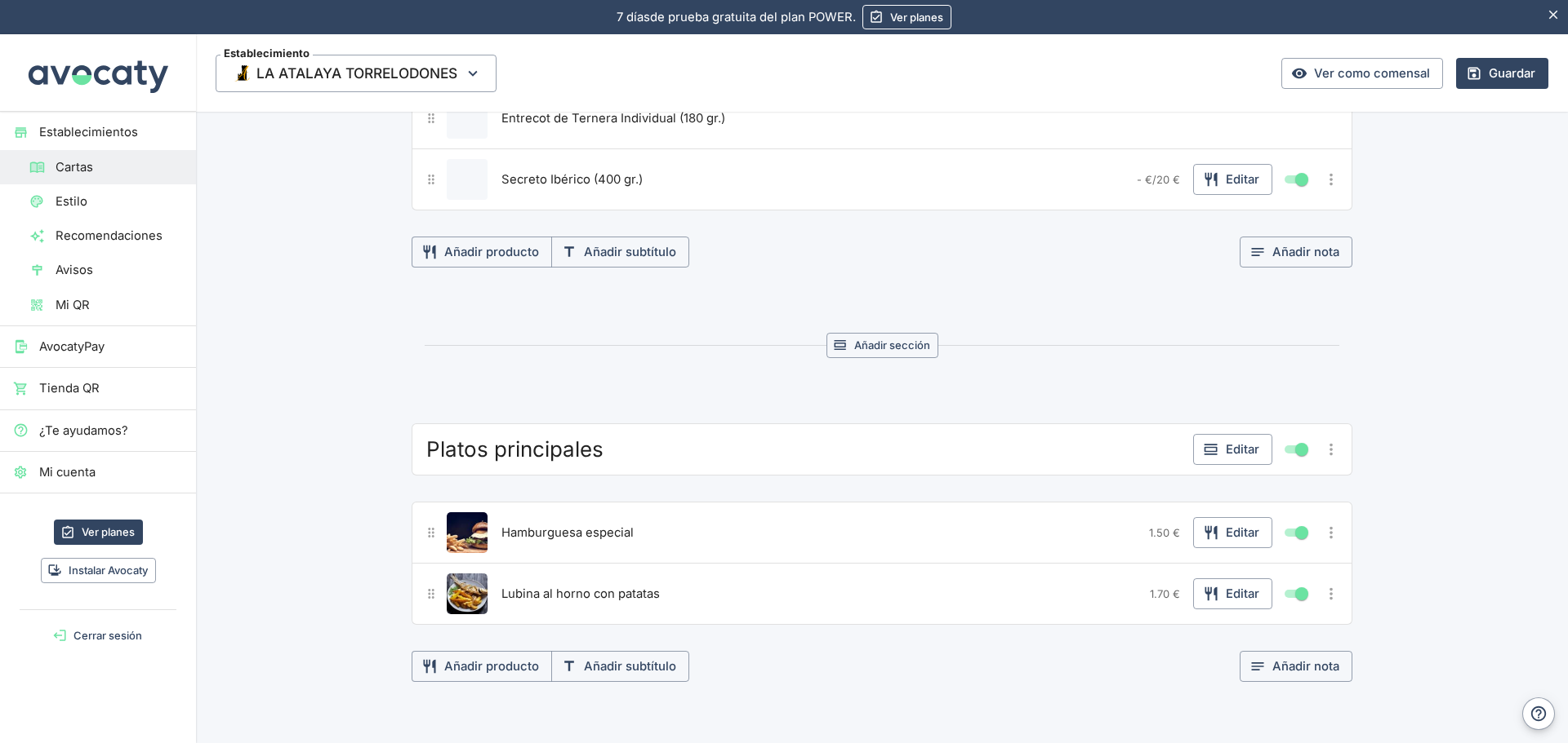
scroll to position [1224, 0]
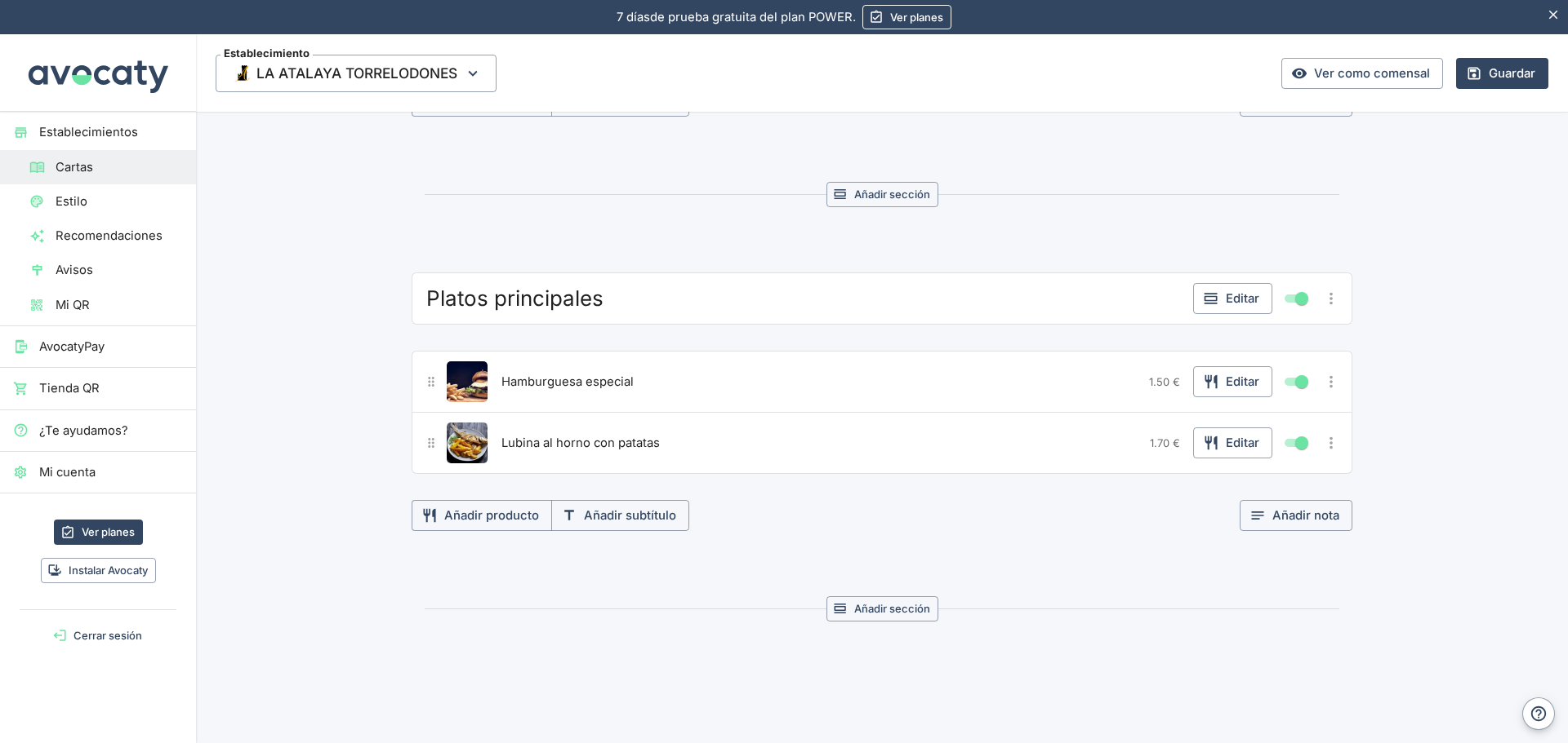
click at [1327, 302] on icon "Más opciones" at bounding box center [1331, 299] width 18 height 18
click at [1239, 444] on span "Eliminar sección" at bounding box center [1264, 444] width 122 height 18
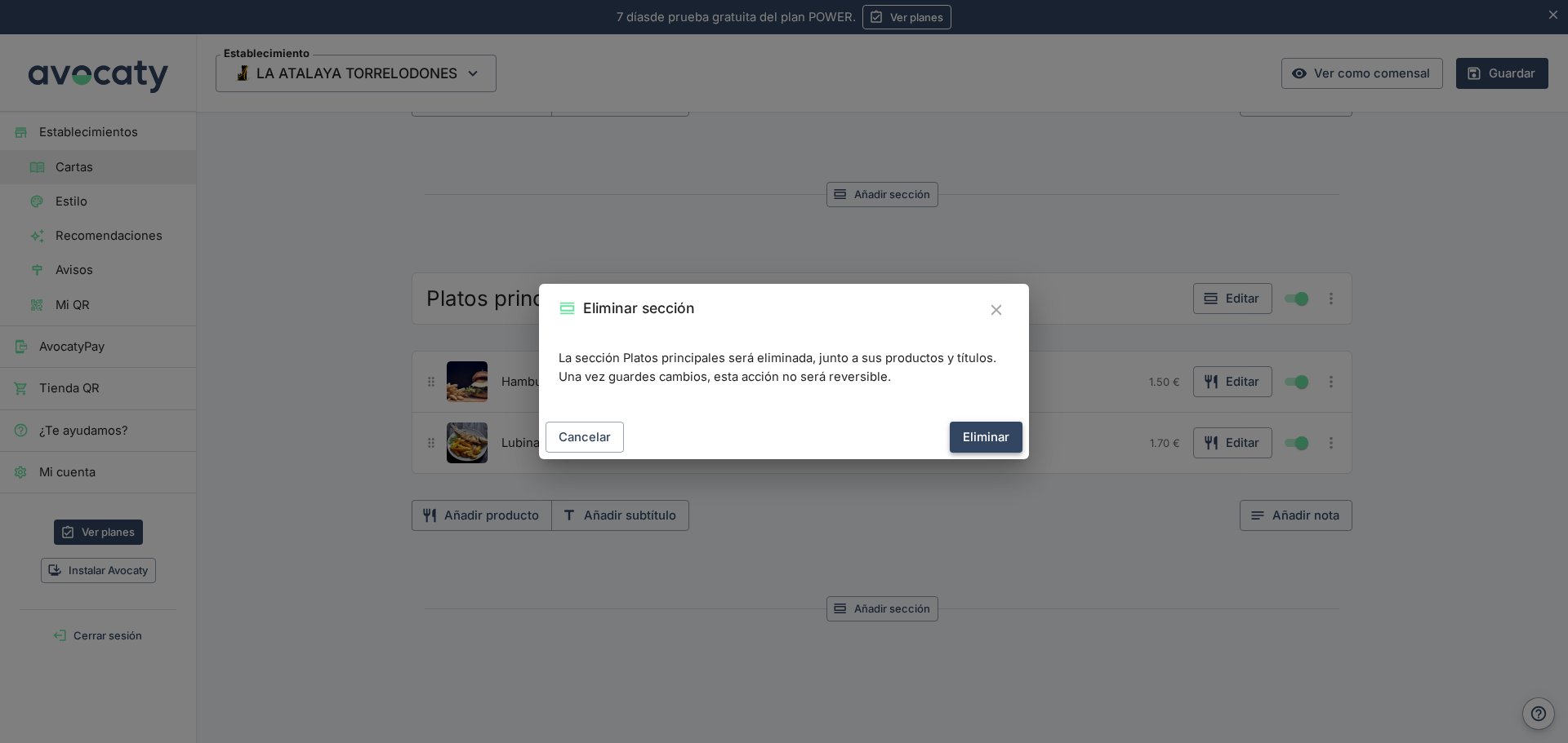
click at [986, 434] on button "Eliminar" at bounding box center [986, 437] width 73 height 31
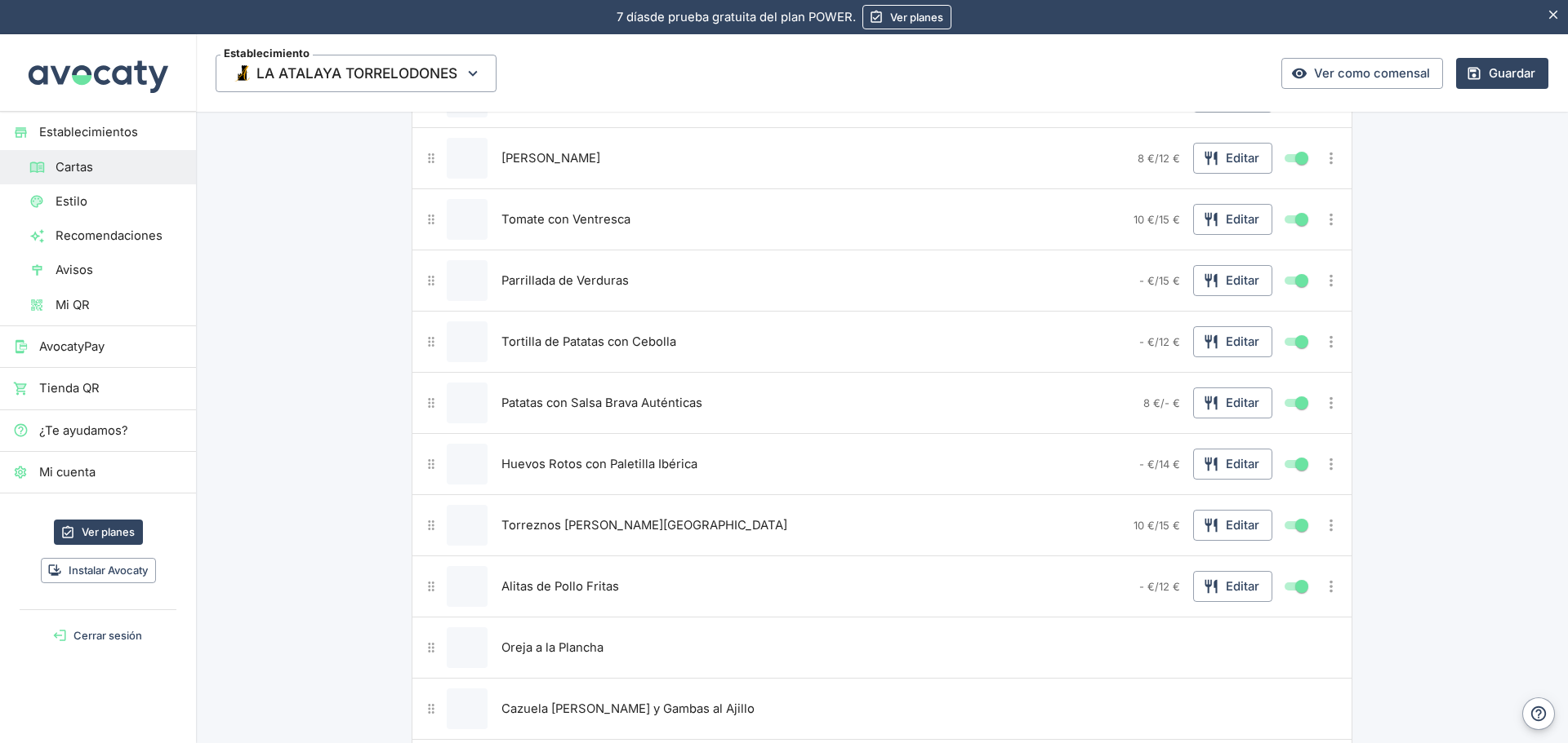
scroll to position [55, 0]
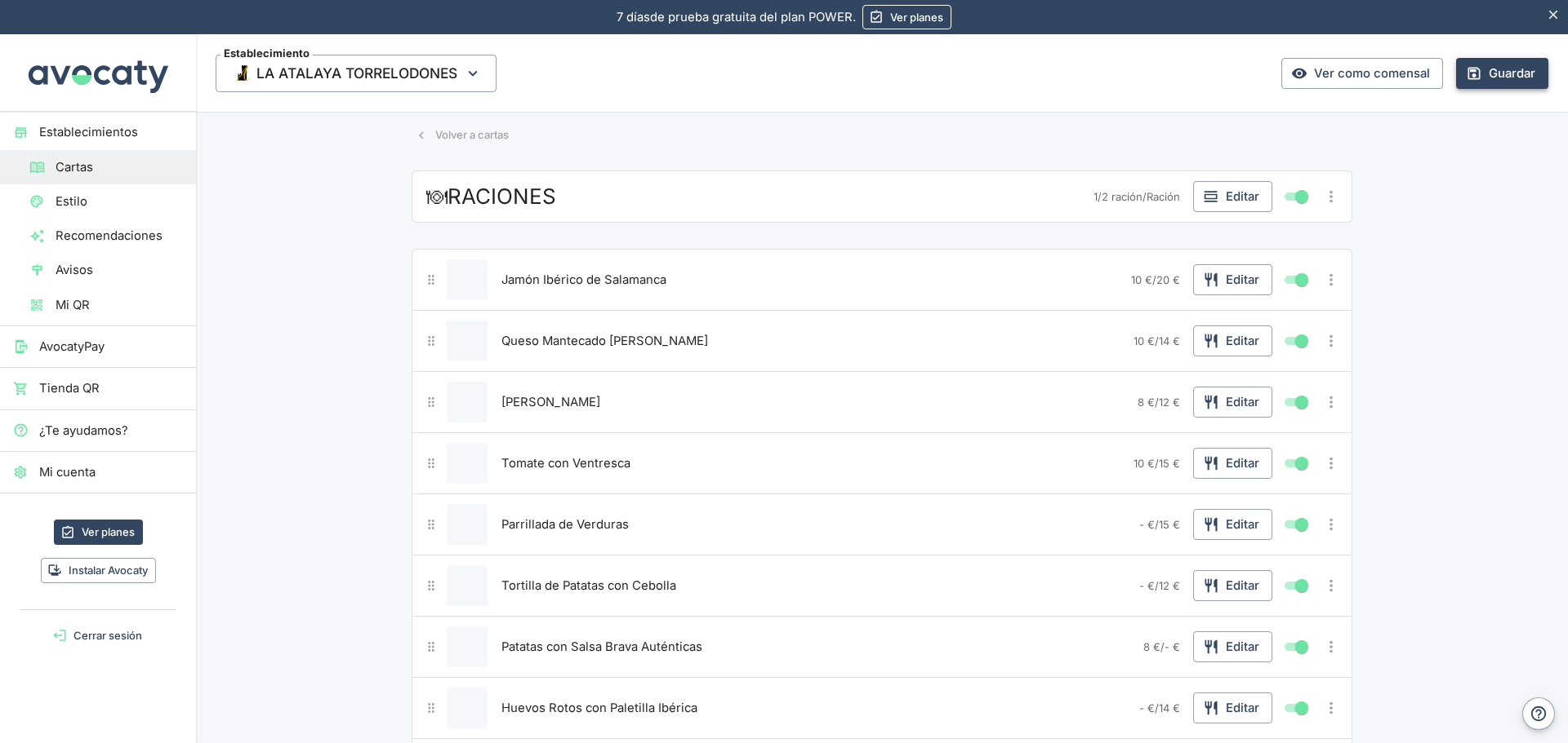
click at [1501, 71] on button "Guardar" at bounding box center [1502, 73] width 92 height 31
drag, startPoint x: 510, startPoint y: 514, endPoint x: 116, endPoint y: 169, distance: 523.7
click at [116, 169] on span "Cartas" at bounding box center [119, 167] width 127 height 18
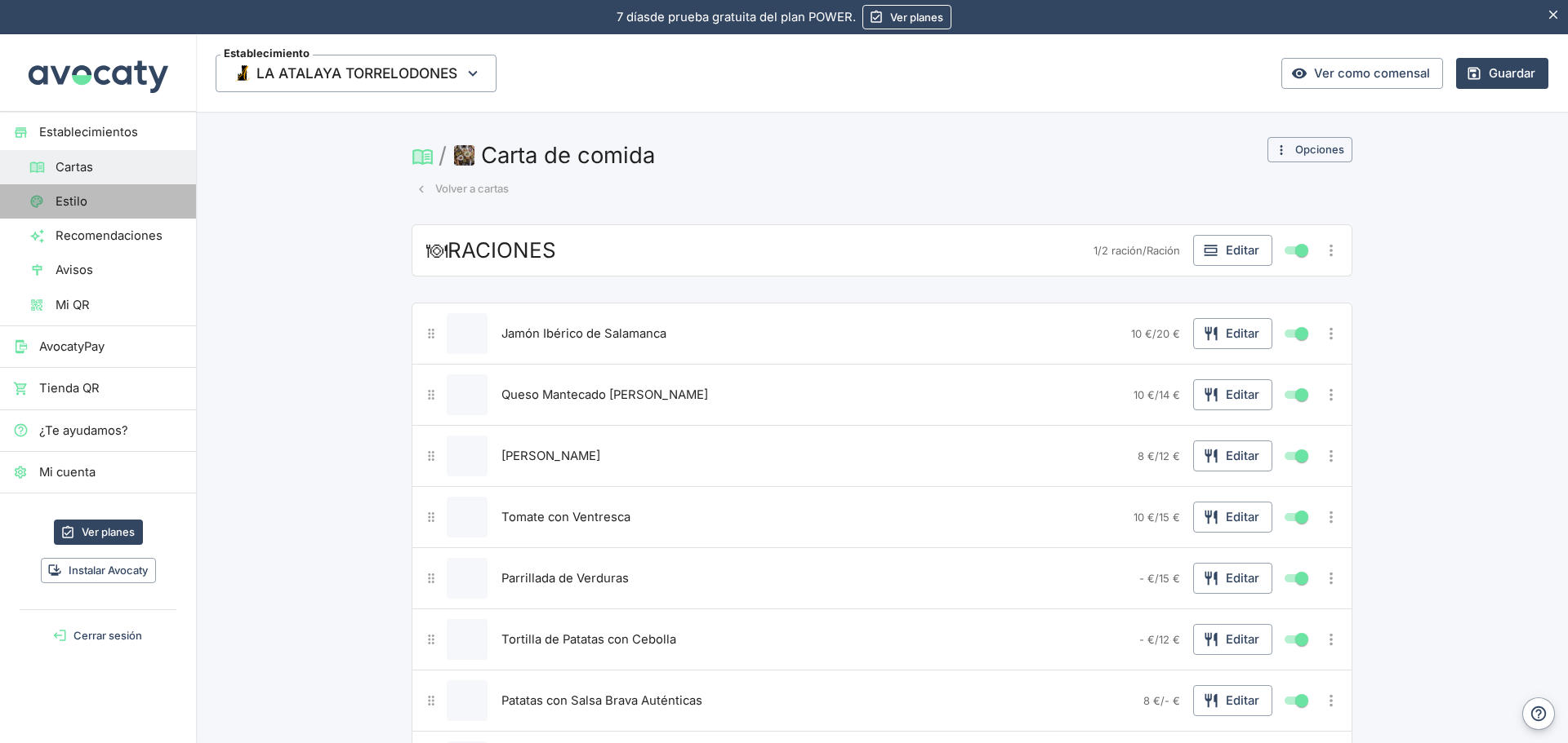
scroll to position [0, 0]
click at [77, 204] on span "Estilo" at bounding box center [119, 201] width 127 height 18
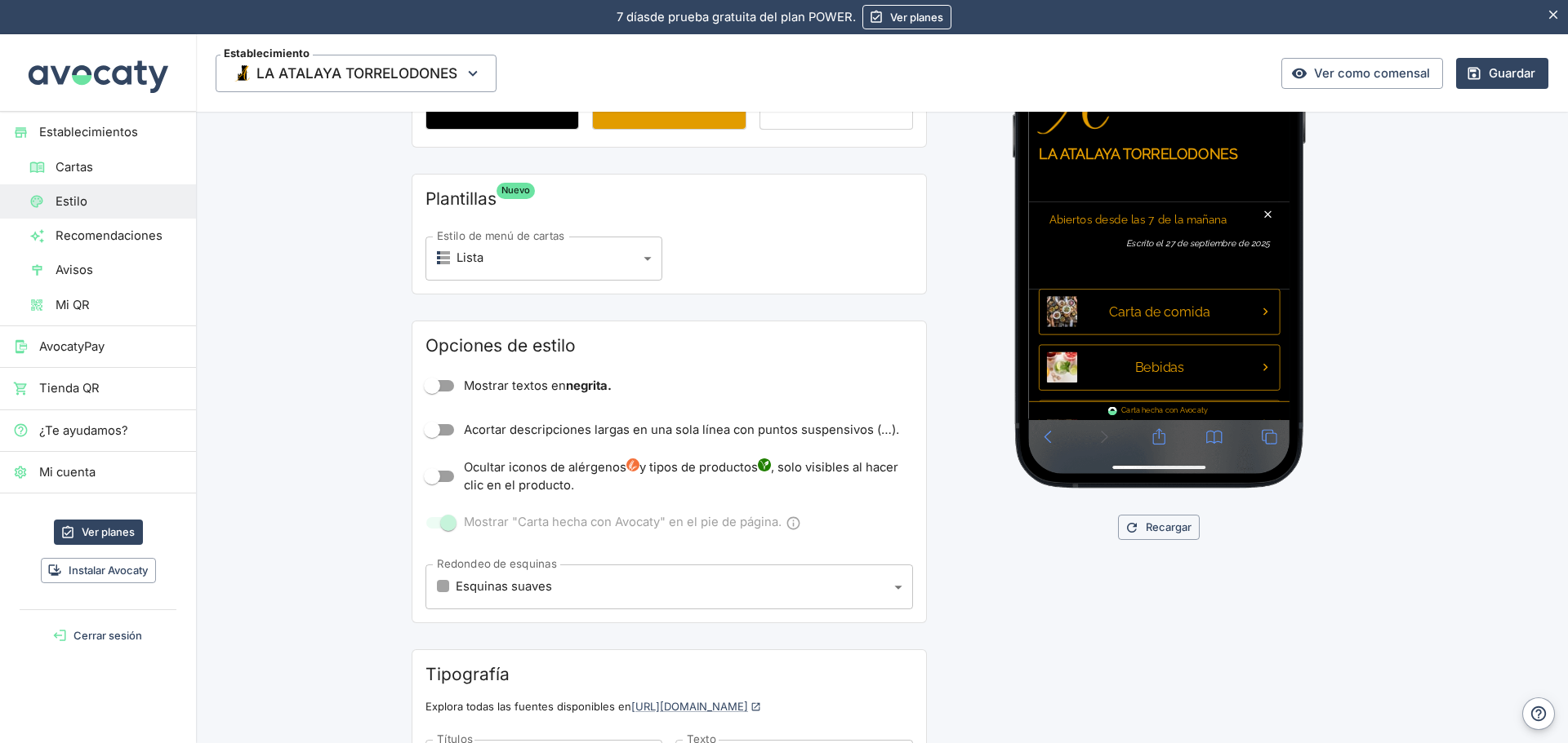
scroll to position [327, 0]
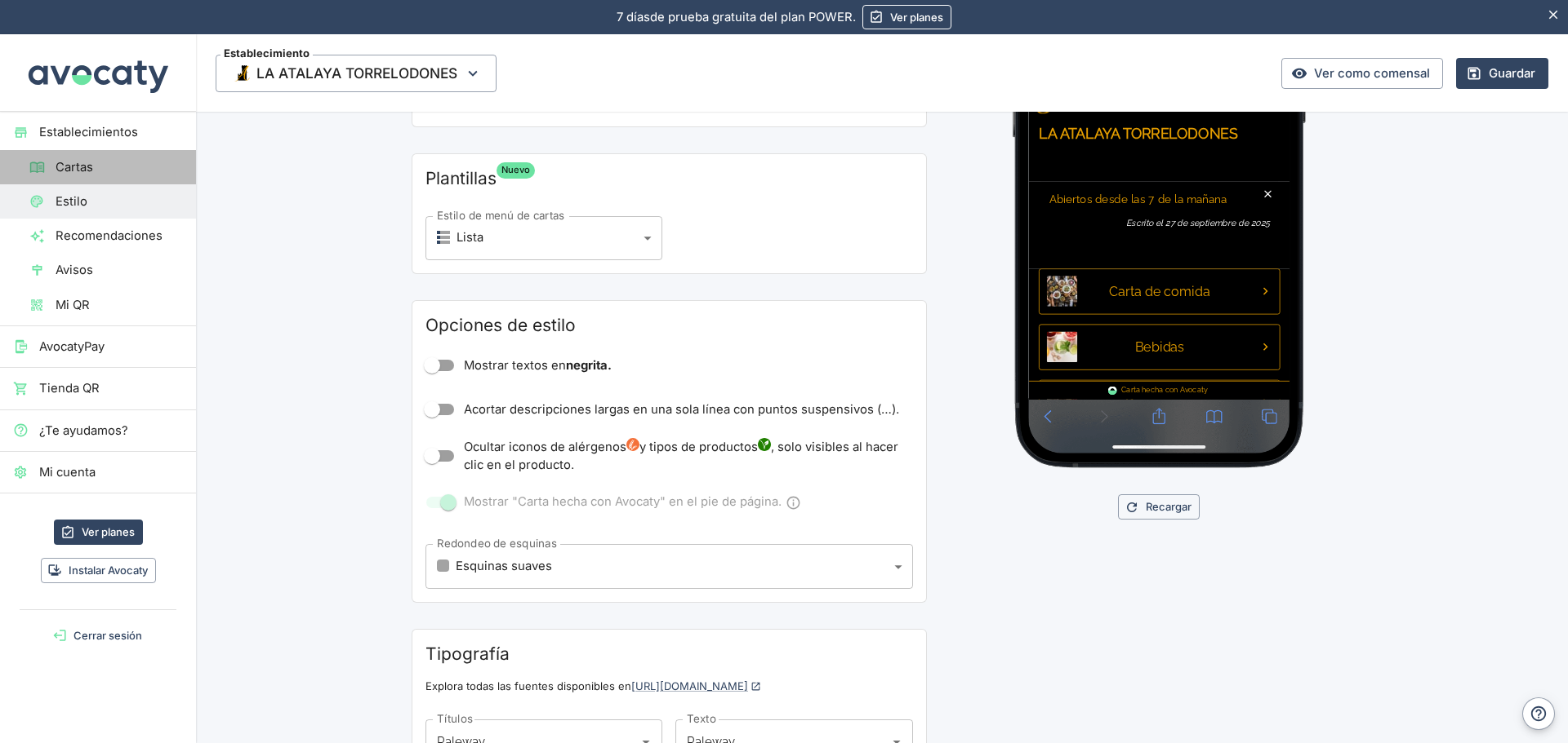
click at [81, 168] on span "Cartas" at bounding box center [119, 167] width 127 height 18
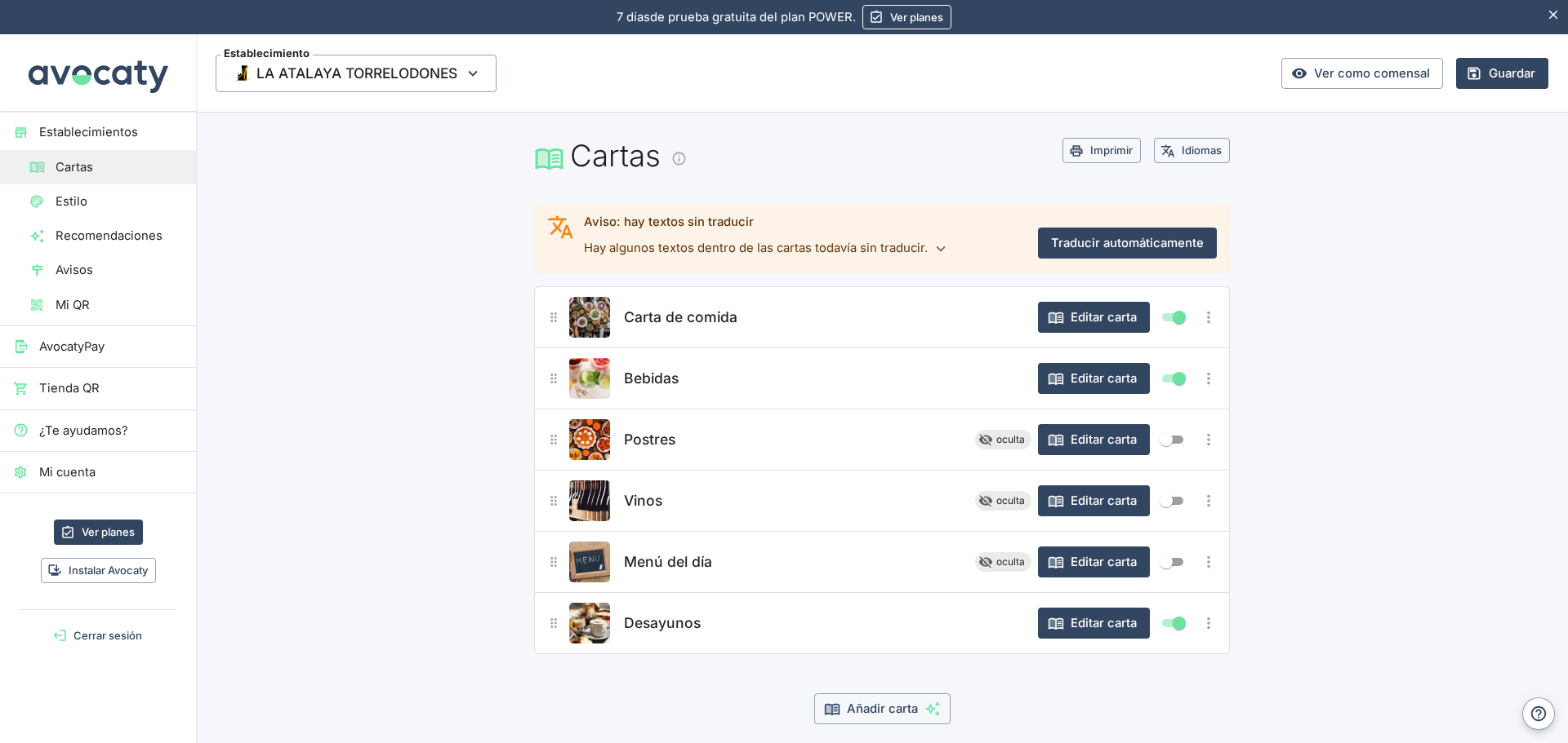
click at [1176, 437] on input "Mostrar/ocultar elemento" at bounding box center [1166, 440] width 58 height 20
checkbox input "true"
click at [1068, 439] on button "Editar carta" at bounding box center [1093, 440] width 112 height 31
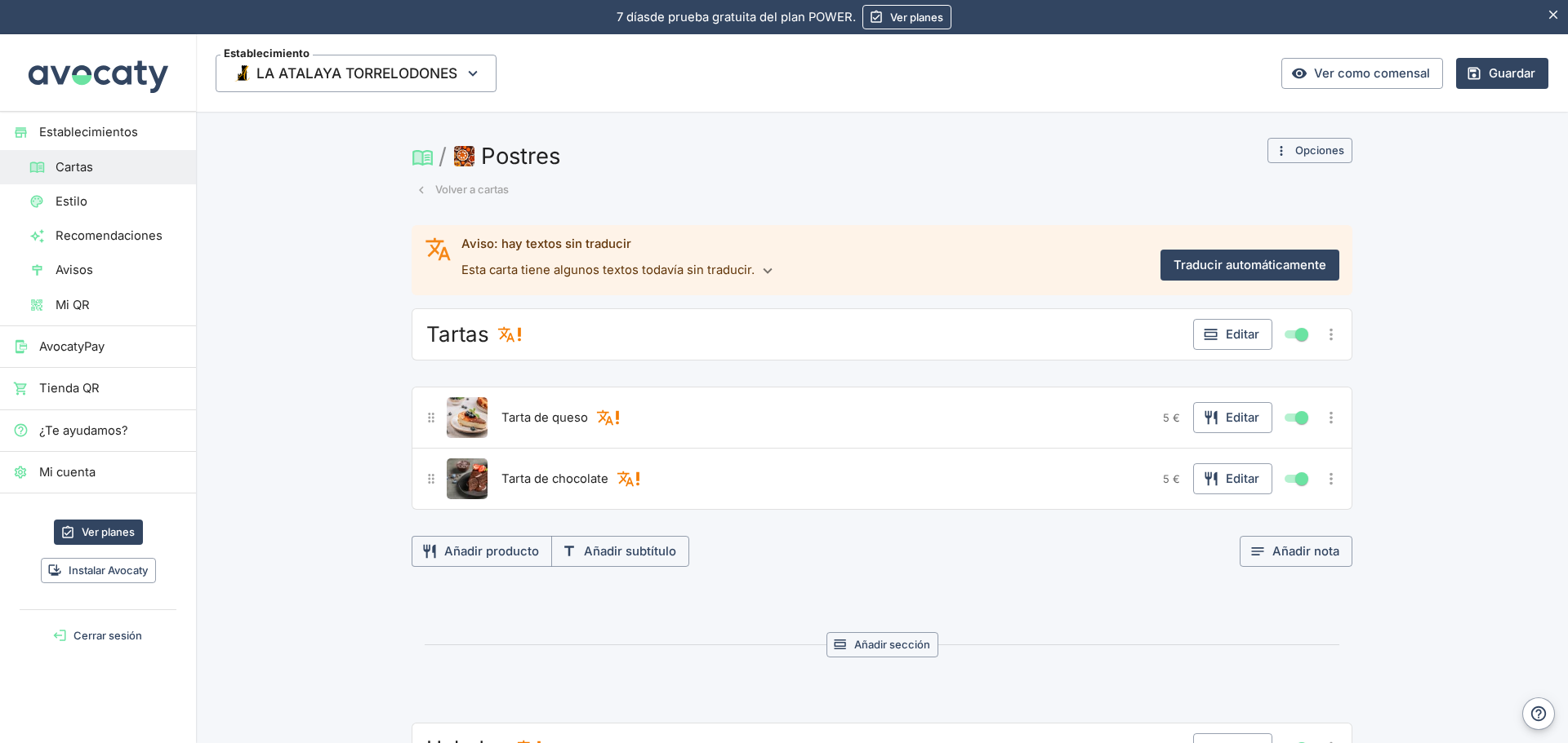
click at [1434, 339] on div "Aviso: hay textos sin traducir Esta carta tiene algunos textos todavía sin trad…" at bounding box center [882, 733] width 1372 height 1016
click at [1235, 260] on button "Traducir automáticamente" at bounding box center [1250, 265] width 179 height 31
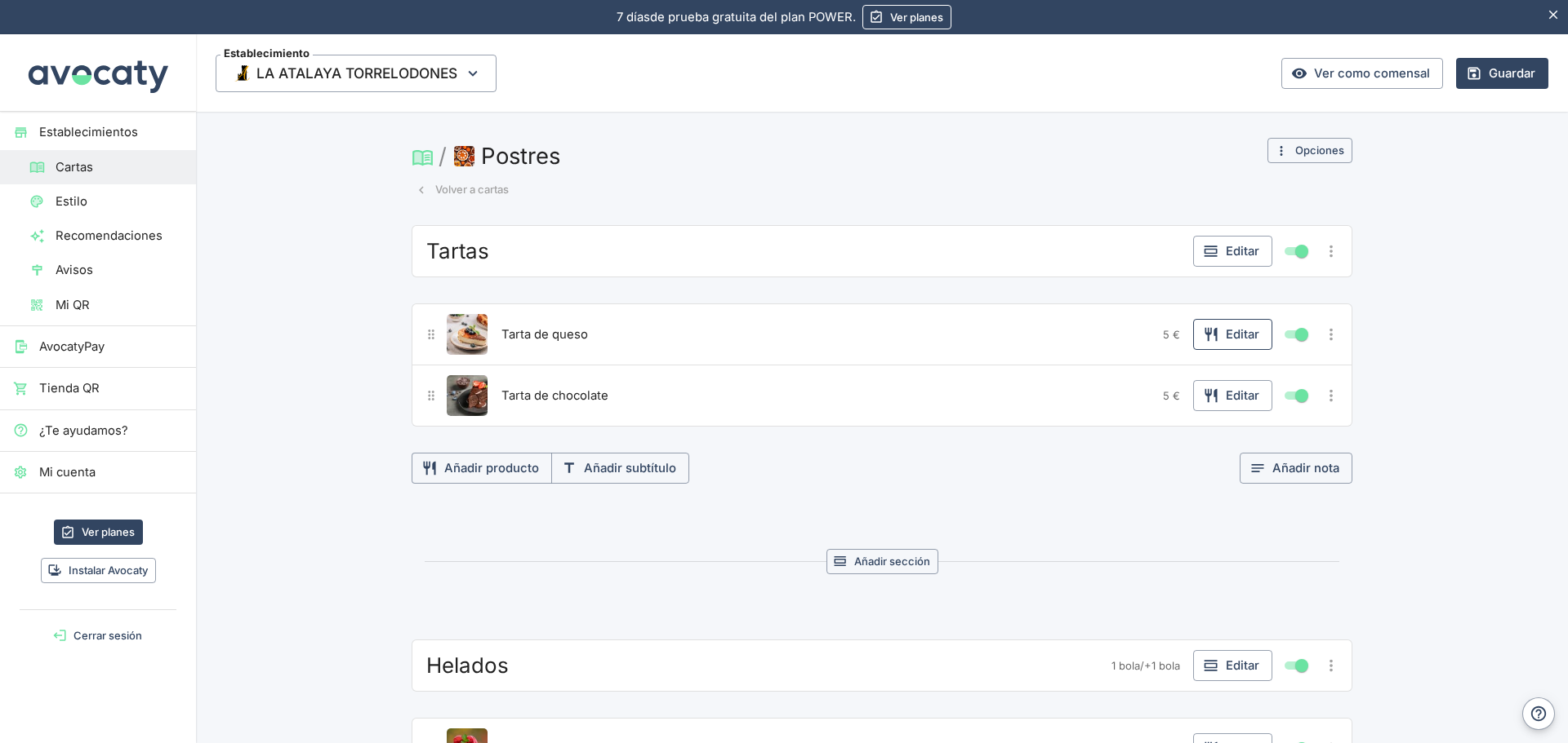
click at [1244, 335] on button "Editar" at bounding box center [1233, 334] width 79 height 31
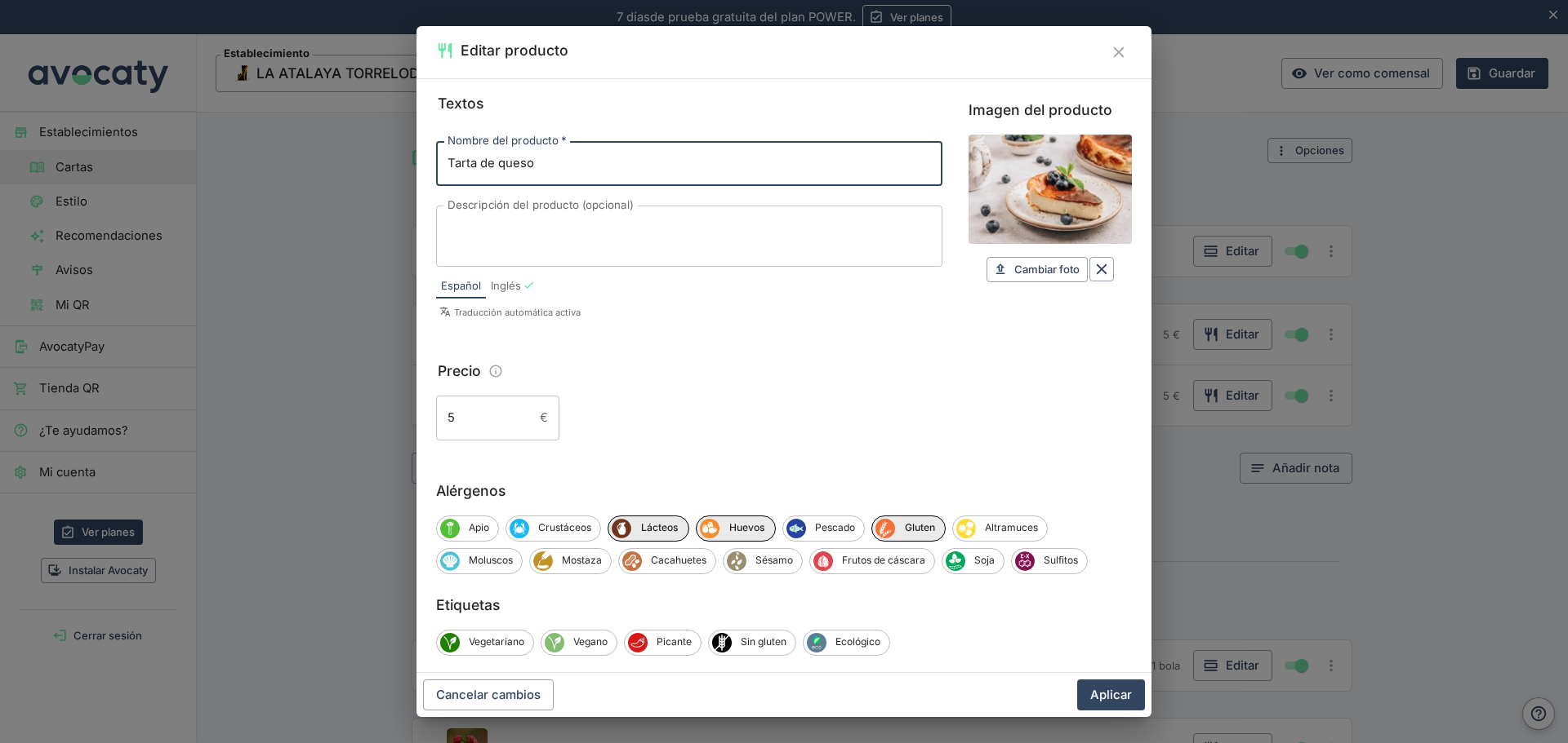
drag, startPoint x: 580, startPoint y: 159, endPoint x: 399, endPoint y: 171, distance: 181.4
click at [399, 171] on div "Editar producto Textos Nombre del producto   * Tarta de queso Nombre del produc…" at bounding box center [784, 371] width 1568 height 743
drag, startPoint x: 679, startPoint y: 164, endPoint x: 333, endPoint y: 215, distance: 349.7
click at [333, 215] on div "Editar producto Textos Nombre del producto   * Tarta de queso Nombre del produc…" at bounding box center [784, 371] width 1568 height 743
paste input "Coulant de Chocolate con Helado [PERSON_NAME]"
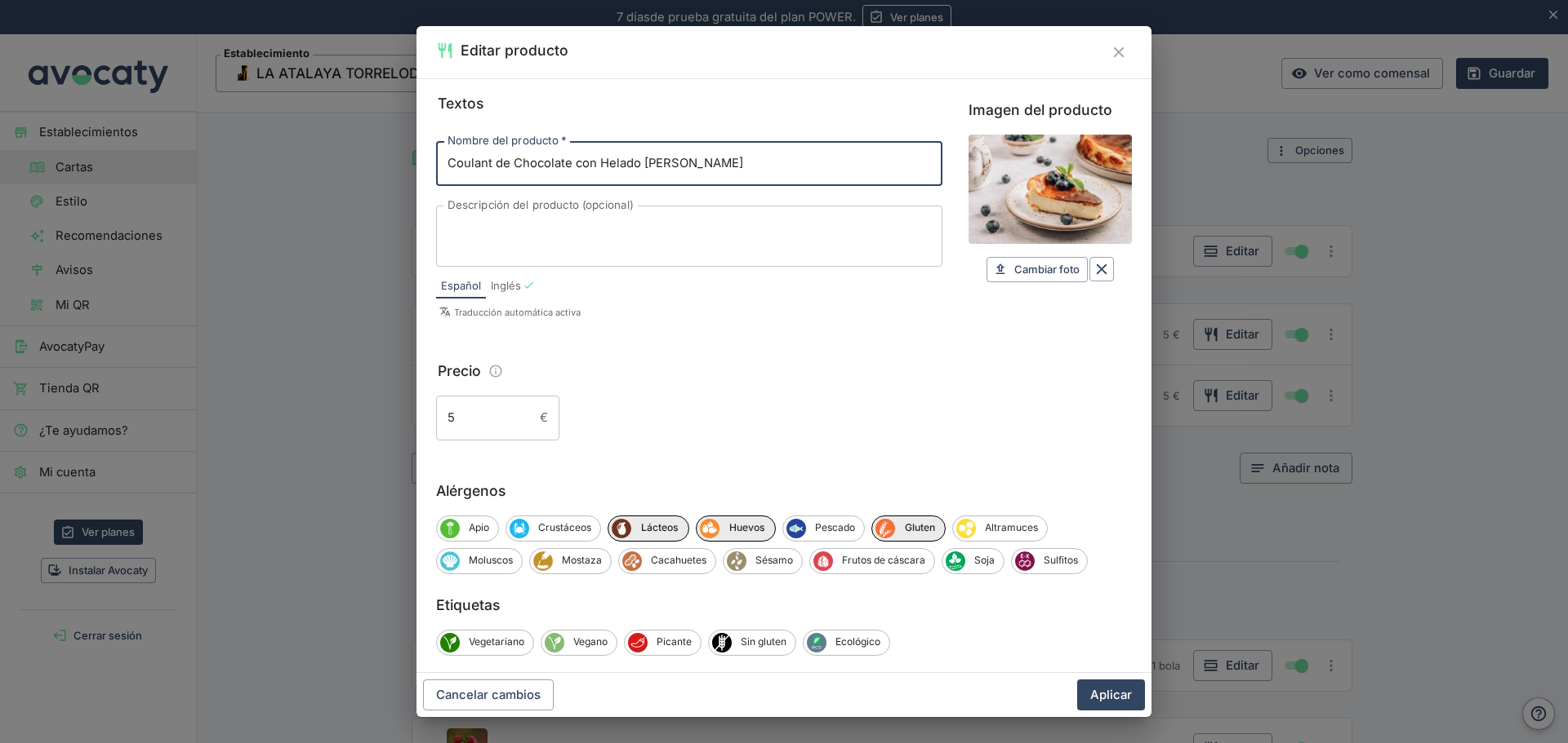
type input "Coulant de Chocolate con Helado [PERSON_NAME]"
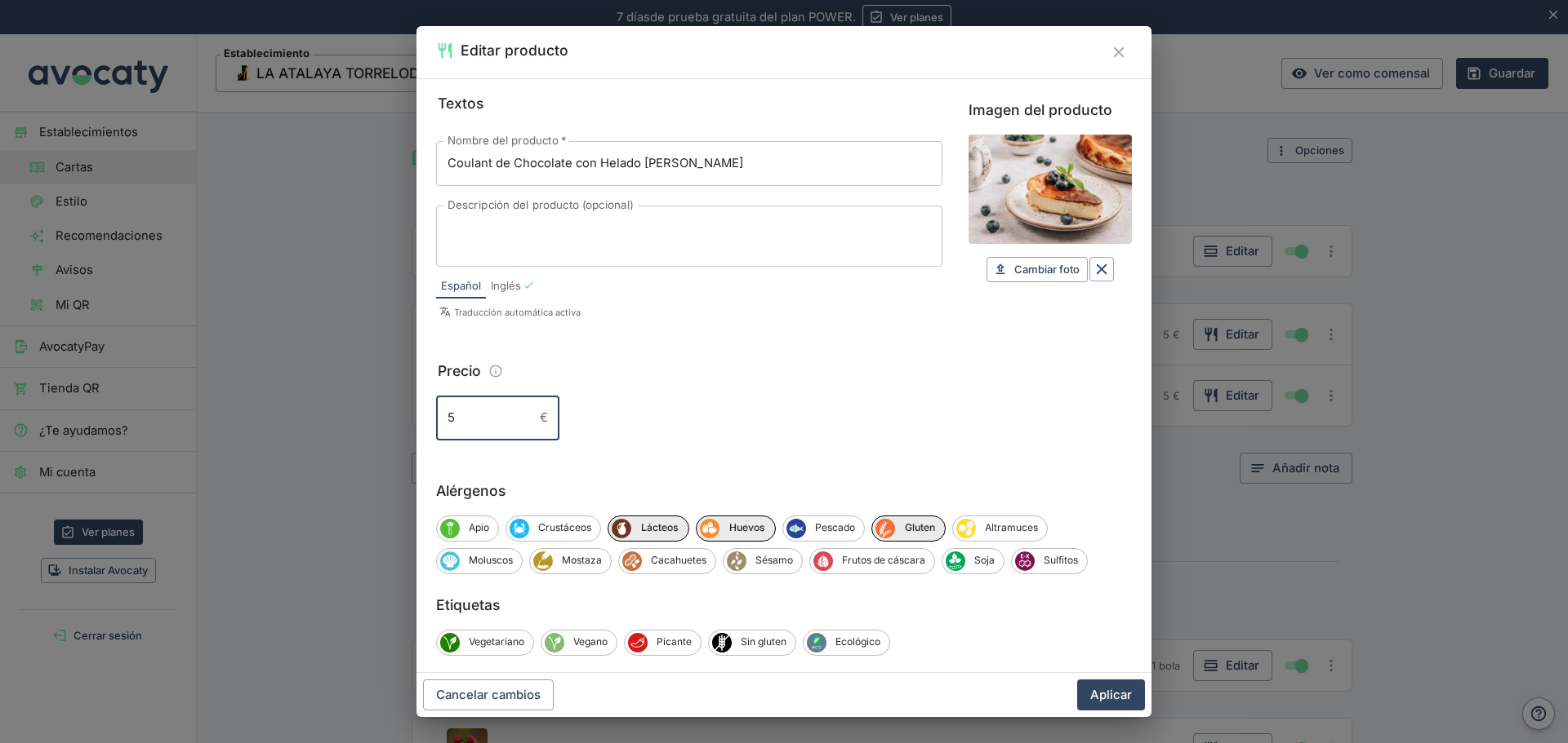
drag, startPoint x: 418, startPoint y: 412, endPoint x: 390, endPoint y: 412, distance: 28.0
click at [390, 412] on div "Editar producto Textos Nombre del producto   * Coulant de Chocolate con Helado …" at bounding box center [784, 371] width 1568 height 743
type input "7"
click at [1110, 688] on button "Aplicar" at bounding box center [1111, 695] width 68 height 31
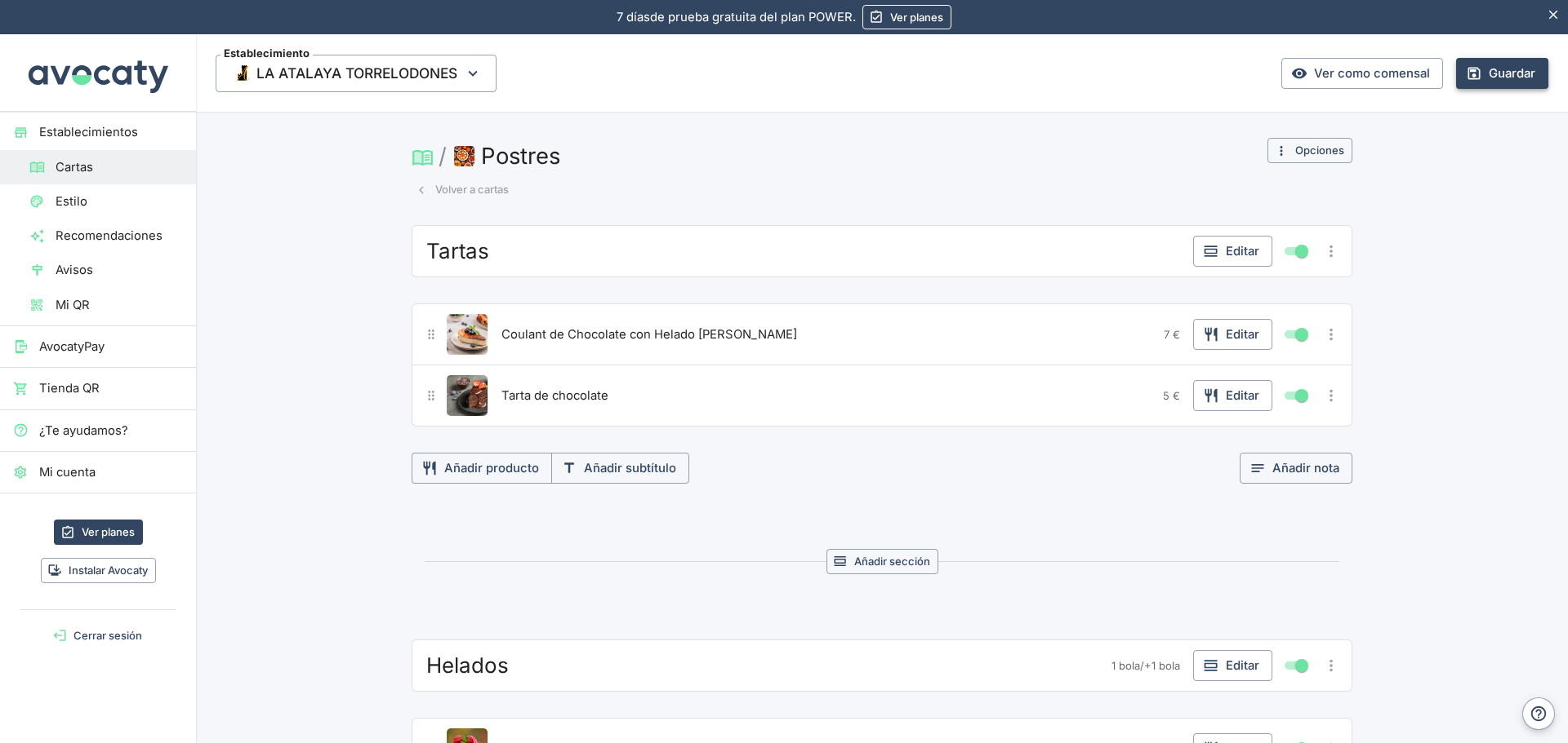
click at [1491, 82] on button "Guardar" at bounding box center [1502, 73] width 92 height 31
click at [1326, 338] on icon "Más opciones" at bounding box center [1331, 334] width 18 height 18
click at [1207, 336] on div at bounding box center [784, 371] width 1568 height 743
click at [1207, 336] on icon "button" at bounding box center [1210, 334] width 16 height 16
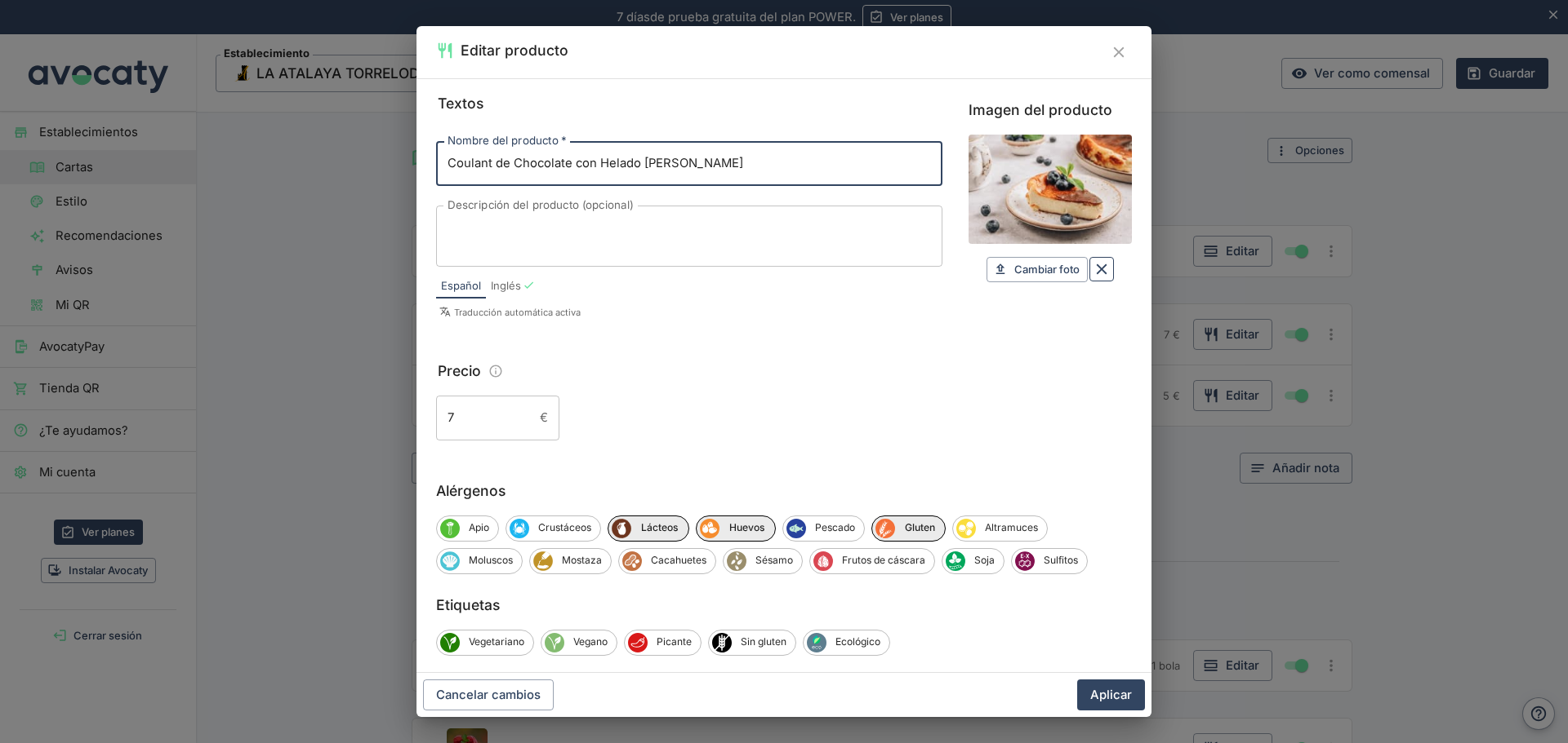
click at [1097, 269] on icon "Borrar" at bounding box center [1102, 269] width 10 height 10
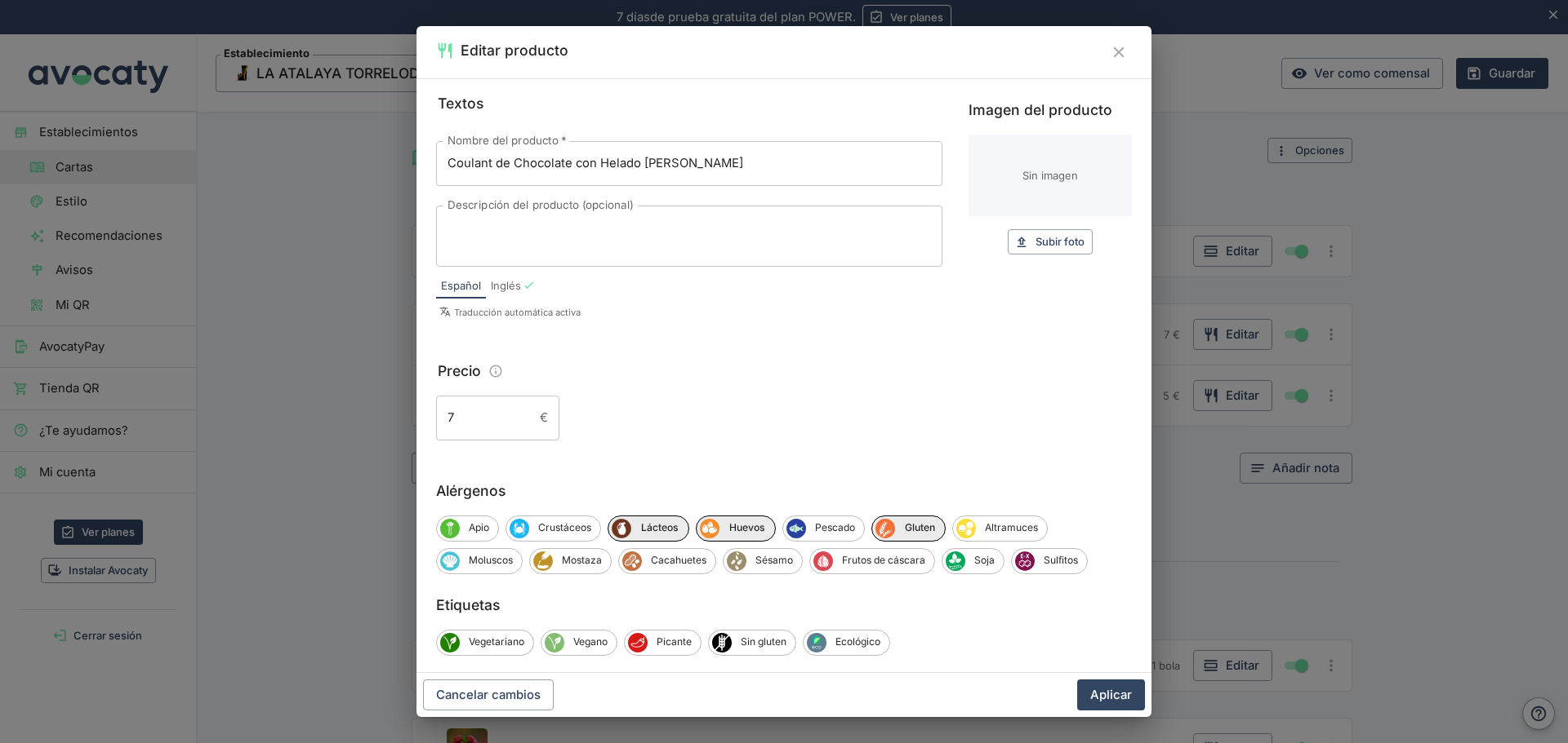
click at [1119, 699] on button "Aplicar" at bounding box center [1111, 695] width 68 height 31
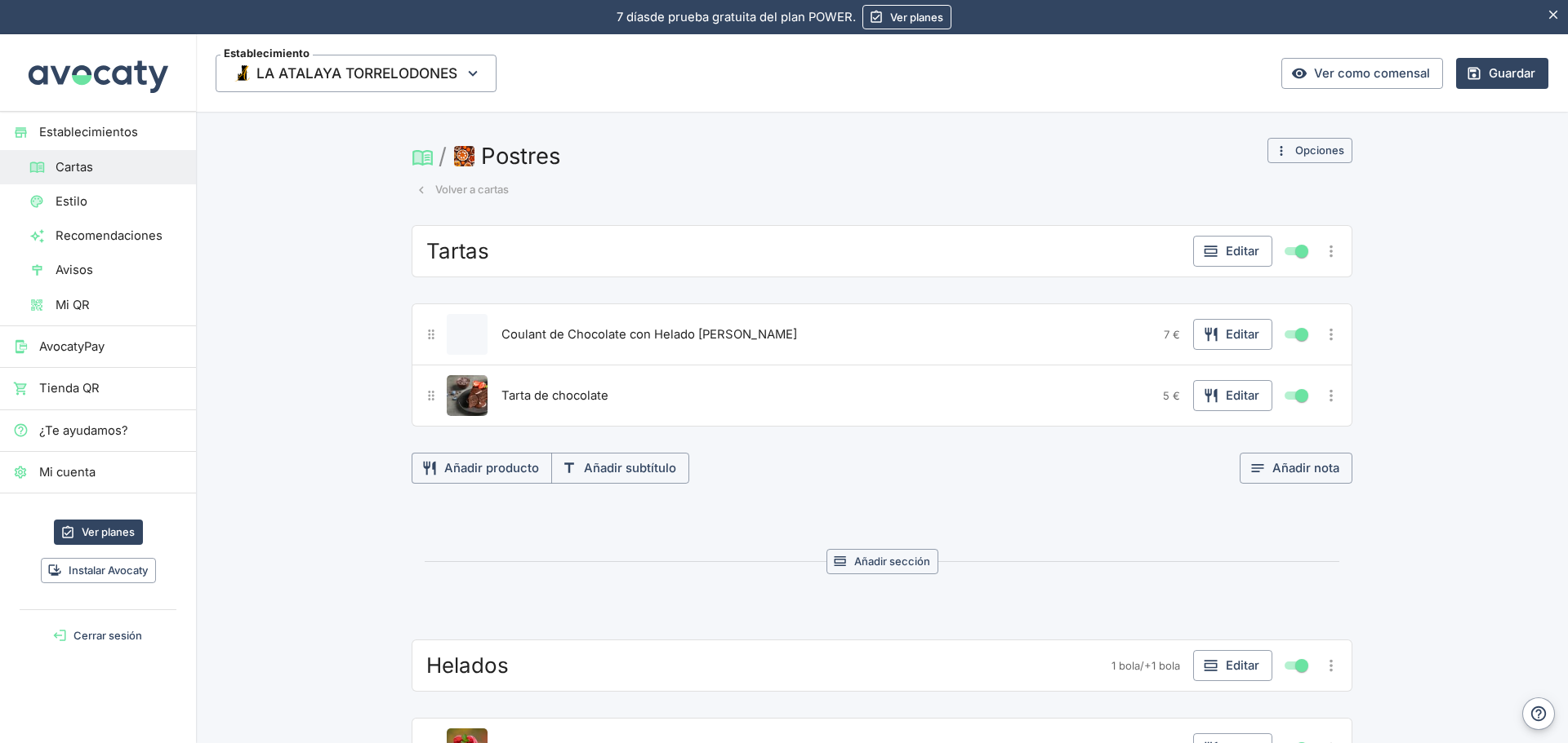
click at [1330, 395] on icon "Más opciones" at bounding box center [1331, 396] width 3 height 12
click at [1220, 395] on div at bounding box center [784, 371] width 1568 height 743
click at [1220, 395] on body "Valoramos tu privacidad Usamos cookies para mejorar su experiencia de navegació…" at bounding box center [784, 371] width 1568 height 743
click at [1219, 400] on button "Editar" at bounding box center [1233, 396] width 79 height 31
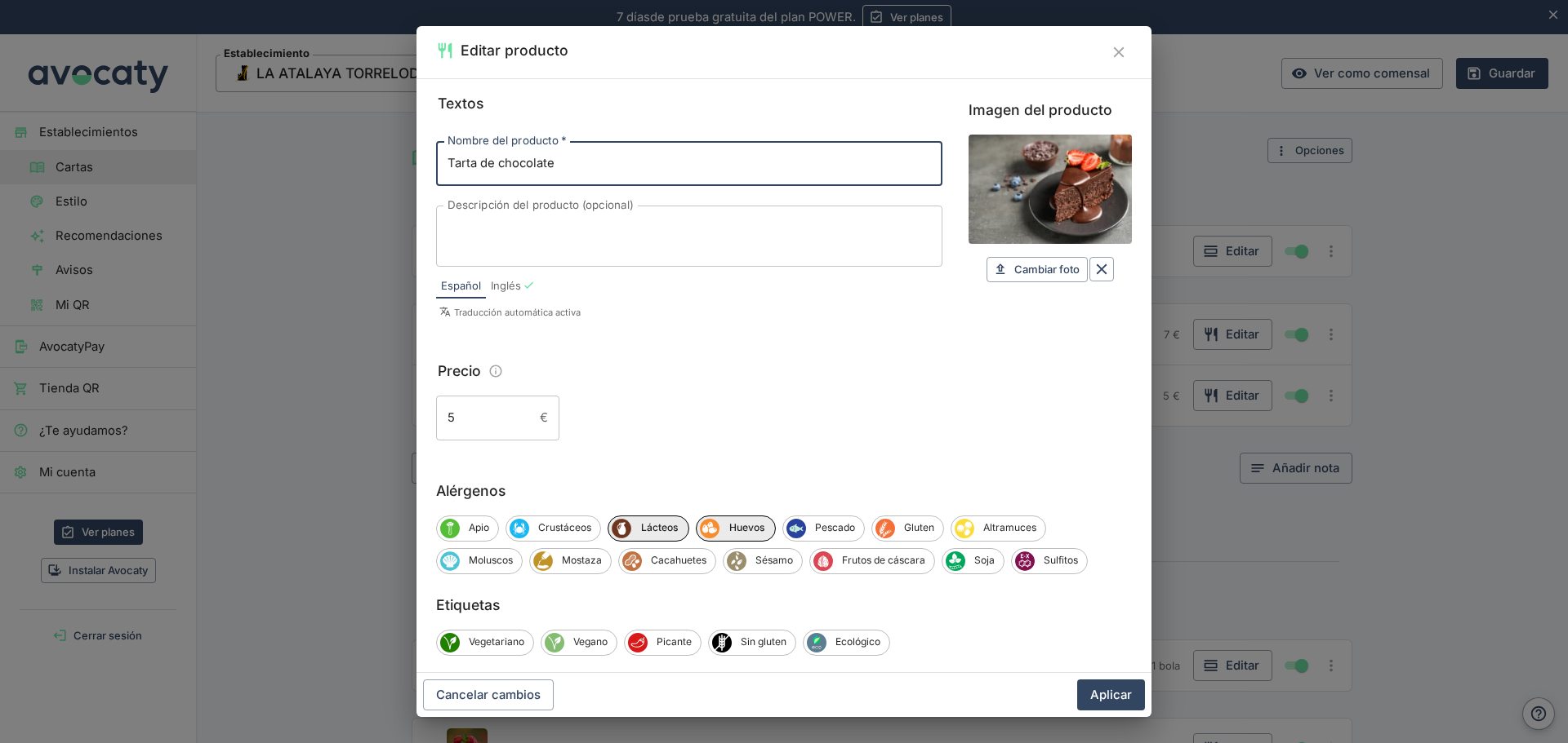
drag, startPoint x: 576, startPoint y: 159, endPoint x: 301, endPoint y: 157, distance: 275.0
click at [301, 157] on div "Editar producto Textos Nombre del producto   * Tarta de chocolate Nombre del pr…" at bounding box center [784, 371] width 1568 height 743
type input "Tarta de Galleta y Caramelo"
click at [1097, 267] on icon "Borrar" at bounding box center [1102, 269] width 10 height 10
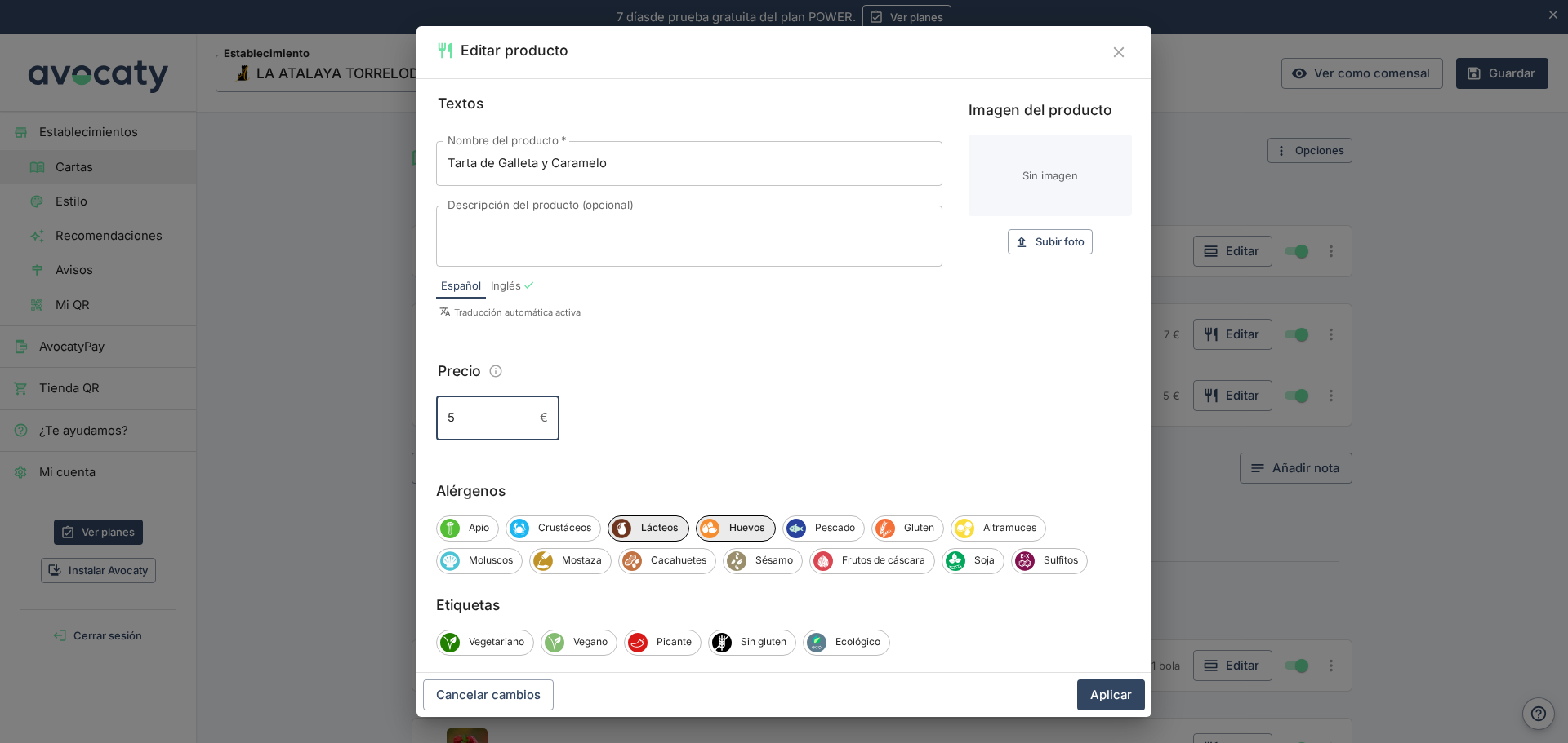
drag, startPoint x: 459, startPoint y: 407, endPoint x: 401, endPoint y: 412, distance: 58.2
click at [401, 412] on div "Editar producto Textos Nombre del producto   * Tarta de Galleta y Caramelo Nomb…" at bounding box center [784, 371] width 1568 height 743
type input "6"
click at [1093, 688] on button "Aplicar" at bounding box center [1111, 695] width 68 height 31
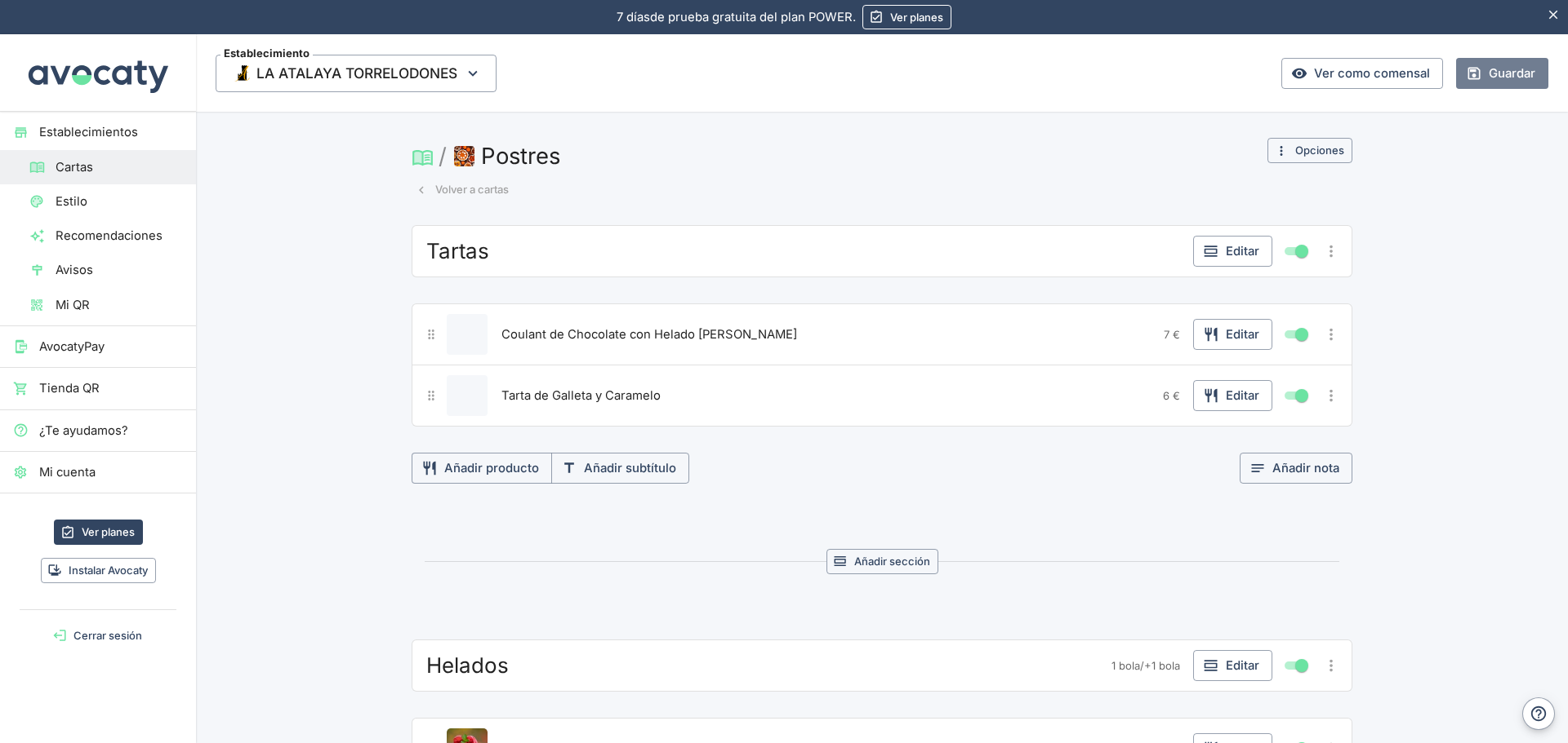
click at [1490, 76] on button "Guardar" at bounding box center [1502, 73] width 92 height 31
click at [1326, 403] on icon "Más opciones" at bounding box center [1331, 396] width 18 height 18
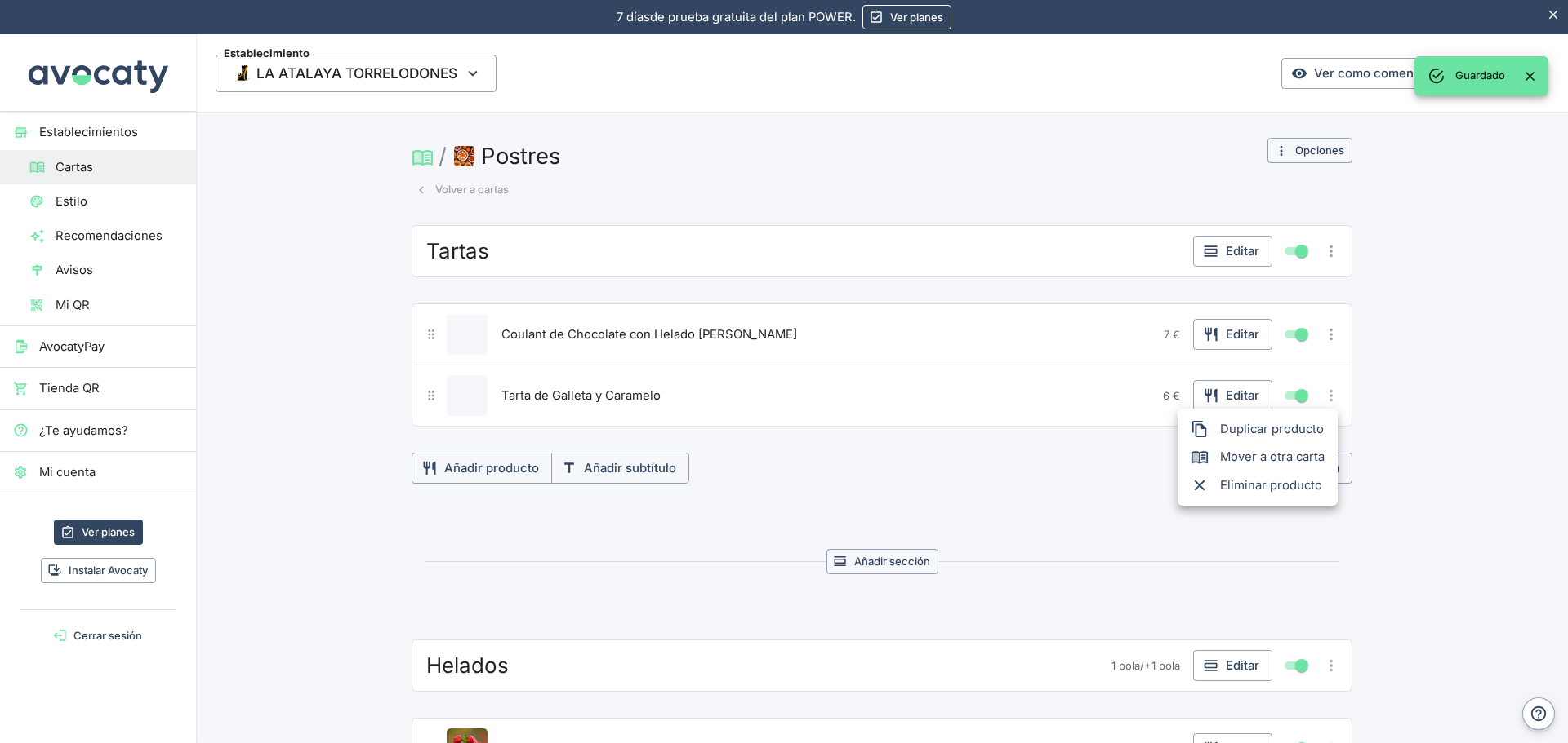
click at [1279, 438] on span "Duplicar producto" at bounding box center [1271, 428] width 105 height 18
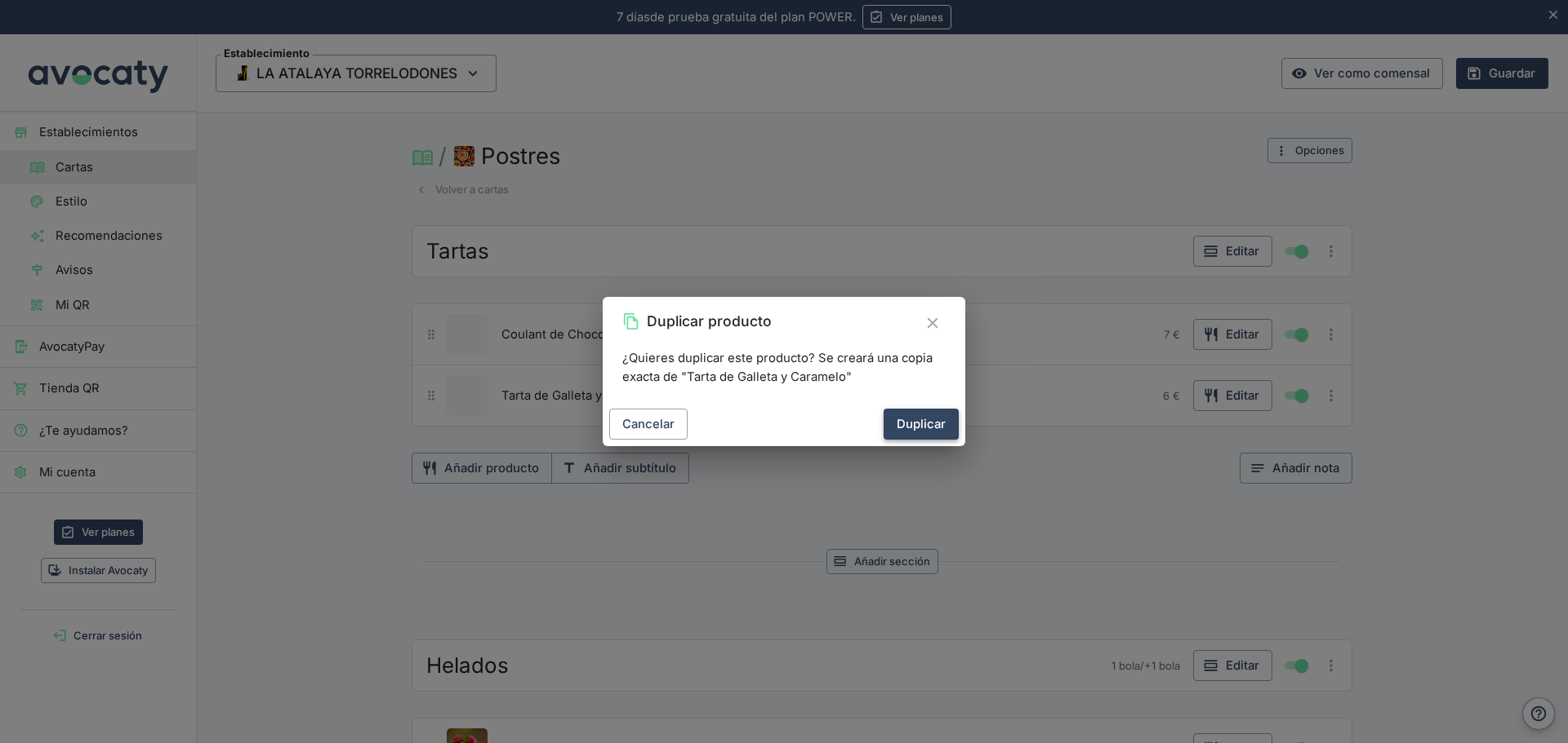
click at [917, 427] on button "Duplicar" at bounding box center [921, 424] width 75 height 31
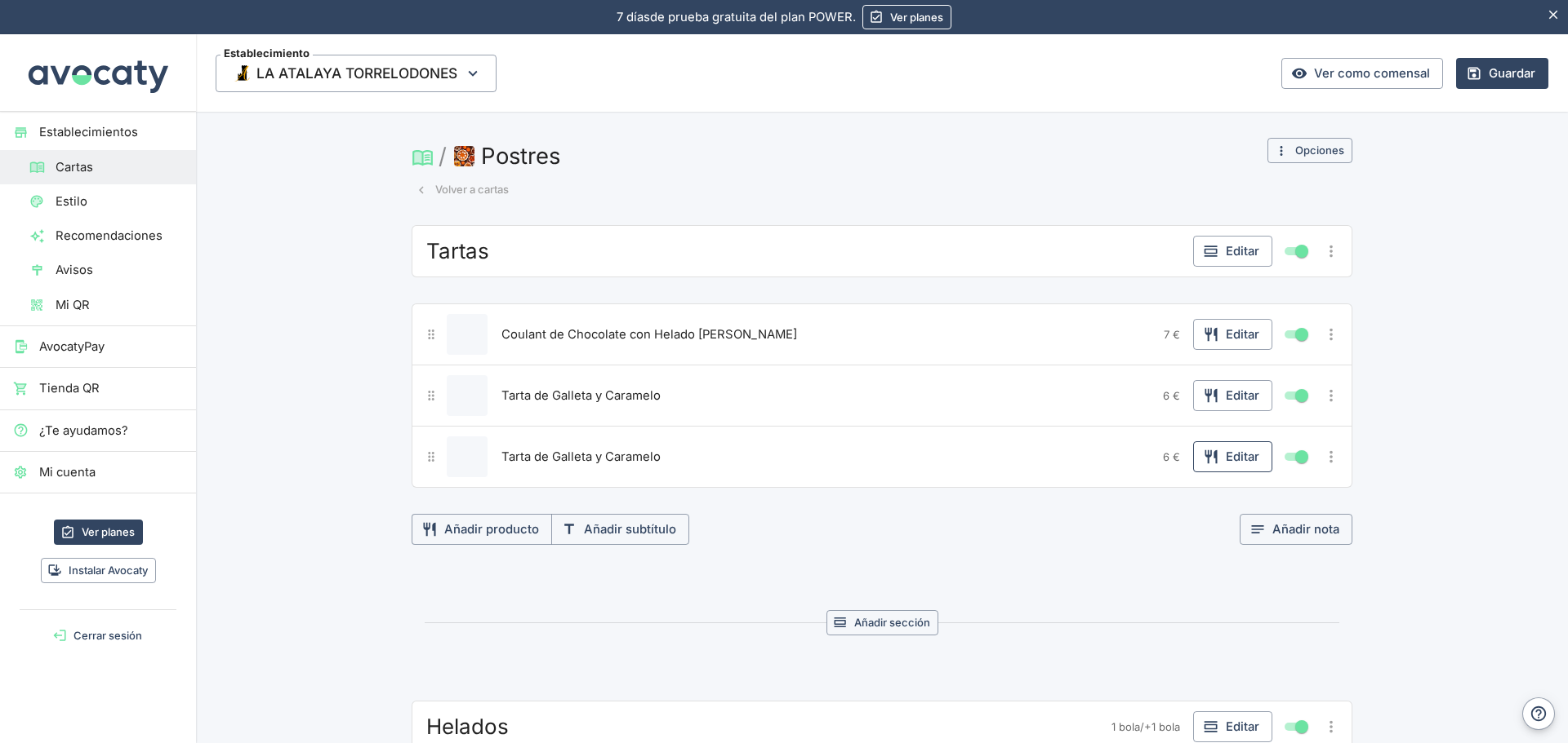
click at [1234, 457] on button "Editar" at bounding box center [1233, 457] width 79 height 31
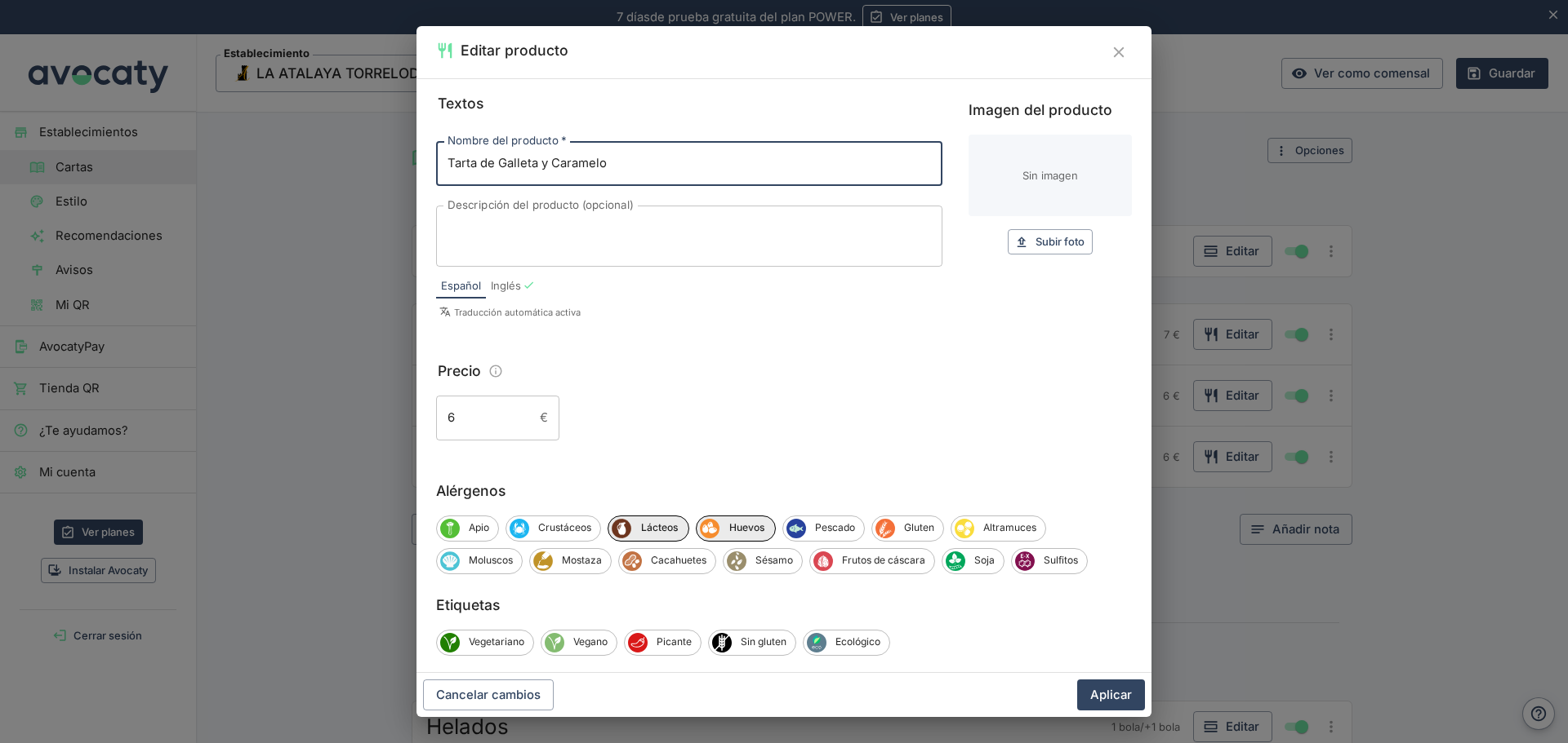
drag, startPoint x: 623, startPoint y: 166, endPoint x: 410, endPoint y: 150, distance: 213.6
click at [410, 150] on div "Editar producto Textos Nombre del producto   * Tarta de Galleta y Caramelo Nomb…" at bounding box center [784, 371] width 1568 height 743
type input "Tarta Templada de Chocolate con Helado de Cheesecake"
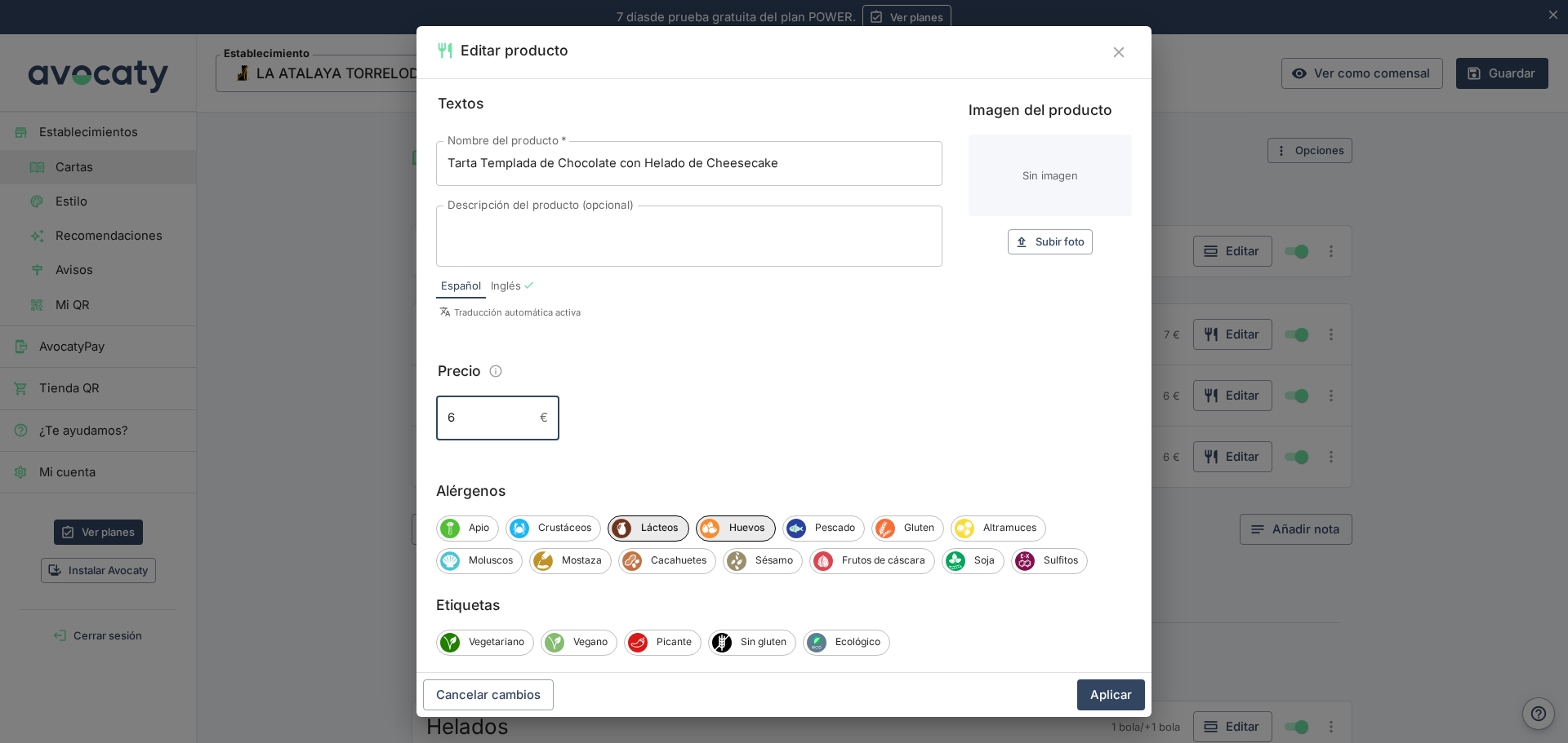
drag, startPoint x: 486, startPoint y: 416, endPoint x: 362, endPoint y: 417, distance: 124.0
click at [362, 417] on div "Editar producto Textos Nombre del producto   * Tarta Templada de Chocolate con …" at bounding box center [784, 371] width 1568 height 743
type input "7"
click at [1104, 699] on button "Aplicar" at bounding box center [1111, 695] width 68 height 31
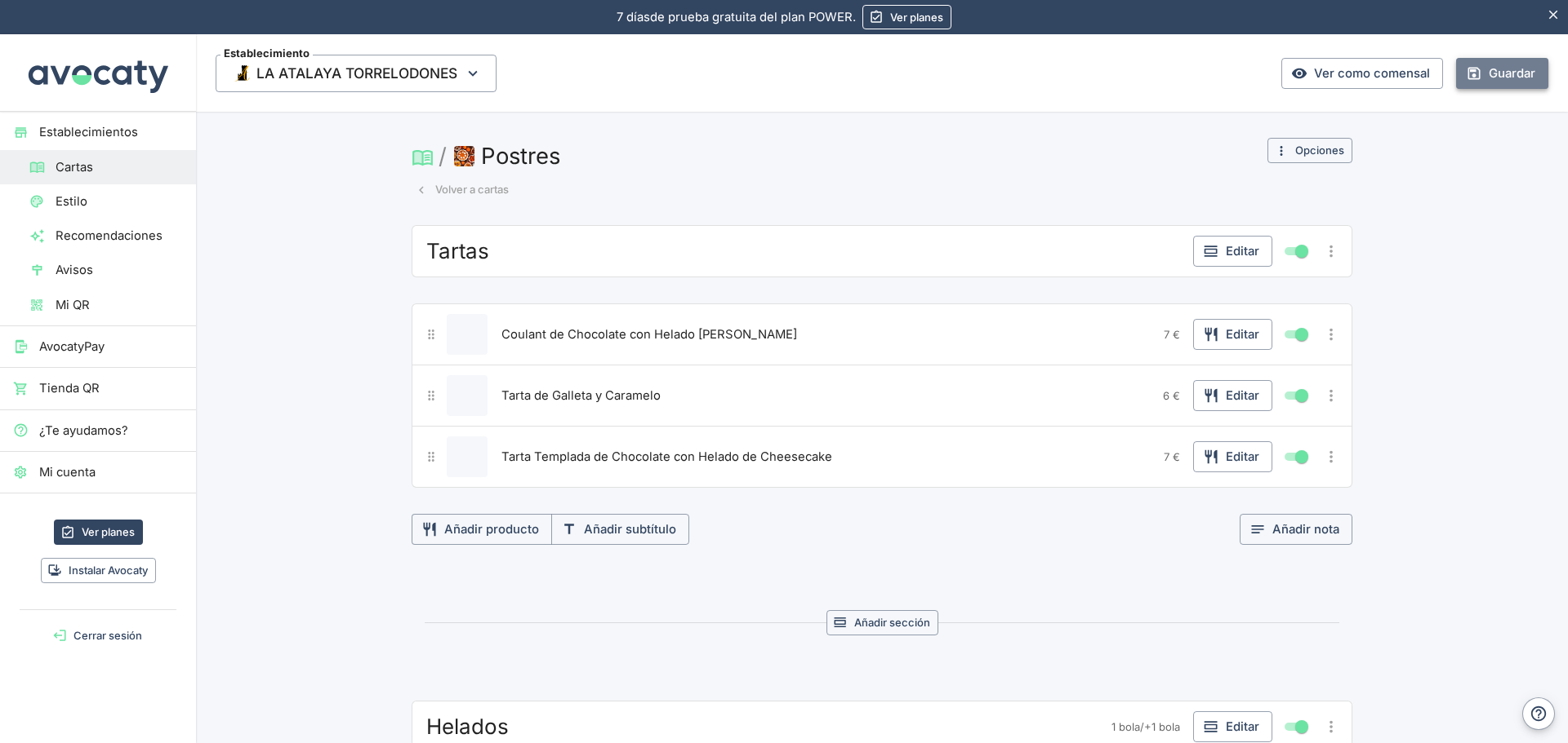
click at [1487, 71] on button "Guardar" at bounding box center [1502, 73] width 92 height 31
click at [1515, 79] on button "Guardar" at bounding box center [1502, 73] width 92 height 31
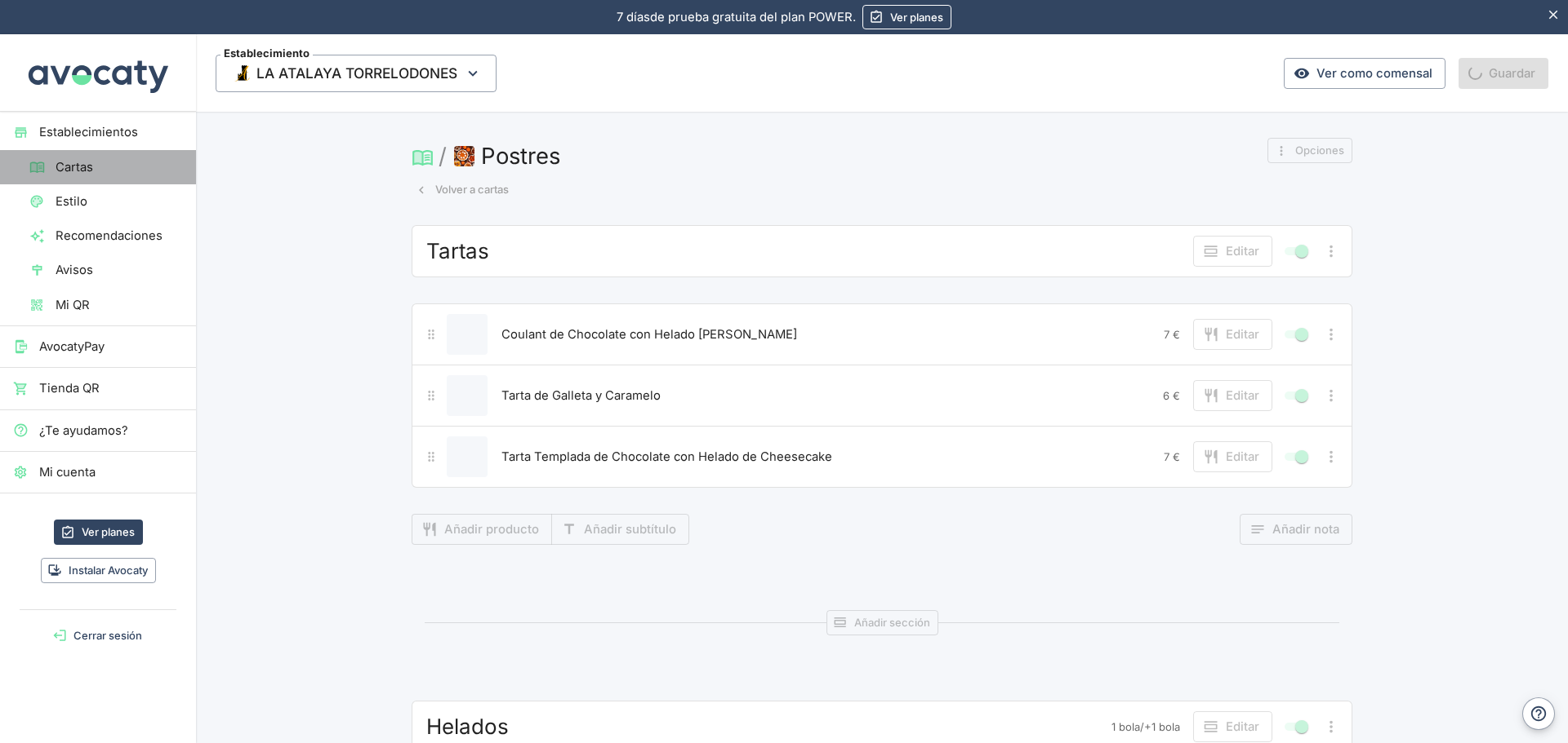
click at [77, 164] on span "Cartas" at bounding box center [119, 167] width 127 height 18
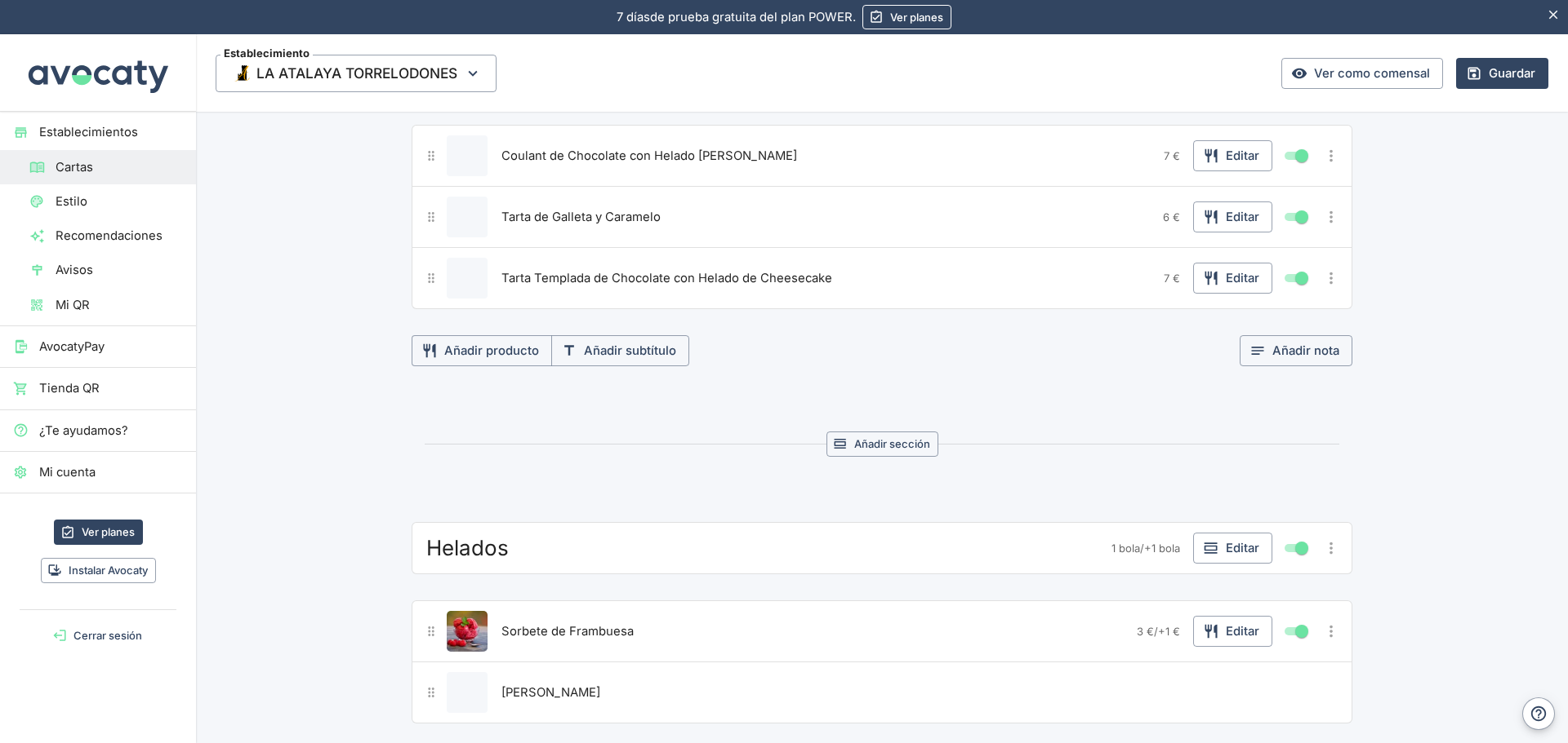
scroll to position [410, 0]
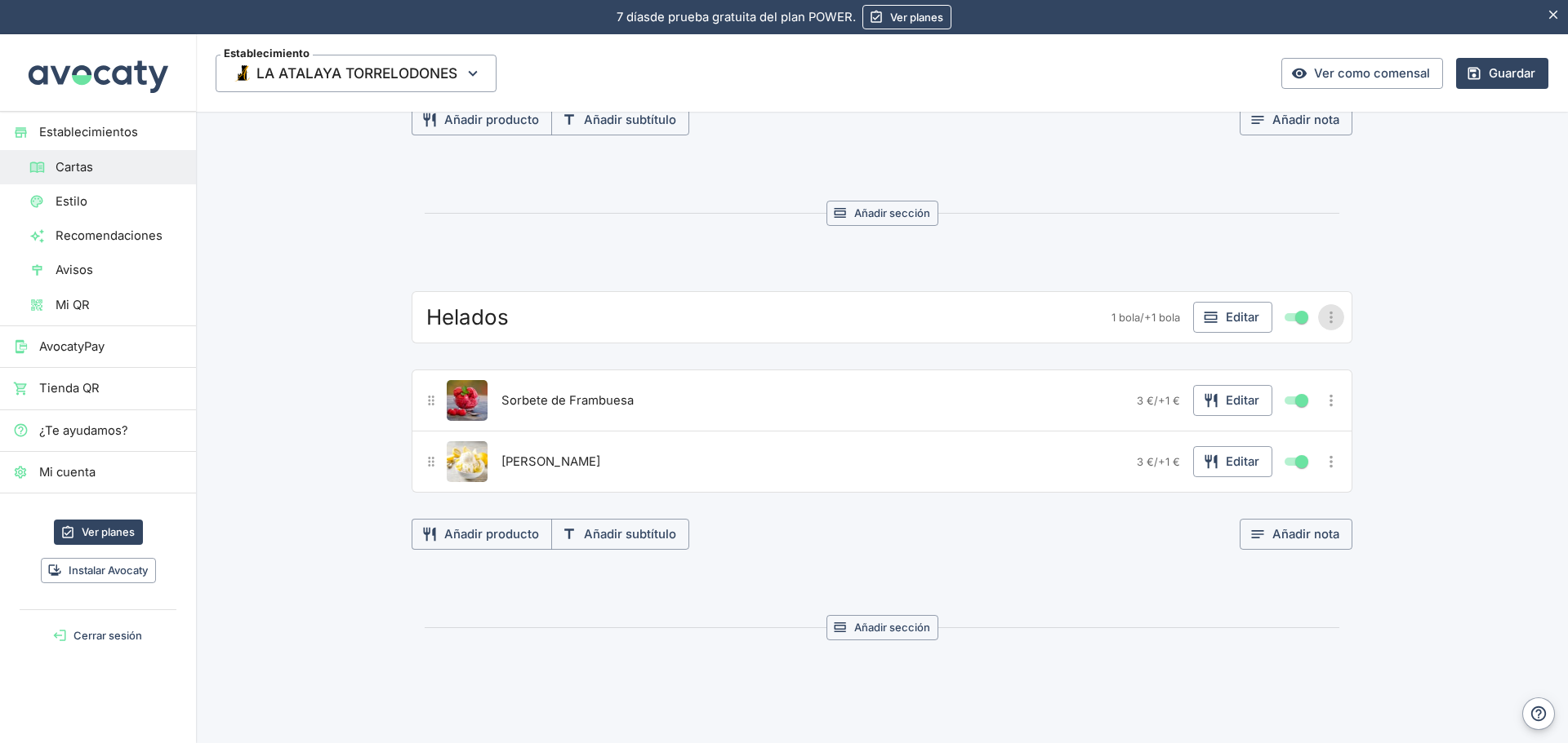
click at [1324, 309] on icon "Más opciones" at bounding box center [1331, 317] width 18 height 18
click at [1222, 455] on span "Eliminar sección" at bounding box center [1264, 462] width 122 height 18
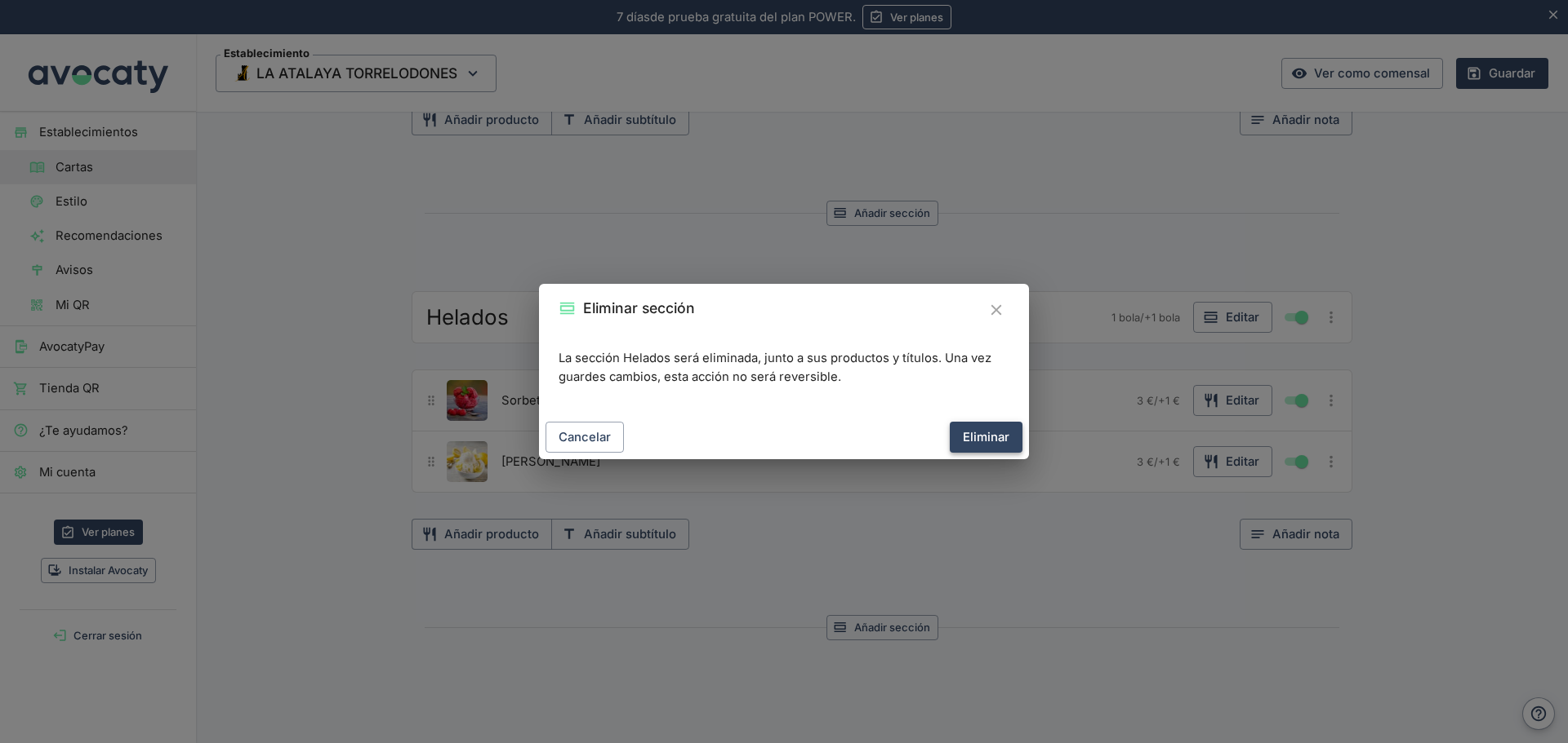
click at [981, 428] on button "Eliminar" at bounding box center [986, 437] width 73 height 31
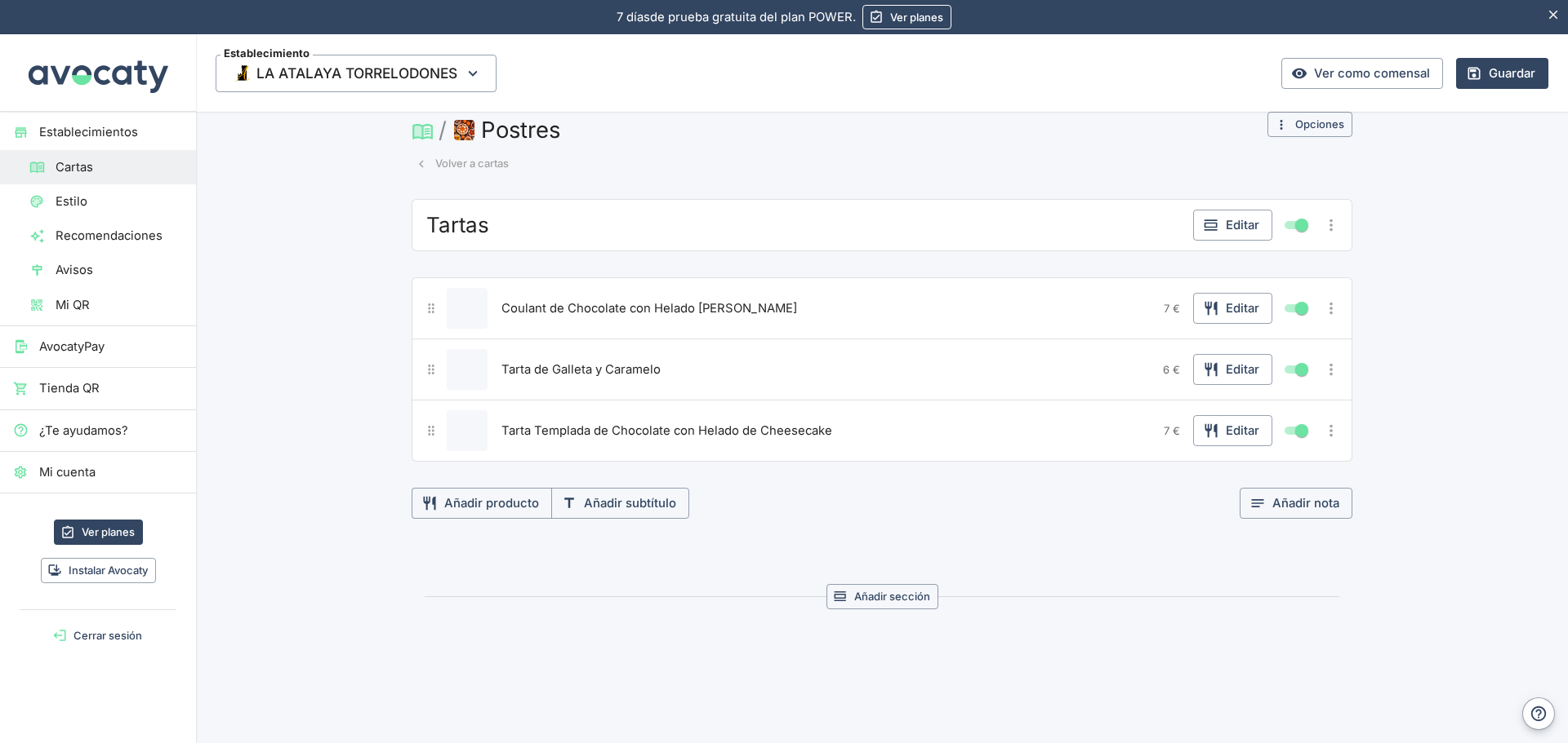
scroll to position [0, 0]
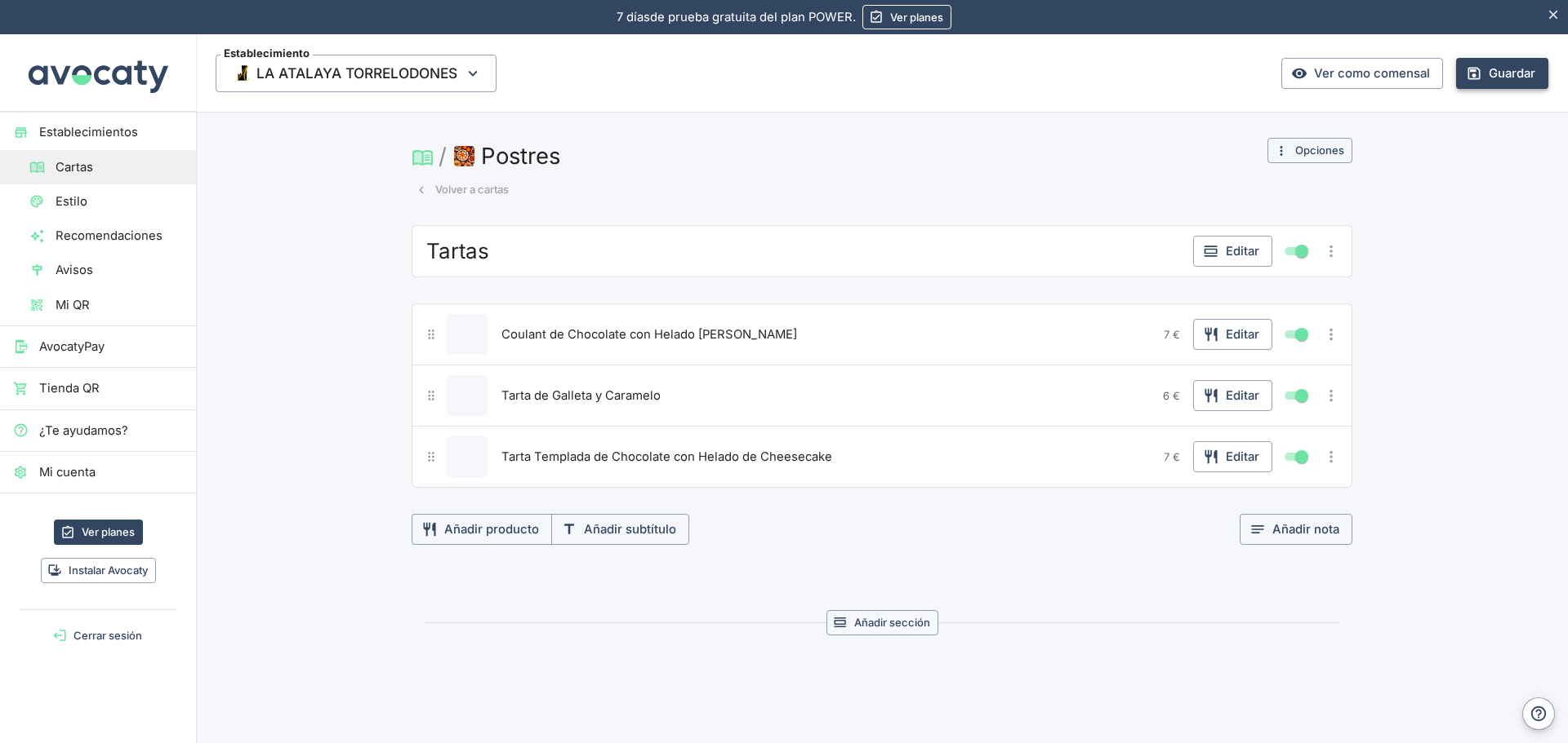
click at [1465, 68] on icon "button" at bounding box center [1473, 73] width 16 height 16
click at [69, 129] on span "Establecimientos" at bounding box center [111, 132] width 143 height 18
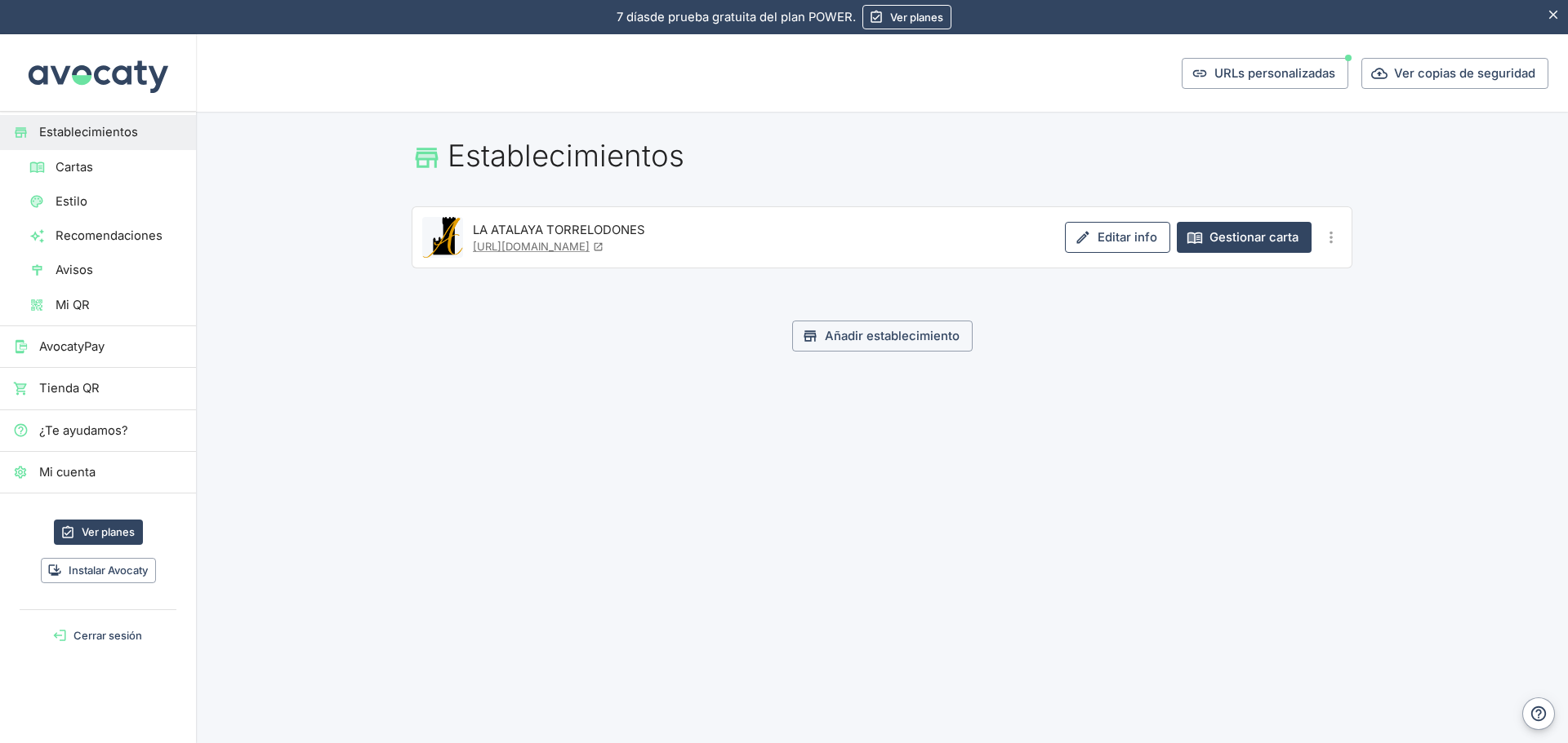
click at [1103, 242] on link "Editar info" at bounding box center [1118, 237] width 106 height 31
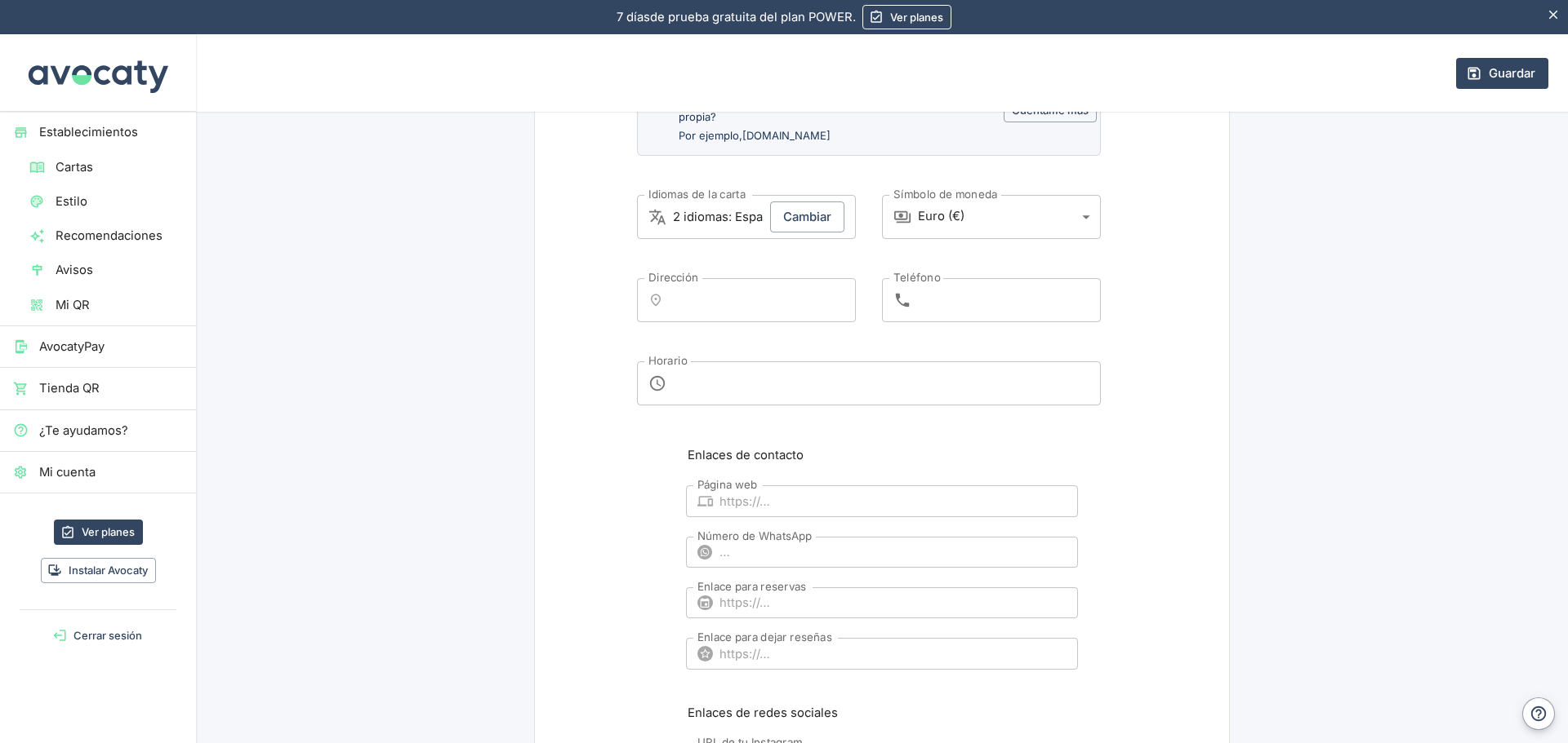
scroll to position [653, 0]
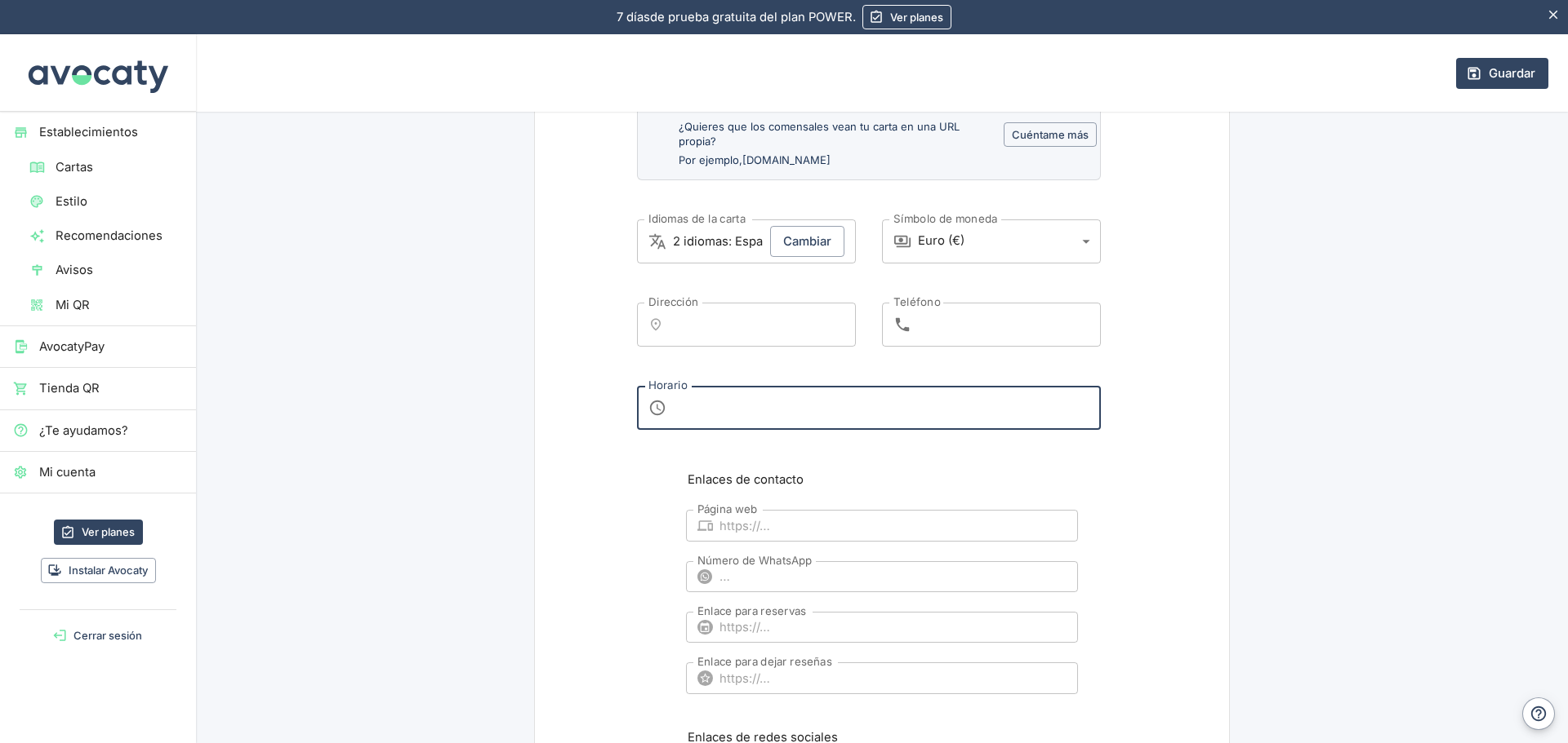
click at [705, 413] on textarea "Horario" at bounding box center [881, 409] width 416 height 17
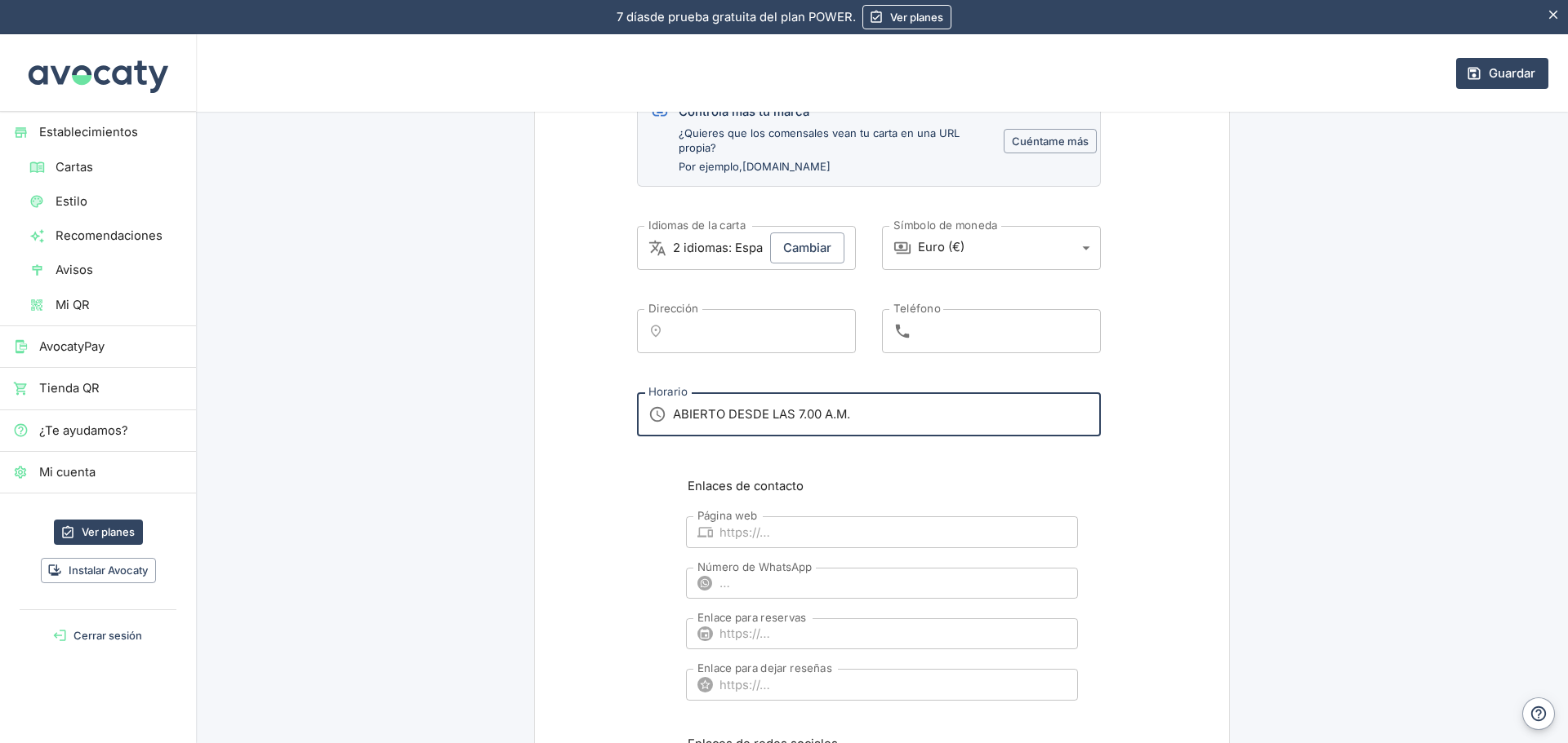
scroll to position [571, 0]
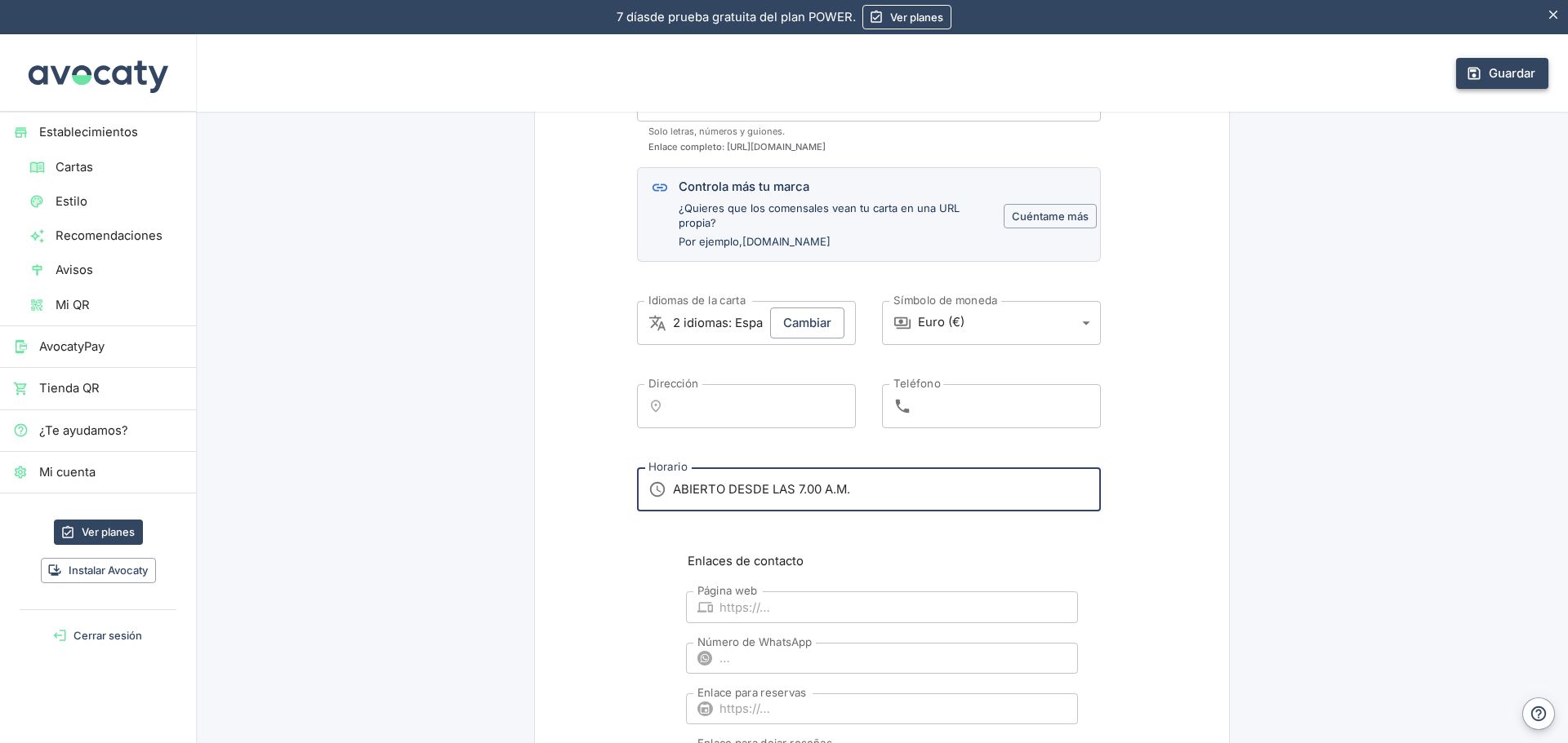
type textarea "ABIERTO DESDE LAS 7.00 A.M."
click at [1487, 89] on button "Guardar" at bounding box center [1502, 73] width 92 height 31
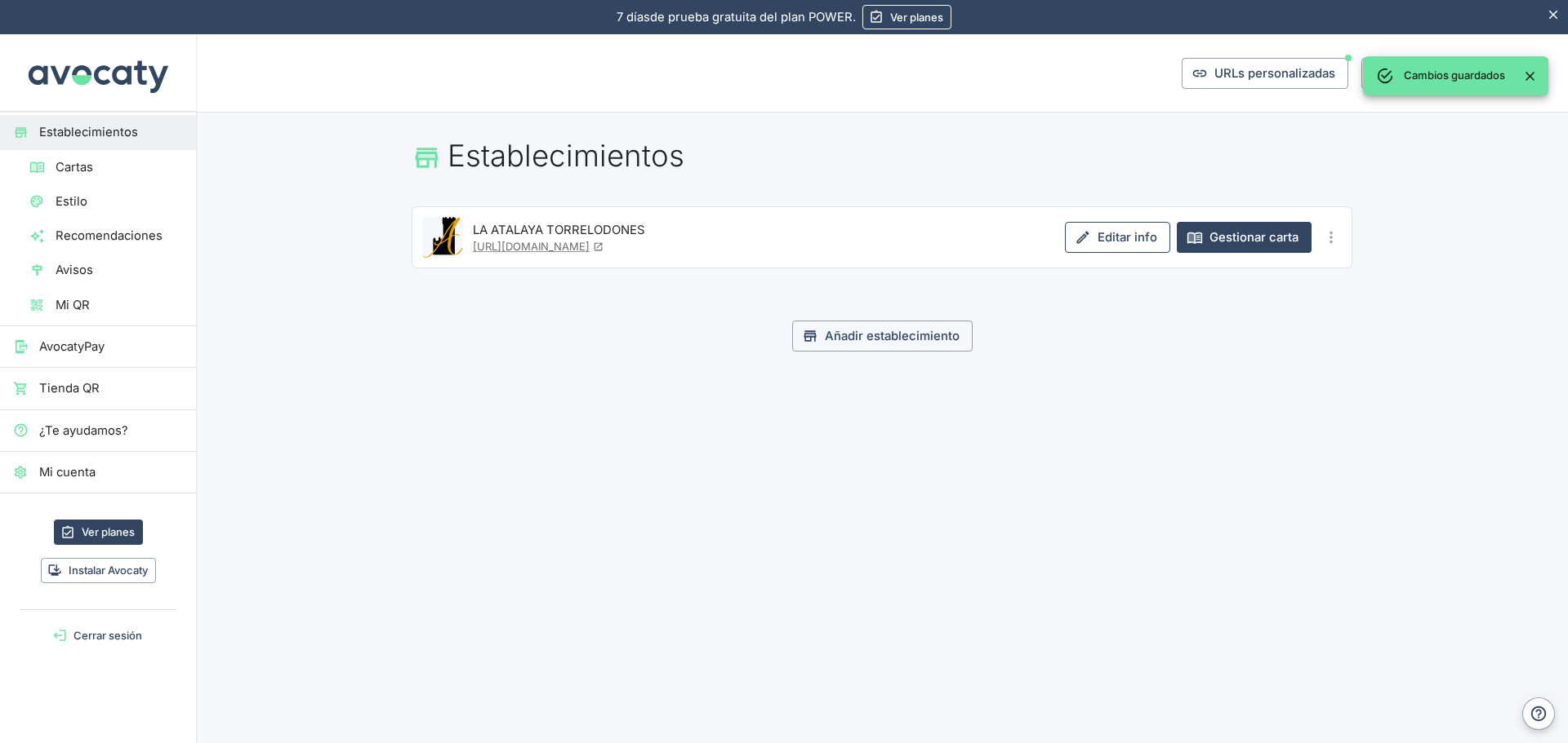
click at [1126, 239] on link "Editar info" at bounding box center [1118, 237] width 106 height 31
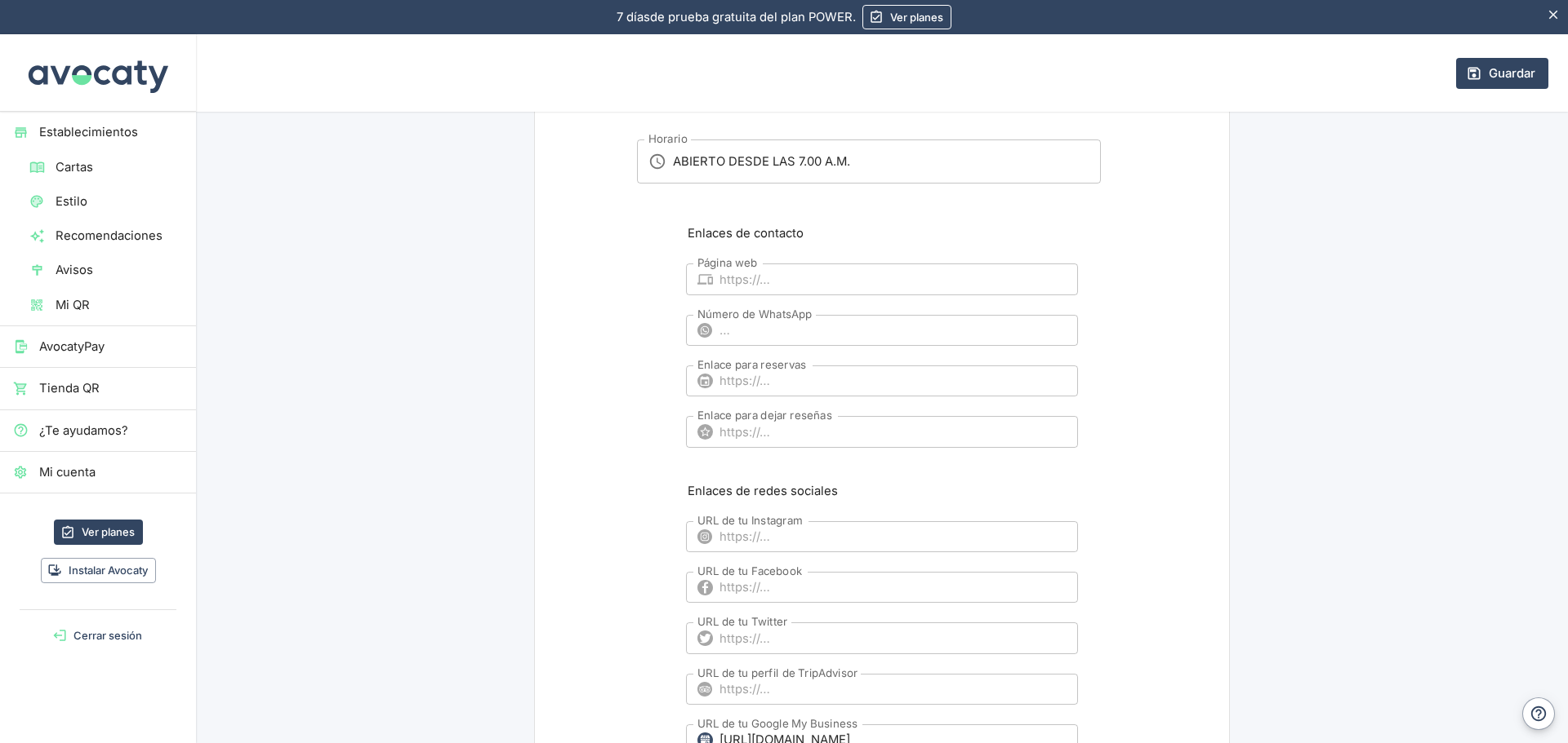
scroll to position [897, 0]
click at [737, 335] on input "Número de WhatsApp" at bounding box center [898, 331] width 358 height 31
paste input "Reservas: 91 040 16 24"
type input "Reservas: 91 040 16 24"
click at [1503, 64] on button "Guardar" at bounding box center [1502, 73] width 92 height 31
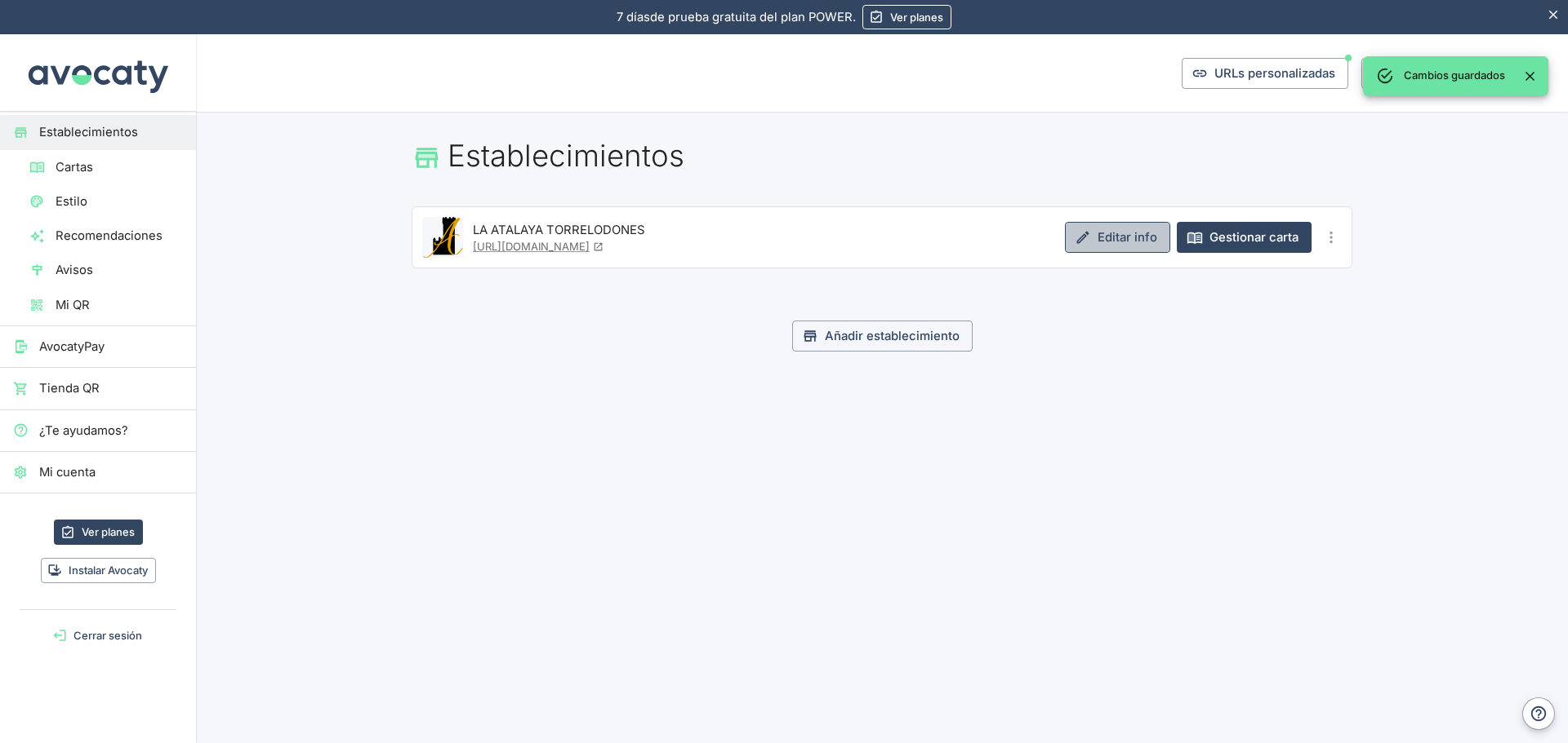
click at [1103, 234] on link "Editar info" at bounding box center [1118, 237] width 106 height 31
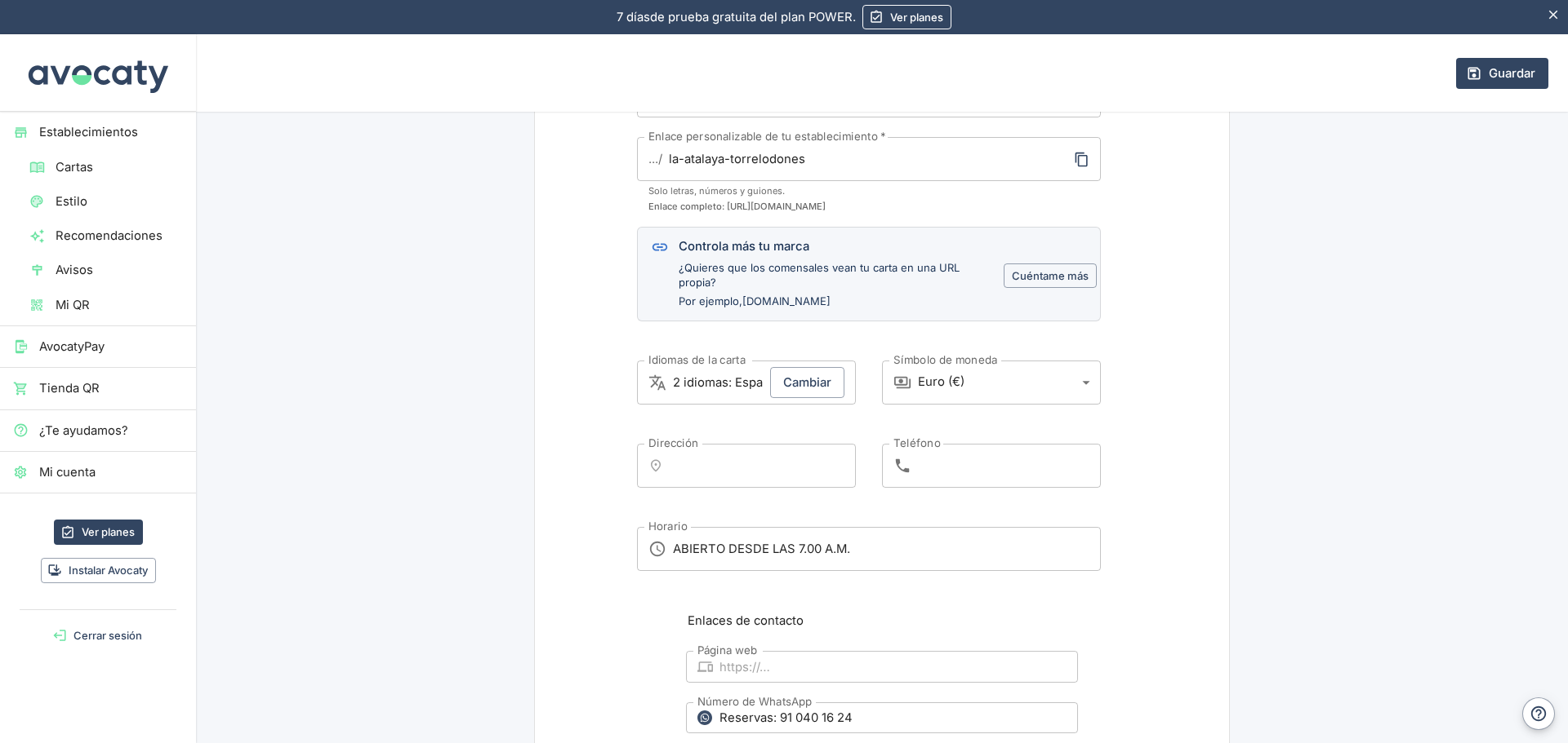
scroll to position [430, 0]
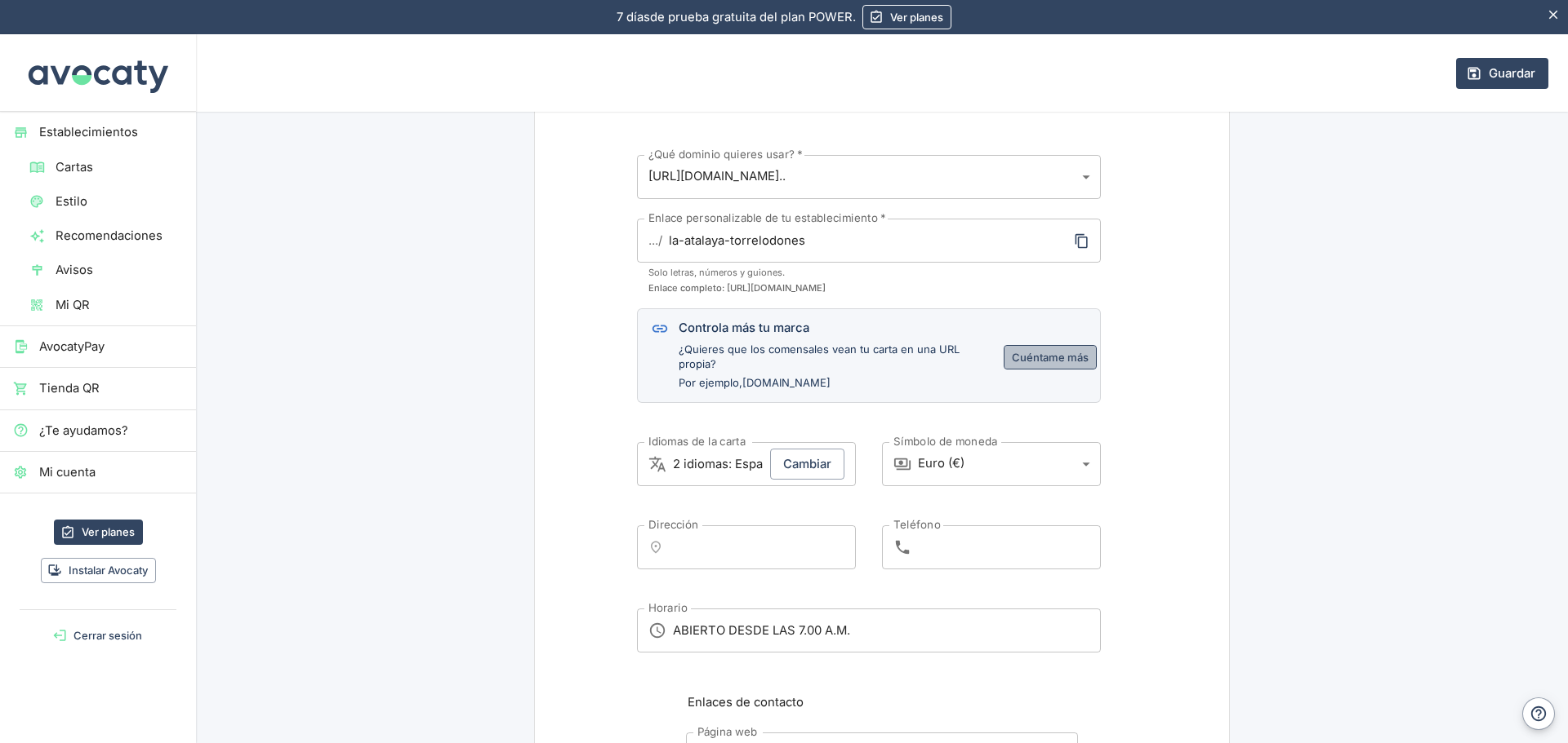
click at [1038, 361] on button "Cuéntame más" at bounding box center [1050, 357] width 93 height 25
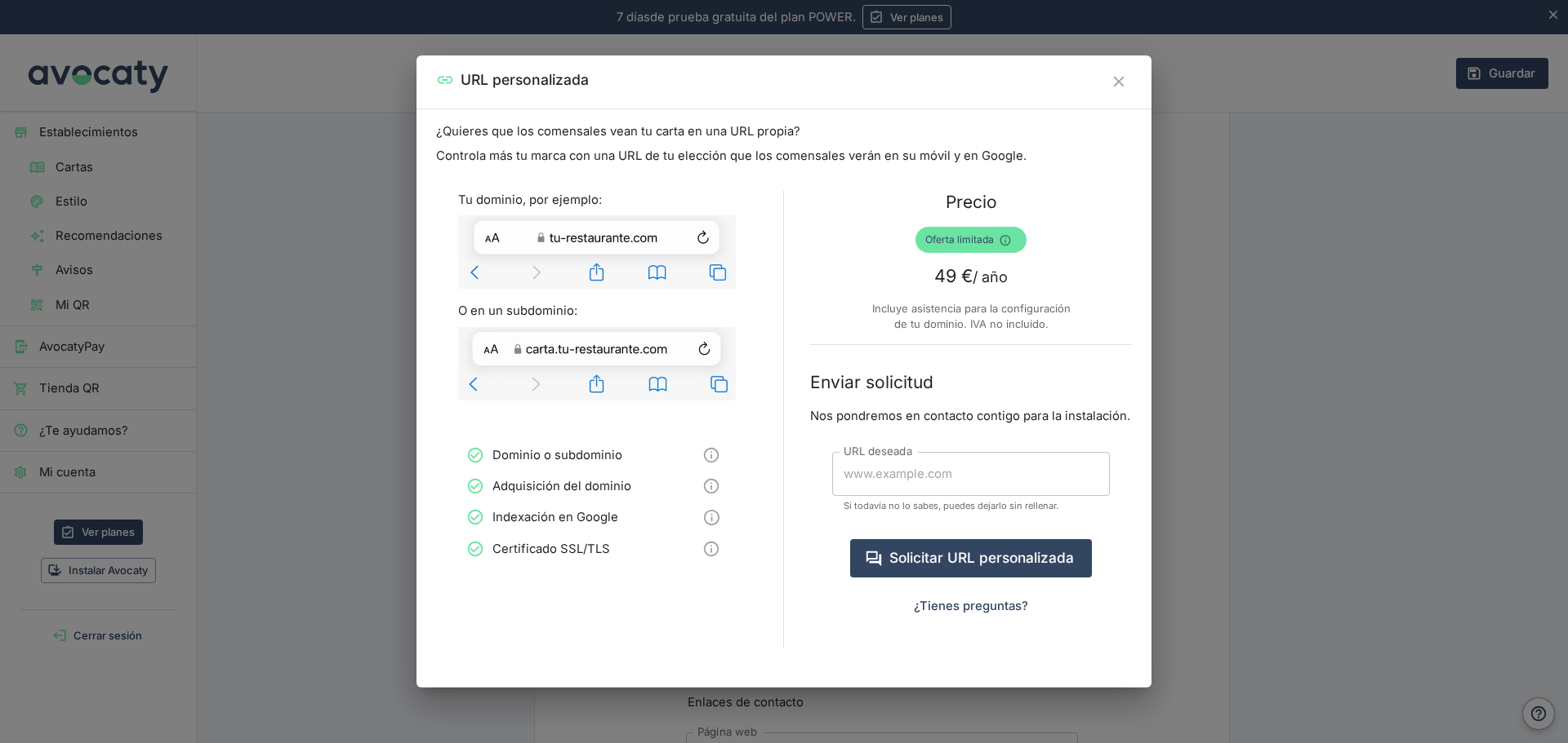
click at [1115, 83] on icon "Cerrar" at bounding box center [1118, 81] width 18 height 18
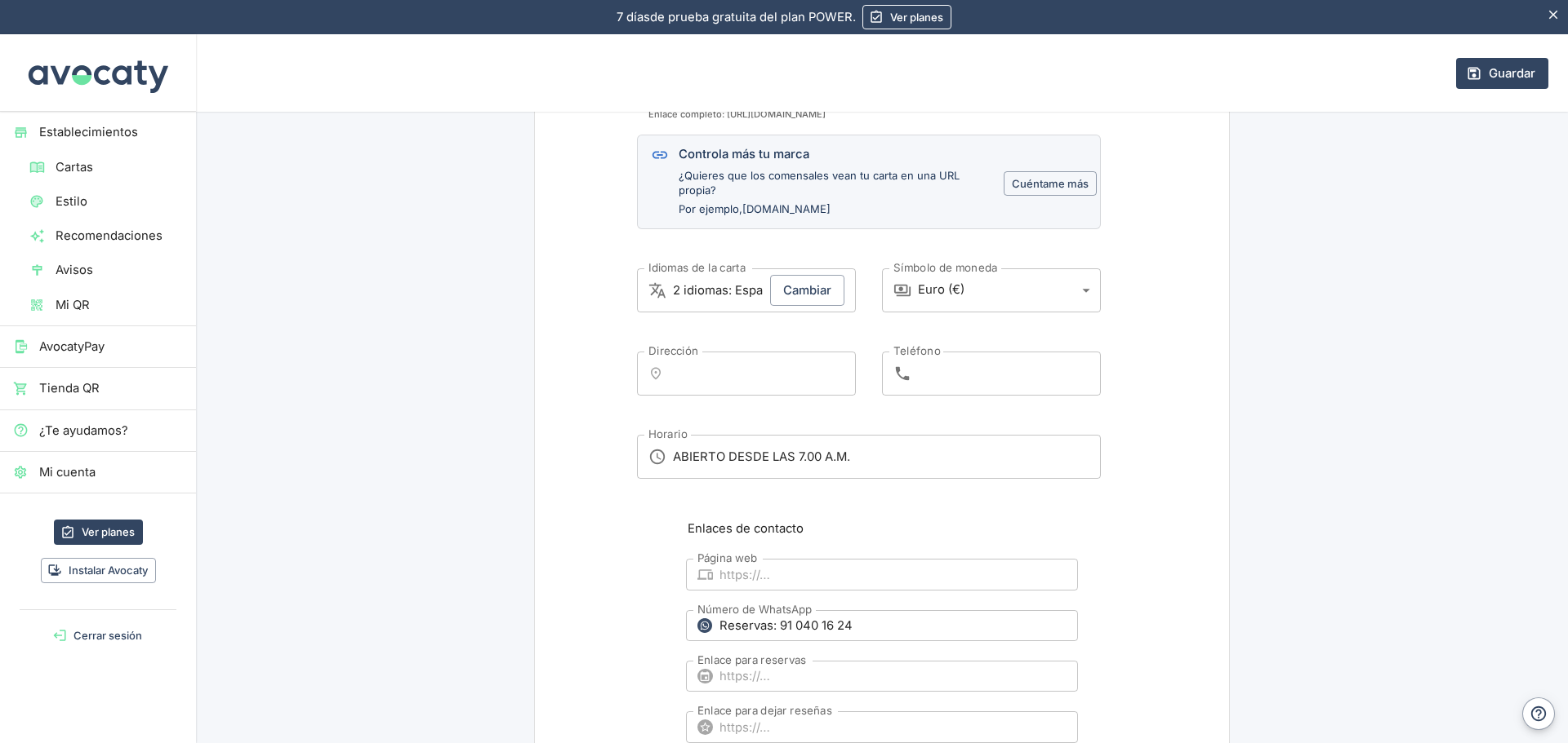
scroll to position [593, 0]
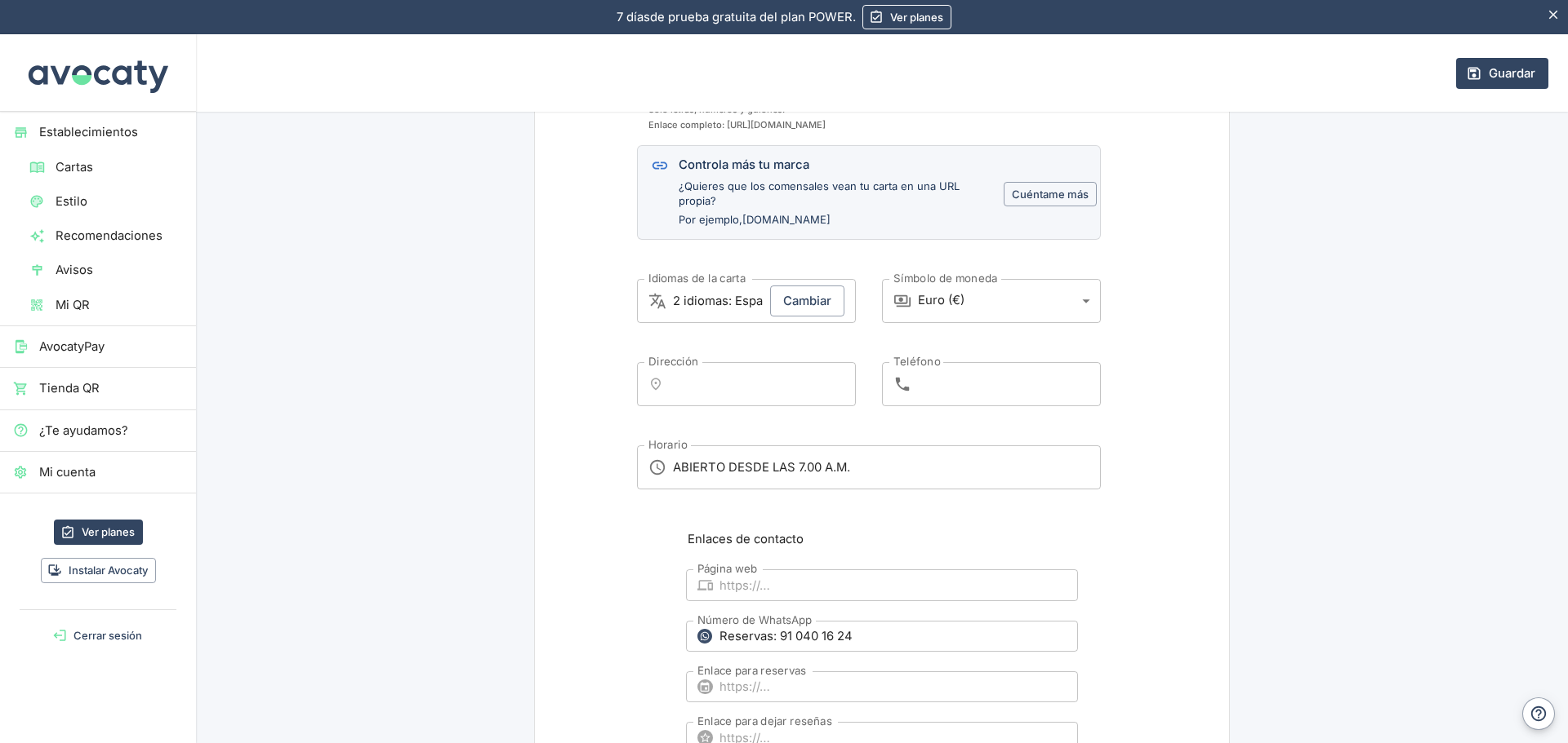
click at [941, 382] on input "Teléfono" at bounding box center [1009, 384] width 183 height 44
paste input "Reservas: 91 040 16 24"
drag, startPoint x: 974, startPoint y: 381, endPoint x: 840, endPoint y: 389, distance: 134.2
click at [840, 389] on div "¿Qué dominio quieres usar?   * [URL][DOMAIN_NAME].. carta ¿Qué dominio quieres …" at bounding box center [882, 240] width 490 height 498
type input "91 040 16 24"
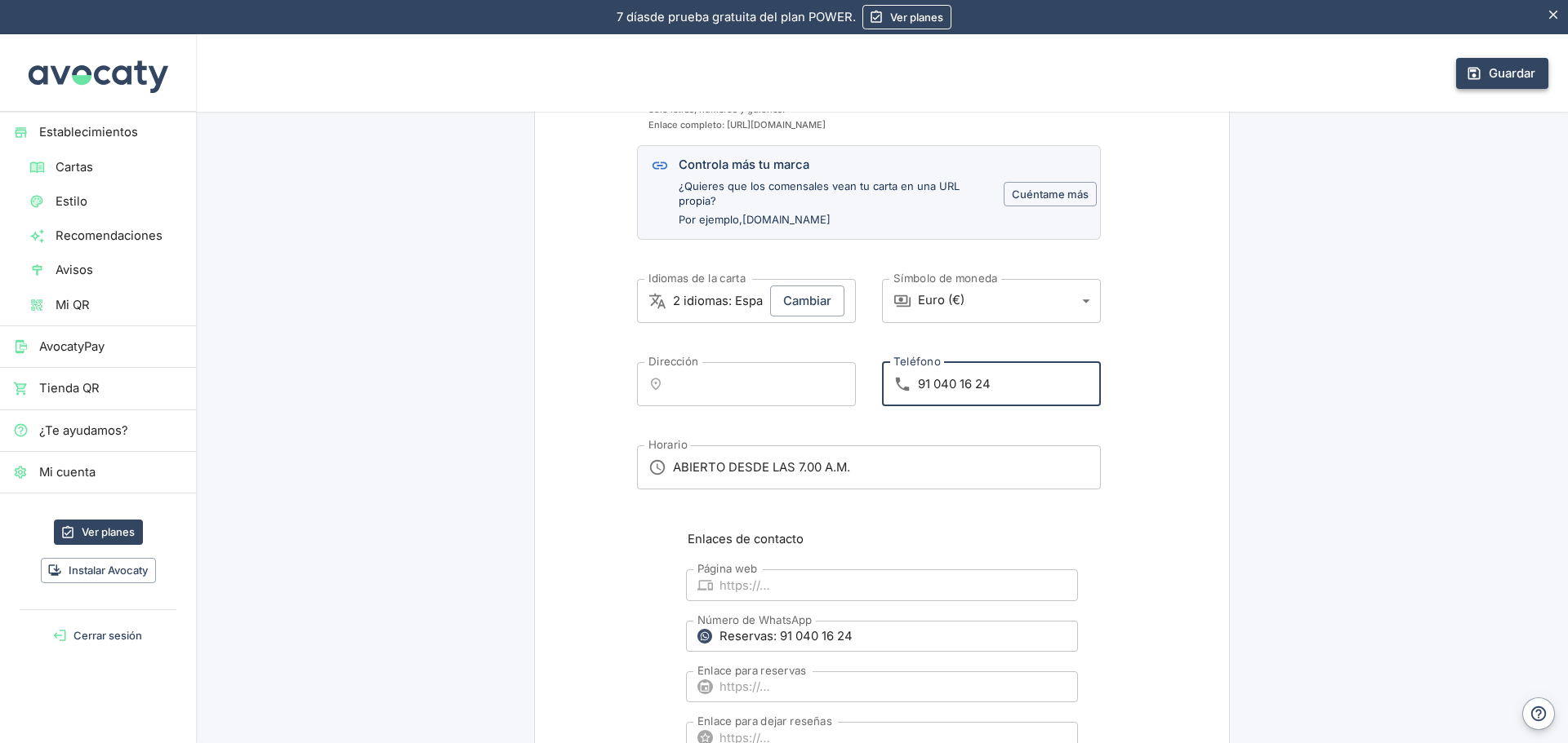
click at [1490, 76] on button "Guardar" at bounding box center [1502, 73] width 92 height 31
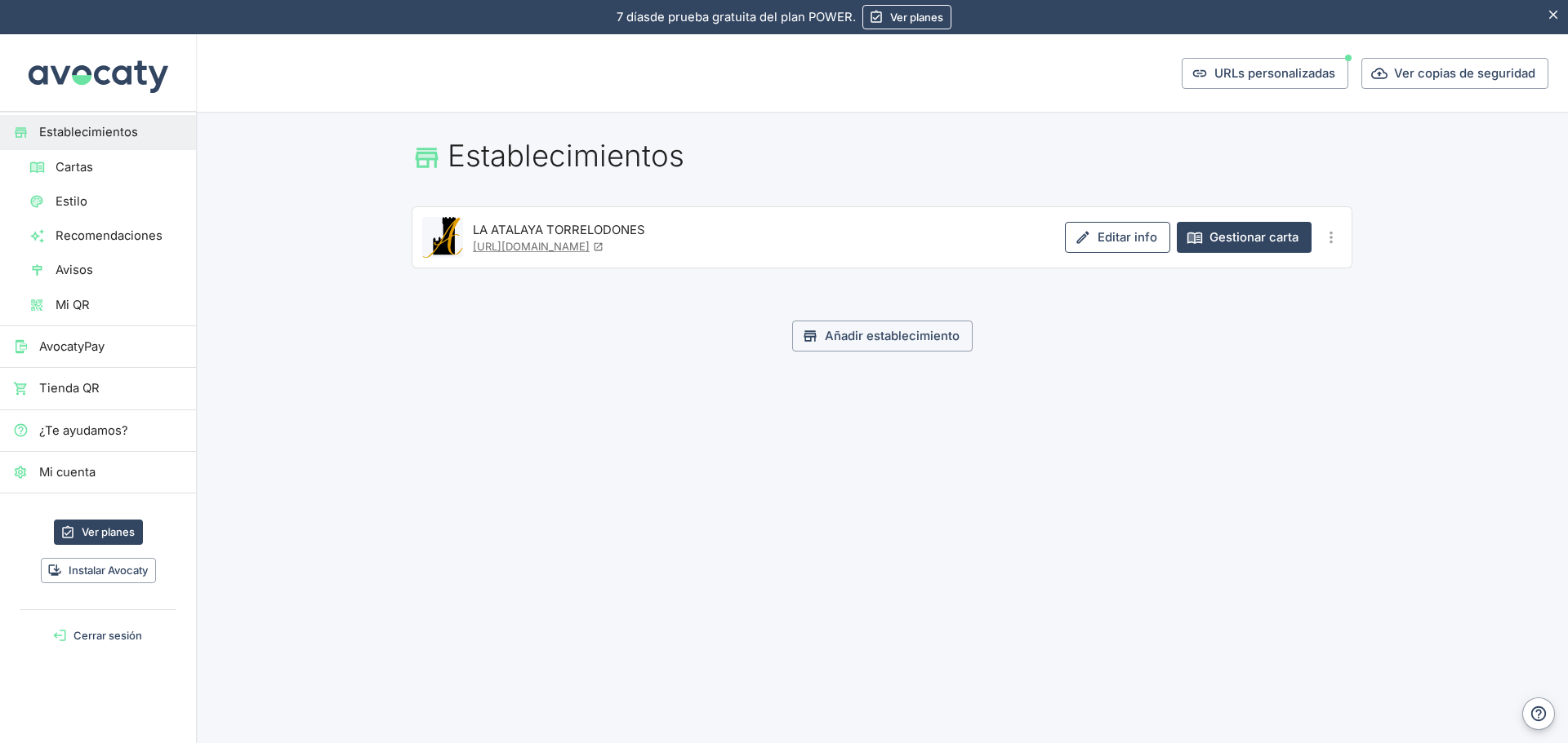
click at [1122, 235] on link "Editar info" at bounding box center [1118, 237] width 106 height 31
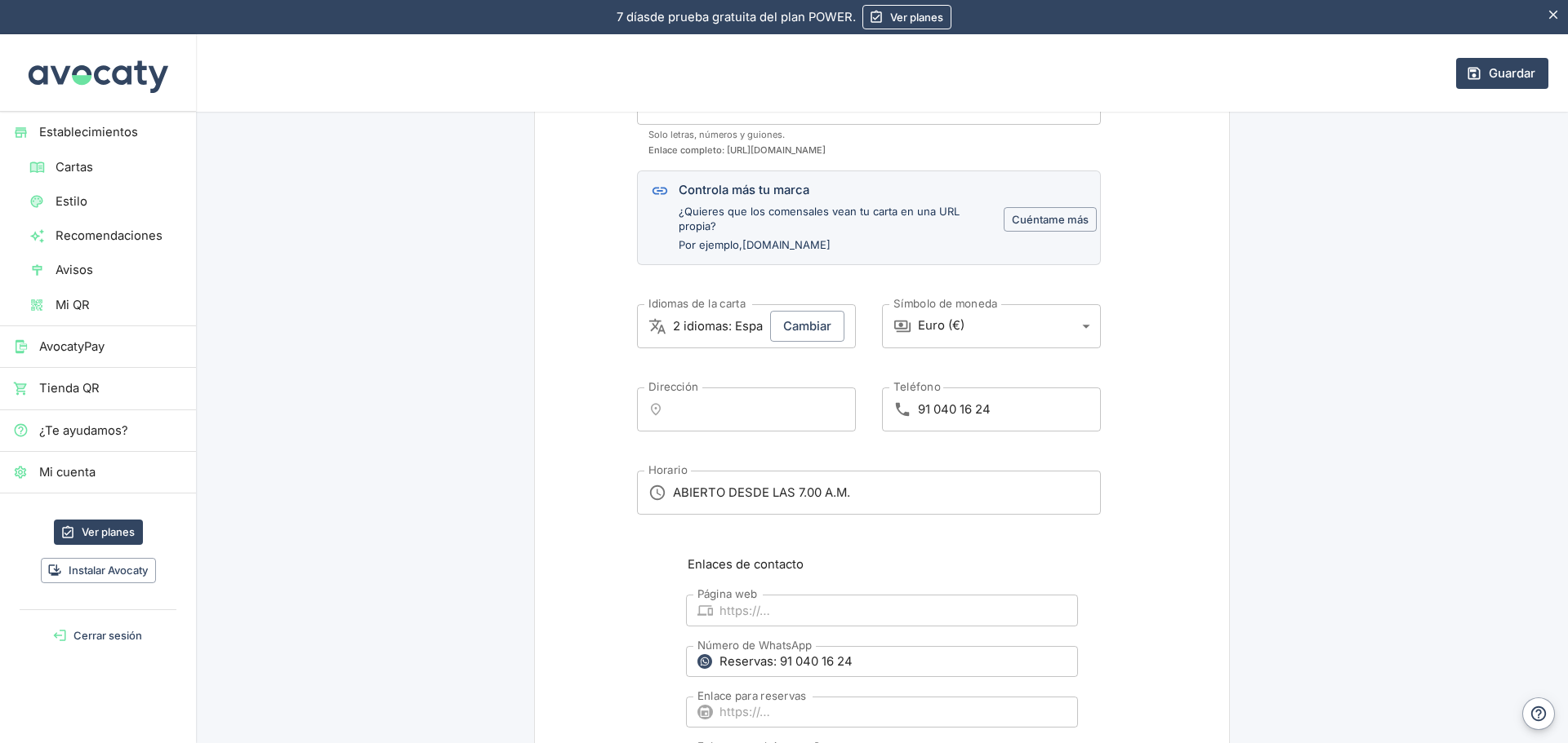
scroll to position [571, 0]
click at [719, 412] on input "Dirección" at bounding box center [761, 406] width 174 height 29
paste input "Cam. [STREET_ADDRESS]"
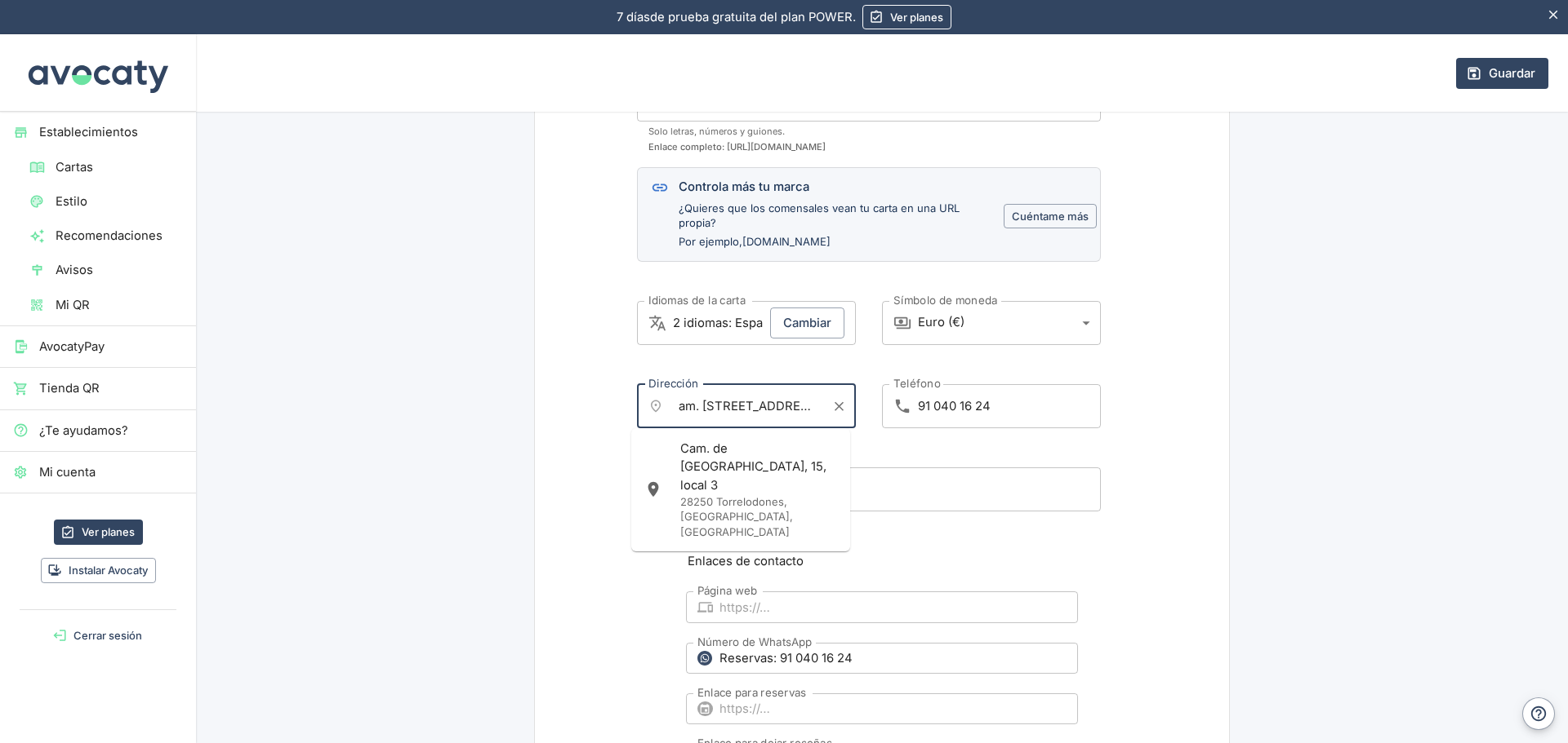
click at [749, 474] on div "Cam. [STREET_ADDRESS]" at bounding box center [759, 490] width 156 height 101
type input "Cam. [STREET_ADDRESS]"
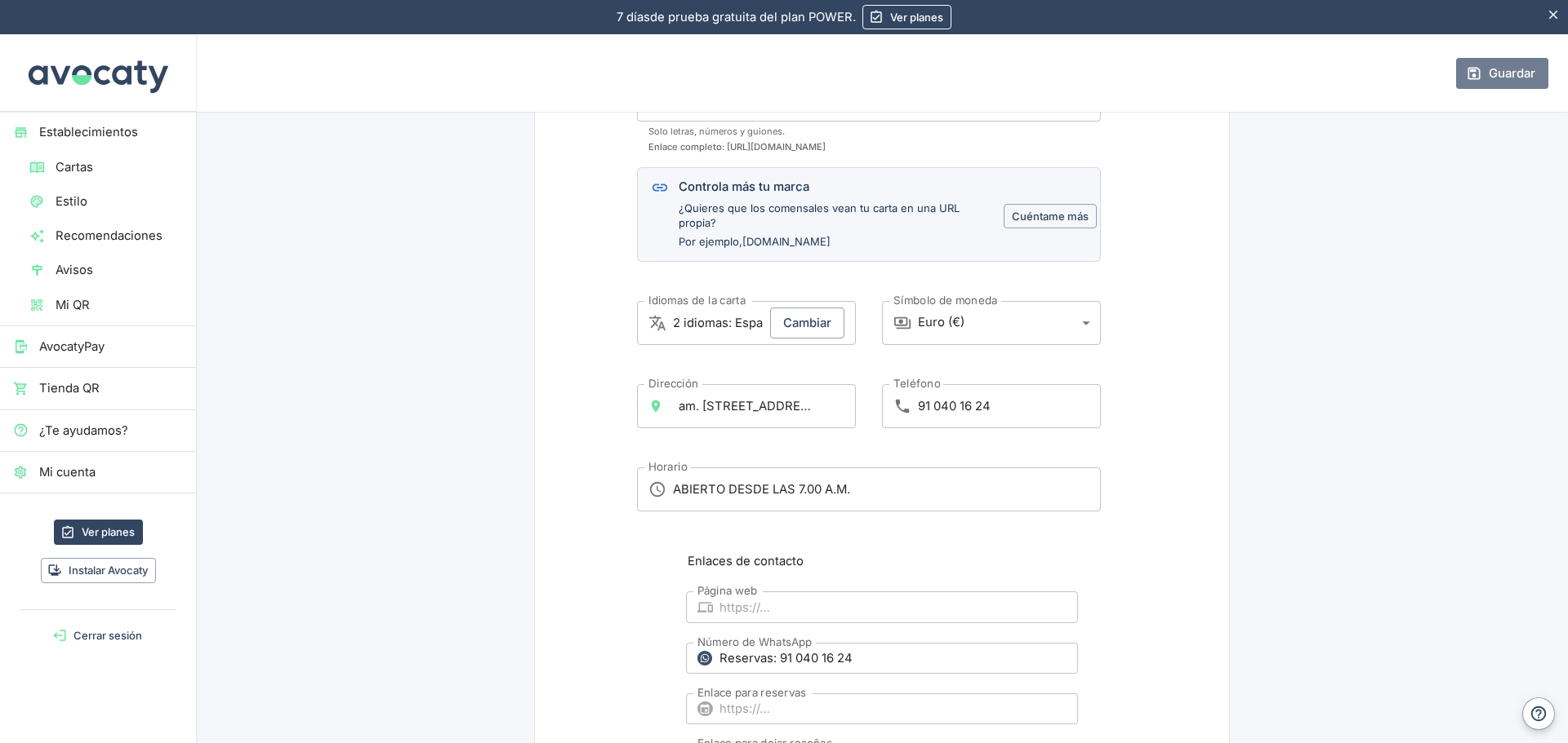
scroll to position [0, 0]
click at [1500, 73] on button "Guardar" at bounding box center [1502, 73] width 92 height 31
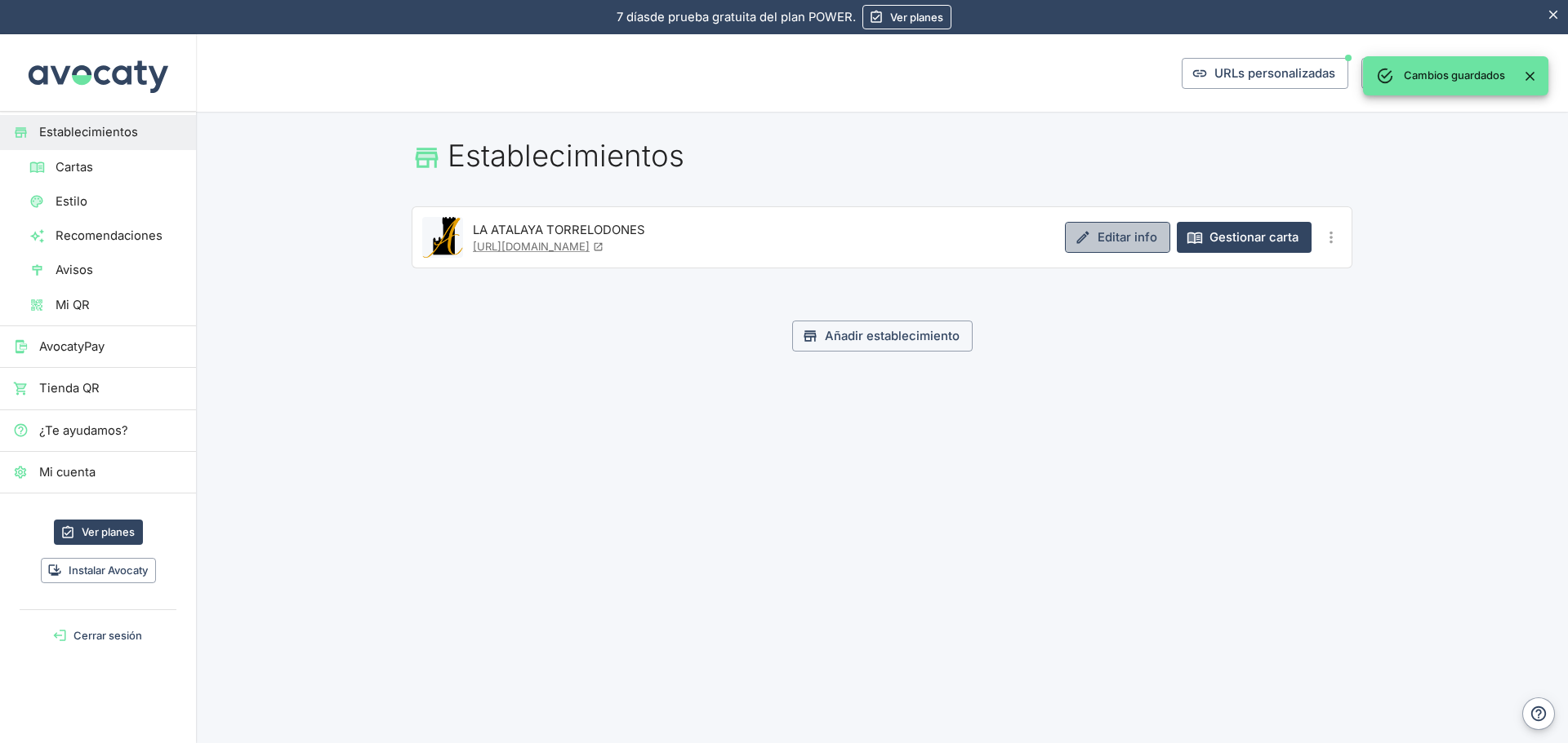
click at [1121, 234] on link "Editar info" at bounding box center [1118, 237] width 106 height 31
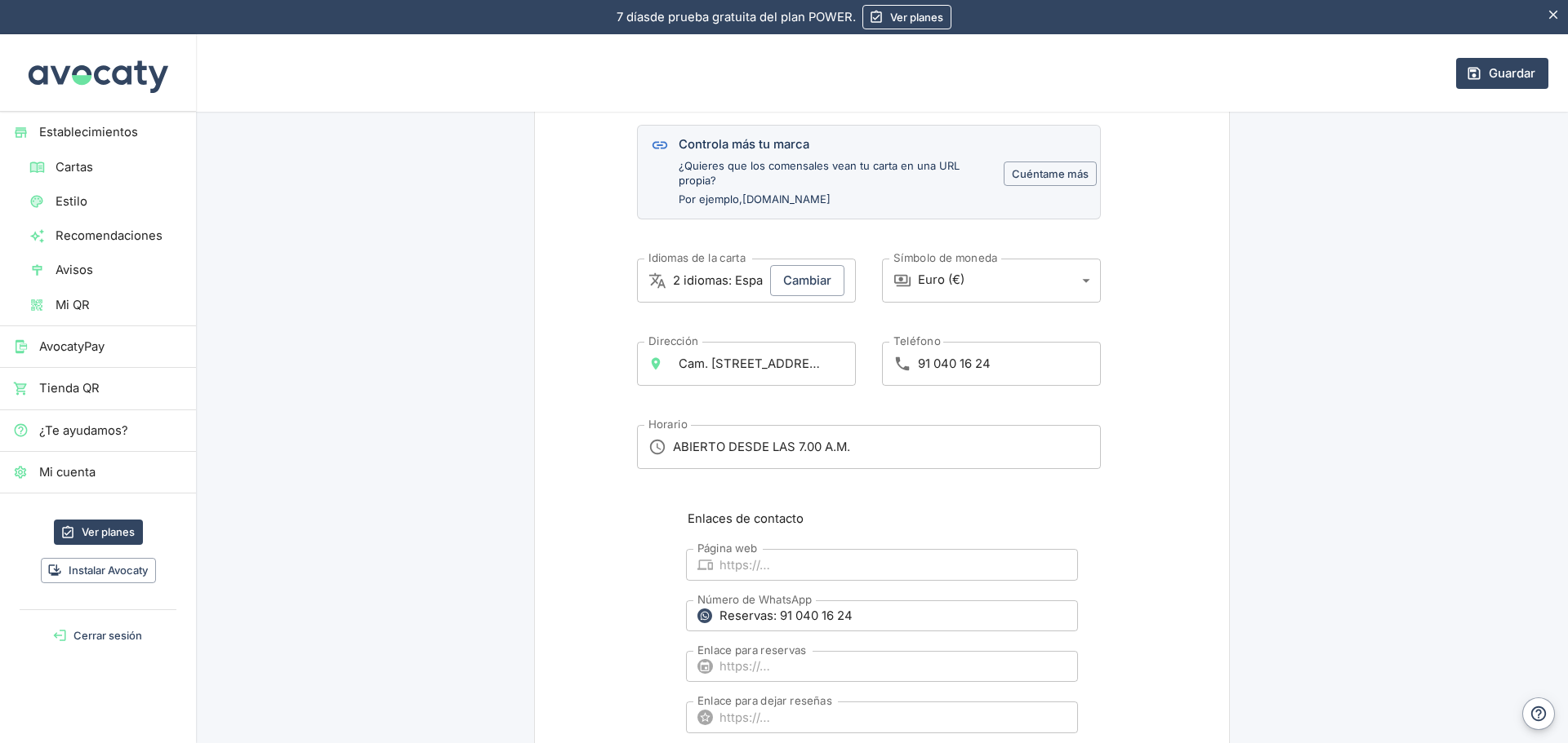
scroll to position [653, 0]
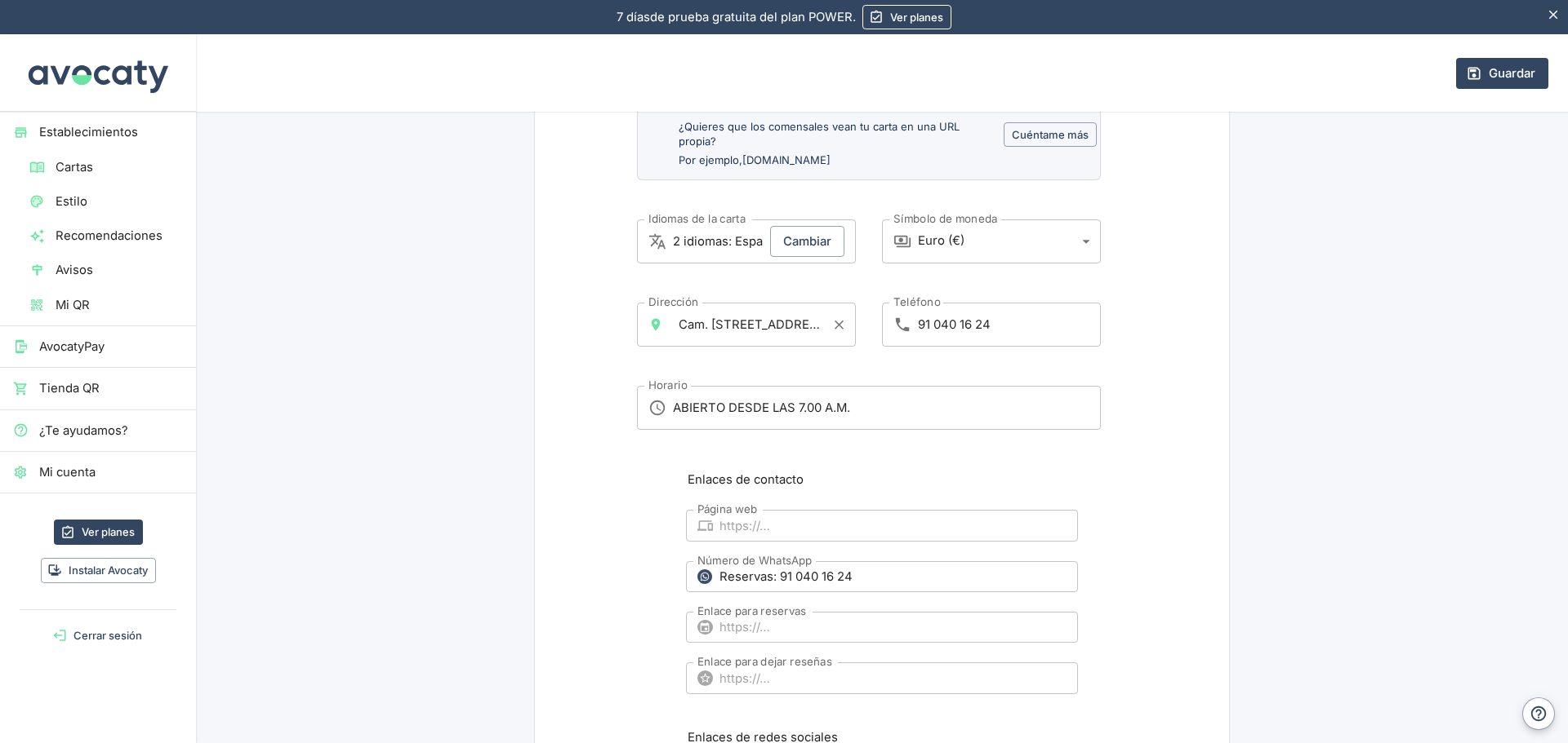
click at [766, 323] on input "Cam. [STREET_ADDRESS]" at bounding box center [749, 324] width 150 height 29
click at [1505, 75] on button "Guardar" at bounding box center [1502, 73] width 92 height 31
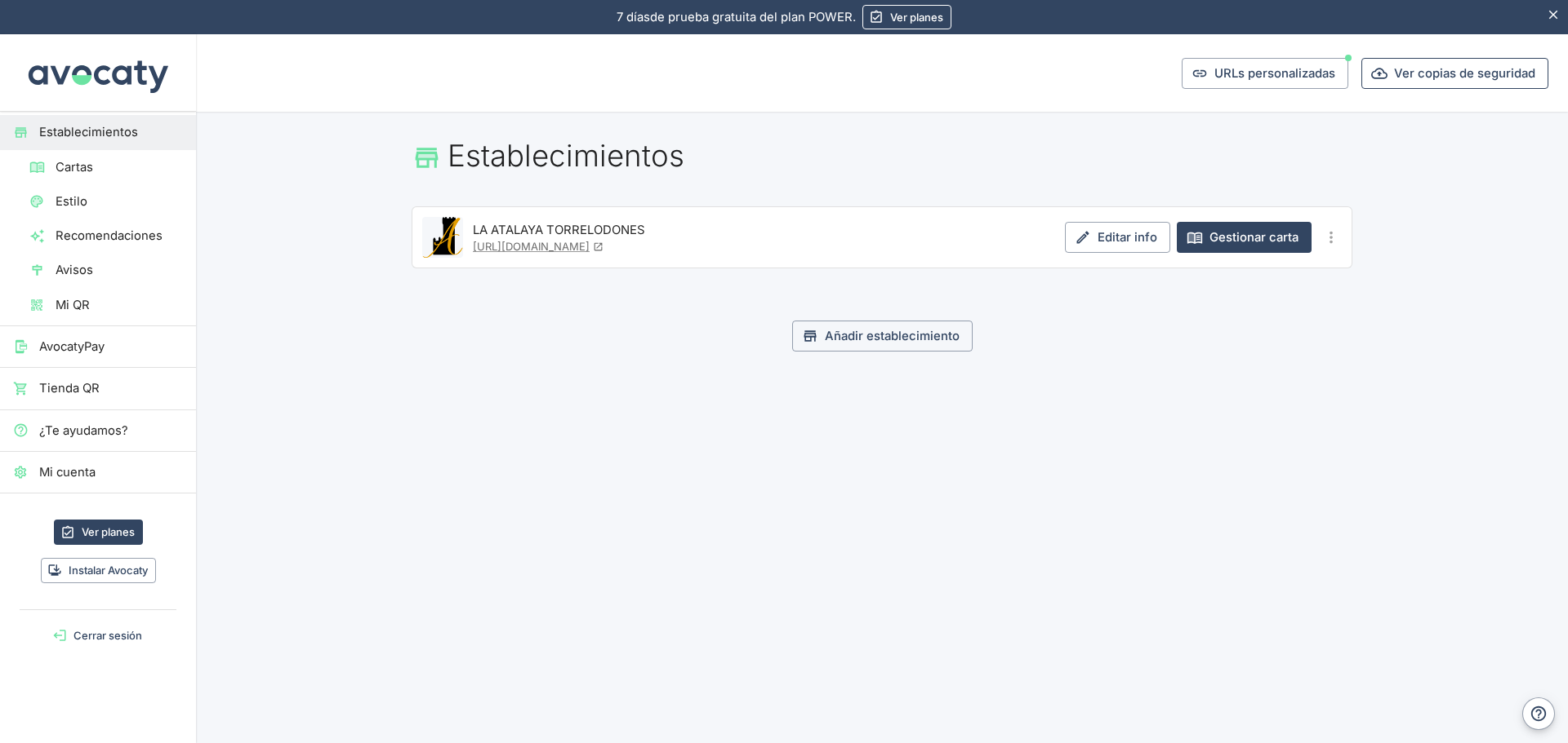
click at [1531, 73] on button "Ver copias de seguridad" at bounding box center [1454, 73] width 187 height 31
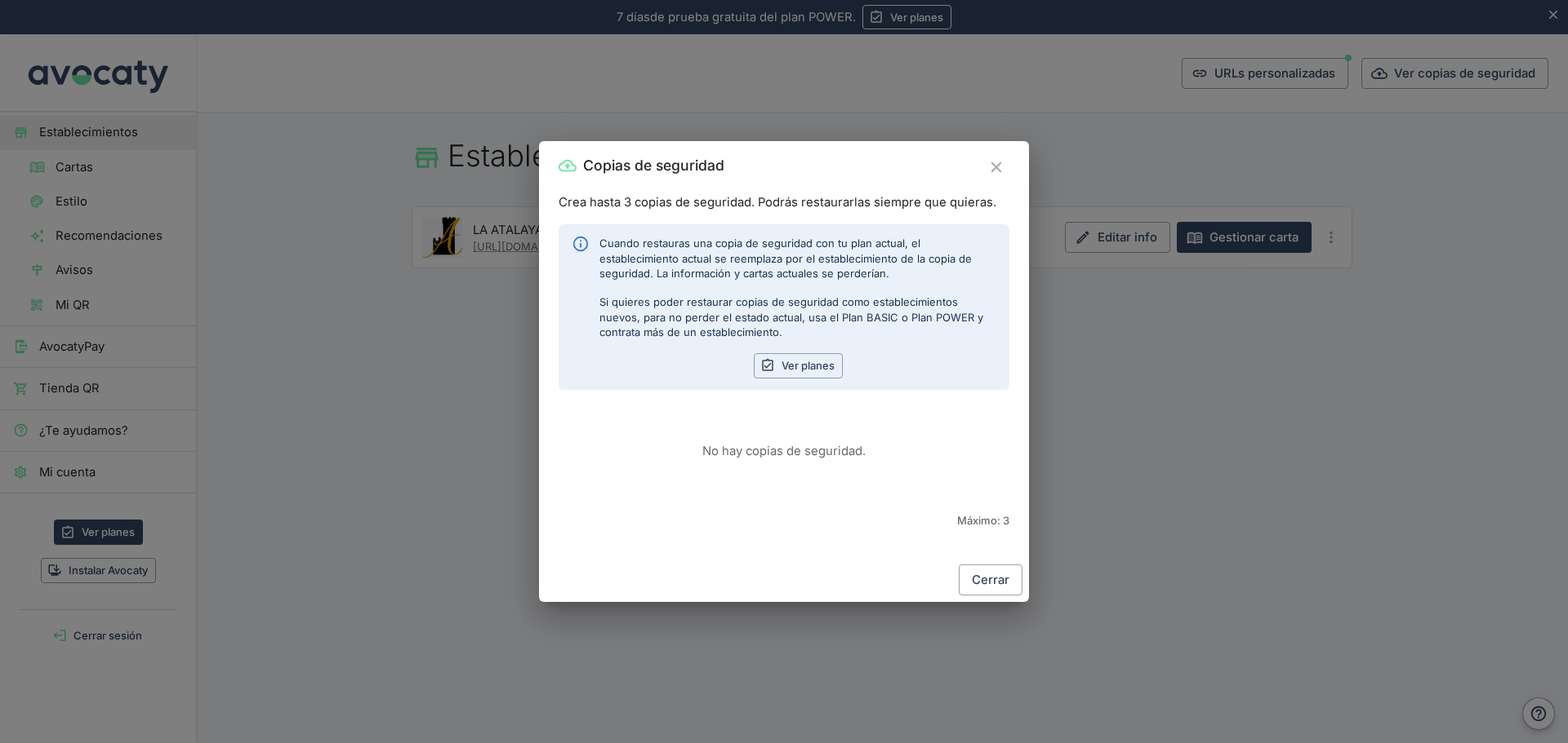
click at [995, 171] on icon "Cerrar" at bounding box center [996, 167] width 18 height 18
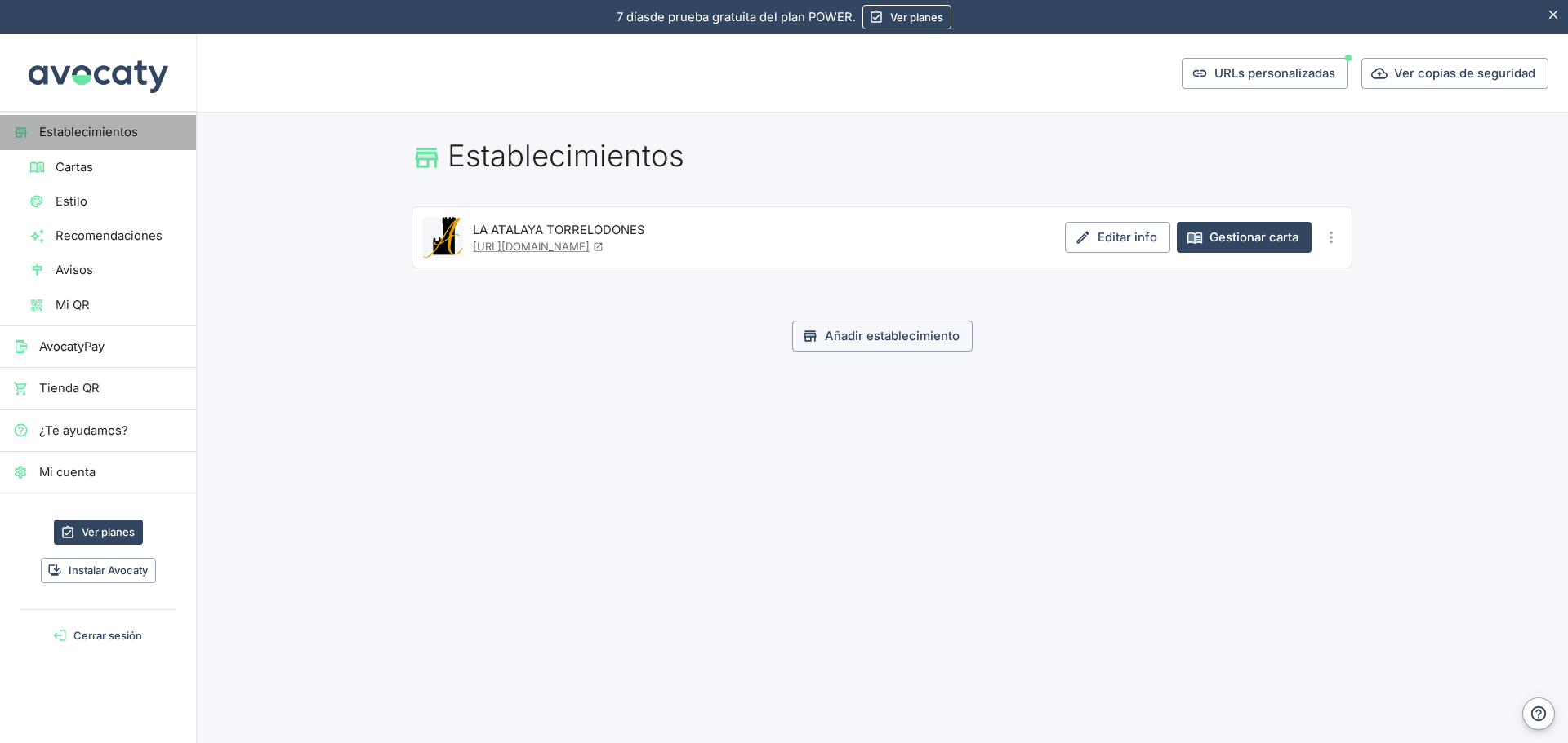
click at [78, 126] on span "Establecimientos" at bounding box center [111, 132] width 143 height 18
click at [489, 227] on p "LA ATALAYA TORRELODONES" at bounding box center [559, 230] width 172 height 18
click at [73, 470] on span "Mi cuenta" at bounding box center [111, 472] width 143 height 18
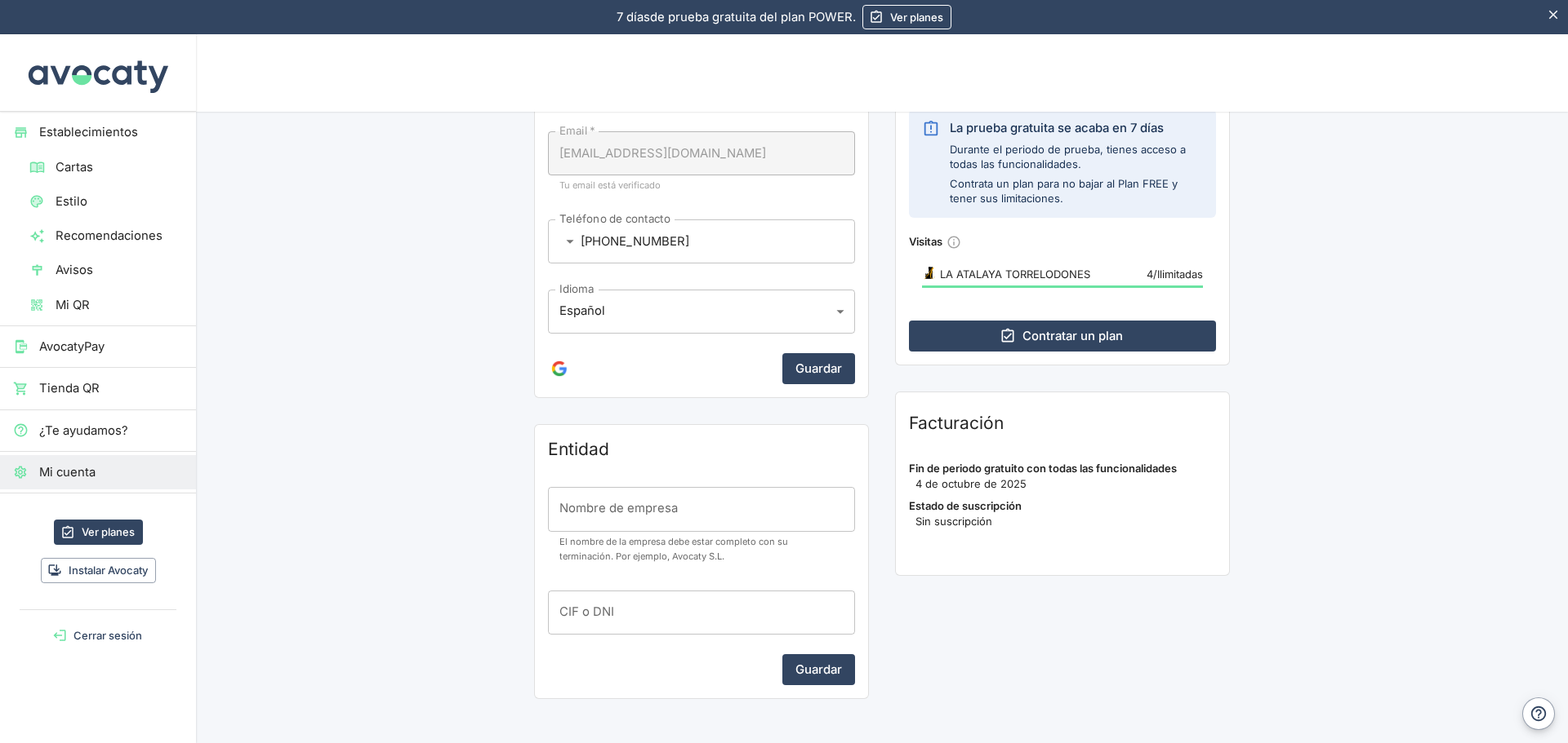
scroll to position [320, 0]
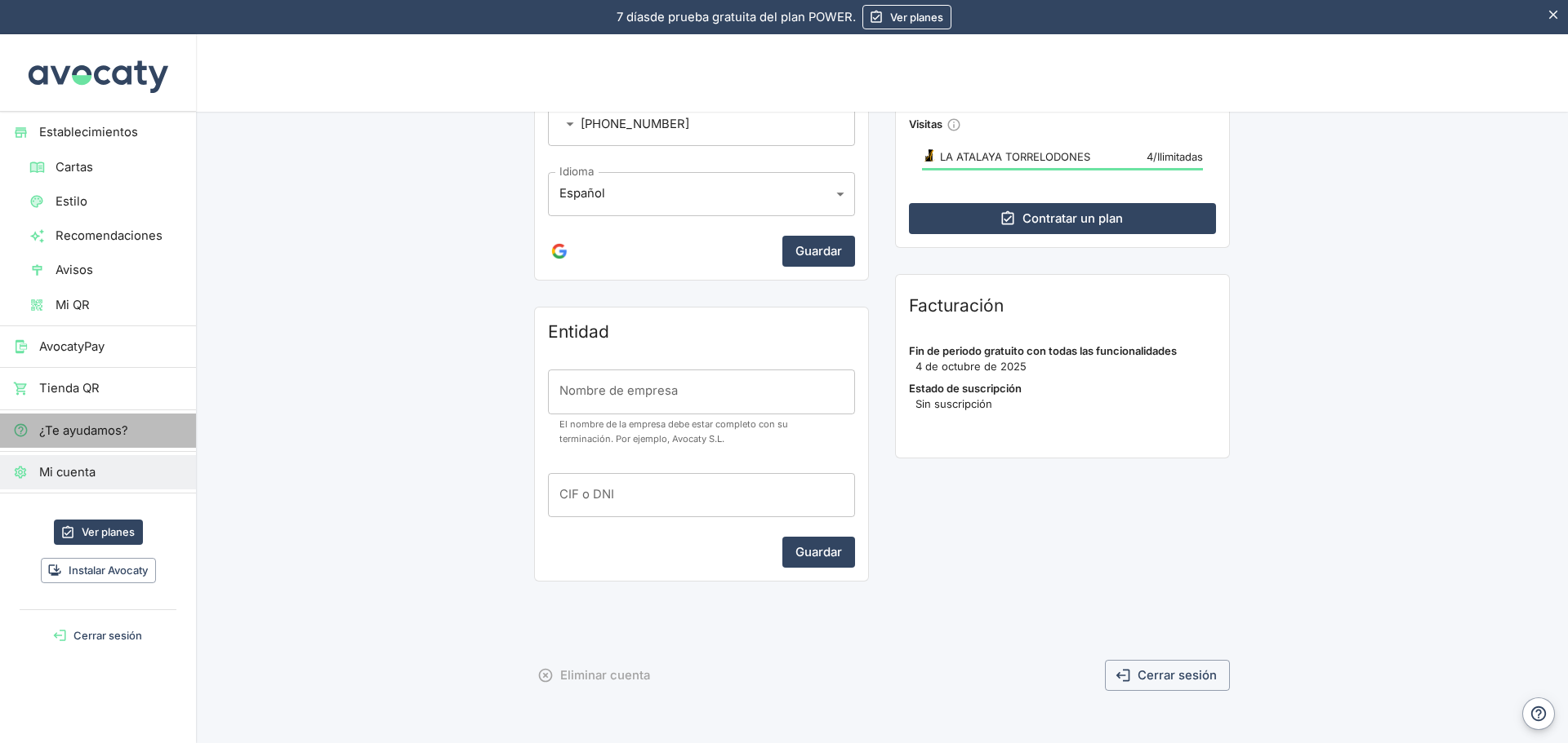
click at [89, 429] on span "¿Te ayudamos?" at bounding box center [111, 430] width 143 height 18
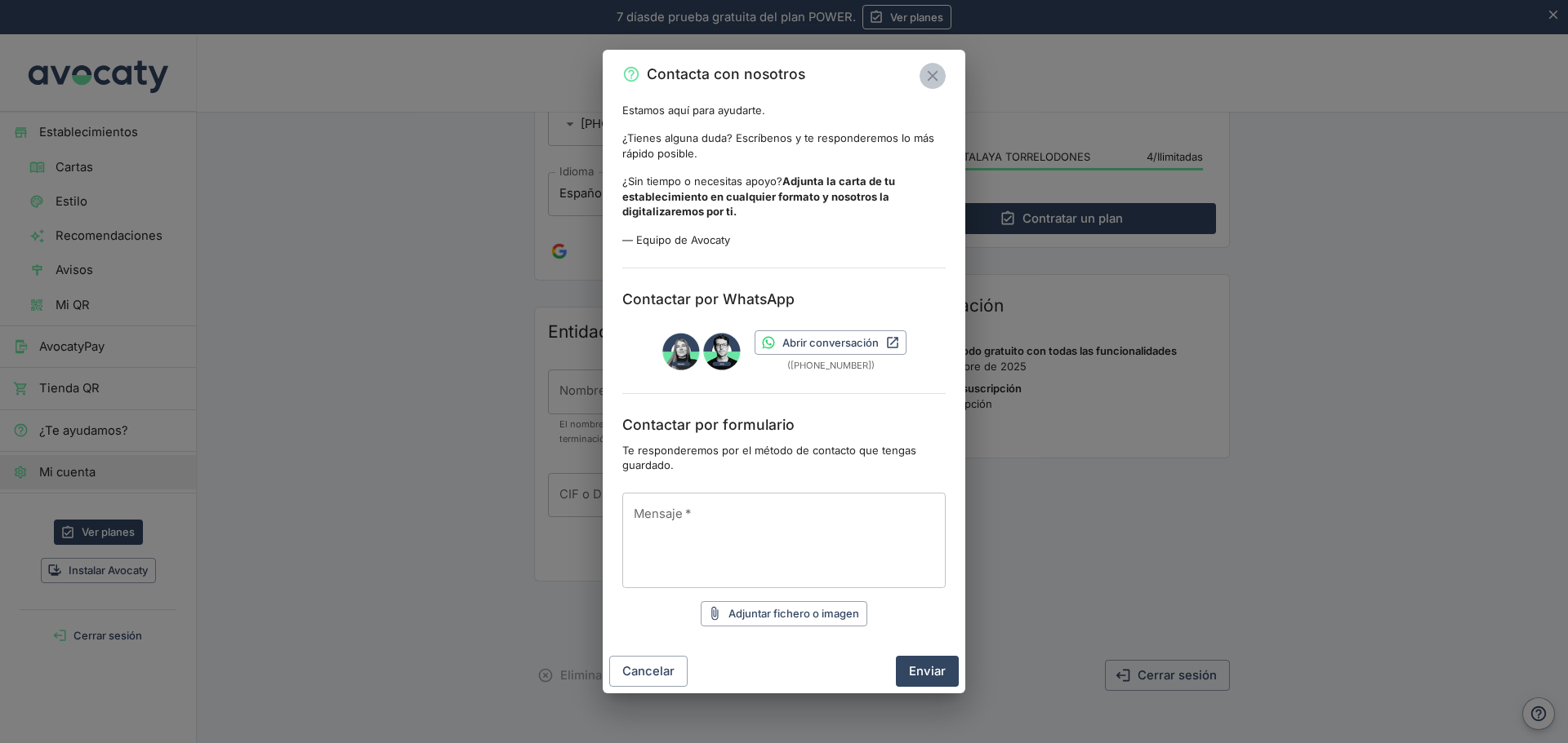
click at [937, 76] on icon "Cerrar" at bounding box center [932, 75] width 18 height 18
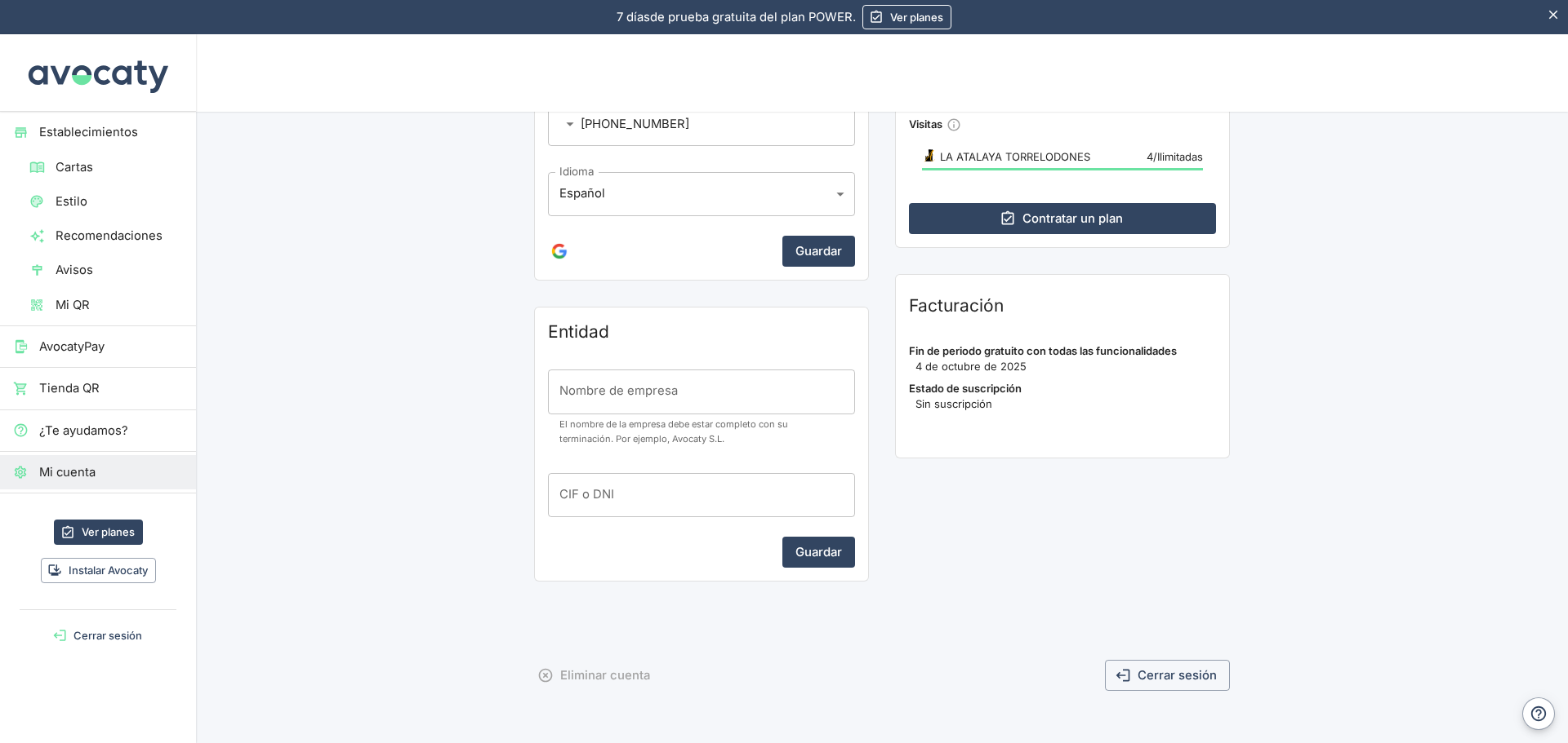
click at [1548, 16] on icon "Esconder aviso" at bounding box center [1553, 15] width 15 height 15
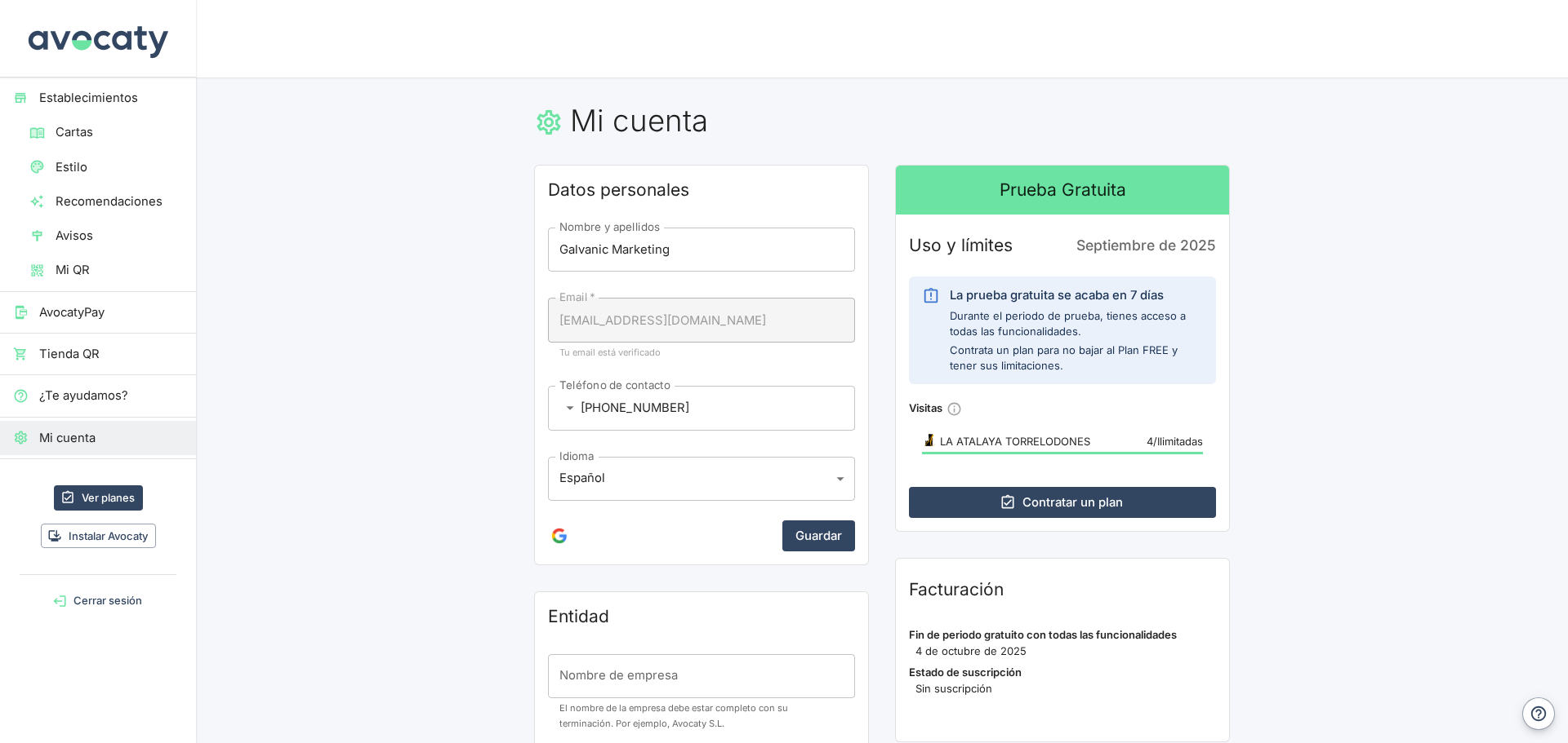
scroll to position [0, 0]
click at [82, 137] on span "Cartas" at bounding box center [119, 132] width 127 height 18
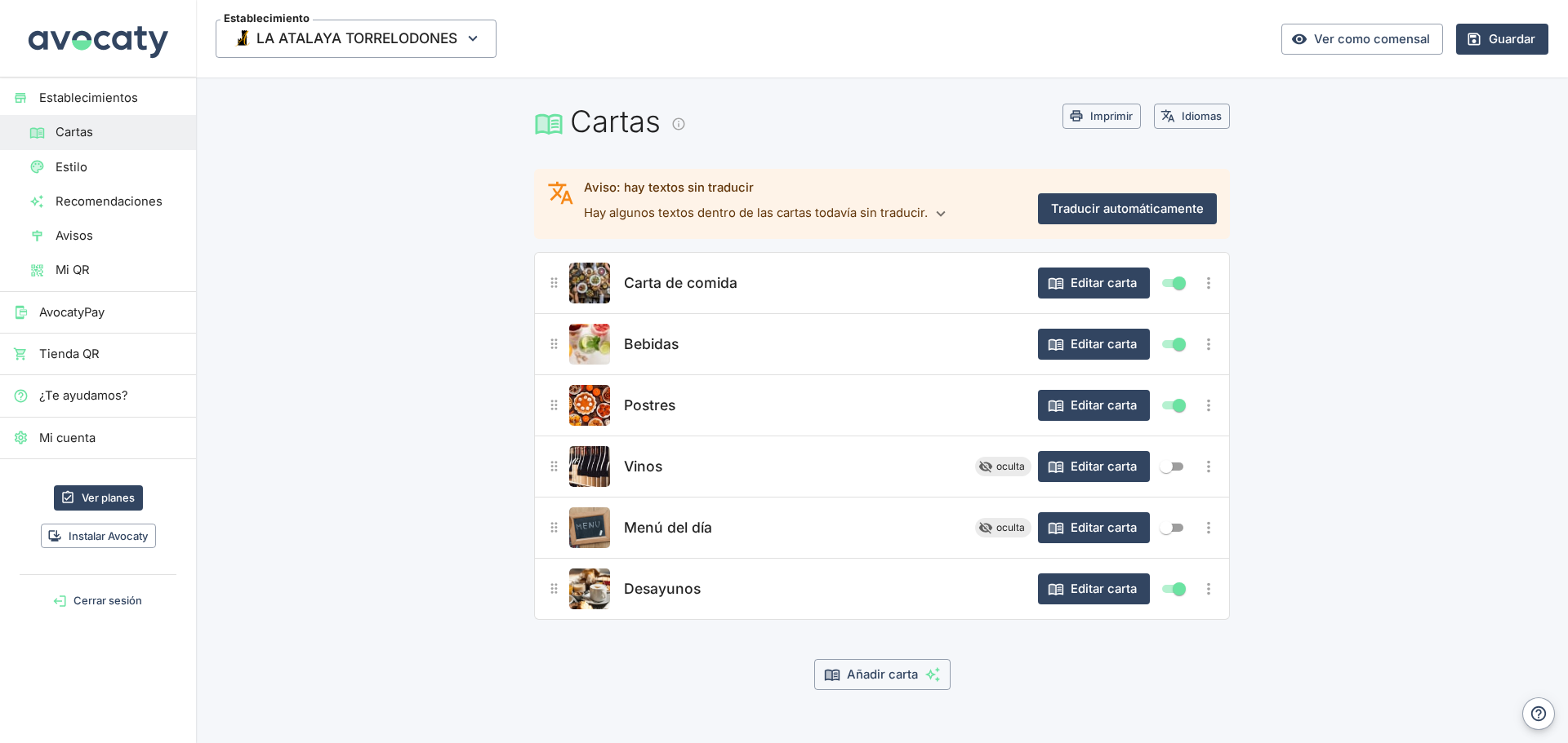
click at [83, 196] on span "Recomendaciones" at bounding box center [119, 201] width 127 height 18
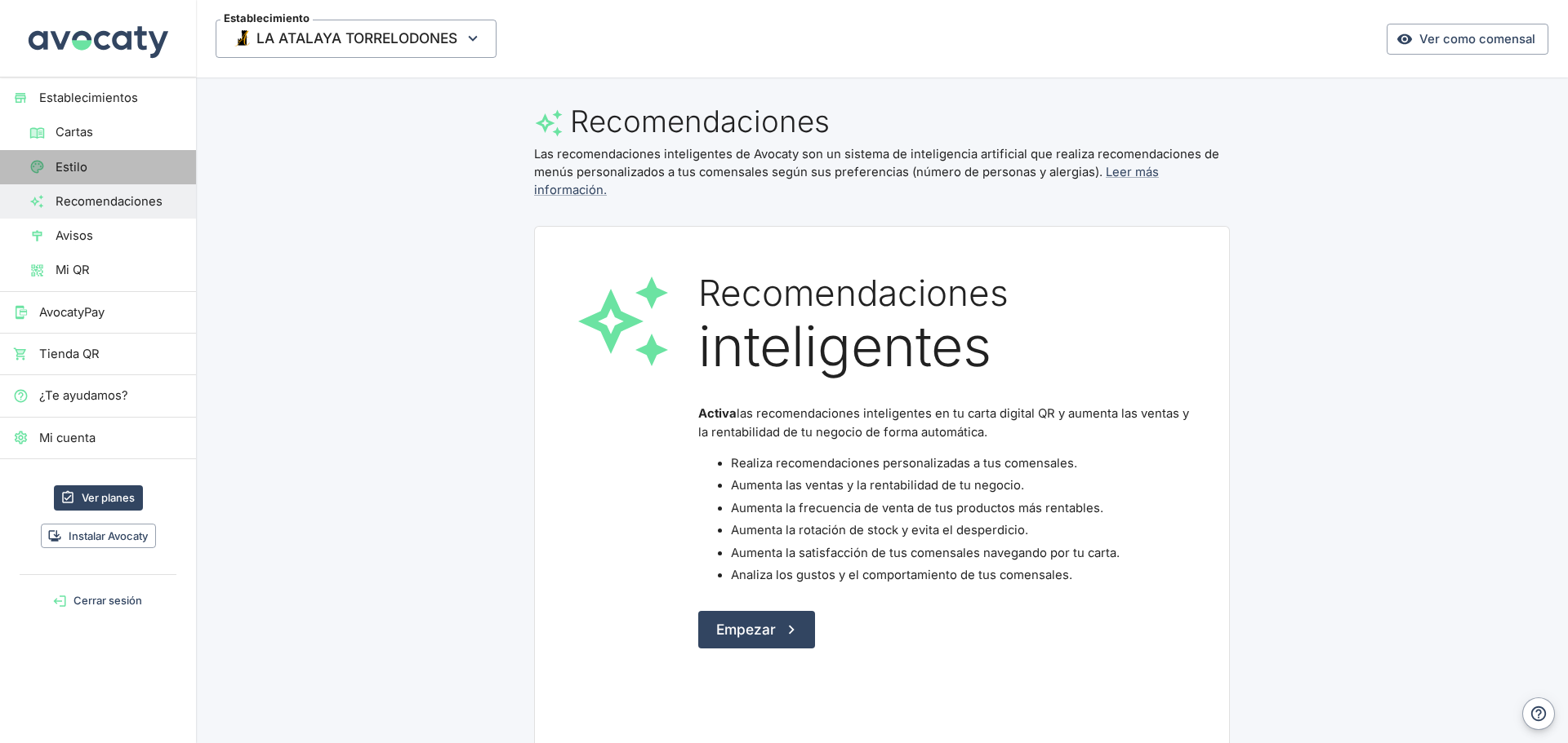
click at [74, 168] on span "Estilo" at bounding box center [119, 167] width 127 height 18
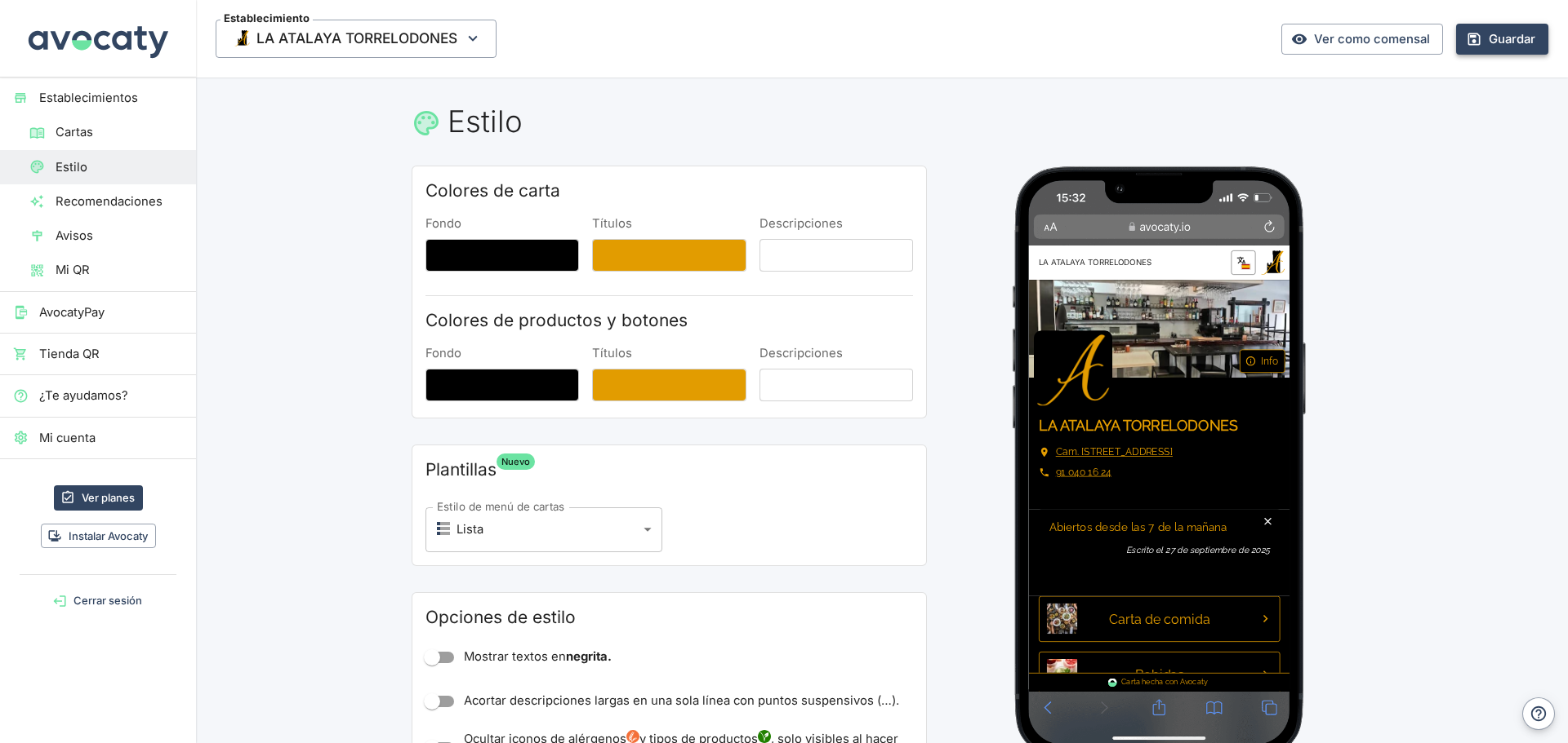
click at [1465, 46] on icon "button" at bounding box center [1473, 39] width 16 height 16
click at [425, 51] on span "LA ATALAYA TORRELODONES" at bounding box center [356, 39] width 201 height 24
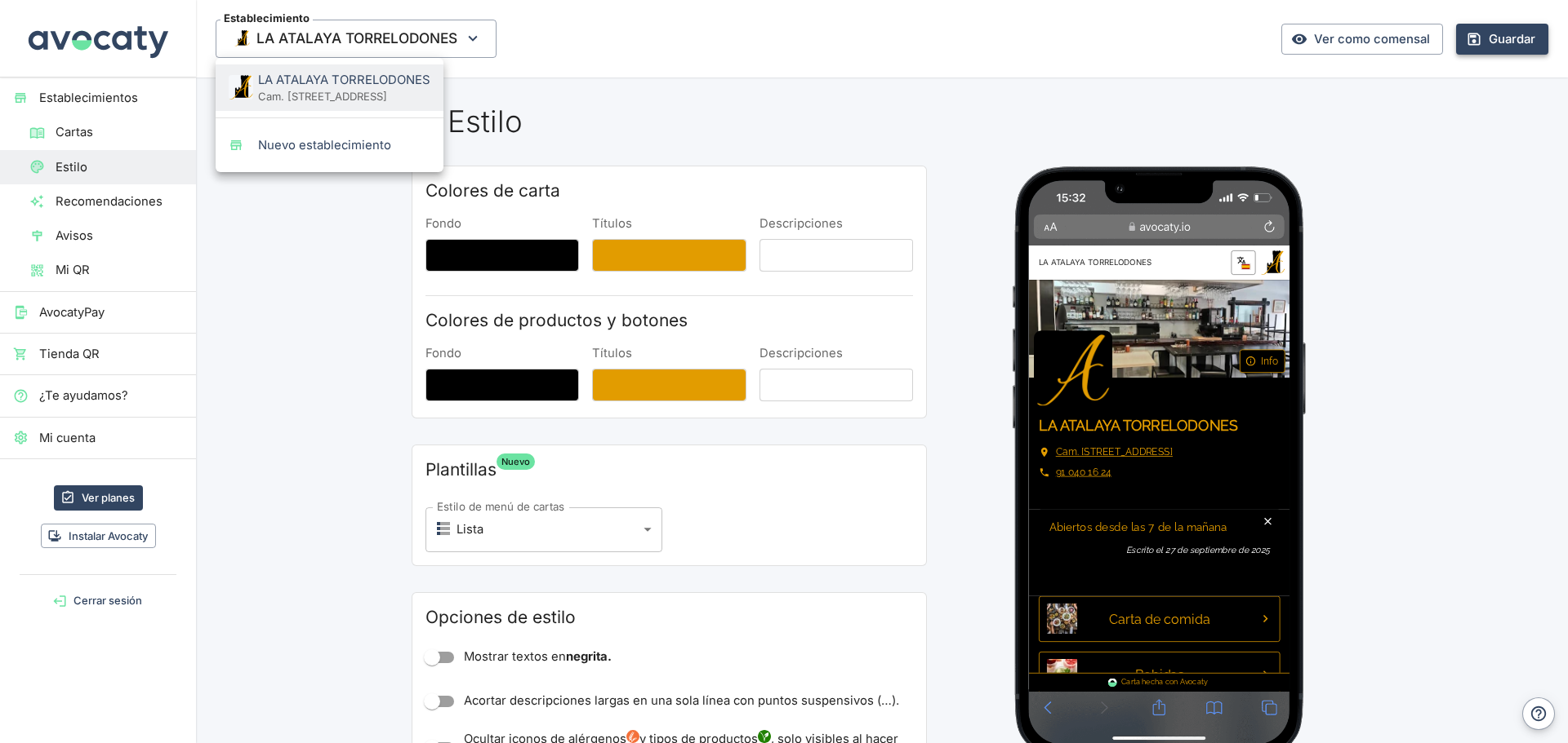
click at [254, 331] on div at bounding box center [784, 371] width 1568 height 743
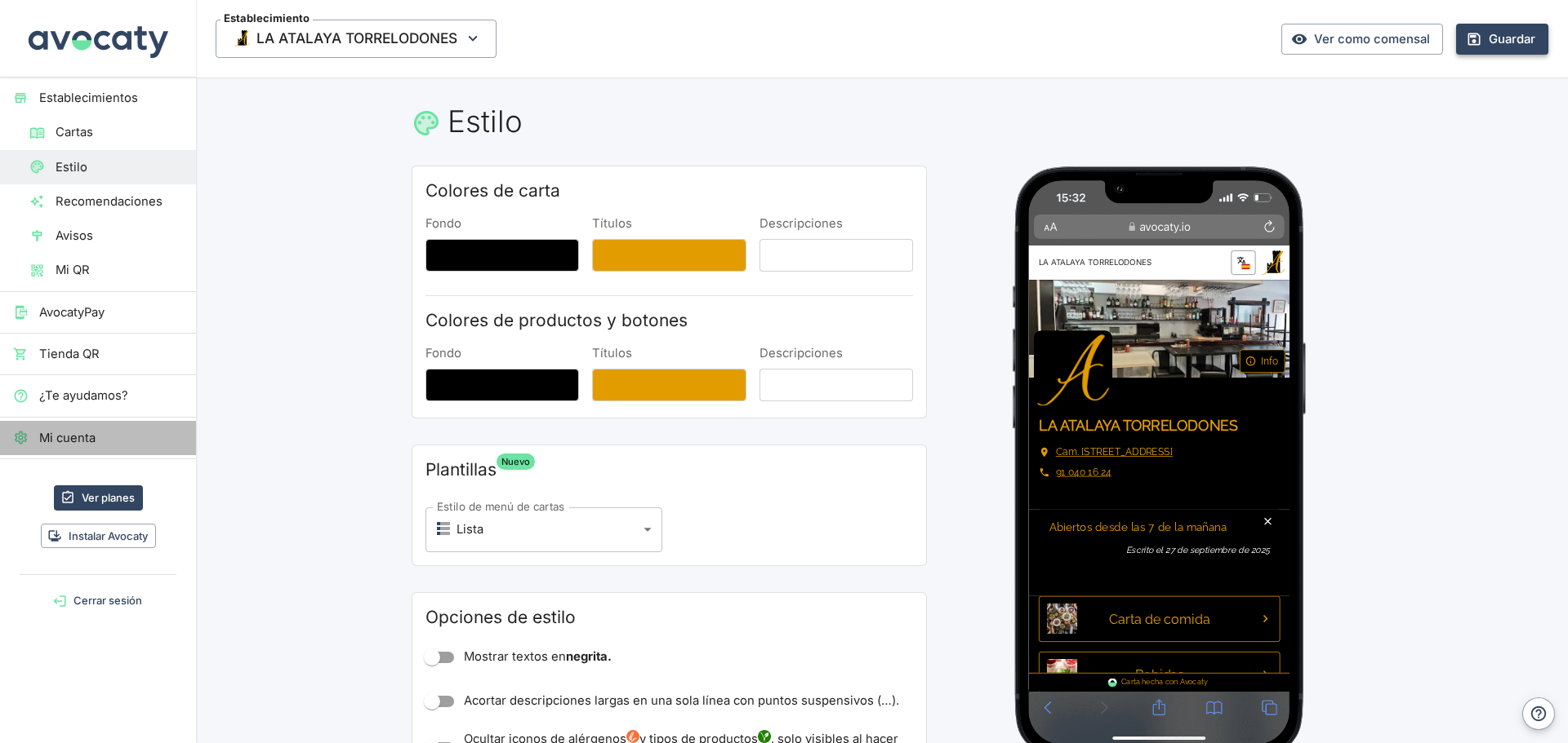
click at [81, 434] on span "Mi cuenta" at bounding box center [111, 438] width 143 height 18
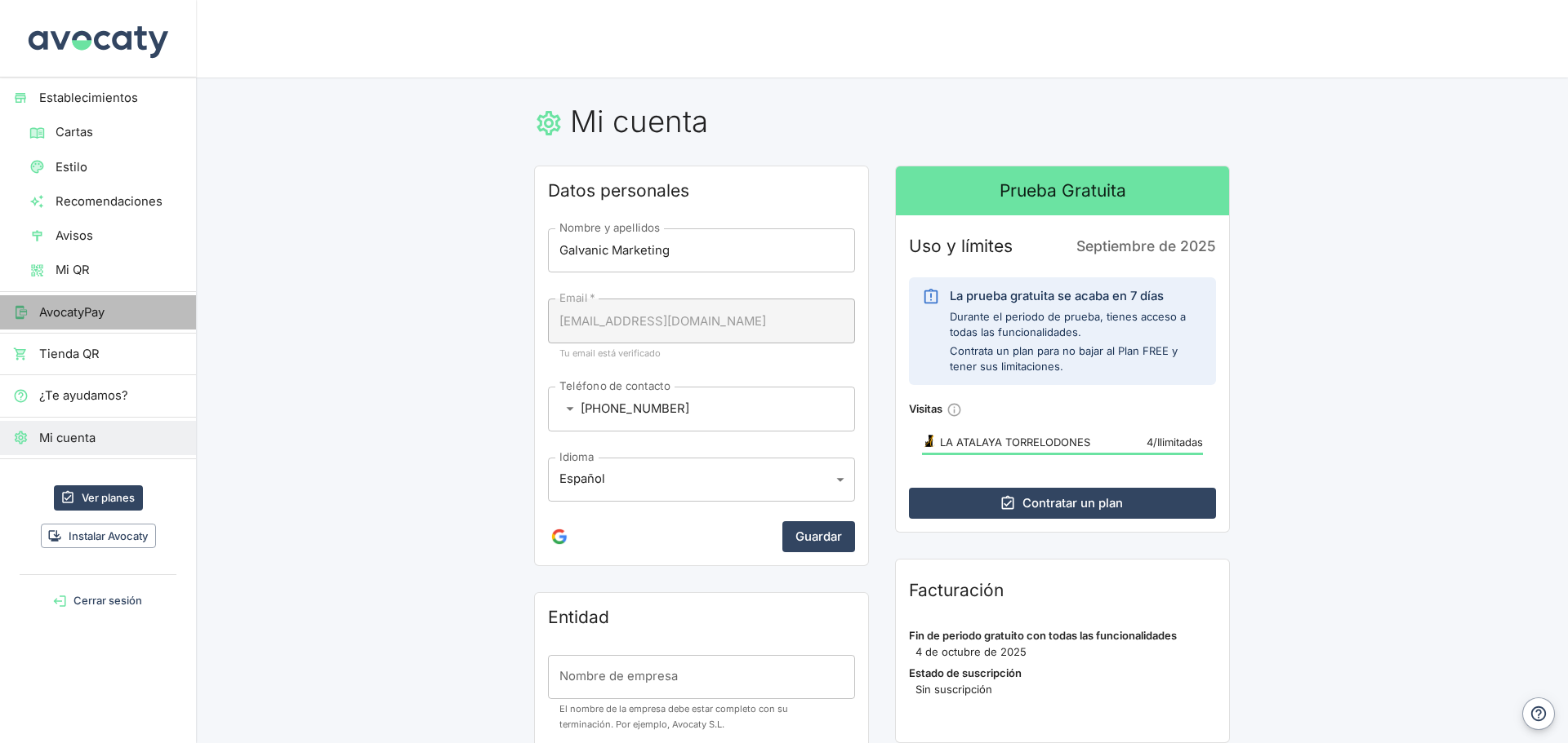
click at [94, 324] on link "AvocatyPay" at bounding box center [98, 313] width 196 height 34
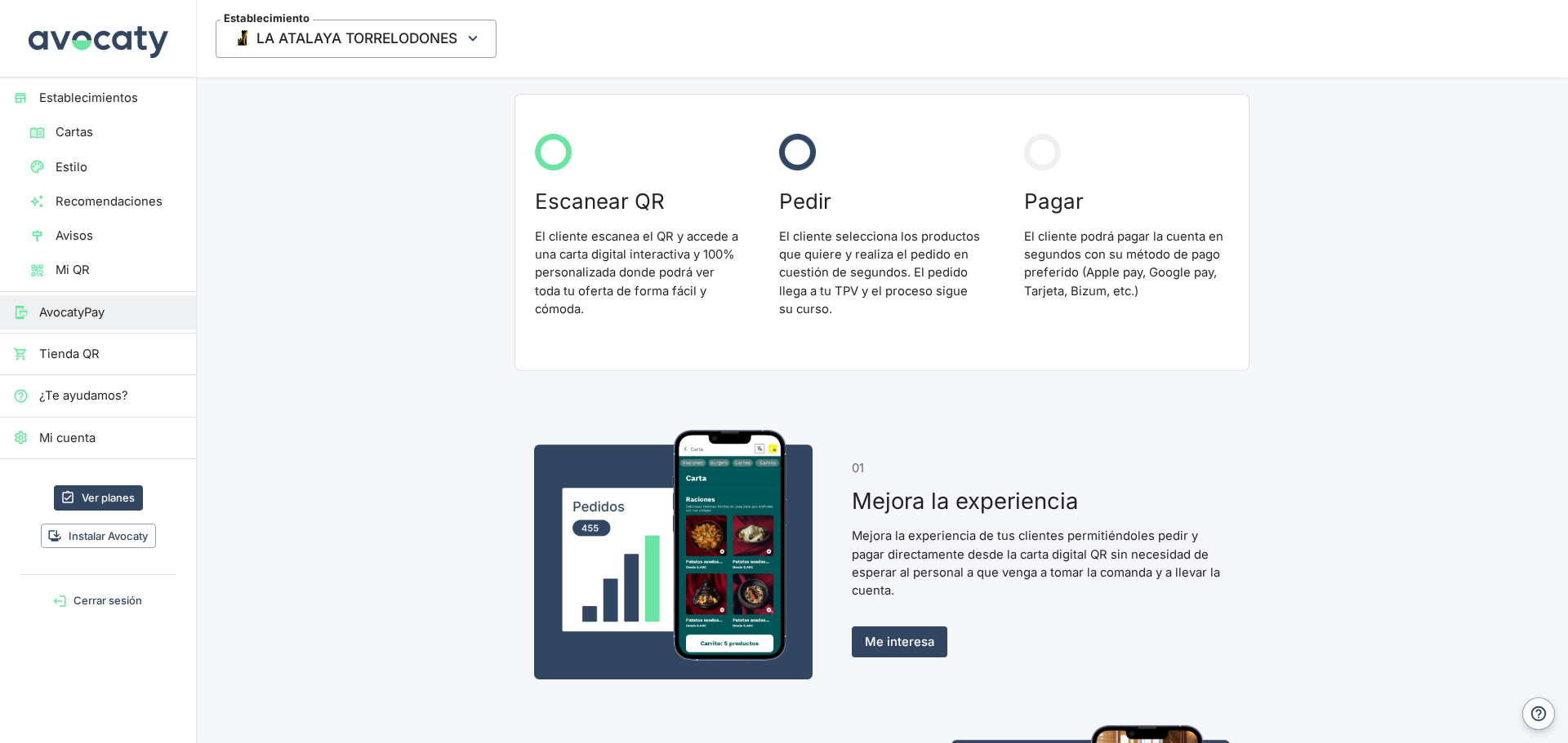
scroll to position [408, 0]
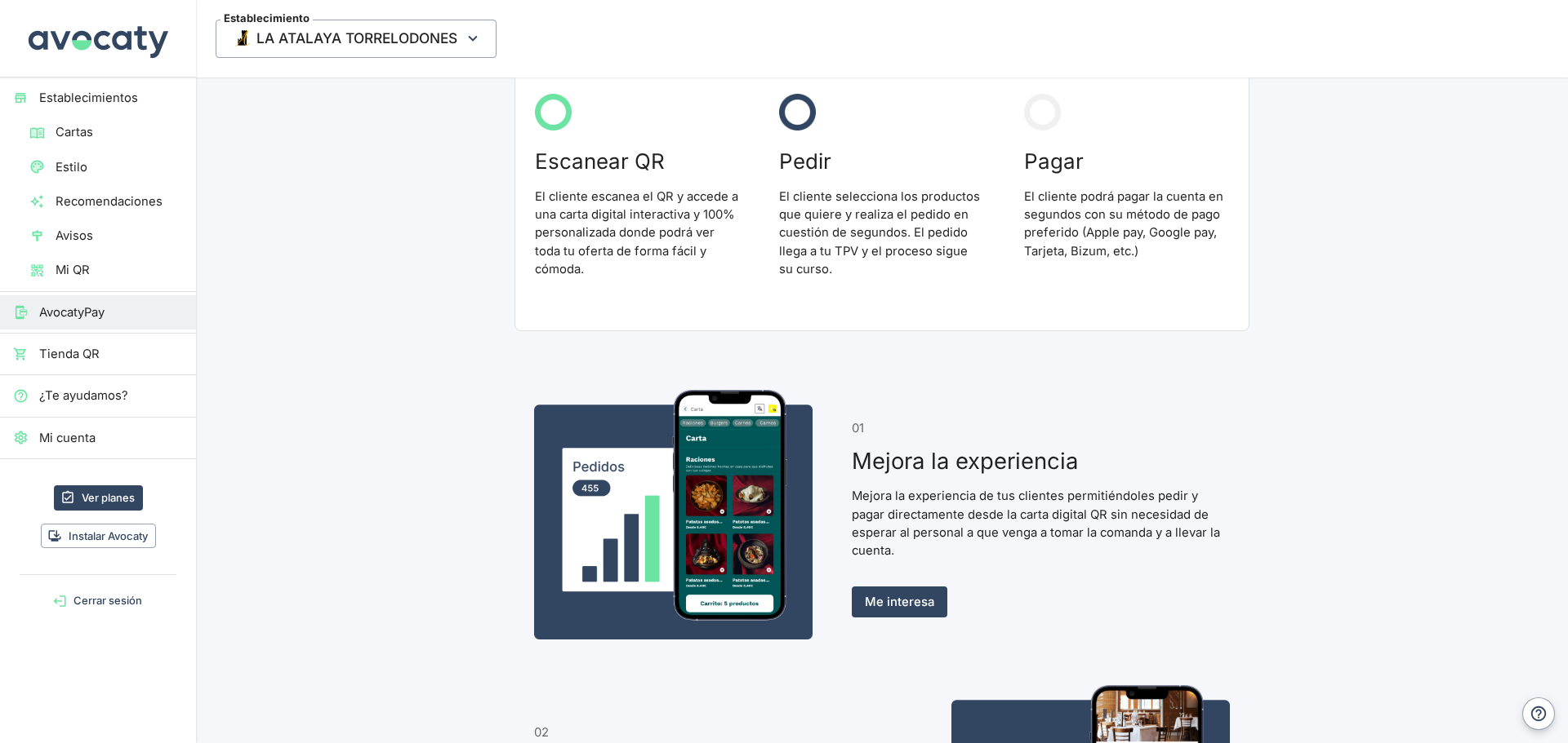
click at [108, 354] on span "Tienda QR" at bounding box center [111, 353] width 143 height 18
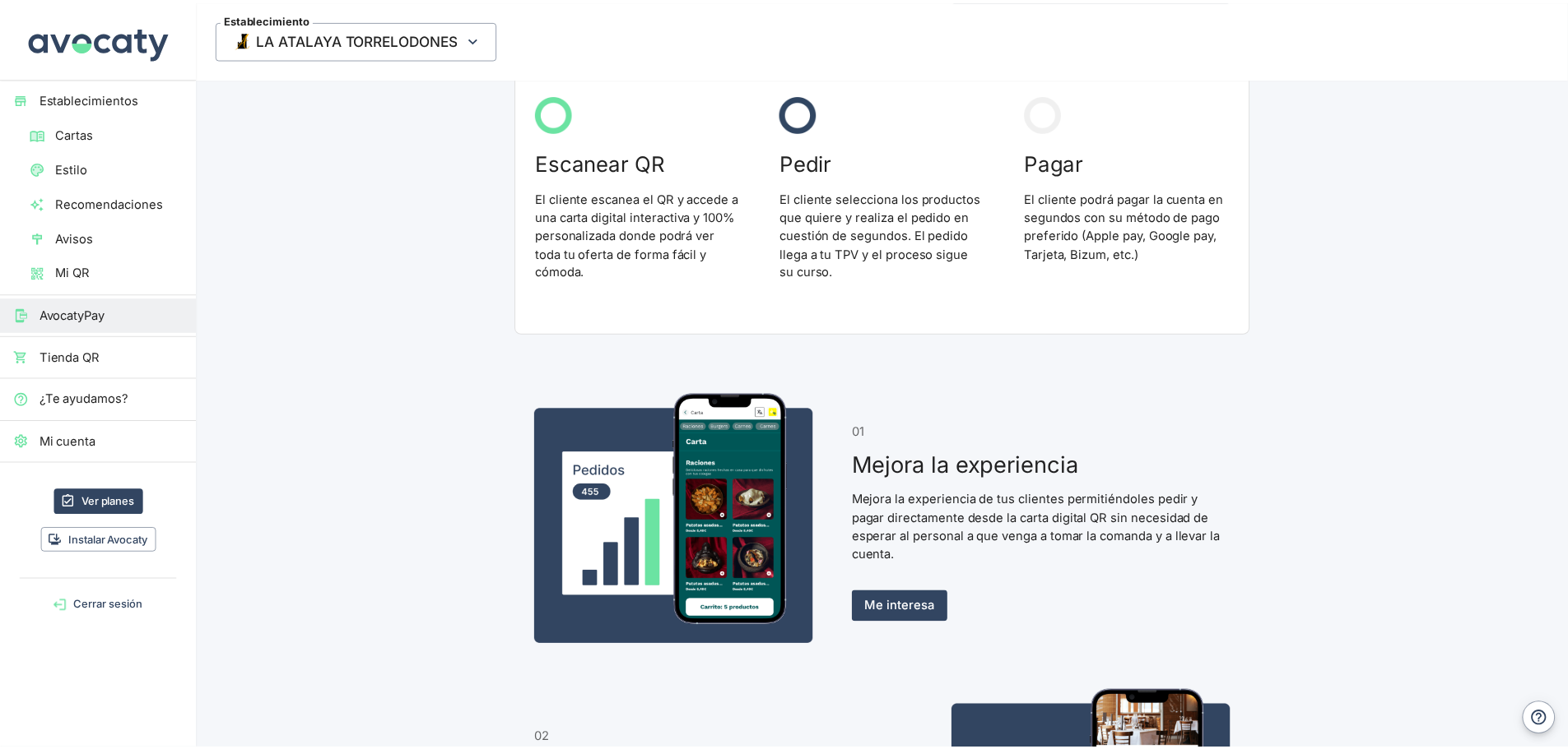
scroll to position [0, 0]
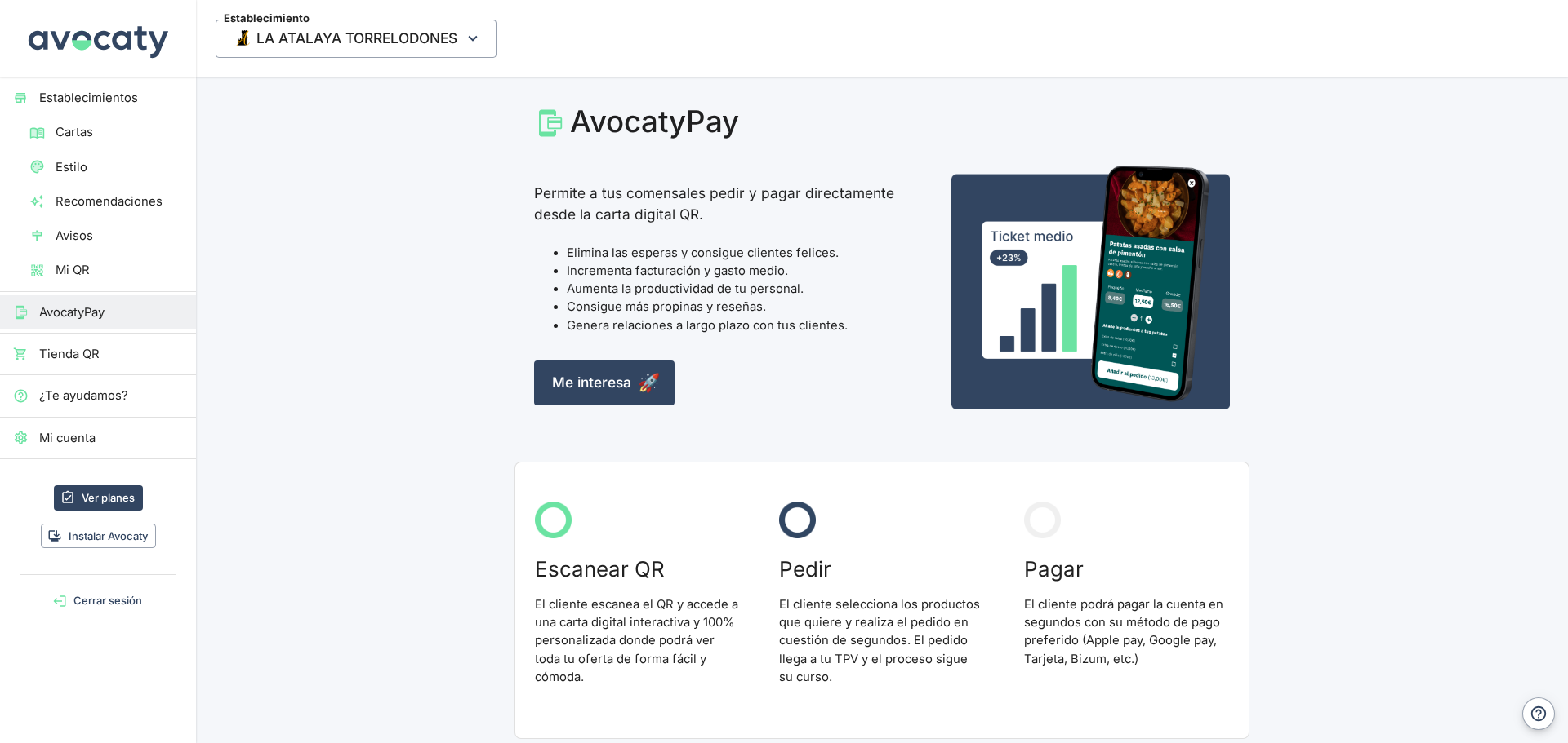
click at [67, 137] on span "Cartas" at bounding box center [119, 132] width 127 height 18
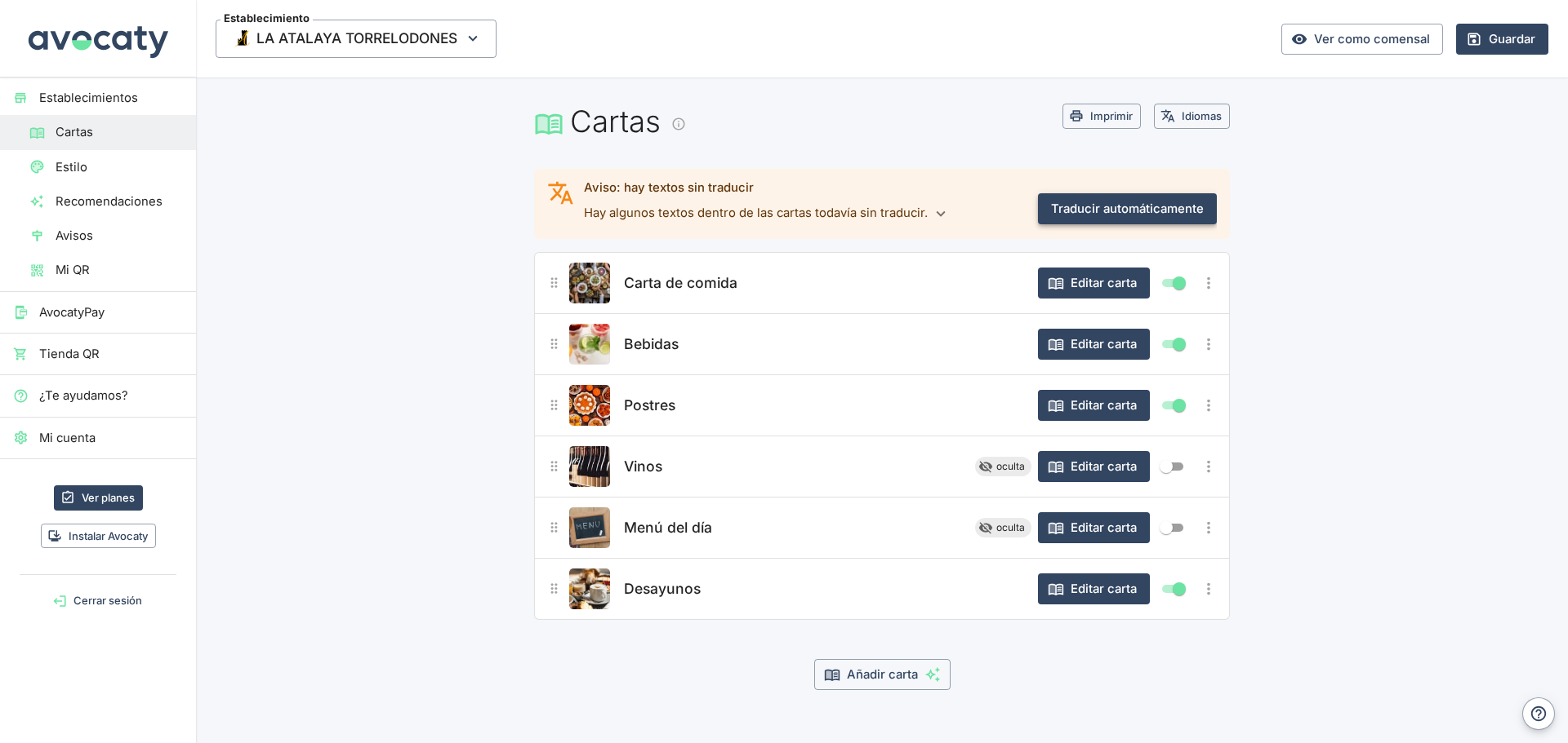
click at [1121, 206] on button "Traducir automáticamente" at bounding box center [1127, 208] width 179 height 31
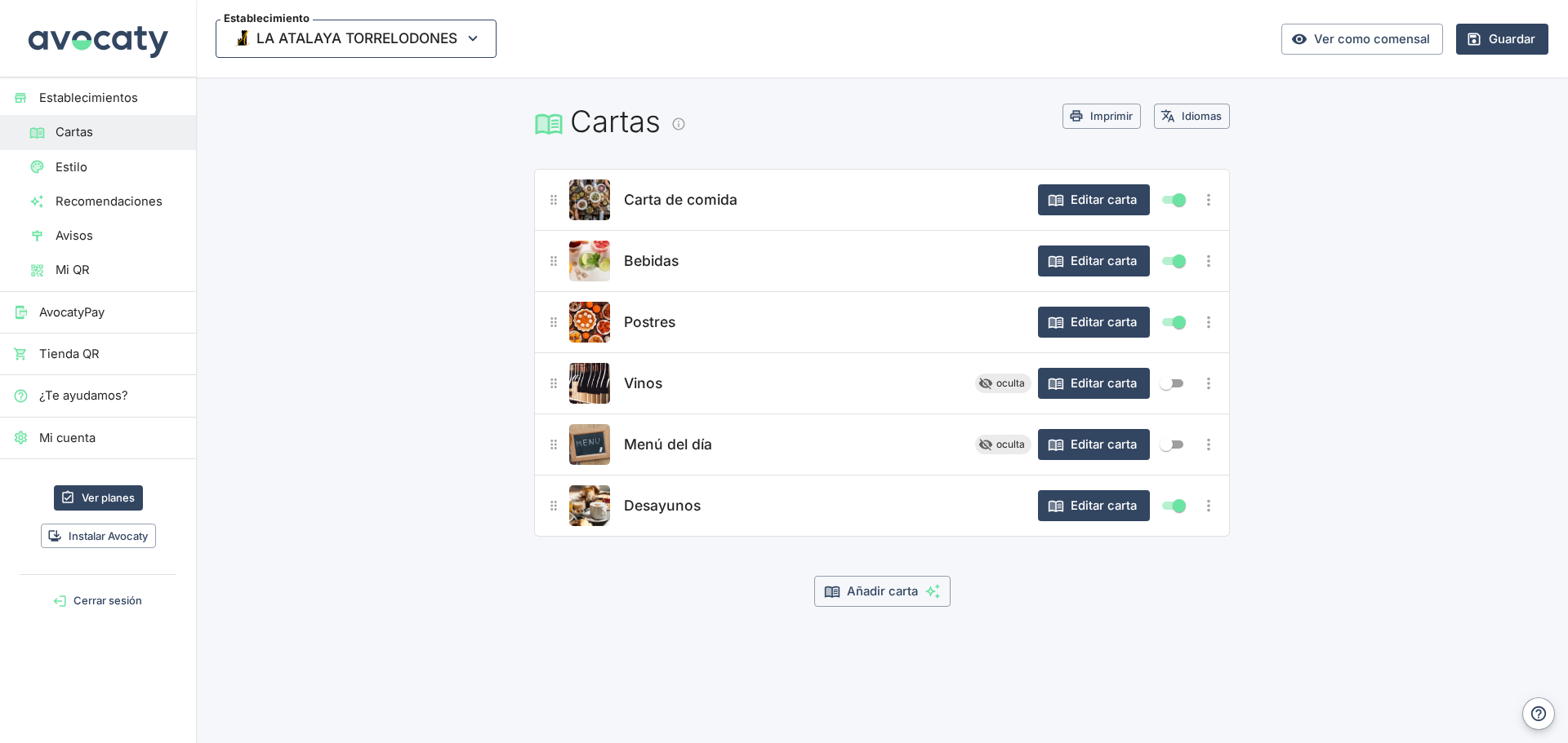
click at [482, 40] on icon "button" at bounding box center [472, 38] width 18 height 18
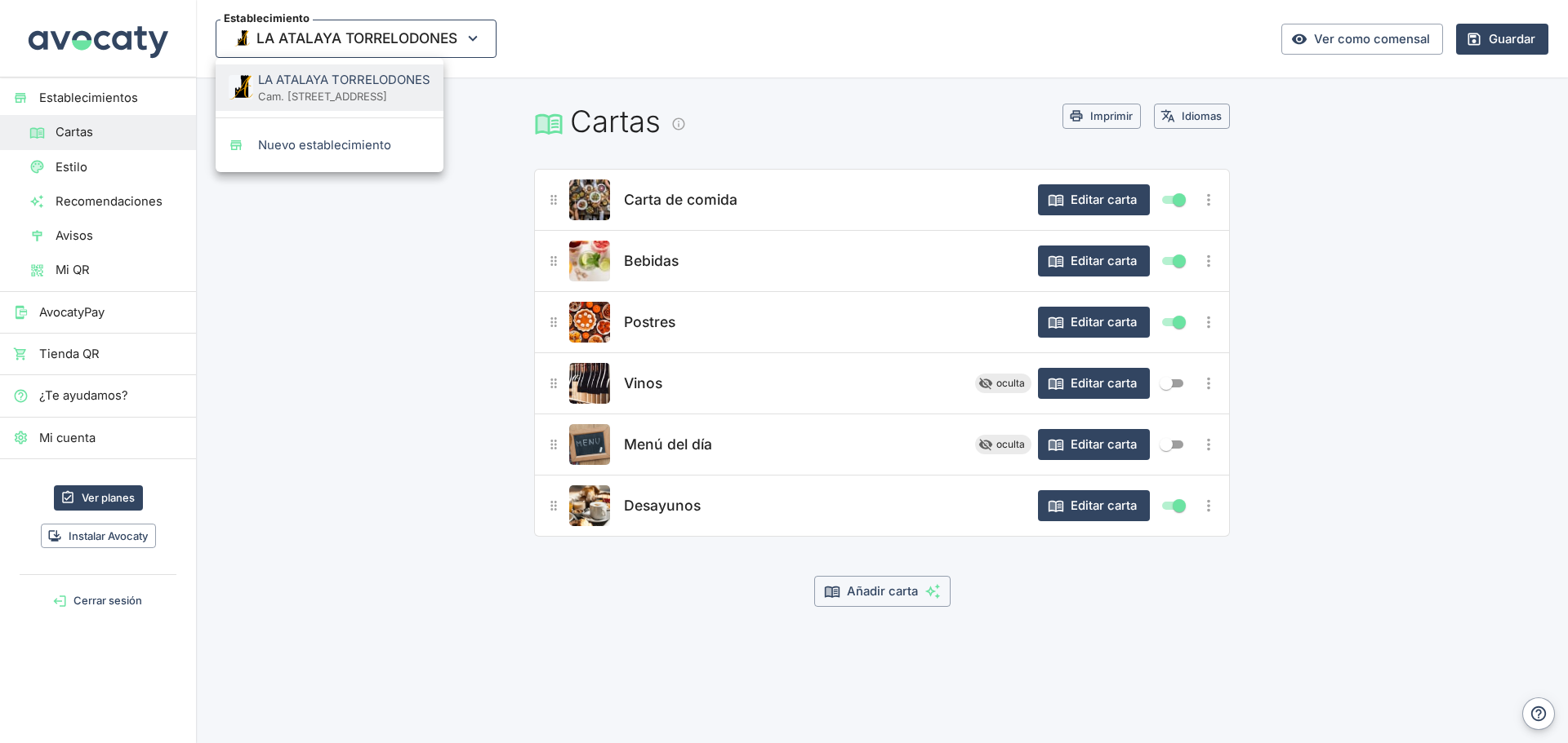
click at [482, 40] on div at bounding box center [784, 371] width 1568 height 743
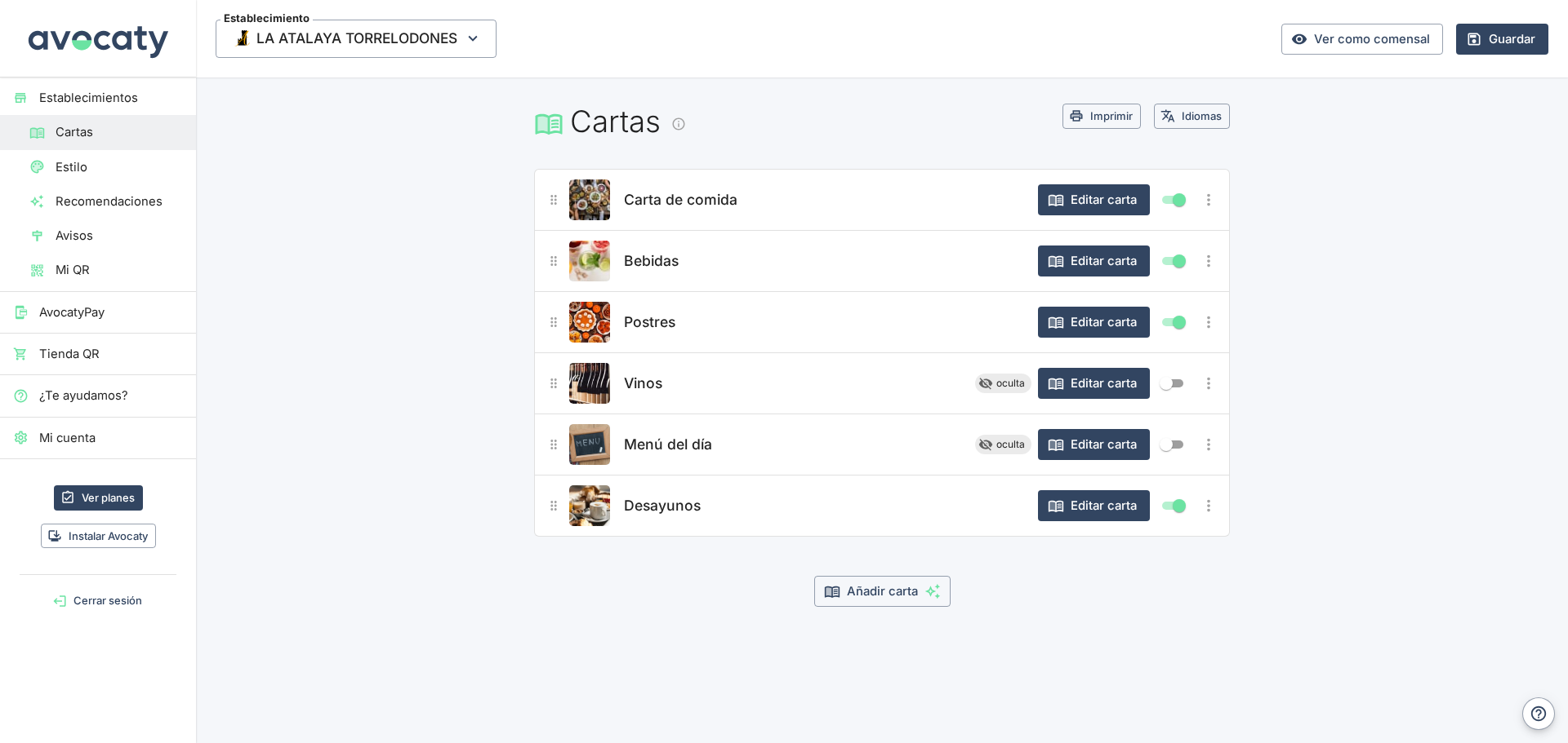
click at [105, 350] on span "Tienda QR" at bounding box center [111, 353] width 143 height 18
click at [89, 139] on span "Cartas" at bounding box center [119, 132] width 127 height 18
click at [81, 390] on span "¿Te ayudamos?" at bounding box center [111, 396] width 143 height 18
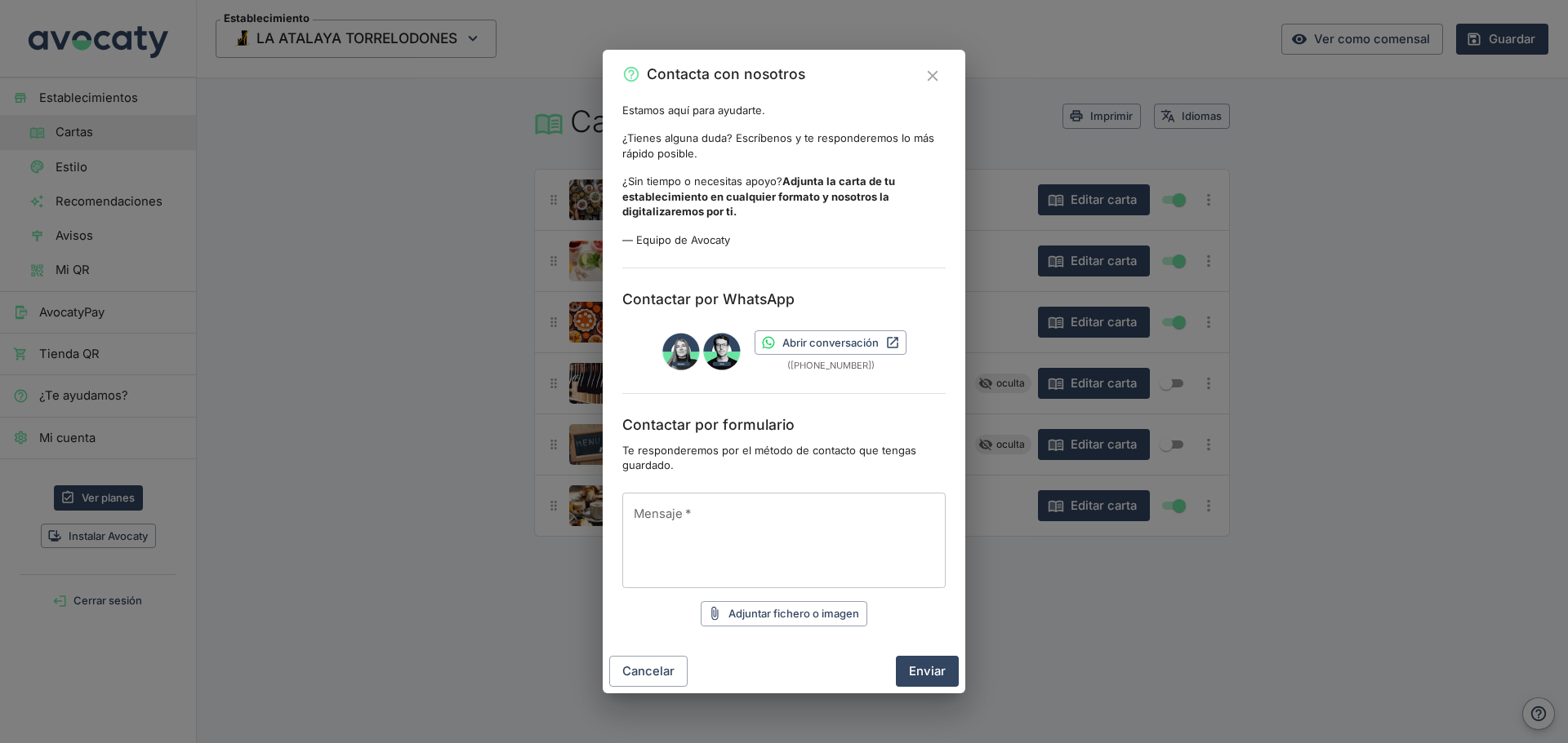
click at [706, 535] on textarea "Mensaje   *" at bounding box center [783, 540] width 301 height 69
click at [804, 341] on link "Abrir conversación" at bounding box center [830, 343] width 152 height 25
click at [935, 74] on icon "Cerrar" at bounding box center [931, 75] width 10 height 10
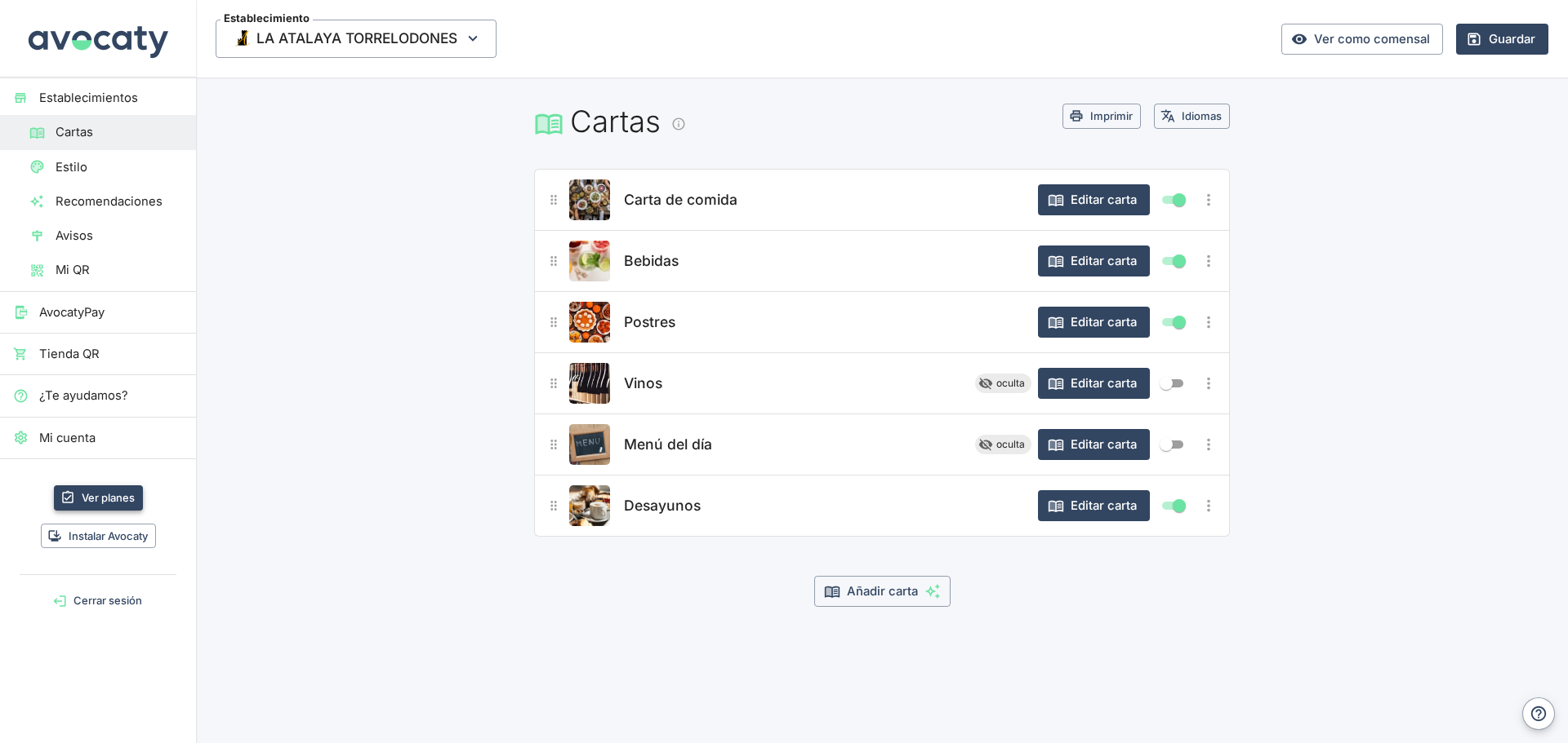
click at [84, 500] on link "Ver planes" at bounding box center [98, 498] width 89 height 25
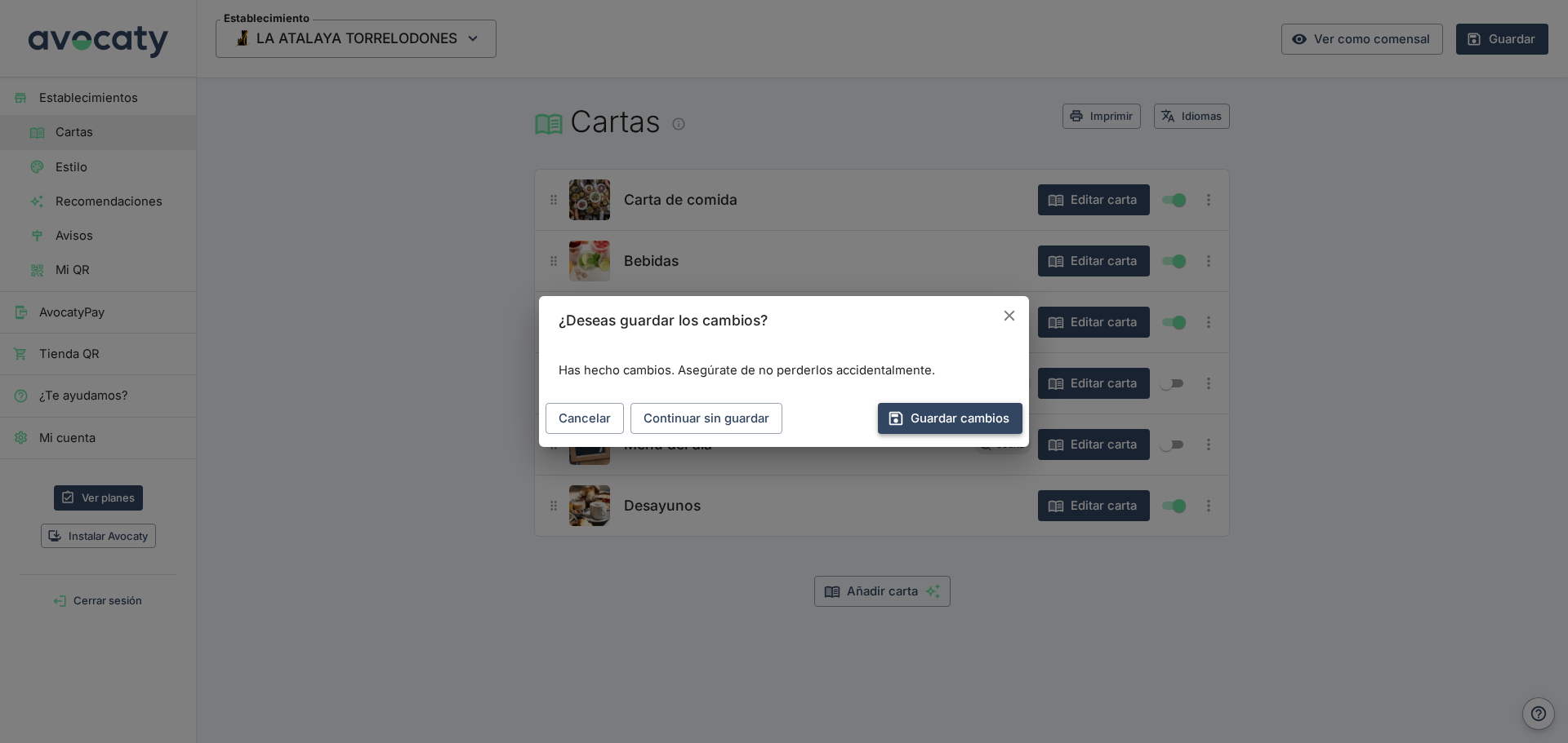
click at [915, 408] on button "Guardar cambios" at bounding box center [949, 418] width 144 height 31
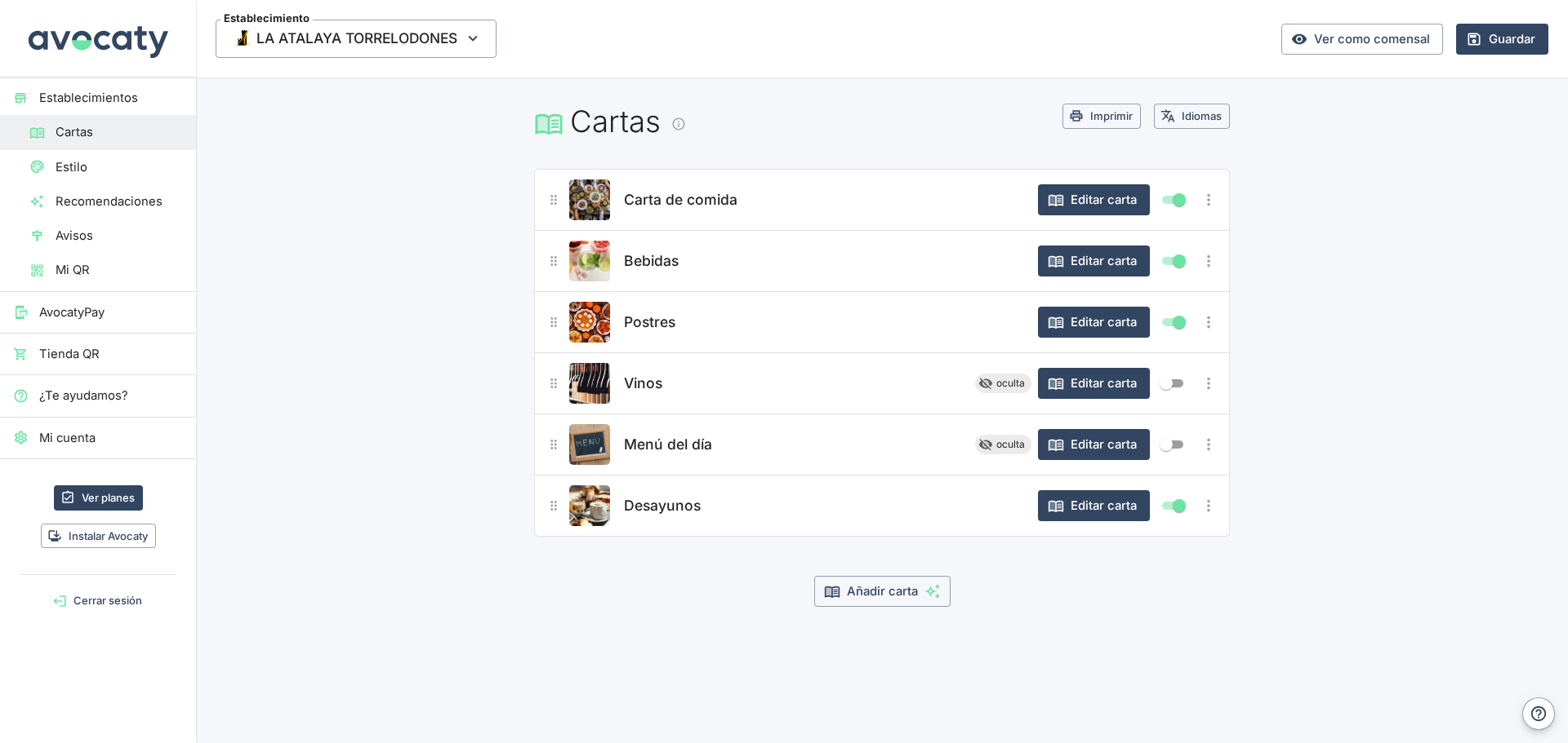
click at [75, 401] on span "¿Te ayudamos?" at bounding box center [111, 396] width 143 height 18
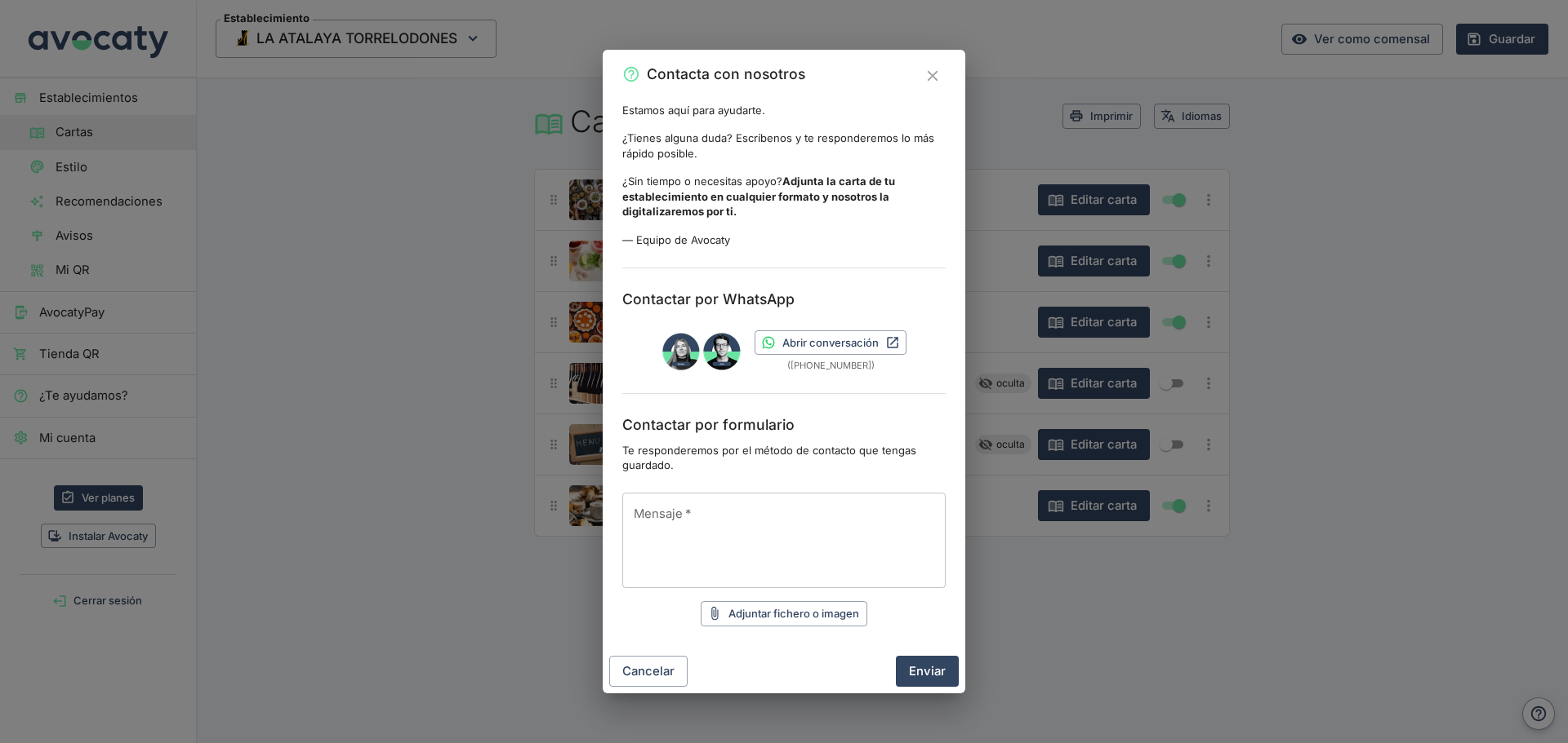
click at [253, 390] on div "Contacta con nosotros Estamos aquí para ayudarte. ¿Tienes alguna [PERSON_NAME]?…" at bounding box center [784, 371] width 1568 height 743
click at [940, 70] on icon "Cerrar" at bounding box center [932, 75] width 18 height 18
